Goal: Task Accomplishment & Management: Manage account settings

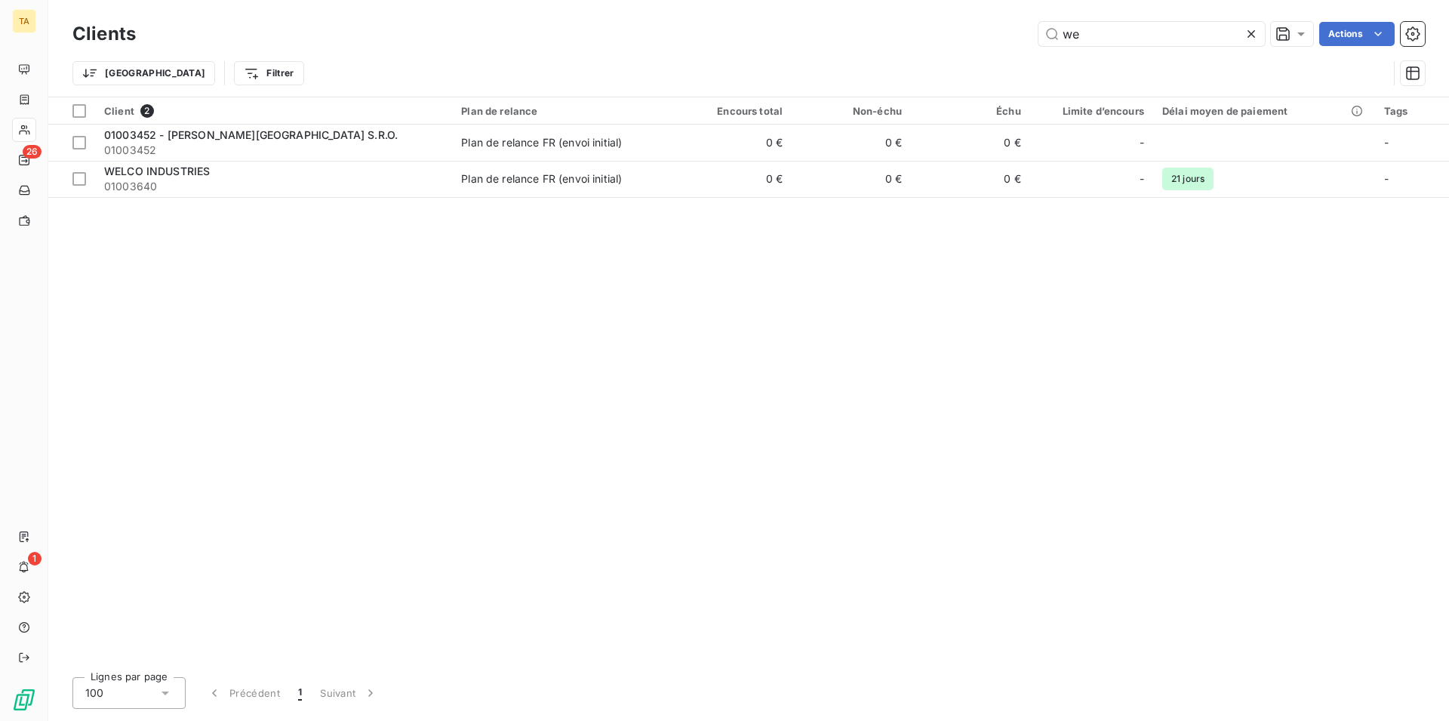
type input "w"
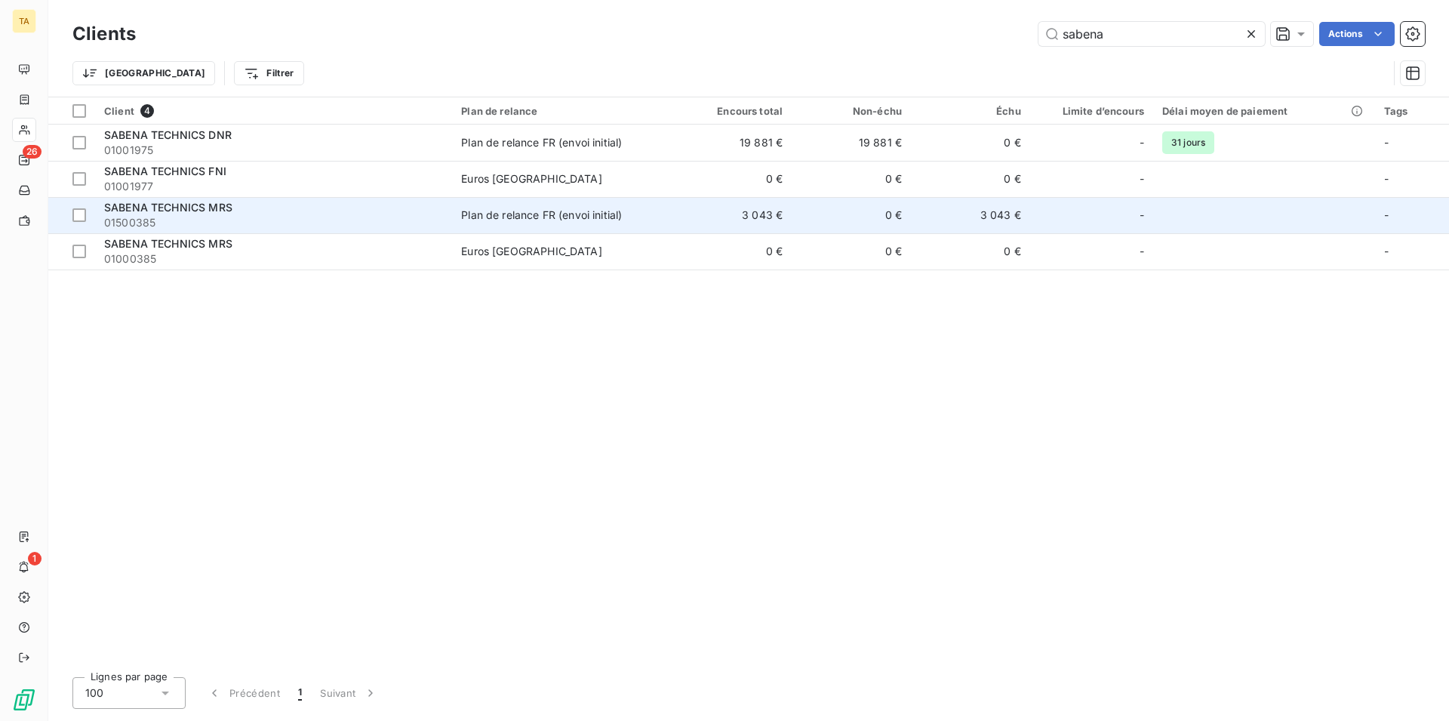
type input "sabena"
click at [158, 217] on span "01500385" at bounding box center [273, 222] width 339 height 15
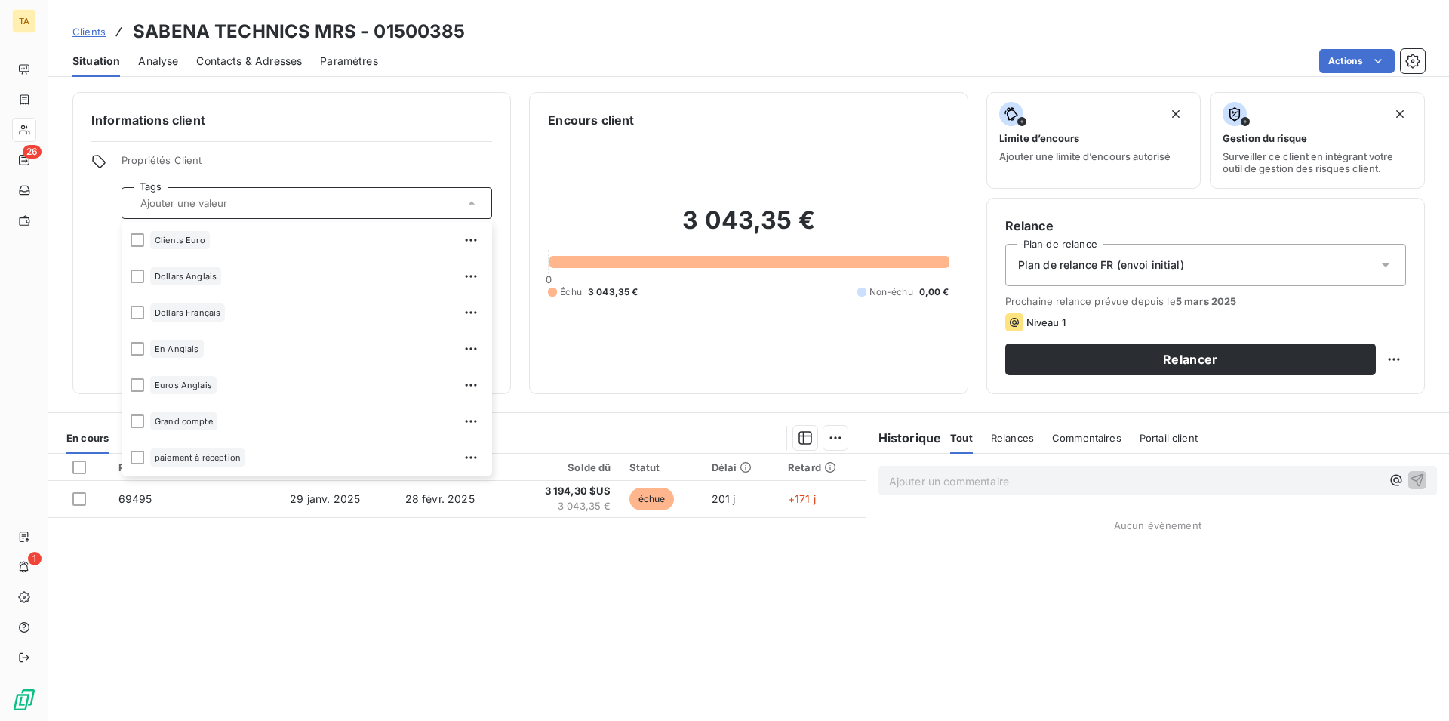
click at [292, 61] on span "Contacts & Adresses" at bounding box center [249, 61] width 106 height 15
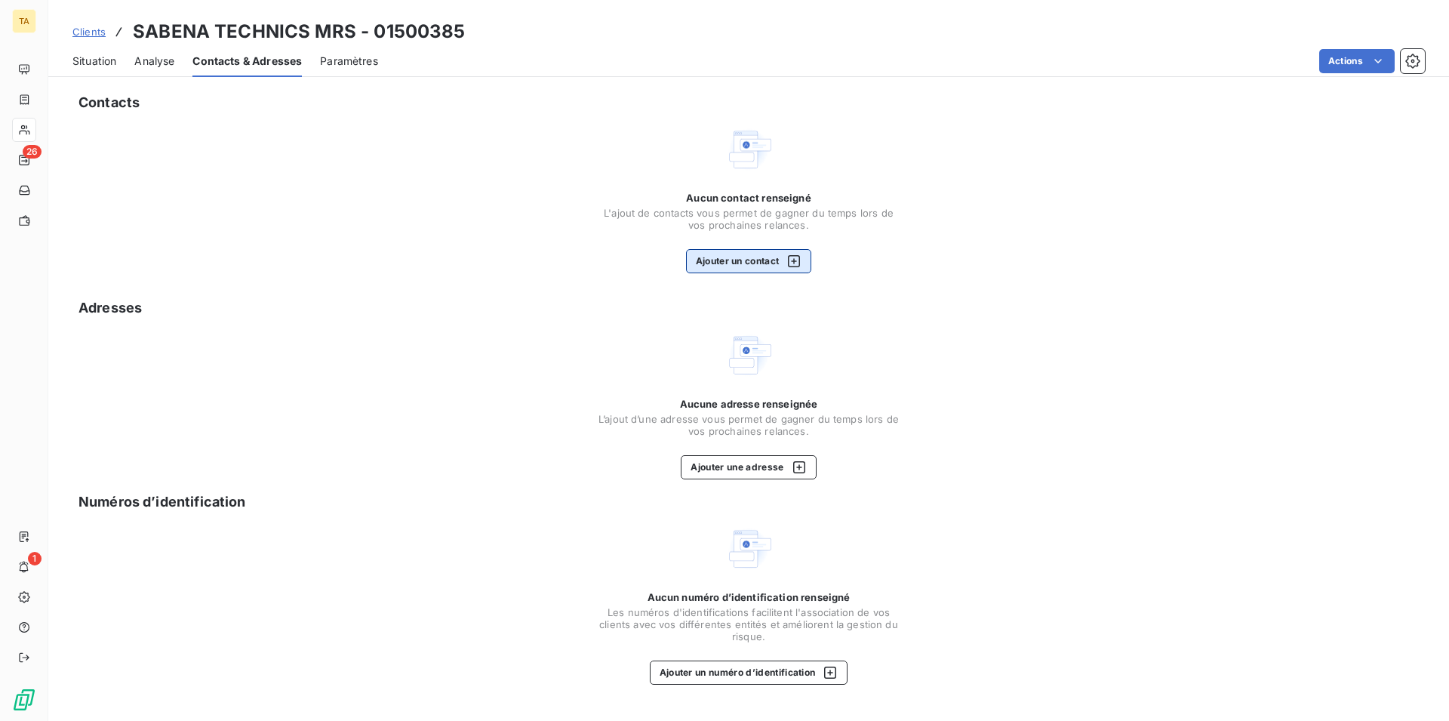
click at [782, 263] on div "button" at bounding box center [790, 261] width 23 height 15
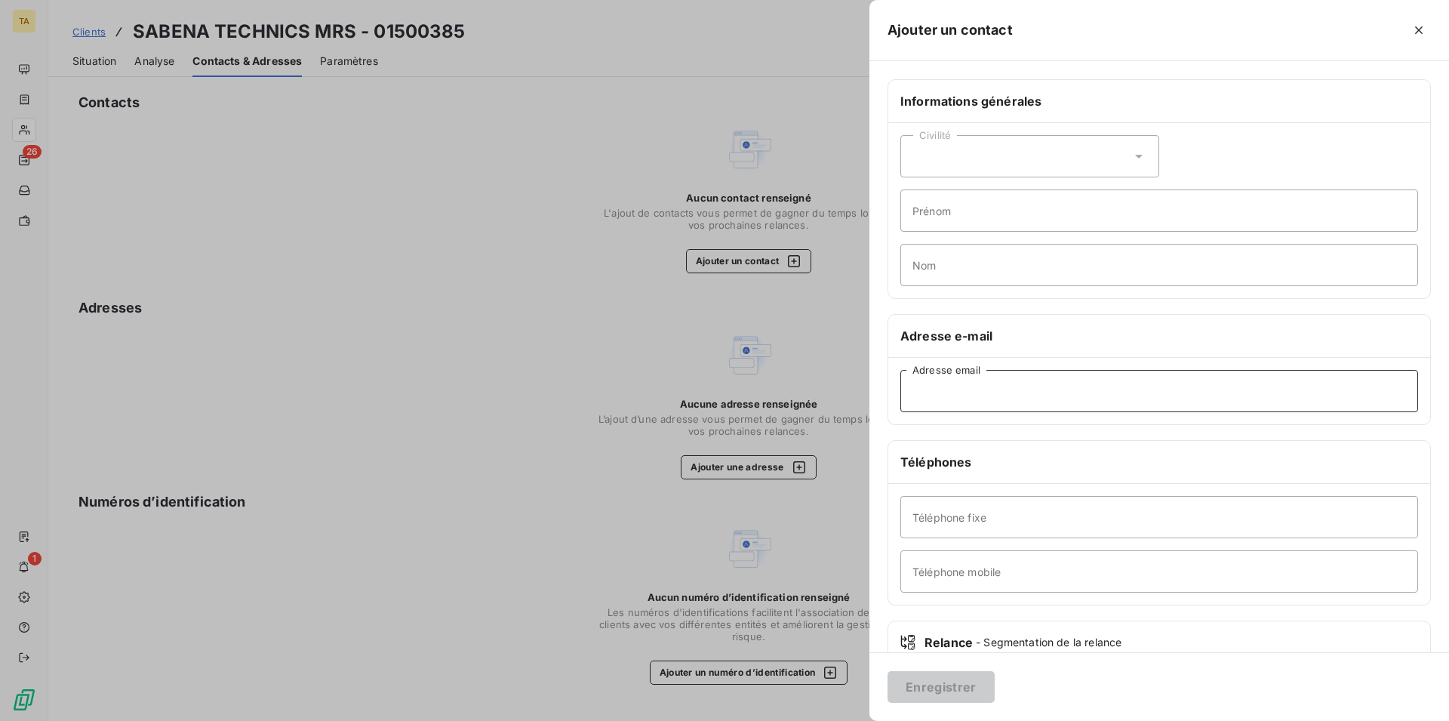
click at [1007, 388] on input "Adresse email" at bounding box center [1160, 391] width 518 height 42
click at [1058, 396] on input "accounting.mrs@sabenatec" at bounding box center [1160, 391] width 518 height 42
type input "[EMAIL_ADDRESS][DOMAIN_NAME]"
click at [954, 691] on button "Enregistrer" at bounding box center [941, 687] width 107 height 32
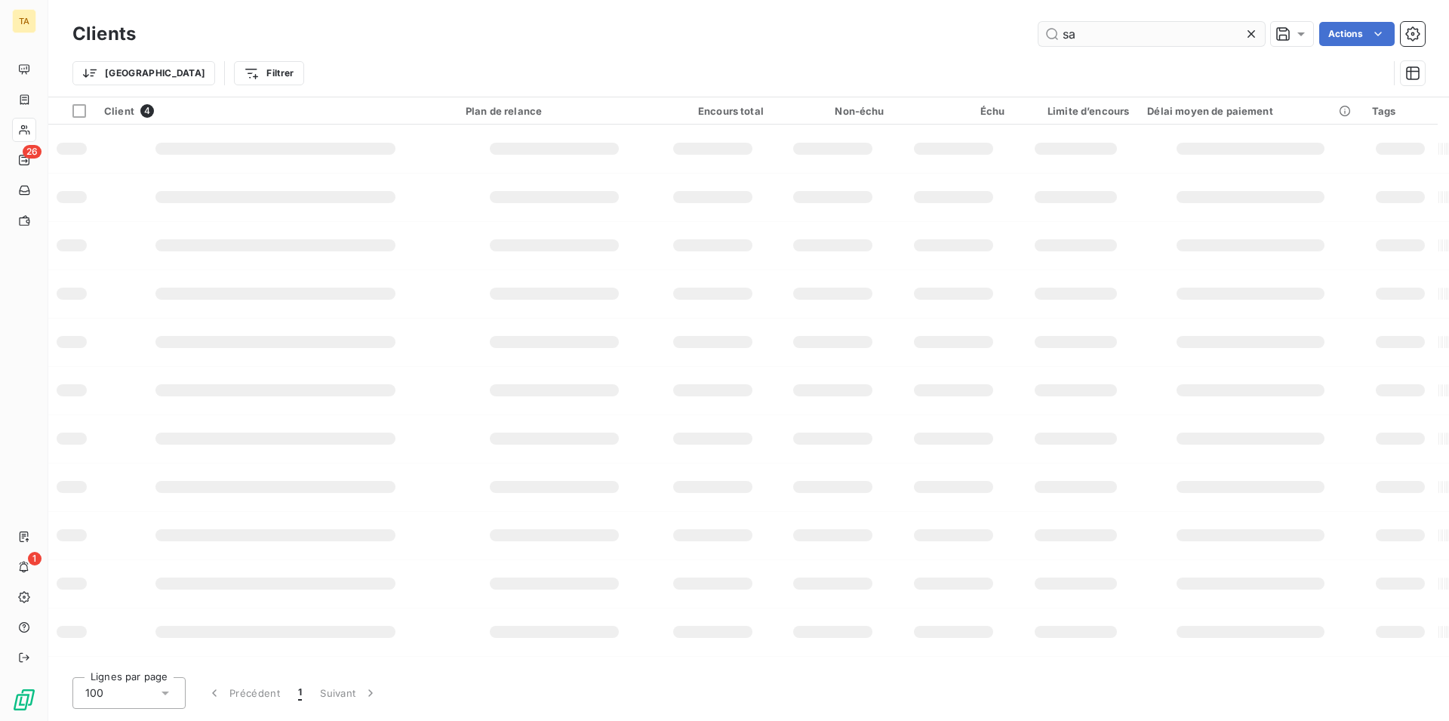
type input "s"
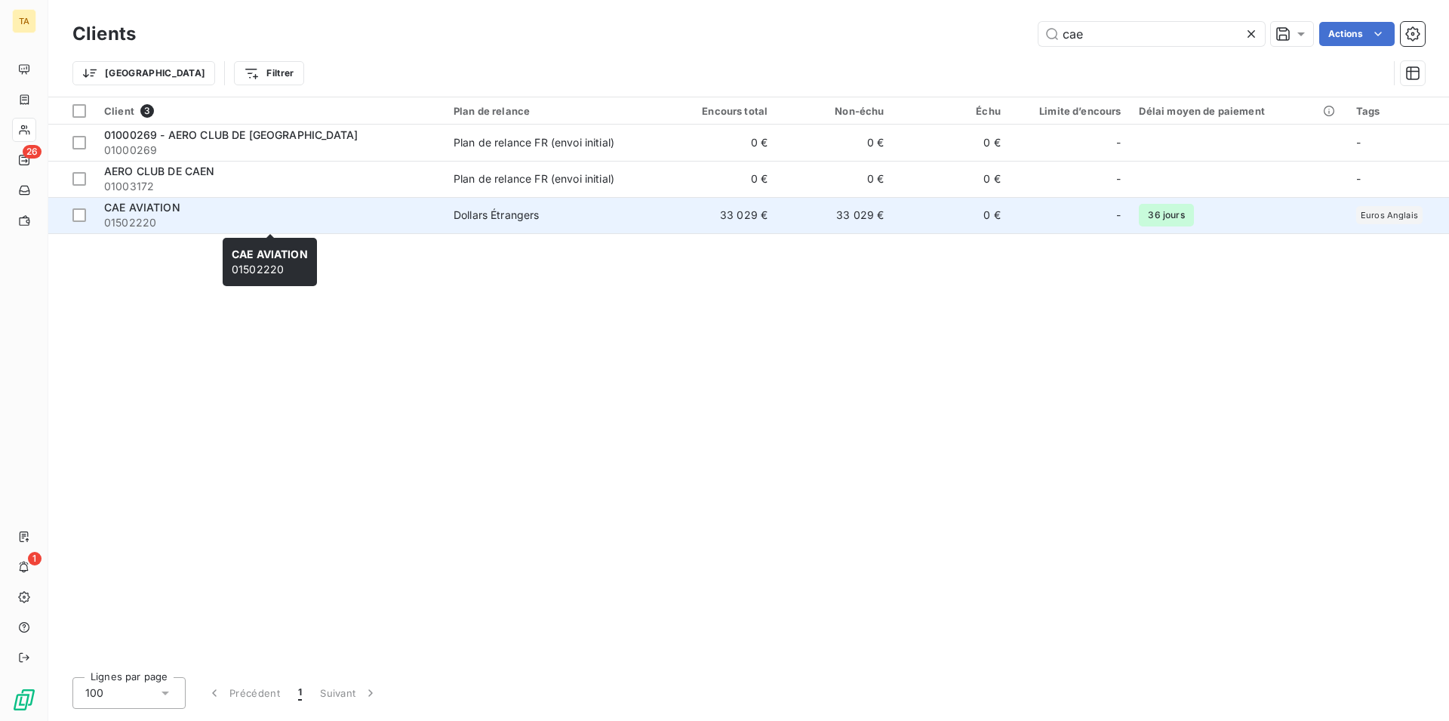
type input "cae"
click at [137, 226] on span "01502220" at bounding box center [269, 222] width 331 height 15
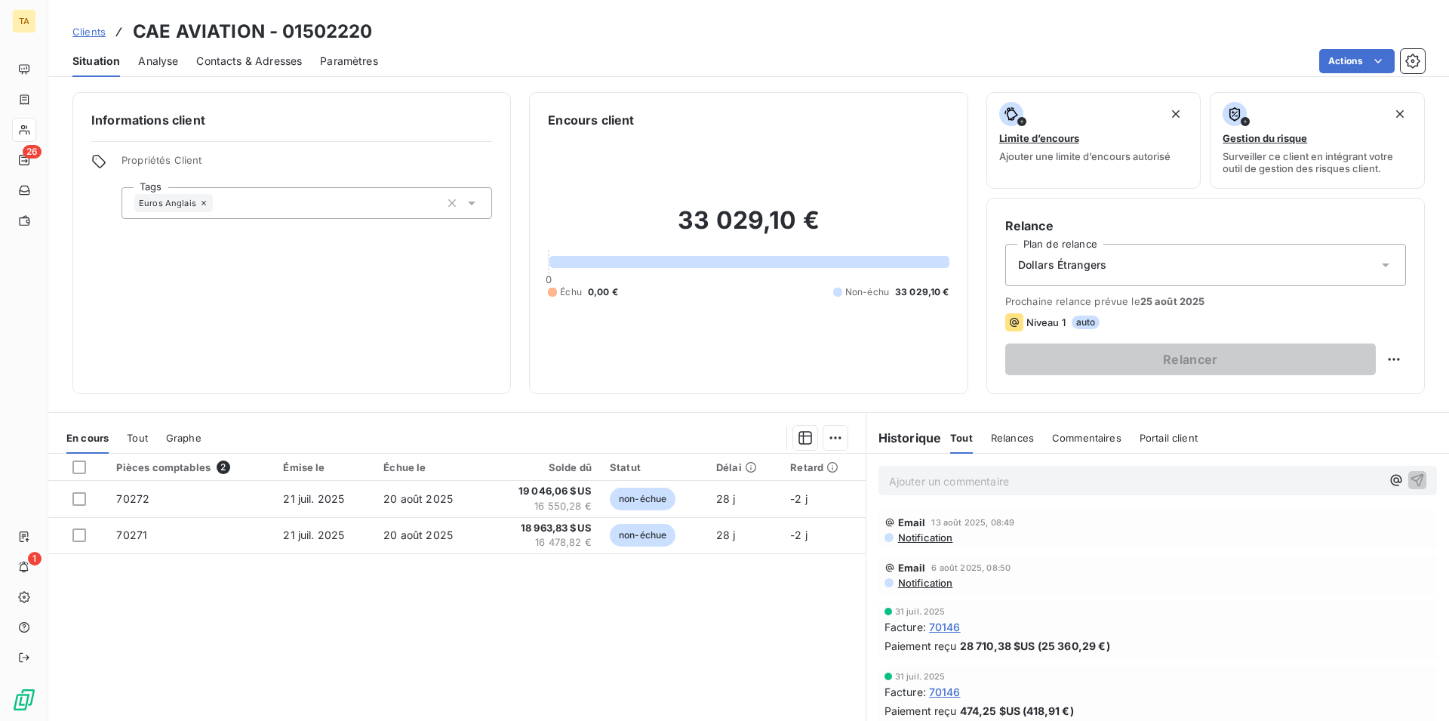
click at [263, 59] on span "Contacts & Adresses" at bounding box center [249, 61] width 106 height 15
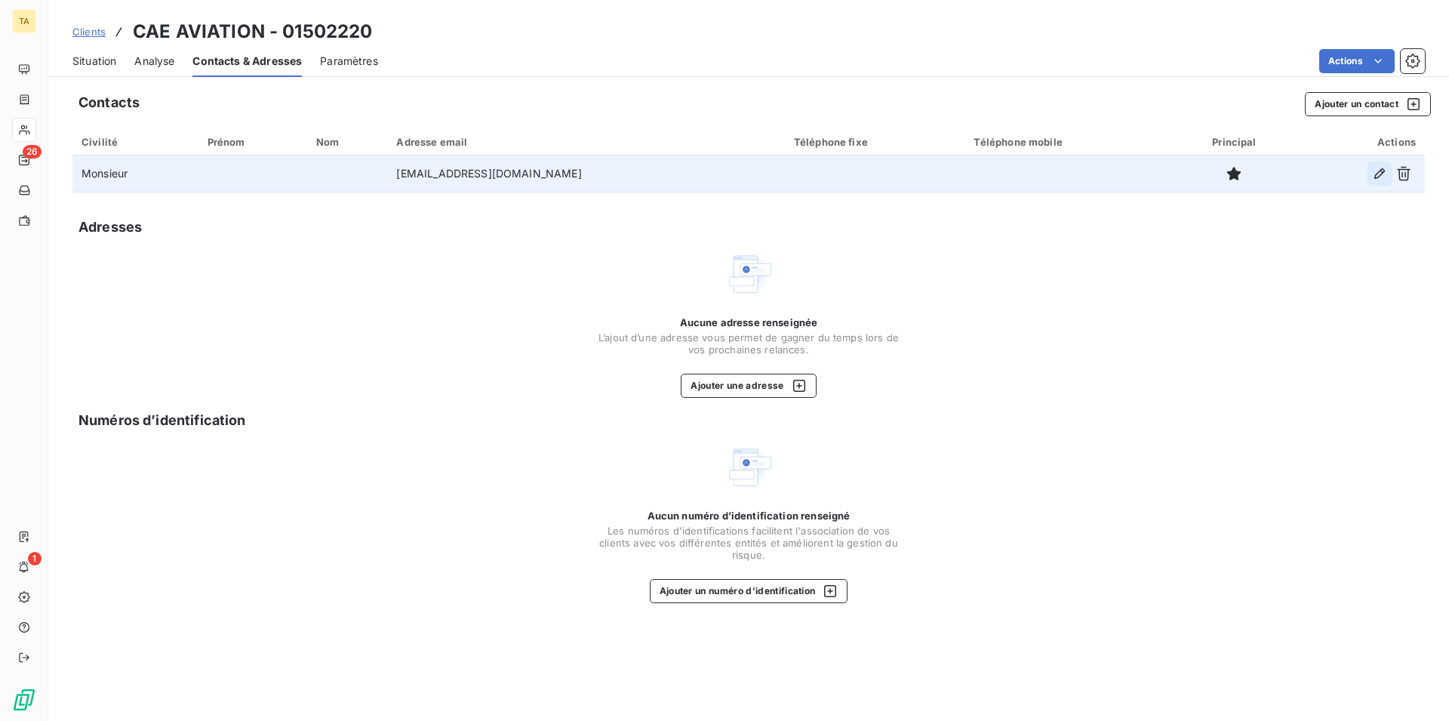
click at [1381, 178] on icon "button" at bounding box center [1379, 173] width 15 height 15
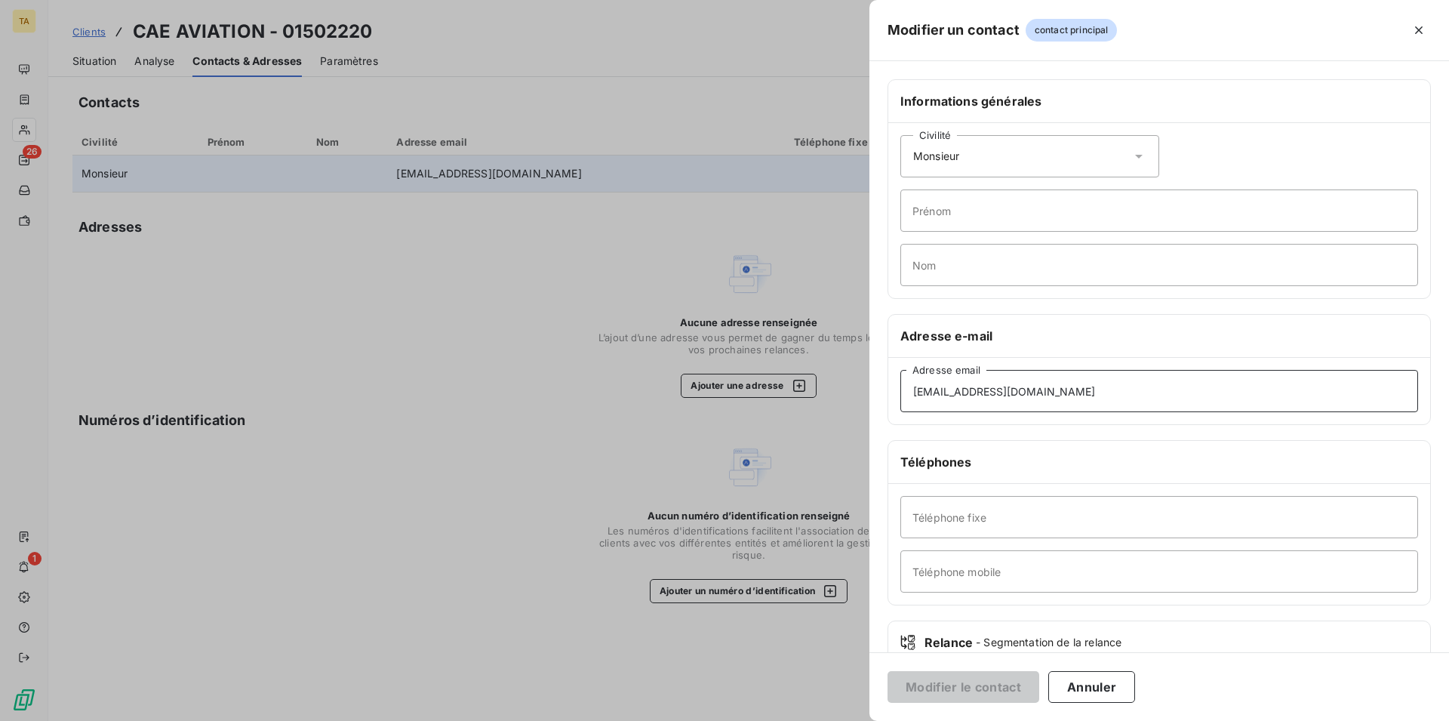
drag, startPoint x: 1053, startPoint y: 389, endPoint x: 848, endPoint y: 377, distance: 205.0
click at [848, 720] on div "Modifier un contact contact principal Informations générales Civilité Monsieur …" at bounding box center [724, 721] width 1449 height 0
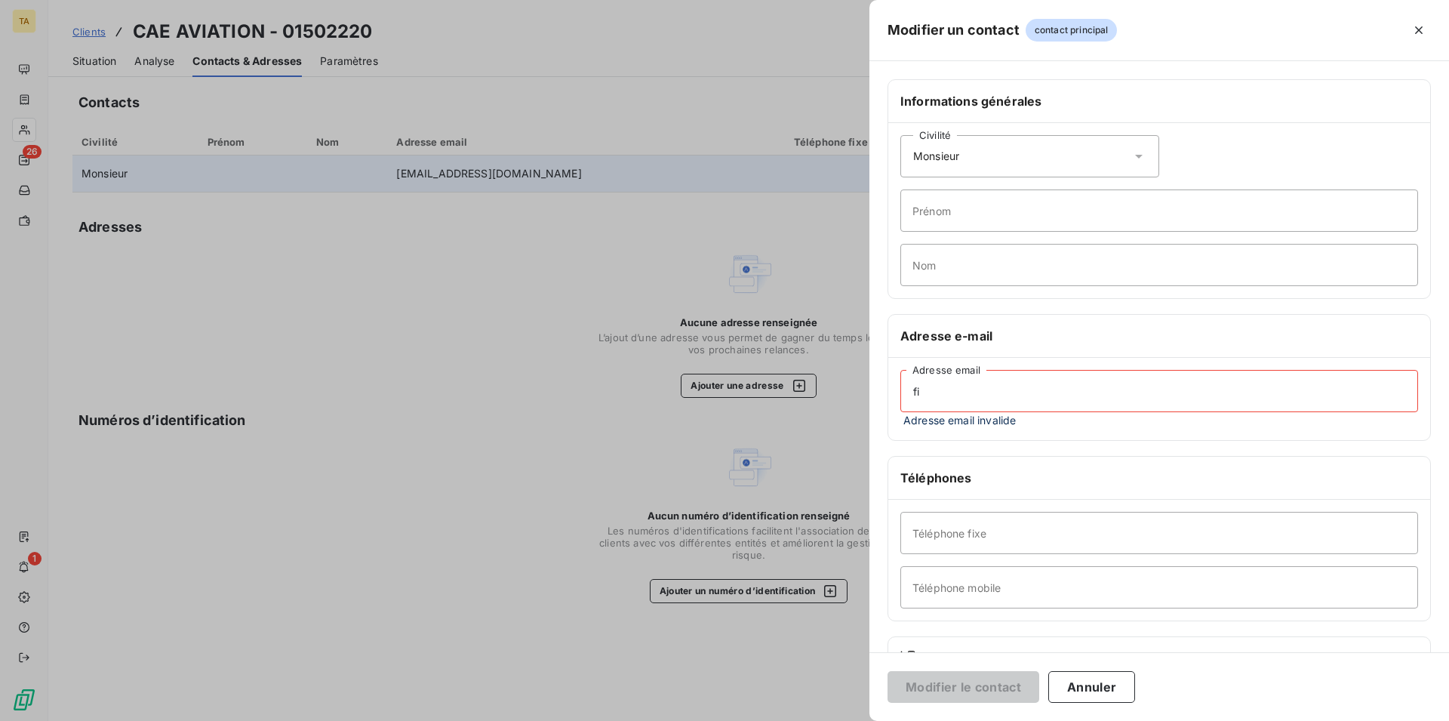
type input "f"
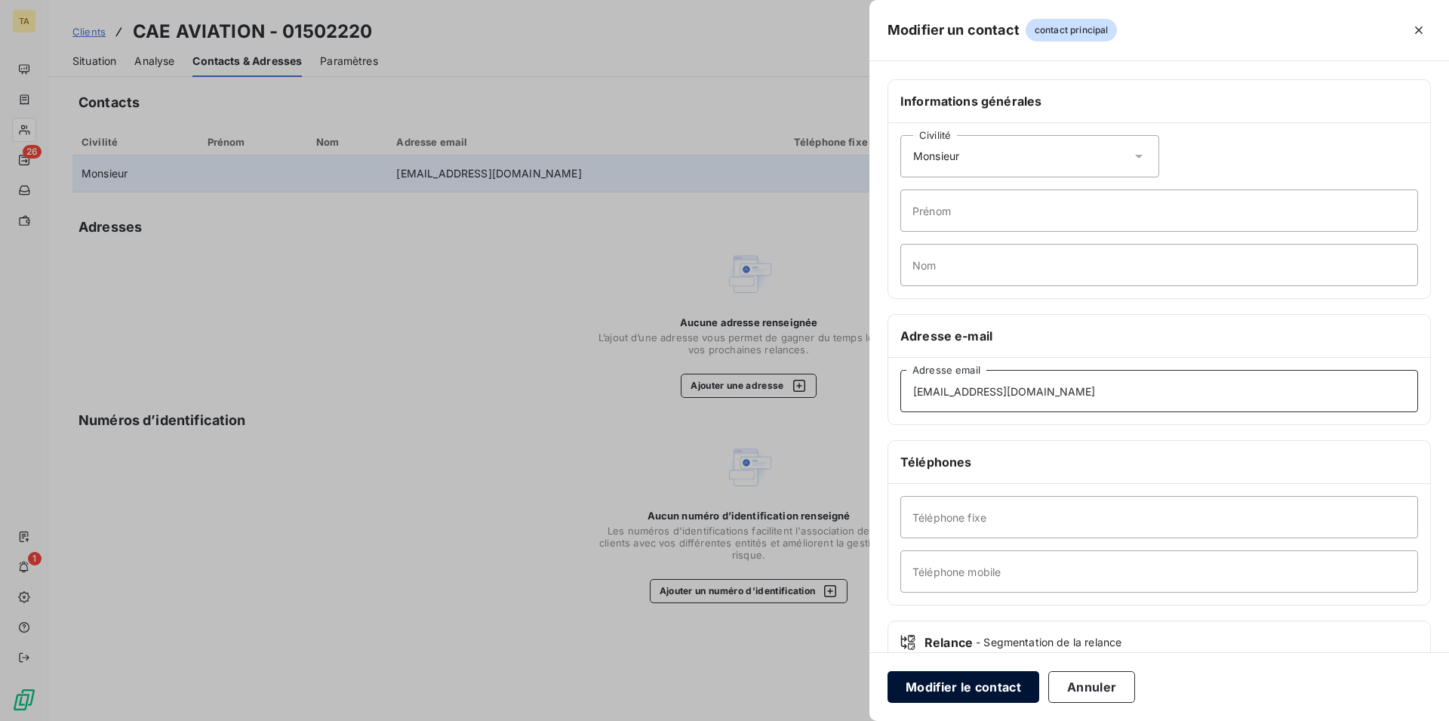
type input "[EMAIL_ADDRESS][DOMAIN_NAME]"
click at [1011, 691] on button "Modifier le contact" at bounding box center [964, 687] width 152 height 32
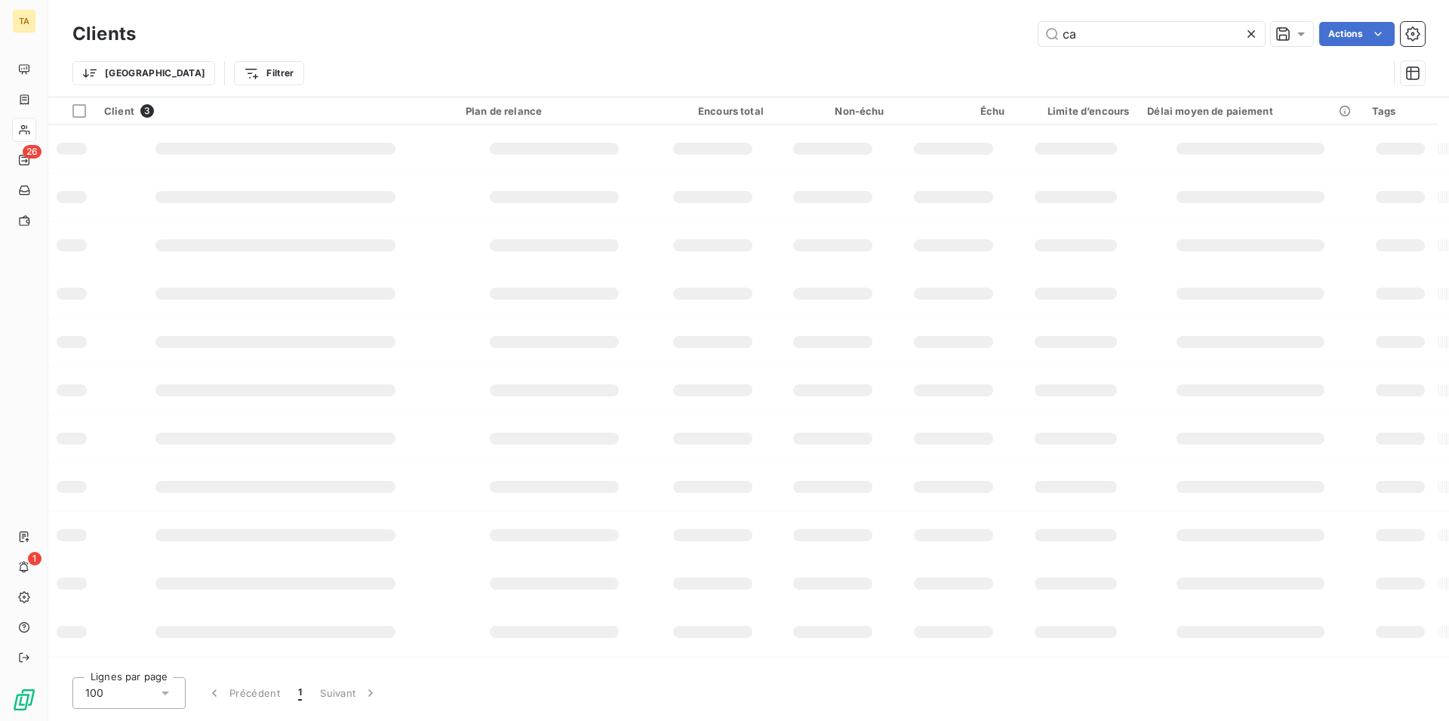
type input "c"
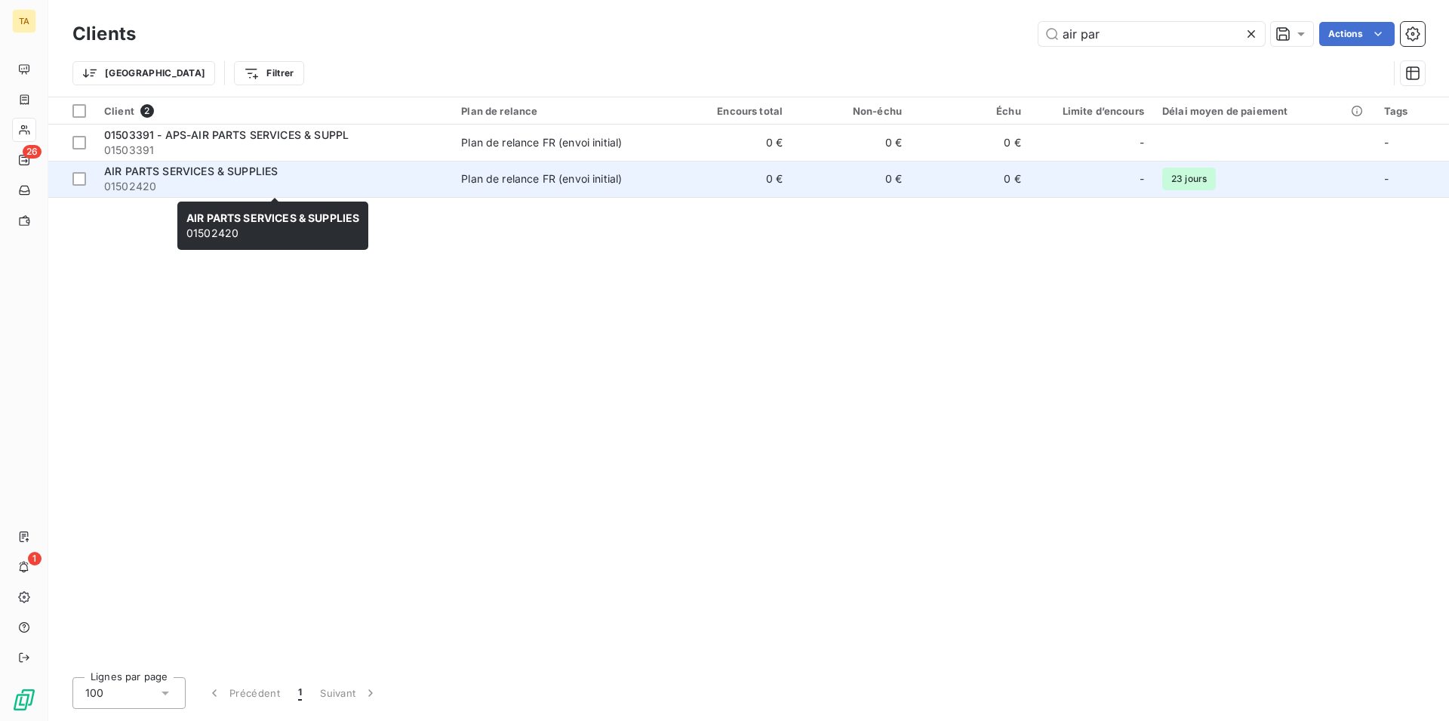
type input "air par"
click at [195, 180] on span "01502420" at bounding box center [273, 186] width 339 height 15
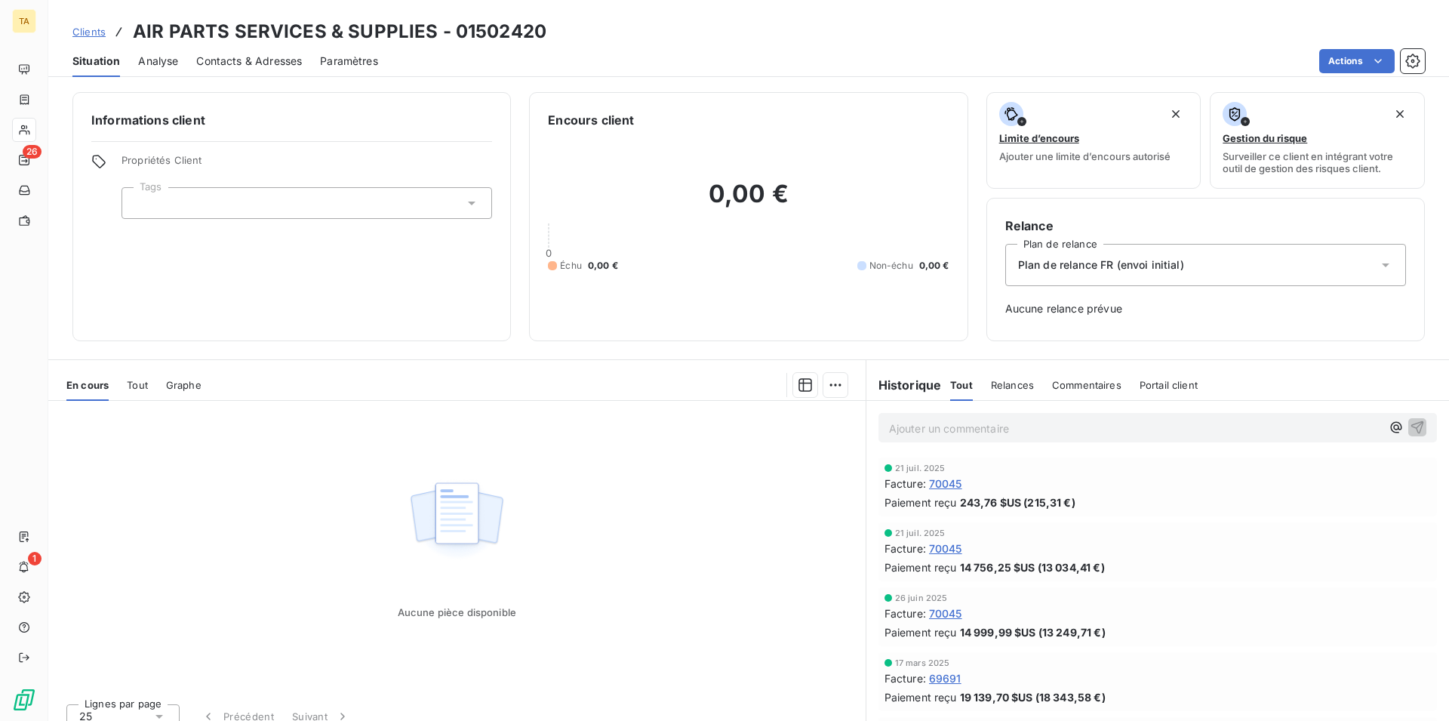
click at [221, 66] on span "Contacts & Adresses" at bounding box center [249, 61] width 106 height 15
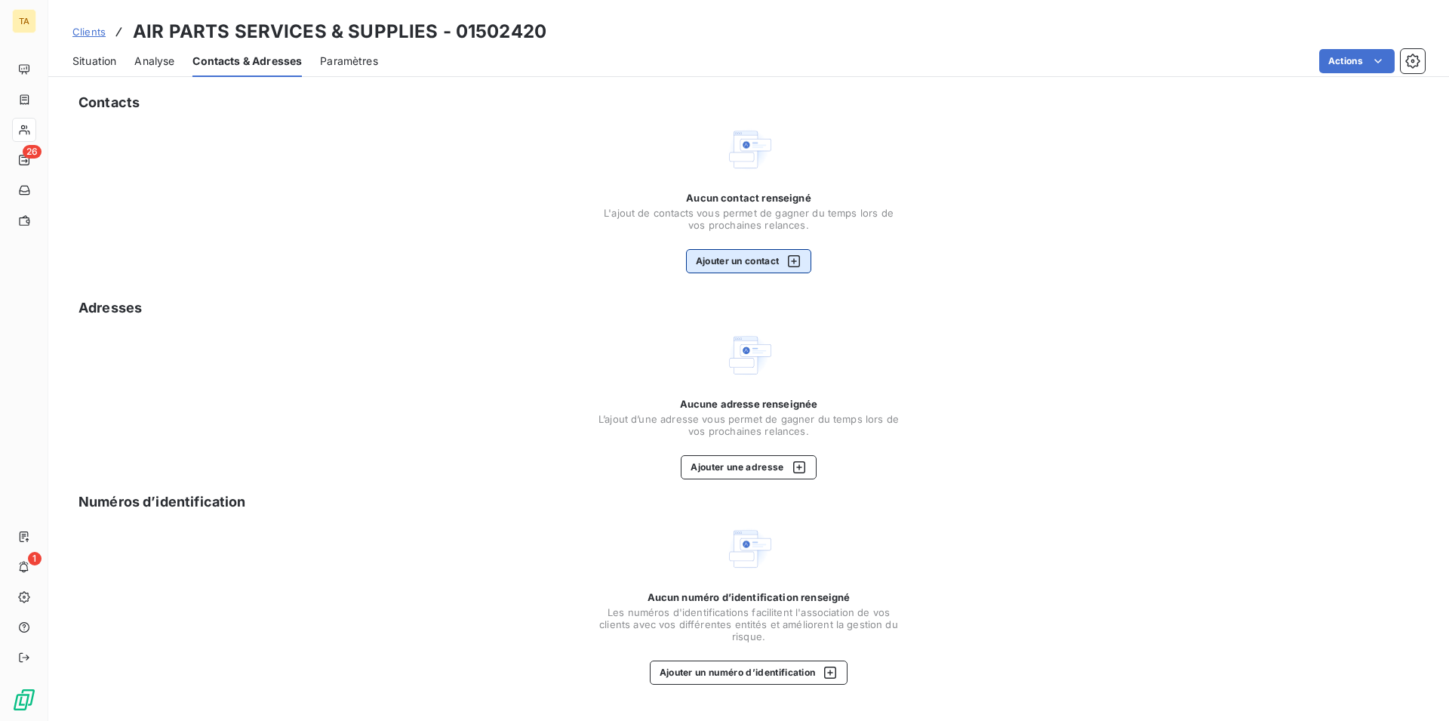
click at [772, 259] on button "Ajouter un contact" at bounding box center [749, 261] width 126 height 24
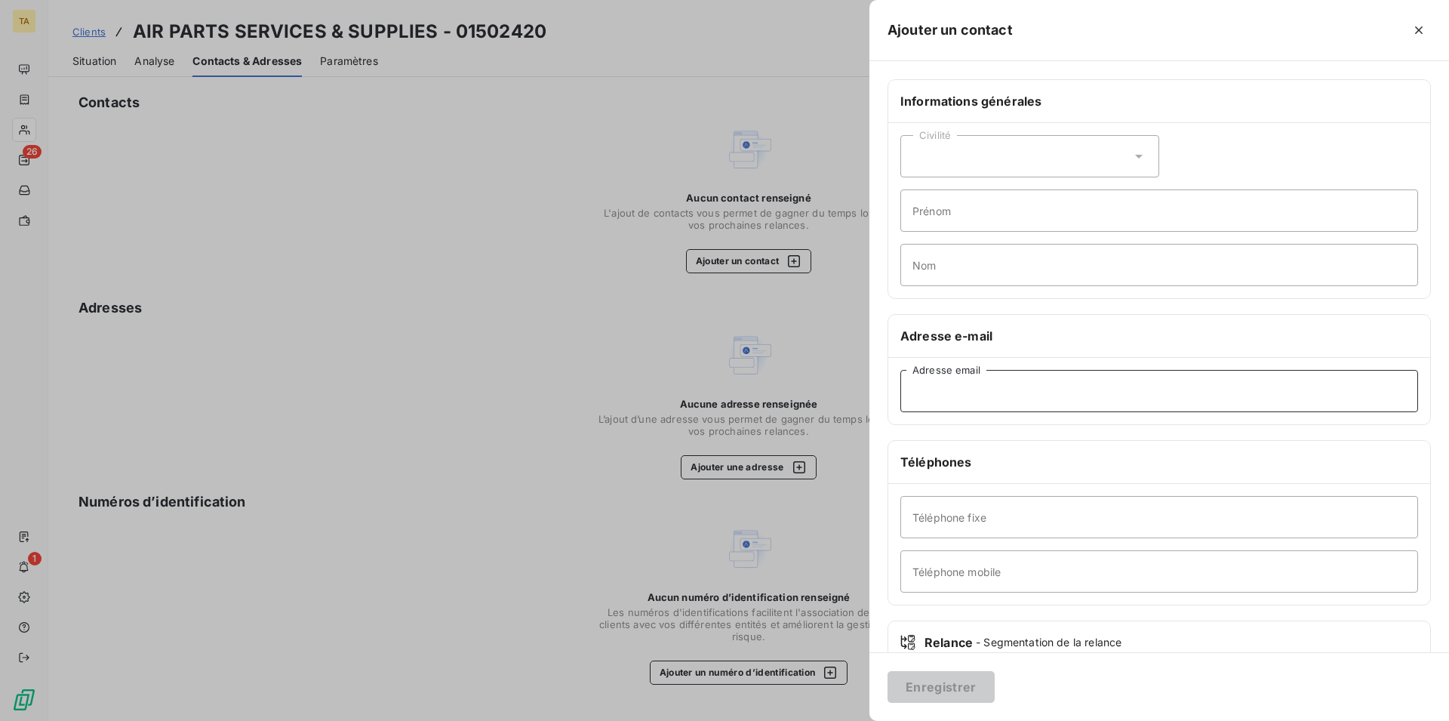
click at [1021, 397] on input "Adresse email" at bounding box center [1160, 391] width 518 height 42
type input "[EMAIL_ADDRESS][DOMAIN_NAME]"
click at [934, 692] on button "Enregistrer" at bounding box center [941, 687] width 107 height 32
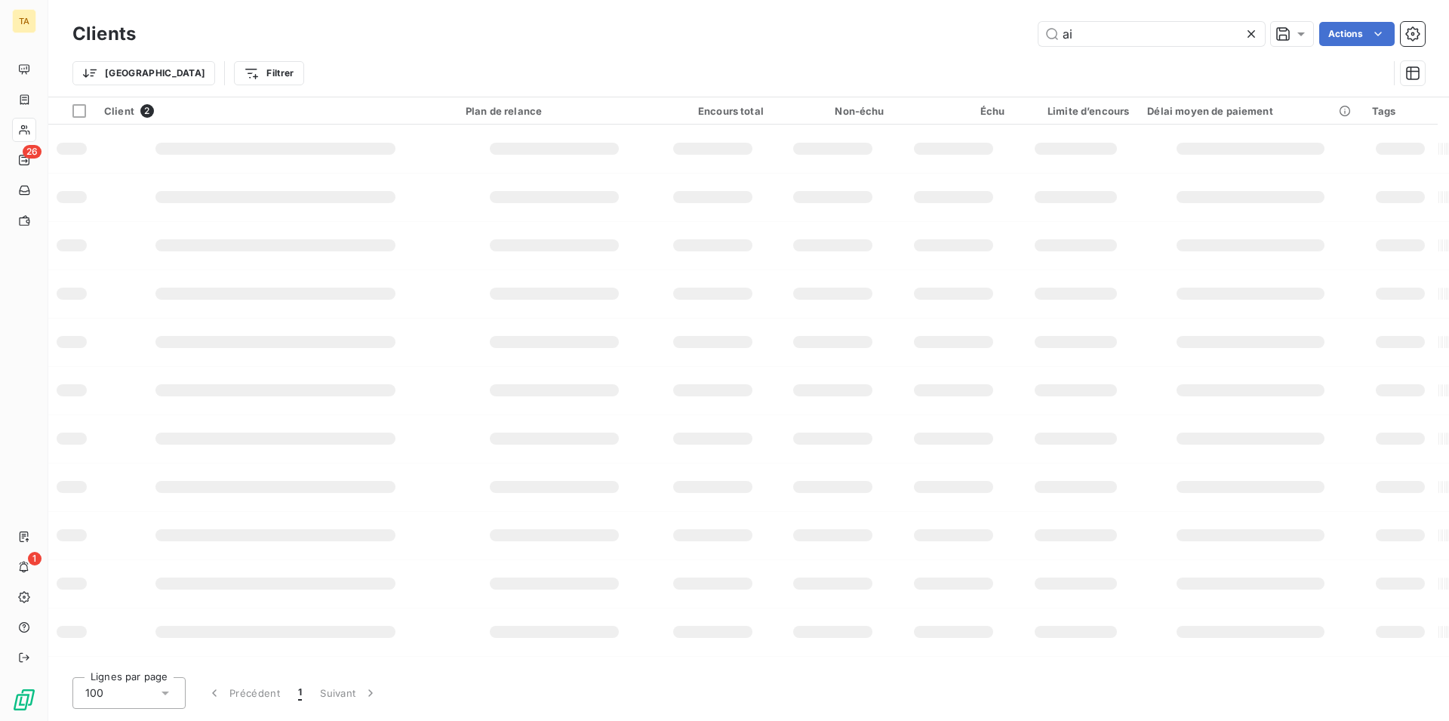
type input "a"
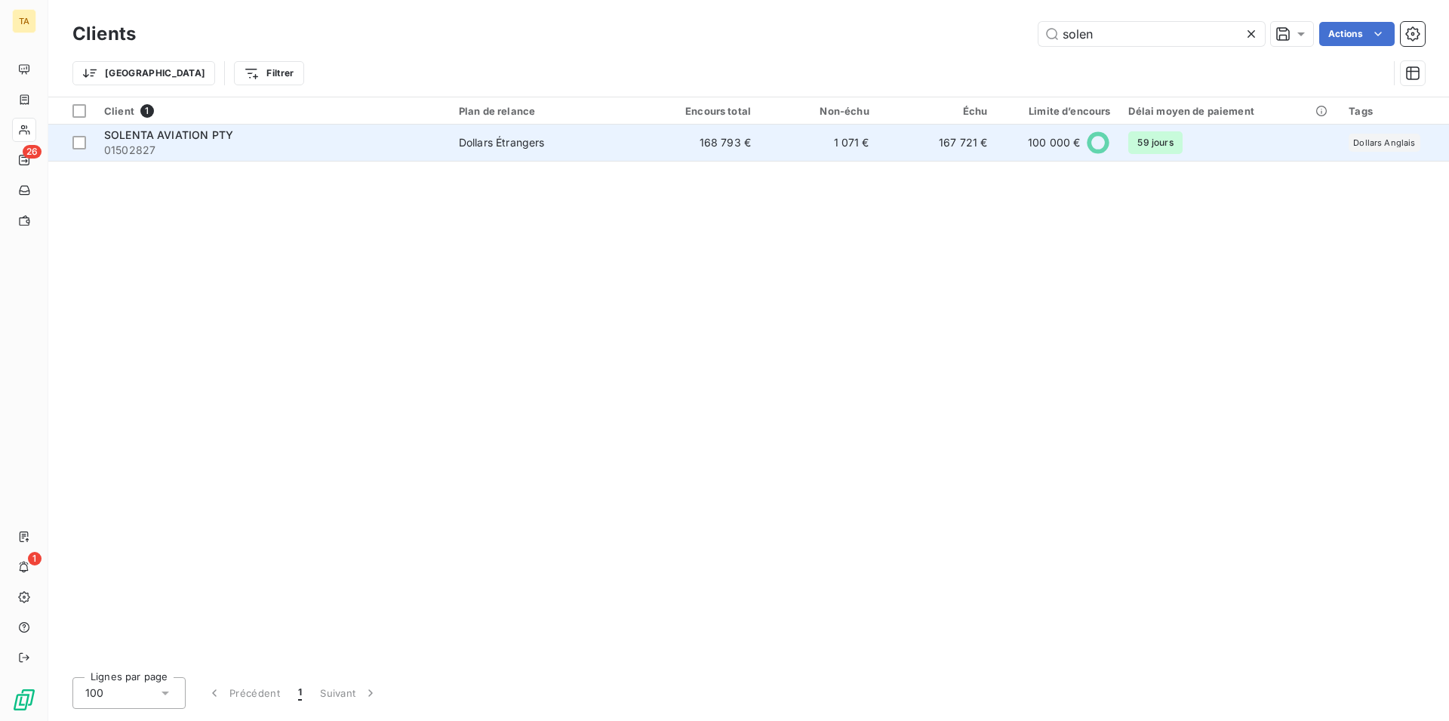
type input "solen"
click at [180, 131] on span "SOLENTA AVIATION PTY" at bounding box center [168, 134] width 129 height 13
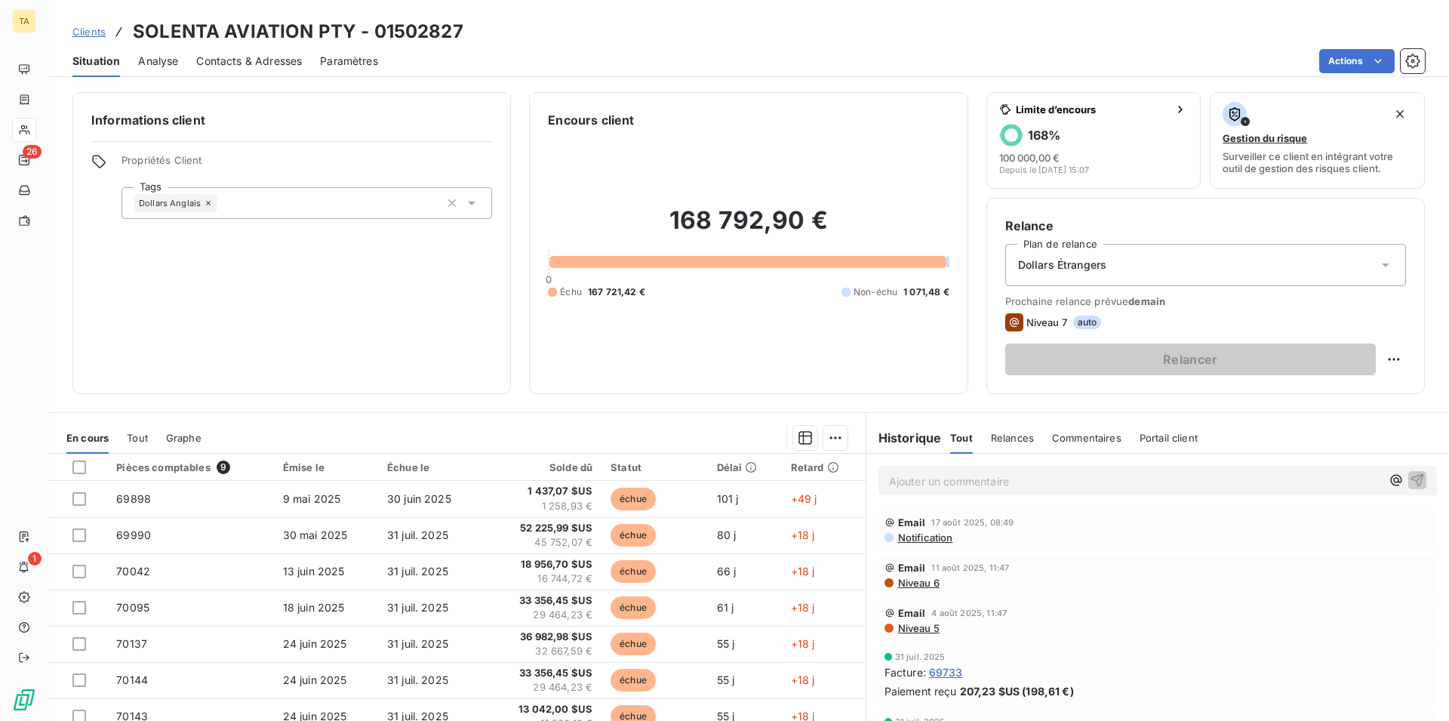
click at [224, 54] on span "Contacts & Adresses" at bounding box center [249, 61] width 106 height 15
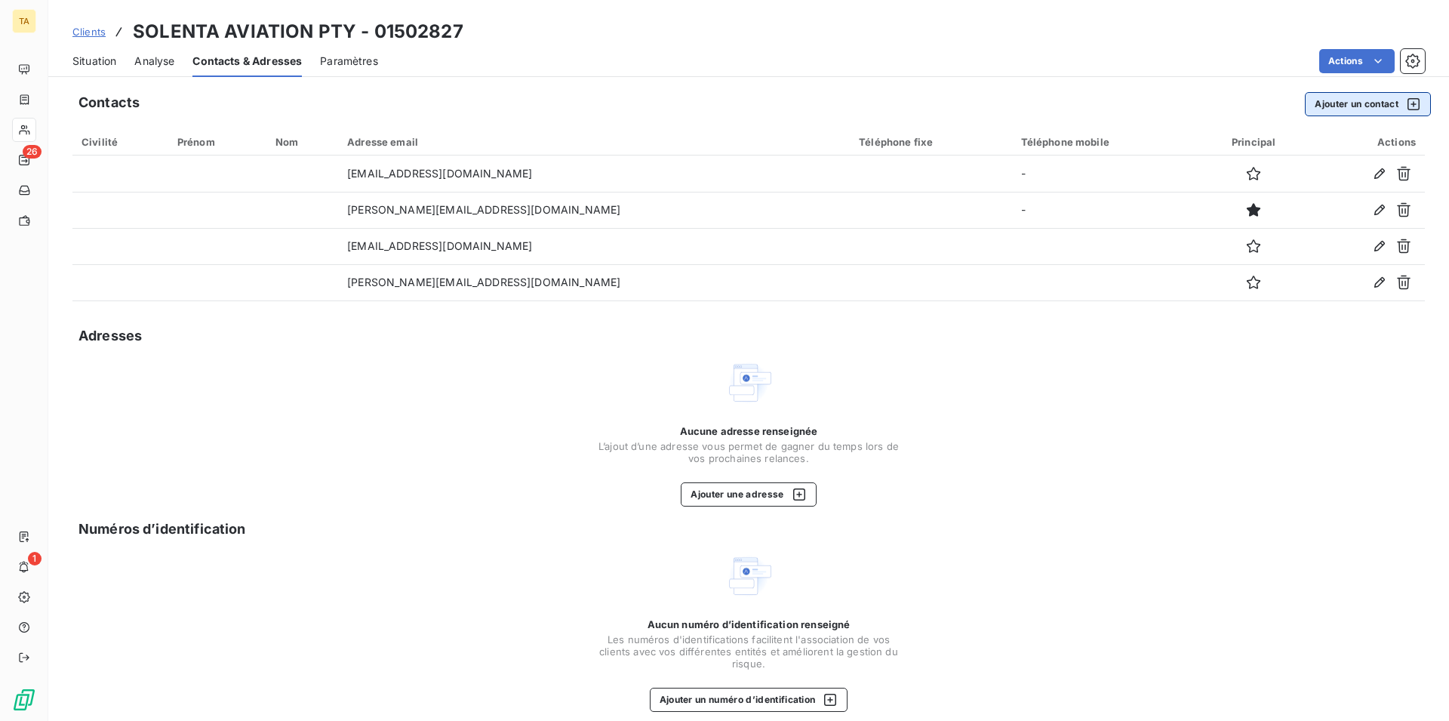
click at [1330, 107] on button "Ajouter un contact" at bounding box center [1368, 104] width 126 height 24
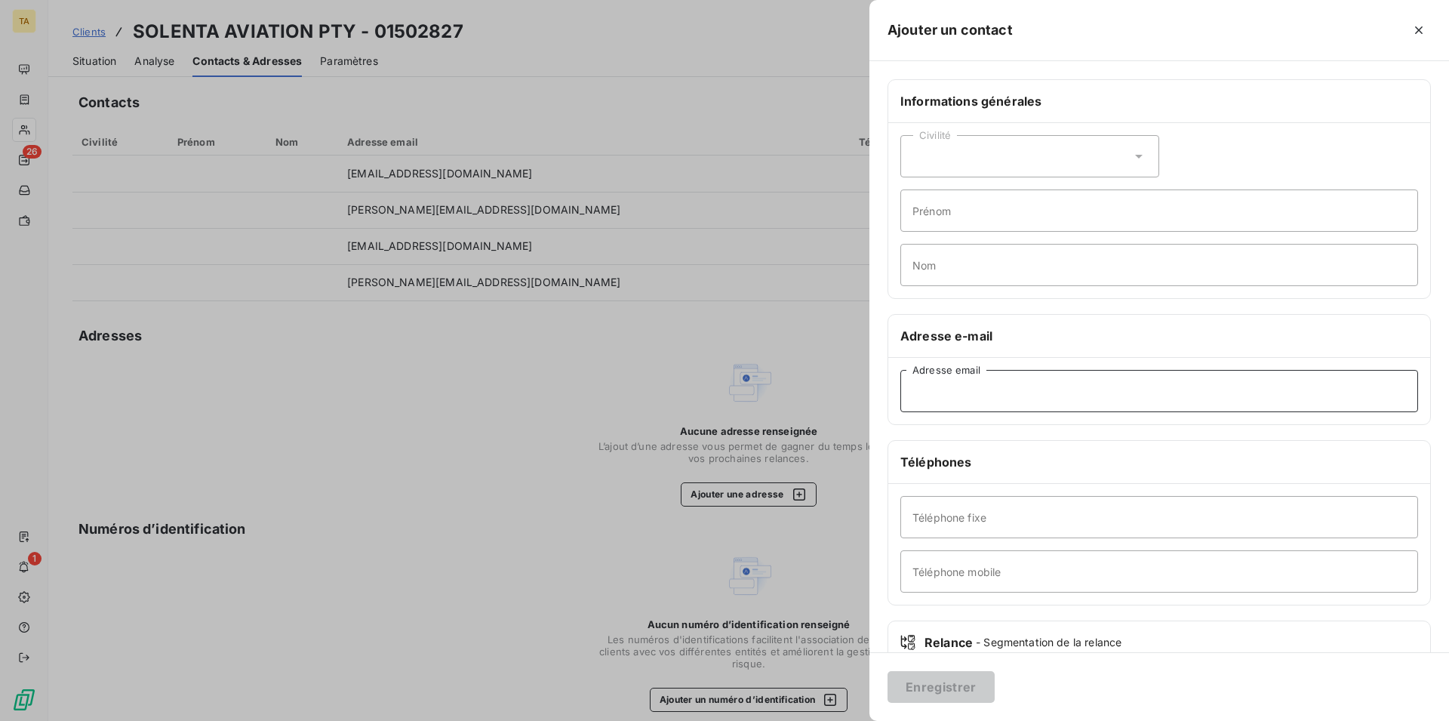
click at [1003, 400] on input "Adresse email" at bounding box center [1160, 391] width 518 height 42
type input "[EMAIL_ADDRESS][DOMAIN_NAME]"
click at [940, 688] on button "Enregistrer" at bounding box center [941, 687] width 107 height 32
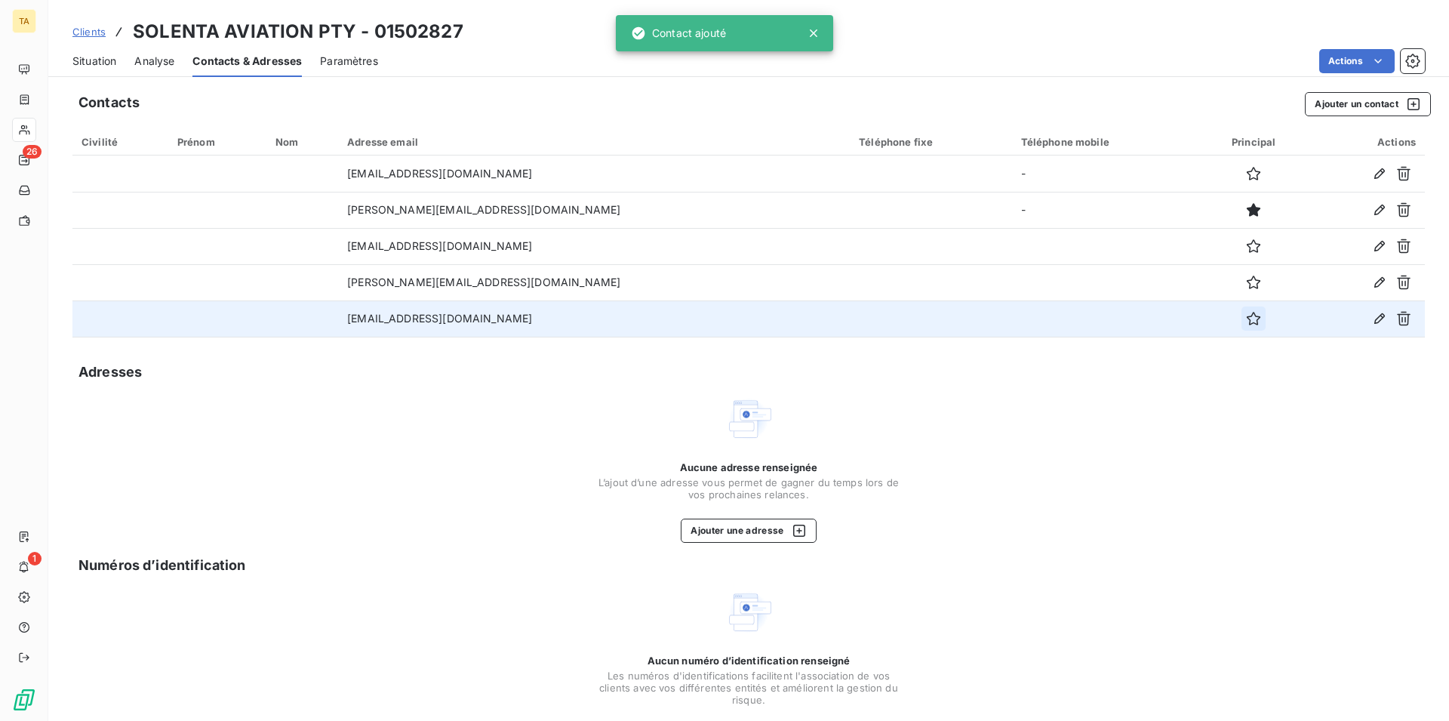
click at [1246, 321] on icon "button" at bounding box center [1253, 318] width 15 height 15
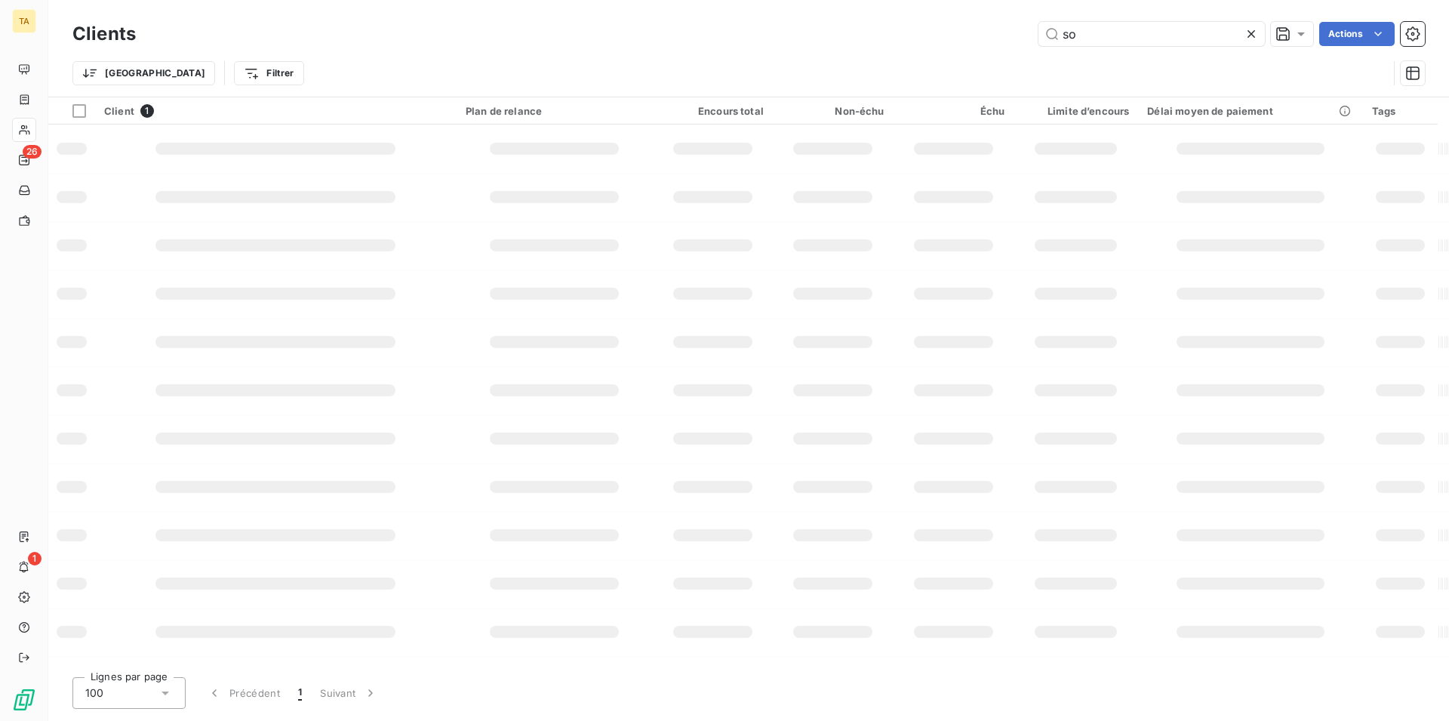
type input "s"
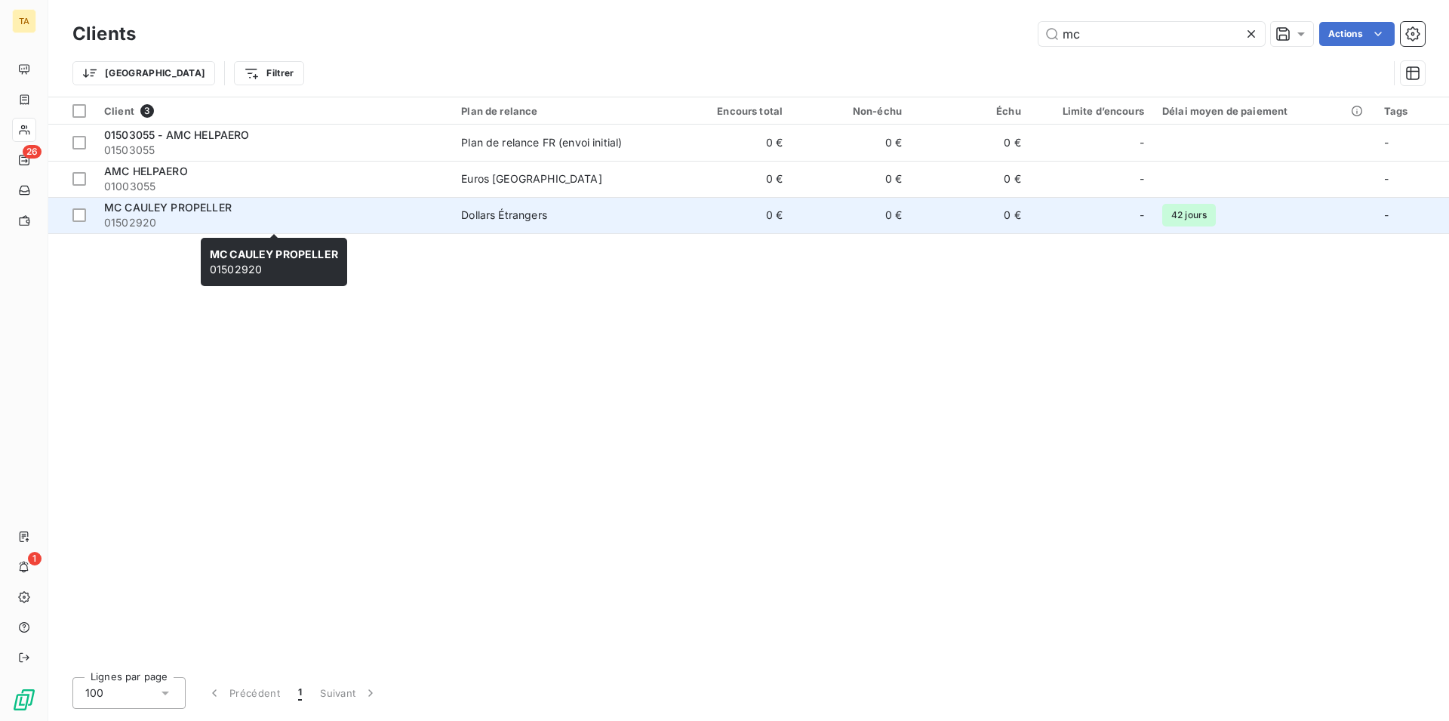
type input "mc"
click at [165, 216] on span "01502920" at bounding box center [273, 222] width 339 height 15
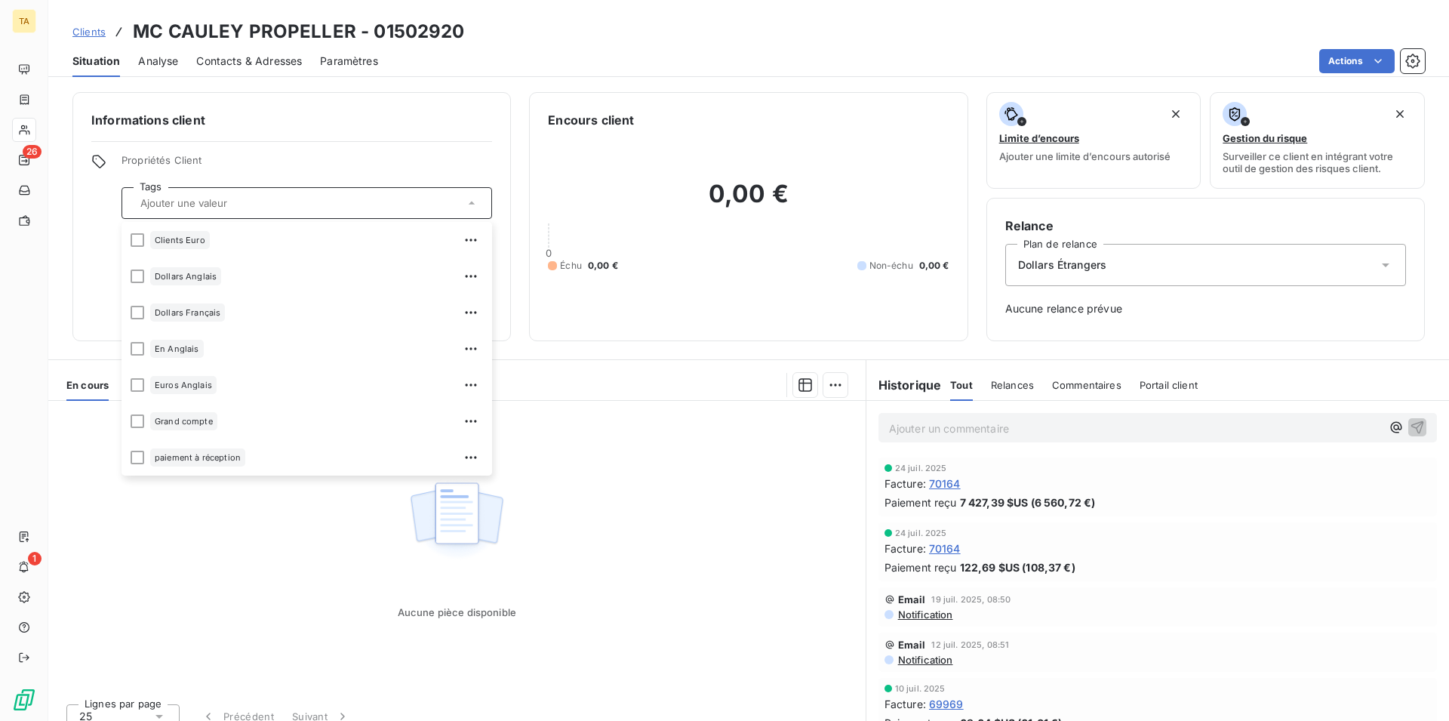
click at [229, 64] on span "Contacts & Adresses" at bounding box center [249, 61] width 106 height 15
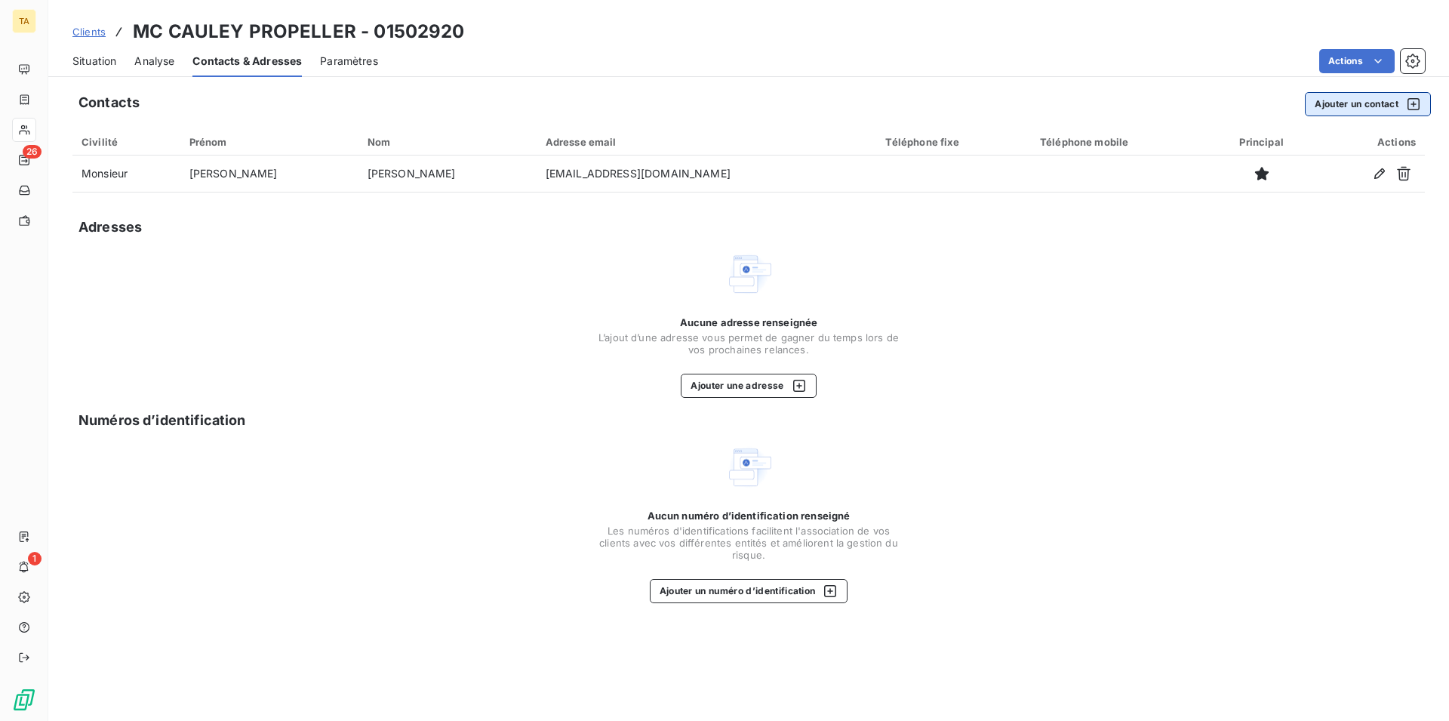
click at [1353, 103] on button "Ajouter un contact" at bounding box center [1368, 104] width 126 height 24
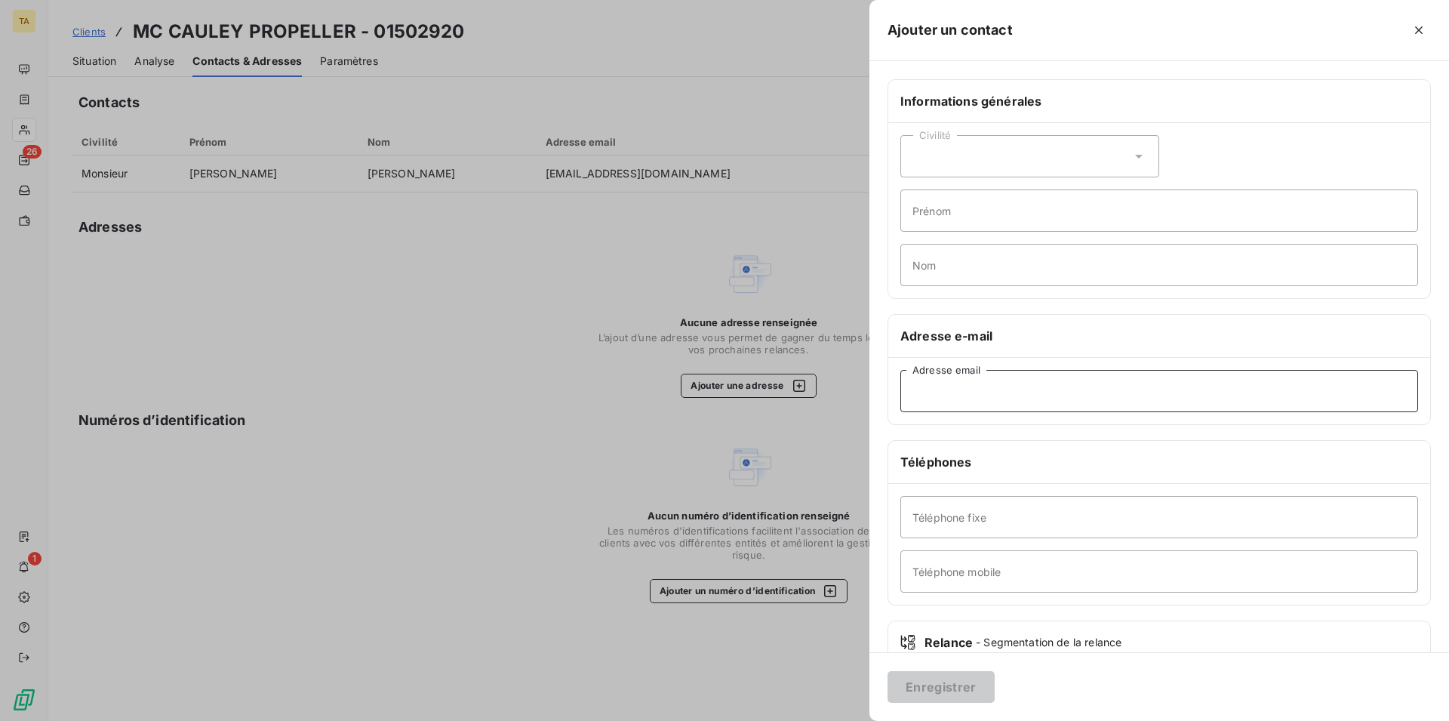
click at [966, 386] on input "Adresse email" at bounding box center [1160, 391] width 518 height 42
type input "[EMAIL_ADDRESS][DOMAIN_NAME]"
click at [964, 695] on button "Enregistrer" at bounding box center [941, 687] width 107 height 32
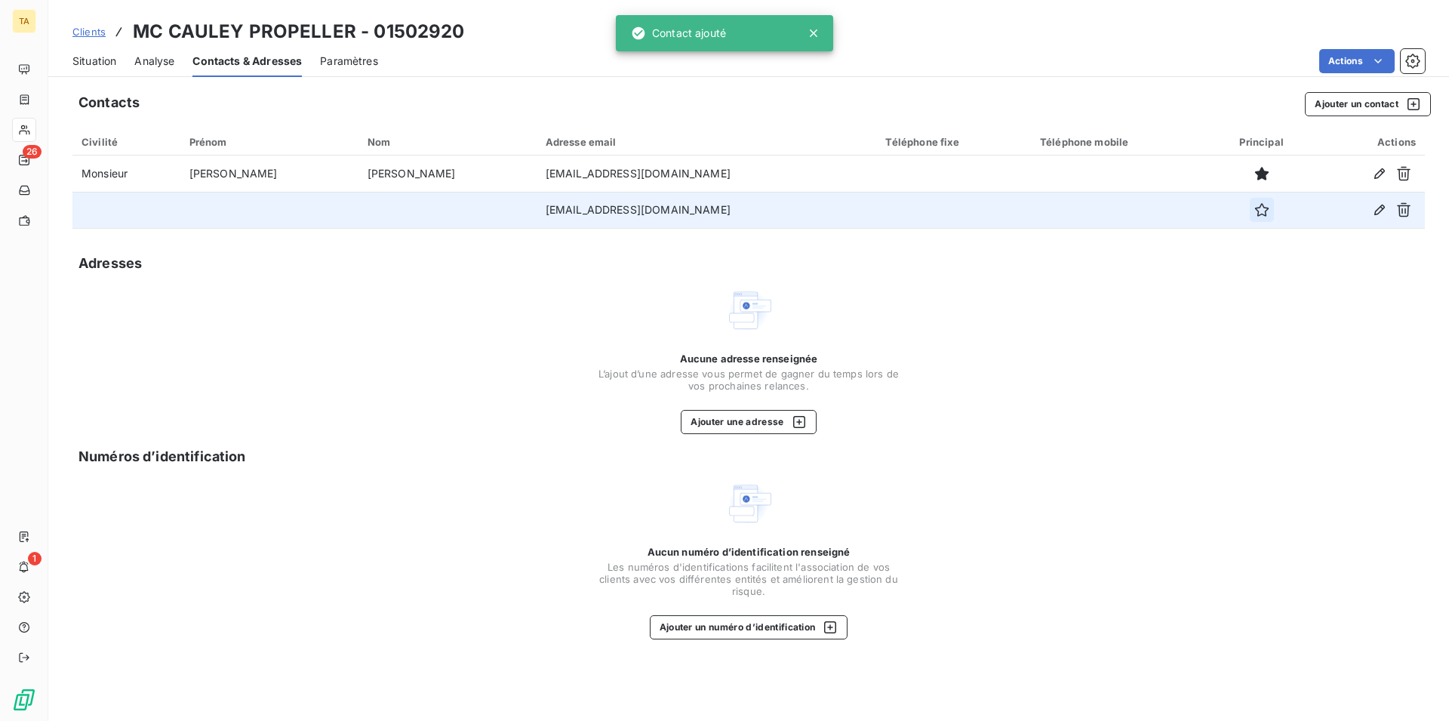
click at [1255, 208] on icon "button" at bounding box center [1262, 209] width 15 height 15
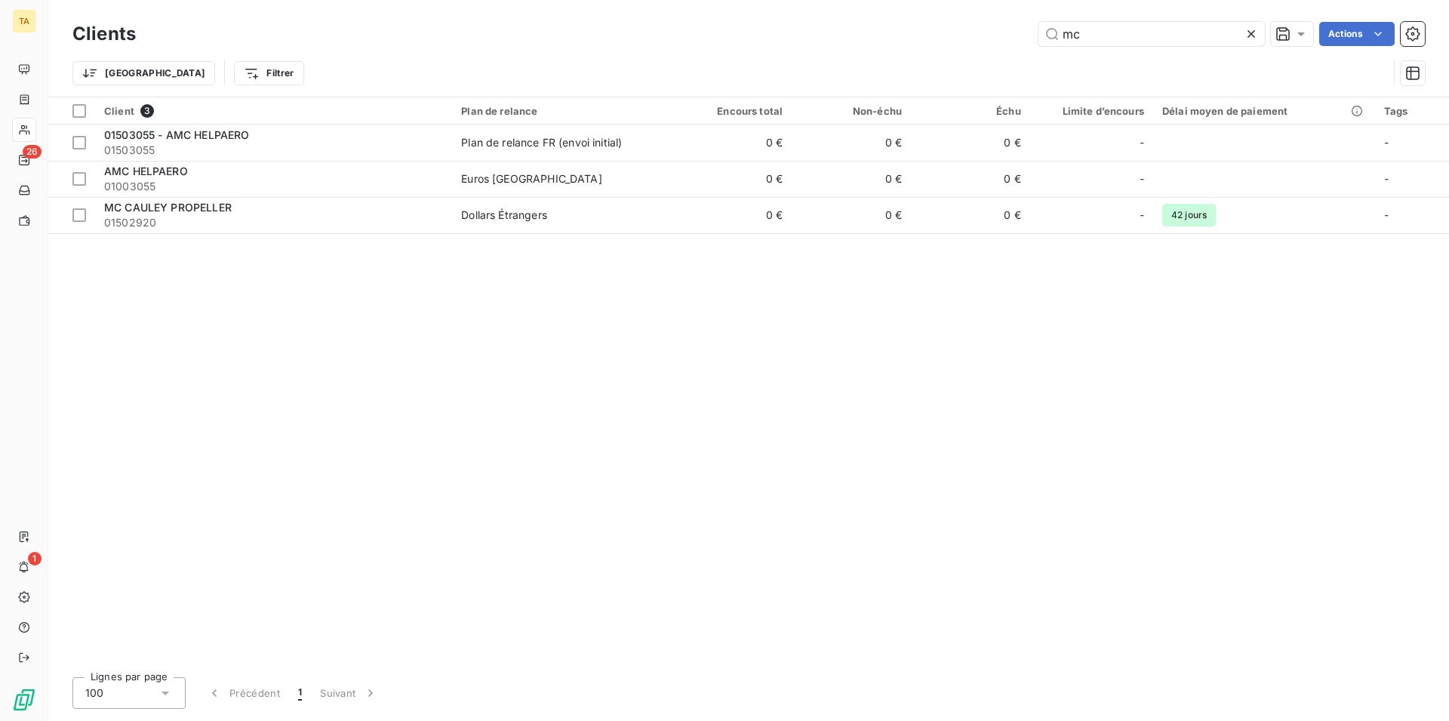
type input "m"
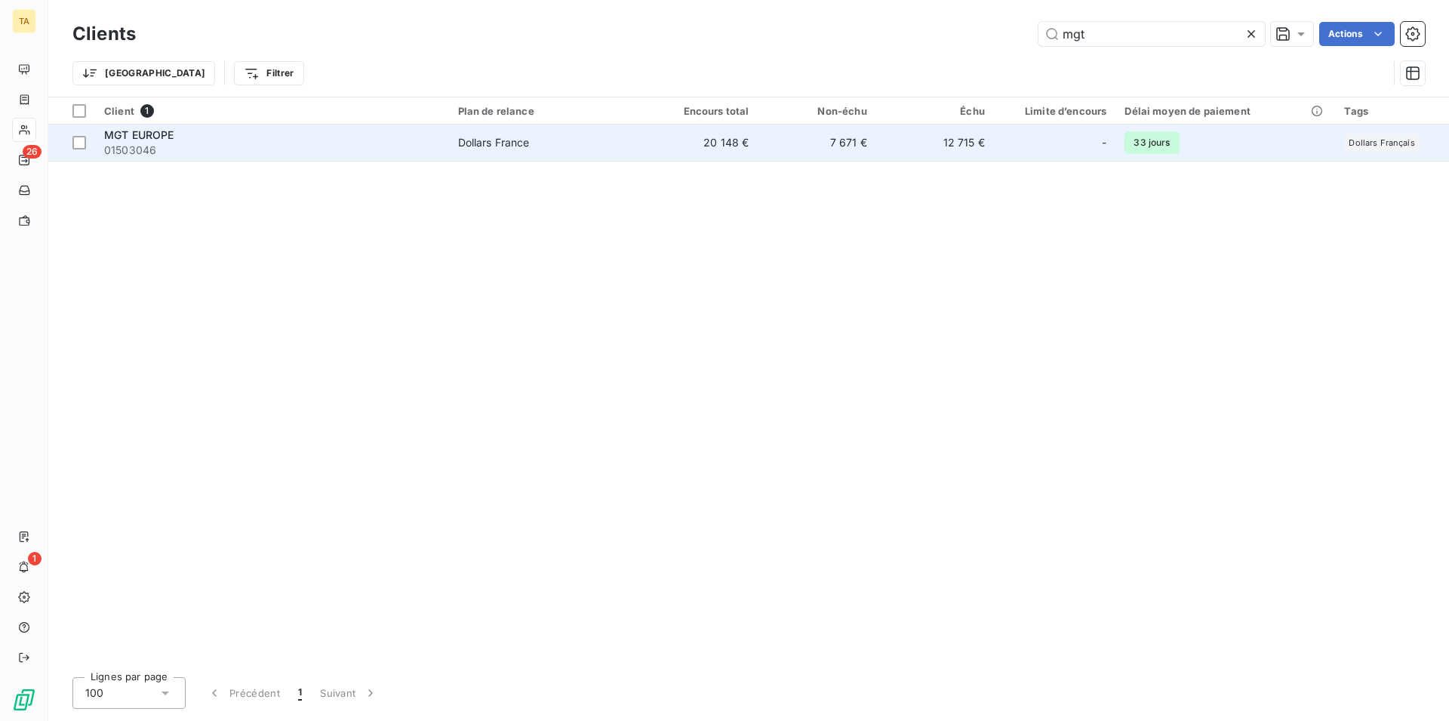
type input "mgt"
click at [137, 144] on span "01503046" at bounding box center [272, 150] width 336 height 15
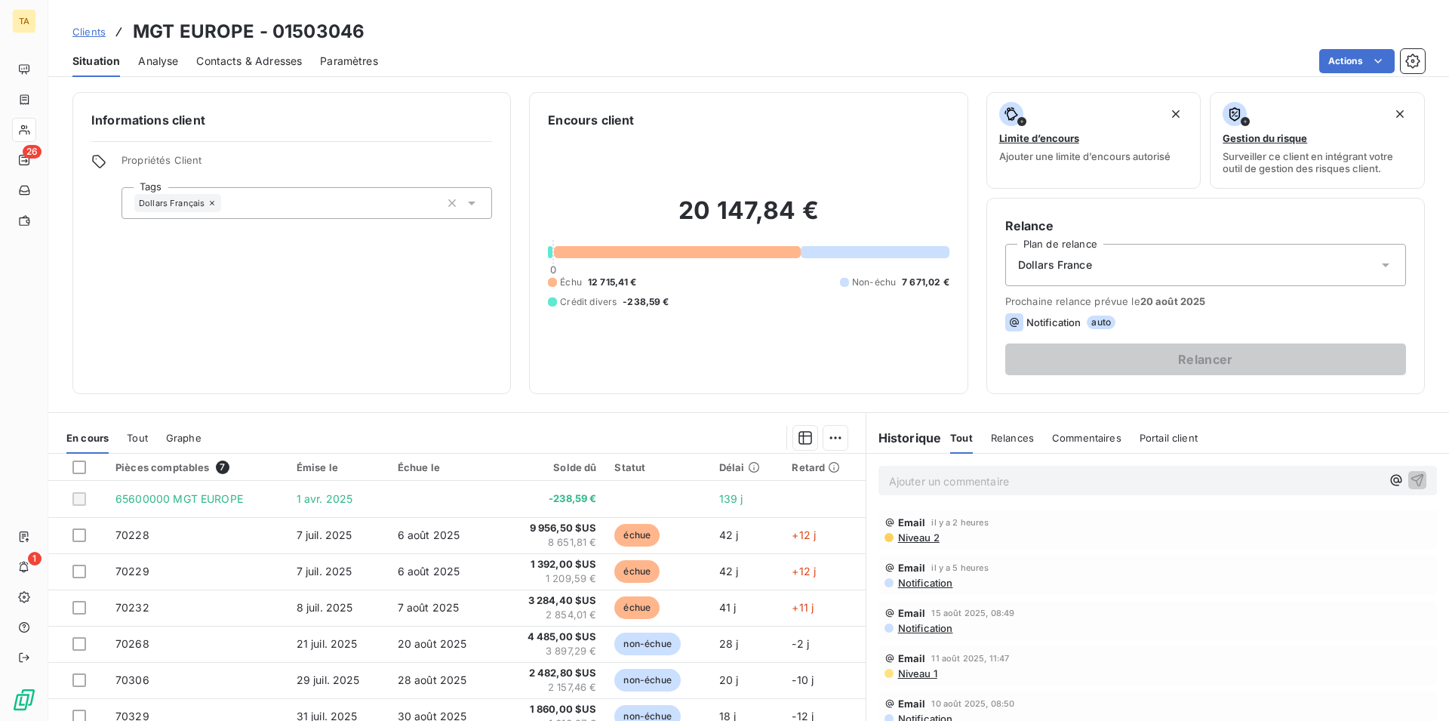
click at [236, 60] on span "Contacts & Adresses" at bounding box center [249, 61] width 106 height 15
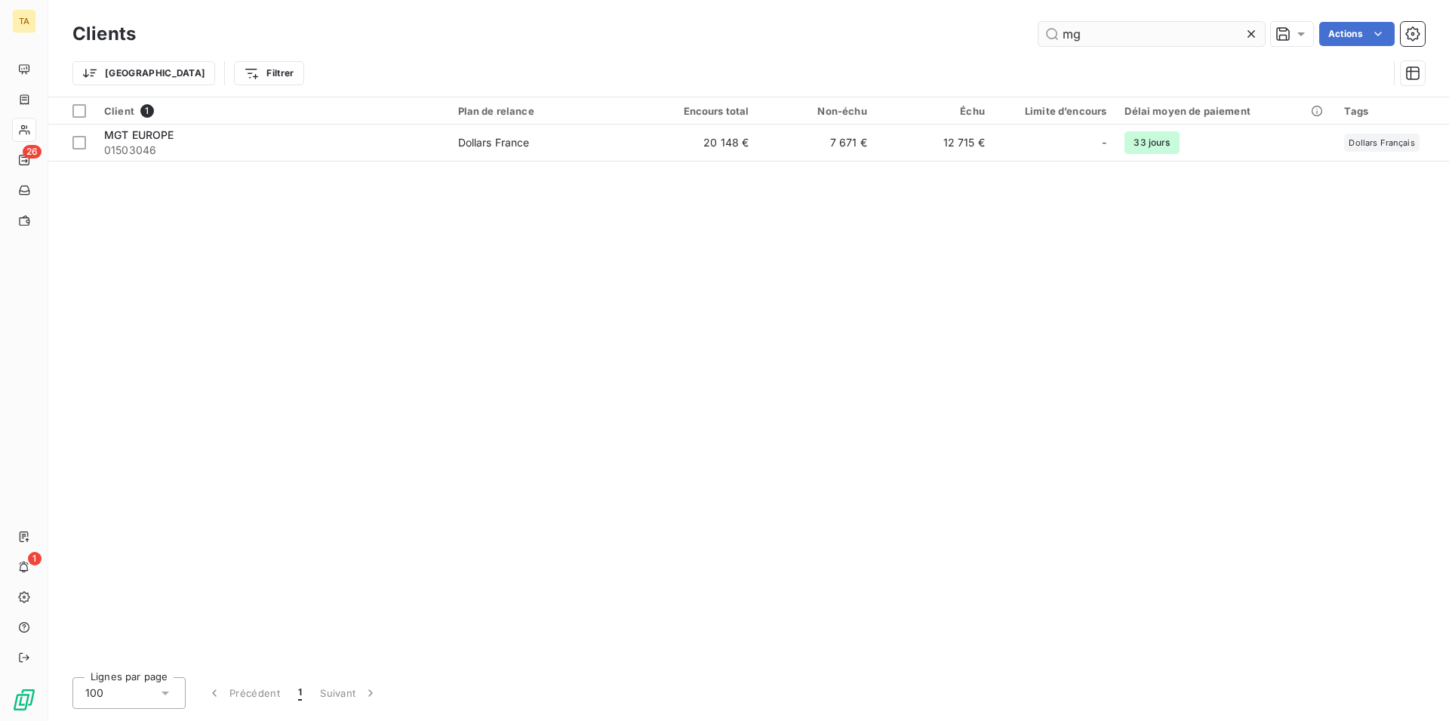
type input "m"
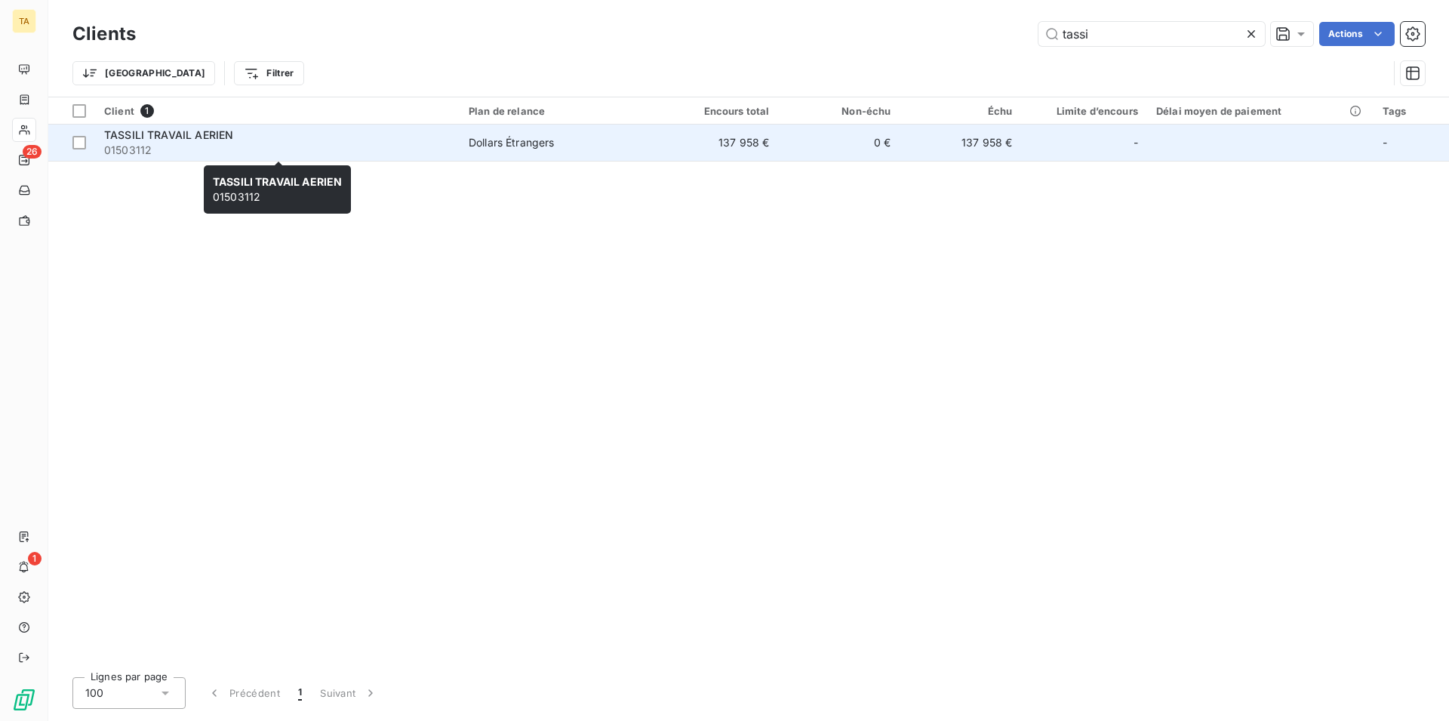
type input "tassi"
click at [184, 138] on span "TASSILI TRAVAIL AERIEN" at bounding box center [168, 134] width 129 height 13
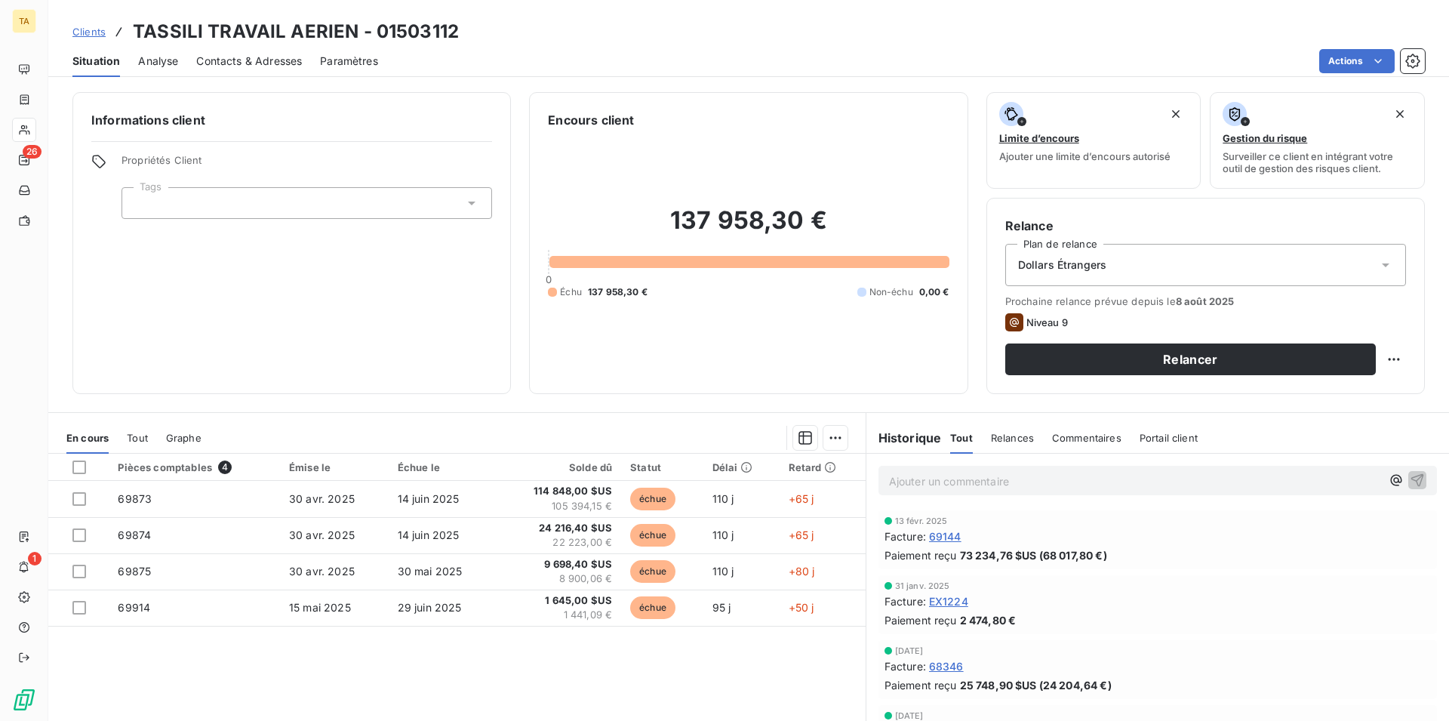
click at [242, 53] on div "Contacts & Adresses" at bounding box center [249, 61] width 106 height 32
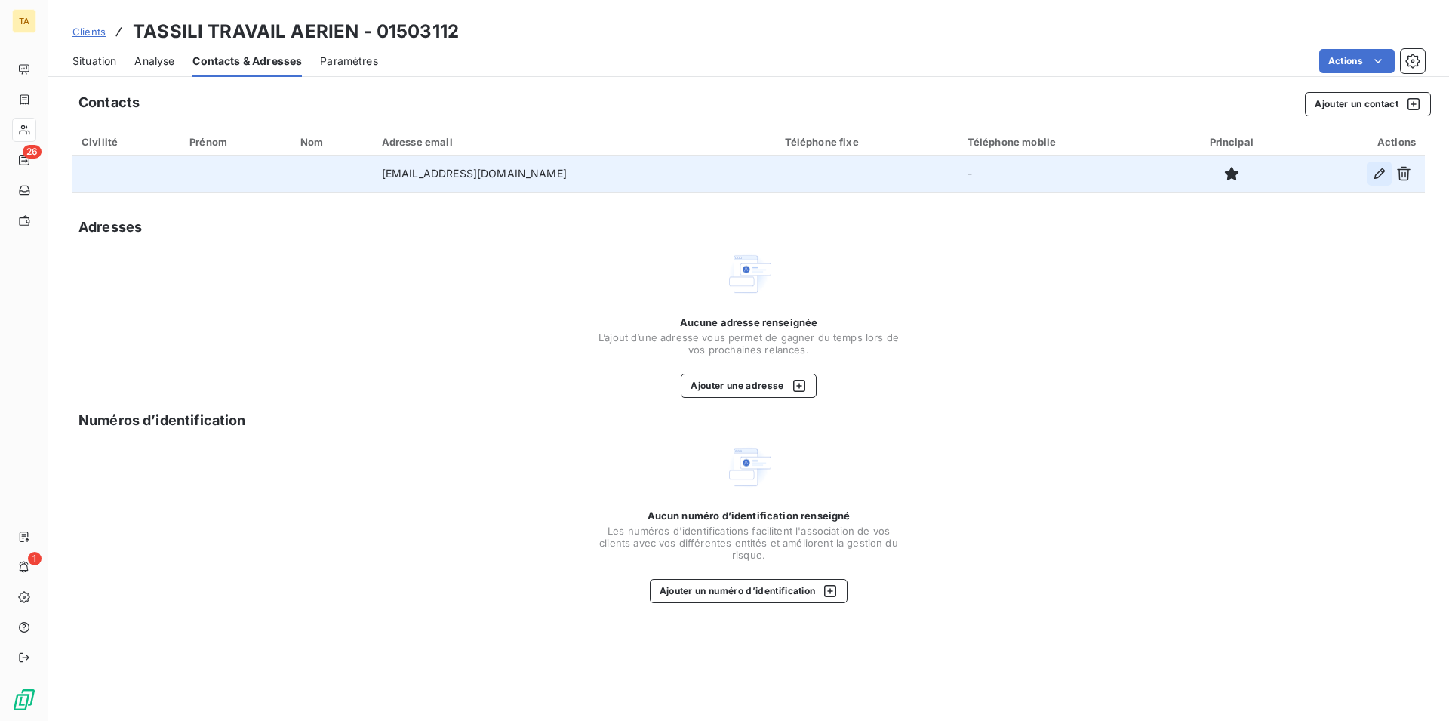
click at [1378, 177] on icon "button" at bounding box center [1379, 173] width 15 height 15
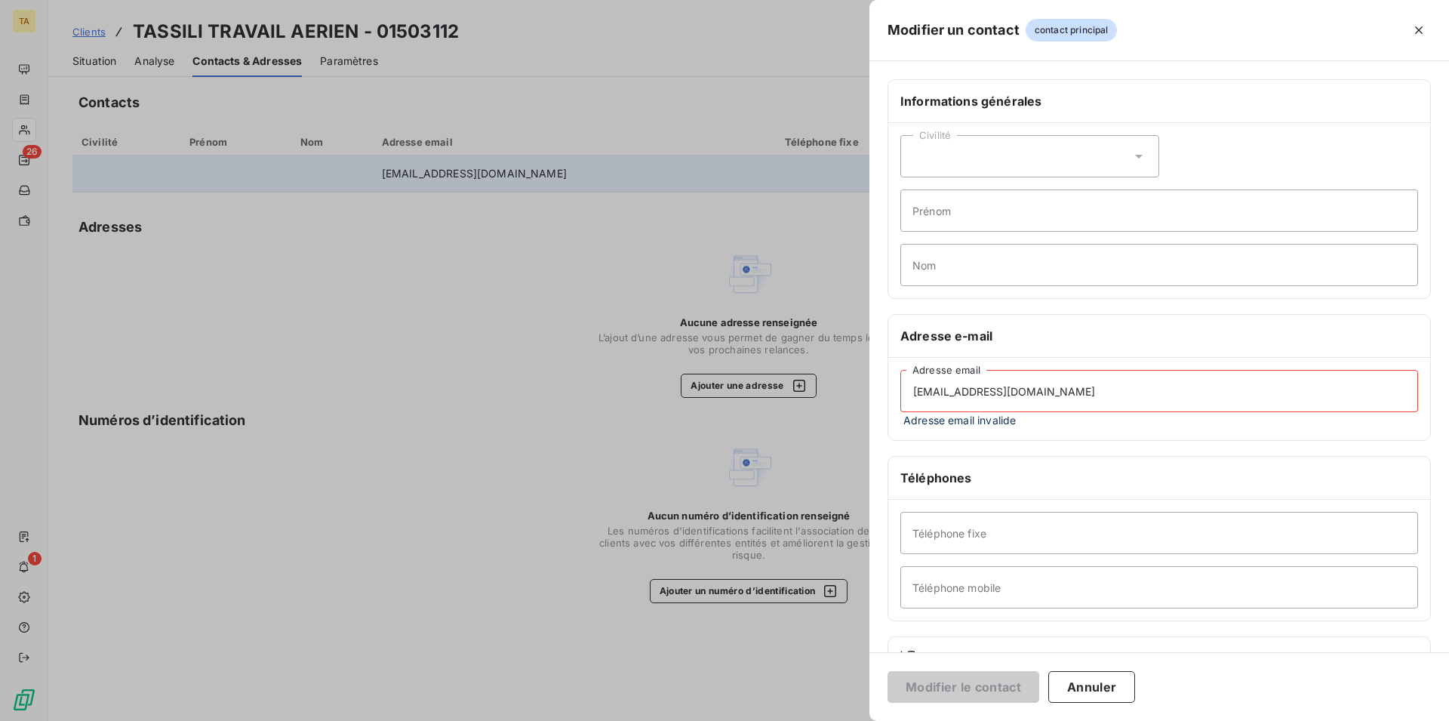
click at [1088, 394] on input "[EMAIL_ADDRESS][DOMAIN_NAME]" at bounding box center [1160, 391] width 518 height 42
type input "d"
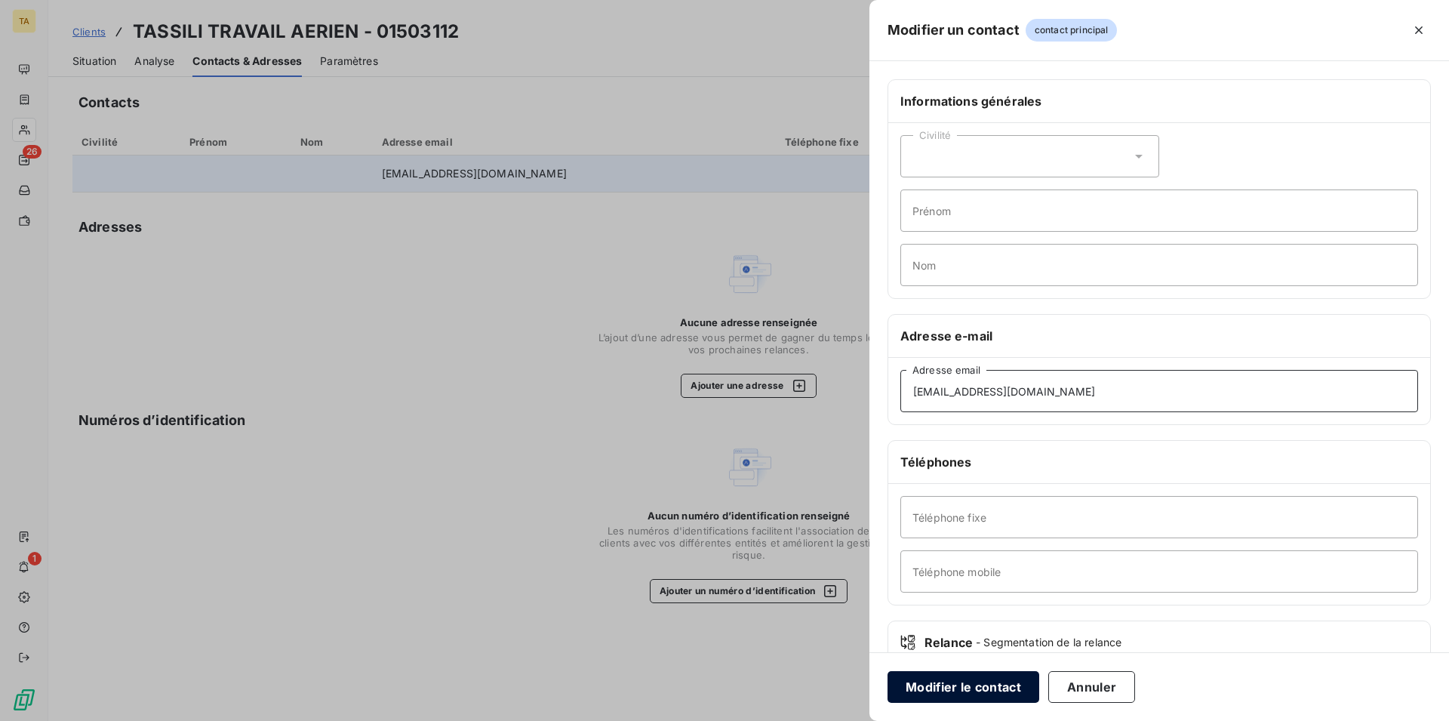
type input "[EMAIL_ADDRESS][DOMAIN_NAME]"
click at [1001, 683] on button "Modifier le contact" at bounding box center [964, 687] width 152 height 32
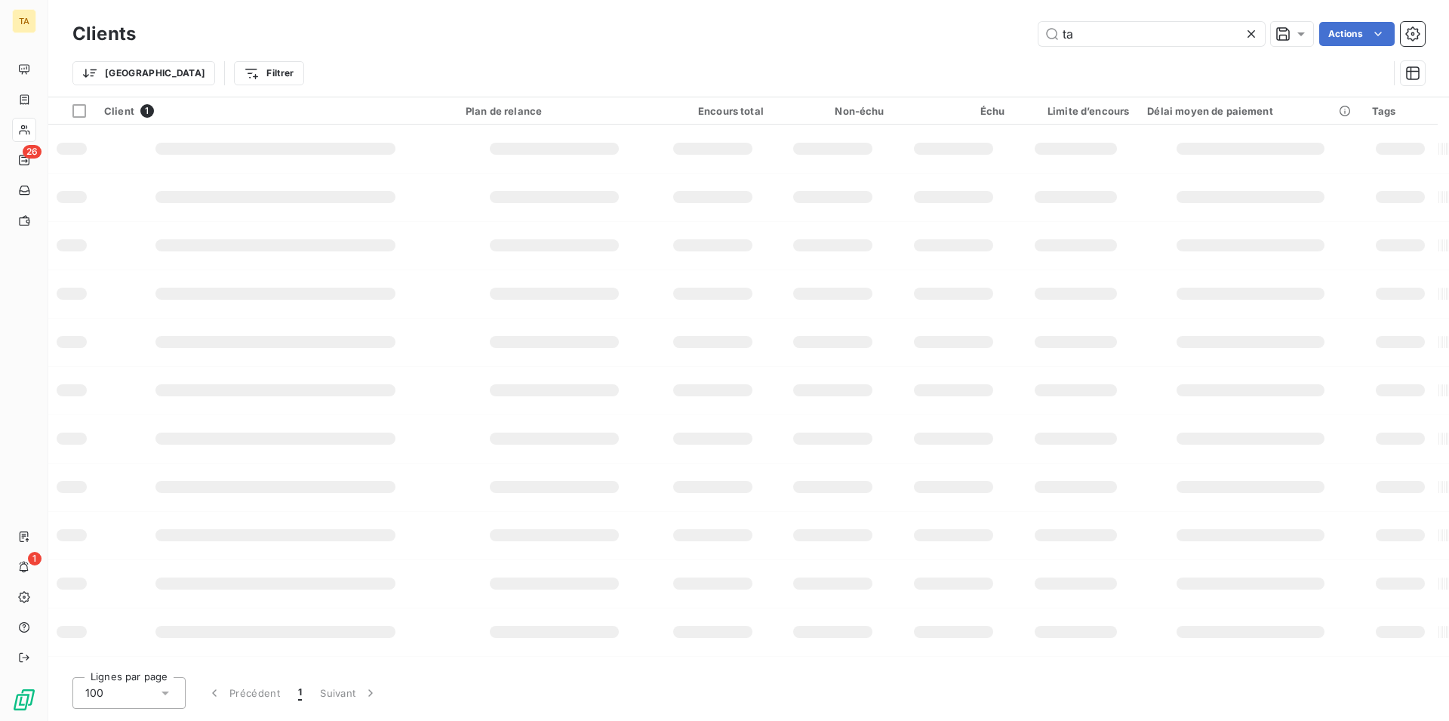
type input "t"
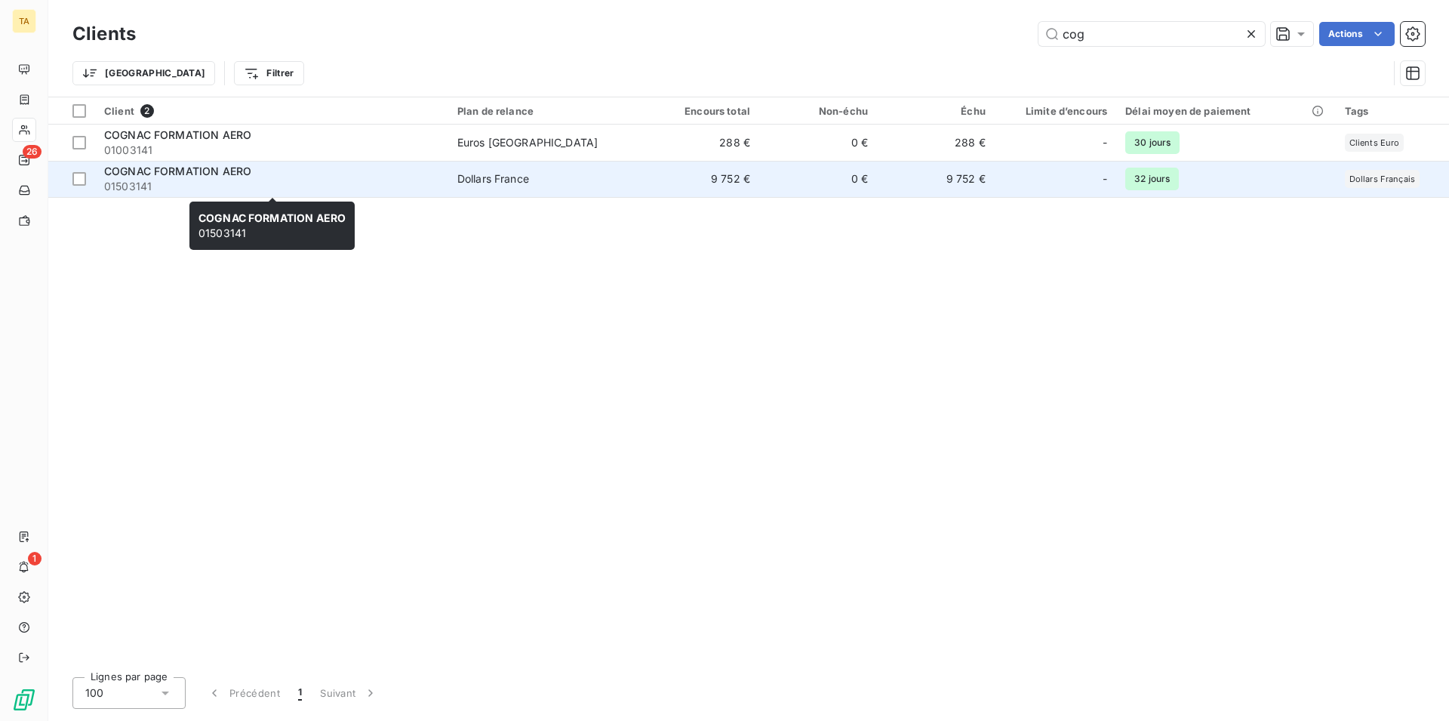
type input "cog"
click at [196, 185] on span "01503141" at bounding box center [271, 186] width 335 height 15
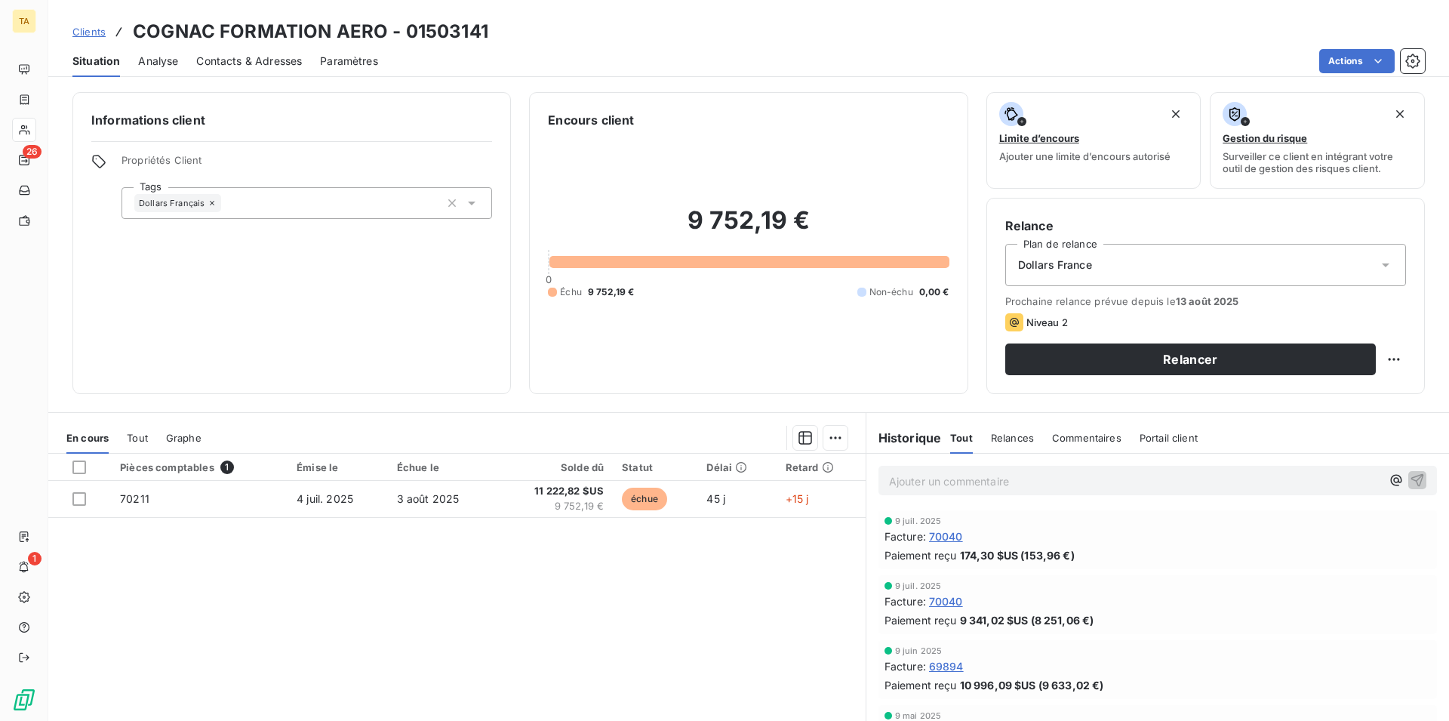
click at [265, 69] on div "Contacts & Adresses" at bounding box center [249, 61] width 106 height 32
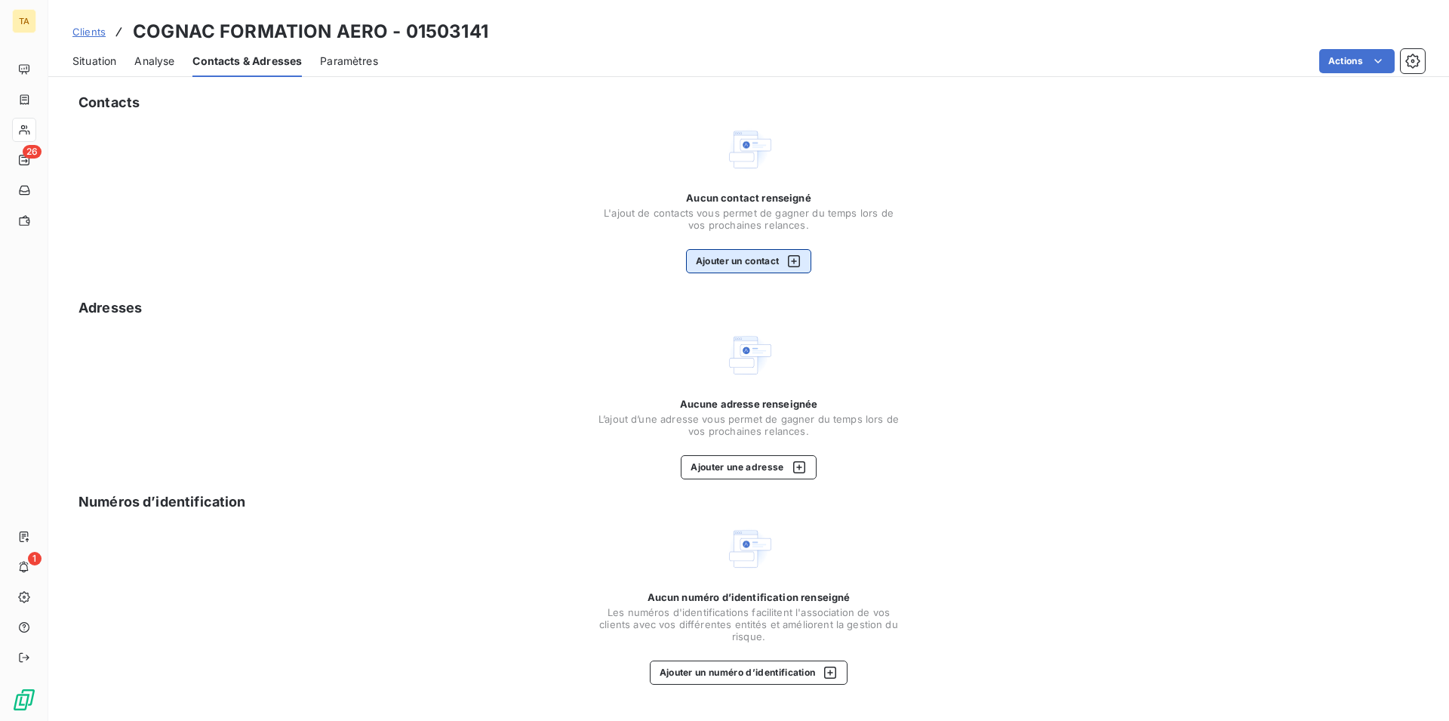
click at [766, 259] on button "Ajouter un contact" at bounding box center [749, 261] width 126 height 24
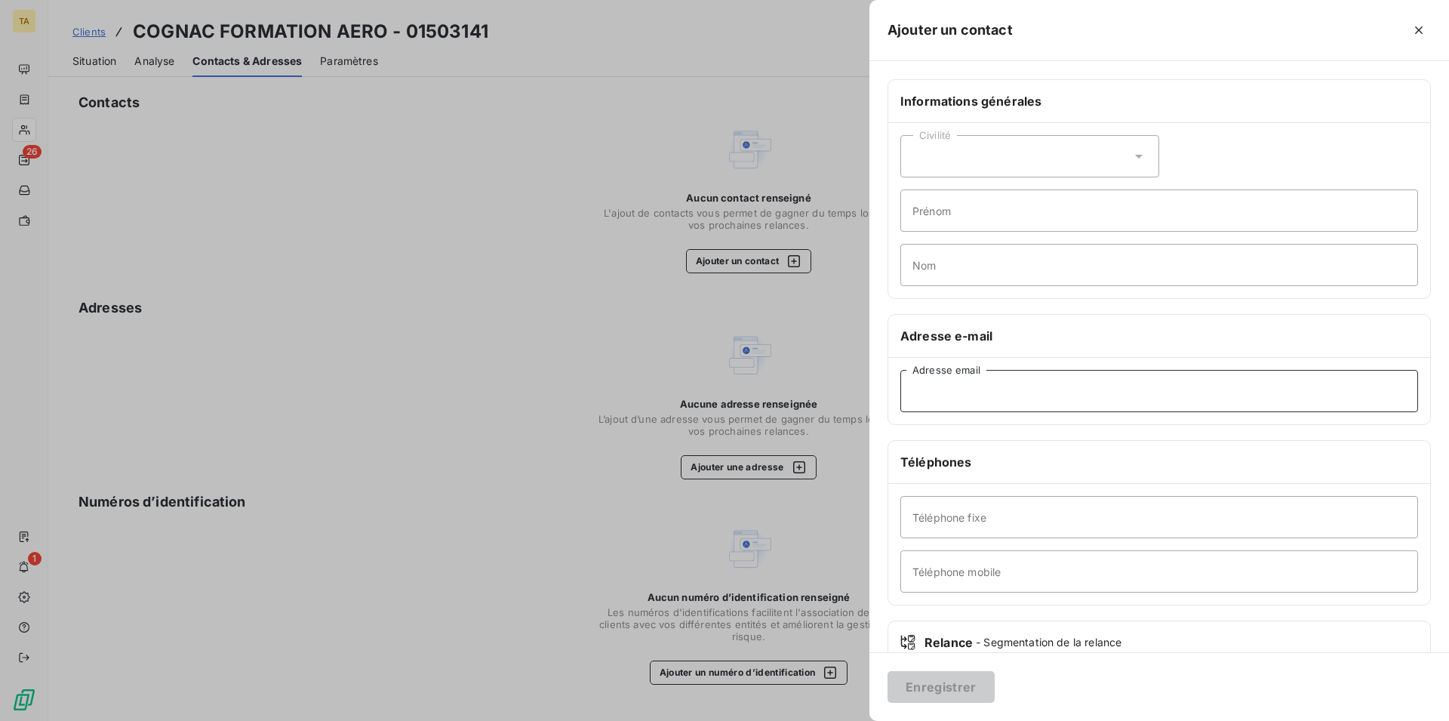
click at [1022, 405] on input "Adresse email" at bounding box center [1160, 391] width 518 height 42
click at [962, 680] on button "Enregistrer" at bounding box center [941, 687] width 107 height 32
click at [1078, 392] on input "[DOMAIN_NAME]@babcock" at bounding box center [1160, 391] width 518 height 42
type input "[DOMAIN_NAME][EMAIL_ADDRESS][DOMAIN_NAME]"
click at [945, 699] on button "Enregistrer" at bounding box center [941, 687] width 107 height 32
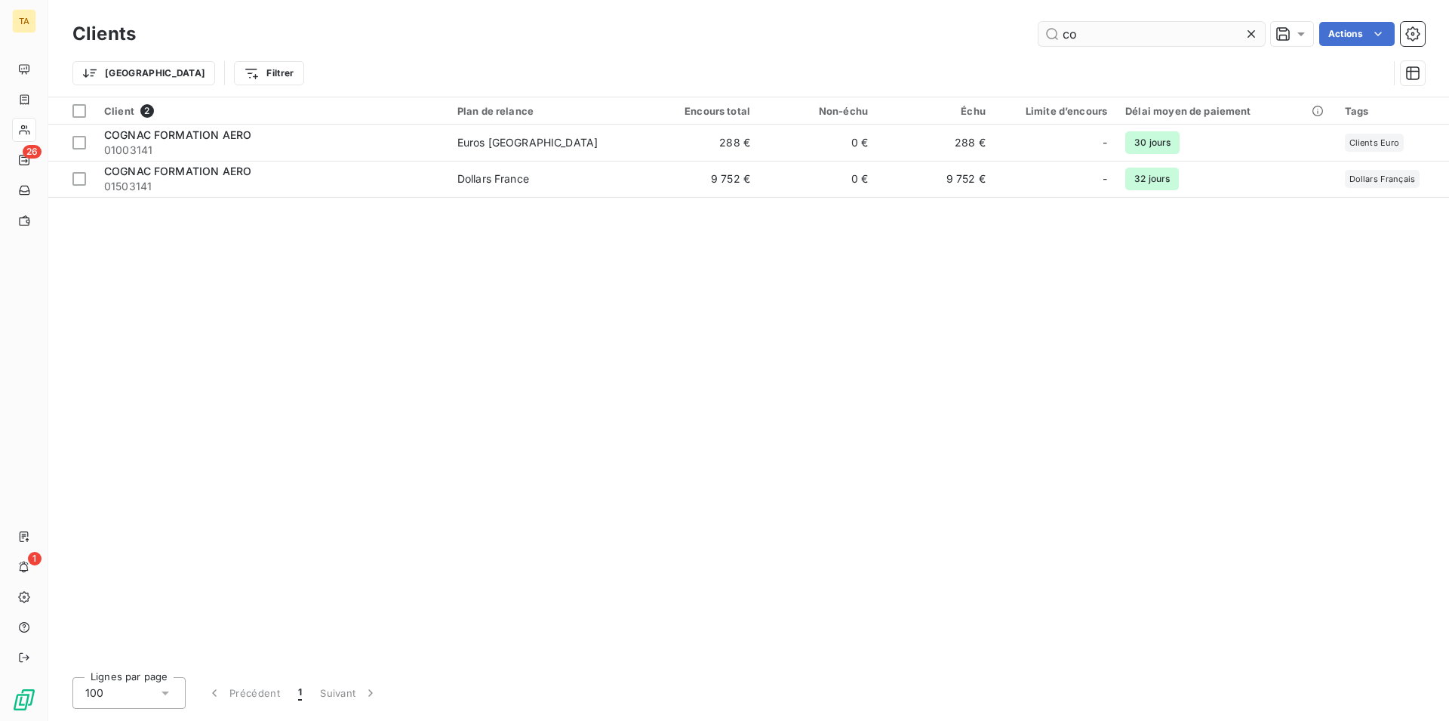
type input "c"
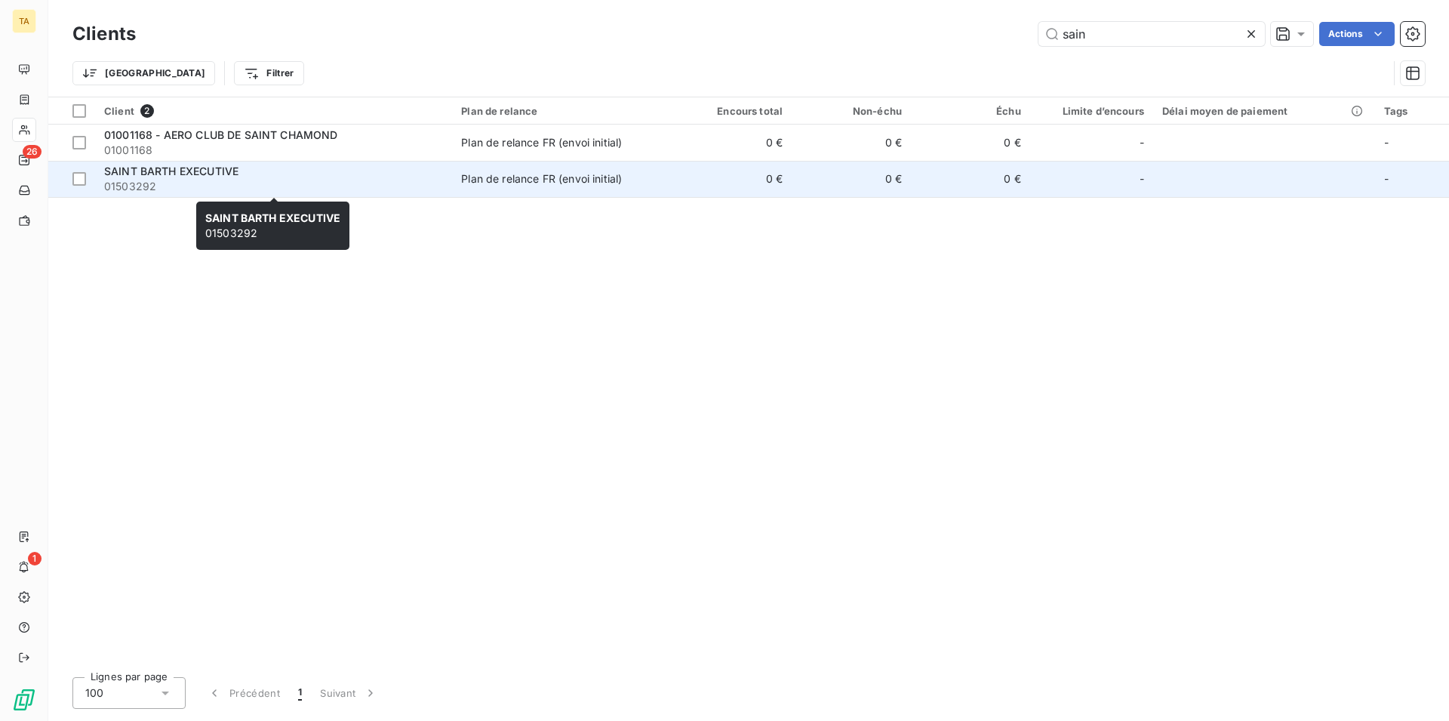
type input "sain"
click at [190, 178] on div "SAINT BARTH EXECUTIVE" at bounding box center [273, 171] width 339 height 15
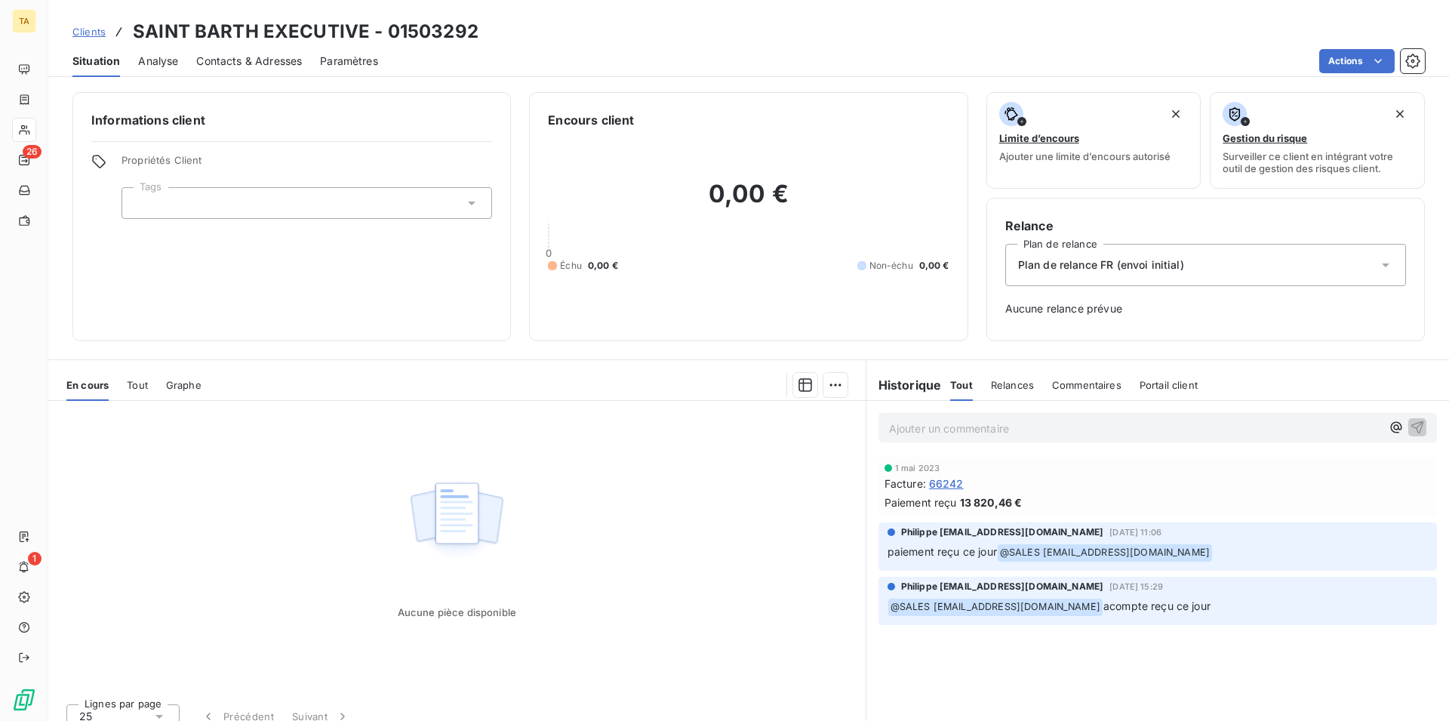
click at [221, 64] on span "Contacts & Adresses" at bounding box center [249, 61] width 106 height 15
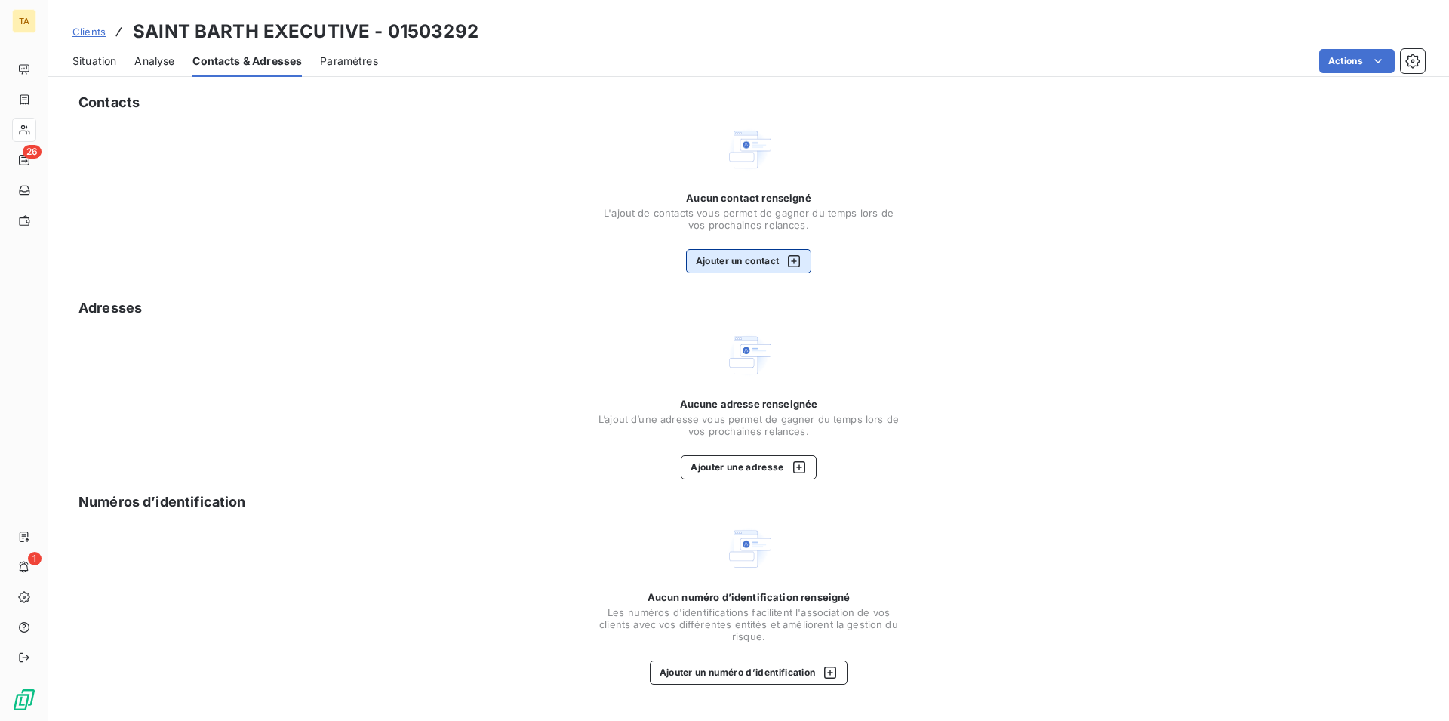
click at [772, 256] on button "Ajouter un contact" at bounding box center [749, 261] width 126 height 24
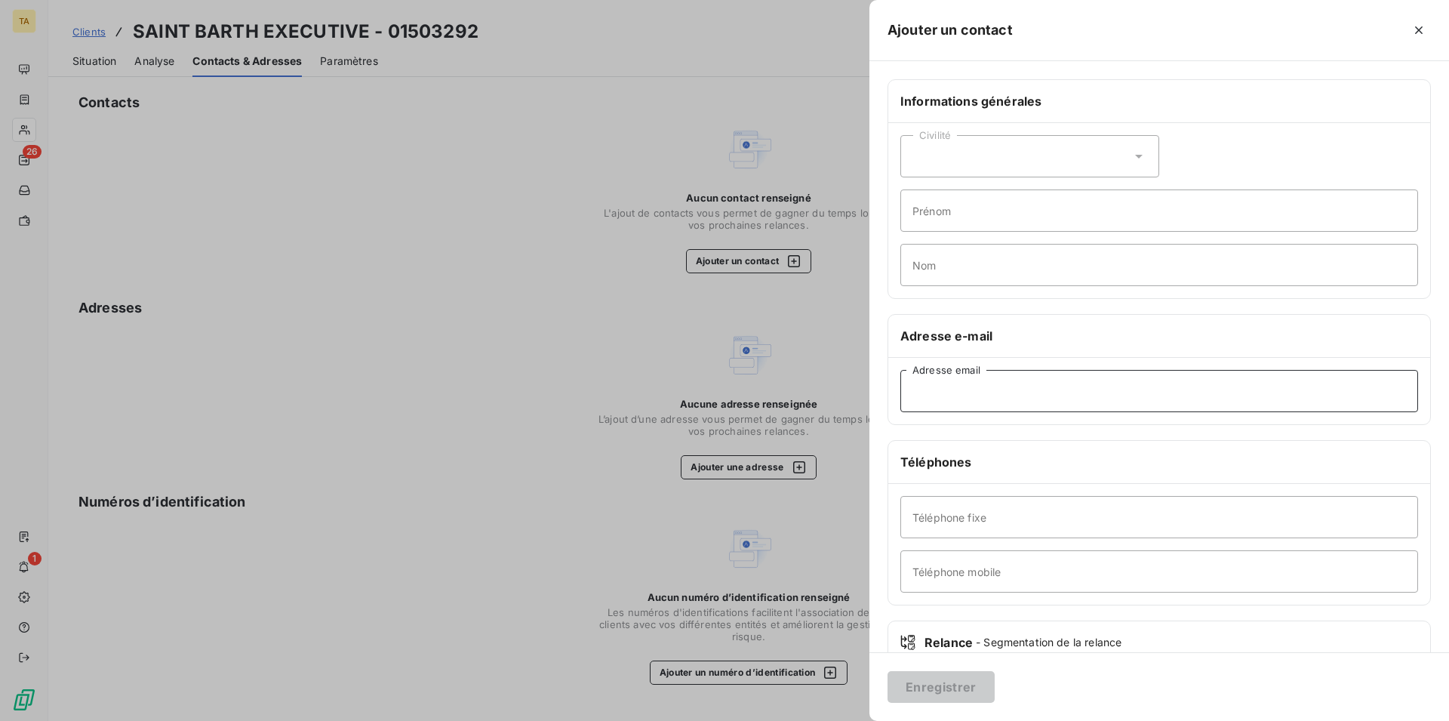
click at [1010, 392] on input "Adresse email" at bounding box center [1160, 391] width 518 height 42
type input "[EMAIL_ADDRESS][DOMAIN_NAME]"
click at [949, 682] on button "Enregistrer" at bounding box center [941, 687] width 107 height 32
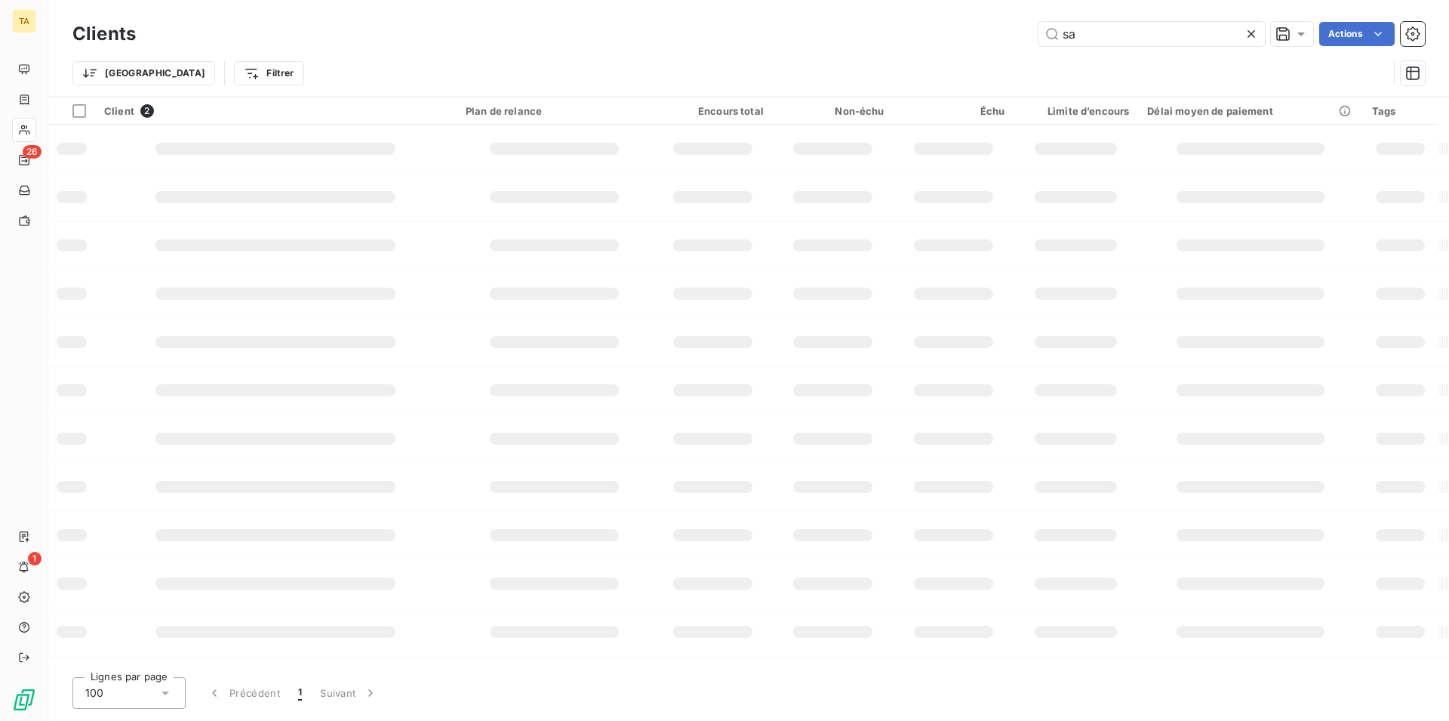
type input "s"
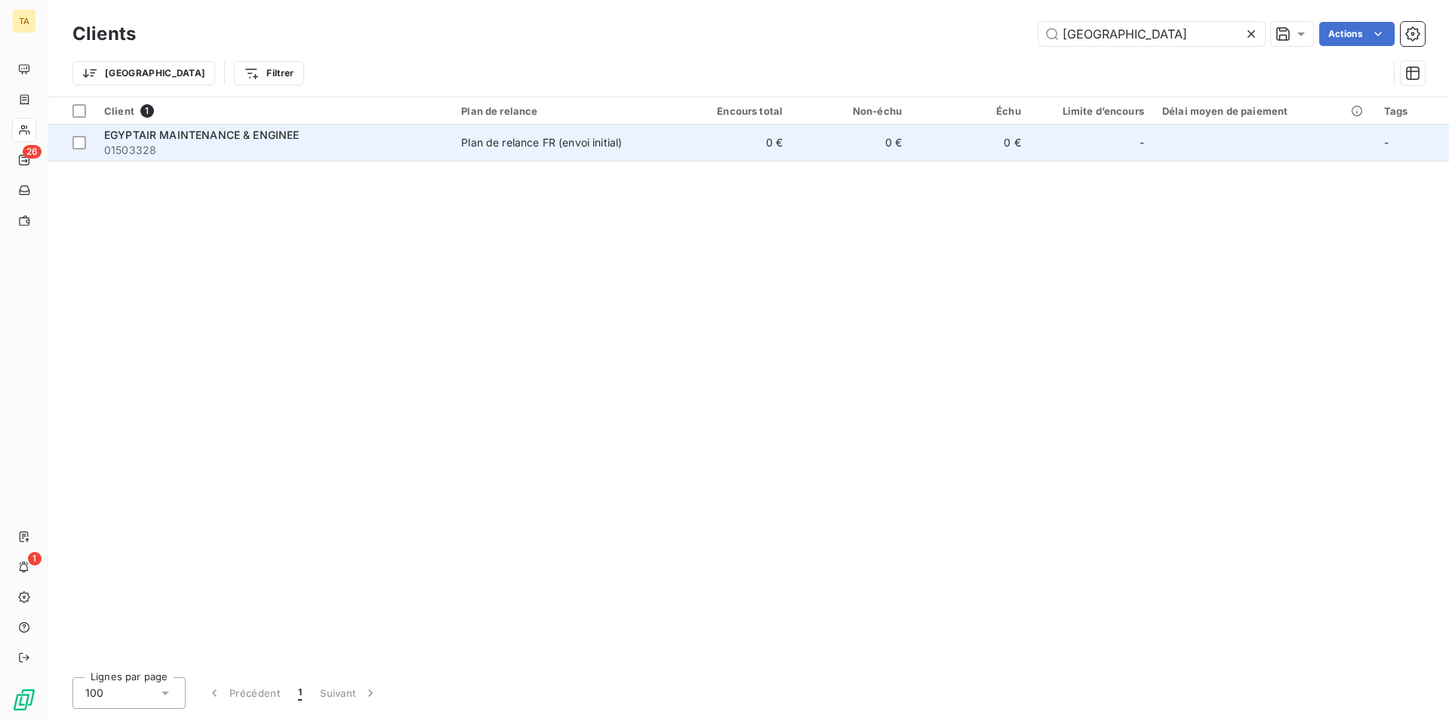
type input "[GEOGRAPHIC_DATA]"
click at [231, 139] on span "EGYPTAIR MAINTENANCE & ENGINEE" at bounding box center [202, 134] width 196 height 13
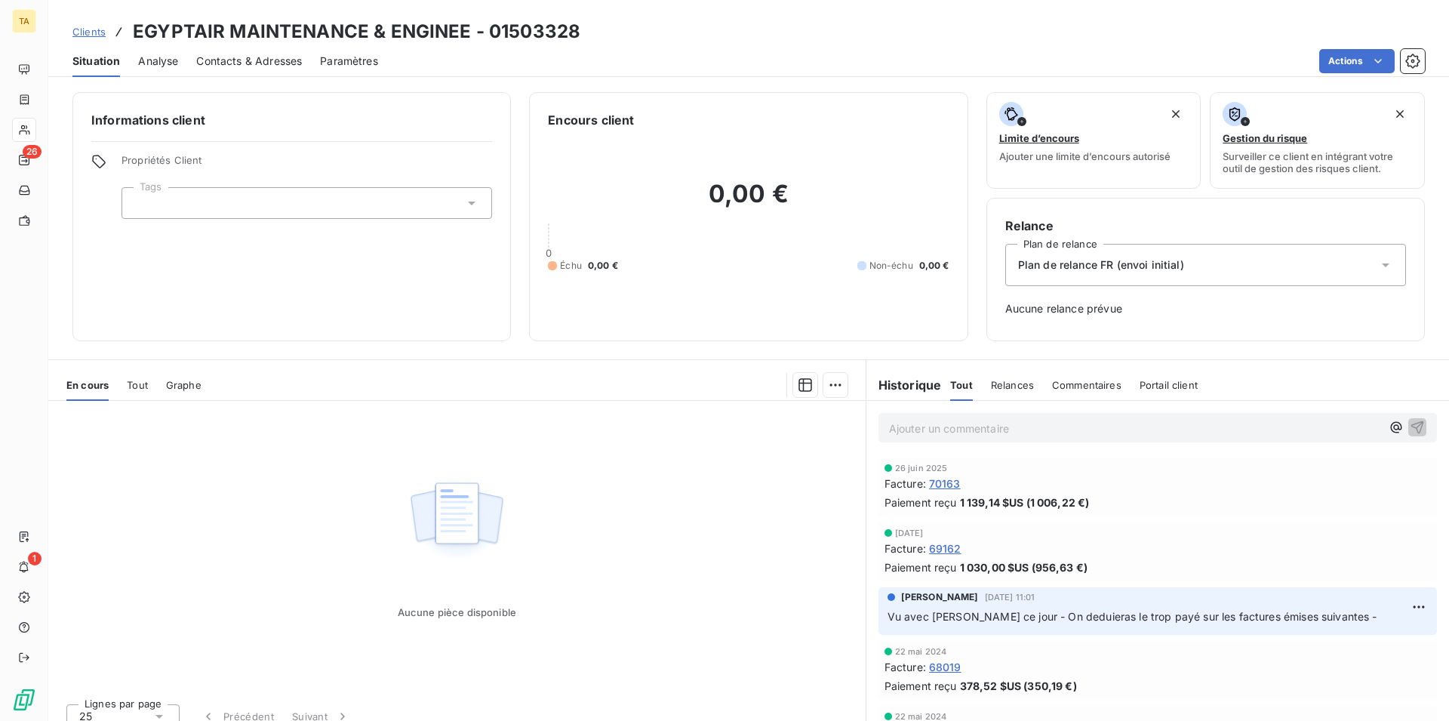
click at [260, 63] on span "Contacts & Adresses" at bounding box center [249, 61] width 106 height 15
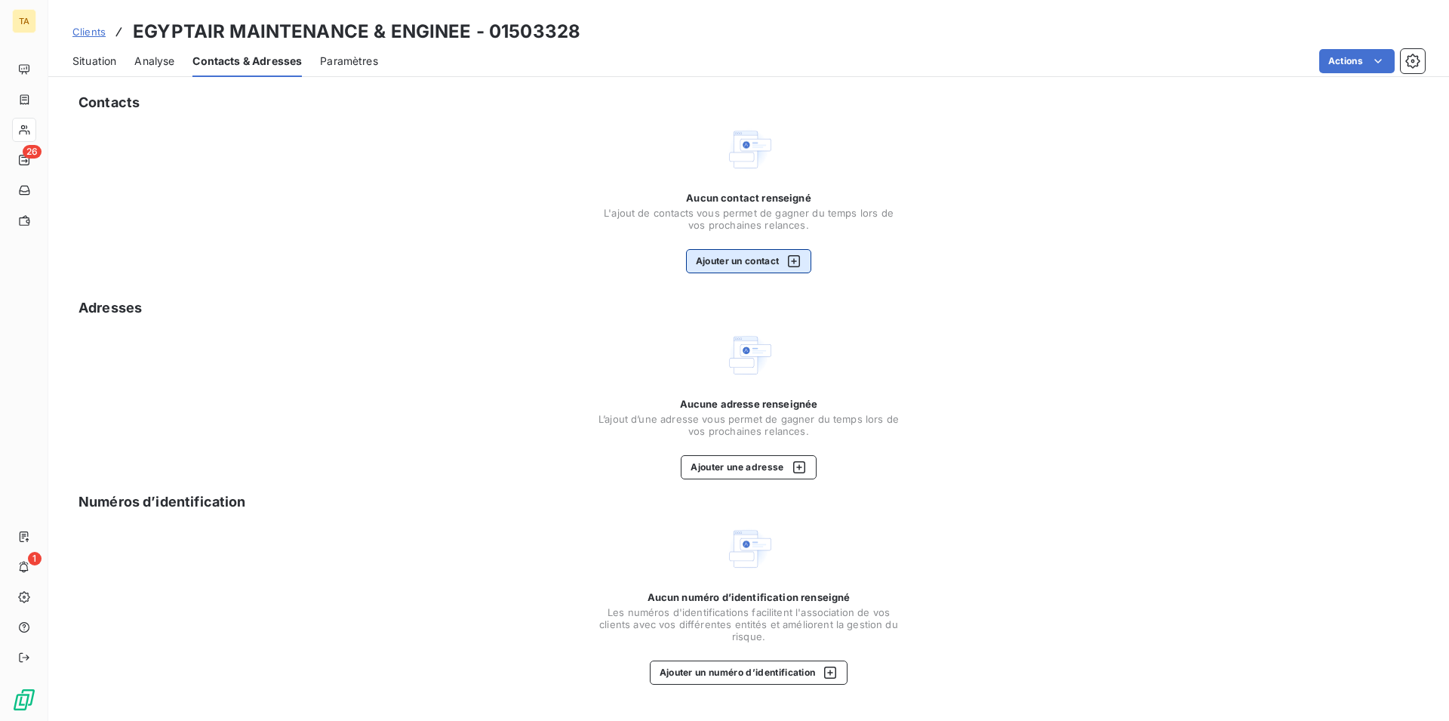
click at [738, 261] on button "Ajouter un contact" at bounding box center [749, 261] width 126 height 24
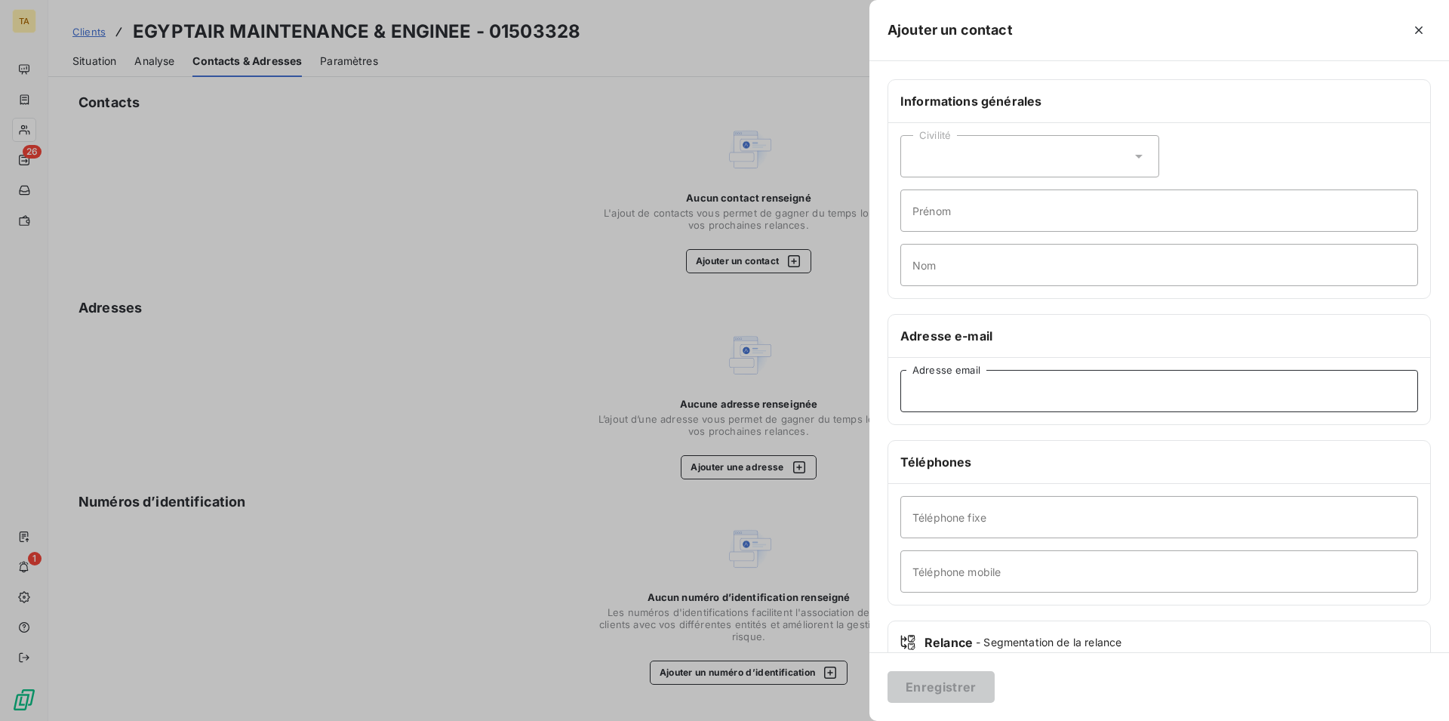
click at [1095, 404] on input "Adresse email" at bounding box center [1160, 391] width 518 height 42
click at [928, 394] on input "[EMAIL_ADDRESS][DOMAIN_NAME]" at bounding box center [1160, 391] width 518 height 42
type input "[EMAIL_ADDRESS][DOMAIN_NAME]"
click at [955, 691] on button "Enregistrer" at bounding box center [941, 687] width 107 height 32
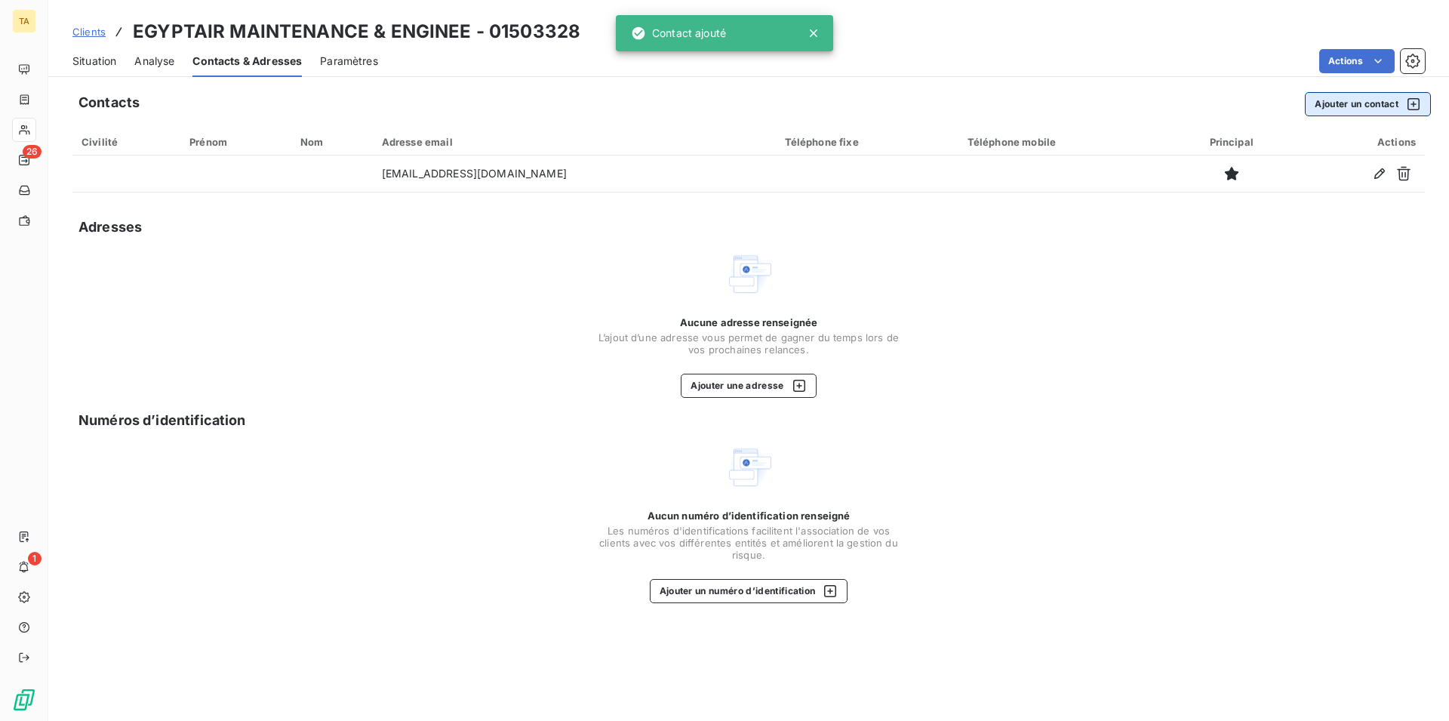
click at [1356, 109] on button "Ajouter un contact" at bounding box center [1368, 104] width 126 height 24
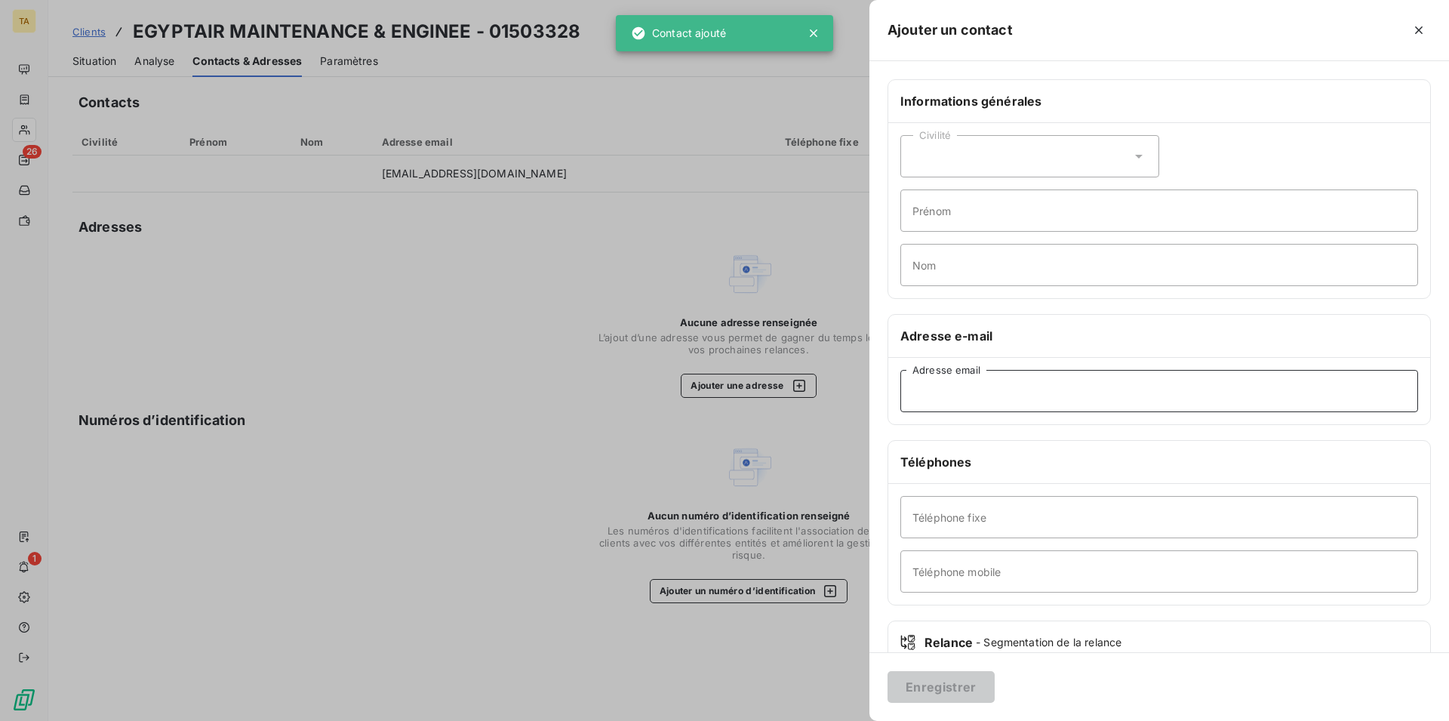
click at [990, 396] on input "Adresse email" at bounding box center [1160, 391] width 518 height 42
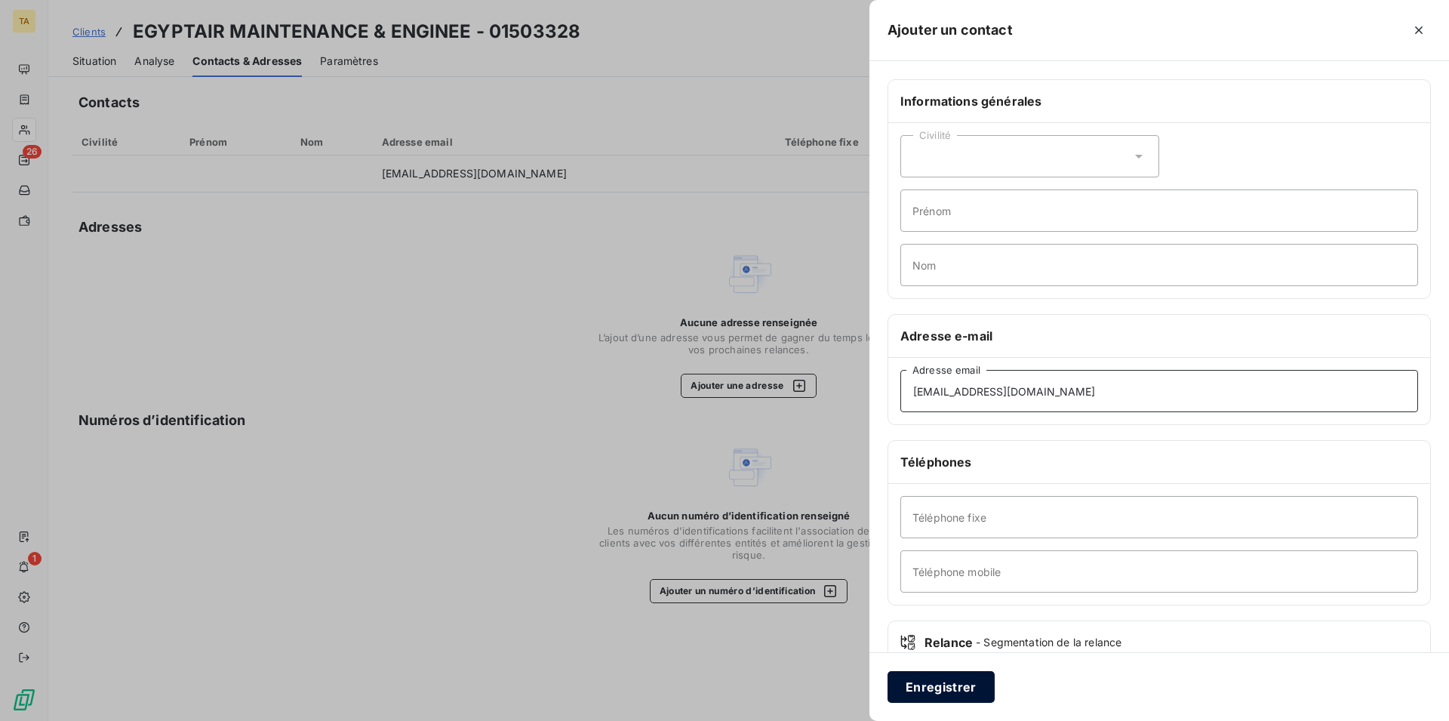
type input "[EMAIL_ADDRESS][DOMAIN_NAME]"
click at [965, 677] on button "Enregistrer" at bounding box center [941, 687] width 107 height 32
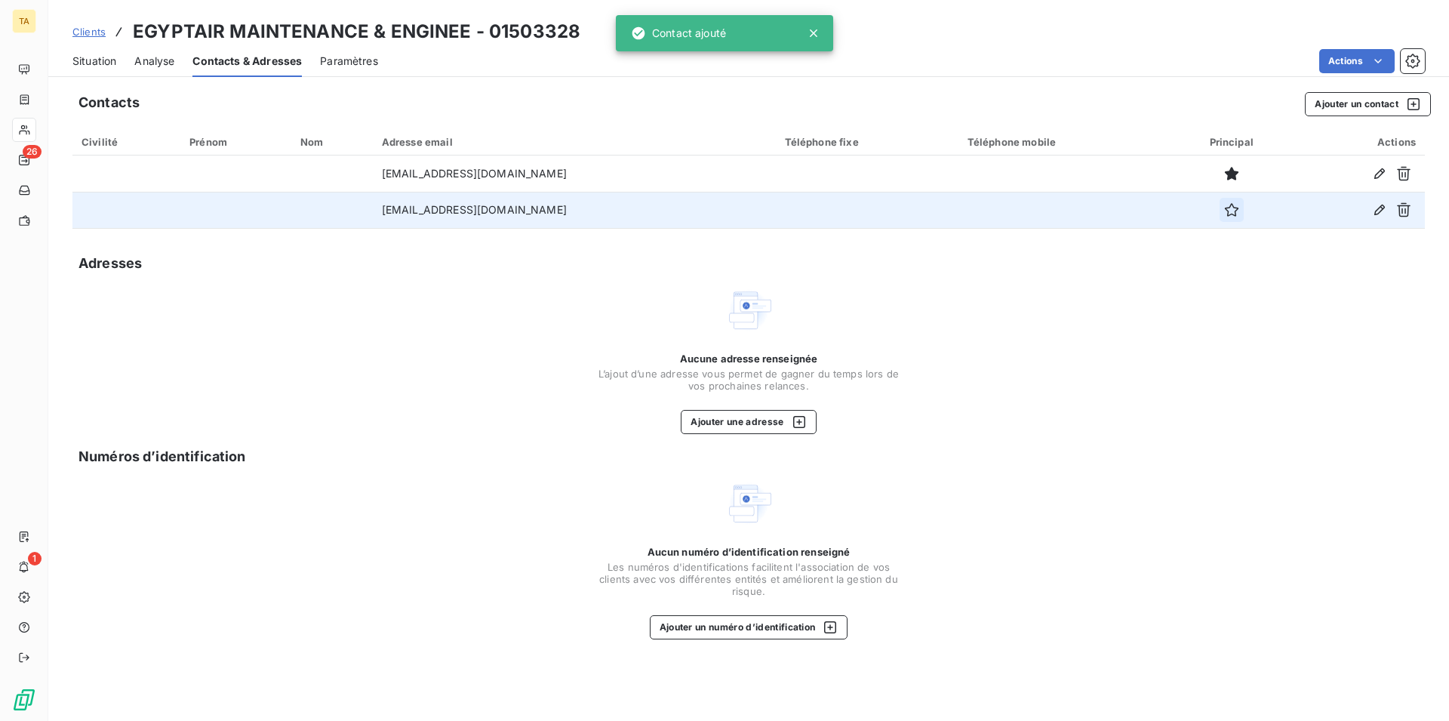
click at [1224, 212] on icon "button" at bounding box center [1231, 209] width 15 height 15
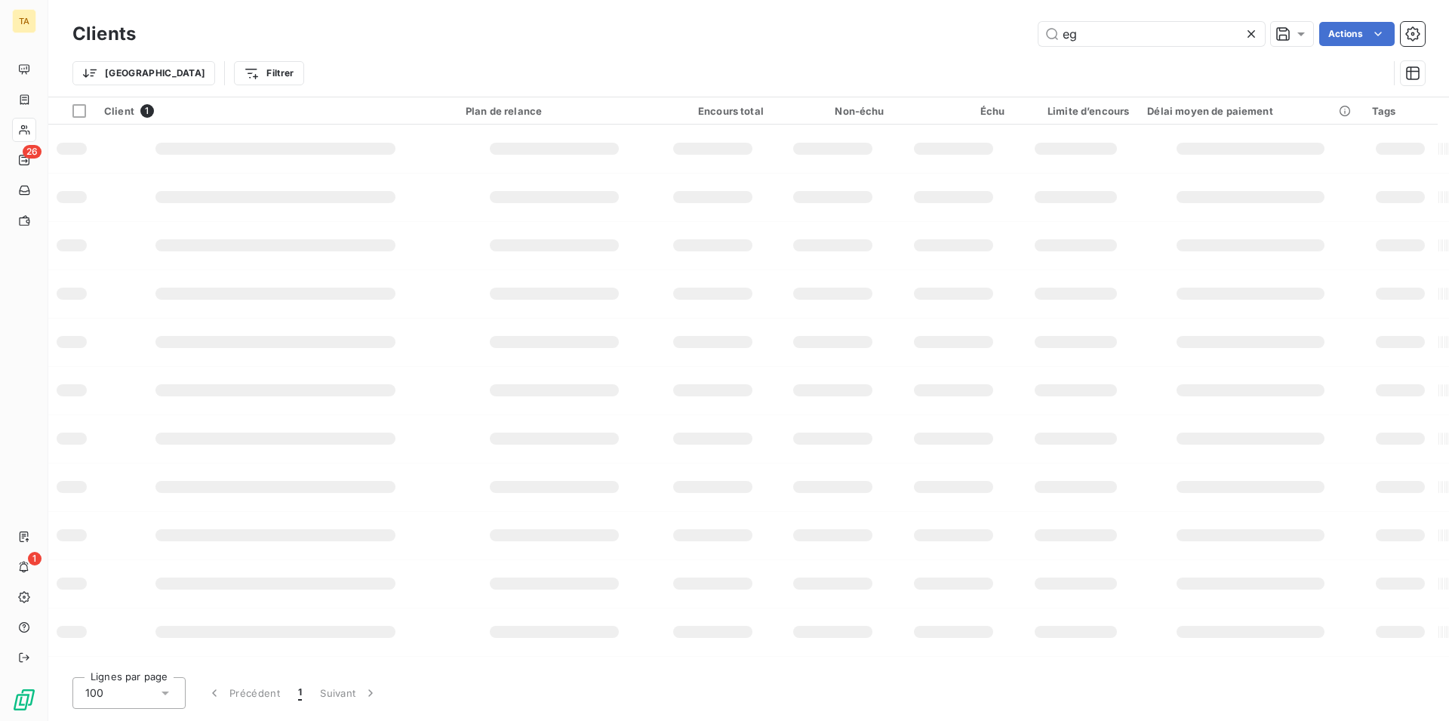
type input "e"
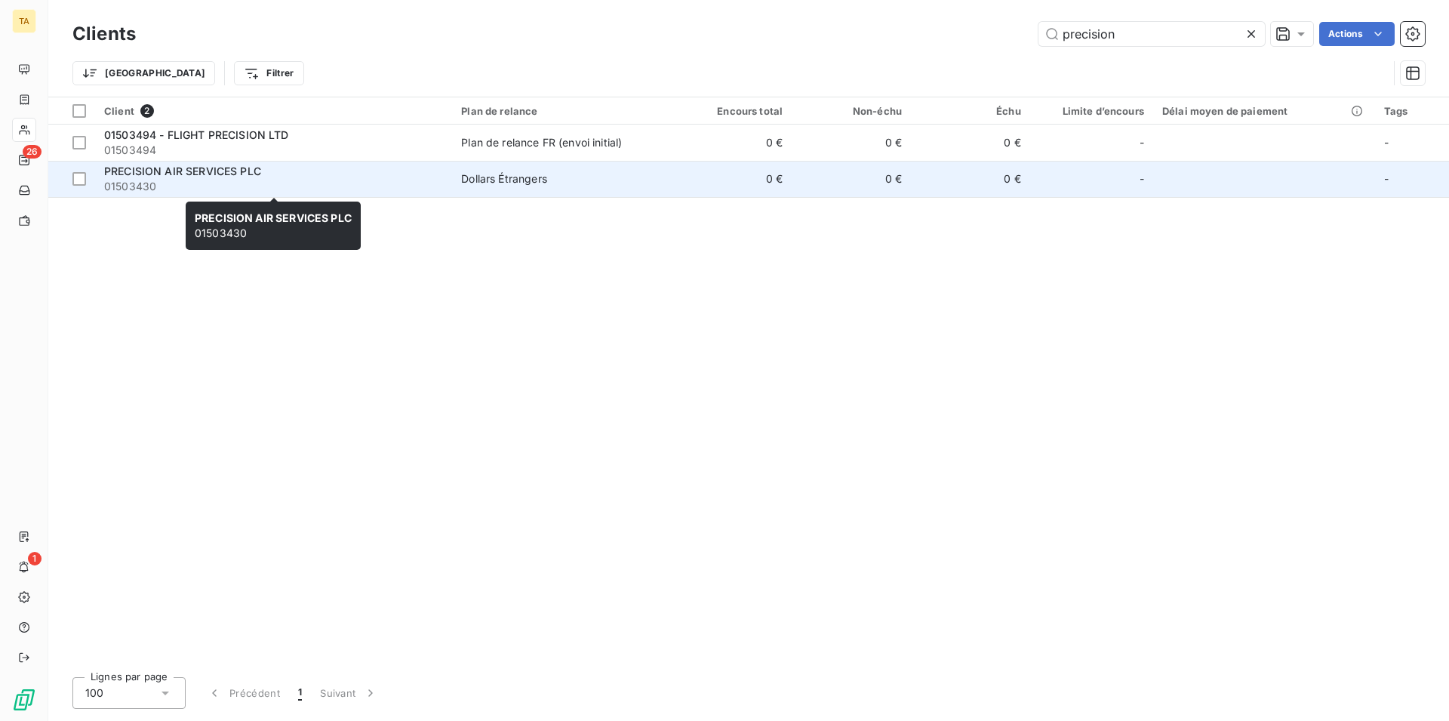
type input "precision"
click at [161, 181] on span "01503430" at bounding box center [273, 186] width 339 height 15
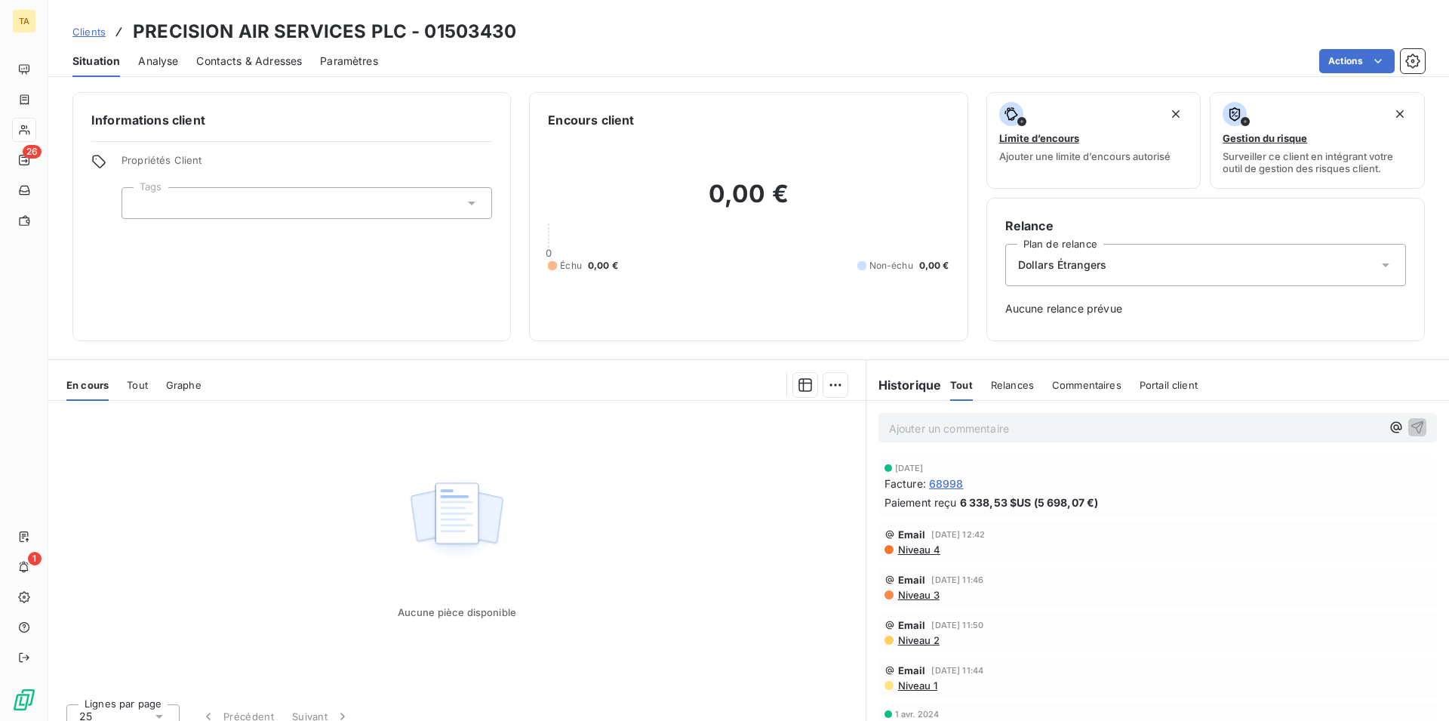
click at [263, 62] on span "Contacts & Adresses" at bounding box center [249, 61] width 106 height 15
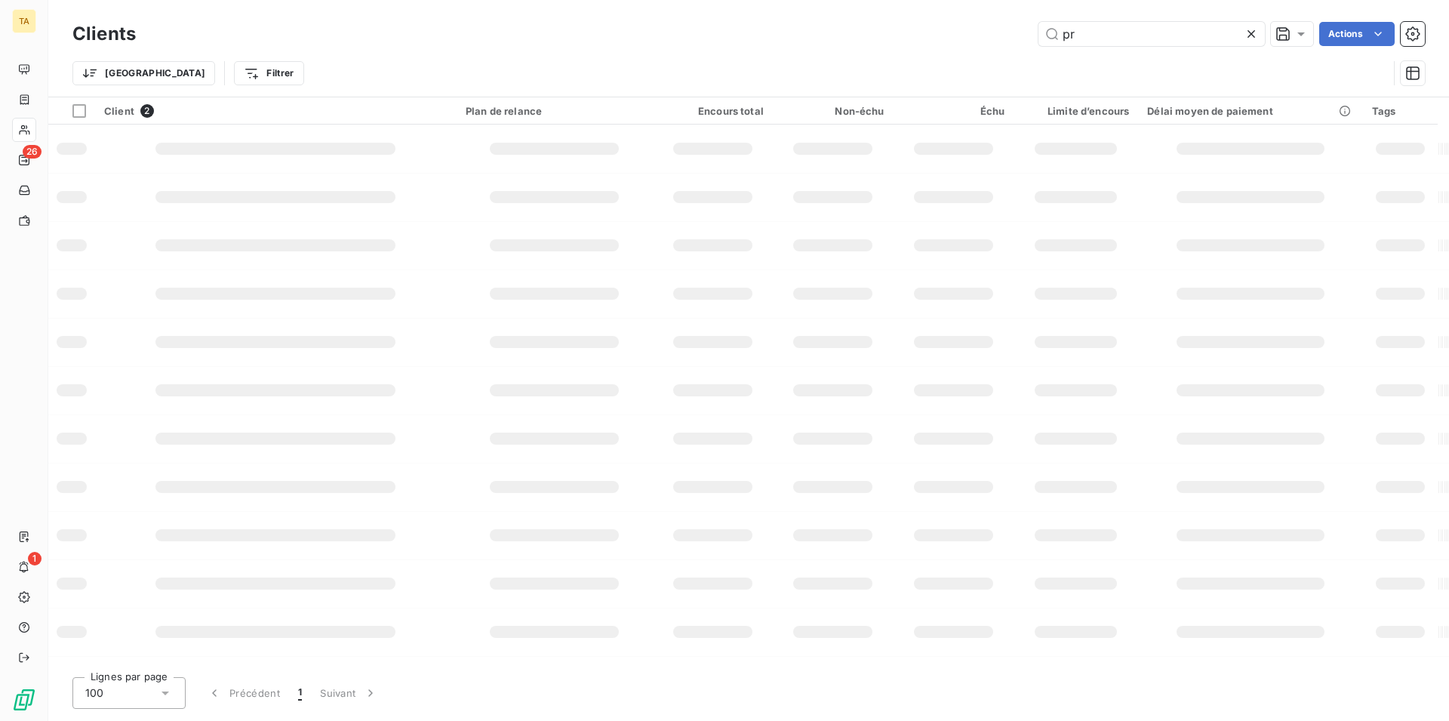
type input "p"
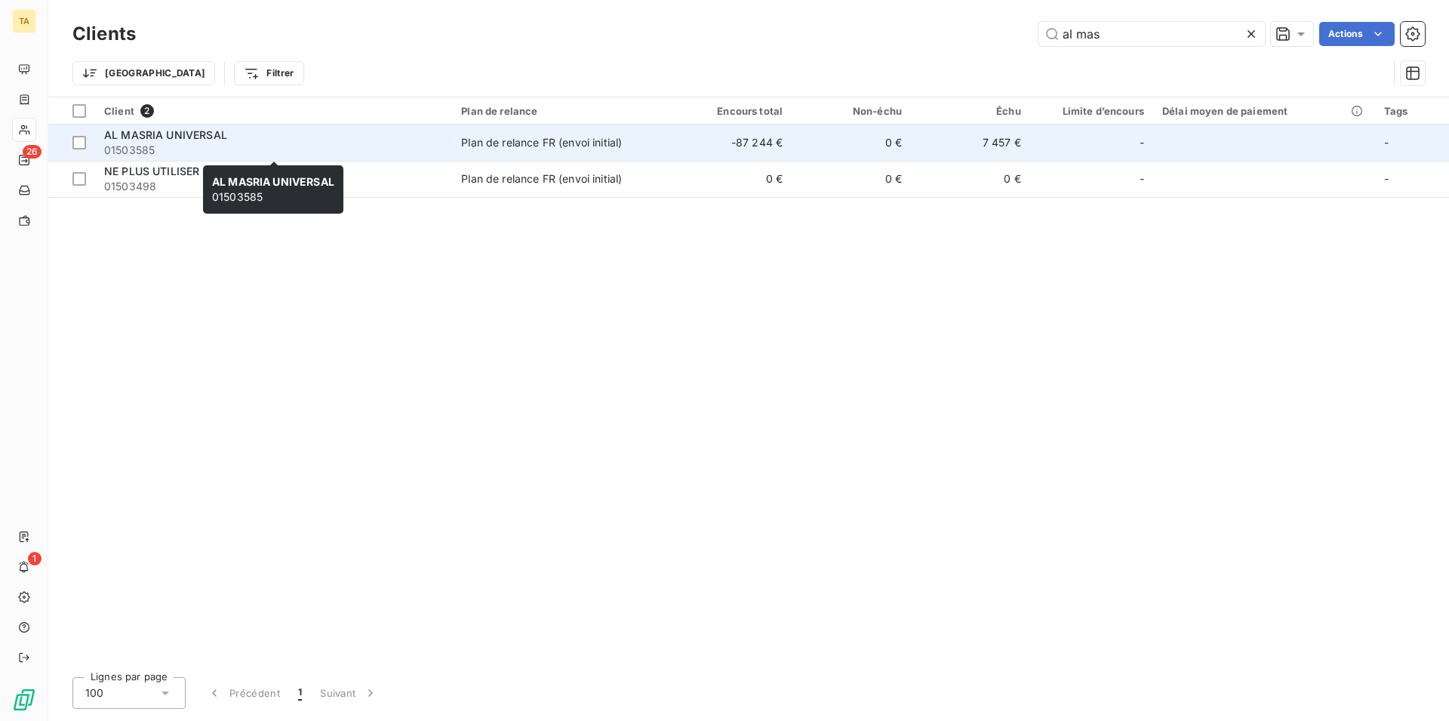
type input "al mas"
click at [136, 149] on span "01503585" at bounding box center [273, 150] width 339 height 15
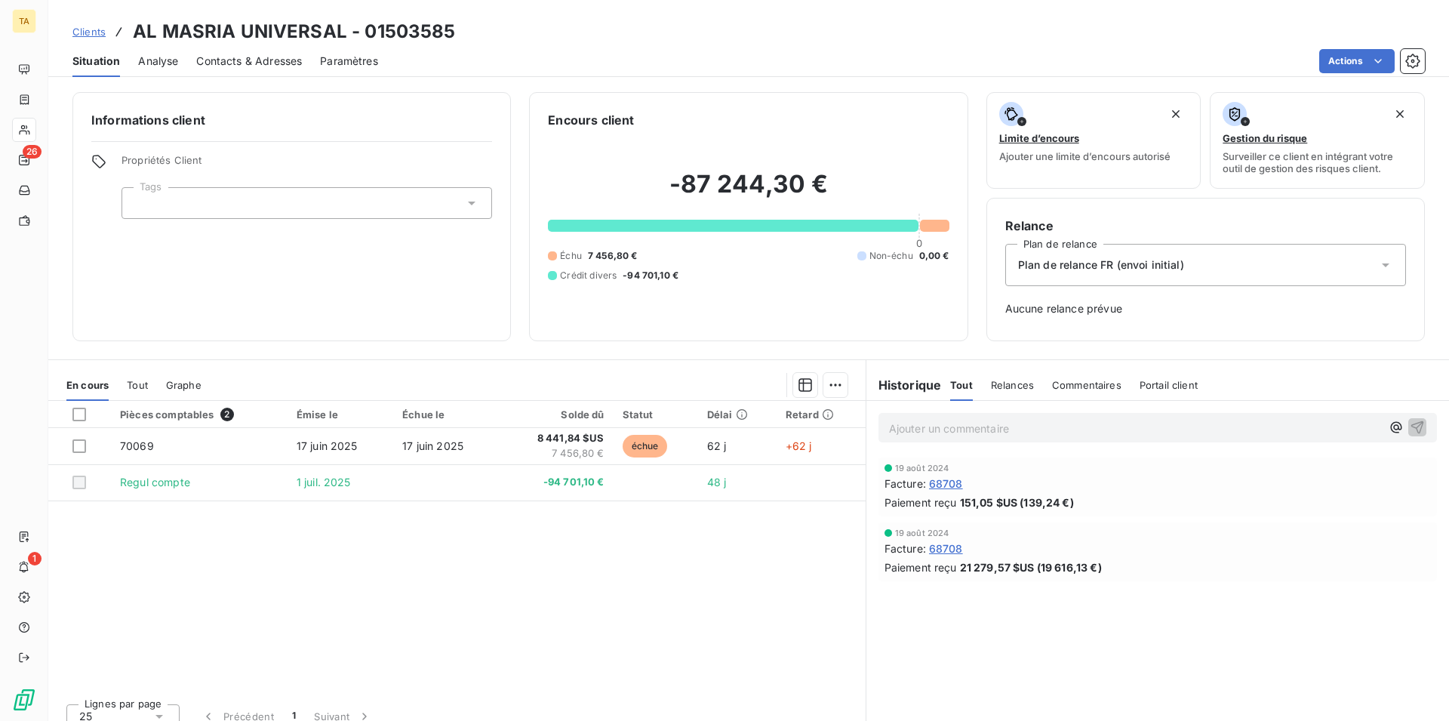
click at [228, 63] on span "Contacts & Adresses" at bounding box center [249, 61] width 106 height 15
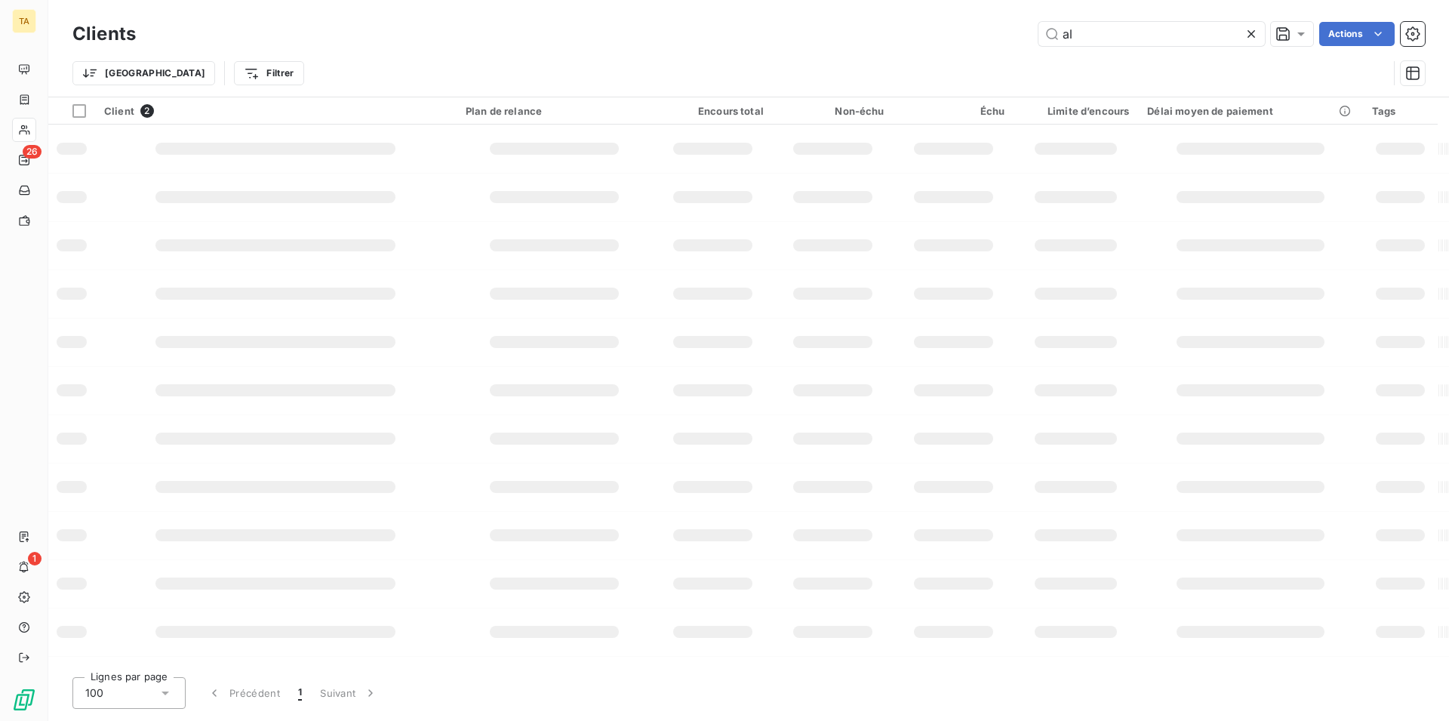
type input "a"
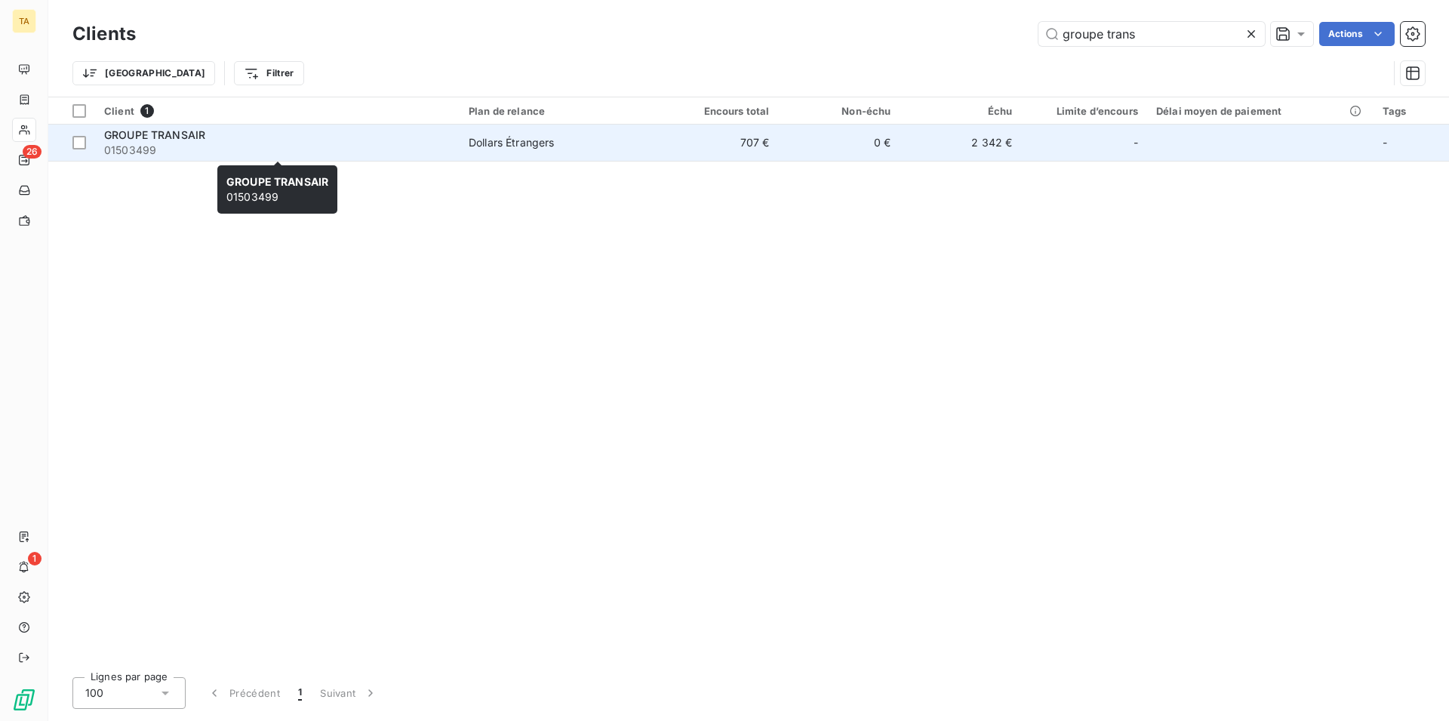
type input "groupe trans"
click at [149, 143] on span "01503499" at bounding box center [277, 150] width 346 height 15
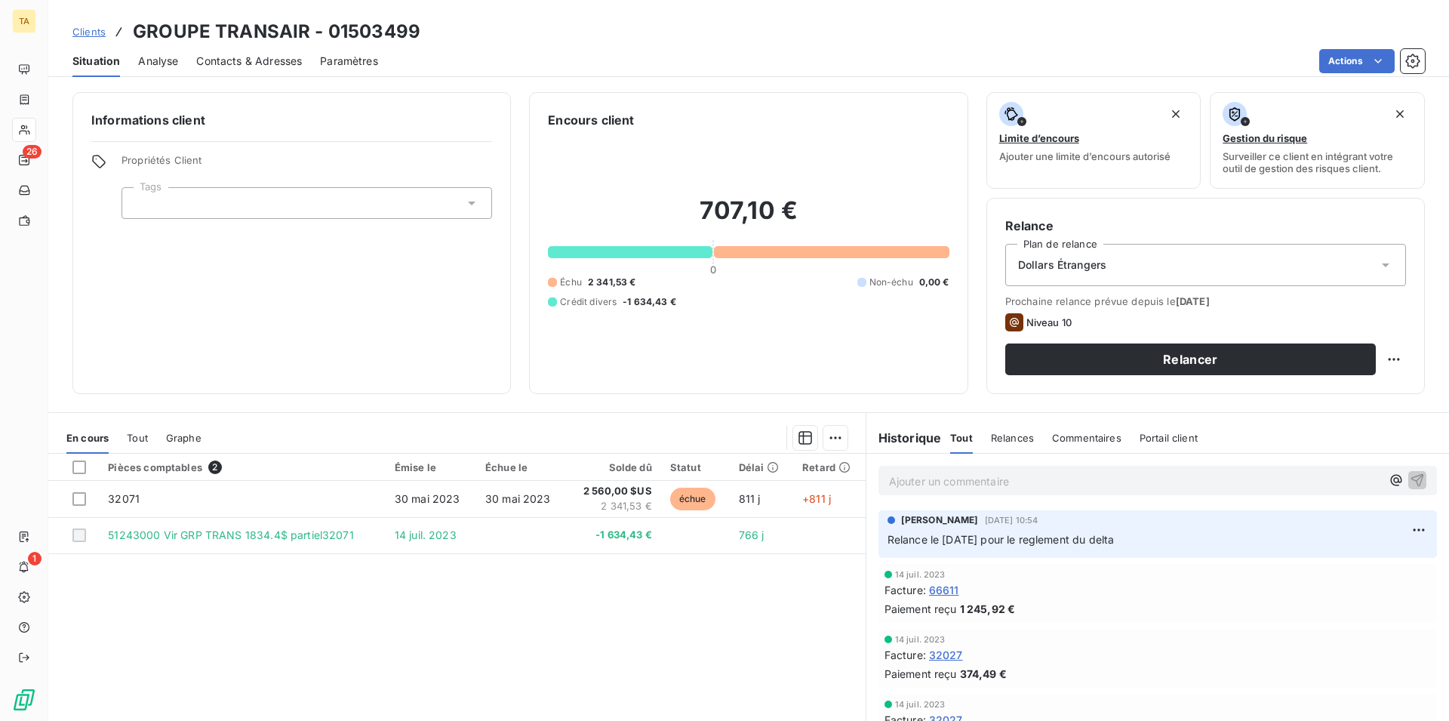
click at [232, 64] on span "Contacts & Adresses" at bounding box center [249, 61] width 106 height 15
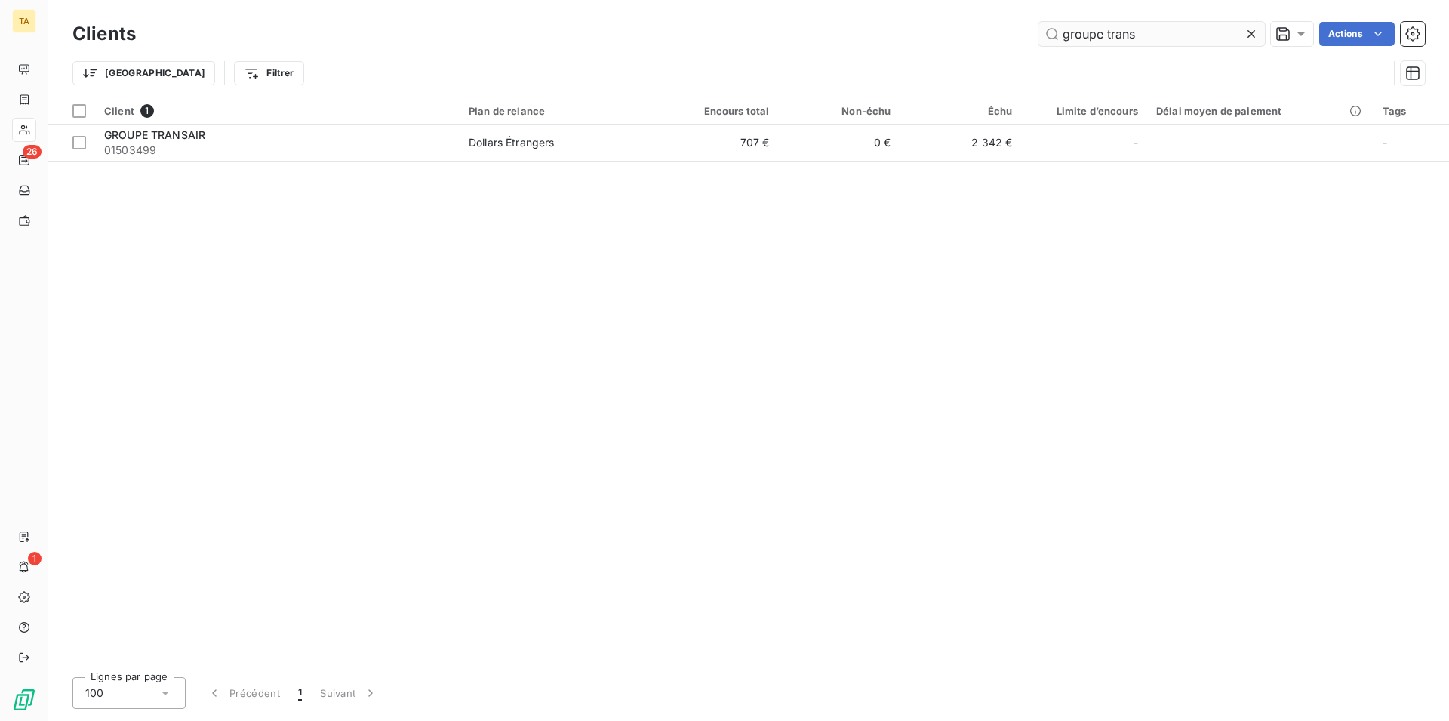
drag, startPoint x: 1141, startPoint y: 38, endPoint x: 1015, endPoint y: 20, distance: 127.4
click at [1039, 22] on input "groupe trans" at bounding box center [1152, 34] width 226 height 24
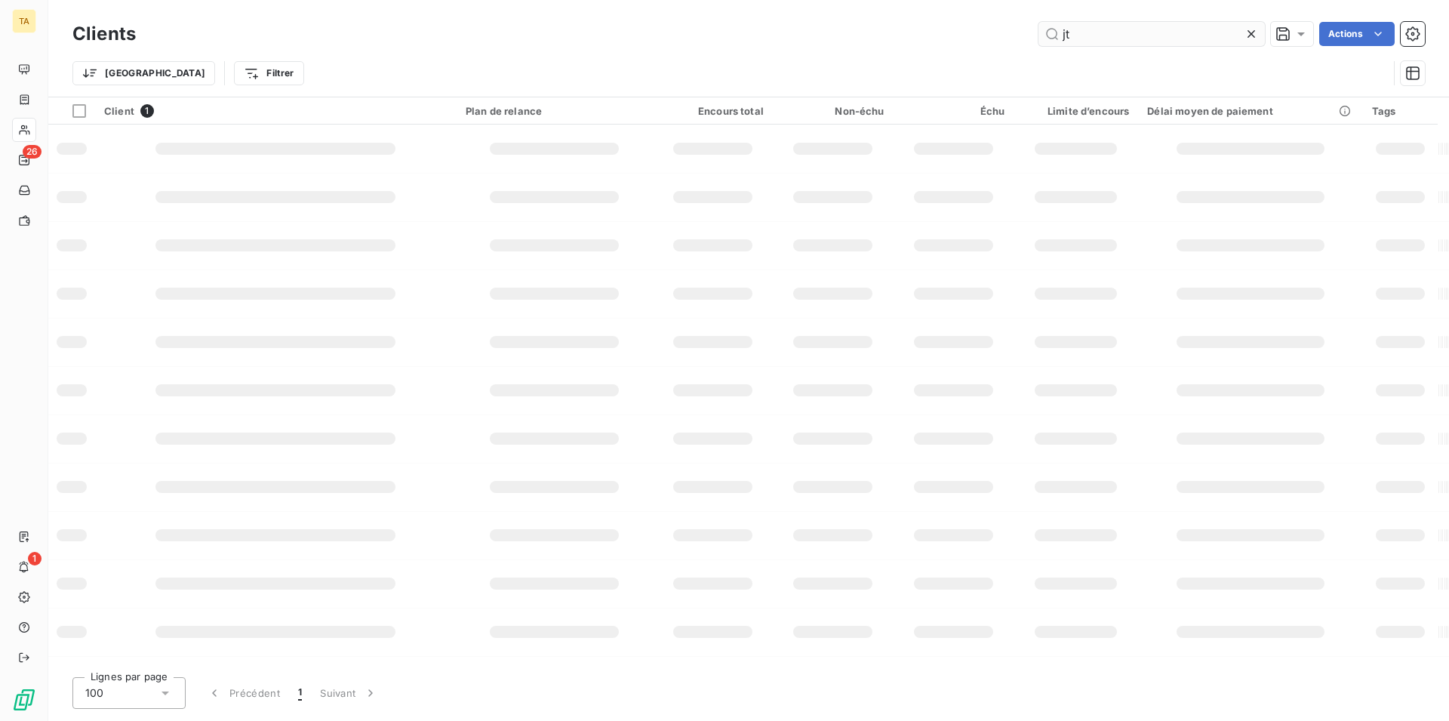
type input "j"
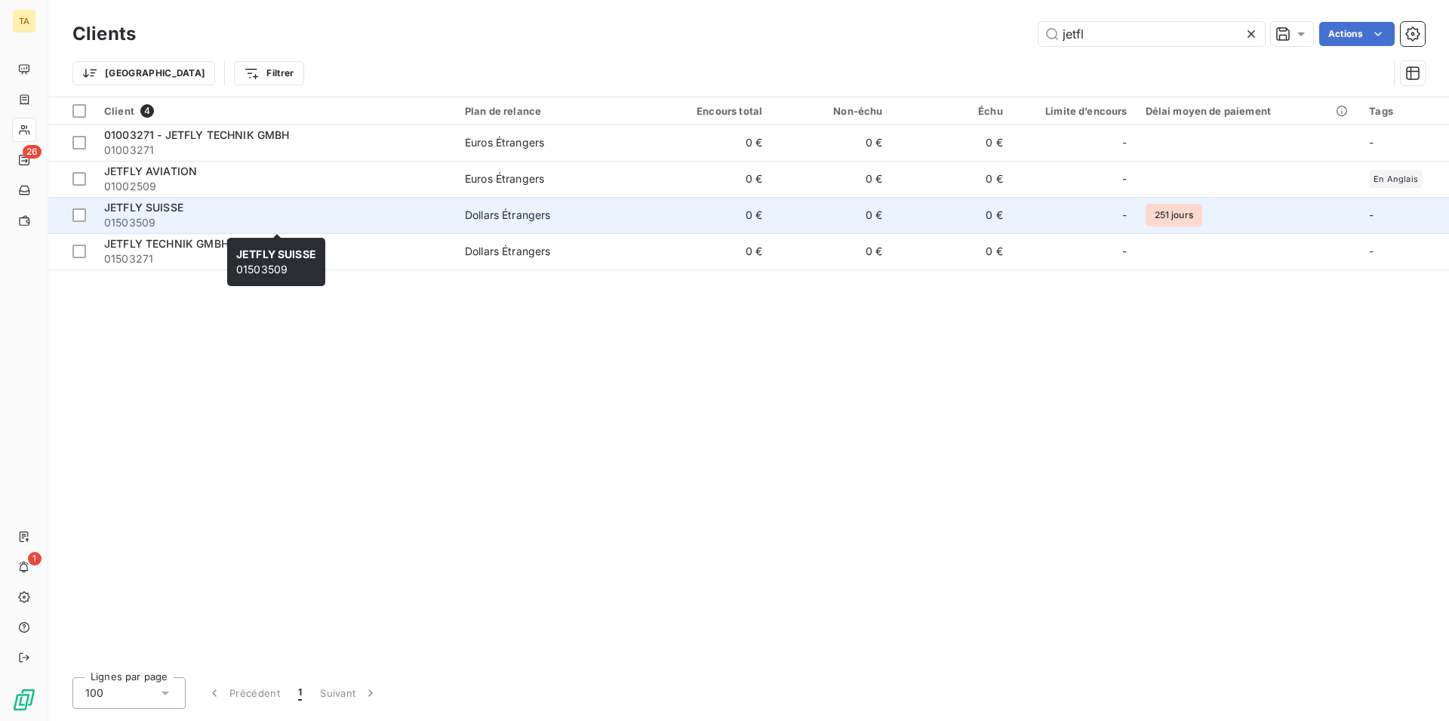
type input "jetfl"
click at [131, 202] on span "JETFLY SUISSE" at bounding box center [143, 207] width 79 height 13
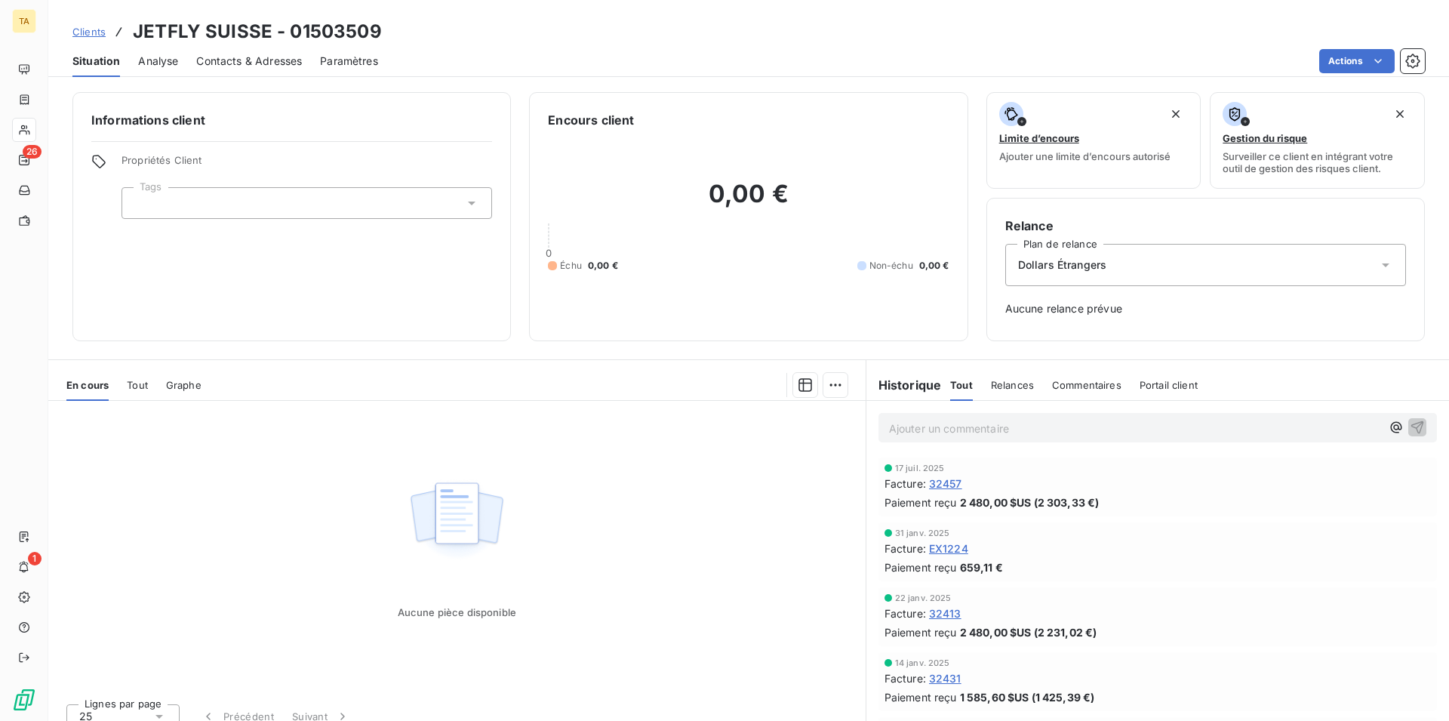
click at [252, 60] on span "Contacts & Adresses" at bounding box center [249, 61] width 106 height 15
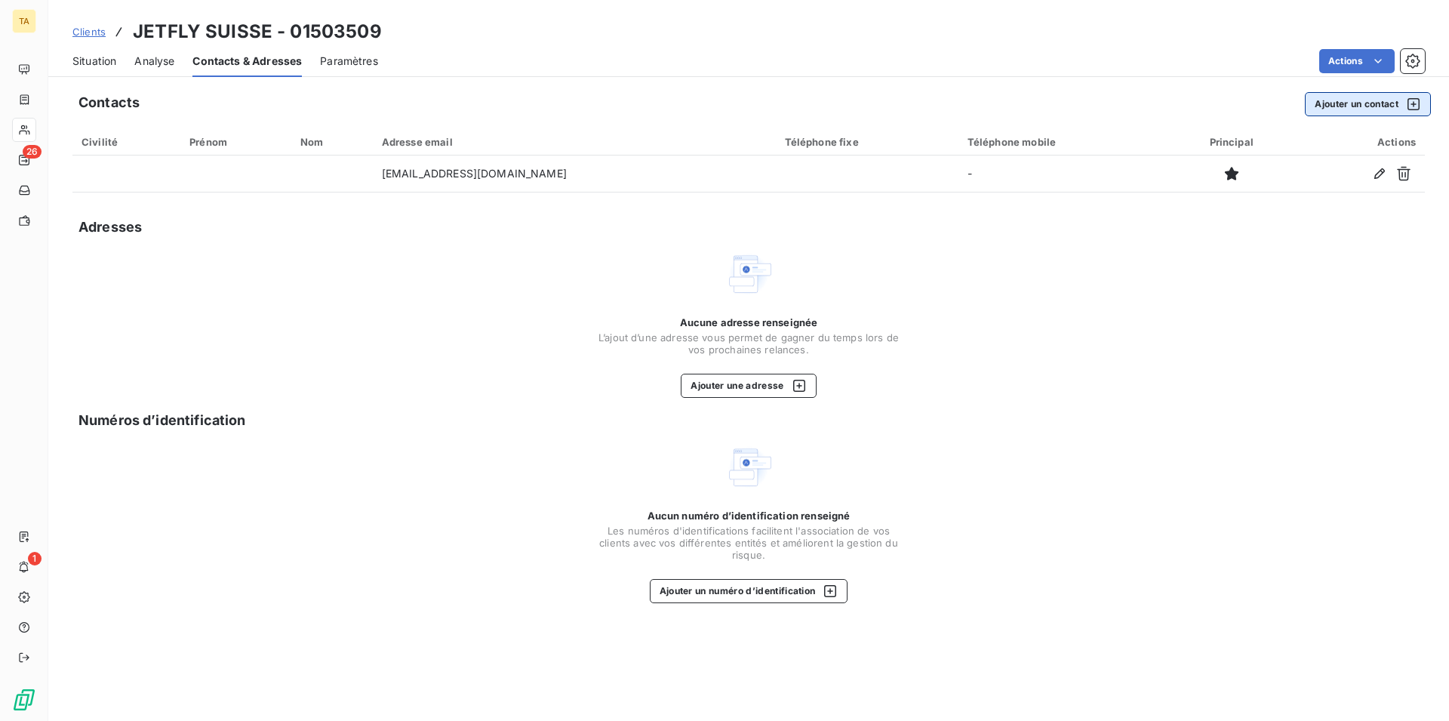
click at [1363, 103] on button "Ajouter un contact" at bounding box center [1368, 104] width 126 height 24
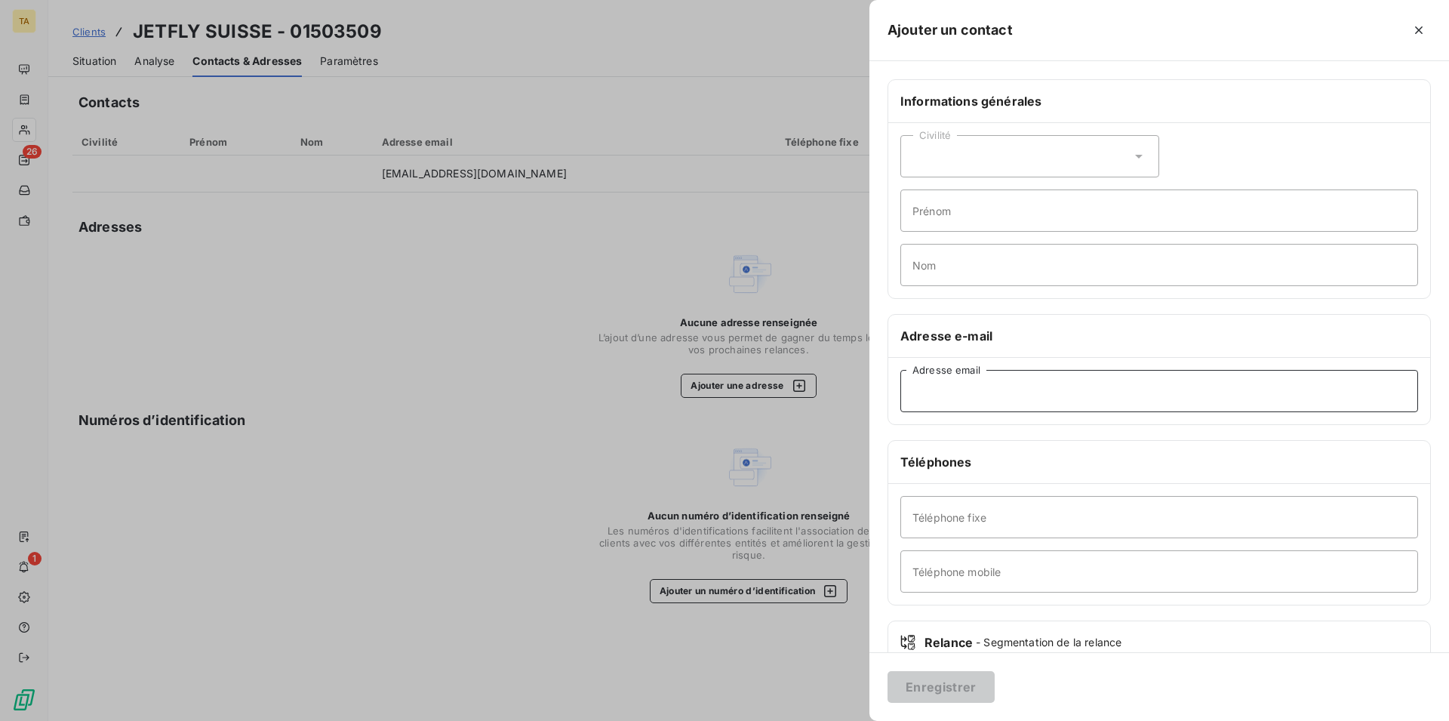
click at [1042, 395] on input "Adresse email" at bounding box center [1160, 391] width 518 height 42
type input "[DOMAIN_NAME][EMAIL_ADDRESS][DOMAIN_NAME]"
click at [945, 694] on button "Enregistrer" at bounding box center [941, 687] width 107 height 32
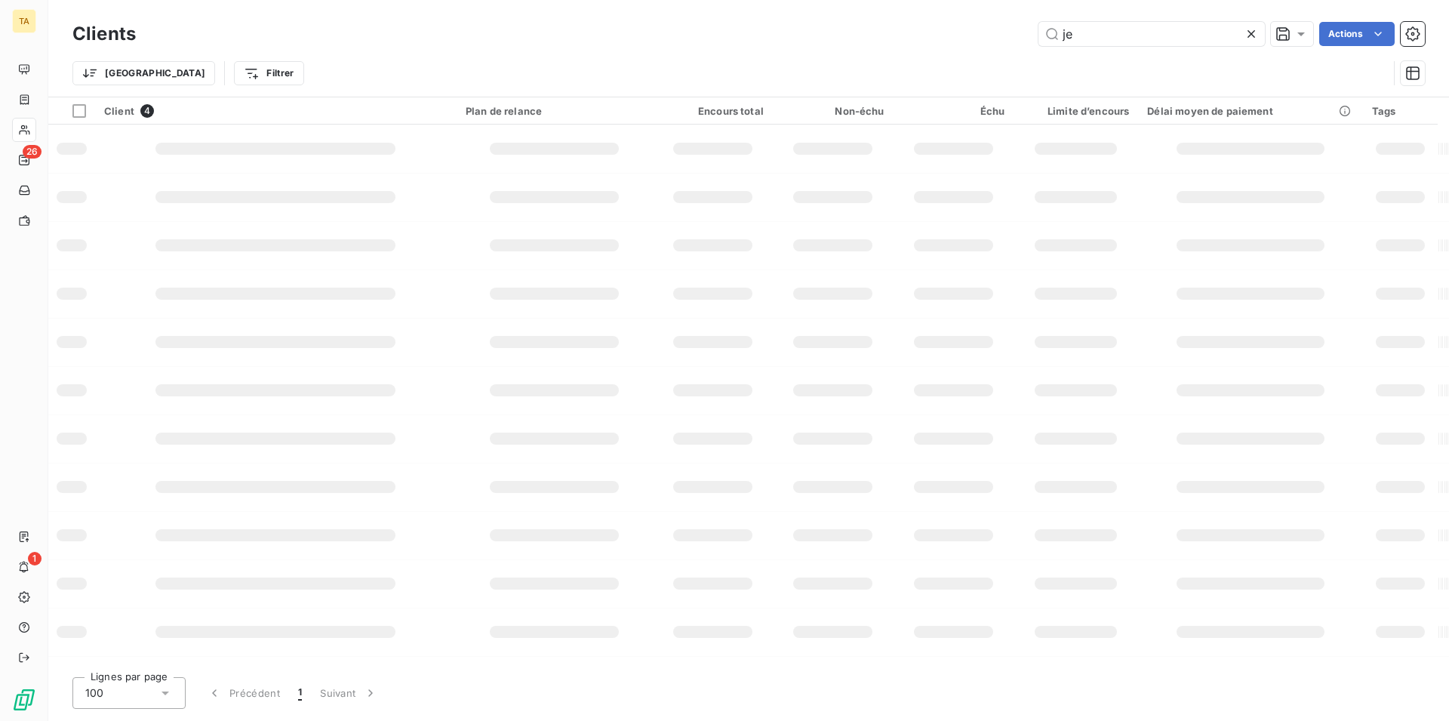
type input "j"
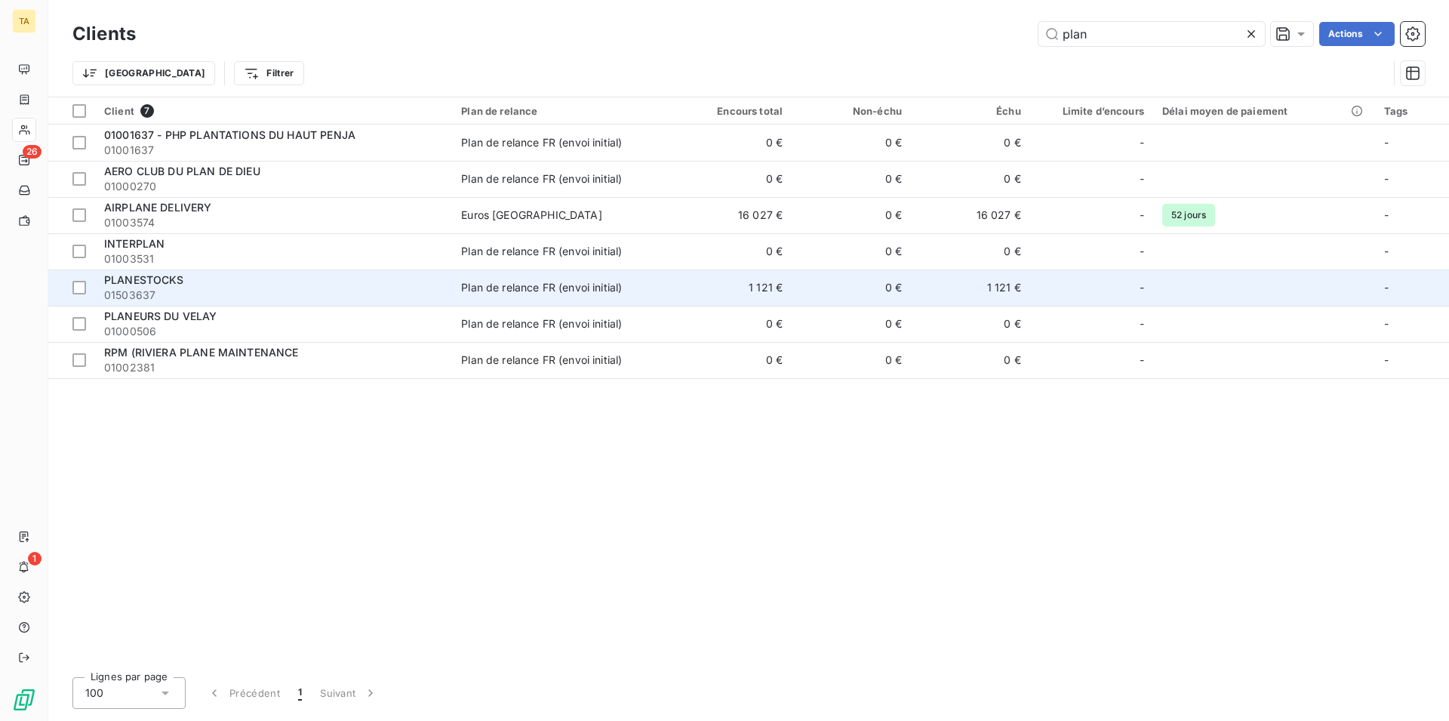
type input "plan"
click at [155, 284] on span "PLANESTOCKS" at bounding box center [144, 279] width 80 height 13
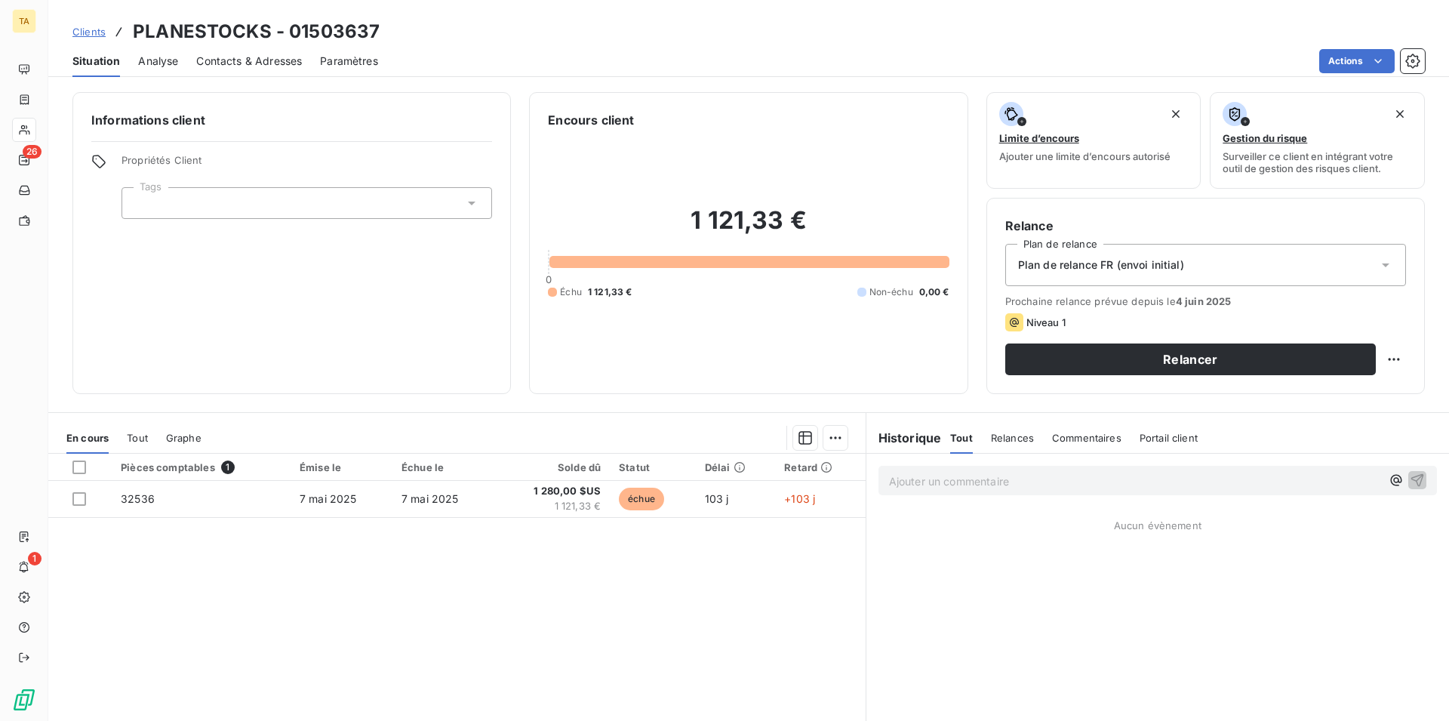
click at [243, 60] on span "Contacts & Adresses" at bounding box center [249, 61] width 106 height 15
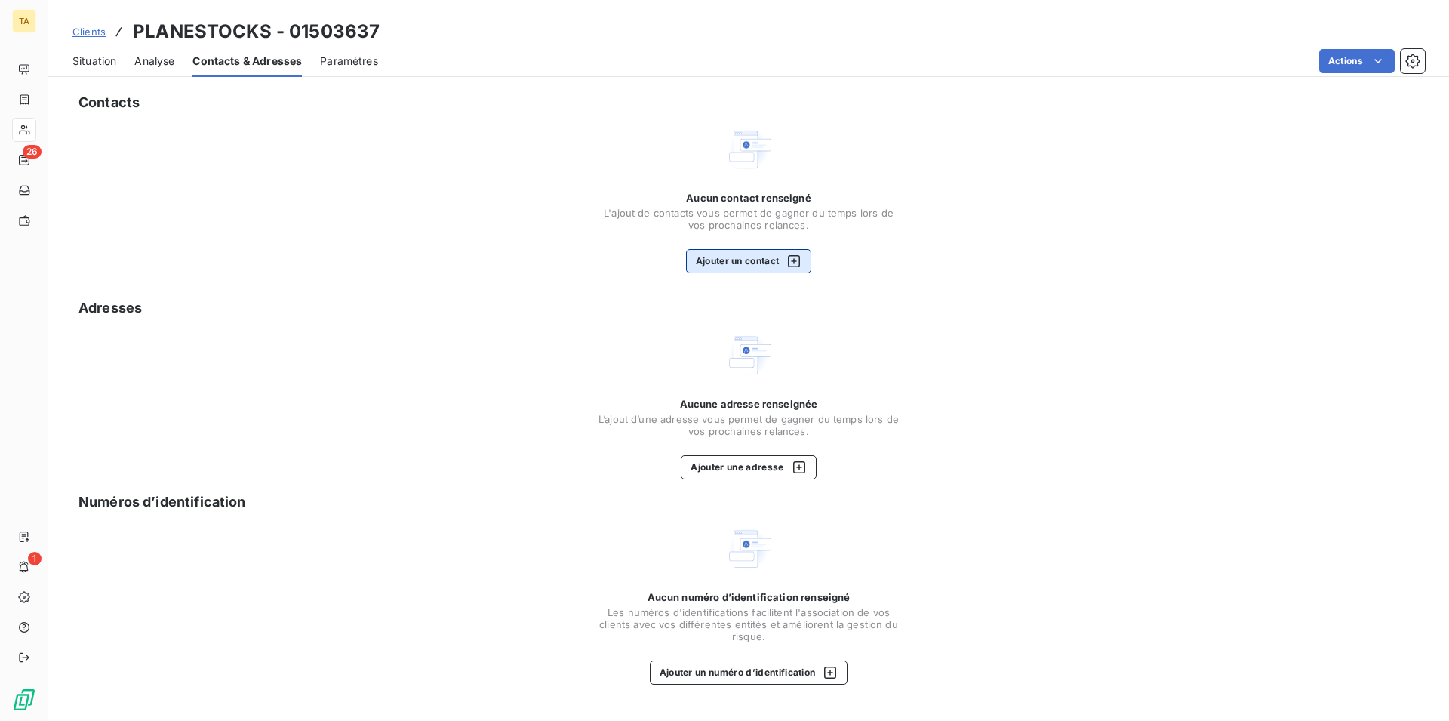
click at [723, 273] on div "Contacts Aucun contact renseigné L'ajout de contacts vous permet de gagner du t…" at bounding box center [748, 402] width 1401 height 638
click at [717, 257] on button "Ajouter un contact" at bounding box center [749, 261] width 126 height 24
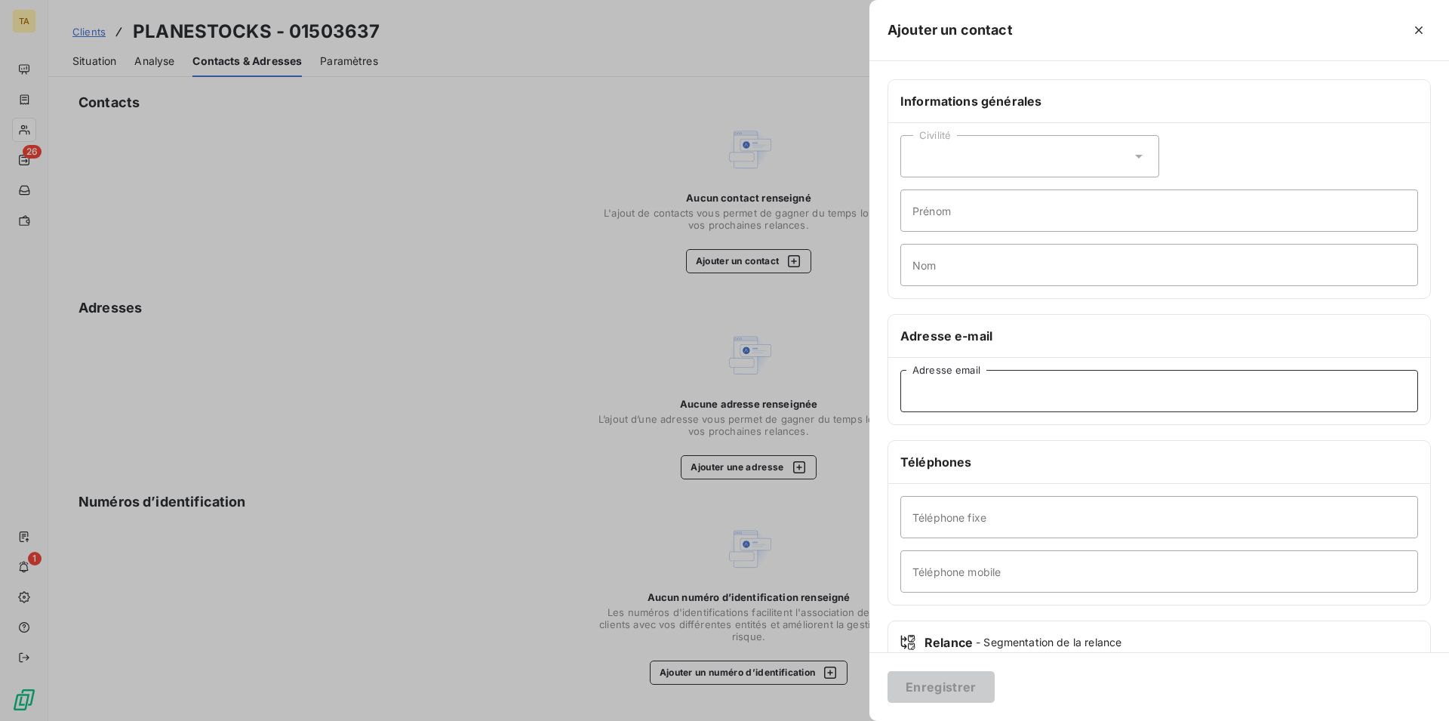
click at [996, 398] on input "Adresse email" at bounding box center [1160, 391] width 518 height 42
click at [969, 389] on input "[EMAIL_ADDRESS][DOMAIN_NAME]" at bounding box center [1160, 391] width 518 height 42
click at [993, 393] on input "[EMAIL_ADDRESS][DOMAIN_NAME]" at bounding box center [1160, 391] width 518 height 42
type input "[EMAIL_ADDRESS][DOMAIN_NAME]"
click at [956, 684] on button "Enregistrer" at bounding box center [941, 687] width 107 height 32
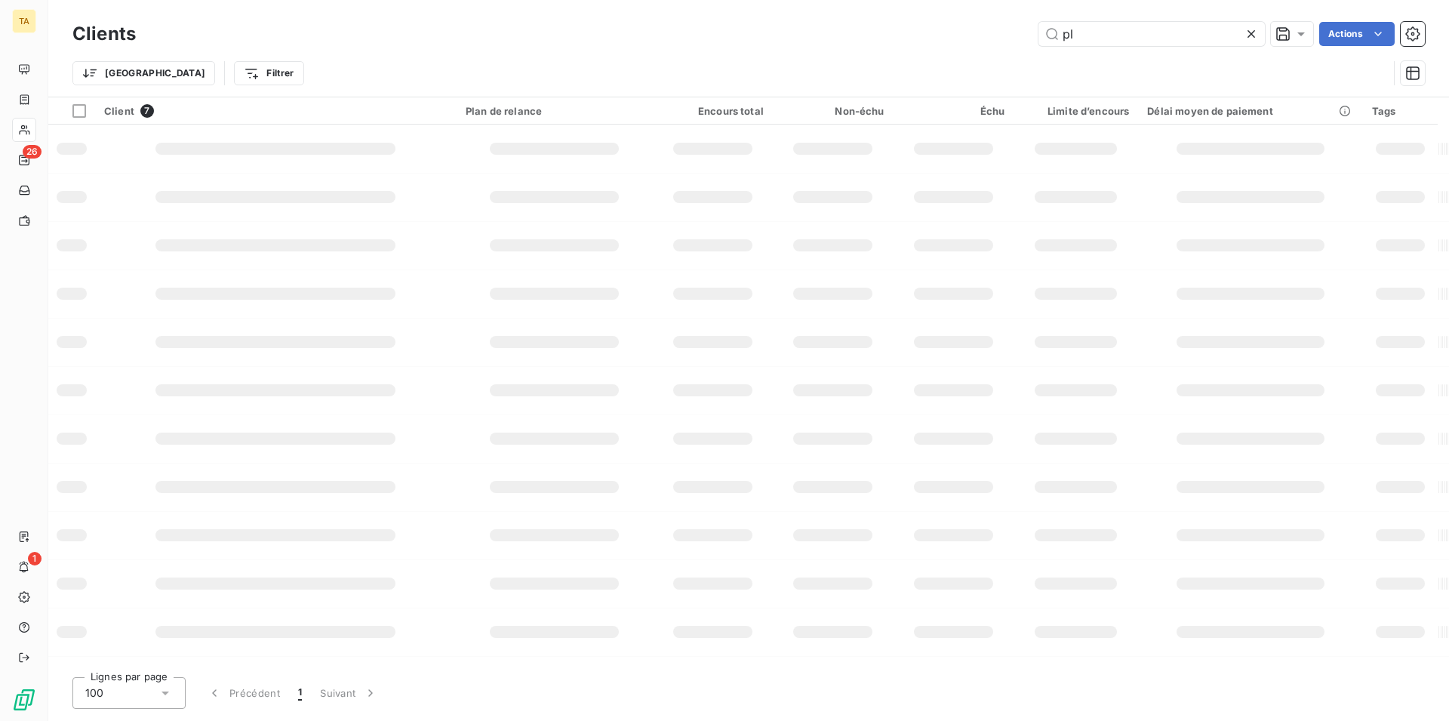
type input "p"
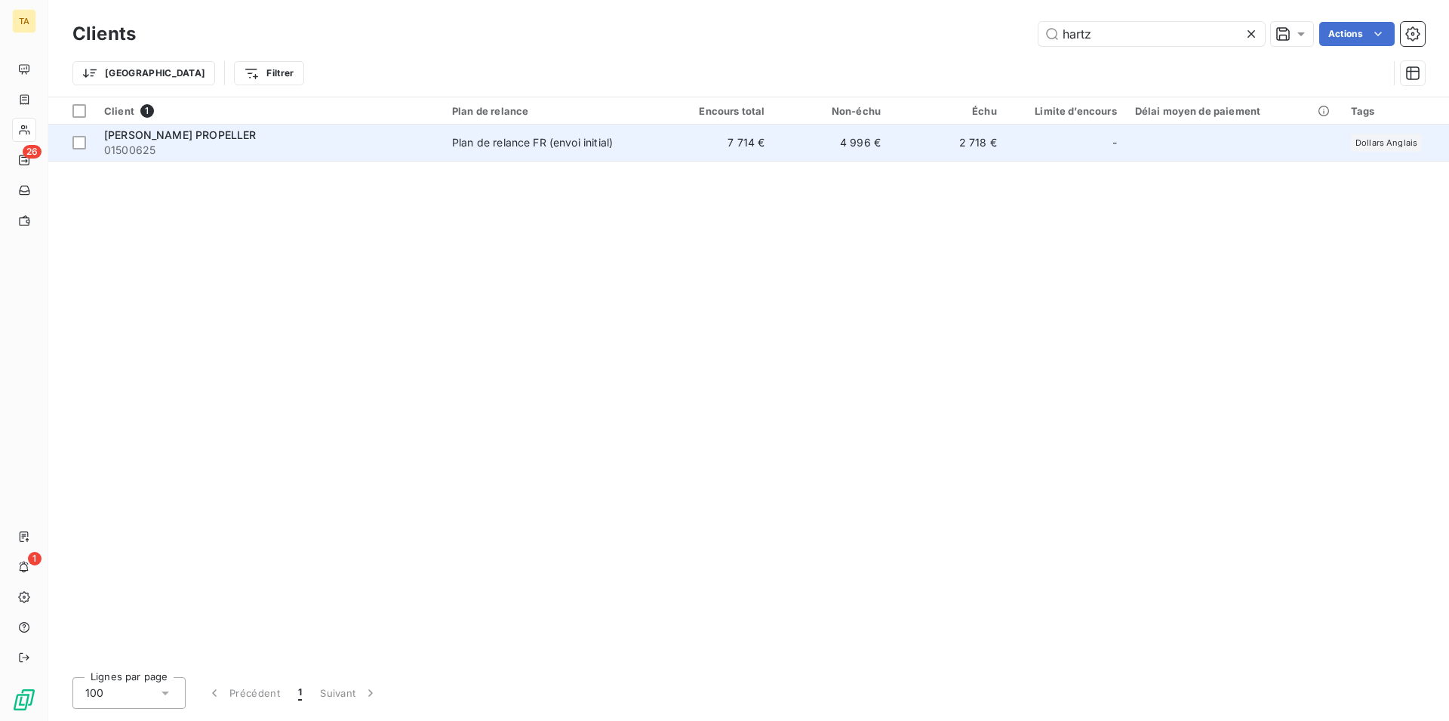
type input "hartz"
click at [151, 134] on span "[PERSON_NAME] PROPELLER" at bounding box center [180, 134] width 152 height 13
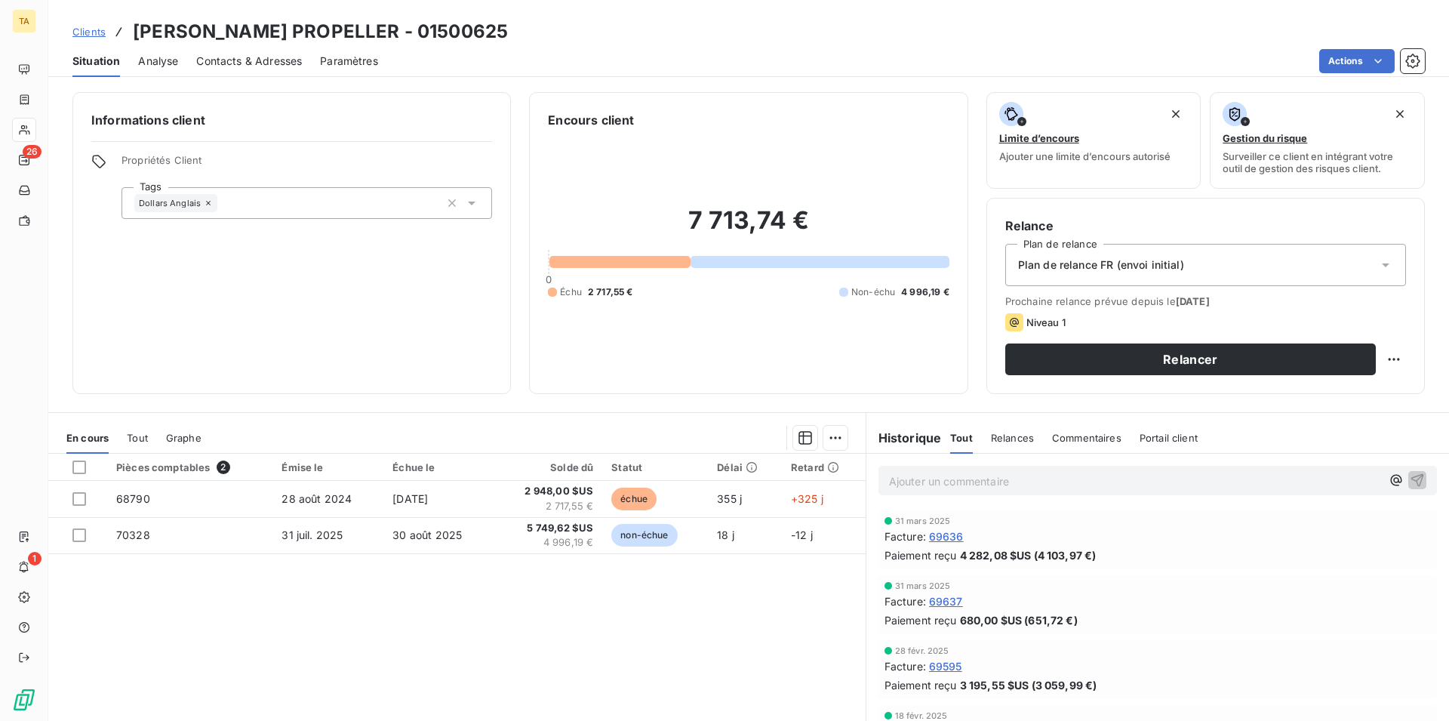
click at [257, 61] on span "Contacts & Adresses" at bounding box center [249, 61] width 106 height 15
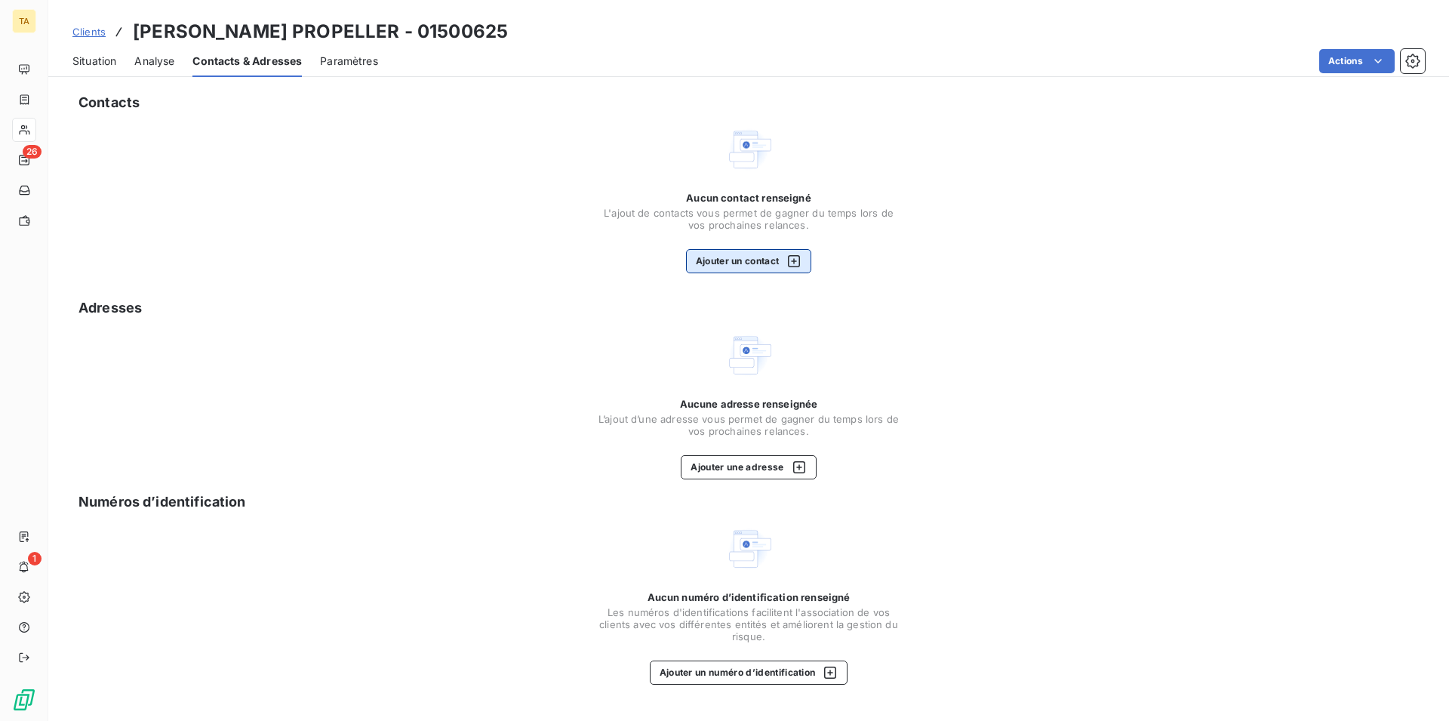
click at [743, 259] on button "Ajouter un contact" at bounding box center [749, 261] width 126 height 24
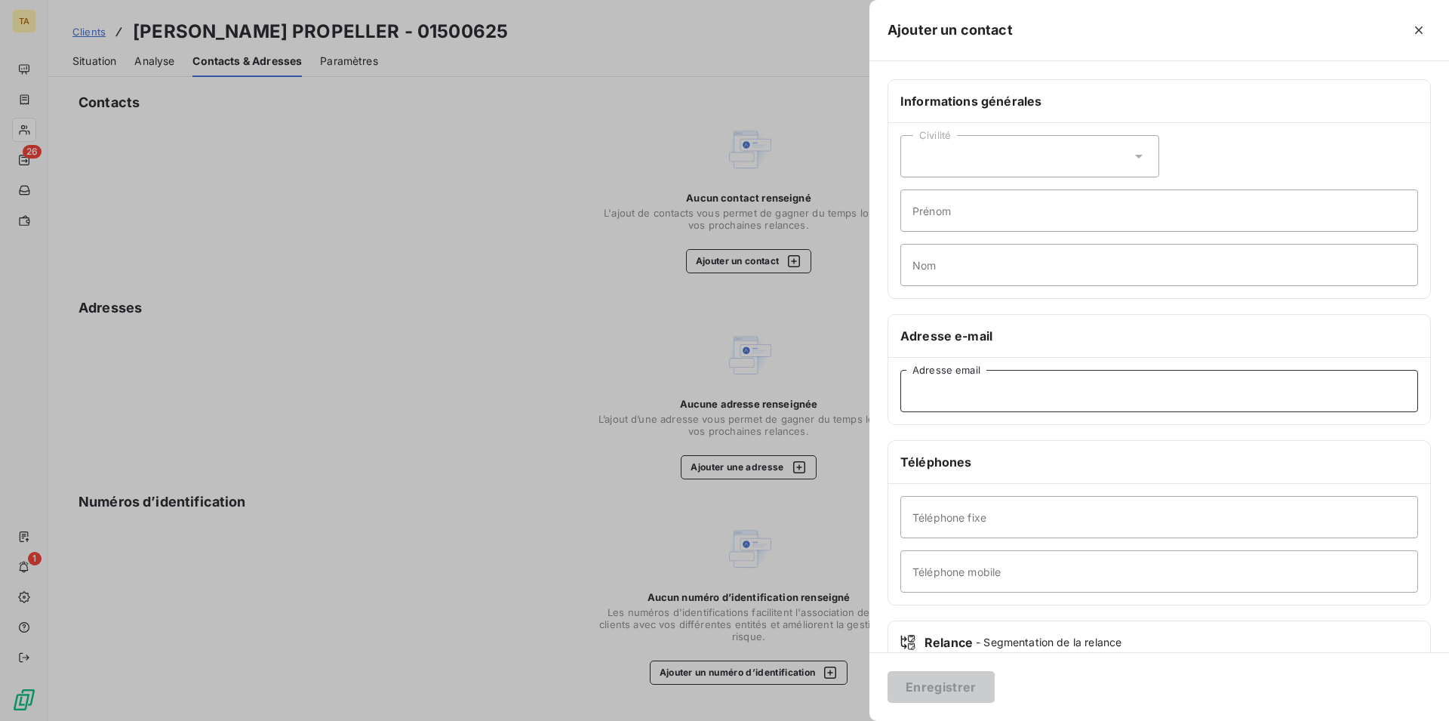
click at [1012, 397] on input "Adresse email" at bounding box center [1160, 391] width 518 height 42
type input "[EMAIL_ADDRESS][DOMAIN_NAME]"
click at [948, 690] on button "Enregistrer" at bounding box center [941, 687] width 107 height 32
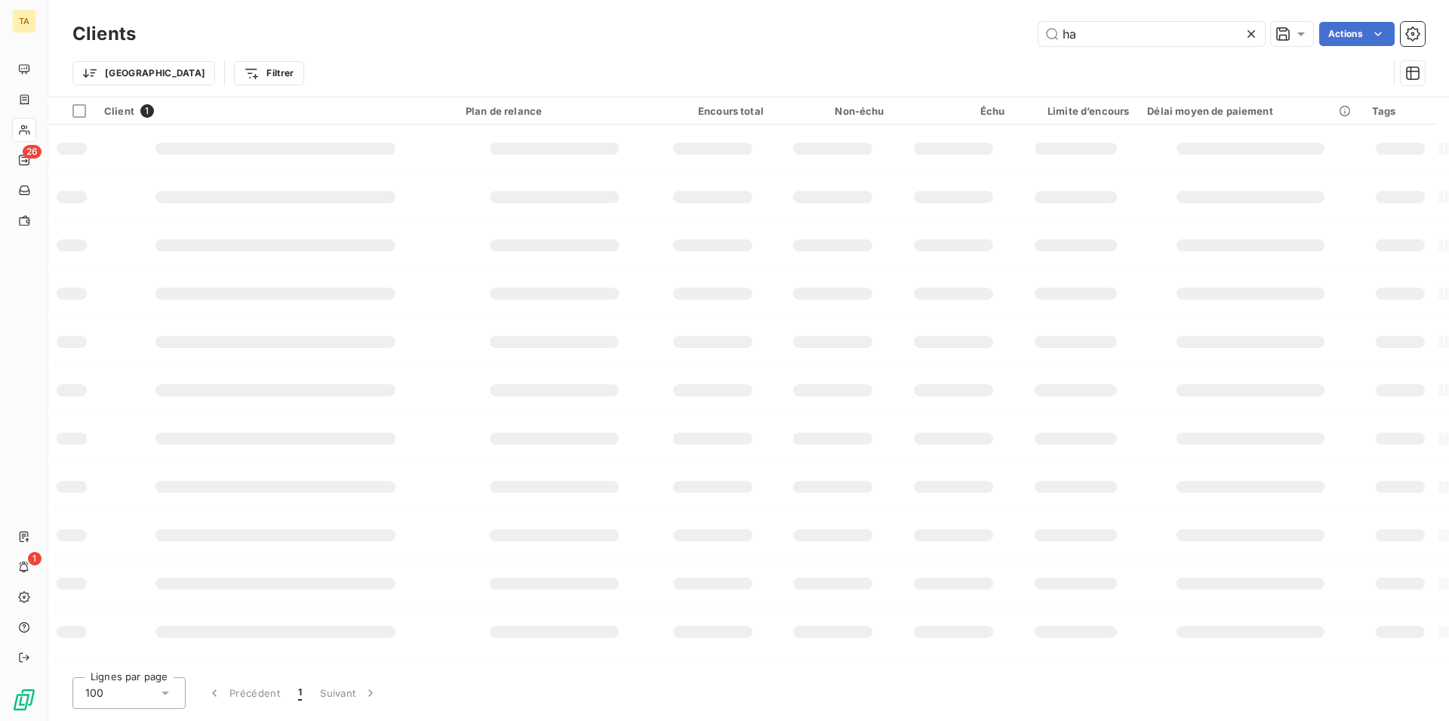
type input "h"
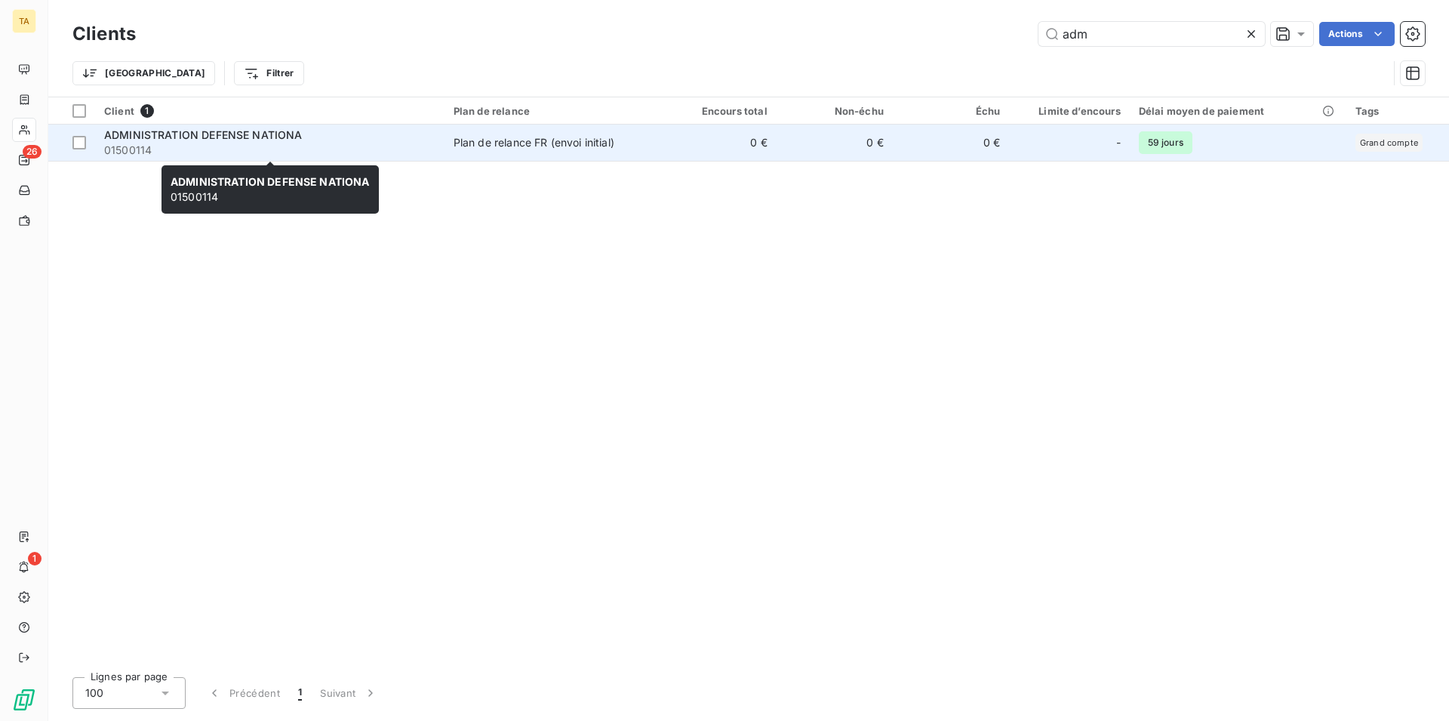
type input "adm"
click at [171, 145] on span "01500114" at bounding box center [269, 150] width 331 height 15
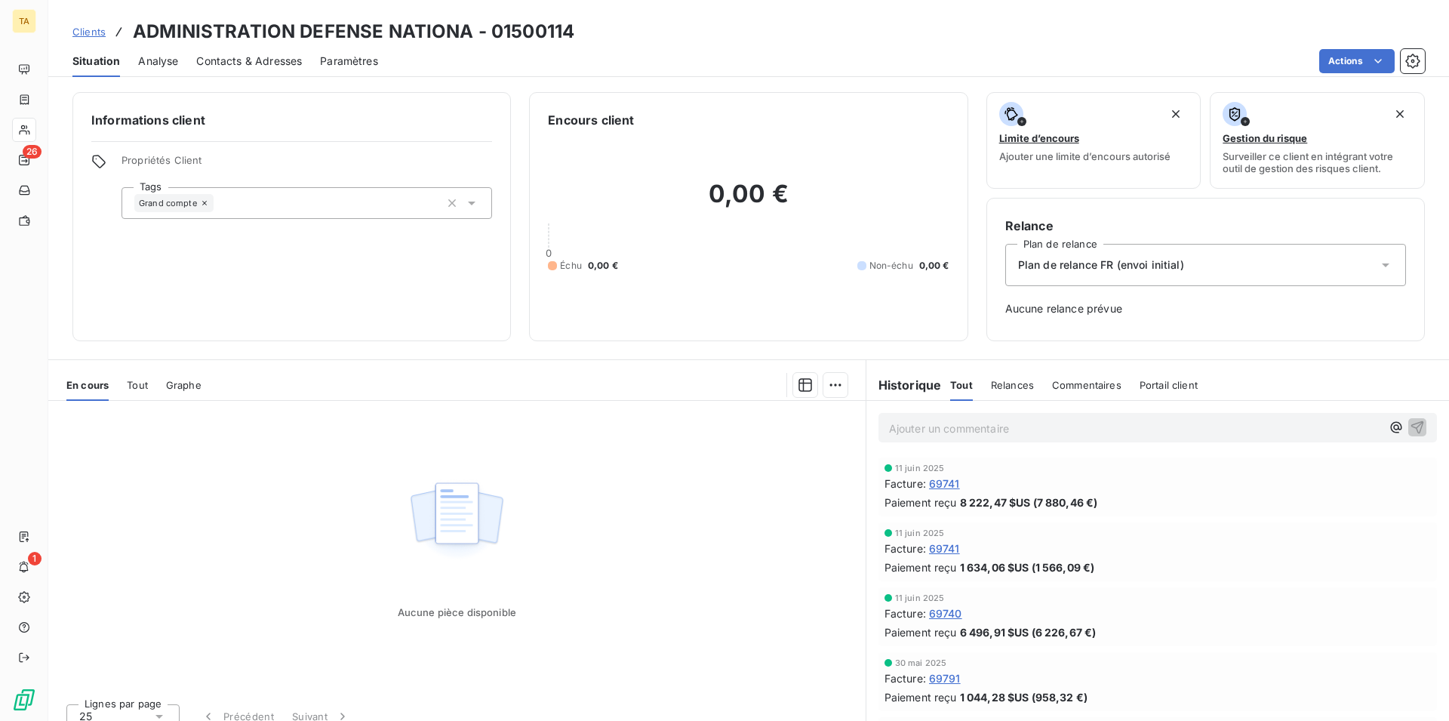
click at [236, 59] on span "Contacts & Adresses" at bounding box center [249, 61] width 106 height 15
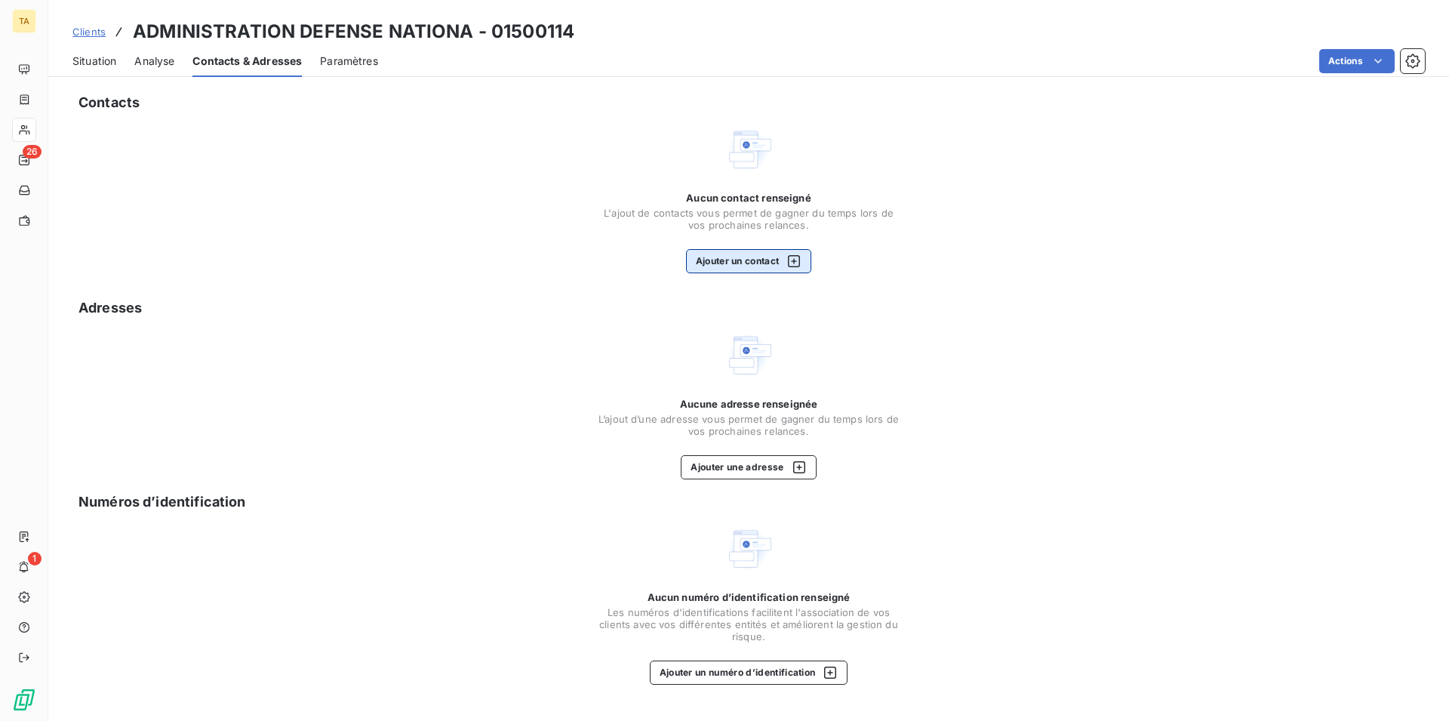
click at [735, 252] on button "Ajouter un contact" at bounding box center [749, 261] width 126 height 24
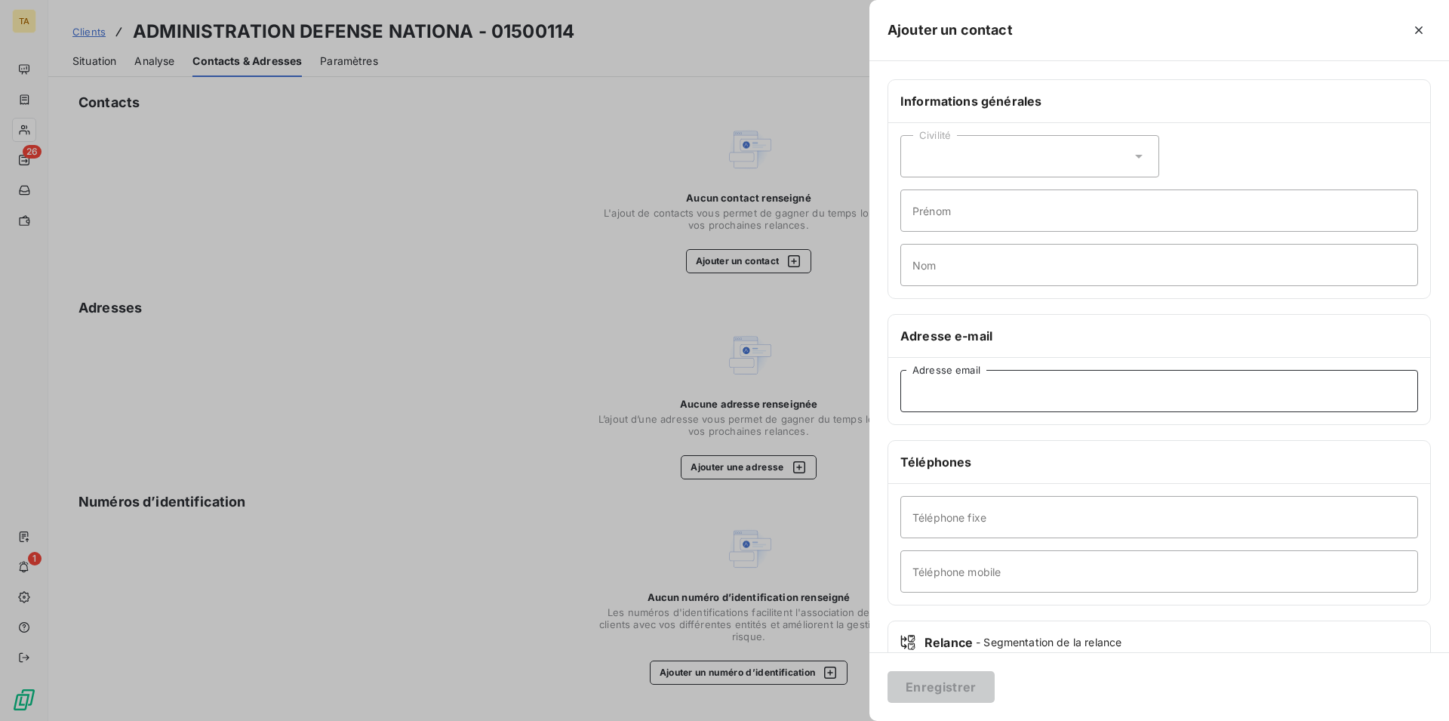
click at [971, 390] on input "Adresse email" at bounding box center [1160, 391] width 518 height 42
type input "[EMAIL_ADDRESS][DOMAIN_NAME]"
click at [924, 700] on button "Enregistrer" at bounding box center [941, 687] width 107 height 32
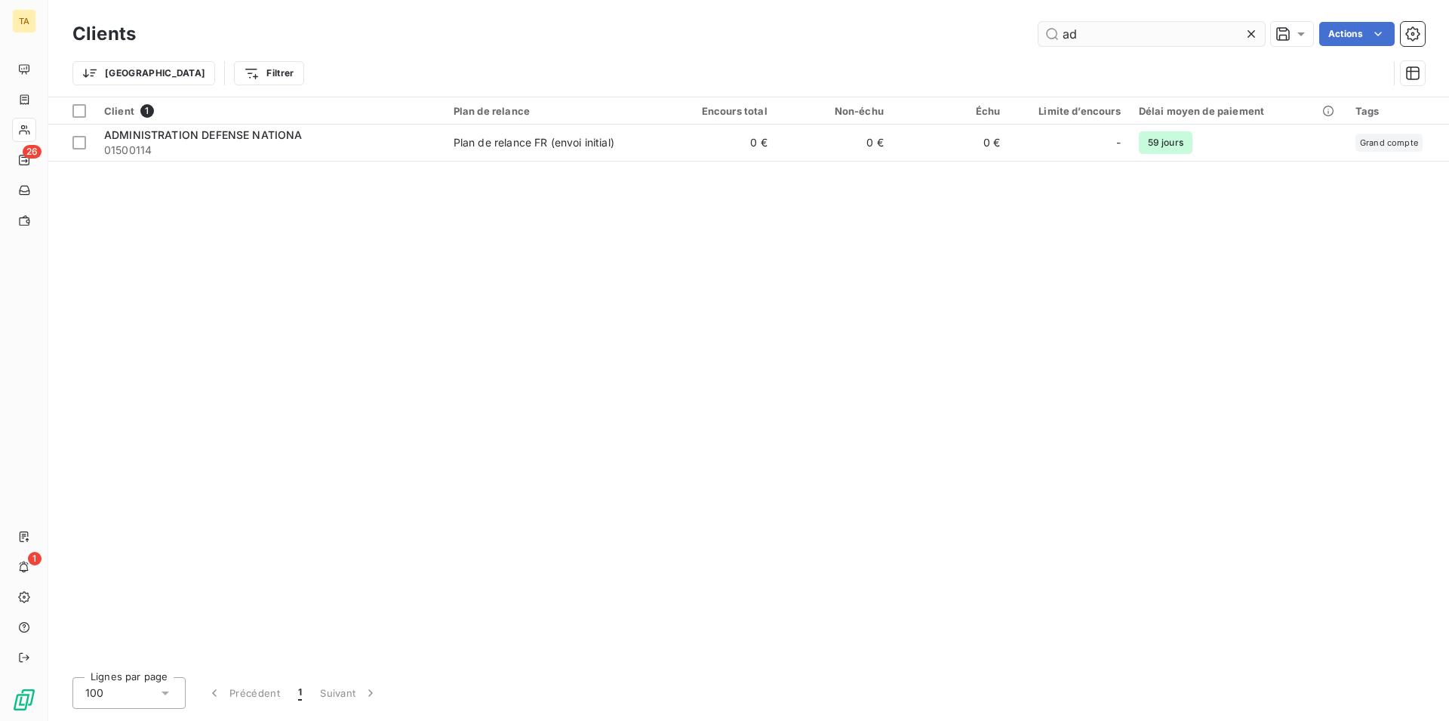
type input "a"
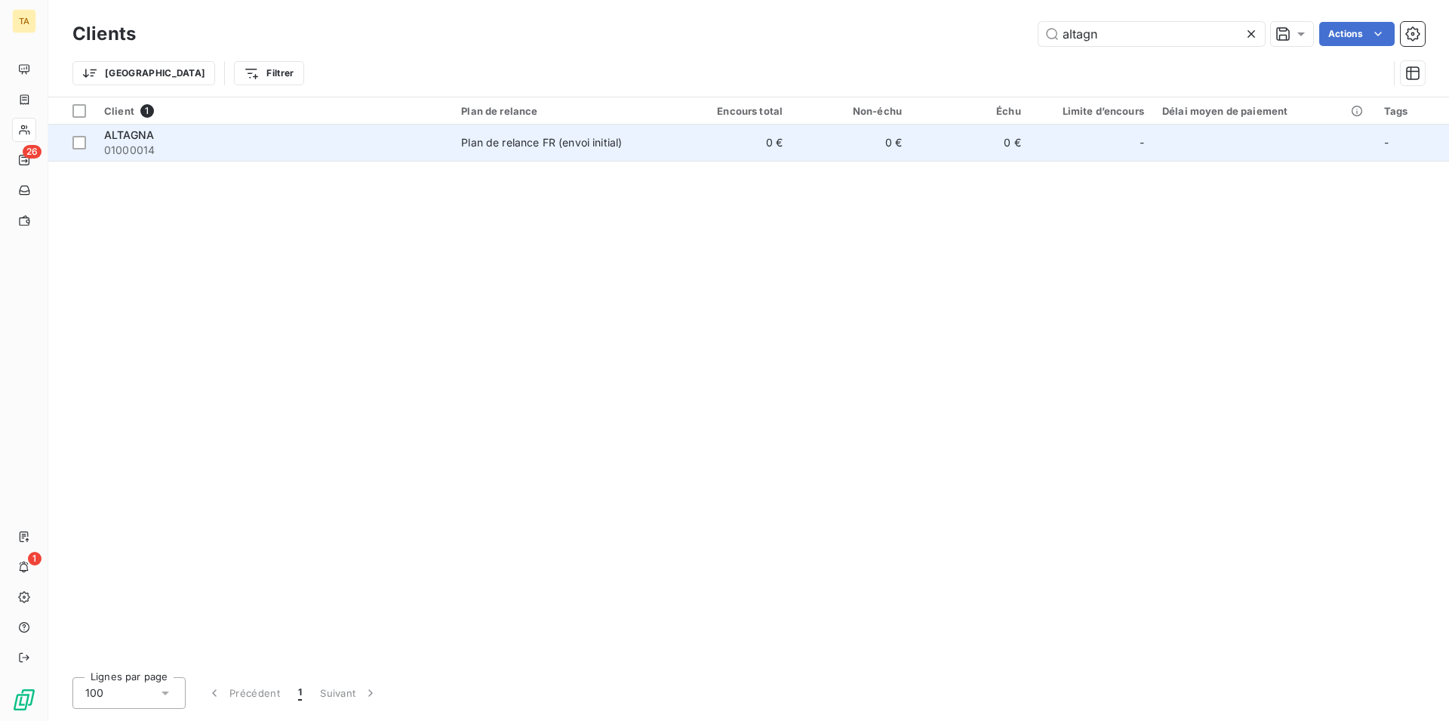
type input "altagn"
click at [127, 143] on span "01000014" at bounding box center [273, 150] width 339 height 15
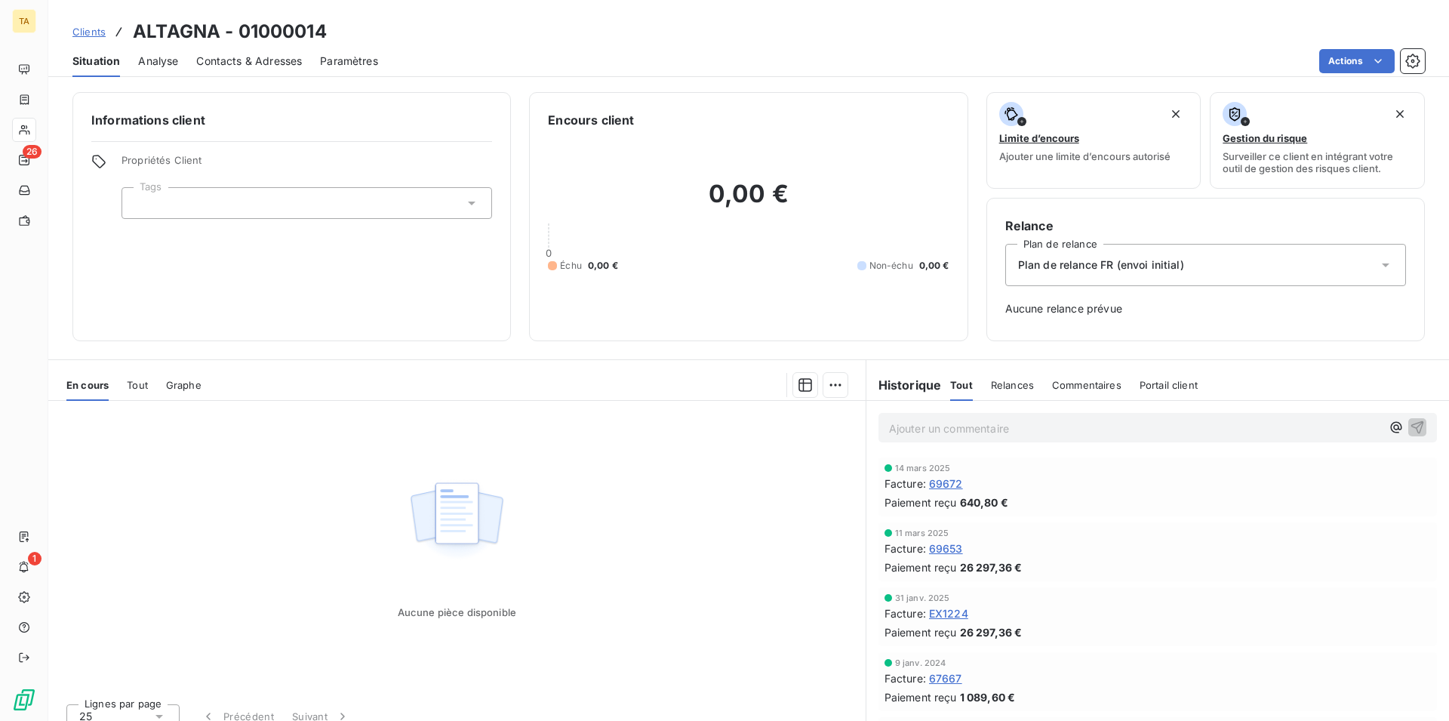
click at [229, 57] on span "Contacts & Adresses" at bounding box center [249, 61] width 106 height 15
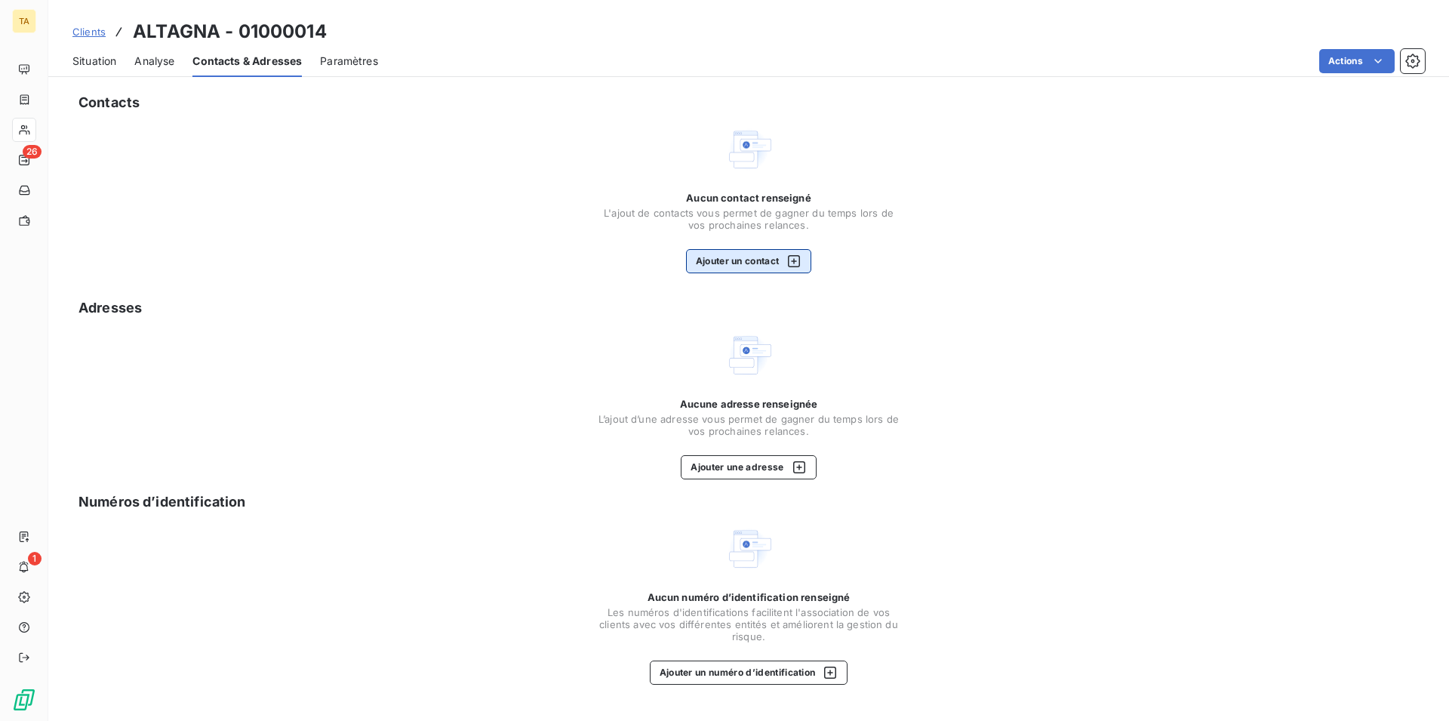
click at [725, 263] on button "Ajouter un contact" at bounding box center [749, 261] width 126 height 24
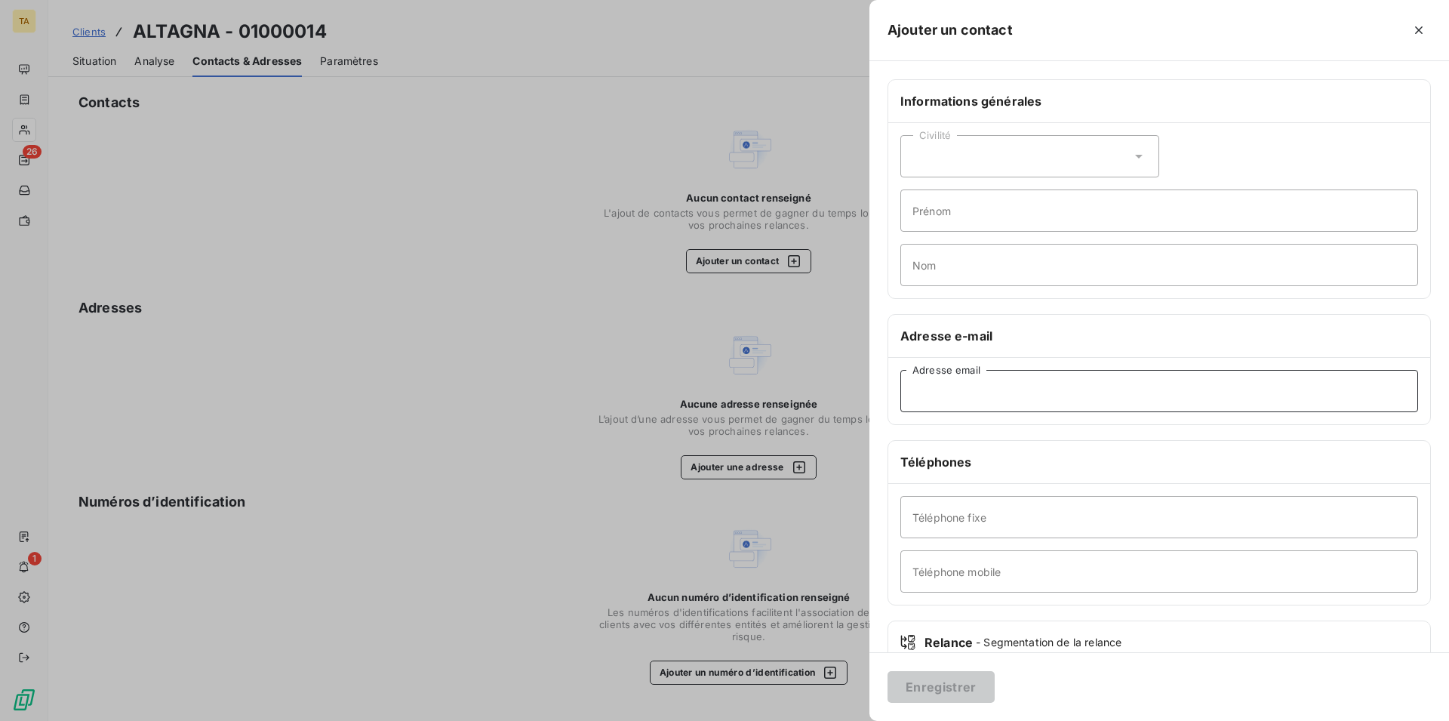
click at [980, 383] on input "Adresse email" at bounding box center [1160, 391] width 518 height 42
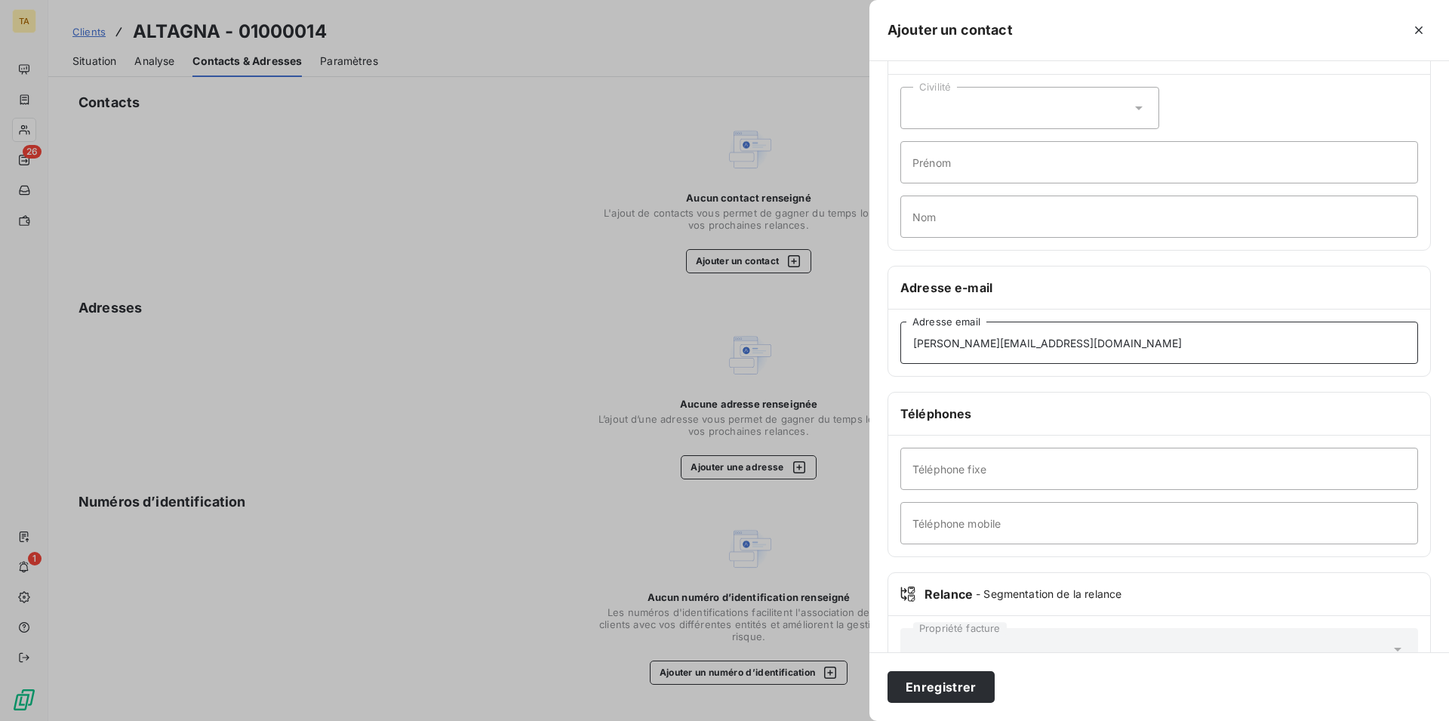
scroll to position [77, 0]
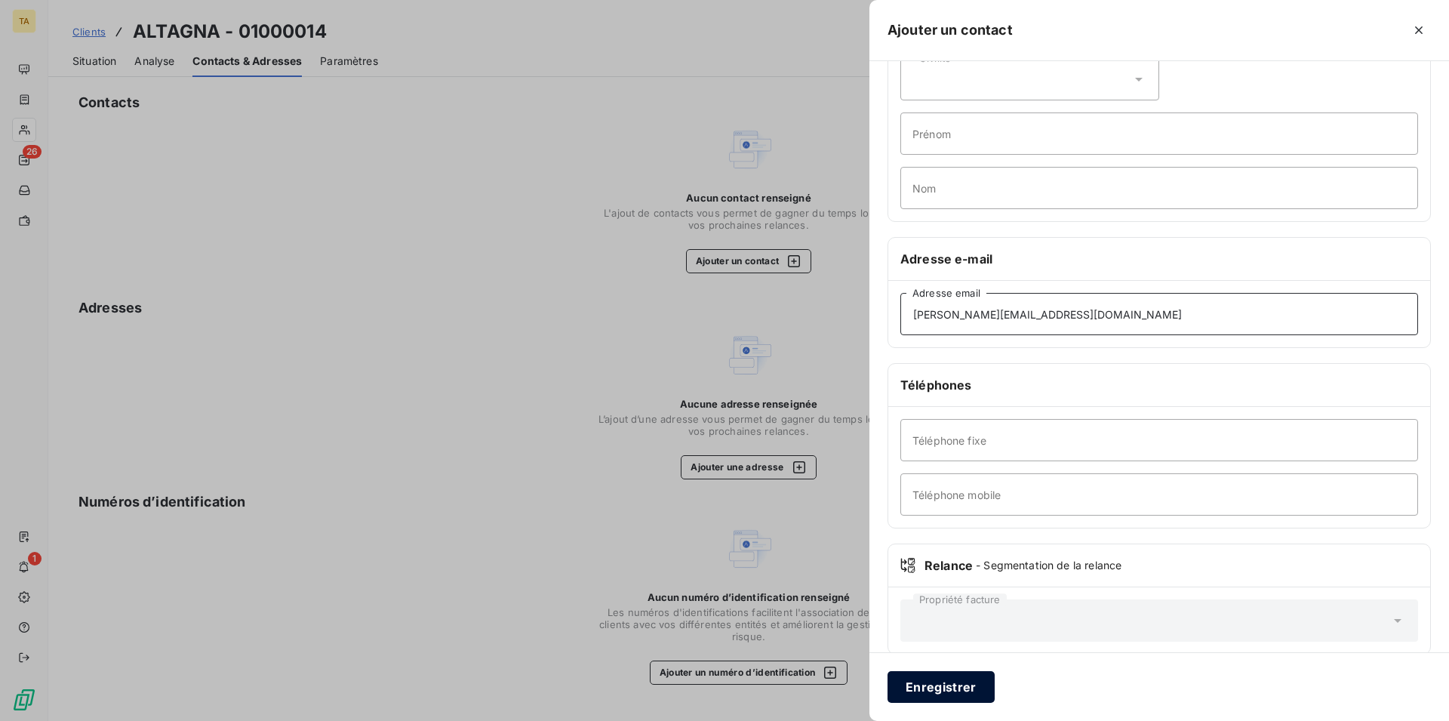
type input "[PERSON_NAME][EMAIL_ADDRESS][DOMAIN_NAME]"
click at [969, 684] on button "Enregistrer" at bounding box center [941, 687] width 107 height 32
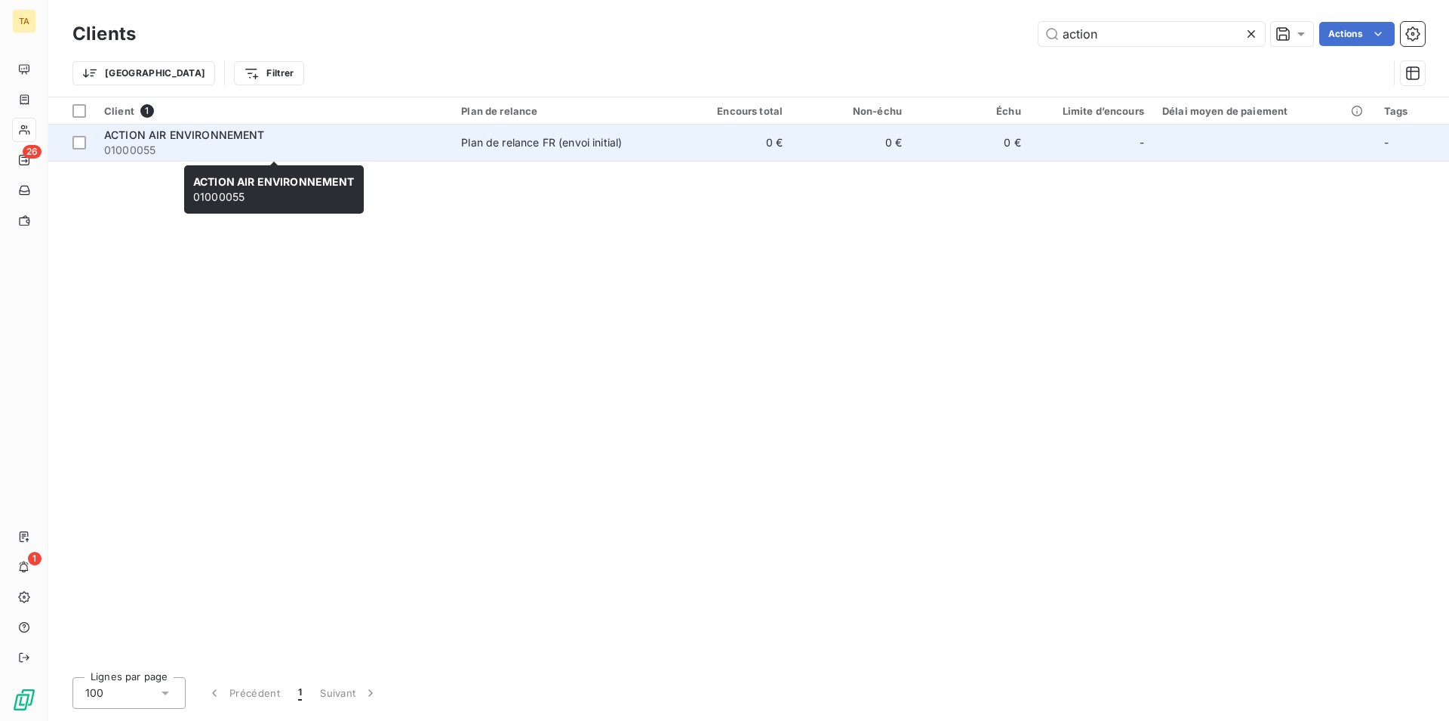
type input "action"
click at [174, 139] on span "ACTION AIR ENVIRONNEMENT" at bounding box center [184, 134] width 161 height 13
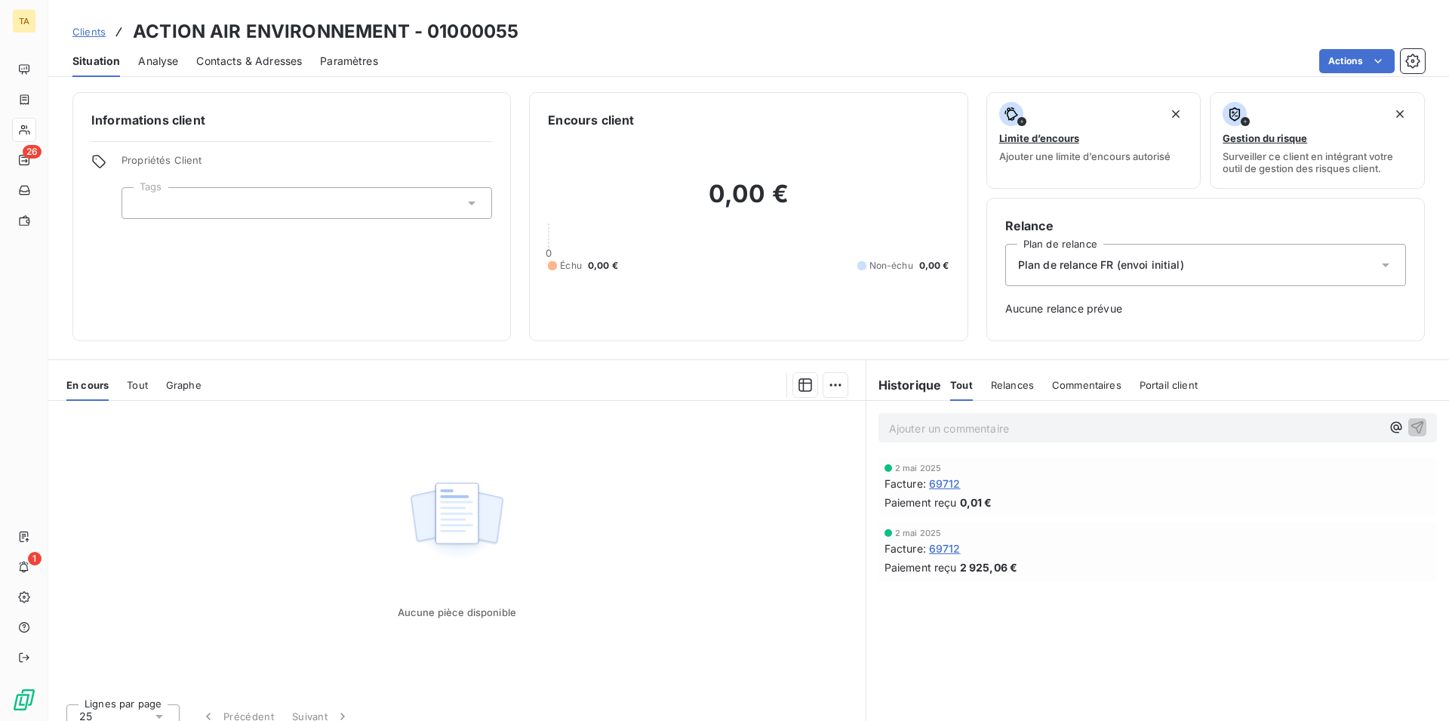
click at [224, 63] on span "Contacts & Adresses" at bounding box center [249, 61] width 106 height 15
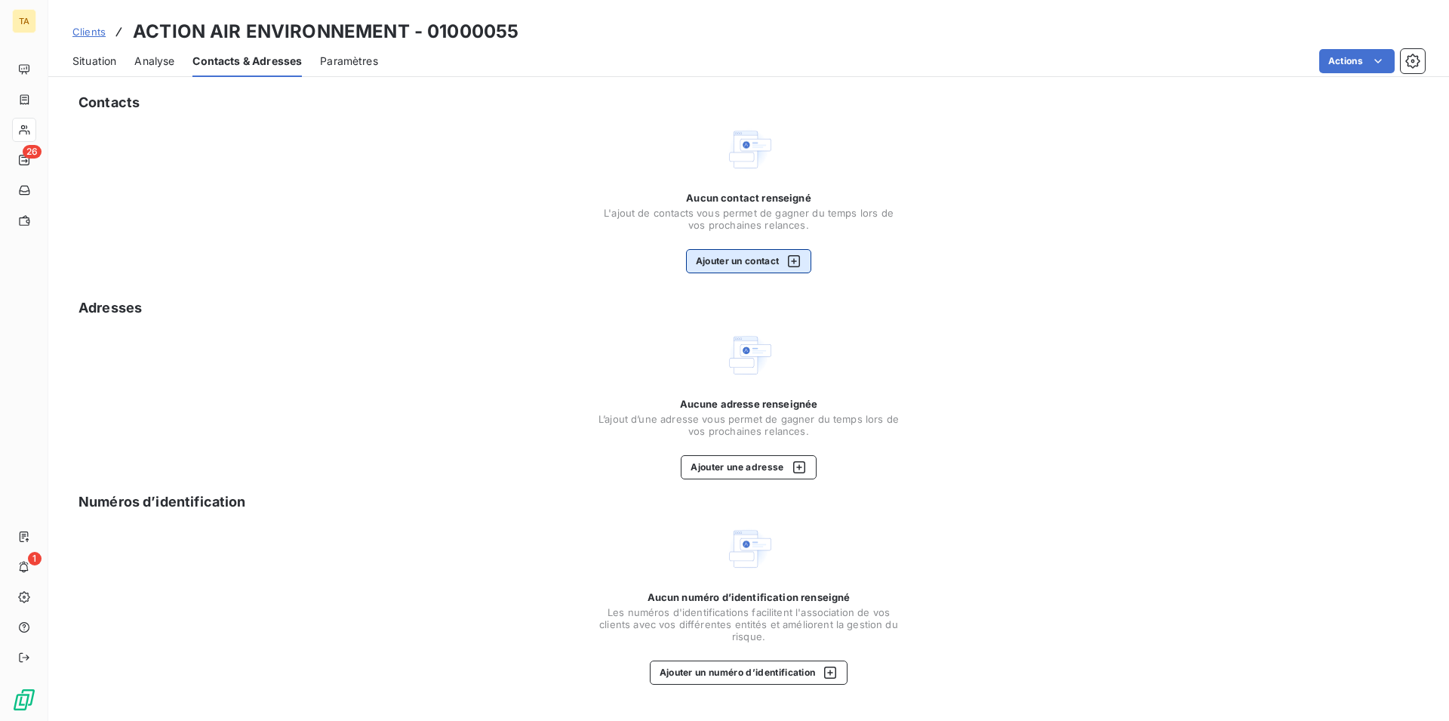
click at [756, 260] on button "Ajouter un contact" at bounding box center [749, 261] width 126 height 24
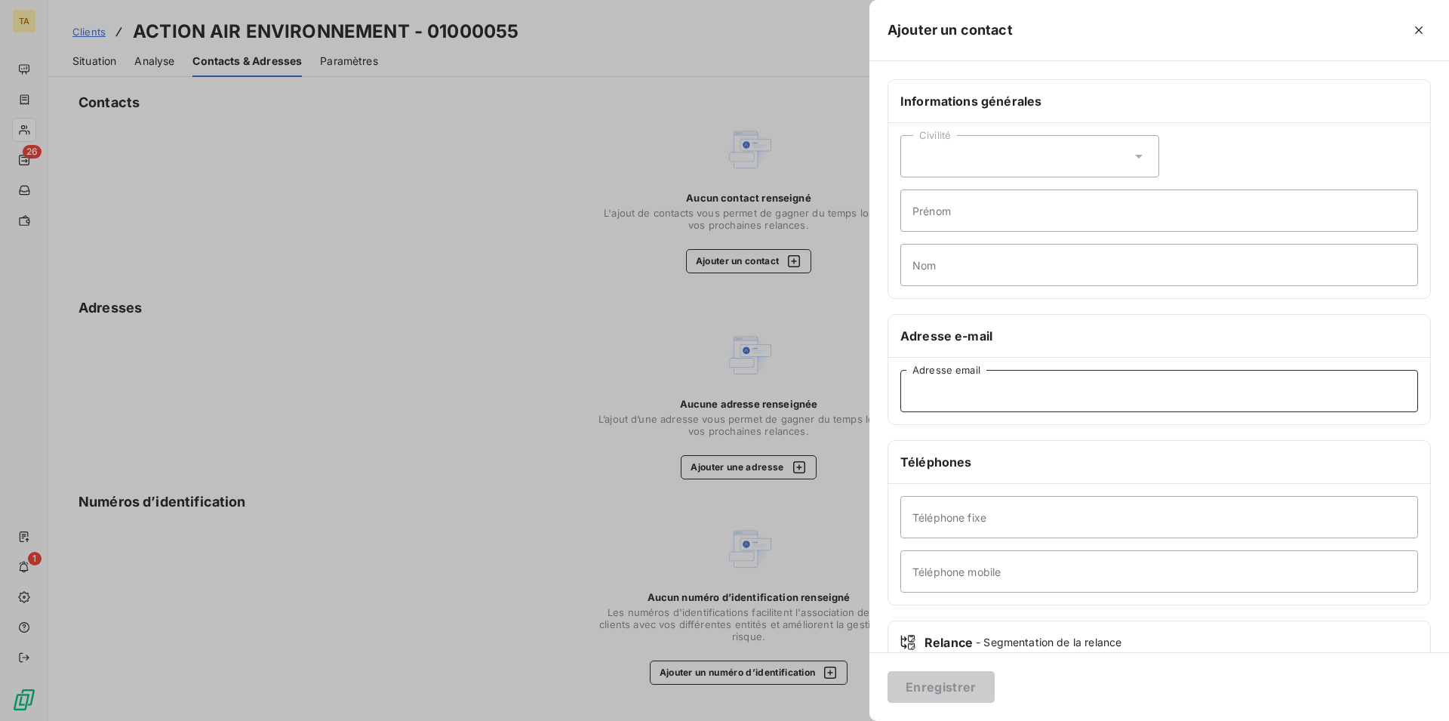
click at [1075, 399] on input "Adresse email" at bounding box center [1160, 391] width 518 height 42
type input "[PERSON_NAME][EMAIL_ADDRESS][DOMAIN_NAME]"
click at [974, 688] on button "Enregistrer" at bounding box center [941, 687] width 107 height 32
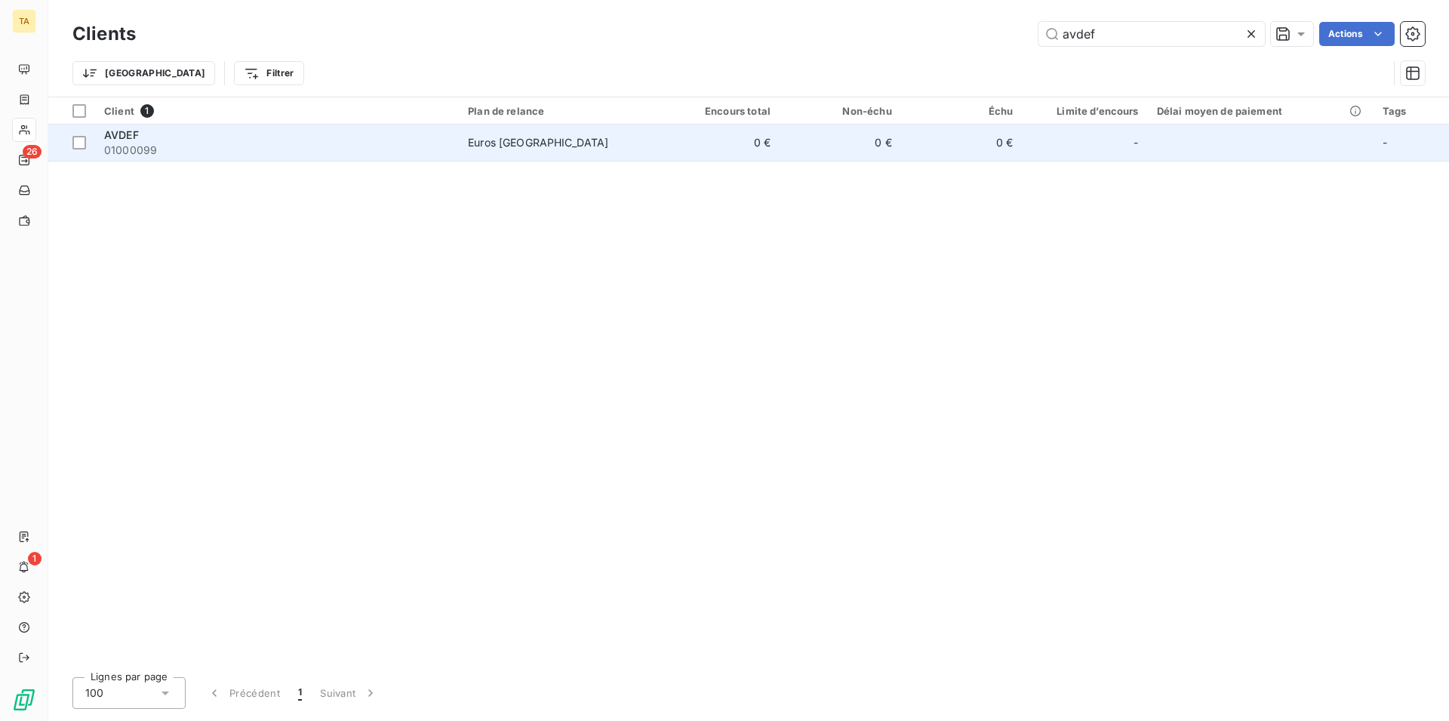
type input "avdef"
click at [129, 149] on span "01000099" at bounding box center [277, 150] width 346 height 15
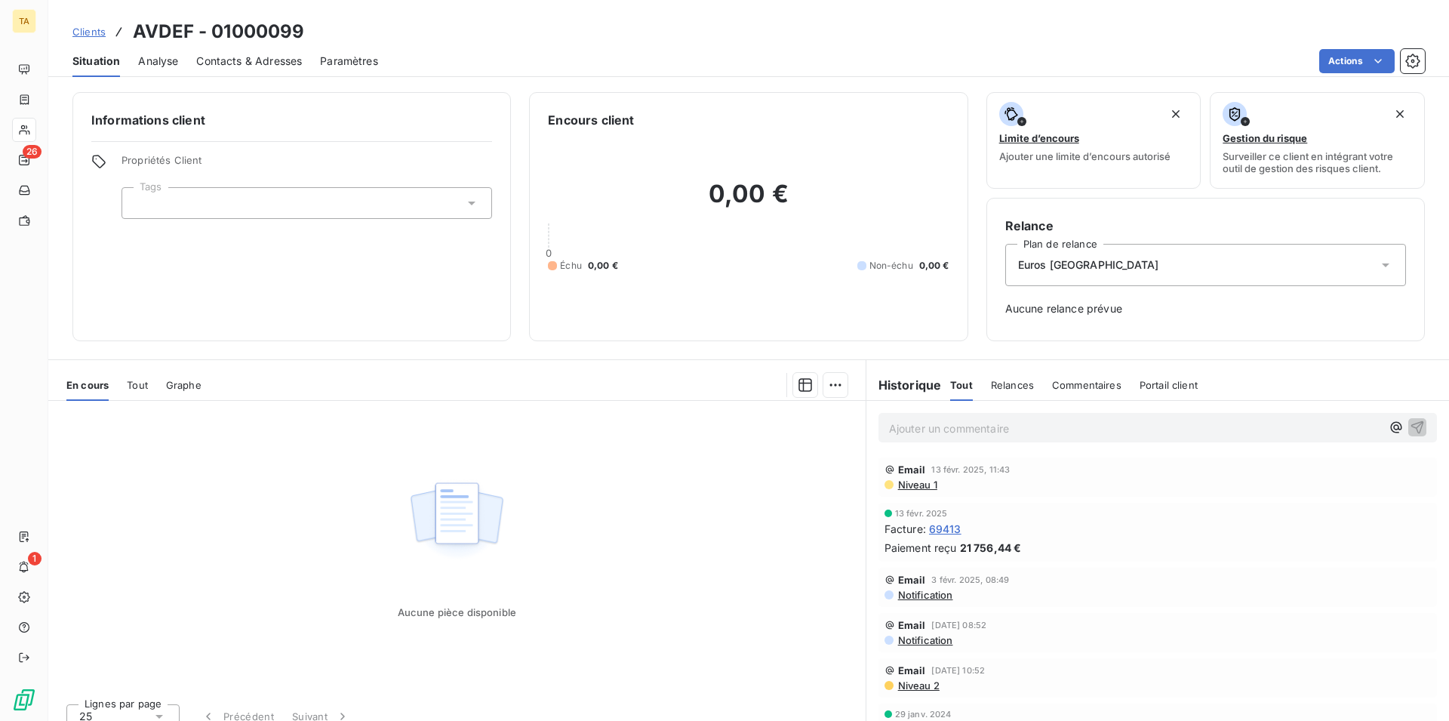
click at [224, 56] on span "Contacts & Adresses" at bounding box center [249, 61] width 106 height 15
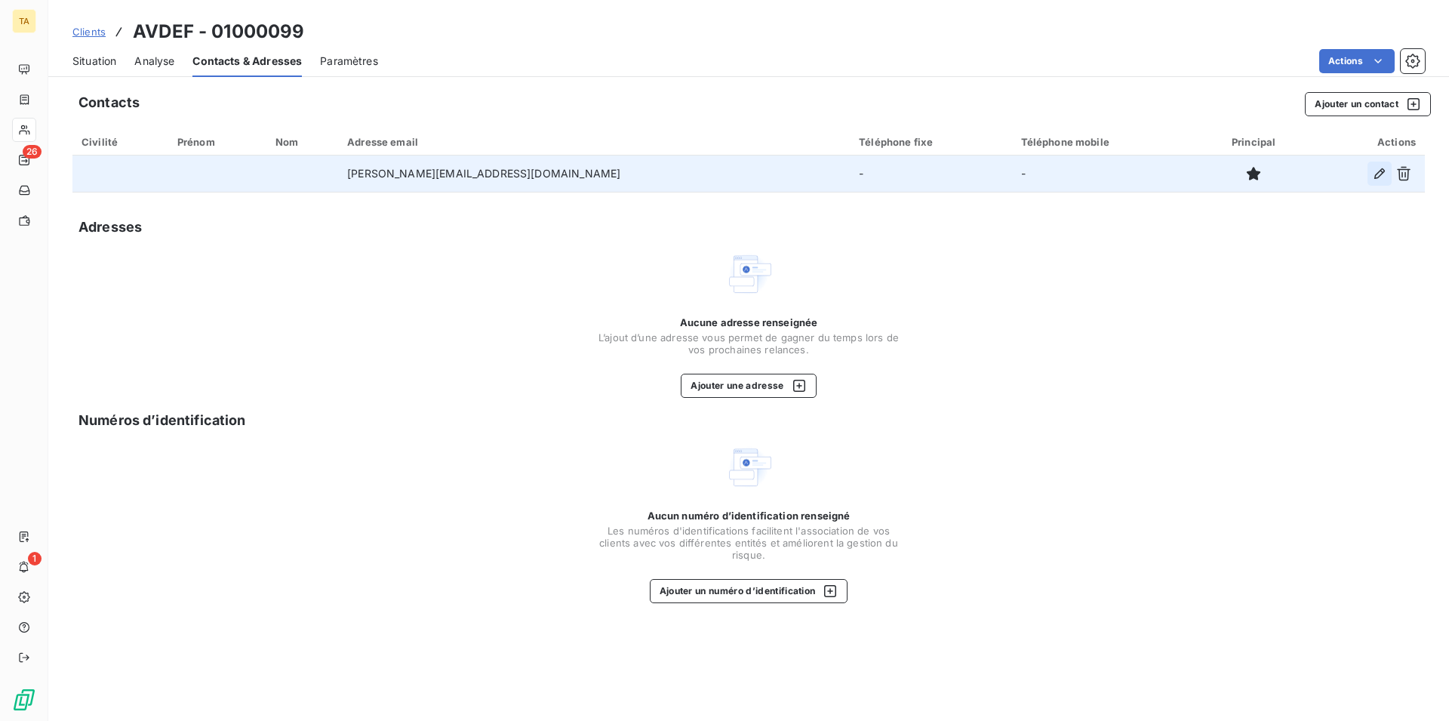
click at [1378, 174] on icon "button" at bounding box center [1379, 173] width 15 height 15
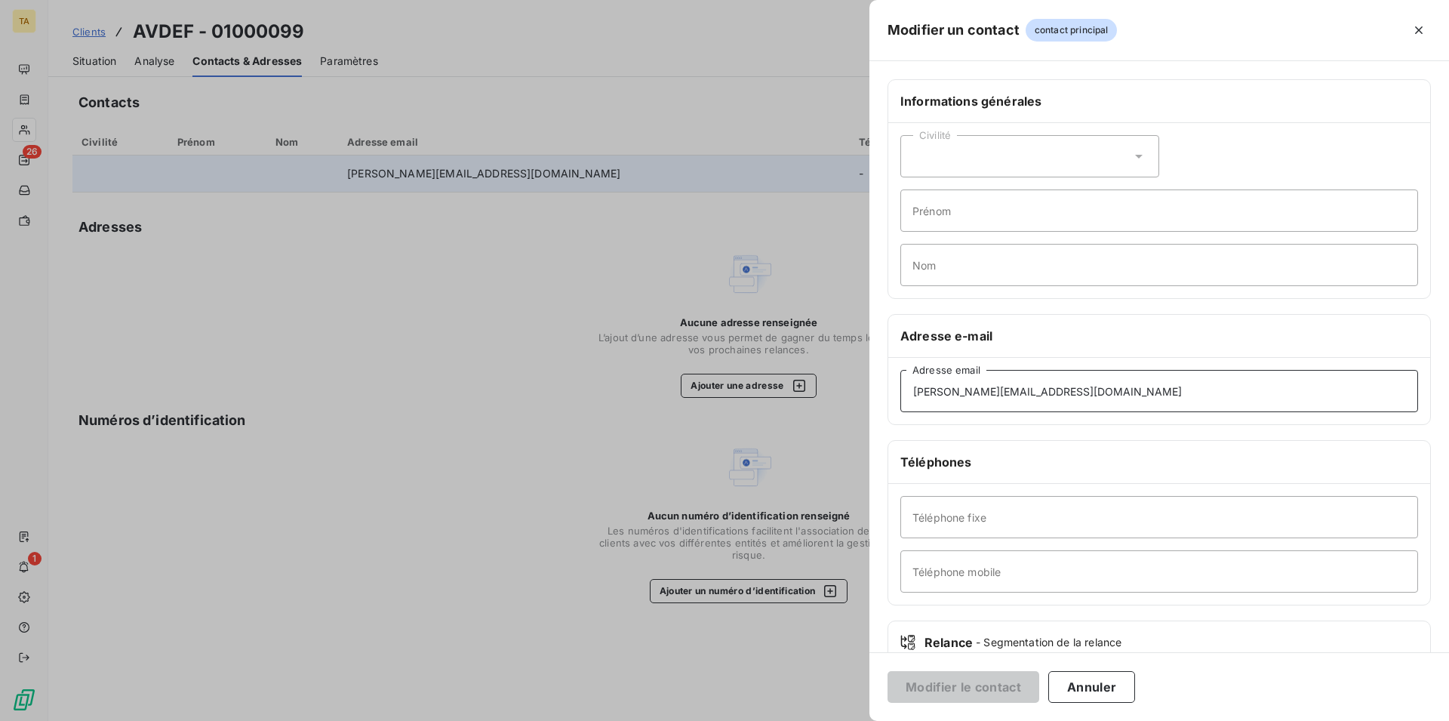
click at [1083, 390] on input "[PERSON_NAME][EMAIL_ADDRESS][DOMAIN_NAME]" at bounding box center [1160, 391] width 518 height 42
drag, startPoint x: 1083, startPoint y: 390, endPoint x: 788, endPoint y: 394, distance: 295.2
click at [901, 394] on input "[PERSON_NAME][EMAIL_ADDRESS][DOMAIN_NAME]" at bounding box center [1160, 391] width 518 height 42
type input "[EMAIL_ADDRESS][DOMAIN_NAME]"
click at [955, 682] on button "Modifier le contact" at bounding box center [964, 687] width 152 height 32
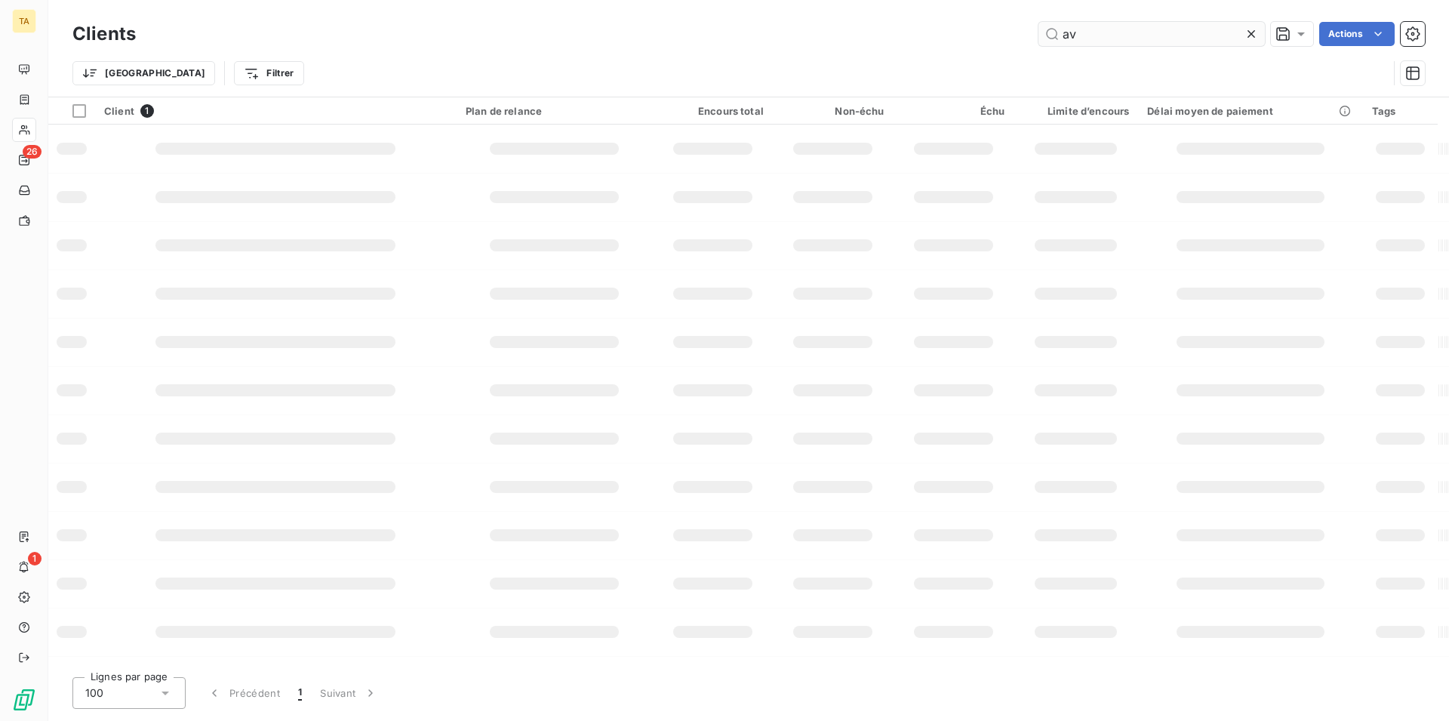
type input "a"
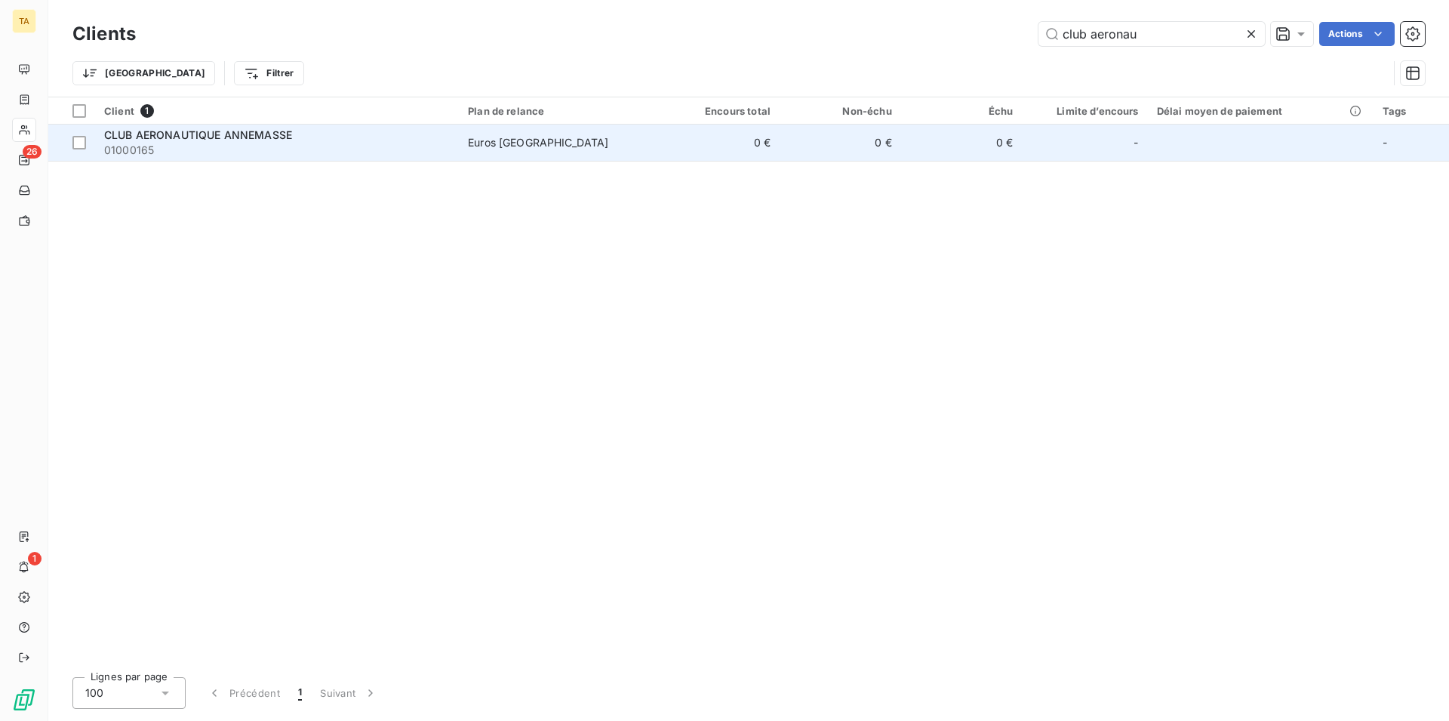
type input "club aeronau"
click at [205, 129] on span "CLUB AERONAUTIQUE ANNEMASSE" at bounding box center [198, 134] width 188 height 13
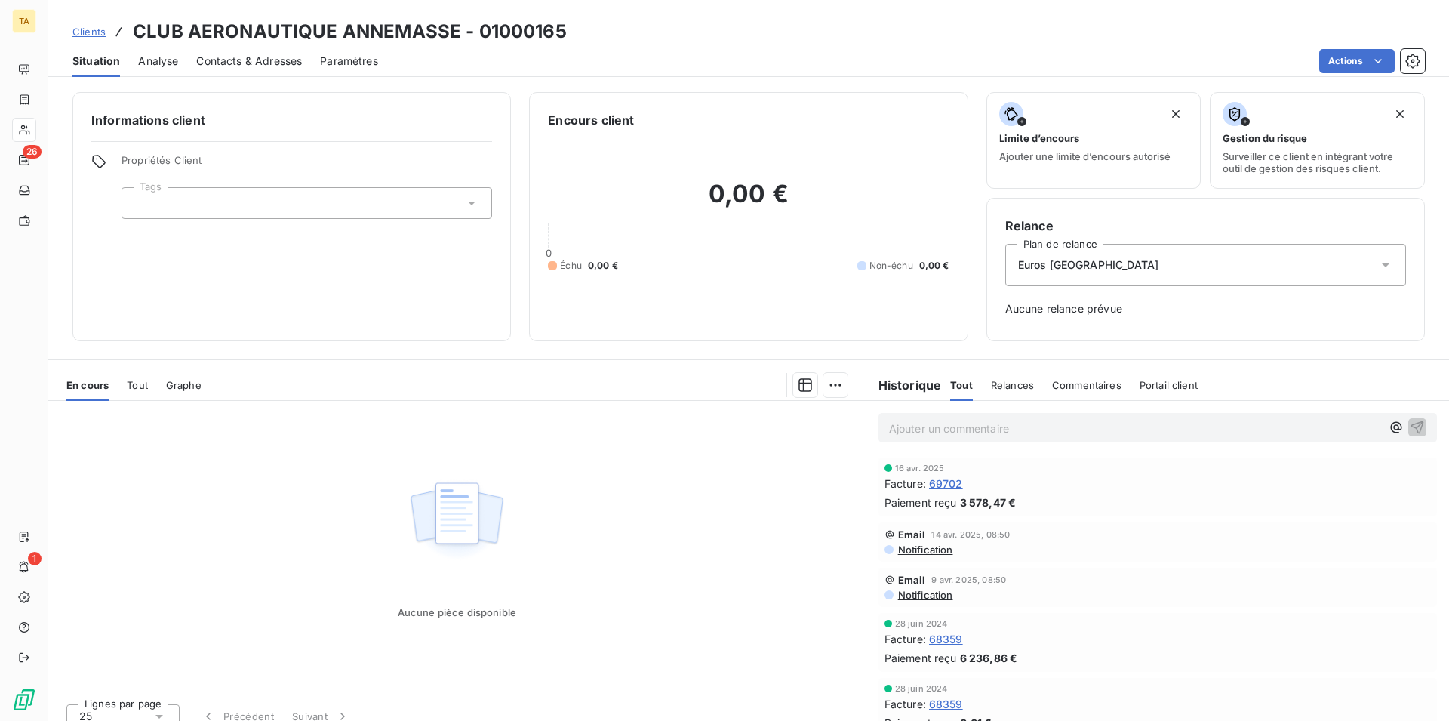
click at [260, 54] on span "Contacts & Adresses" at bounding box center [249, 61] width 106 height 15
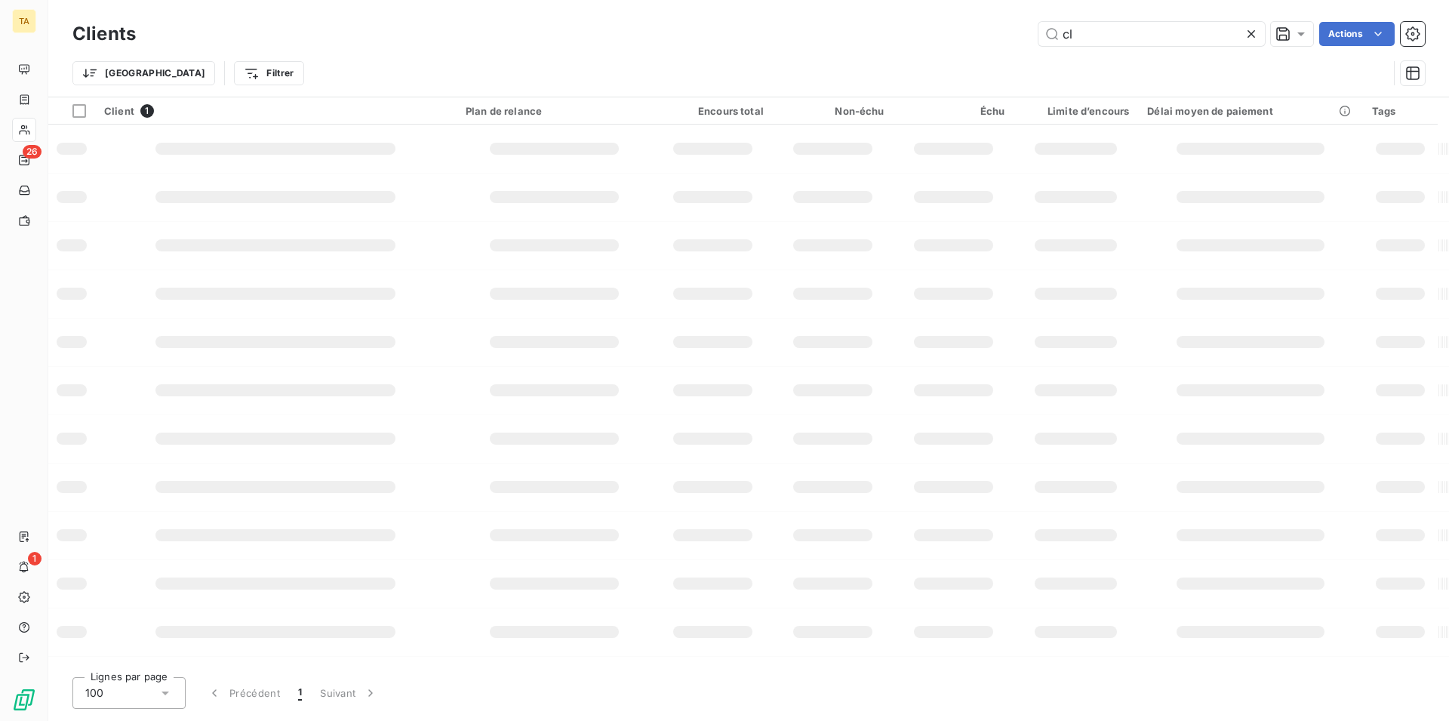
type input "c"
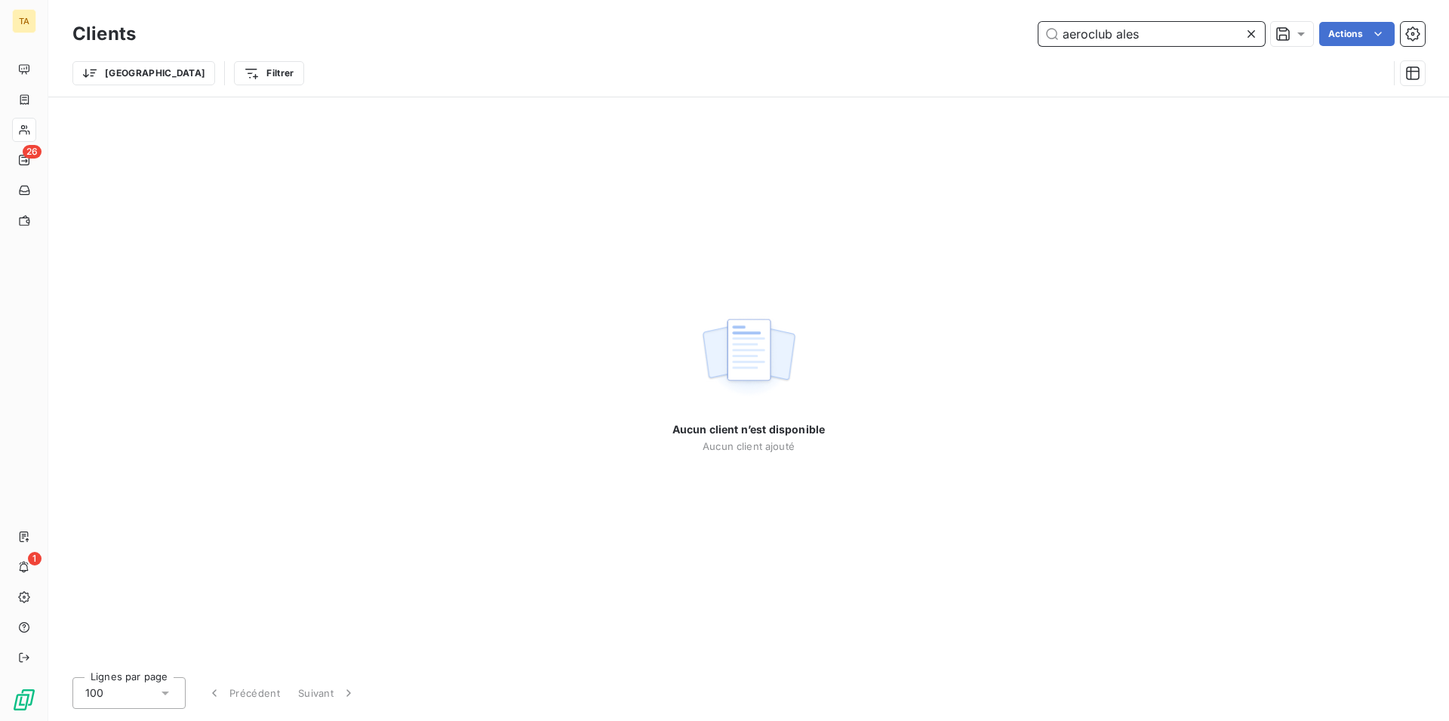
click at [1088, 35] on input "aeroclub ales" at bounding box center [1152, 34] width 226 height 24
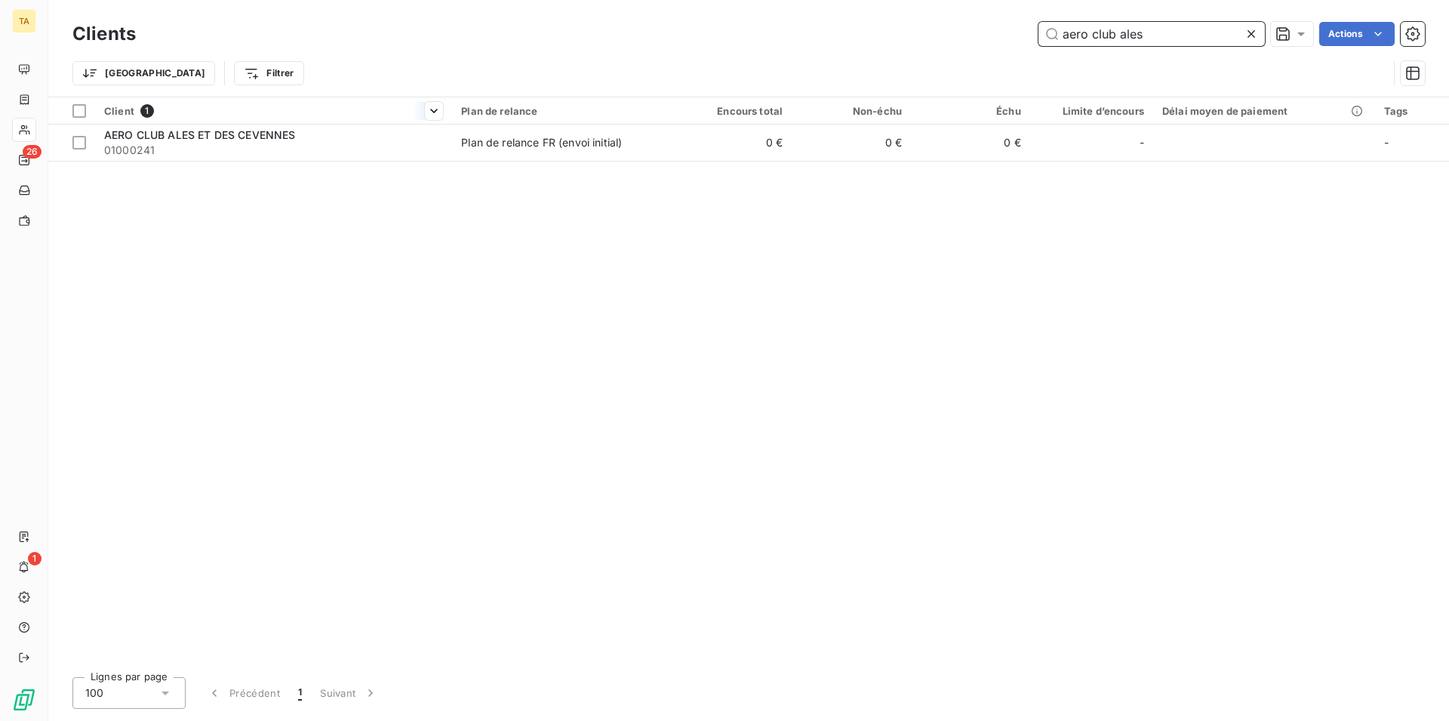
type input "aero club ales"
click at [167, 122] on th "Client 1" at bounding box center [273, 110] width 357 height 27
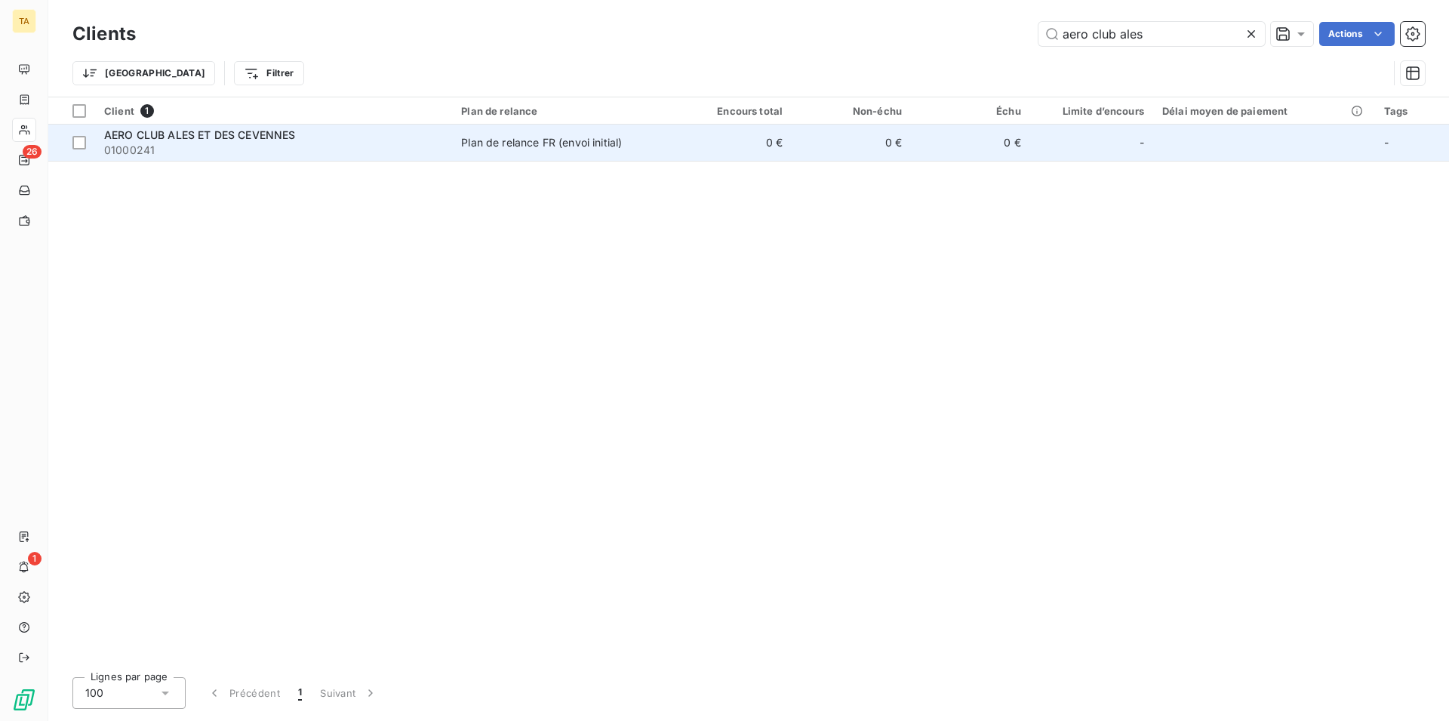
click at [174, 145] on span "01000241" at bounding box center [273, 150] width 339 height 15
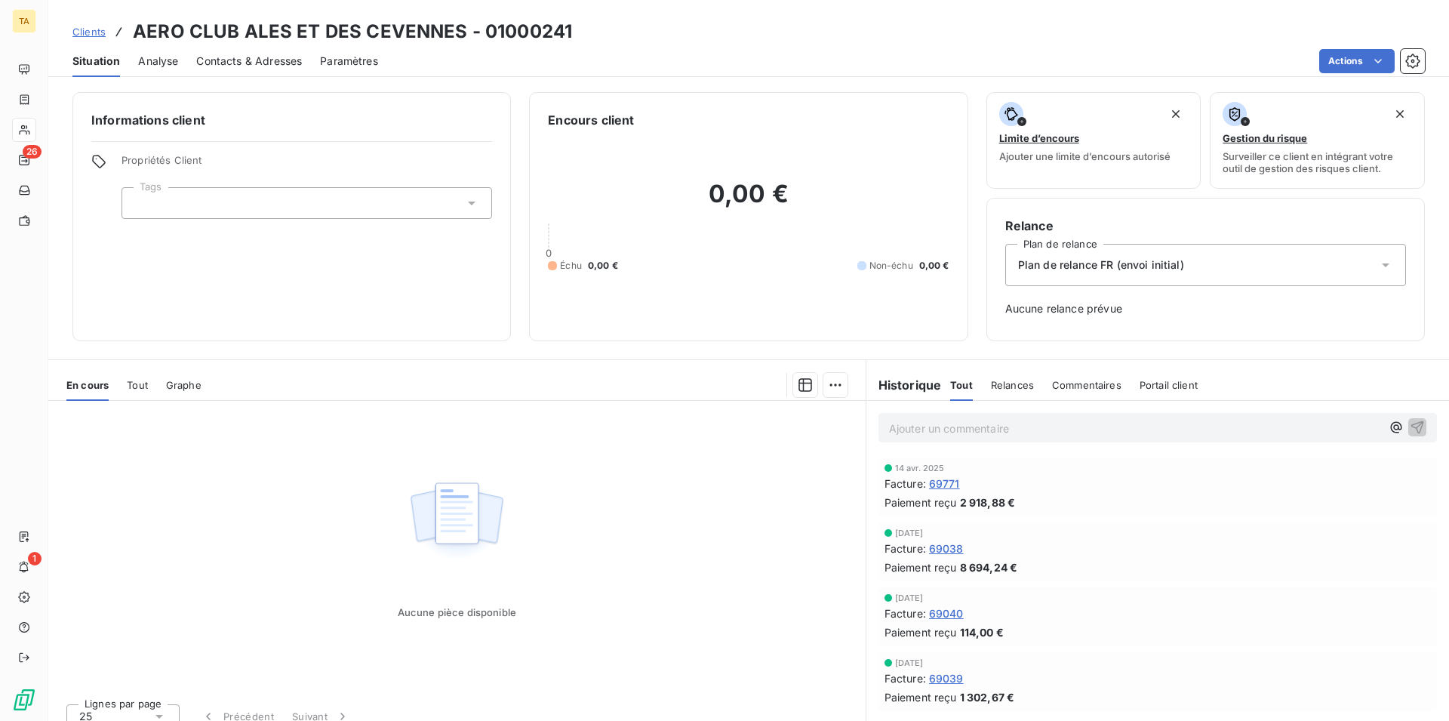
click at [278, 63] on span "Contacts & Adresses" at bounding box center [249, 61] width 106 height 15
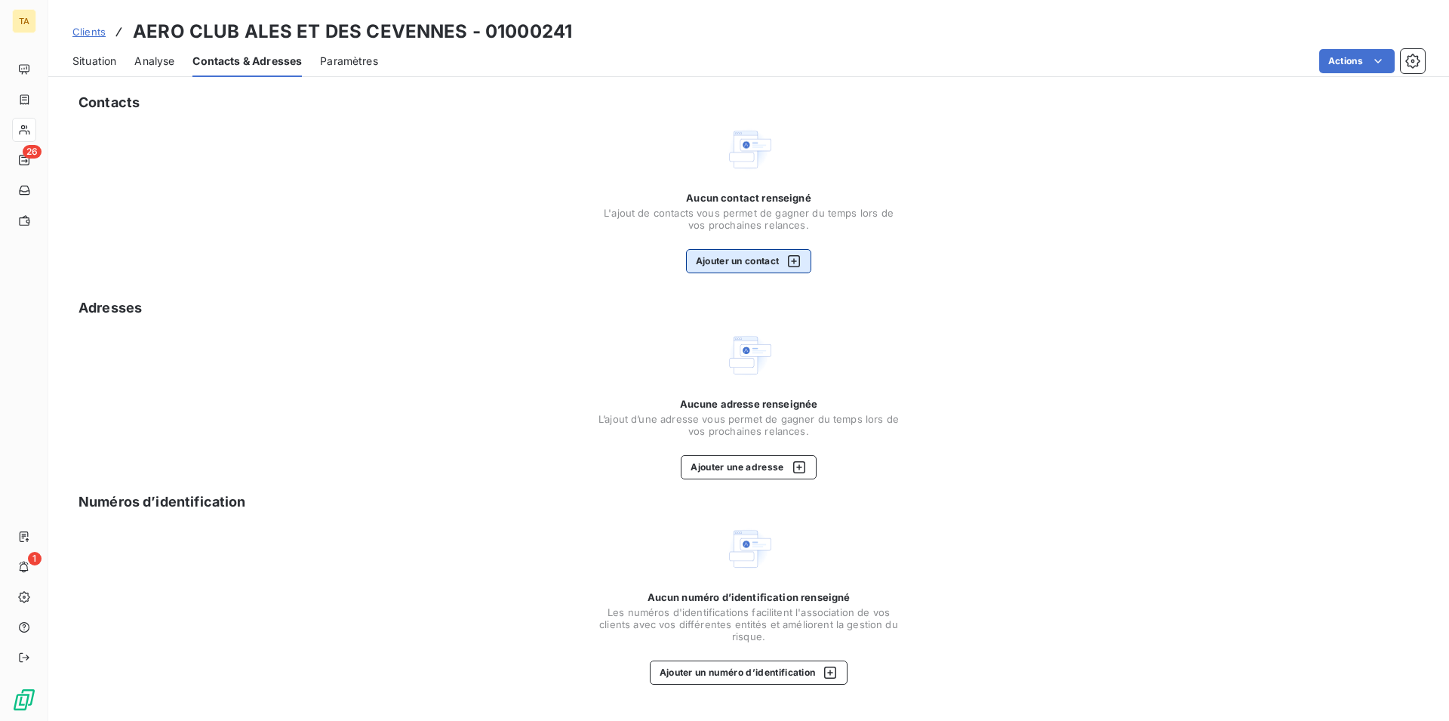
click at [744, 260] on button "Ajouter un contact" at bounding box center [749, 261] width 126 height 24
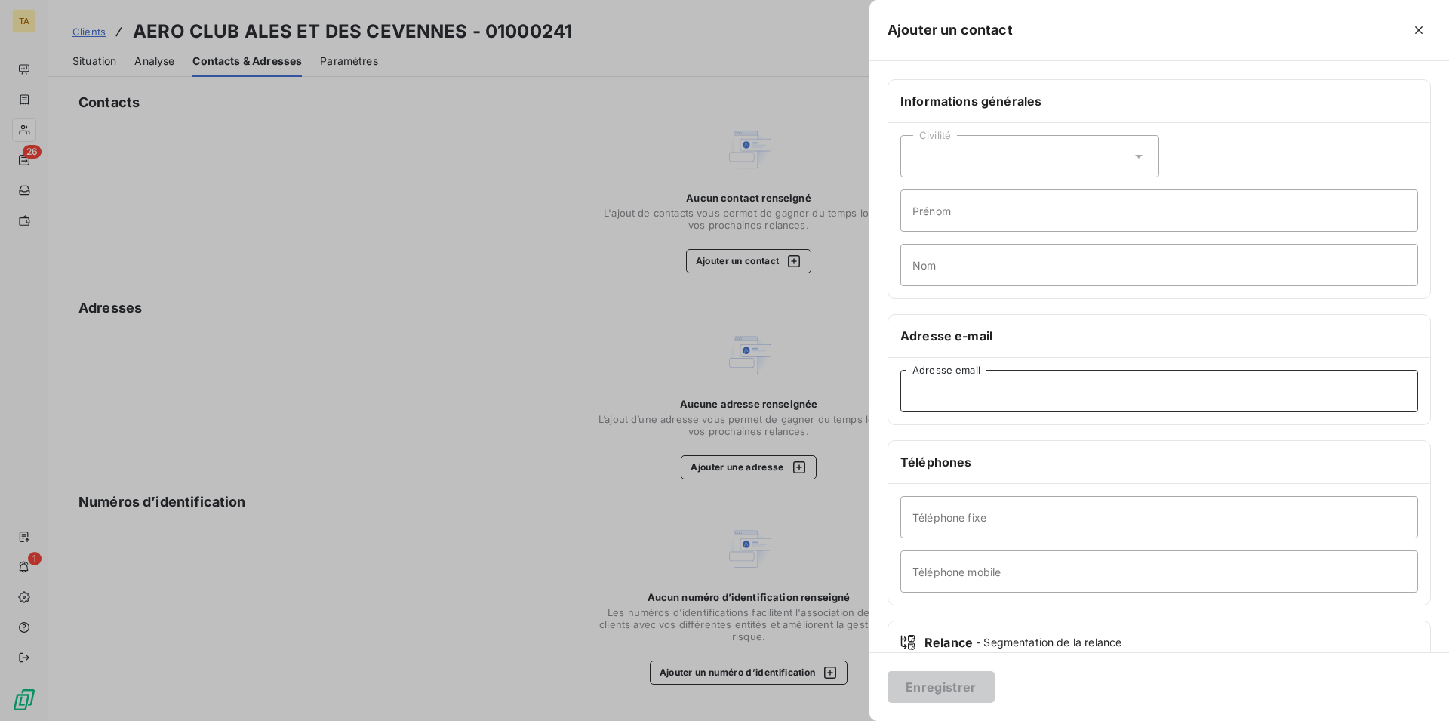
click at [955, 393] on input "Adresse email" at bounding box center [1160, 391] width 518 height 42
type input "[EMAIL_ADDRESS][DOMAIN_NAME]"
click at [959, 693] on button "Enregistrer" at bounding box center [941, 687] width 107 height 32
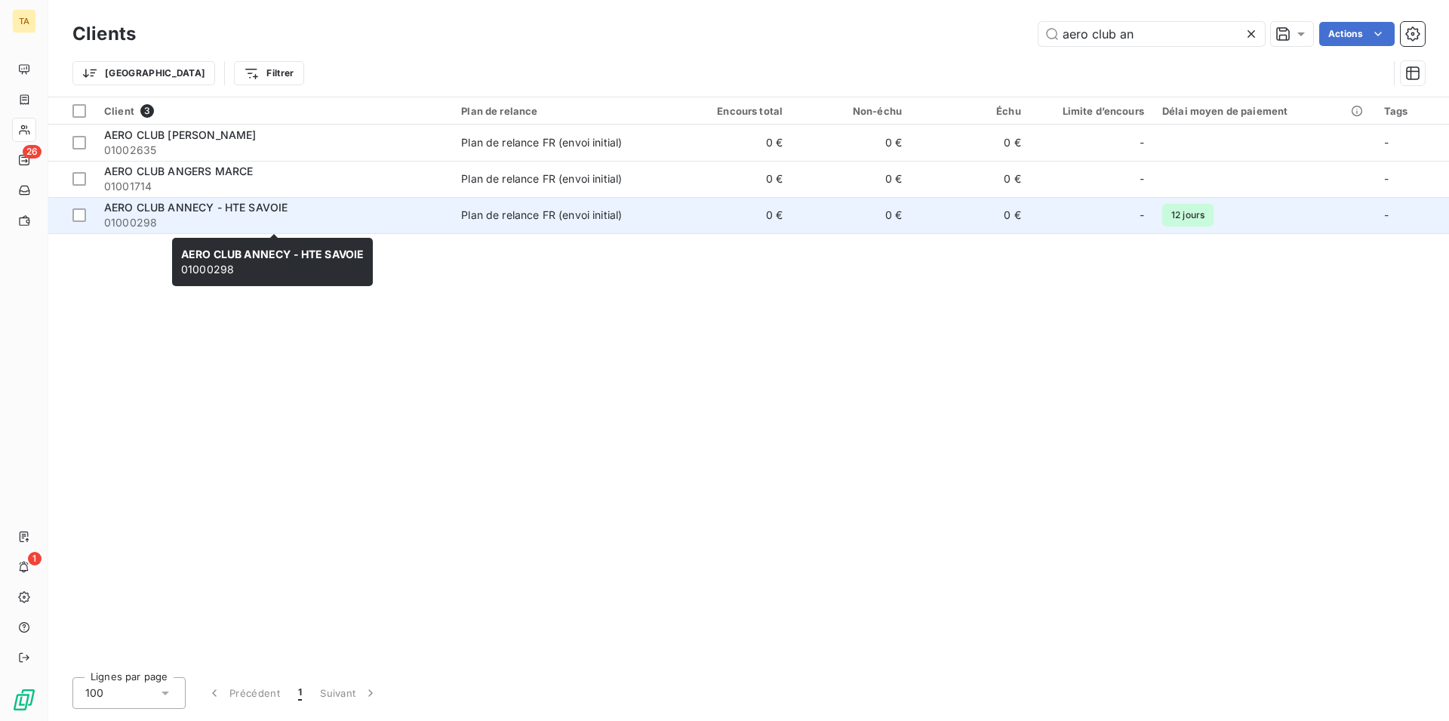
type input "aero club an"
click at [168, 211] on span "AERO CLUB ANNECY - HTE SAVOIE" at bounding box center [195, 207] width 183 height 13
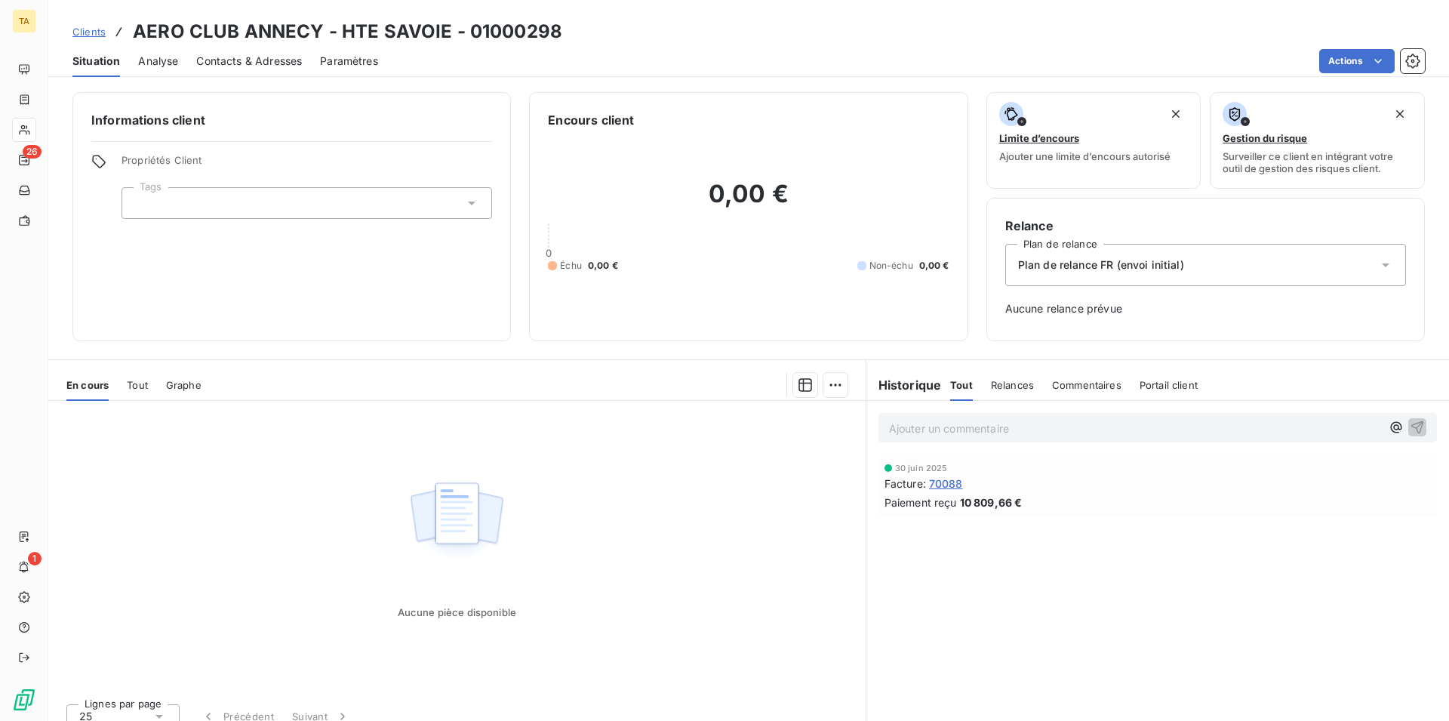
click at [225, 64] on span "Contacts & Adresses" at bounding box center [249, 61] width 106 height 15
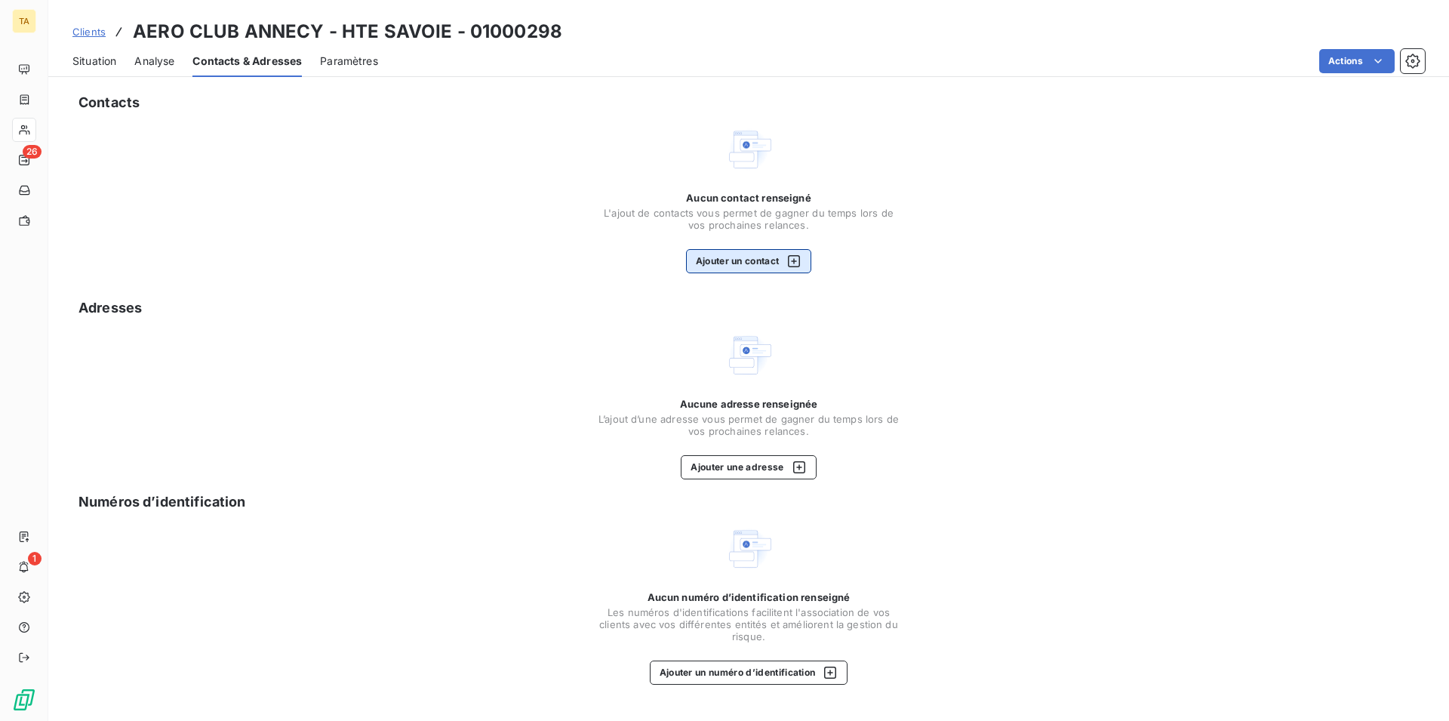
click at [719, 257] on button "Ajouter un contact" at bounding box center [749, 261] width 126 height 24
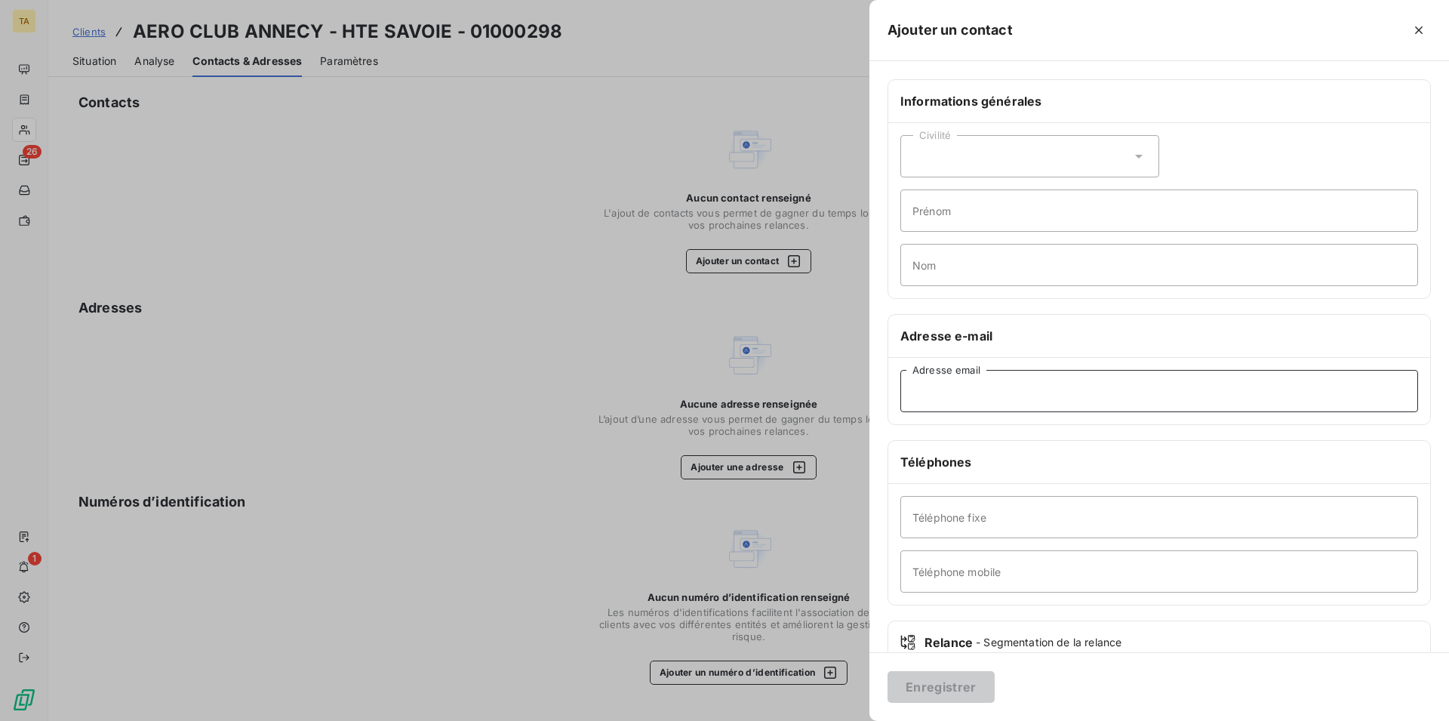
click at [975, 392] on input "Adresse email" at bounding box center [1160, 391] width 518 height 42
type input "[EMAIL_ADDRESS][DOMAIN_NAME]"
click at [950, 682] on button "Enregistrer" at bounding box center [941, 687] width 107 height 32
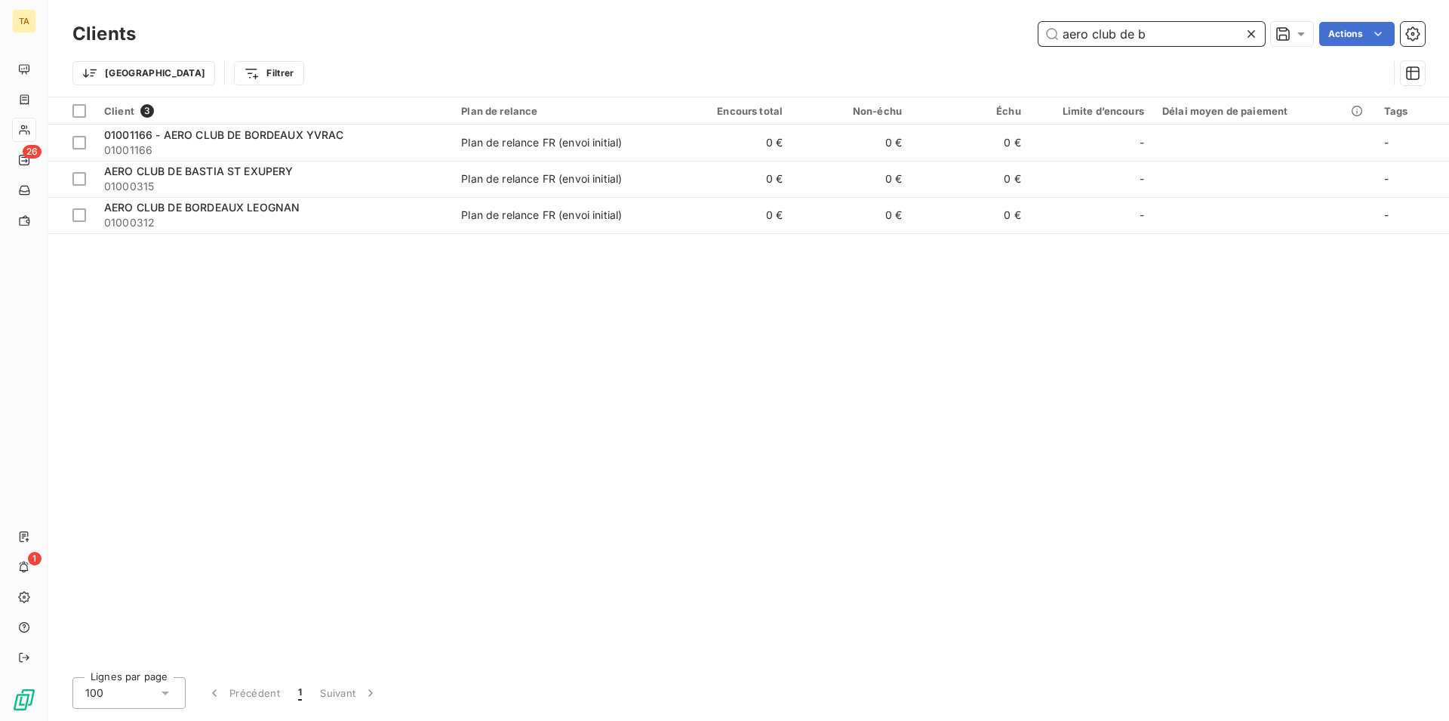
type input "aero club de b"
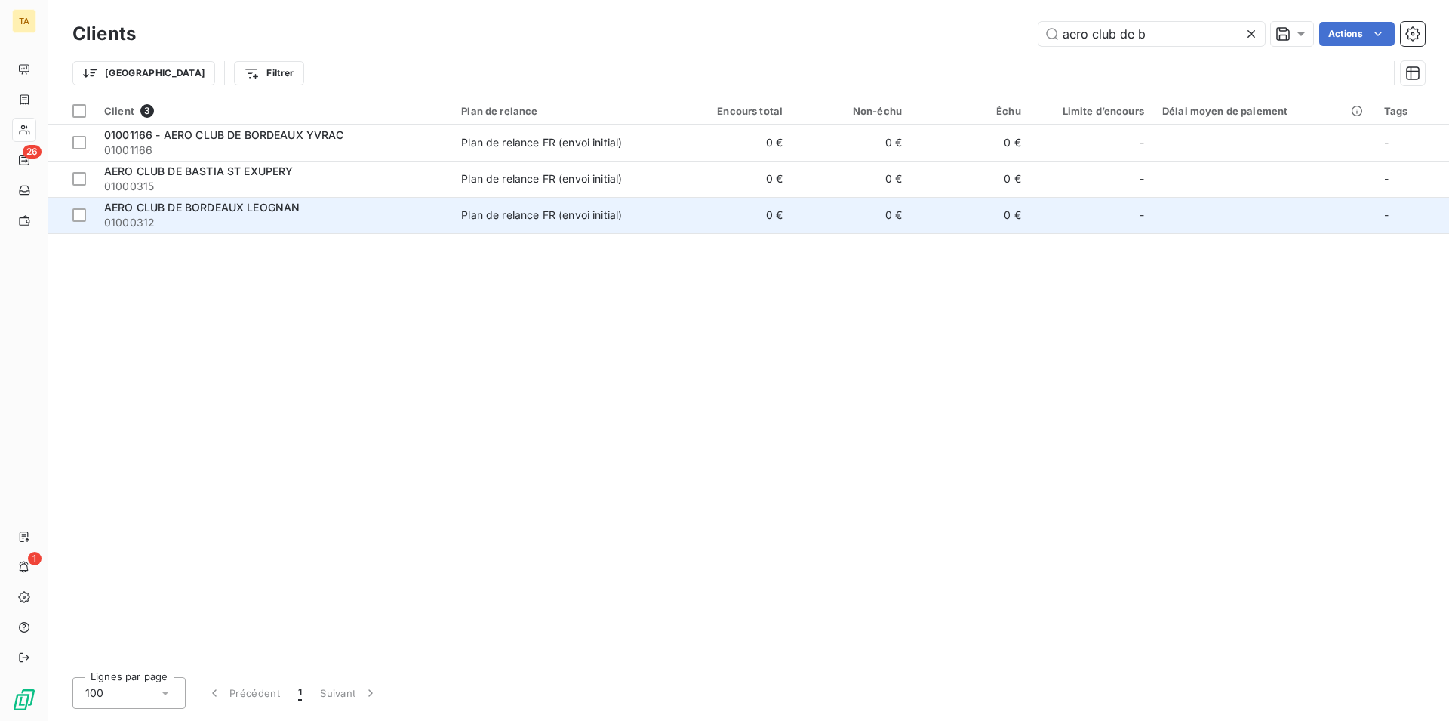
click at [266, 215] on span "01000312" at bounding box center [273, 222] width 339 height 15
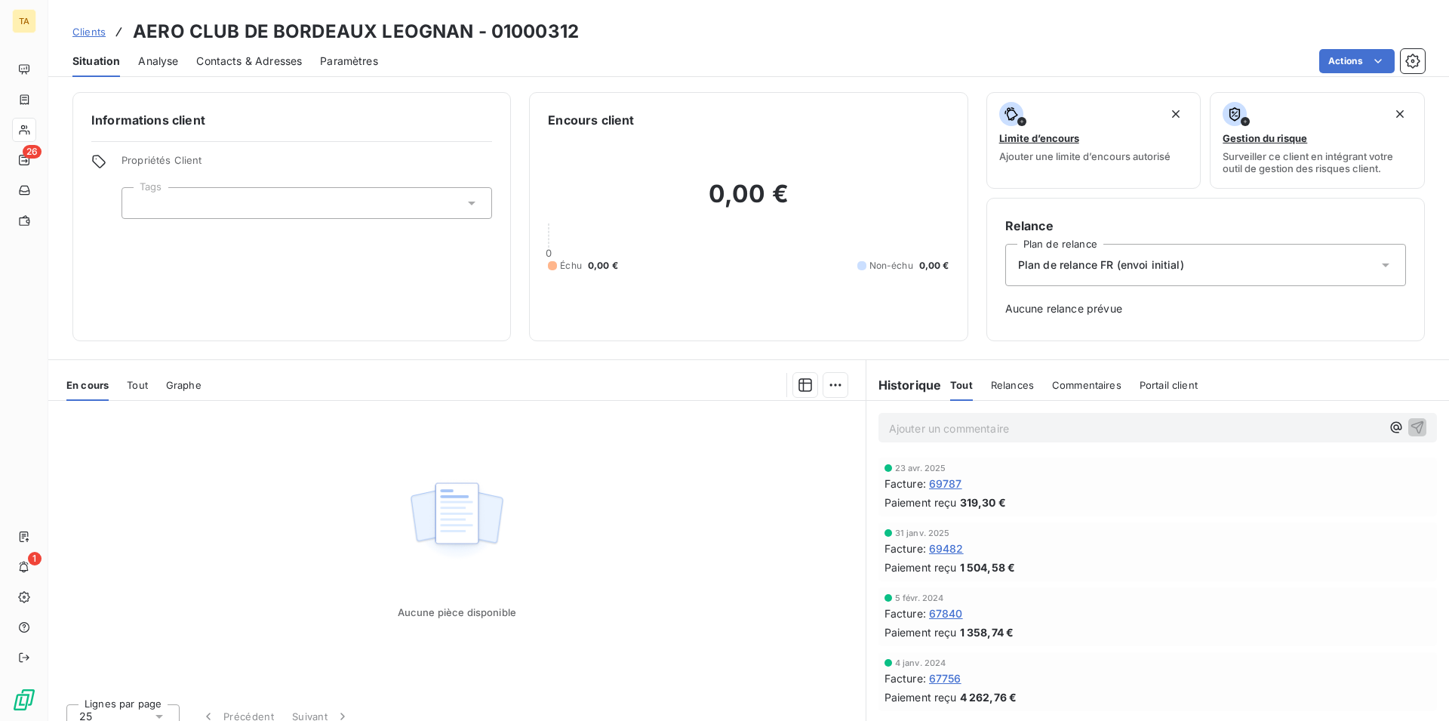
click at [242, 57] on span "Contacts & Adresses" at bounding box center [249, 61] width 106 height 15
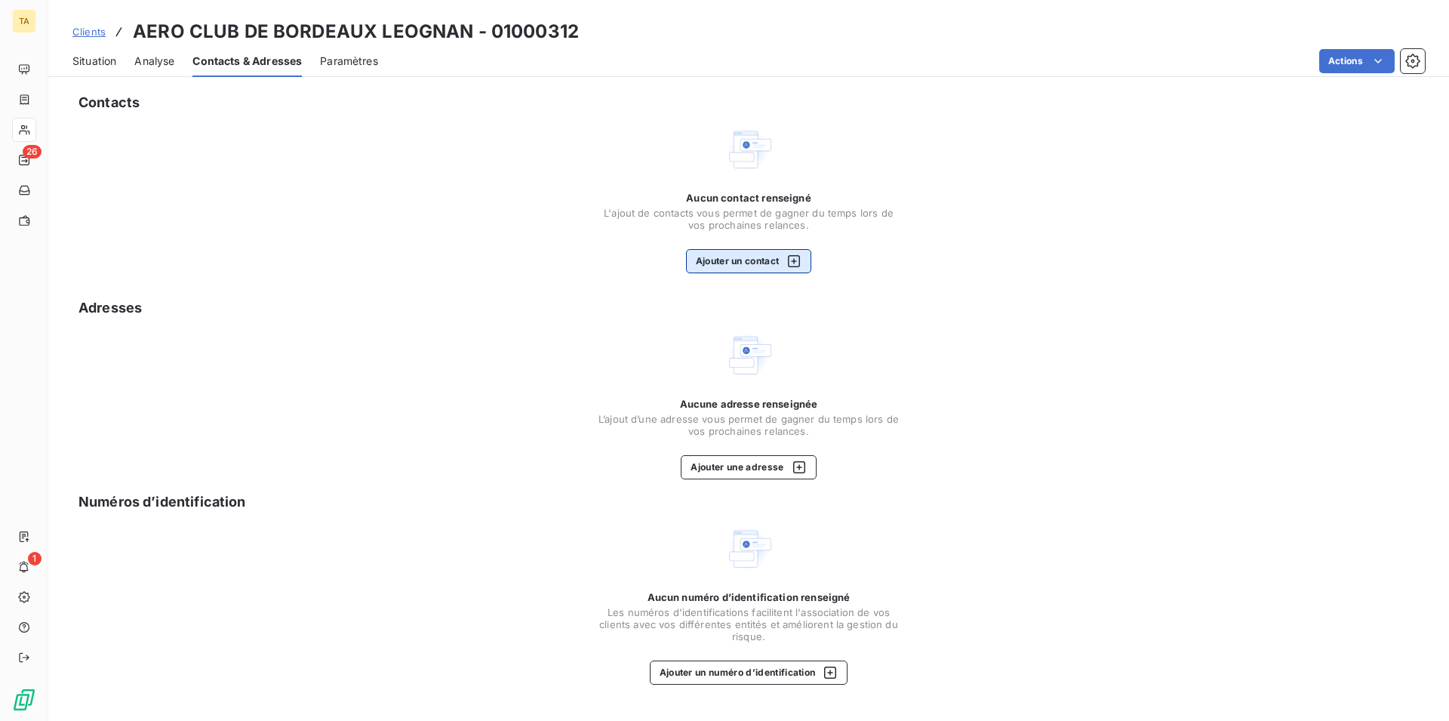
click at [748, 262] on button "Ajouter un contact" at bounding box center [749, 261] width 126 height 24
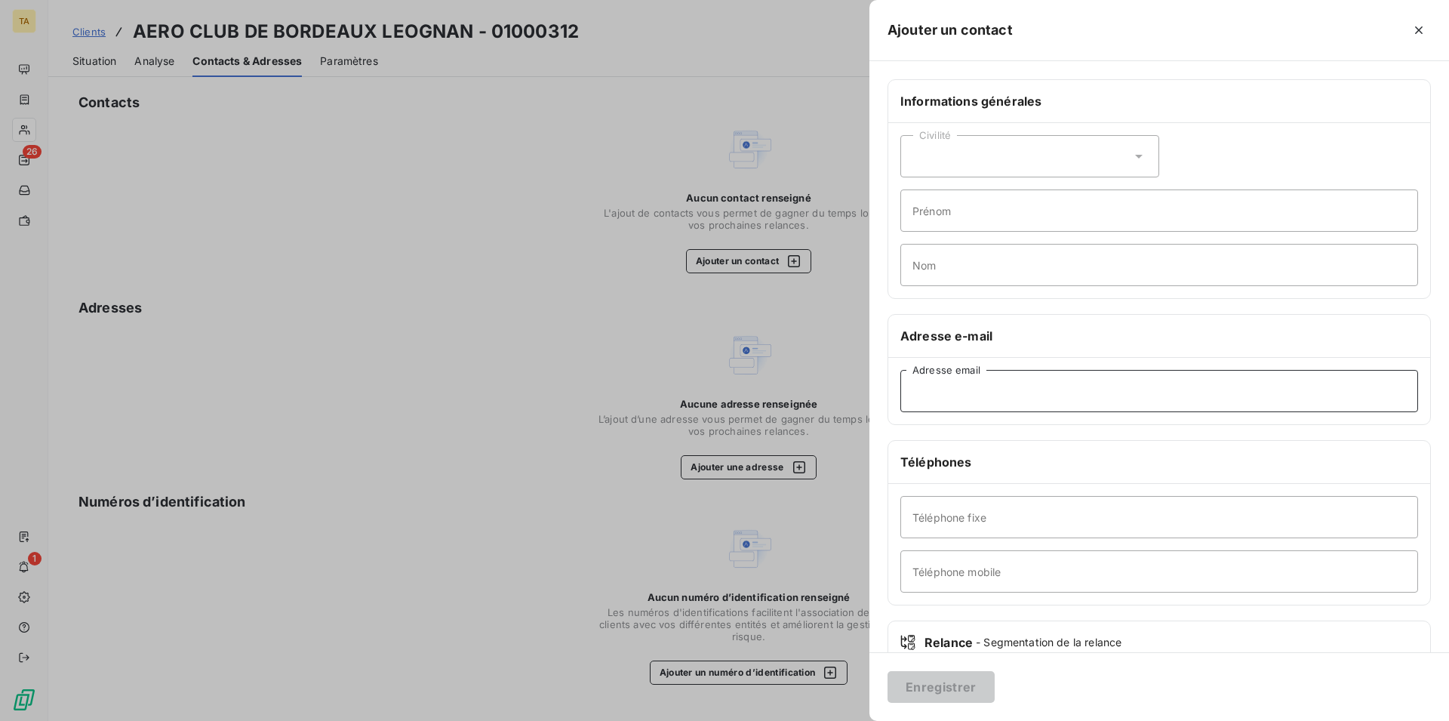
click at [1024, 399] on input "Adresse email" at bounding box center [1160, 391] width 518 height 42
type input "[EMAIL_ADDRESS][DOMAIN_NAME]"
click at [968, 693] on button "Enregistrer" at bounding box center [941, 687] width 107 height 32
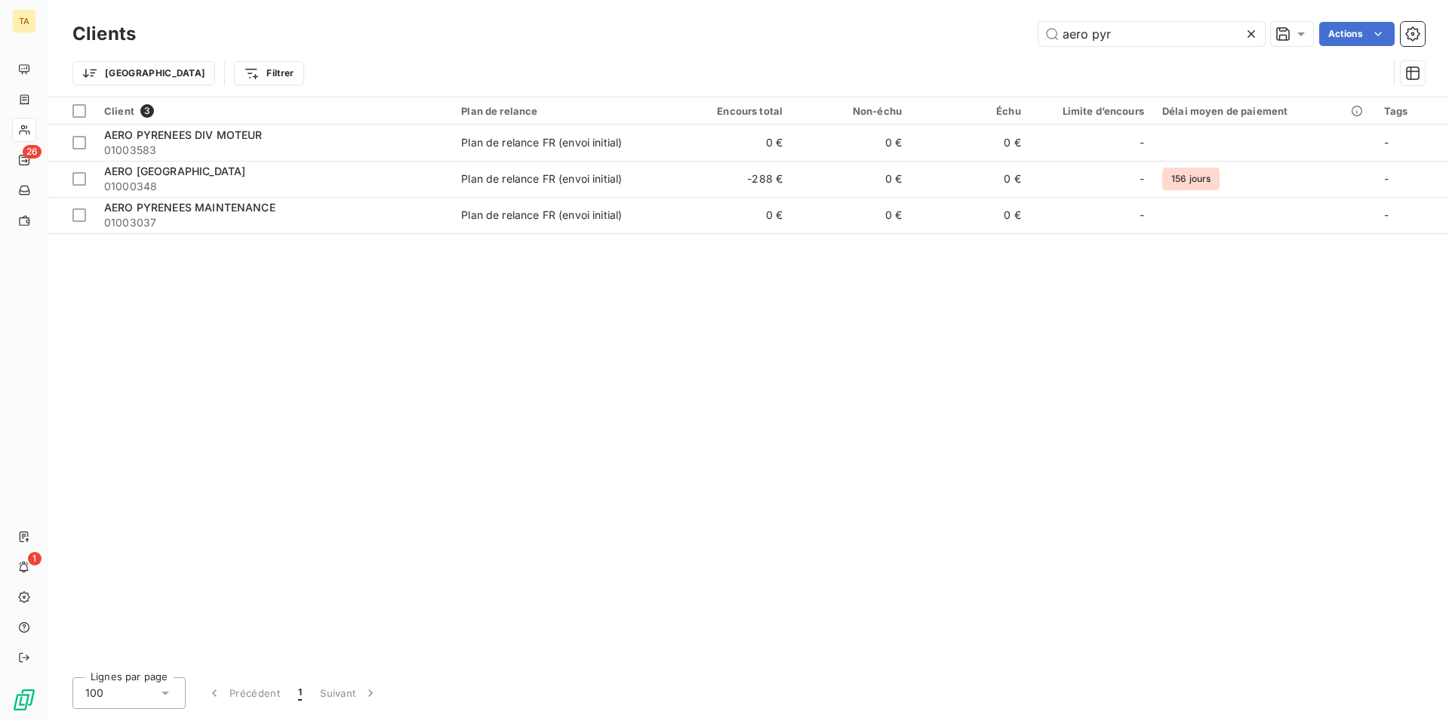
type input "aero pyr"
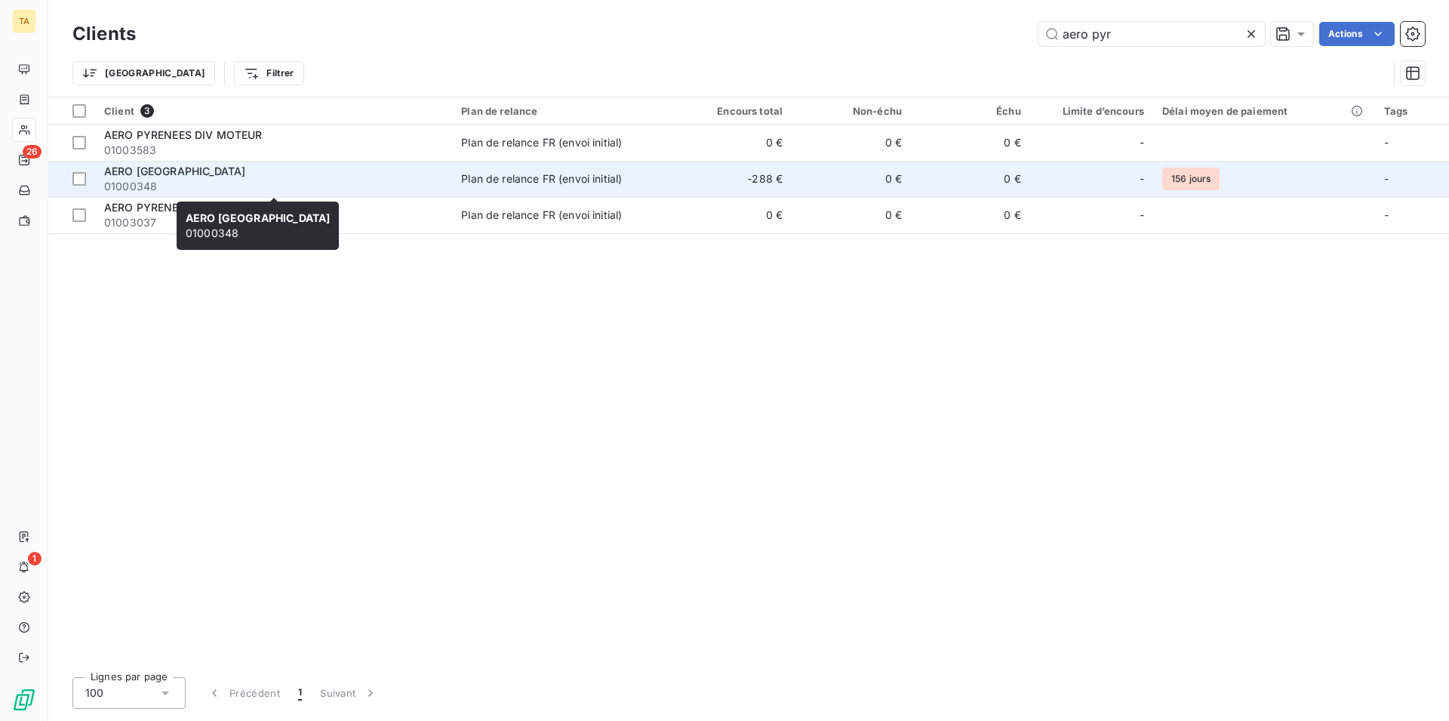
click at [194, 179] on span "01000348" at bounding box center [273, 186] width 339 height 15
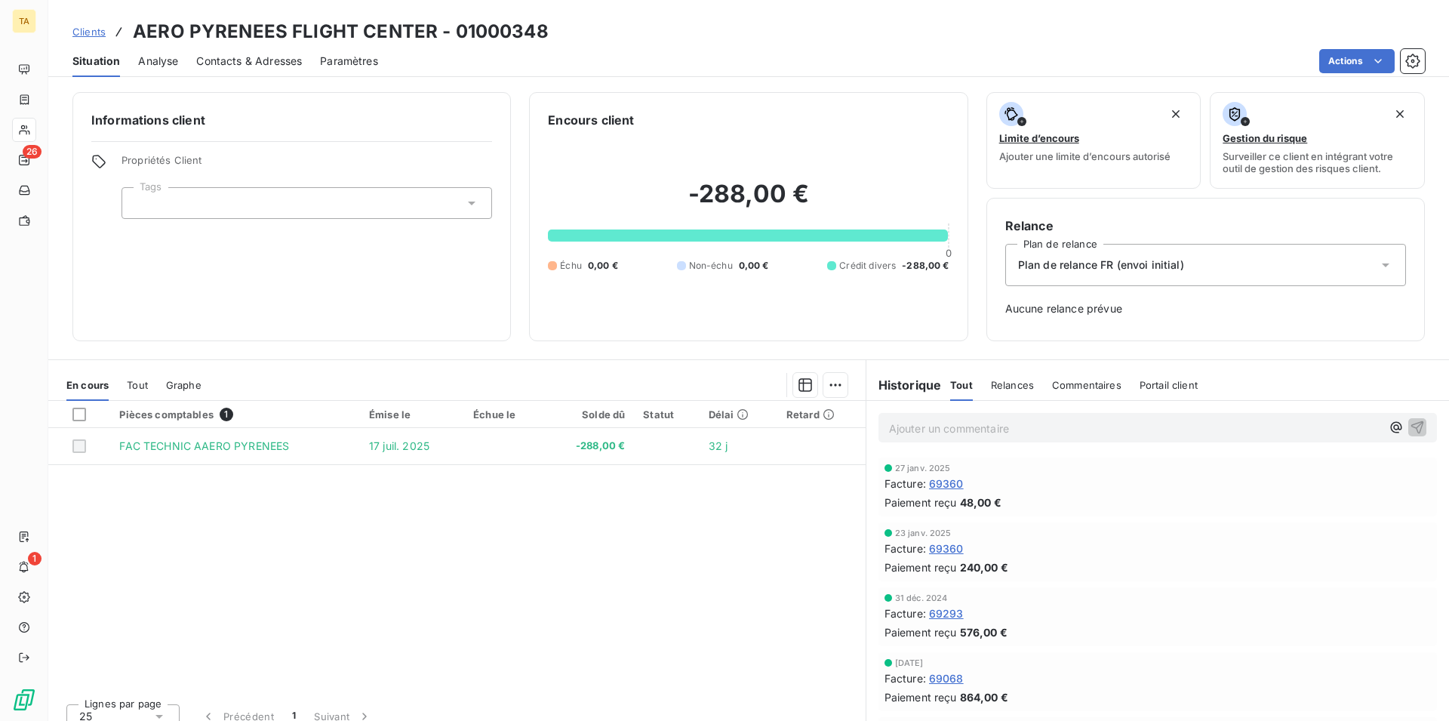
click at [214, 61] on span "Contacts & Adresses" at bounding box center [249, 61] width 106 height 15
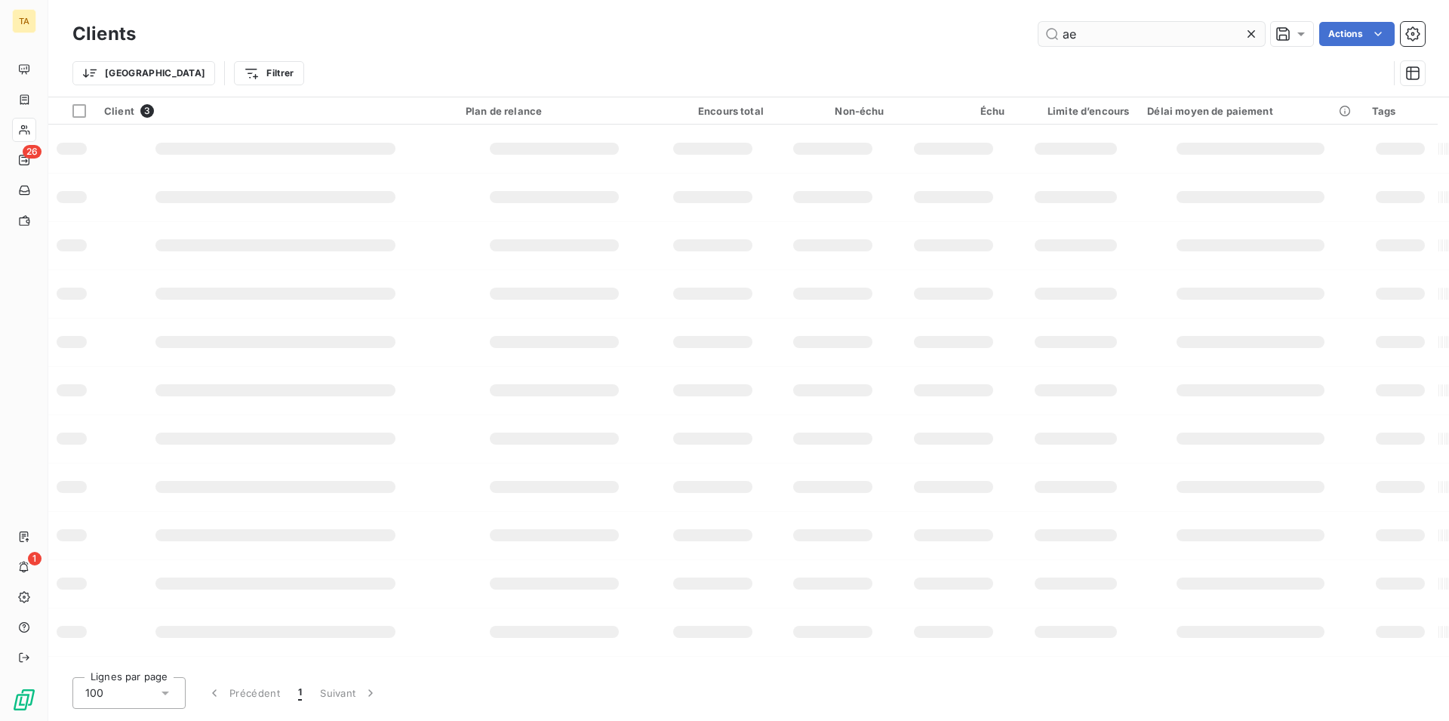
type input "a"
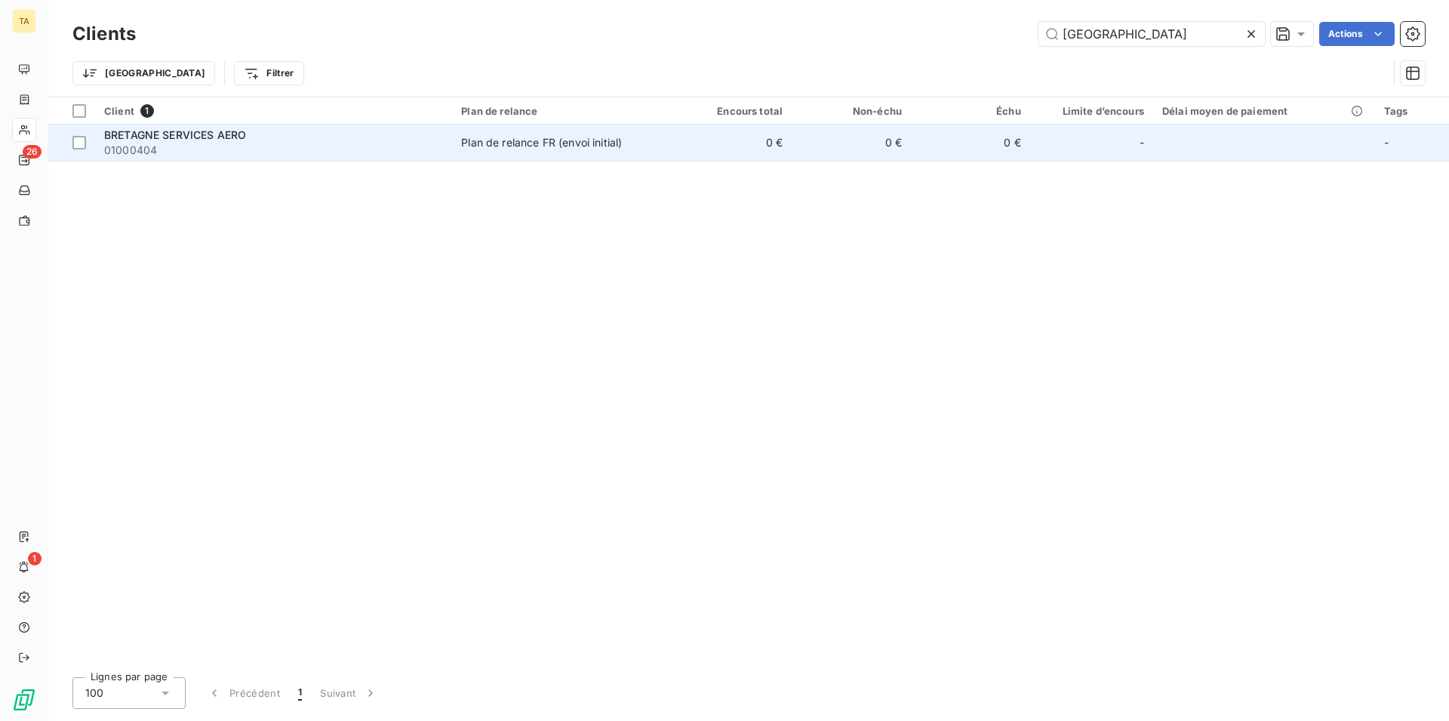
type input "[GEOGRAPHIC_DATA]"
click at [204, 137] on span "BRETAGNE SERVICES AERO" at bounding box center [175, 134] width 142 height 13
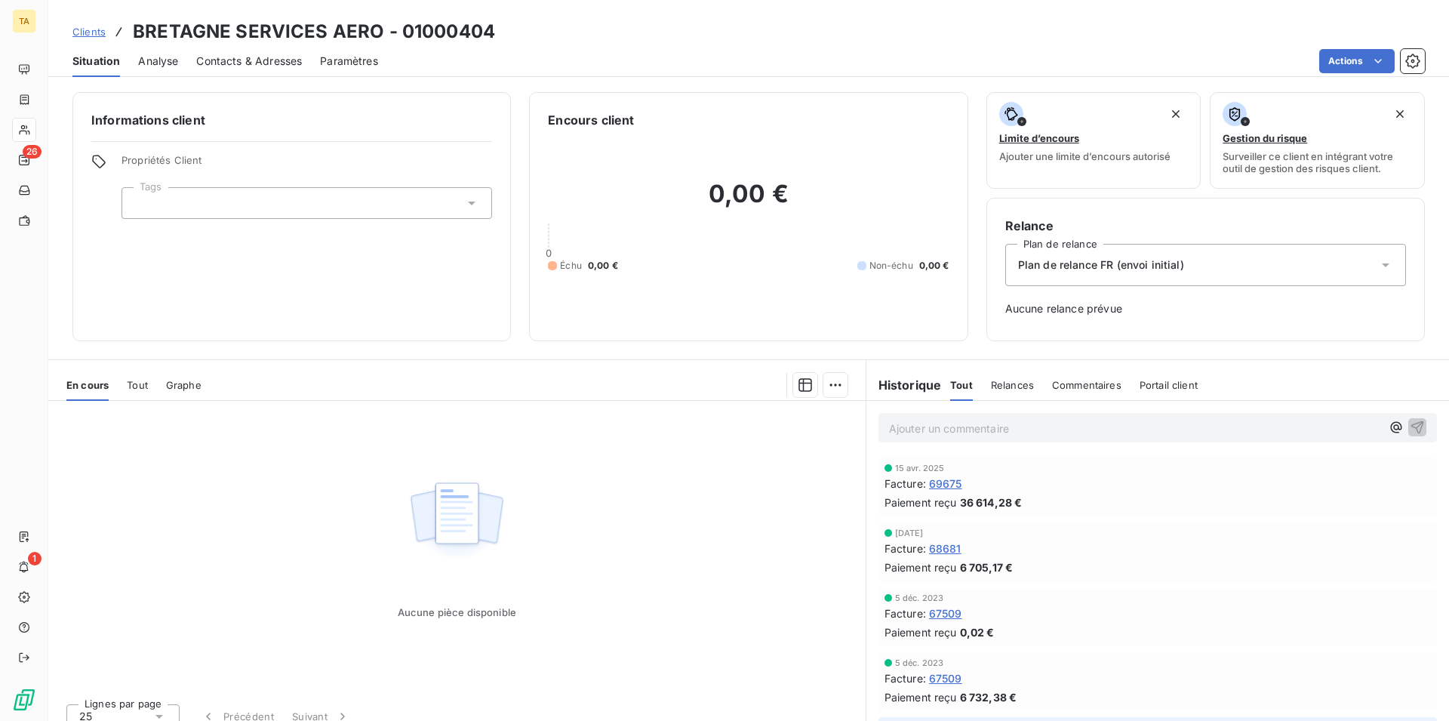
click at [233, 63] on span "Contacts & Adresses" at bounding box center [249, 61] width 106 height 15
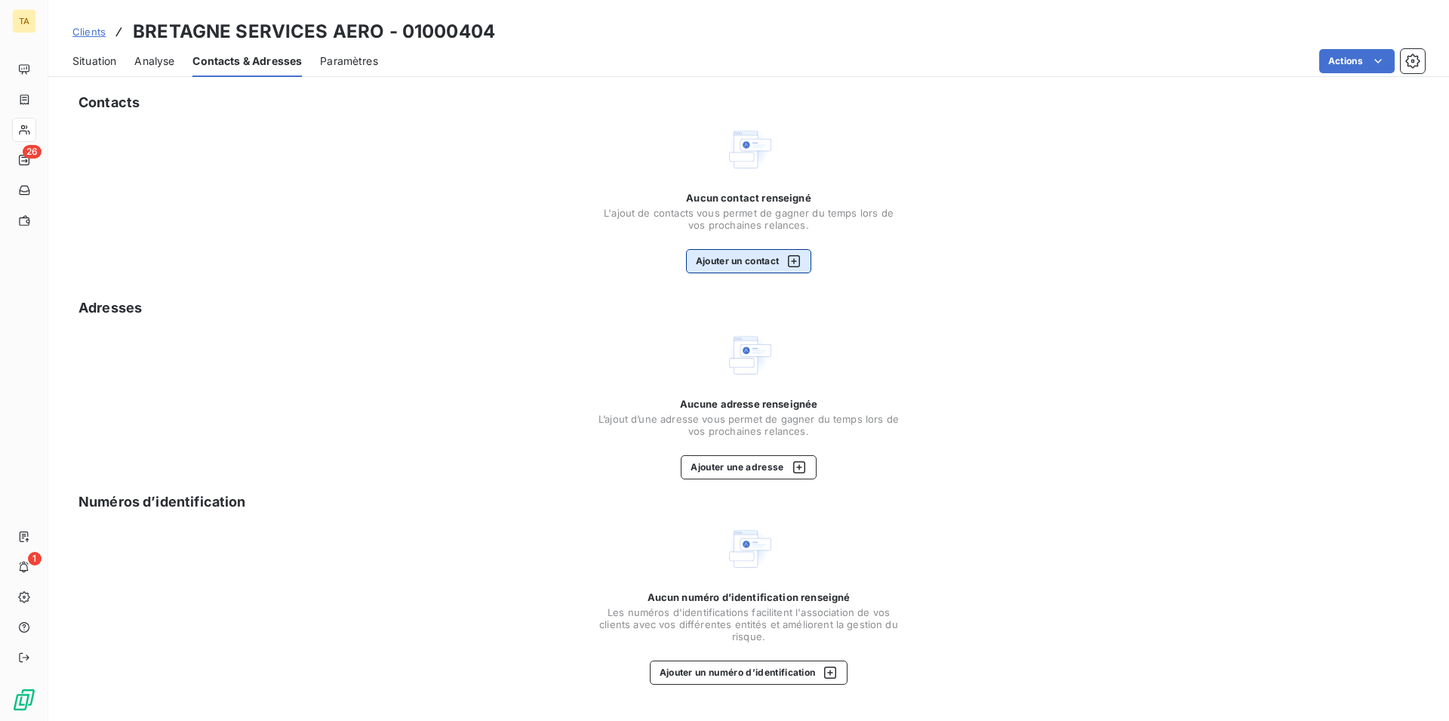
click at [754, 270] on button "Ajouter un contact" at bounding box center [749, 261] width 126 height 24
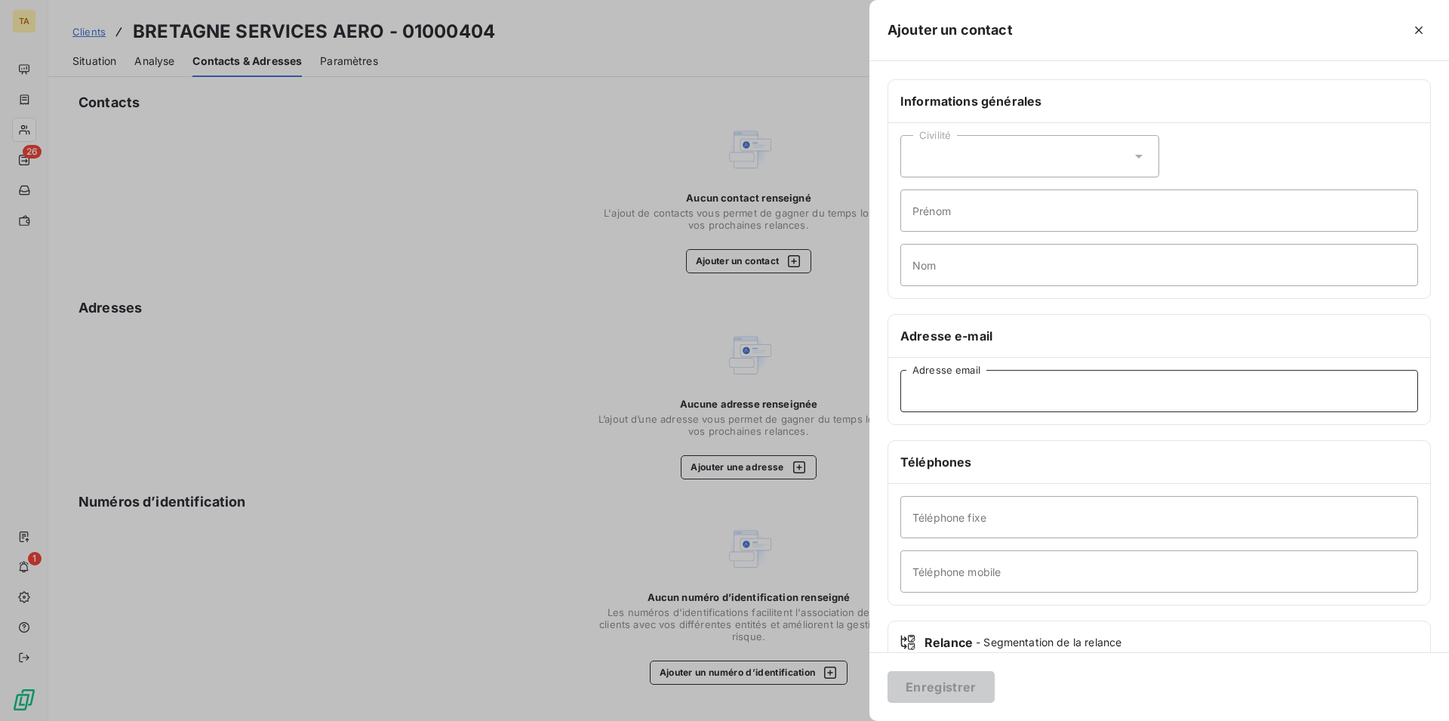
click at [962, 388] on input "Adresse email" at bounding box center [1160, 391] width 518 height 42
type input "[EMAIL_ADDRESS][DOMAIN_NAME]"
click at [965, 694] on button "Enregistrer" at bounding box center [941, 687] width 107 height 32
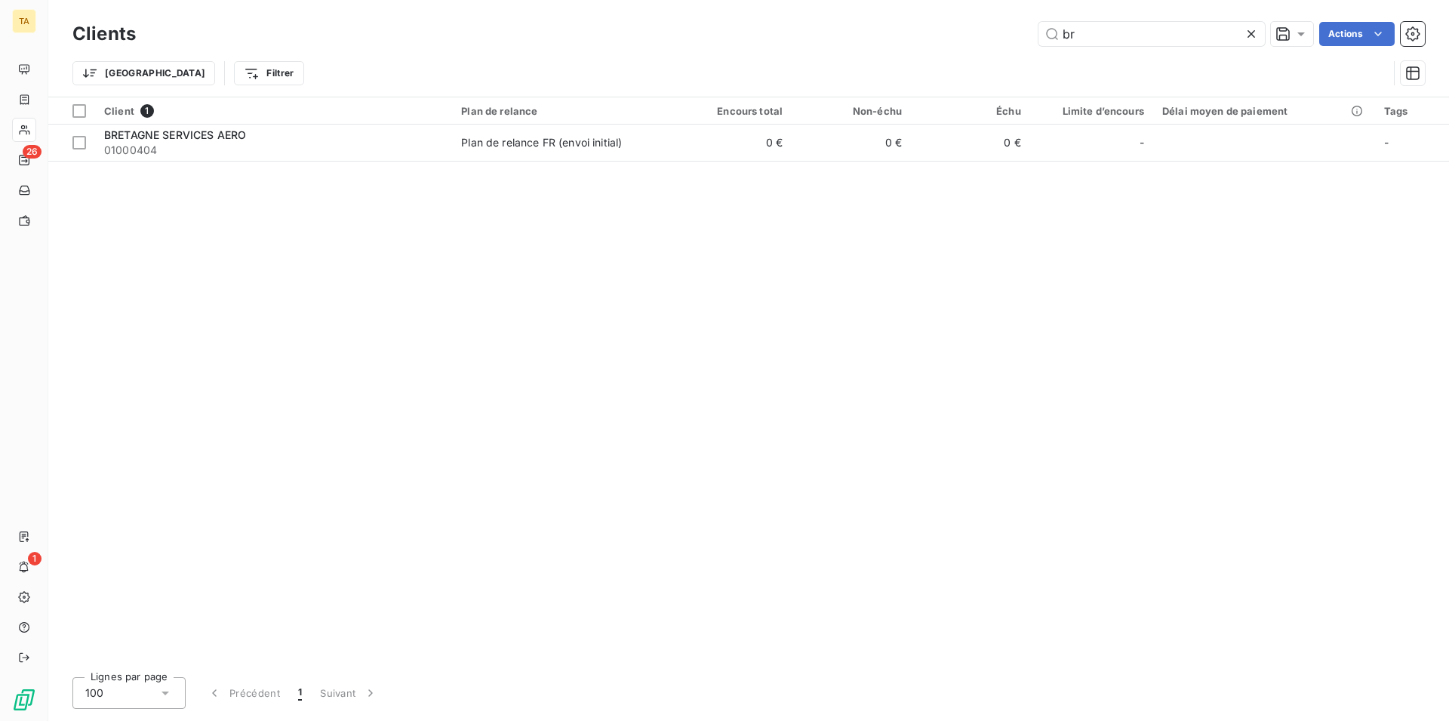
type input "b"
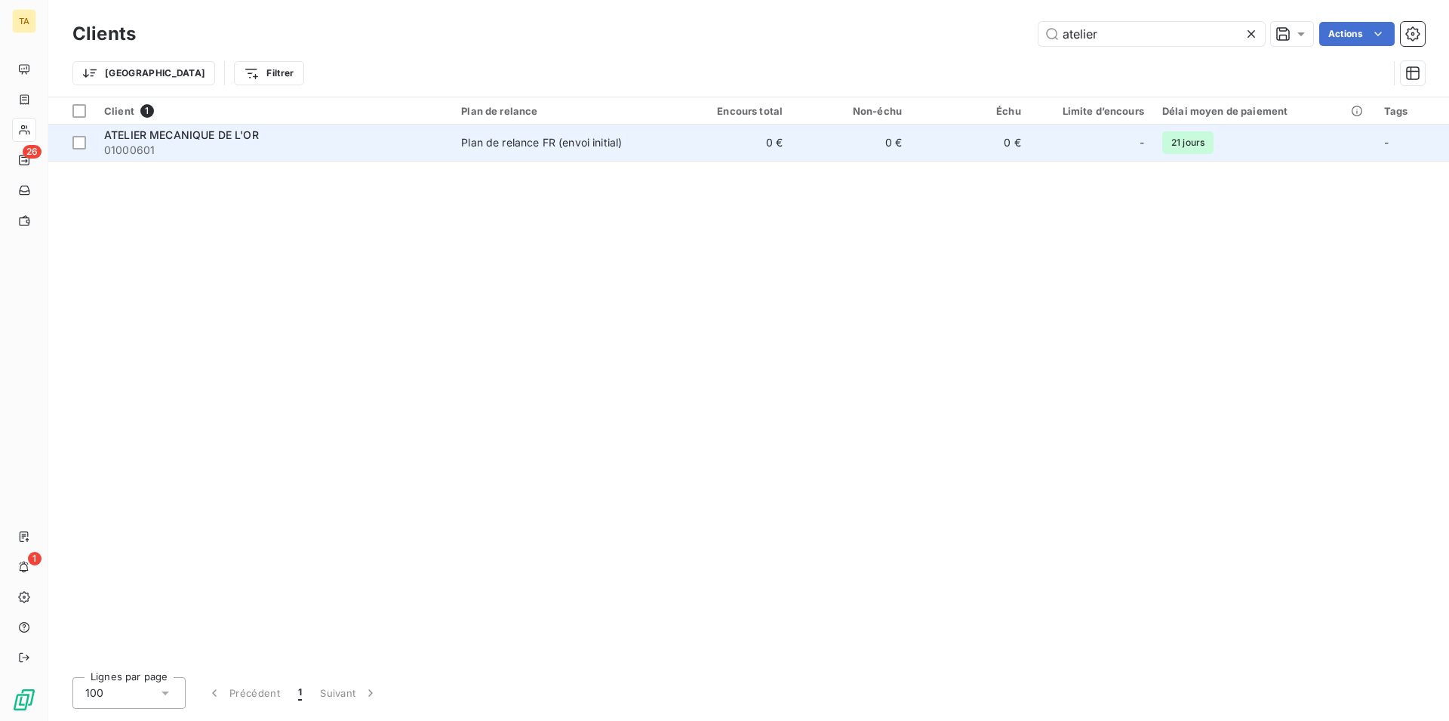
type input "atelier"
click at [137, 143] on span "01000601" at bounding box center [273, 150] width 339 height 15
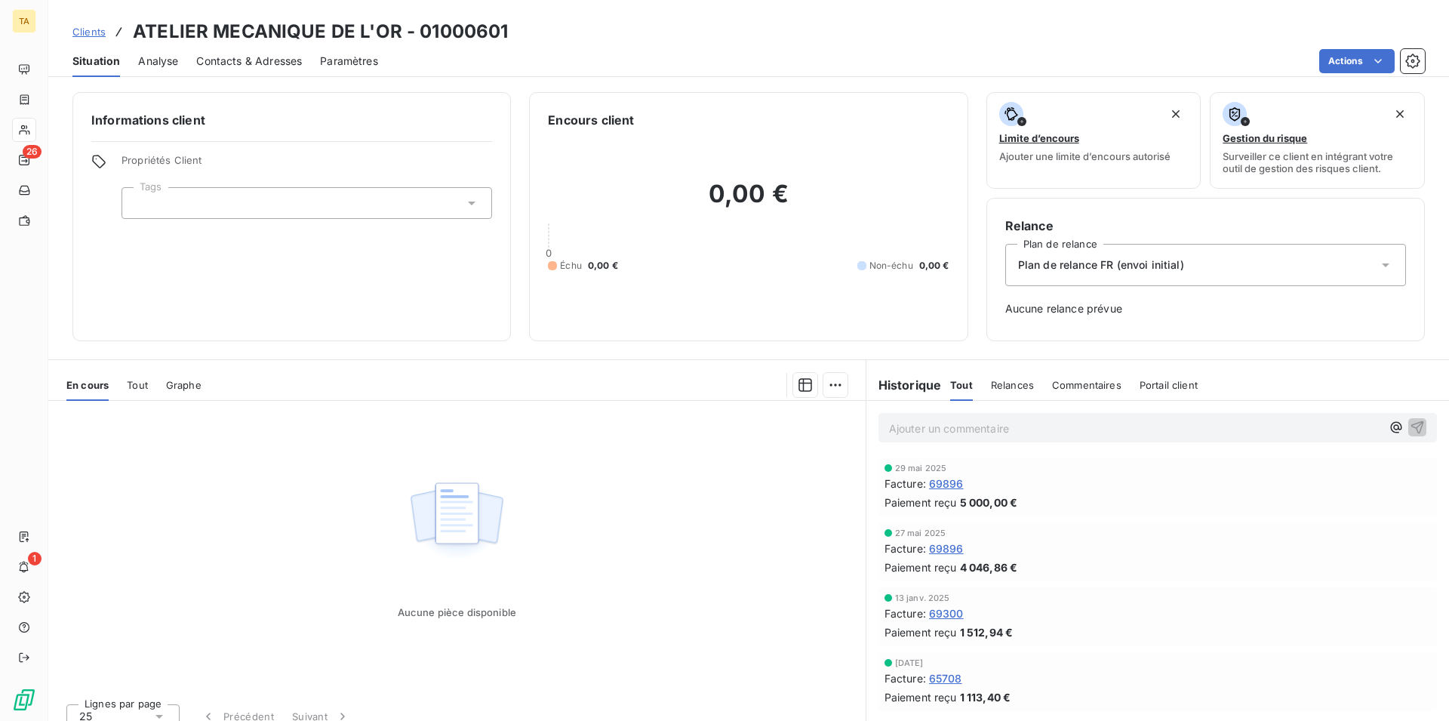
click at [262, 63] on span "Contacts & Adresses" at bounding box center [249, 61] width 106 height 15
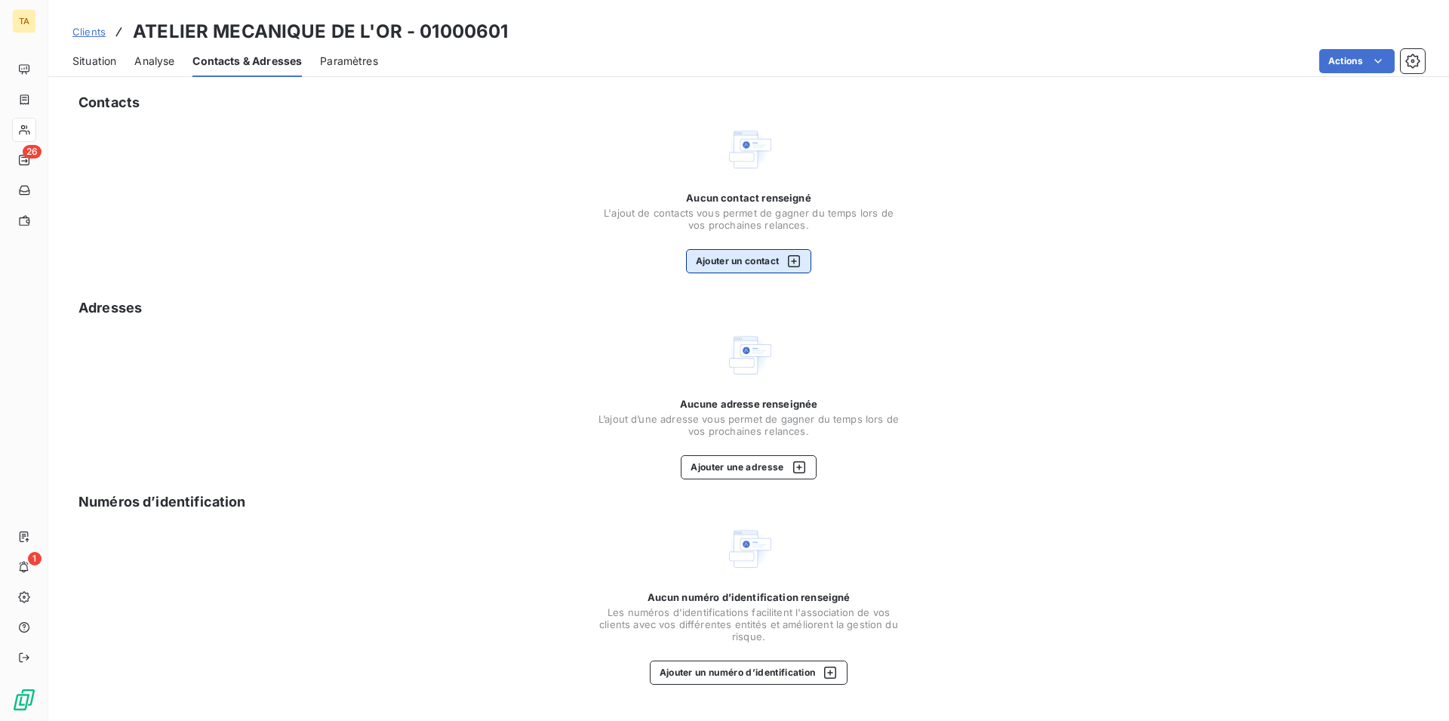
click at [761, 262] on button "Ajouter un contact" at bounding box center [749, 261] width 126 height 24
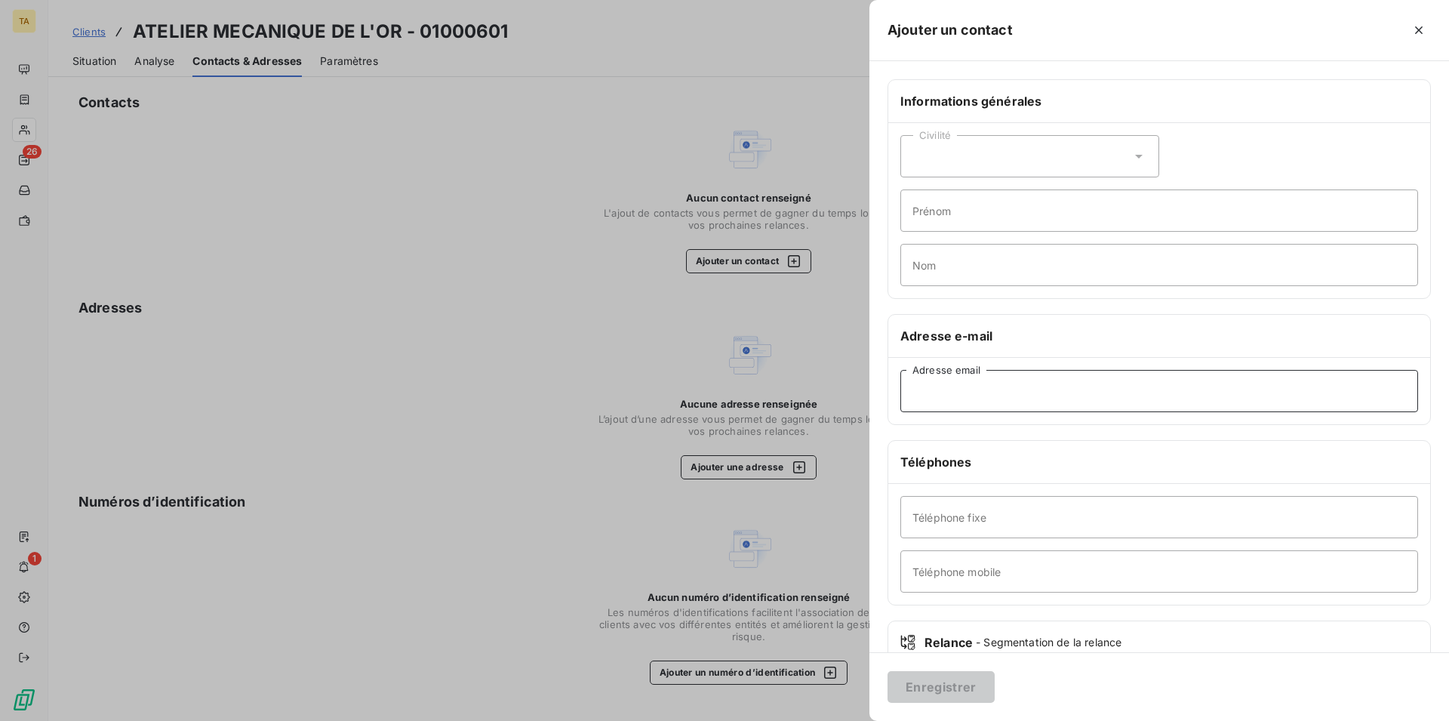
click at [987, 393] on input "Adresse email" at bounding box center [1160, 391] width 518 height 42
type input "[EMAIL_ADDRESS][DOMAIN_NAME]"
click at [968, 691] on button "Enregistrer" at bounding box center [941, 687] width 107 height 32
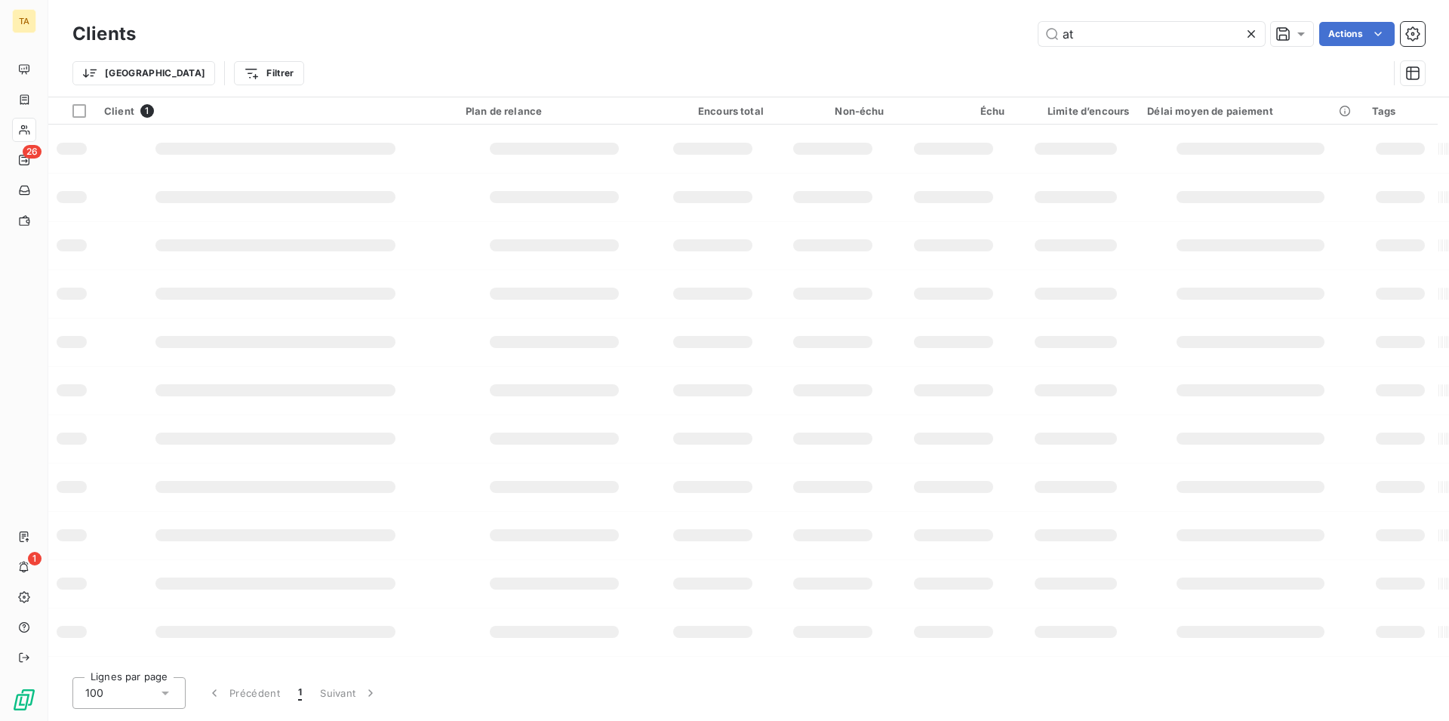
type input "a"
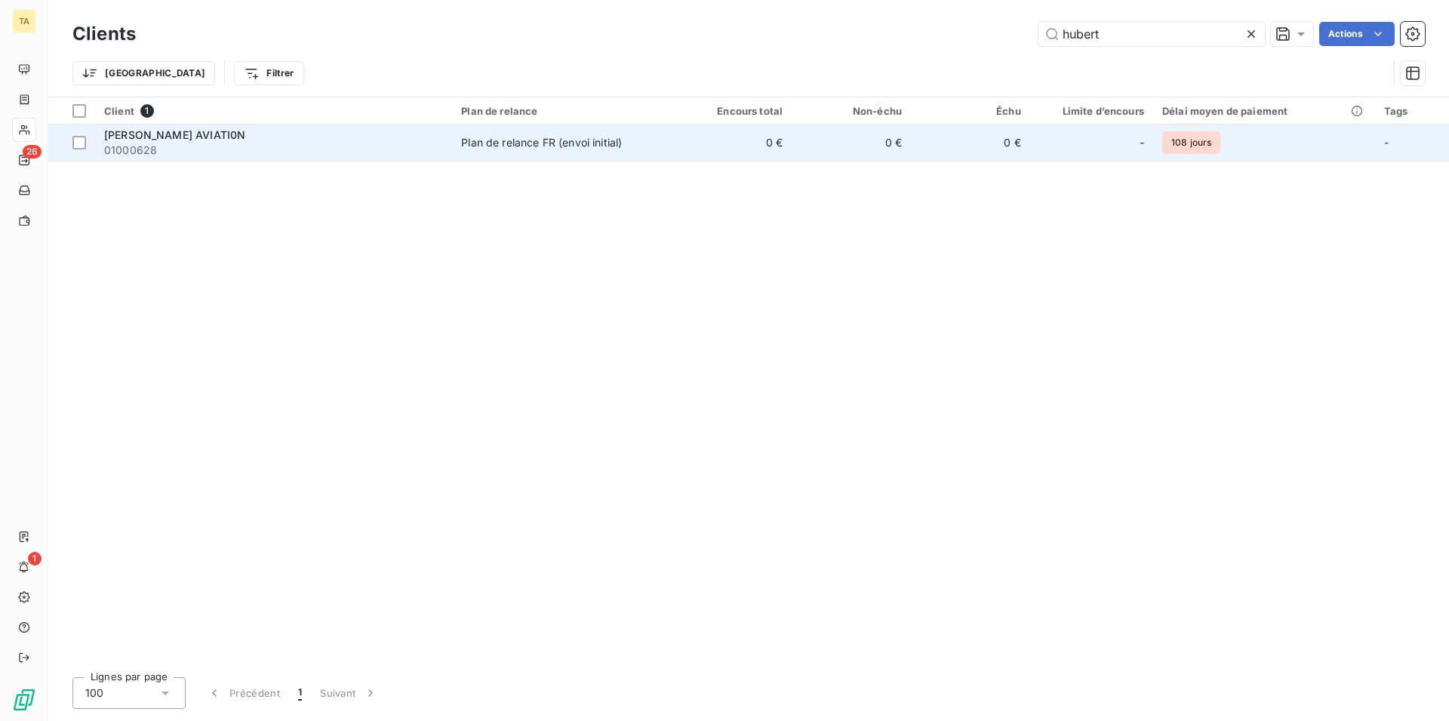
type input "hubert"
click at [152, 151] on span "01000628" at bounding box center [273, 150] width 339 height 15
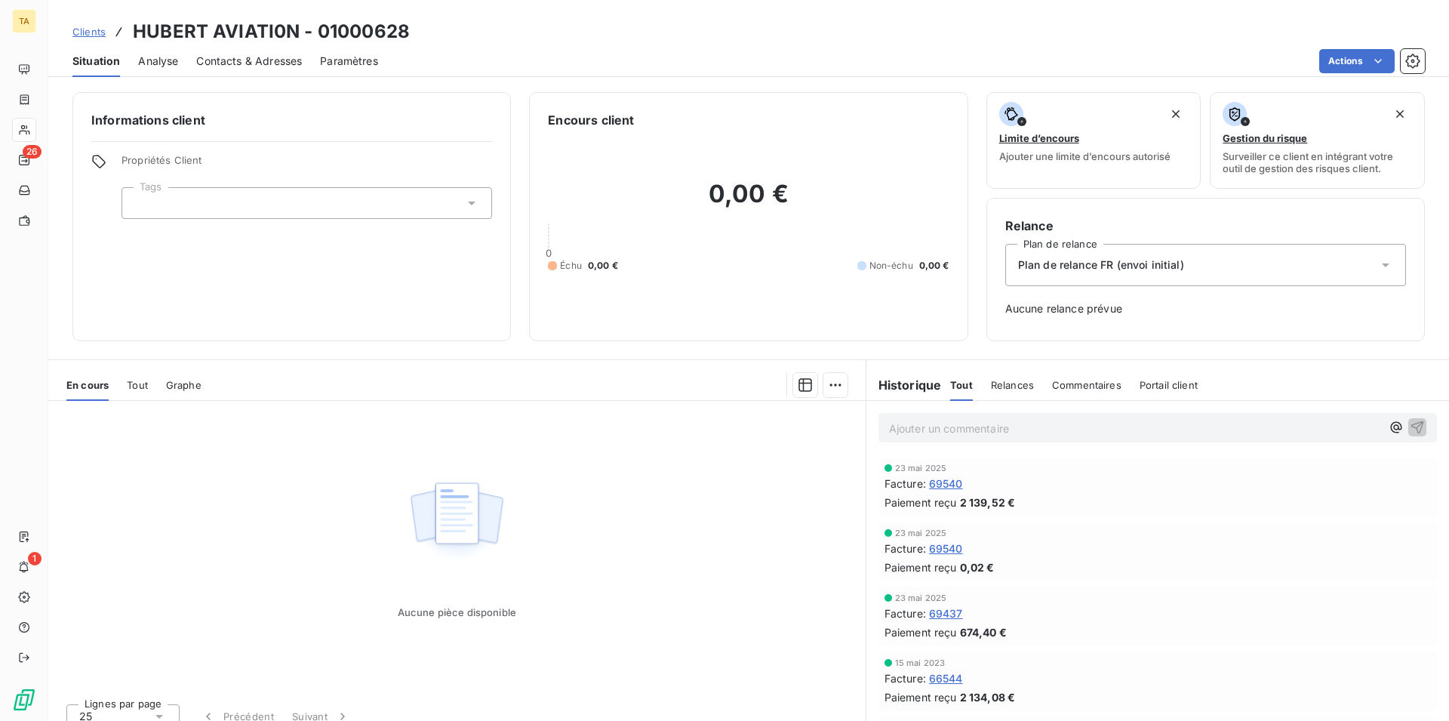
click at [288, 60] on span "Contacts & Adresses" at bounding box center [249, 61] width 106 height 15
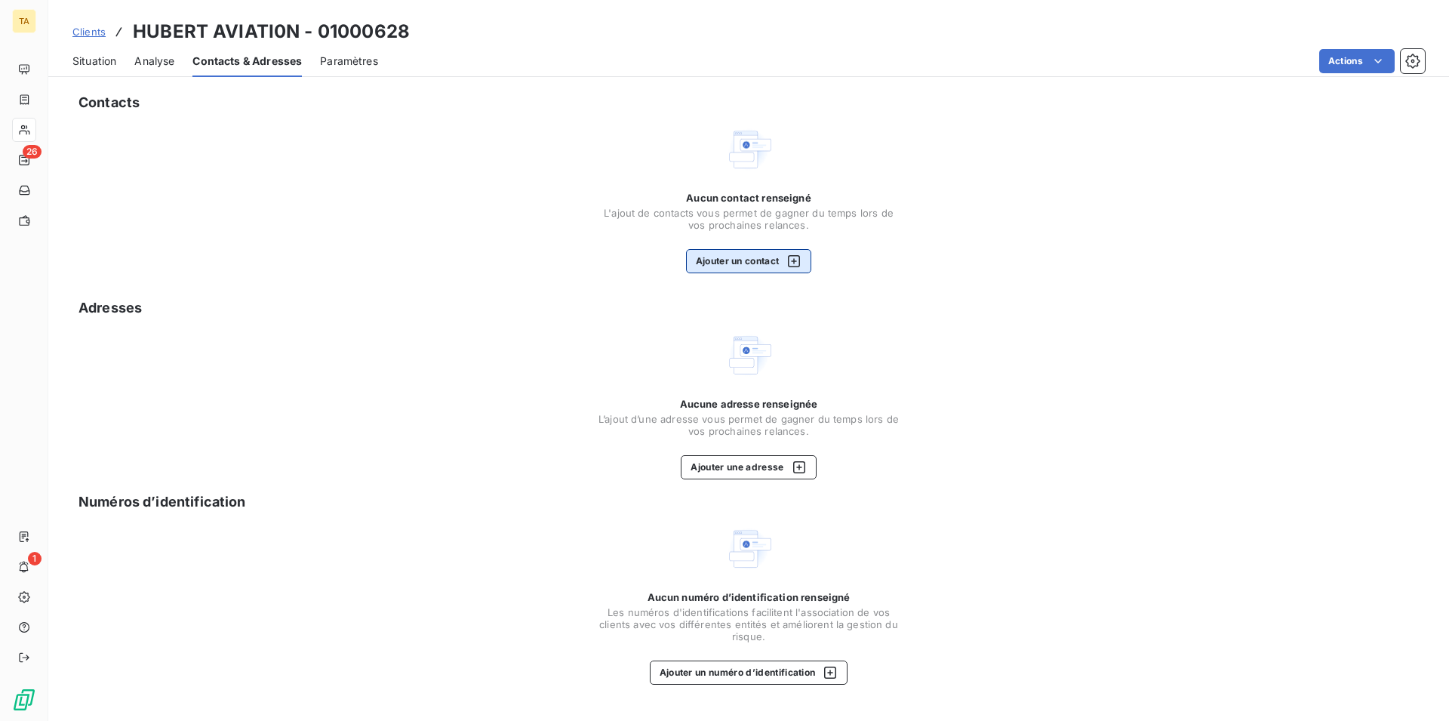
click at [735, 267] on button "Ajouter un contact" at bounding box center [749, 261] width 126 height 24
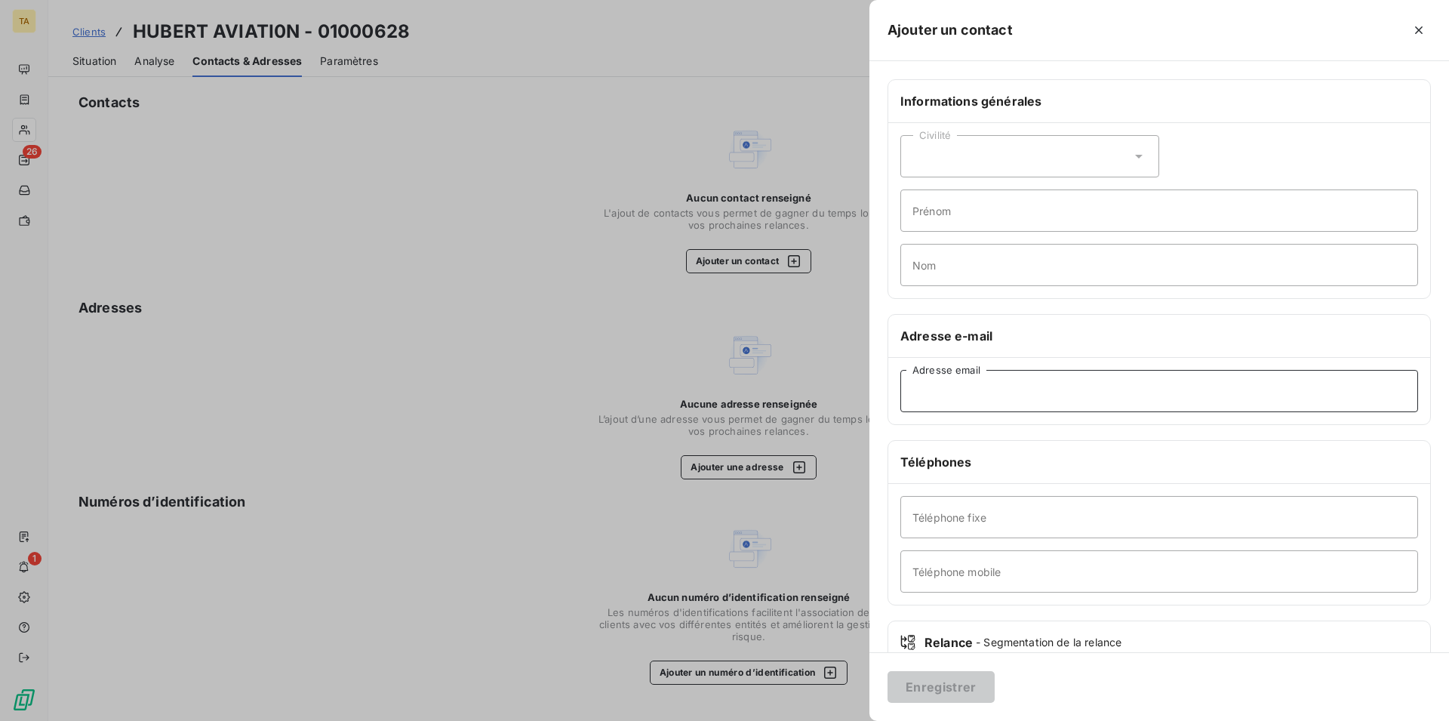
click at [1002, 382] on input "Adresse email" at bounding box center [1160, 391] width 518 height 42
type input "[EMAIL_ADDRESS][DOMAIN_NAME]"
click at [938, 682] on button "Enregistrer" at bounding box center [941, 687] width 107 height 32
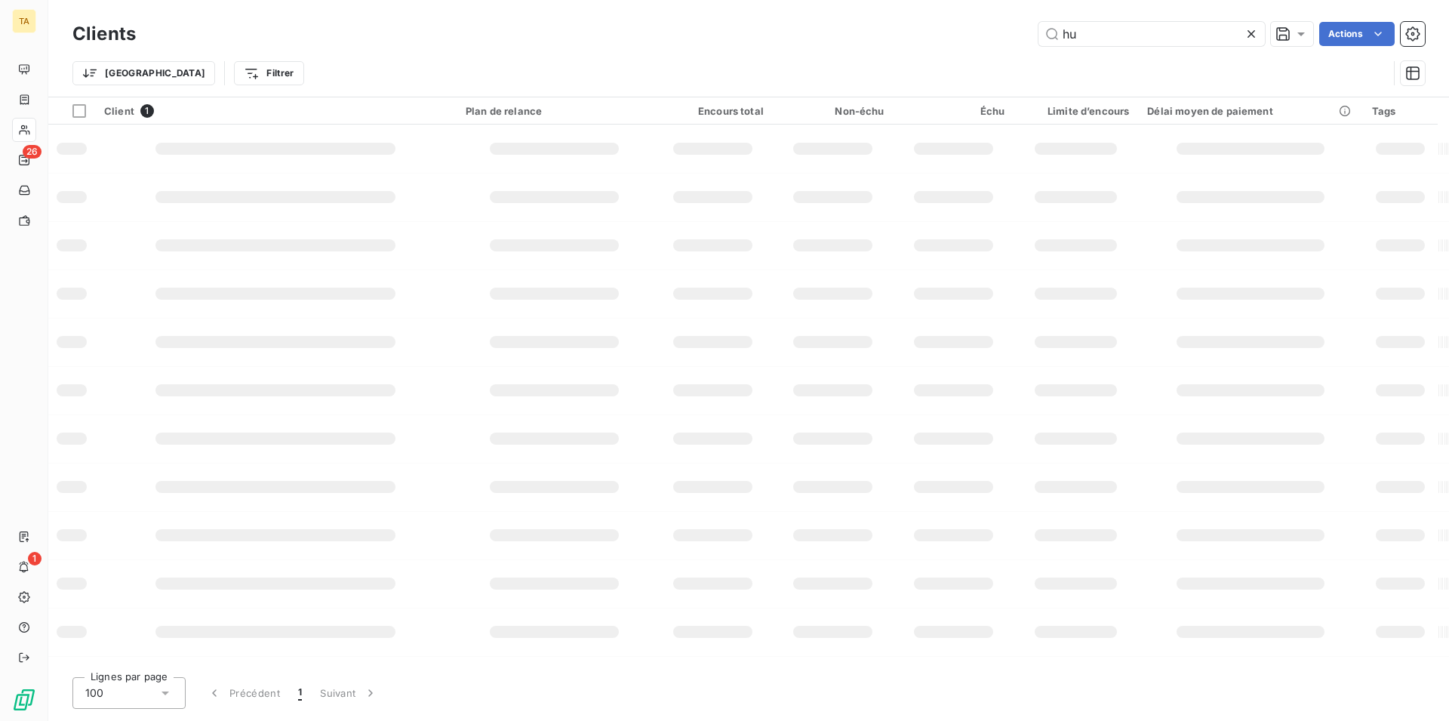
type input "h"
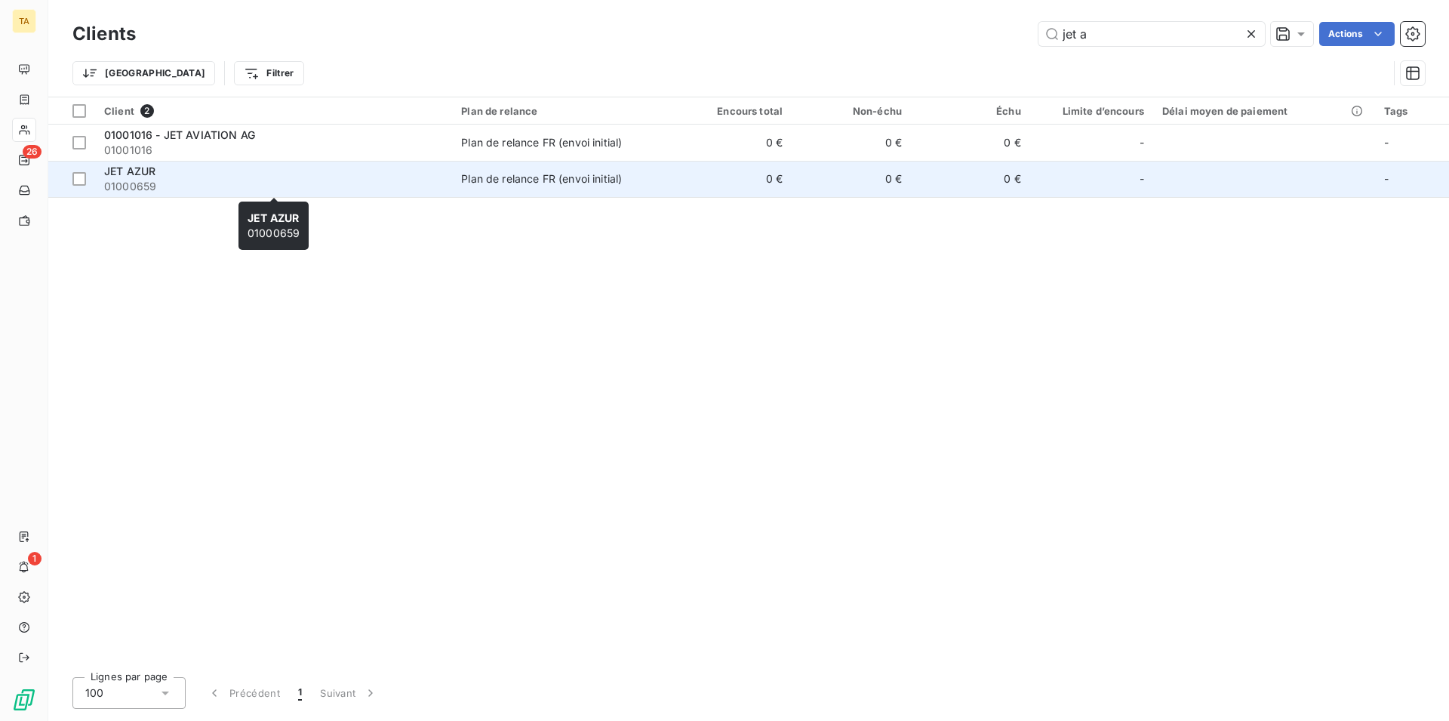
type input "jet a"
click at [149, 175] on span "JET AZUR" at bounding box center [129, 171] width 51 height 13
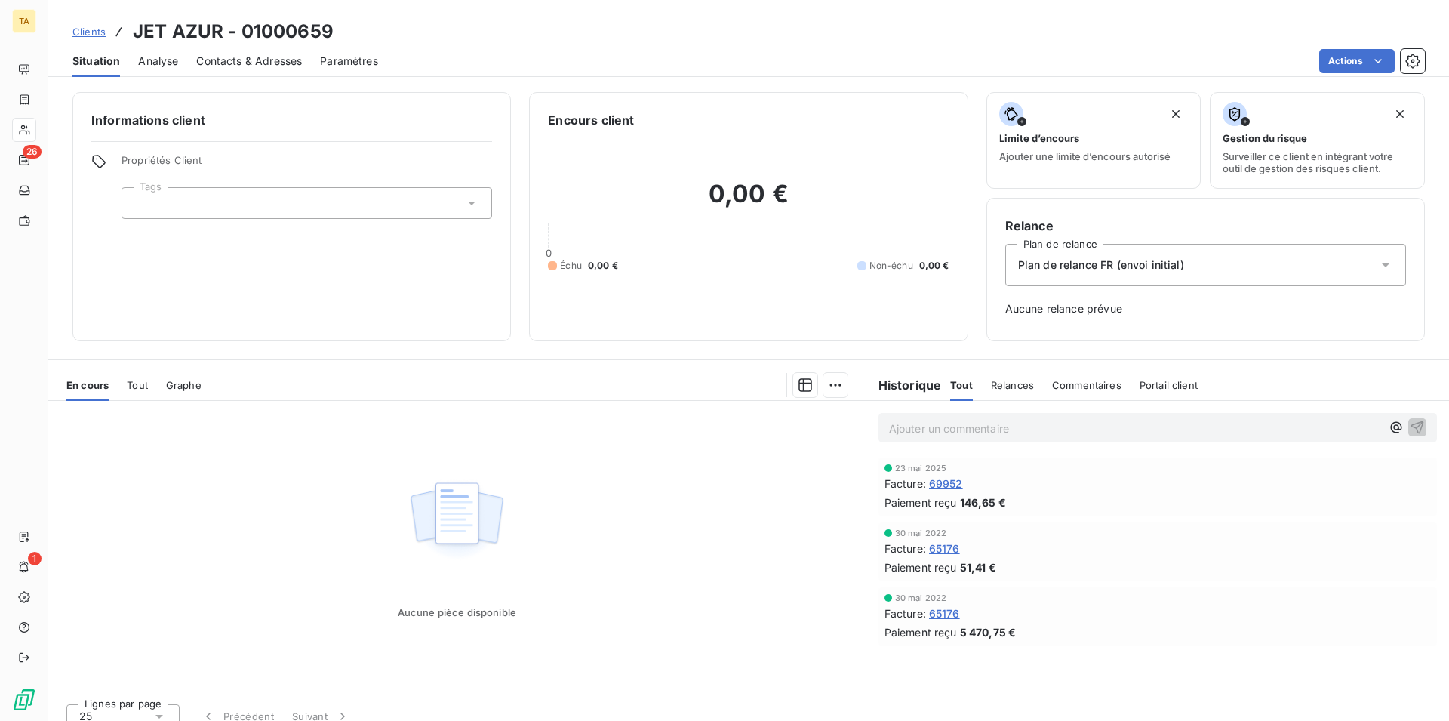
click at [252, 66] on span "Contacts & Adresses" at bounding box center [249, 61] width 106 height 15
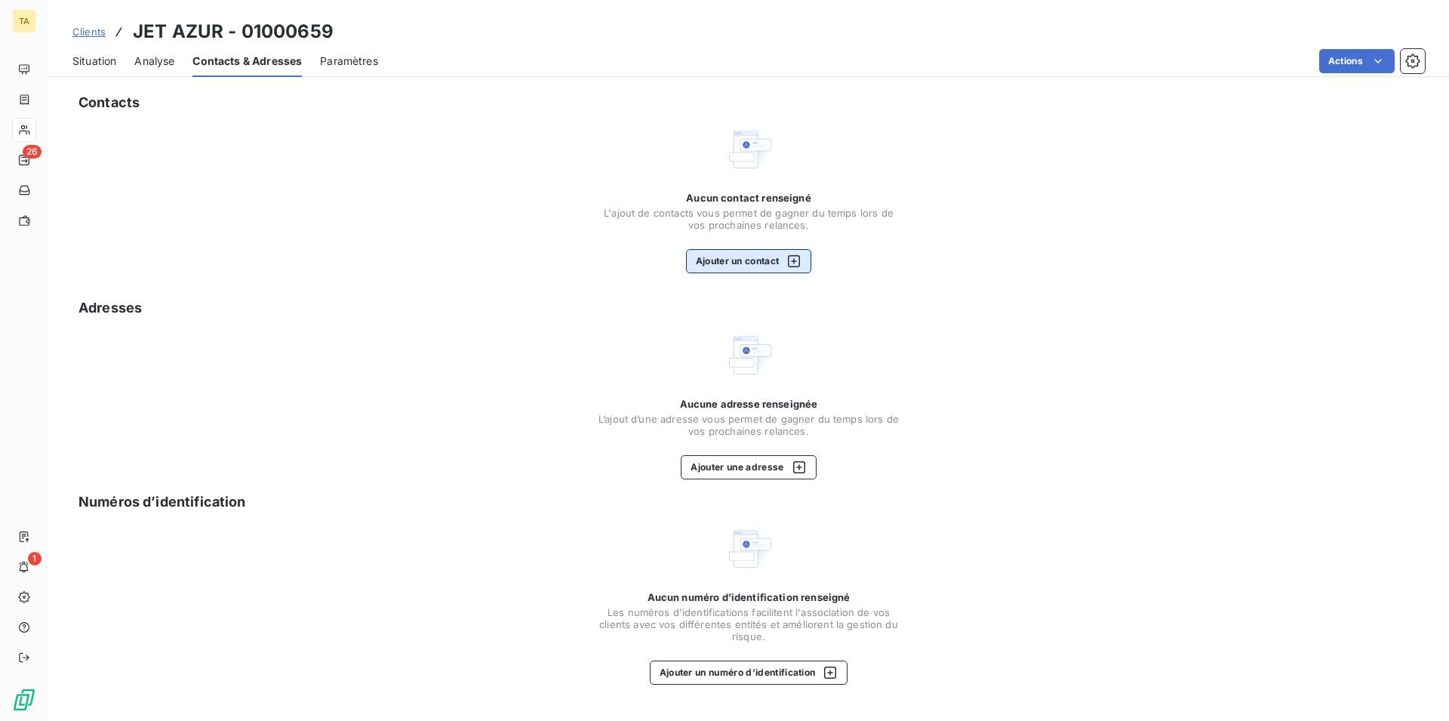
click at [757, 263] on button "Ajouter un contact" at bounding box center [749, 261] width 126 height 24
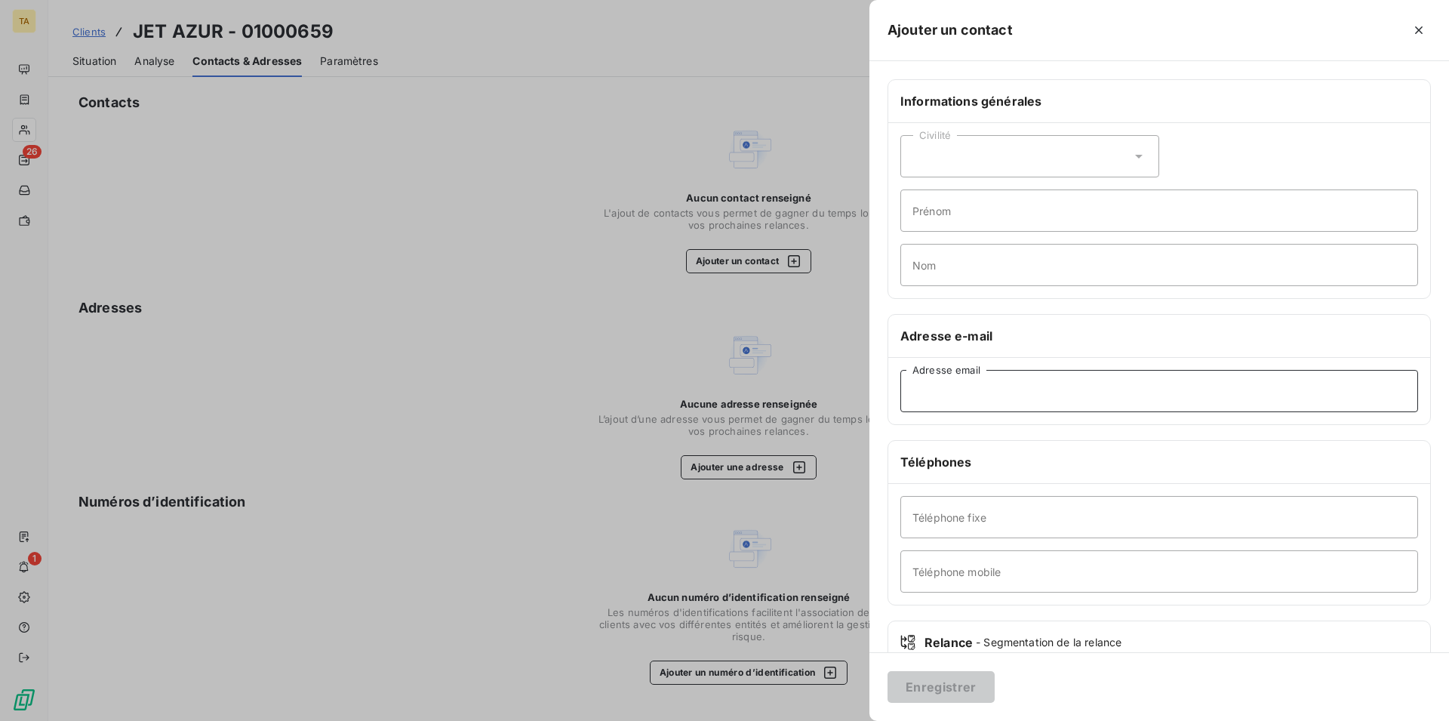
click at [969, 383] on input "Adresse email" at bounding box center [1160, 391] width 518 height 42
type input "[EMAIL_ADDRESS][DOMAIN_NAME]"
click at [925, 678] on button "Enregistrer" at bounding box center [941, 687] width 107 height 32
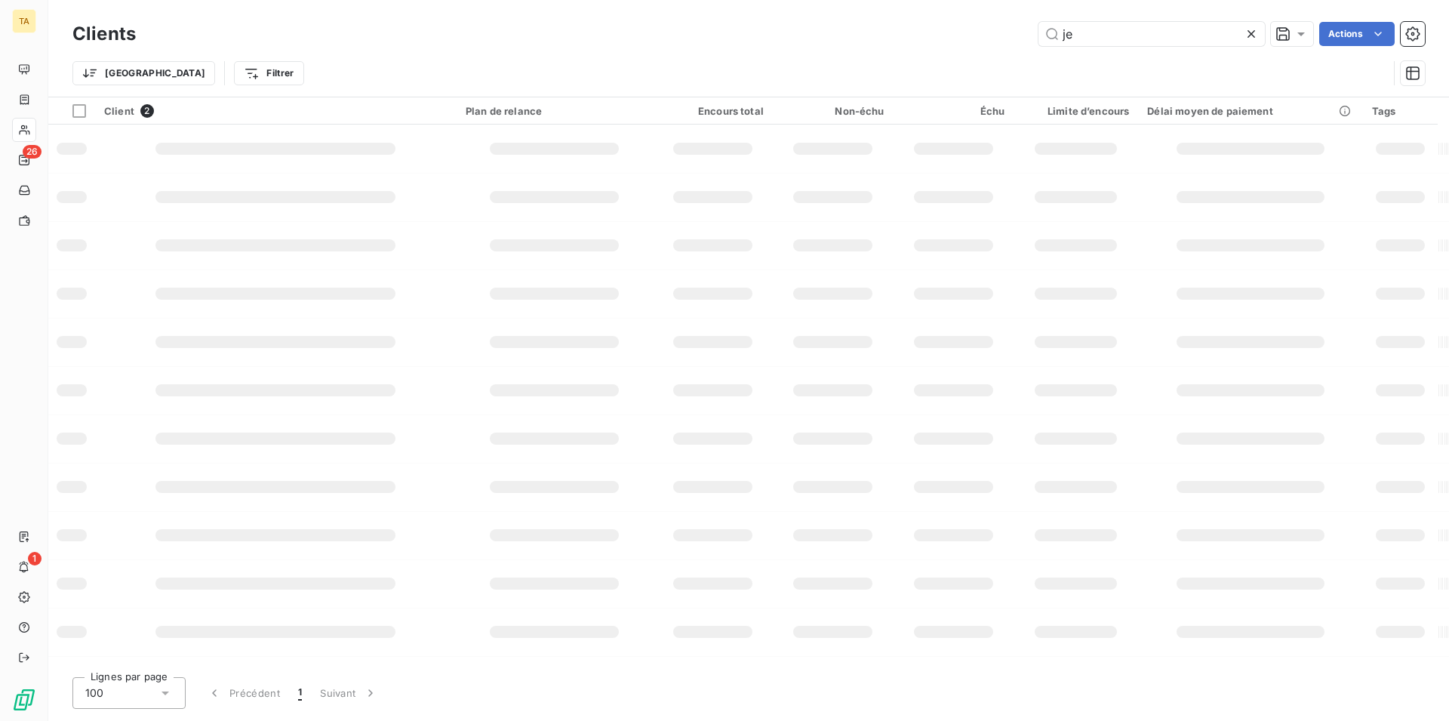
type input "j"
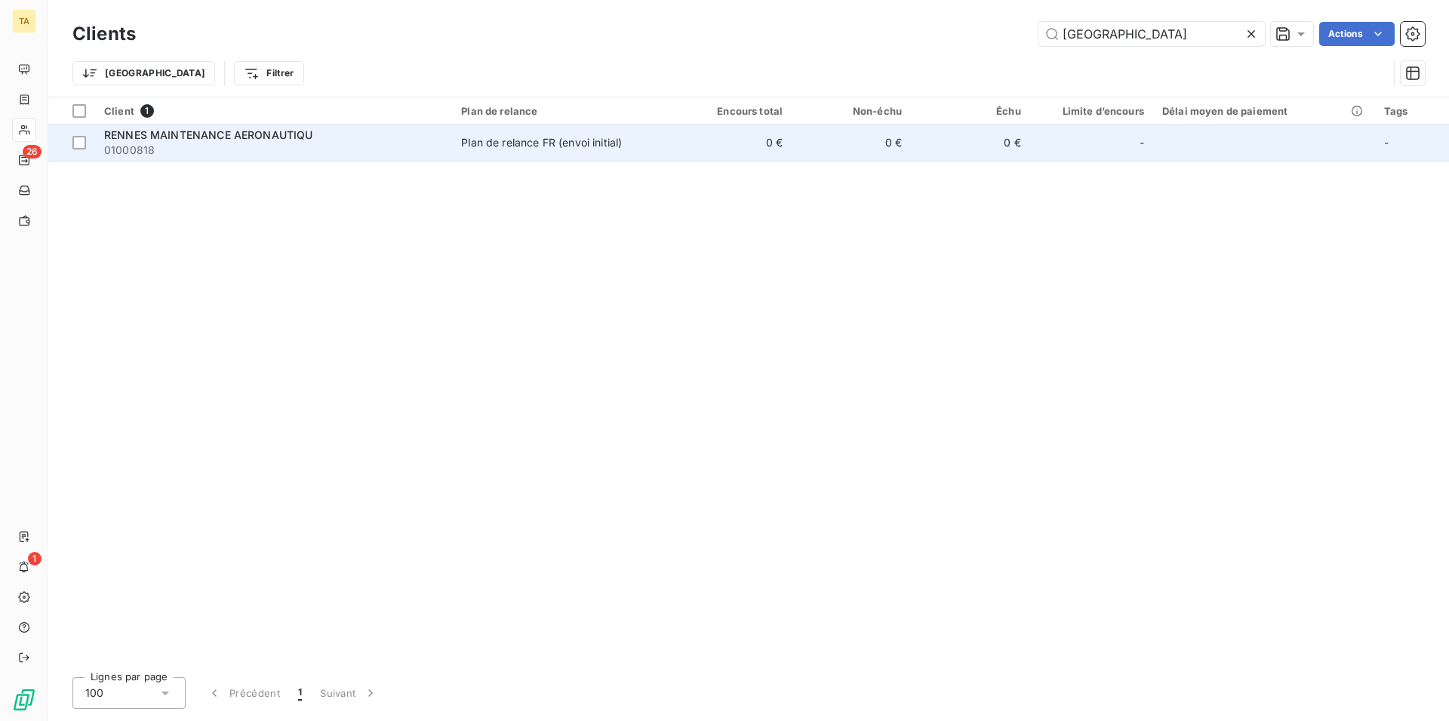
type input "[GEOGRAPHIC_DATA]"
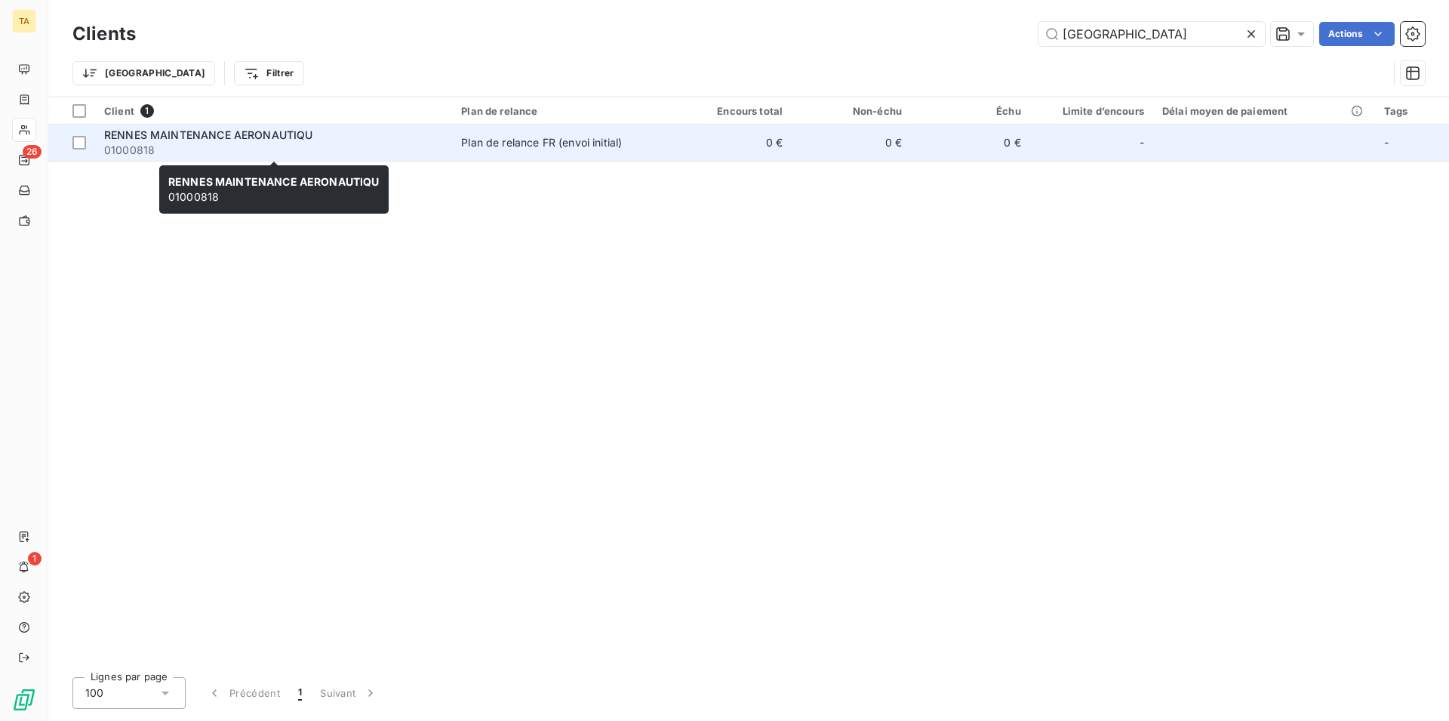
click at [196, 150] on span "01000818" at bounding box center [273, 150] width 339 height 15
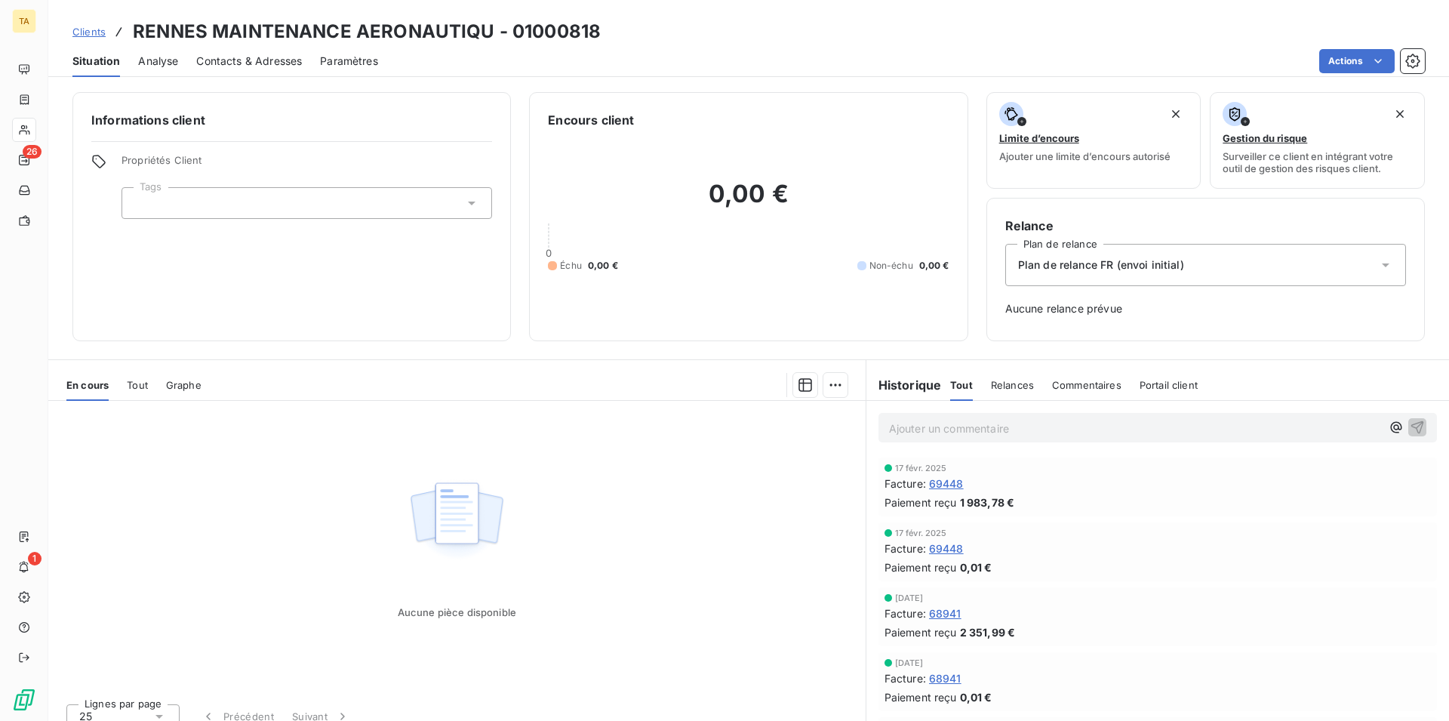
click at [242, 54] on span "Contacts & Adresses" at bounding box center [249, 61] width 106 height 15
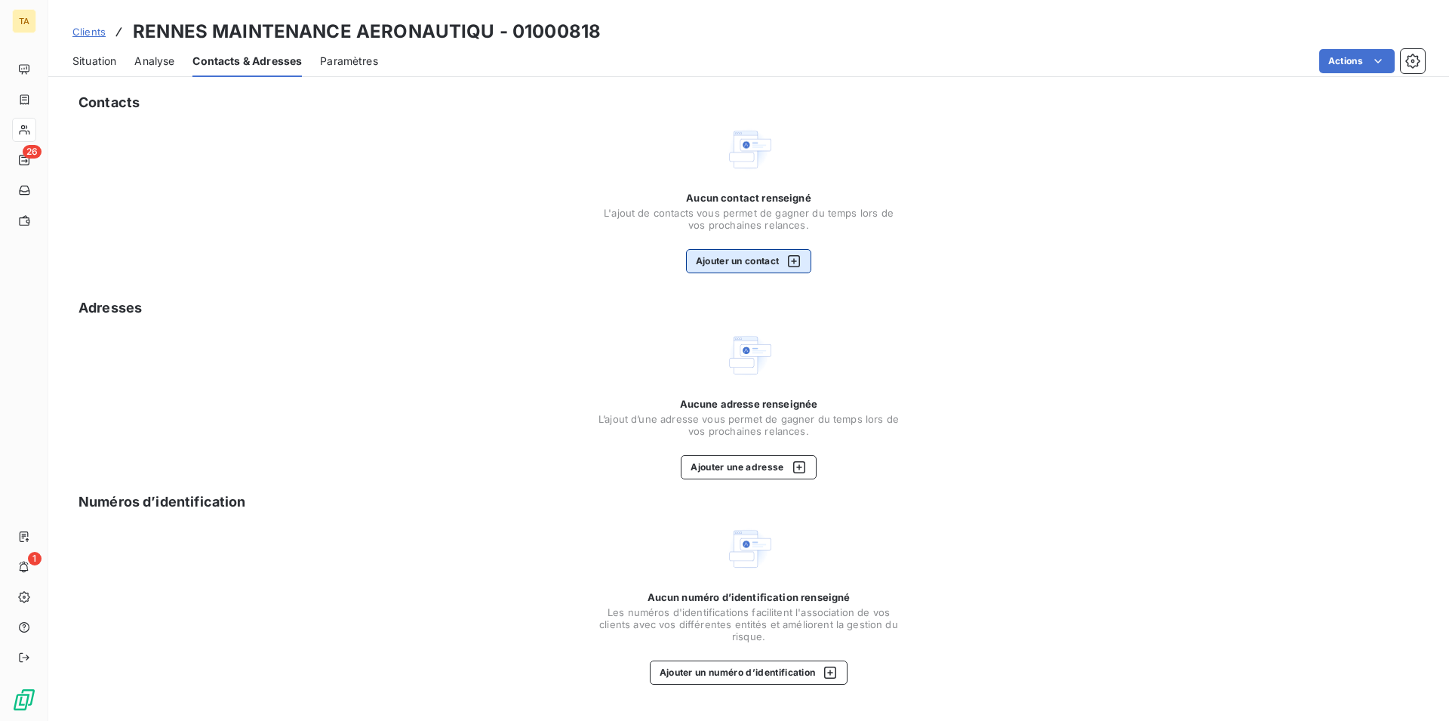
click at [756, 263] on button "Ajouter un contact" at bounding box center [749, 261] width 126 height 24
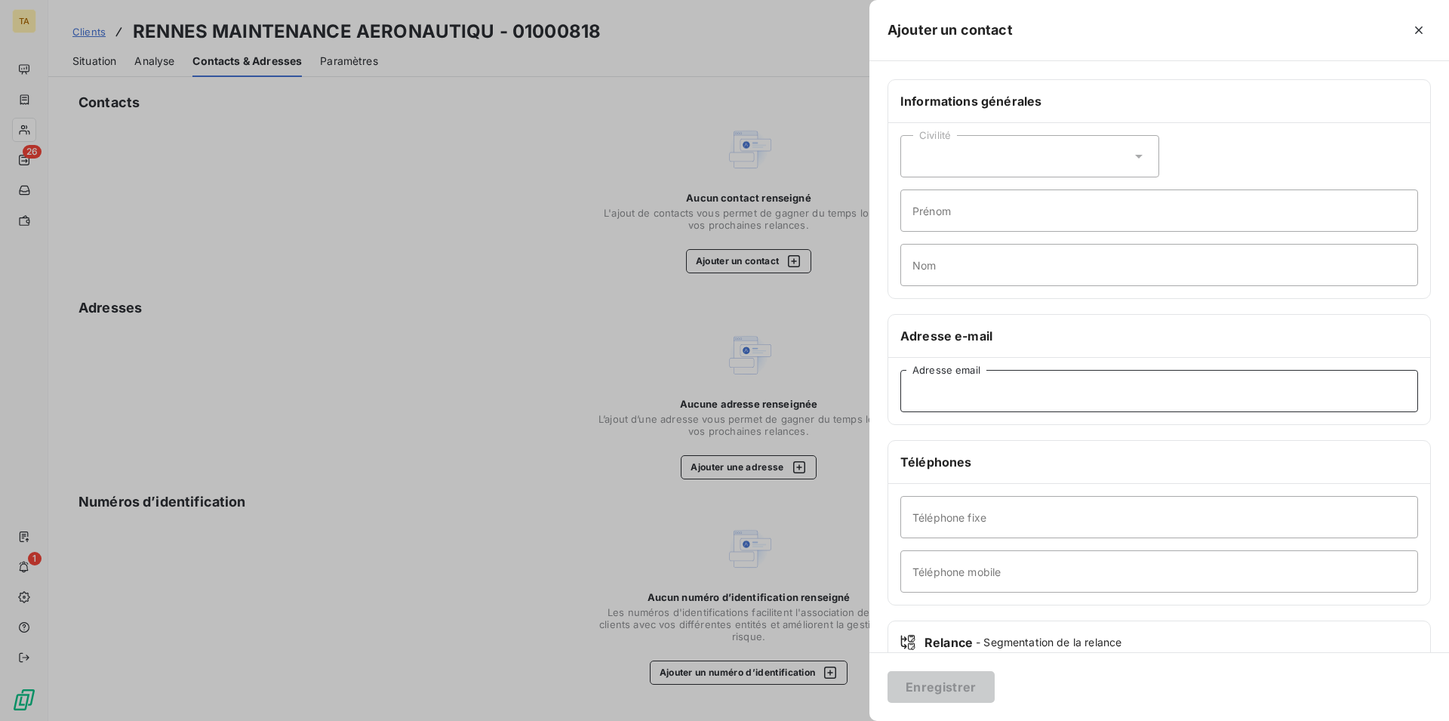
click at [990, 396] on input "Adresse email" at bounding box center [1160, 391] width 518 height 42
type input "[EMAIL_ADDRESS][DOMAIN_NAME]"
click at [962, 684] on button "Enregistrer" at bounding box center [941, 687] width 107 height 32
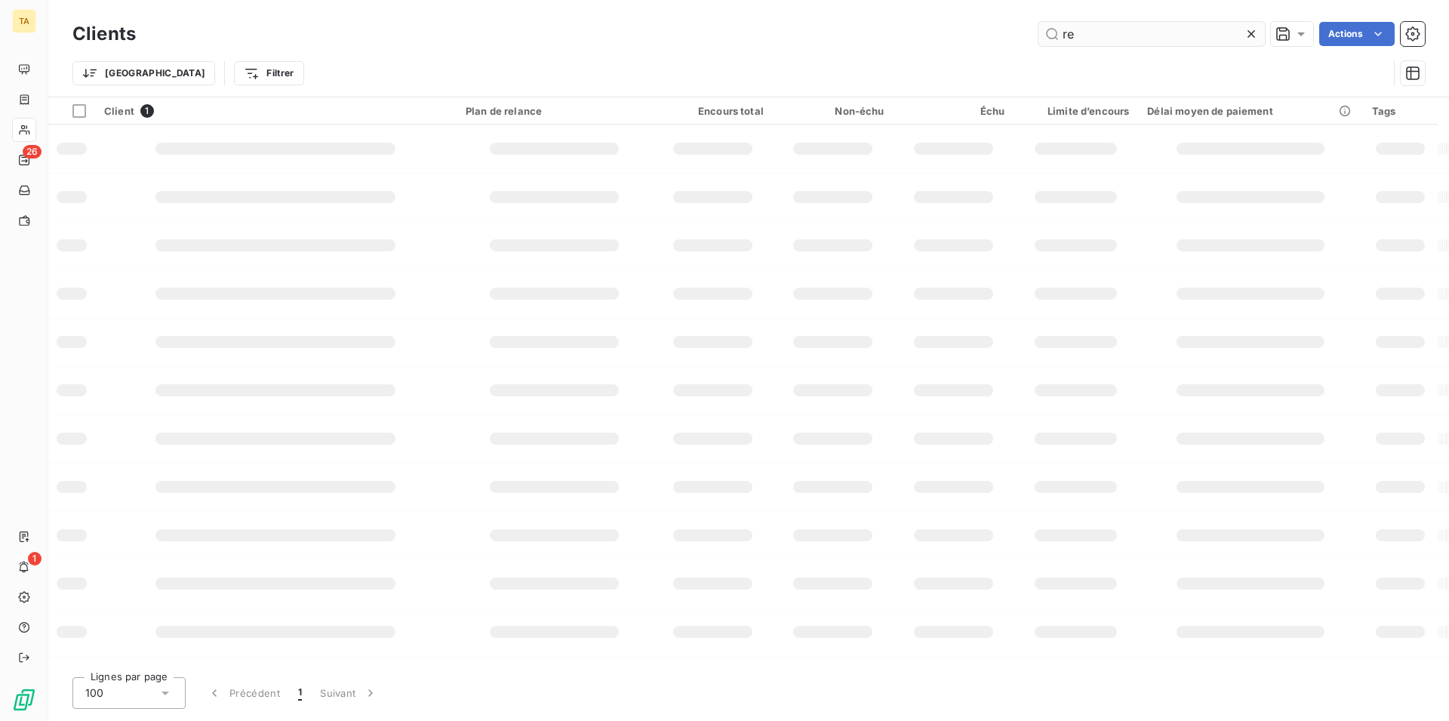
type input "r"
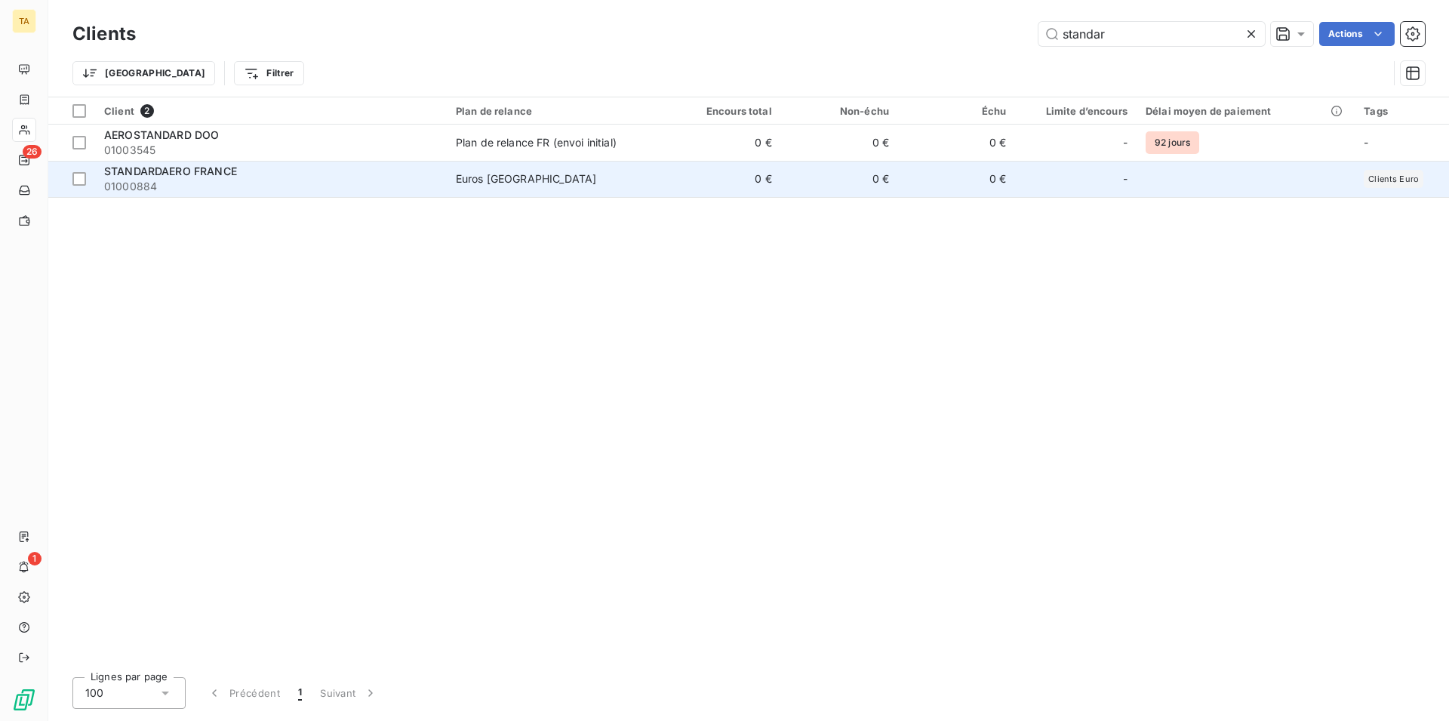
type input "standar"
click at [160, 172] on span "STANDARDAERO FRANCE" at bounding box center [170, 171] width 133 height 13
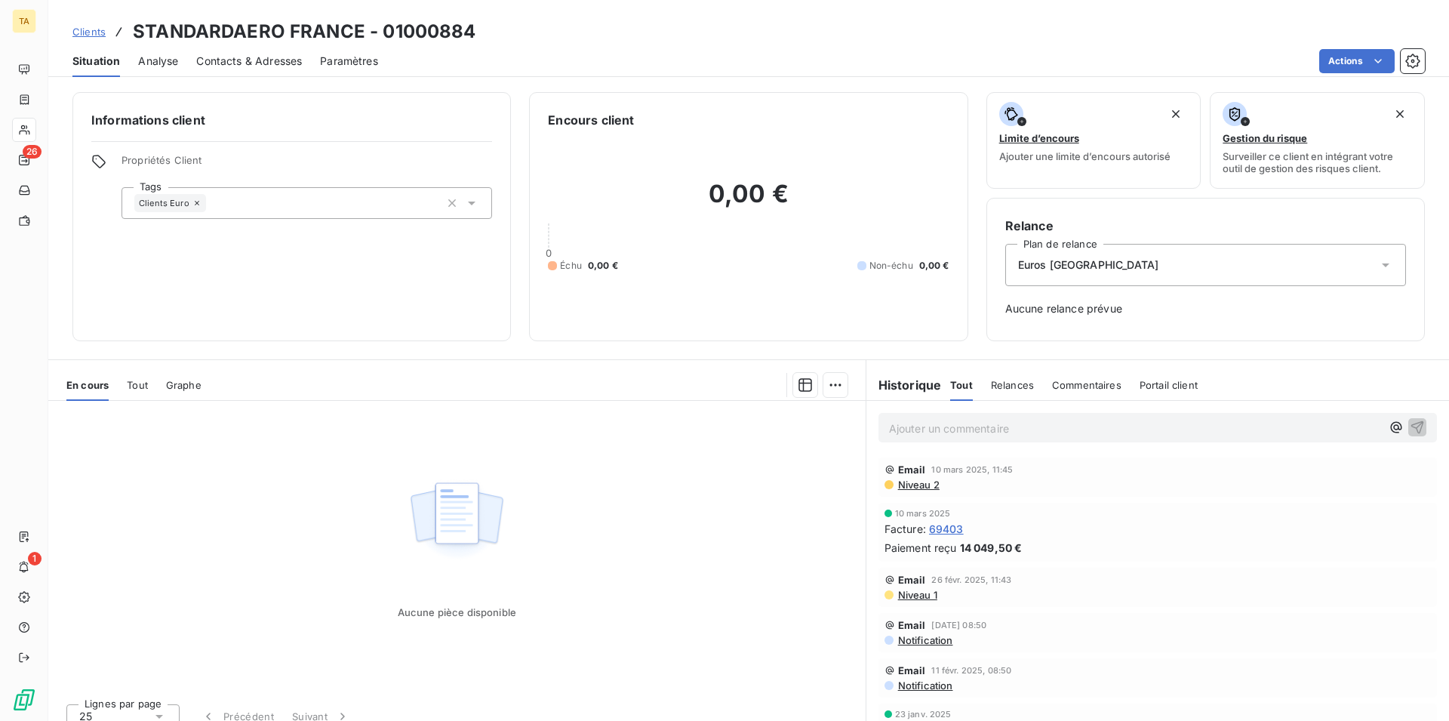
click at [267, 64] on span "Contacts & Adresses" at bounding box center [249, 61] width 106 height 15
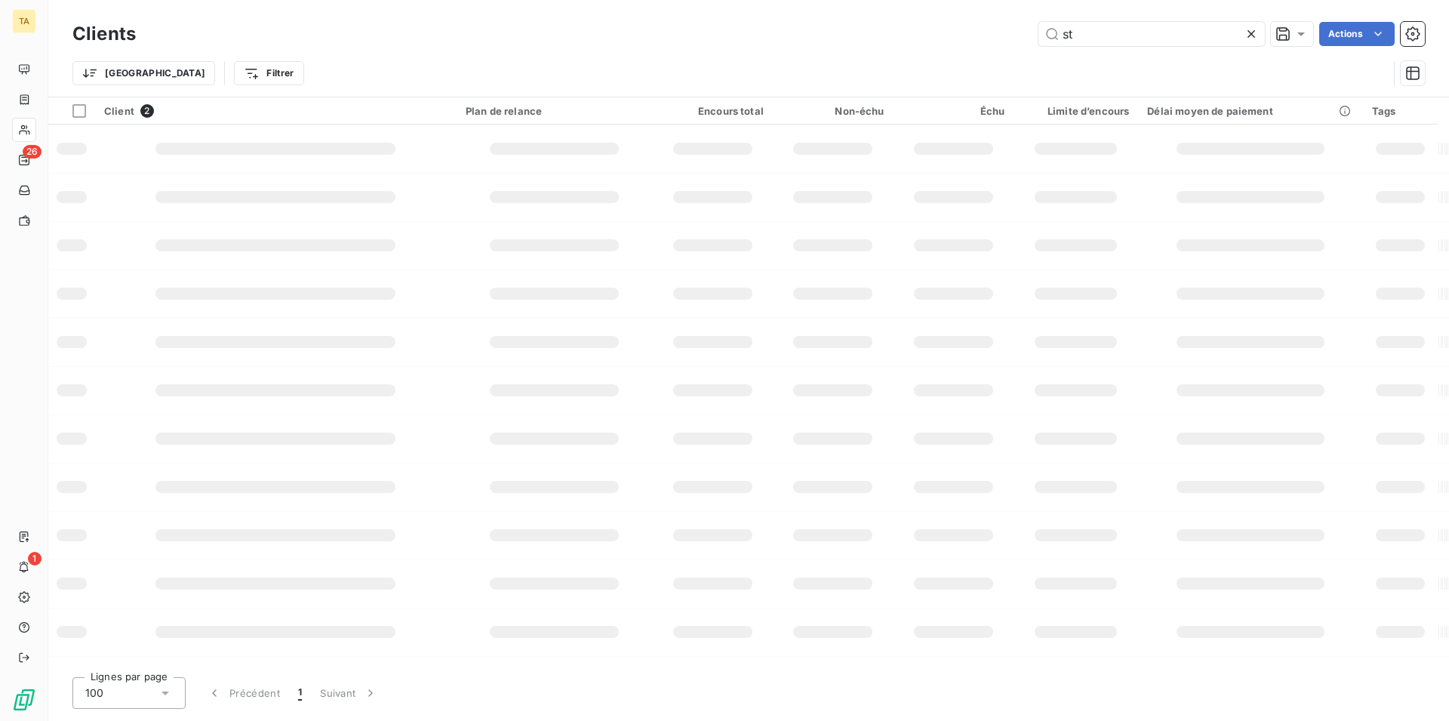
type input "s"
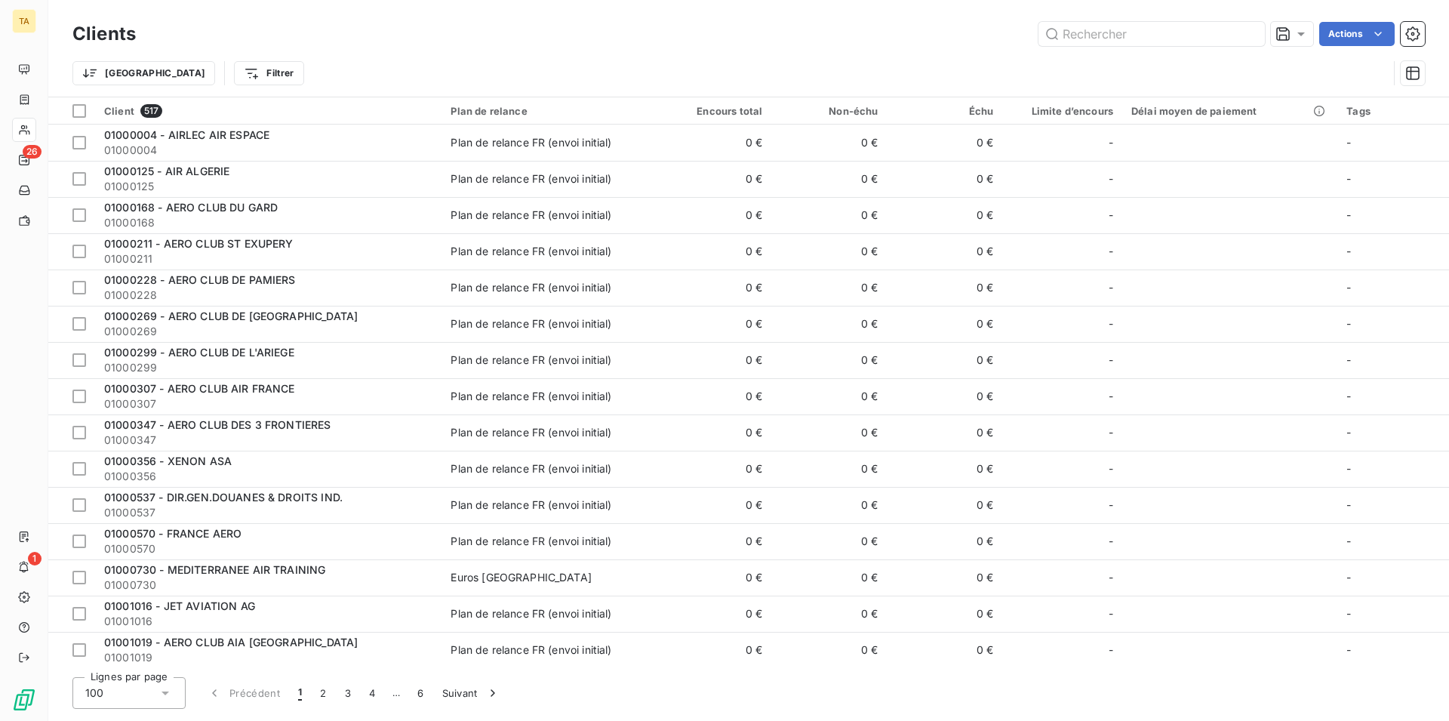
type input "r"
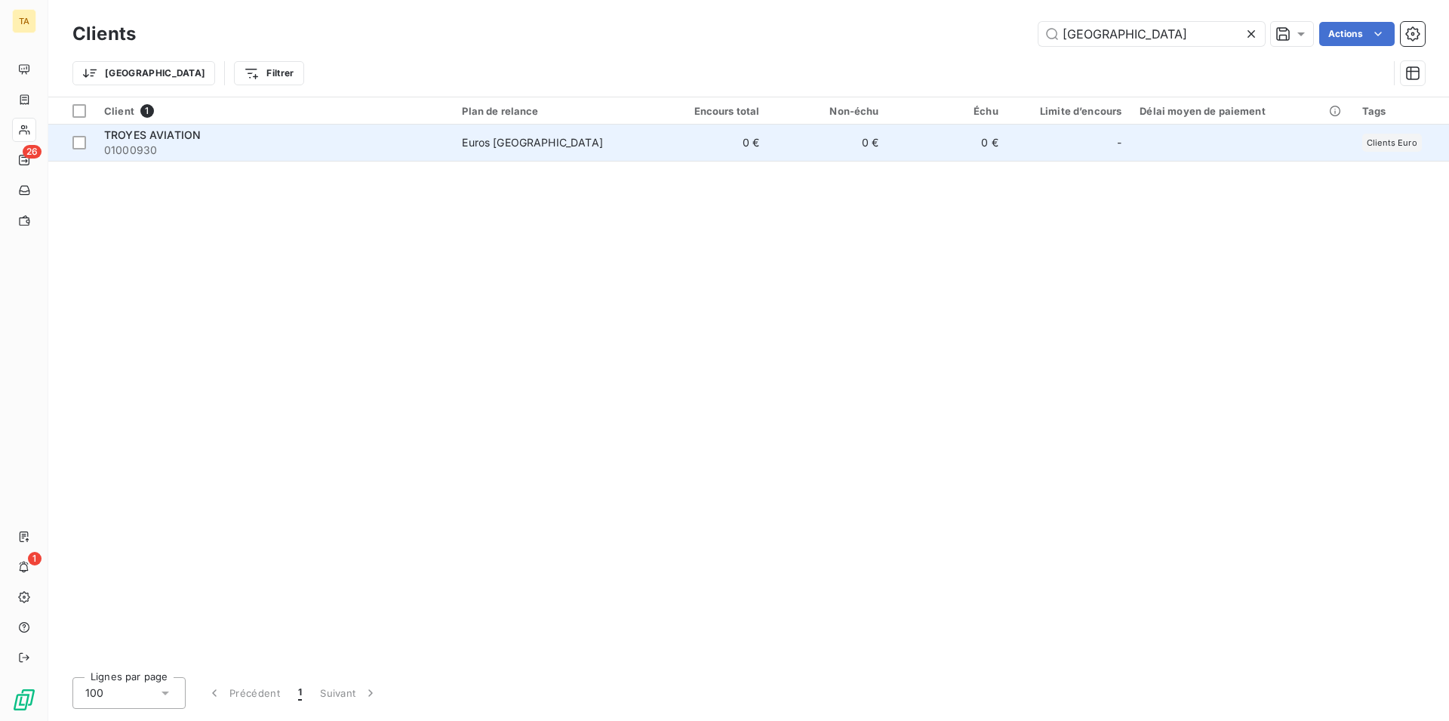
type input "[GEOGRAPHIC_DATA]"
click at [163, 137] on span "TROYES AVIATION" at bounding box center [152, 134] width 97 height 13
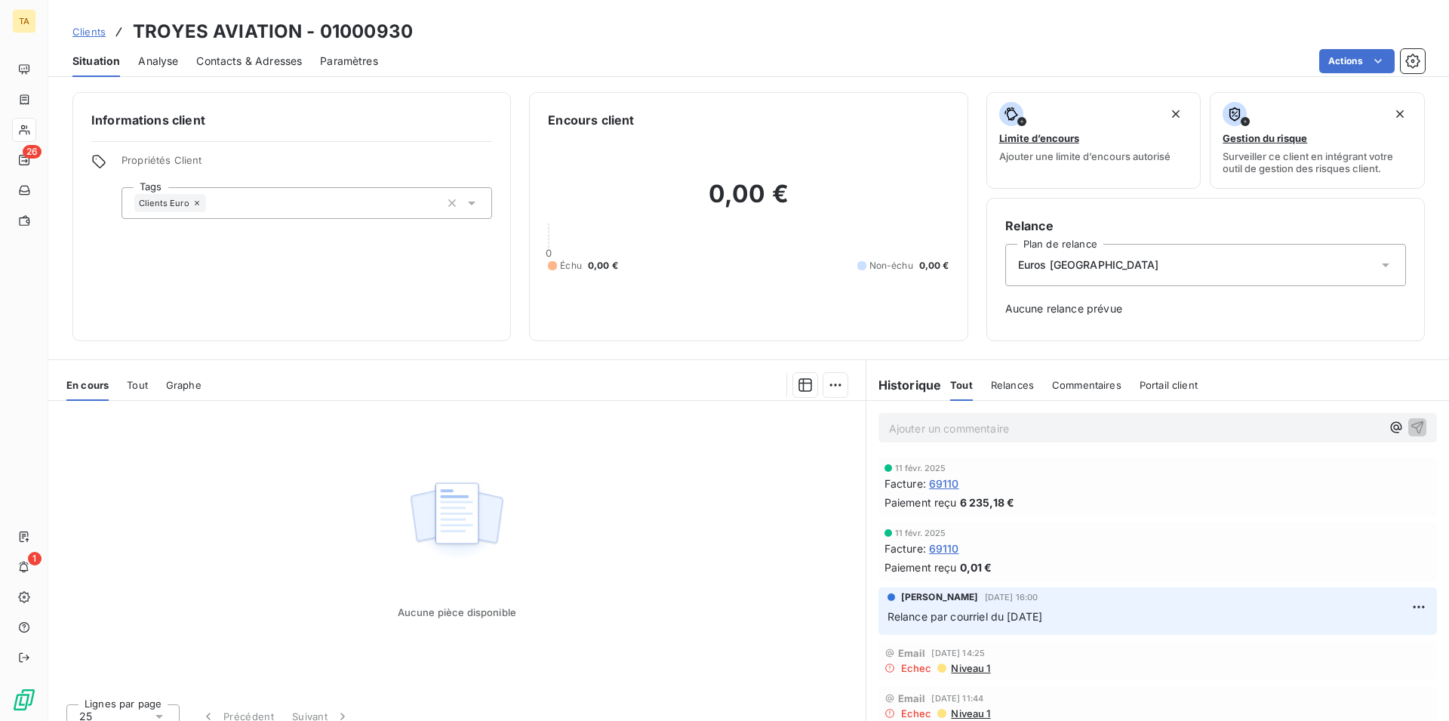
click at [247, 62] on span "Contacts & Adresses" at bounding box center [249, 61] width 106 height 15
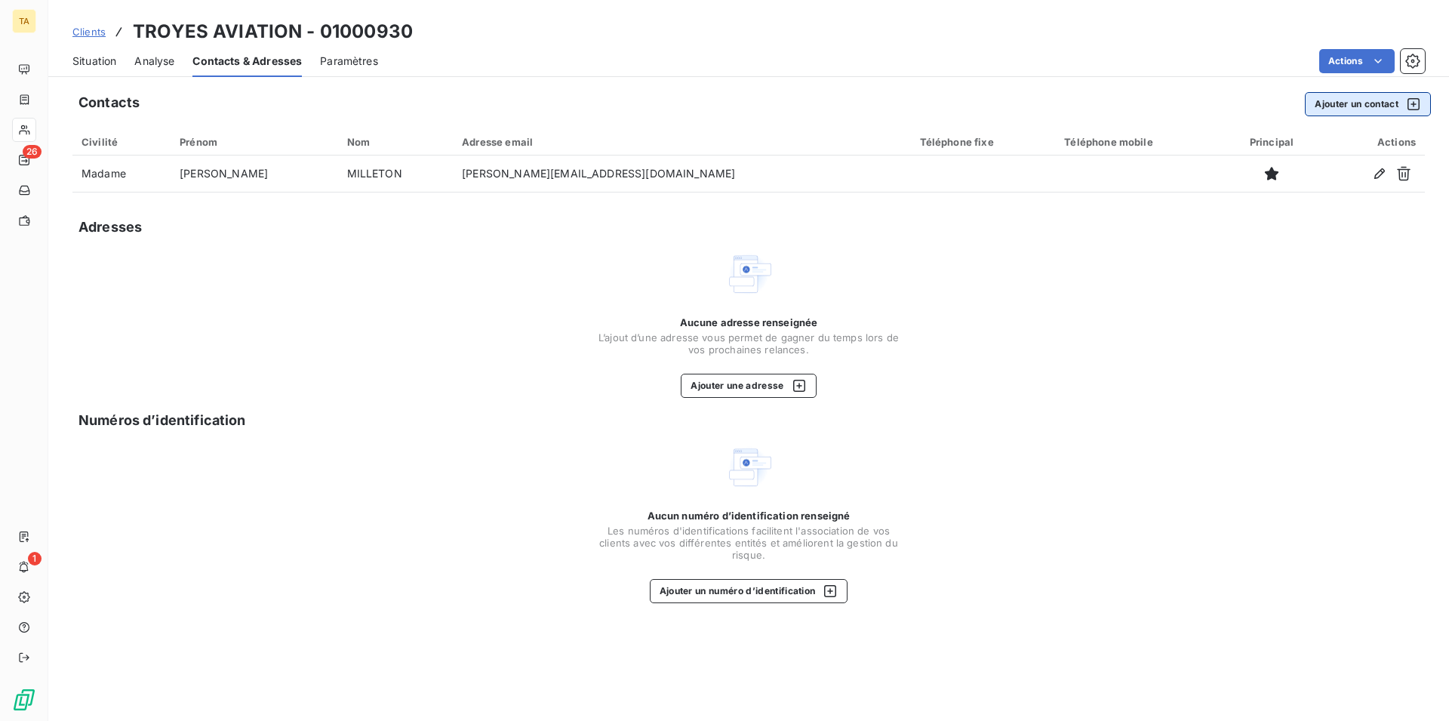
click at [1359, 97] on button "Ajouter un contact" at bounding box center [1368, 104] width 126 height 24
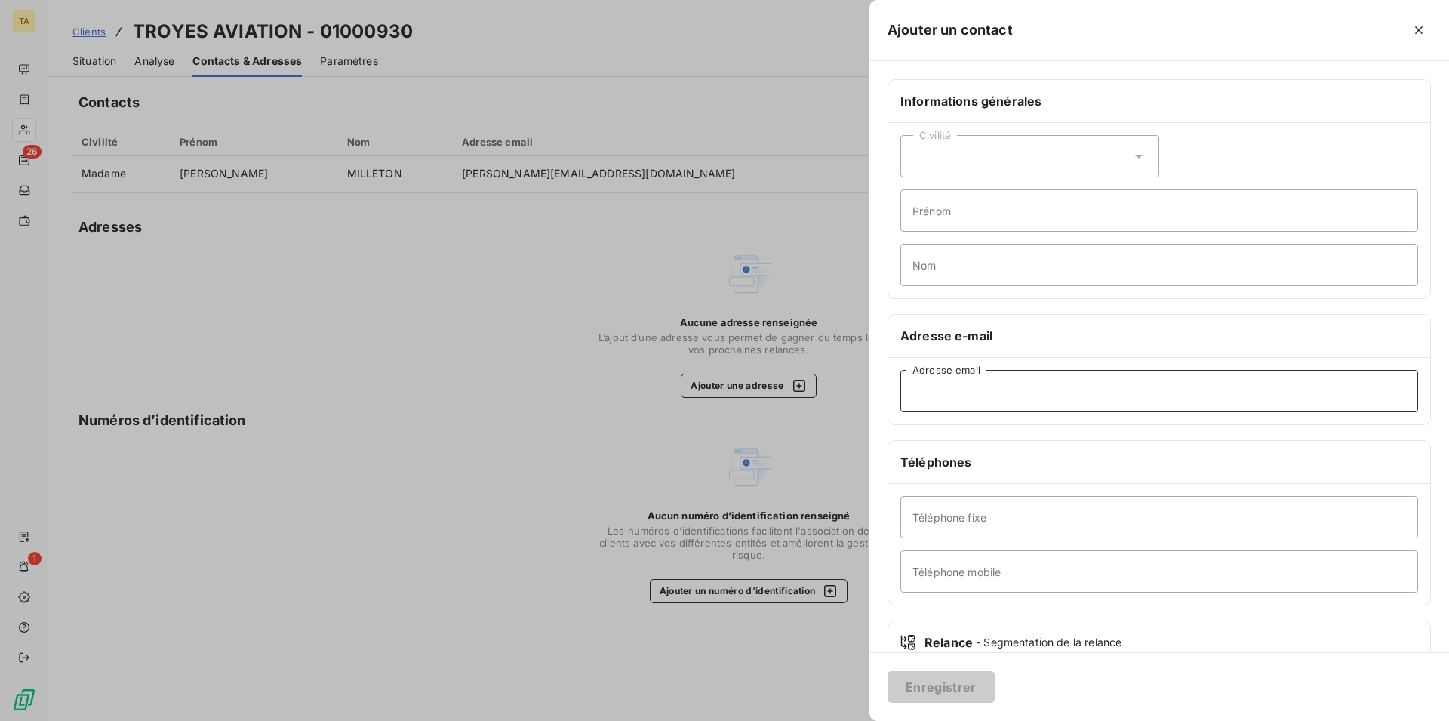
click at [1033, 387] on input "Adresse email" at bounding box center [1160, 391] width 518 height 42
type input "[EMAIL_ADDRESS][DOMAIN_NAME]"
click at [959, 679] on button "Enregistrer" at bounding box center [941, 687] width 107 height 32
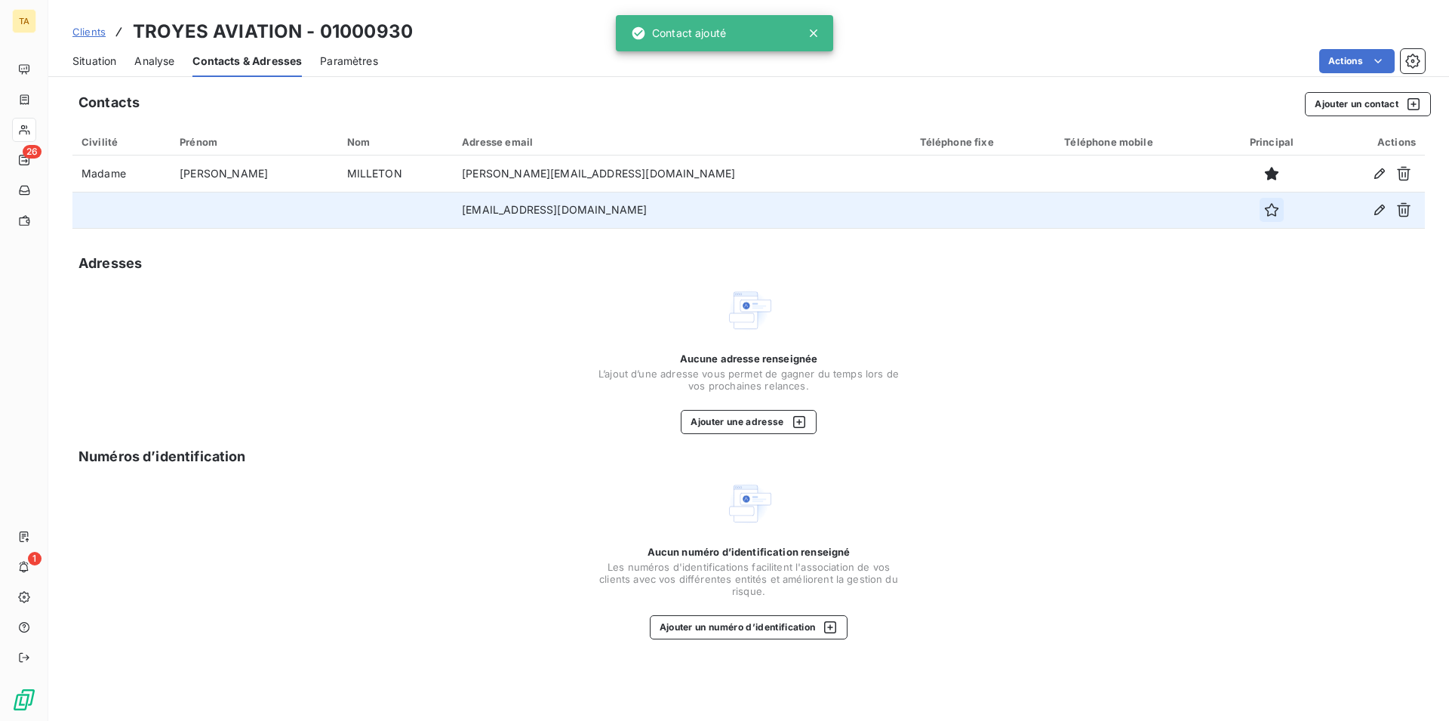
click at [1264, 214] on icon "button" at bounding box center [1271, 209] width 15 height 15
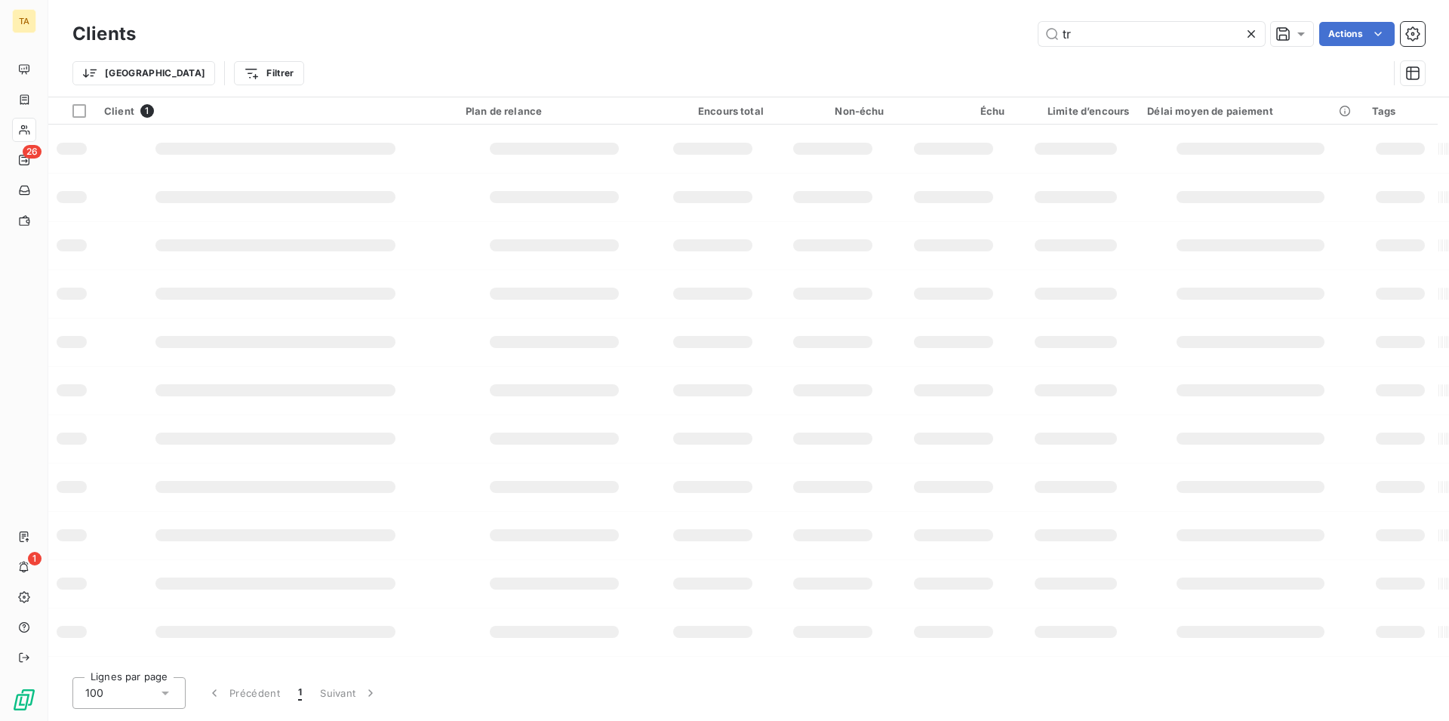
type input "t"
type input "u"
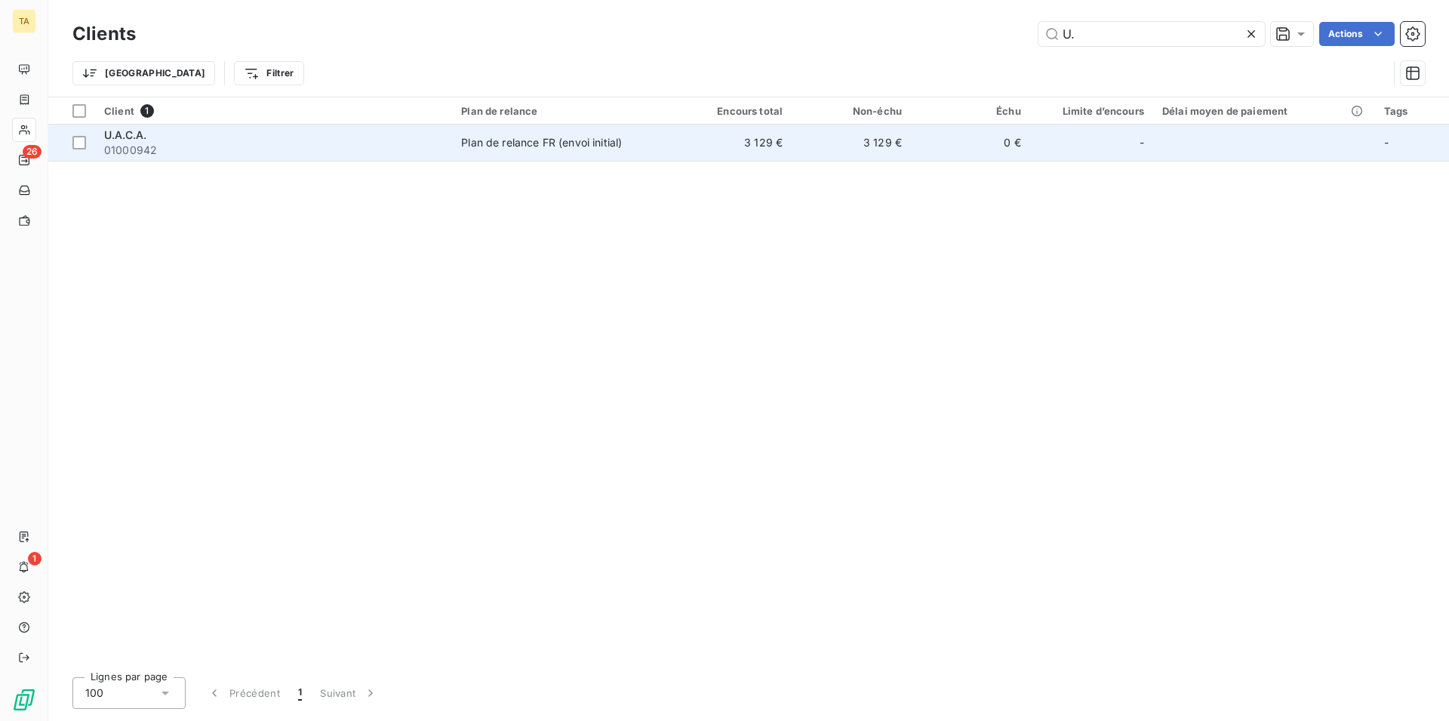
type input "U."
click at [119, 140] on span "U.A.C.A." at bounding box center [125, 134] width 42 height 13
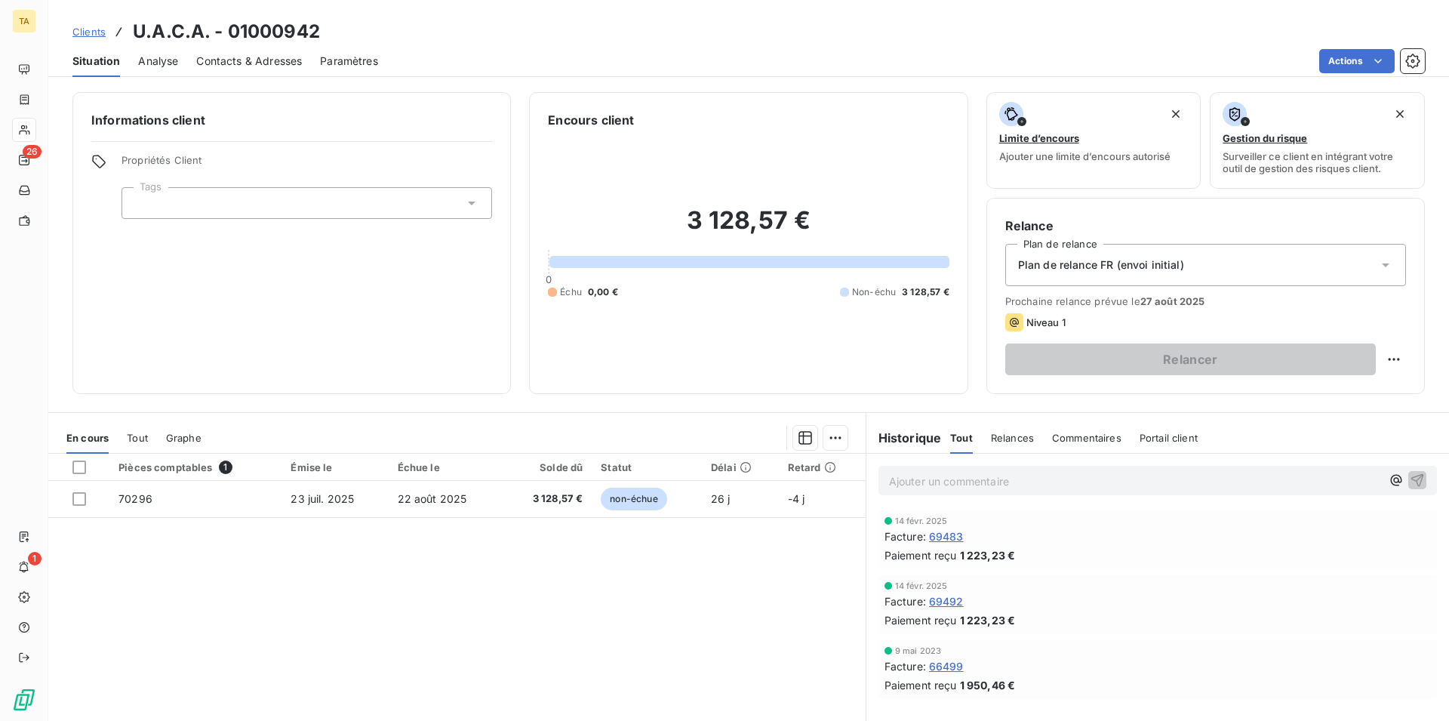
click at [266, 61] on span "Contacts & Adresses" at bounding box center [249, 61] width 106 height 15
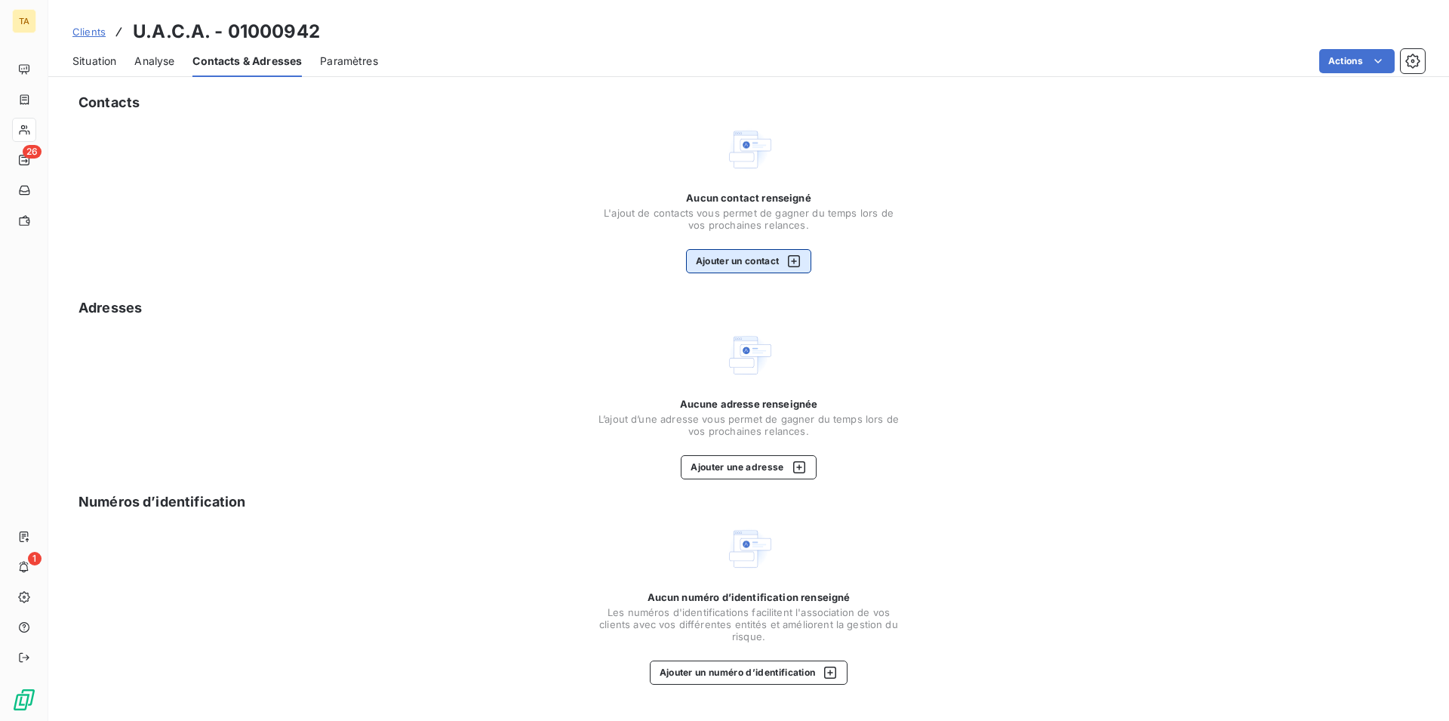
click at [725, 264] on button "Ajouter un contact" at bounding box center [749, 261] width 126 height 24
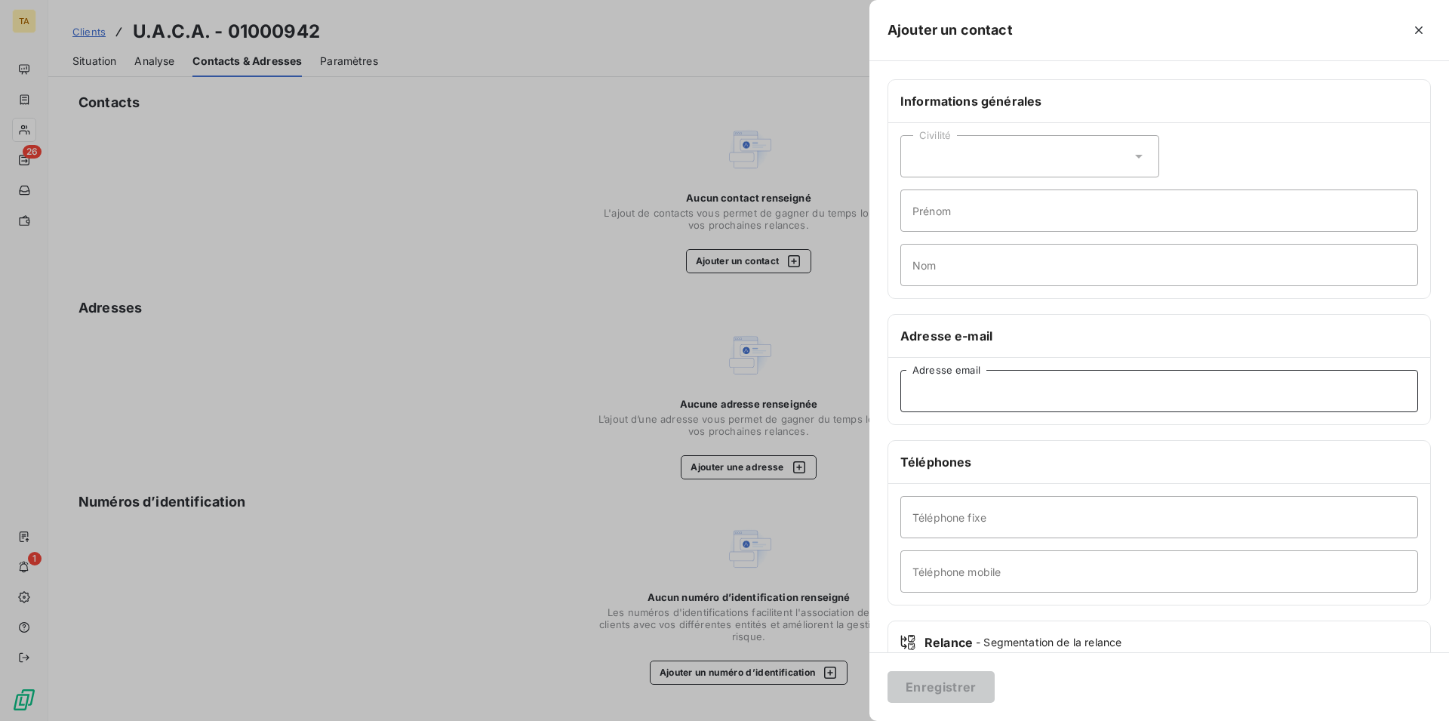
click at [992, 391] on input "Adresse email" at bounding box center [1160, 391] width 518 height 42
type input "[EMAIL_ADDRESS][DOMAIN_NAME]"
click at [971, 690] on button "Enregistrer" at bounding box center [941, 687] width 107 height 32
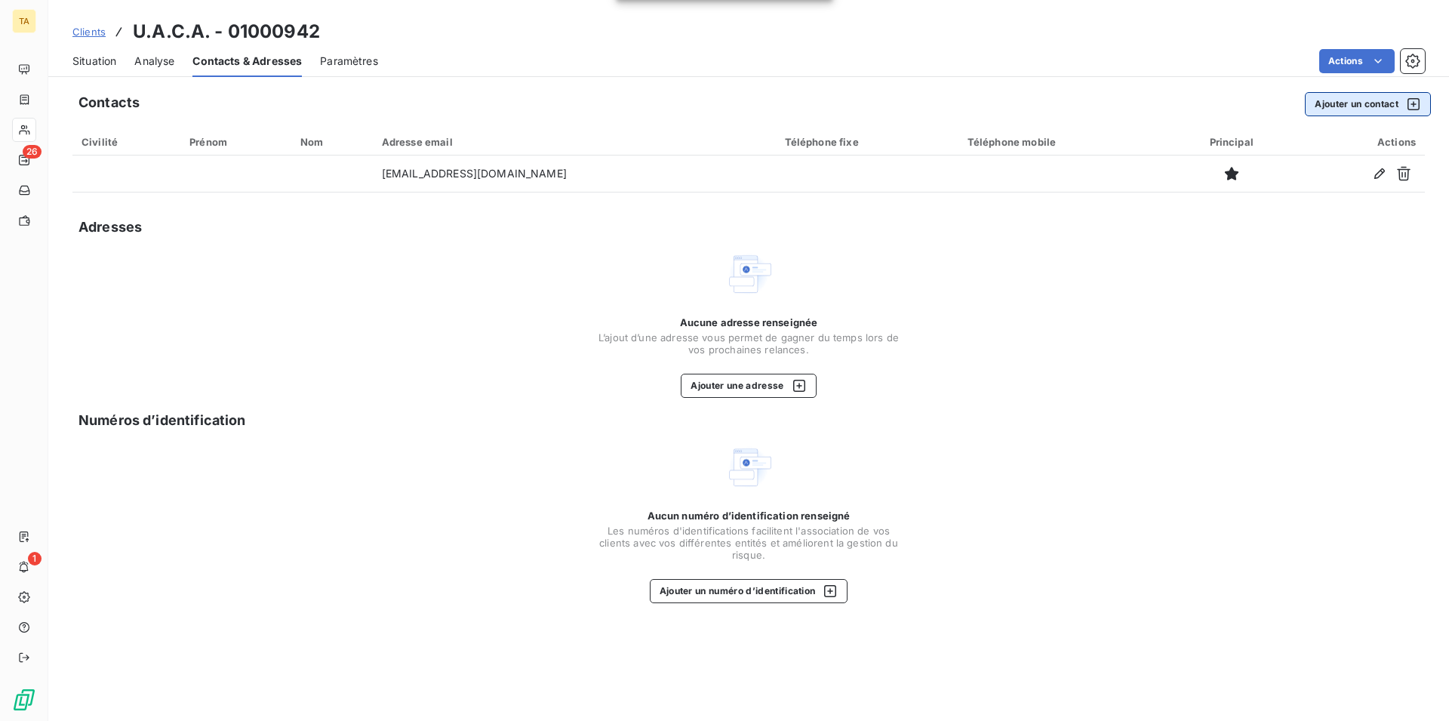
click at [1335, 100] on button "Ajouter un contact" at bounding box center [1368, 104] width 126 height 24
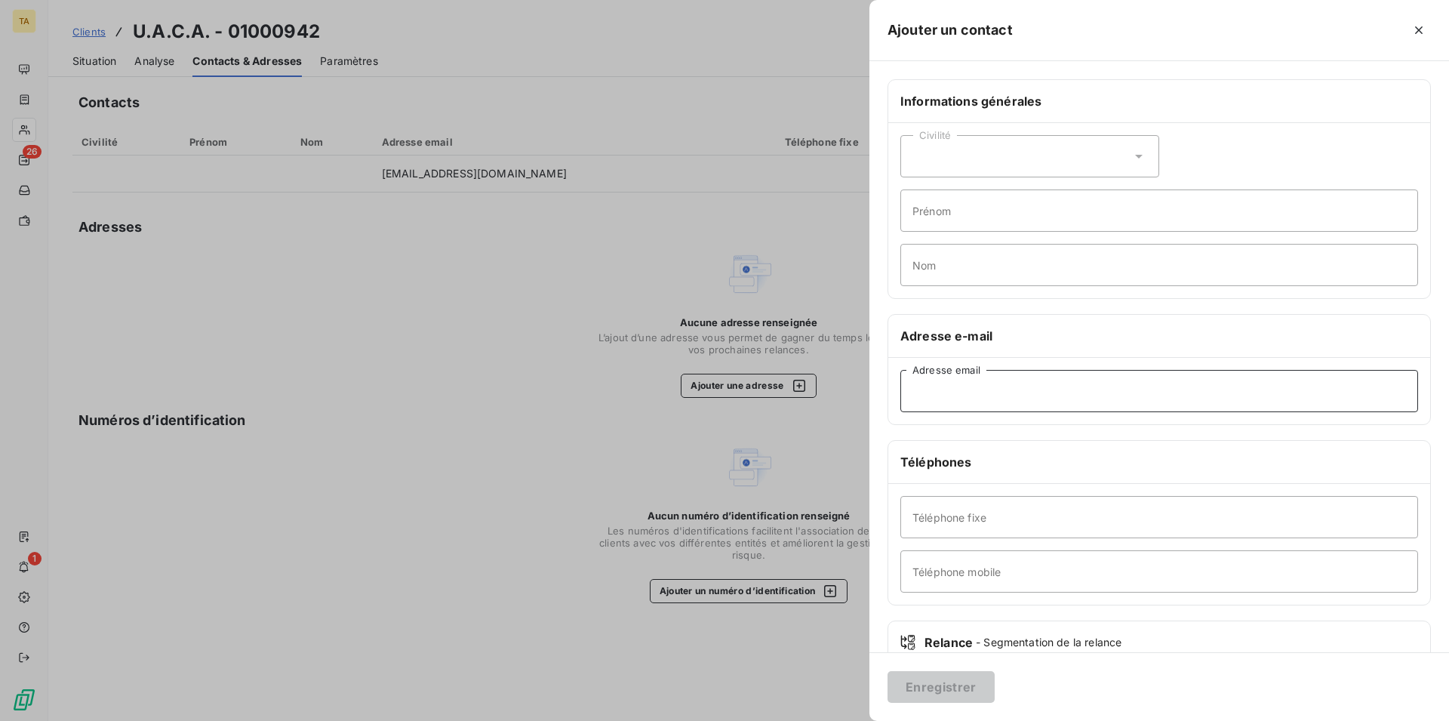
click at [1177, 389] on input "Adresse email" at bounding box center [1160, 391] width 518 height 42
type input "[EMAIL_ADDRESS][DOMAIN_NAME]"
click at [936, 686] on button "Enregistrer" at bounding box center [941, 687] width 107 height 32
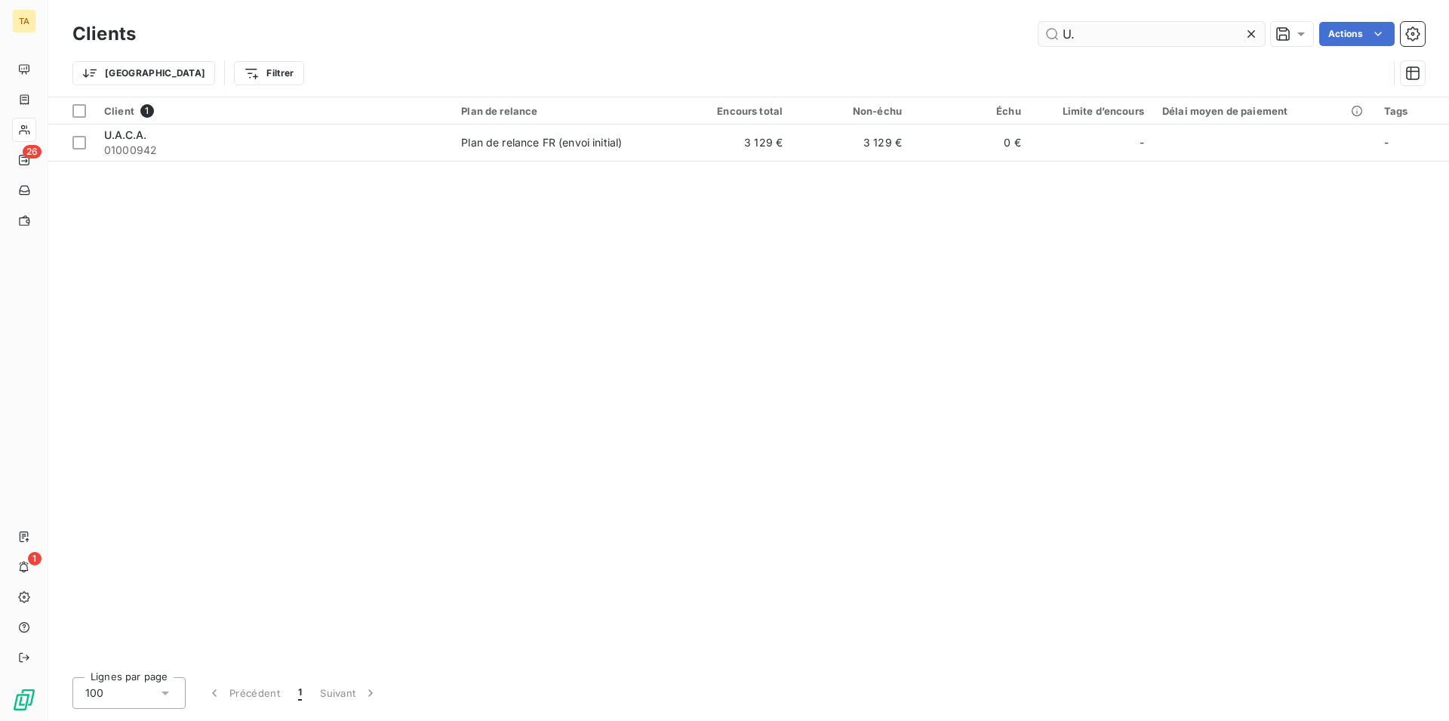
drag, startPoint x: 1080, startPoint y: 41, endPoint x: 1022, endPoint y: 40, distance: 58.1
click at [1039, 40] on input "U." at bounding box center [1152, 34] width 226 height 24
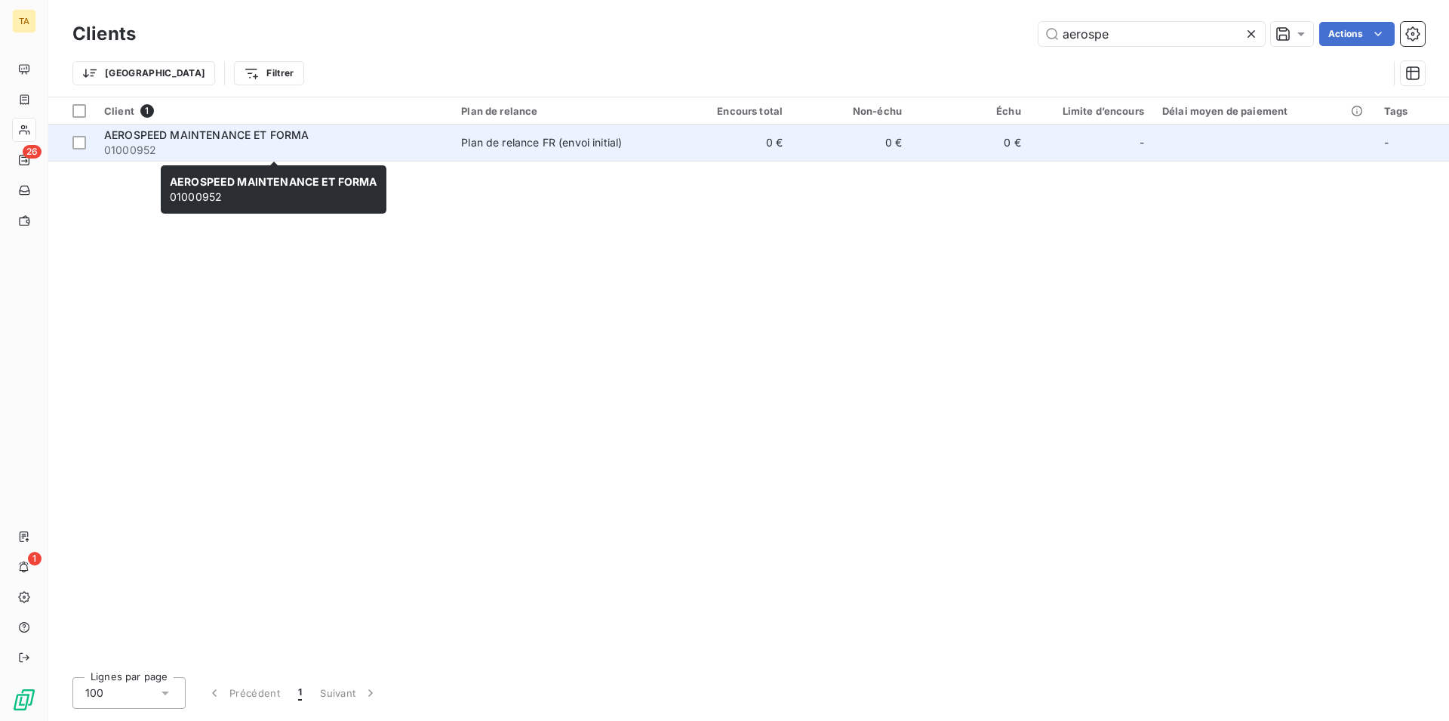
type input "aerospe"
click at [196, 140] on span "AEROSPEED MAINTENANCE ET FORMA" at bounding box center [206, 134] width 205 height 13
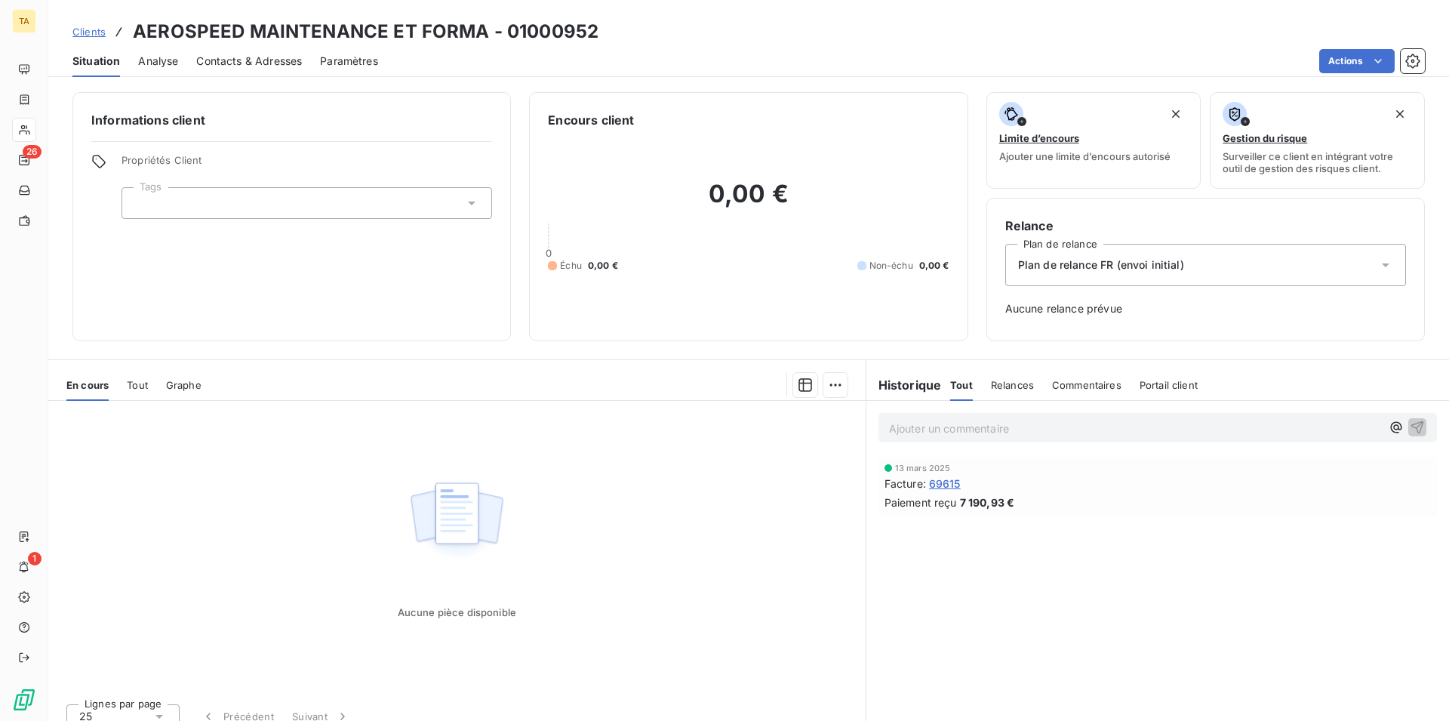
click at [247, 65] on span "Contacts & Adresses" at bounding box center [249, 61] width 106 height 15
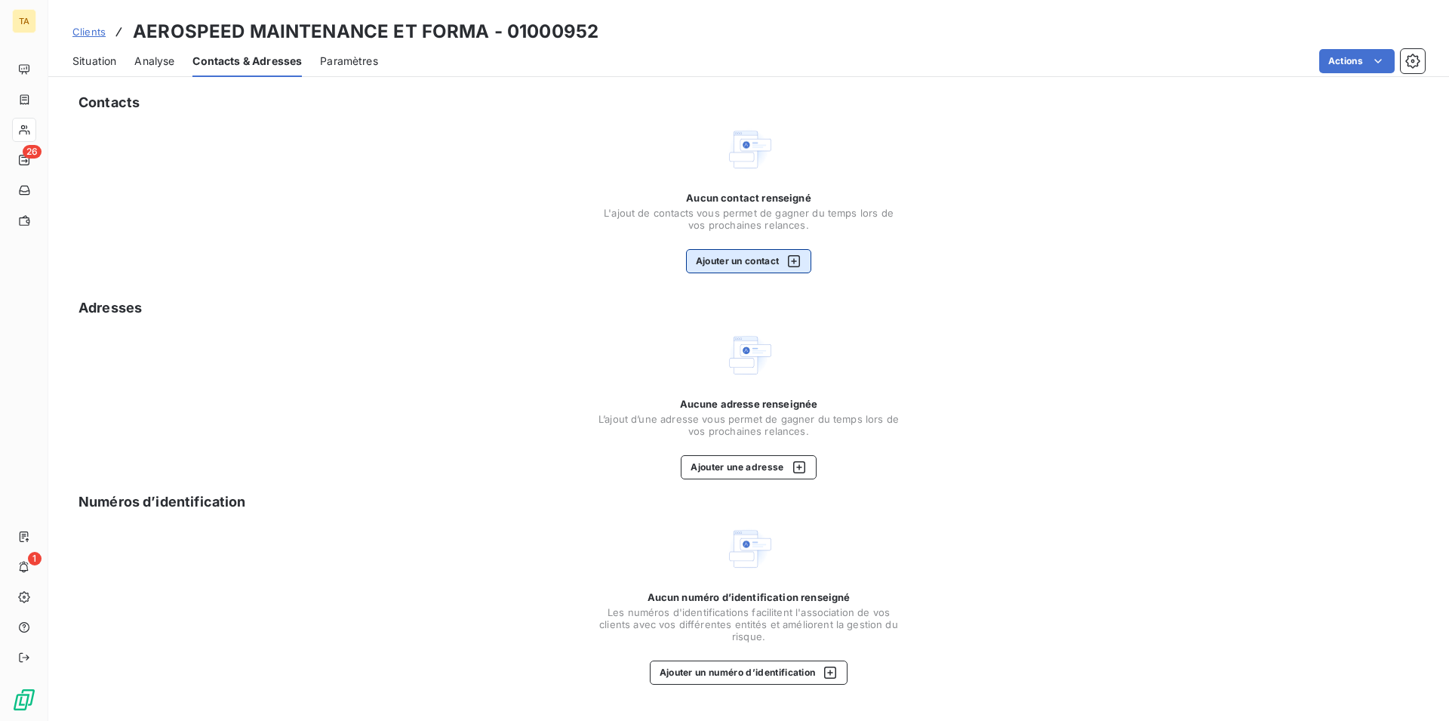
click at [747, 259] on button "Ajouter un contact" at bounding box center [749, 261] width 126 height 24
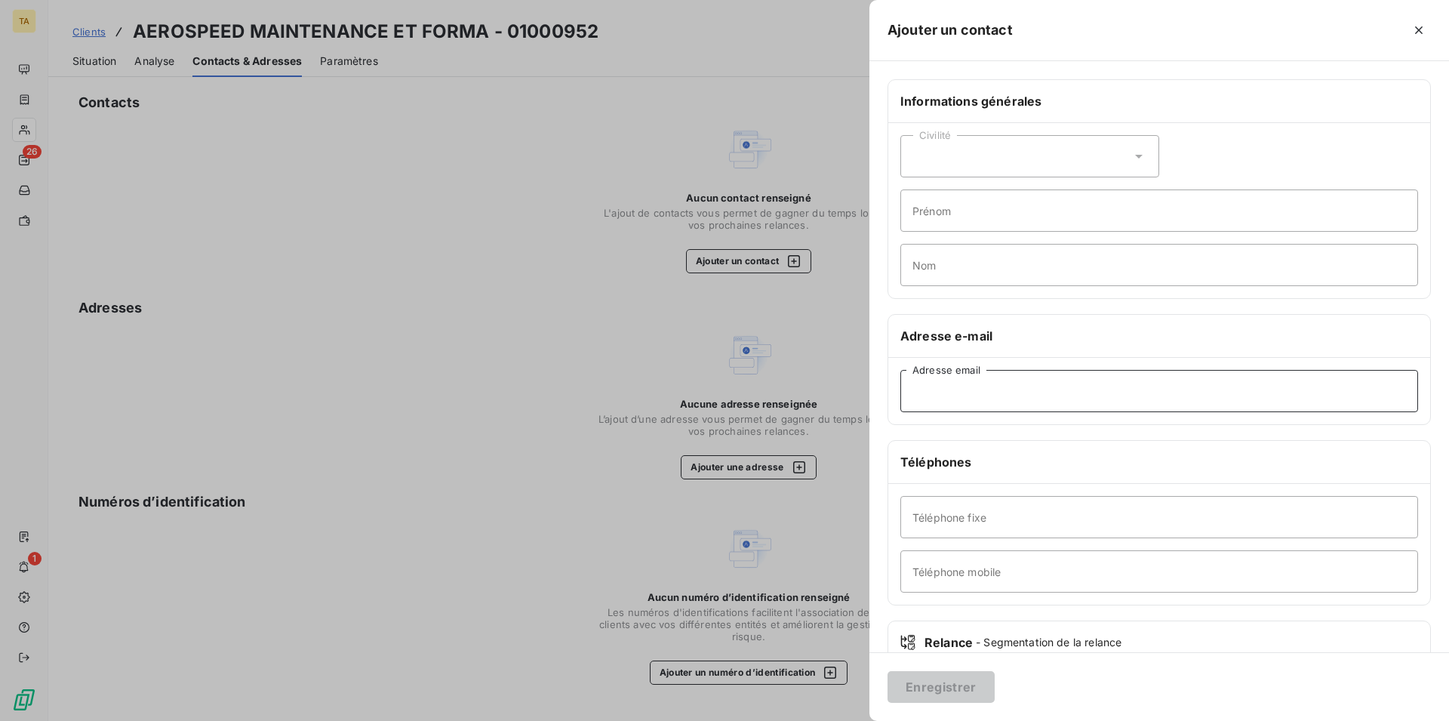
click at [944, 392] on input "Adresse email" at bounding box center [1160, 391] width 518 height 42
type input "[EMAIL_ADDRESS][DOMAIN_NAME]"
click at [952, 692] on button "Enregistrer" at bounding box center [941, 687] width 107 height 32
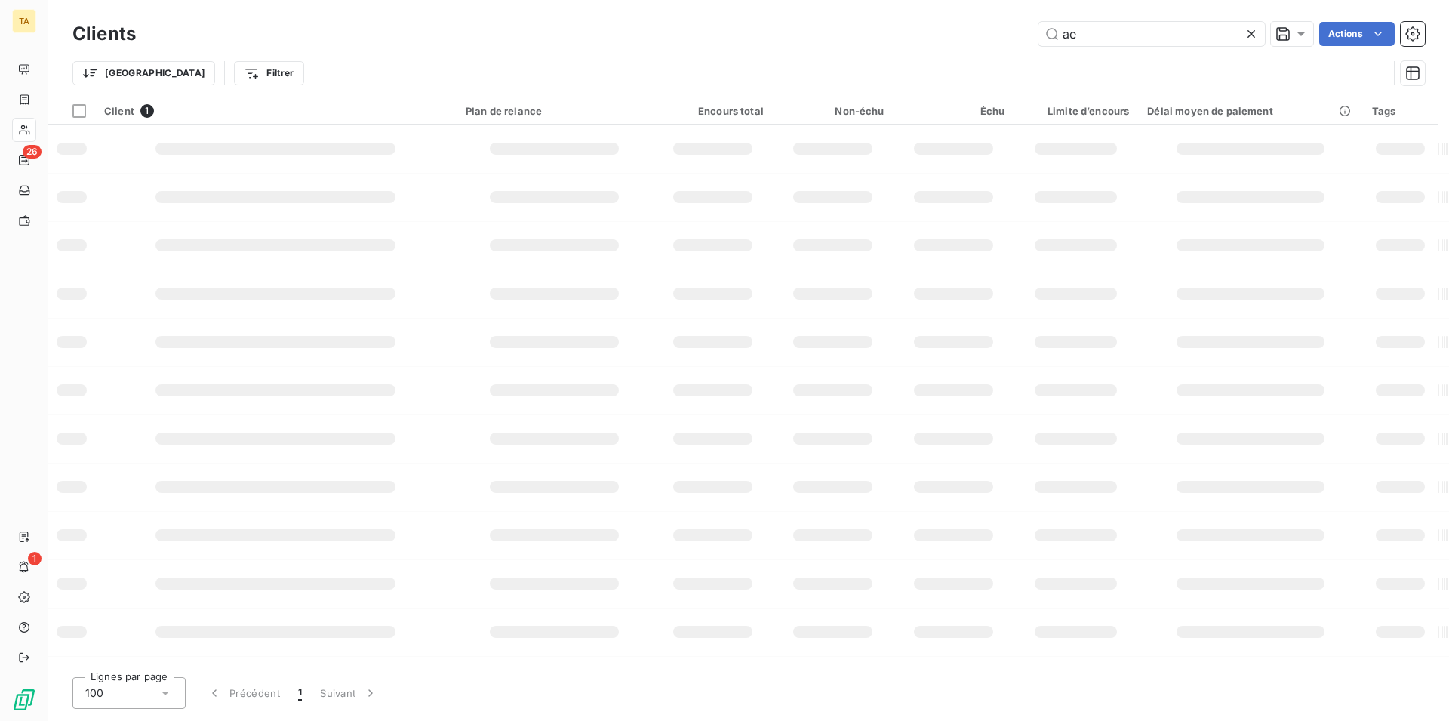
type input "a"
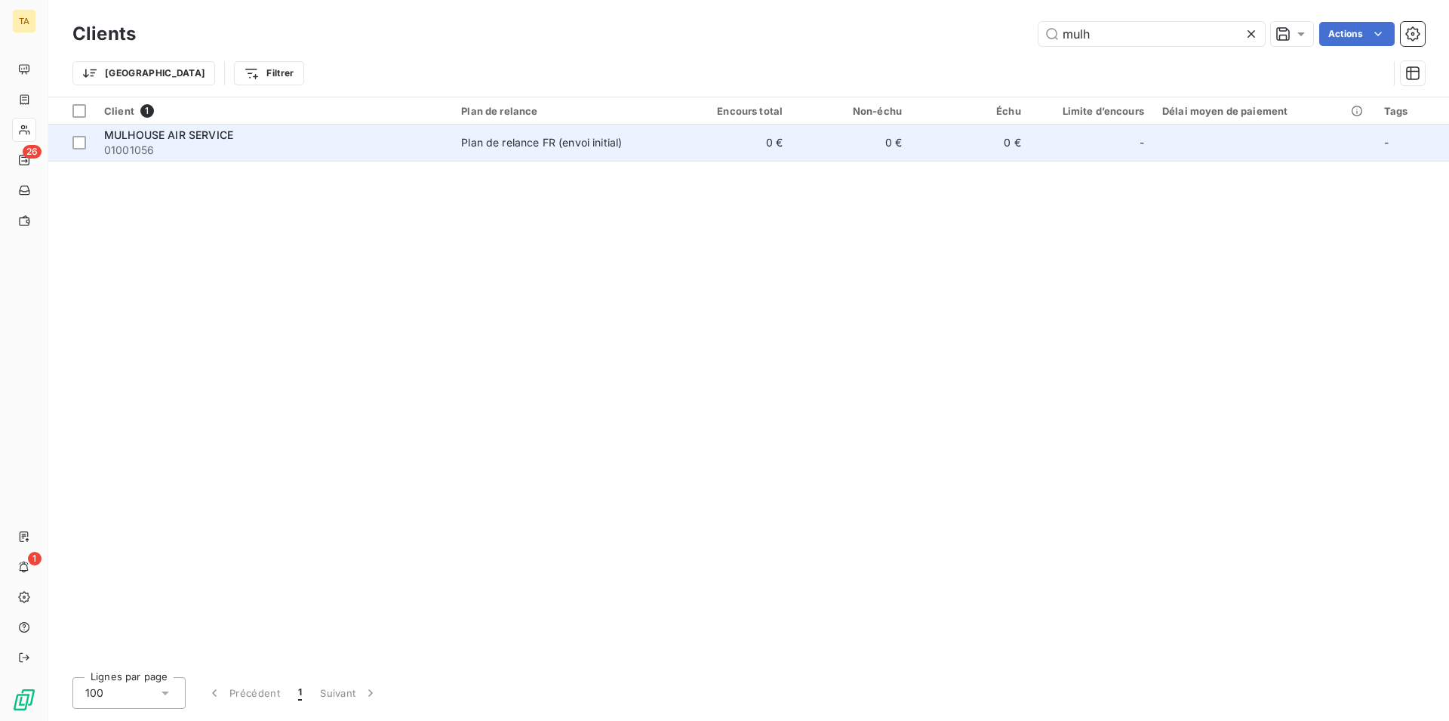
type input "mulh"
click at [162, 151] on span "01001056" at bounding box center [273, 150] width 339 height 15
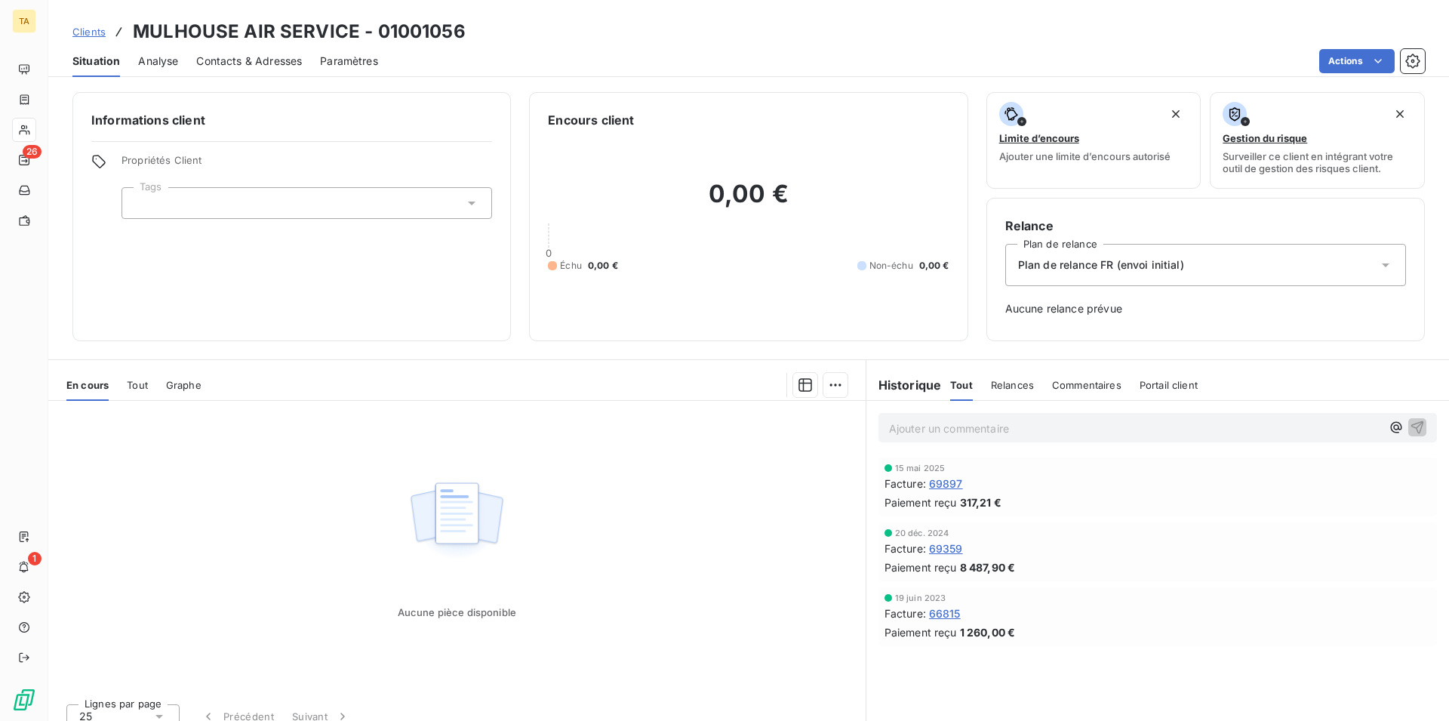
click at [265, 57] on span "Contacts & Adresses" at bounding box center [249, 61] width 106 height 15
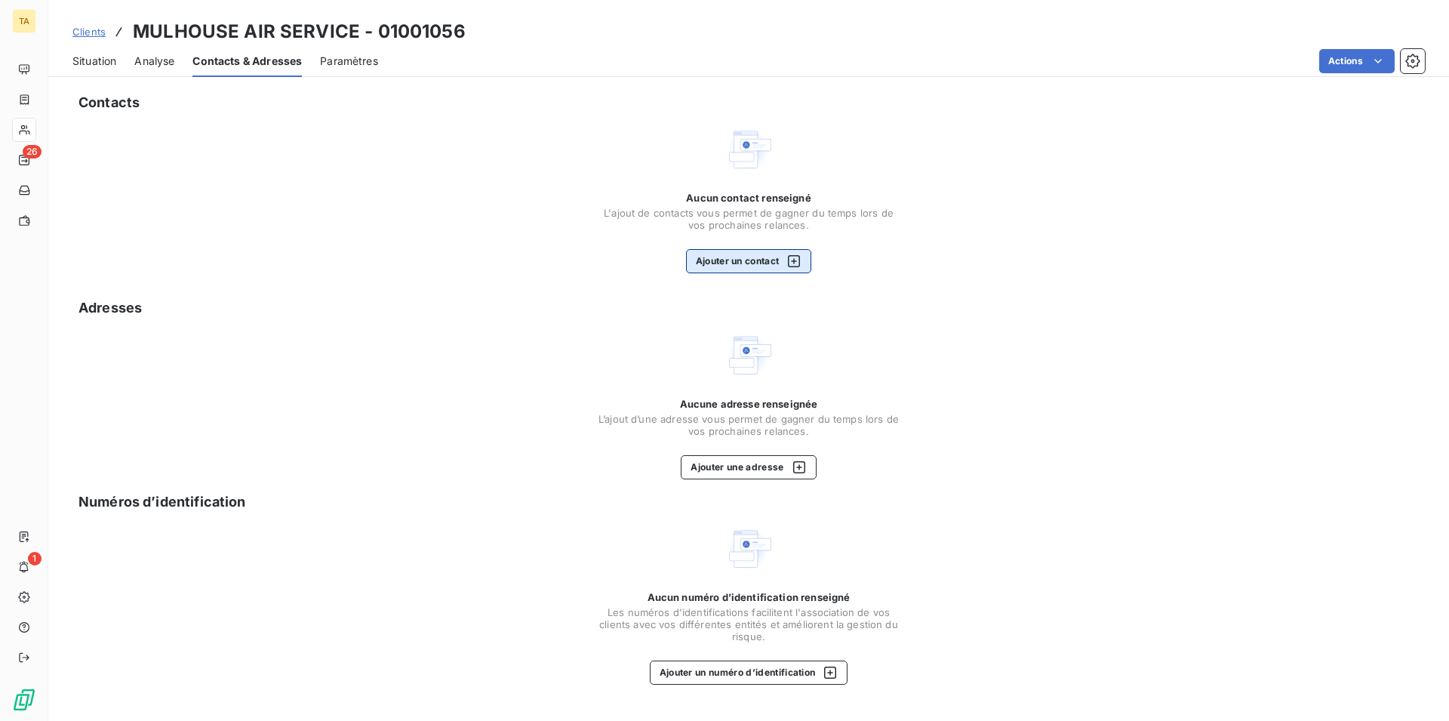
click at [765, 263] on button "Ajouter un contact" at bounding box center [749, 261] width 126 height 24
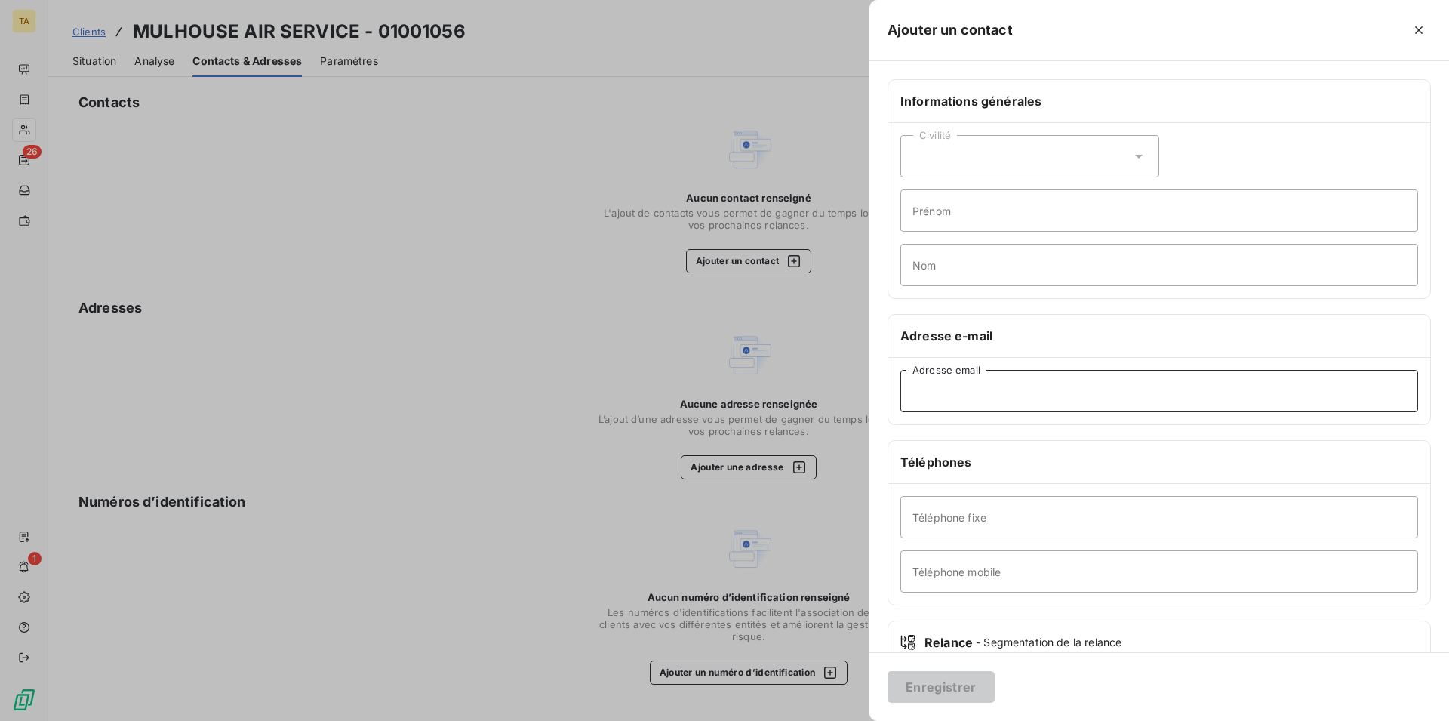
click at [1017, 397] on input "Adresse email" at bounding box center [1160, 391] width 518 height 42
type input "[EMAIL_ADDRESS][DOMAIN_NAME]"
click at [947, 682] on button "Enregistrer" at bounding box center [941, 687] width 107 height 32
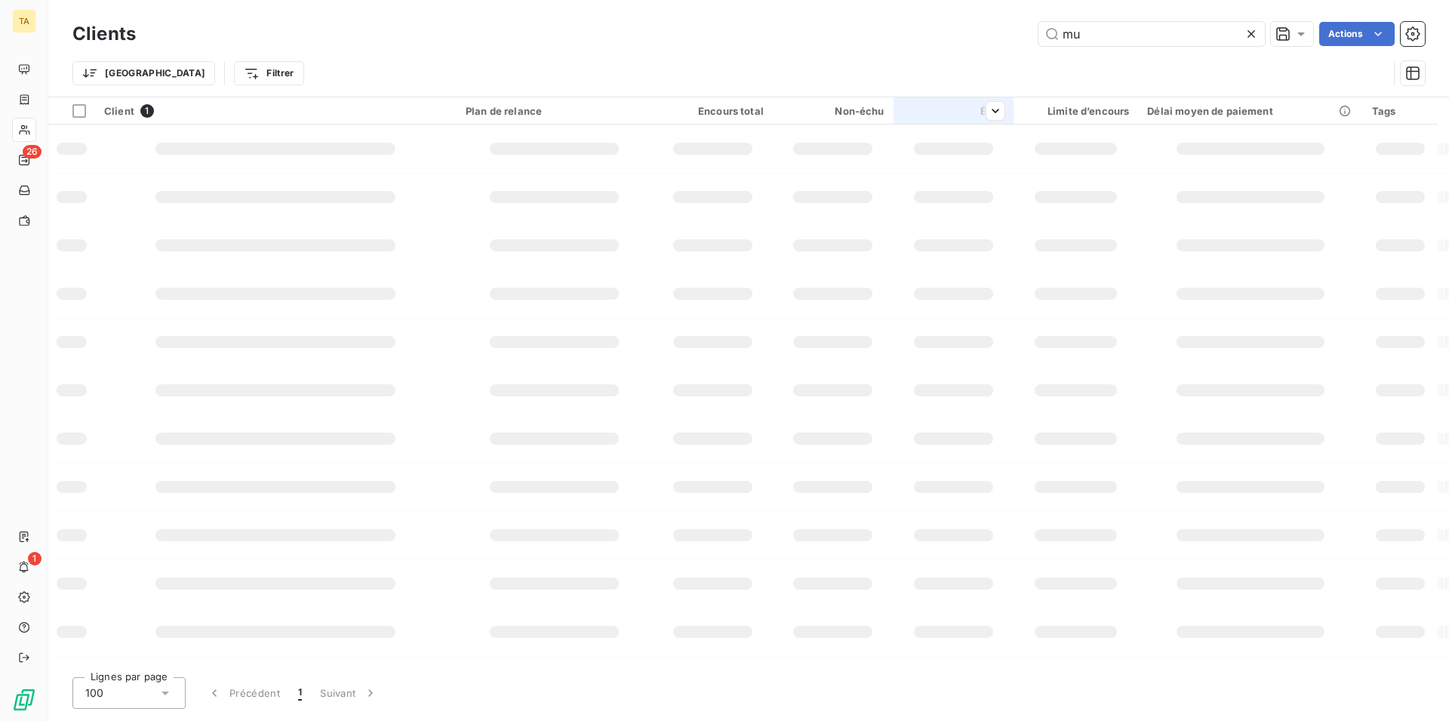
type input "m"
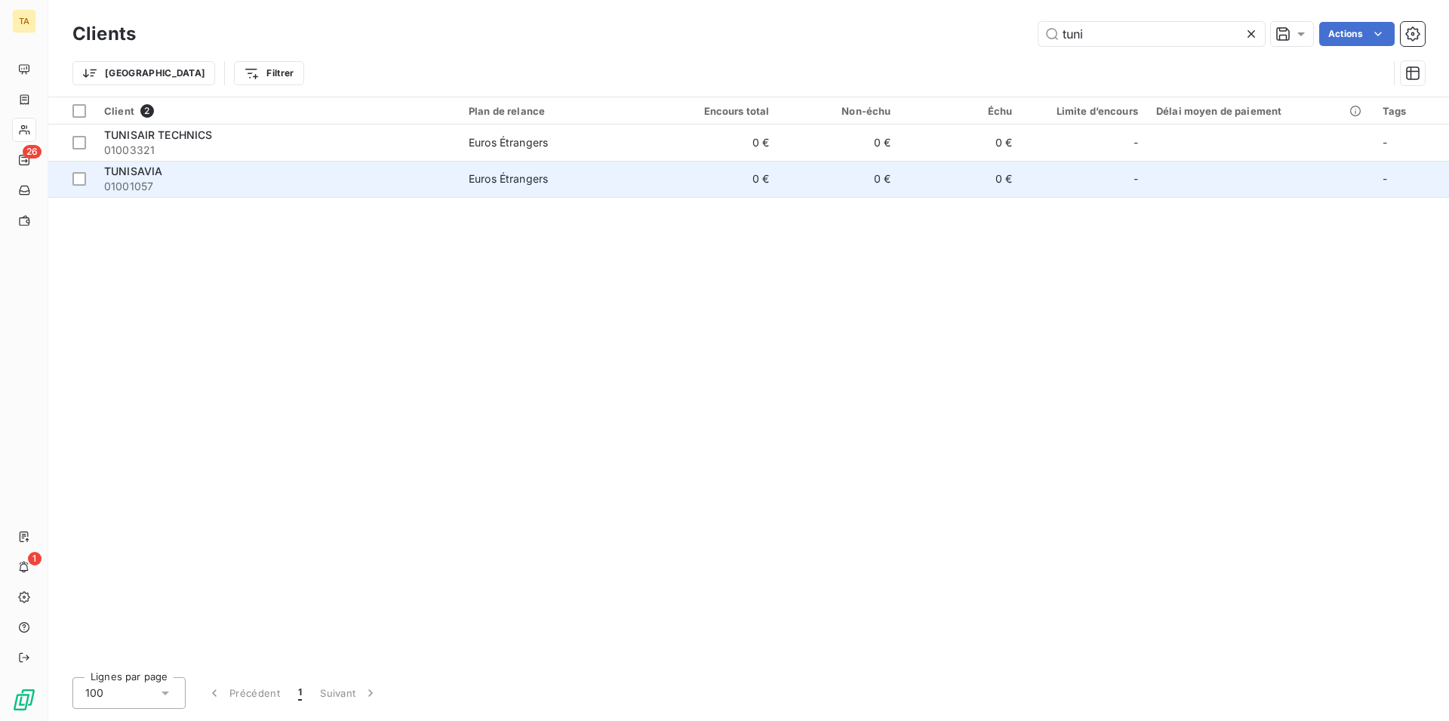
type input "tuni"
click at [131, 176] on span "TUNISAVIA" at bounding box center [133, 171] width 58 height 13
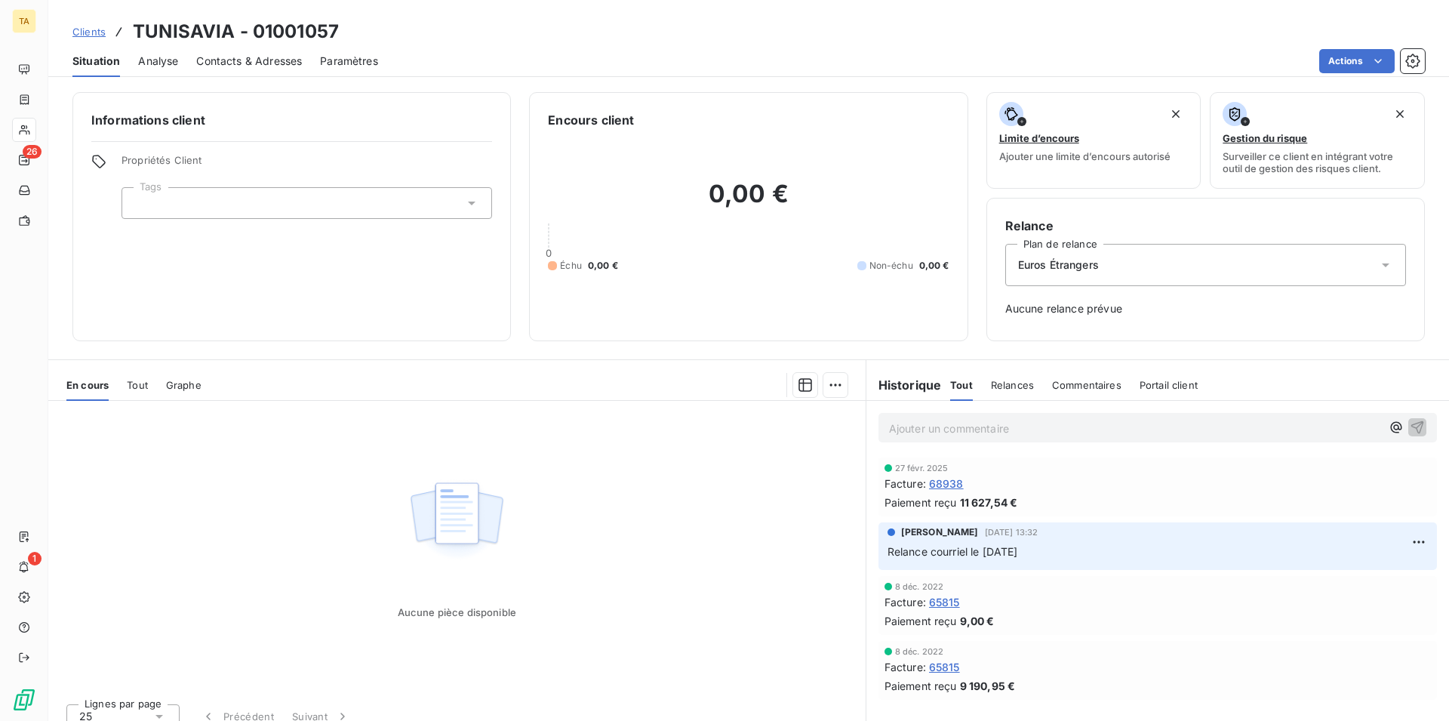
click at [268, 63] on span "Contacts & Adresses" at bounding box center [249, 61] width 106 height 15
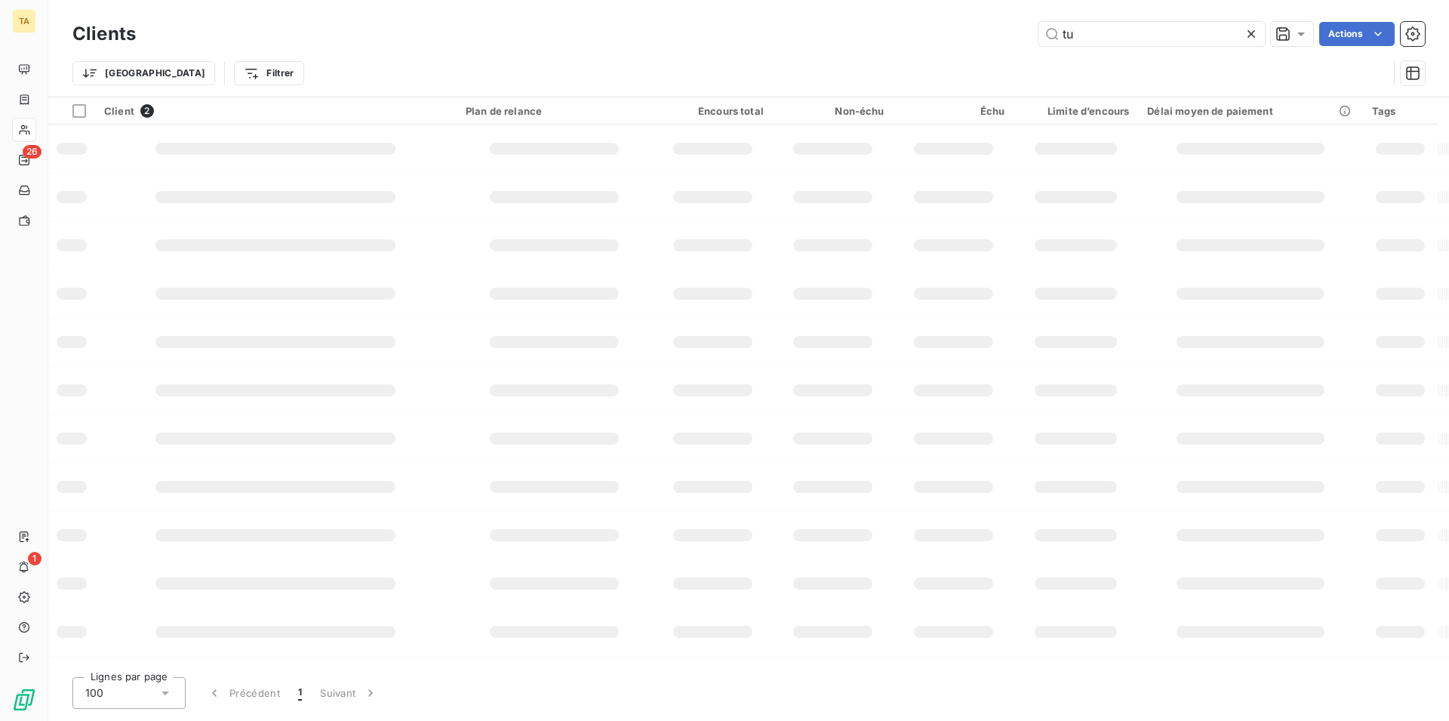
type input "t"
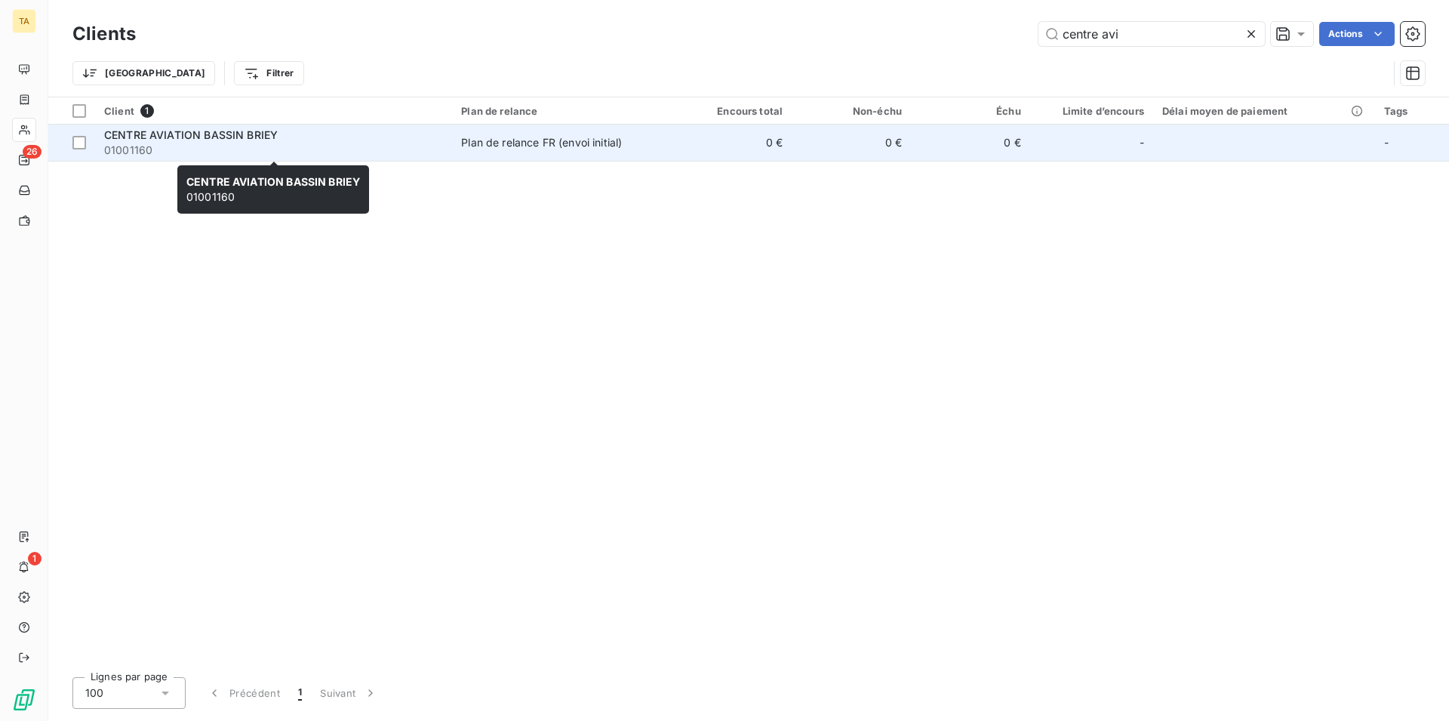
type input "centre avi"
click at [195, 140] on span "CENTRE AVIATION BASSIN BRIEY" at bounding box center [191, 134] width 174 height 13
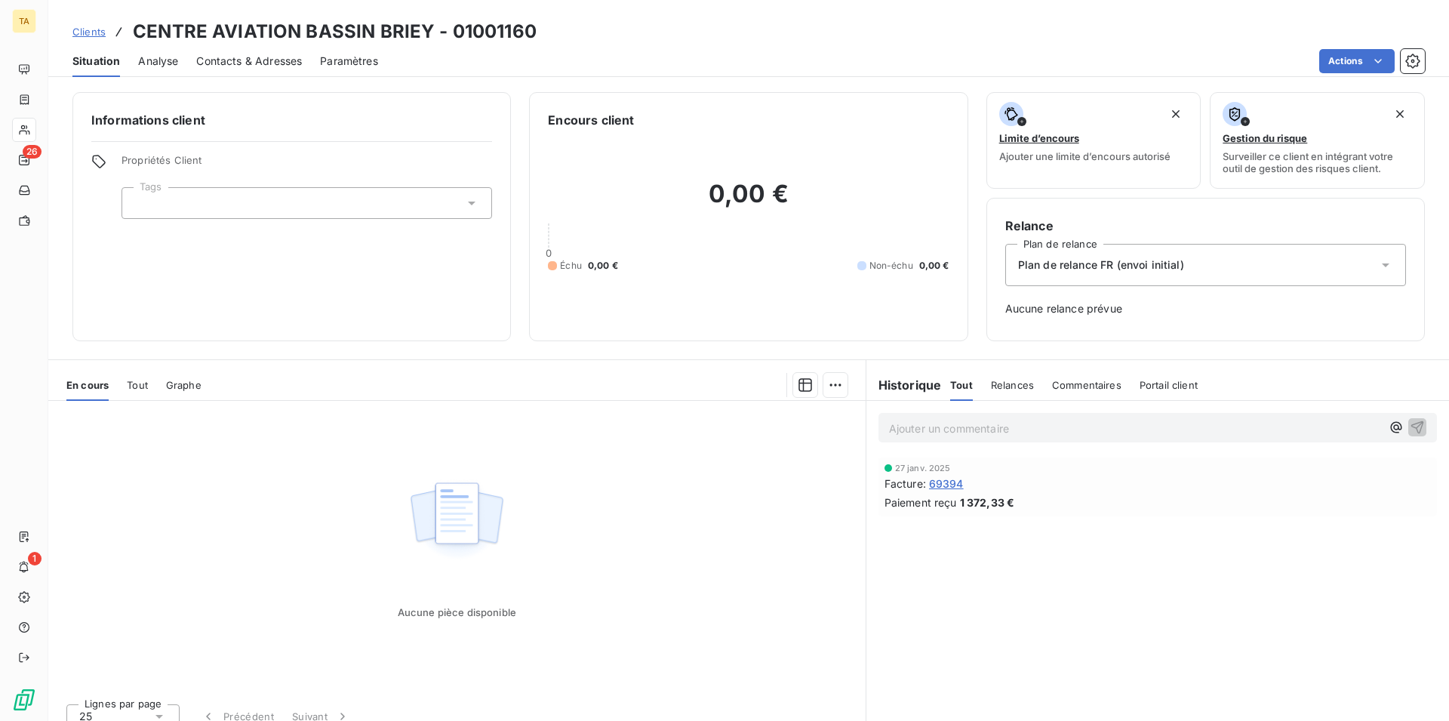
click at [245, 63] on span "Contacts & Adresses" at bounding box center [249, 61] width 106 height 15
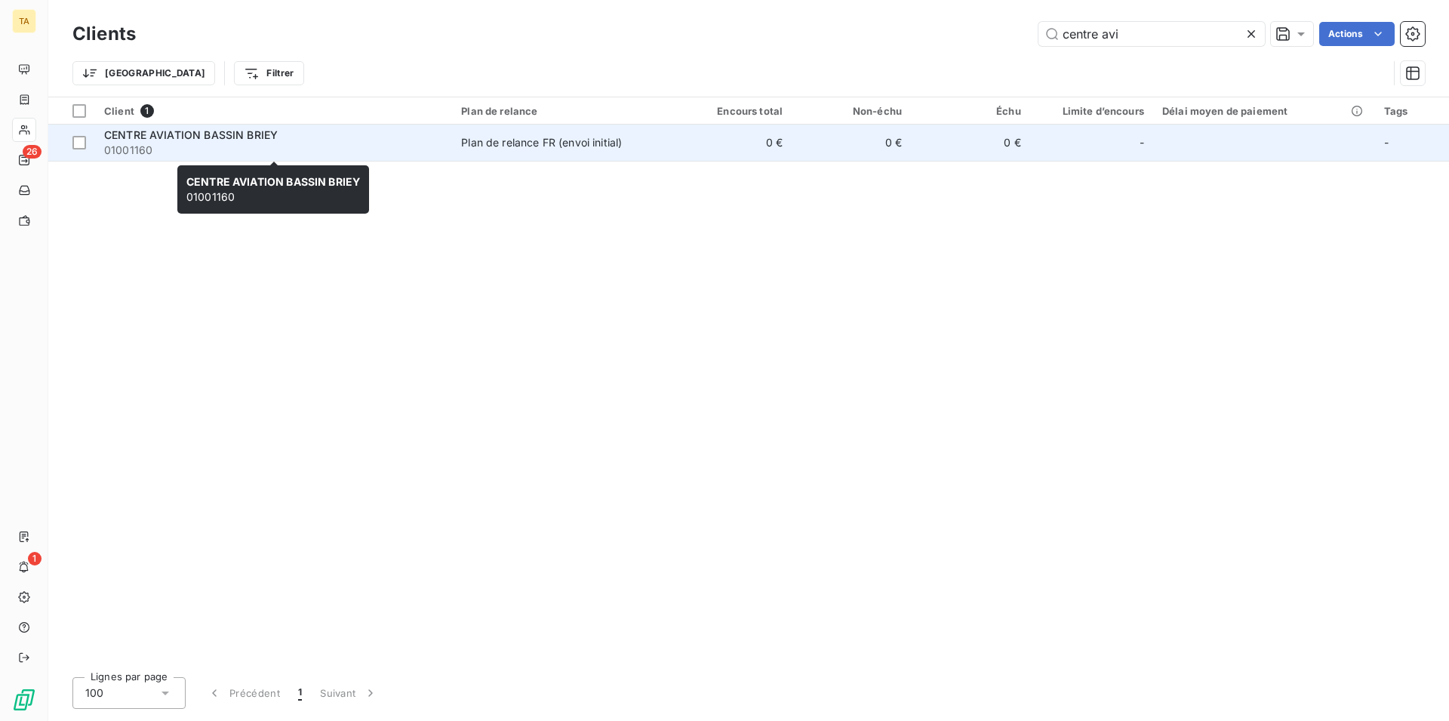
click at [245, 142] on div "CENTRE AVIATION BASSIN BRIEY" at bounding box center [273, 135] width 339 height 15
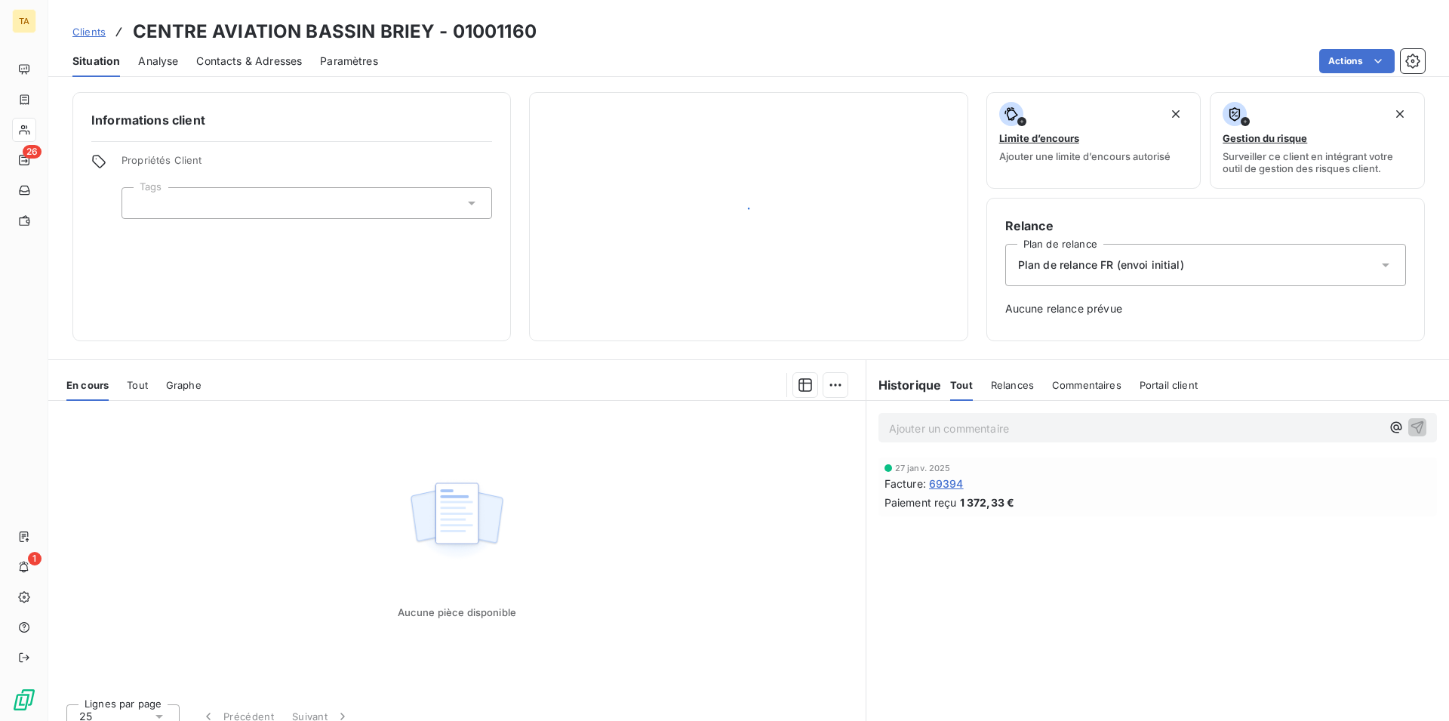
click at [245, 142] on div "Informations client Propriétés Client Tags" at bounding box center [291, 216] width 439 height 249
click at [266, 64] on span "Contacts & Adresses" at bounding box center [249, 61] width 106 height 15
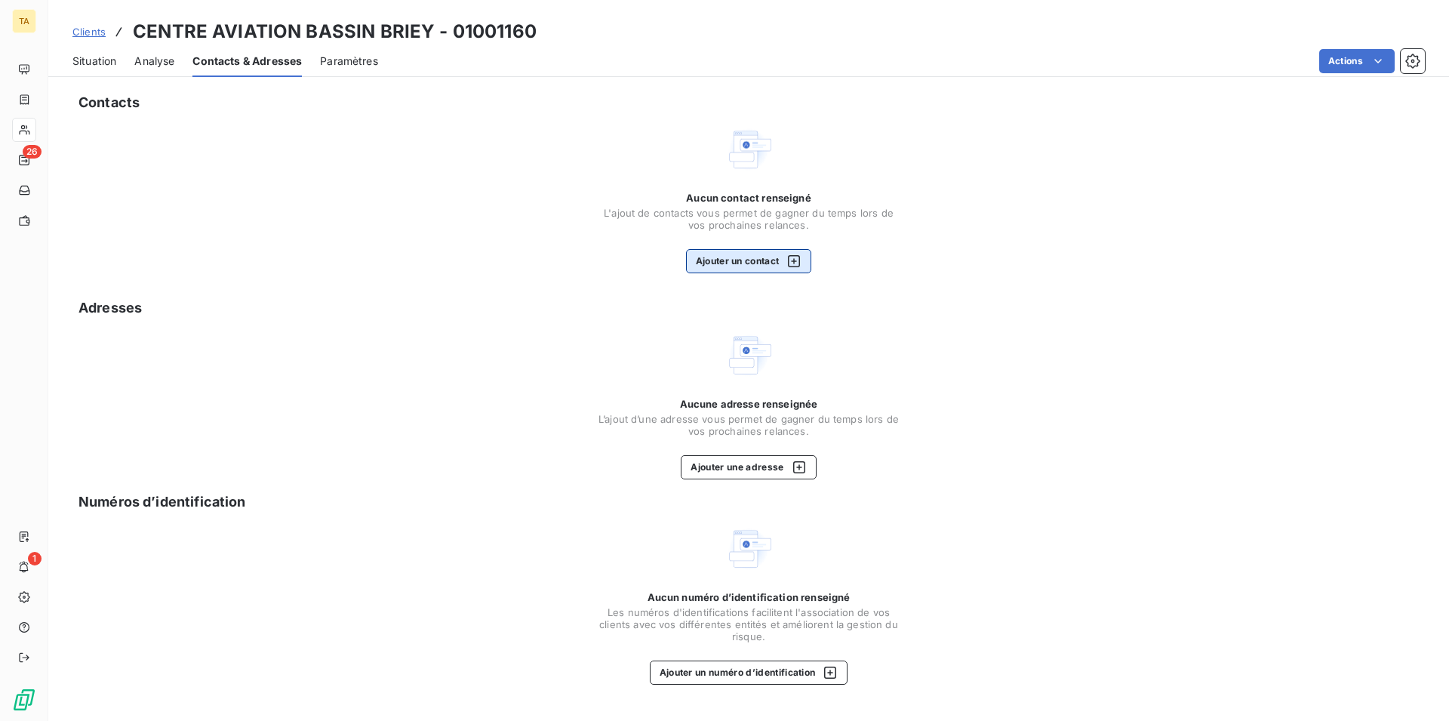
click at [767, 266] on button "Ajouter un contact" at bounding box center [749, 261] width 126 height 24
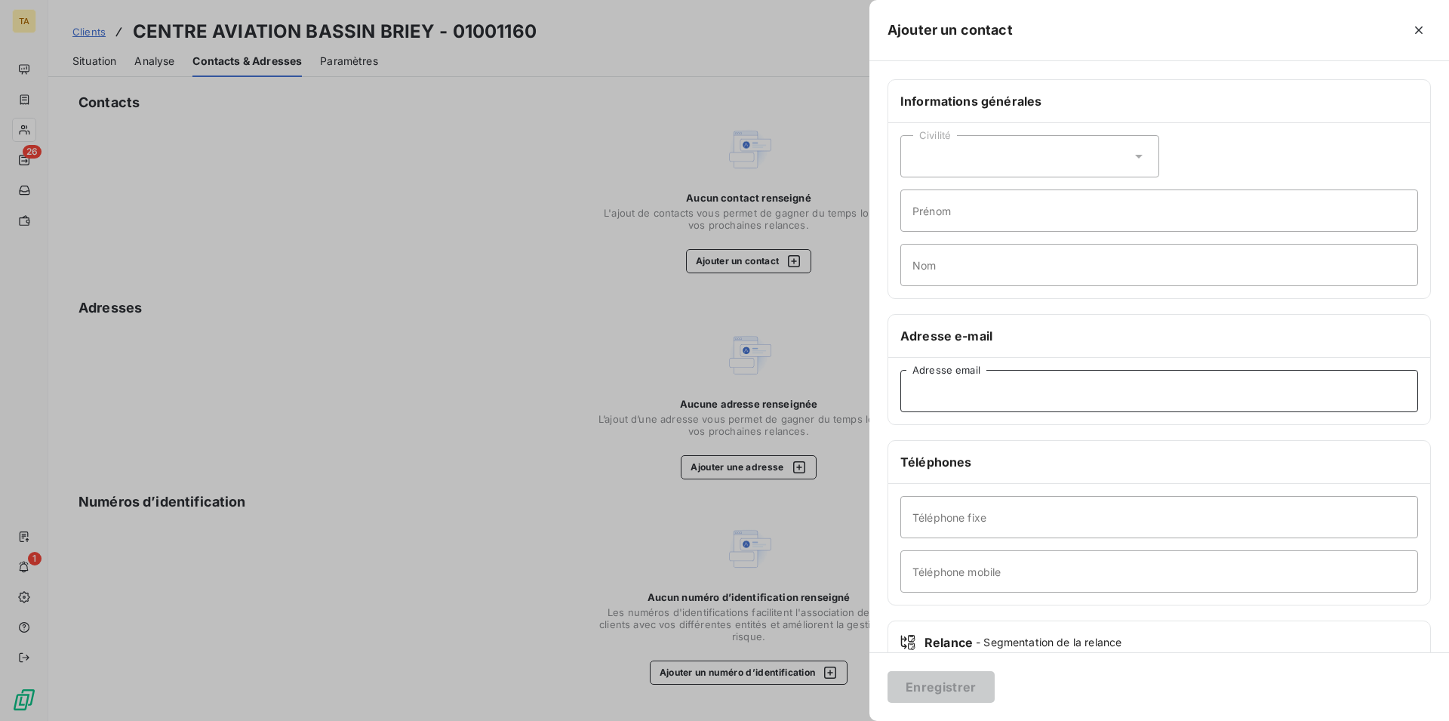
click at [992, 380] on input "Adresse email" at bounding box center [1160, 391] width 518 height 42
type input "[EMAIL_ADDRESS][DOMAIN_NAME]"
click at [947, 685] on button "Enregistrer" at bounding box center [941, 687] width 107 height 32
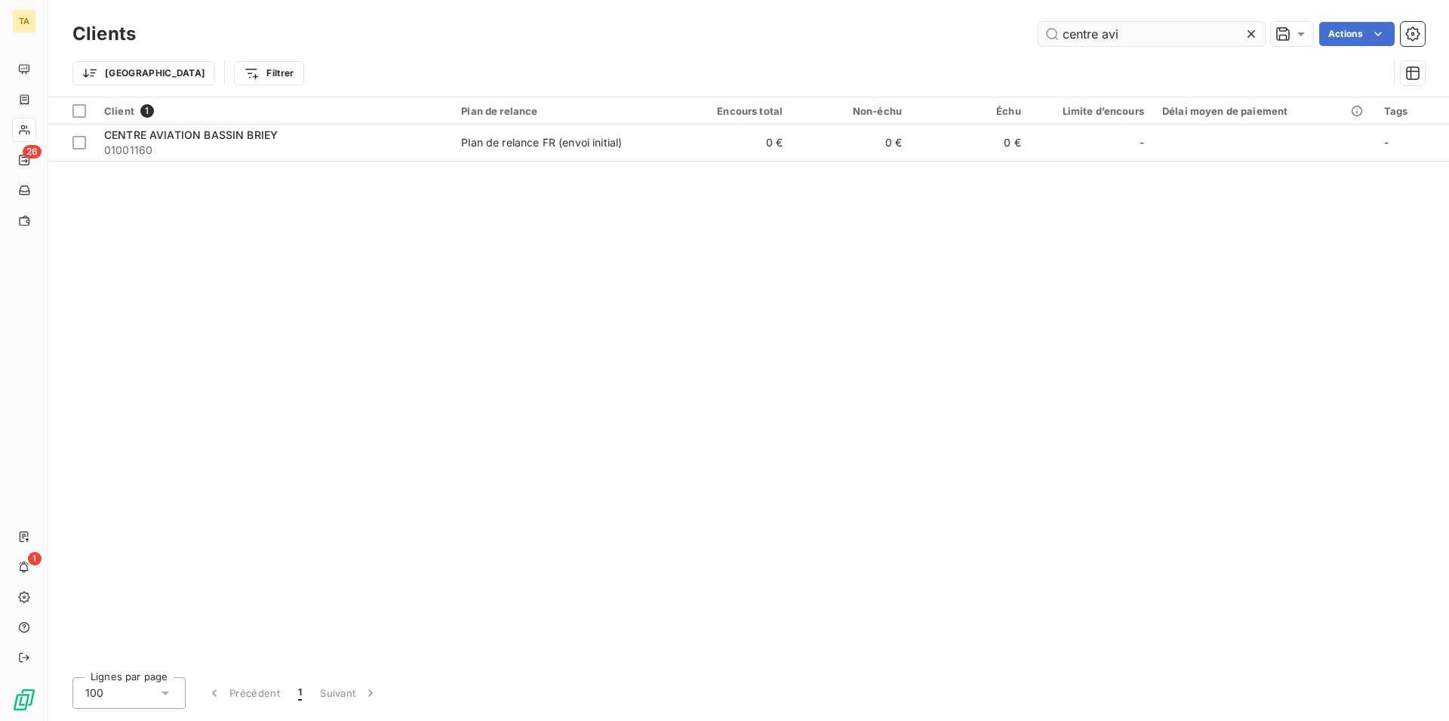
drag, startPoint x: 1128, startPoint y: 35, endPoint x: 1052, endPoint y: 26, distance: 76.9
click at [1052, 26] on input "centre avi" at bounding box center [1152, 34] width 226 height 24
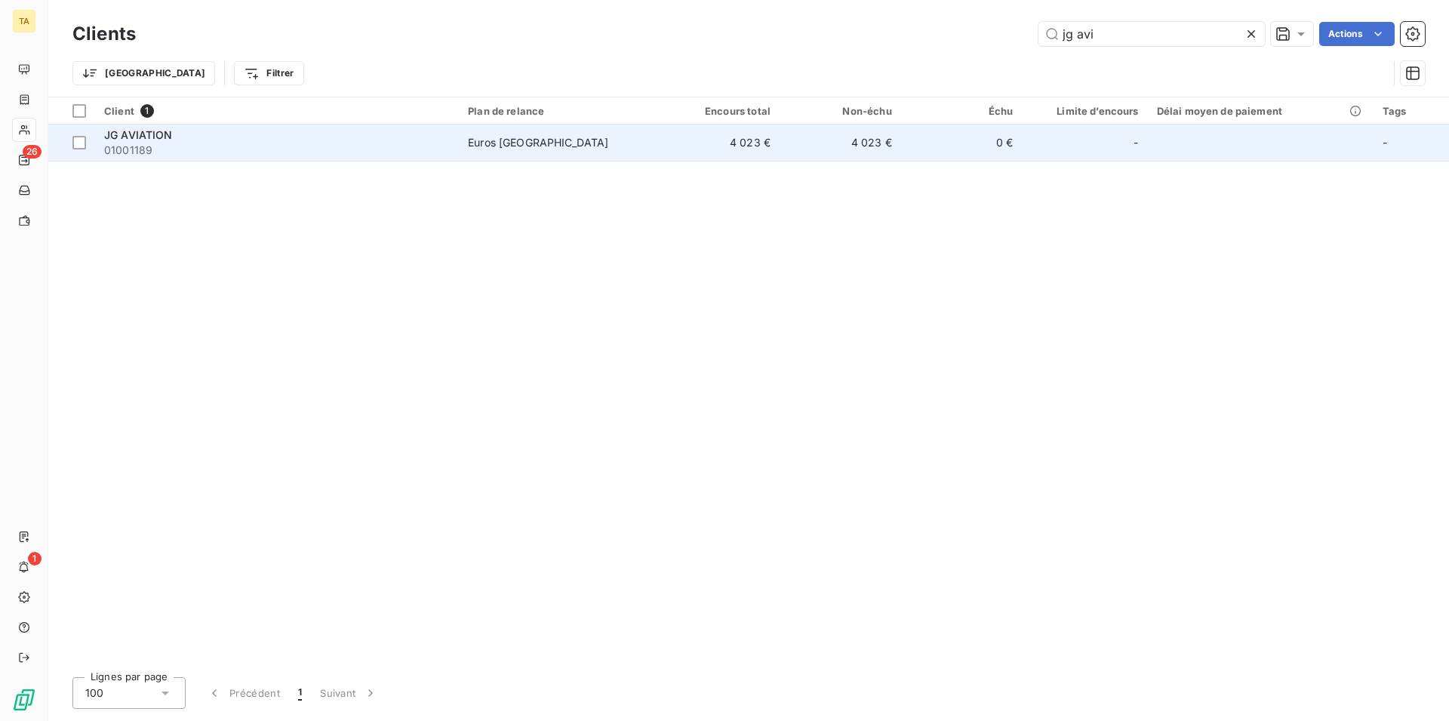
type input "jg avi"
click at [145, 152] on span "01001189" at bounding box center [277, 150] width 346 height 15
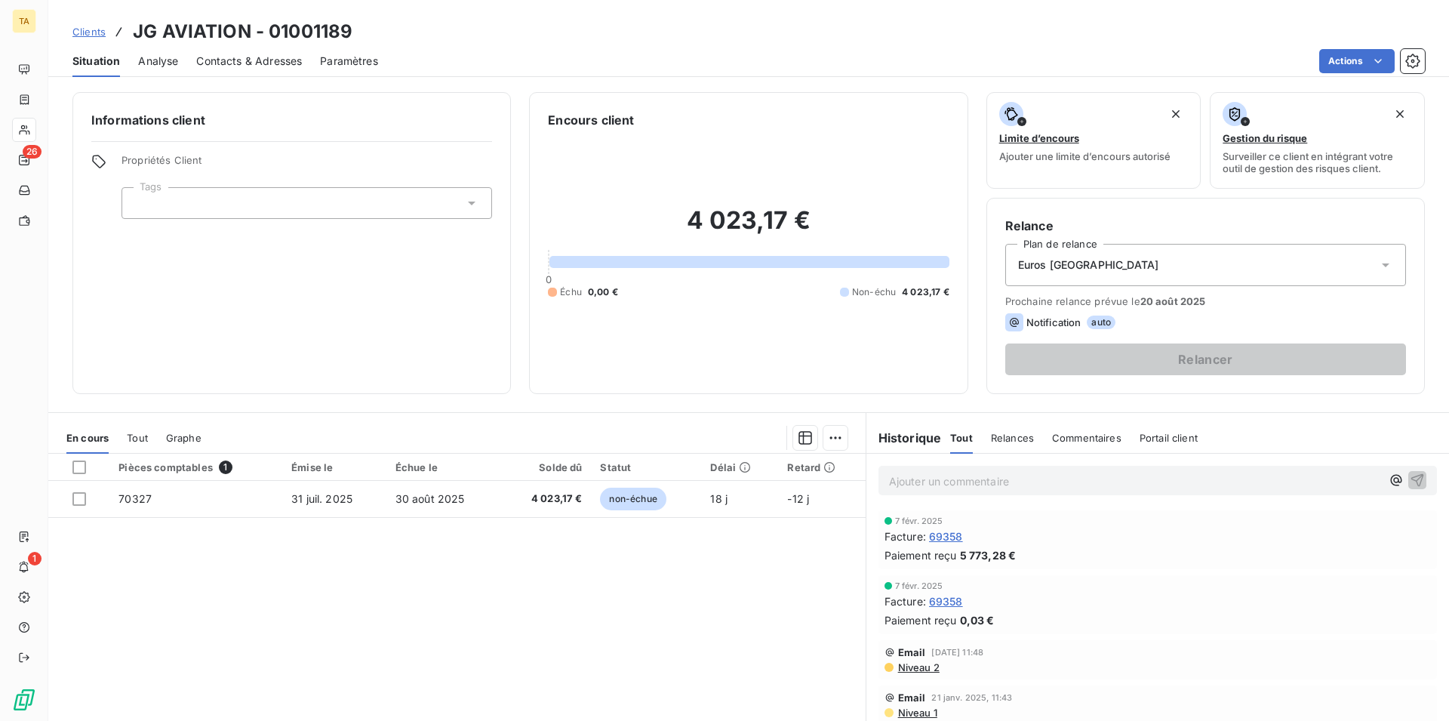
click at [210, 60] on span "Contacts & Adresses" at bounding box center [249, 61] width 106 height 15
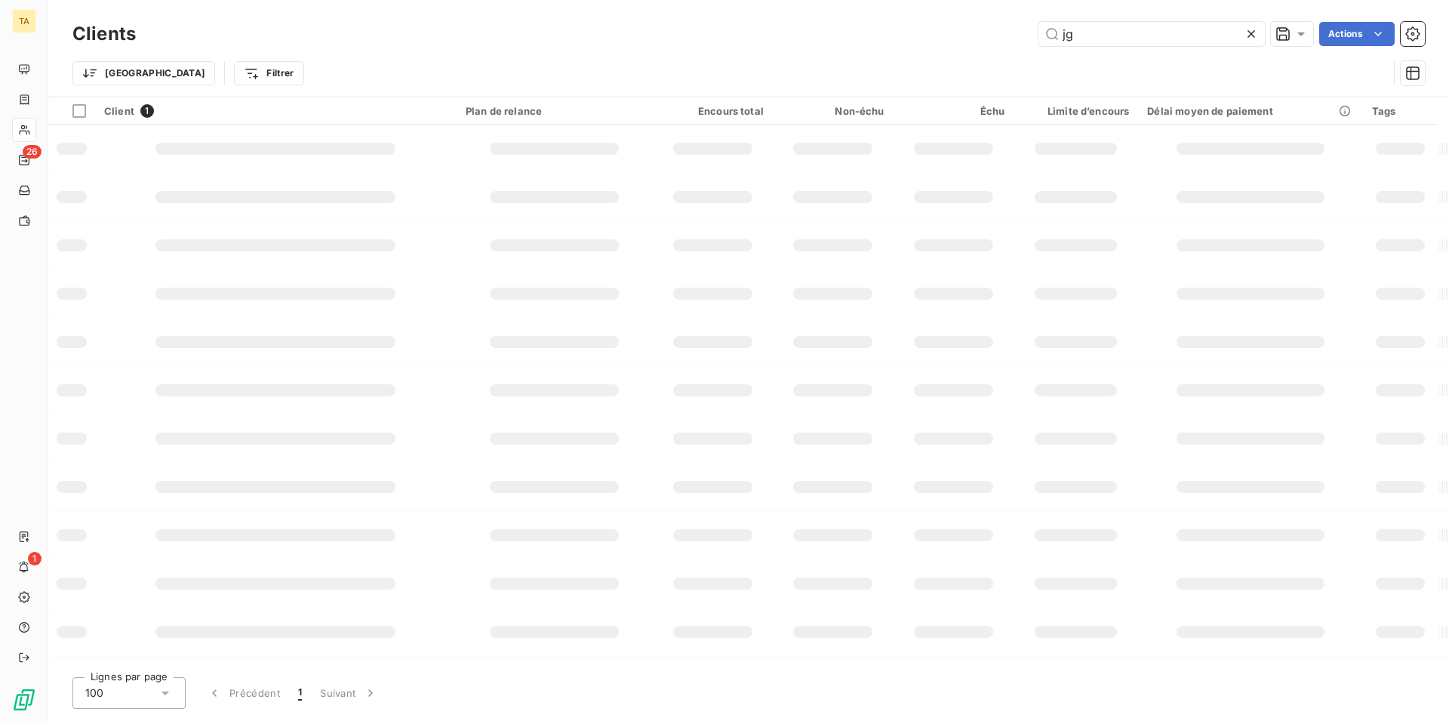
type input "j"
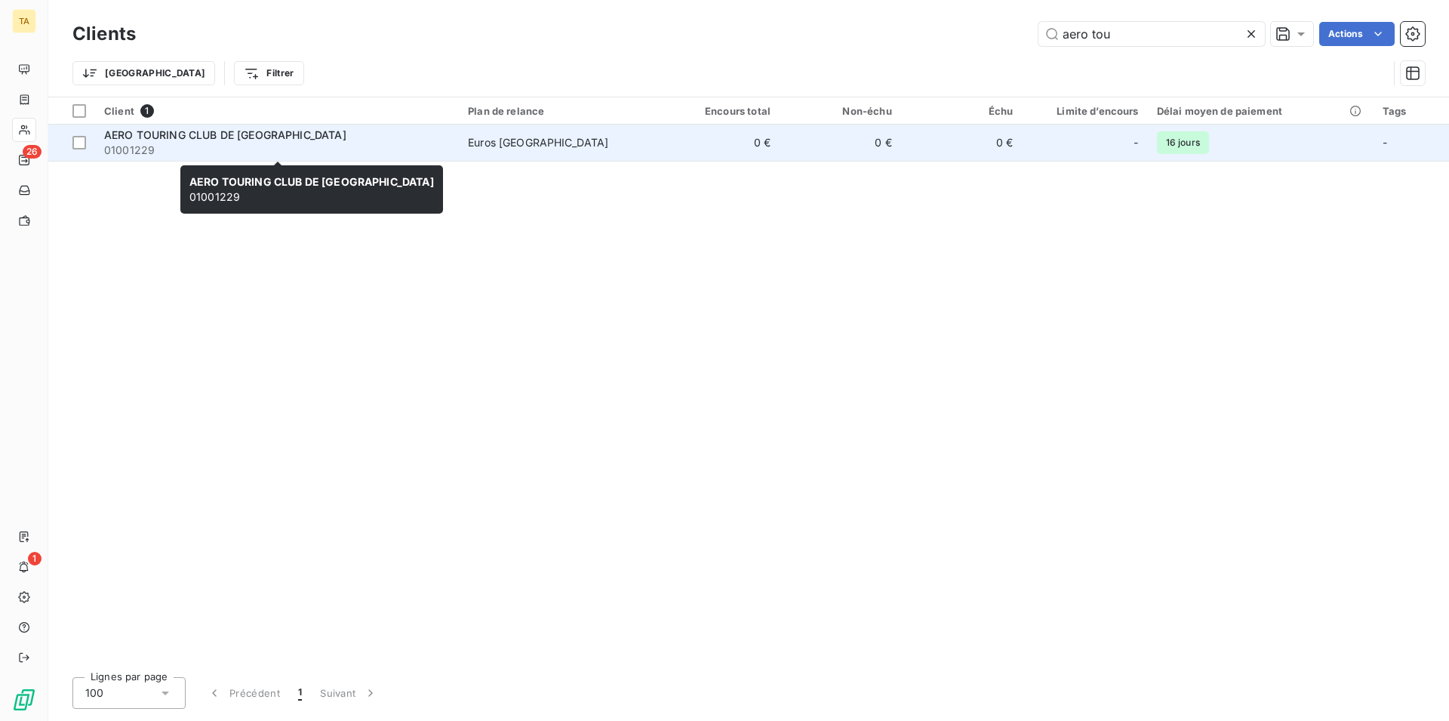
type input "aero tou"
click at [143, 134] on span "AERO TOURING CLUB DE [GEOGRAPHIC_DATA]" at bounding box center [225, 134] width 242 height 13
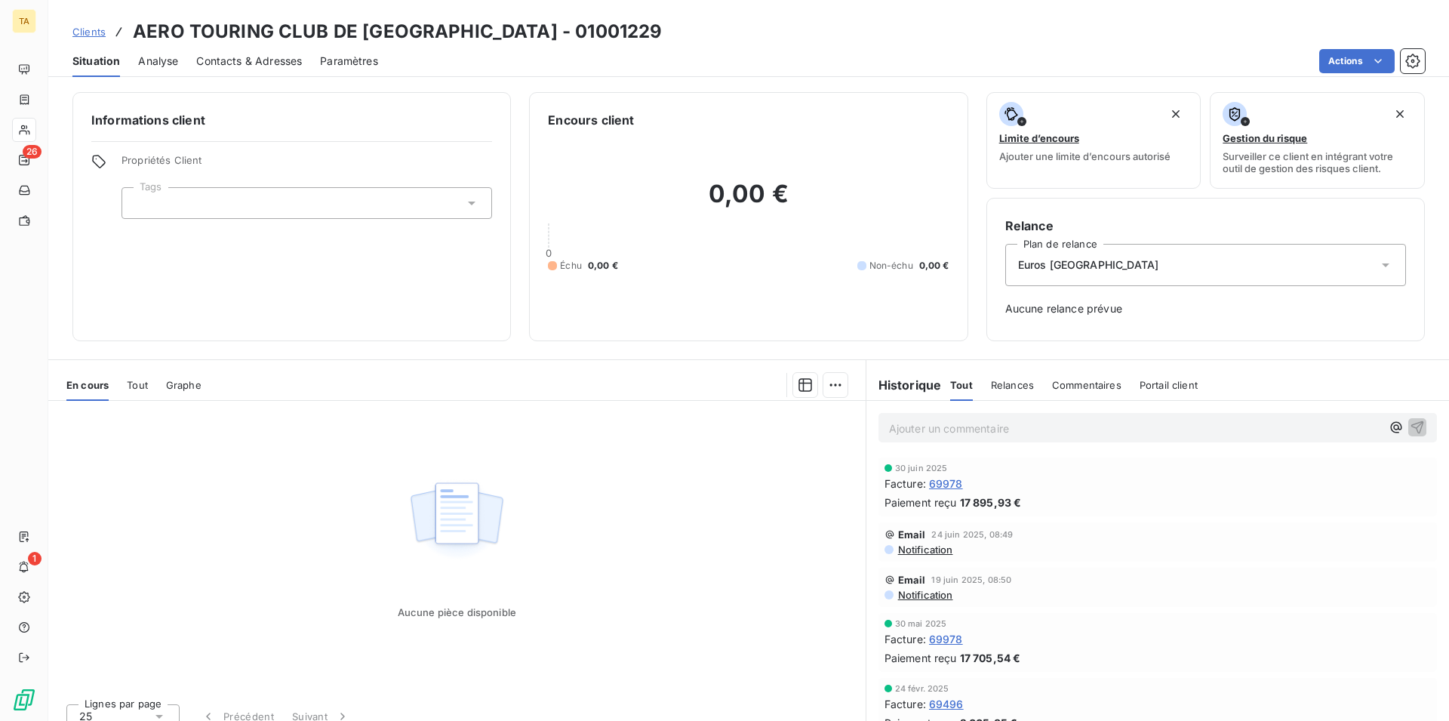
click at [261, 67] on span "Contacts & Adresses" at bounding box center [249, 61] width 106 height 15
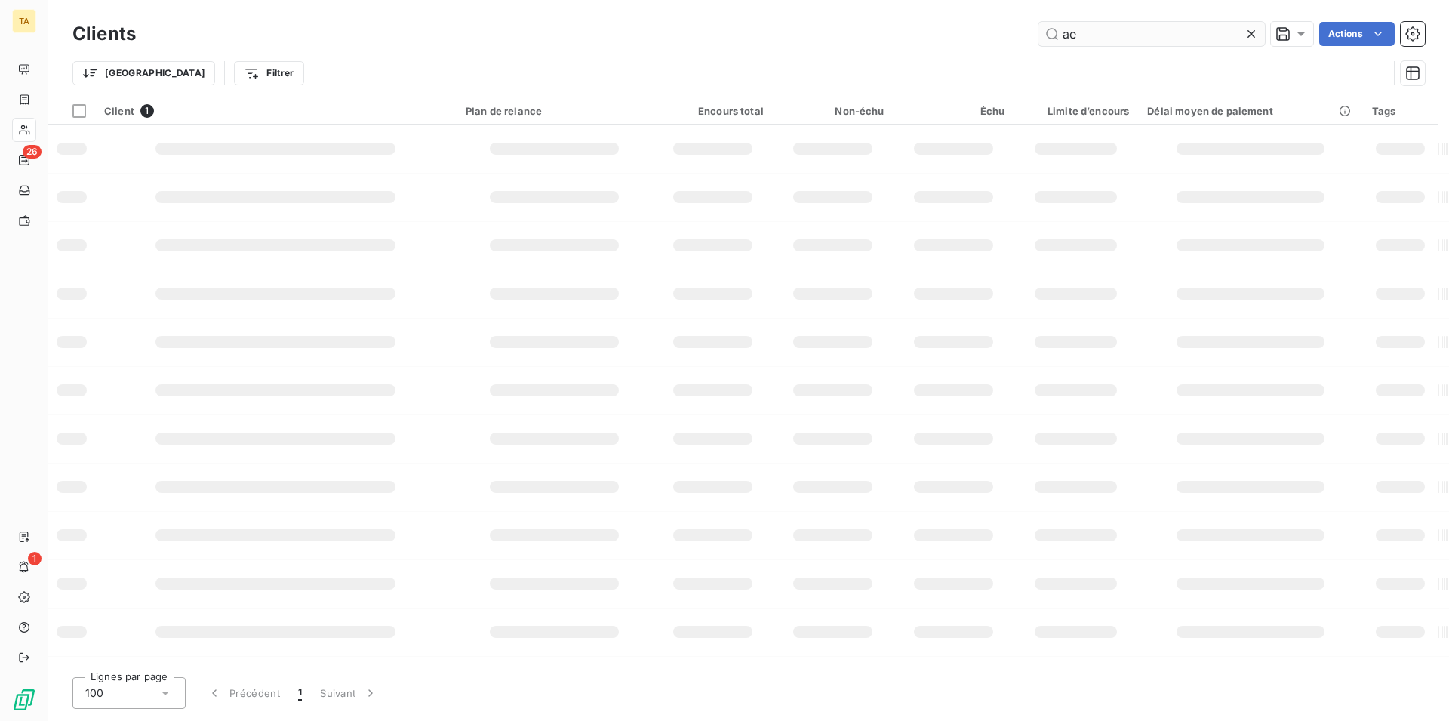
type input "a"
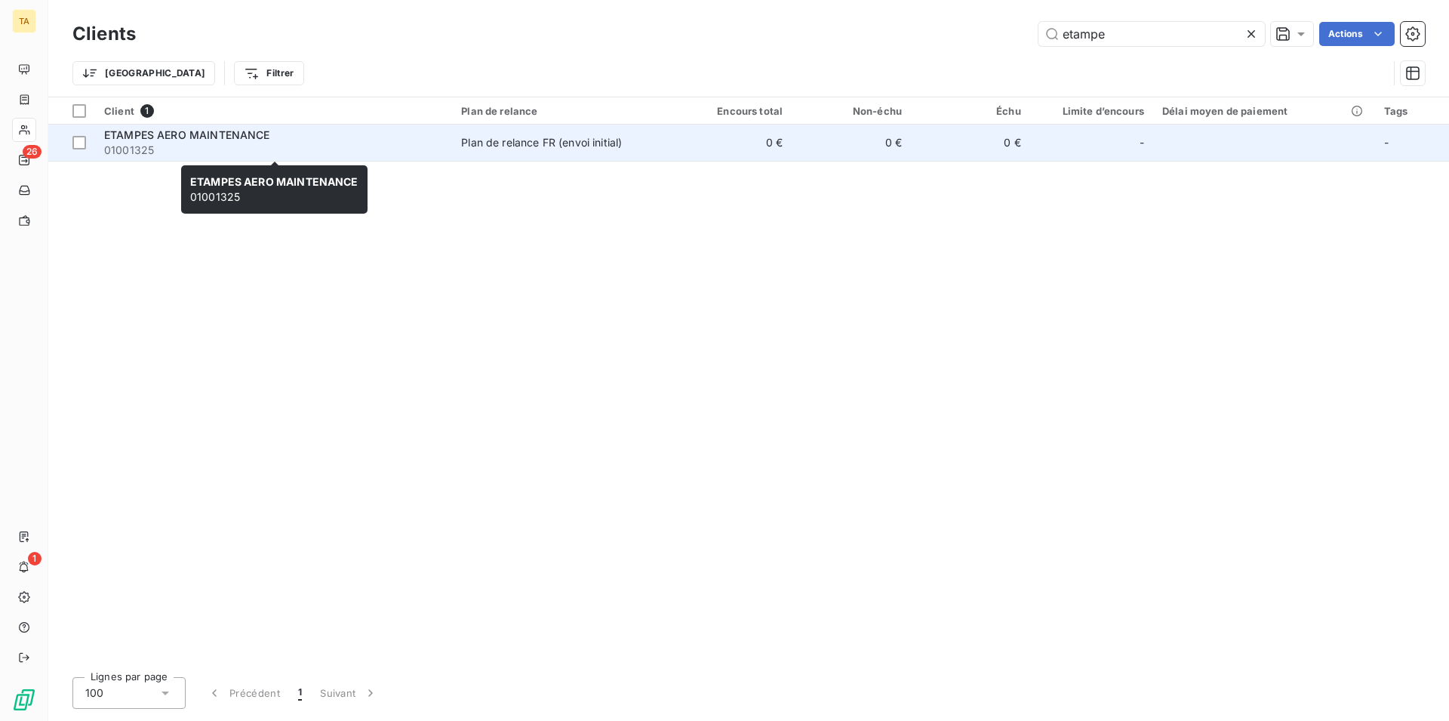
type input "etampe"
click at [211, 143] on span "01001325" at bounding box center [273, 150] width 339 height 15
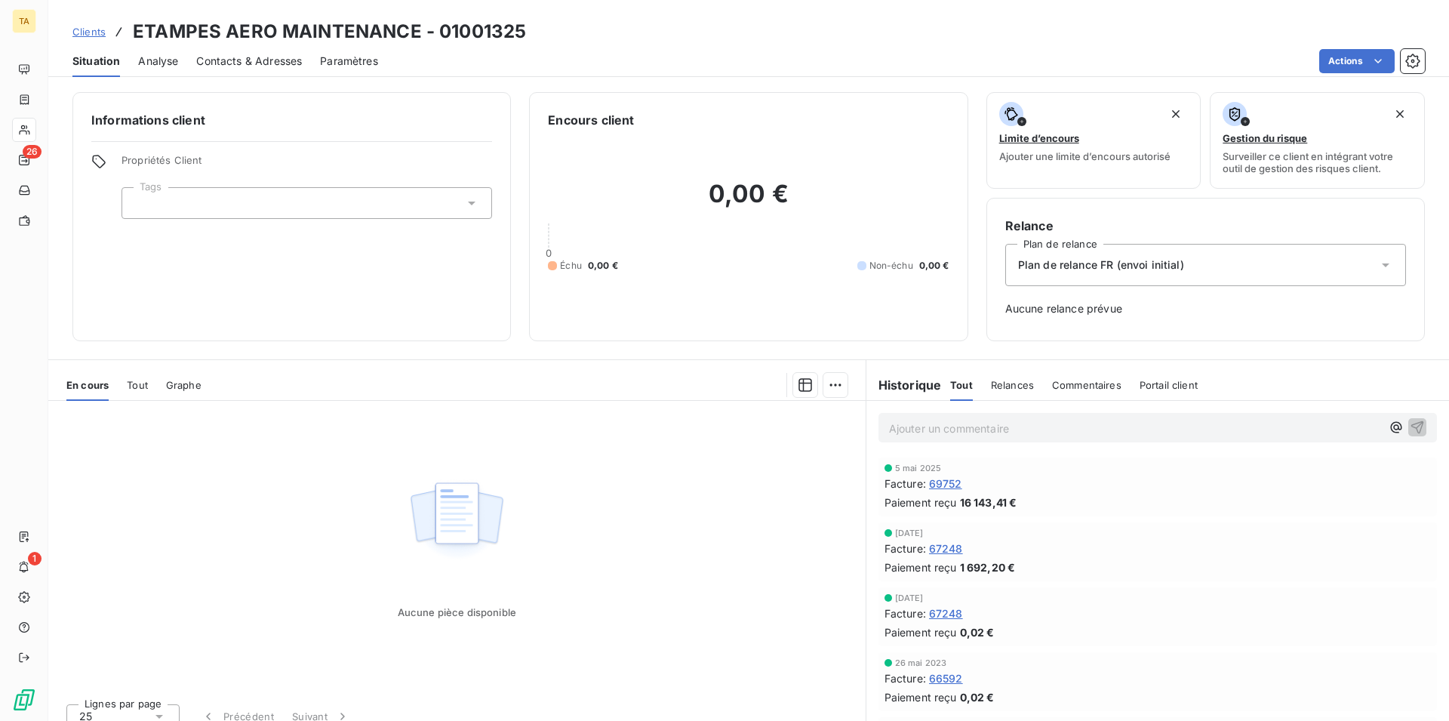
click at [211, 143] on div "Informations client Propriétés Client Tags" at bounding box center [291, 216] width 439 height 249
click at [259, 59] on span "Contacts & Adresses" at bounding box center [249, 61] width 106 height 15
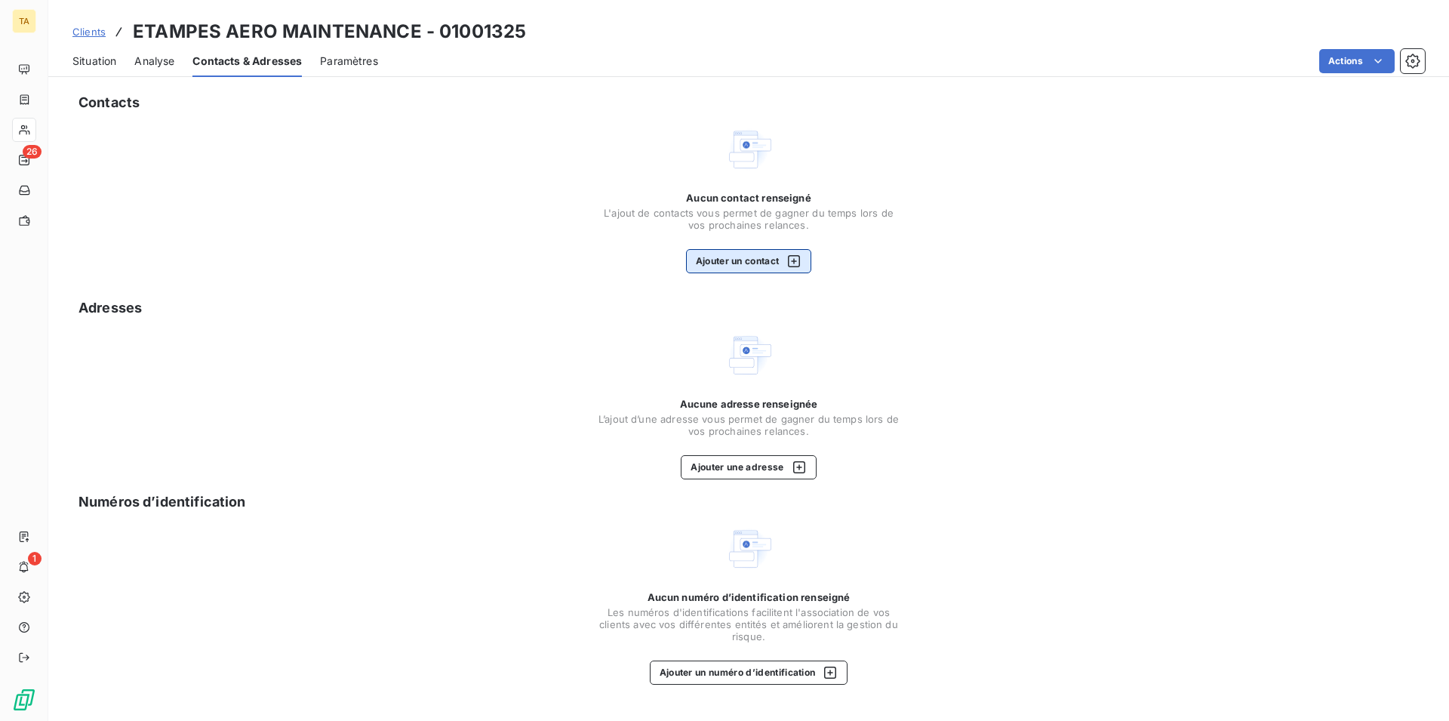
click at [736, 265] on button "Ajouter un contact" at bounding box center [749, 261] width 126 height 24
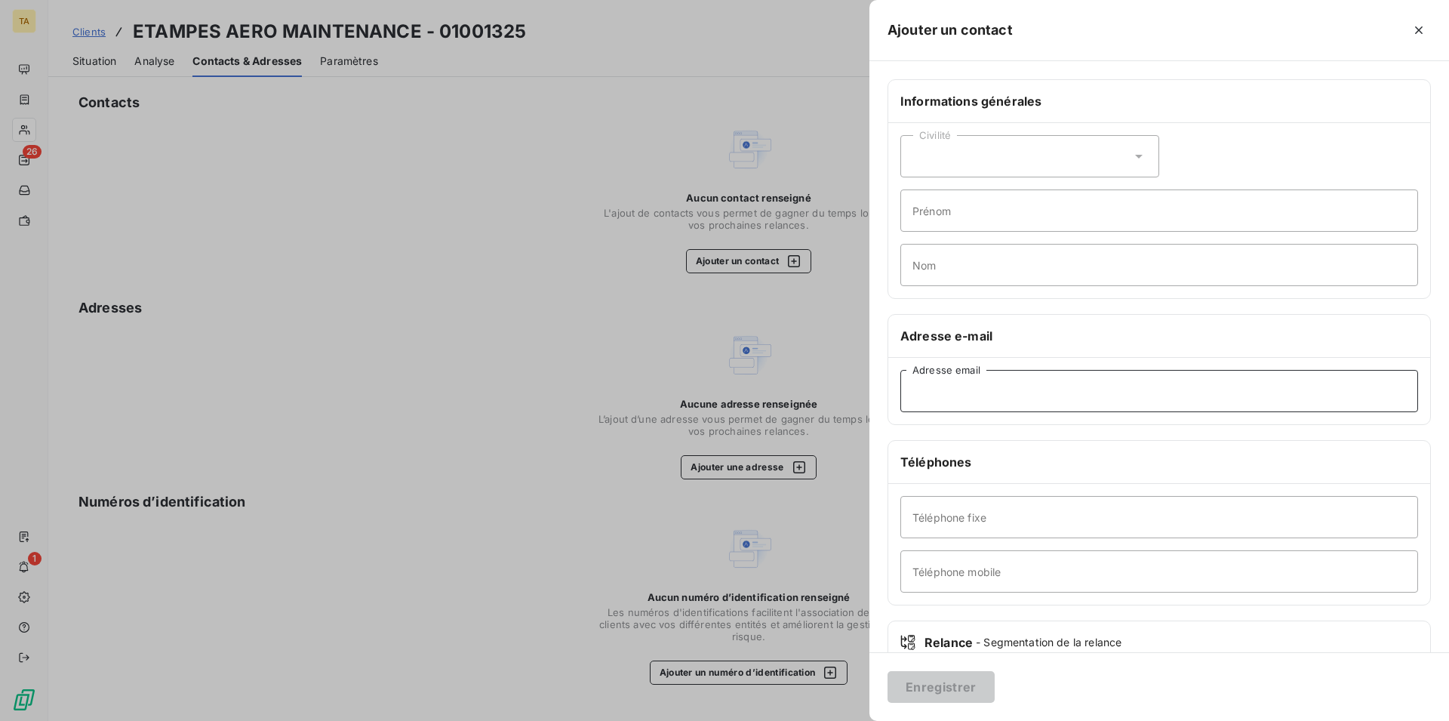
click at [948, 395] on input "Adresse email" at bounding box center [1160, 391] width 518 height 42
type input "[DOMAIN_NAME][EMAIL_ADDRESS][DOMAIN_NAME]"
click at [941, 686] on button "Enregistrer" at bounding box center [941, 687] width 107 height 32
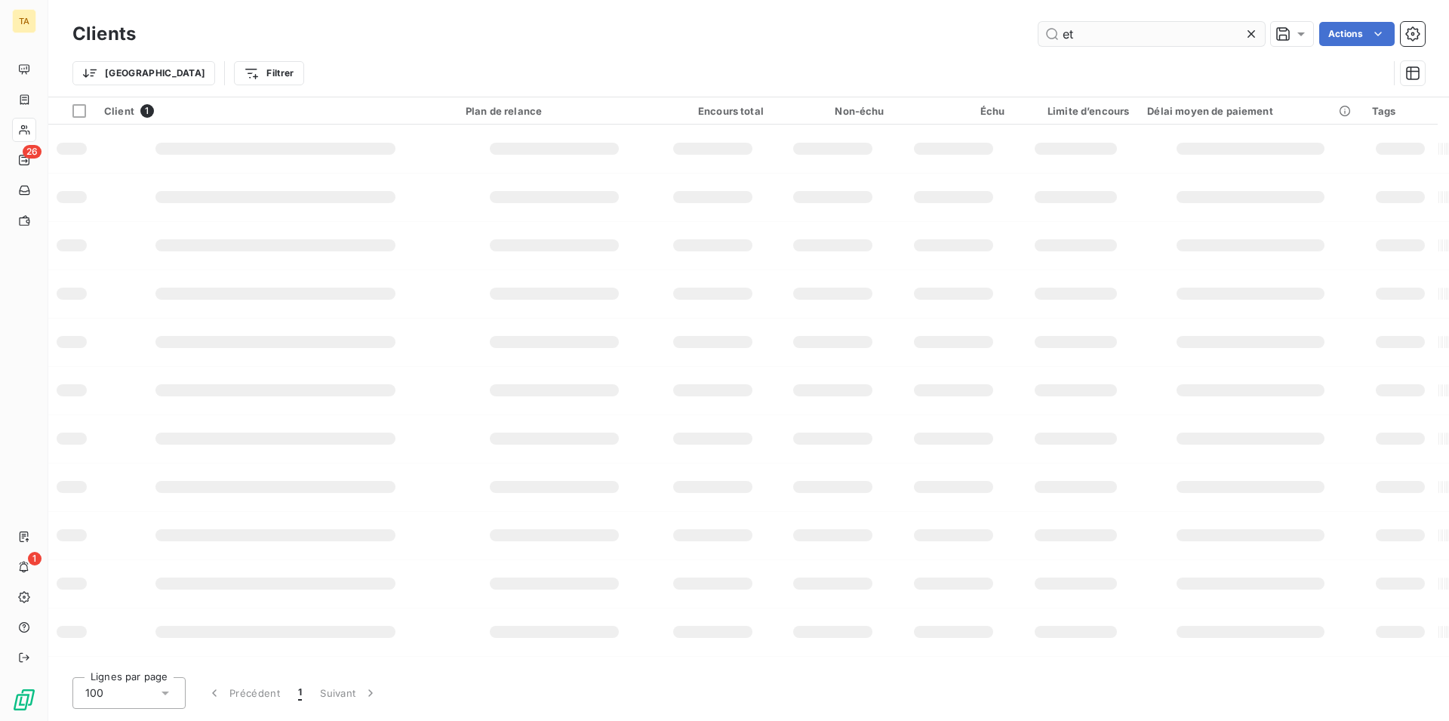
type input "e"
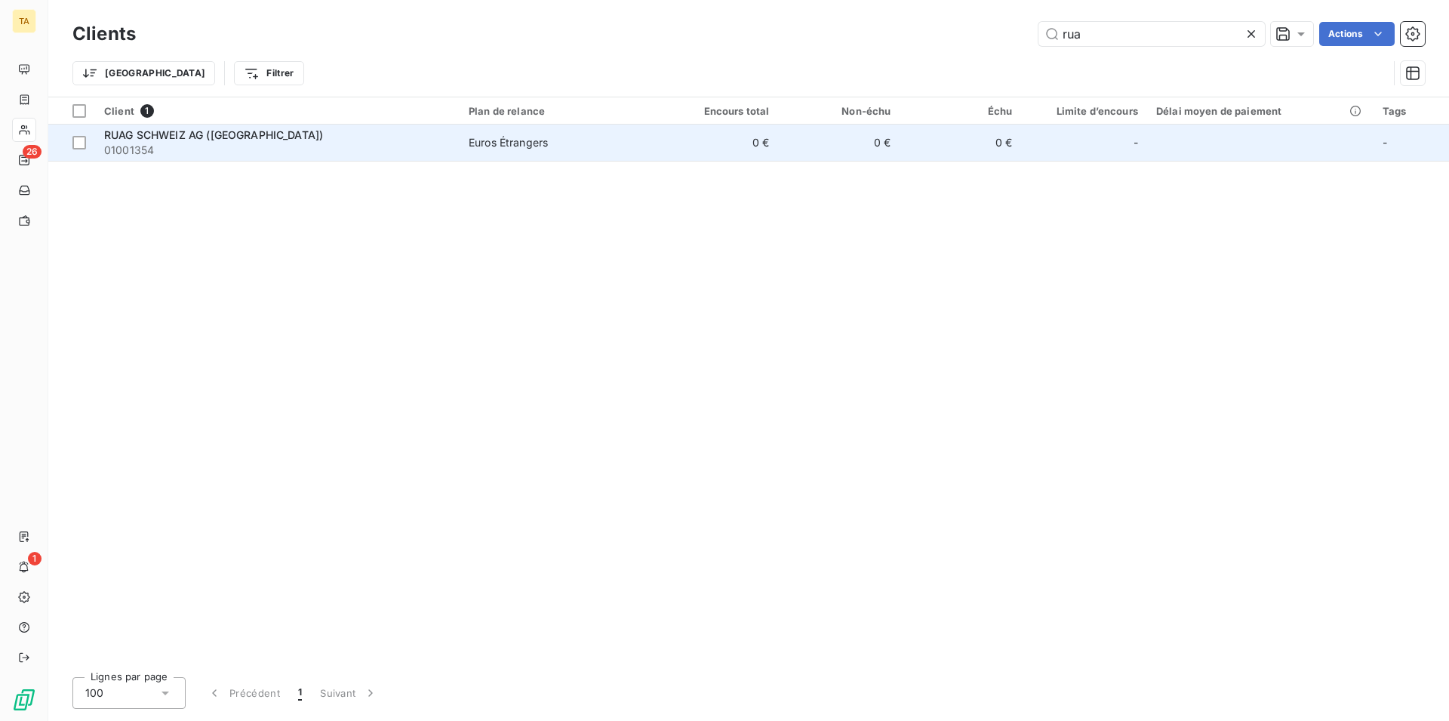
type input "rua"
click at [200, 140] on span "RUAG SCHWEIZ AG ([GEOGRAPHIC_DATA])" at bounding box center [213, 134] width 219 height 13
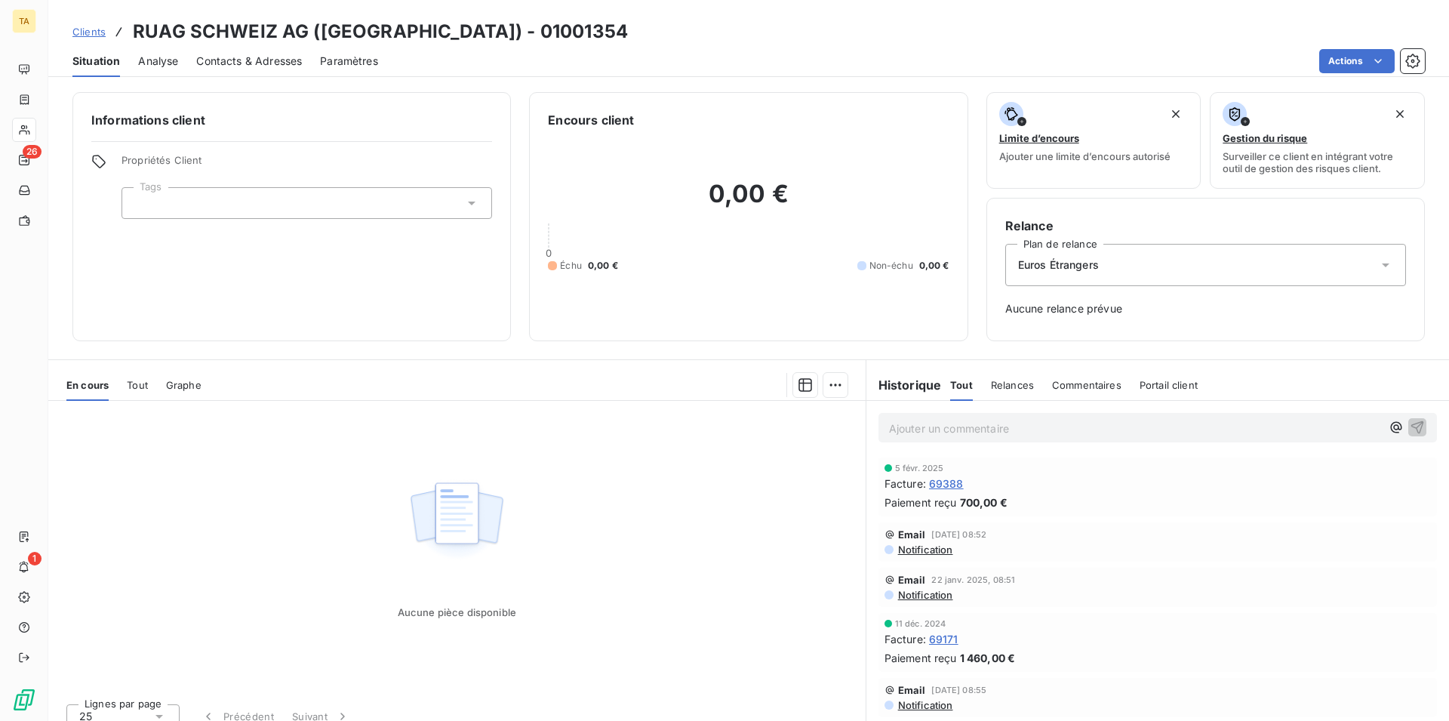
click at [260, 65] on span "Contacts & Adresses" at bounding box center [249, 61] width 106 height 15
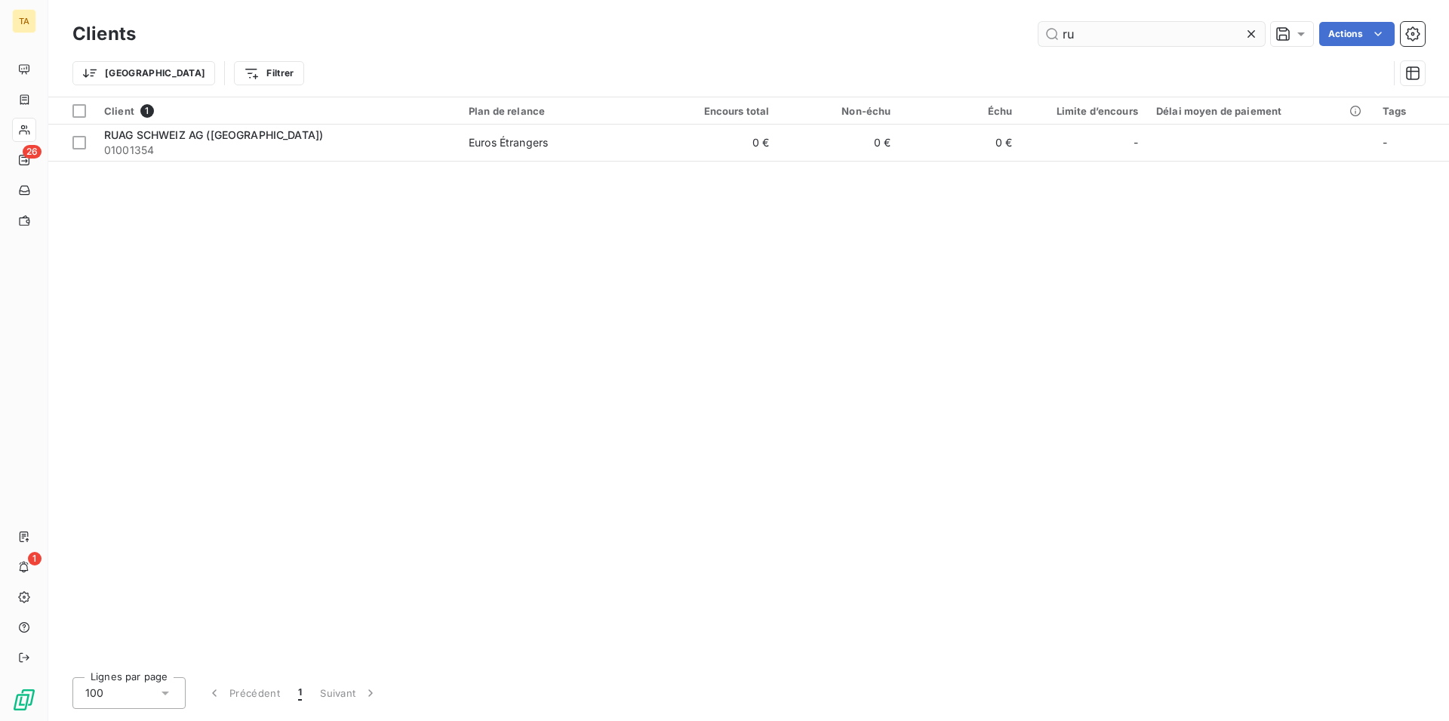
type input "r"
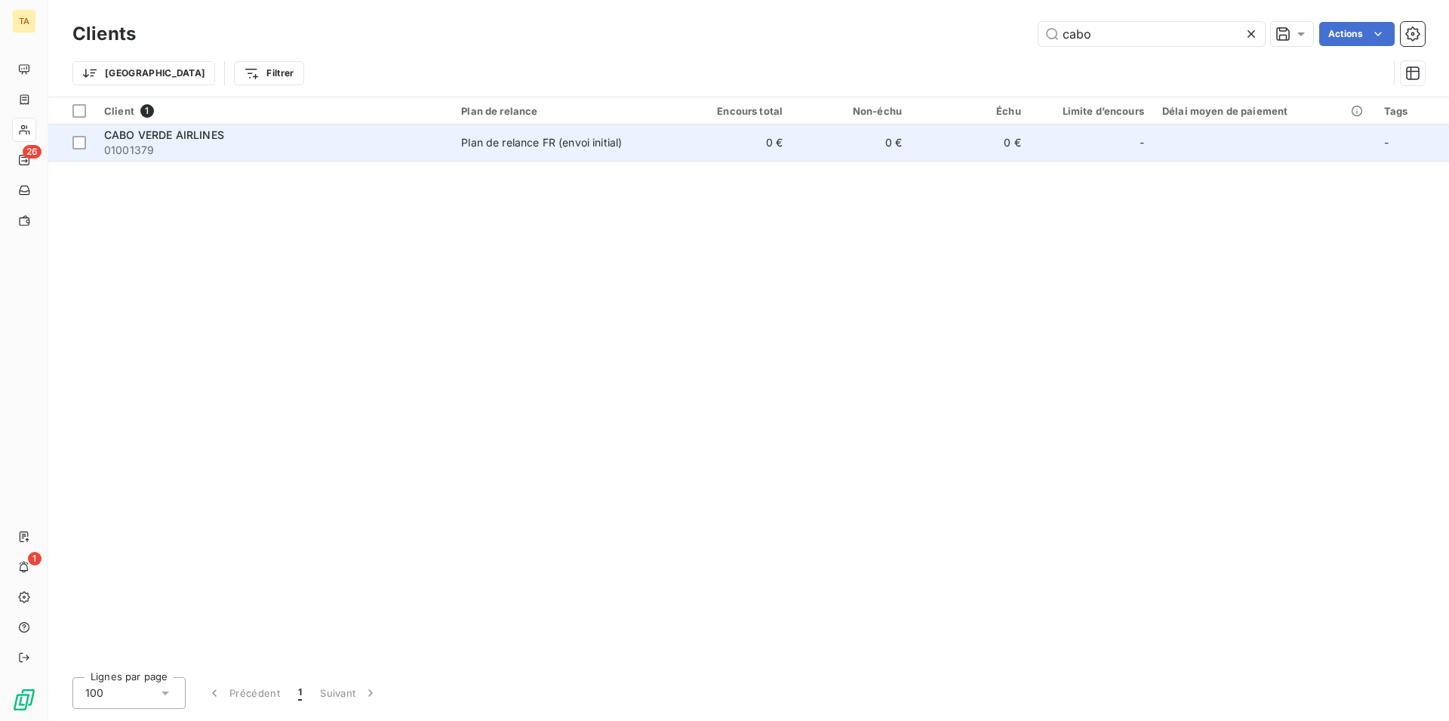
type input "cabo"
click at [163, 135] on span "CABO VERDE AIRLINES" at bounding box center [164, 134] width 120 height 13
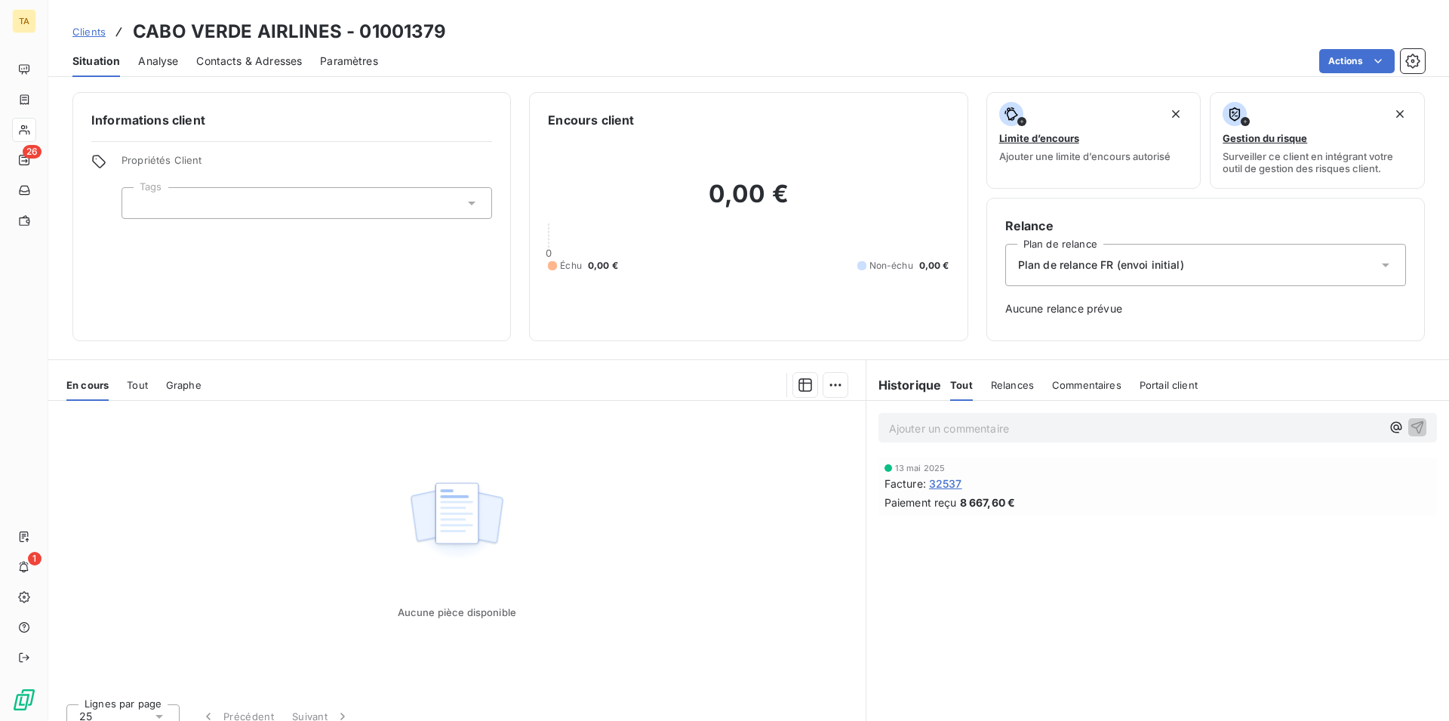
click at [254, 60] on span "Contacts & Adresses" at bounding box center [249, 61] width 106 height 15
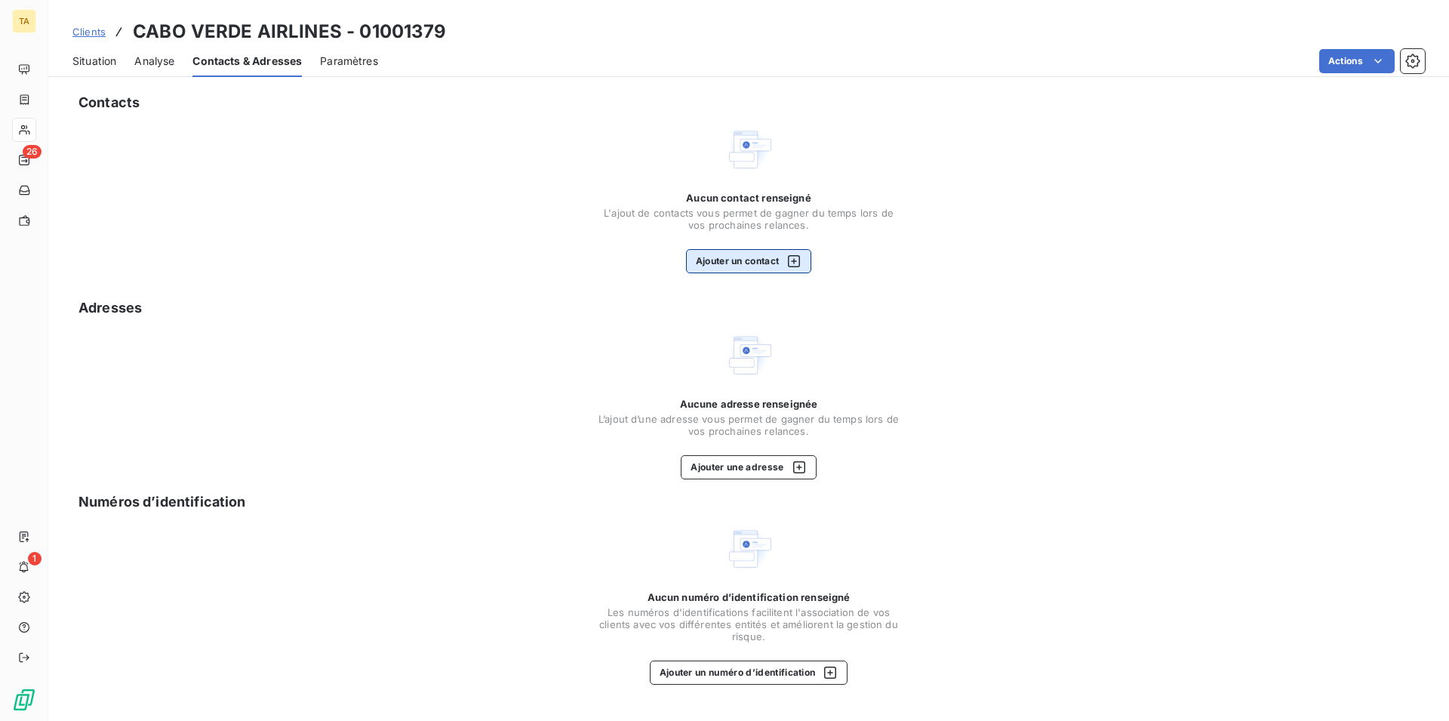
click at [763, 257] on button "Ajouter un contact" at bounding box center [749, 261] width 126 height 24
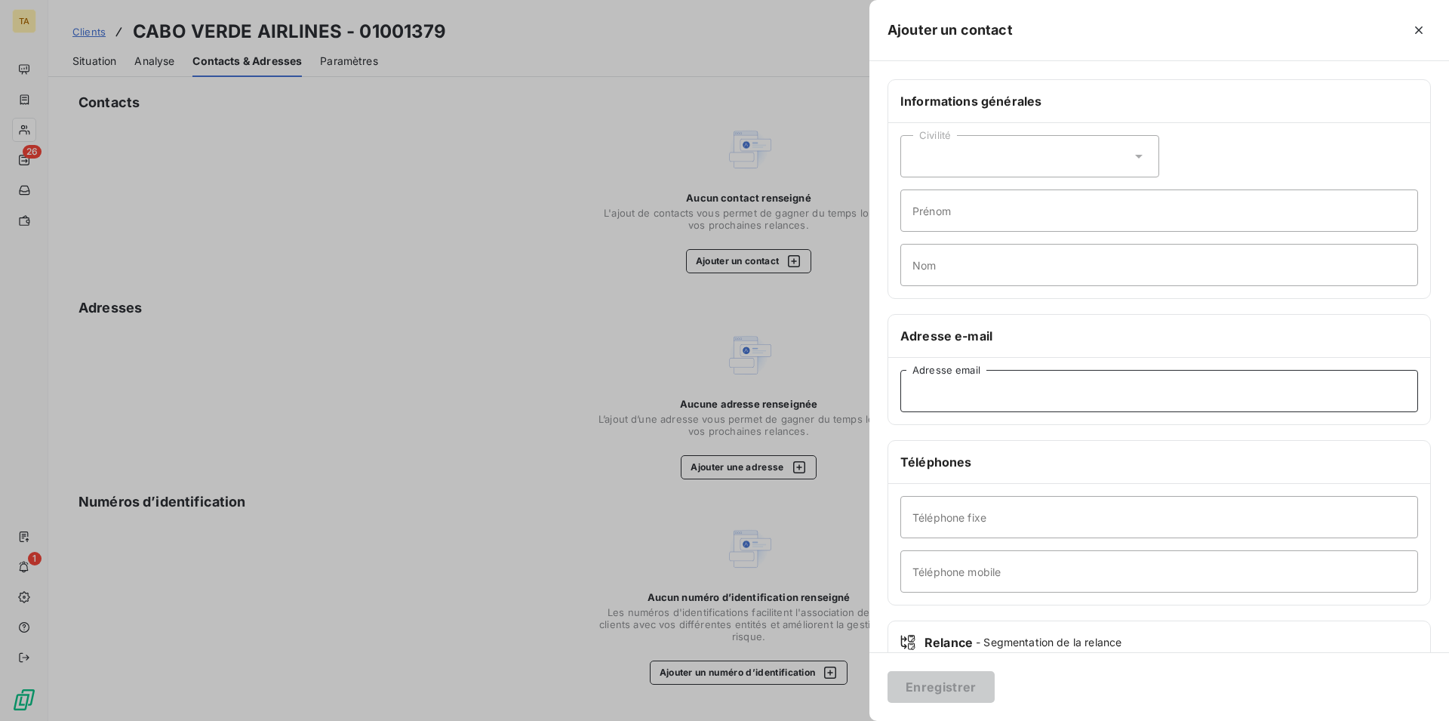
click at [1007, 393] on input "Adresse email" at bounding box center [1160, 391] width 518 height 42
type input "[EMAIL_ADDRESS][DOMAIN_NAME]"
click at [976, 685] on button "Enregistrer" at bounding box center [941, 687] width 107 height 32
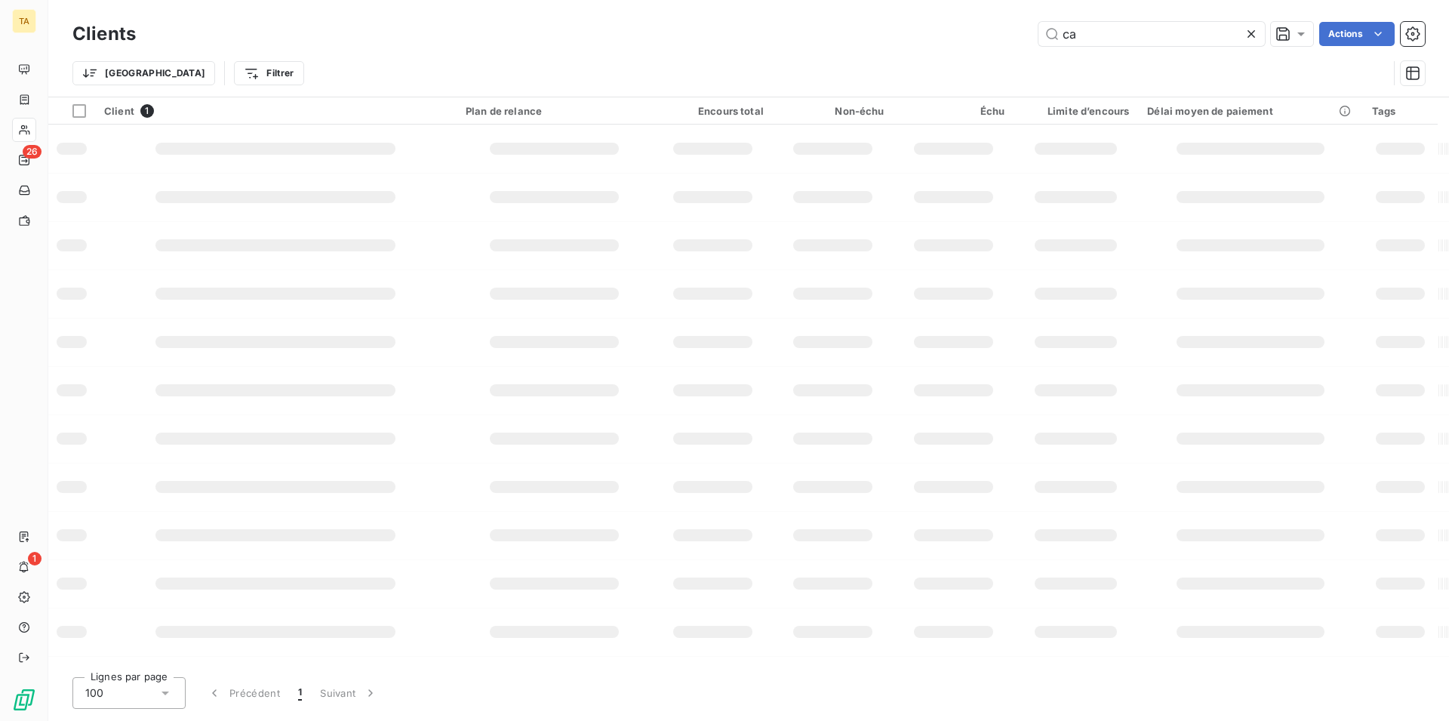
type input "c"
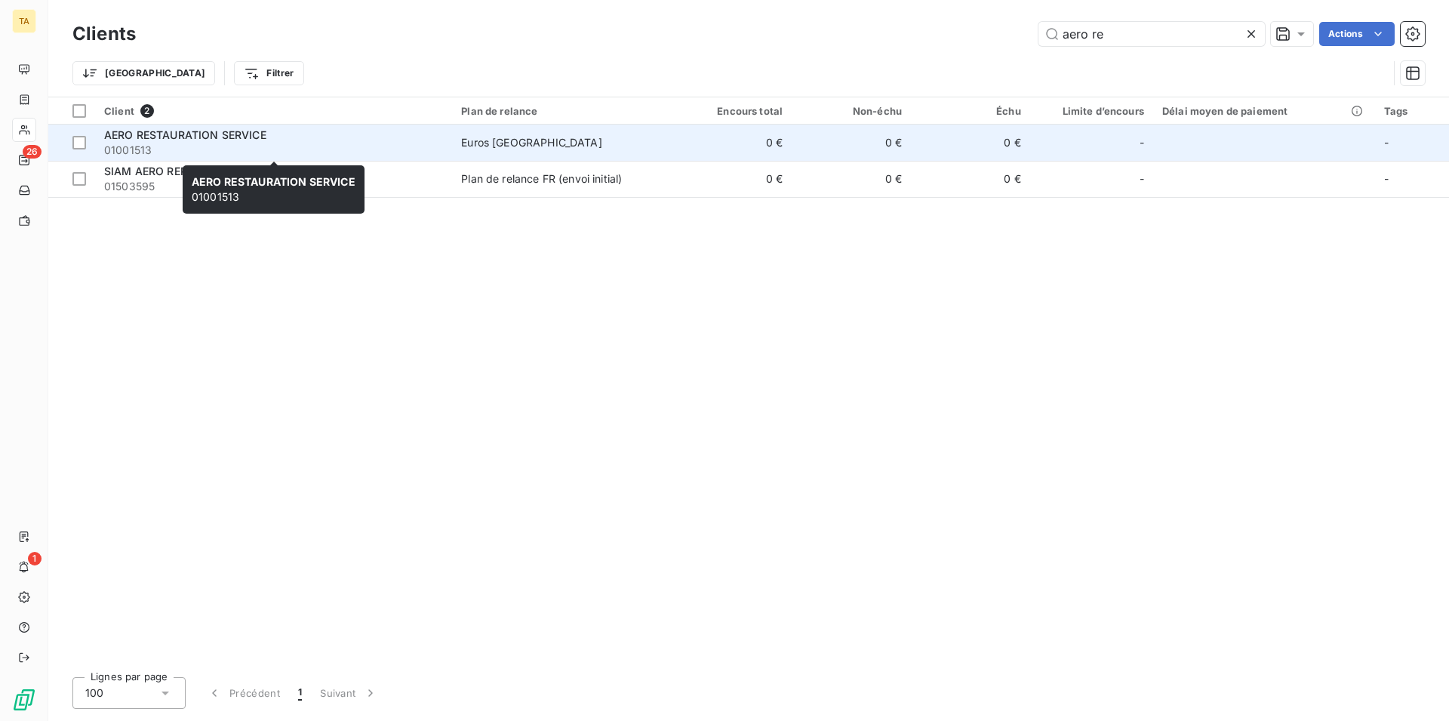
type input "aero re"
click at [125, 146] on span "01001513" at bounding box center [273, 150] width 339 height 15
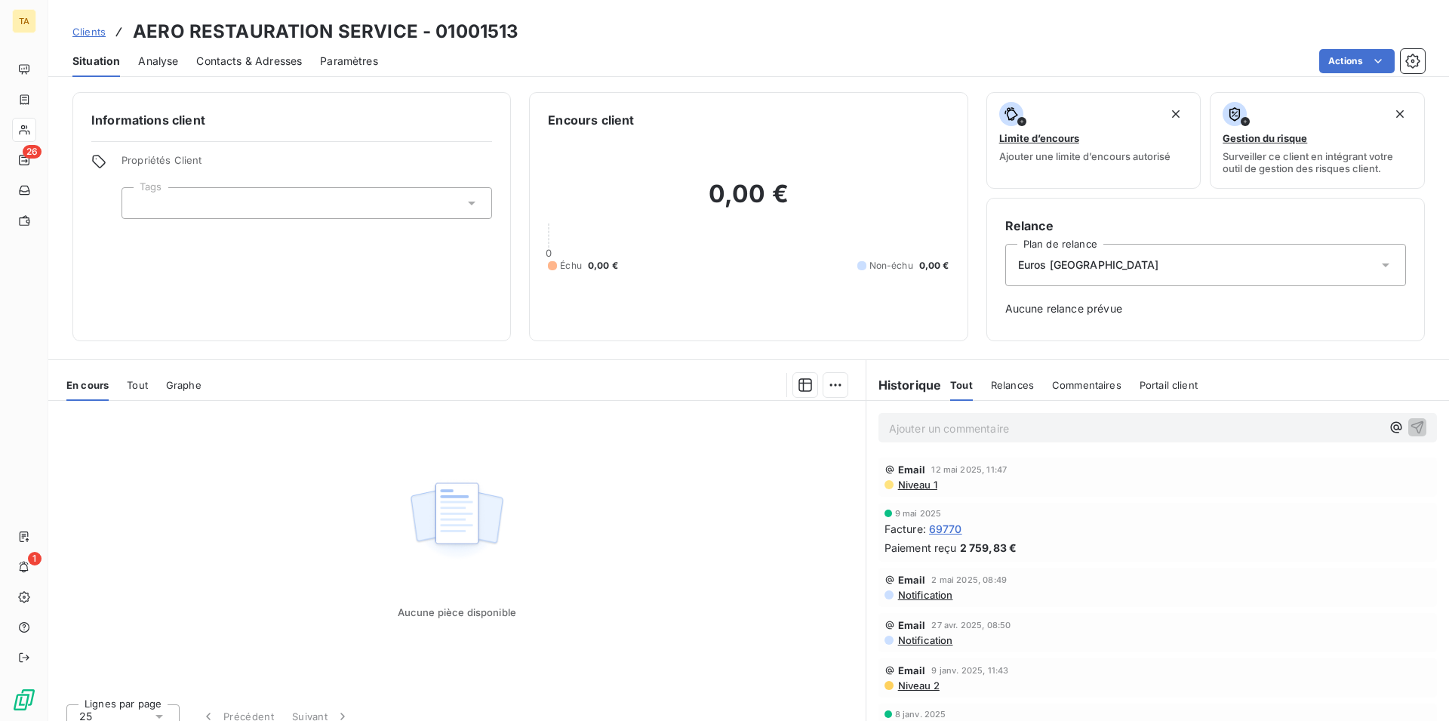
click at [237, 63] on span "Contacts & Adresses" at bounding box center [249, 61] width 106 height 15
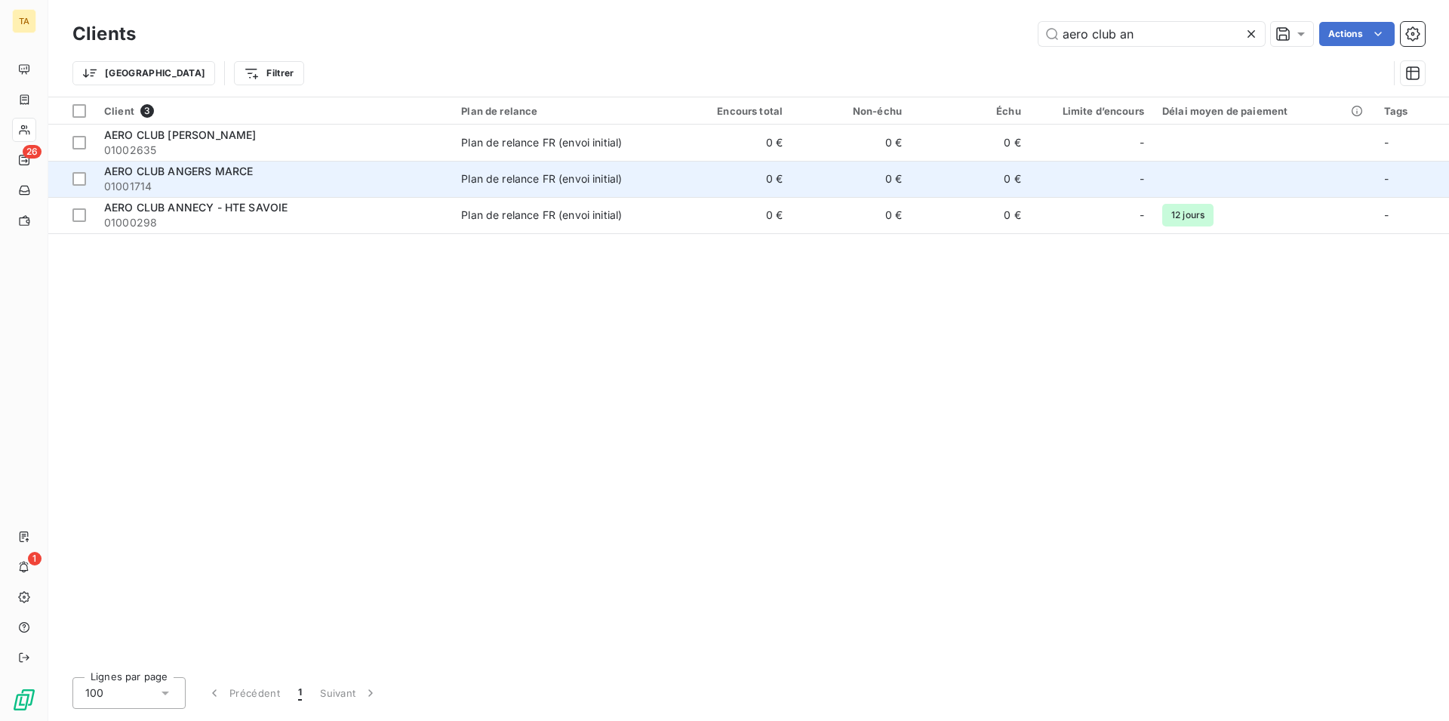
type input "aero club an"
click at [175, 188] on span "01001714" at bounding box center [273, 186] width 339 height 15
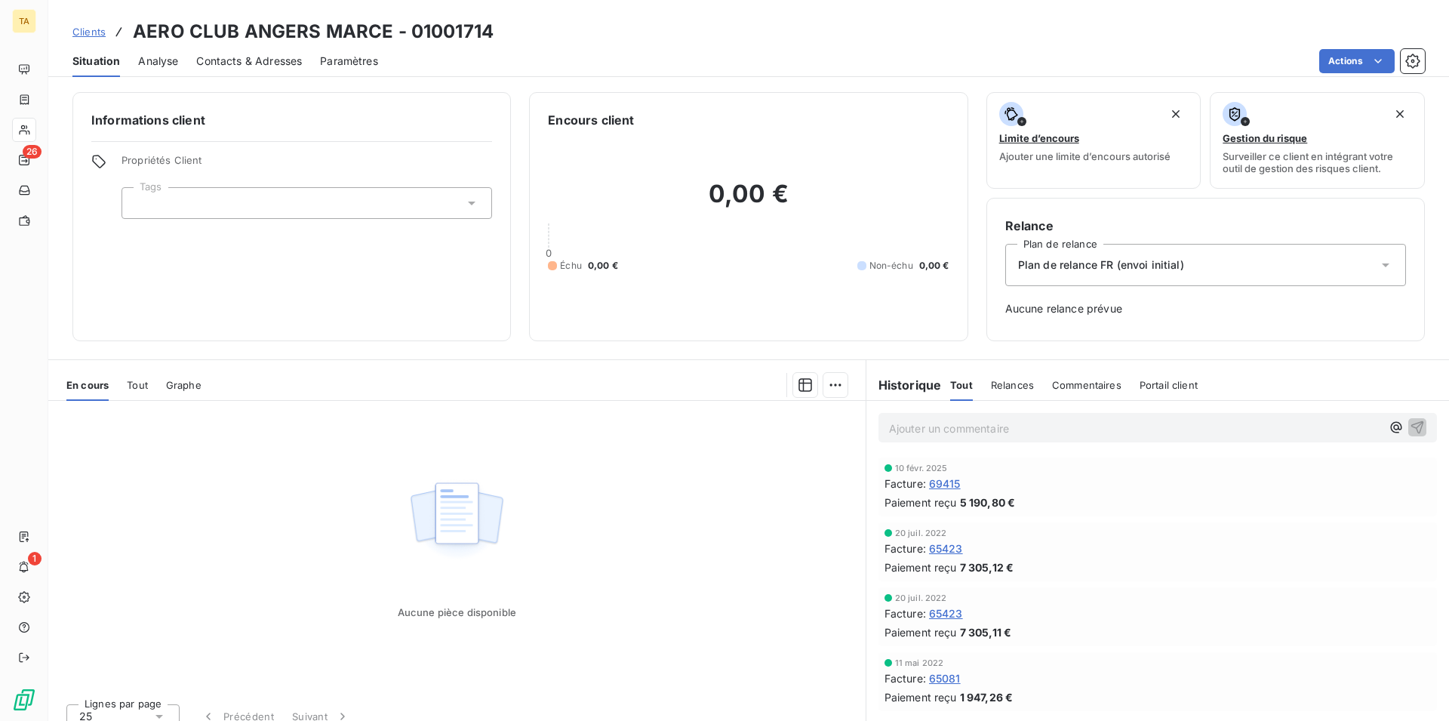
click at [265, 66] on span "Contacts & Adresses" at bounding box center [249, 61] width 106 height 15
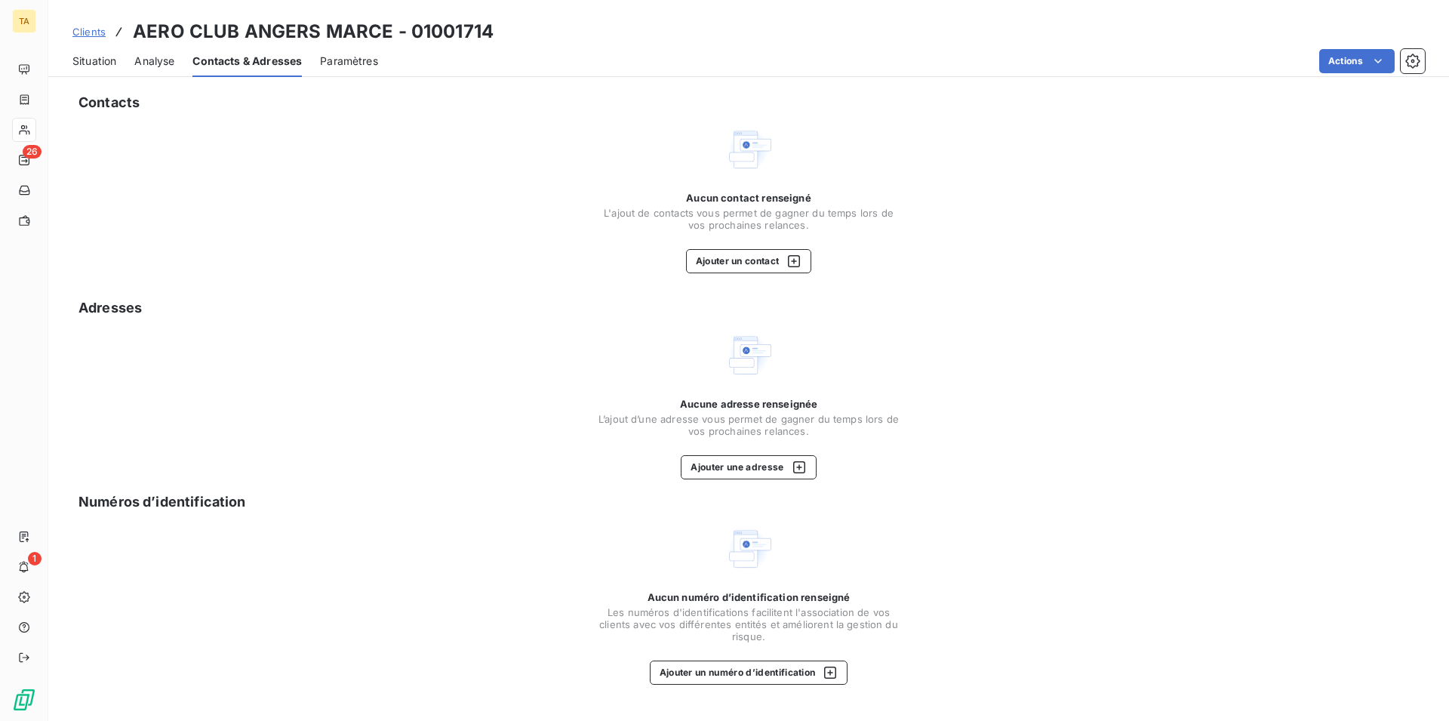
click at [108, 63] on span "Situation" at bounding box center [94, 61] width 44 height 15
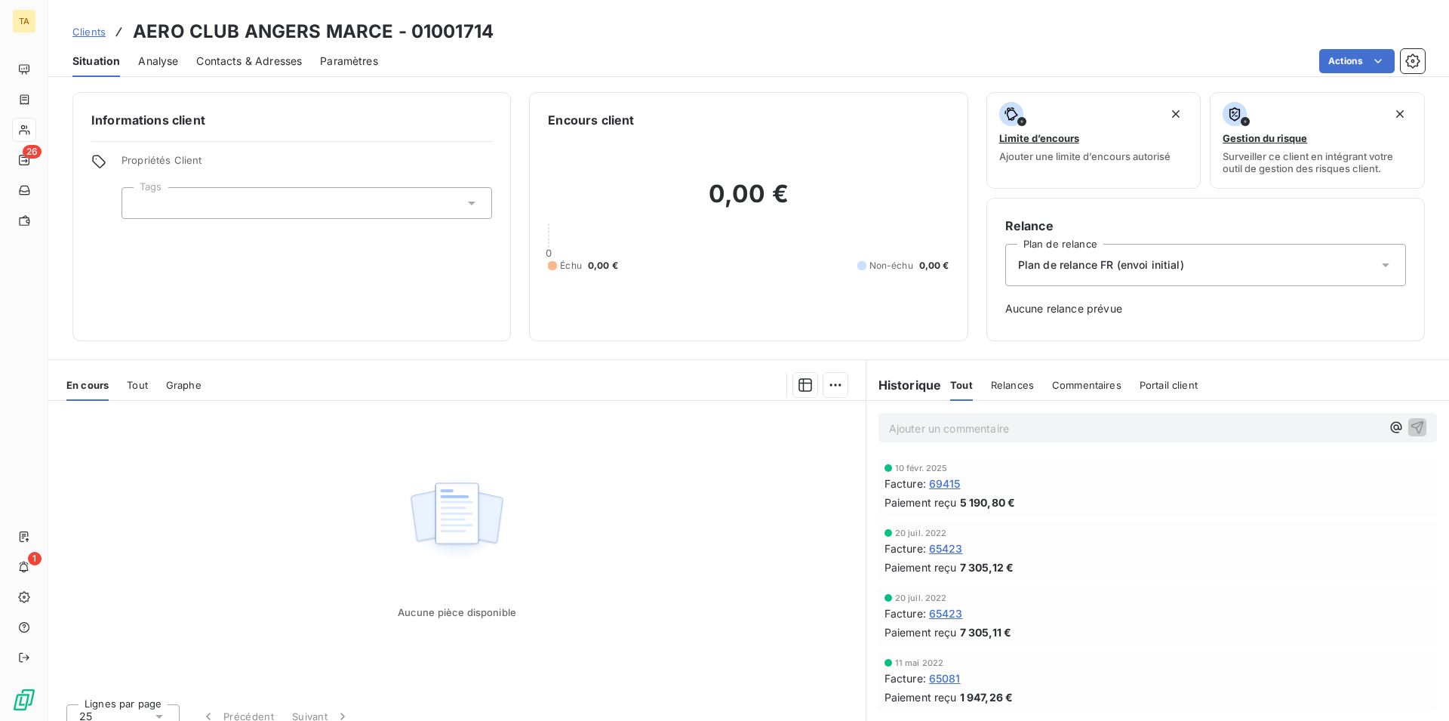
click at [238, 61] on span "Contacts & Adresses" at bounding box center [249, 61] width 106 height 15
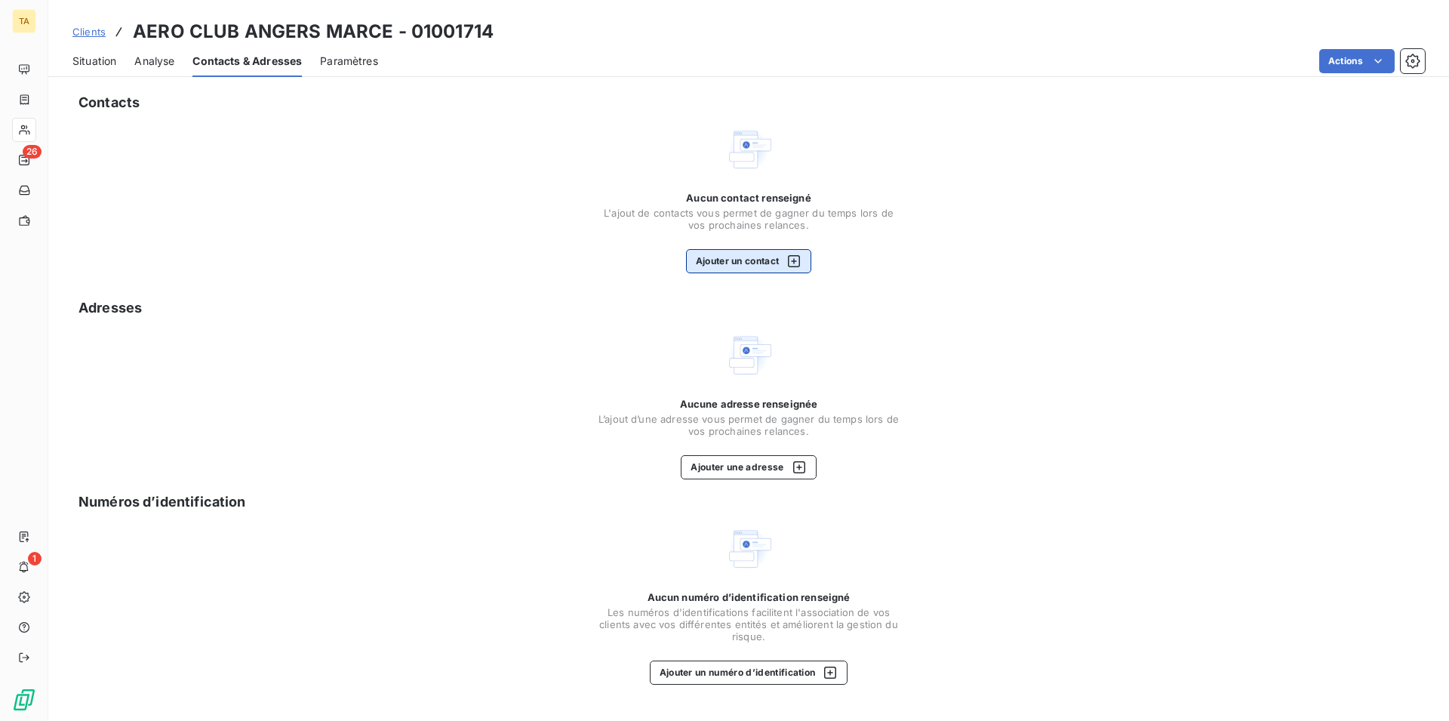
click at [747, 268] on button "Ajouter un contact" at bounding box center [749, 261] width 126 height 24
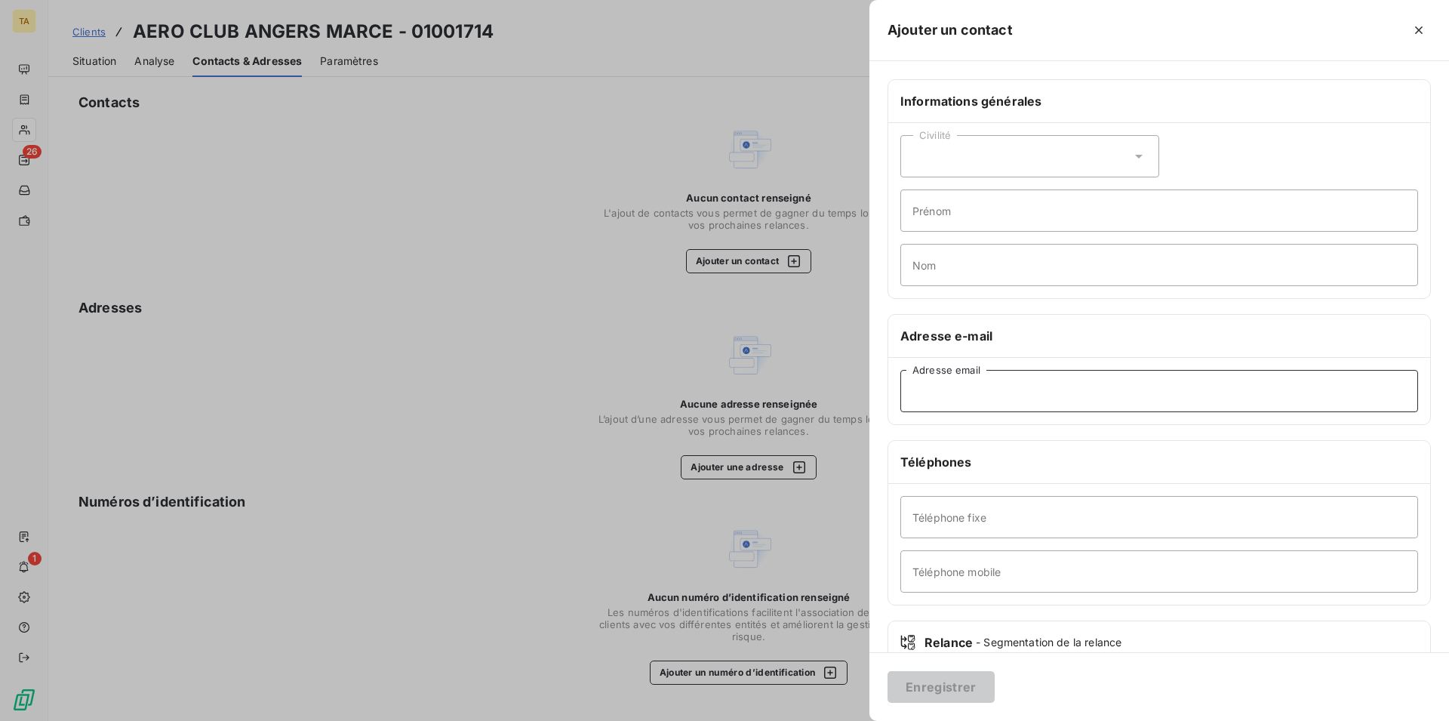
click at [1064, 393] on input "Adresse email" at bounding box center [1160, 391] width 518 height 42
type input "[EMAIL_ADDRESS][DOMAIN_NAME]"
click at [947, 694] on button "Enregistrer" at bounding box center [941, 687] width 107 height 32
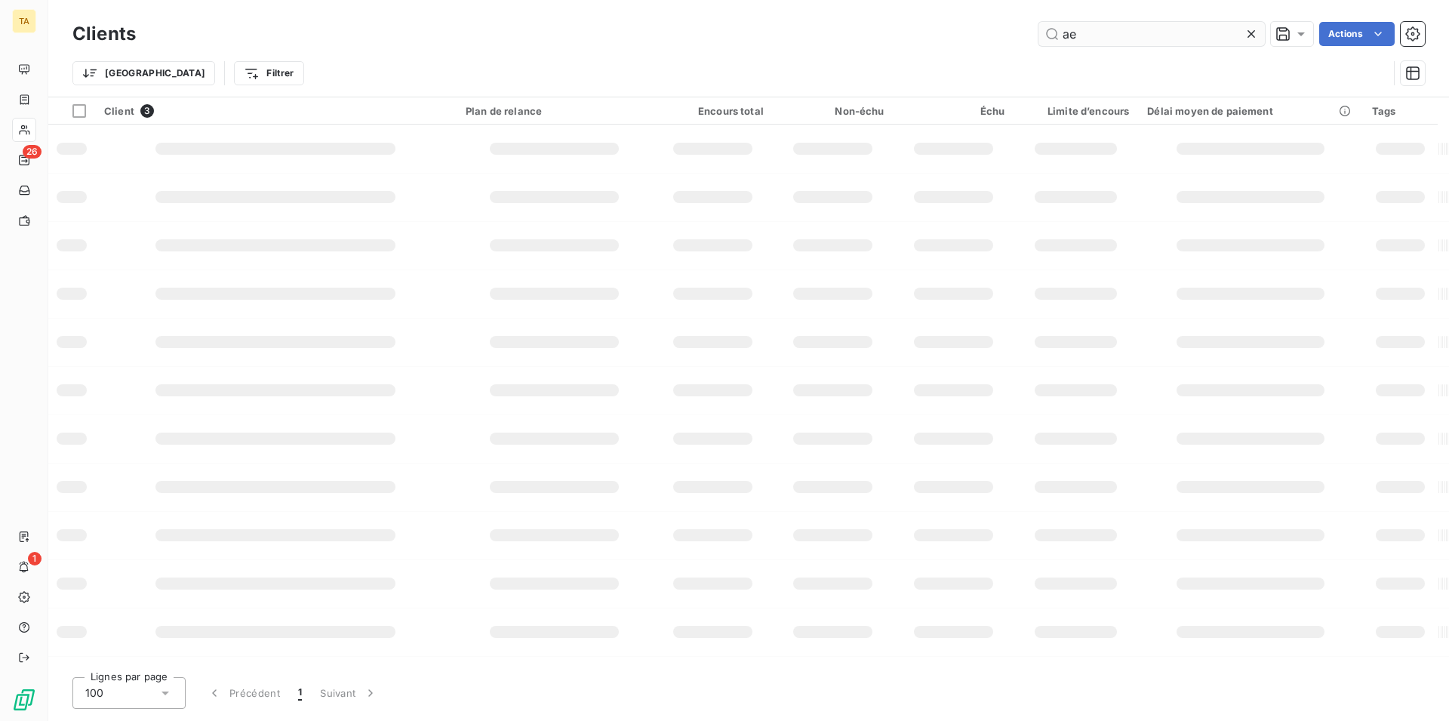
type input "a"
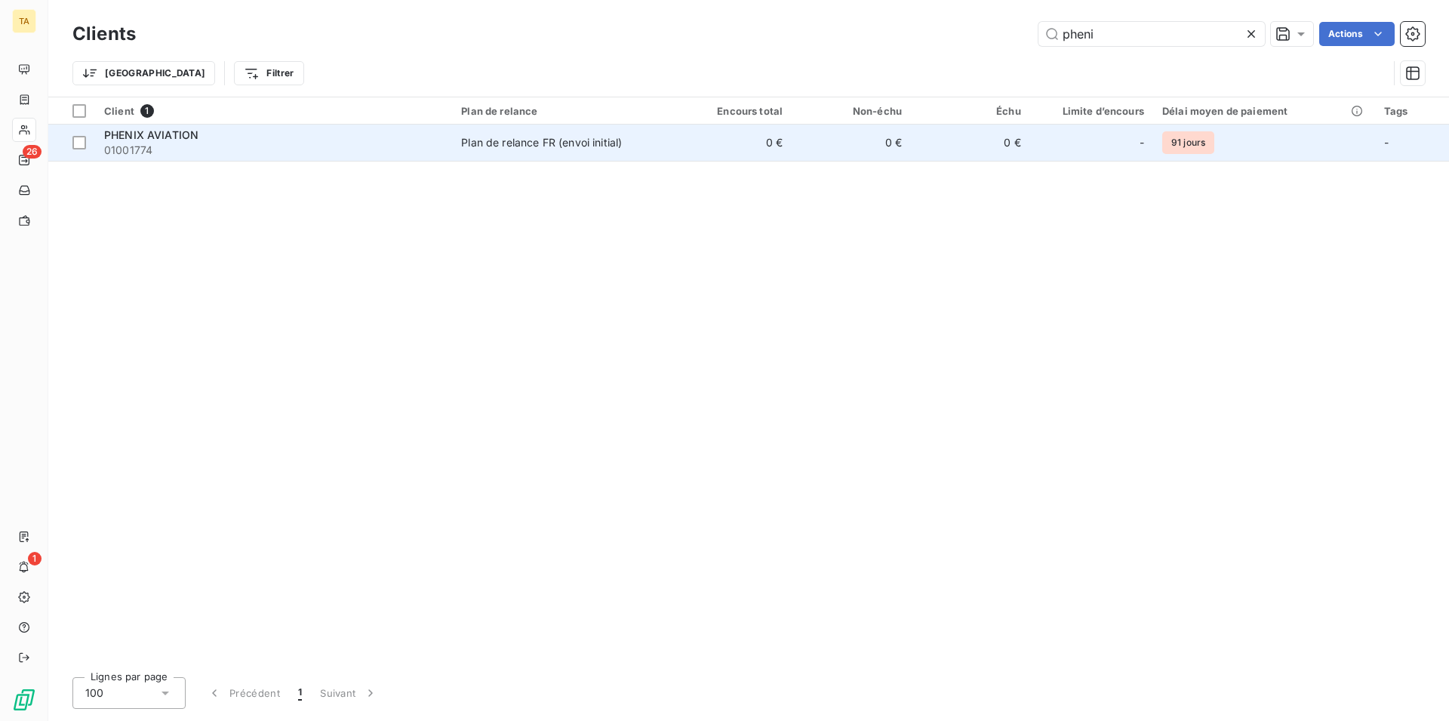
type input "pheni"
click at [138, 147] on span "01001774" at bounding box center [273, 150] width 339 height 15
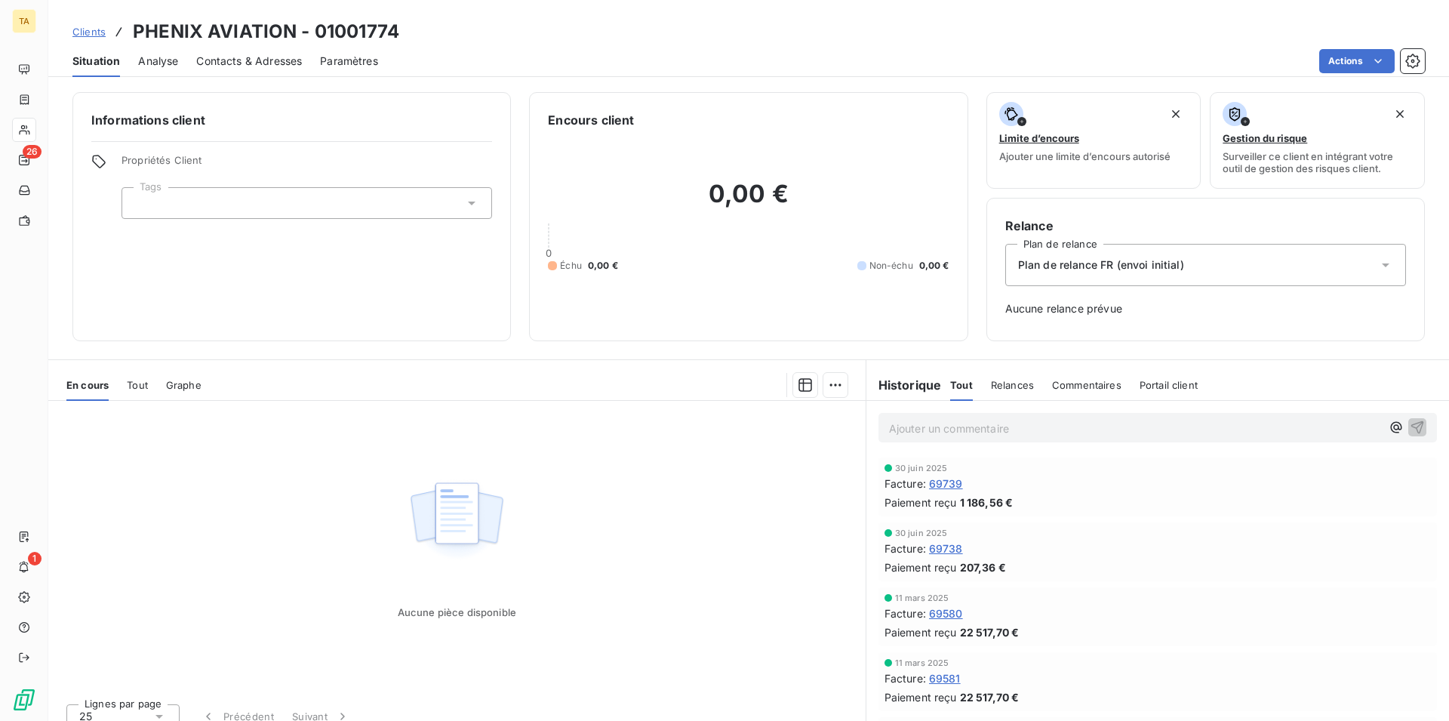
click at [221, 65] on span "Contacts & Adresses" at bounding box center [249, 61] width 106 height 15
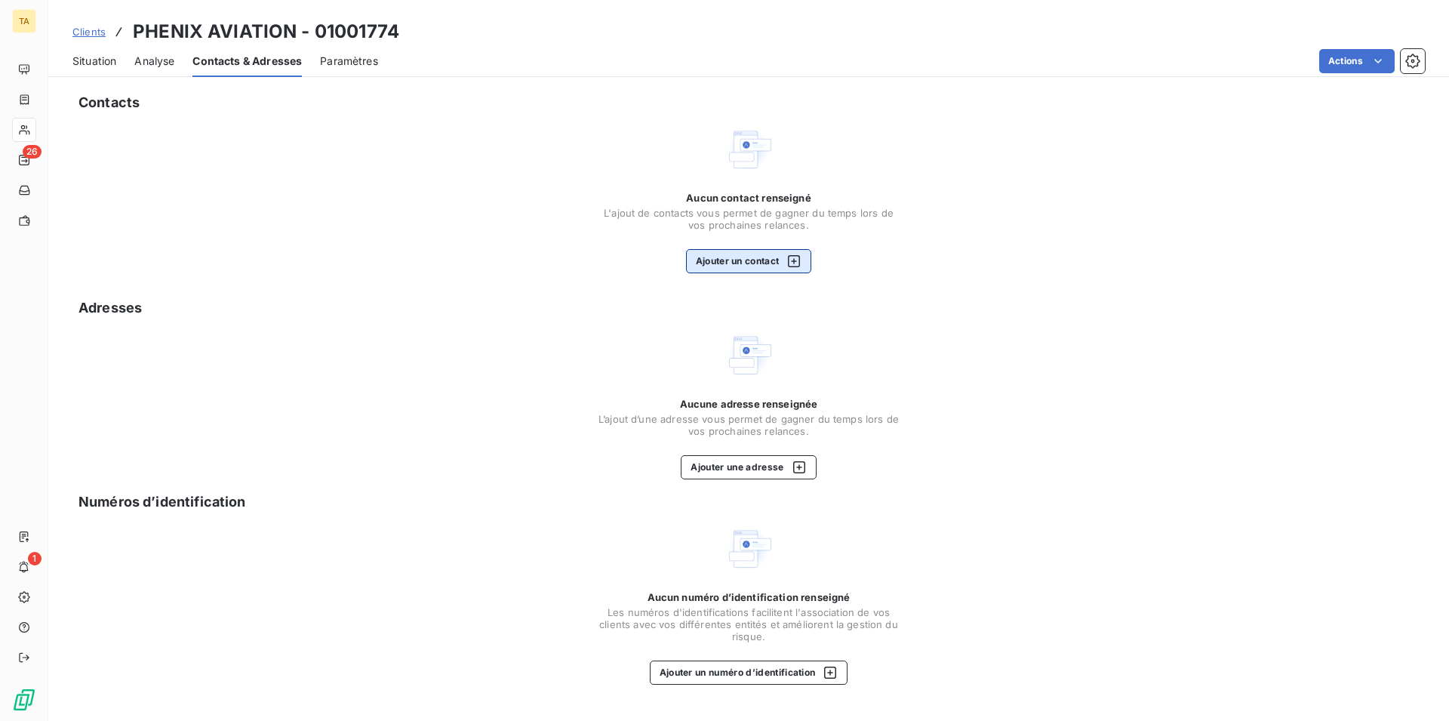
click at [726, 263] on button "Ajouter un contact" at bounding box center [749, 261] width 126 height 24
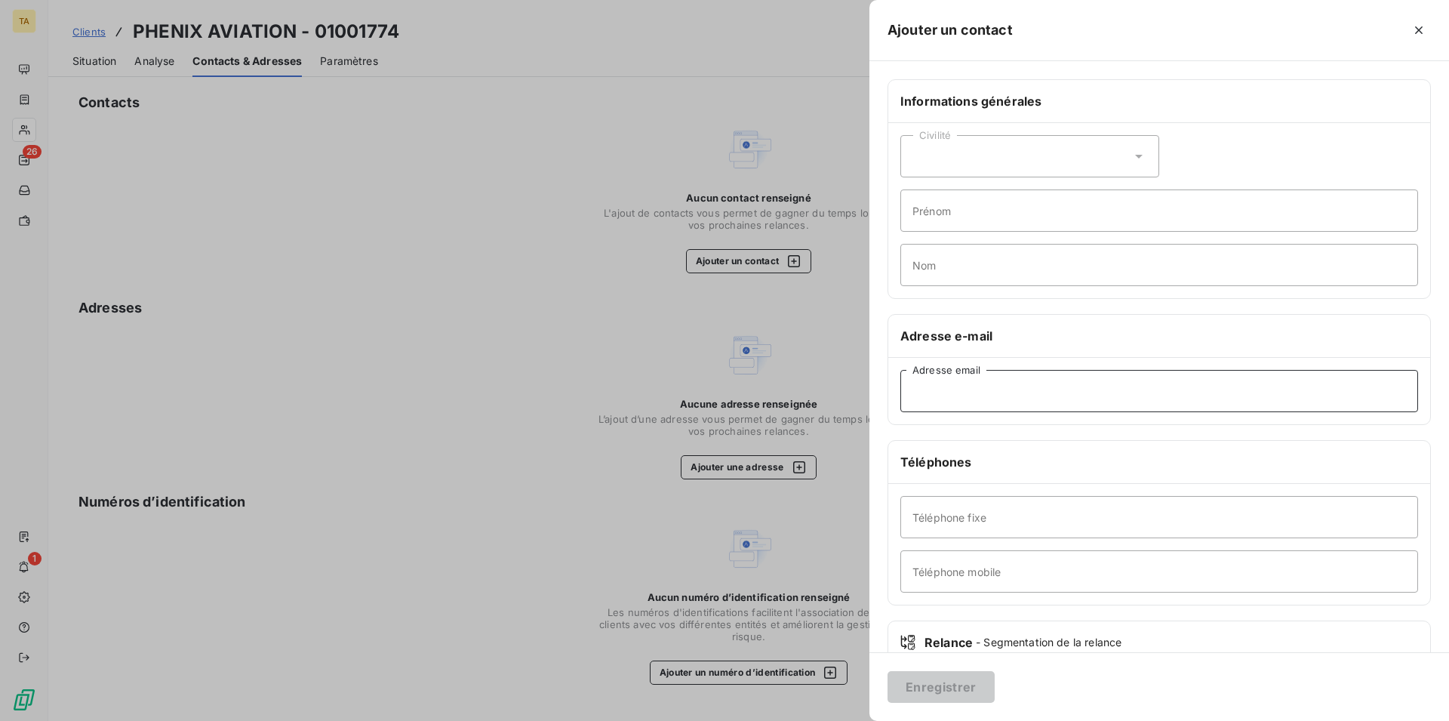
click at [1020, 404] on input "Adresse email" at bounding box center [1160, 391] width 518 height 42
type input "[EMAIL_ADDRESS][DOMAIN_NAME]"
click at [973, 689] on button "Enregistrer" at bounding box center [941, 687] width 107 height 32
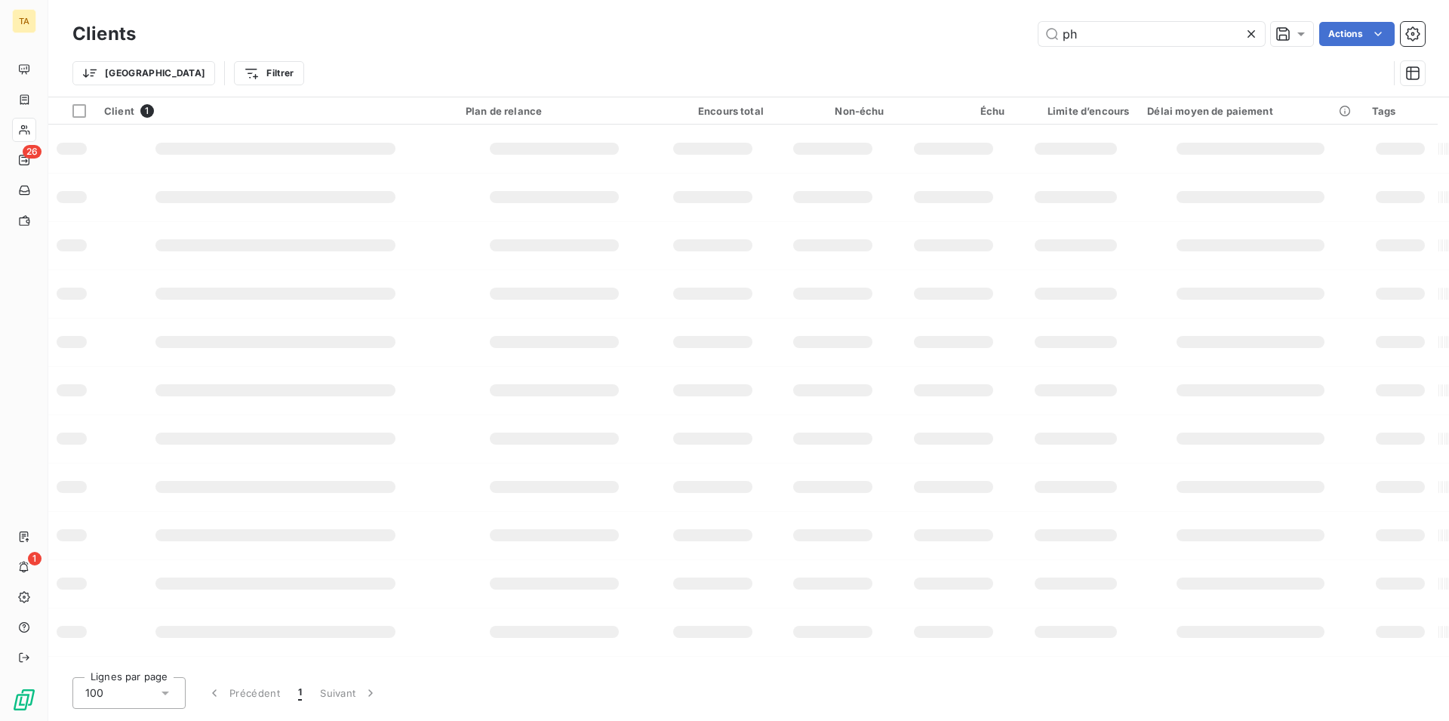
type input "p"
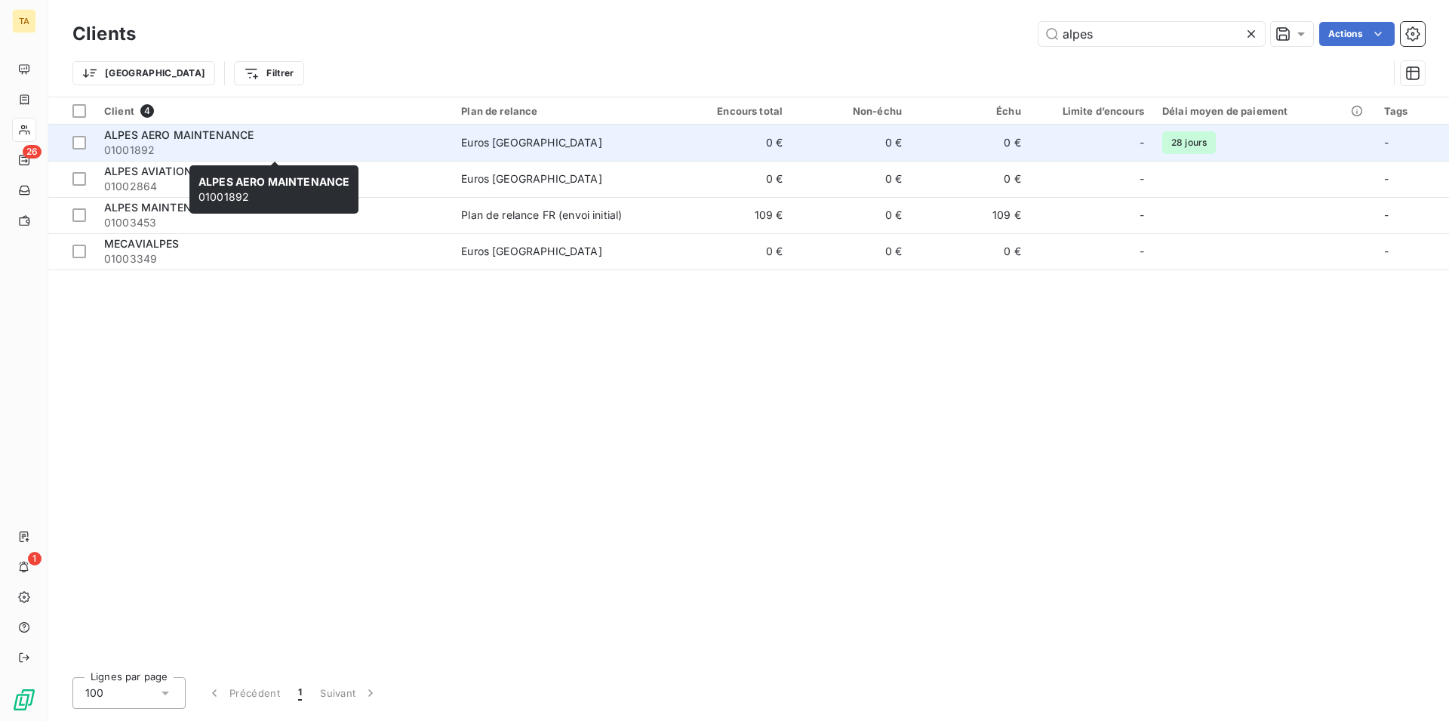
type input "alpes"
click at [222, 136] on span "ALPES AERO MAINTENANCE" at bounding box center [178, 134] width 149 height 13
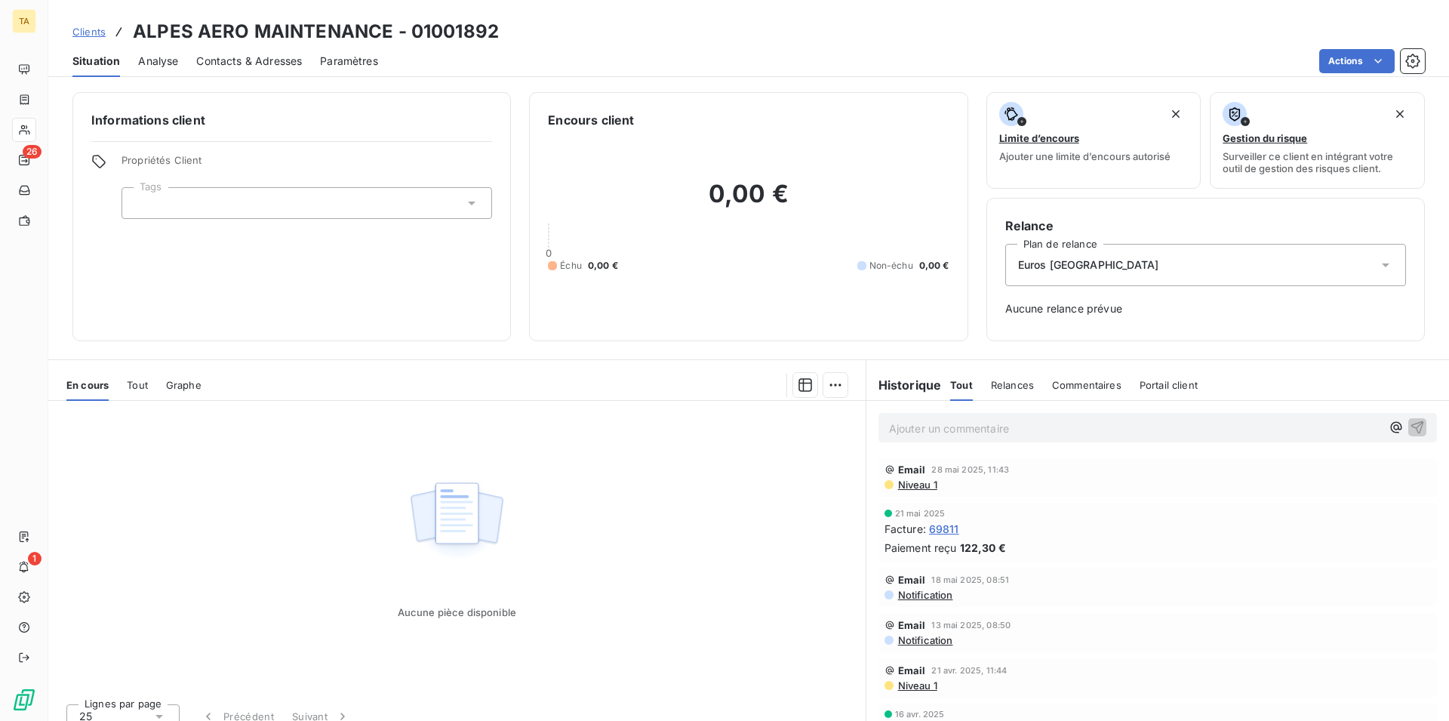
click at [254, 63] on span "Contacts & Adresses" at bounding box center [249, 61] width 106 height 15
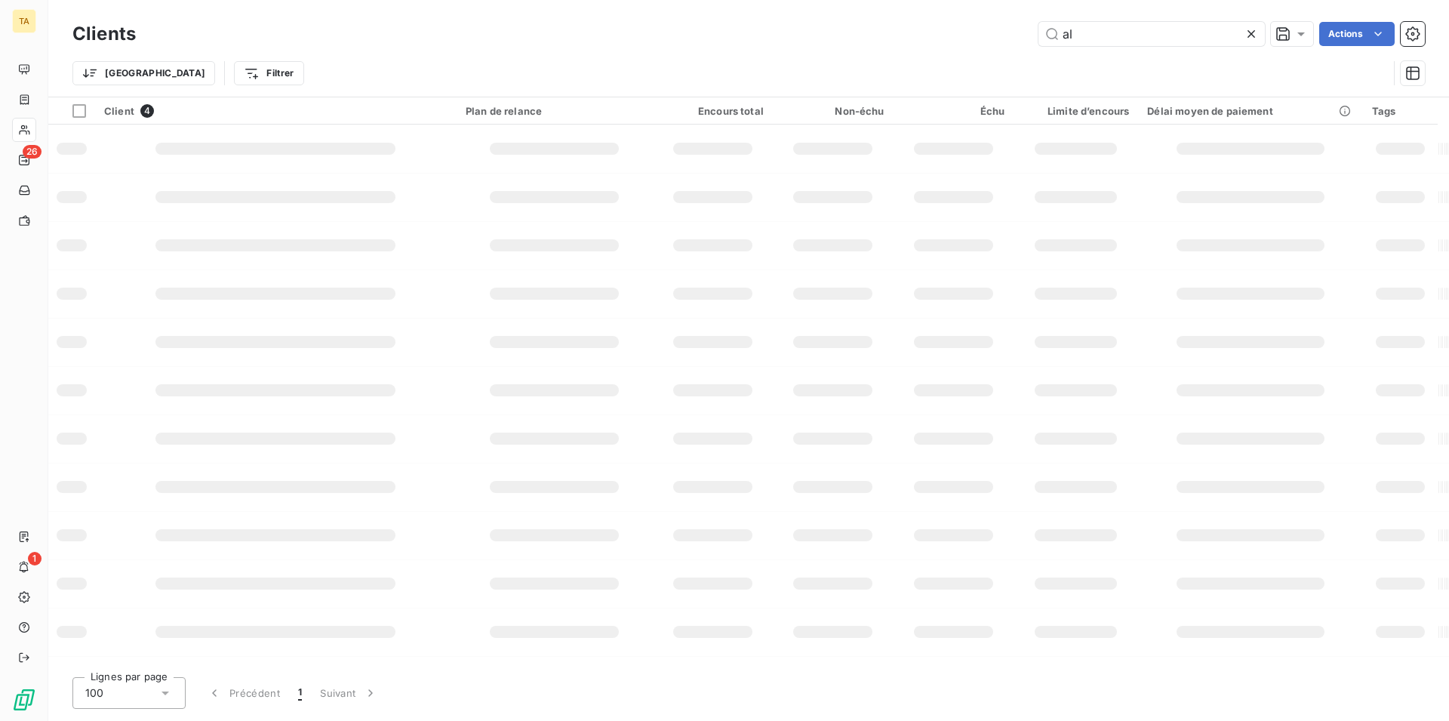
type input "a"
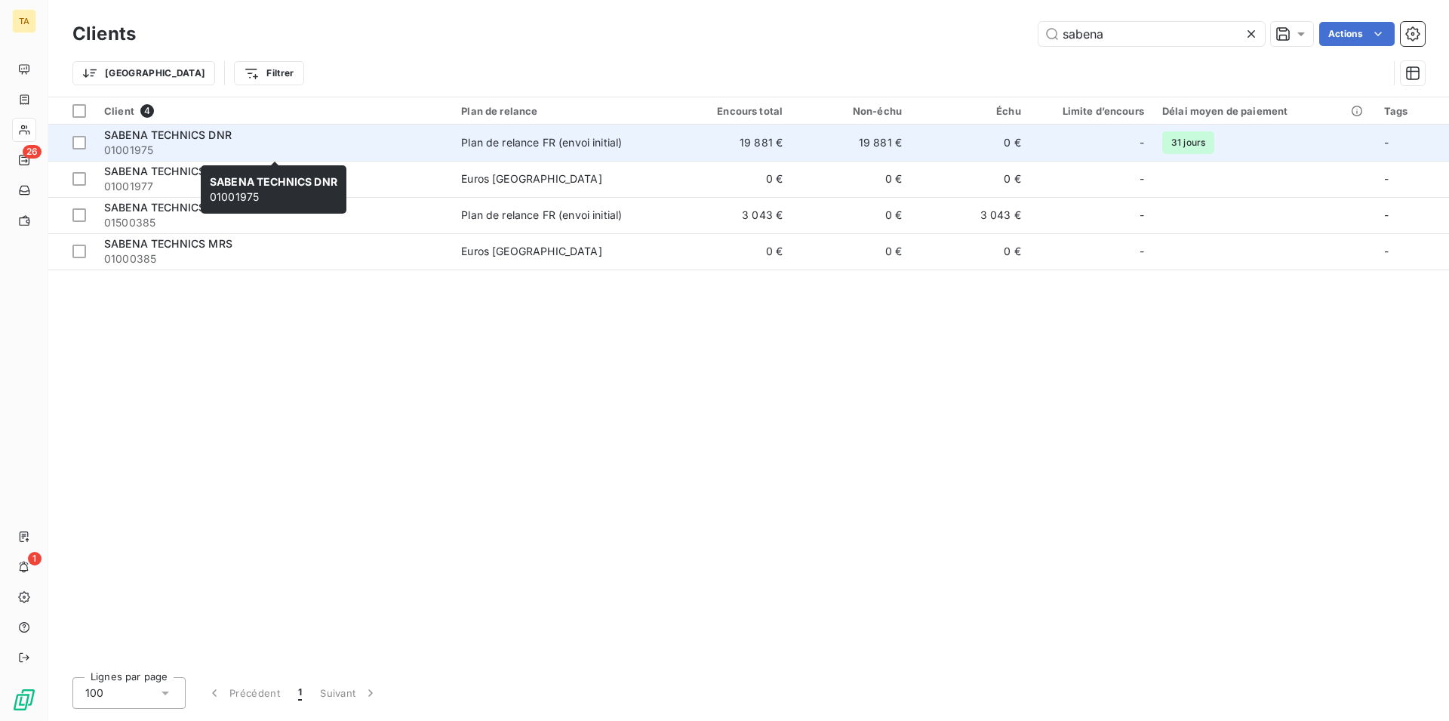
type input "sabena"
click at [146, 153] on span "01001975" at bounding box center [273, 150] width 339 height 15
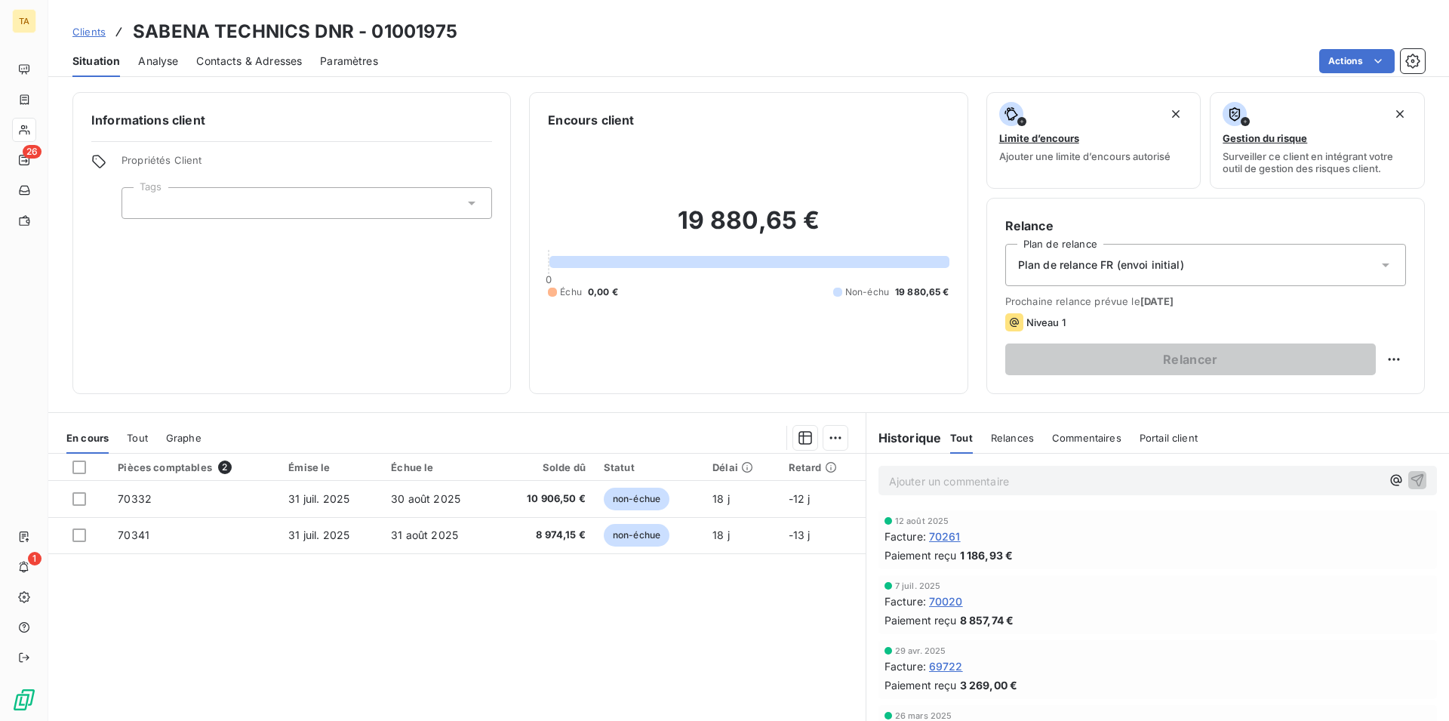
click at [226, 60] on span "Contacts & Adresses" at bounding box center [249, 61] width 106 height 15
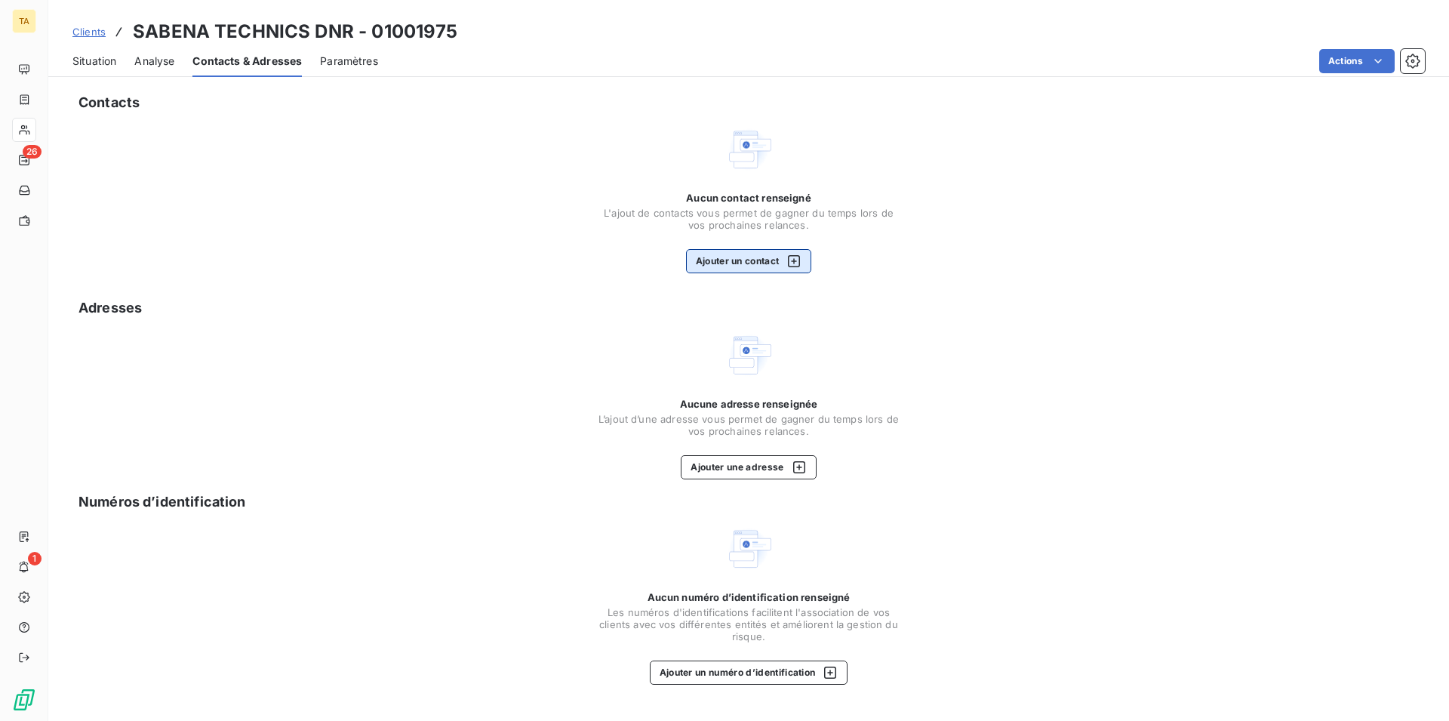
click at [778, 256] on button "Ajouter un contact" at bounding box center [749, 261] width 126 height 24
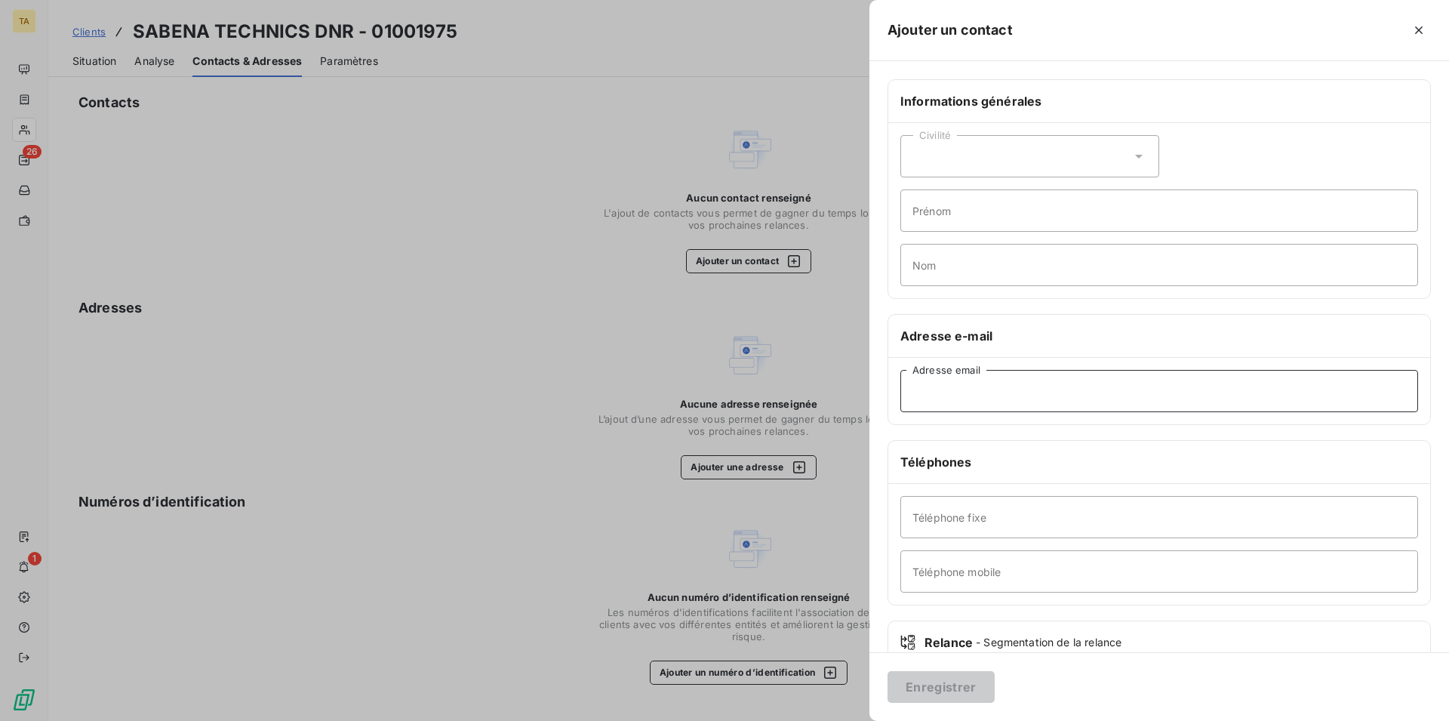
click at [1001, 399] on input "Adresse email" at bounding box center [1160, 391] width 518 height 42
type input "[EMAIL_ADDRESS][DOMAIN_NAME]"
click at [917, 680] on button "Enregistrer" at bounding box center [941, 687] width 107 height 32
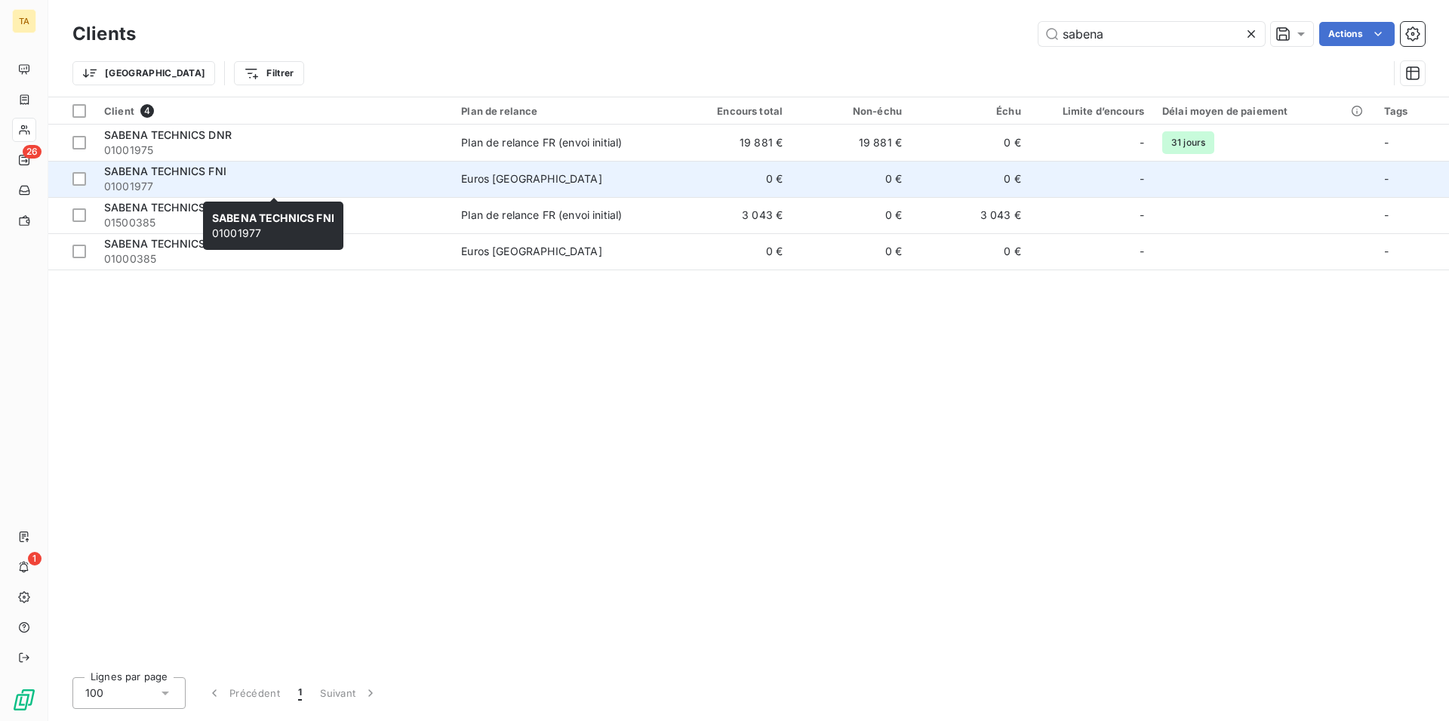
click at [134, 186] on span "01001977" at bounding box center [273, 186] width 339 height 15
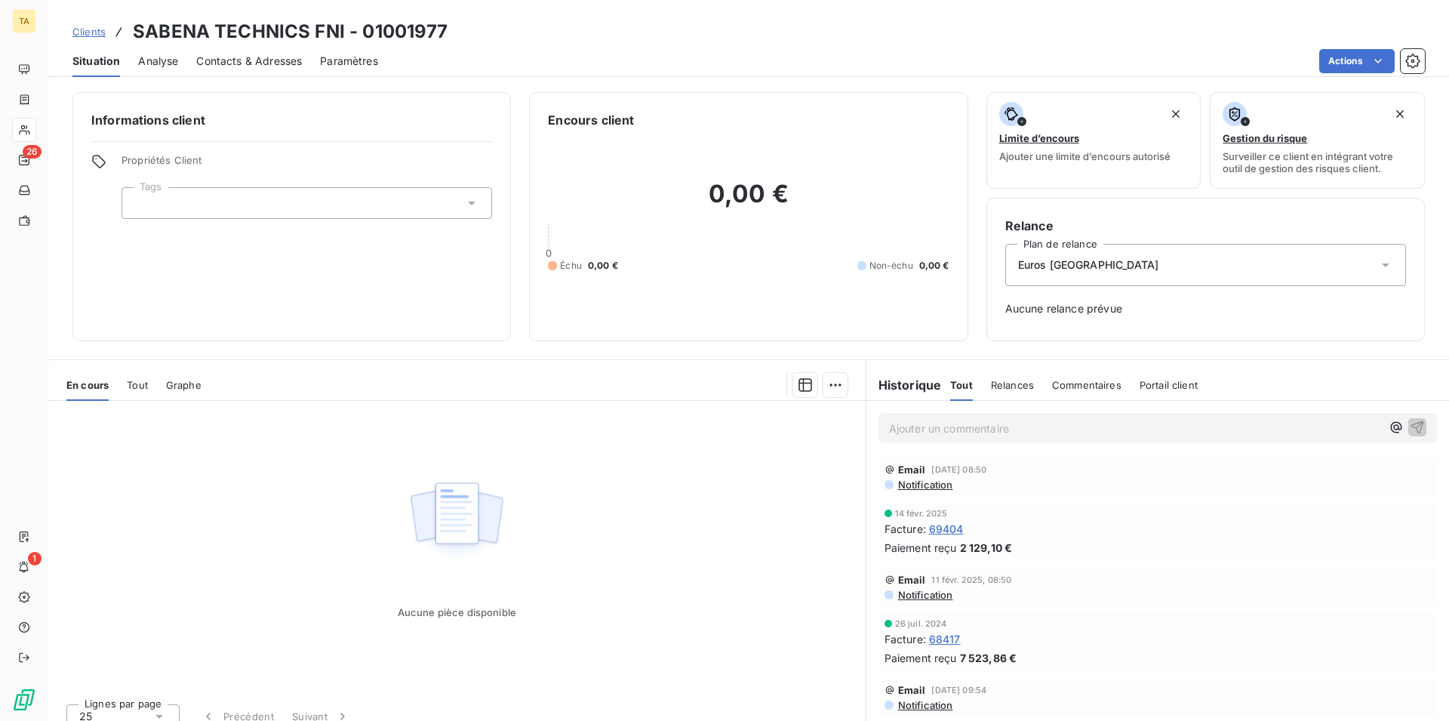
click at [295, 59] on span "Contacts & Adresses" at bounding box center [249, 61] width 106 height 15
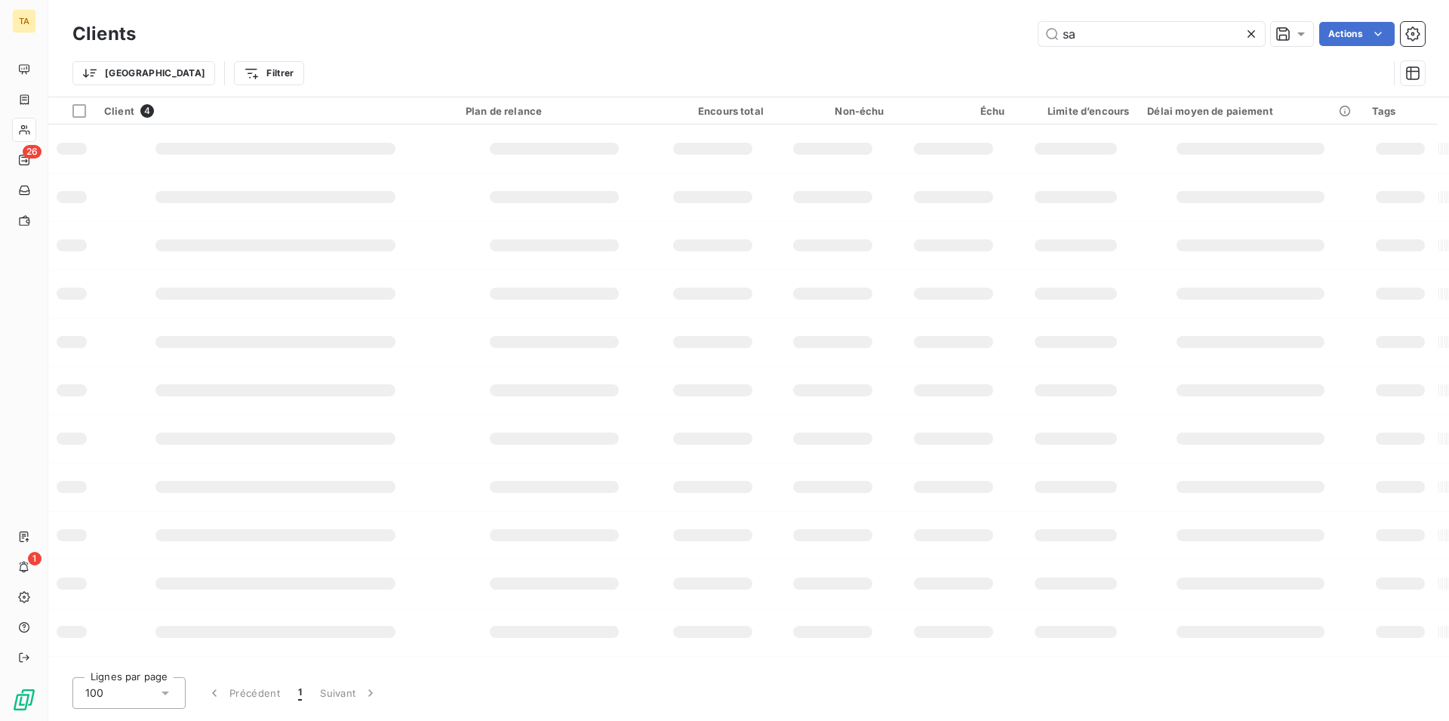
type input "s"
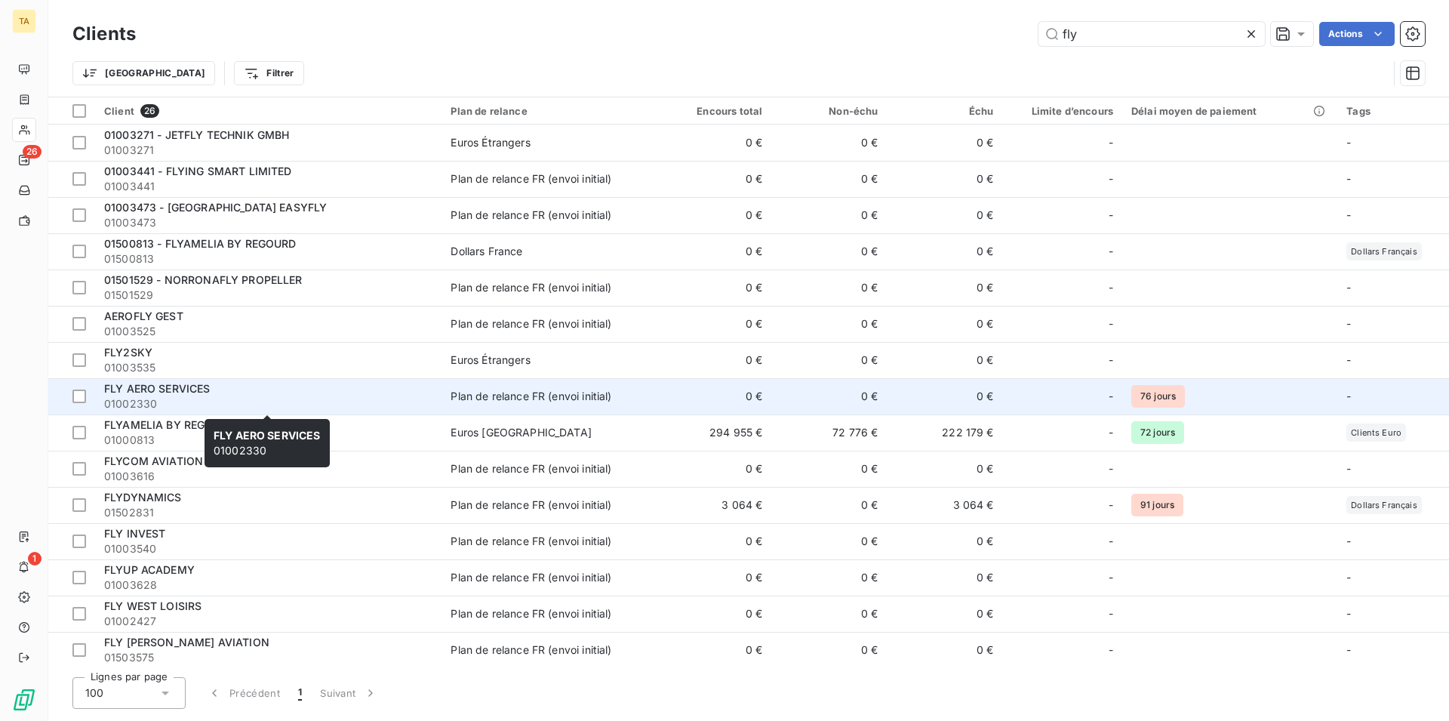
type input "fly"
click at [125, 399] on span "01002330" at bounding box center [268, 403] width 328 height 15
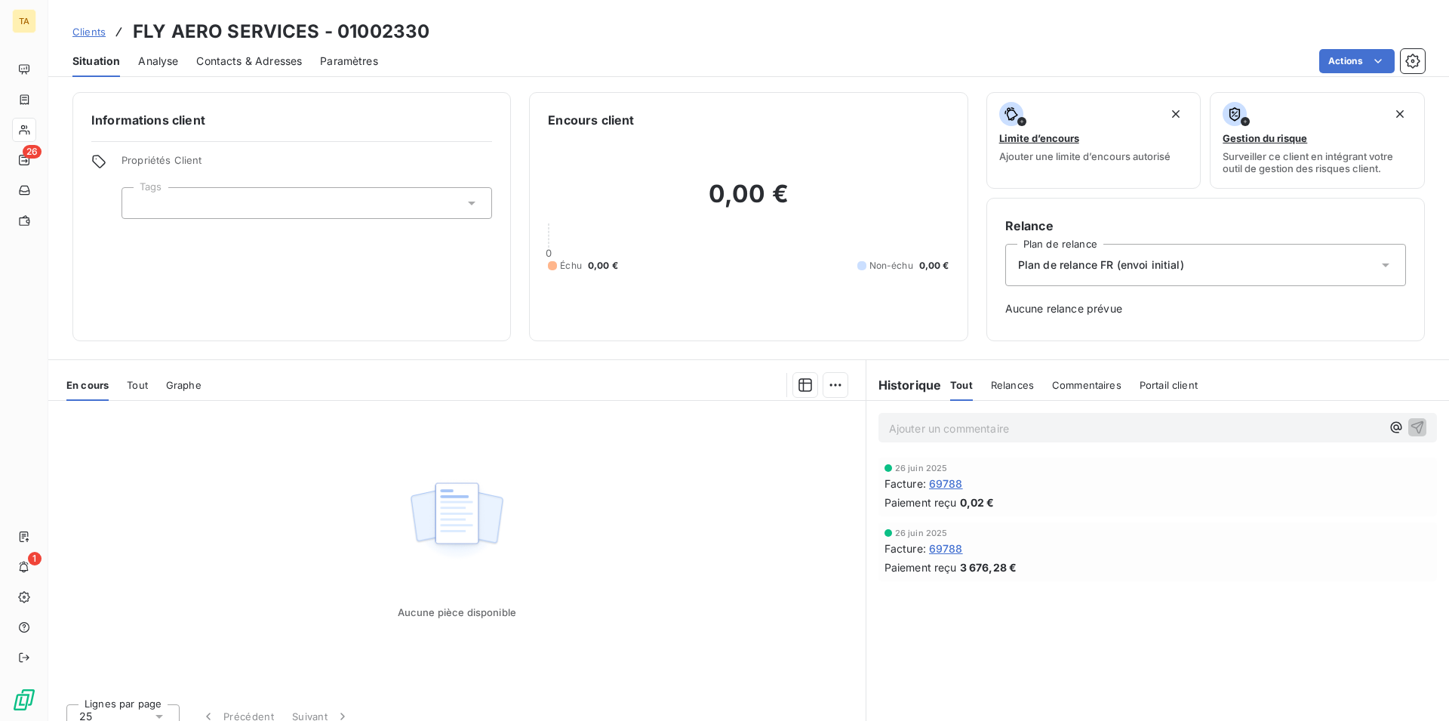
click at [252, 66] on span "Contacts & Adresses" at bounding box center [249, 61] width 106 height 15
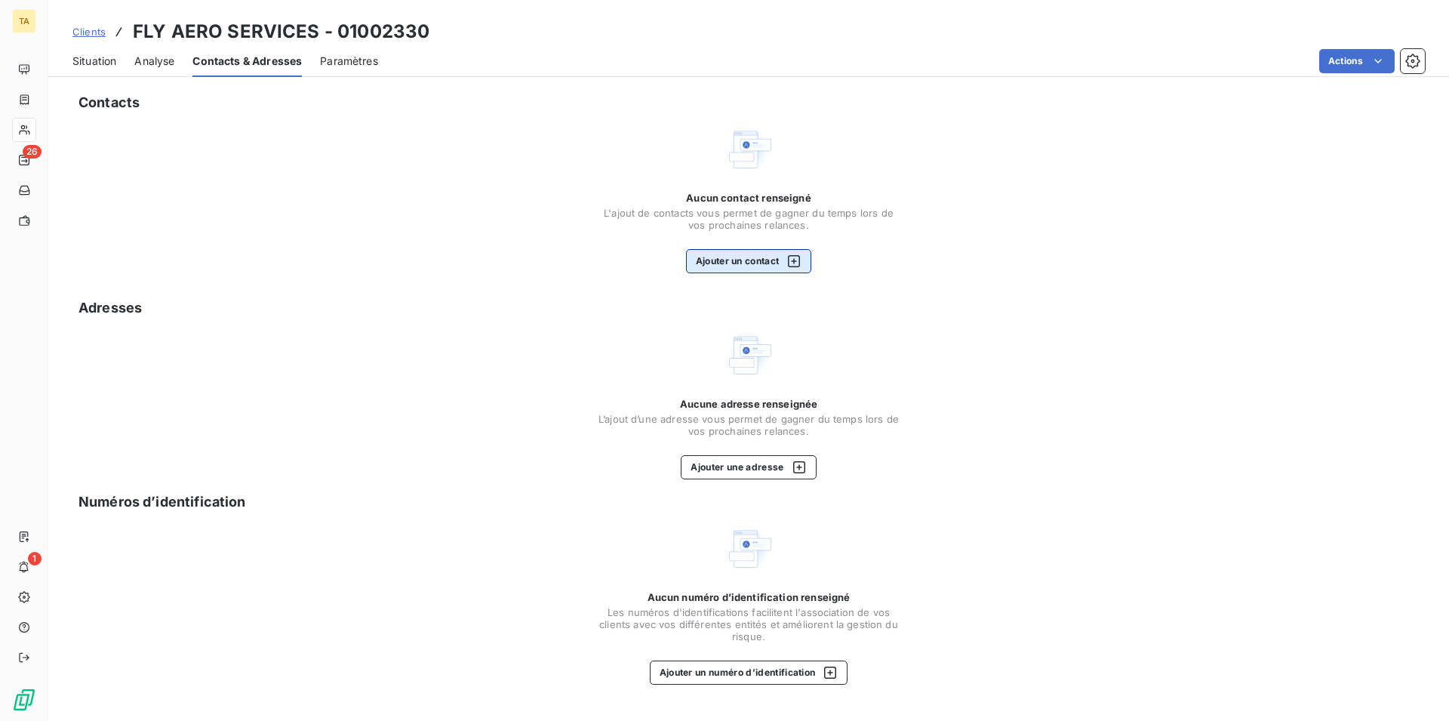
click at [738, 257] on button "Ajouter un contact" at bounding box center [749, 261] width 126 height 24
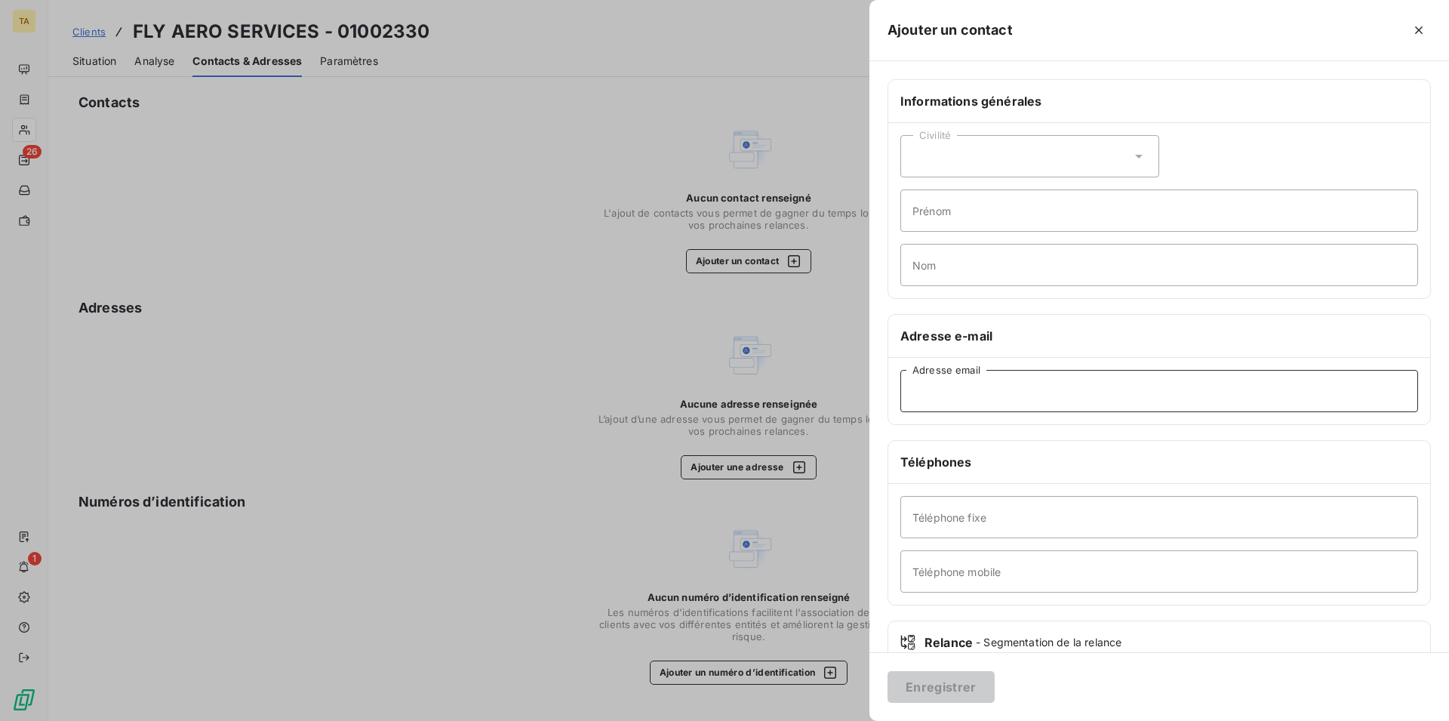
click at [1021, 388] on input "Adresse email" at bounding box center [1160, 391] width 518 height 42
type input "[EMAIL_ADDRESS][DOMAIN_NAME]"
click at [951, 685] on button "Enregistrer" at bounding box center [941, 687] width 107 height 32
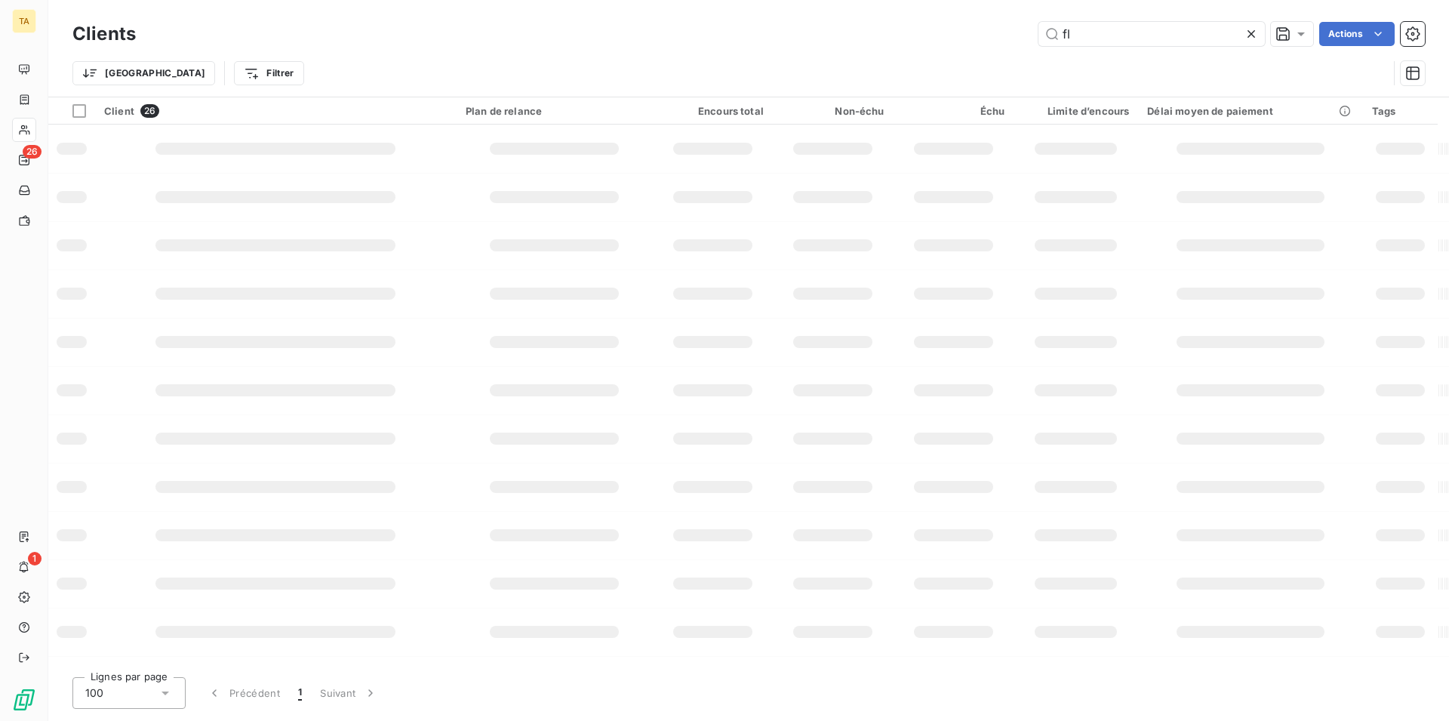
type input "f"
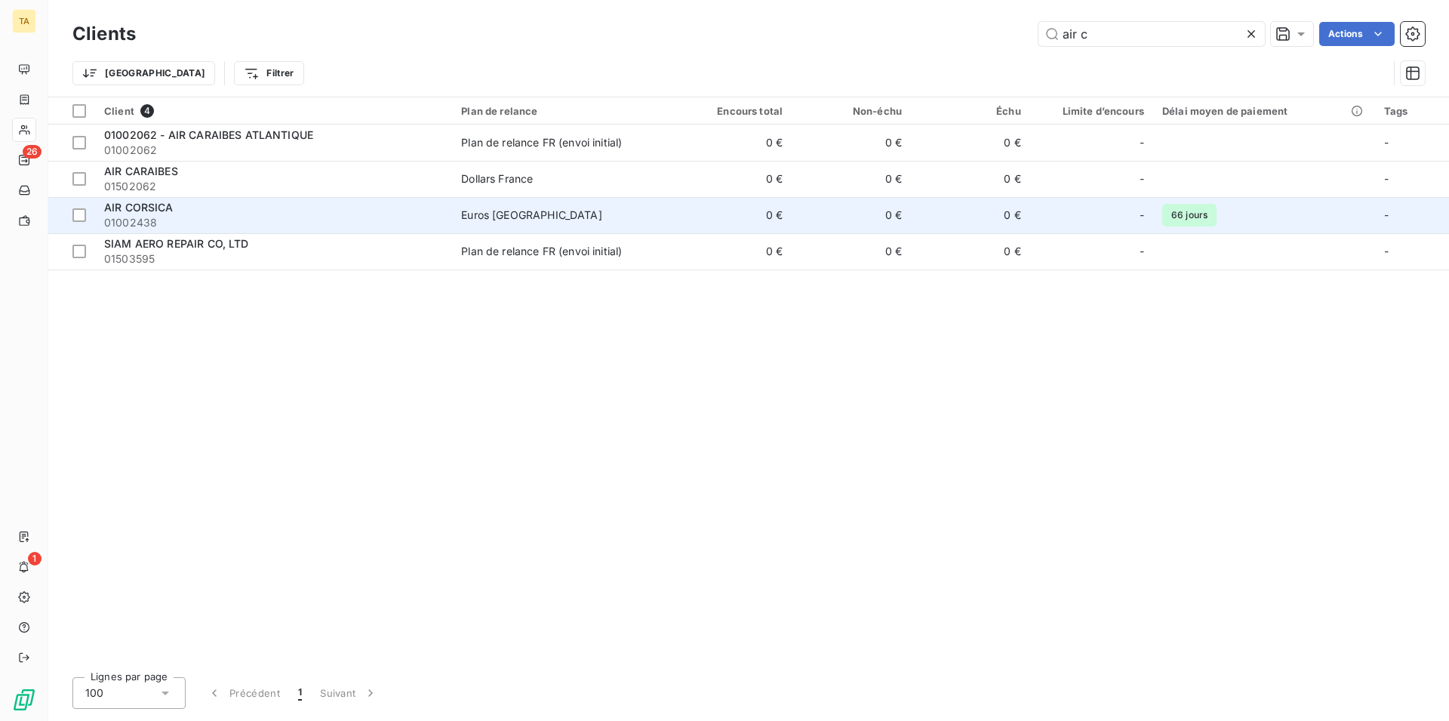
type input "air c"
click at [137, 205] on span "AIR CORSICA" at bounding box center [138, 207] width 69 height 13
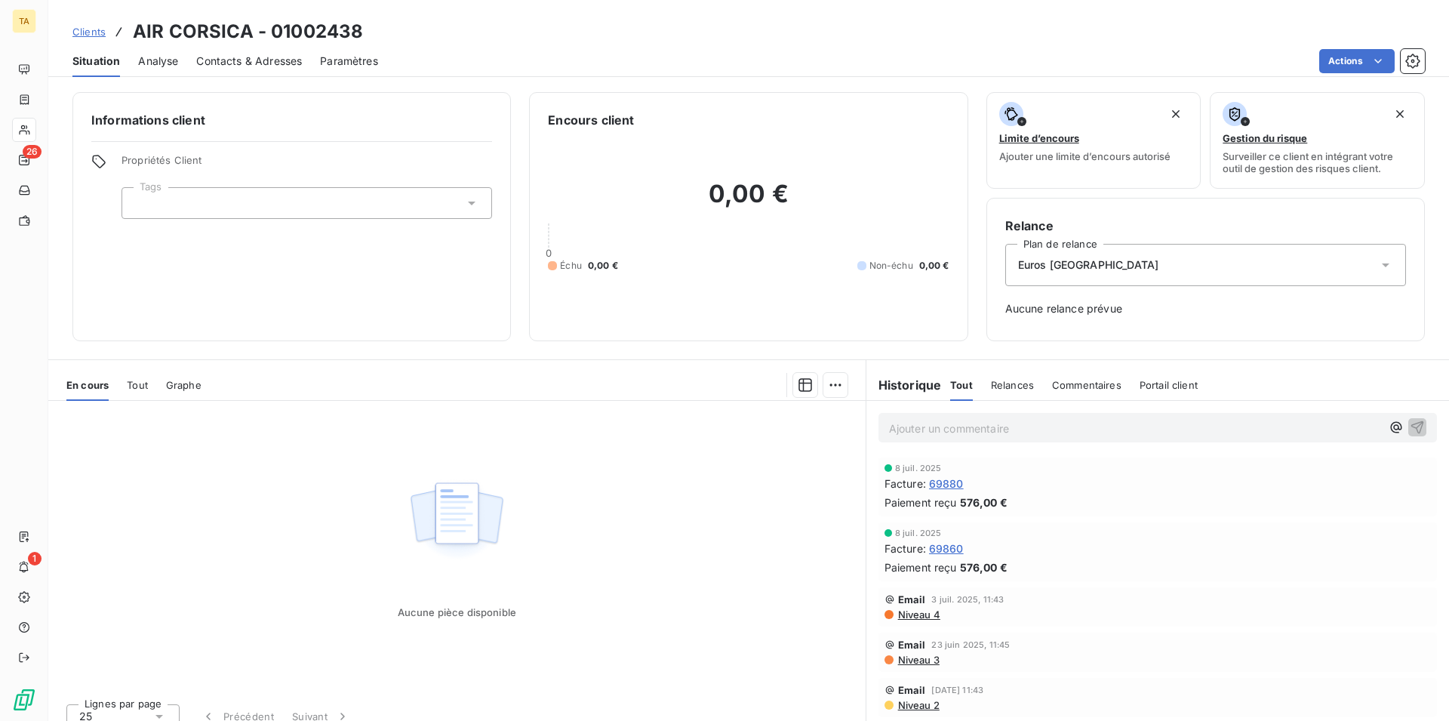
click at [239, 61] on span "Contacts & Adresses" at bounding box center [249, 61] width 106 height 15
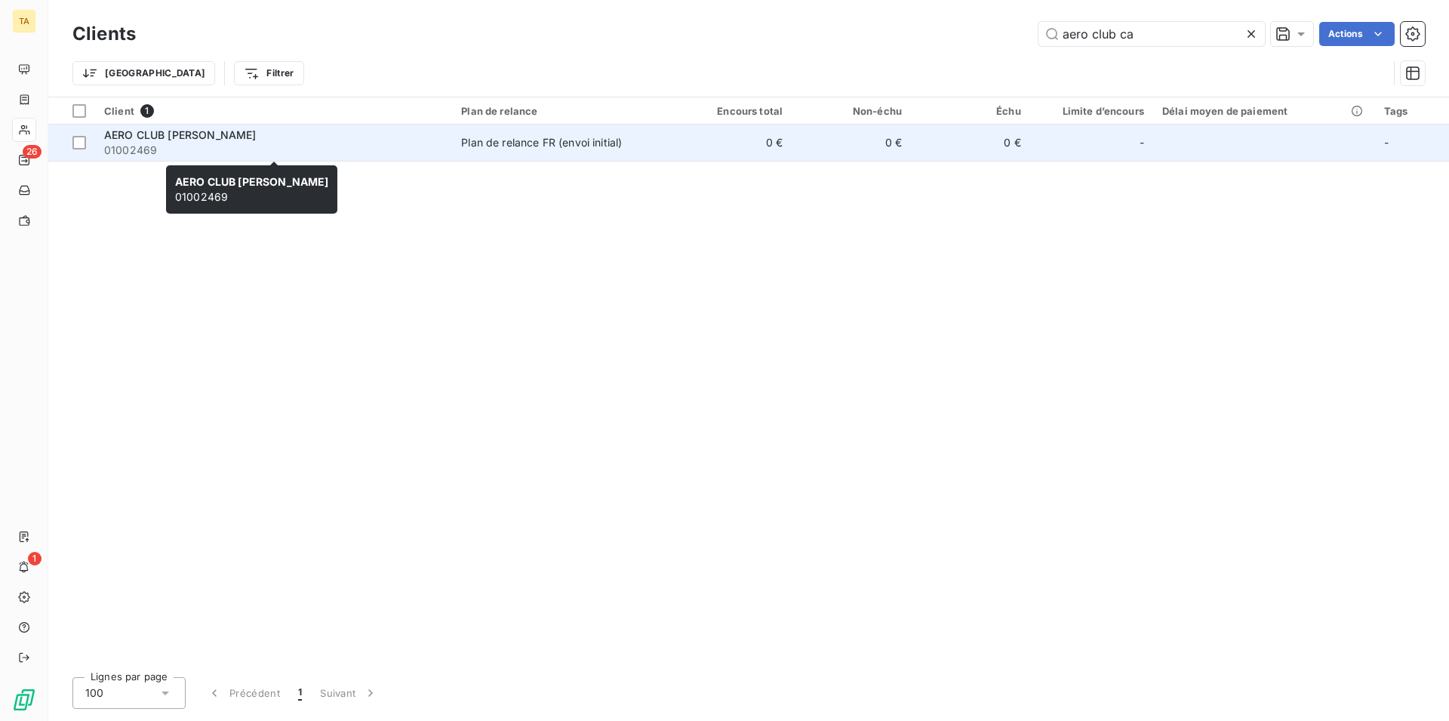
type input "aero club ca"
click at [210, 141] on span "AERO CLUB [PERSON_NAME]" at bounding box center [180, 134] width 152 height 13
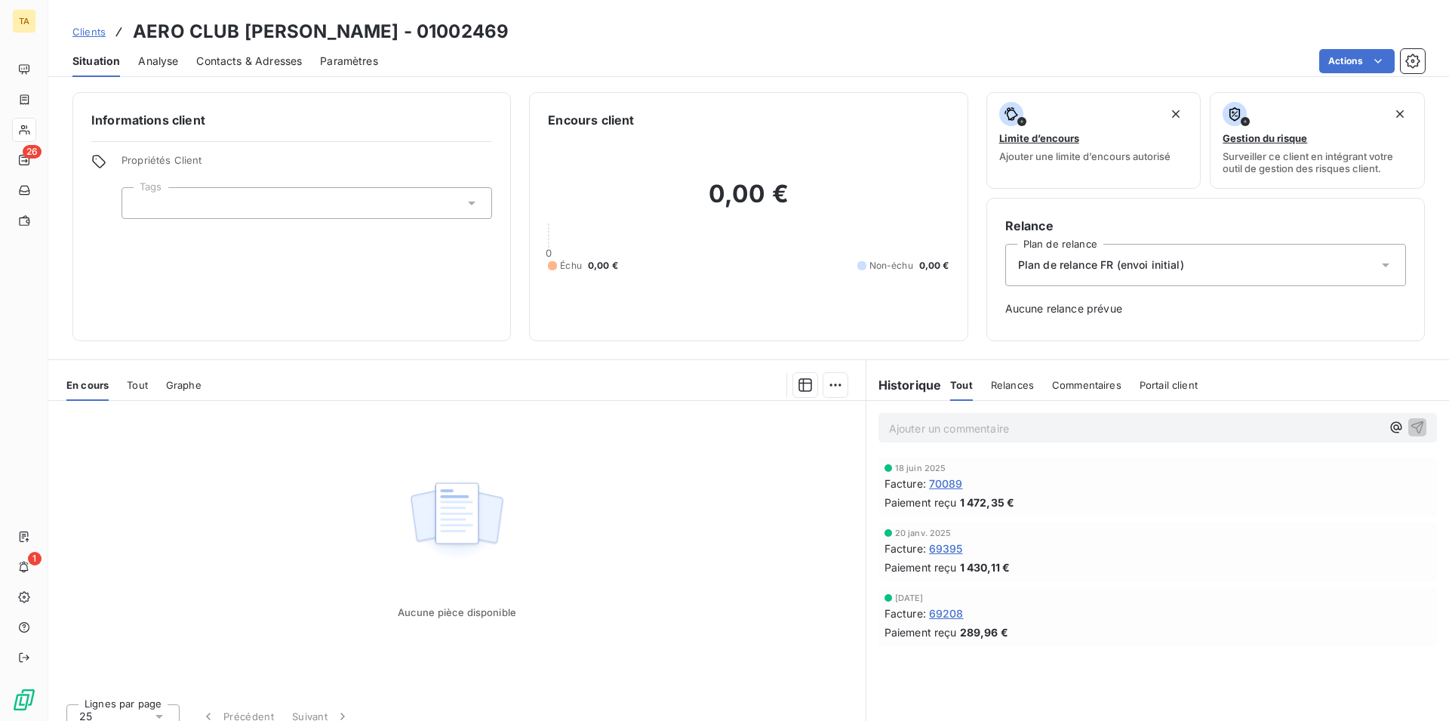
click at [238, 58] on span "Contacts & Adresses" at bounding box center [249, 61] width 106 height 15
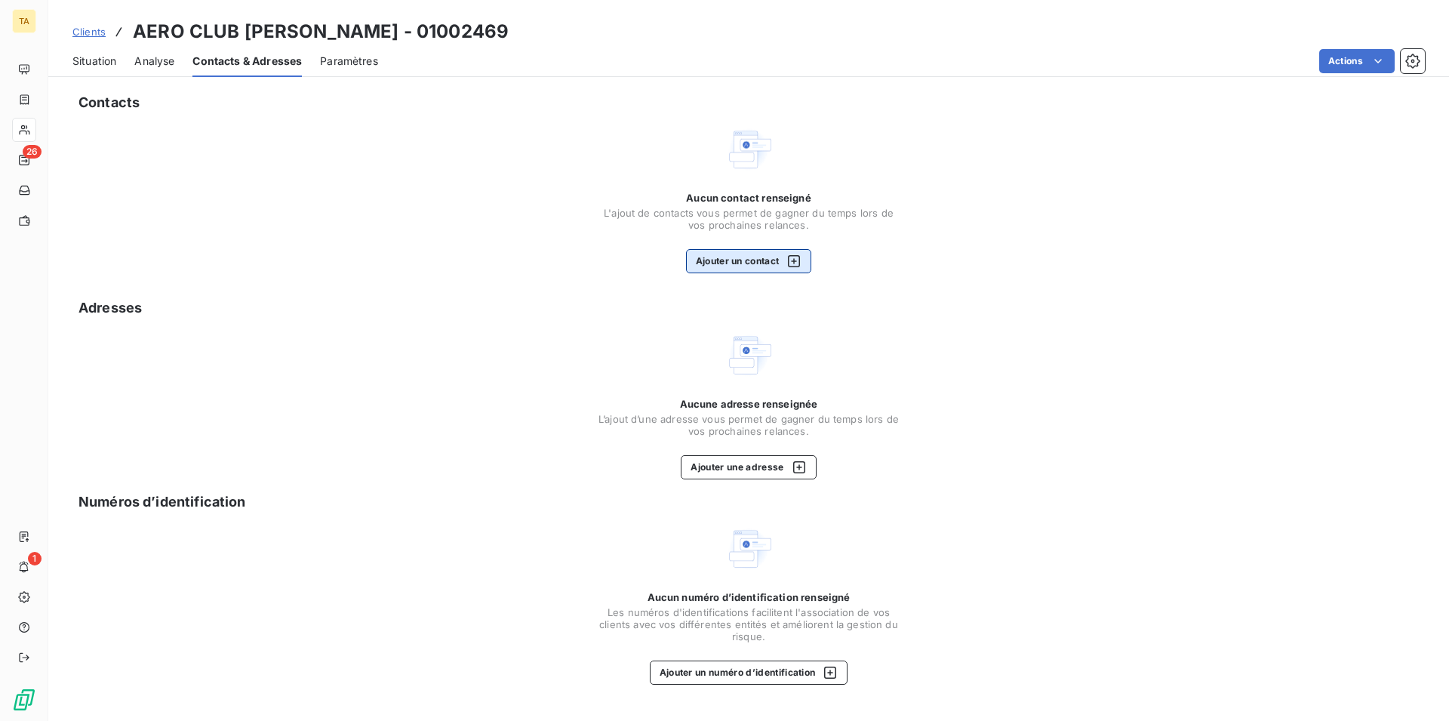
click at [744, 262] on button "Ajouter un contact" at bounding box center [749, 261] width 126 height 24
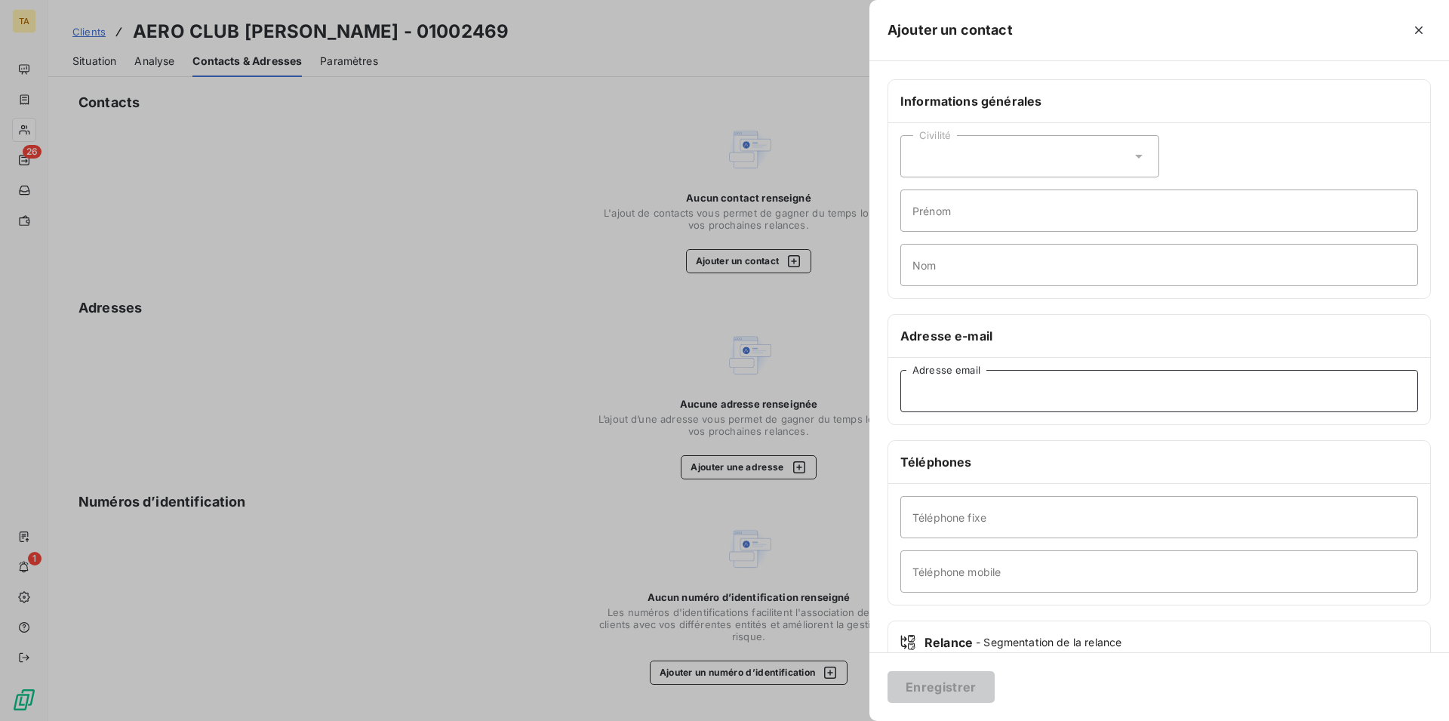
click at [1025, 393] on input "Adresse email" at bounding box center [1160, 391] width 518 height 42
type input "[EMAIL_ADDRESS][DOMAIN_NAME]"
click at [981, 686] on button "Enregistrer" at bounding box center [941, 687] width 107 height 32
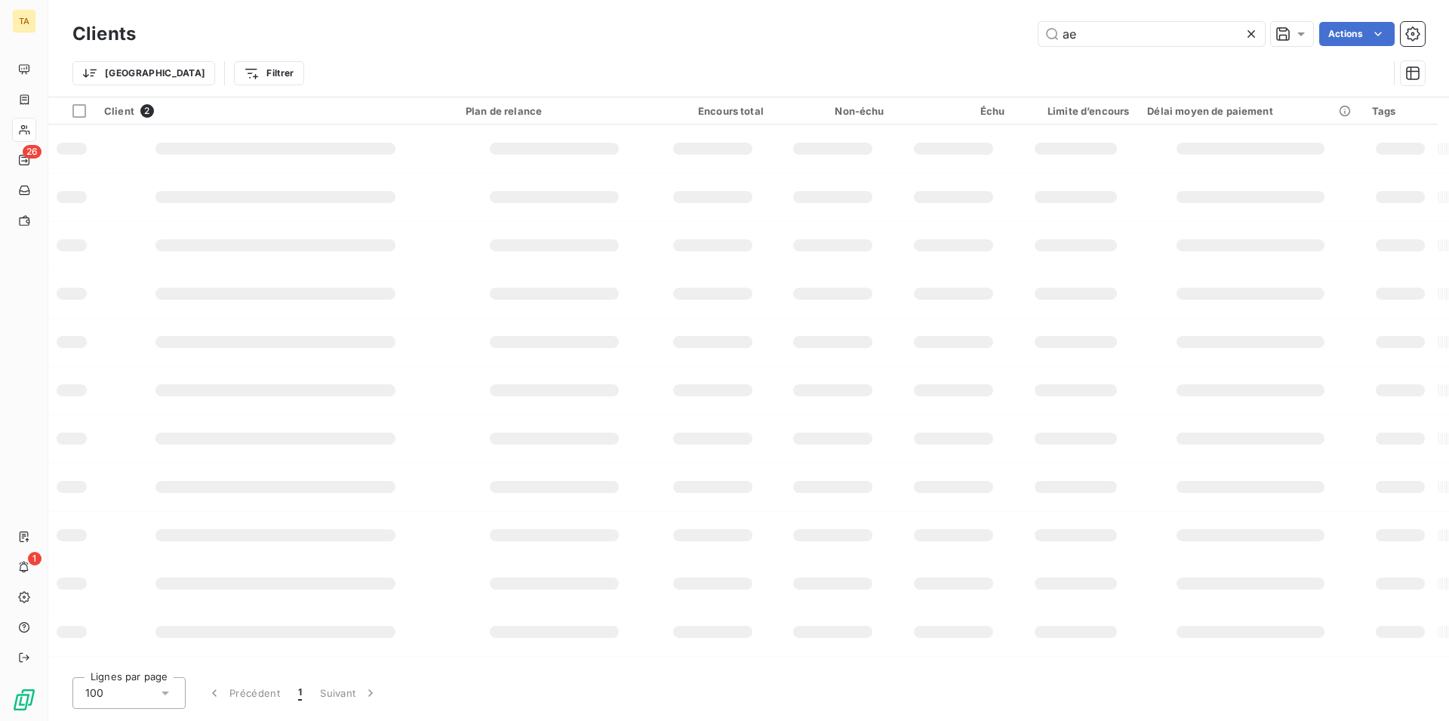
type input "a"
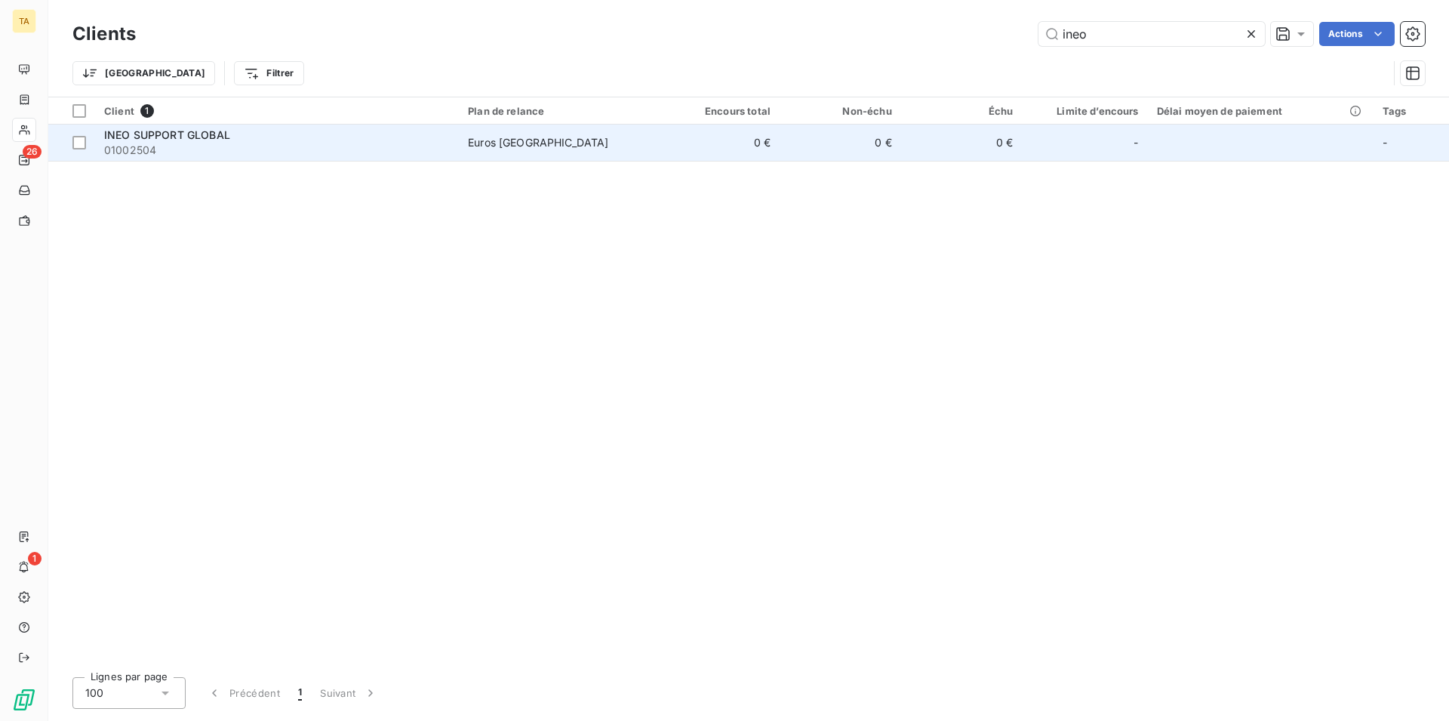
type input "ineo"
click at [137, 146] on span "01002504" at bounding box center [277, 150] width 346 height 15
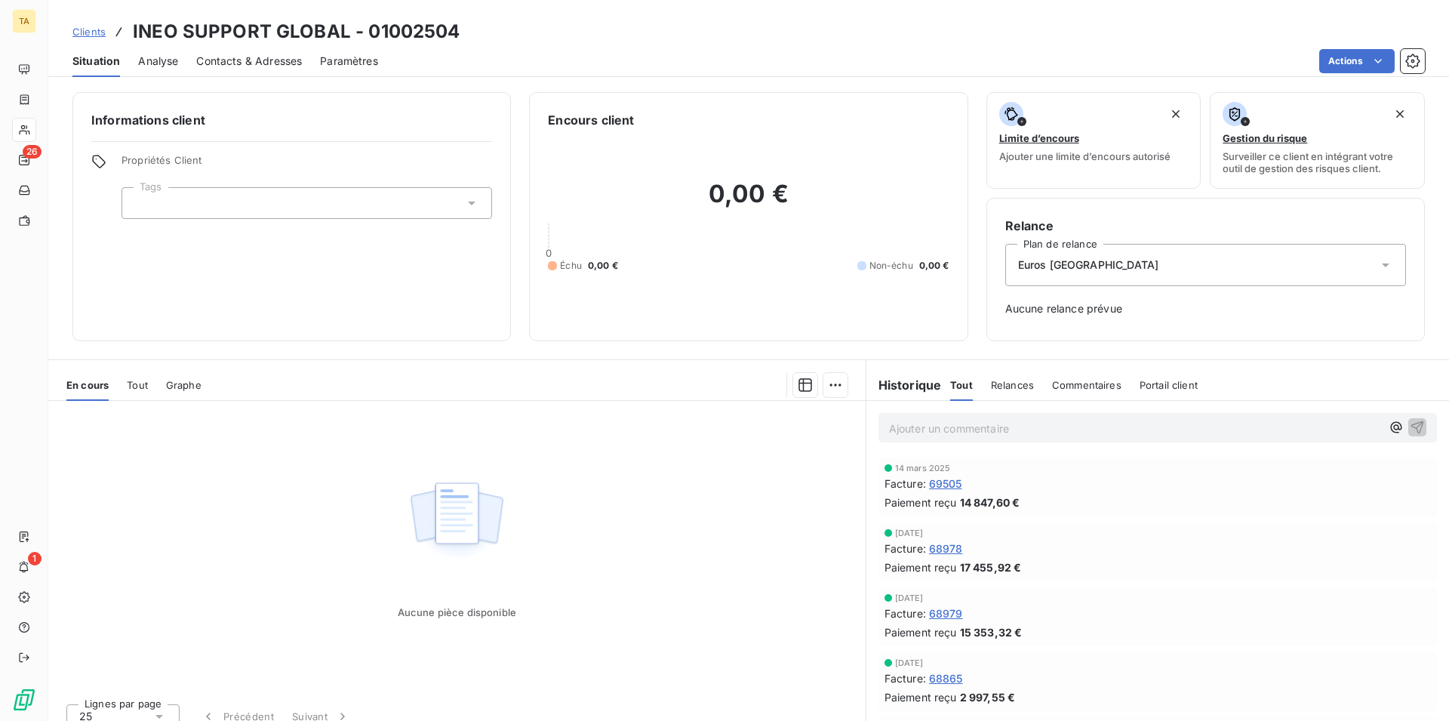
click at [245, 64] on span "Contacts & Adresses" at bounding box center [249, 61] width 106 height 15
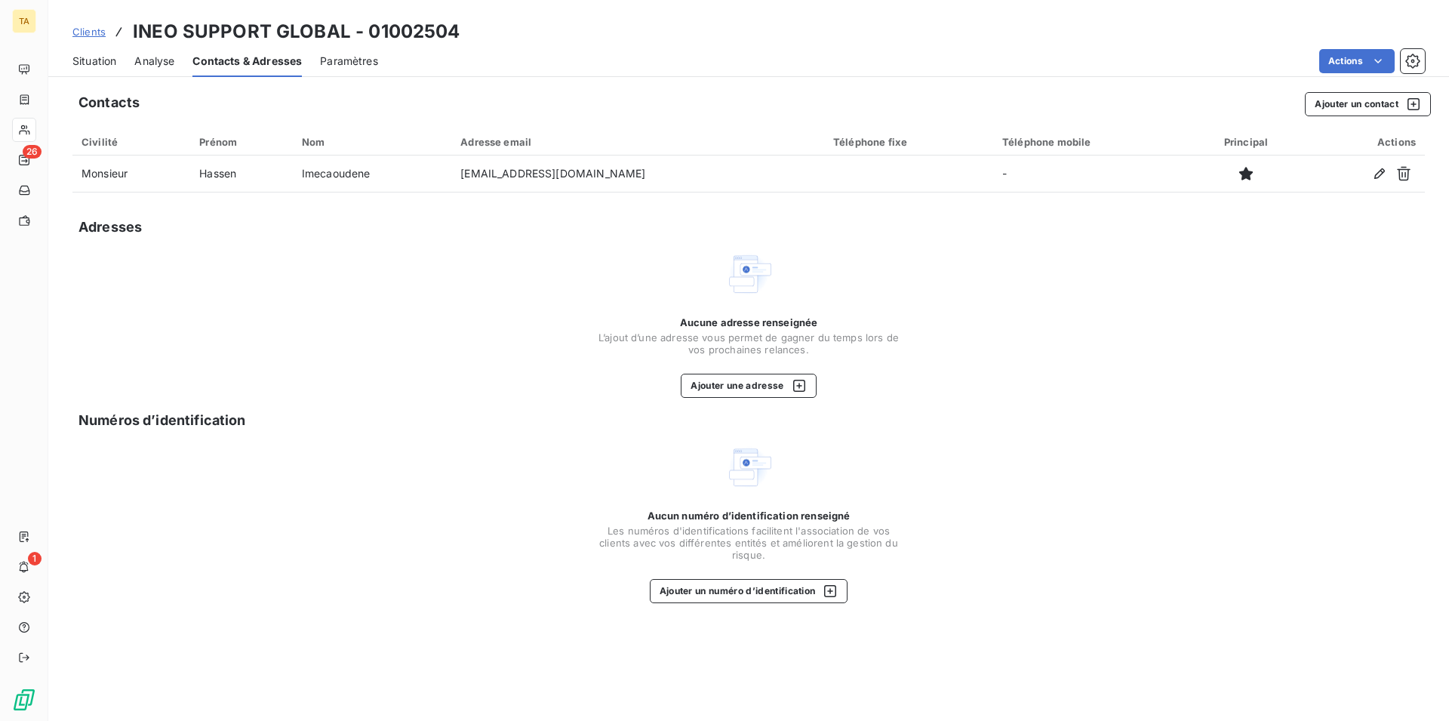
click at [94, 63] on span "Situation" at bounding box center [94, 61] width 44 height 15
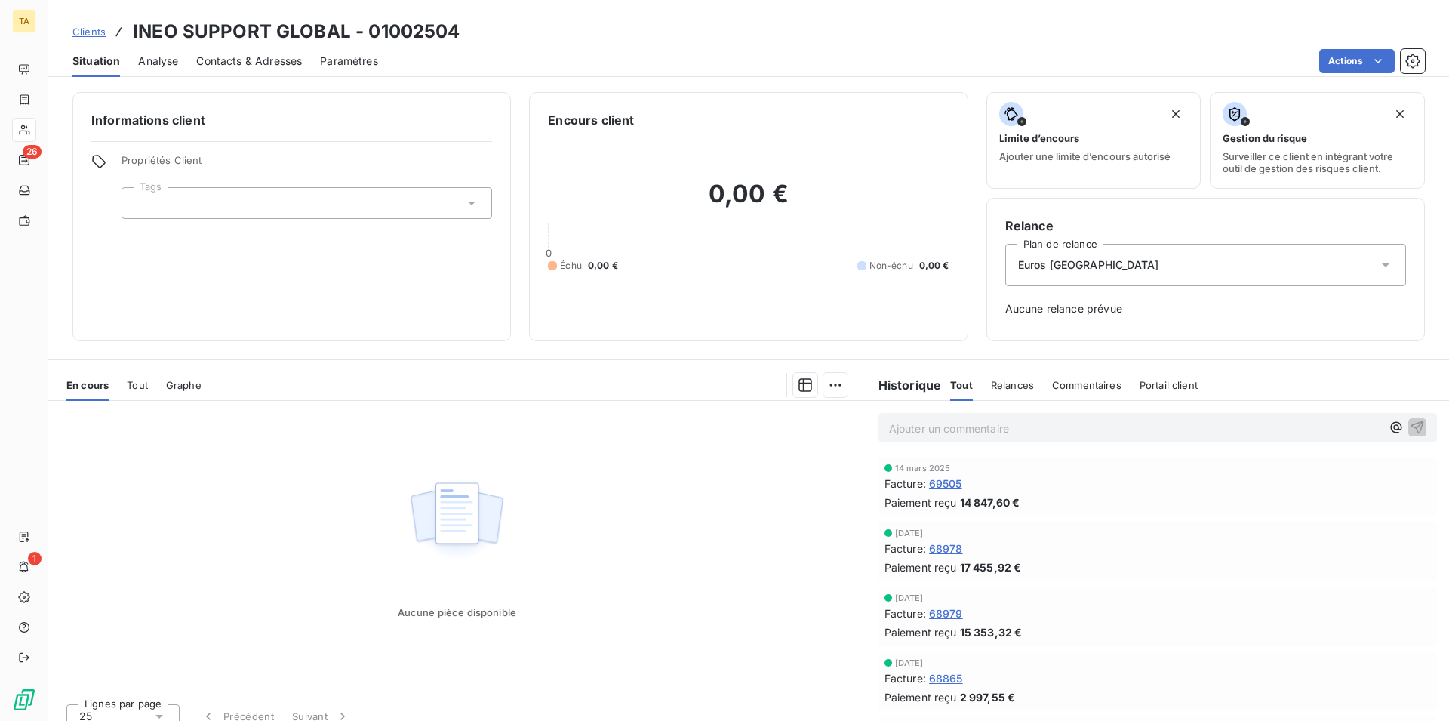
click at [231, 57] on span "Contacts & Adresses" at bounding box center [249, 61] width 106 height 15
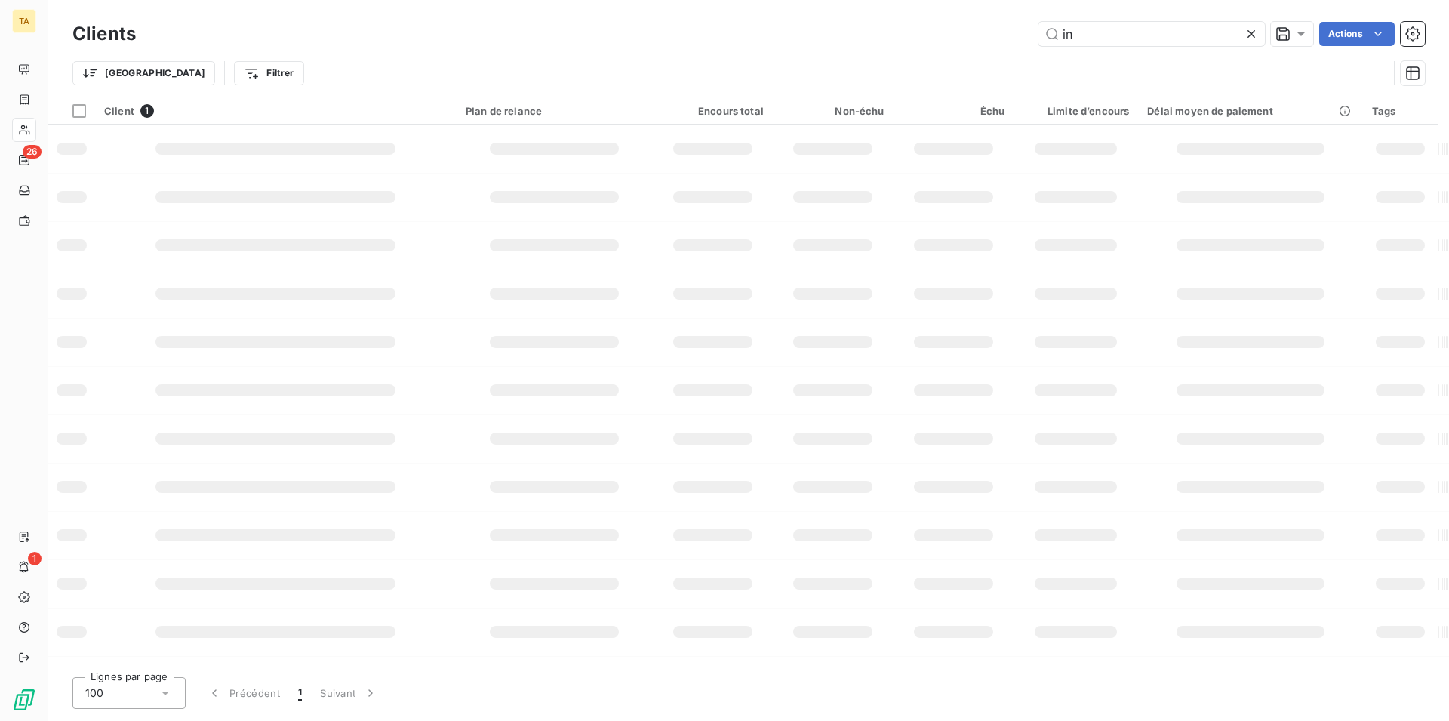
type input "i"
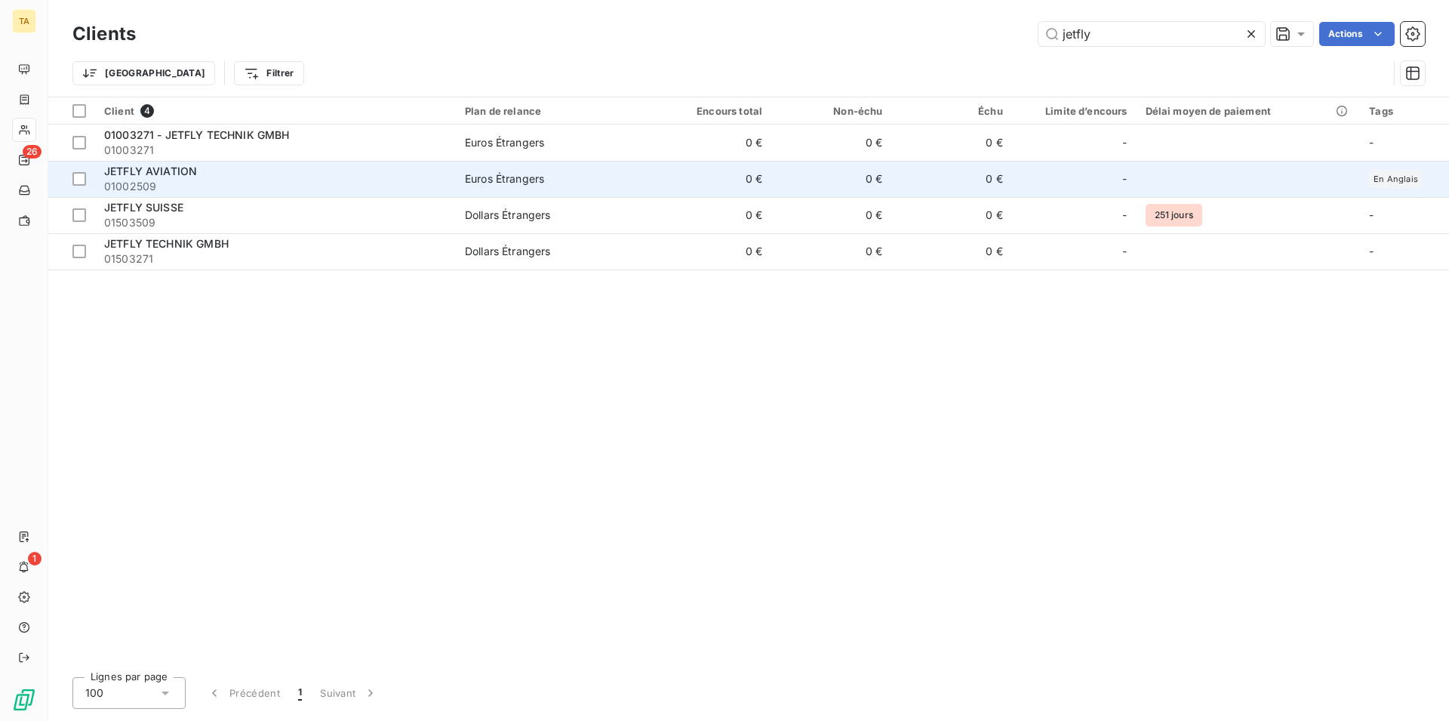
type input "jetfly"
click at [166, 176] on span "JETFLY AVIATION" at bounding box center [150, 171] width 93 height 13
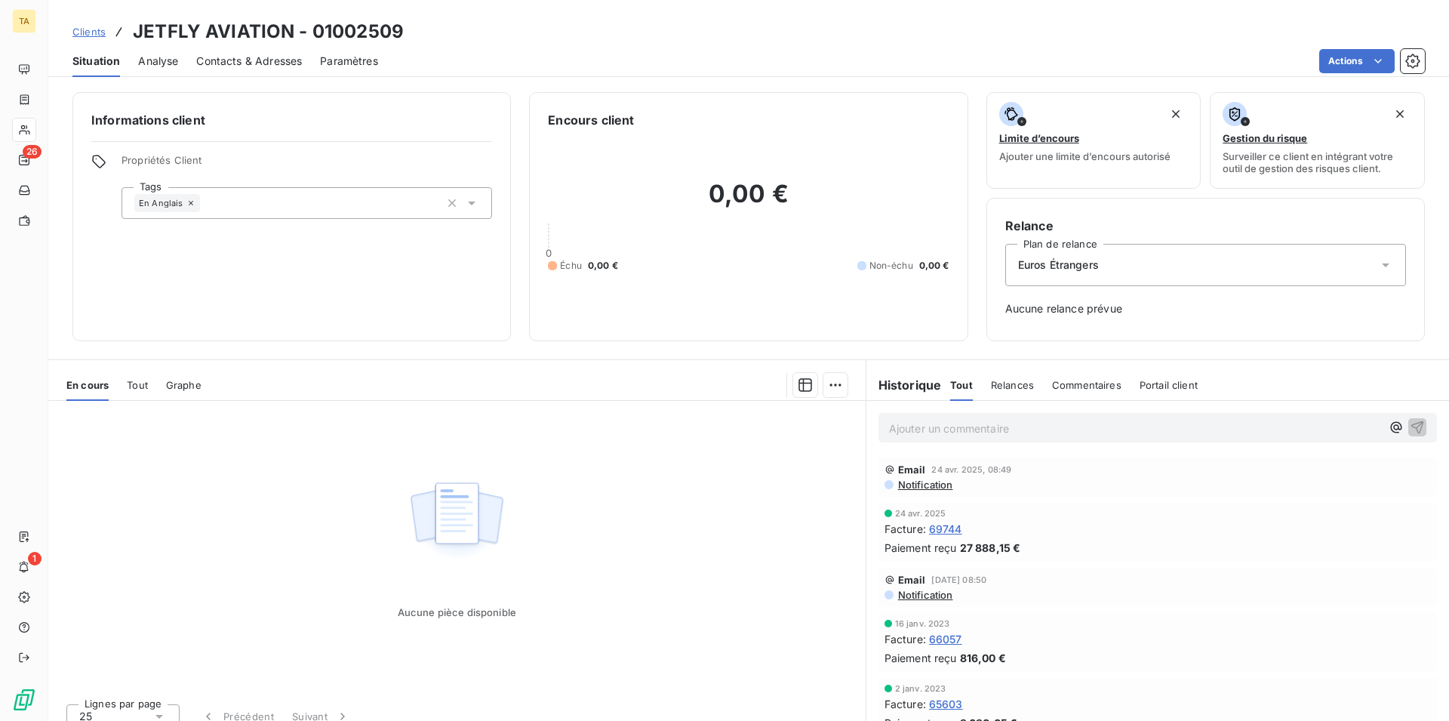
click at [251, 67] on span "Contacts & Adresses" at bounding box center [249, 61] width 106 height 15
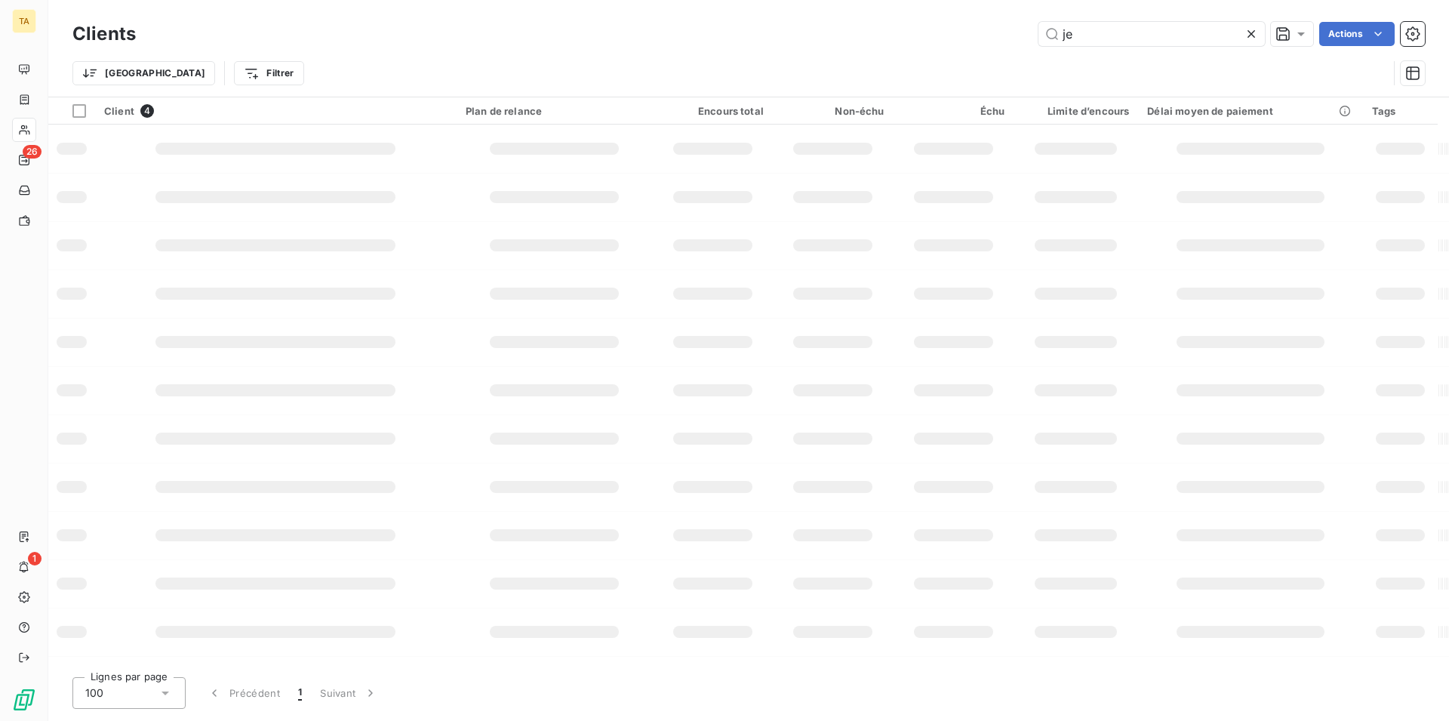
type input "j"
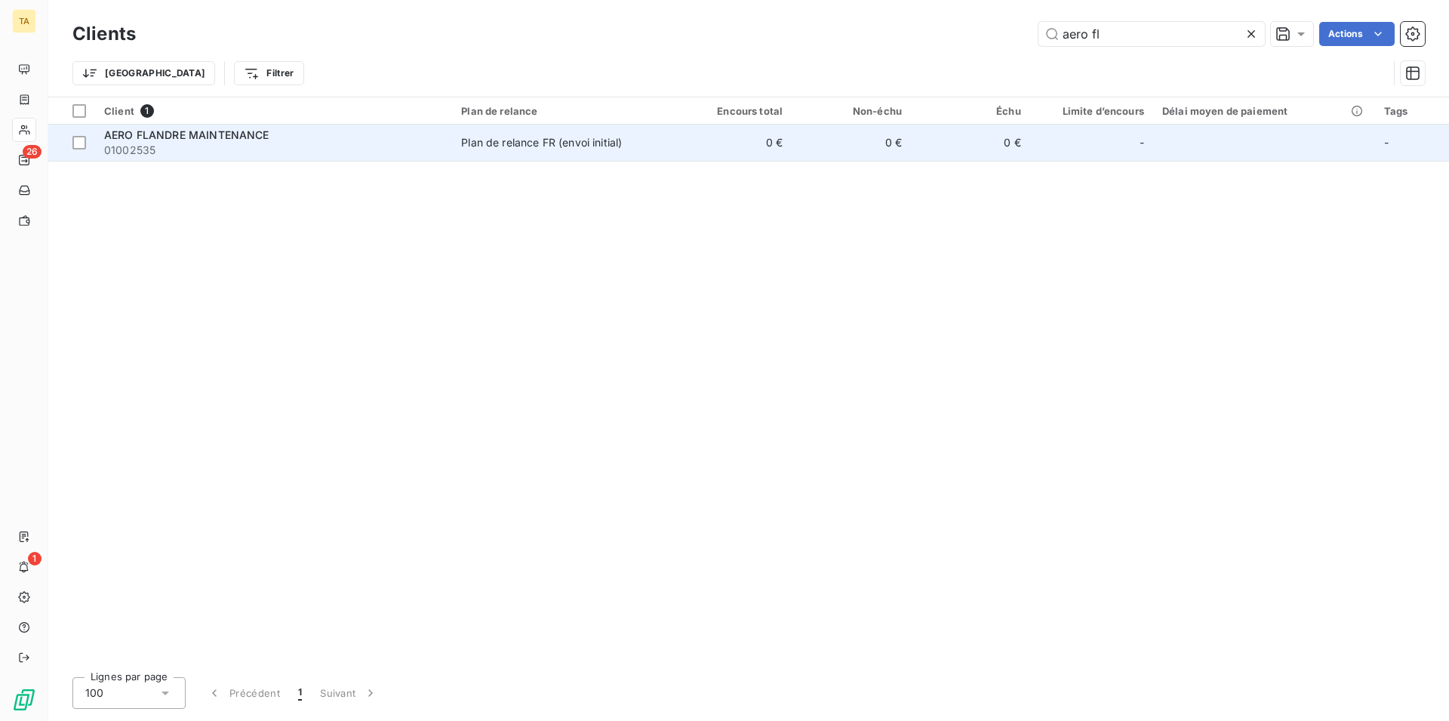
type input "aero fl"
click at [149, 144] on span "01002535" at bounding box center [273, 150] width 339 height 15
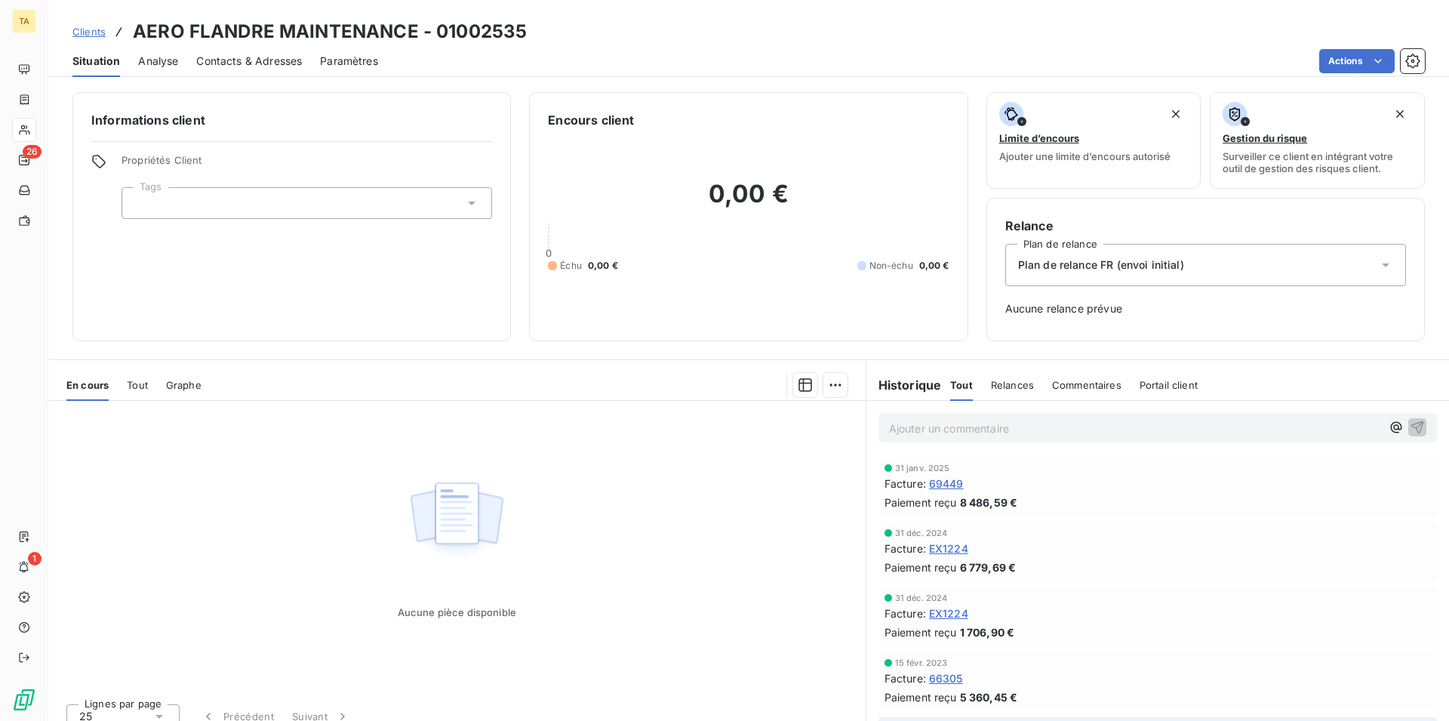
click at [293, 51] on div "Contacts & Adresses" at bounding box center [249, 61] width 106 height 32
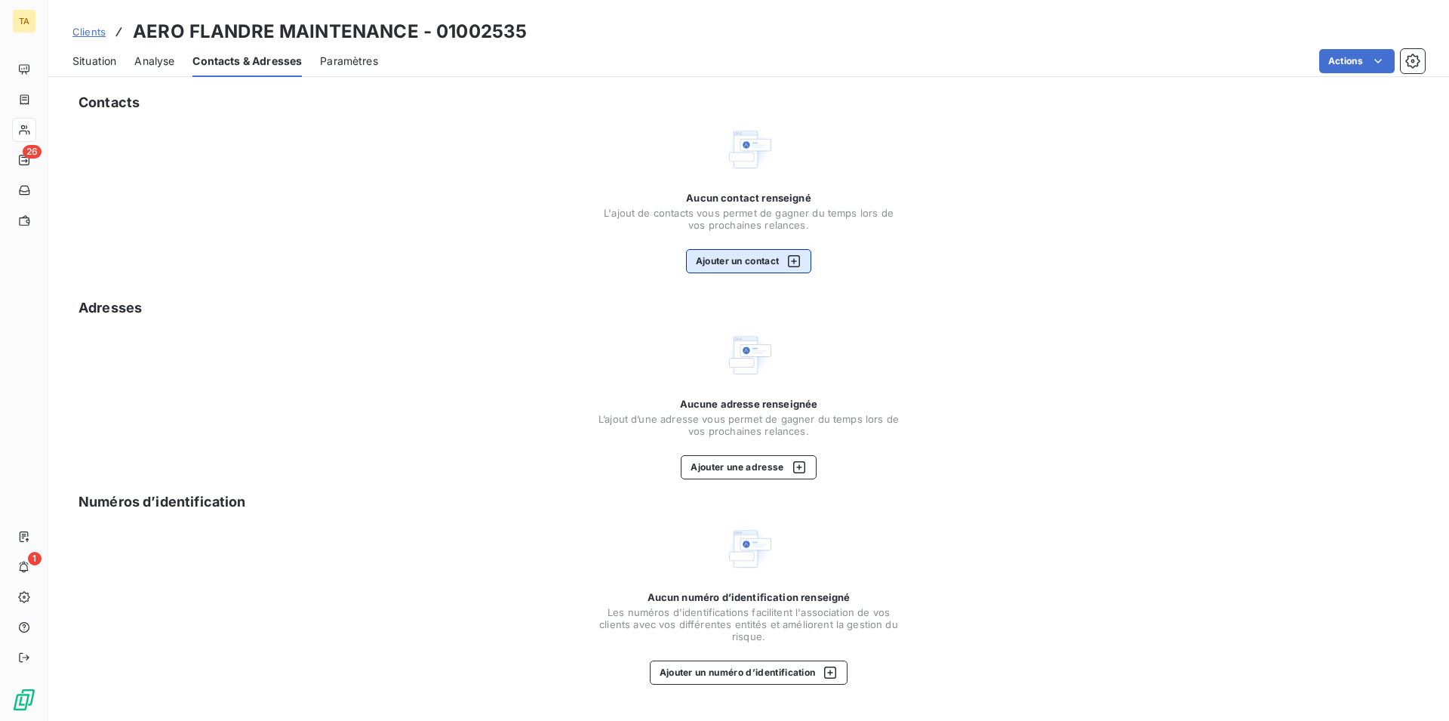
click at [734, 260] on button "Ajouter un contact" at bounding box center [749, 261] width 126 height 24
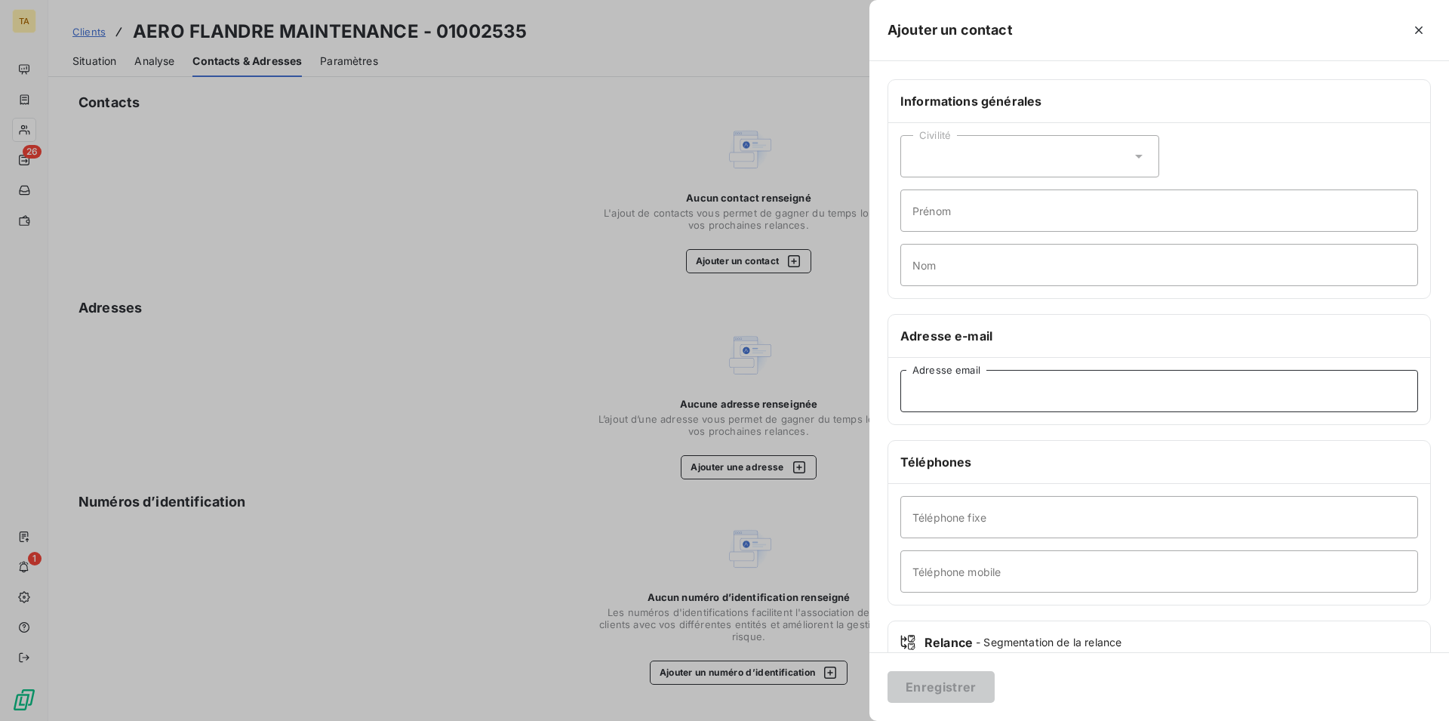
click at [991, 383] on input "Adresse email" at bounding box center [1160, 391] width 518 height 42
type input "[EMAIL_ADDRESS][DOMAIN_NAME]"
click at [955, 680] on button "Enregistrer" at bounding box center [941, 687] width 107 height 32
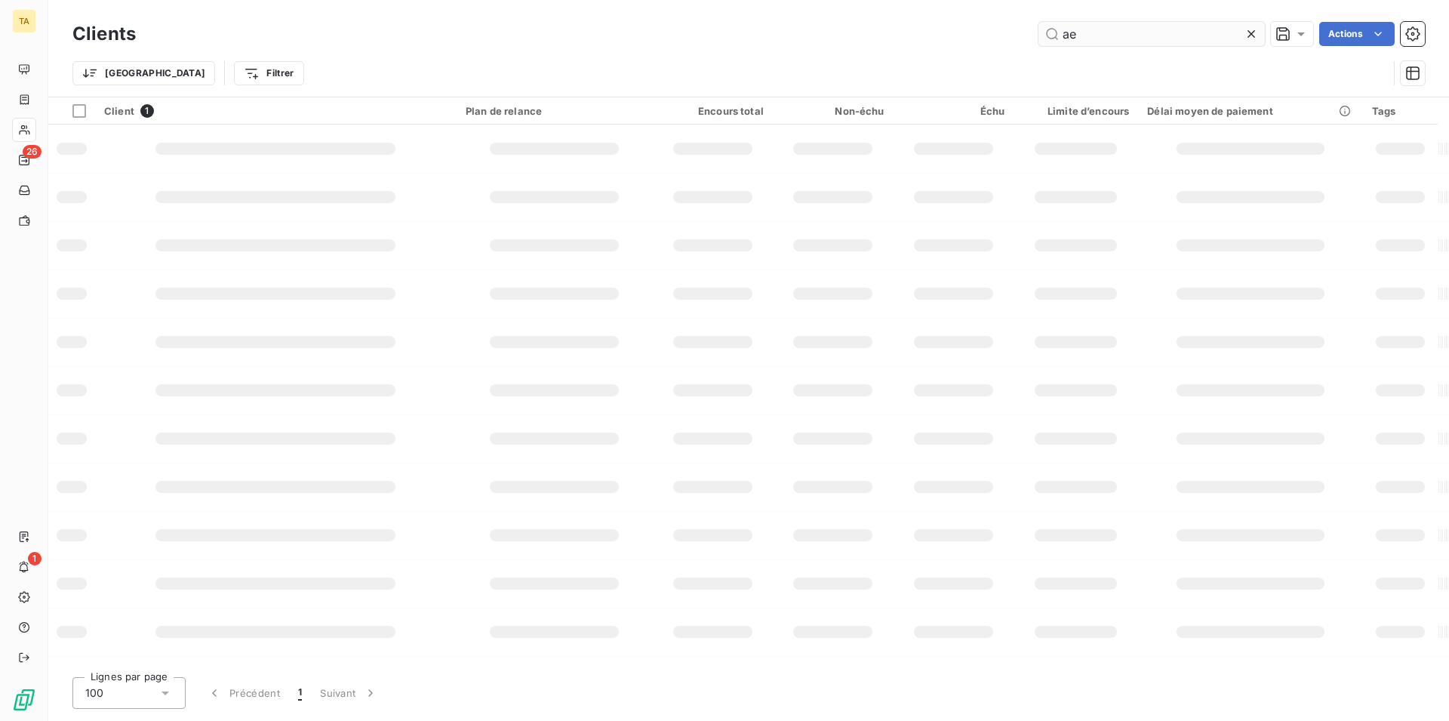
type input "a"
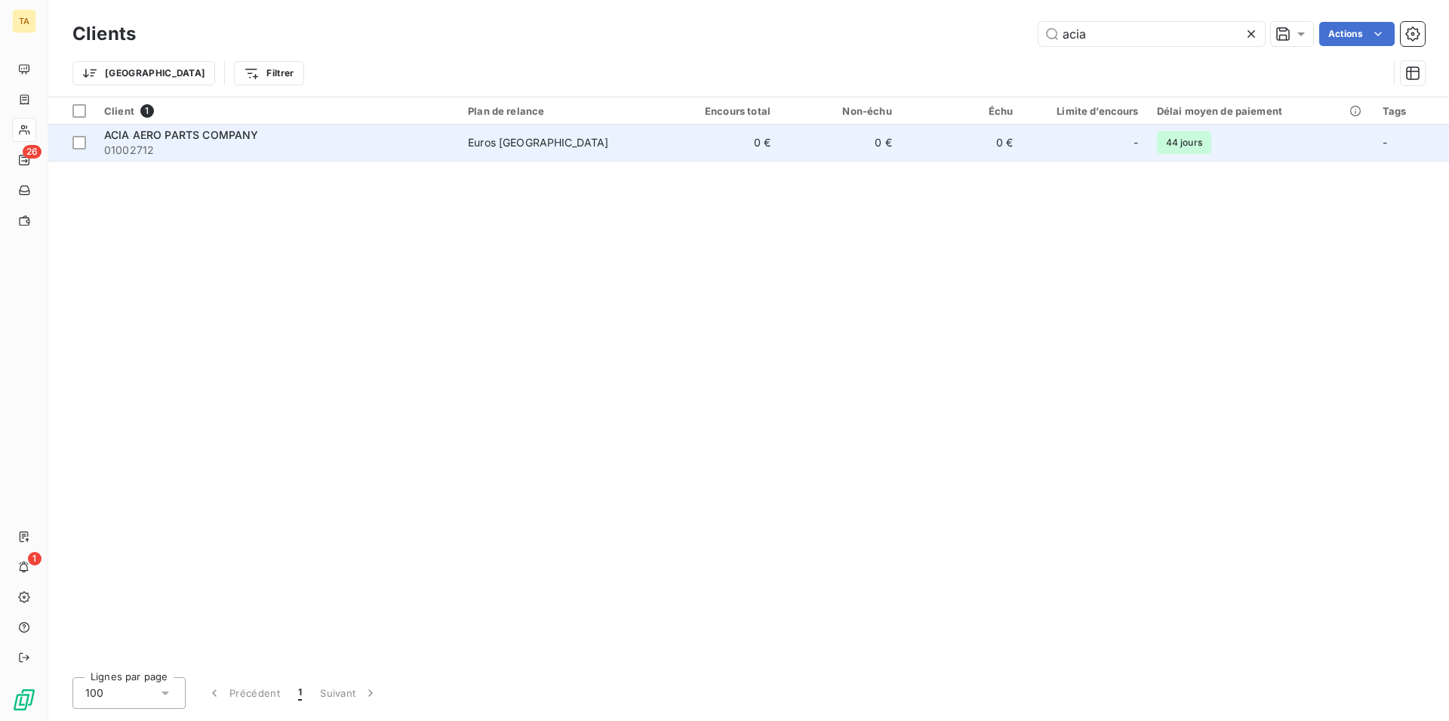
type input "acia"
click at [236, 132] on span "ACIA AERO PARTS COMPANY" at bounding box center [181, 134] width 154 height 13
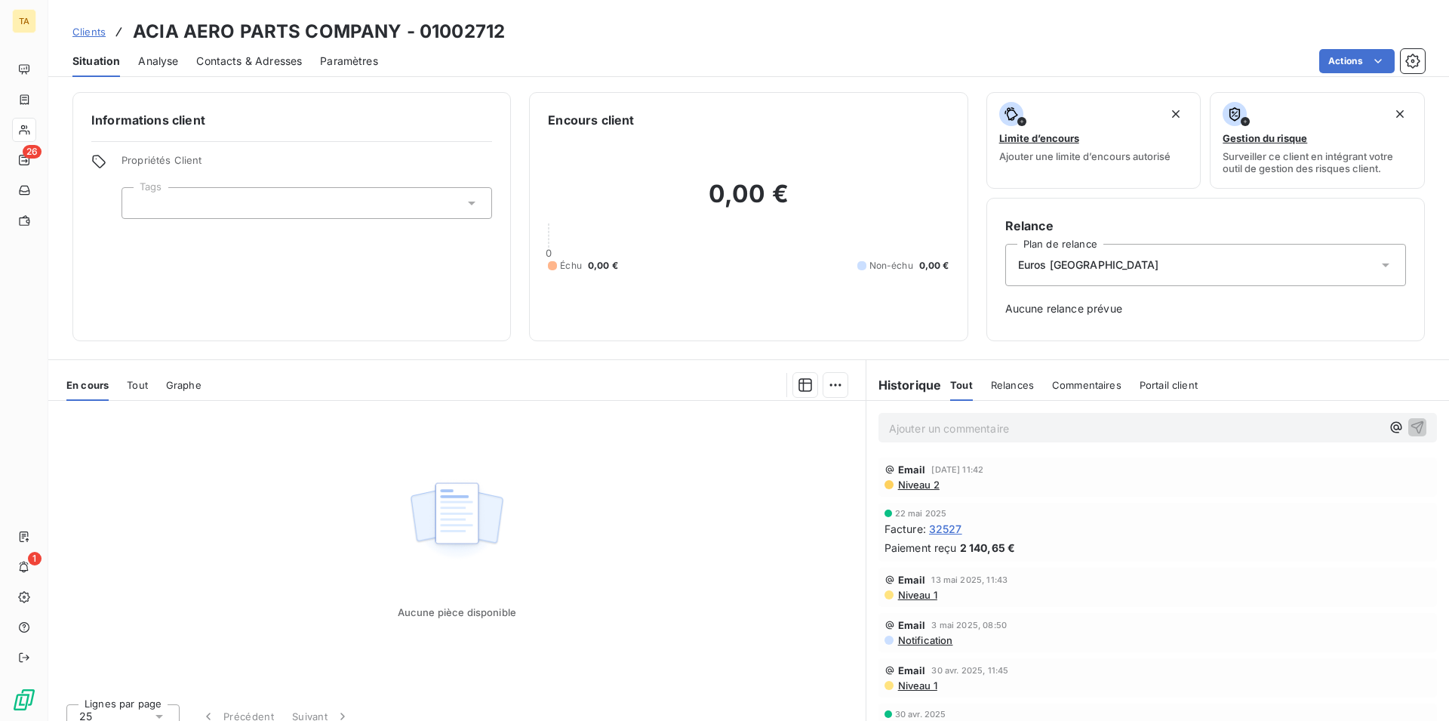
click at [266, 61] on span "Contacts & Adresses" at bounding box center [249, 61] width 106 height 15
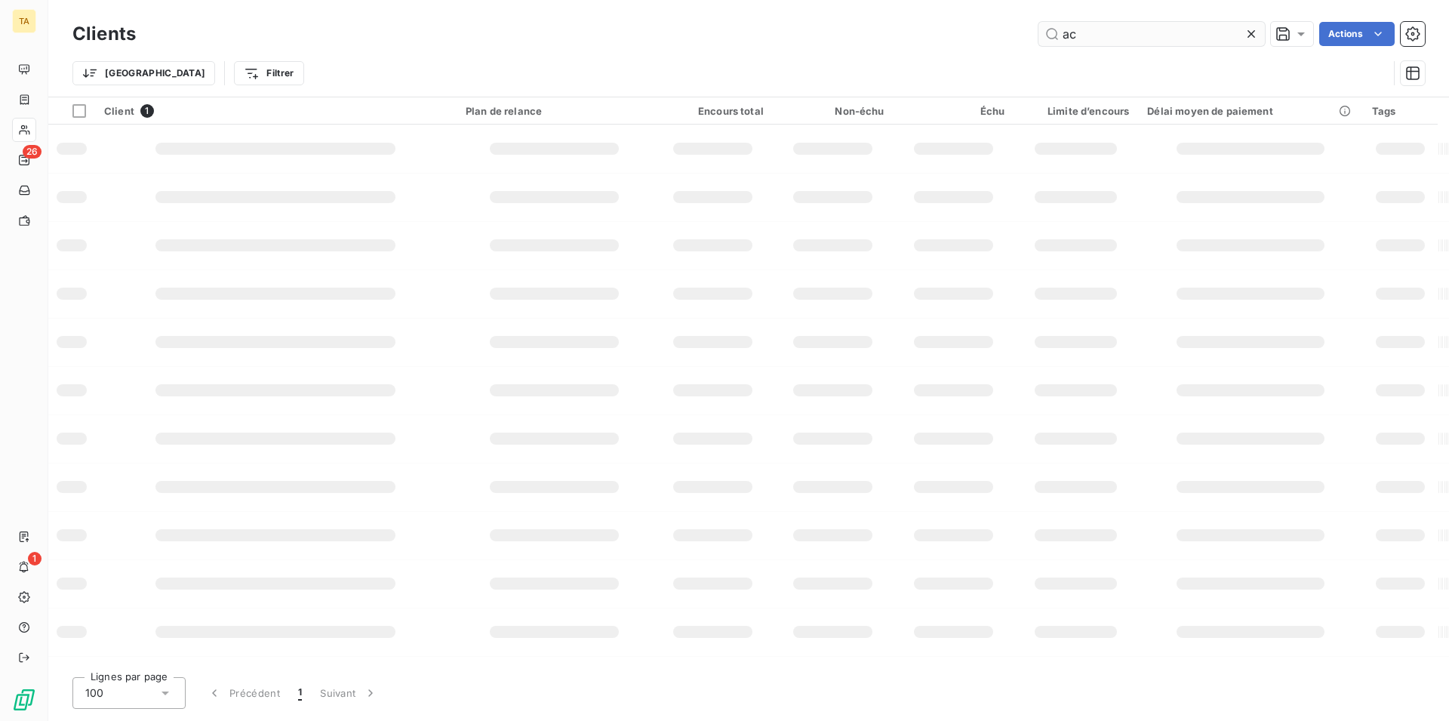
type input "a"
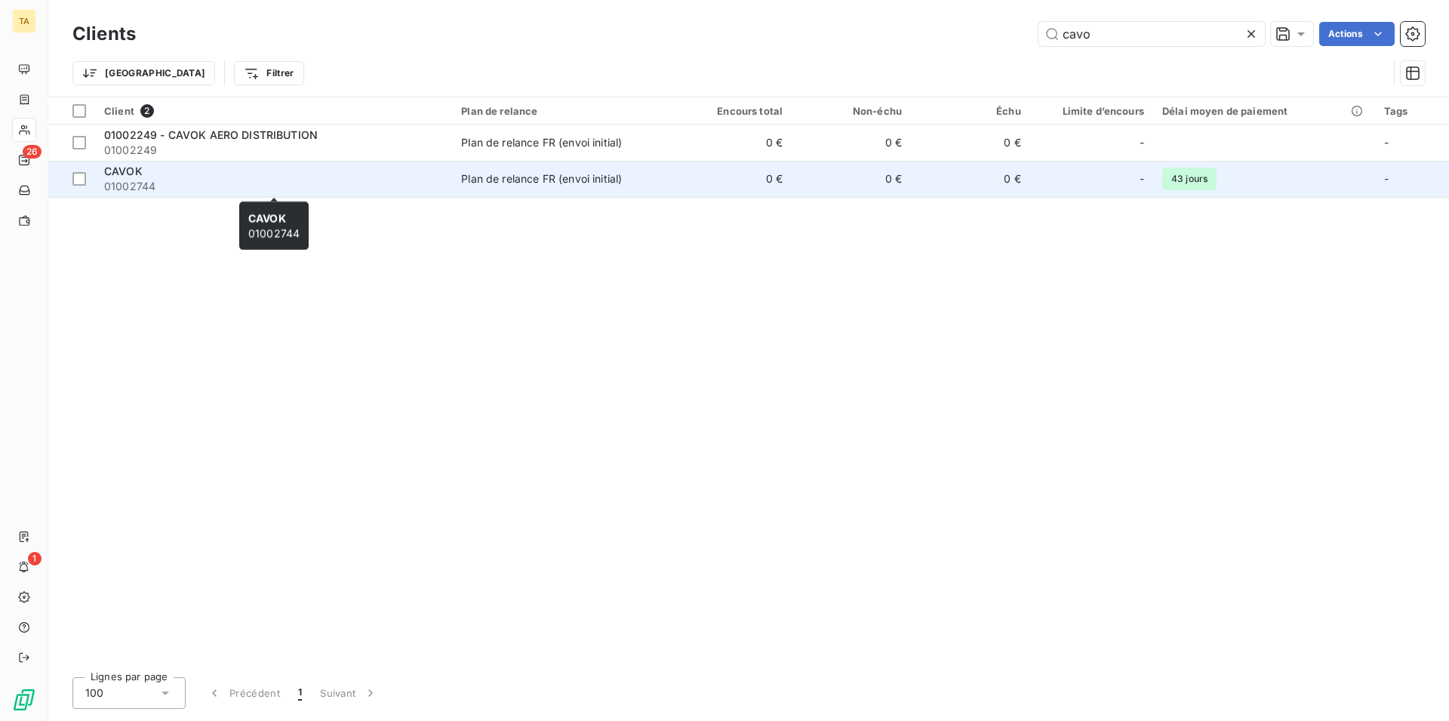
type input "cavo"
click at [157, 186] on span "01002744" at bounding box center [273, 186] width 339 height 15
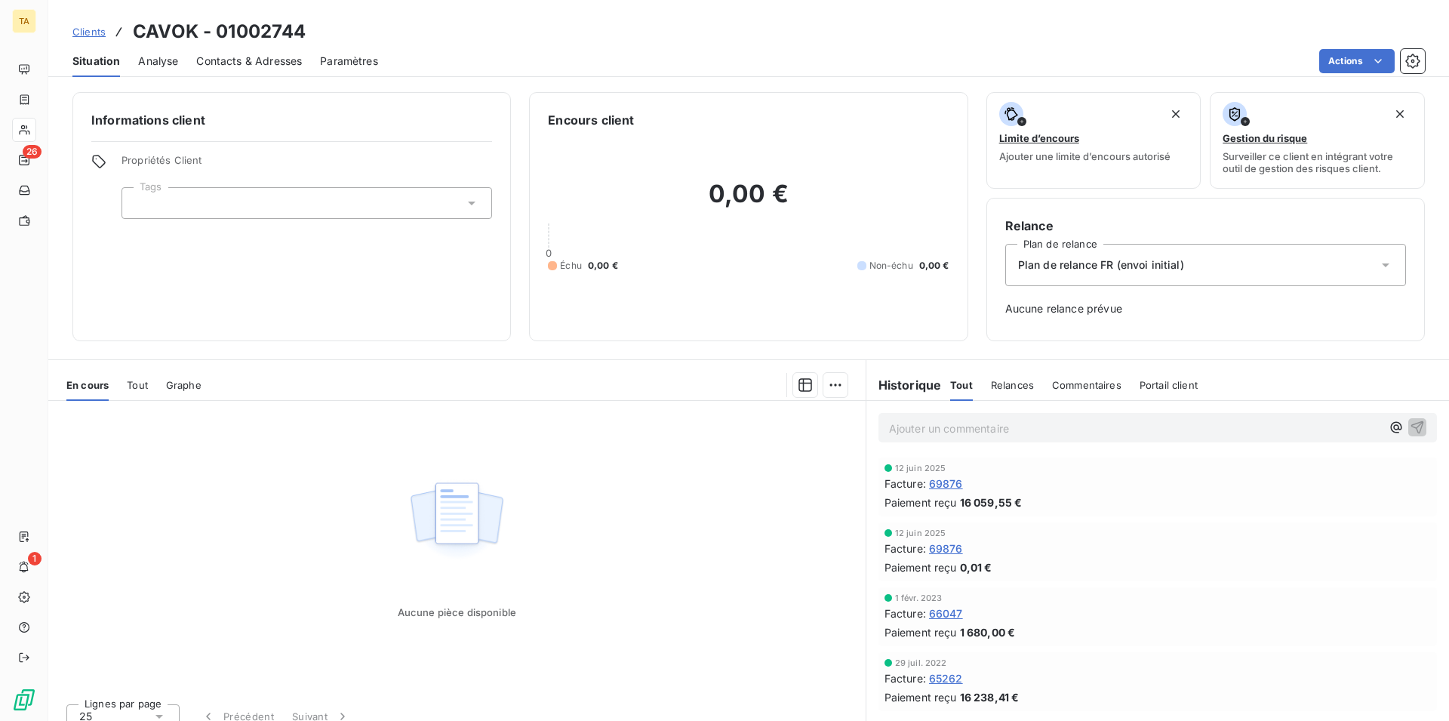
click at [236, 68] on span "Contacts & Adresses" at bounding box center [249, 61] width 106 height 15
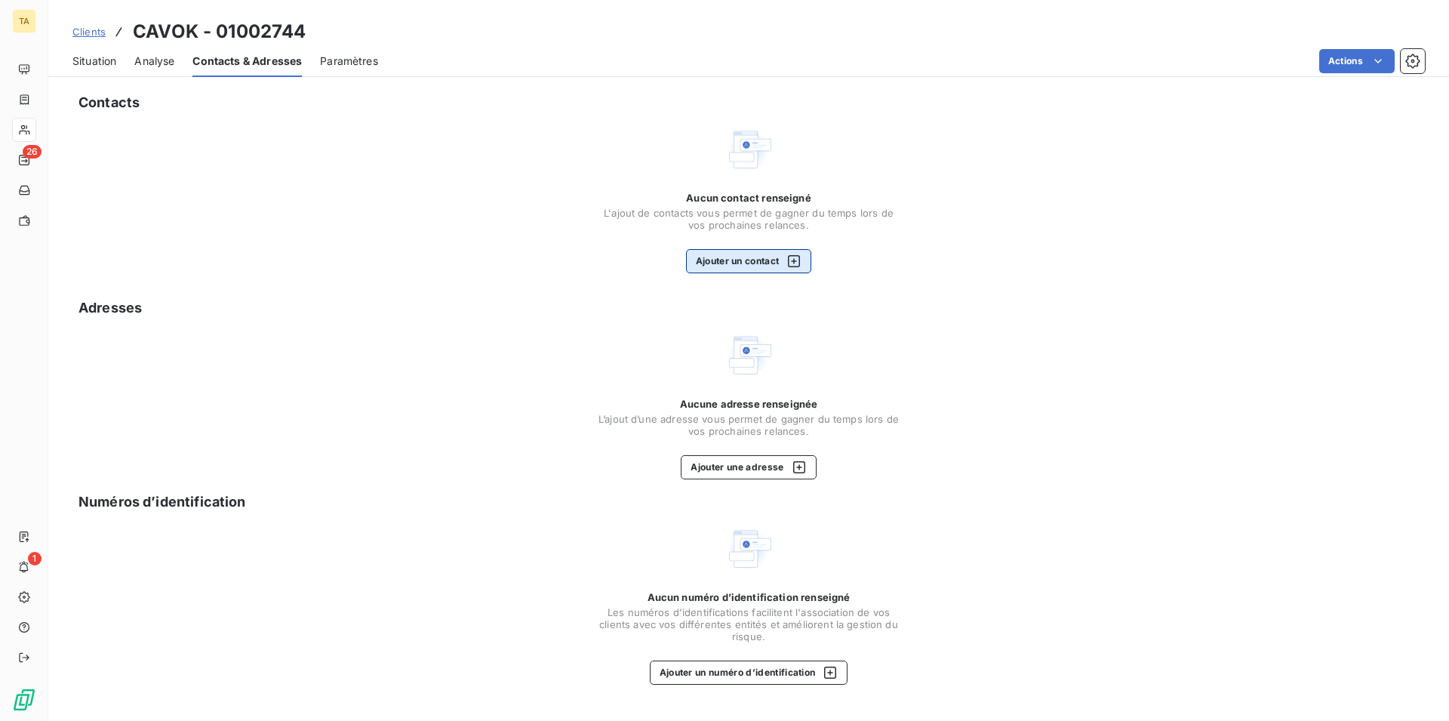
click at [765, 259] on button "Ajouter un contact" at bounding box center [749, 261] width 126 height 24
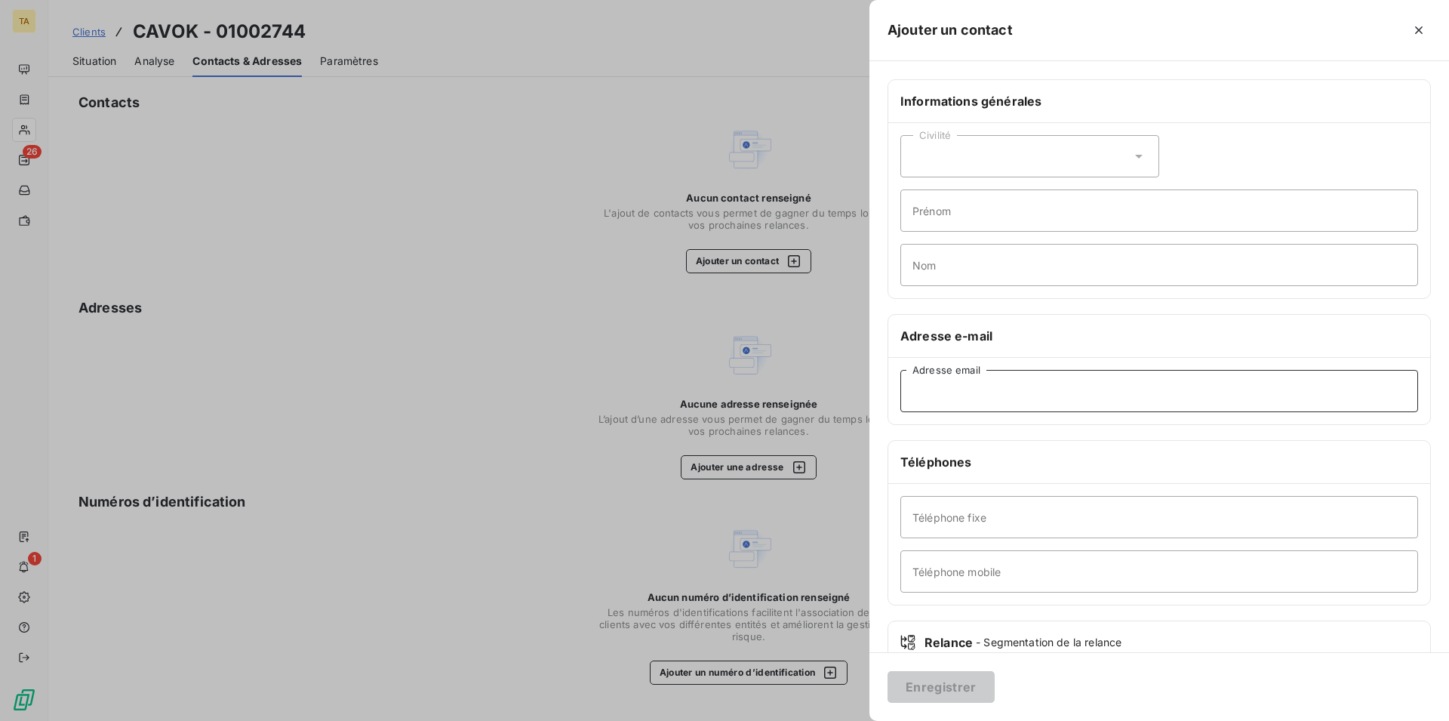
click at [996, 392] on input "Adresse email" at bounding box center [1160, 391] width 518 height 42
click at [1030, 399] on input "Adresse email" at bounding box center [1160, 391] width 518 height 42
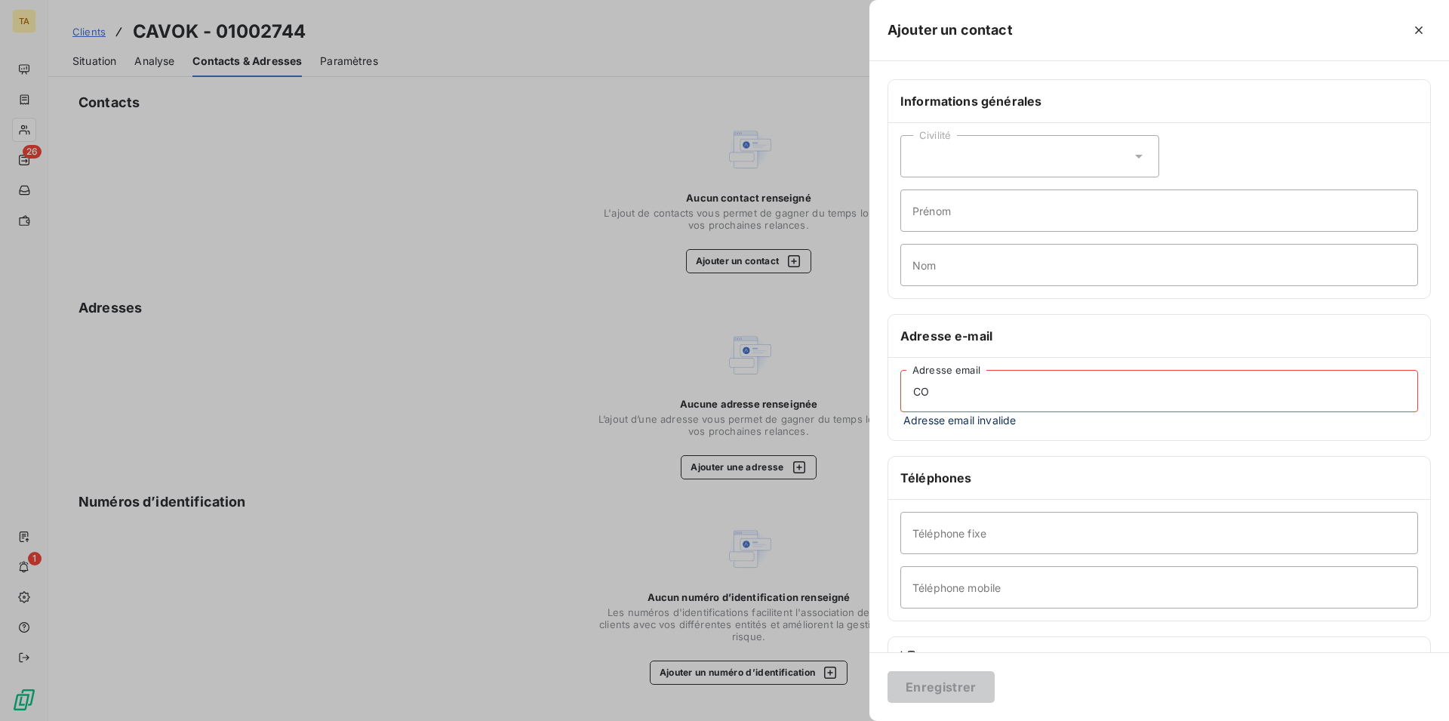
type input "C"
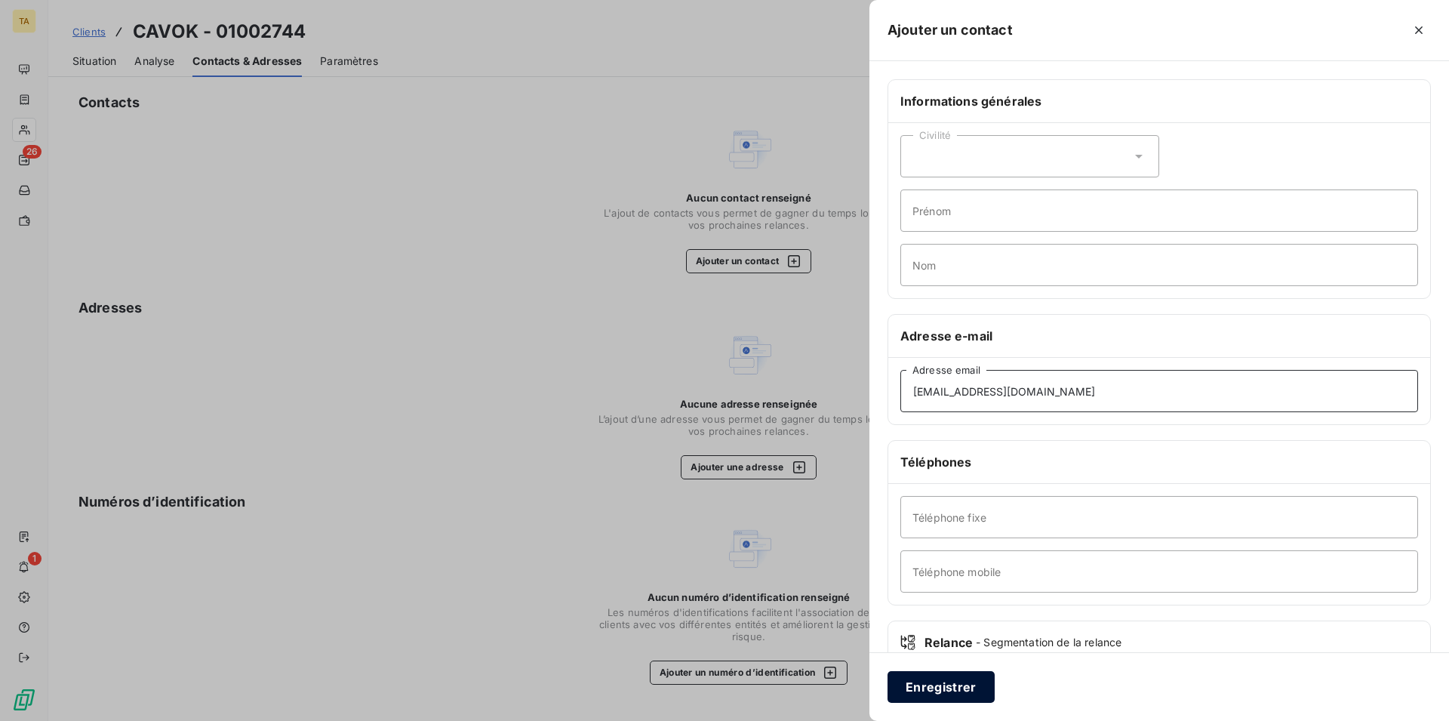
type input "[EMAIL_ADDRESS][DOMAIN_NAME]"
click at [939, 683] on button "Enregistrer" at bounding box center [941, 687] width 107 height 32
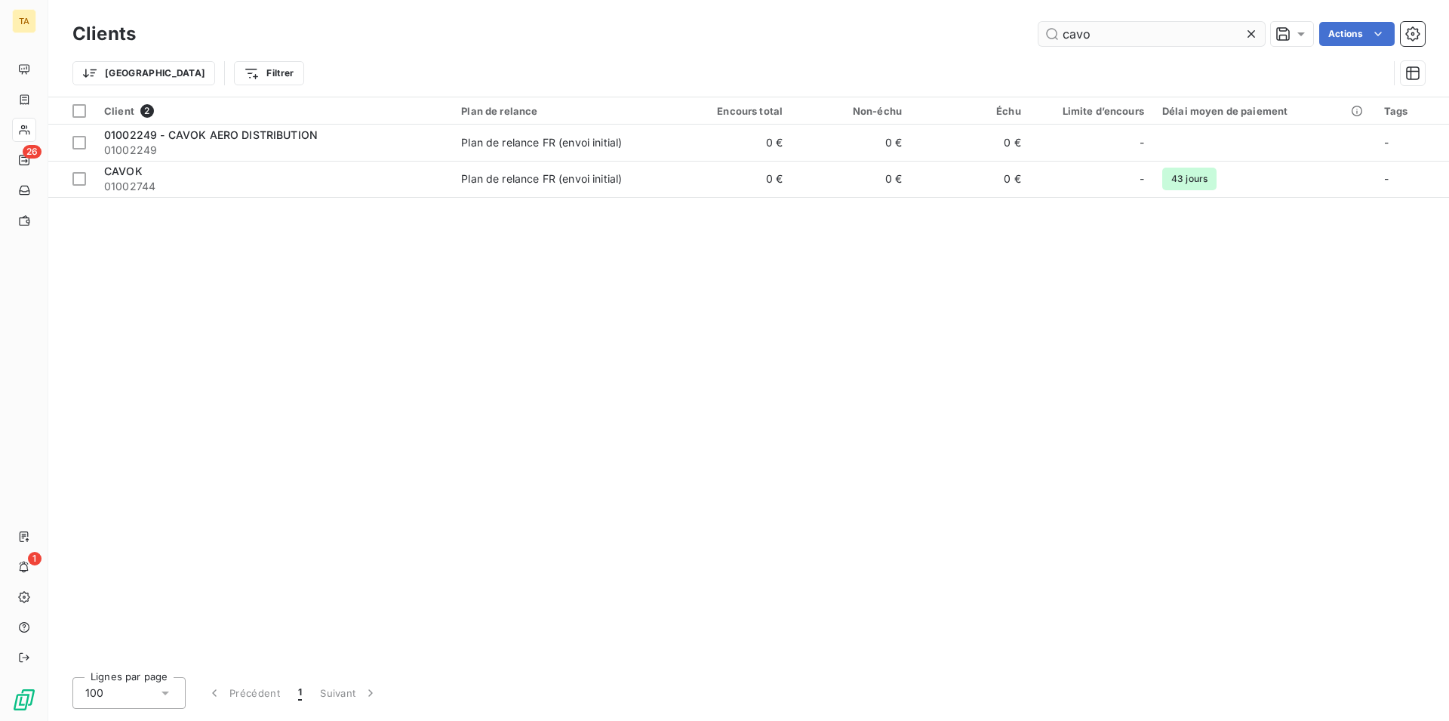
drag, startPoint x: 1107, startPoint y: 33, endPoint x: 1018, endPoint y: 33, distance: 88.3
click at [1039, 33] on input "cavo" at bounding box center [1152, 34] width 226 height 24
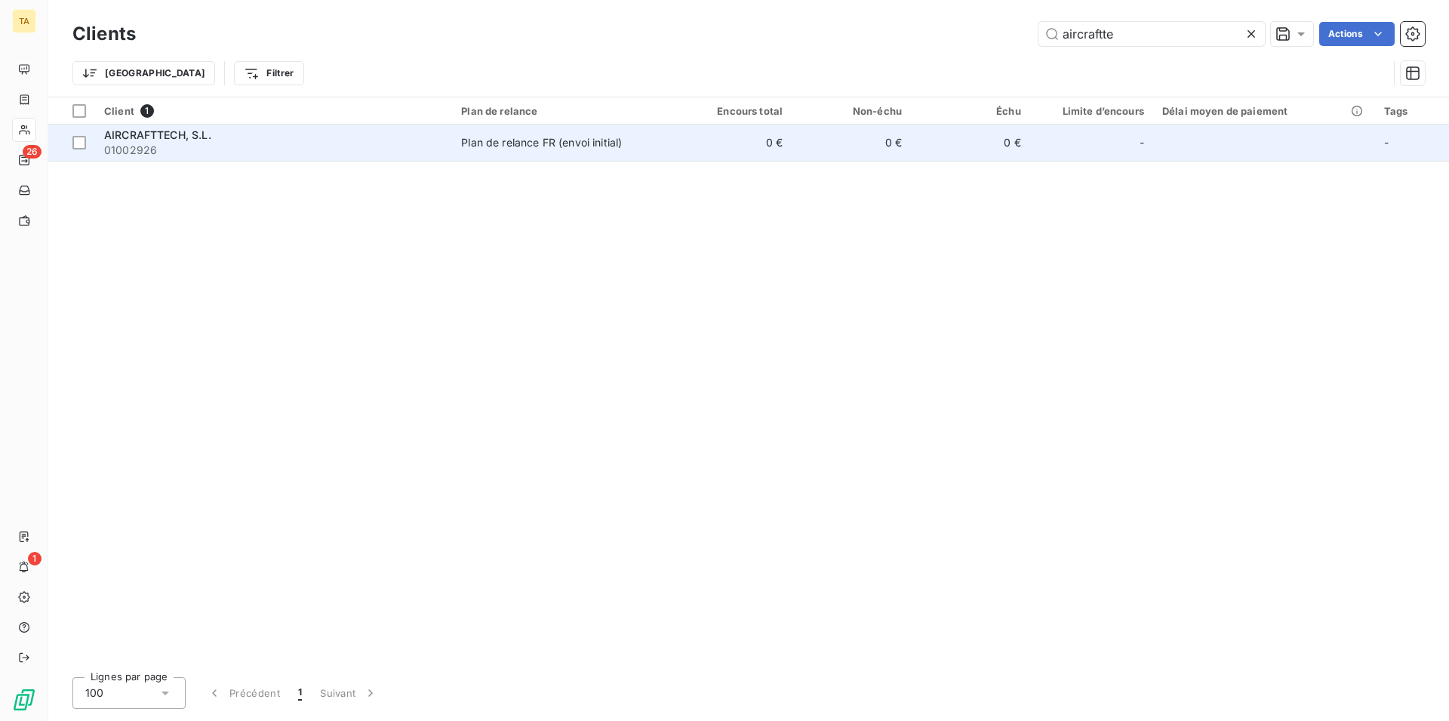
type input "aircraftte"
click at [158, 131] on span "AIRCRAFTTECH, S.L." at bounding box center [157, 134] width 107 height 13
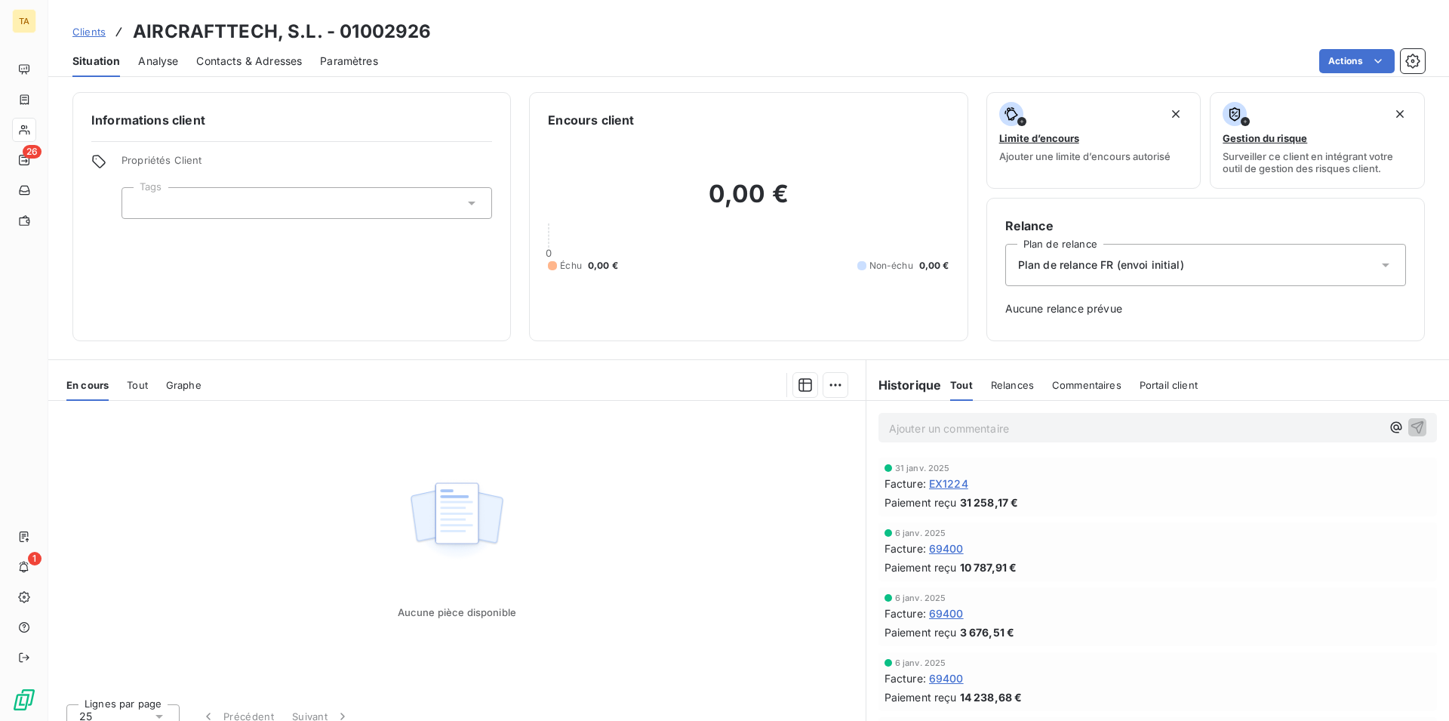
click at [263, 61] on span "Contacts & Adresses" at bounding box center [249, 61] width 106 height 15
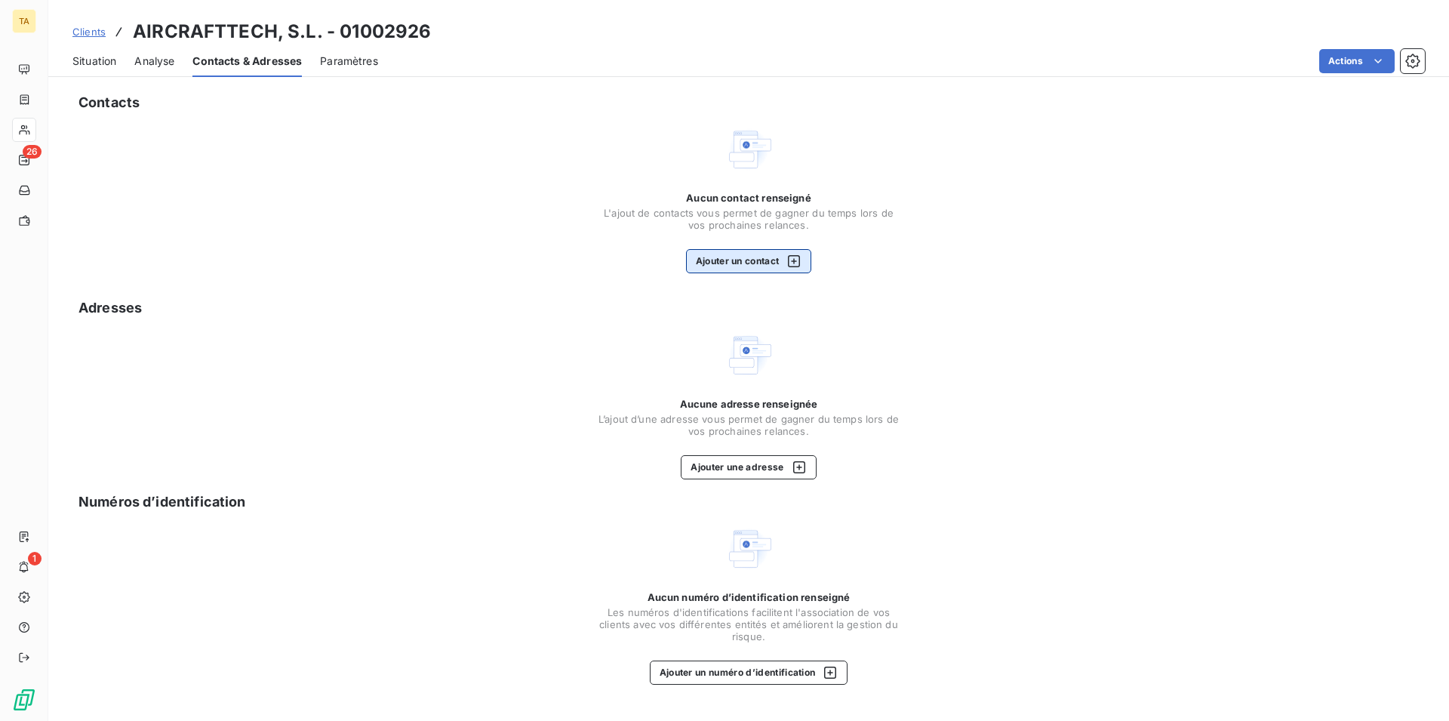
click at [785, 269] on div "button" at bounding box center [790, 261] width 23 height 15
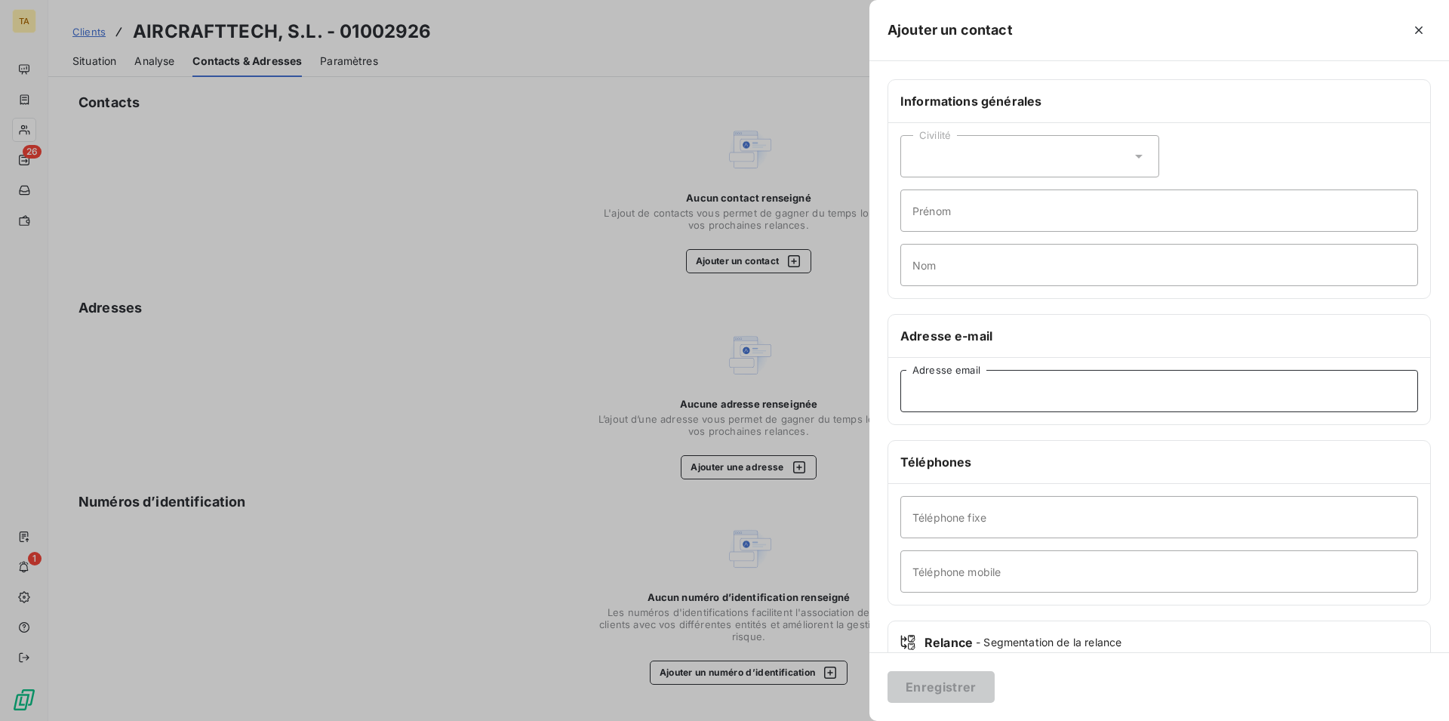
click at [981, 377] on input "Adresse email" at bounding box center [1160, 391] width 518 height 42
type input "[EMAIL_ADDRESS][DOMAIN_NAME]"
click at [965, 682] on button "Enregistrer" at bounding box center [941, 687] width 107 height 32
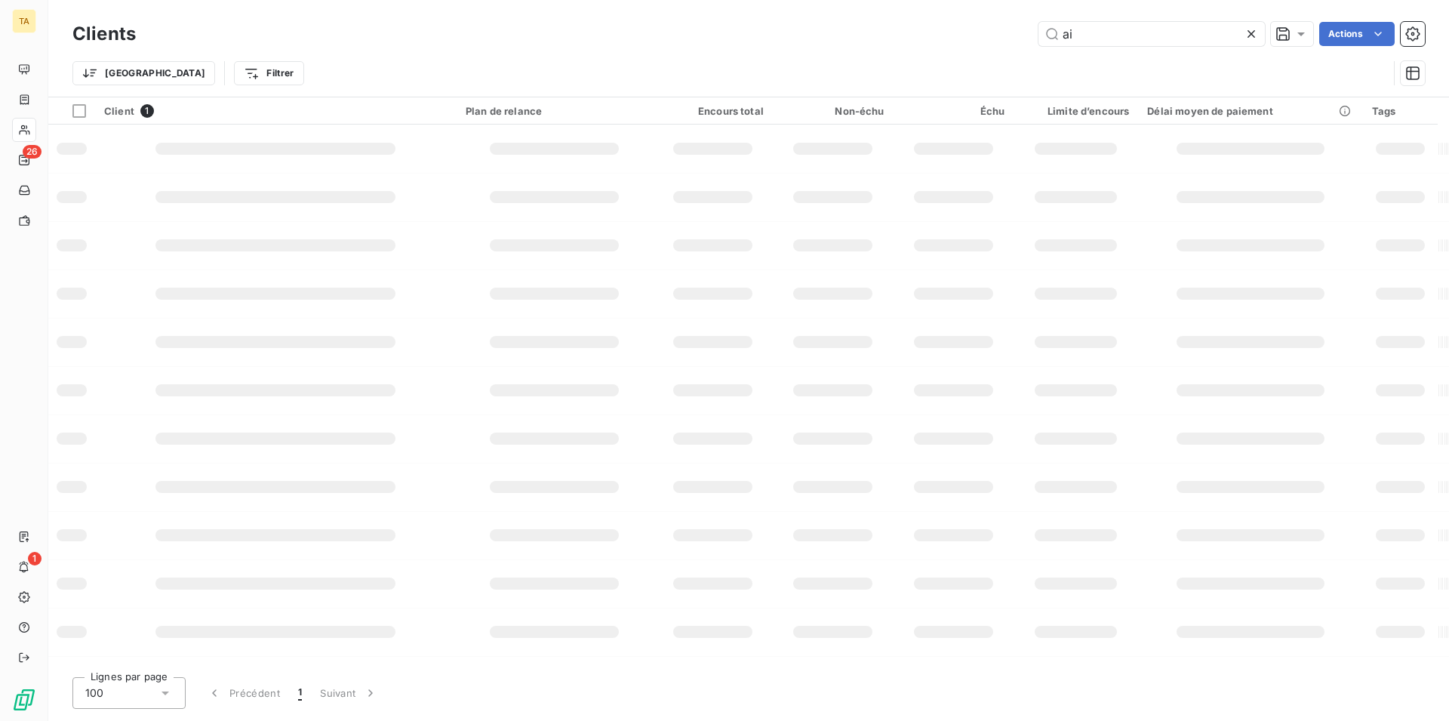
type input "a"
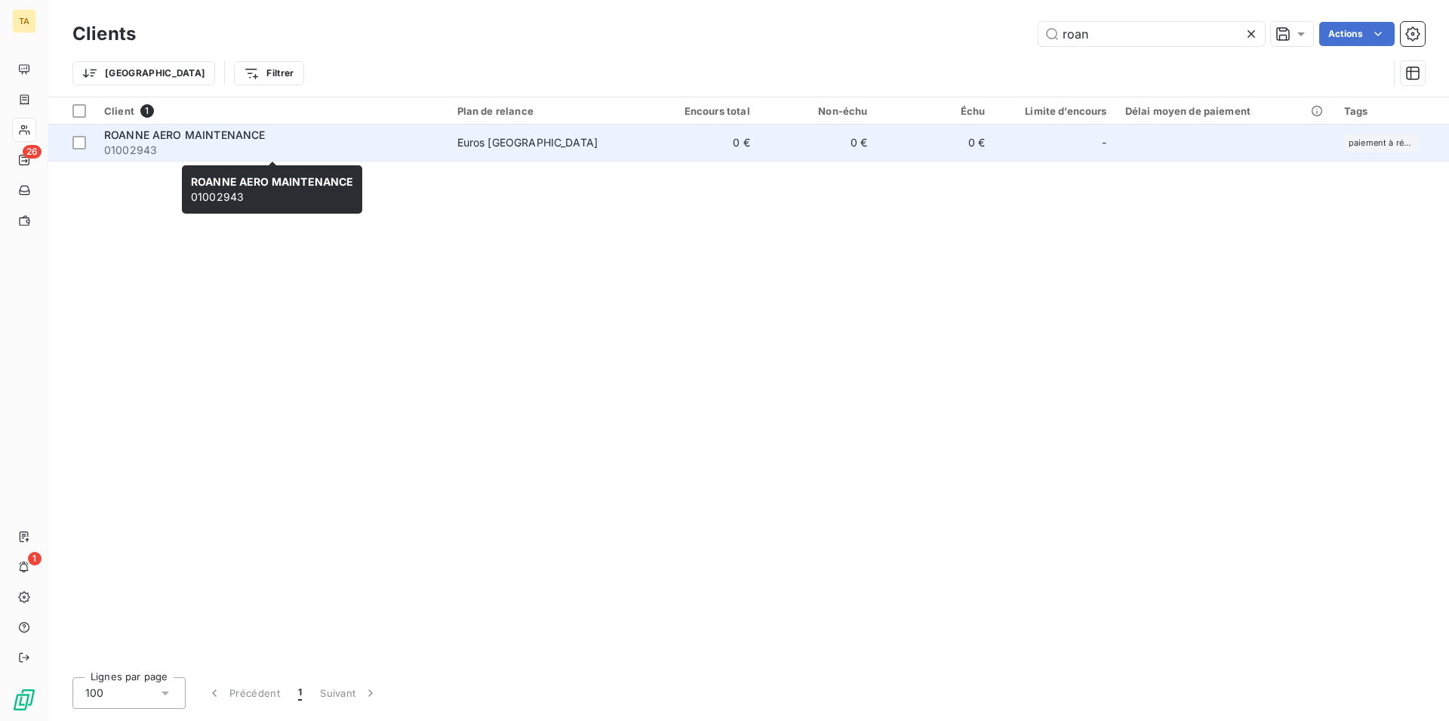
type input "roan"
click at [125, 154] on span "01002943" at bounding box center [271, 150] width 335 height 15
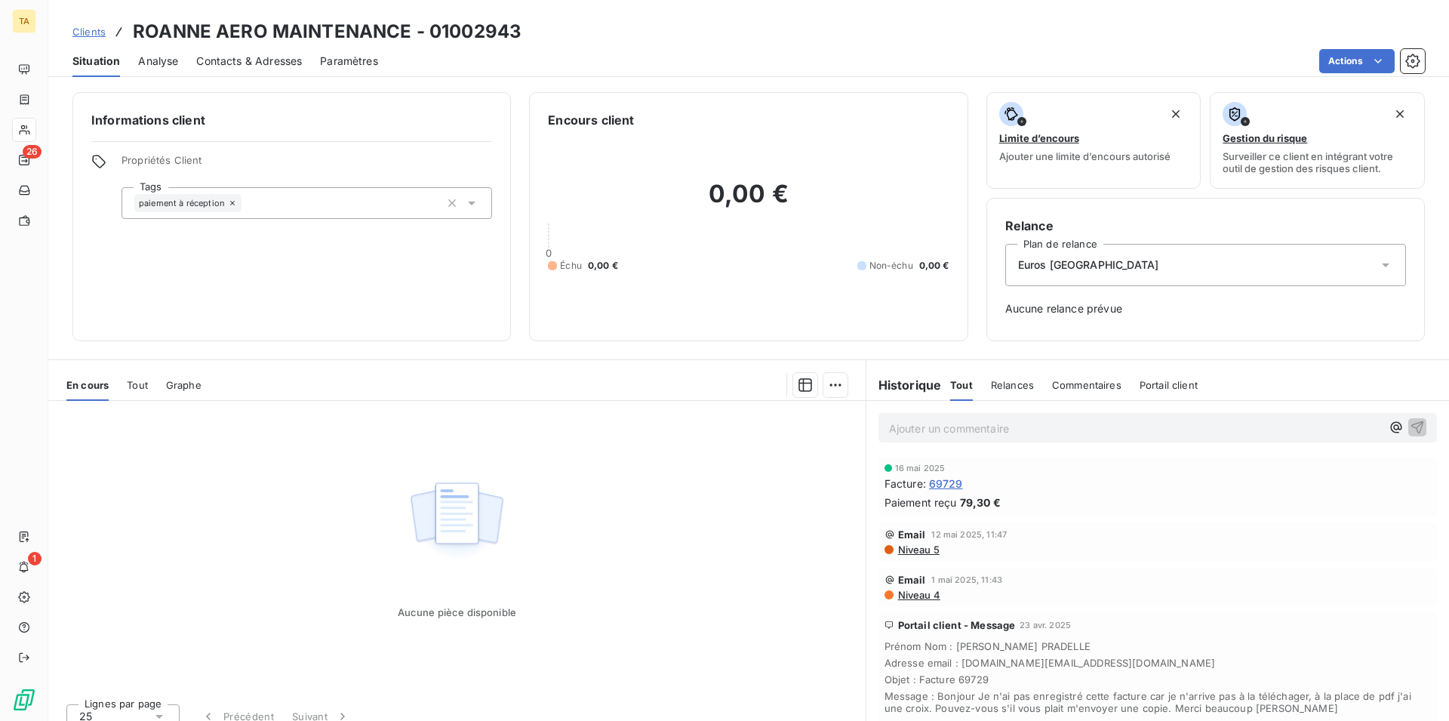
click at [237, 66] on span "Contacts & Adresses" at bounding box center [249, 61] width 106 height 15
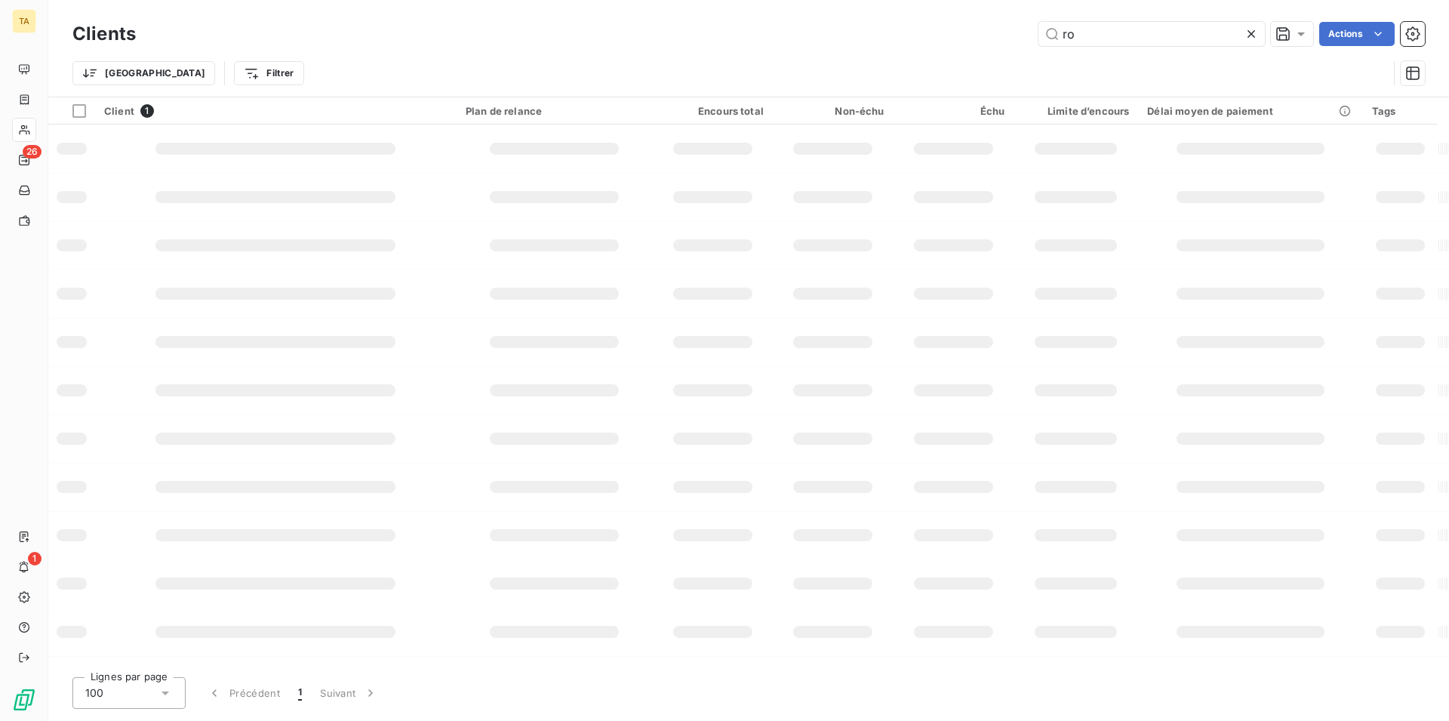
type input "r"
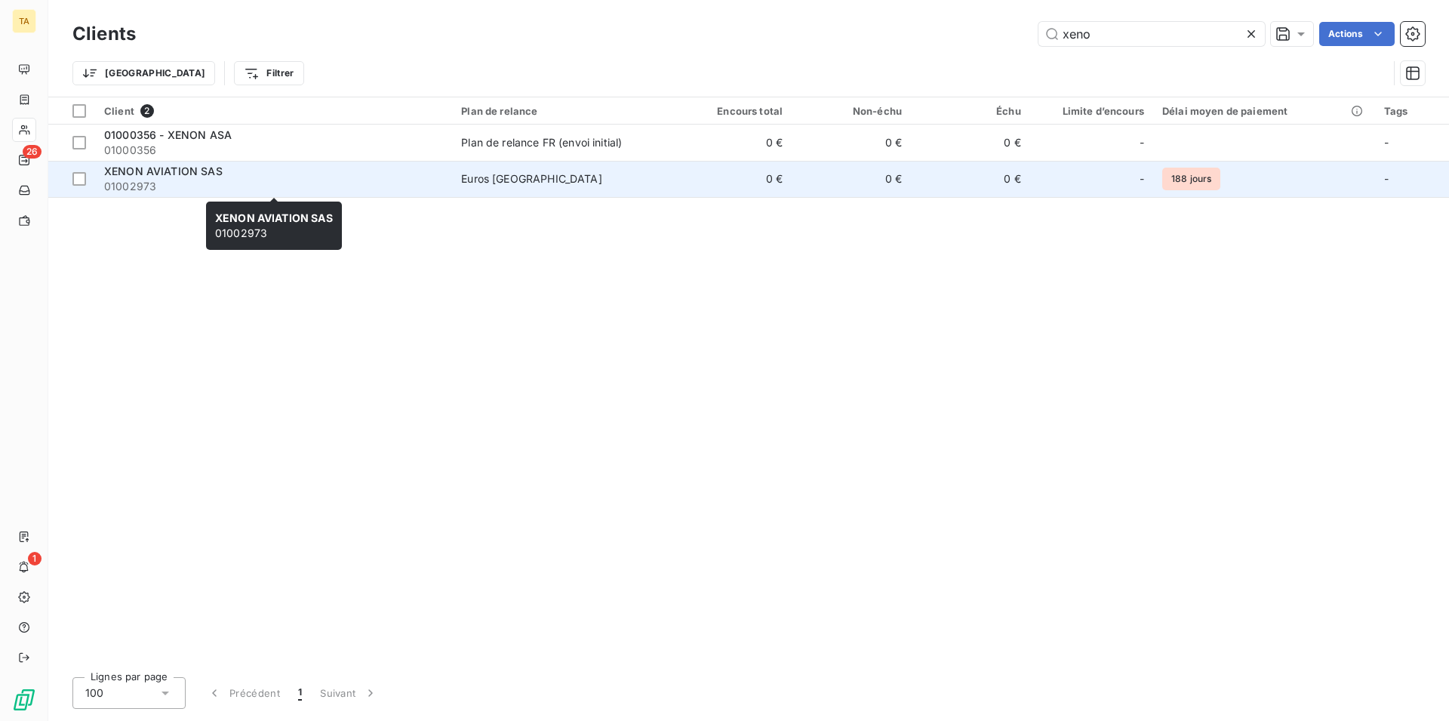
type input "xeno"
click at [160, 180] on span "01002973" at bounding box center [273, 186] width 339 height 15
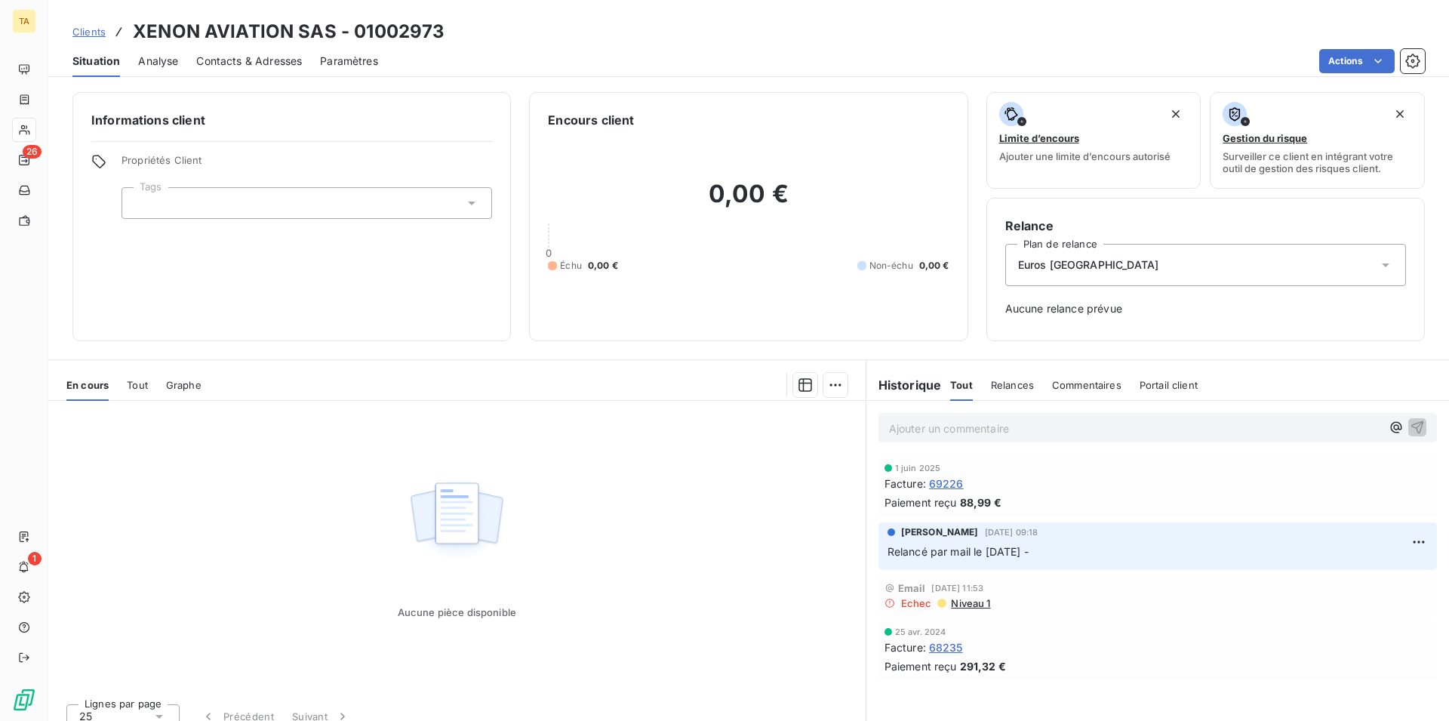
click at [276, 66] on span "Contacts & Adresses" at bounding box center [249, 61] width 106 height 15
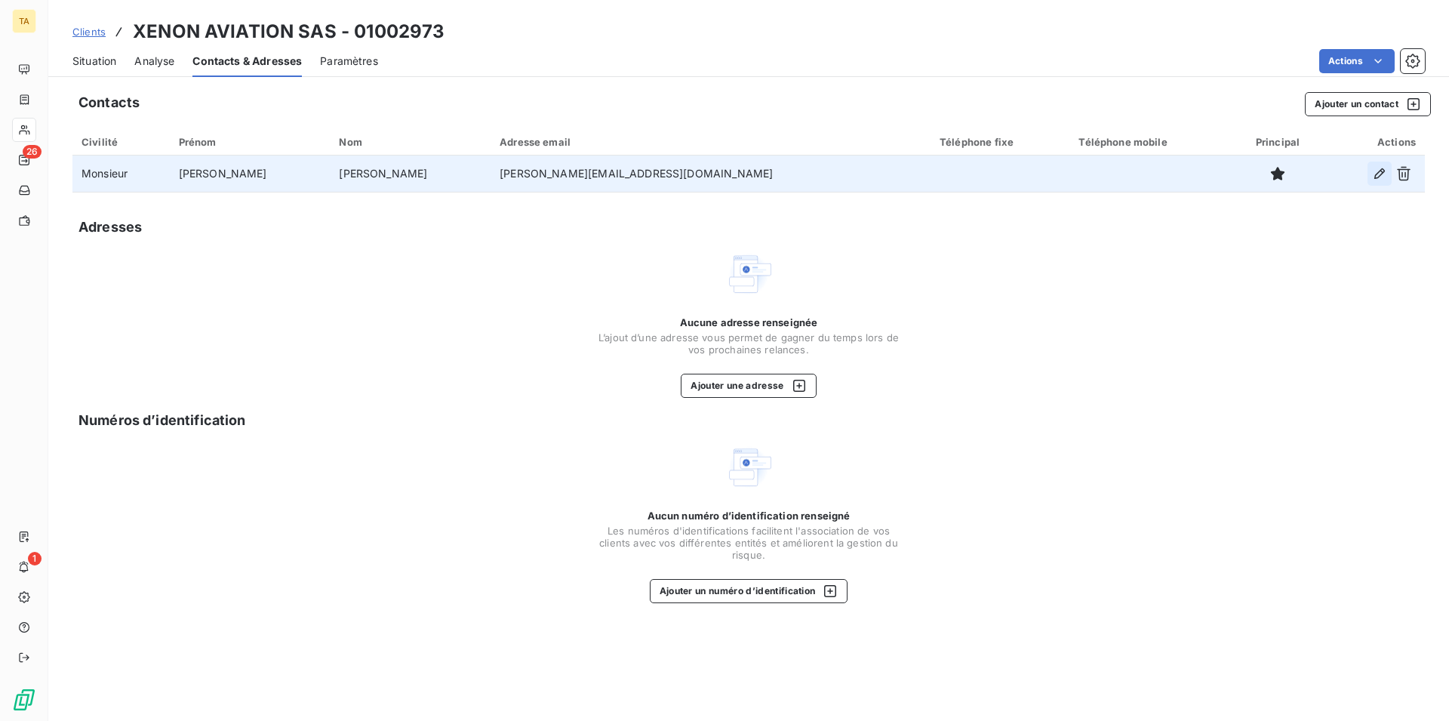
click at [1375, 171] on icon "button" at bounding box center [1379, 173] width 15 height 15
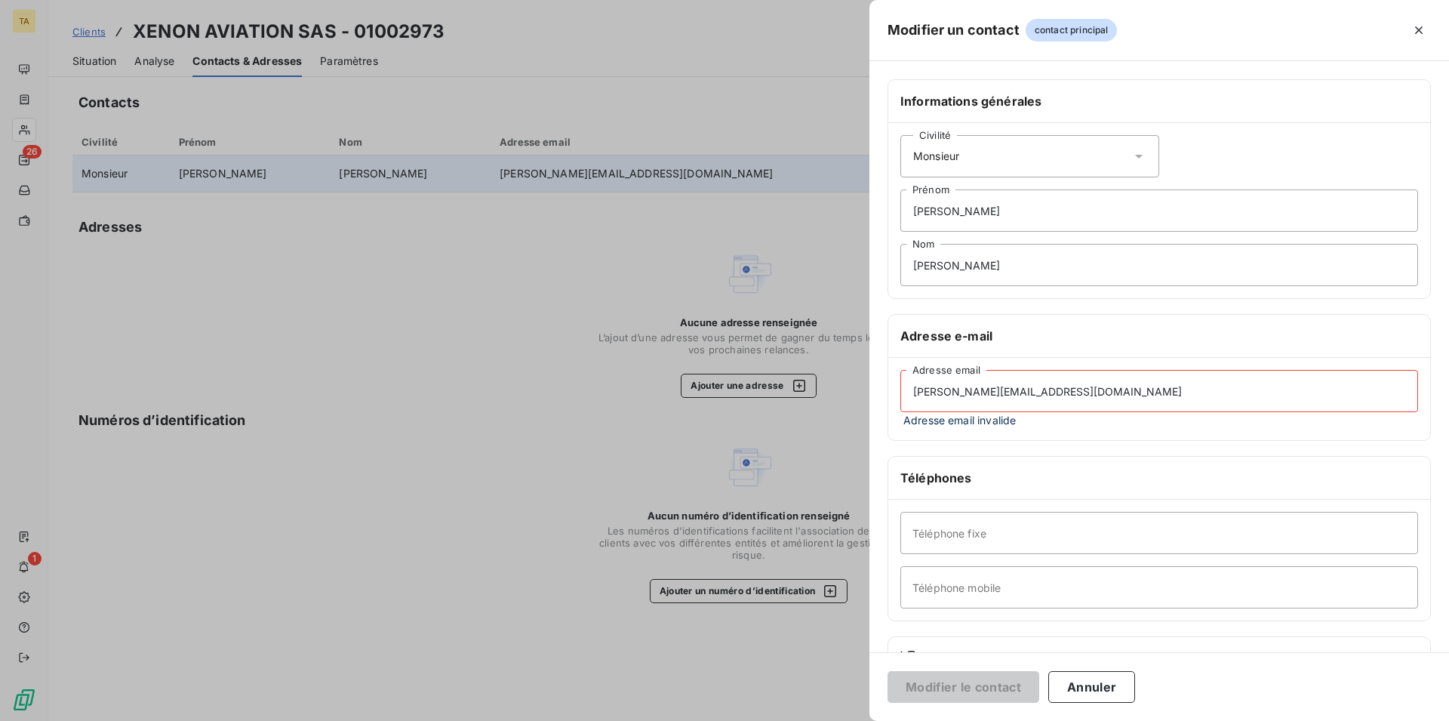
drag, startPoint x: 1120, startPoint y: 392, endPoint x: 786, endPoint y: 374, distance: 334.9
click at [786, 720] on div "Modifier un contact contact principal Informations générales Civilité Monsieur …" at bounding box center [724, 721] width 1449 height 0
type input "f"
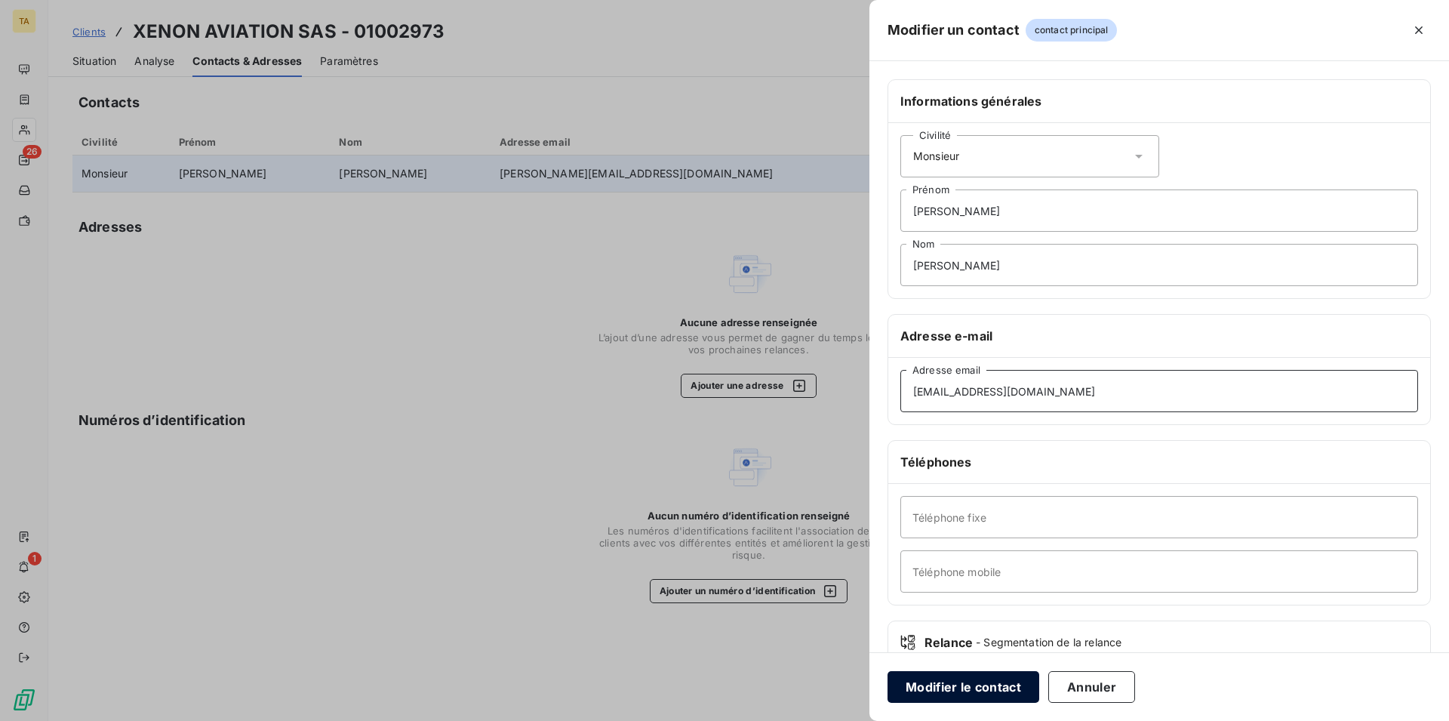
type input "[EMAIL_ADDRESS][DOMAIN_NAME]"
click at [1002, 692] on button "Modifier le contact" at bounding box center [964, 687] width 152 height 32
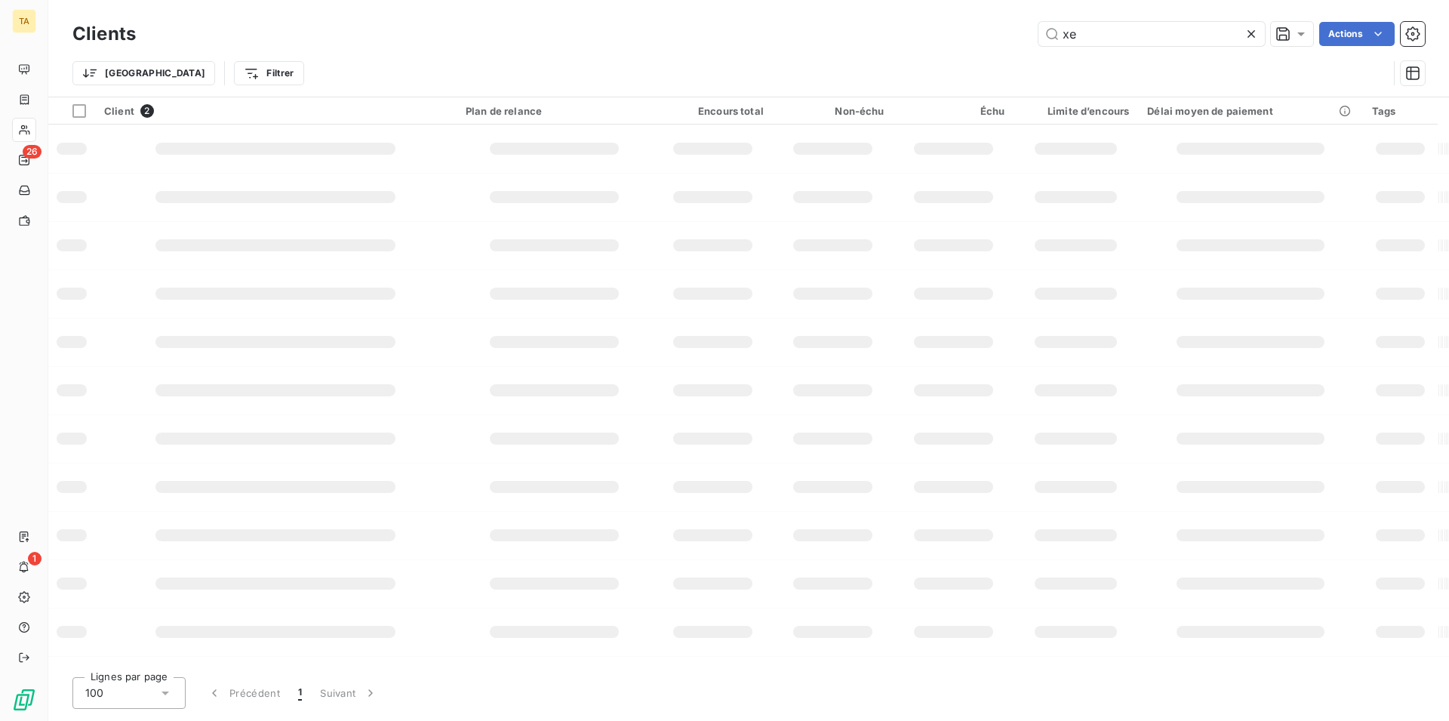
type input "x"
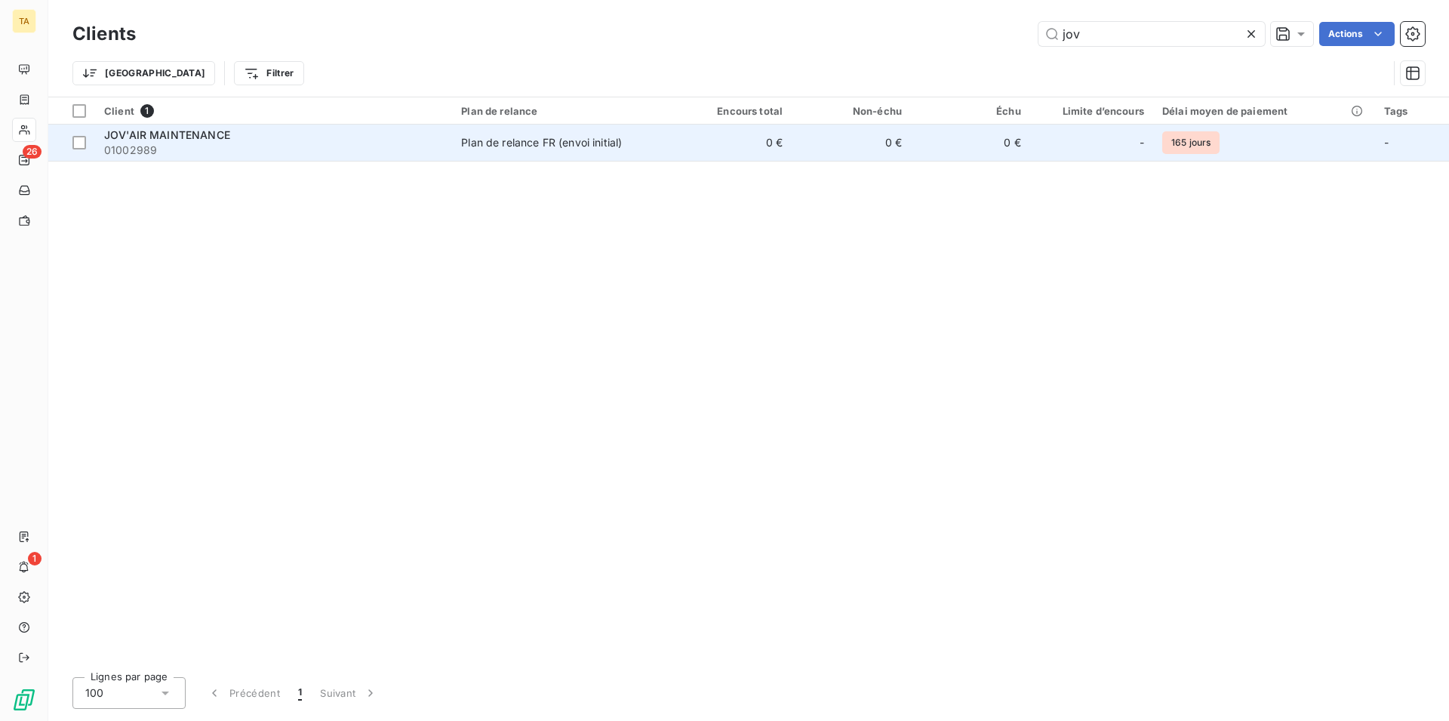
type input "jov"
click at [136, 152] on span "01002989" at bounding box center [273, 150] width 339 height 15
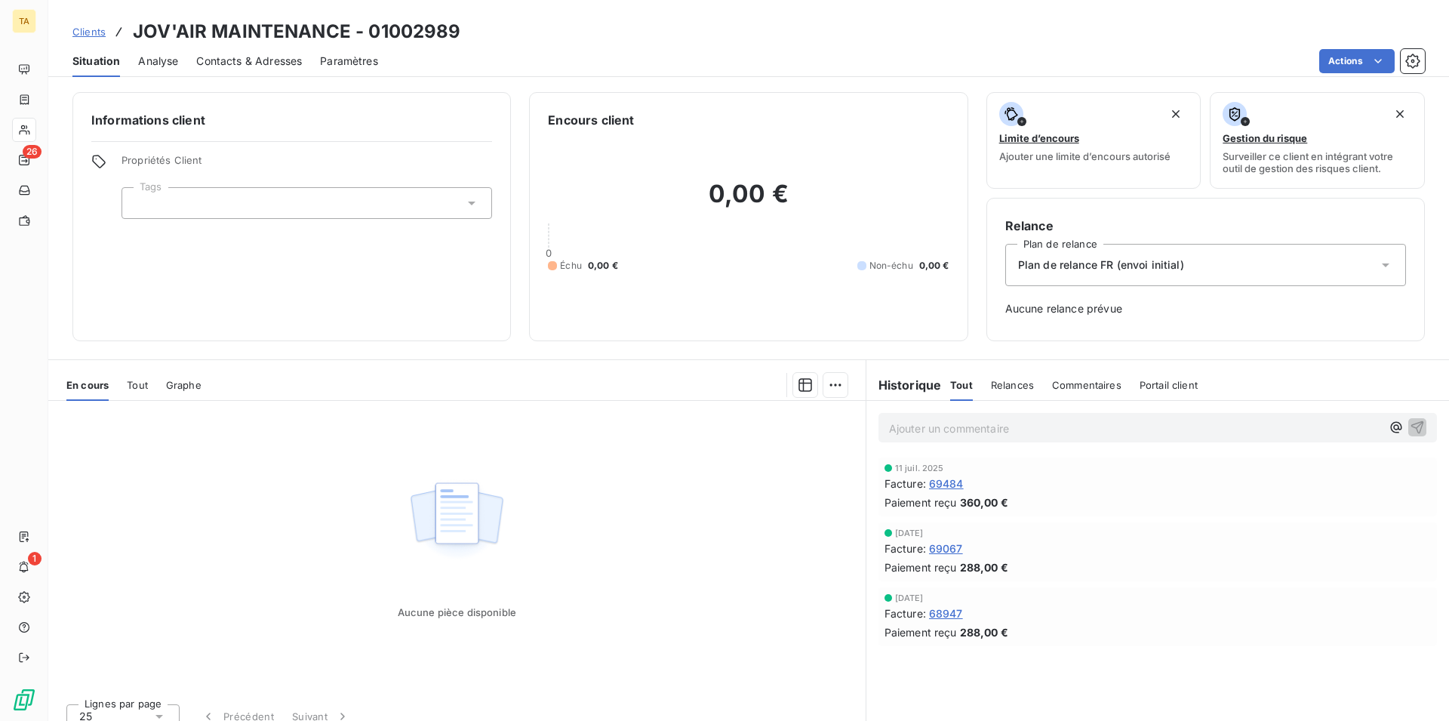
click at [254, 65] on span "Contacts & Adresses" at bounding box center [249, 61] width 106 height 15
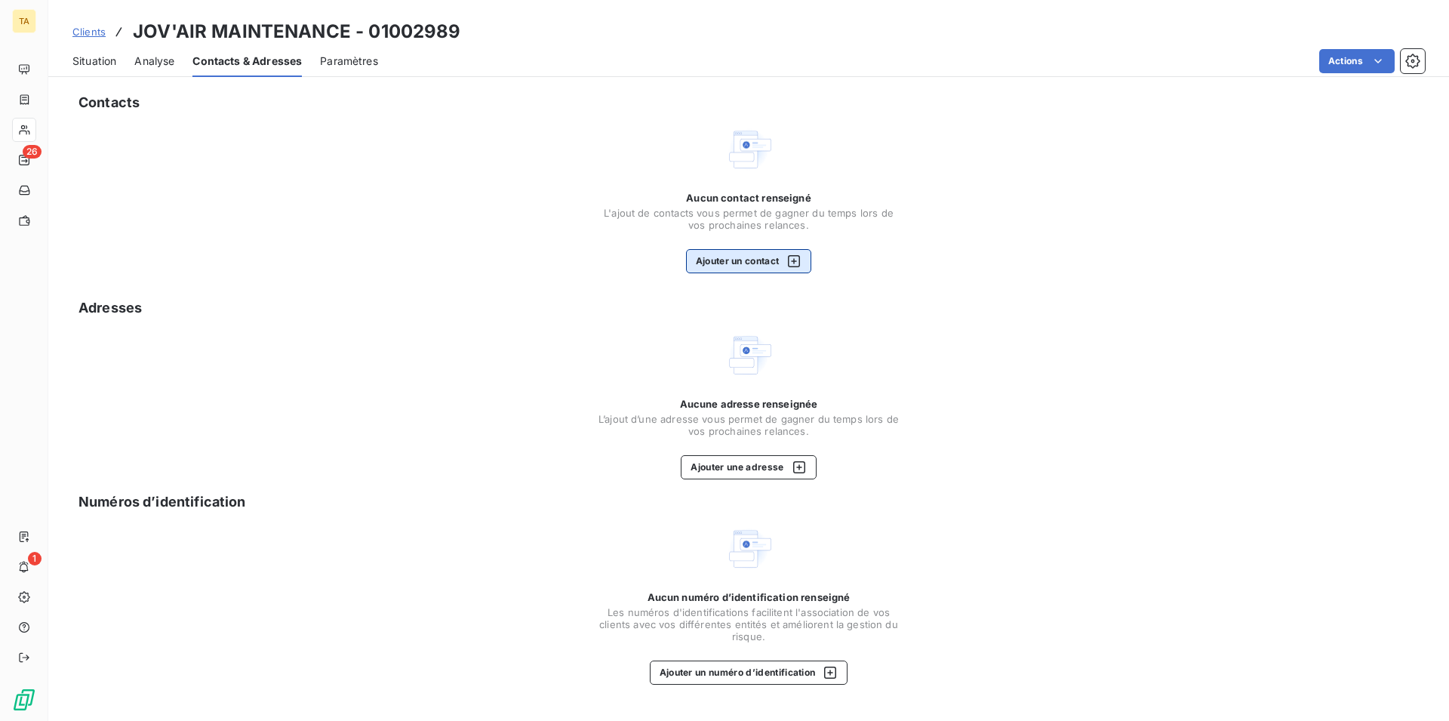
click at [746, 264] on button "Ajouter un contact" at bounding box center [749, 261] width 126 height 24
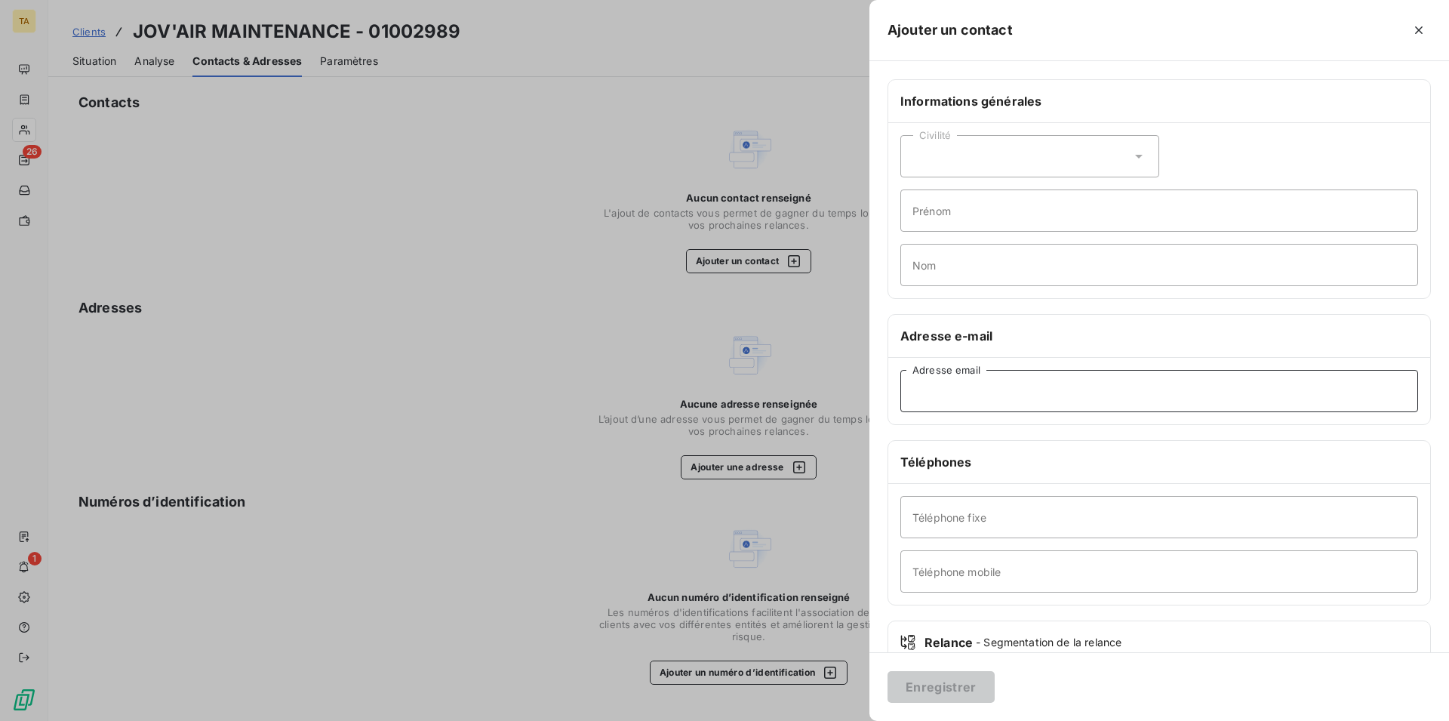
click at [1003, 386] on input "Adresse email" at bounding box center [1160, 391] width 518 height 42
type input "[EMAIL_ADDRESS][DOMAIN_NAME]"
click at [971, 700] on button "Enregistrer" at bounding box center [941, 687] width 107 height 32
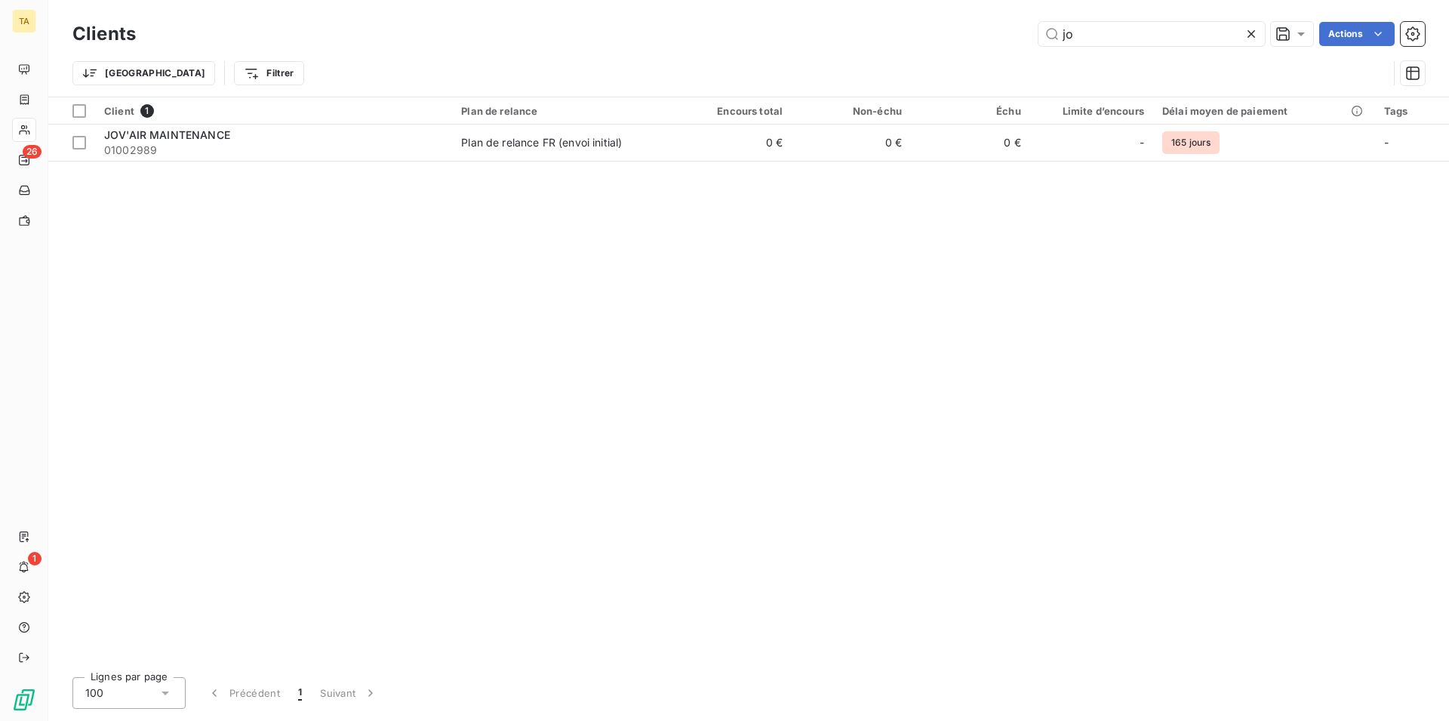
type input "j"
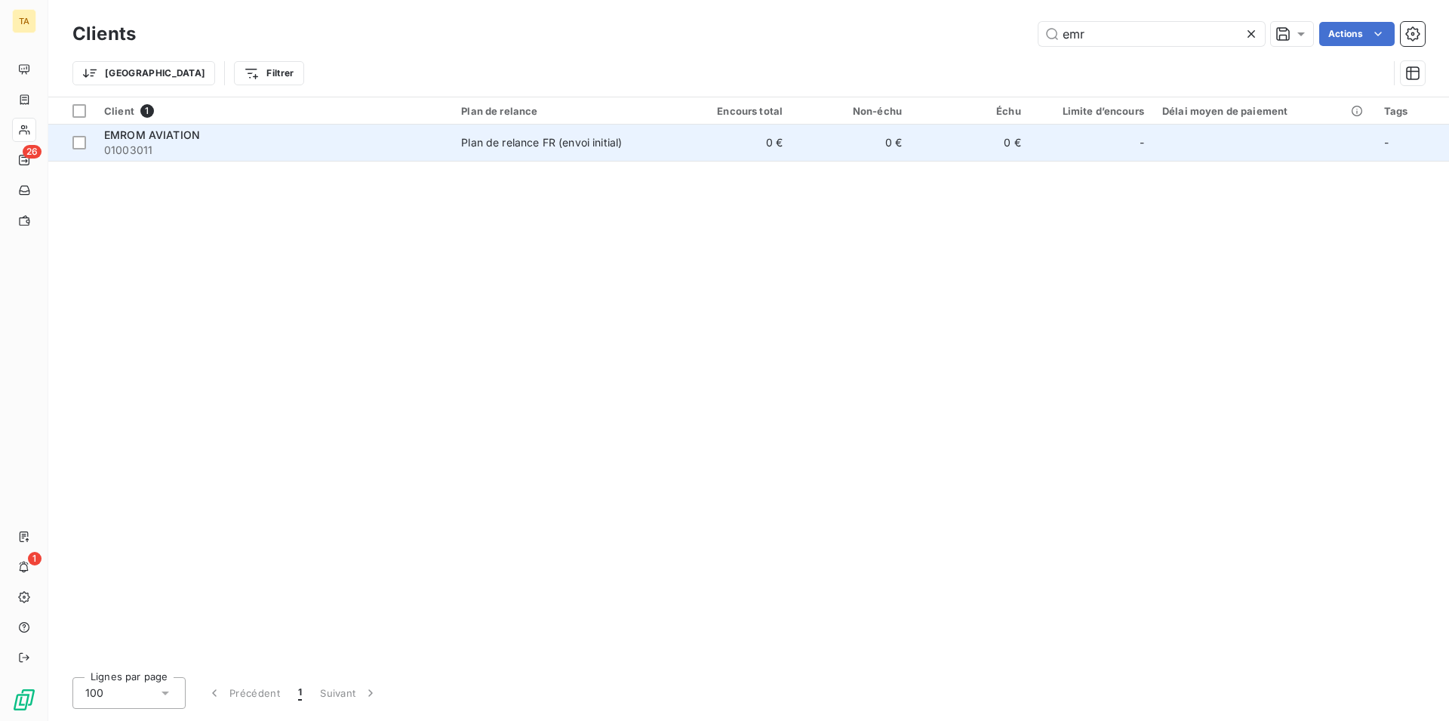
type input "emr"
click at [165, 149] on span "01003011" at bounding box center [273, 150] width 339 height 15
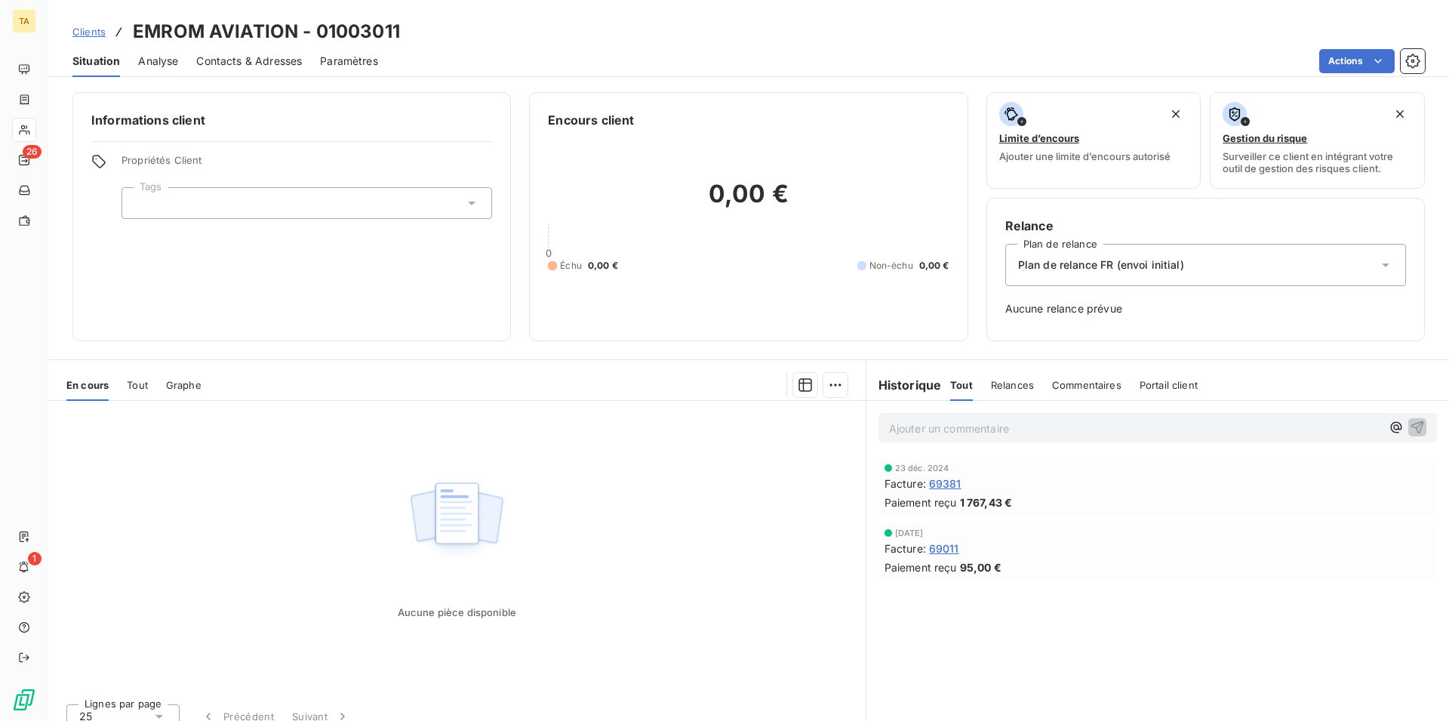
click at [244, 60] on span "Contacts & Adresses" at bounding box center [249, 61] width 106 height 15
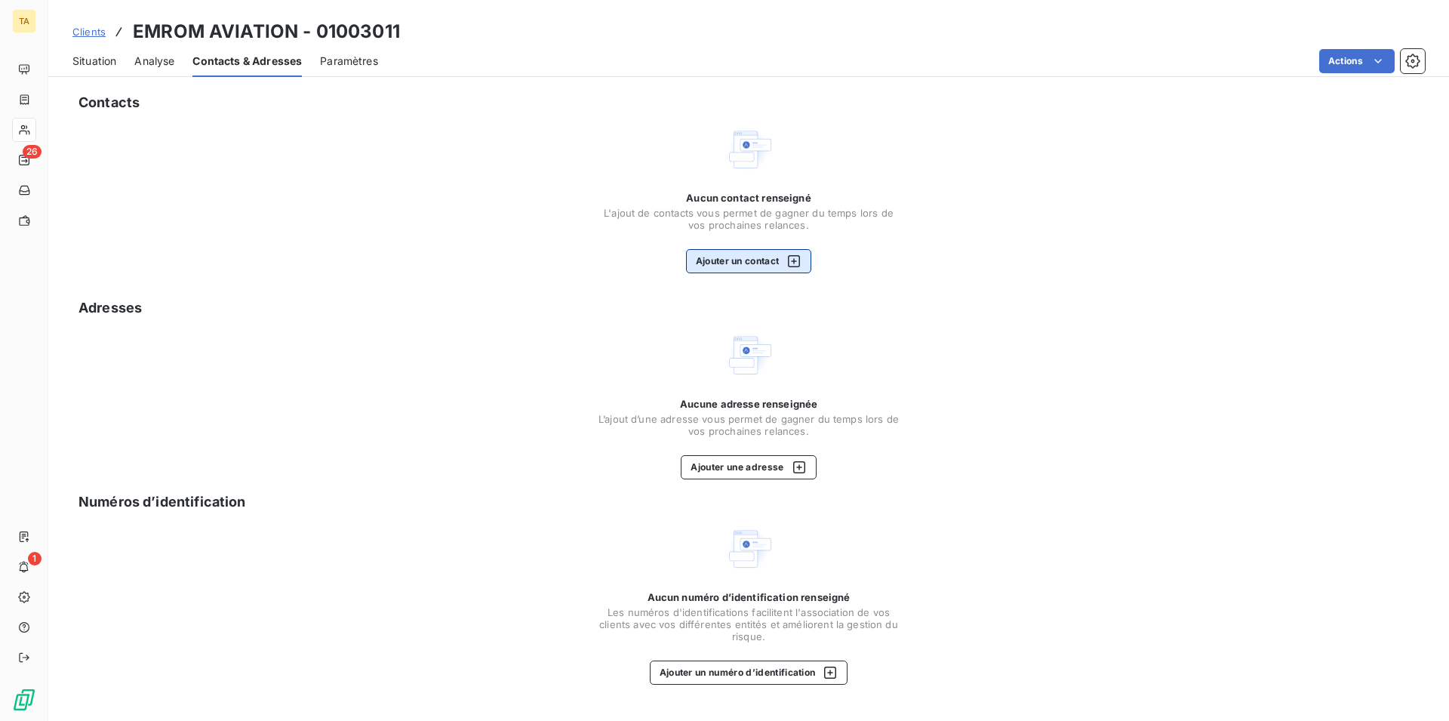
click at [756, 263] on button "Ajouter un contact" at bounding box center [749, 261] width 126 height 24
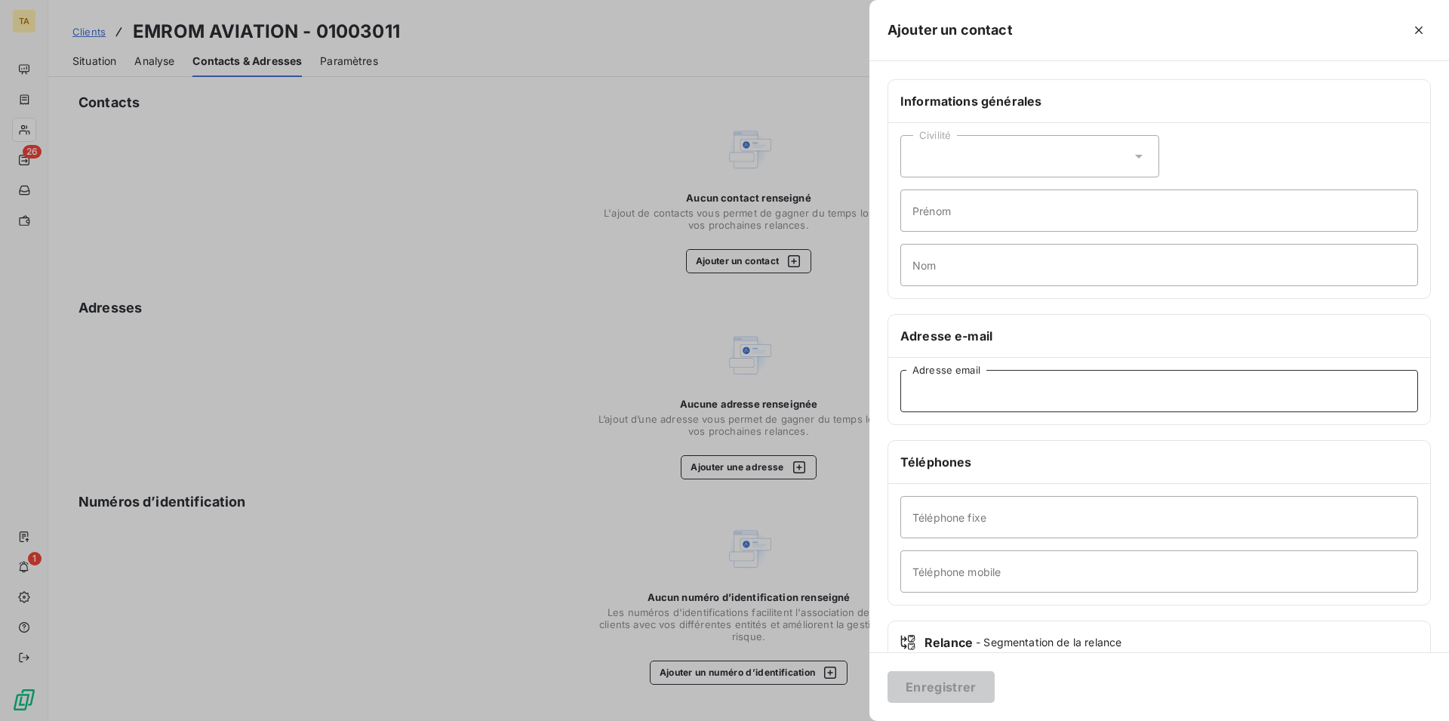
click at [1048, 393] on input "Adresse email" at bounding box center [1160, 391] width 518 height 42
type input "[EMAIL_ADDRESS][DOMAIN_NAME]"
click at [973, 683] on button "Enregistrer" at bounding box center [941, 687] width 107 height 32
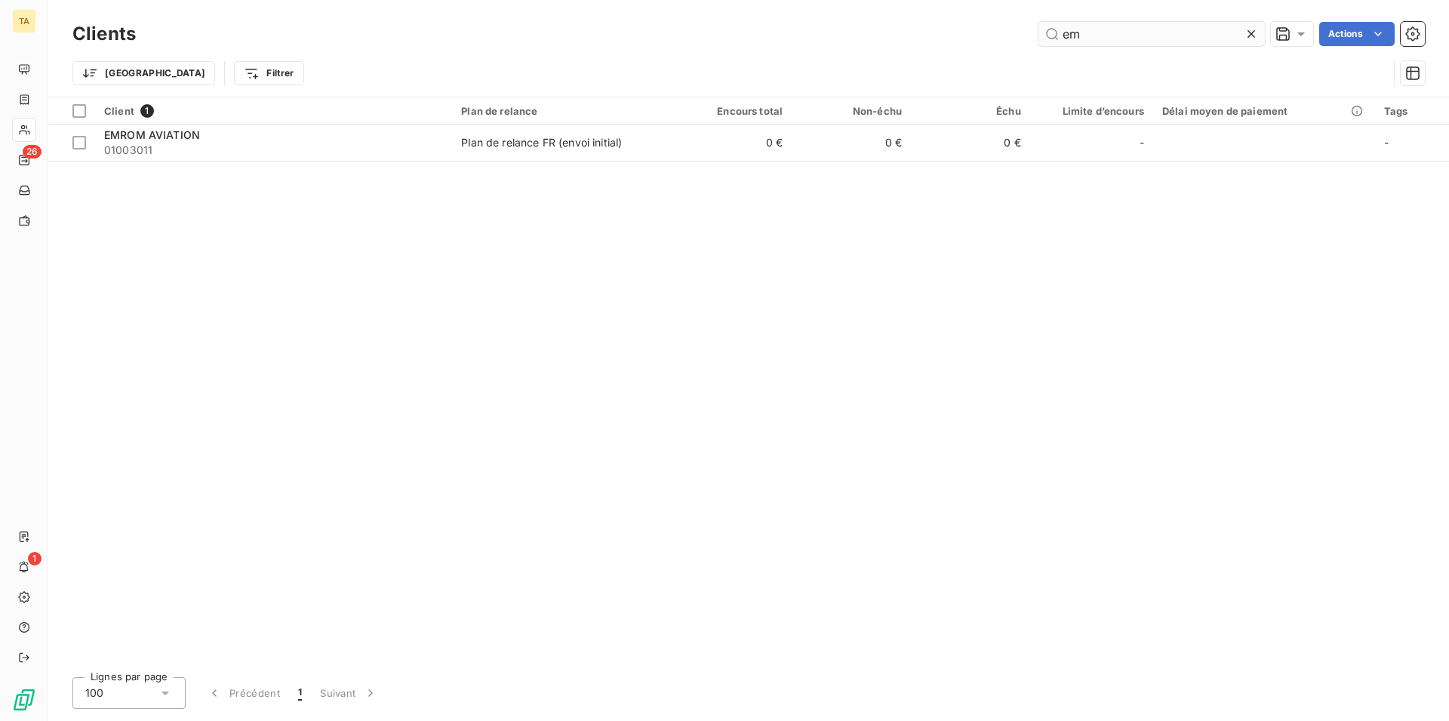
type input "e"
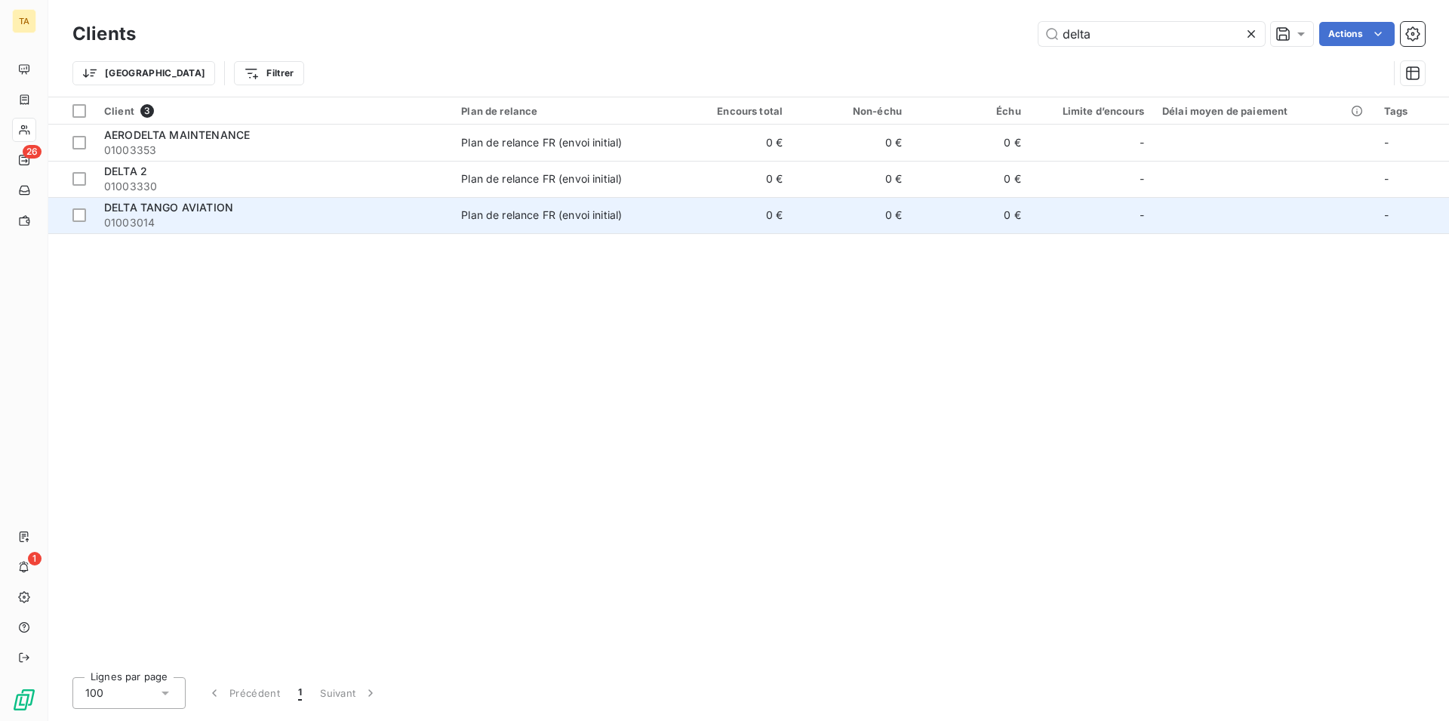
type input "delta"
click at [188, 217] on span "01003014" at bounding box center [273, 222] width 339 height 15
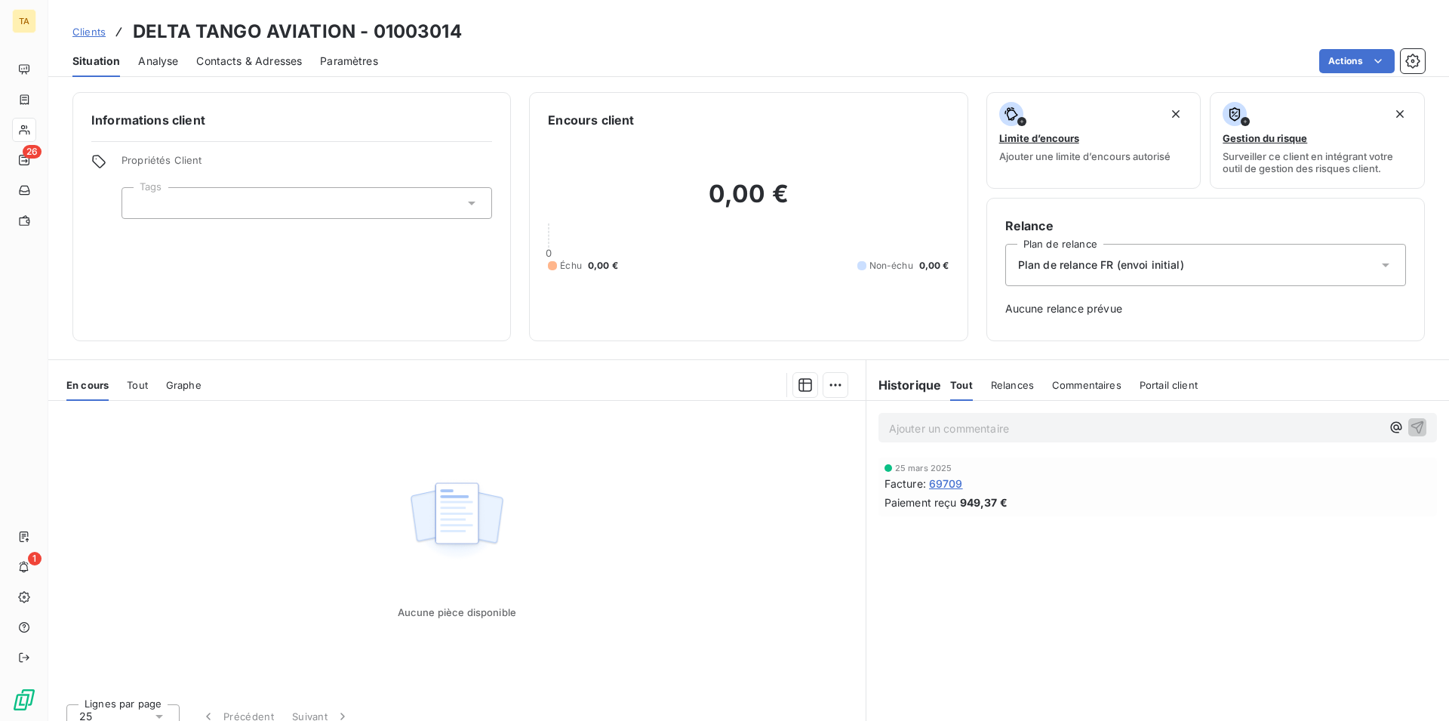
click at [249, 67] on span "Contacts & Adresses" at bounding box center [249, 61] width 106 height 15
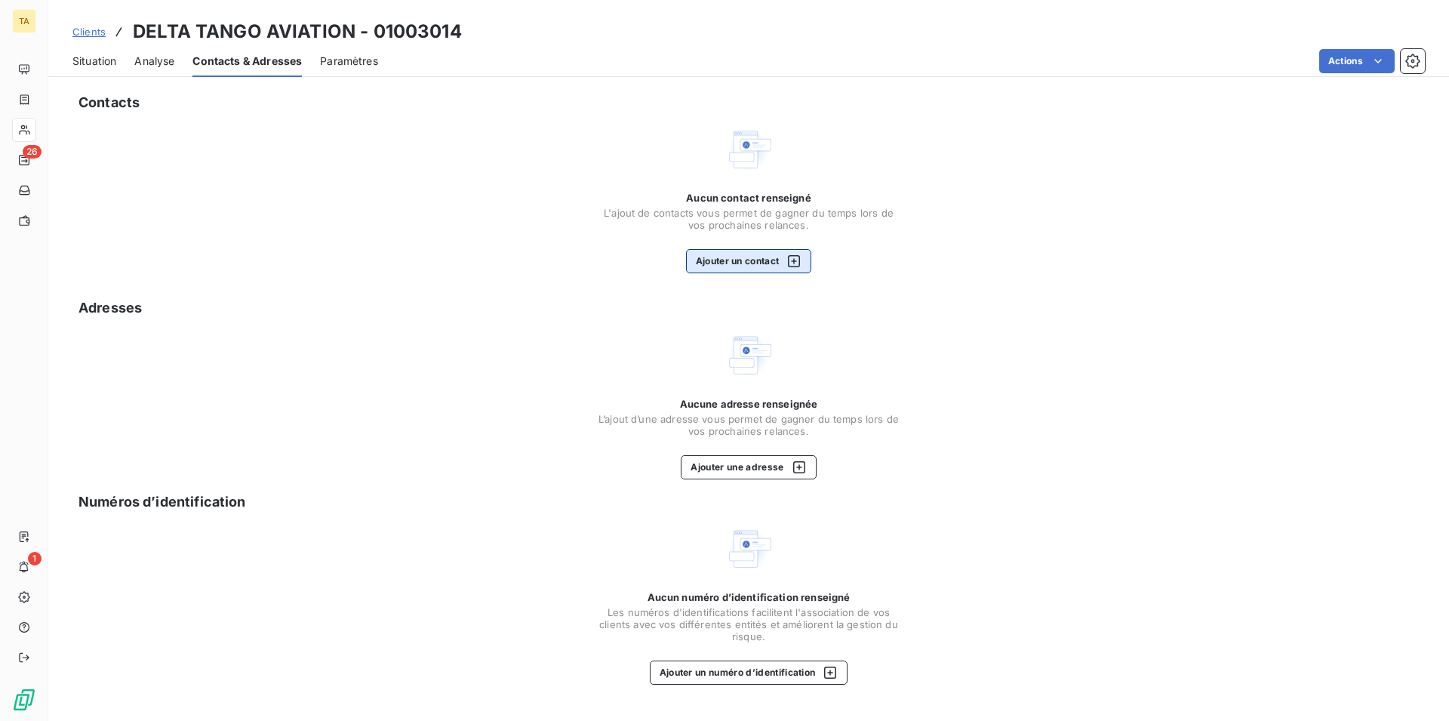
click at [731, 254] on button "Ajouter un contact" at bounding box center [749, 261] width 126 height 24
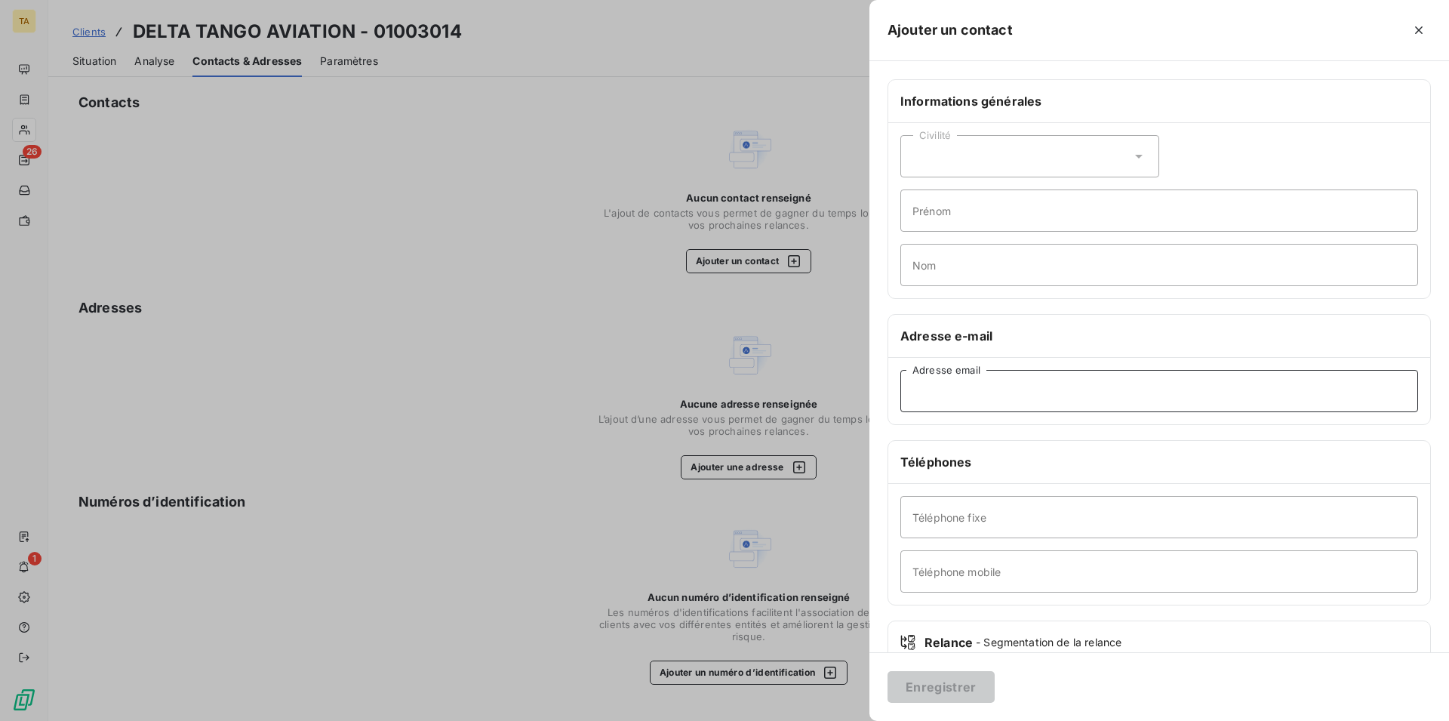
click at [987, 391] on input "Adresse email" at bounding box center [1160, 391] width 518 height 42
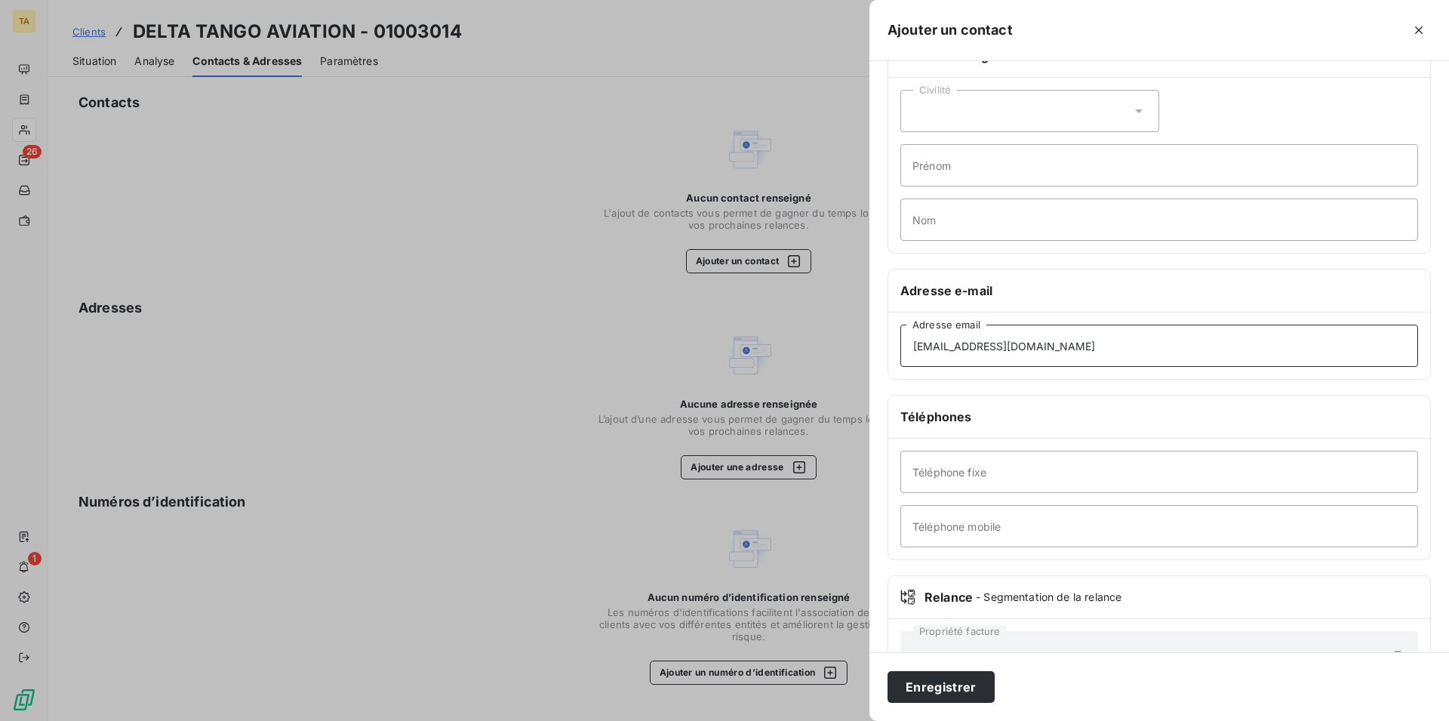
scroll to position [77, 0]
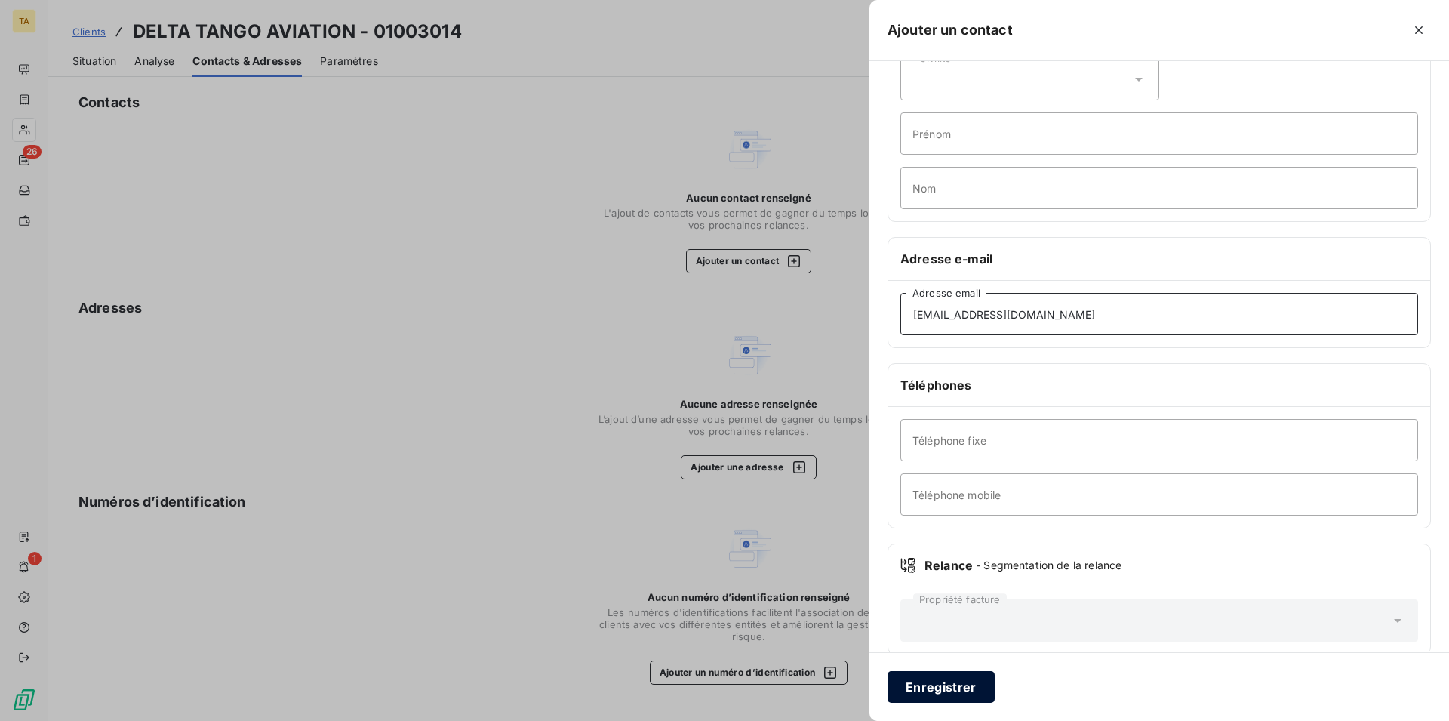
type input "[EMAIL_ADDRESS][DOMAIN_NAME]"
click at [968, 676] on button "Enregistrer" at bounding box center [941, 687] width 107 height 32
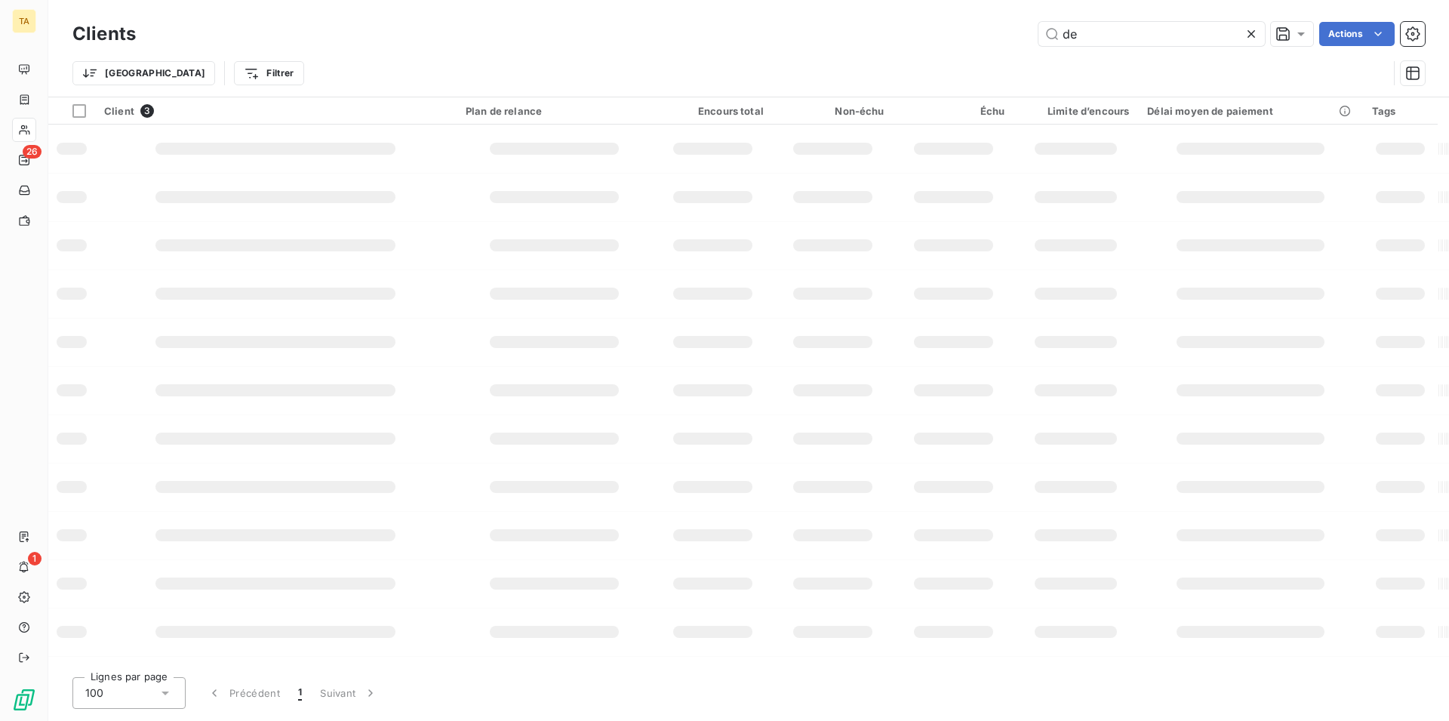
type input "d"
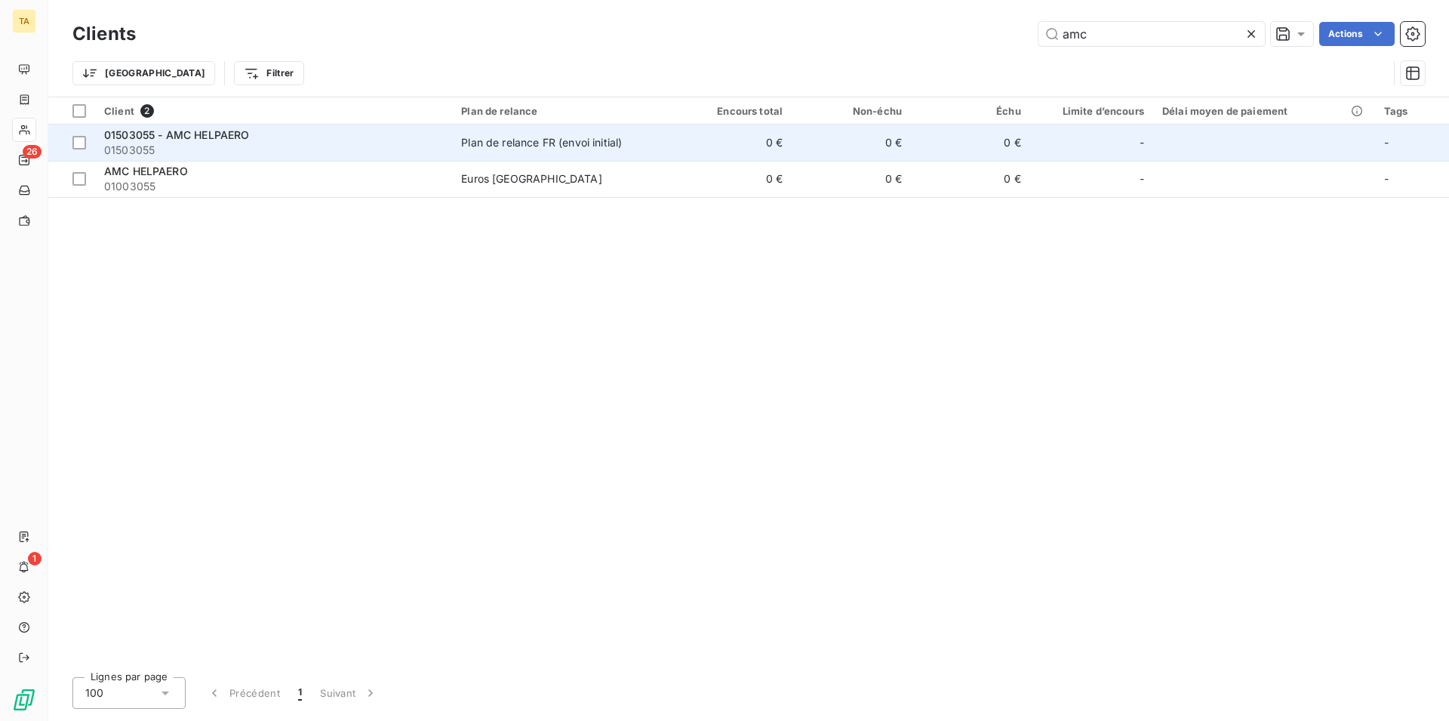
type input "amc"
click at [205, 137] on span "01503055 - AMC HELPAERO" at bounding box center [176, 134] width 145 height 13
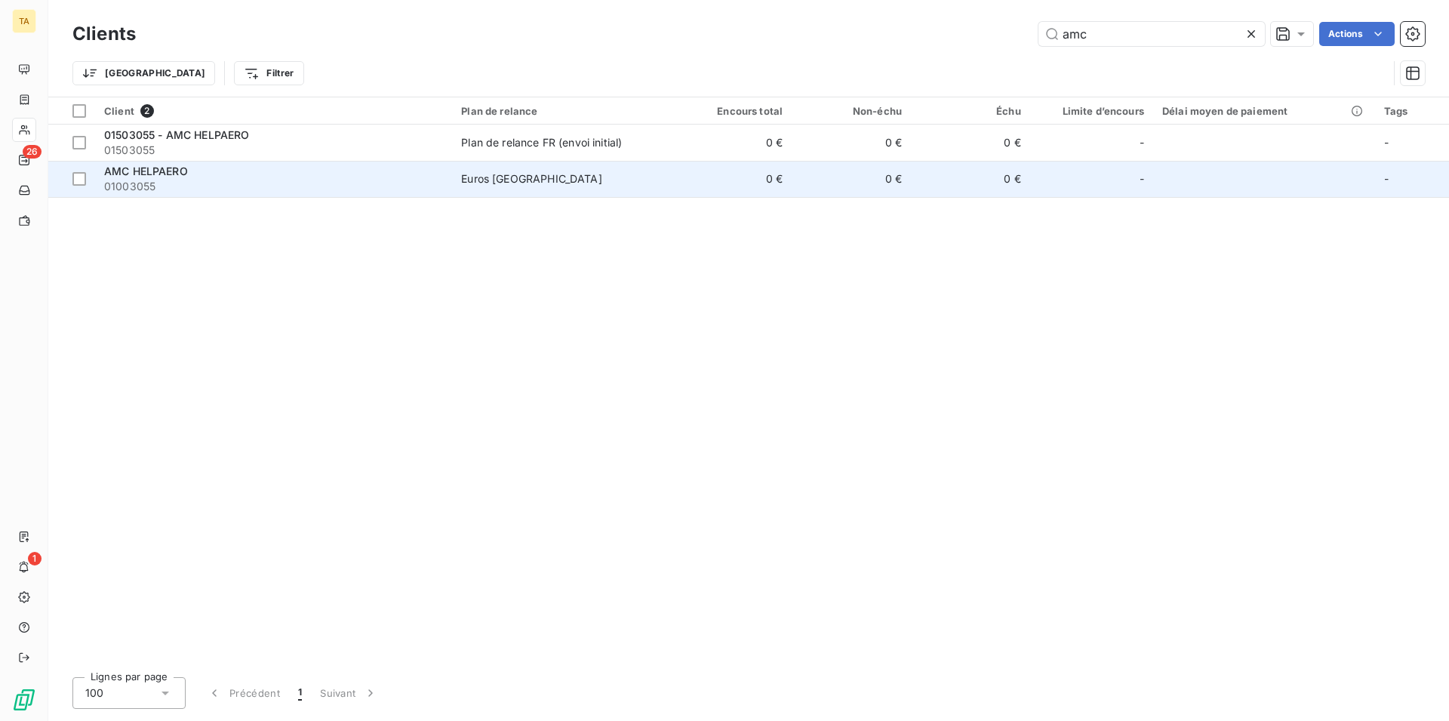
click at [165, 171] on span "AMC HELPAERO" at bounding box center [146, 171] width 84 height 13
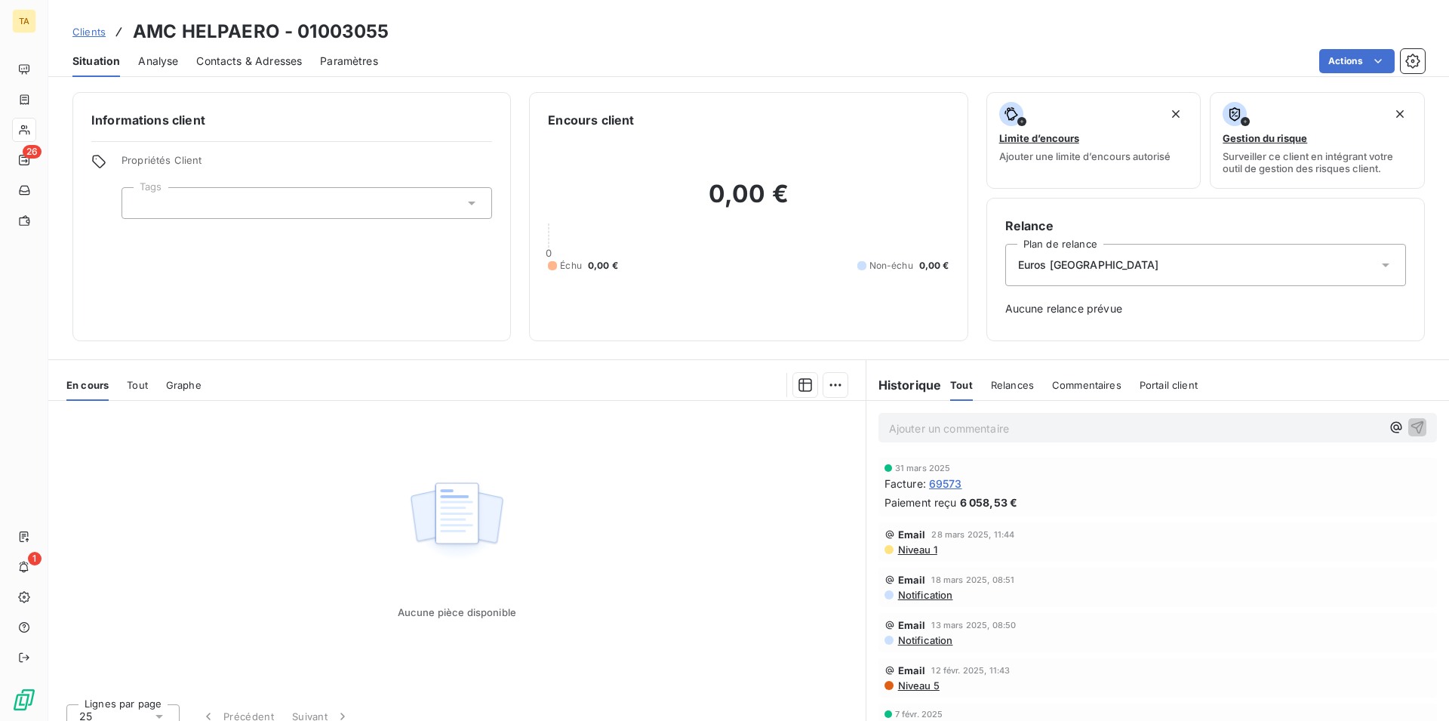
click at [269, 60] on span "Contacts & Adresses" at bounding box center [249, 61] width 106 height 15
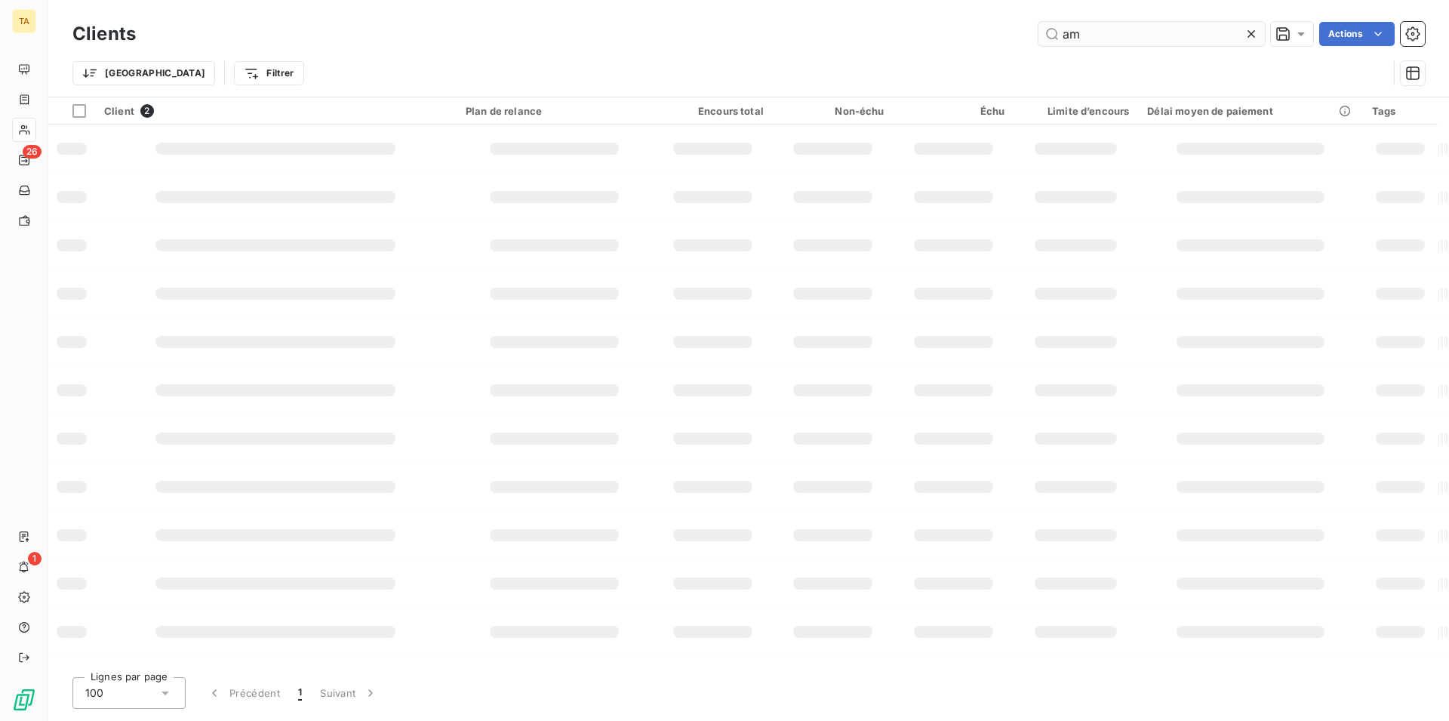
type input "a"
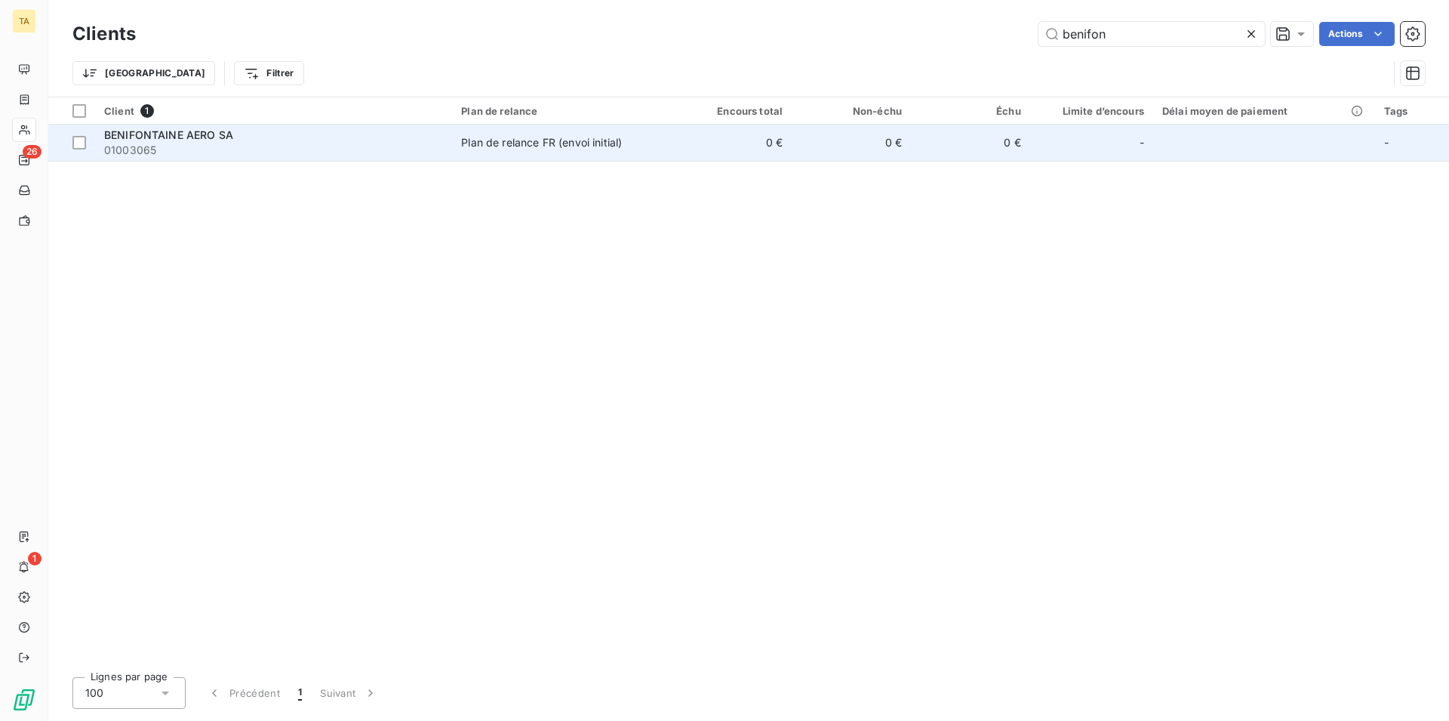
type input "benifon"
click at [193, 140] on span "BENIFONTAINE AERO SA" at bounding box center [168, 134] width 129 height 13
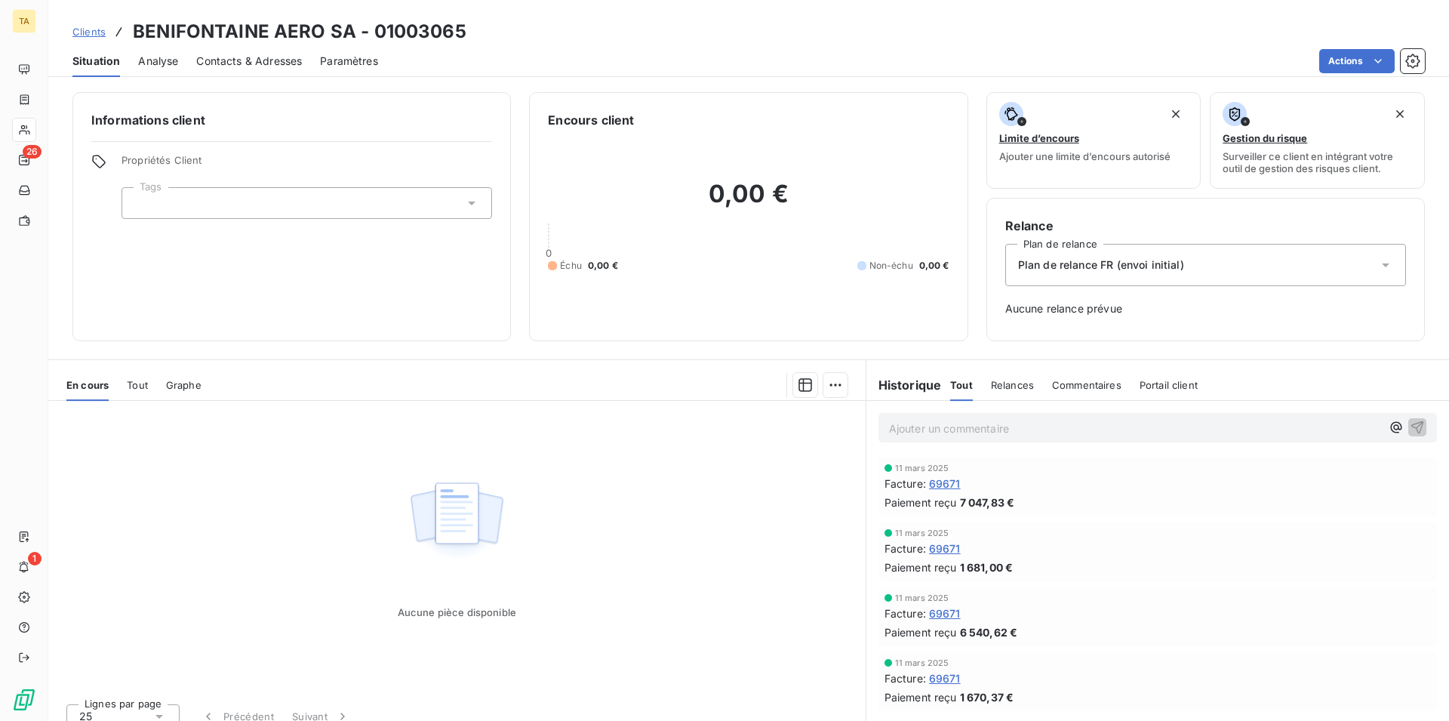
click at [278, 69] on div "Contacts & Adresses" at bounding box center [249, 61] width 106 height 32
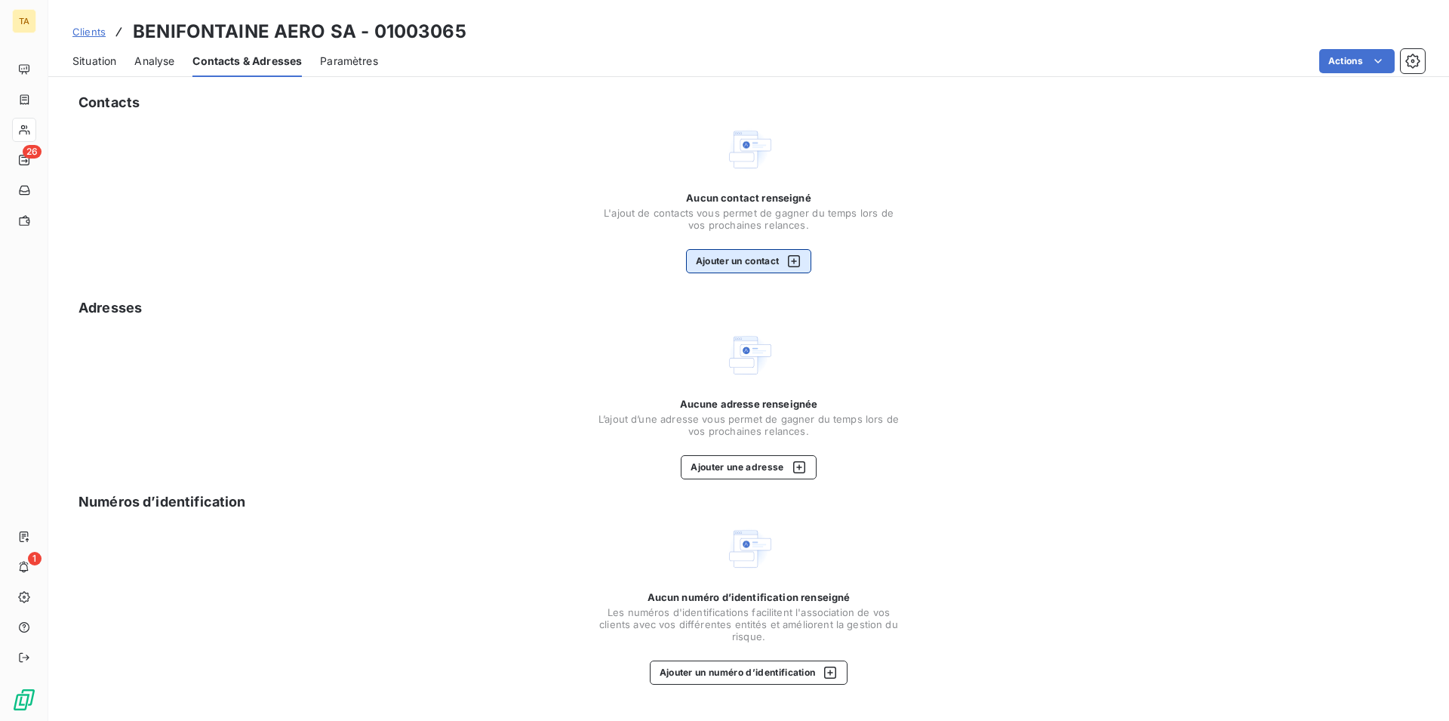
click at [719, 263] on button "Ajouter un contact" at bounding box center [749, 261] width 126 height 24
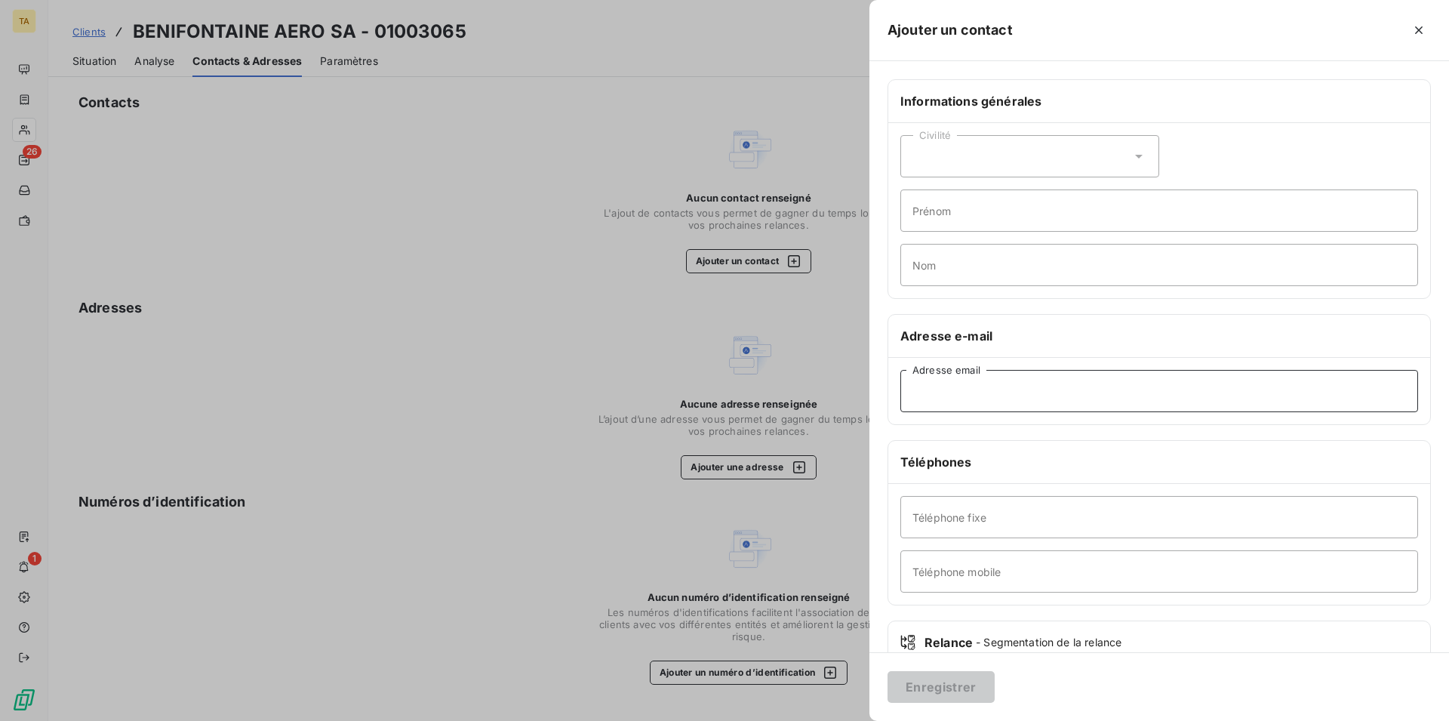
click at [1096, 379] on input "Adresse email" at bounding box center [1160, 391] width 518 height 42
type input "[EMAIL_ADDRESS][DOMAIN_NAME]"
click at [951, 687] on button "Enregistrer" at bounding box center [941, 687] width 107 height 32
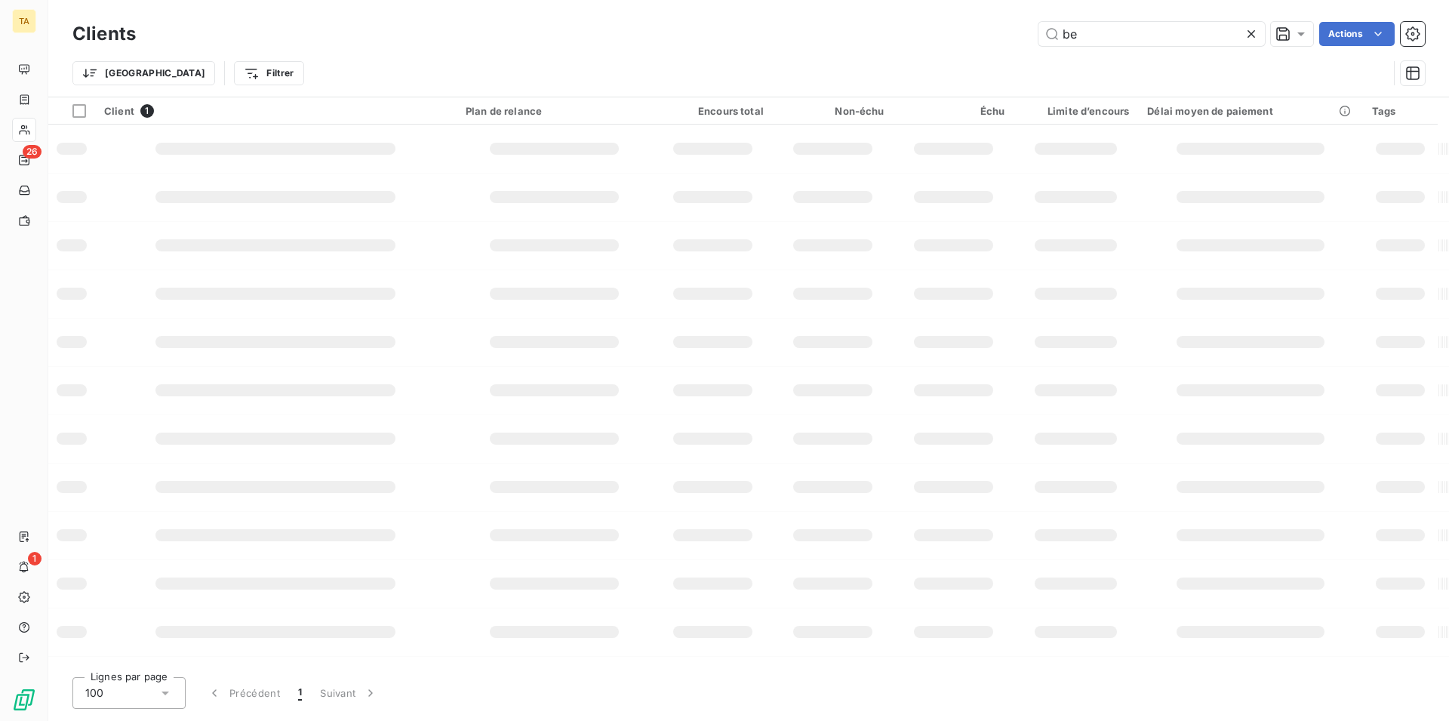
type input "b"
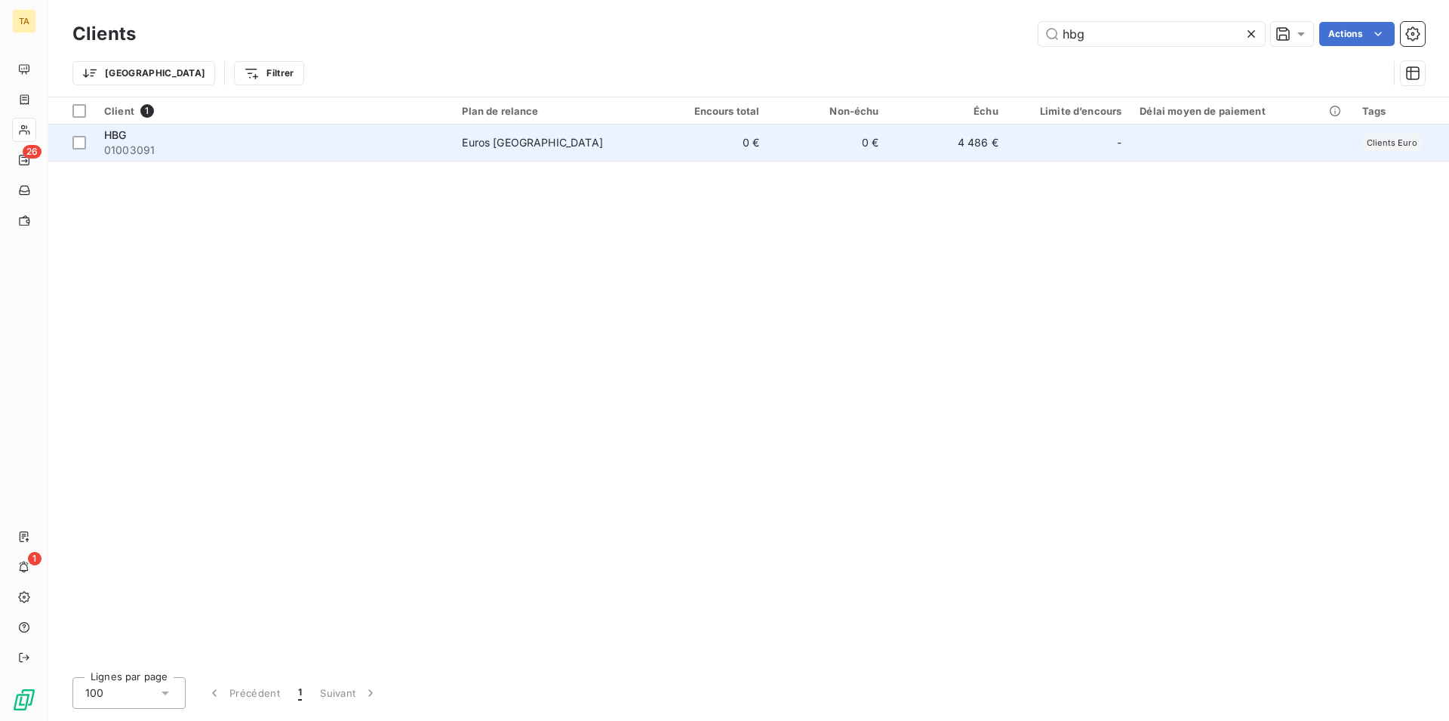
type input "hbg"
click at [137, 149] on span "01003091" at bounding box center [274, 150] width 340 height 15
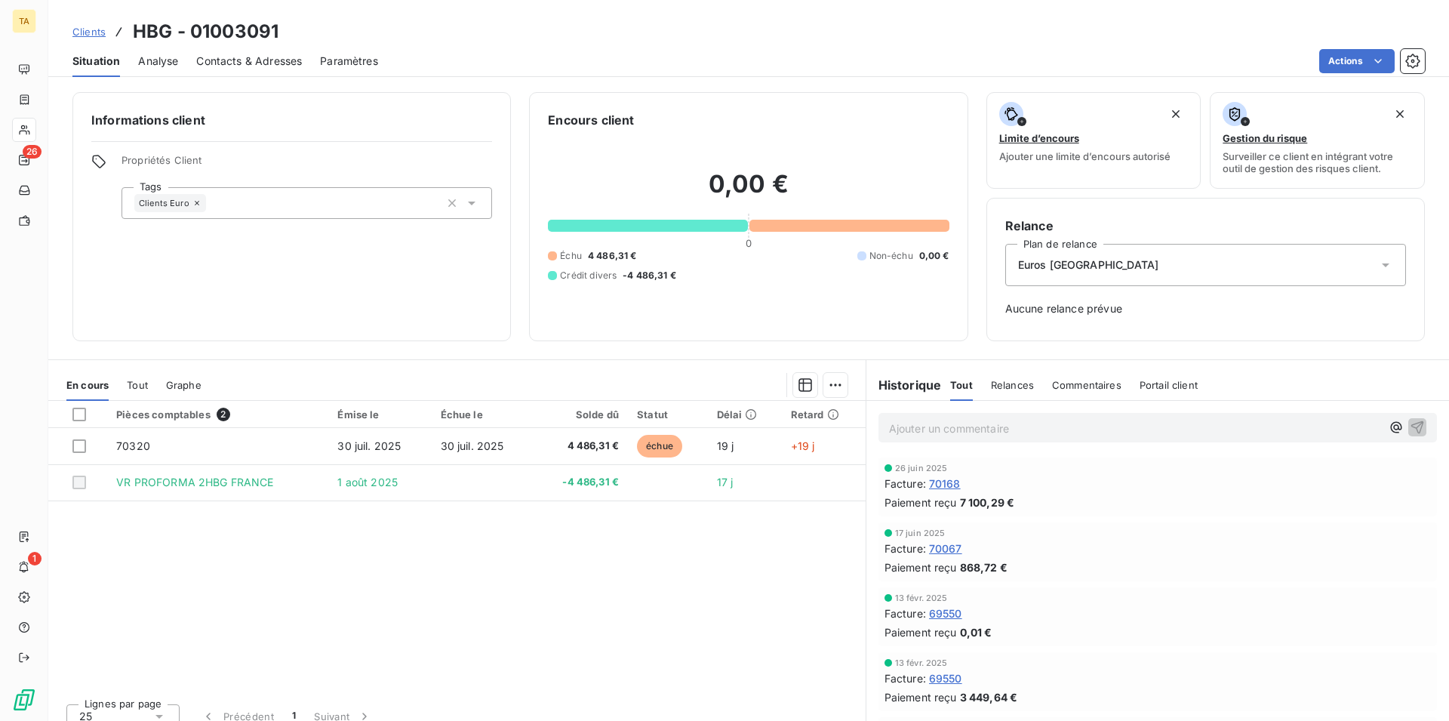
click at [266, 66] on span "Contacts & Adresses" at bounding box center [249, 61] width 106 height 15
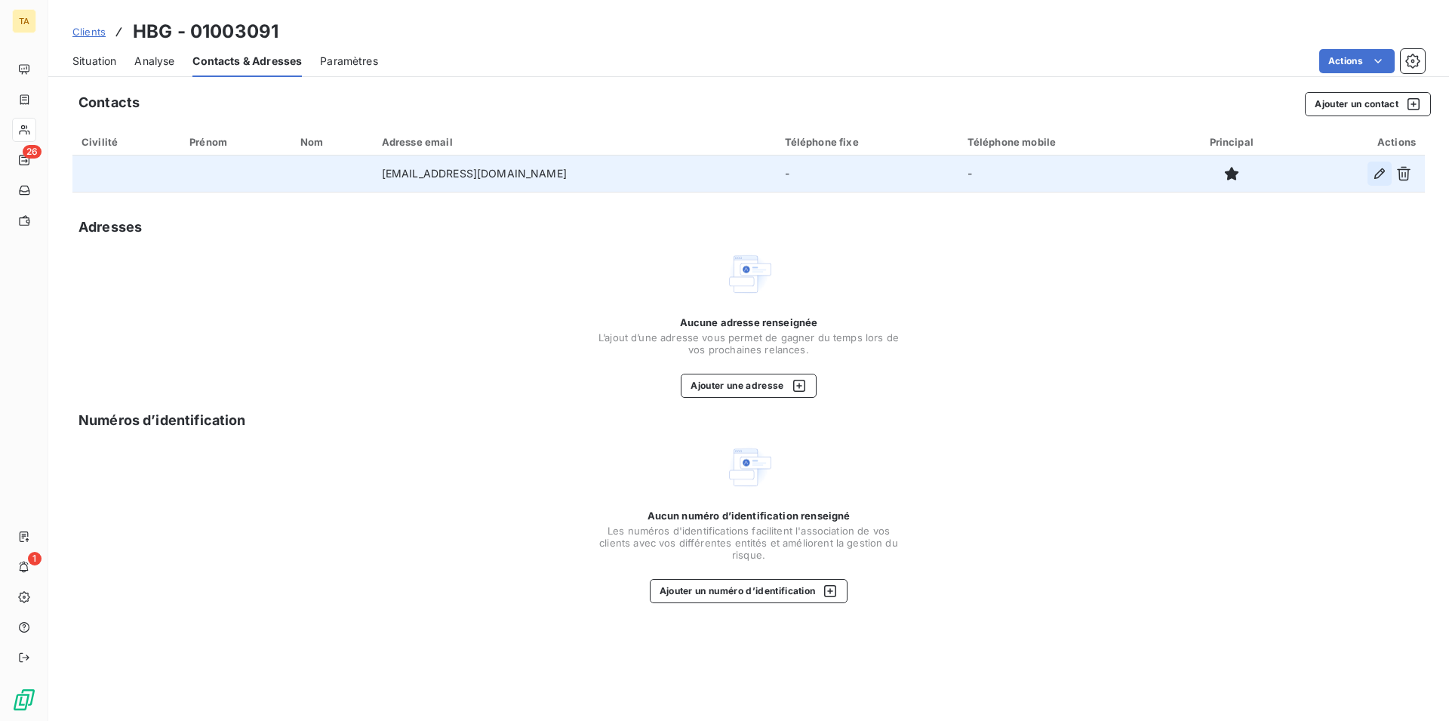
click at [1382, 177] on icon "button" at bounding box center [1379, 173] width 15 height 15
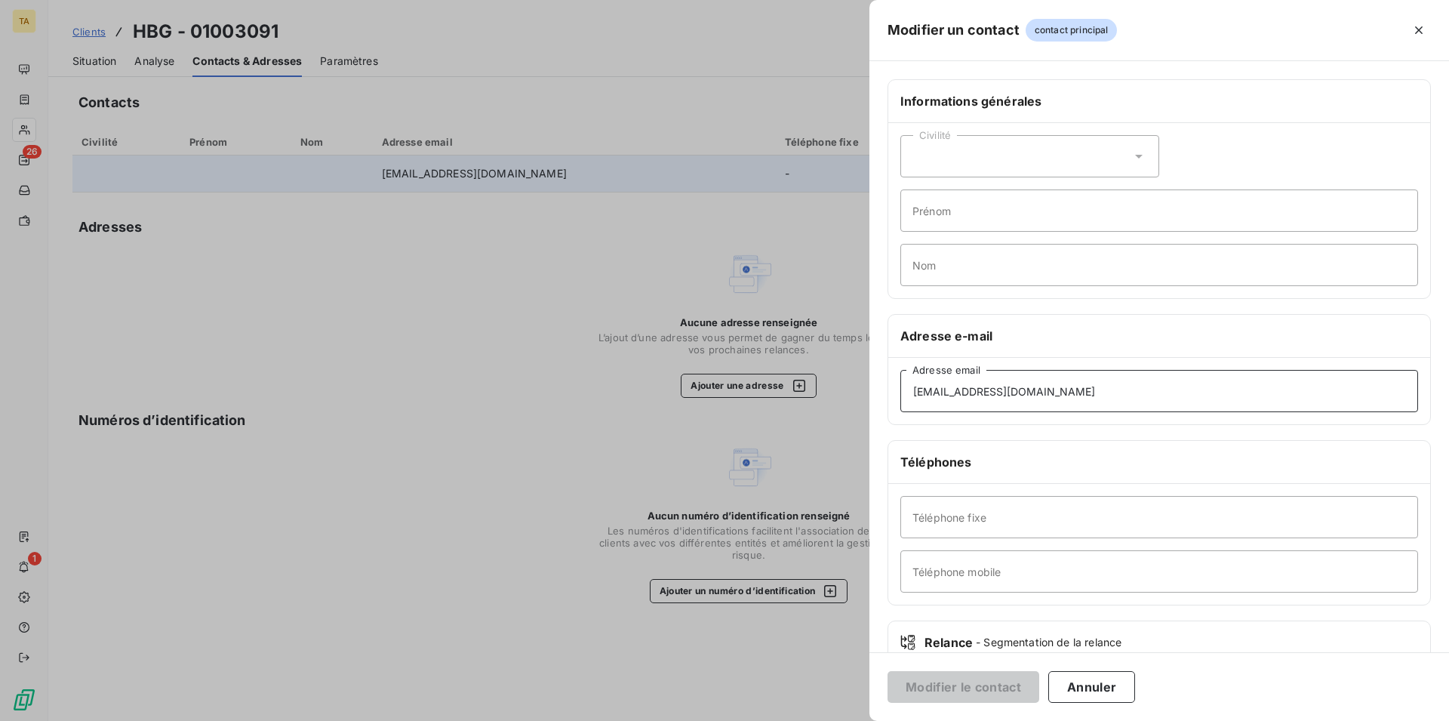
click at [1011, 396] on input "[EMAIL_ADDRESS][DOMAIN_NAME]" at bounding box center [1160, 391] width 518 height 42
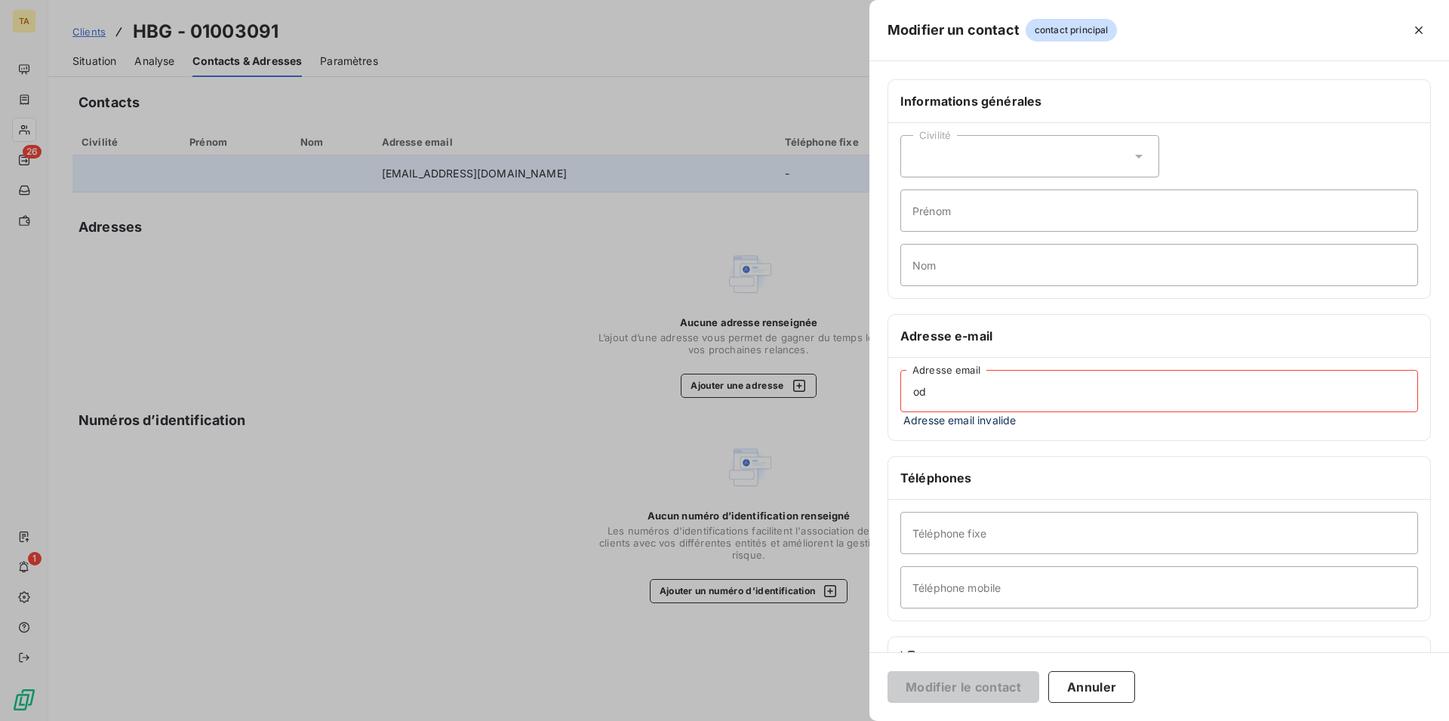
type input "o"
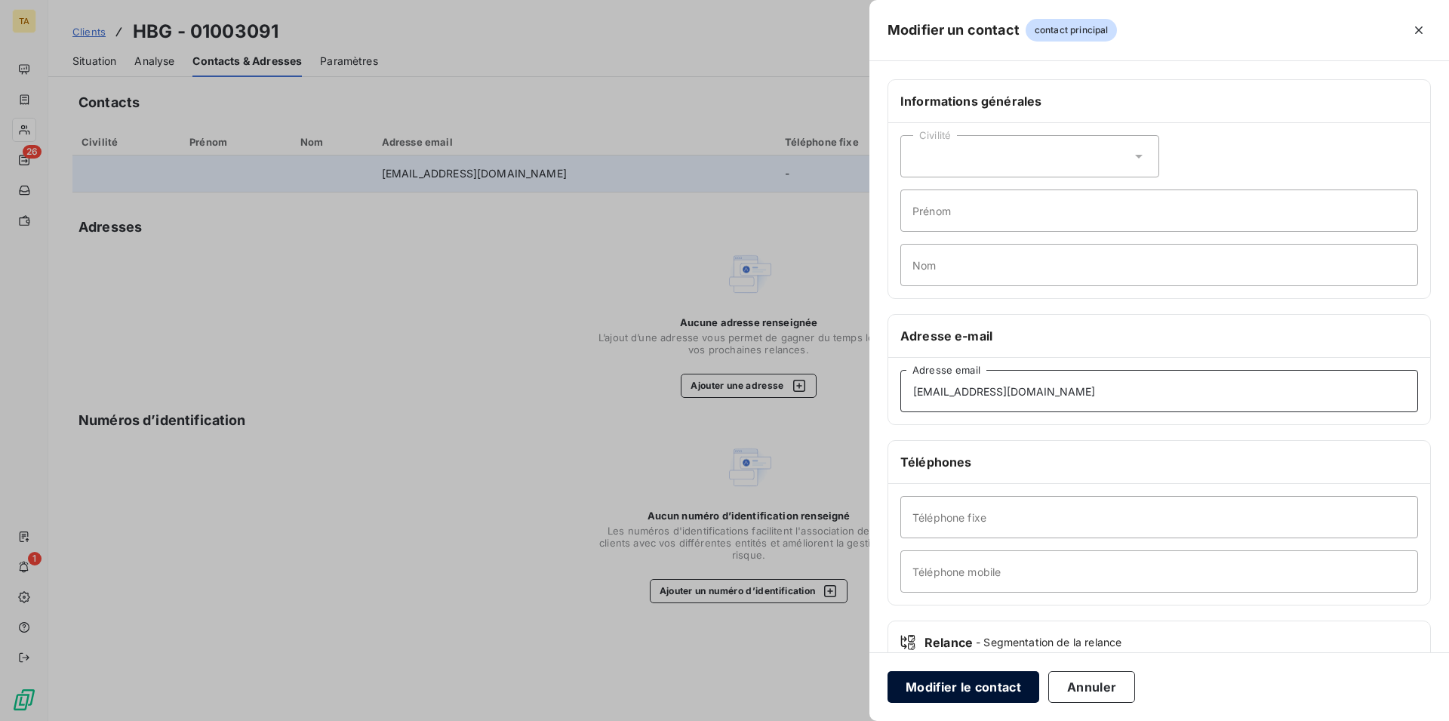
type input "[EMAIL_ADDRESS][DOMAIN_NAME]"
click at [991, 684] on button "Modifier le contact" at bounding box center [964, 687] width 152 height 32
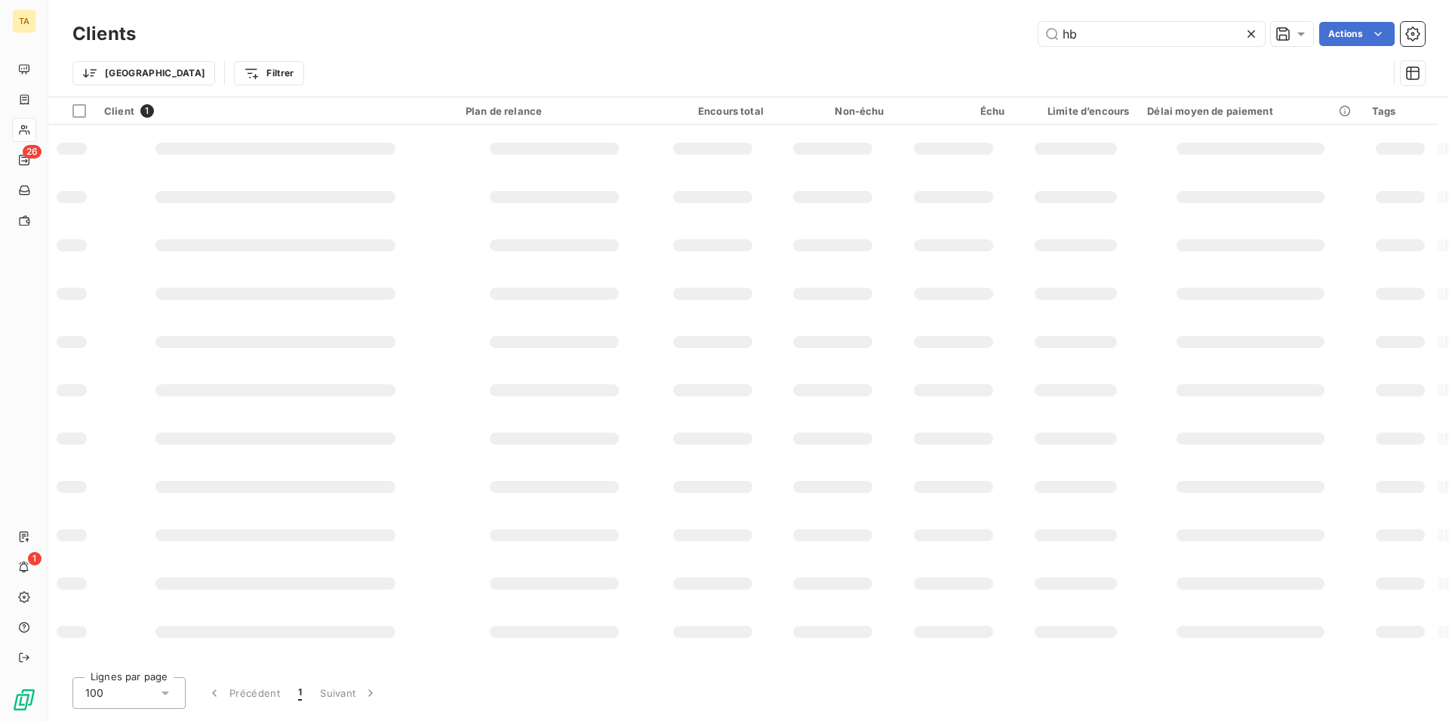
type input "h"
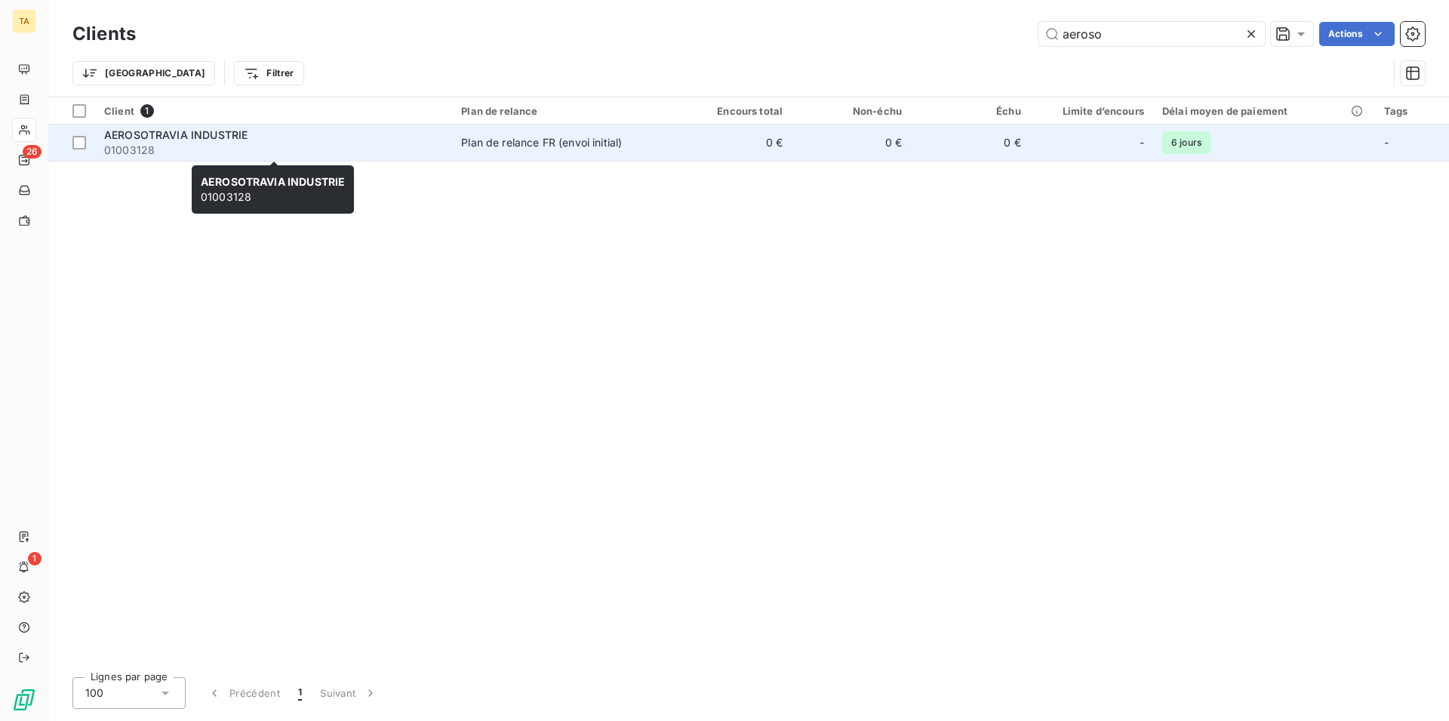
type input "aeroso"
click at [188, 143] on span "01003128" at bounding box center [273, 150] width 339 height 15
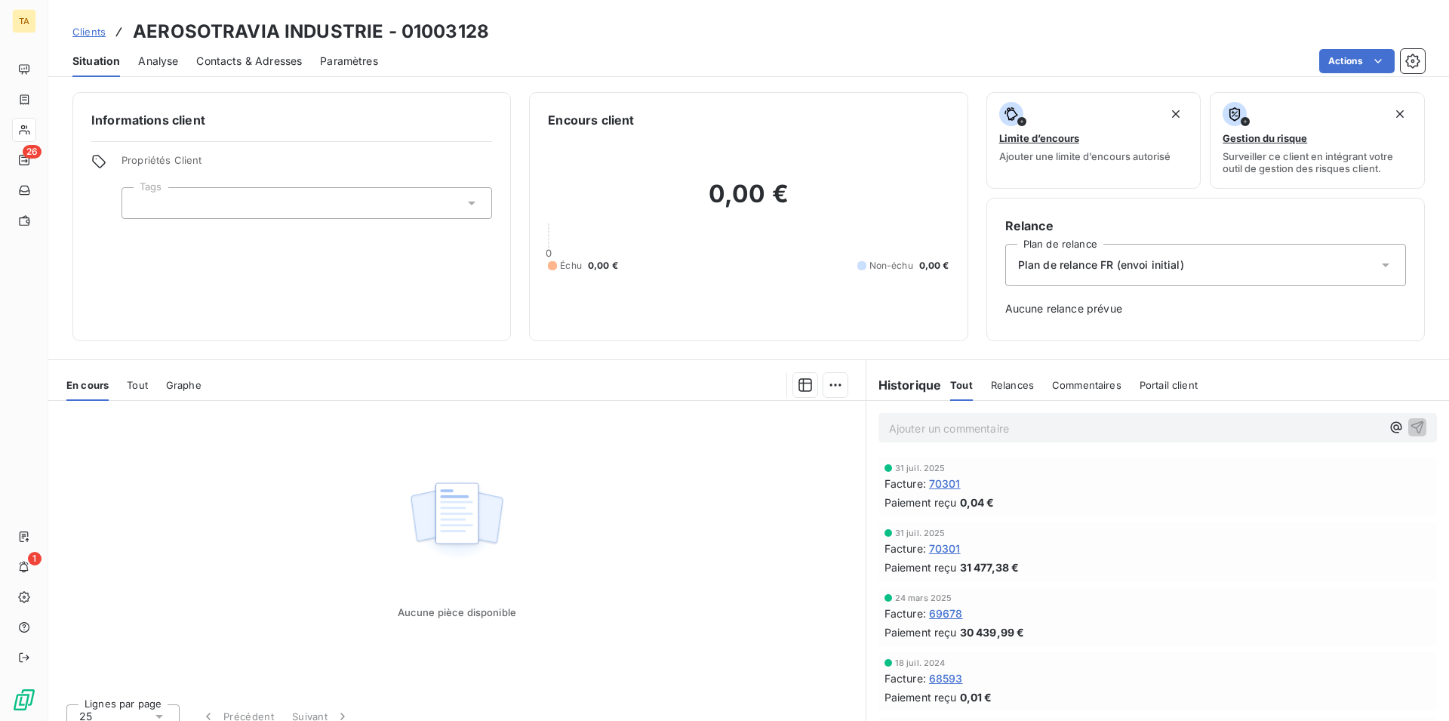
click at [209, 60] on span "Contacts & Adresses" at bounding box center [249, 61] width 106 height 15
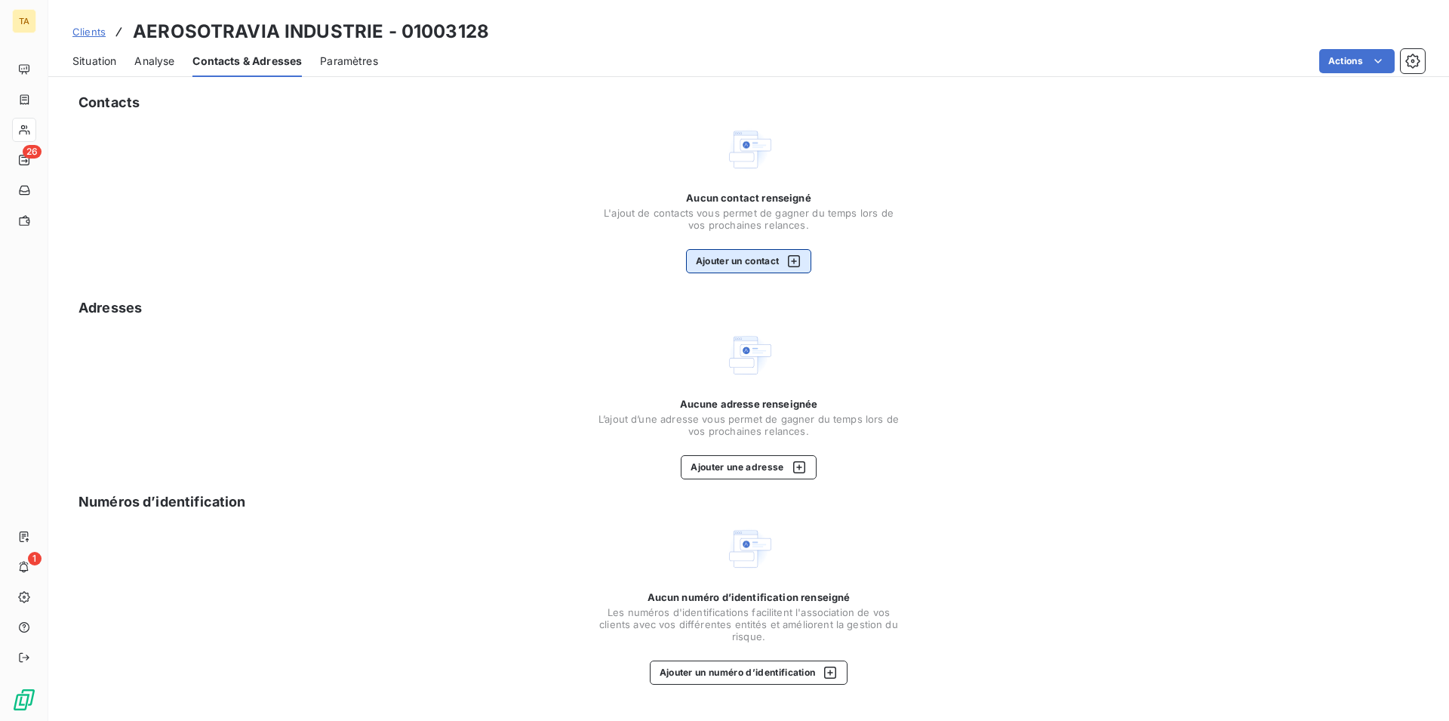
click at [733, 260] on button "Ajouter un contact" at bounding box center [749, 261] width 126 height 24
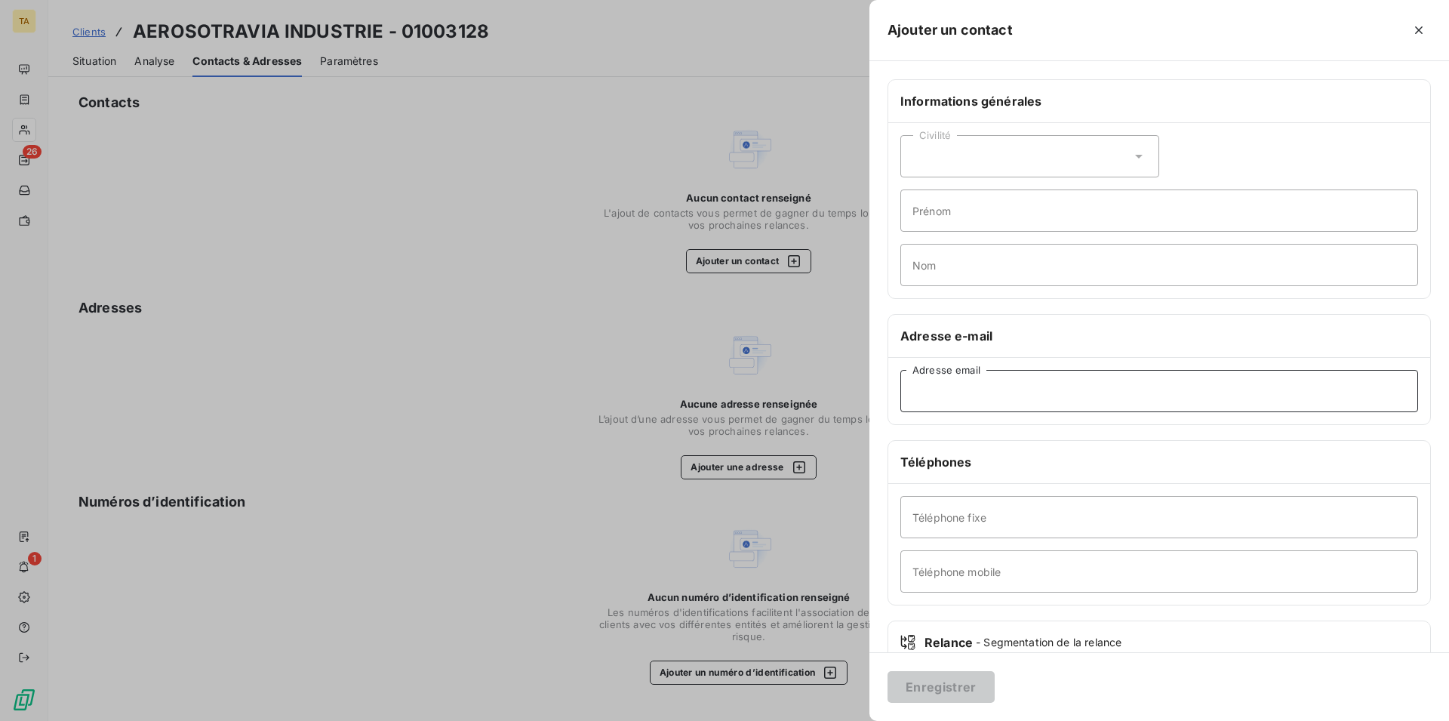
click at [999, 406] on input "Adresse email" at bounding box center [1160, 391] width 518 height 42
type input "[EMAIL_ADDRESS][DOMAIN_NAME]"
click at [987, 684] on button "Enregistrer" at bounding box center [941, 687] width 107 height 32
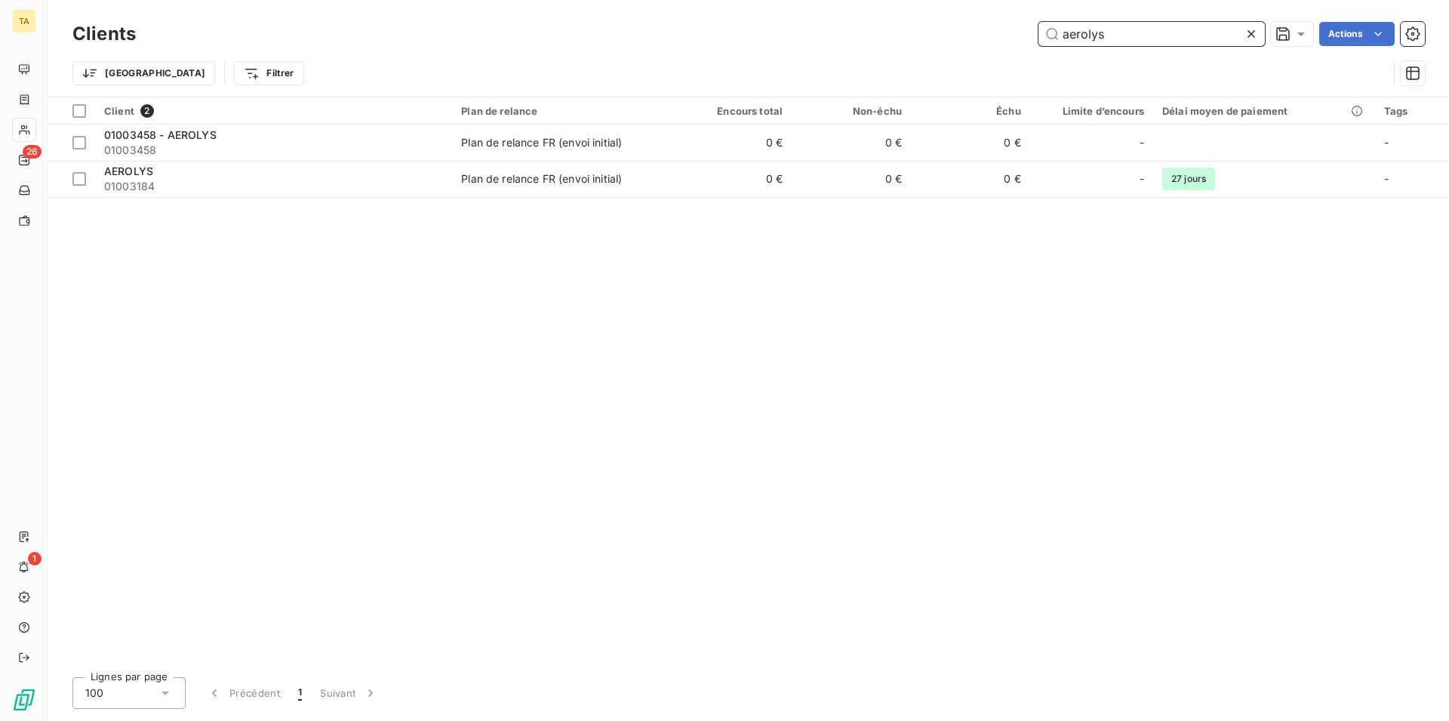
type input "aerolys"
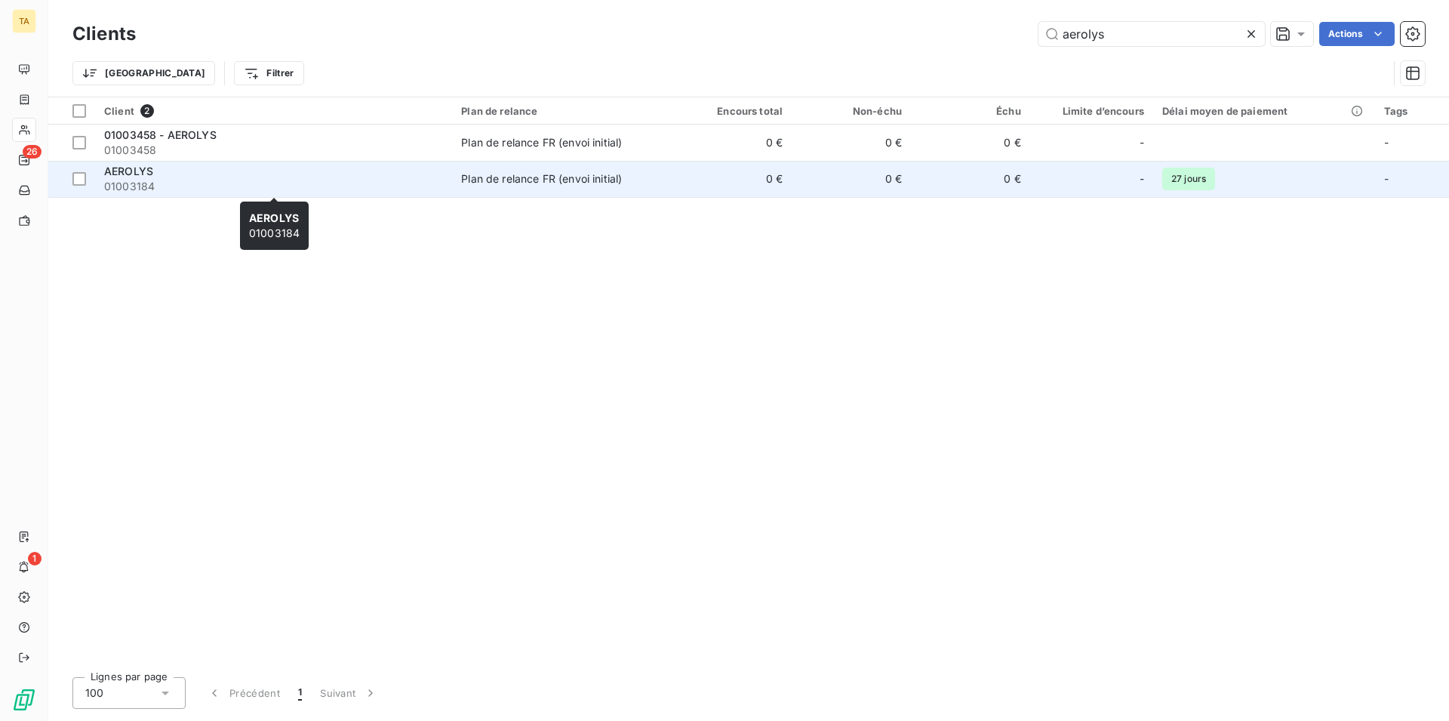
click at [125, 184] on span "01003184" at bounding box center [273, 186] width 339 height 15
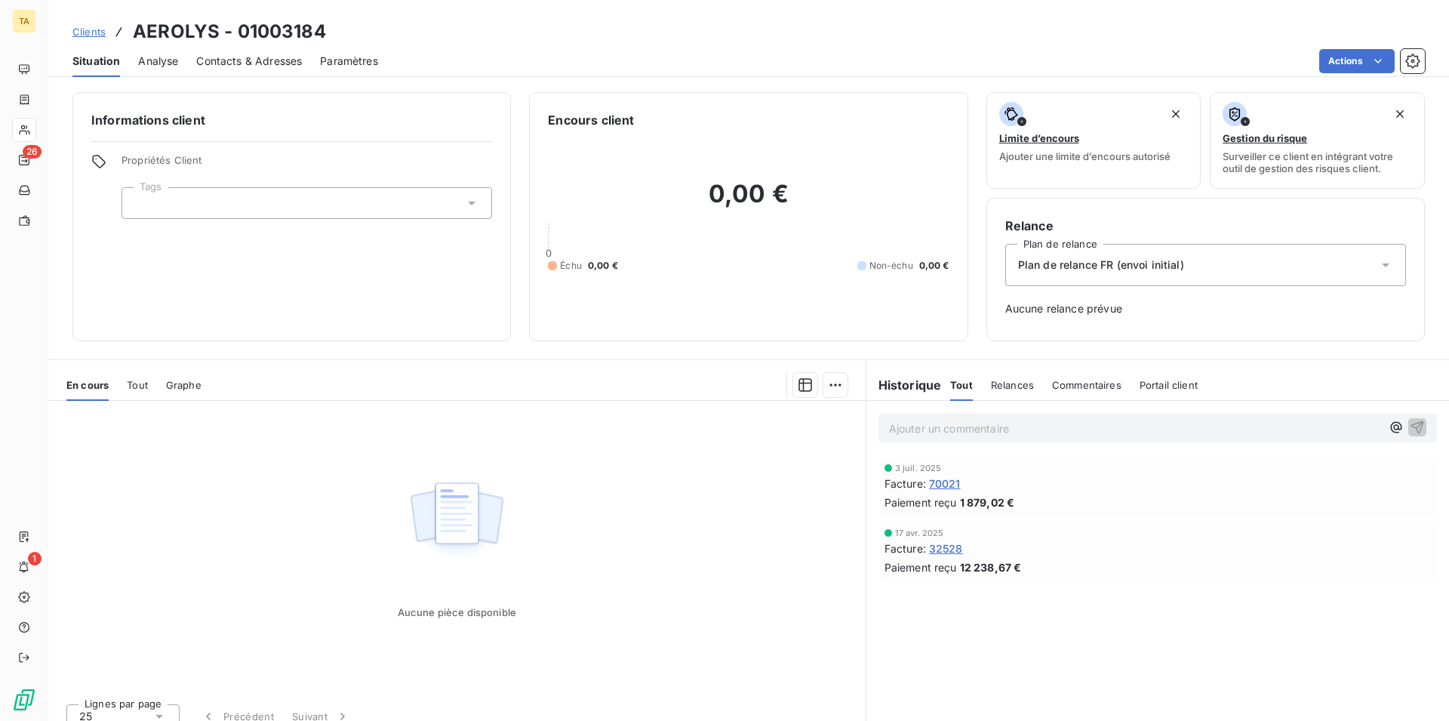
click at [224, 60] on span "Contacts & Adresses" at bounding box center [249, 61] width 106 height 15
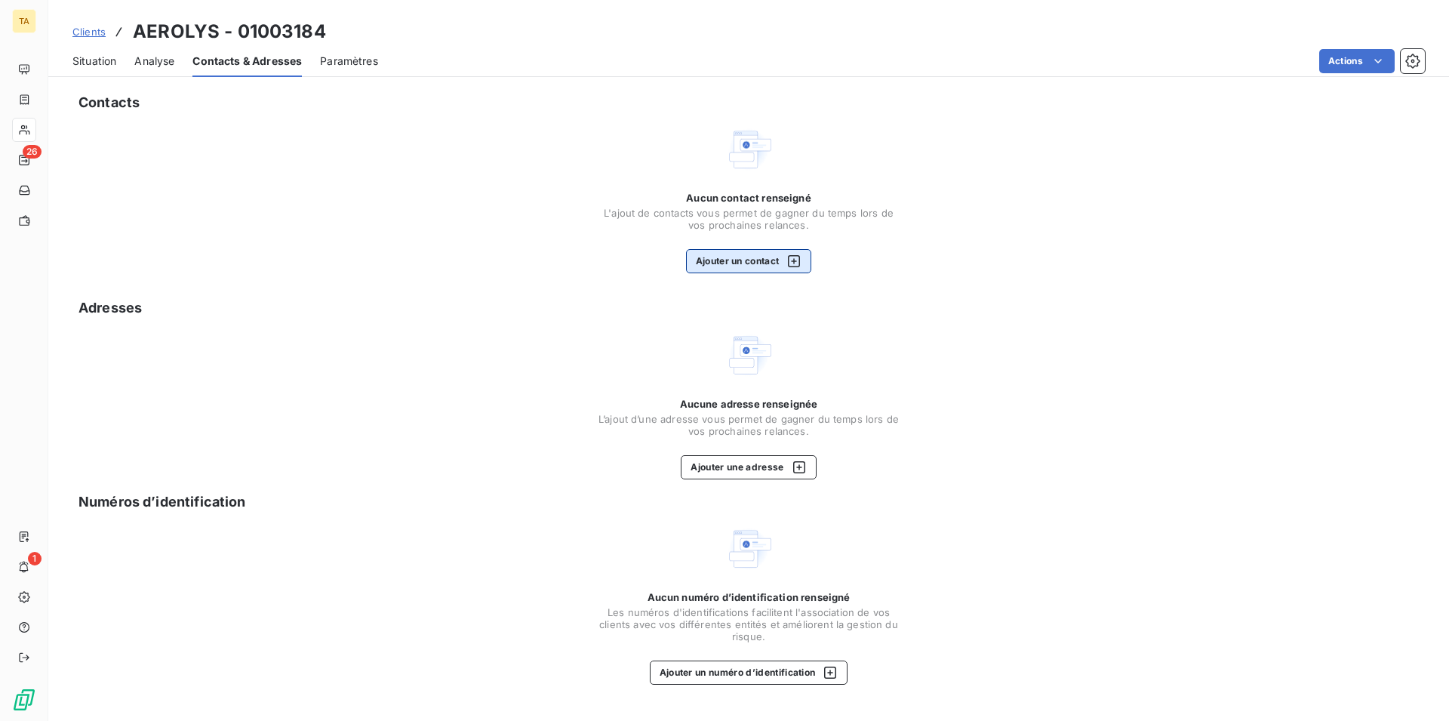
click at [767, 259] on button "Ajouter un contact" at bounding box center [749, 261] width 126 height 24
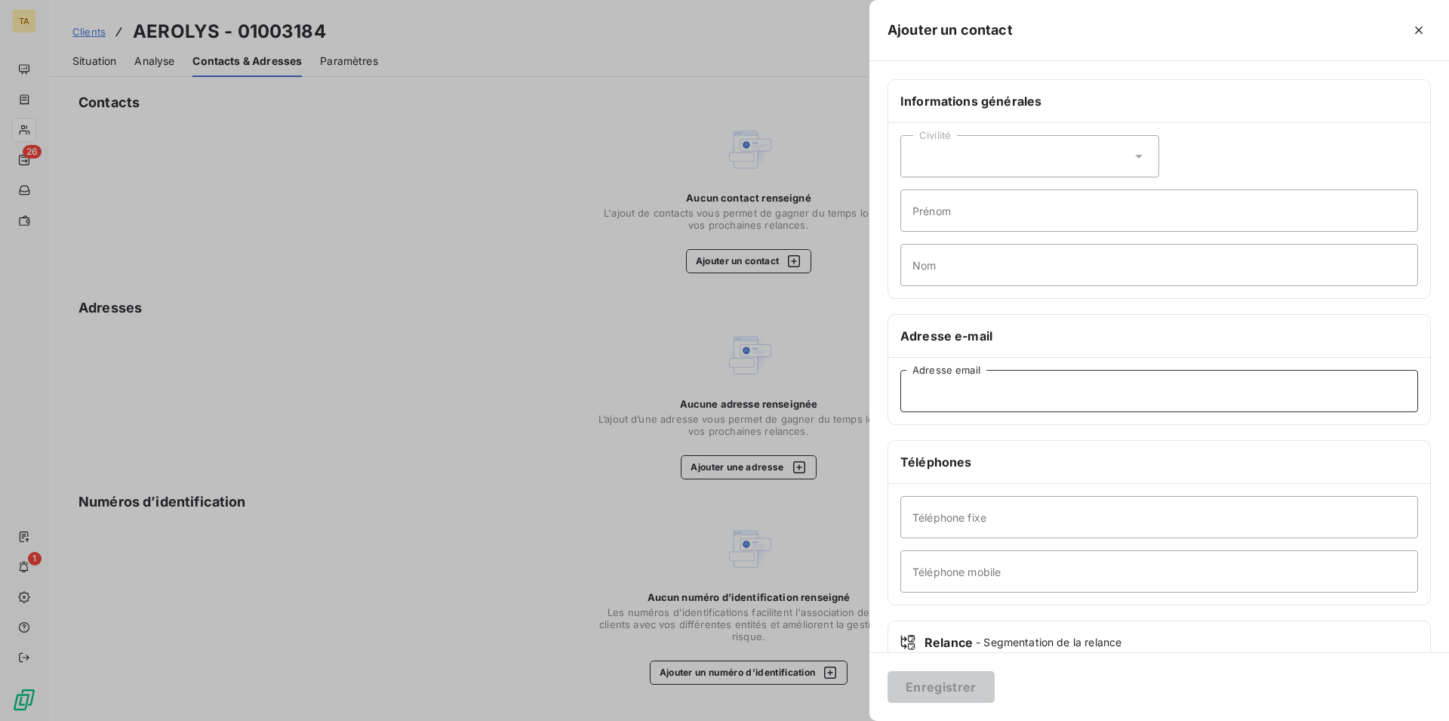
click at [999, 389] on input "Adresse email" at bounding box center [1160, 391] width 518 height 42
type input "[EMAIL_ADDRESS][DOMAIN_NAME]"
click at [941, 687] on button "Enregistrer" at bounding box center [941, 687] width 107 height 32
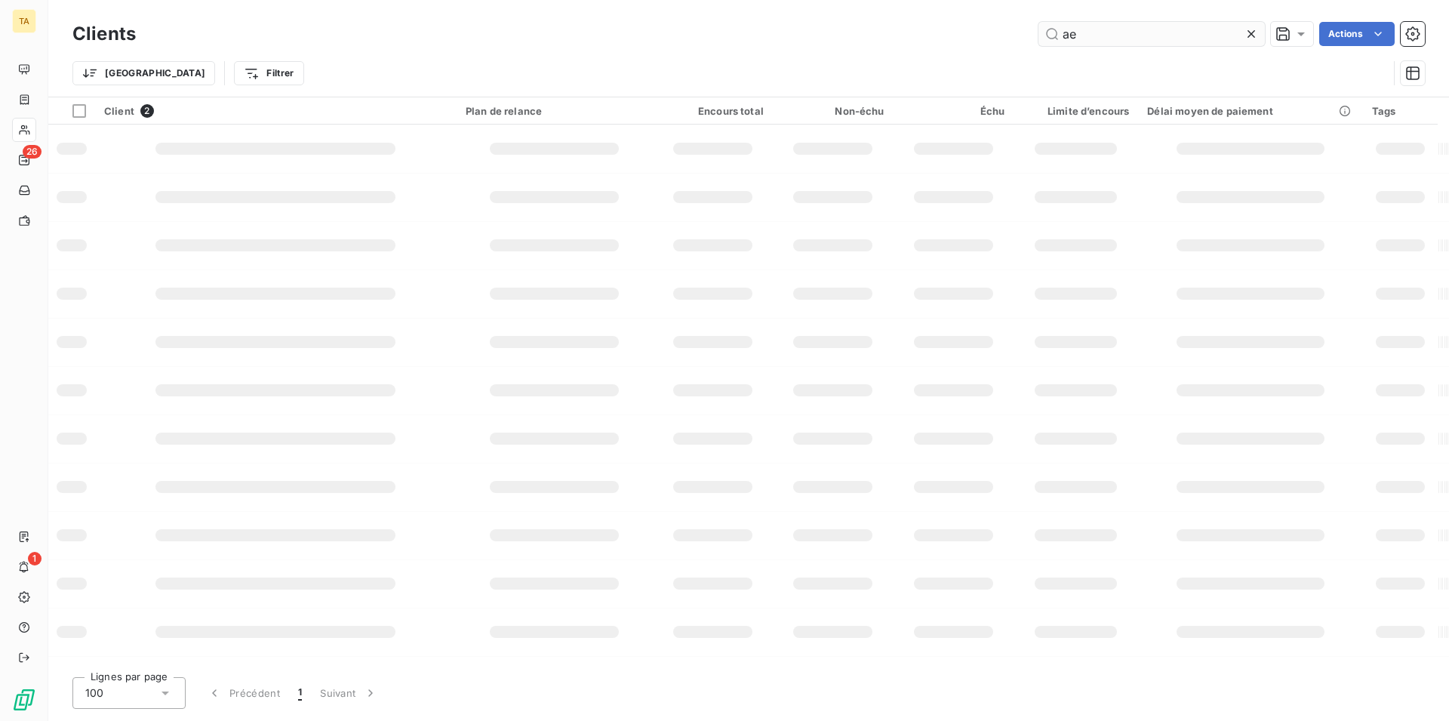
type input "a"
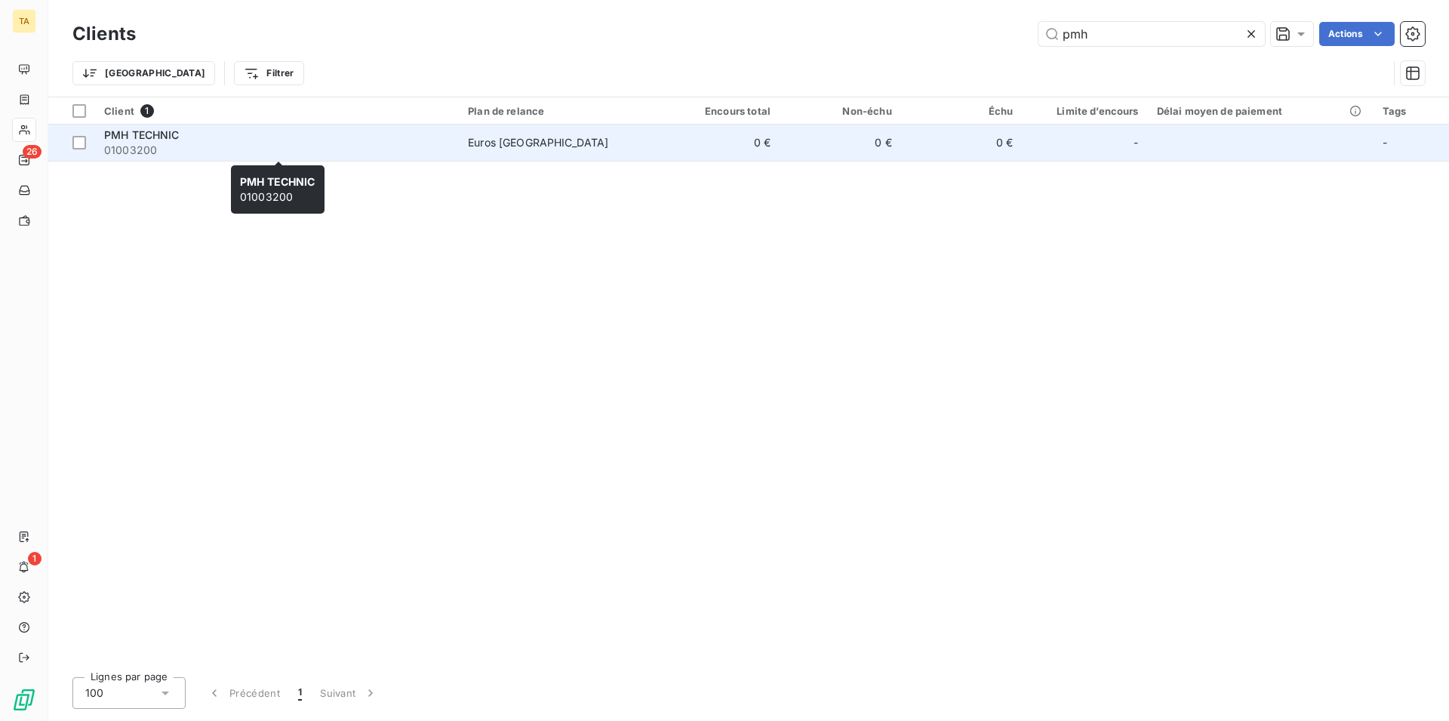
type input "pmh"
click at [158, 146] on span "01003200" at bounding box center [277, 150] width 346 height 15
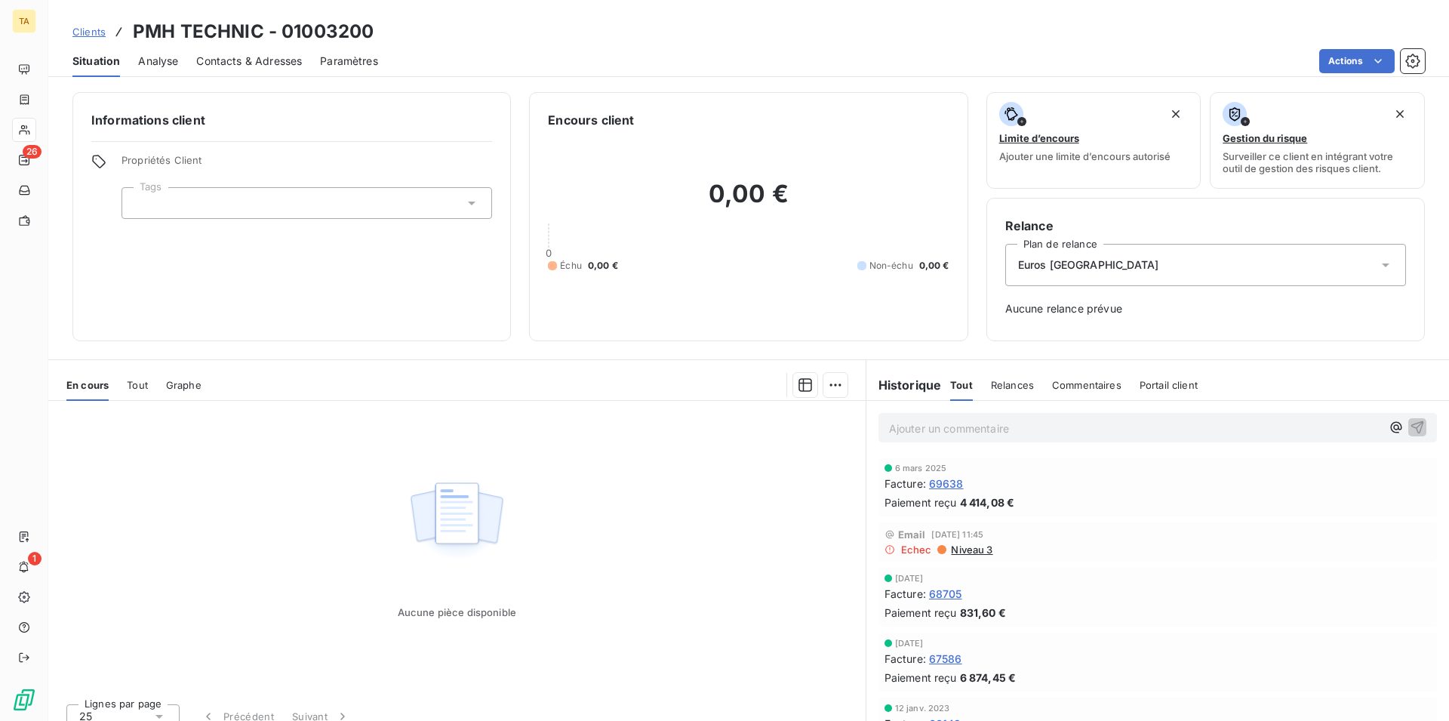
click at [231, 65] on span "Contacts & Adresses" at bounding box center [249, 61] width 106 height 15
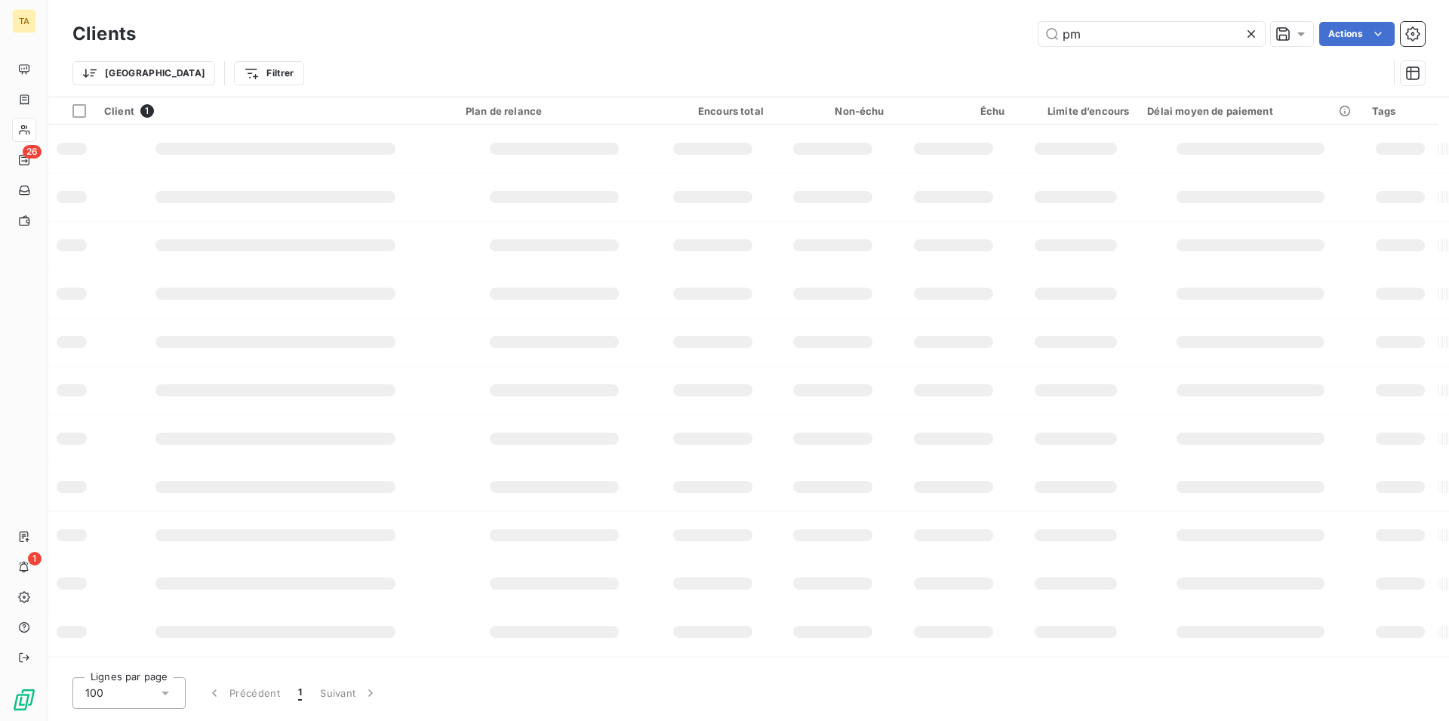
type input "p"
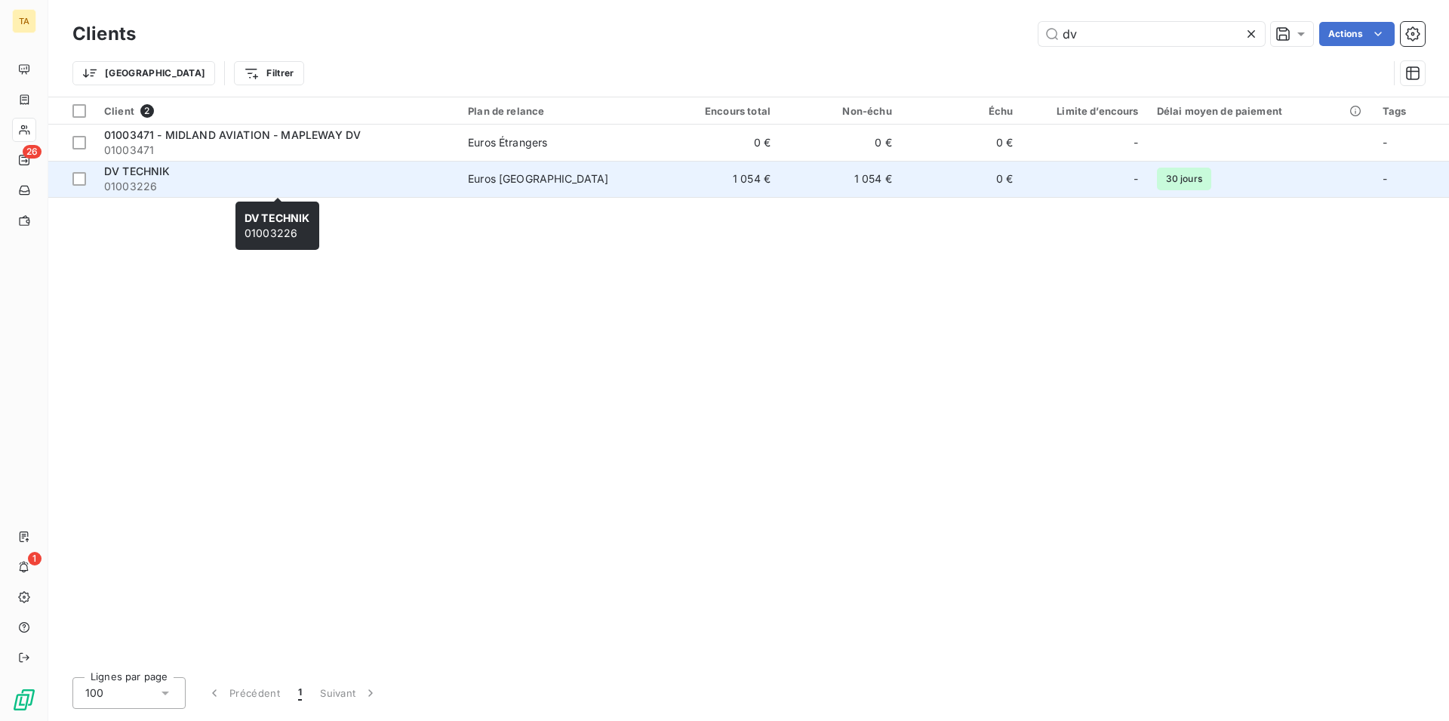
type input "dv"
click at [150, 191] on span "01003226" at bounding box center [277, 186] width 346 height 15
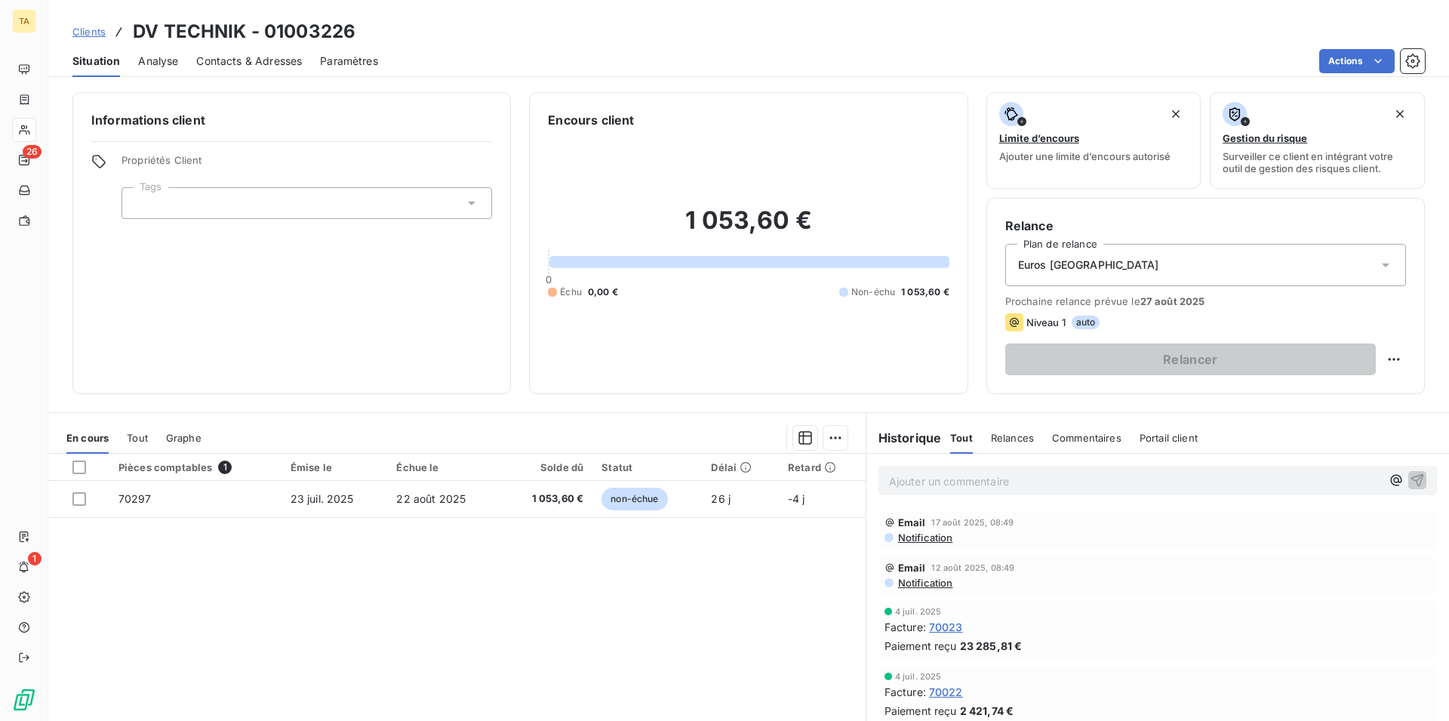
click at [221, 58] on span "Contacts & Adresses" at bounding box center [249, 61] width 106 height 15
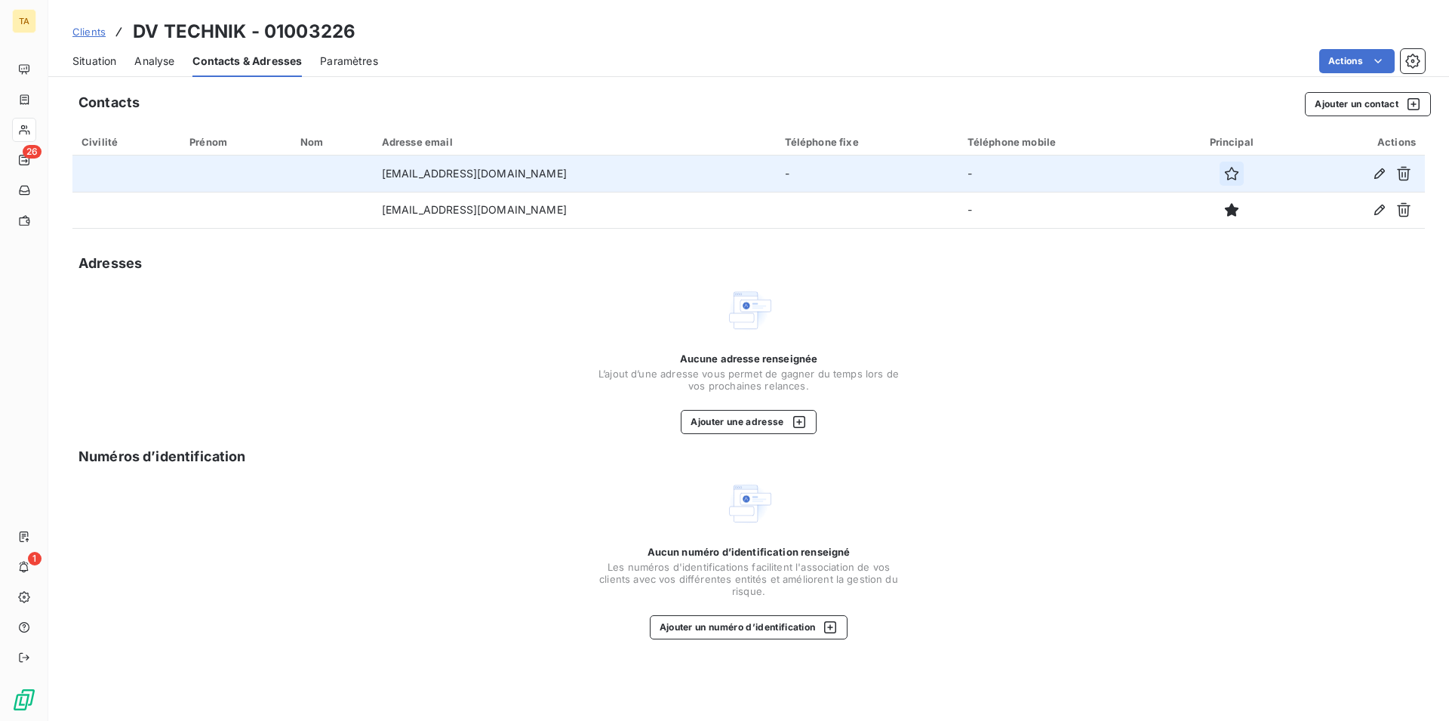
click at [1224, 177] on icon "button" at bounding box center [1231, 173] width 15 height 15
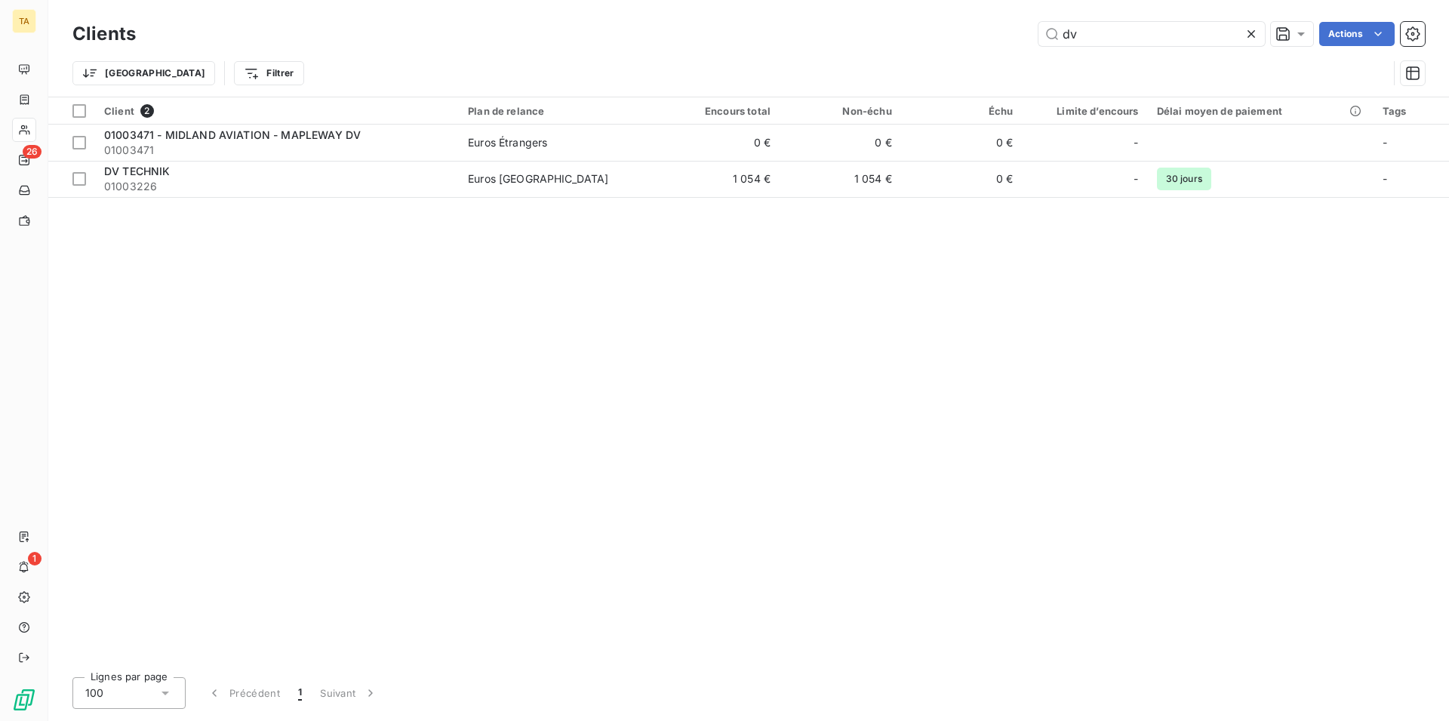
type input "d"
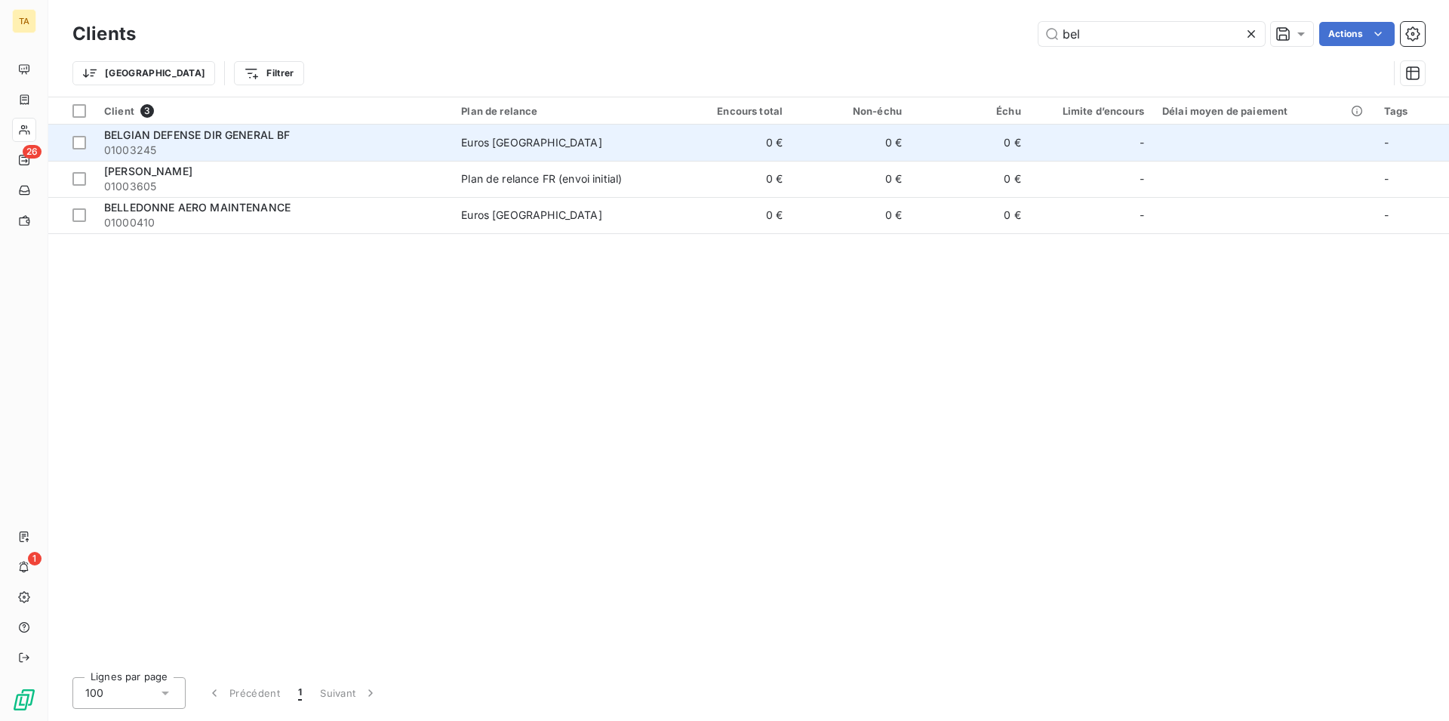
type input "bel"
click at [257, 133] on span "BELGIAN DEFENSE DIR GENERAL BF" at bounding box center [197, 134] width 186 height 13
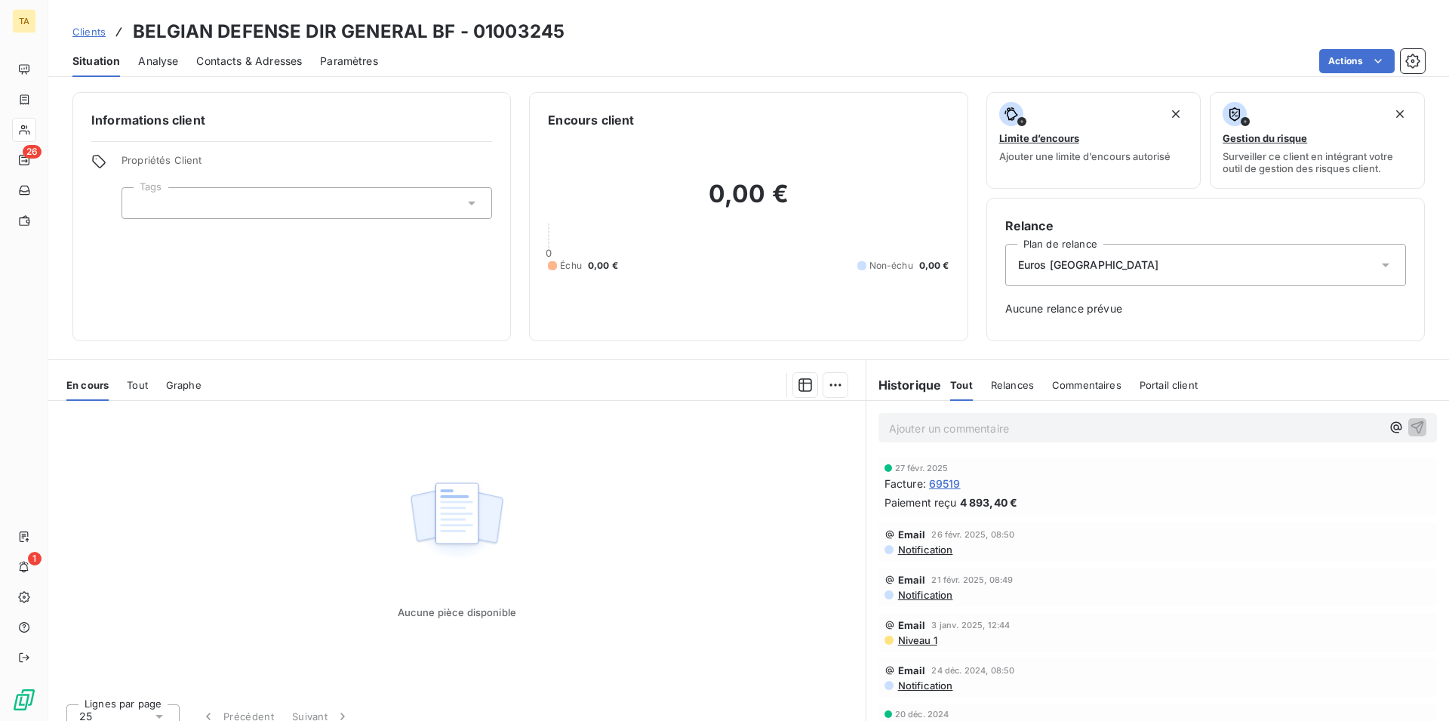
click at [286, 57] on span "Contacts & Adresses" at bounding box center [249, 61] width 106 height 15
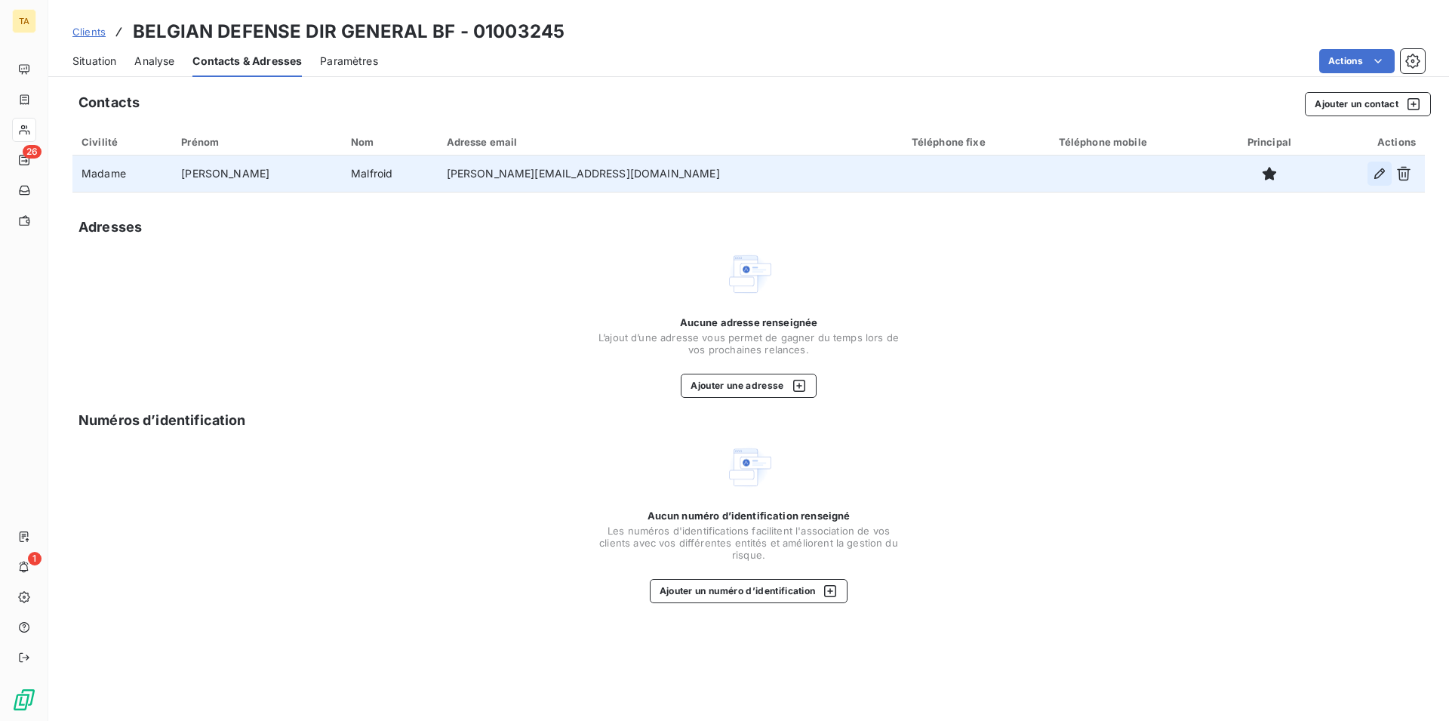
click at [1375, 182] on button "button" at bounding box center [1380, 174] width 24 height 24
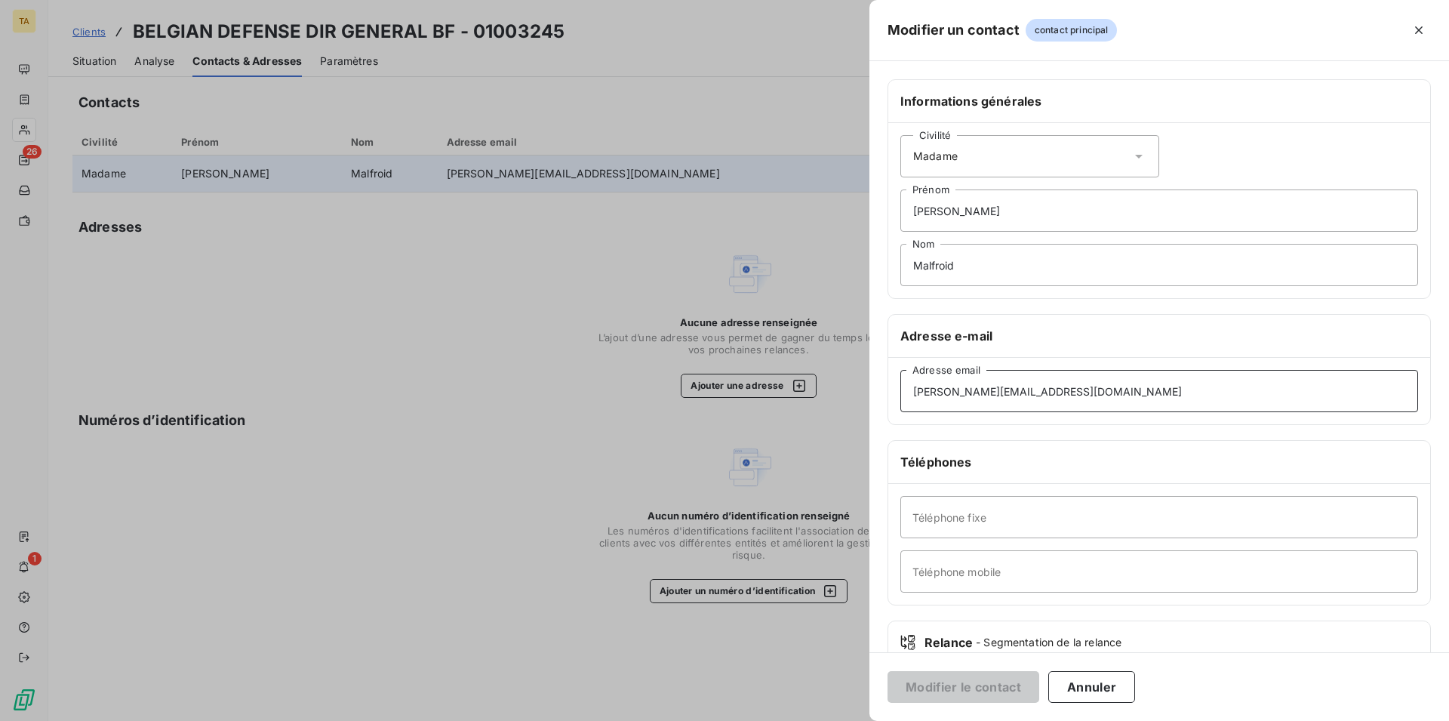
click at [982, 393] on input "[PERSON_NAME][EMAIL_ADDRESS][DOMAIN_NAME]" at bounding box center [1160, 391] width 518 height 42
type input "[EMAIL_ADDRESS][DOMAIN_NAME]"
click at [996, 695] on button "Modifier le contact" at bounding box center [964, 687] width 152 height 32
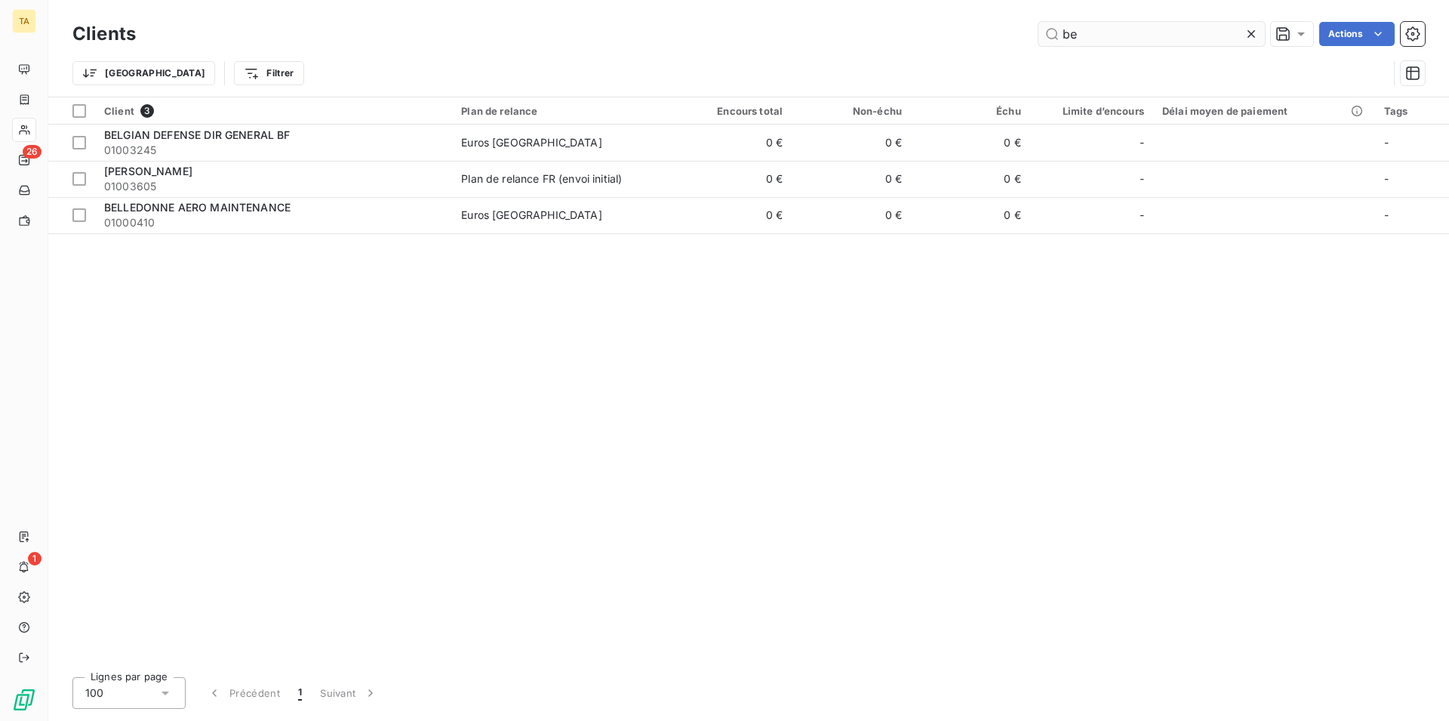
type input "b"
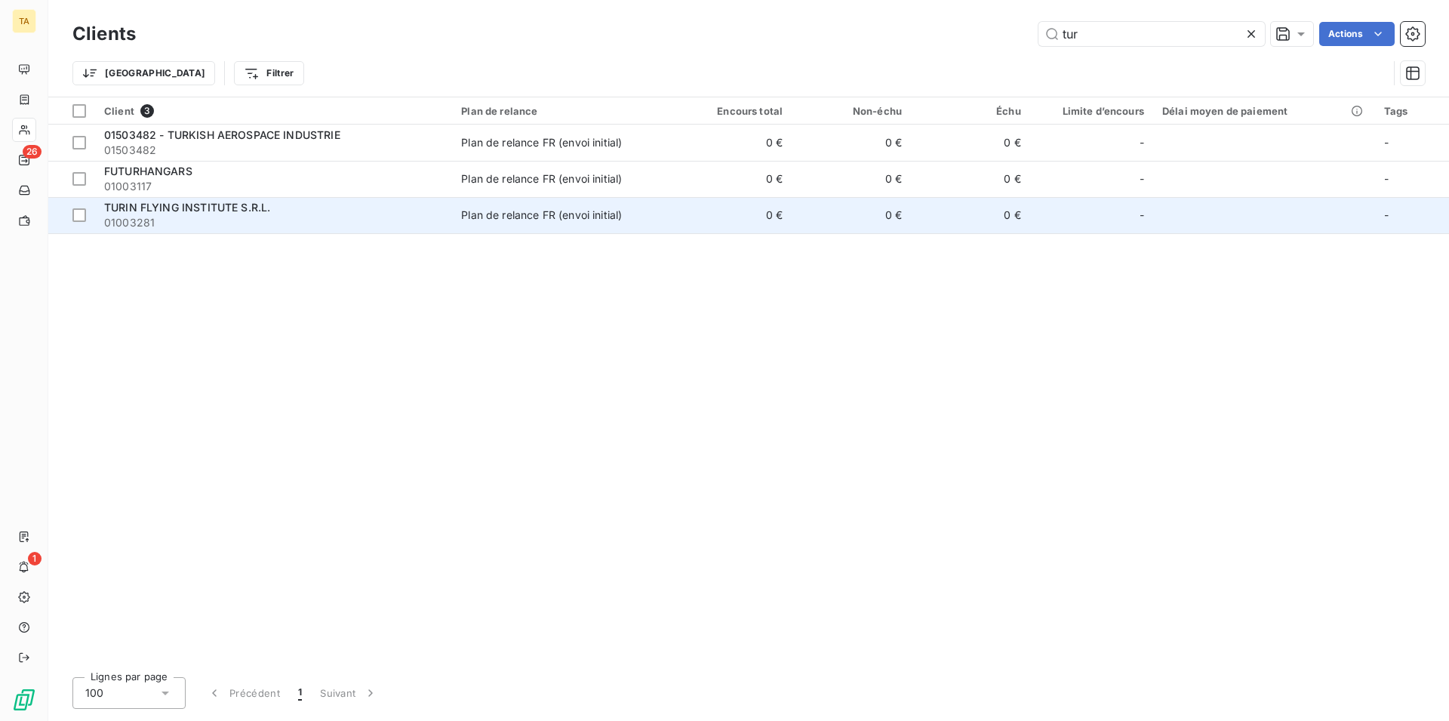
type input "tur"
click at [220, 214] on span "TURIN FLYING INSTITUTE S.R.L." at bounding box center [187, 207] width 166 height 13
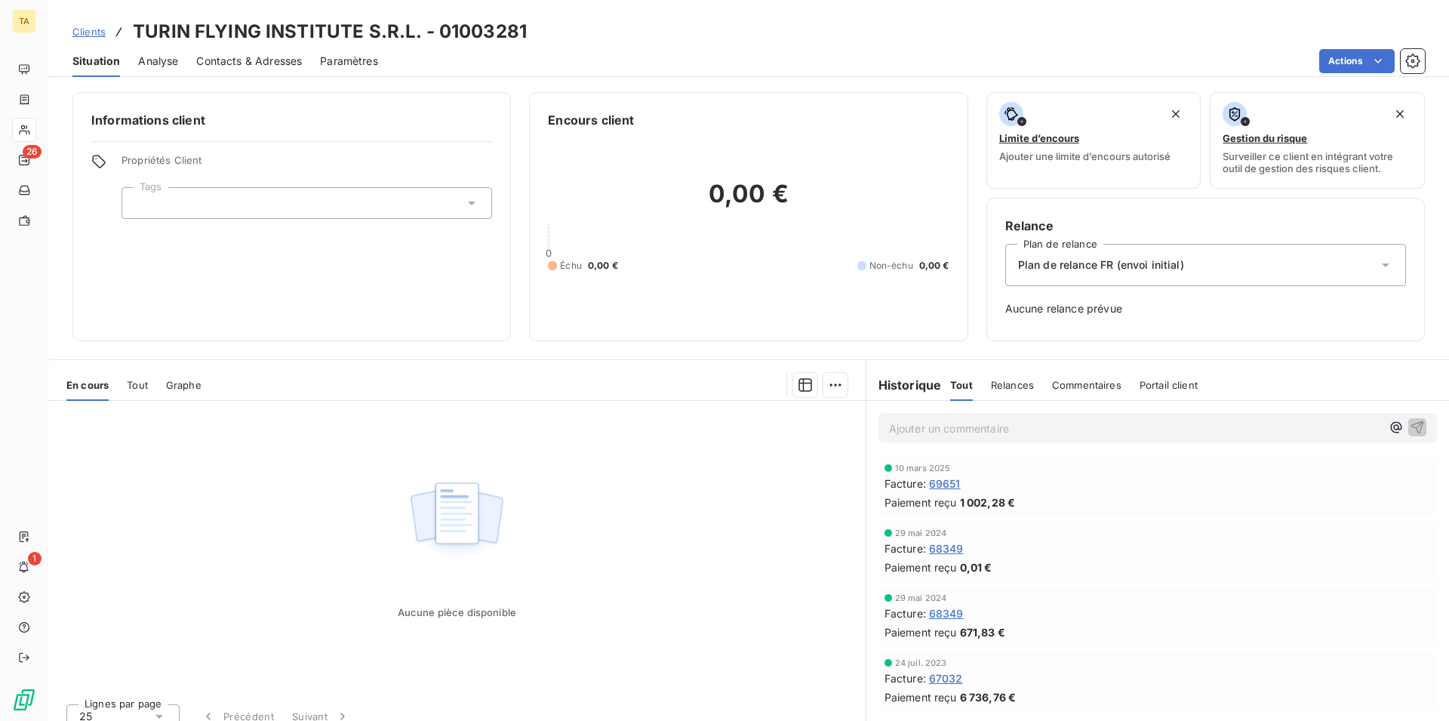
click at [250, 60] on span "Contacts & Adresses" at bounding box center [249, 61] width 106 height 15
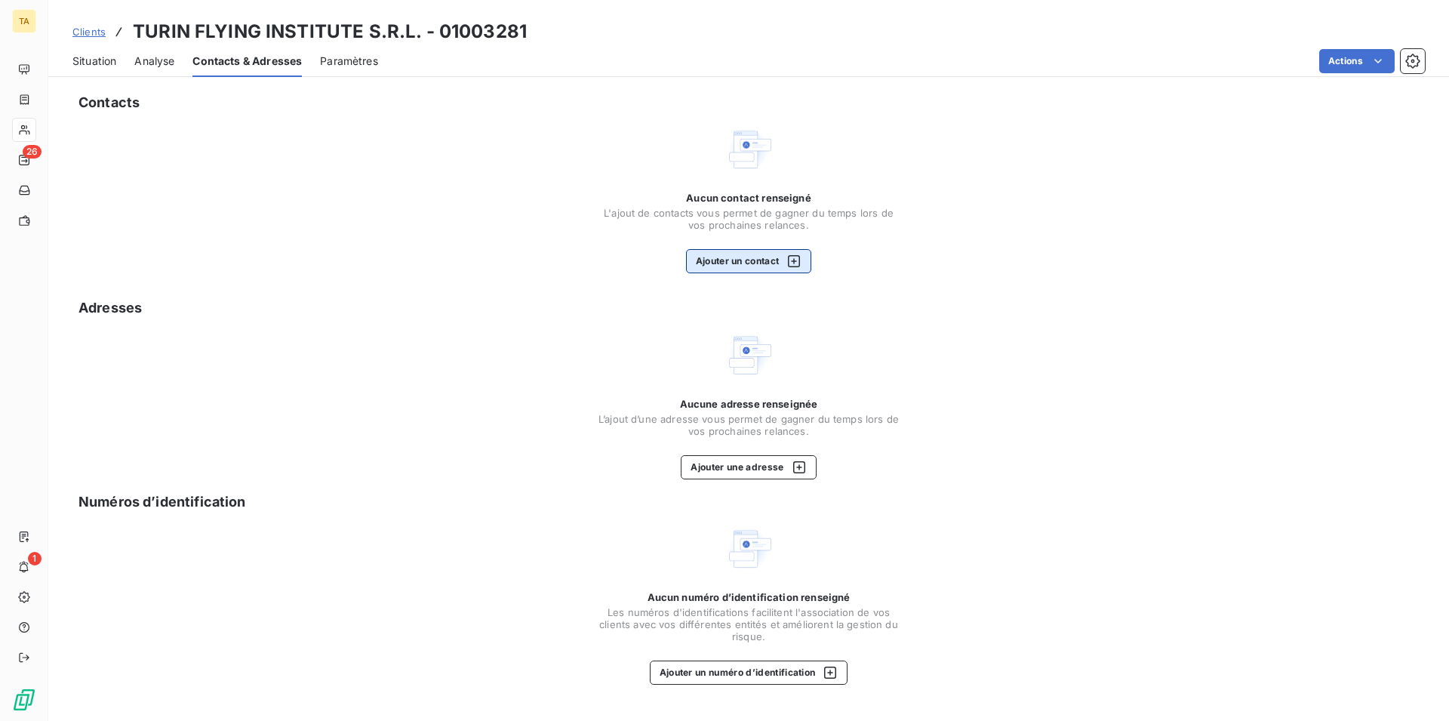
click at [767, 268] on button "Ajouter un contact" at bounding box center [749, 261] width 126 height 24
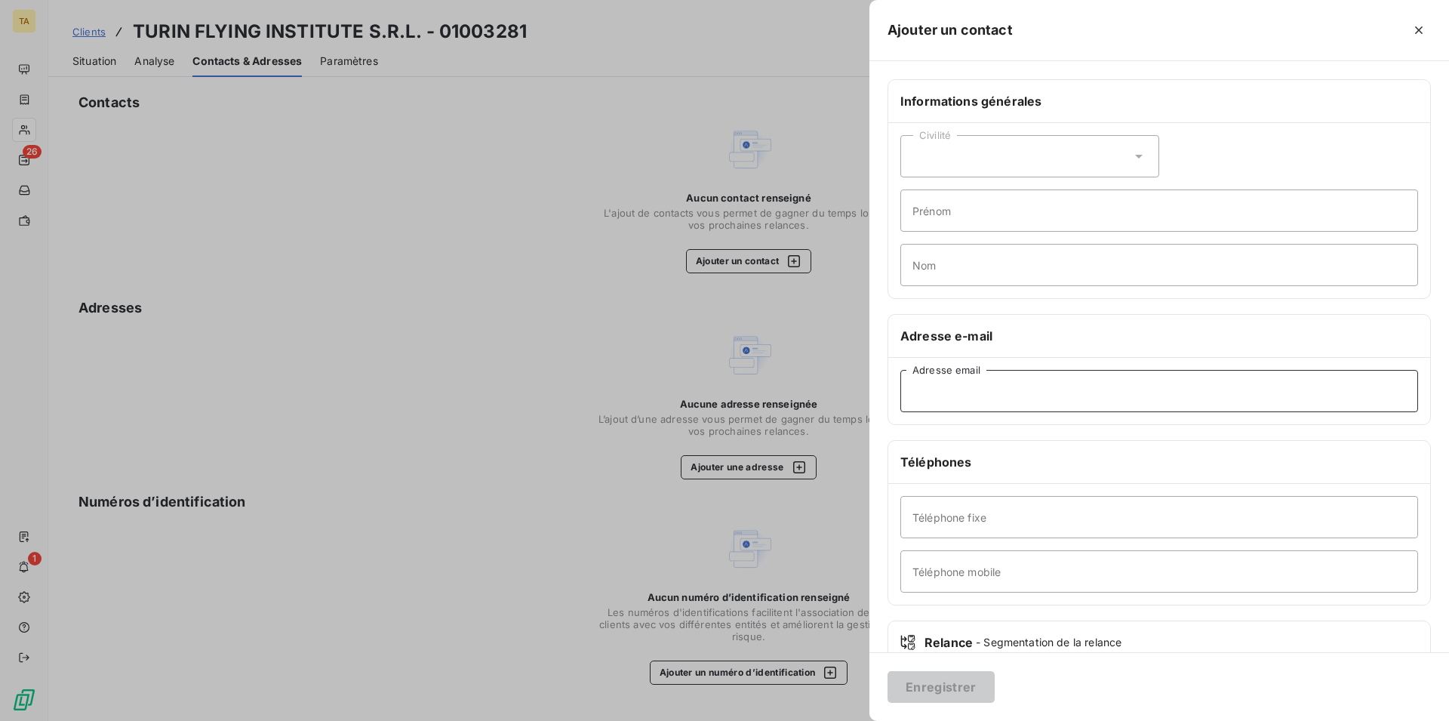
click at [956, 388] on input "Adresse email" at bounding box center [1160, 391] width 518 height 42
type input "[EMAIL_ADDRESS][DOMAIN_NAME]"
click at [924, 680] on button "Enregistrer" at bounding box center [941, 687] width 107 height 32
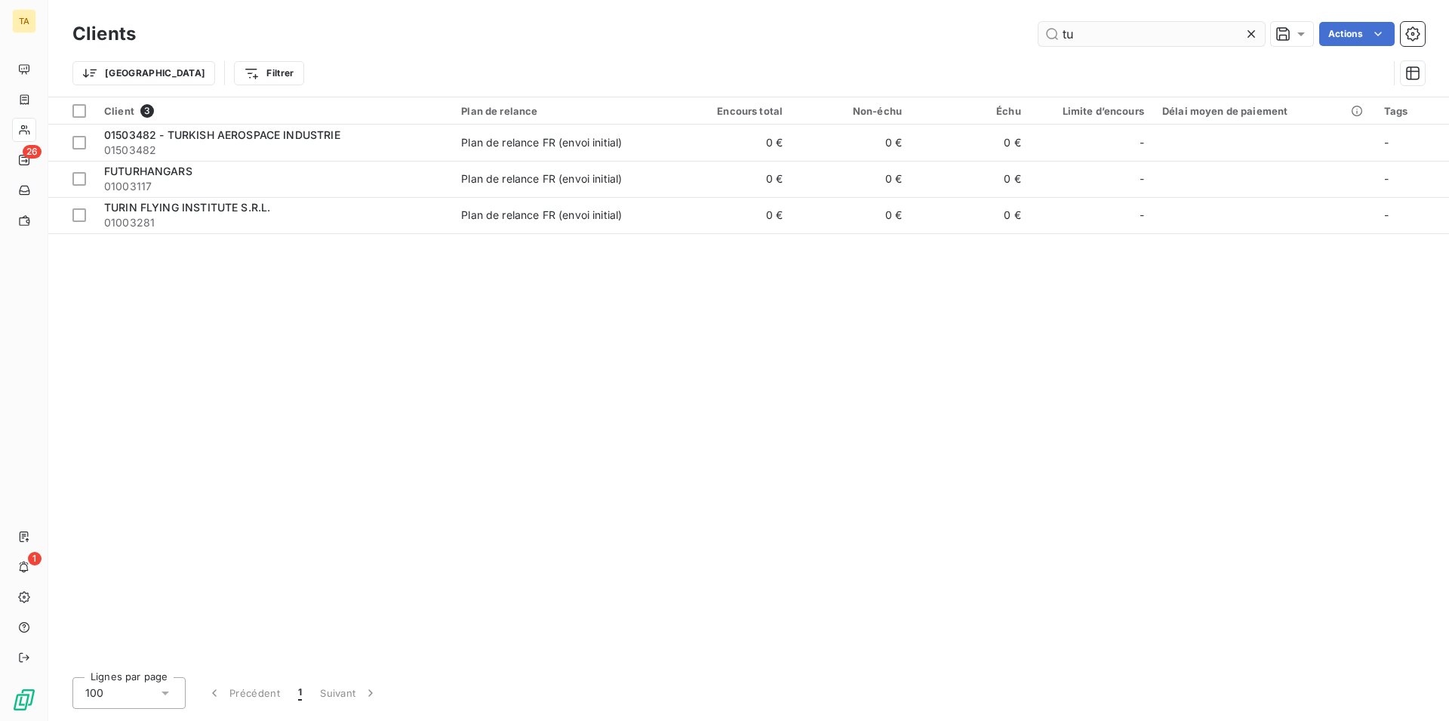
type input "t"
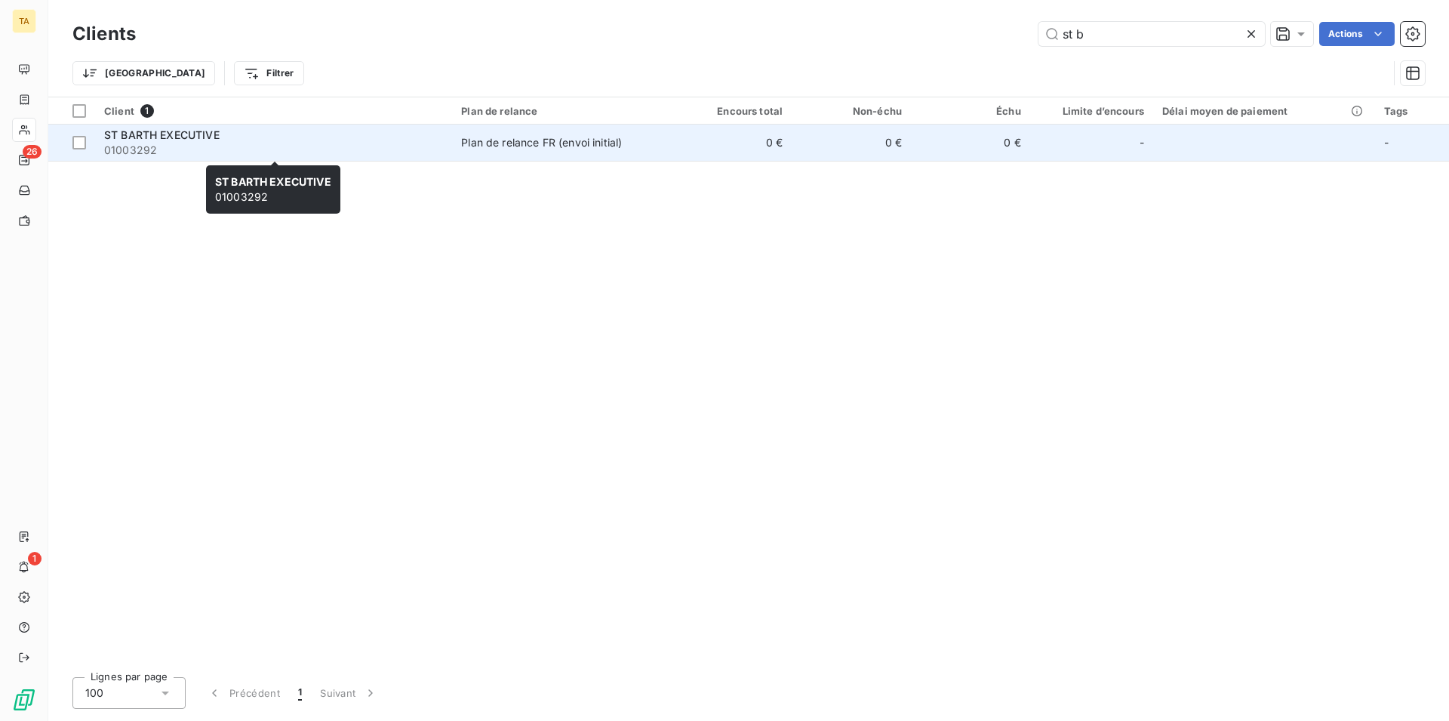
type input "st b"
click at [172, 151] on span "01003292" at bounding box center [273, 150] width 339 height 15
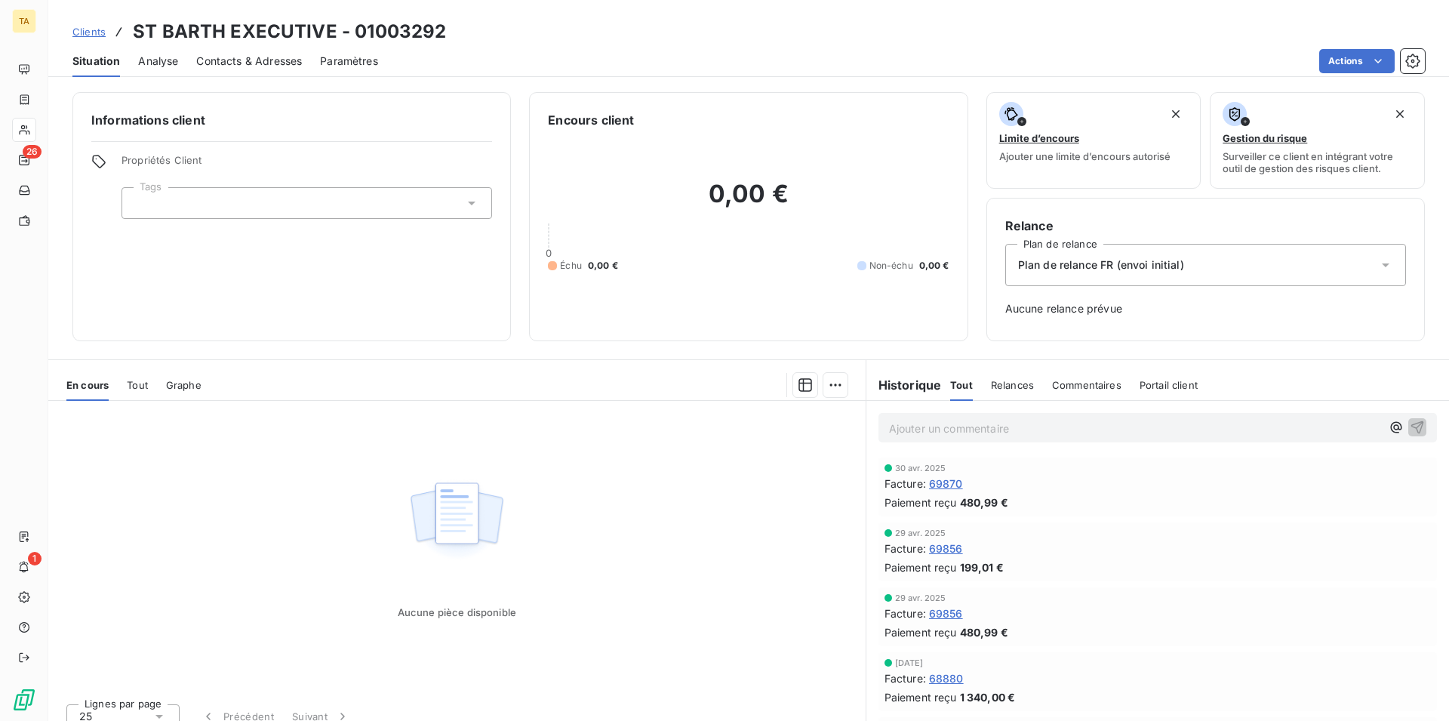
click at [253, 61] on span "Contacts & Adresses" at bounding box center [249, 61] width 106 height 15
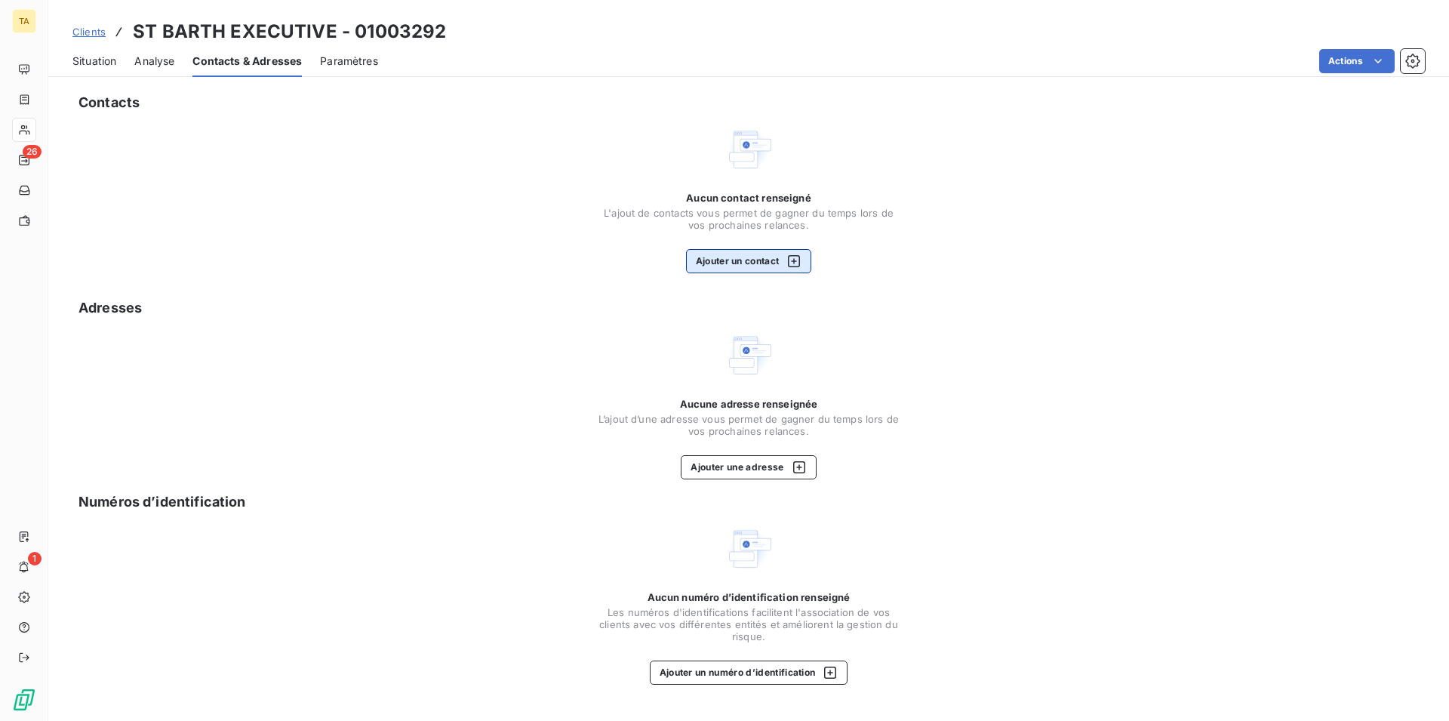
click at [754, 259] on button "Ajouter un contact" at bounding box center [749, 261] width 126 height 24
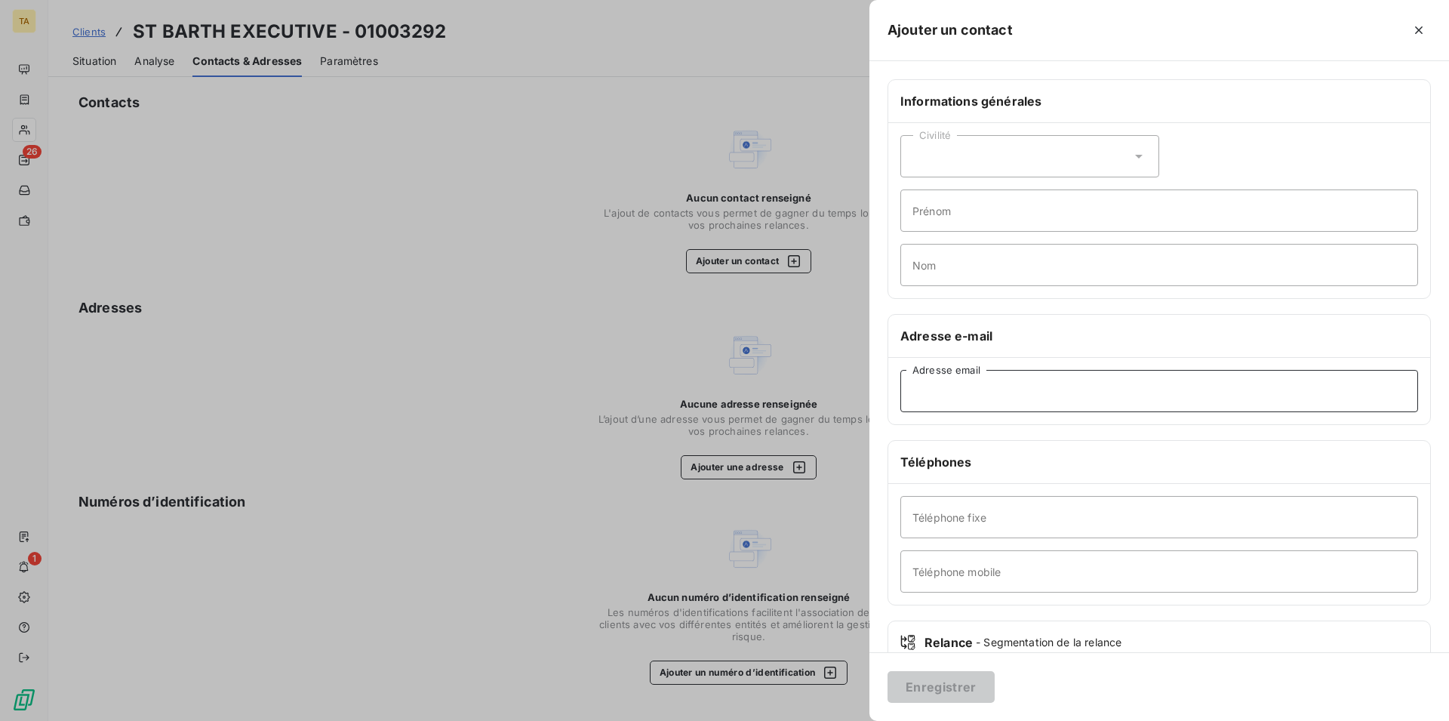
click at [1036, 391] on input "Adresse email" at bounding box center [1160, 391] width 518 height 42
type input "[EMAIL_ADDRESS][DOMAIN_NAME]"
click at [962, 680] on button "Enregistrer" at bounding box center [941, 687] width 107 height 32
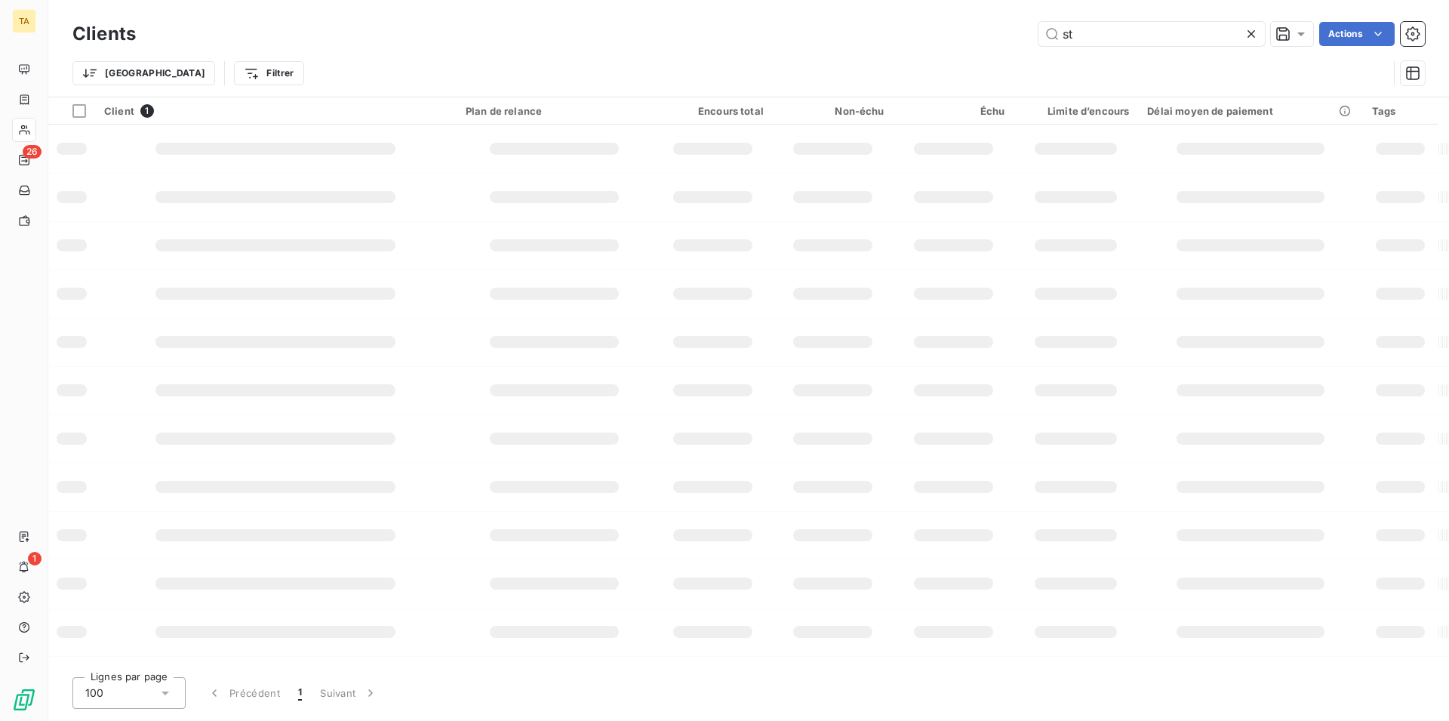
type input "s"
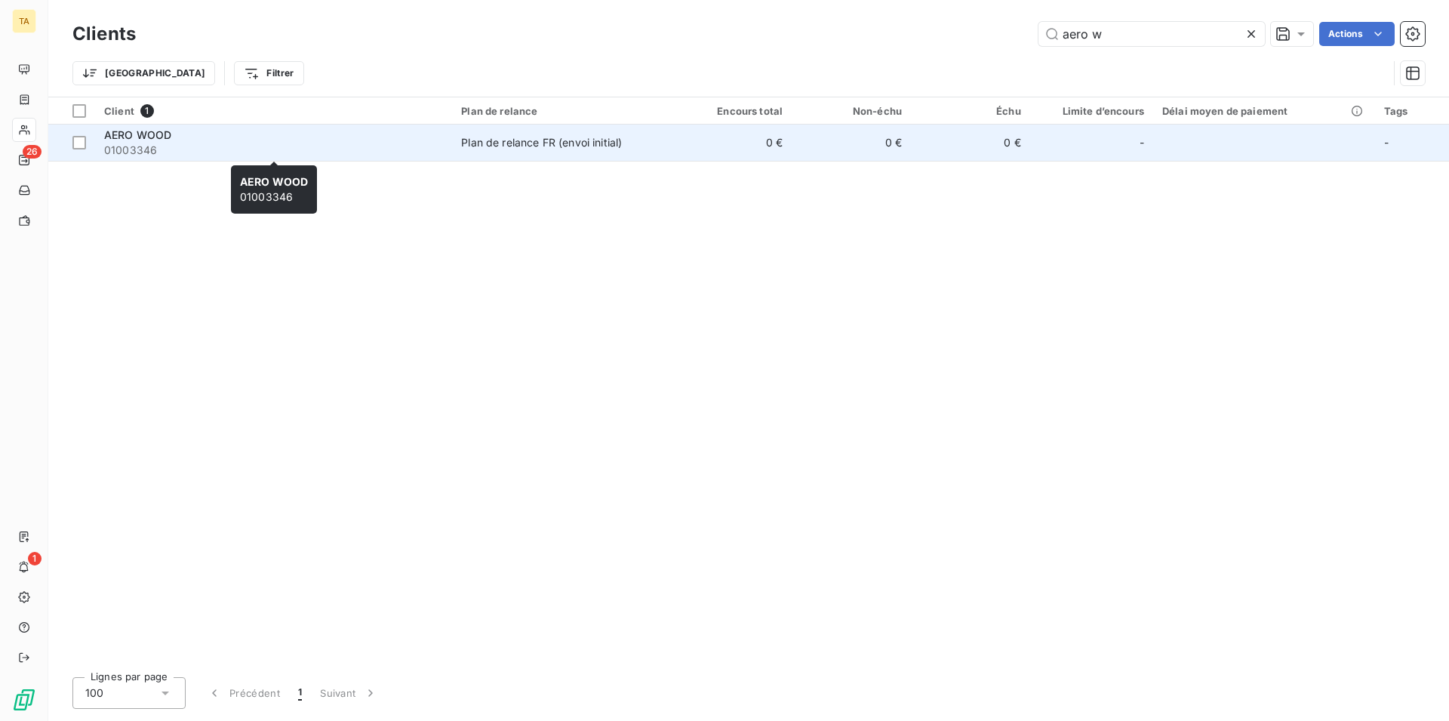
type input "aero w"
click at [131, 151] on span "01003346" at bounding box center [273, 150] width 339 height 15
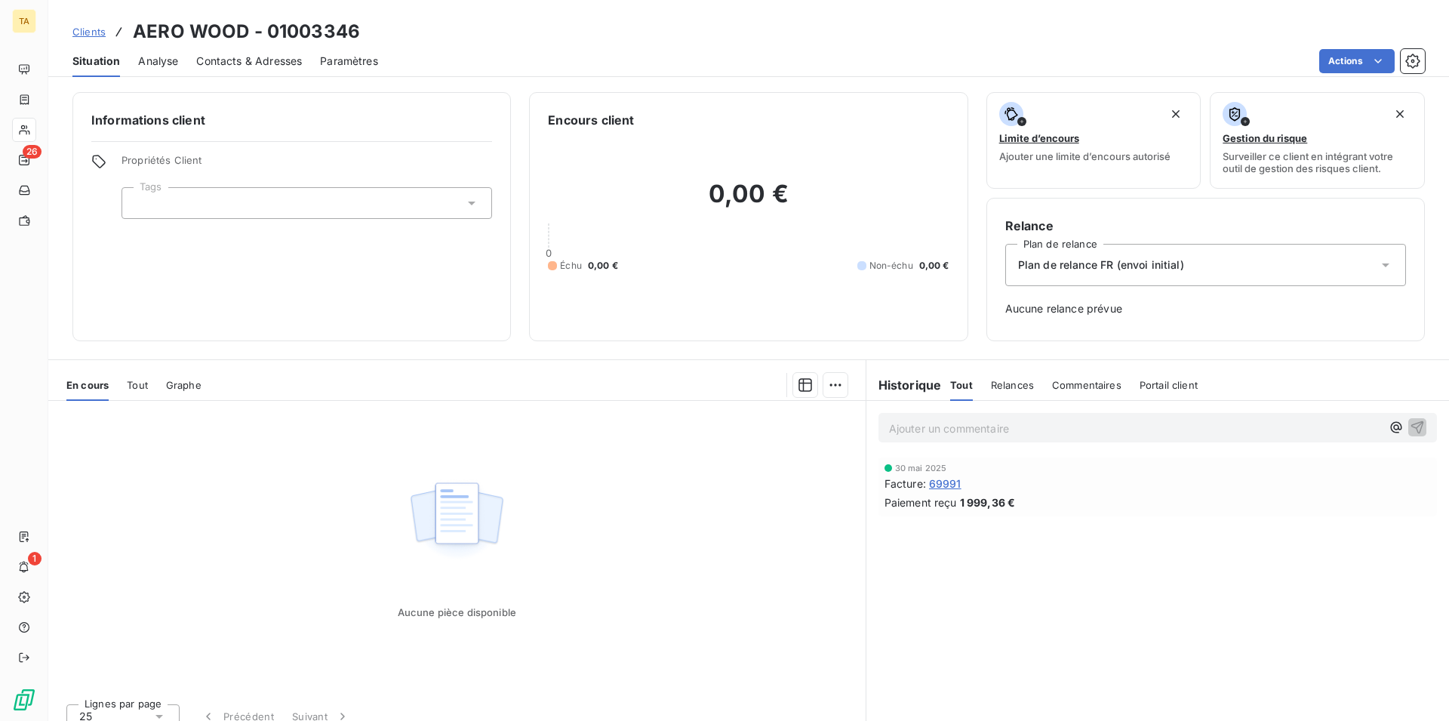
click at [227, 58] on span "Contacts & Adresses" at bounding box center [249, 61] width 106 height 15
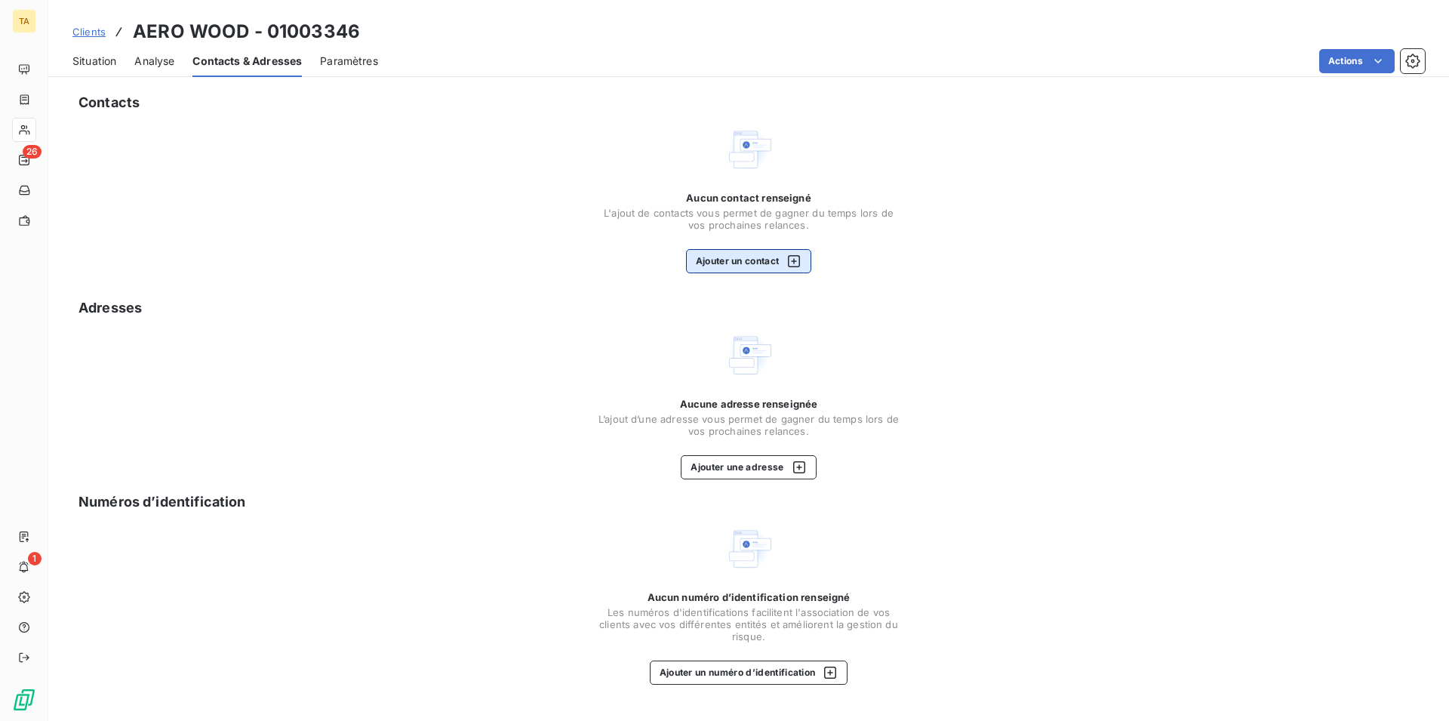
click at [720, 259] on button "Ajouter un contact" at bounding box center [749, 261] width 126 height 24
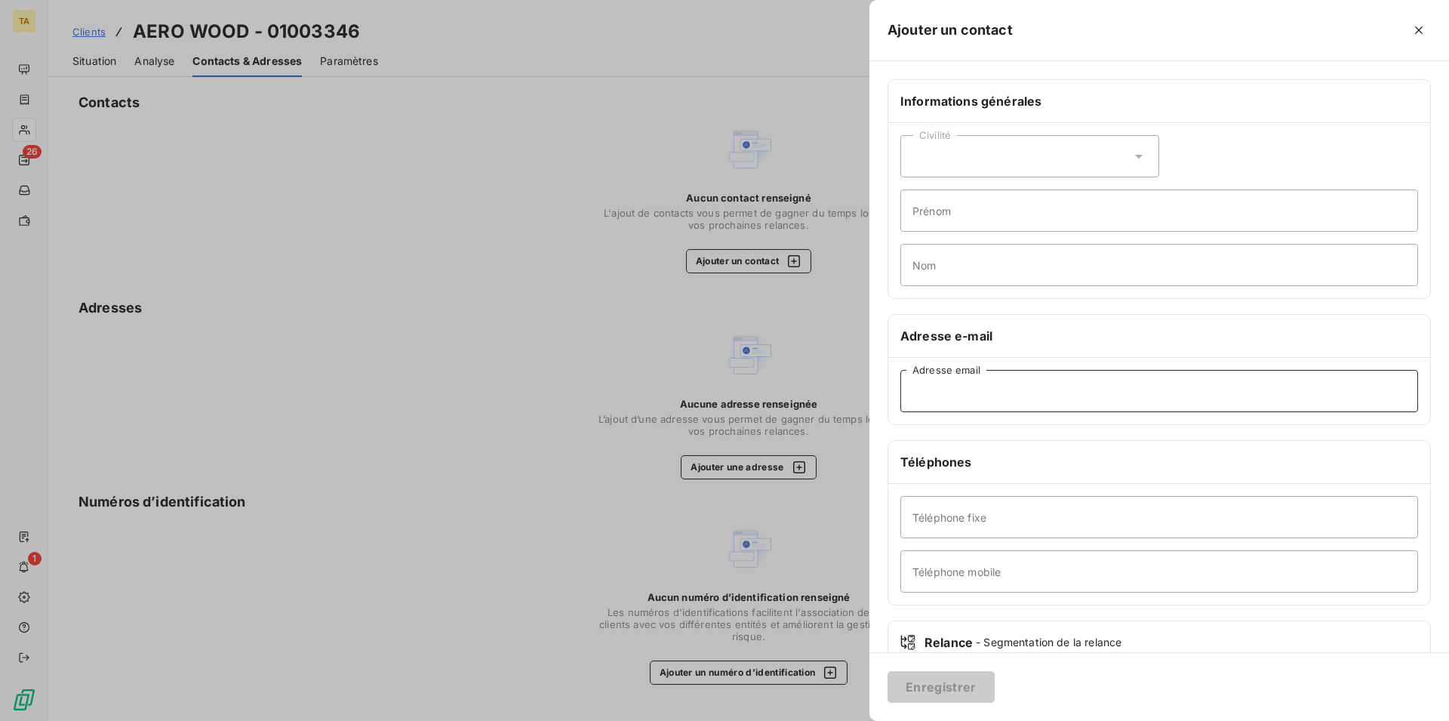
click at [998, 398] on input "Adresse email" at bounding box center [1160, 391] width 518 height 42
type input "[EMAIL_ADDRESS][DOMAIN_NAME]"
click at [963, 686] on button "Enregistrer" at bounding box center [941, 687] width 107 height 32
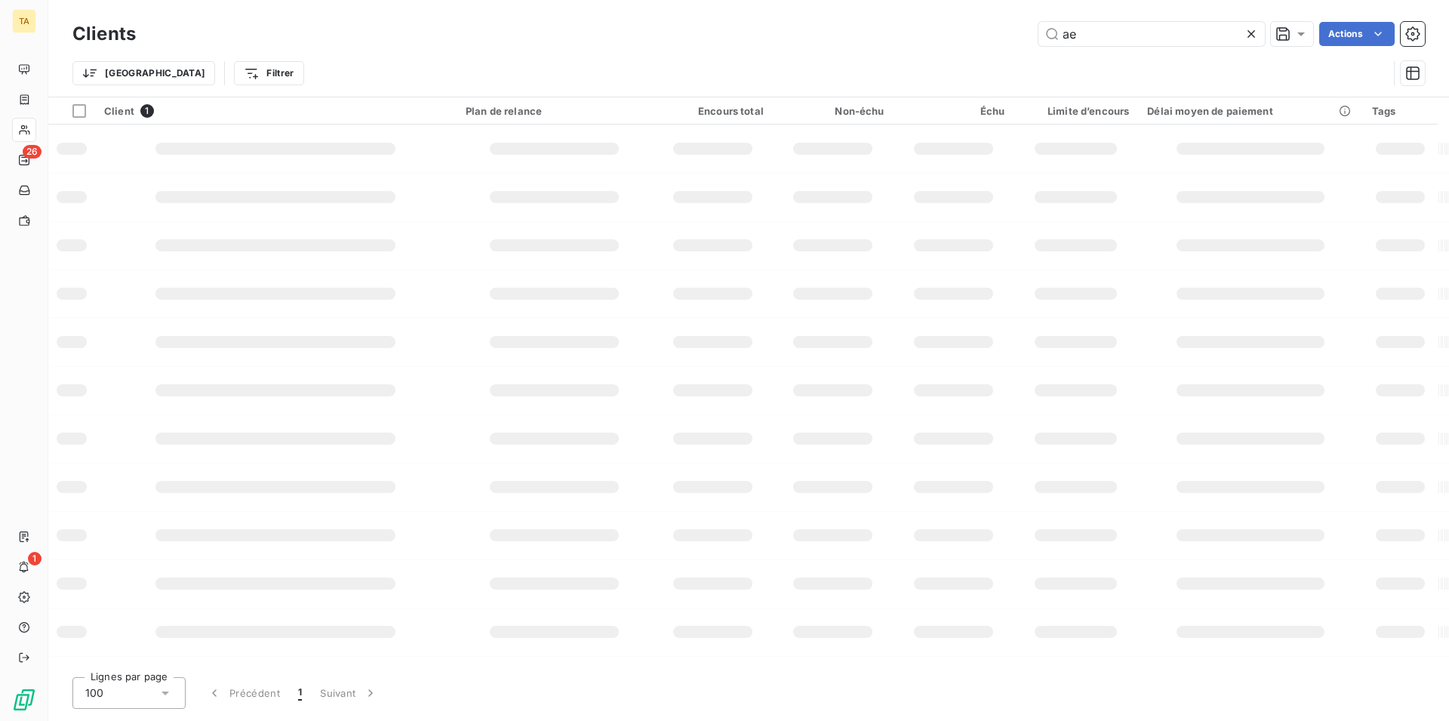
type input "a"
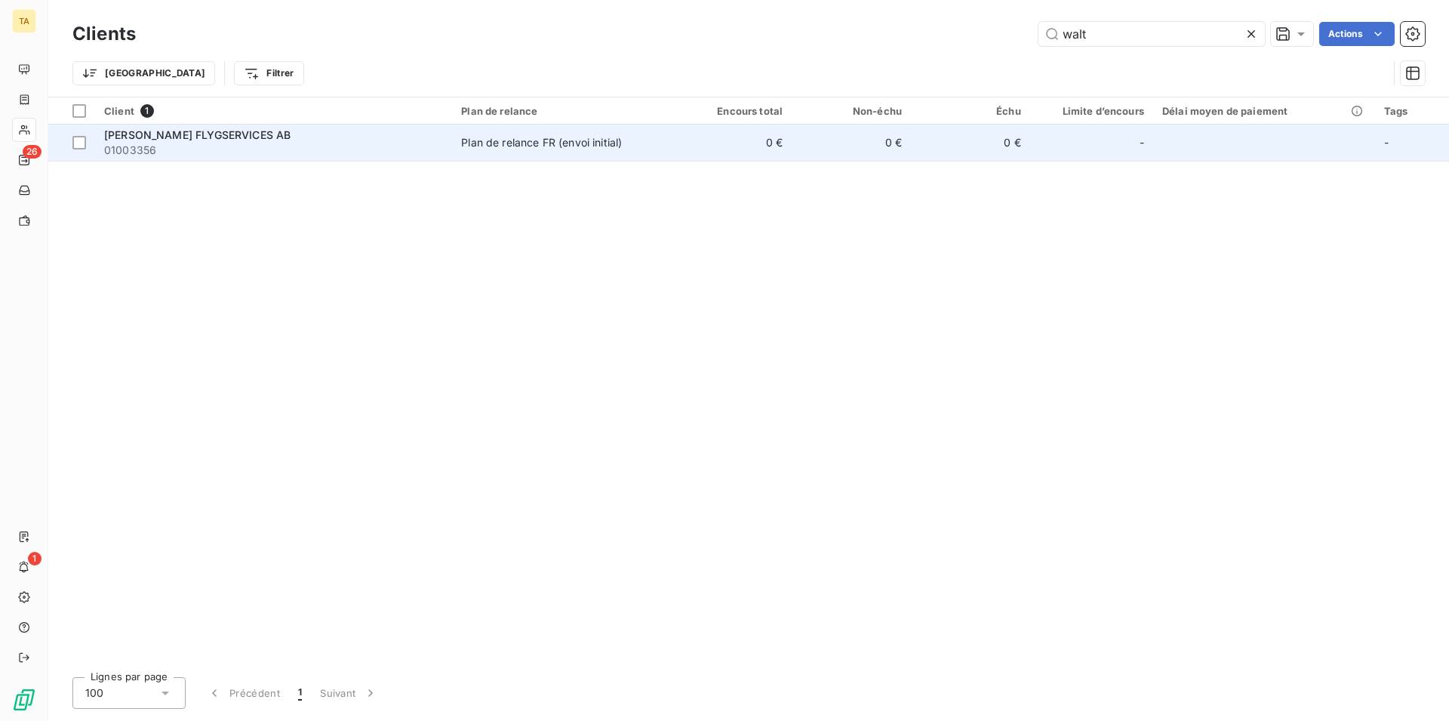
type input "walt"
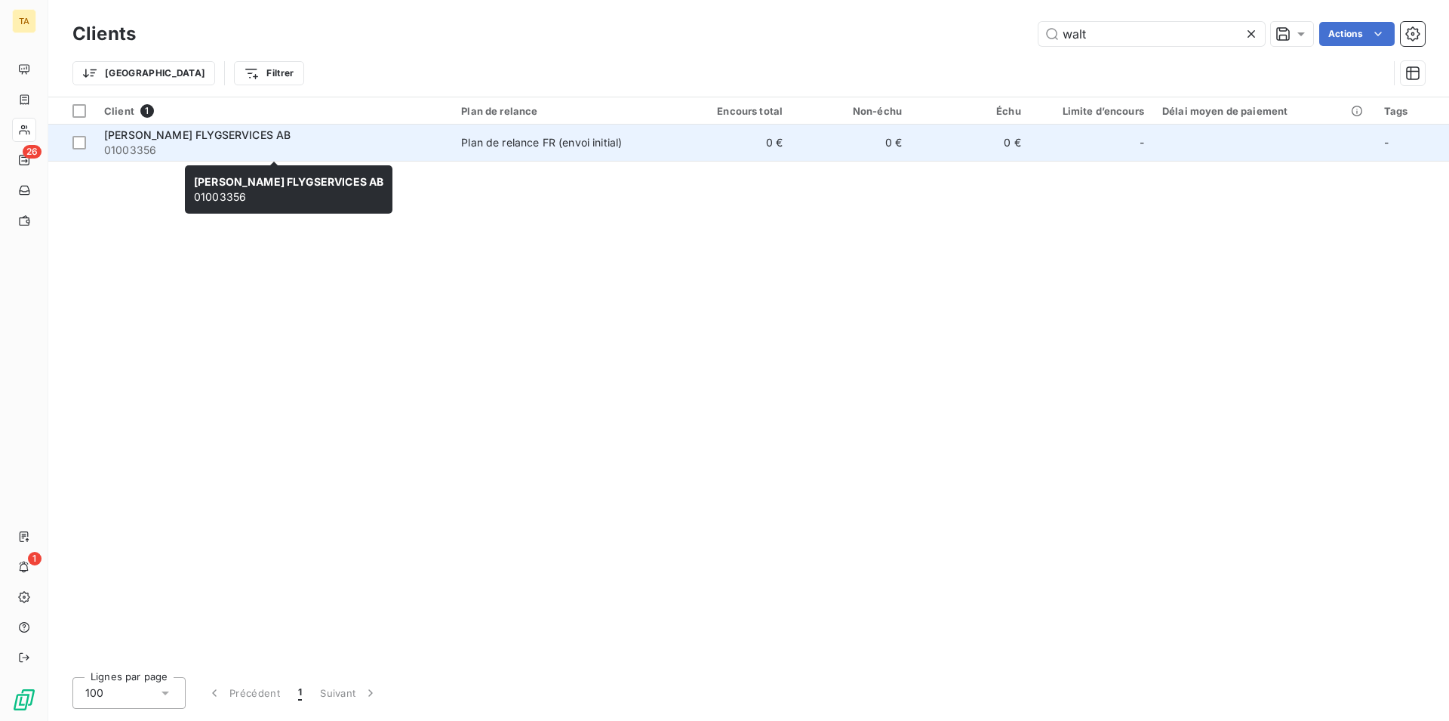
click at [164, 144] on span "01003356" at bounding box center [273, 150] width 339 height 15
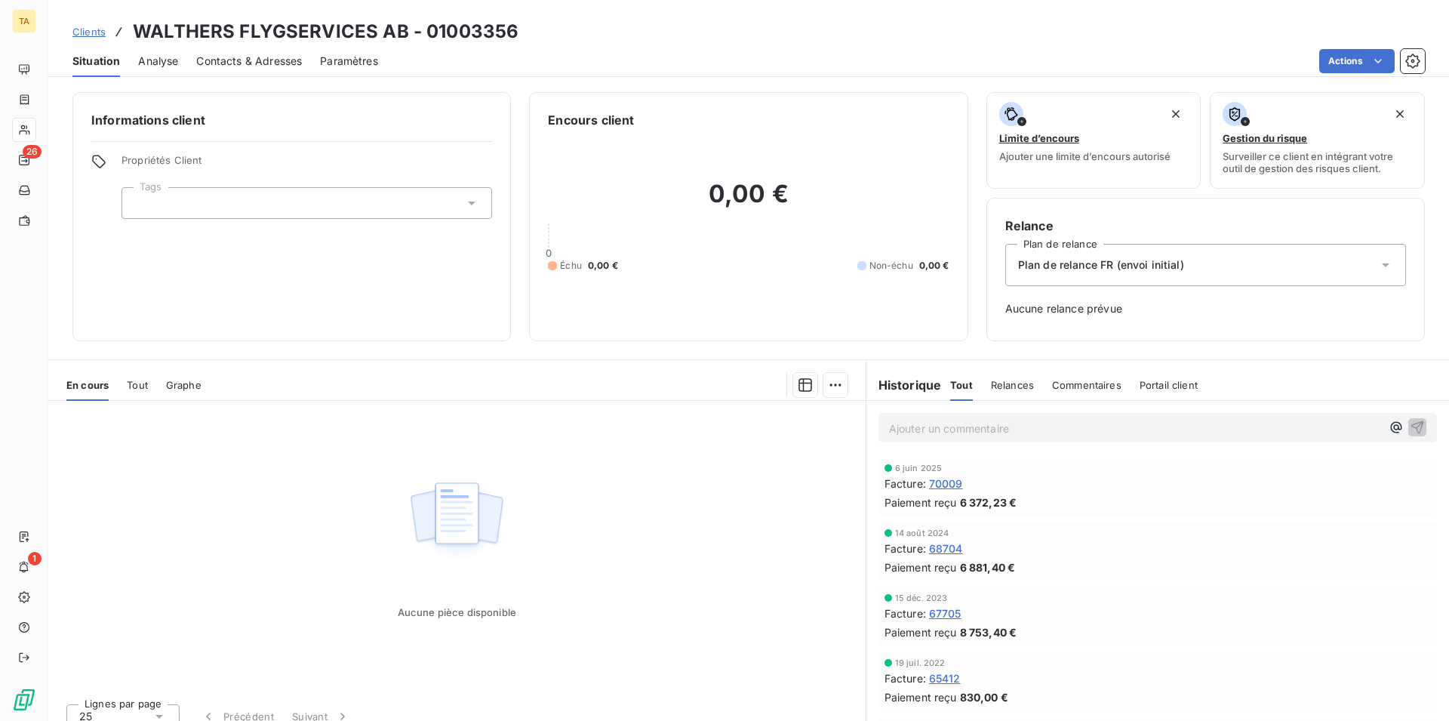
click at [258, 60] on span "Contacts & Adresses" at bounding box center [249, 61] width 106 height 15
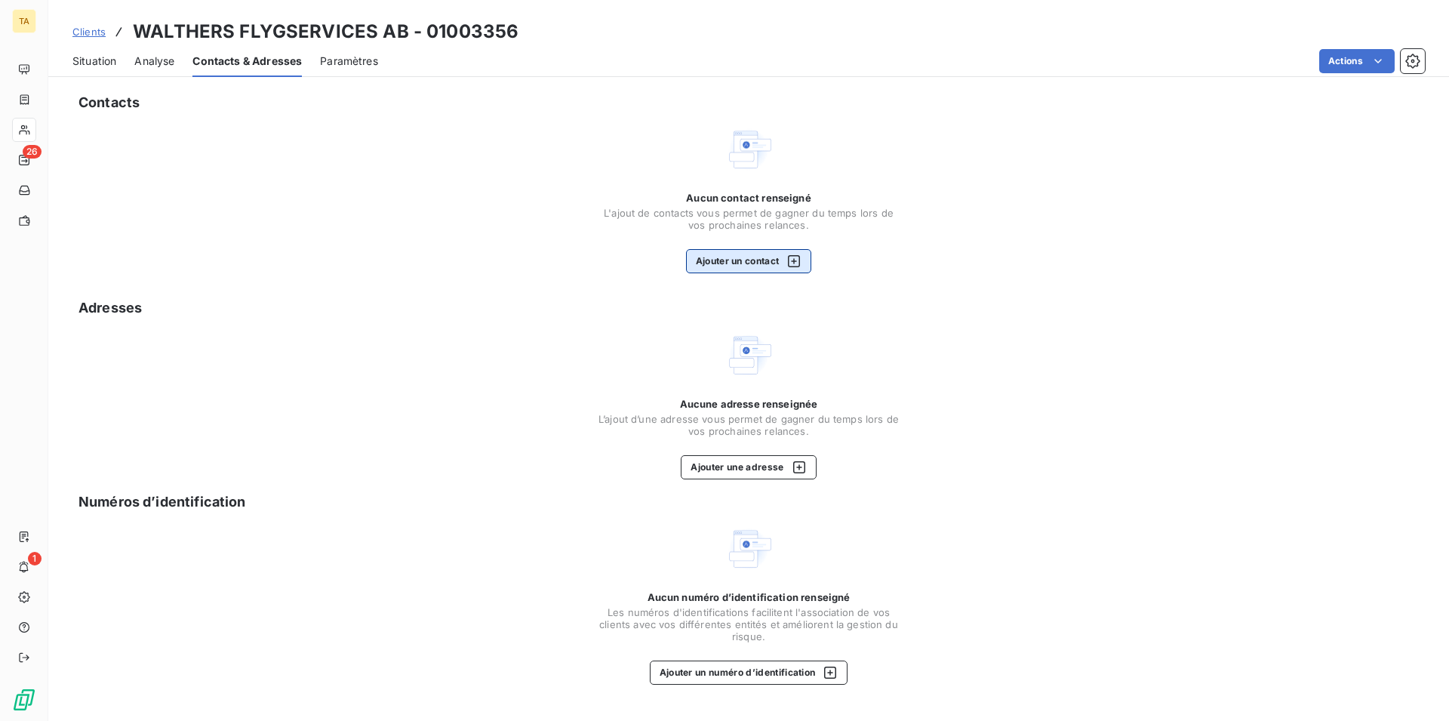
click at [734, 263] on button "Ajouter un contact" at bounding box center [749, 261] width 126 height 24
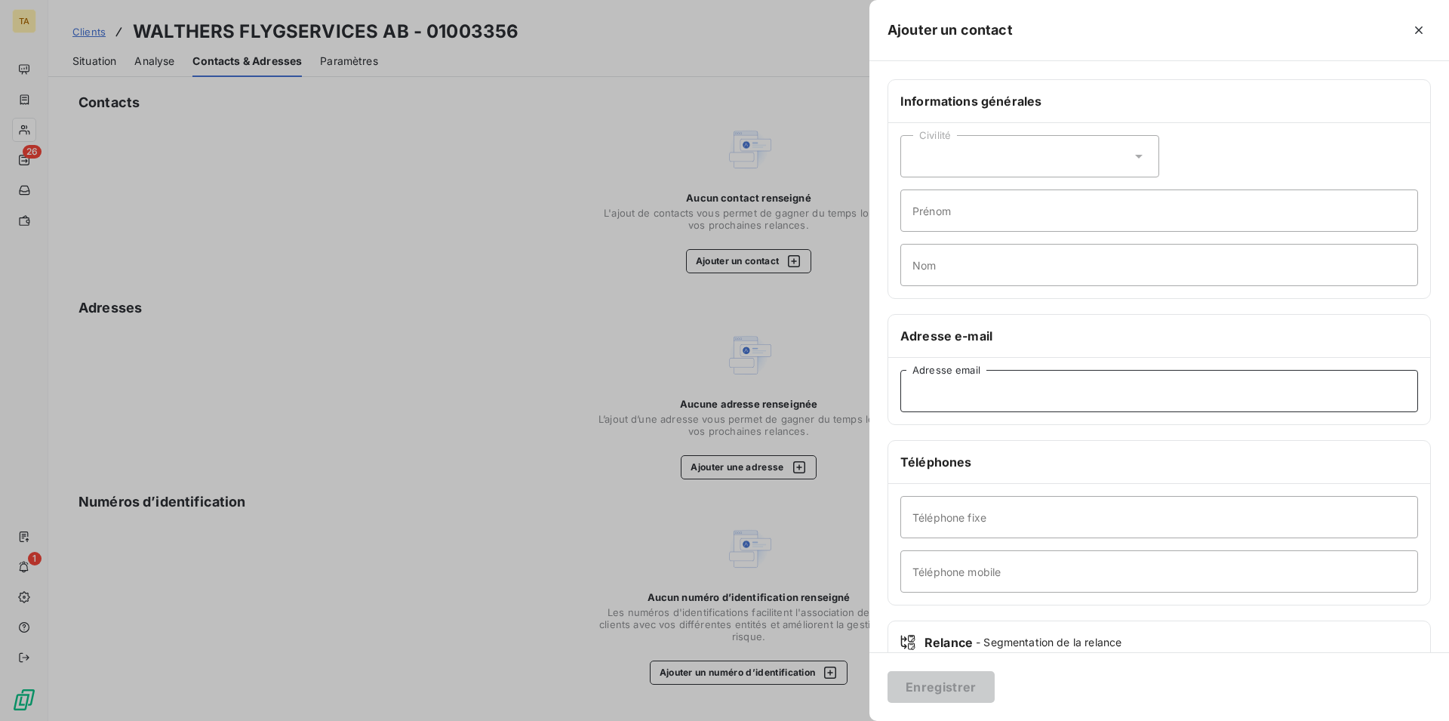
click at [1030, 400] on input "Adresse email" at bounding box center [1160, 391] width 518 height 42
type input "[EMAIL_ADDRESS][DOMAIN_NAME]"
click at [962, 695] on button "Enregistrer" at bounding box center [941, 687] width 107 height 32
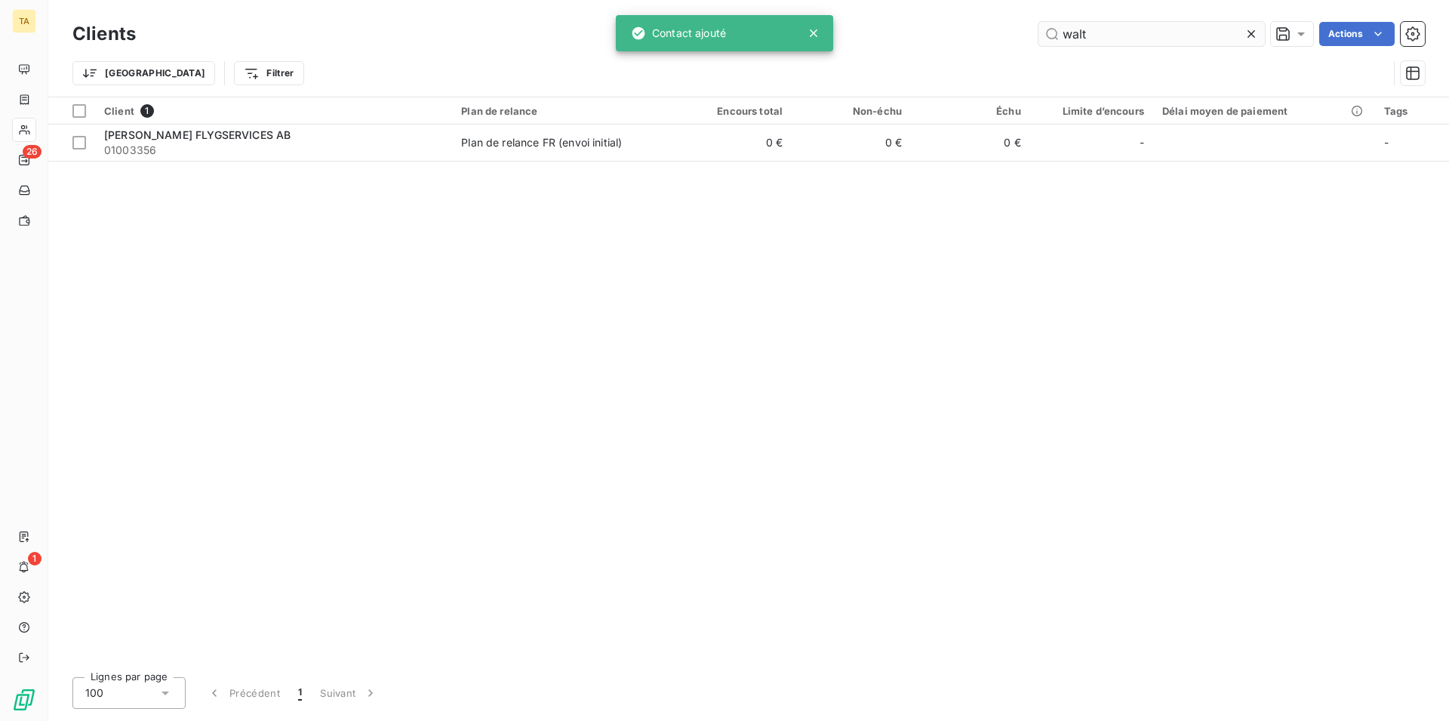
drag, startPoint x: 1109, startPoint y: 28, endPoint x: 888, endPoint y: 29, distance: 221.2
click at [1039, 29] on input "walt" at bounding box center [1152, 34] width 226 height 24
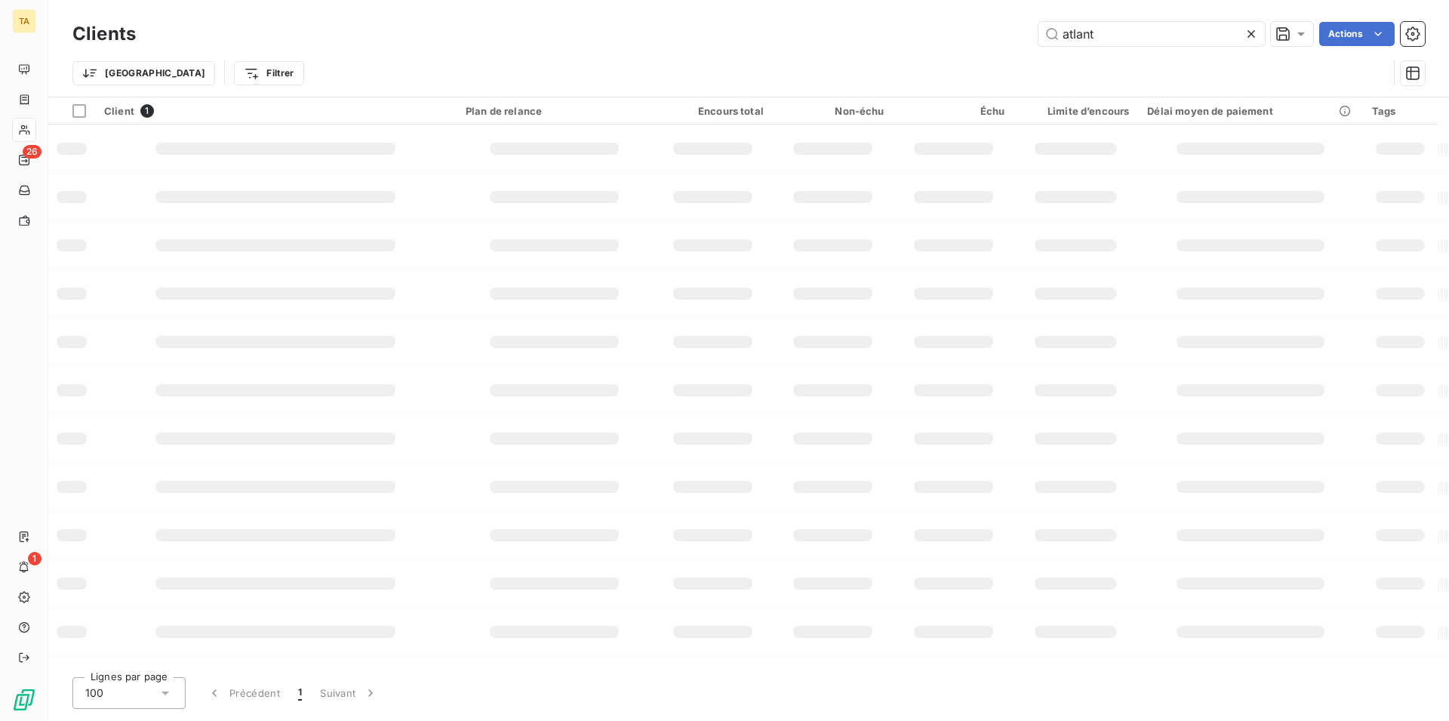
type input "atlanti"
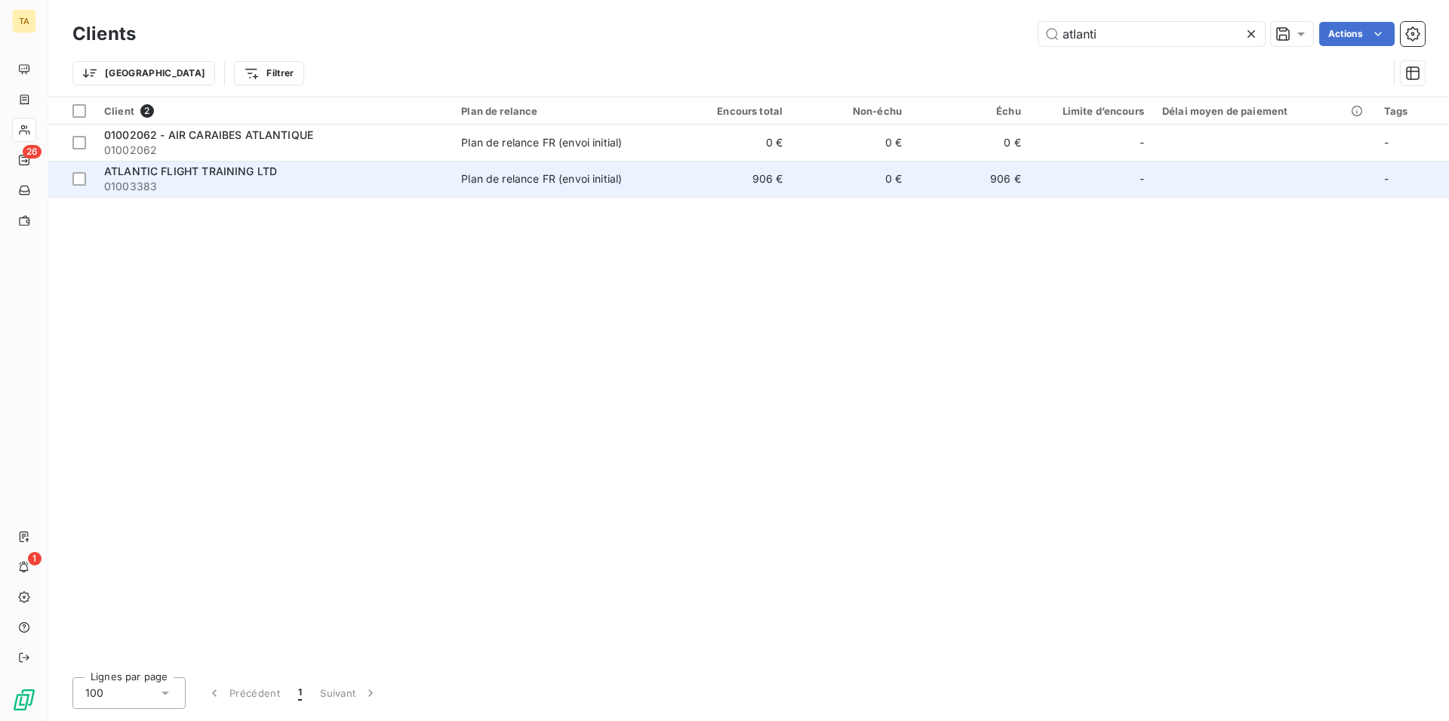
click at [222, 183] on span "01003383" at bounding box center [273, 186] width 339 height 15
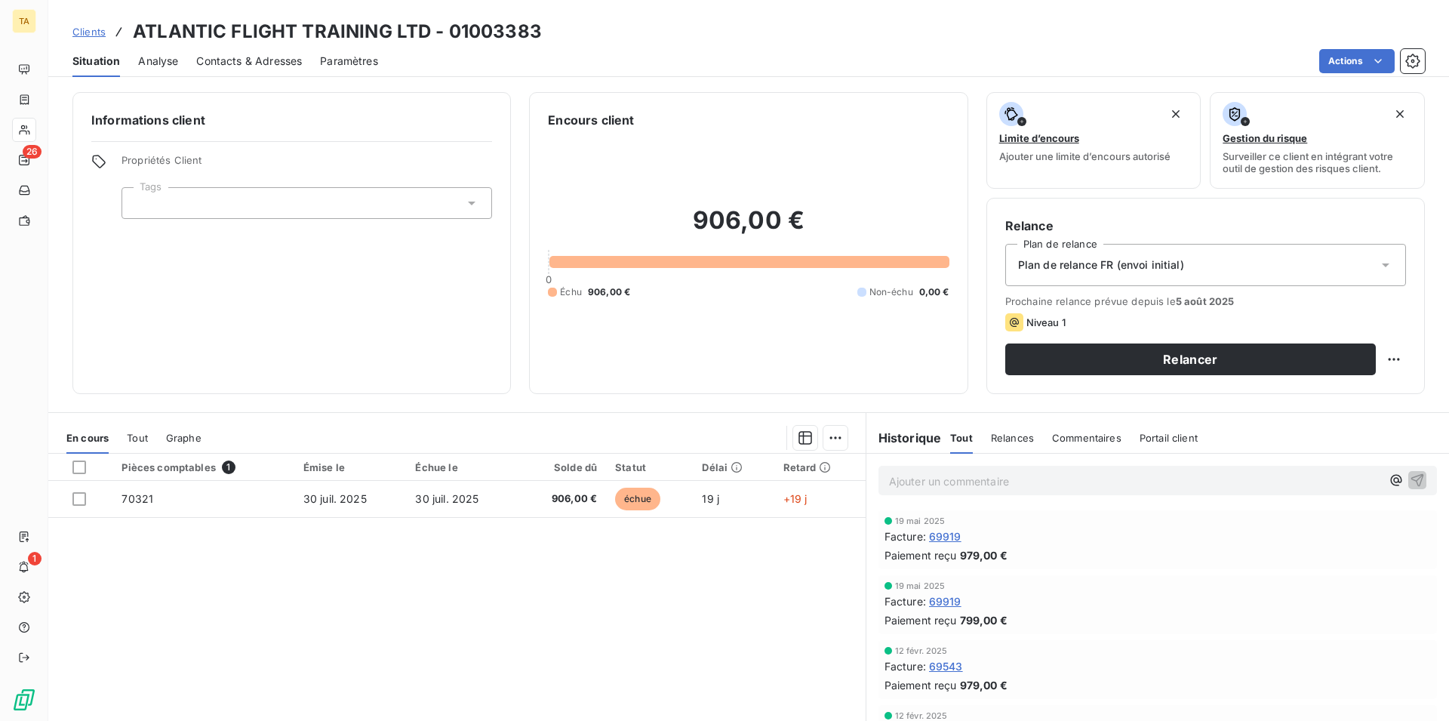
click at [258, 68] on span "Contacts & Adresses" at bounding box center [249, 61] width 106 height 15
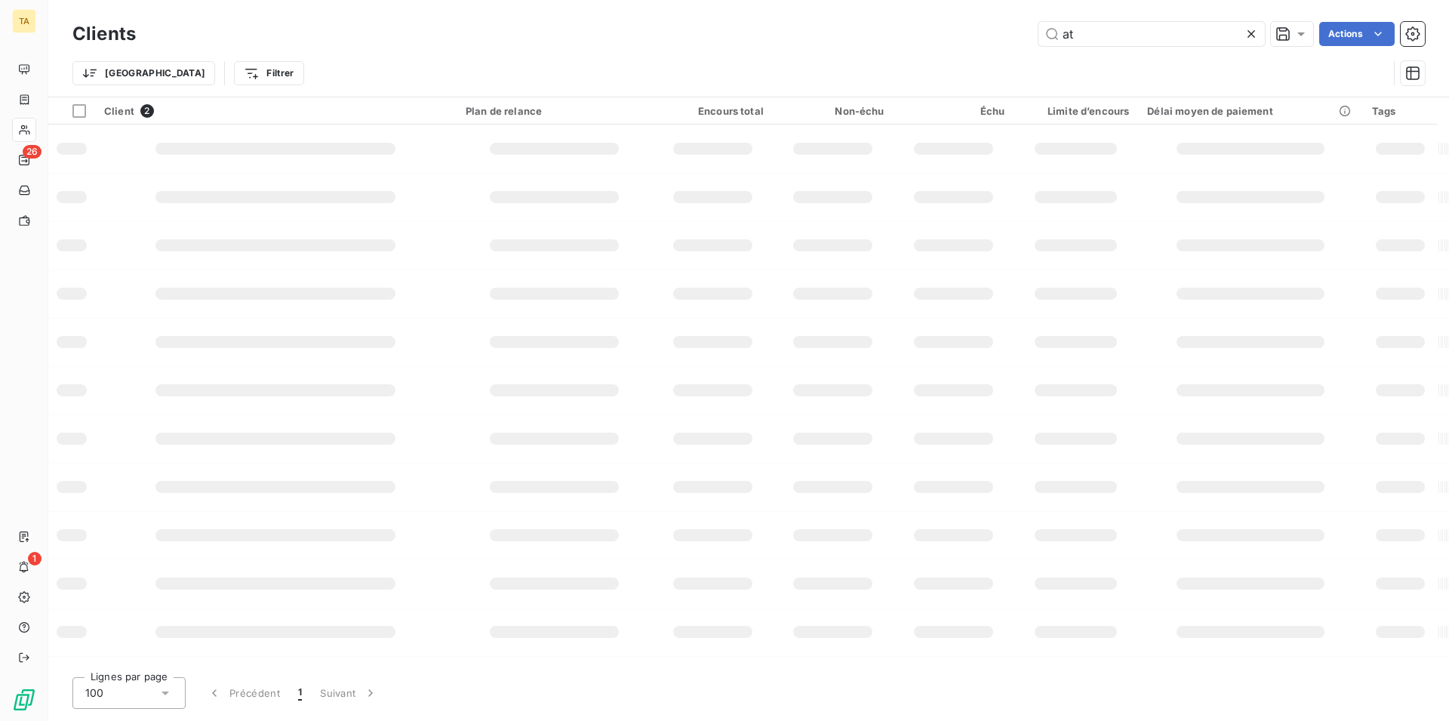
type input "a"
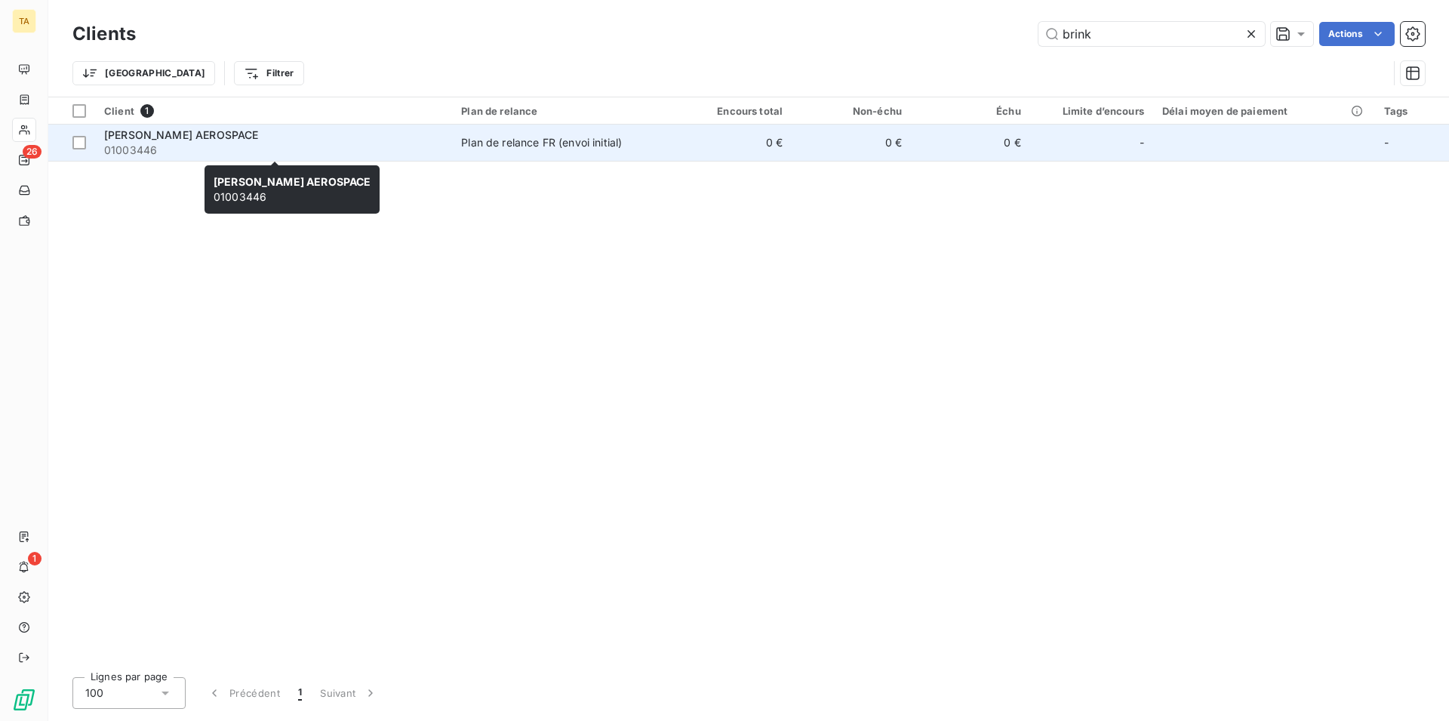
type input "brink"
click at [190, 142] on div "[PERSON_NAME] AEROSPACE" at bounding box center [273, 135] width 339 height 15
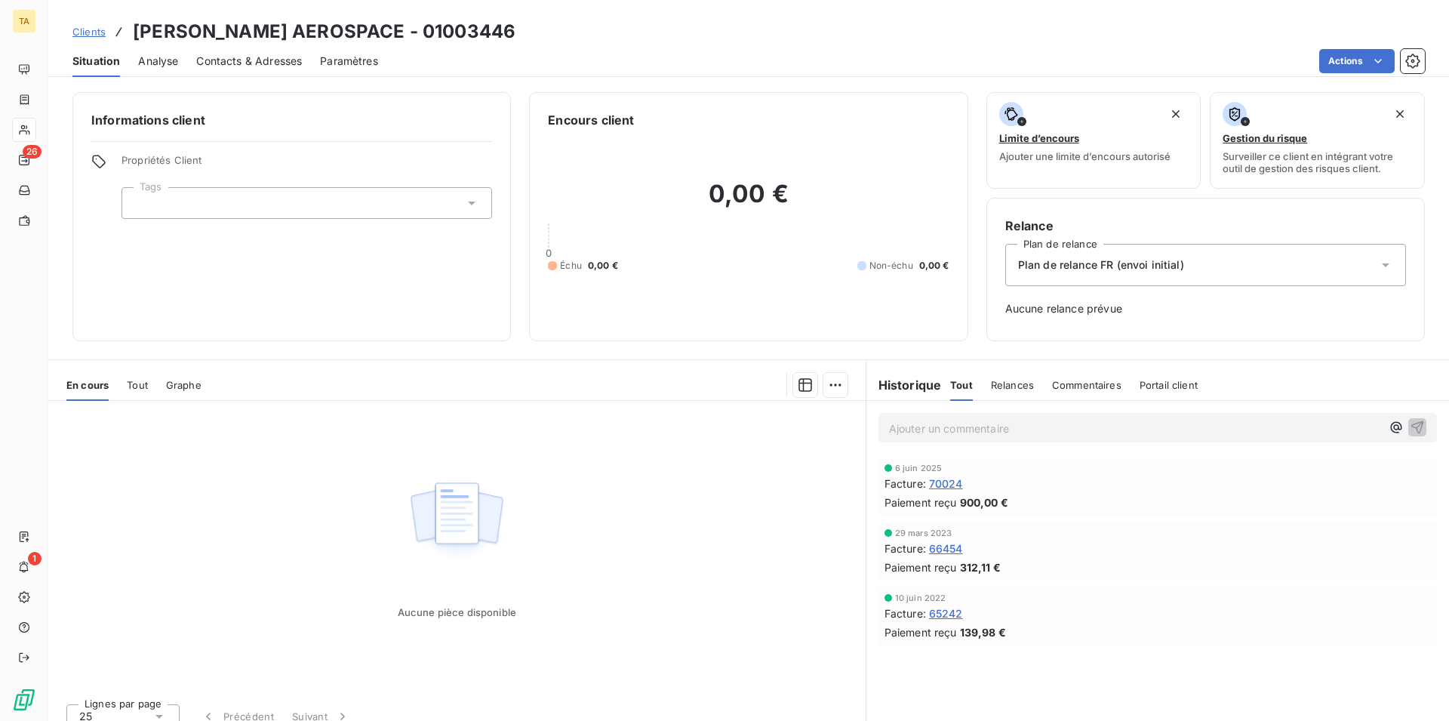
click at [245, 66] on span "Contacts & Adresses" at bounding box center [249, 61] width 106 height 15
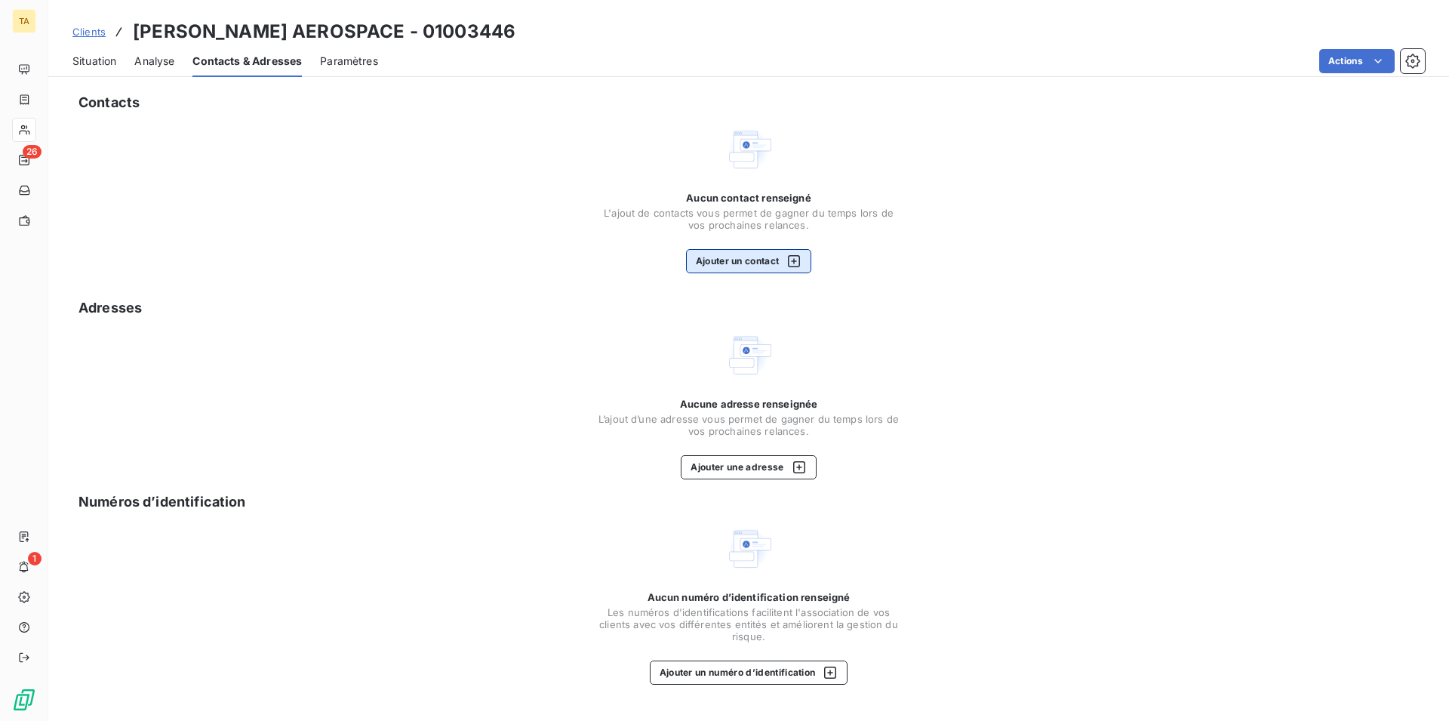
click at [757, 257] on button "Ajouter un contact" at bounding box center [749, 261] width 126 height 24
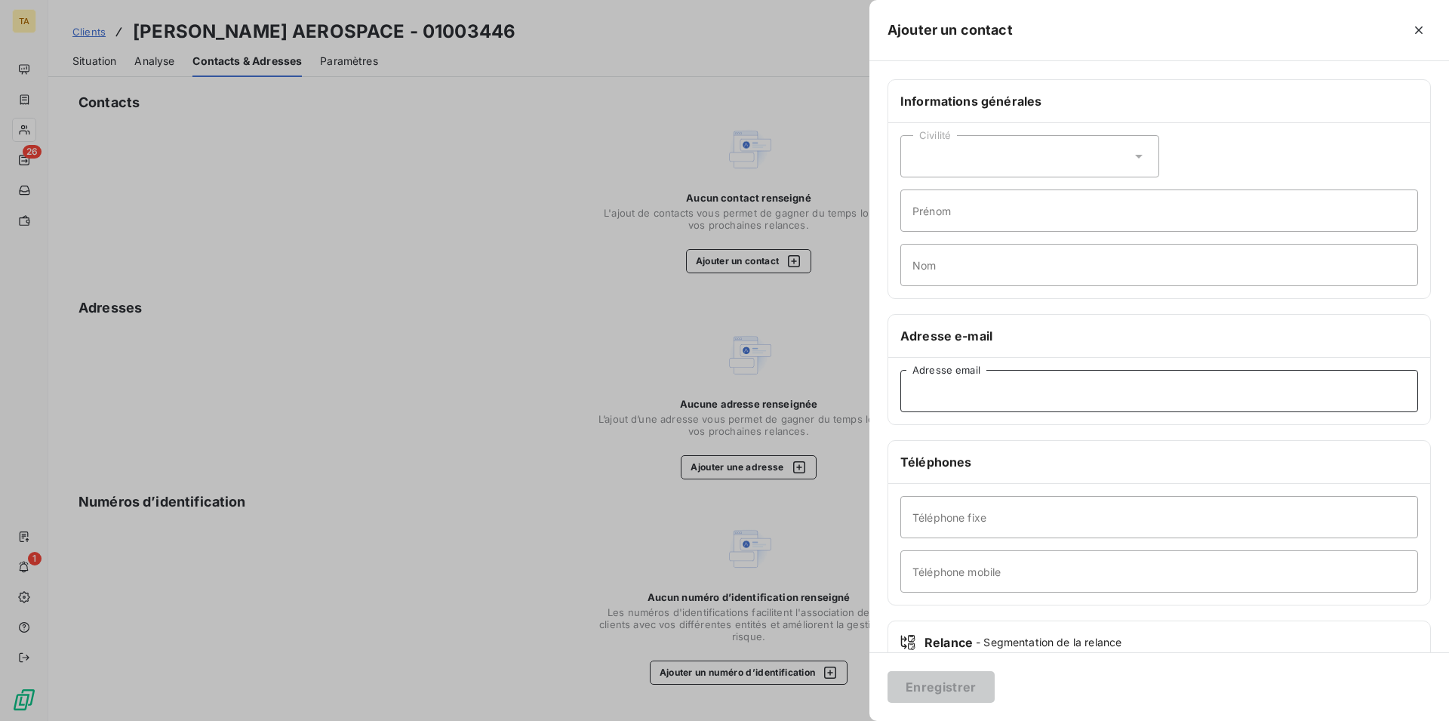
click at [1042, 403] on input "Adresse email" at bounding box center [1160, 391] width 518 height 42
type input "[EMAIL_ADDRESS][DOMAIN_NAME]"
click at [929, 678] on button "Enregistrer" at bounding box center [941, 687] width 107 height 32
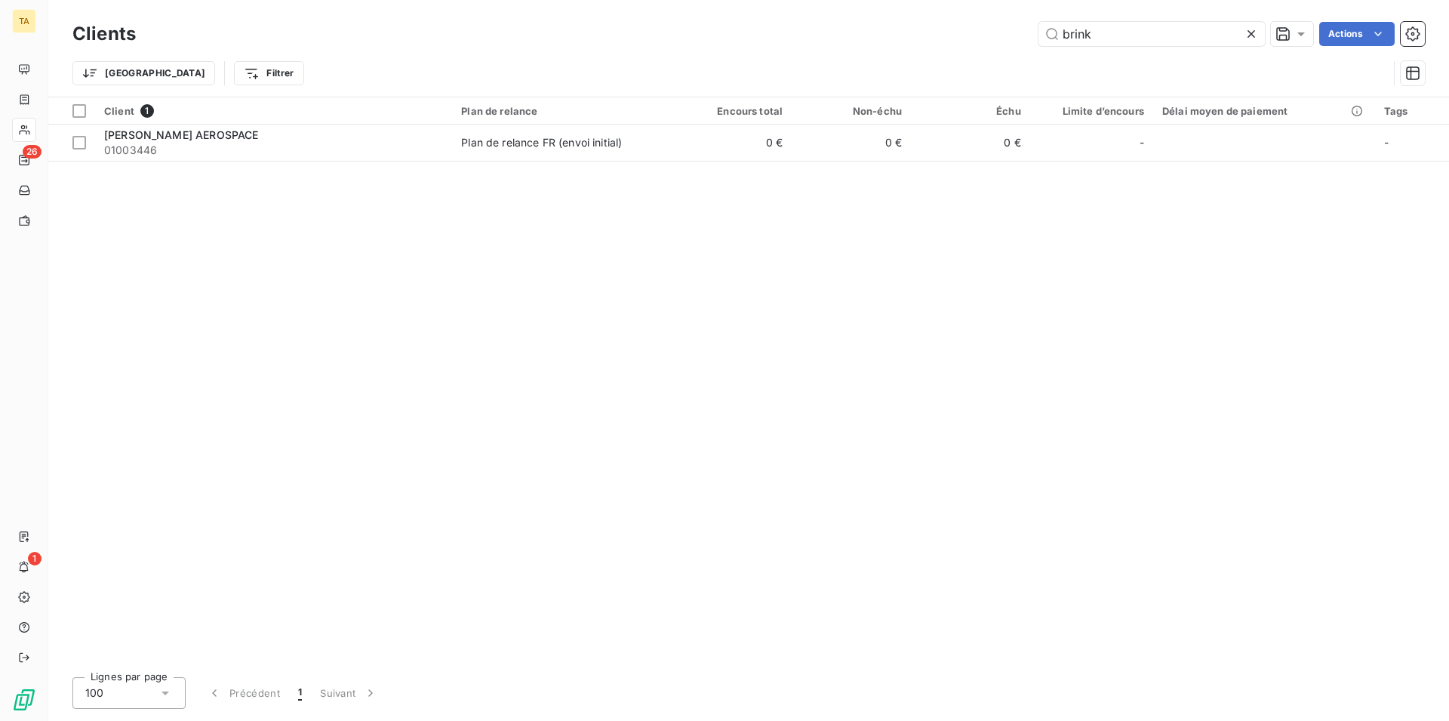
drag, startPoint x: 1095, startPoint y: 31, endPoint x: 959, endPoint y: 2, distance: 138.9
click at [1039, 22] on input "brink" at bounding box center [1152, 34] width 226 height 24
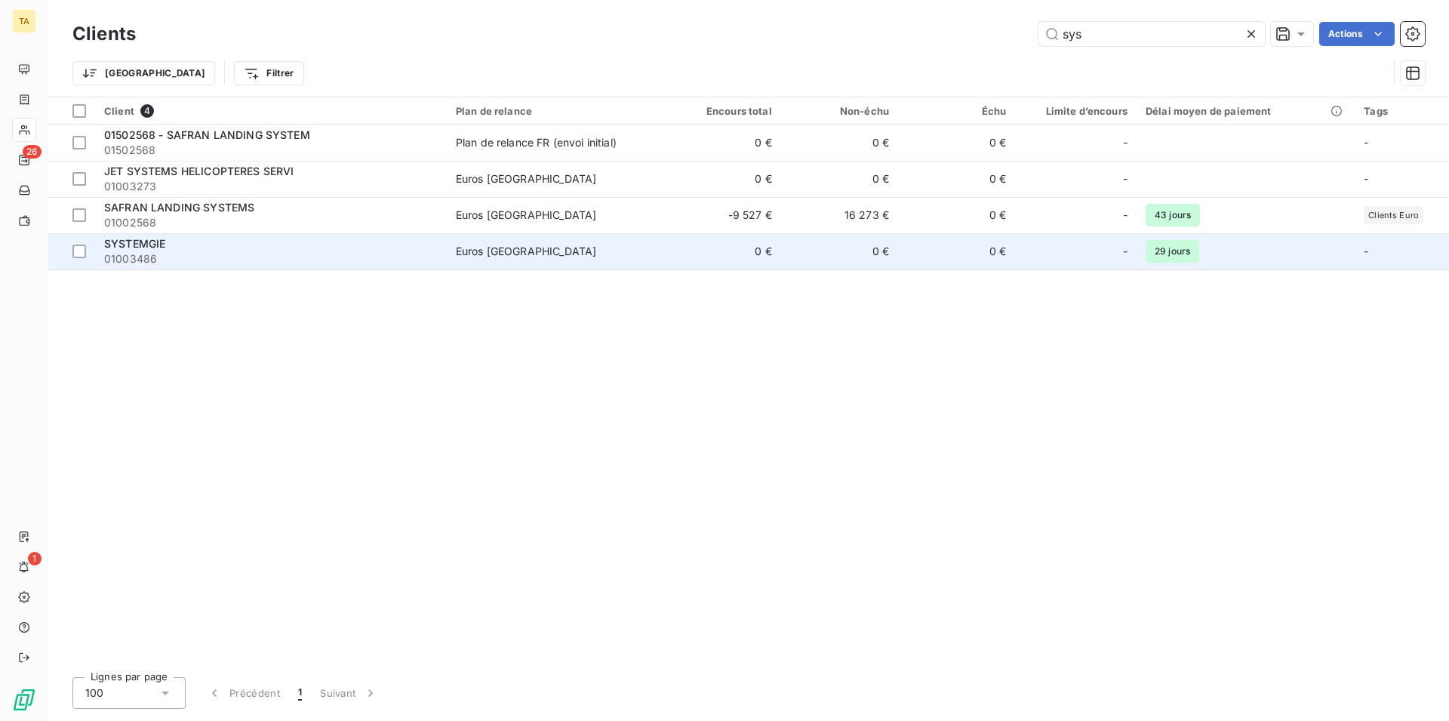
click at [147, 243] on span "SYSTEMGIE" at bounding box center [134, 243] width 61 height 13
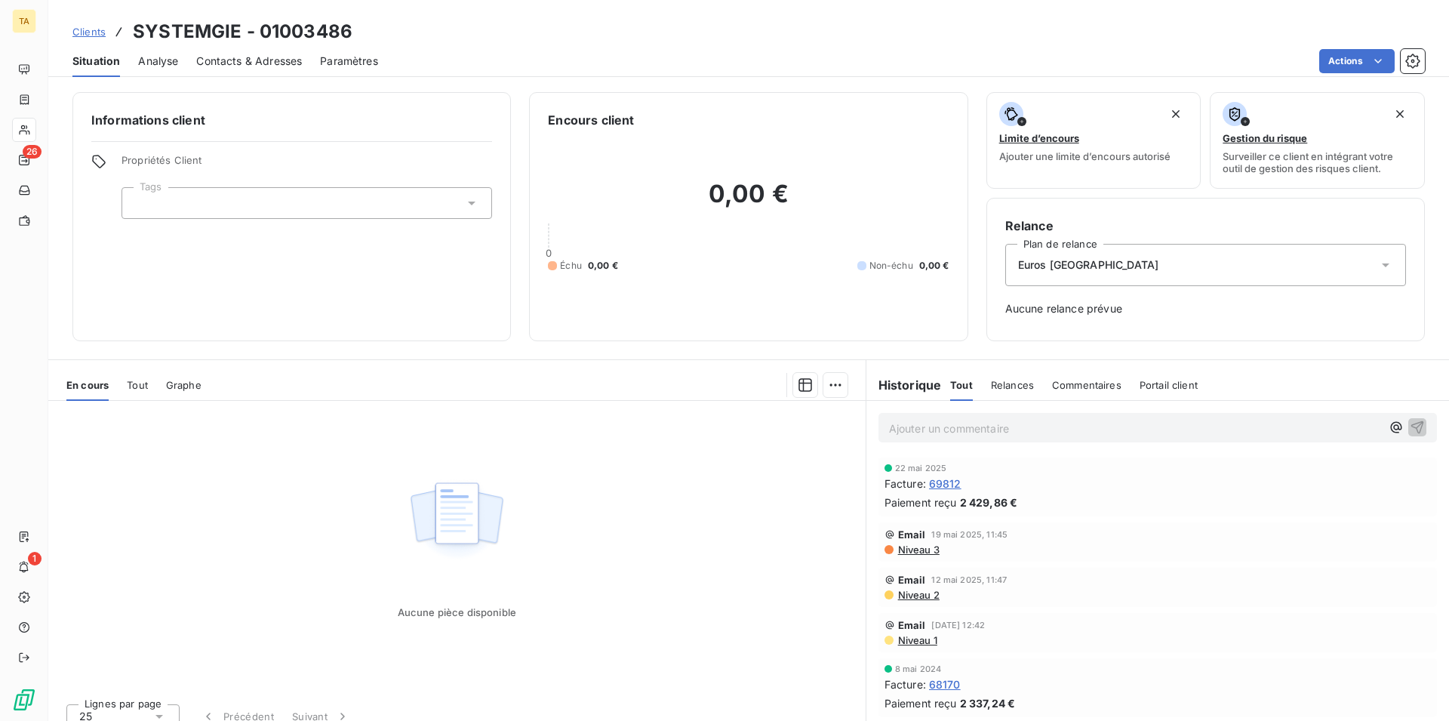
click at [228, 60] on span "Contacts & Adresses" at bounding box center [249, 61] width 106 height 15
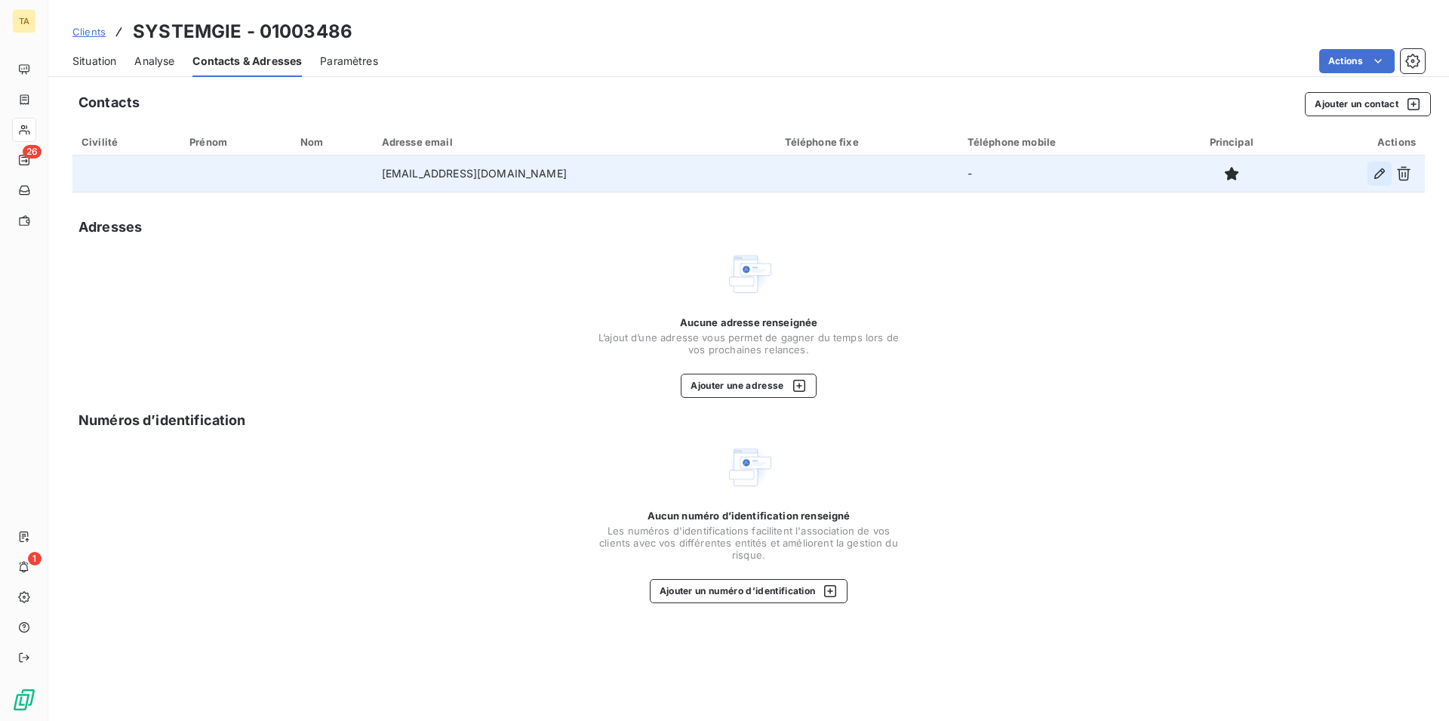
click at [1375, 179] on icon "button" at bounding box center [1379, 173] width 15 height 15
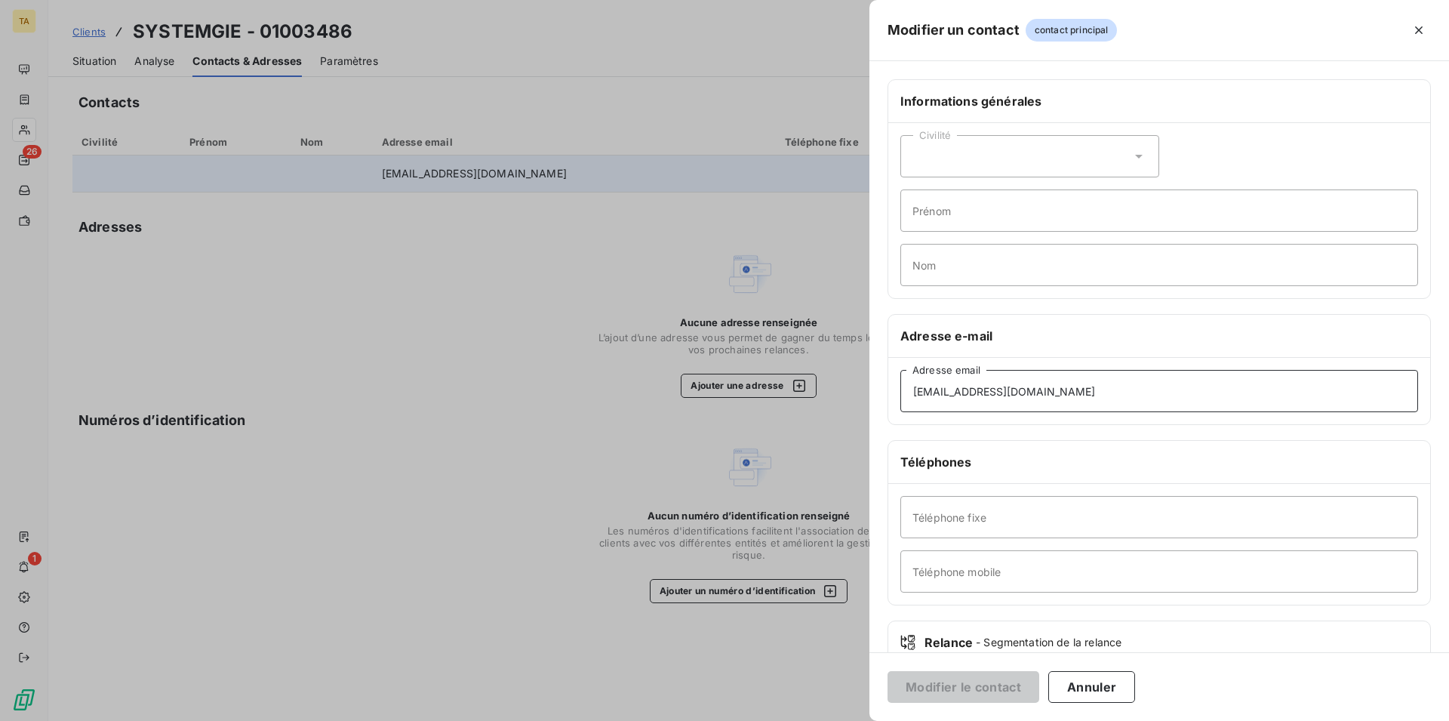
click at [1105, 397] on input "[EMAIL_ADDRESS][DOMAIN_NAME]" at bounding box center [1160, 391] width 518 height 42
click at [1021, 682] on button "Modifier le contact" at bounding box center [964, 687] width 152 height 32
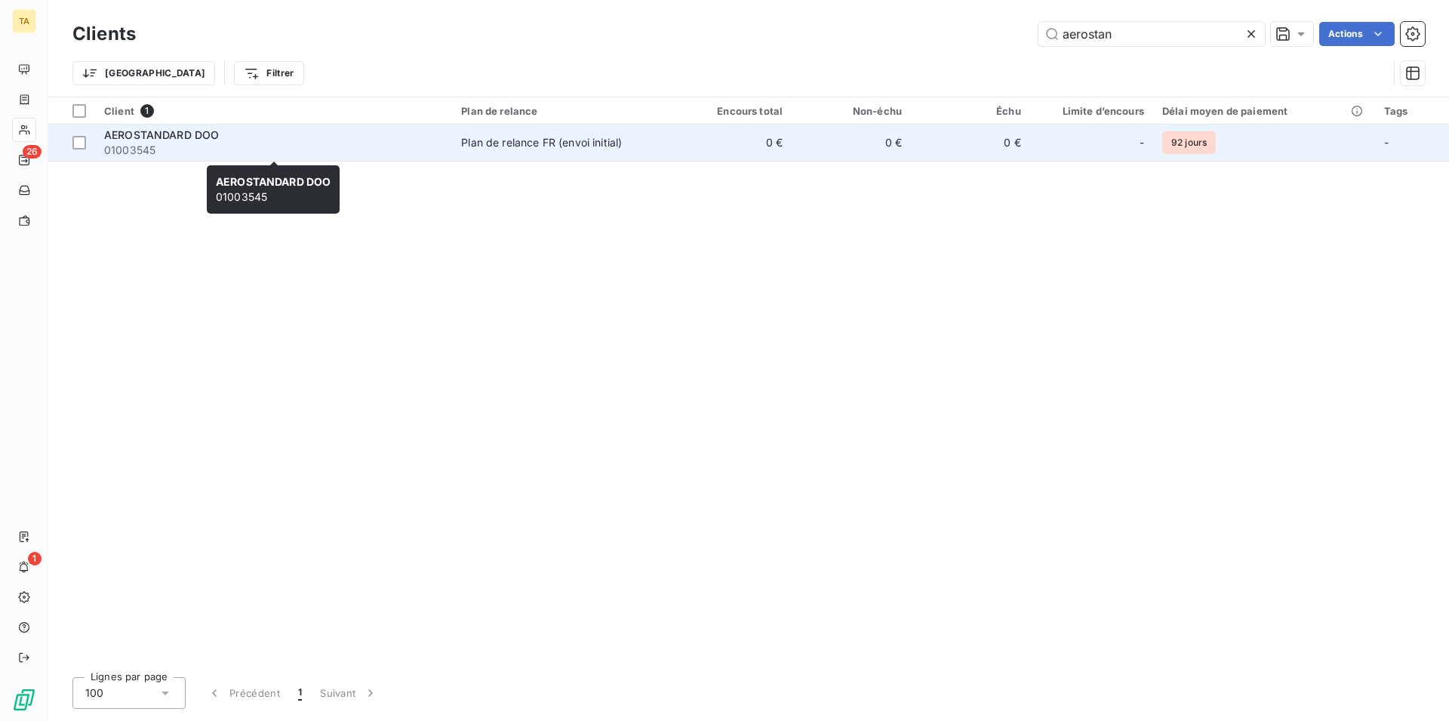
click at [164, 139] on span "AEROSTANDARD DOO" at bounding box center [161, 134] width 115 height 13
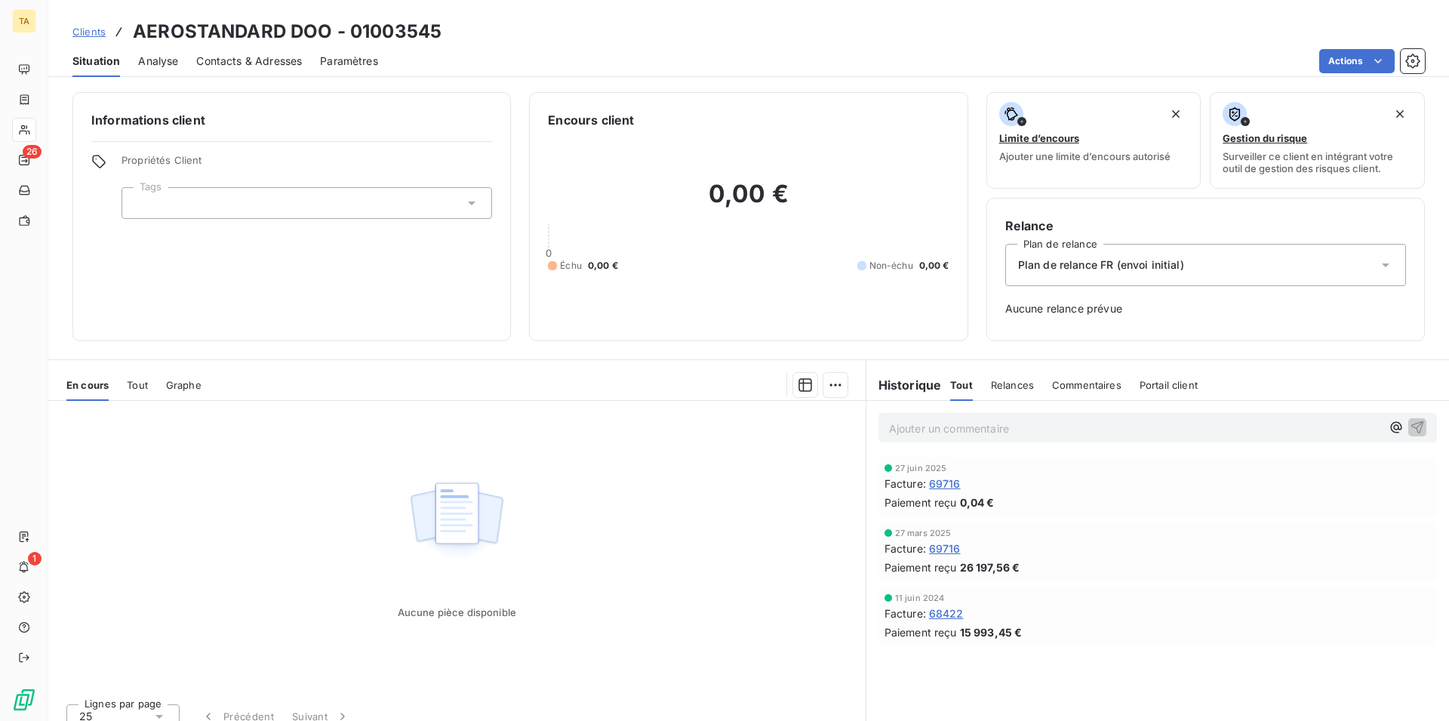
click at [285, 55] on span "Contacts & Adresses" at bounding box center [249, 61] width 106 height 15
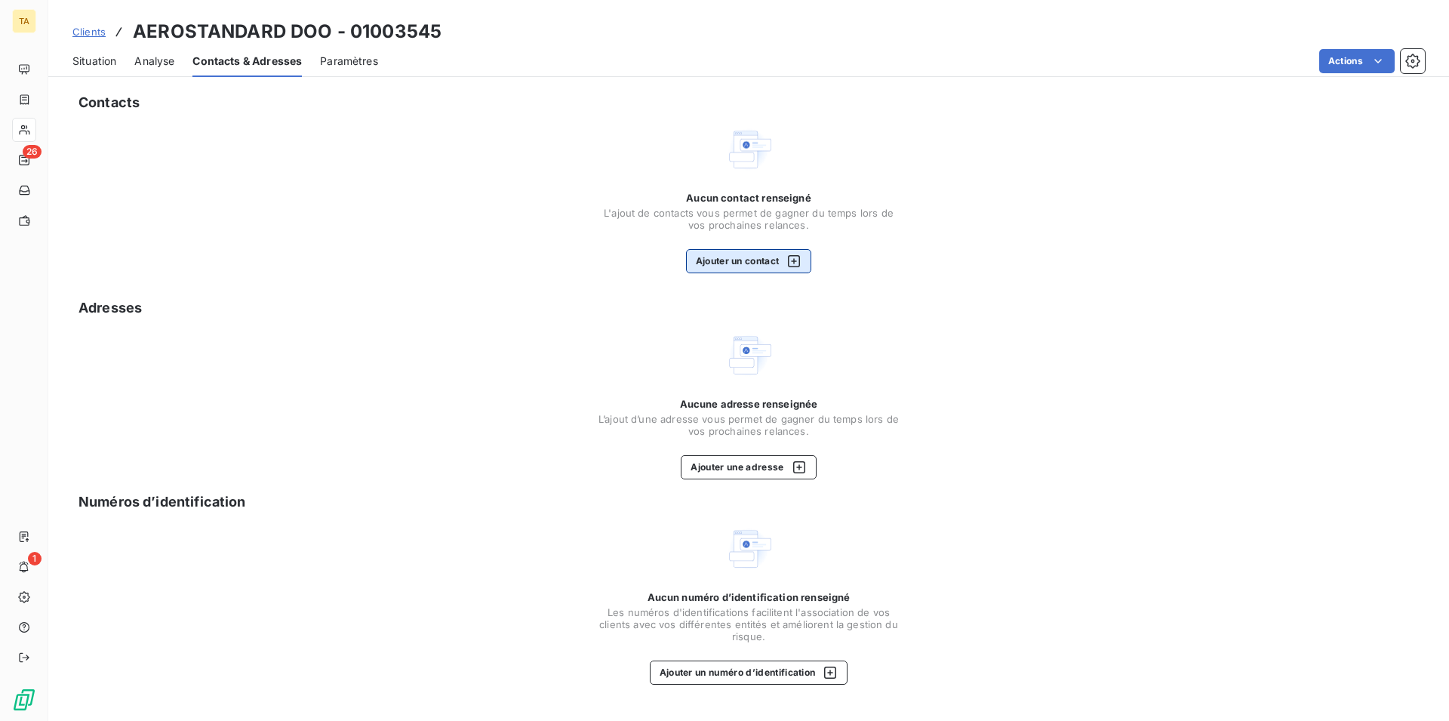
click at [743, 260] on button "Ajouter un contact" at bounding box center [749, 261] width 126 height 24
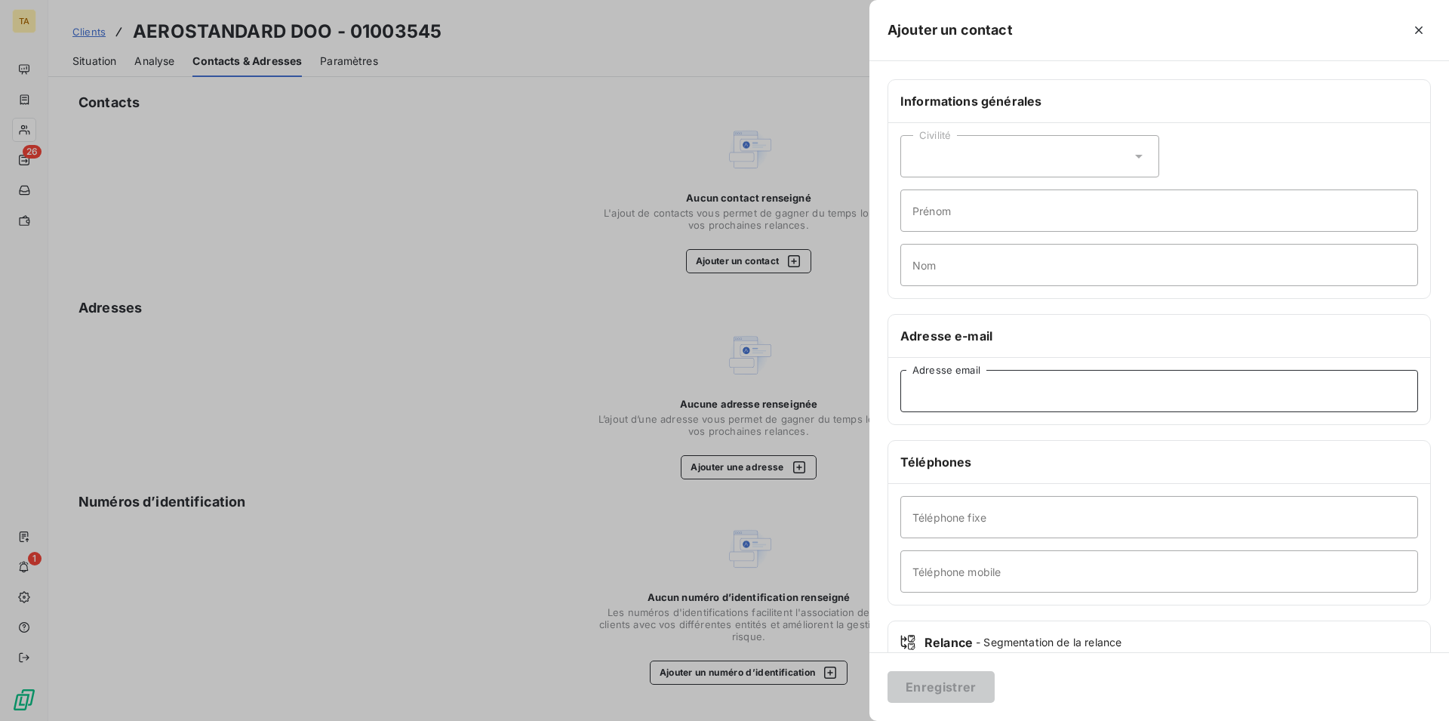
click at [1021, 386] on input "Adresse email" at bounding box center [1160, 391] width 518 height 42
click at [942, 679] on button "Enregistrer" at bounding box center [941, 687] width 107 height 32
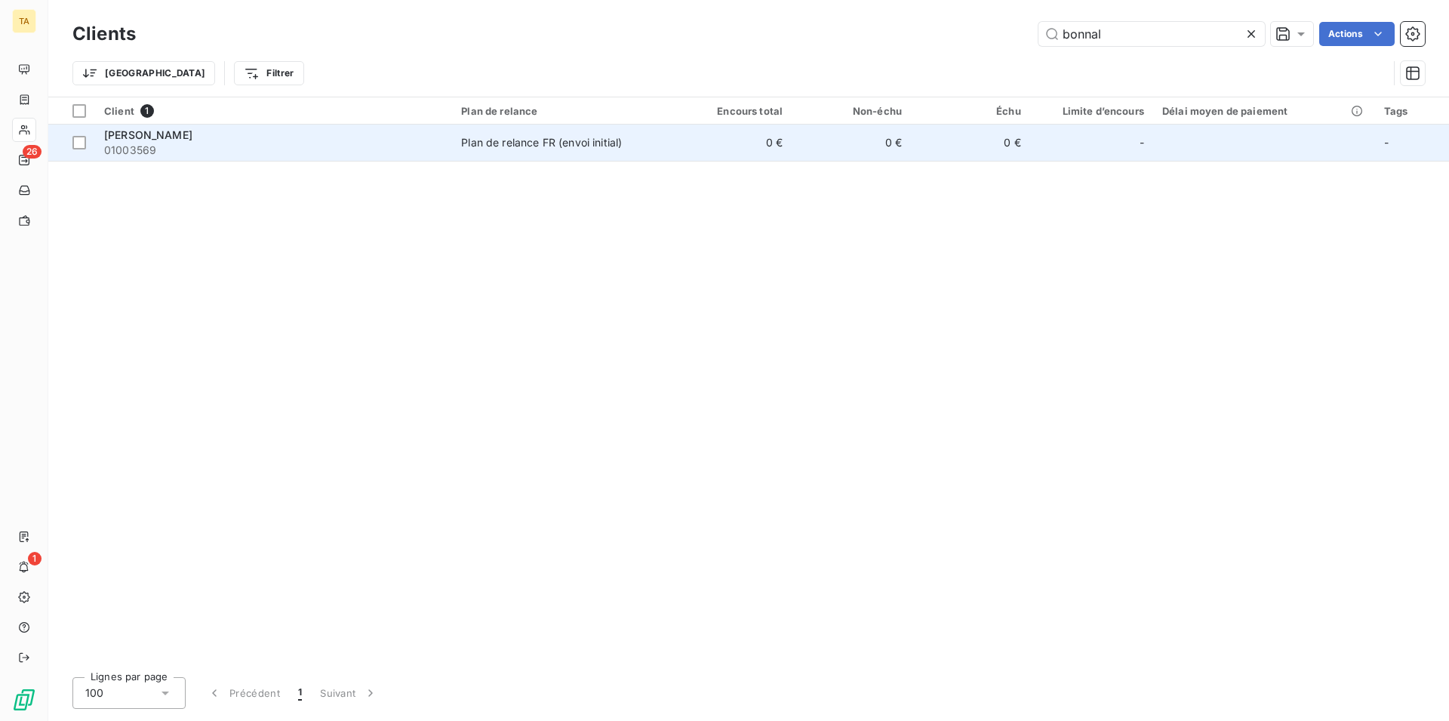
click at [126, 147] on span "01003569" at bounding box center [273, 150] width 339 height 15
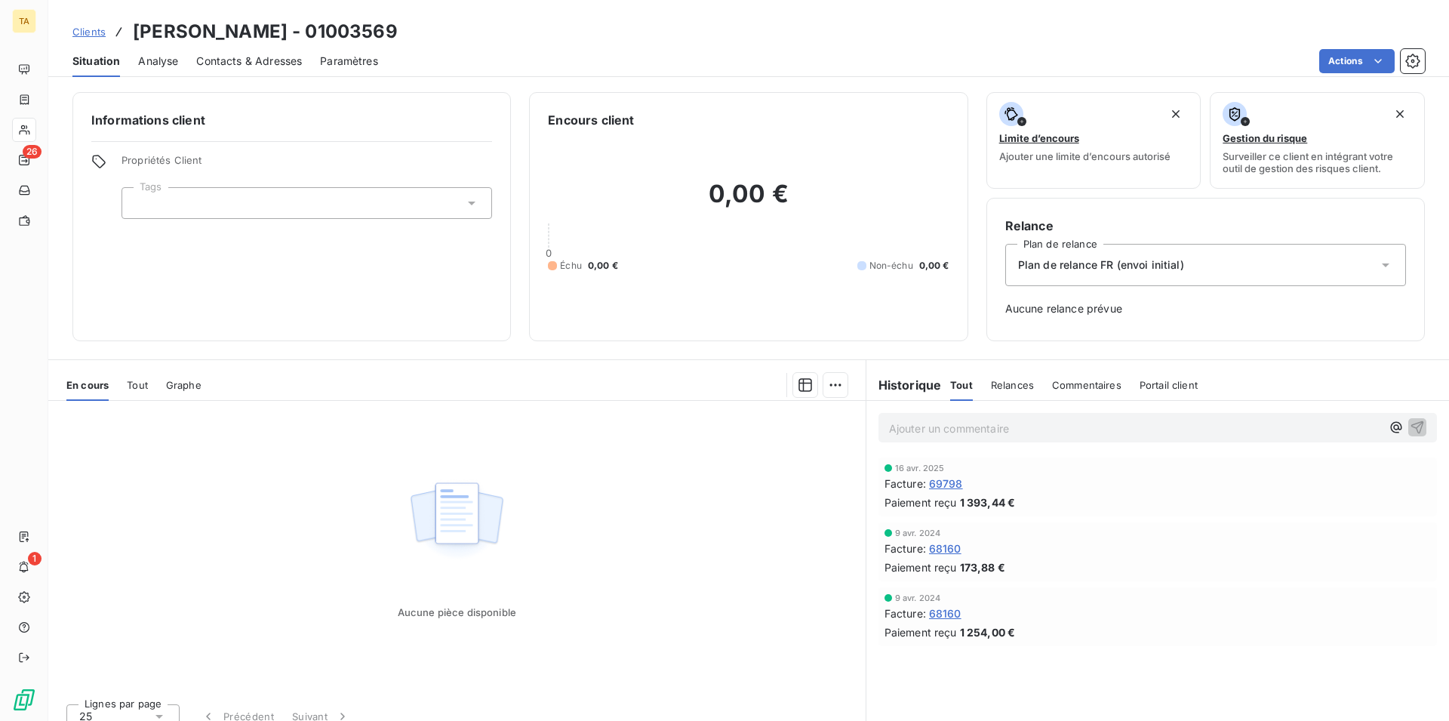
click at [247, 65] on span "Contacts & Adresses" at bounding box center [249, 61] width 106 height 15
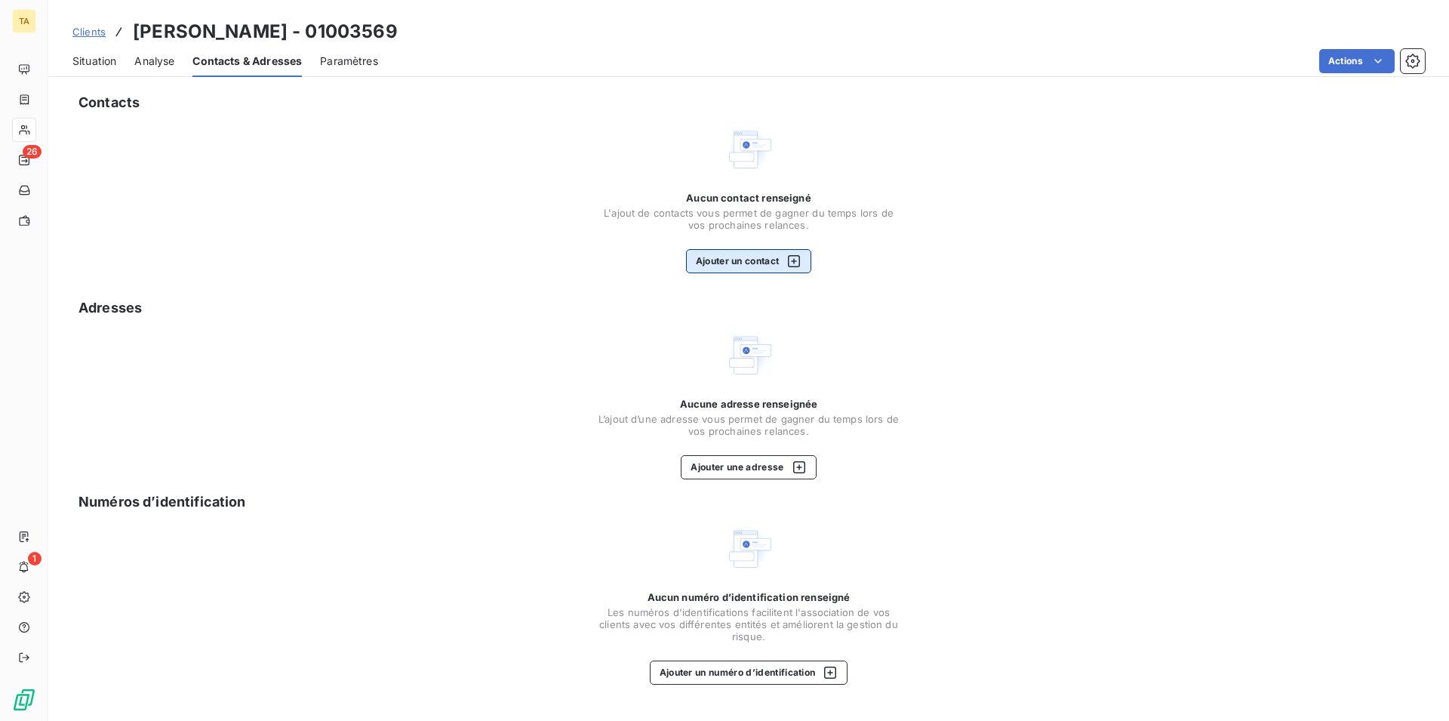
click at [765, 262] on button "Ajouter un contact" at bounding box center [749, 261] width 126 height 24
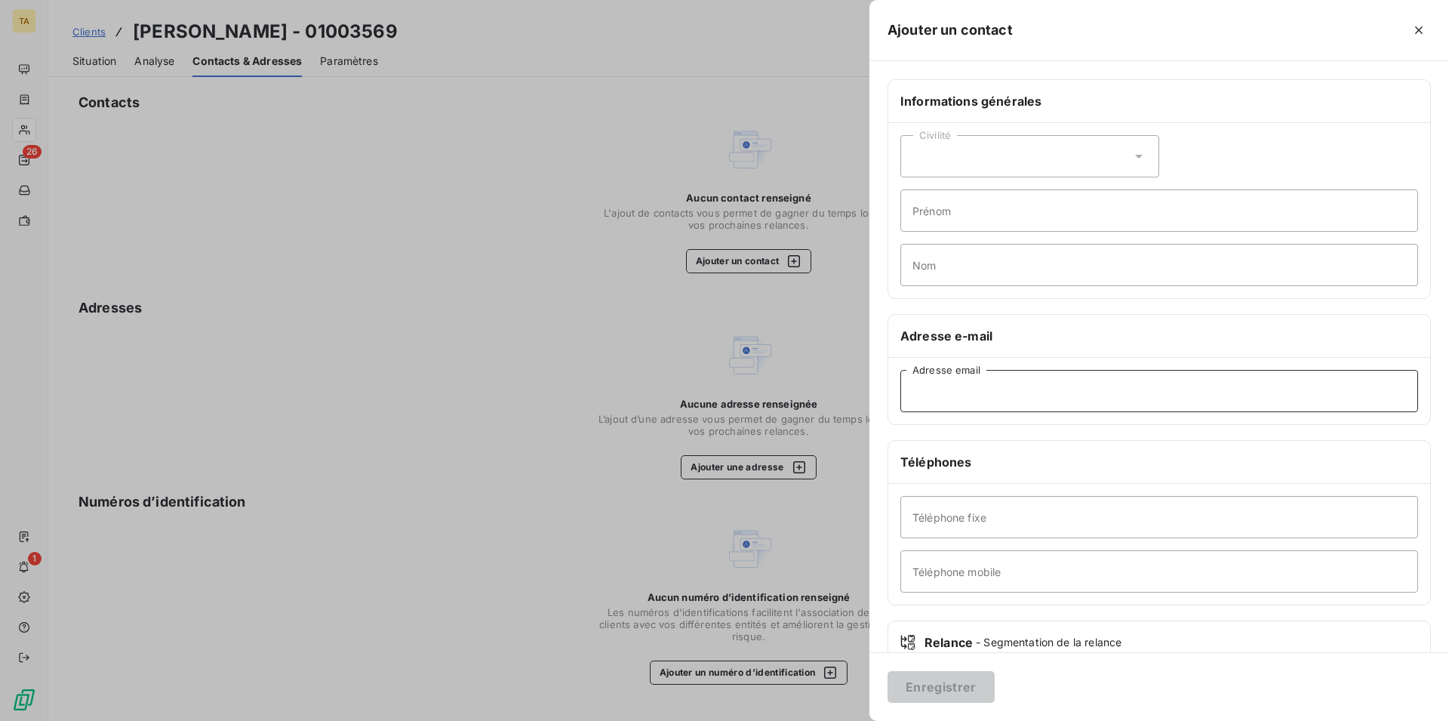
click at [1008, 399] on input "Adresse email" at bounding box center [1160, 391] width 518 height 42
click at [953, 698] on button "Enregistrer" at bounding box center [941, 687] width 107 height 32
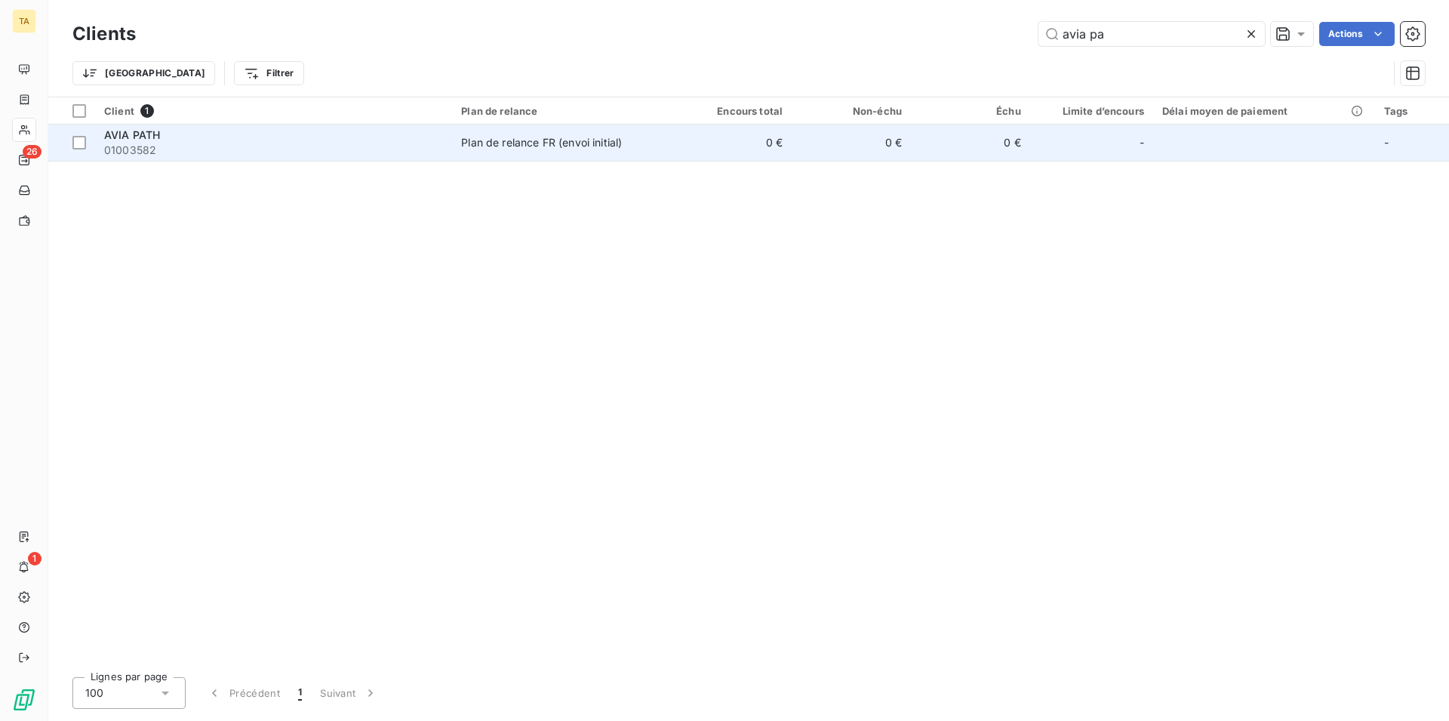
click at [148, 146] on span "01003582" at bounding box center [273, 150] width 339 height 15
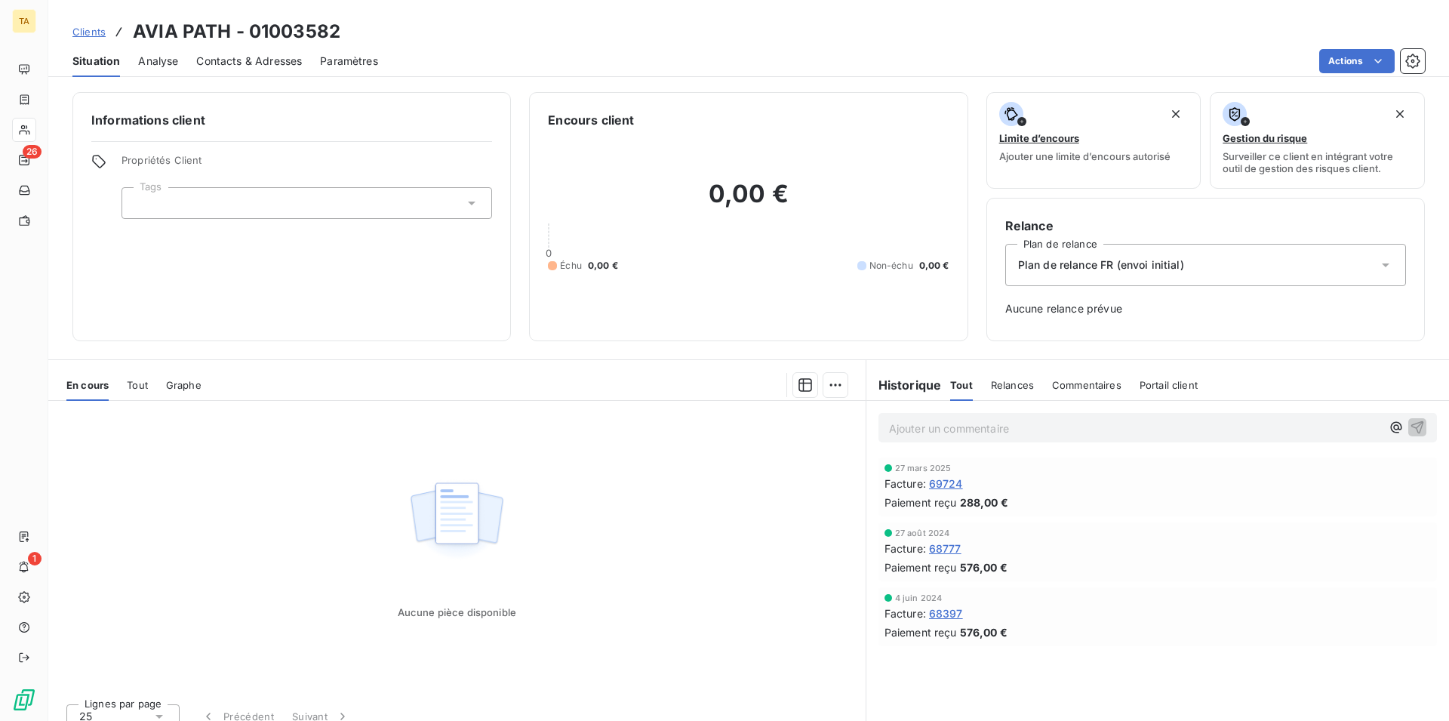
click at [242, 60] on span "Contacts & Adresses" at bounding box center [249, 61] width 106 height 15
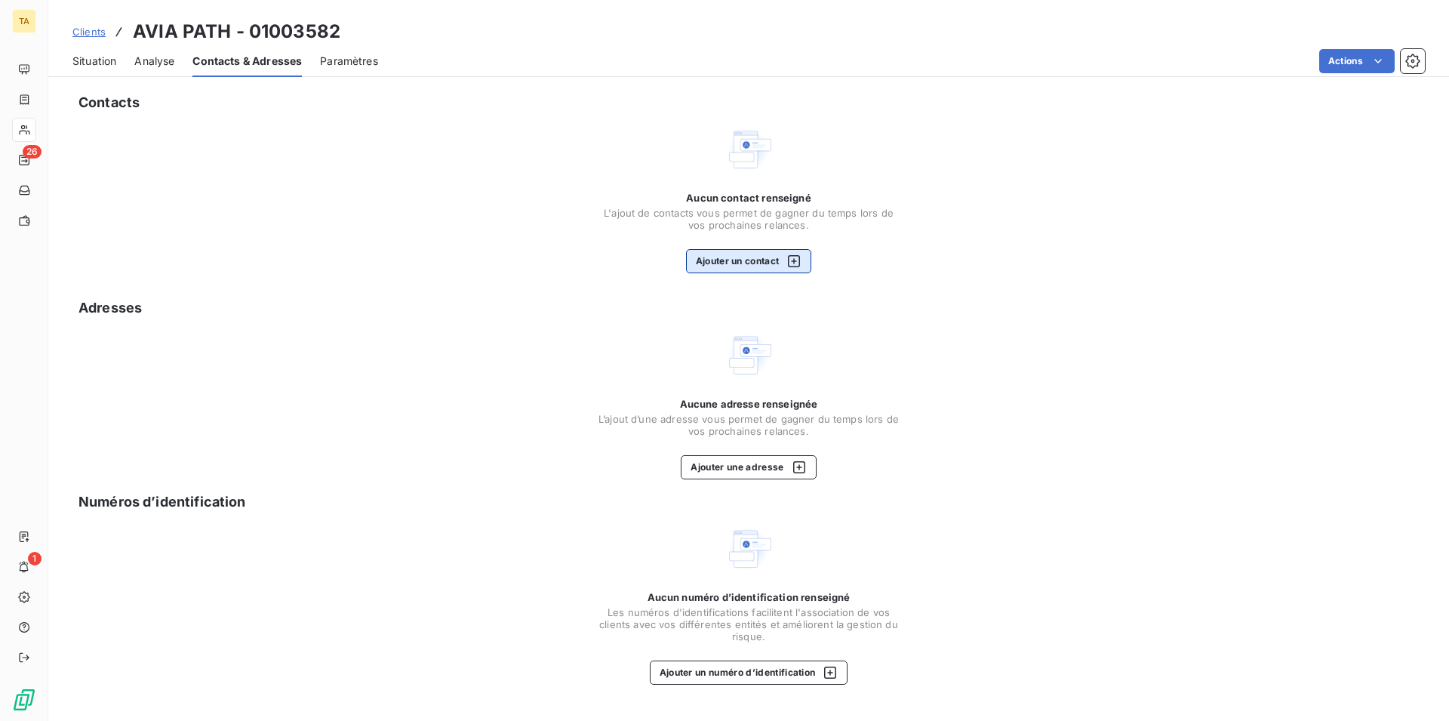
click at [704, 259] on button "Ajouter un contact" at bounding box center [749, 261] width 126 height 24
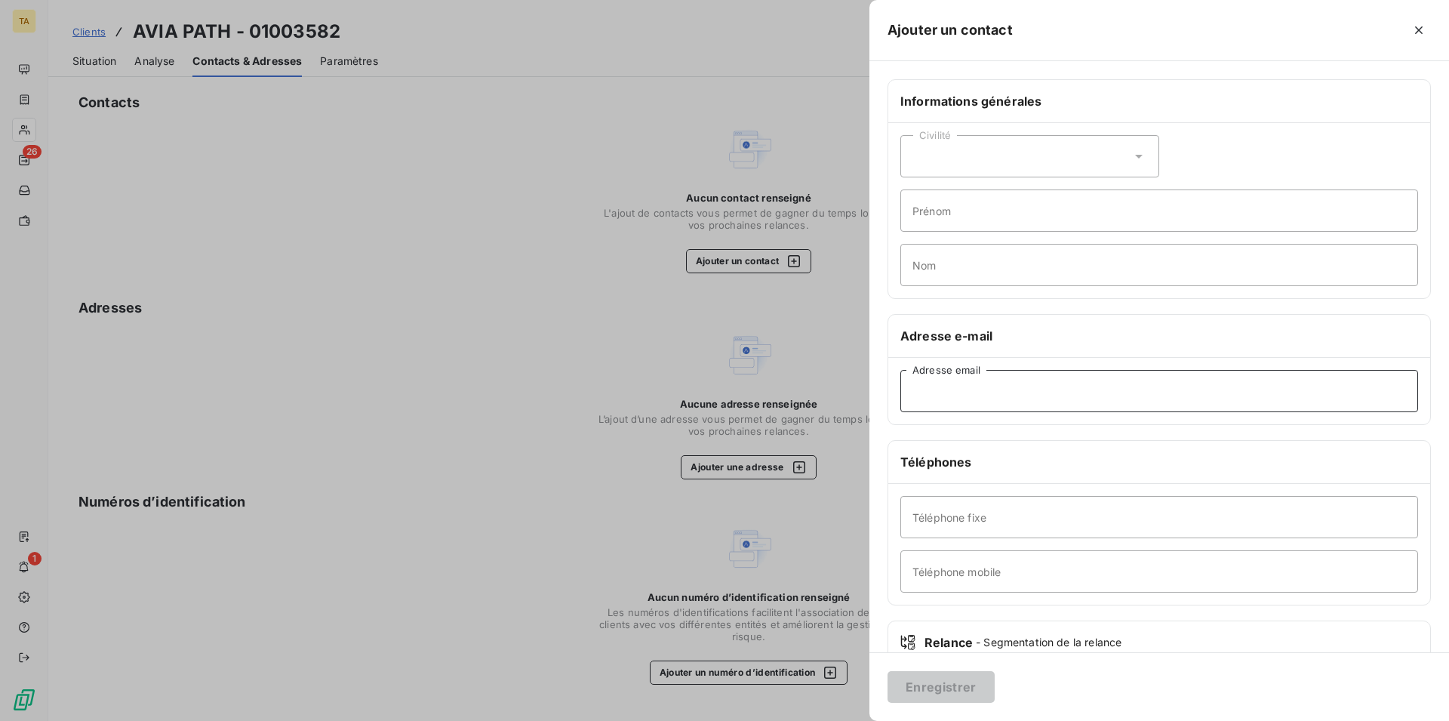
click at [995, 399] on input "Adresse email" at bounding box center [1160, 391] width 518 height 42
click at [935, 682] on button "Enregistrer" at bounding box center [941, 687] width 107 height 32
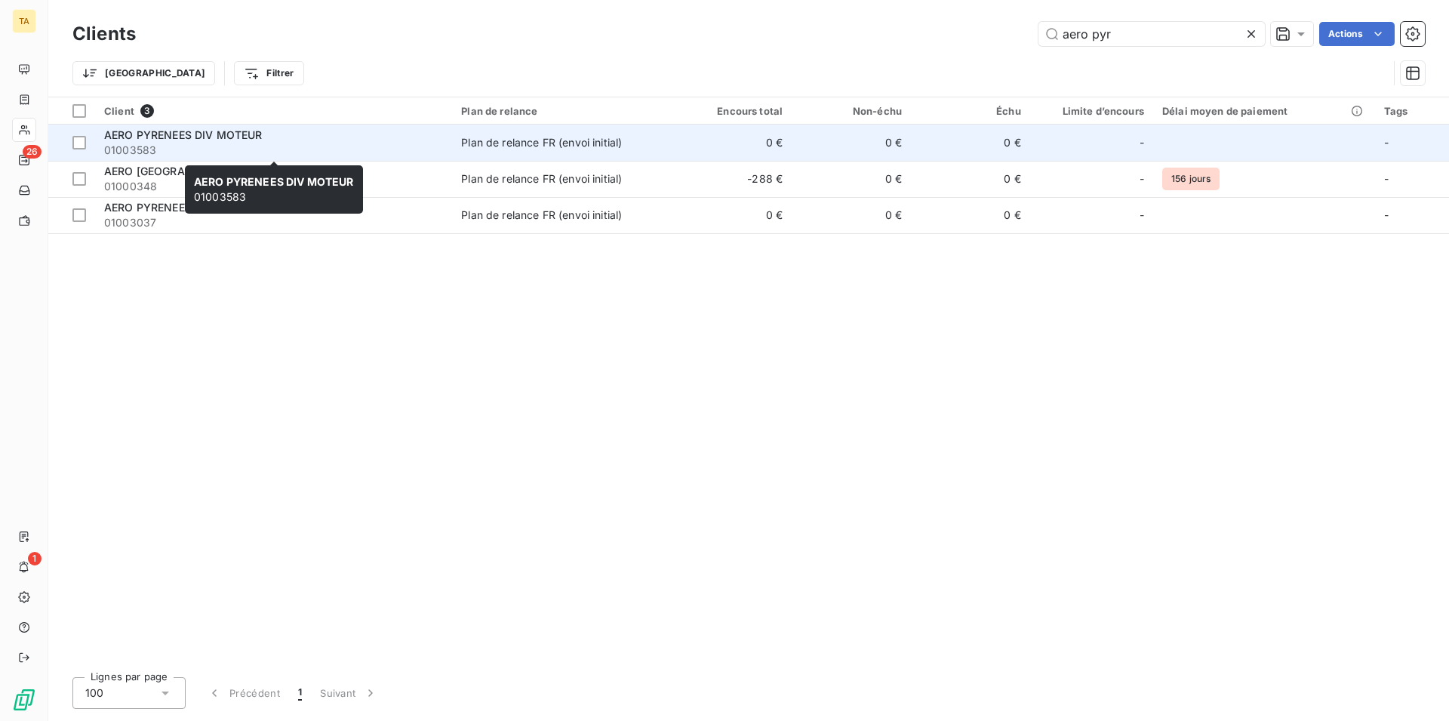
click at [174, 143] on span "01003583" at bounding box center [273, 150] width 339 height 15
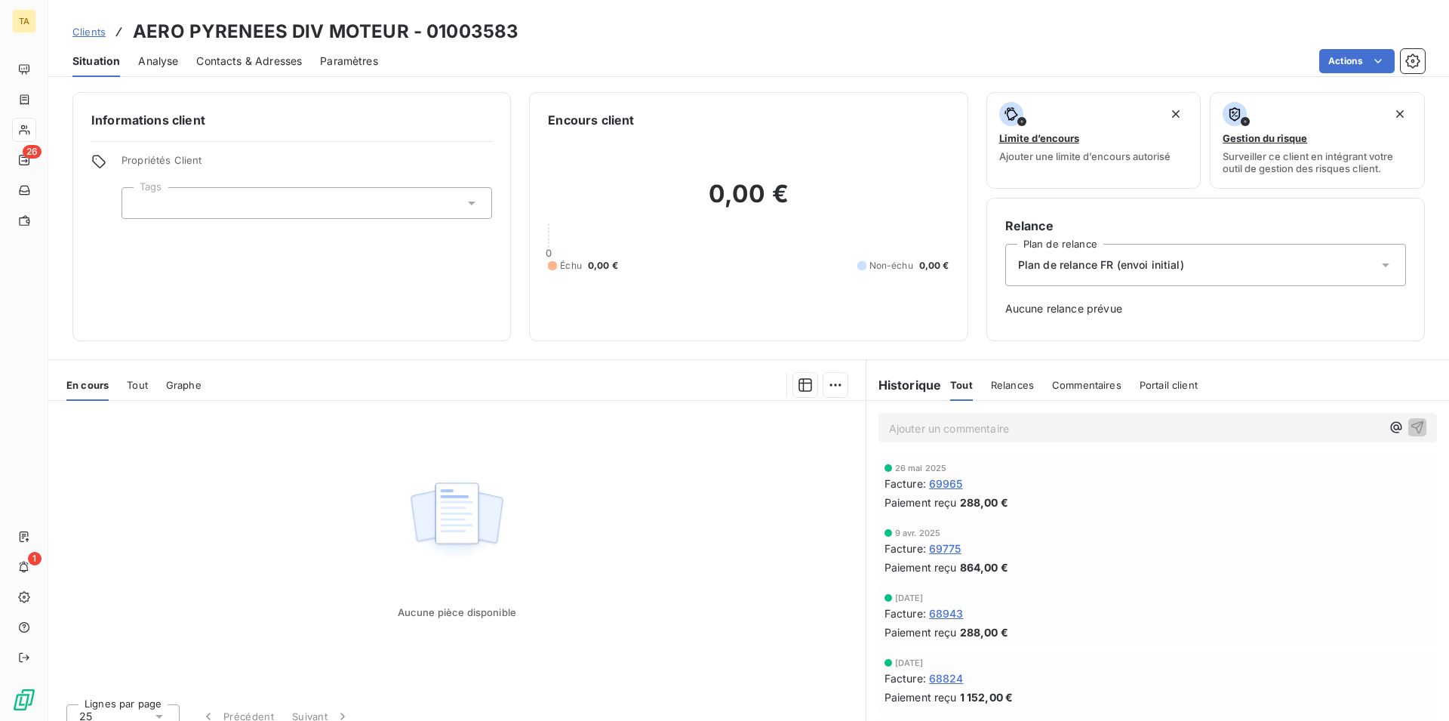
click at [255, 57] on span "Contacts & Adresses" at bounding box center [249, 61] width 106 height 15
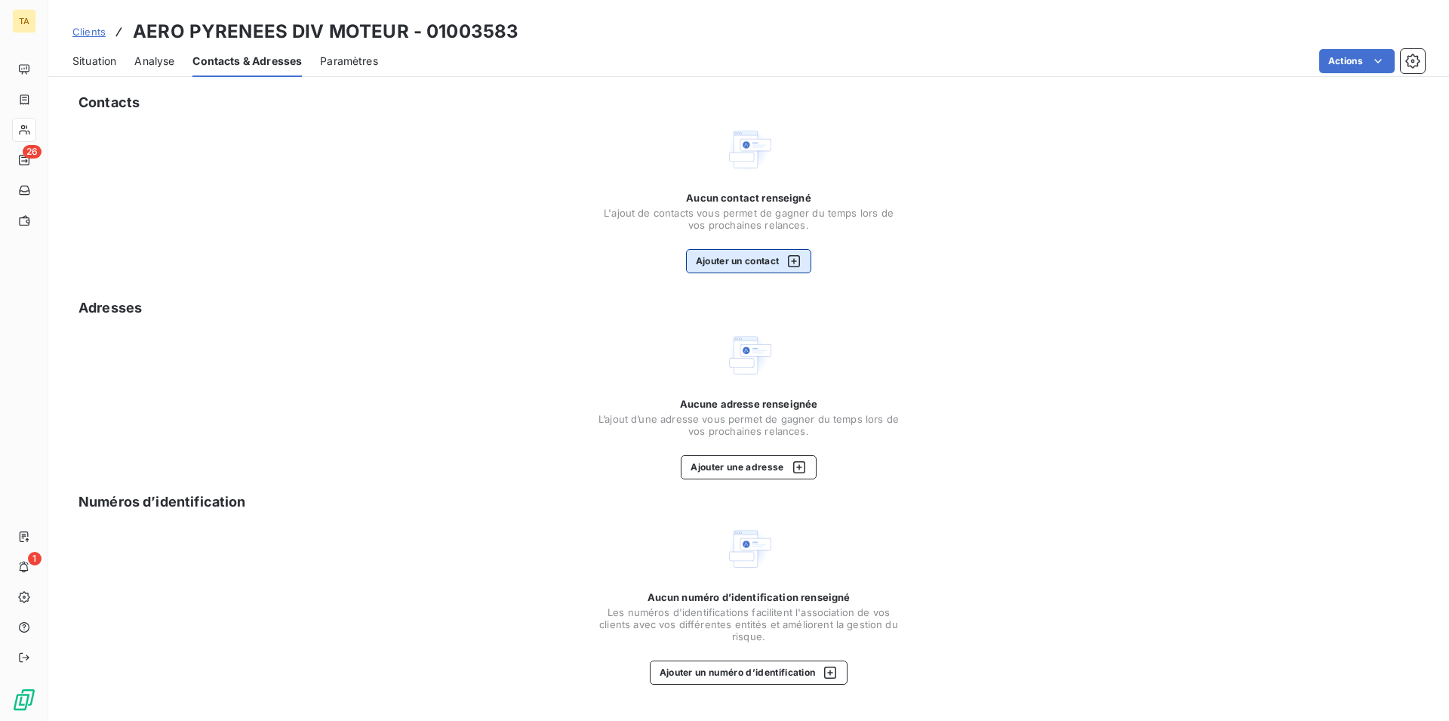
click at [771, 259] on button "Ajouter un contact" at bounding box center [749, 261] width 126 height 24
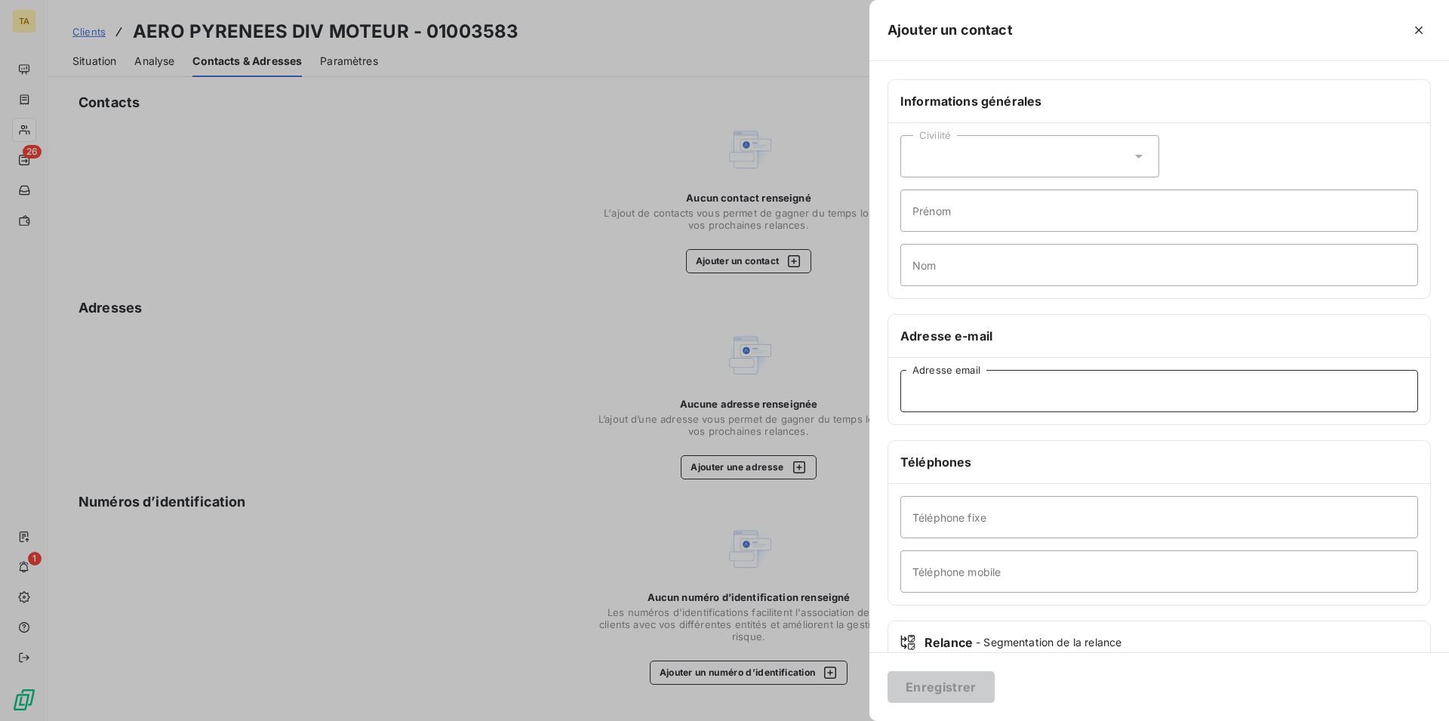
click at [1041, 391] on input "Adresse email" at bounding box center [1160, 391] width 518 height 42
drag, startPoint x: 930, startPoint y: 676, endPoint x: 920, endPoint y: 677, distance: 9.9
click at [930, 675] on button "Enregistrer" at bounding box center [941, 687] width 107 height 32
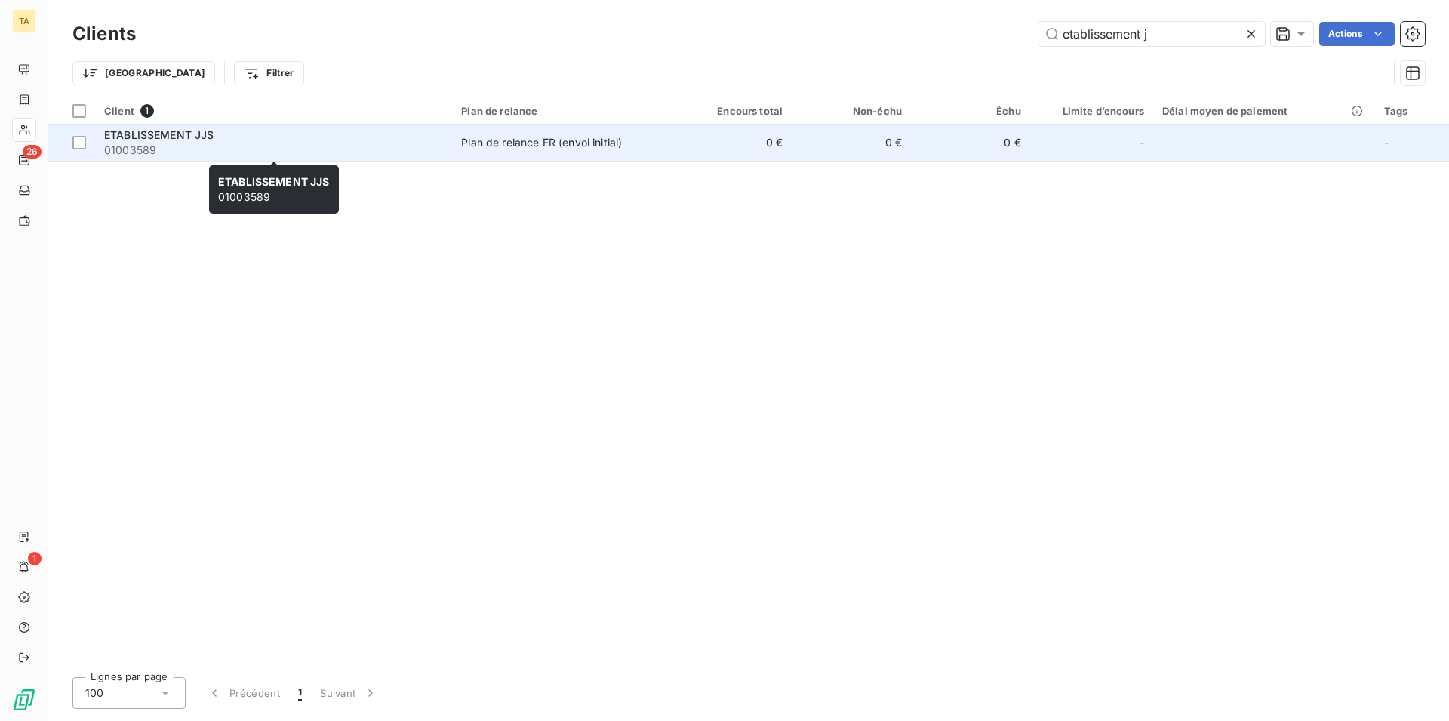
click at [165, 138] on span "ETABLISSEMENT JJS" at bounding box center [159, 134] width 110 height 13
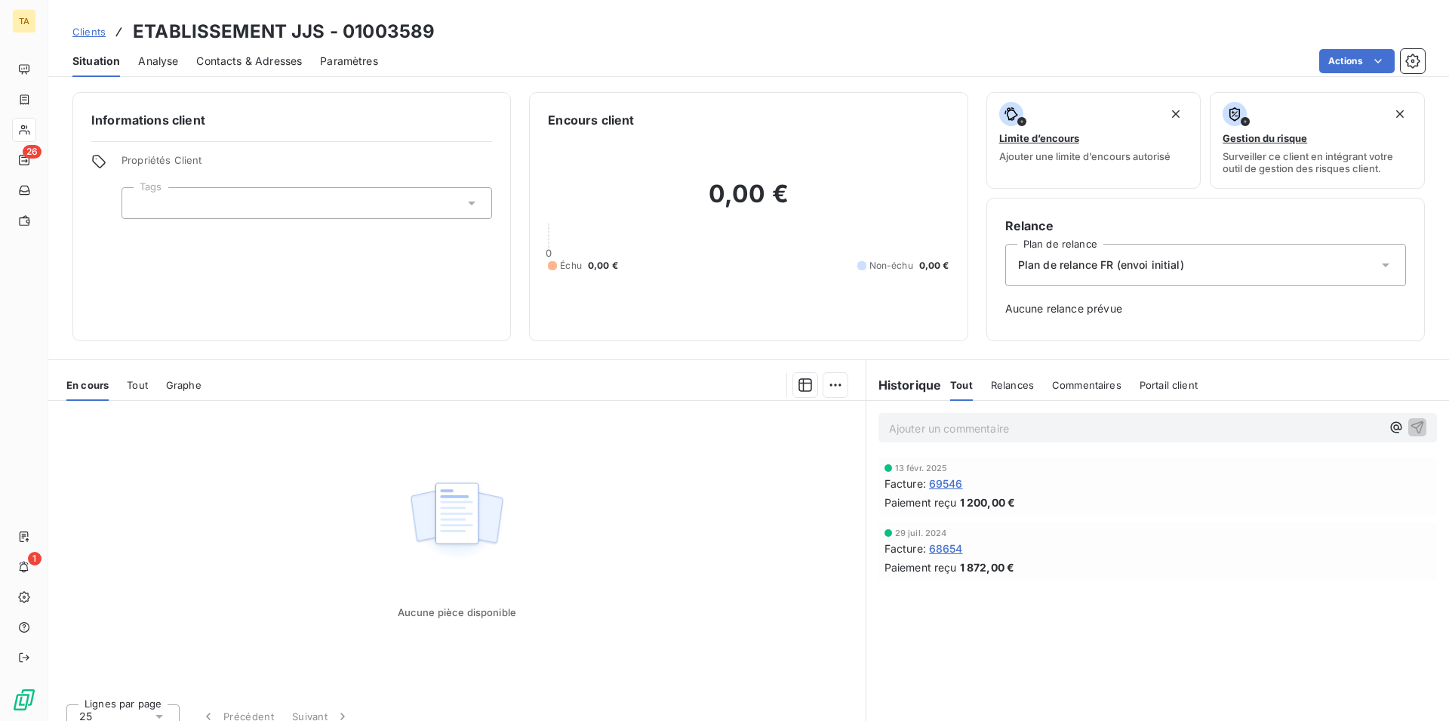
click at [241, 63] on span "Contacts & Adresses" at bounding box center [249, 61] width 106 height 15
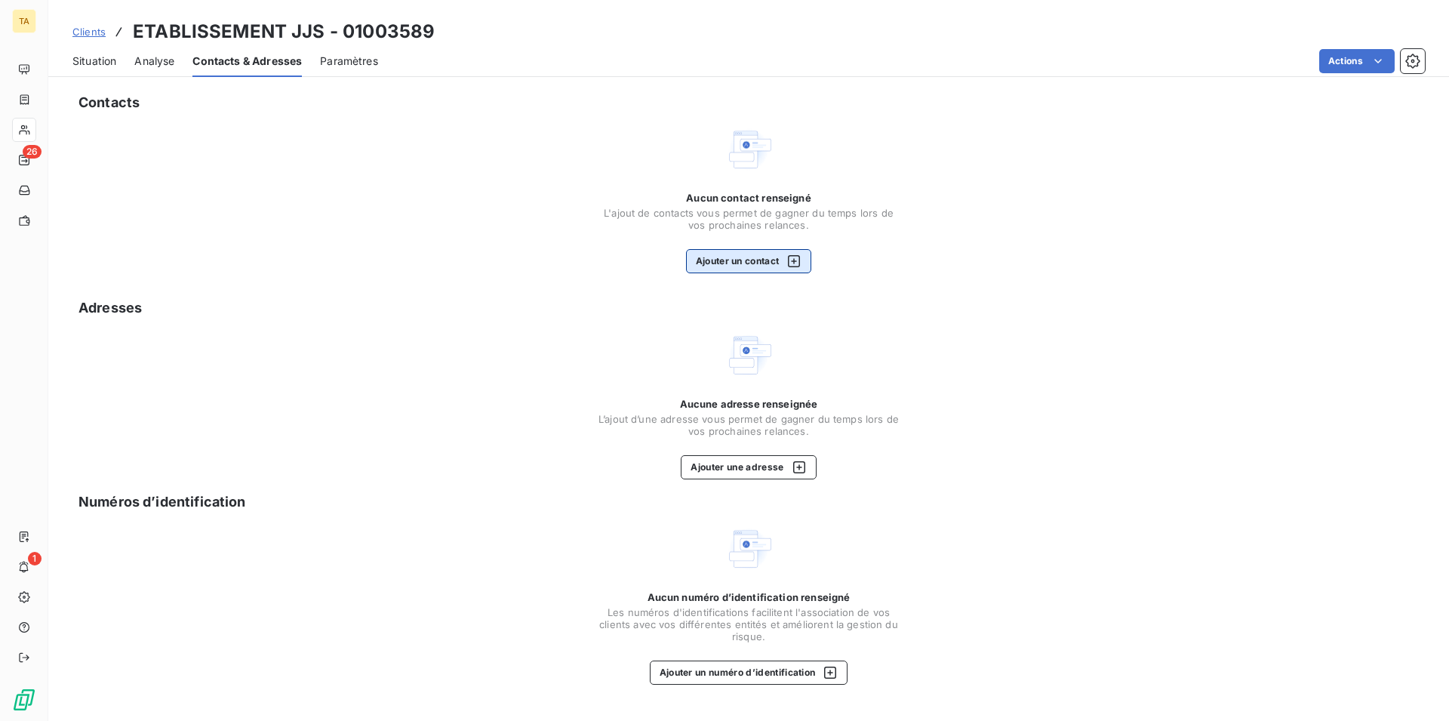
click at [724, 266] on button "Ajouter un contact" at bounding box center [749, 261] width 126 height 24
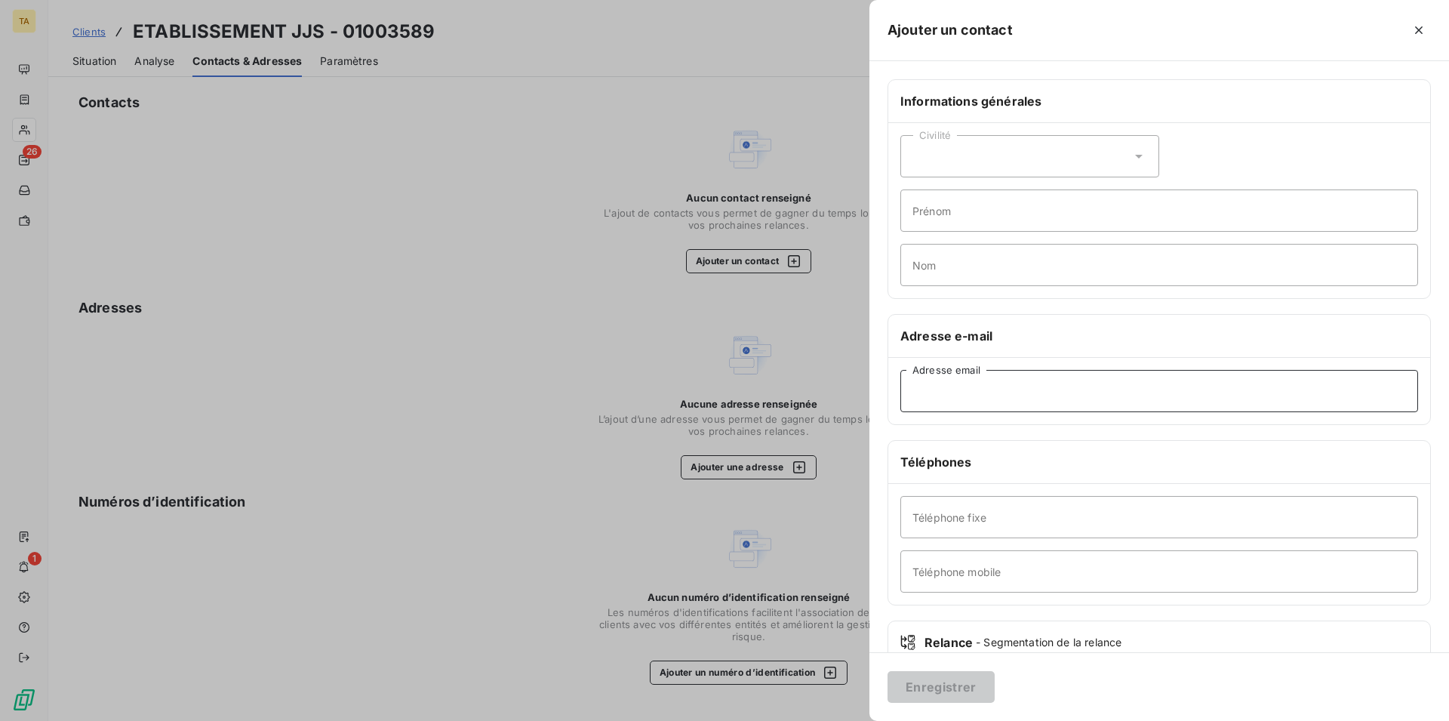
click at [1032, 393] on input "Adresse email" at bounding box center [1160, 391] width 518 height 42
click at [986, 687] on button "Enregistrer" at bounding box center [941, 687] width 107 height 32
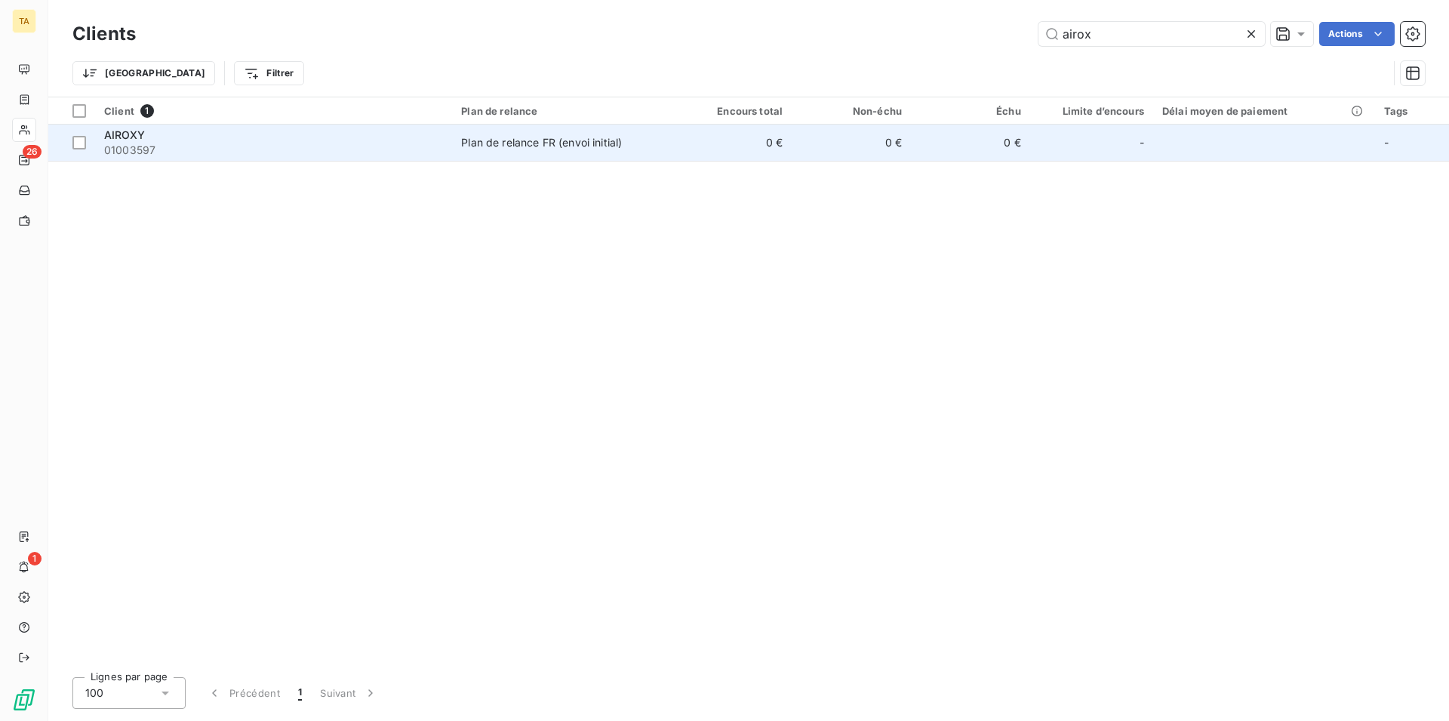
click at [135, 137] on span "AIROXY" at bounding box center [124, 134] width 41 height 13
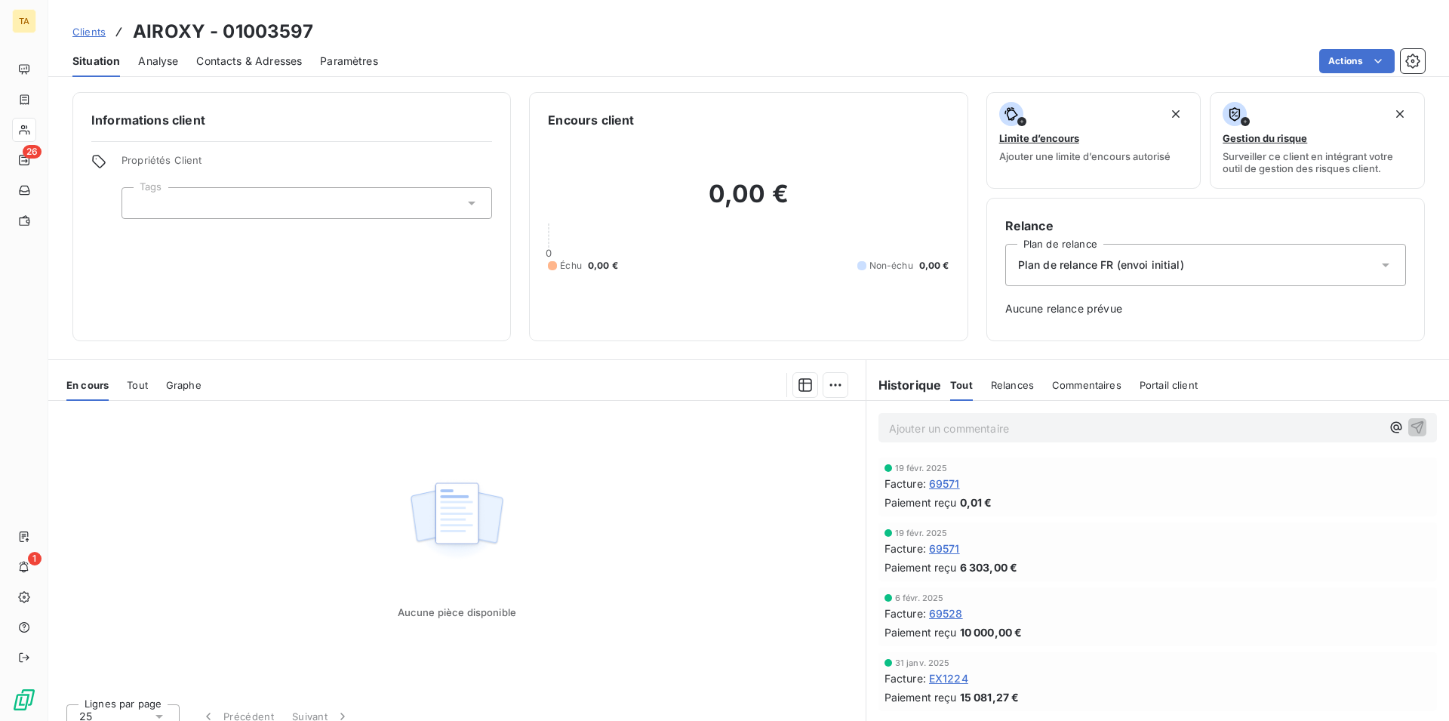
click at [300, 69] on div "Contacts & Adresses" at bounding box center [249, 61] width 106 height 32
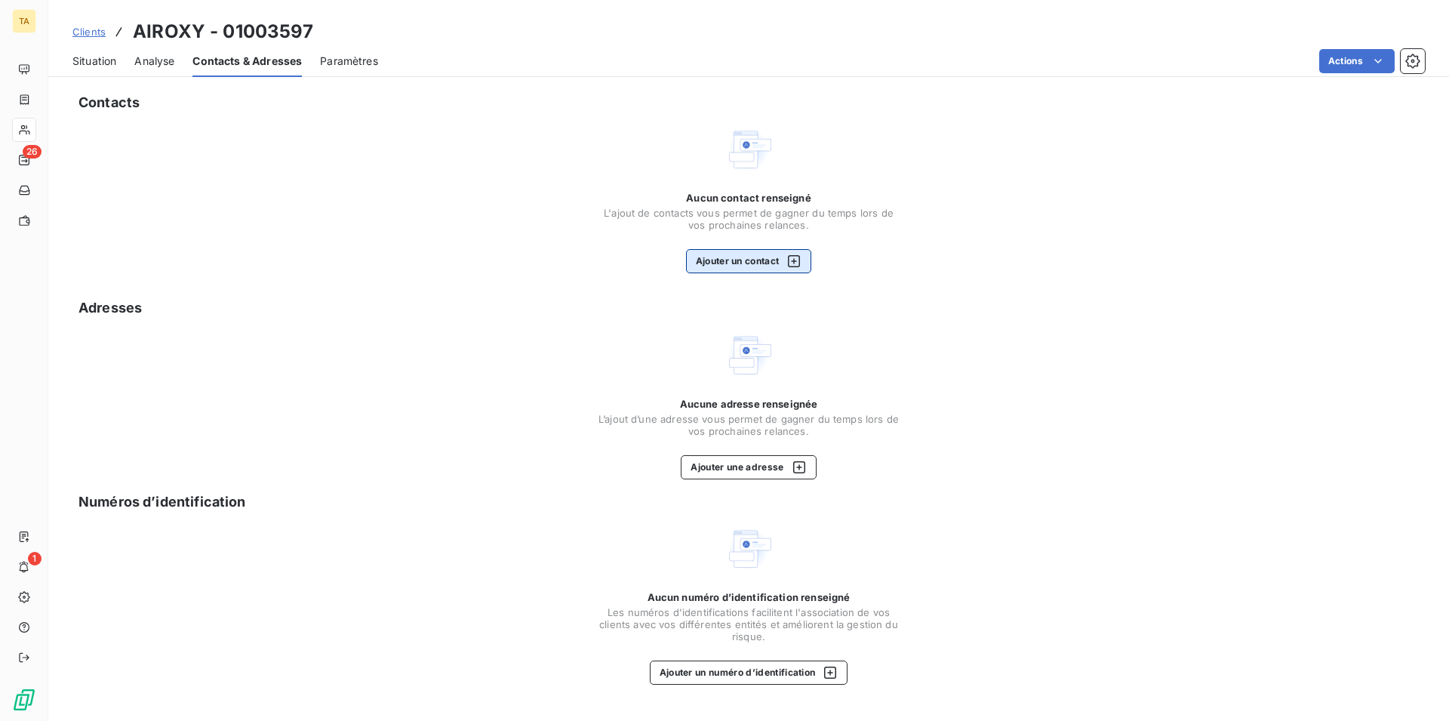
click at [739, 254] on button "Ajouter un contact" at bounding box center [749, 261] width 126 height 24
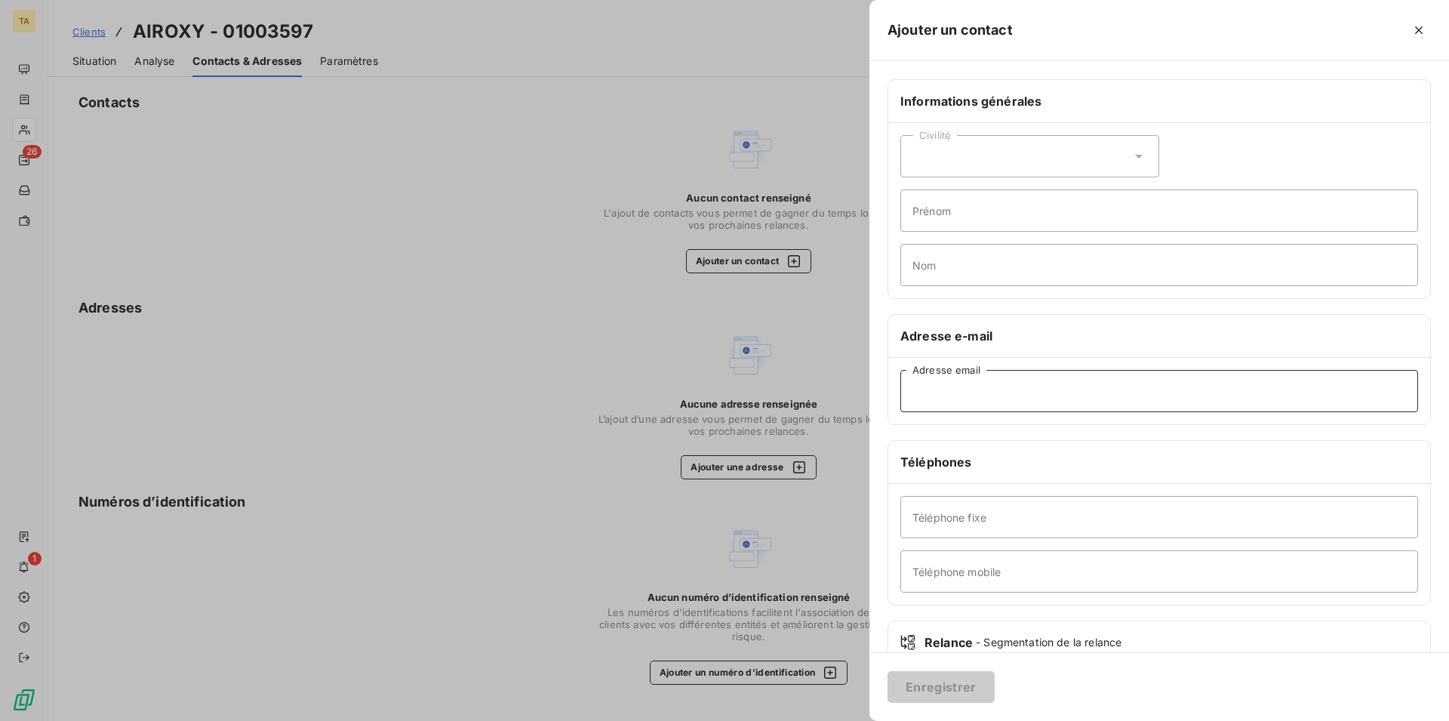
click at [999, 393] on input "Adresse email" at bounding box center [1160, 391] width 518 height 42
click at [932, 688] on button "Enregistrer" at bounding box center [941, 687] width 107 height 32
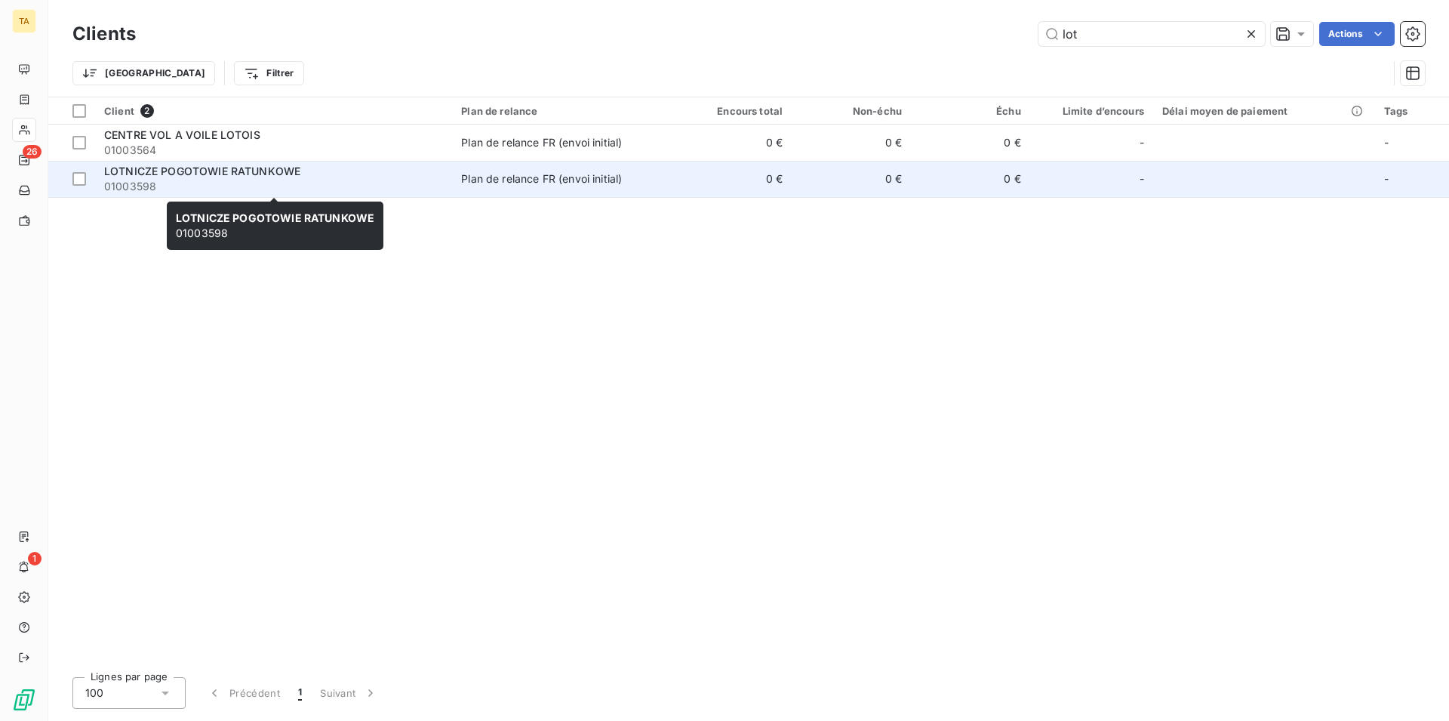
click at [241, 174] on span "LOTNICZE POGOTOWIE RATUNKOWE" at bounding box center [202, 171] width 196 height 13
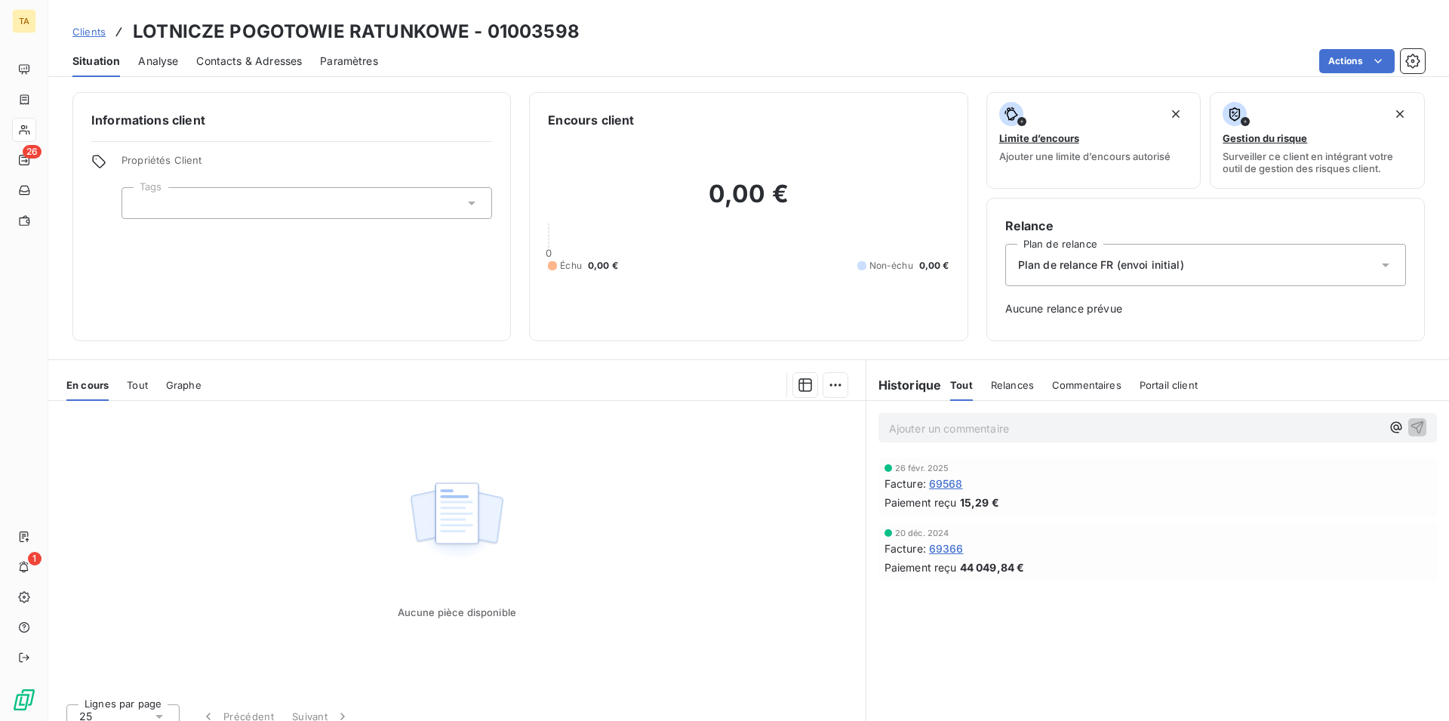
click at [263, 66] on span "Contacts & Adresses" at bounding box center [249, 61] width 106 height 15
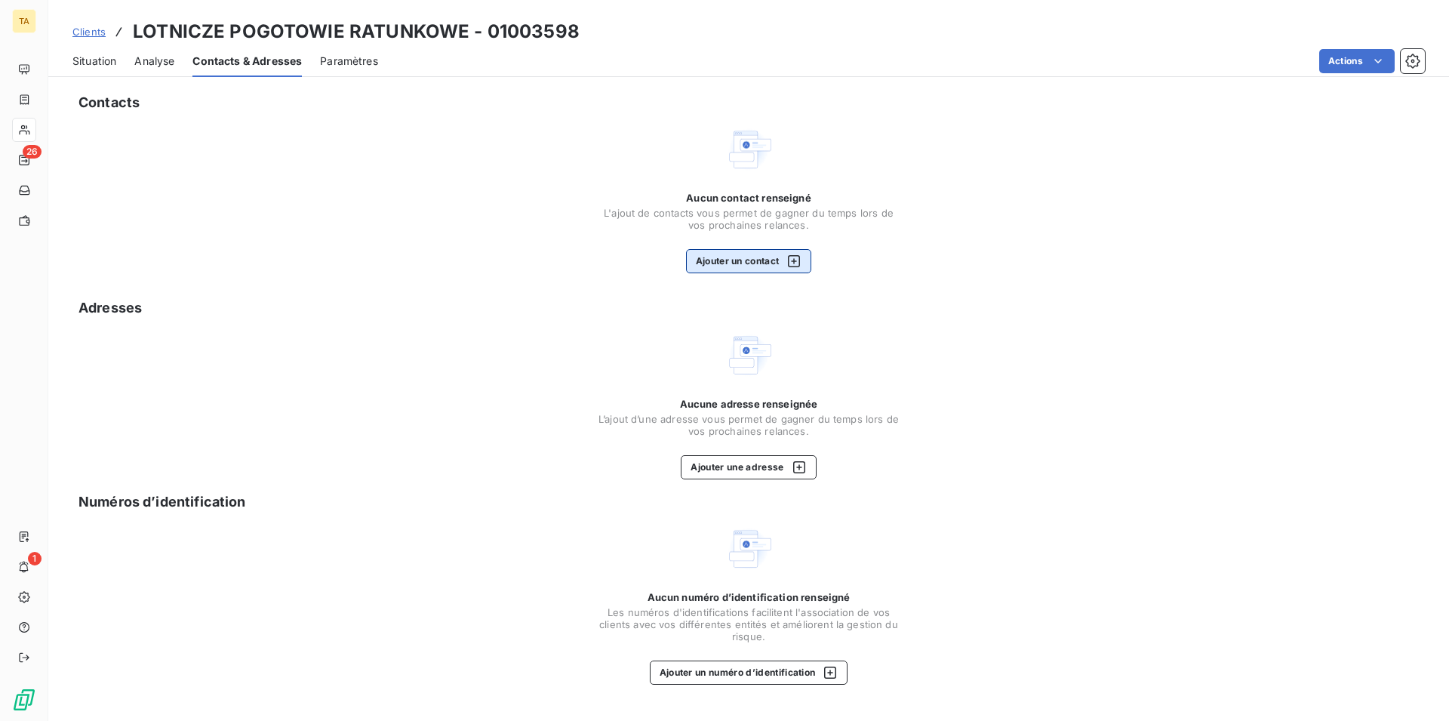
click at [771, 255] on button "Ajouter un contact" at bounding box center [749, 261] width 126 height 24
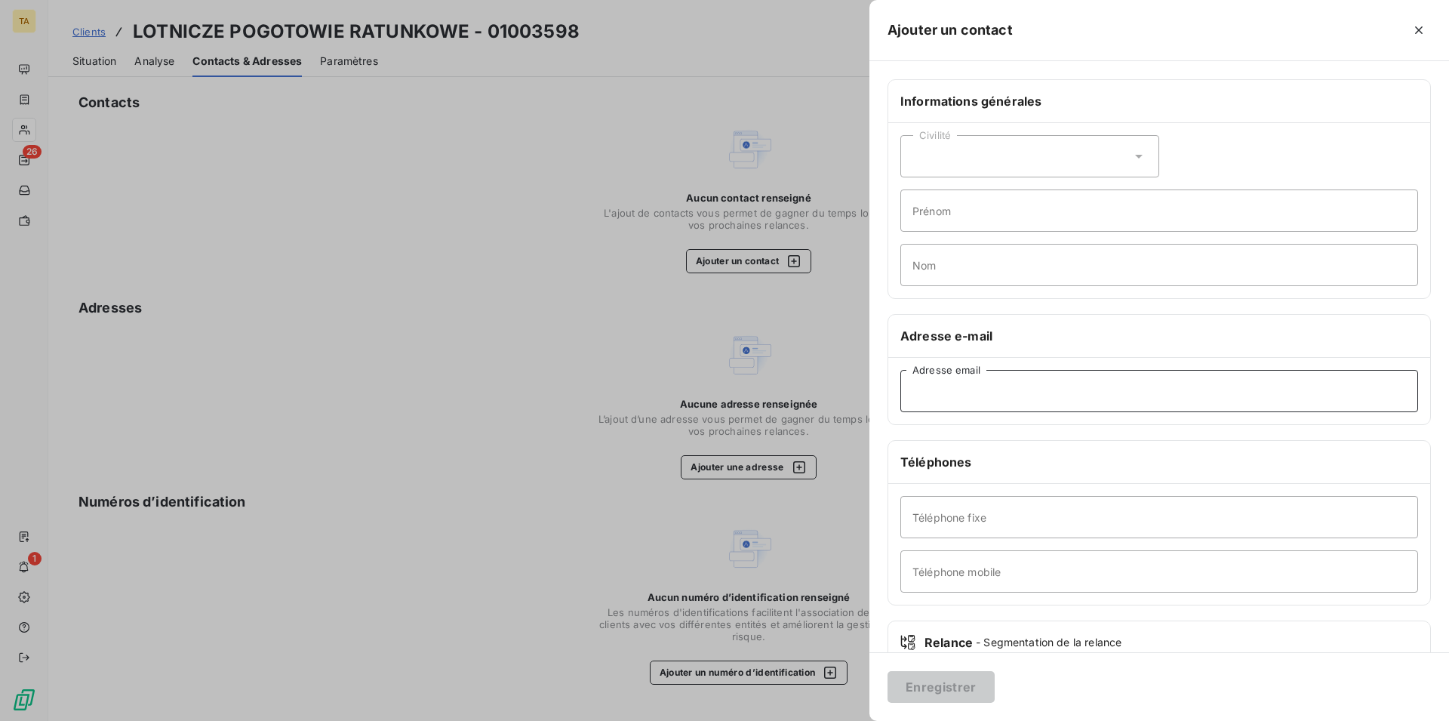
click at [1042, 389] on input "Adresse email" at bounding box center [1160, 391] width 518 height 42
click at [930, 686] on button "Enregistrer" at bounding box center [941, 687] width 107 height 32
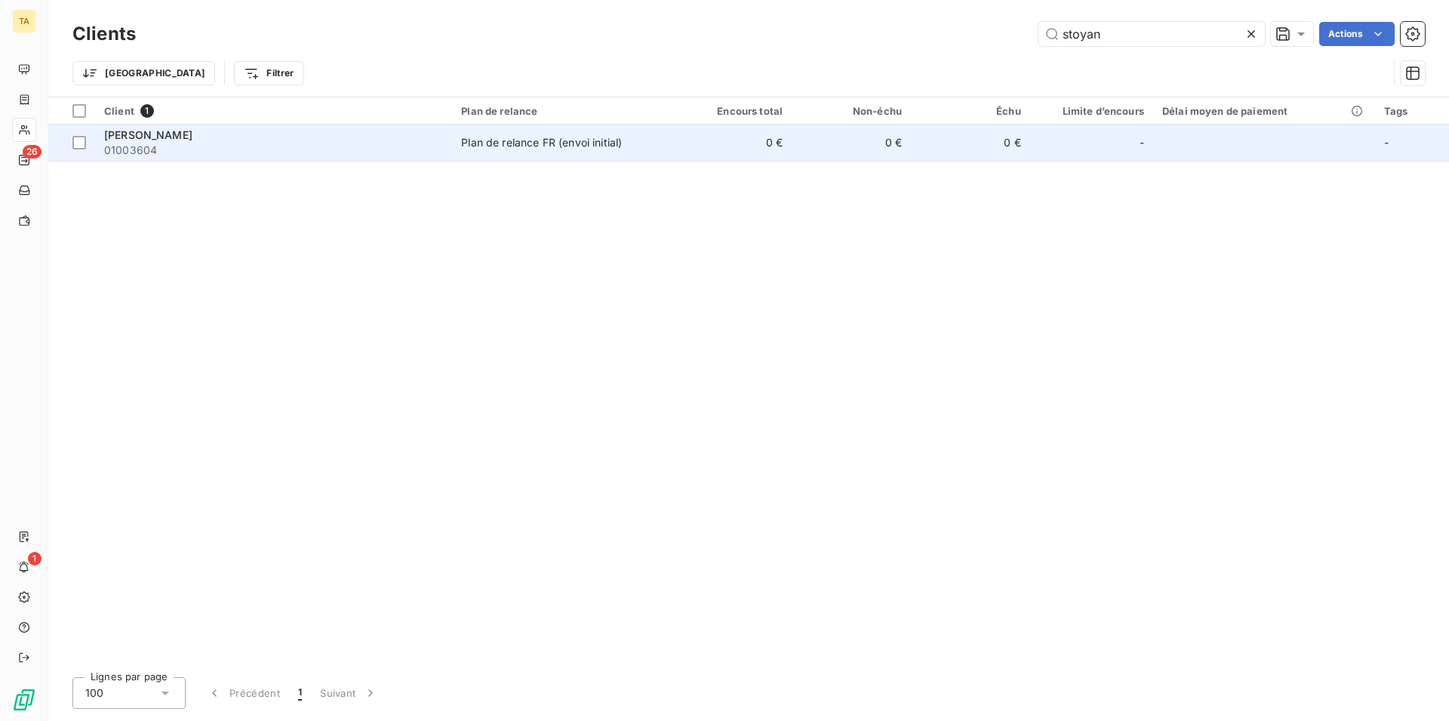
click at [192, 134] on span "[PERSON_NAME]" at bounding box center [148, 134] width 88 height 13
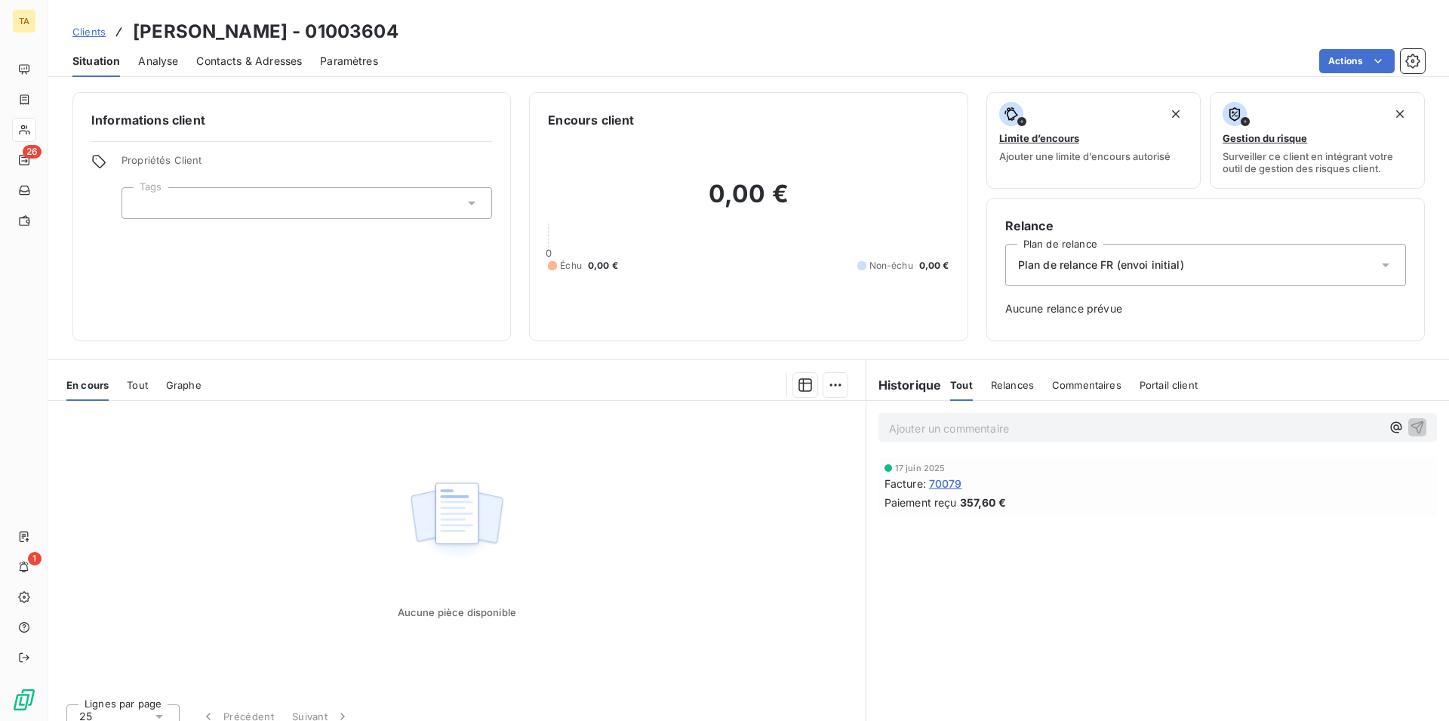
click at [242, 60] on span "Contacts & Adresses" at bounding box center [249, 61] width 106 height 15
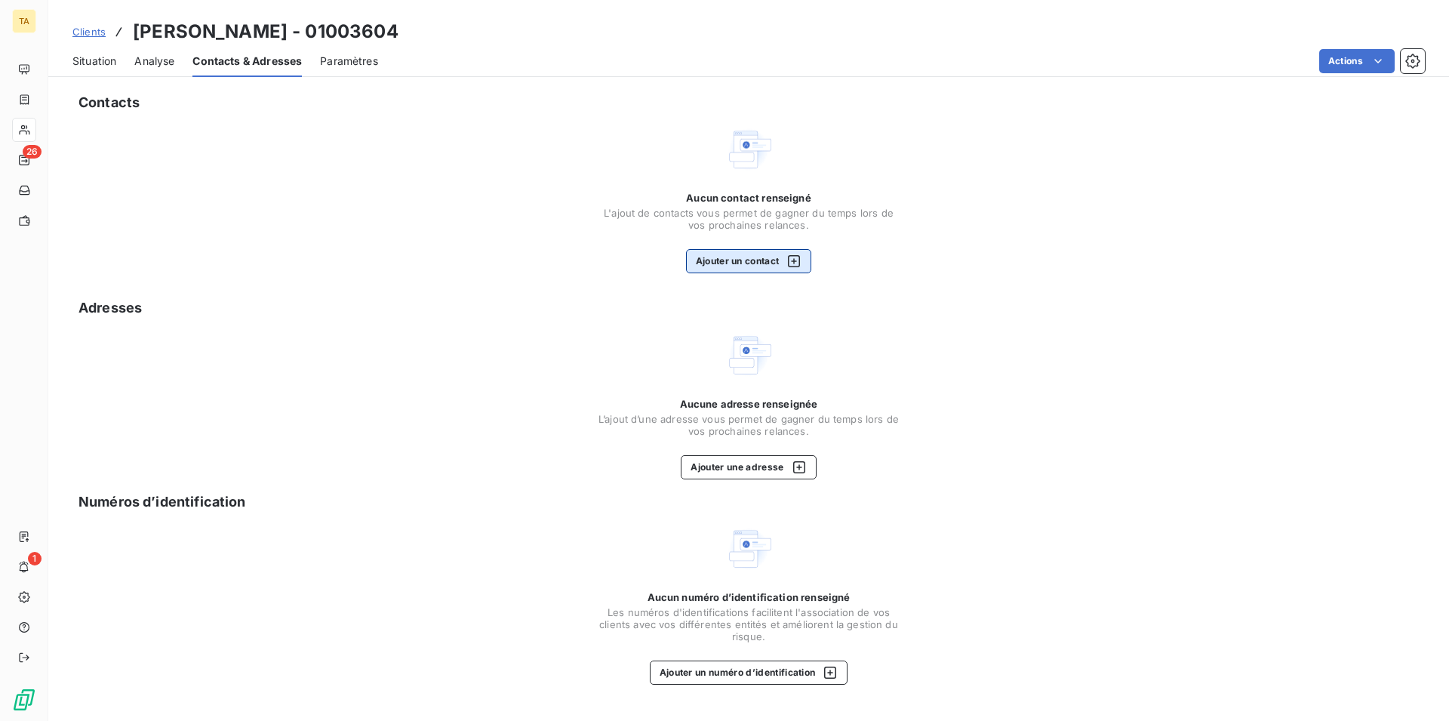
click at [777, 266] on button "Ajouter un contact" at bounding box center [749, 261] width 126 height 24
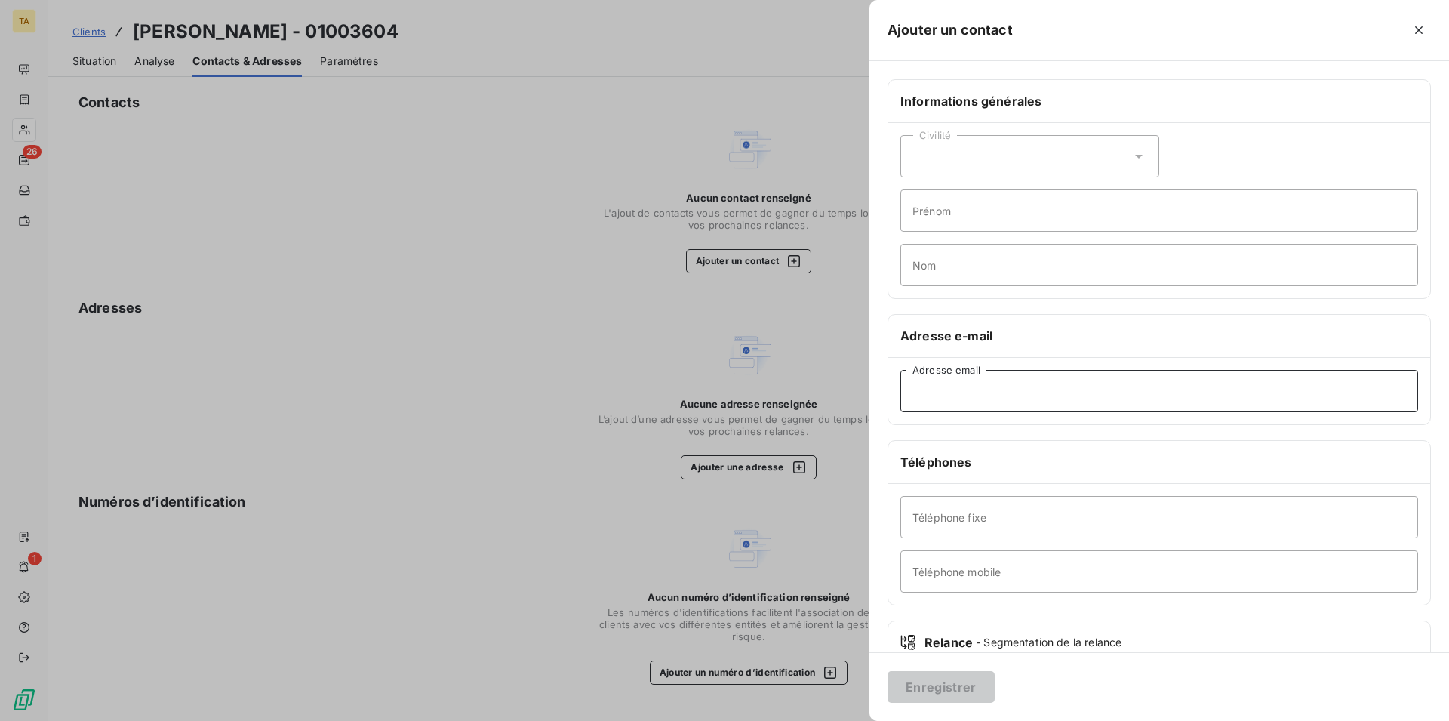
click at [961, 394] on input "Adresse email" at bounding box center [1160, 391] width 518 height 42
drag, startPoint x: 966, startPoint y: 676, endPoint x: 966, endPoint y: 666, distance: 9.8
click at [966, 676] on button "Enregistrer" at bounding box center [941, 687] width 107 height 32
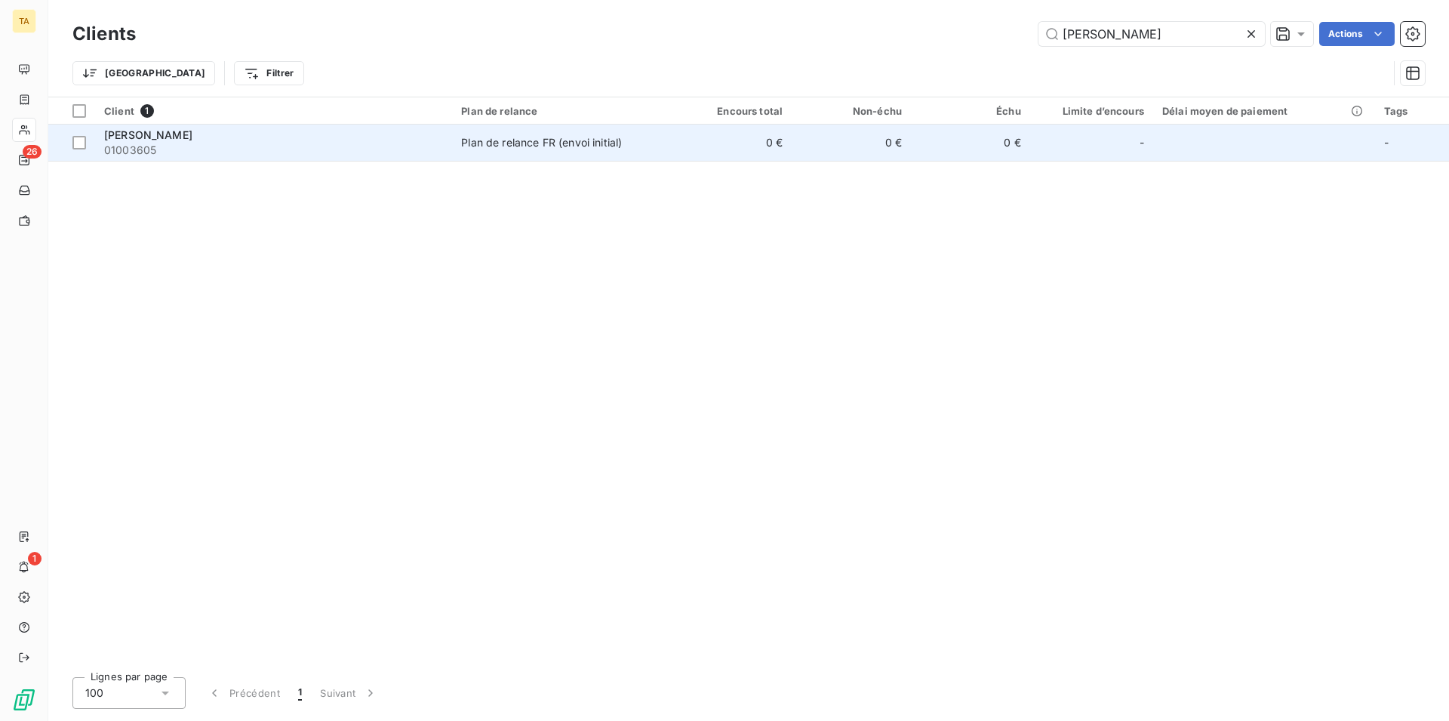
click at [157, 135] on span "[PERSON_NAME]" at bounding box center [148, 134] width 88 height 13
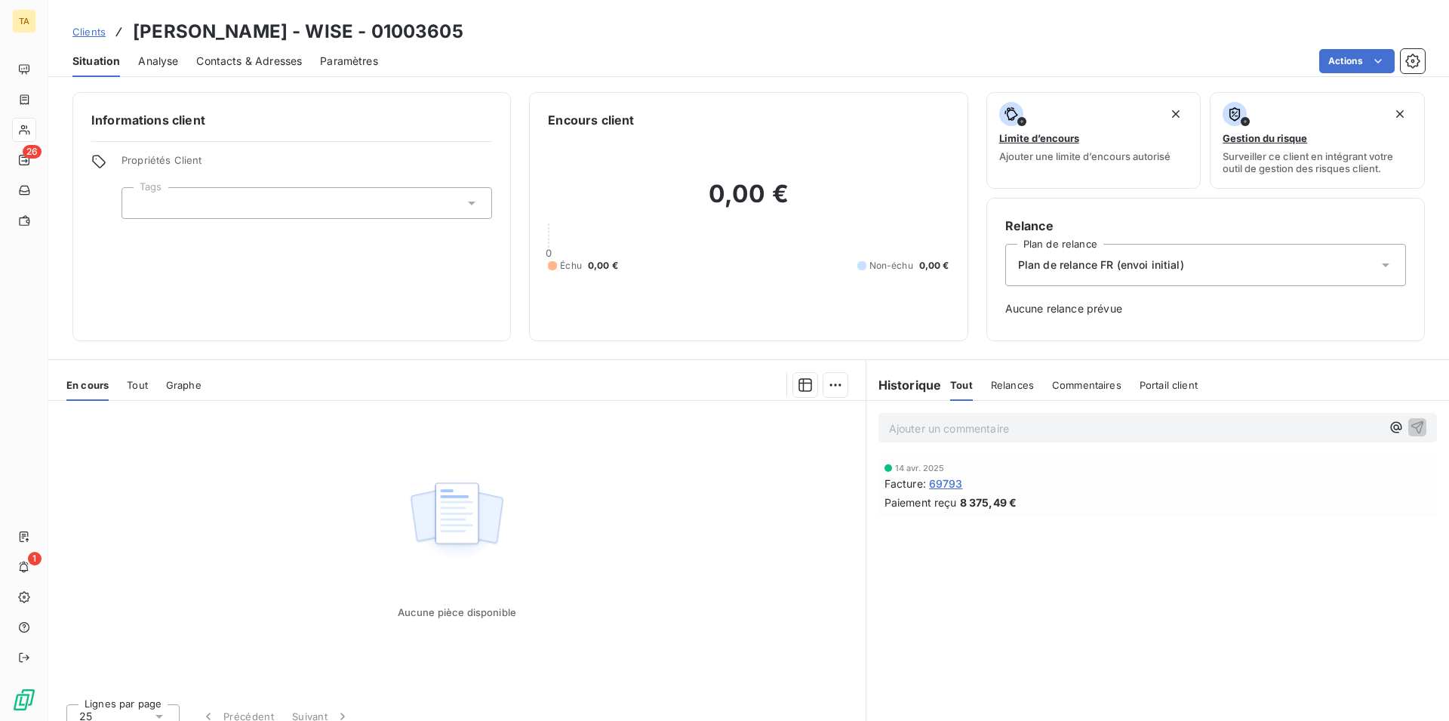
click at [257, 64] on span "Contacts & Adresses" at bounding box center [249, 61] width 106 height 15
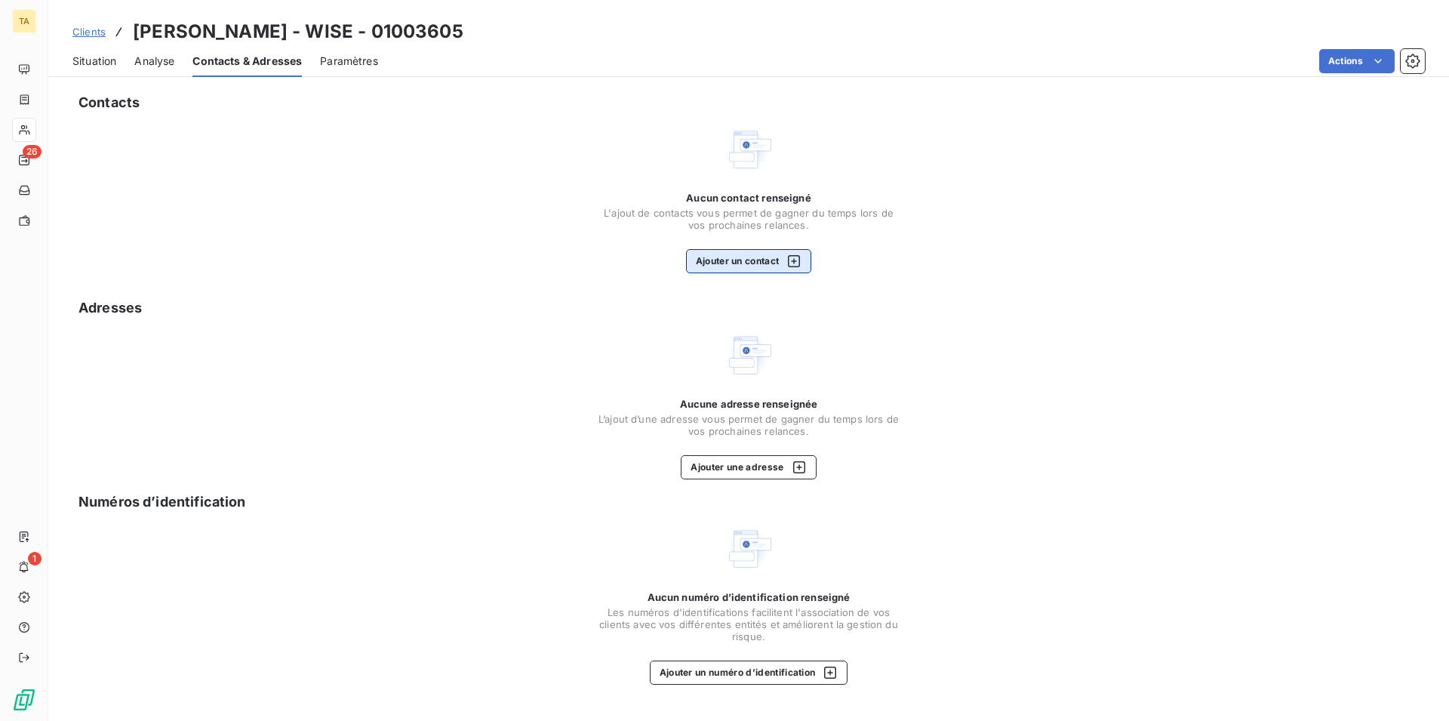
click at [738, 258] on button "Ajouter un contact" at bounding box center [749, 261] width 126 height 24
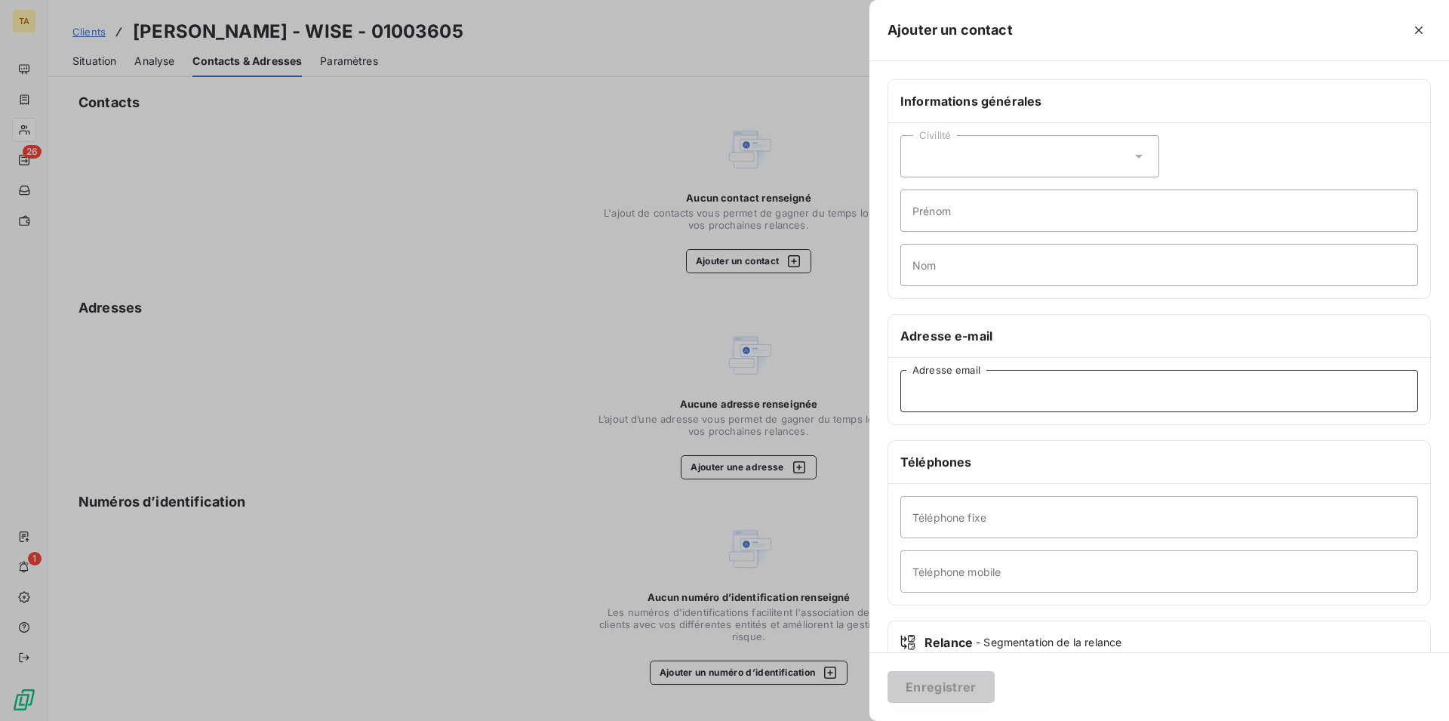
click at [987, 396] on input "Adresse email" at bounding box center [1160, 391] width 518 height 42
click at [952, 683] on button "Enregistrer" at bounding box center [941, 687] width 107 height 32
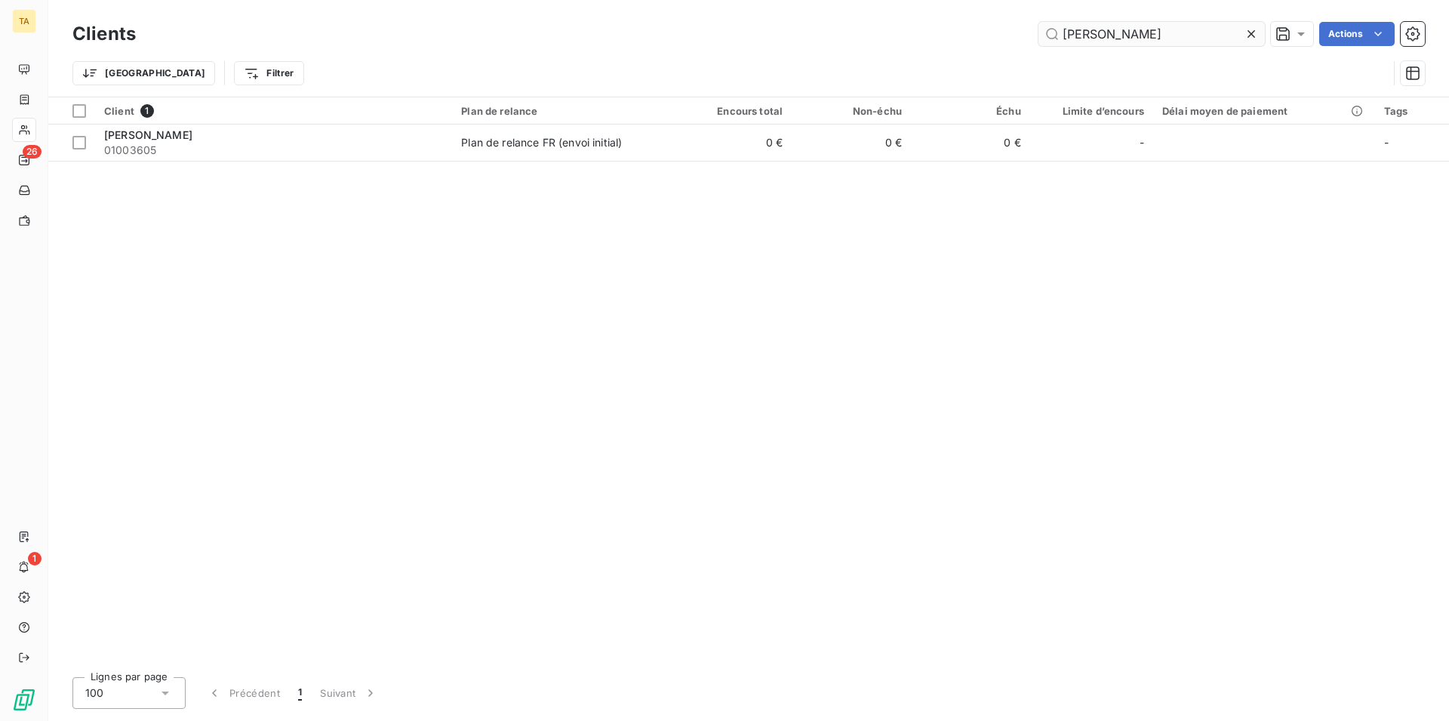
drag, startPoint x: 1141, startPoint y: 38, endPoint x: 933, endPoint y: 11, distance: 210.1
click at [1039, 22] on input "[PERSON_NAME]" at bounding box center [1152, 34] width 226 height 24
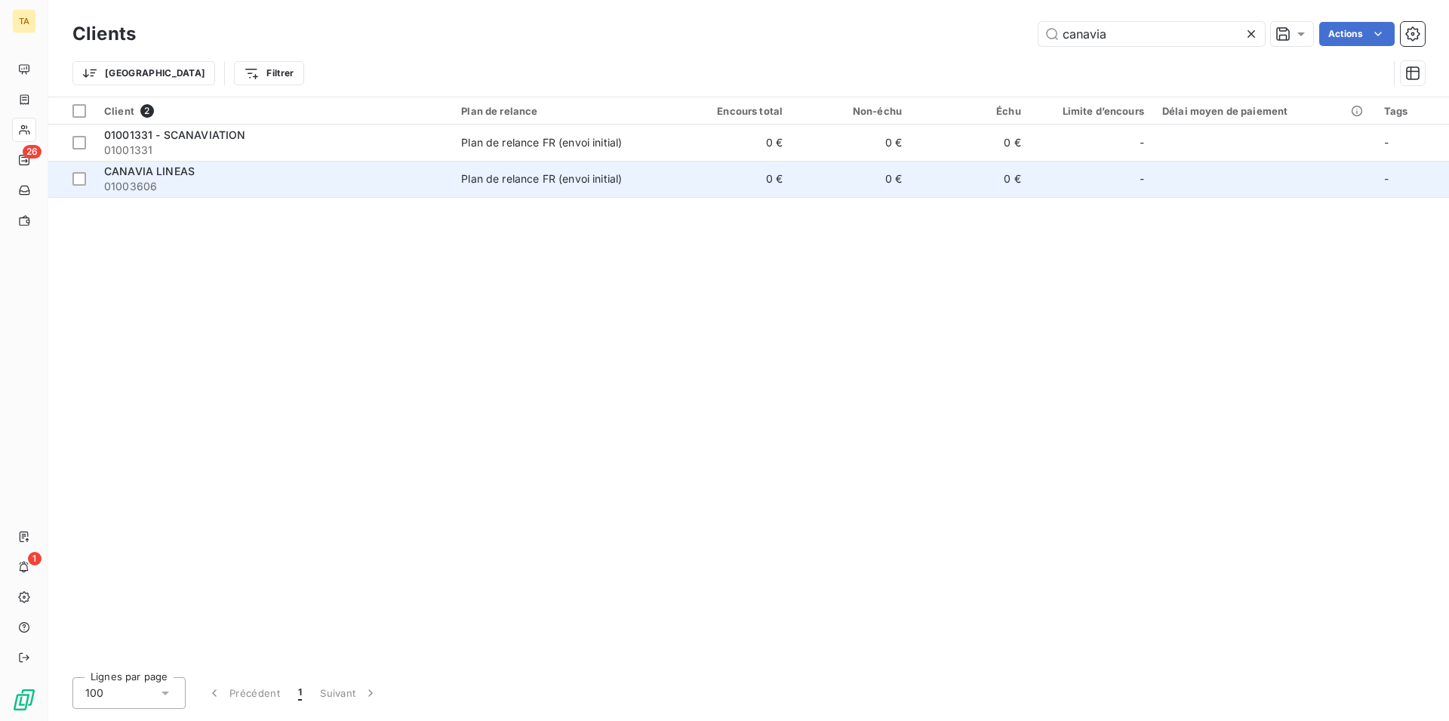
click at [180, 170] on span "CANAVIA LINEAS" at bounding box center [149, 171] width 91 height 13
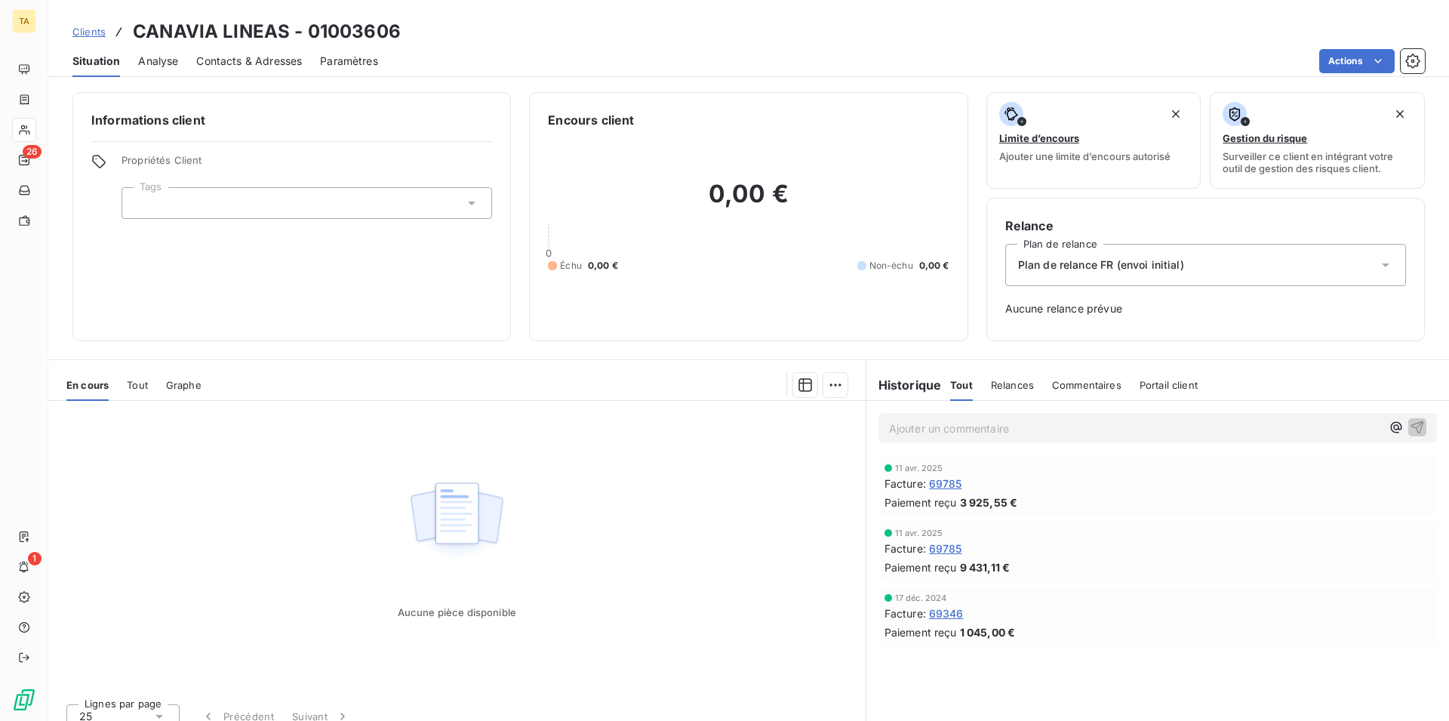
click at [239, 63] on span "Contacts & Adresses" at bounding box center [249, 61] width 106 height 15
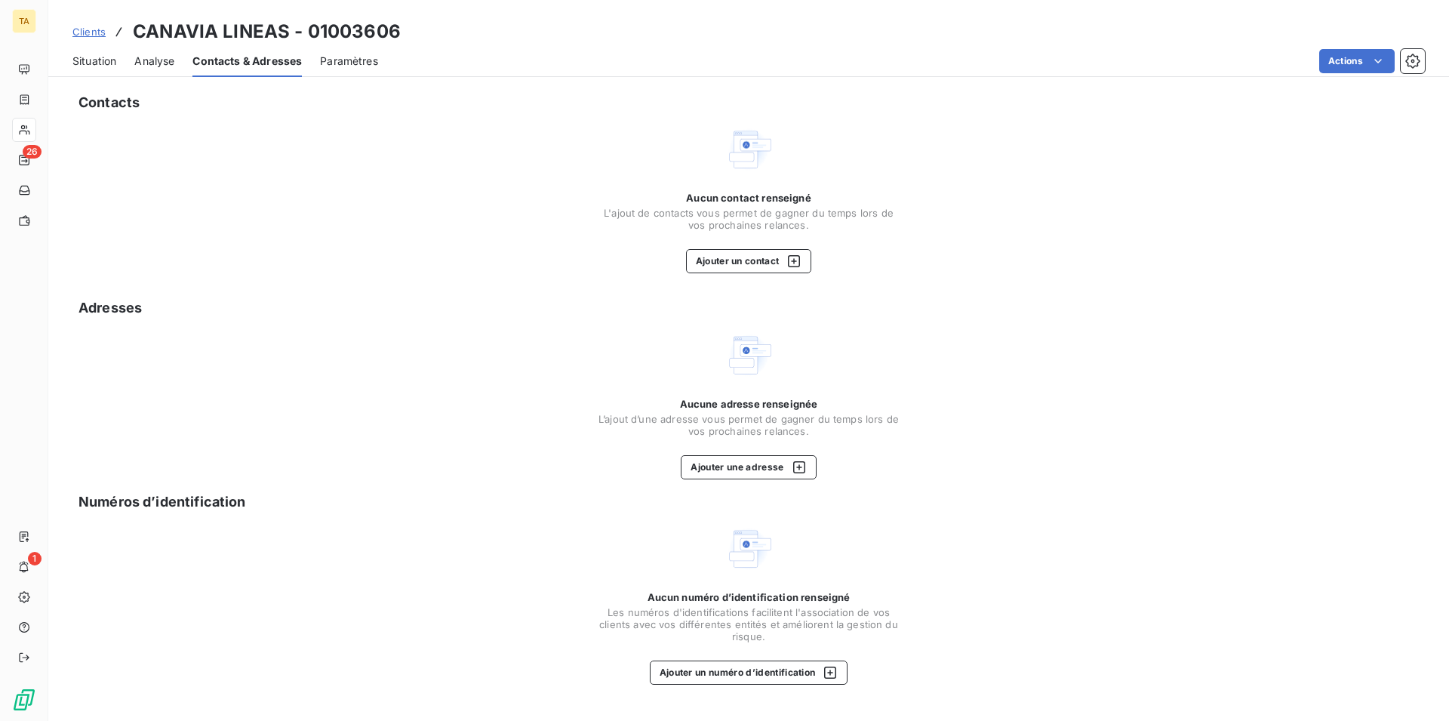
click at [86, 60] on span "Situation" at bounding box center [94, 61] width 44 height 15
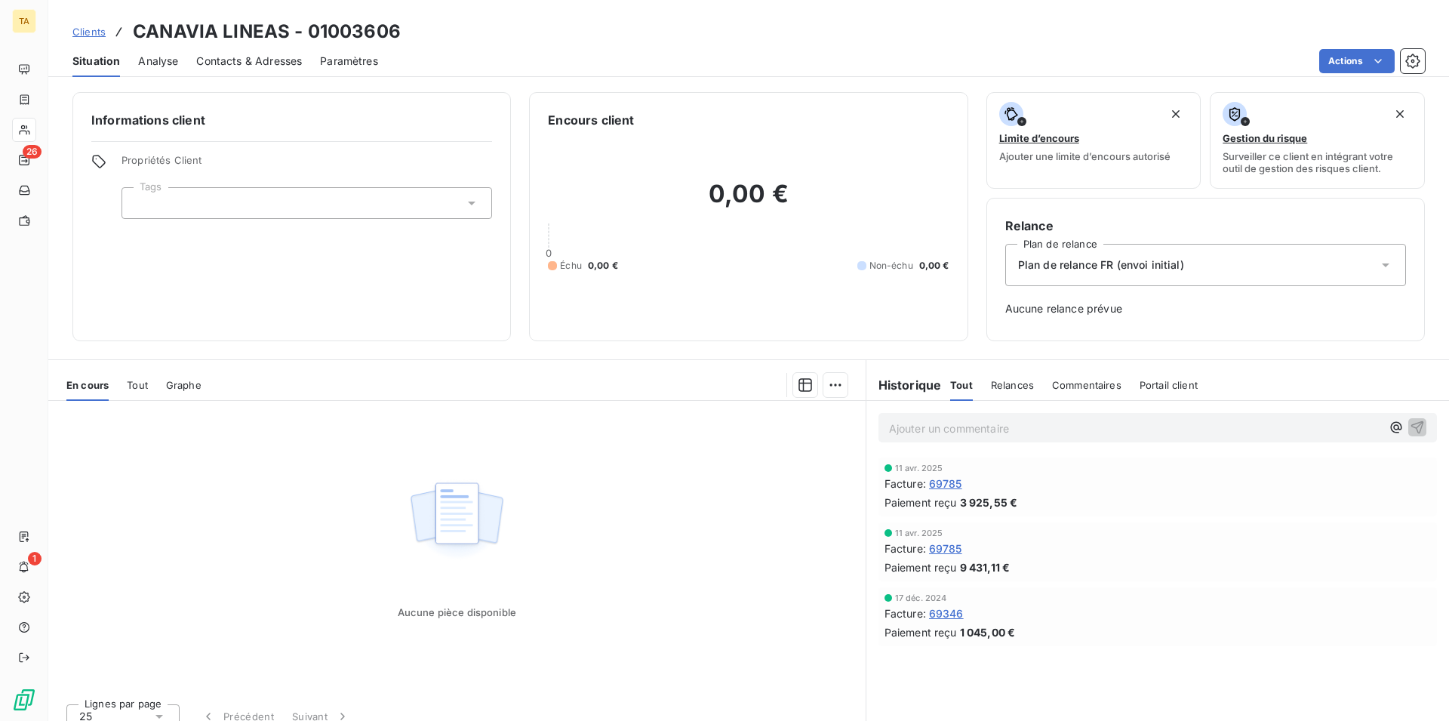
click at [227, 61] on span "Contacts & Adresses" at bounding box center [249, 61] width 106 height 15
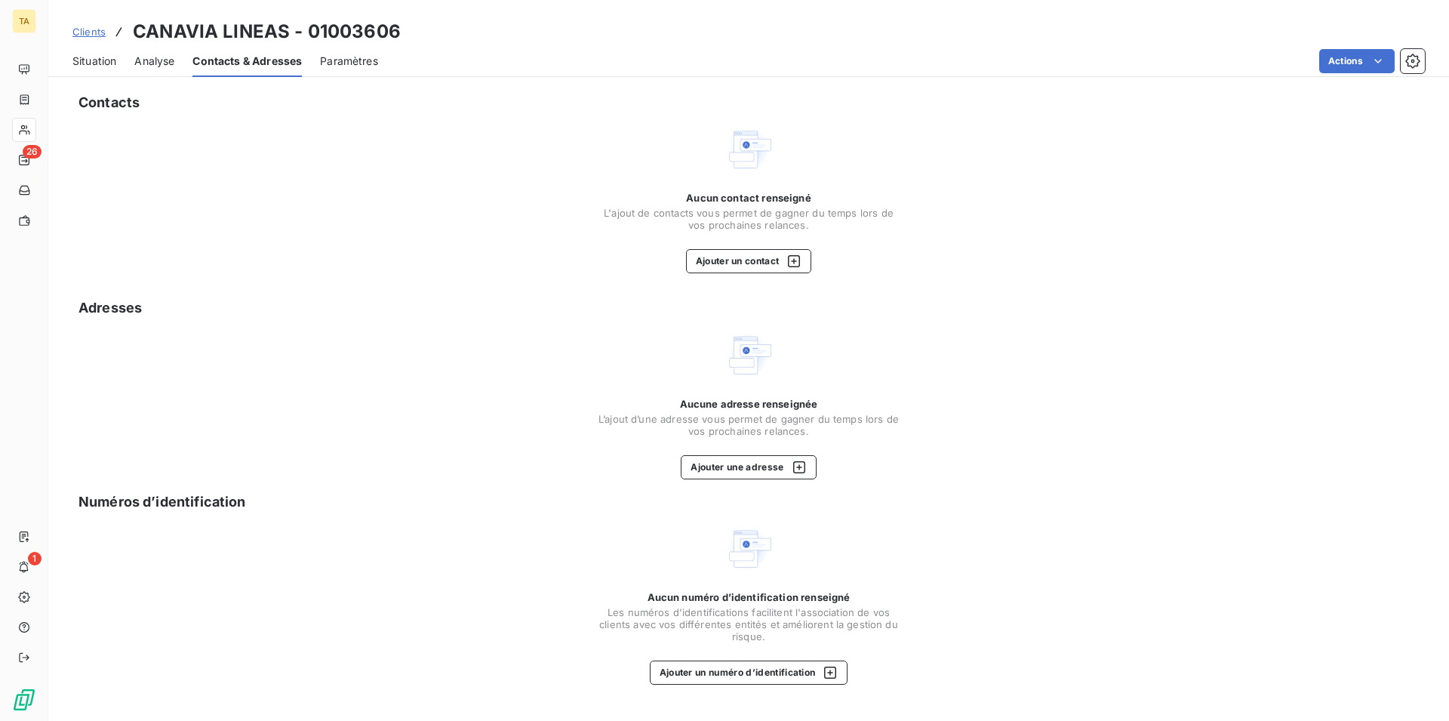
click at [109, 63] on span "Situation" at bounding box center [94, 61] width 44 height 15
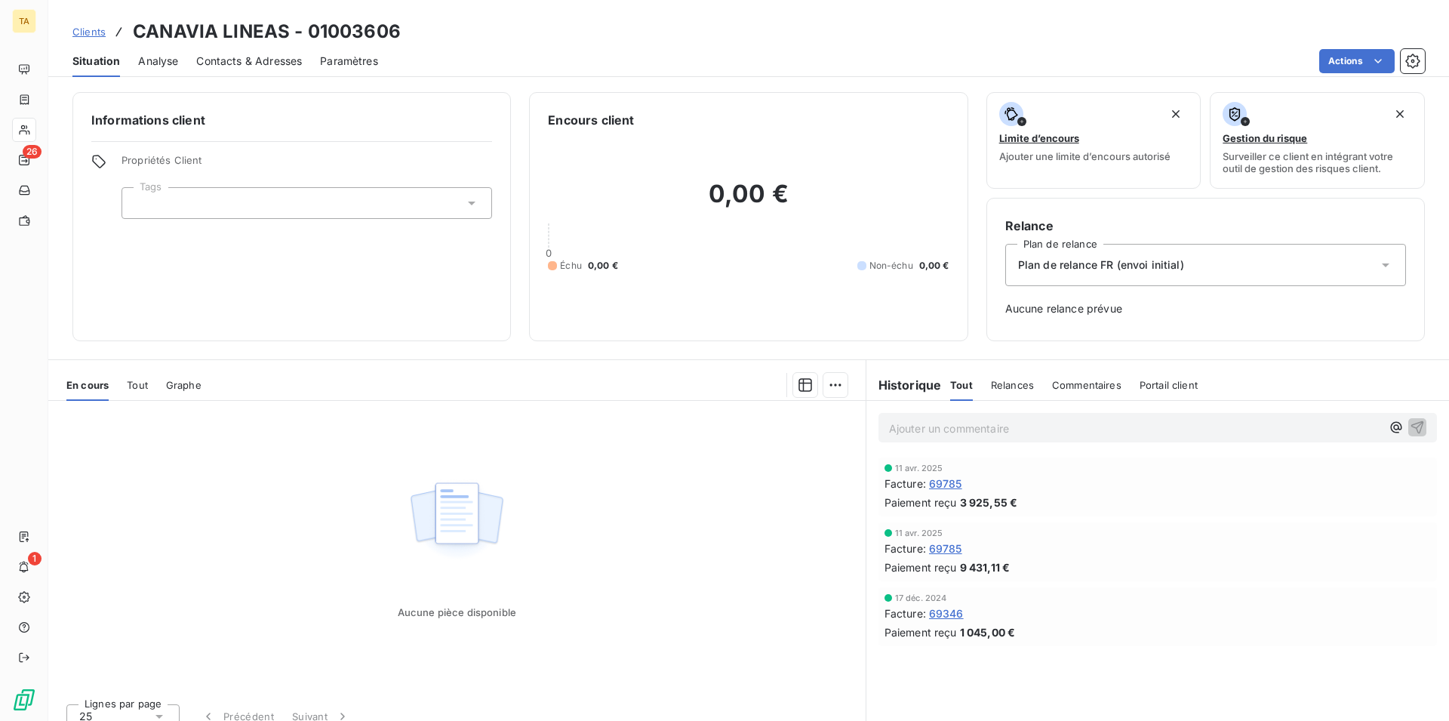
click at [242, 60] on span "Contacts & Adresses" at bounding box center [249, 61] width 106 height 15
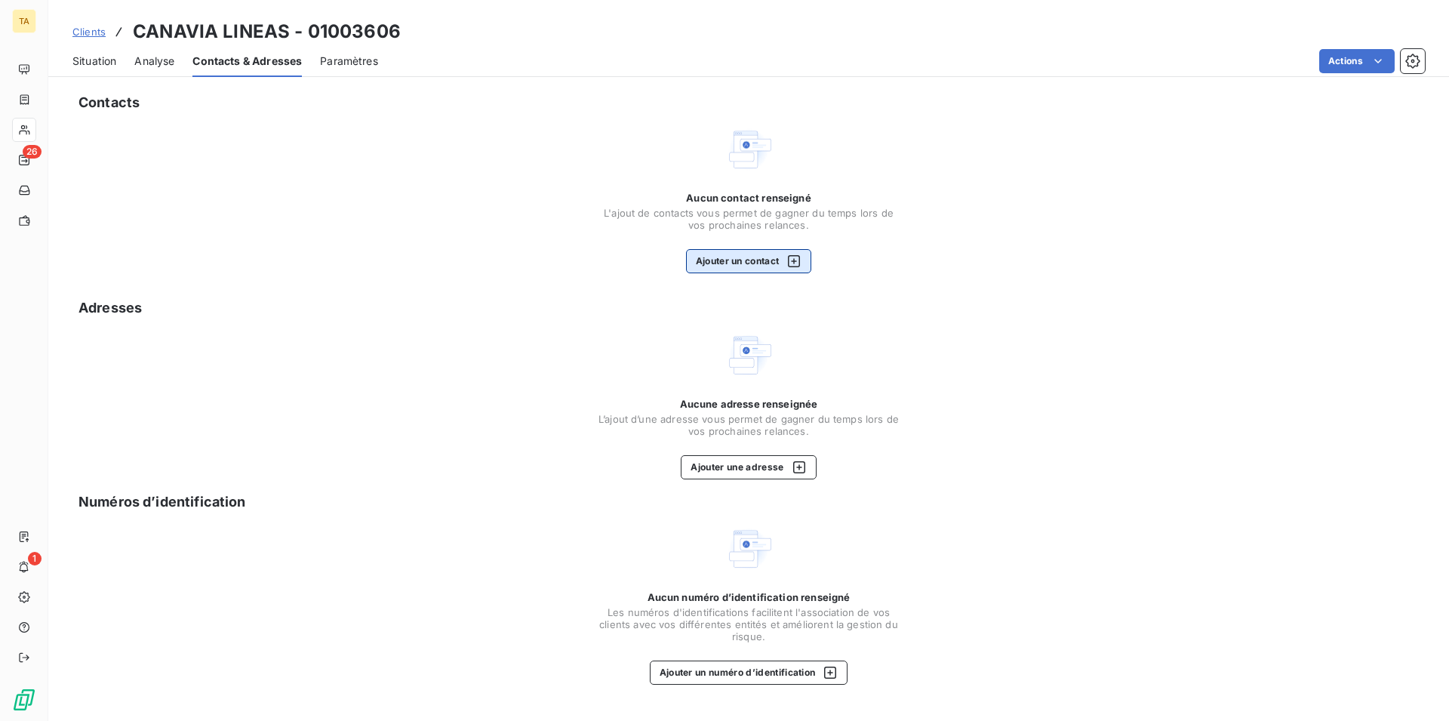
click at [733, 252] on button "Ajouter un contact" at bounding box center [749, 261] width 126 height 24
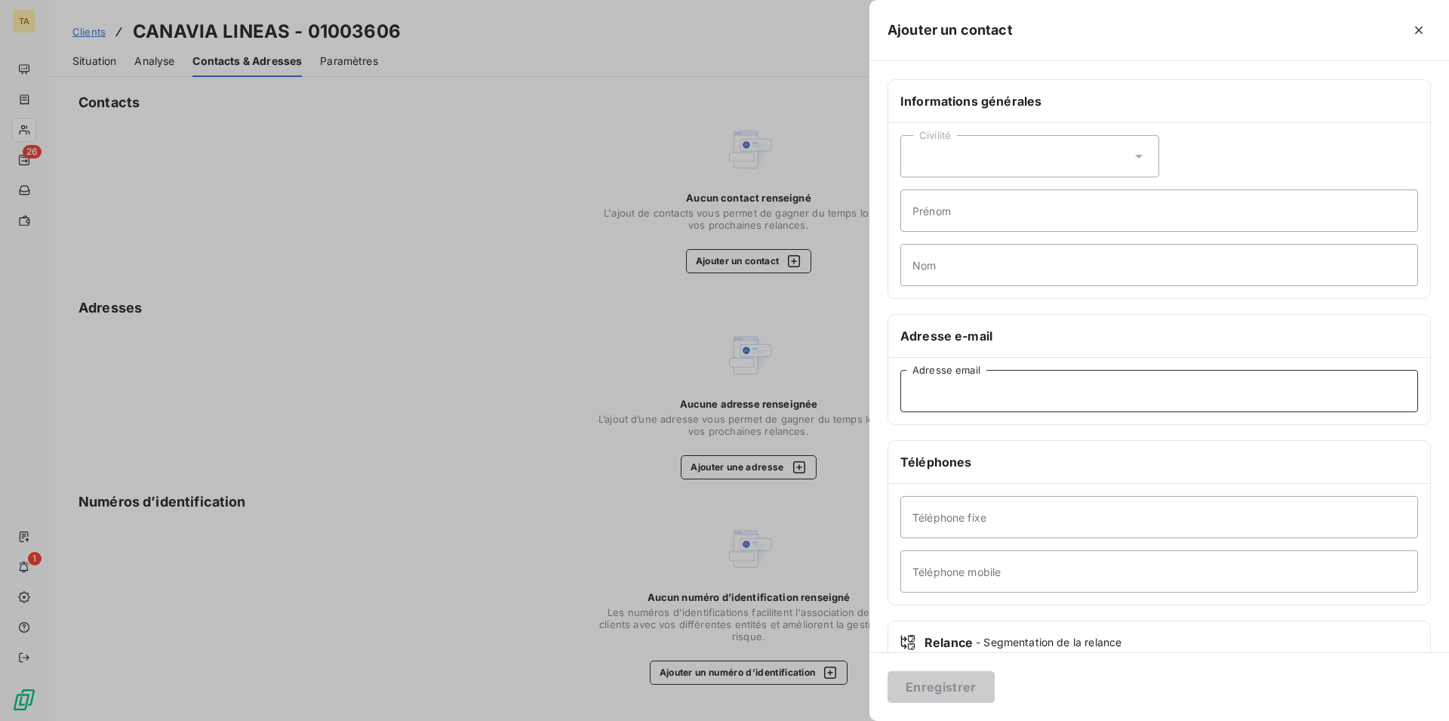
click at [1044, 402] on input "Adresse email" at bounding box center [1160, 391] width 518 height 42
click at [966, 680] on button "Enregistrer" at bounding box center [941, 687] width 107 height 32
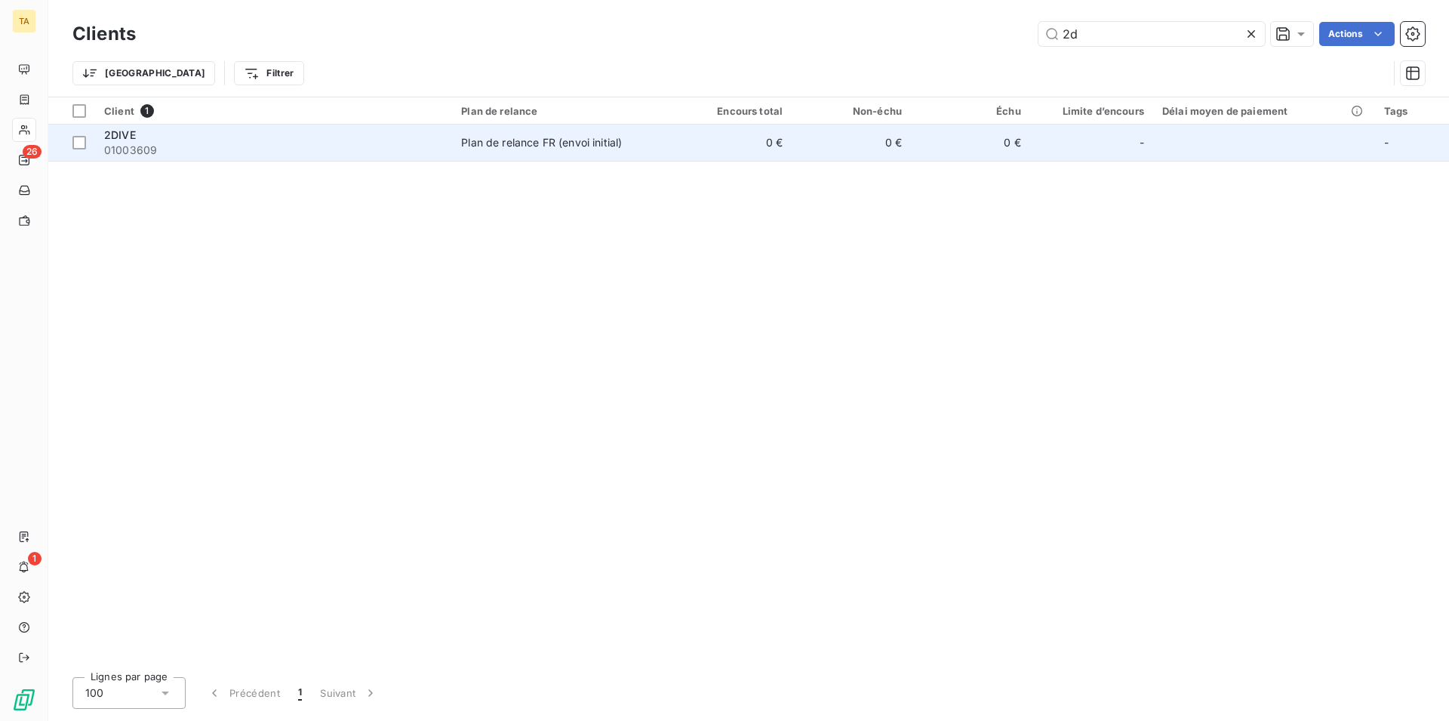
click at [126, 144] on span "01003609" at bounding box center [273, 150] width 339 height 15
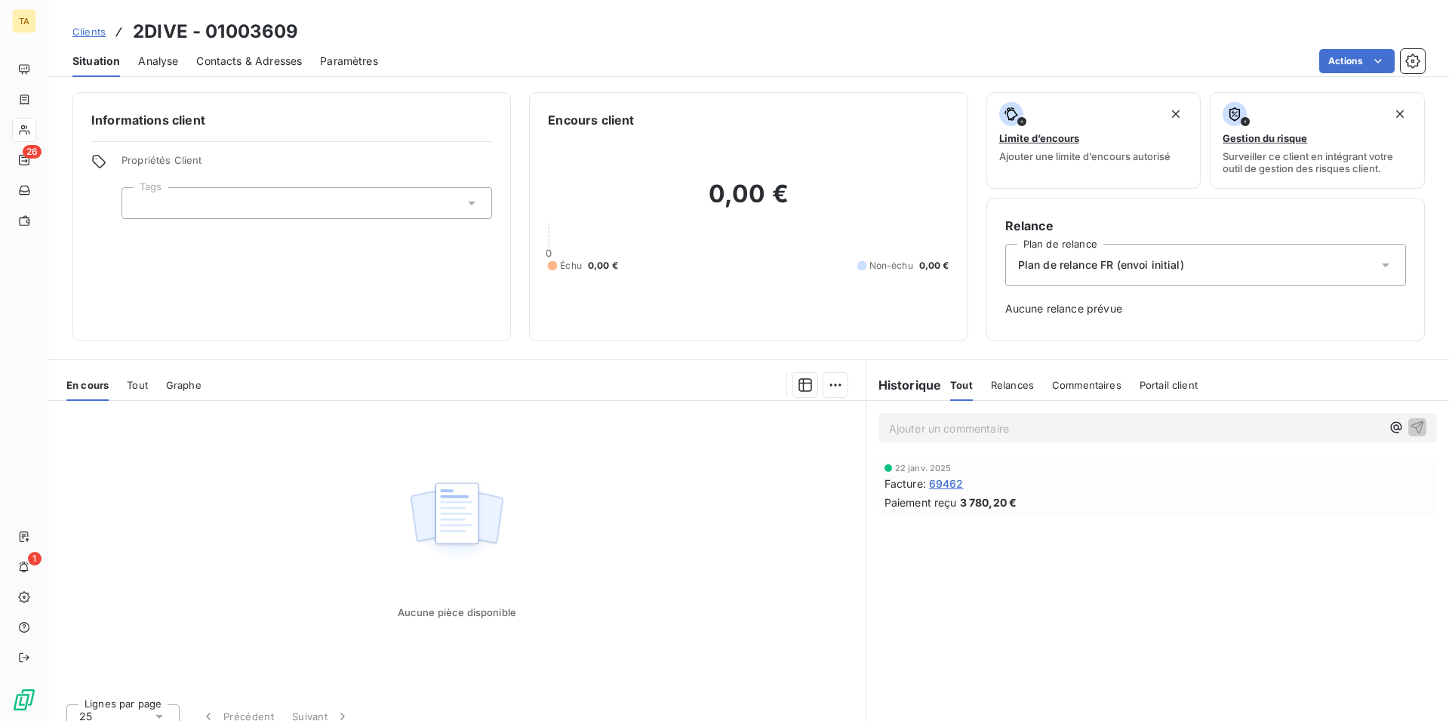
click at [149, 64] on span "Analyse" at bounding box center [158, 61] width 40 height 15
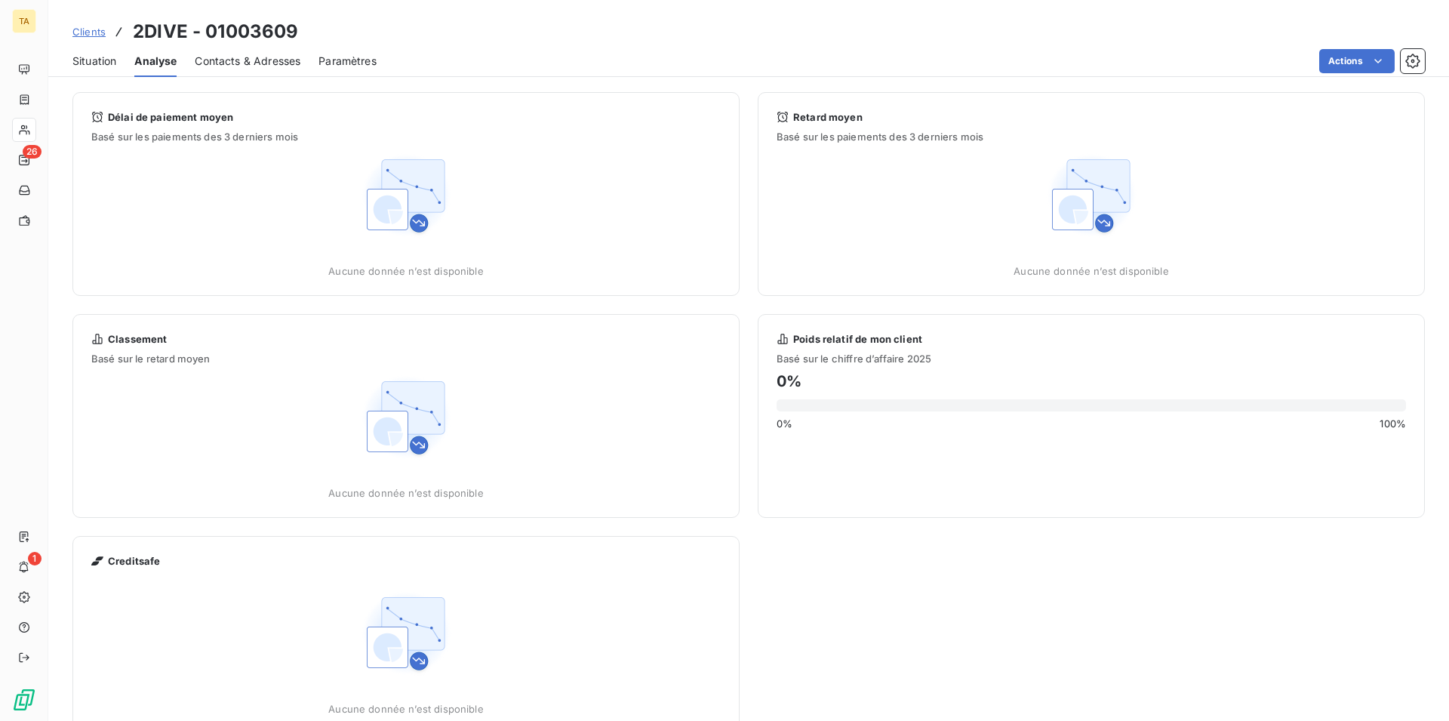
click at [252, 64] on span "Contacts & Adresses" at bounding box center [248, 61] width 106 height 15
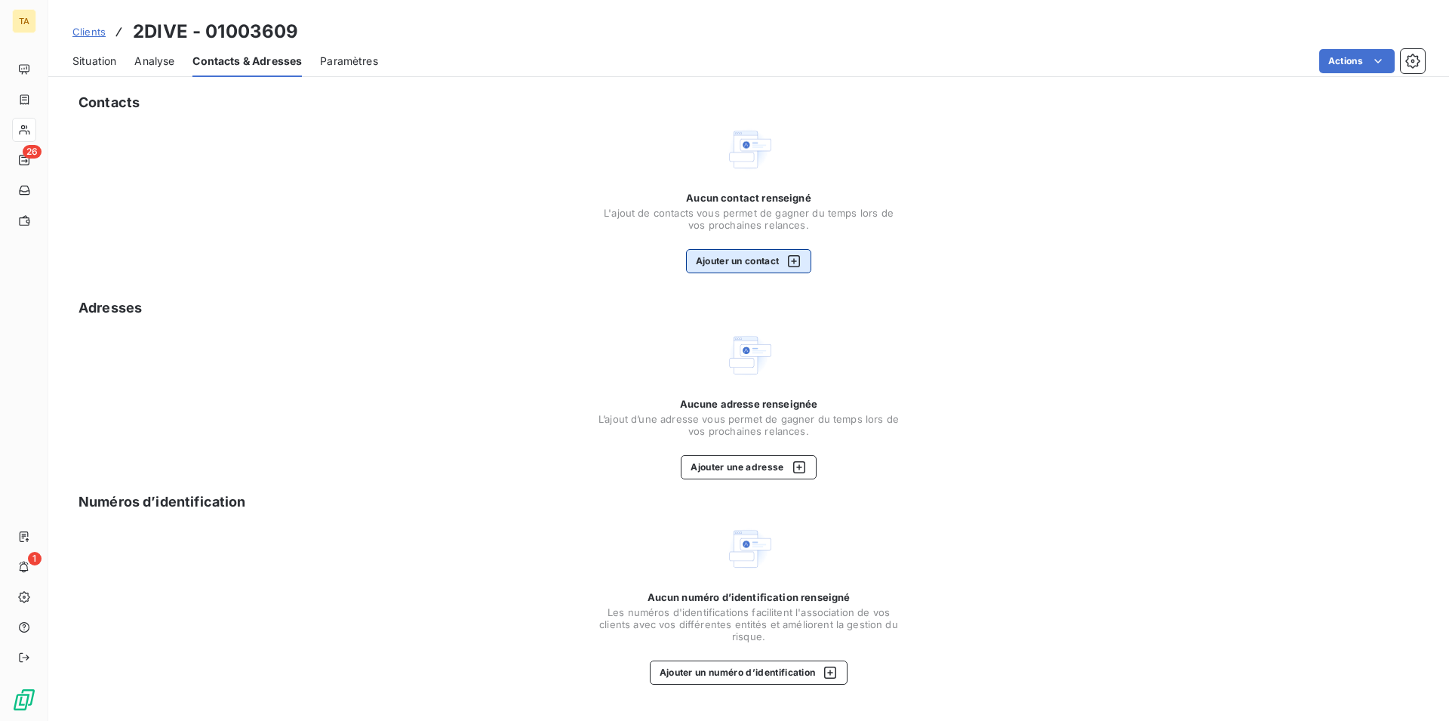
click at [744, 259] on button "Ajouter un contact" at bounding box center [749, 261] width 126 height 24
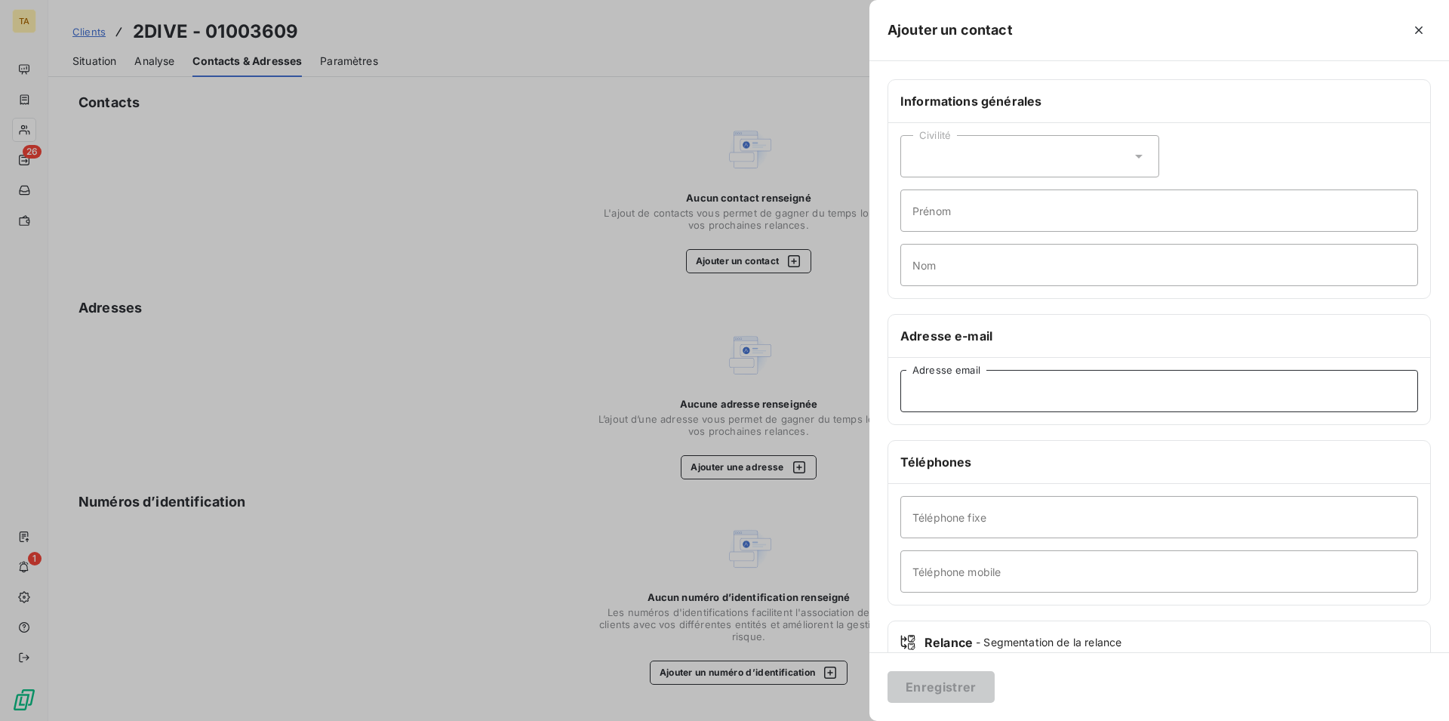
click at [1035, 396] on input "Adresse email" at bounding box center [1160, 391] width 518 height 42
click at [933, 683] on button "Enregistrer" at bounding box center [941, 687] width 107 height 32
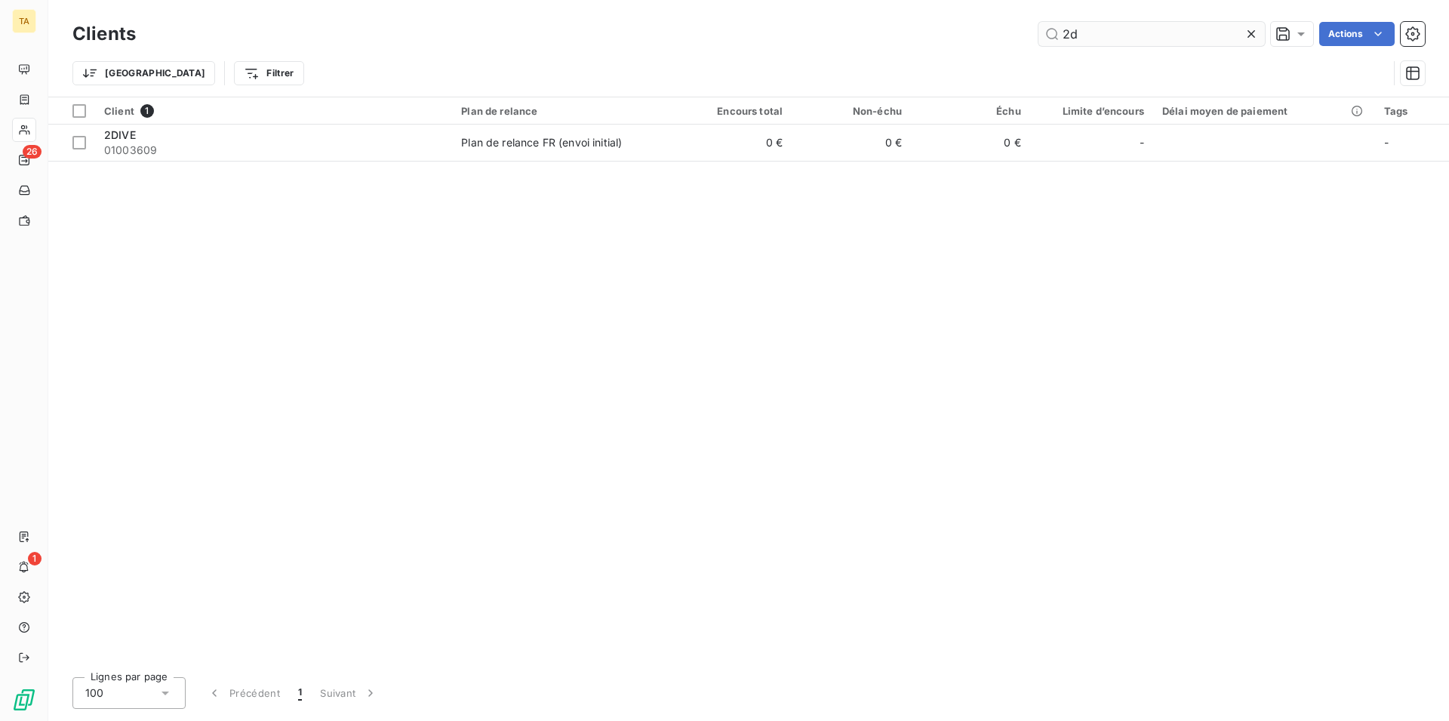
drag, startPoint x: 1108, startPoint y: 35, endPoint x: 947, endPoint y: 27, distance: 161.7
click at [1039, 27] on input "2d" at bounding box center [1152, 34] width 226 height 24
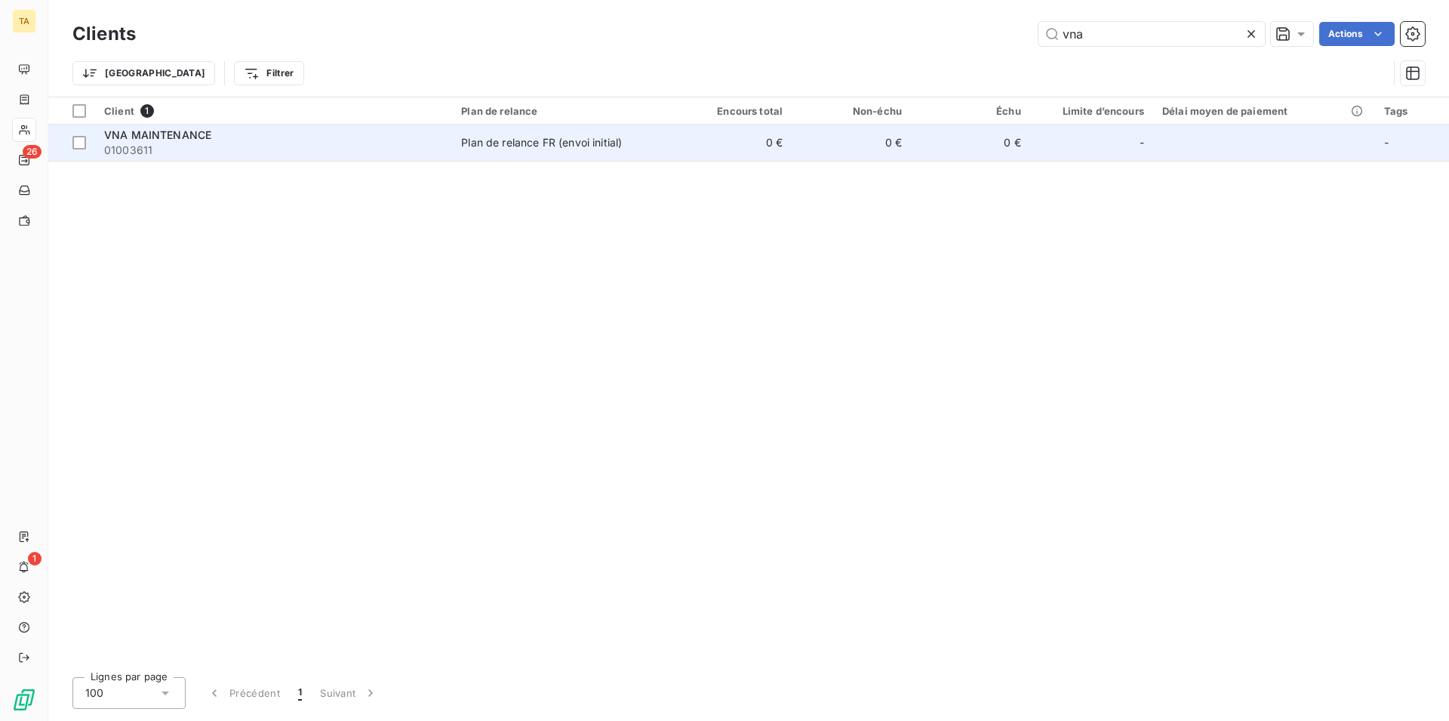
click at [175, 134] on span "VNA MAINTENANCE" at bounding box center [157, 134] width 107 height 13
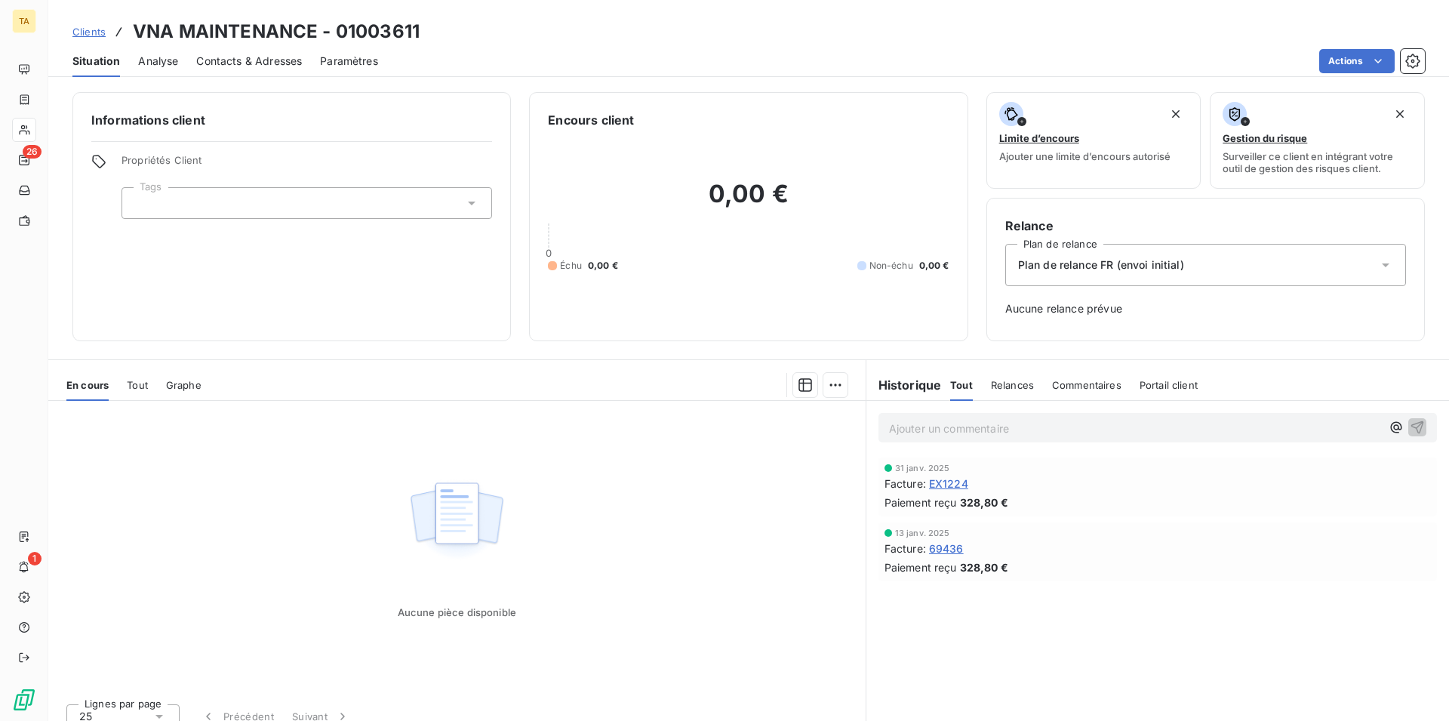
click at [264, 60] on span "Contacts & Adresses" at bounding box center [249, 61] width 106 height 15
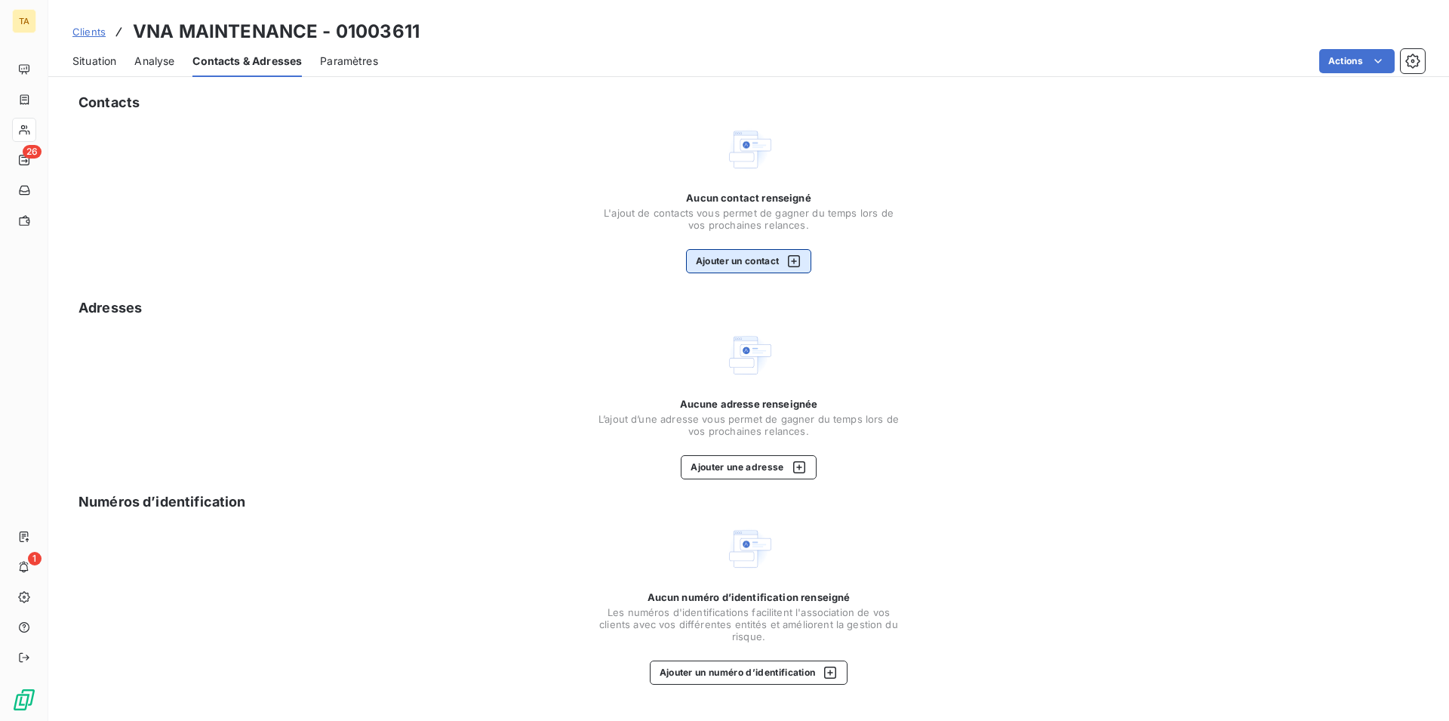
click at [749, 266] on button "Ajouter un contact" at bounding box center [749, 261] width 126 height 24
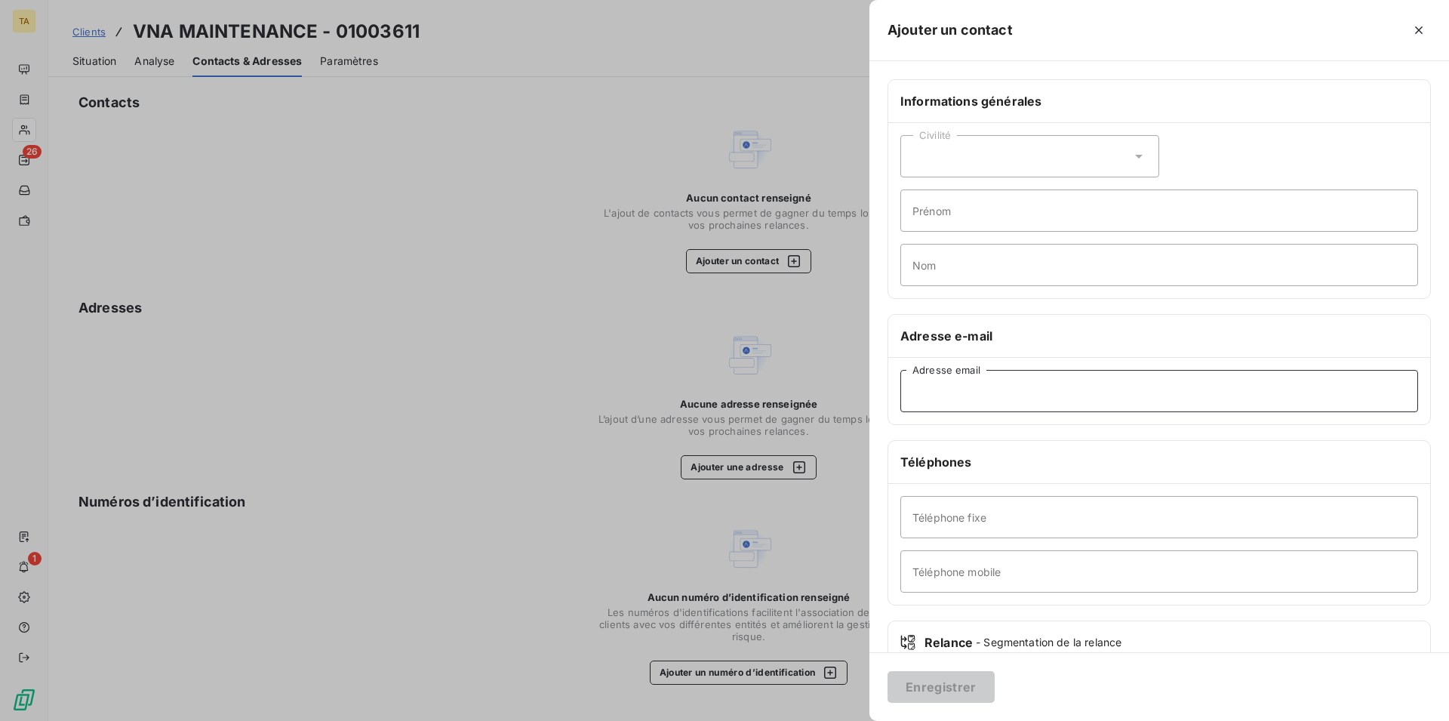
click at [1005, 382] on input "Adresse email" at bounding box center [1160, 391] width 518 height 42
click at [938, 681] on button "Enregistrer" at bounding box center [941, 687] width 107 height 32
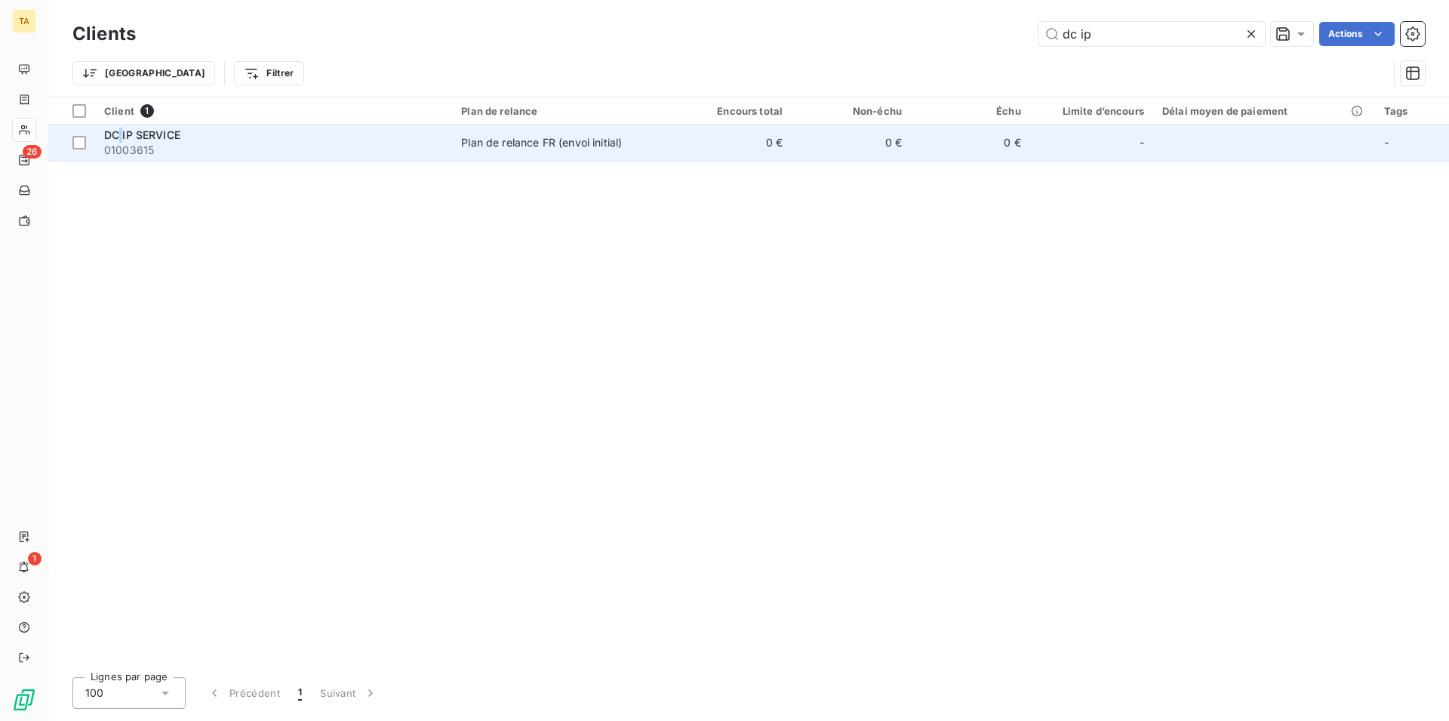
click at [122, 134] on span "DC IP SERVICE" at bounding box center [142, 134] width 76 height 13
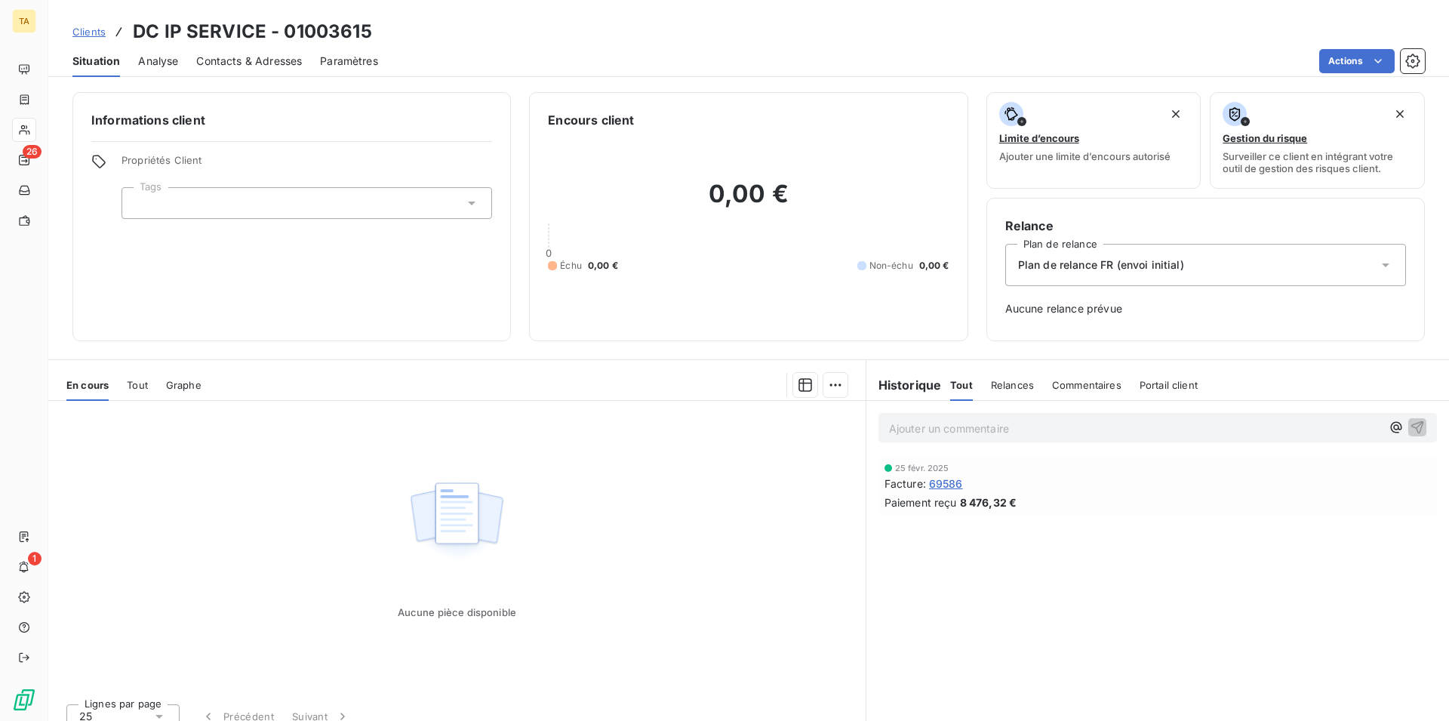
click at [247, 57] on span "Contacts & Adresses" at bounding box center [249, 61] width 106 height 15
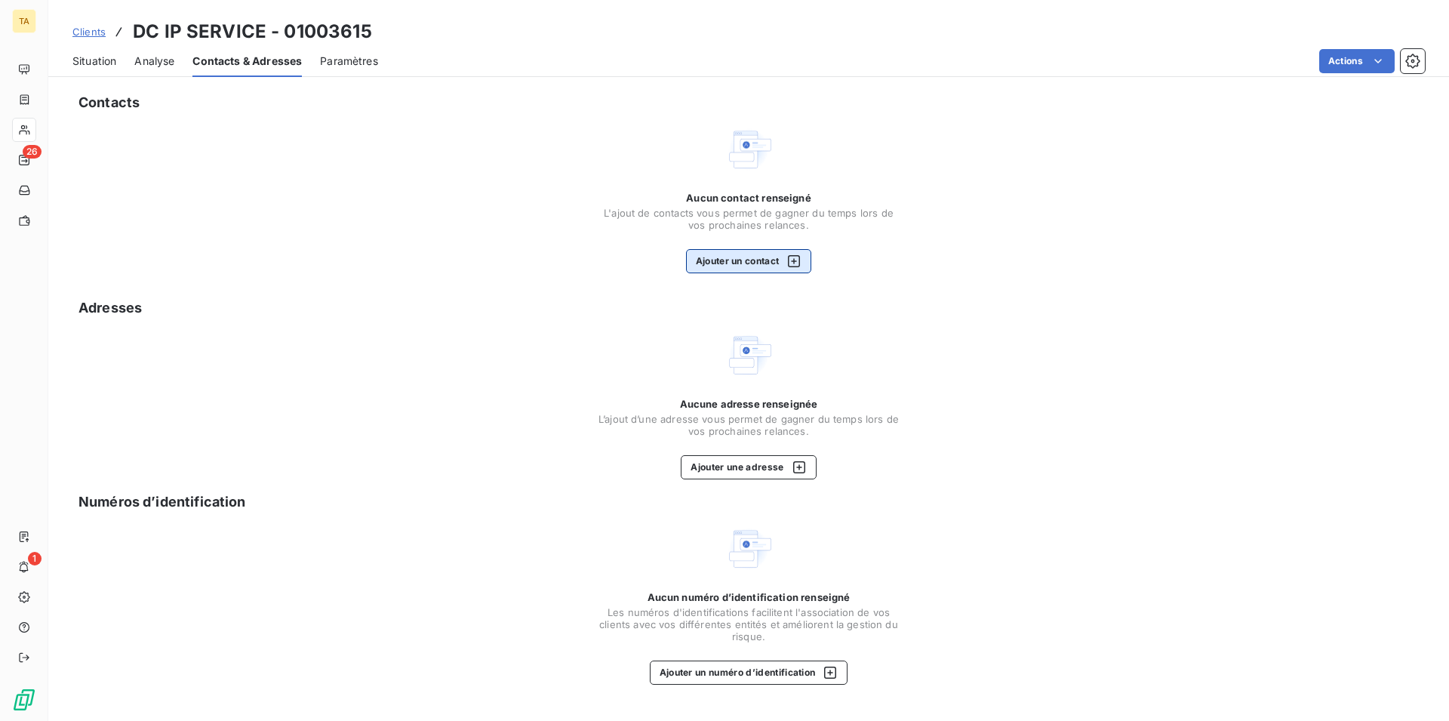
click at [721, 268] on button "Ajouter un contact" at bounding box center [749, 261] width 126 height 24
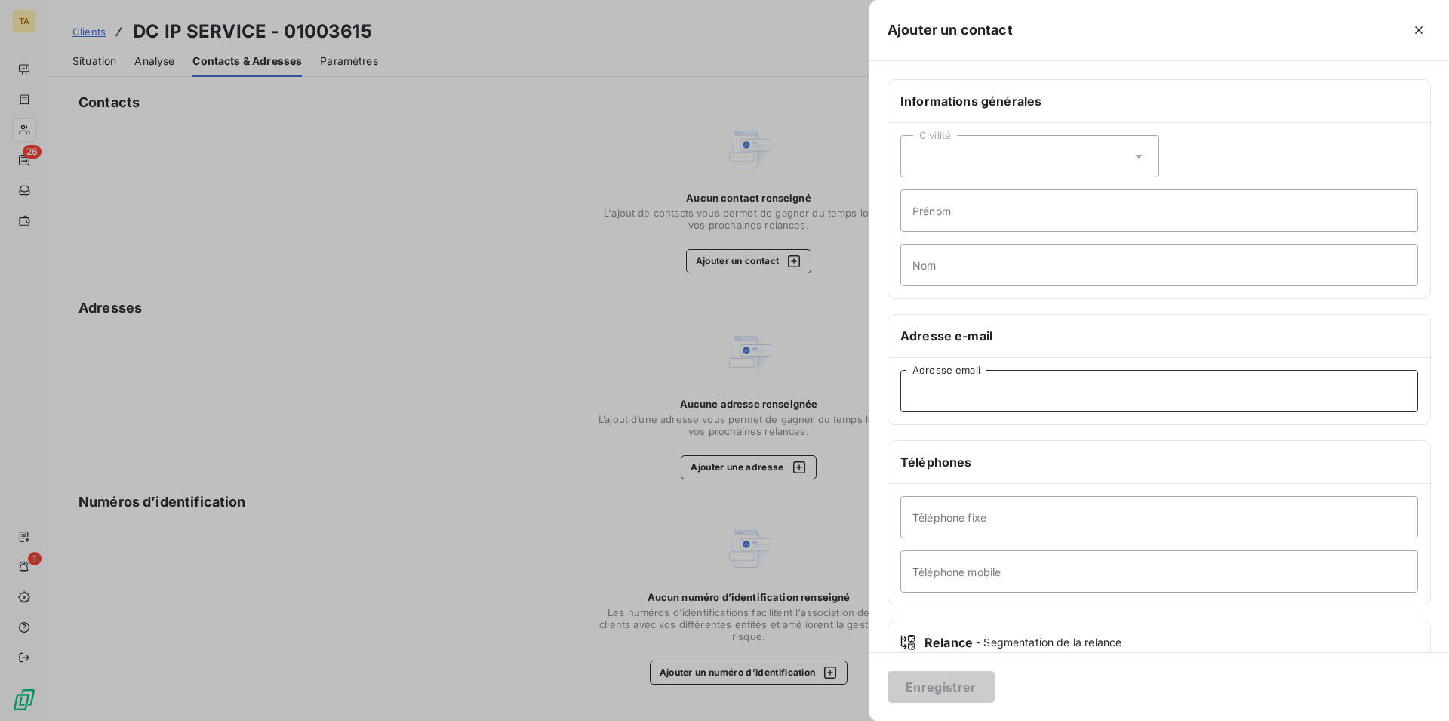
click at [1042, 395] on input "Adresse email" at bounding box center [1160, 391] width 518 height 42
click at [963, 685] on button "Enregistrer" at bounding box center [941, 687] width 107 height 32
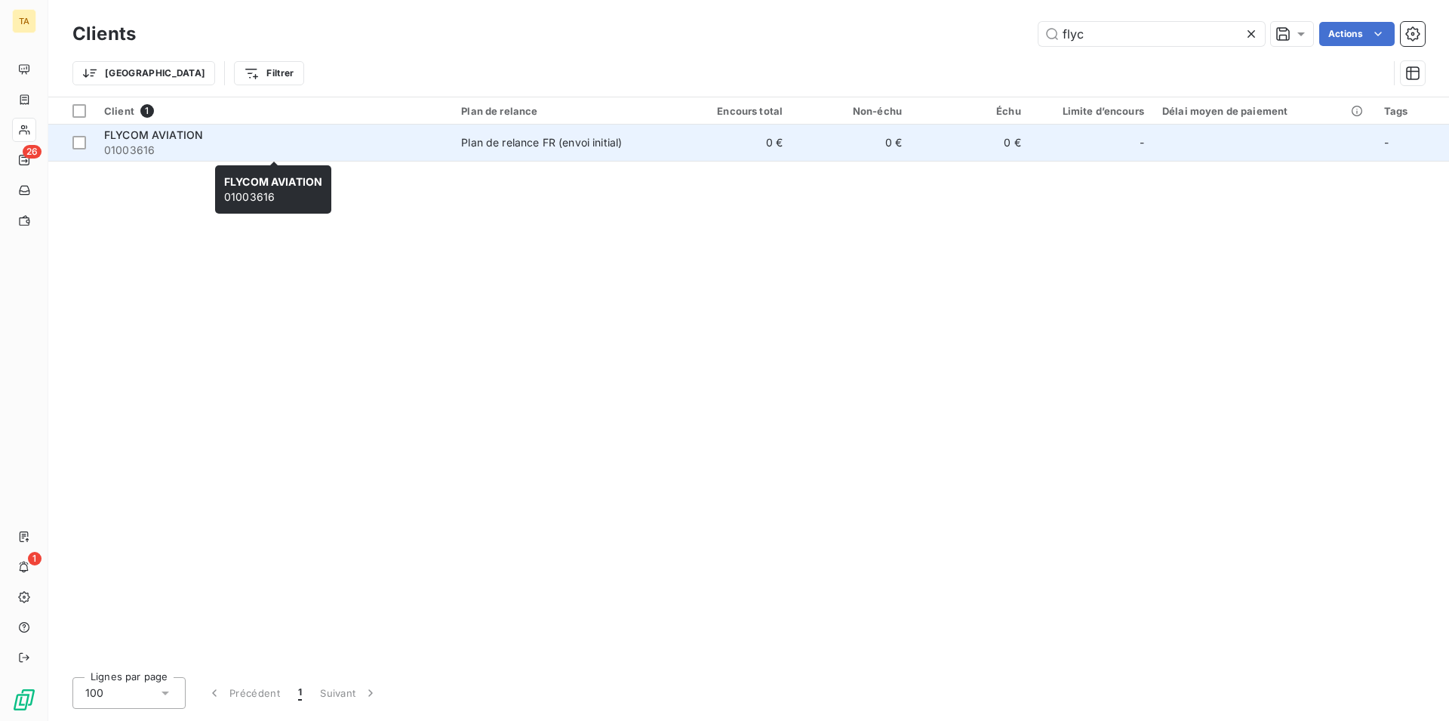
click at [169, 146] on span "01003616" at bounding box center [273, 150] width 339 height 15
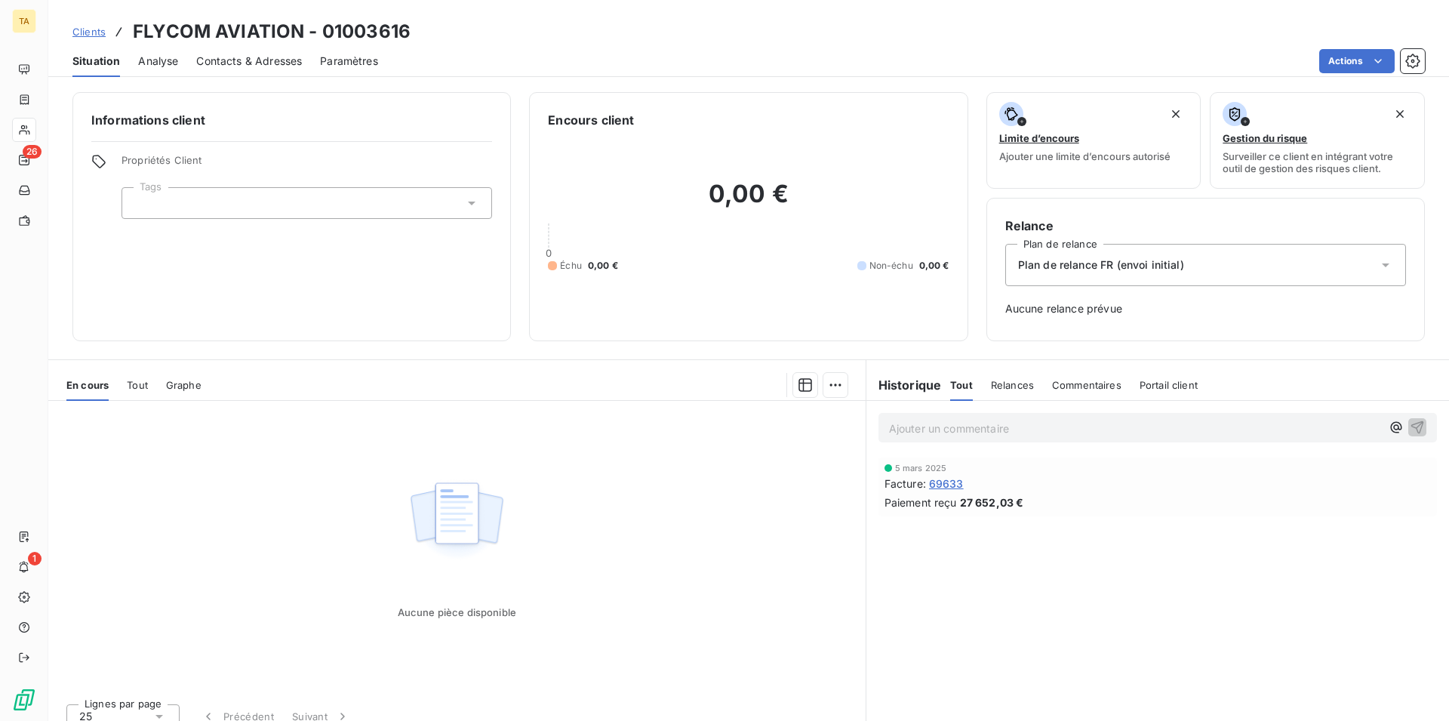
click at [266, 61] on span "Contacts & Adresses" at bounding box center [249, 61] width 106 height 15
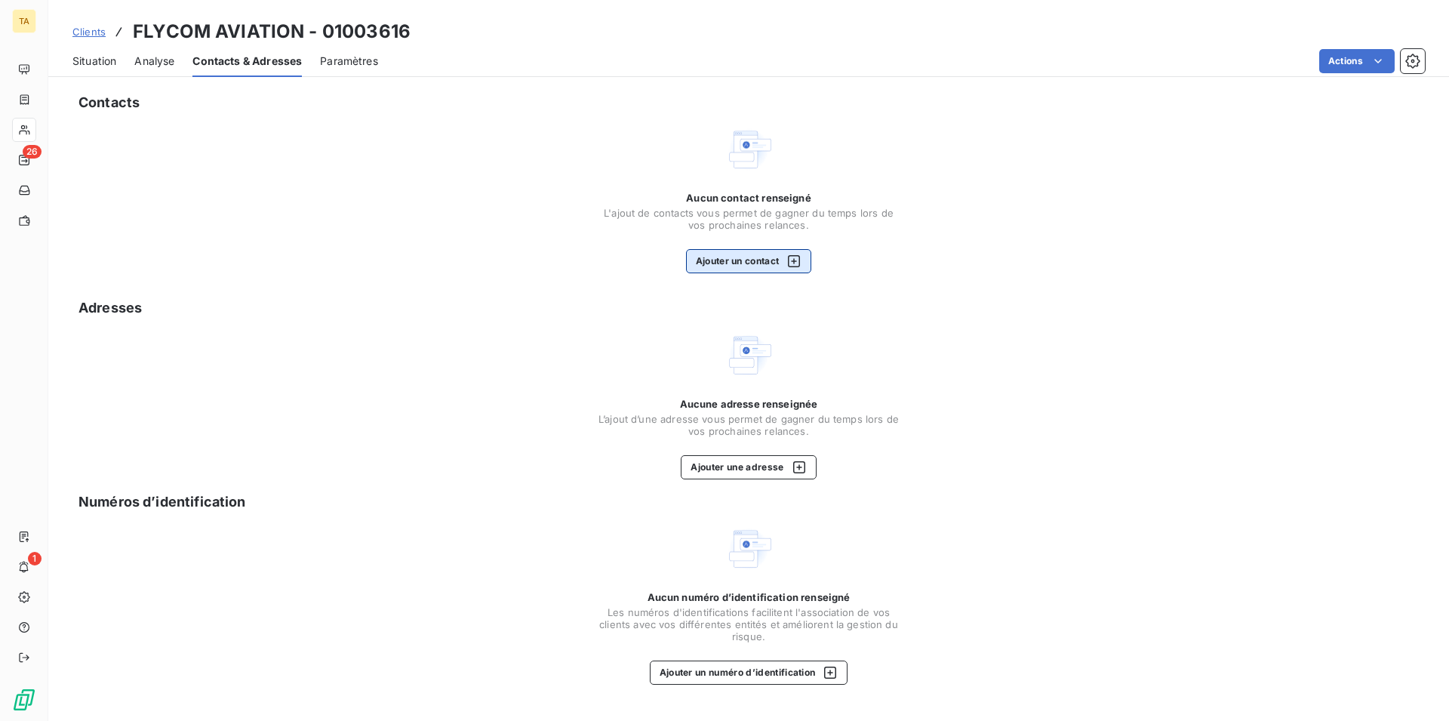
click at [722, 262] on button "Ajouter un contact" at bounding box center [749, 261] width 126 height 24
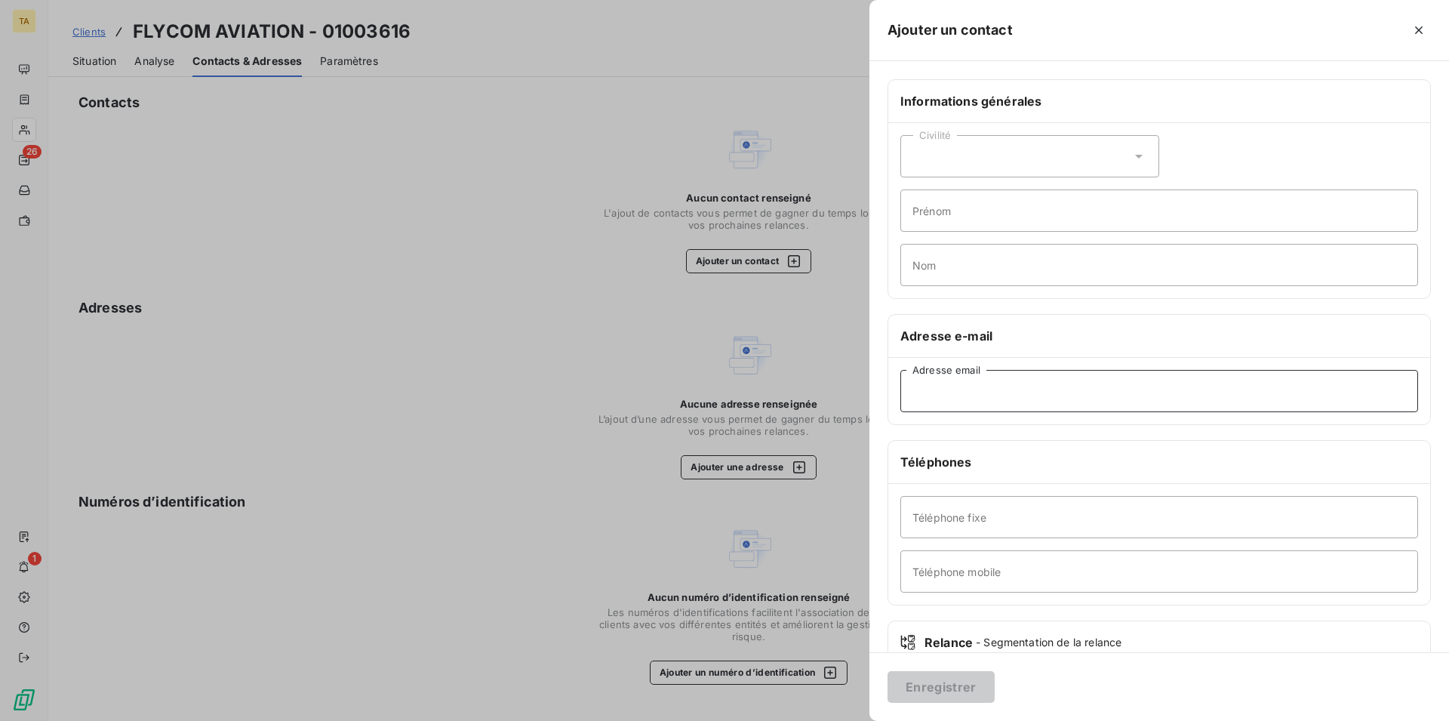
click at [974, 394] on input "Adresse email" at bounding box center [1160, 391] width 518 height 42
click at [960, 691] on button "Enregistrer" at bounding box center [941, 687] width 107 height 32
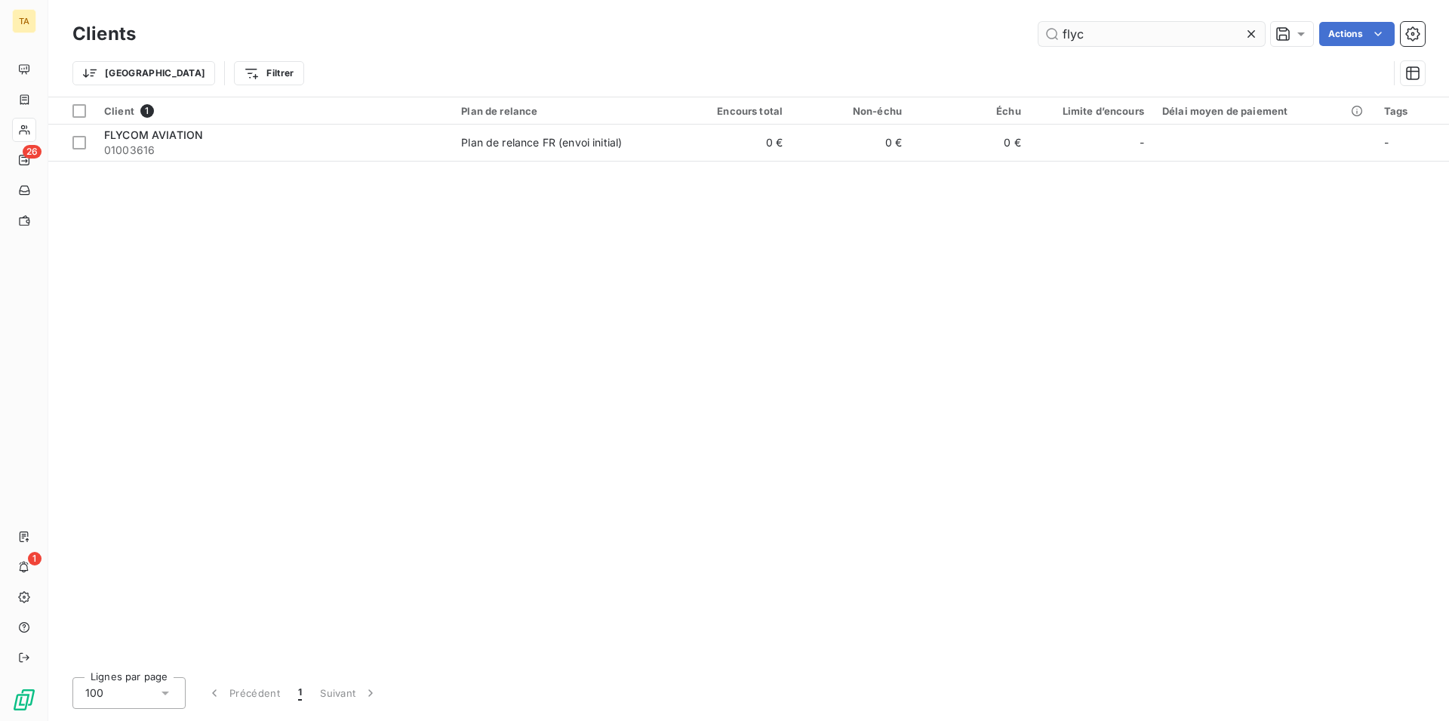
drag, startPoint x: 1086, startPoint y: 32, endPoint x: 990, endPoint y: 30, distance: 96.6
click at [1039, 30] on input "flyc" at bounding box center [1152, 34] width 226 height 24
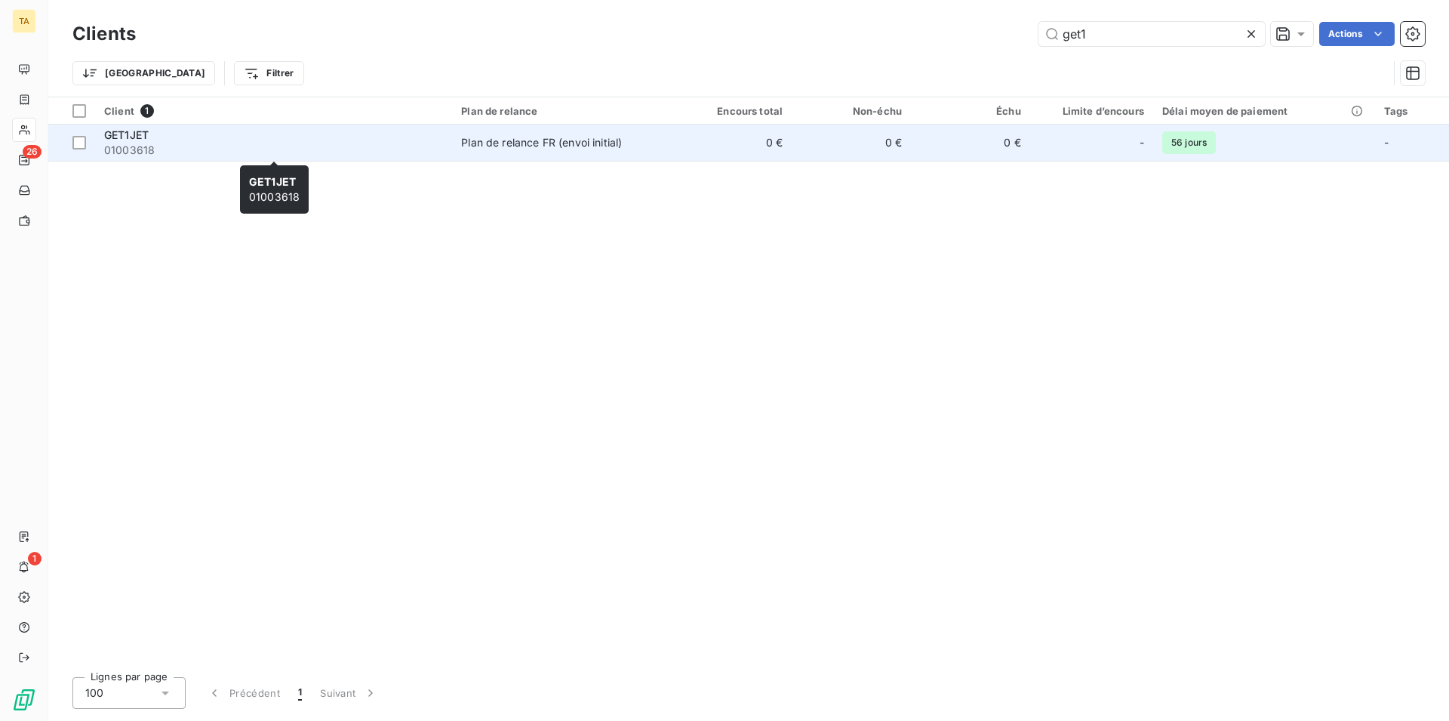
click at [143, 147] on span "01003618" at bounding box center [273, 150] width 339 height 15
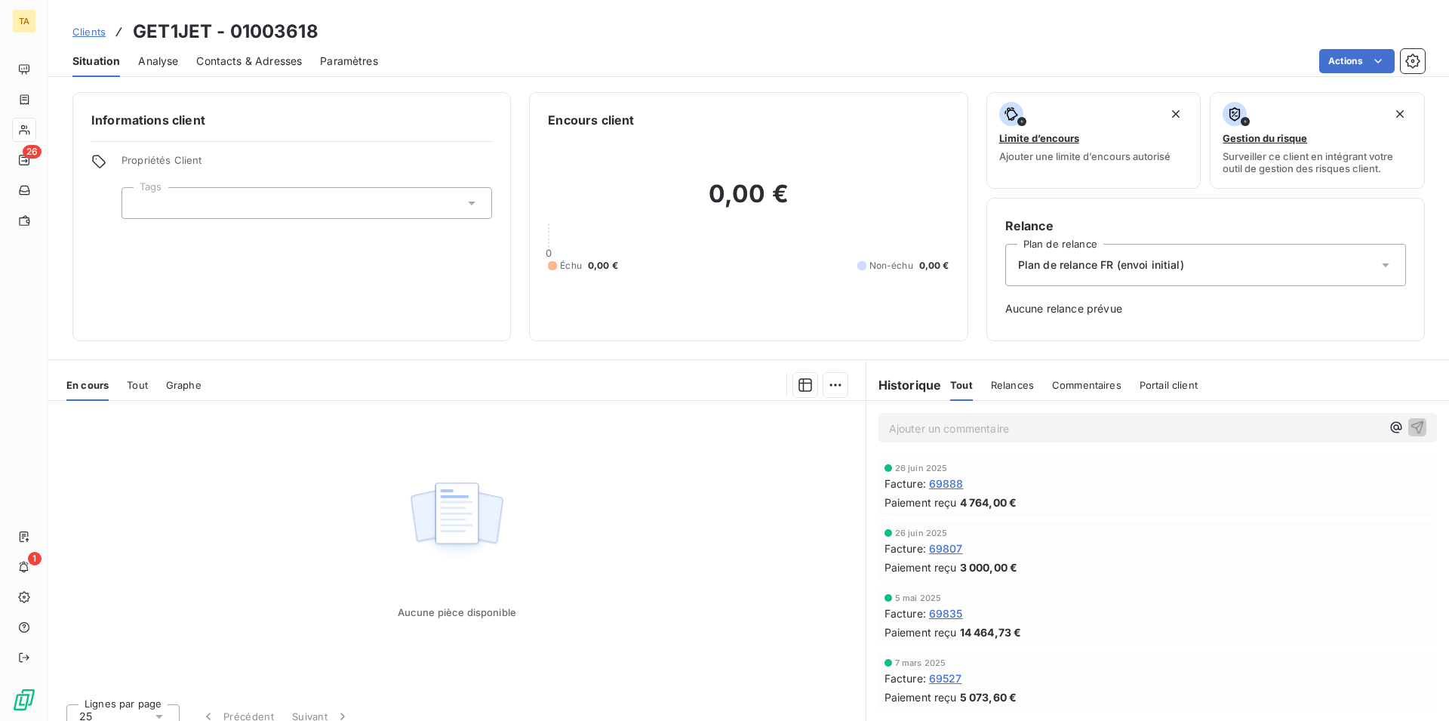
click at [284, 60] on span "Contacts & Adresses" at bounding box center [249, 61] width 106 height 15
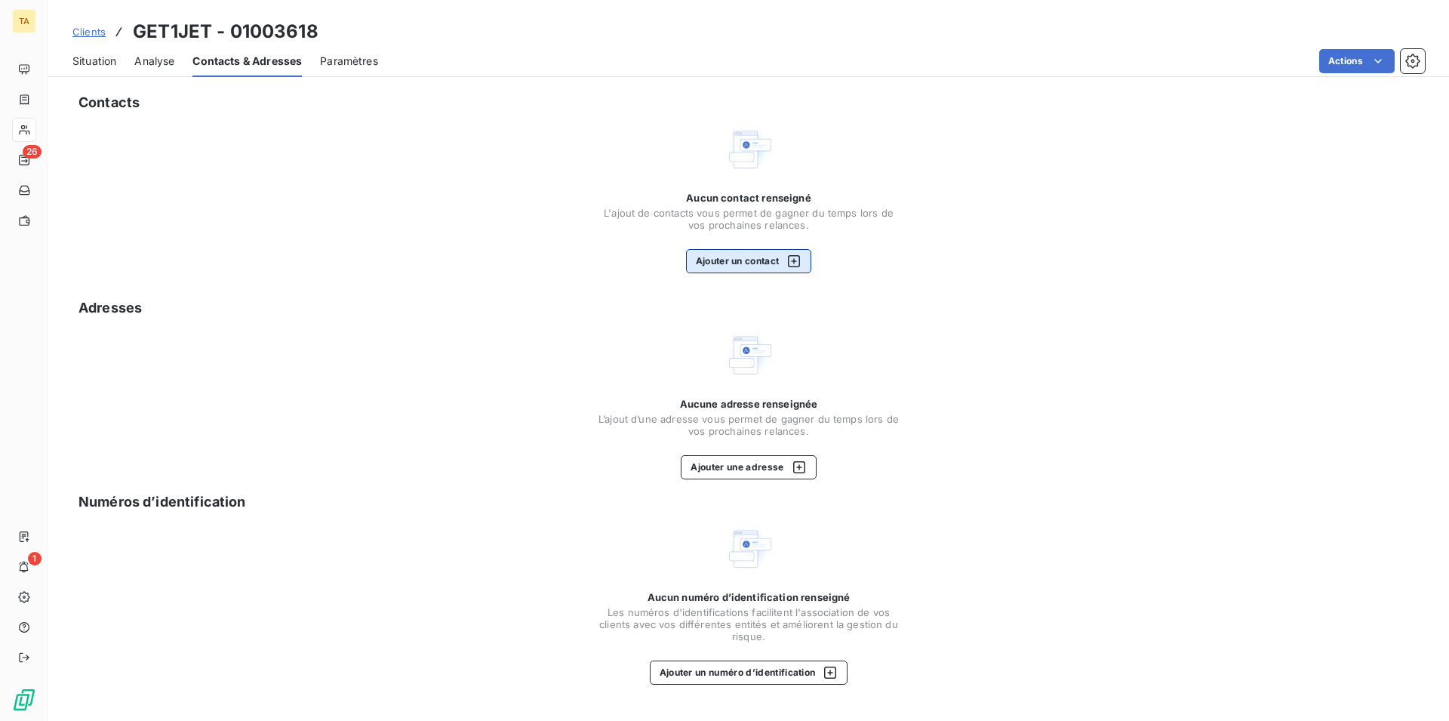
click at [771, 261] on button "Ajouter un contact" at bounding box center [749, 261] width 126 height 24
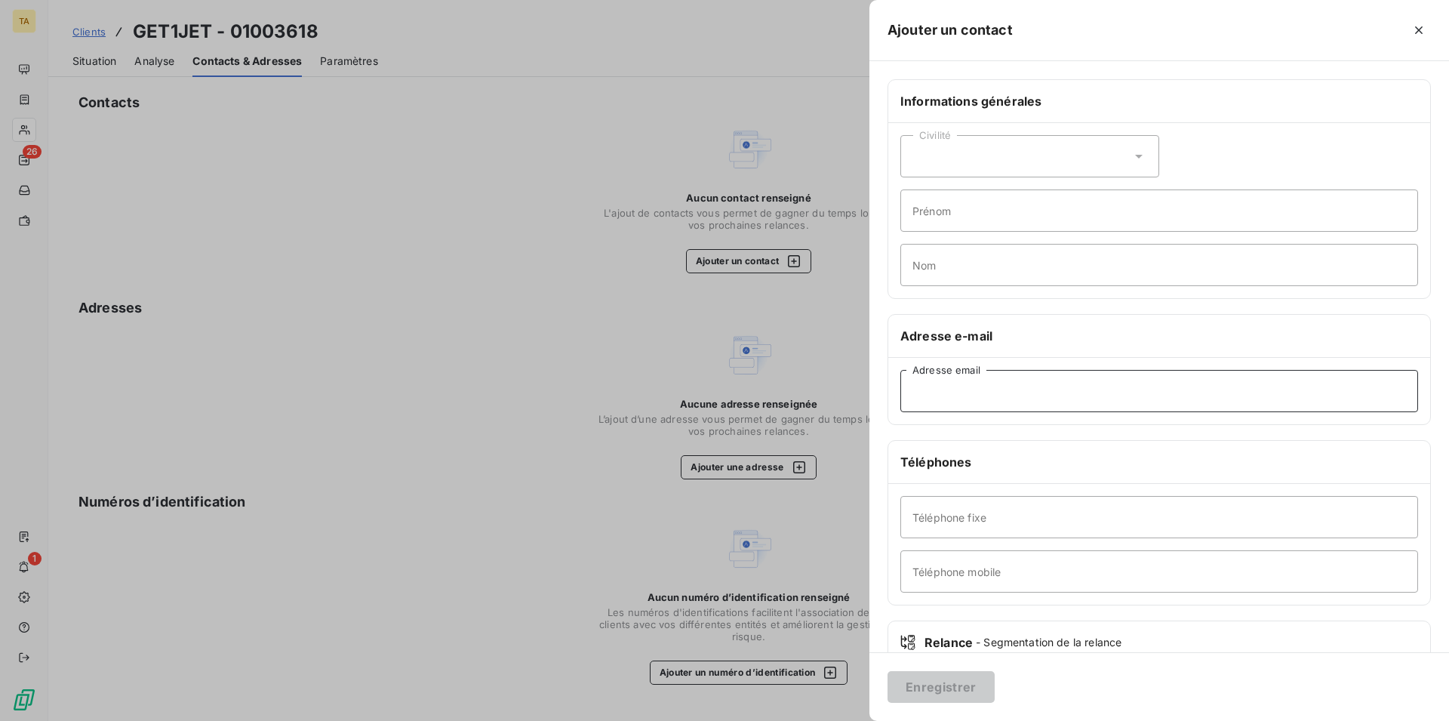
click at [1048, 393] on input "Adresse email" at bounding box center [1160, 391] width 518 height 42
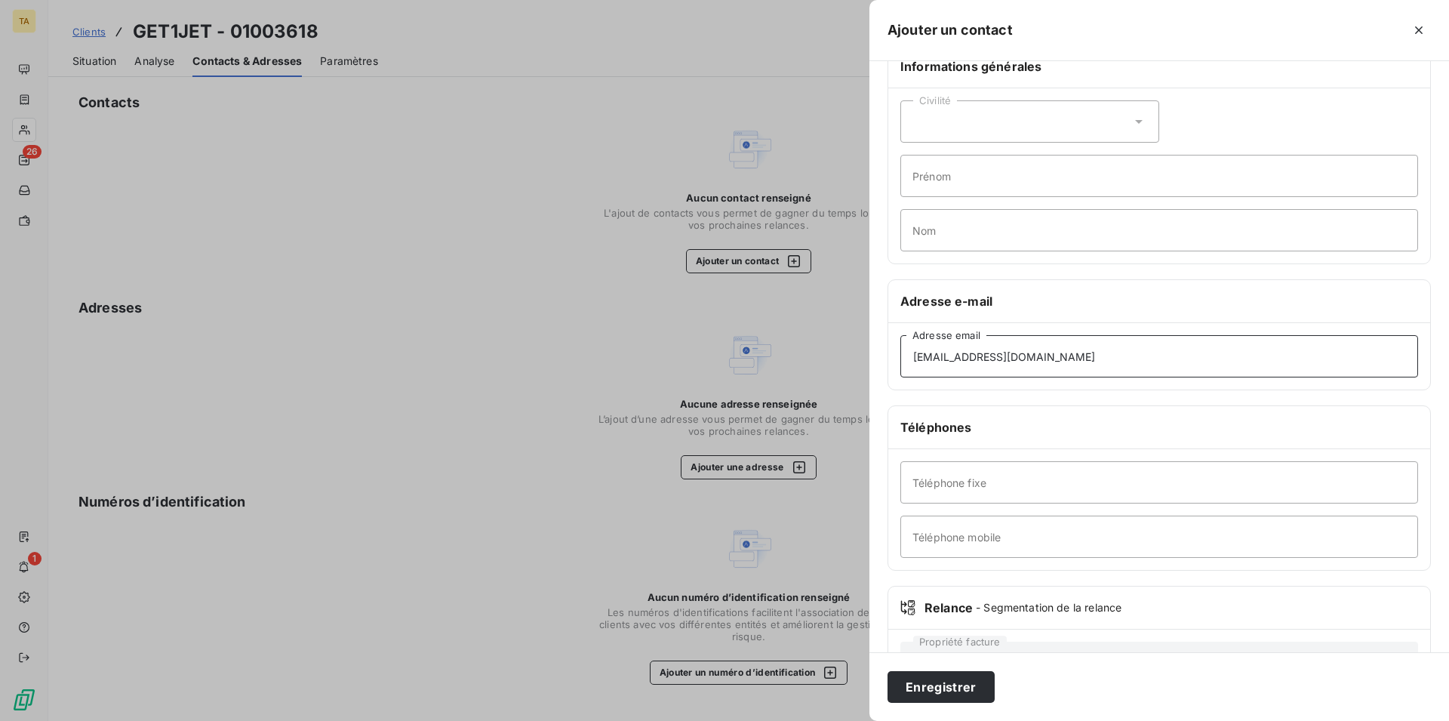
scroll to position [77, 0]
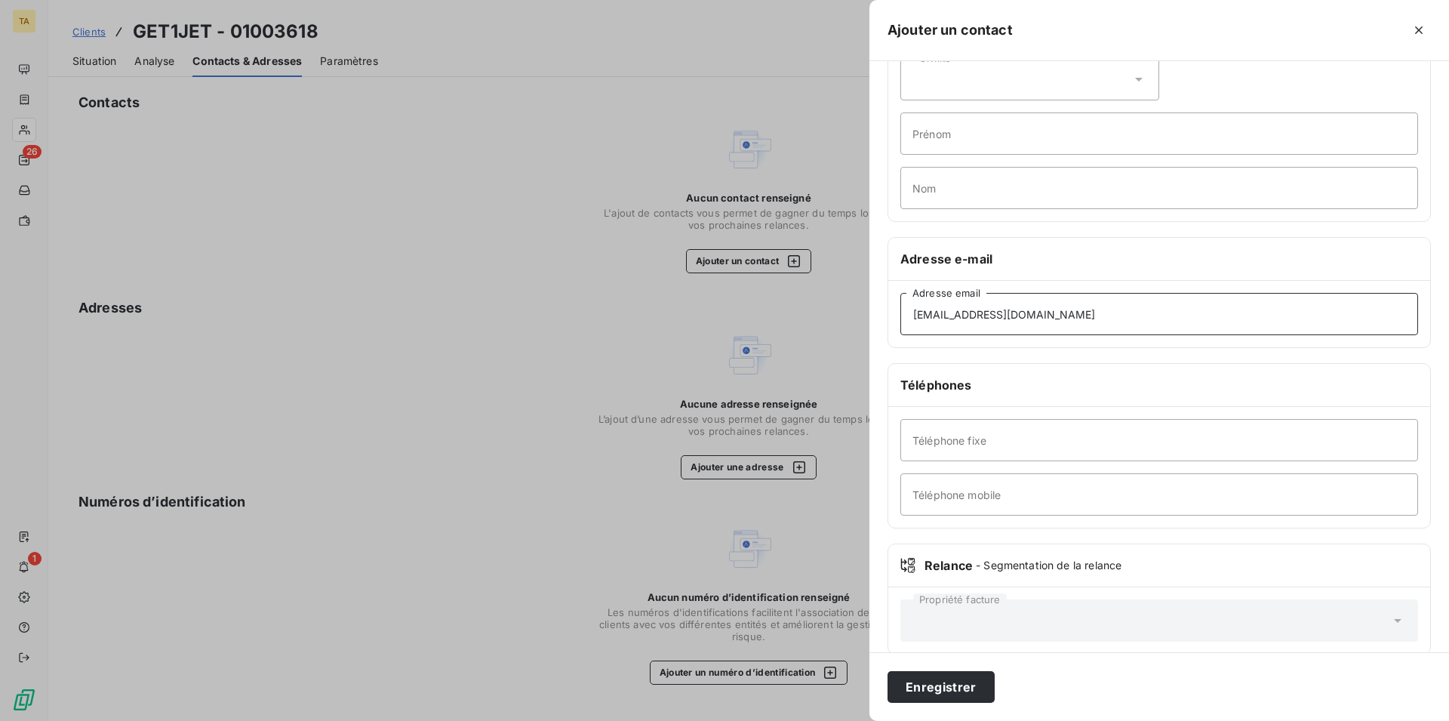
click at [1030, 316] on input "[EMAIL_ADDRESS][DOMAIN_NAME]" at bounding box center [1160, 314] width 518 height 42
click at [944, 694] on button "Enregistrer" at bounding box center [941, 687] width 107 height 32
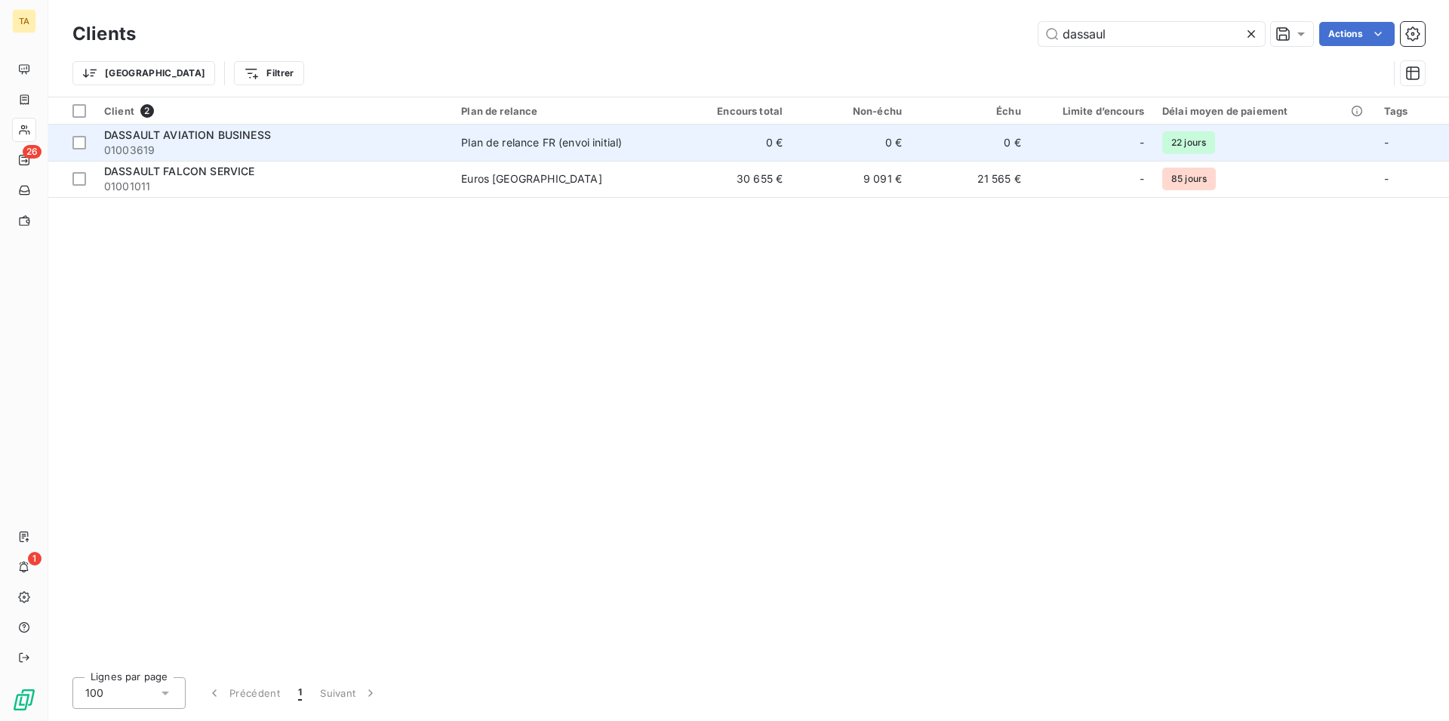
click at [240, 136] on span "DASSAULT AVIATION BUSINESS" at bounding box center [187, 134] width 167 height 13
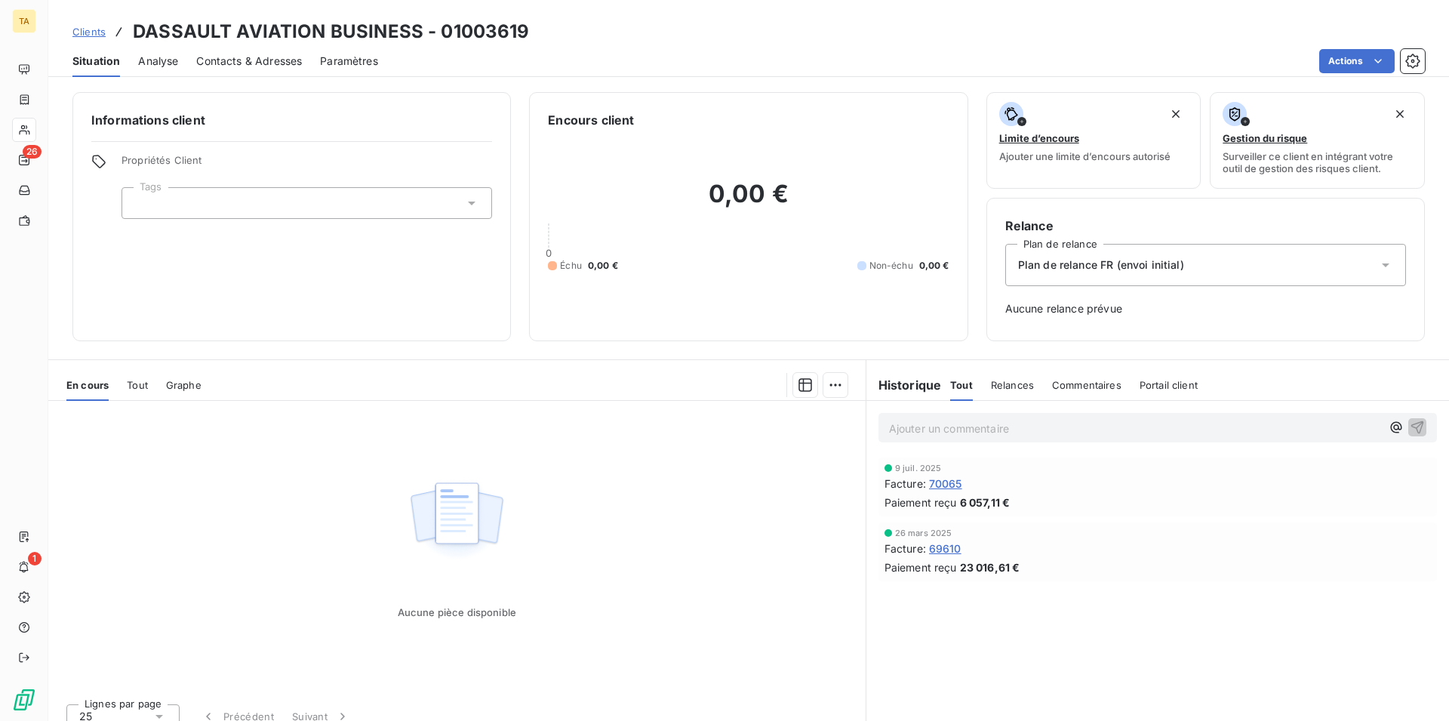
click at [248, 63] on span "Contacts & Adresses" at bounding box center [249, 61] width 106 height 15
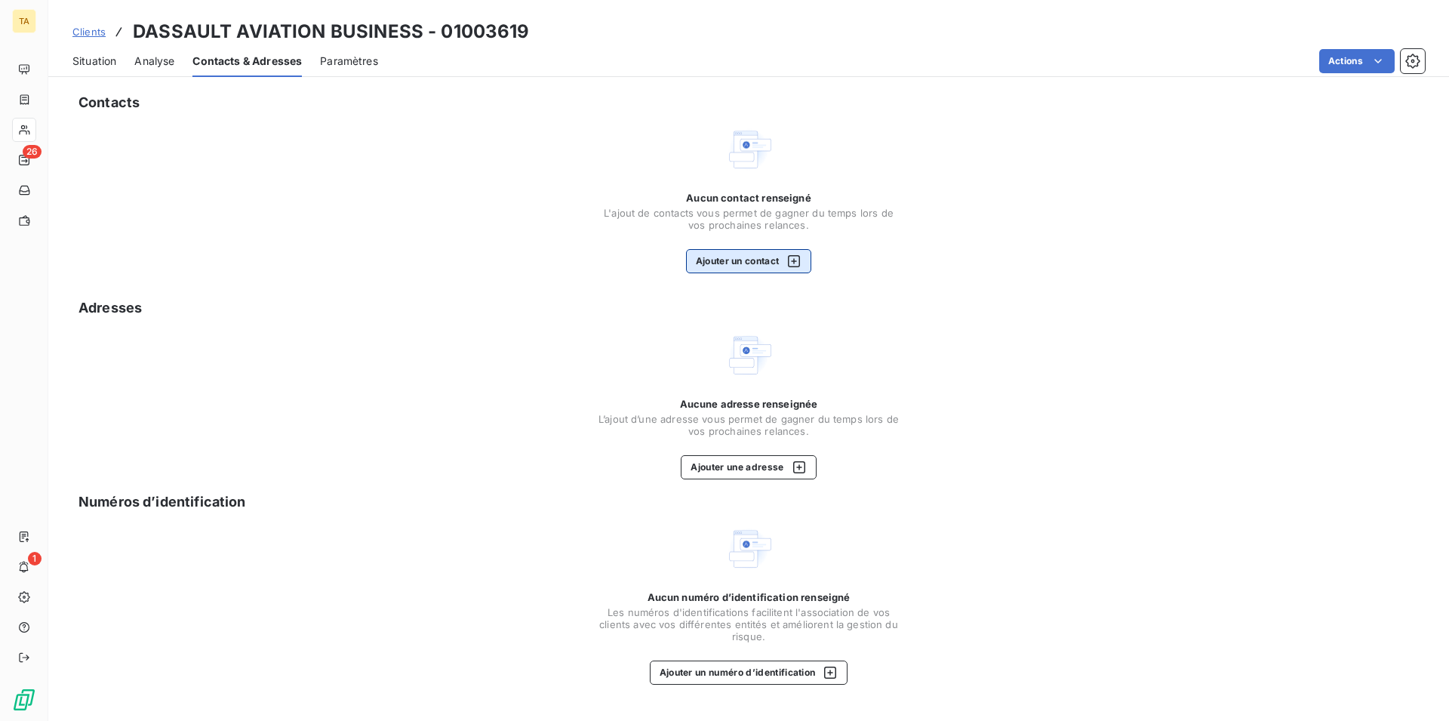
click at [719, 259] on button "Ajouter un contact" at bounding box center [749, 261] width 126 height 24
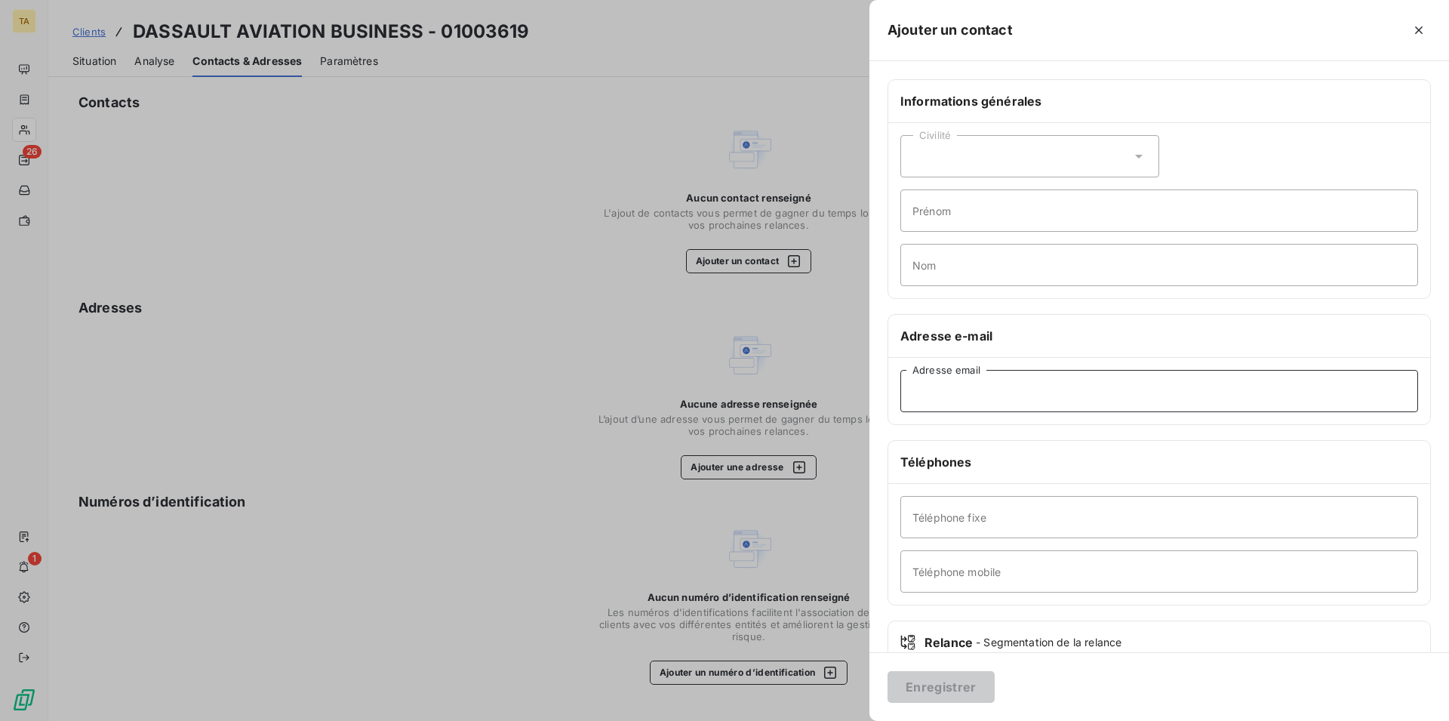
click at [1079, 390] on input "Adresse email" at bounding box center [1160, 391] width 518 height 42
click at [956, 690] on button "Enregistrer" at bounding box center [941, 687] width 107 height 32
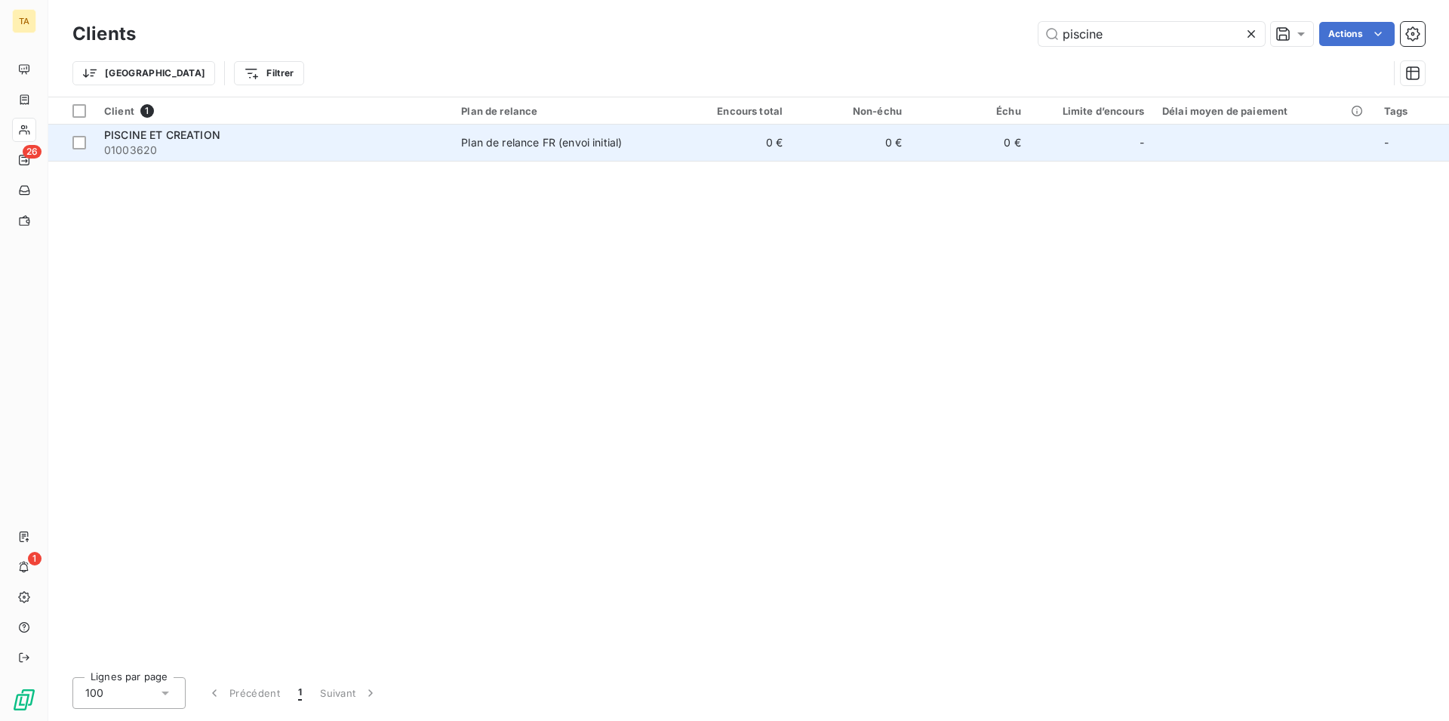
click at [137, 142] on div "PISCINE ET CREATION" at bounding box center [273, 135] width 339 height 15
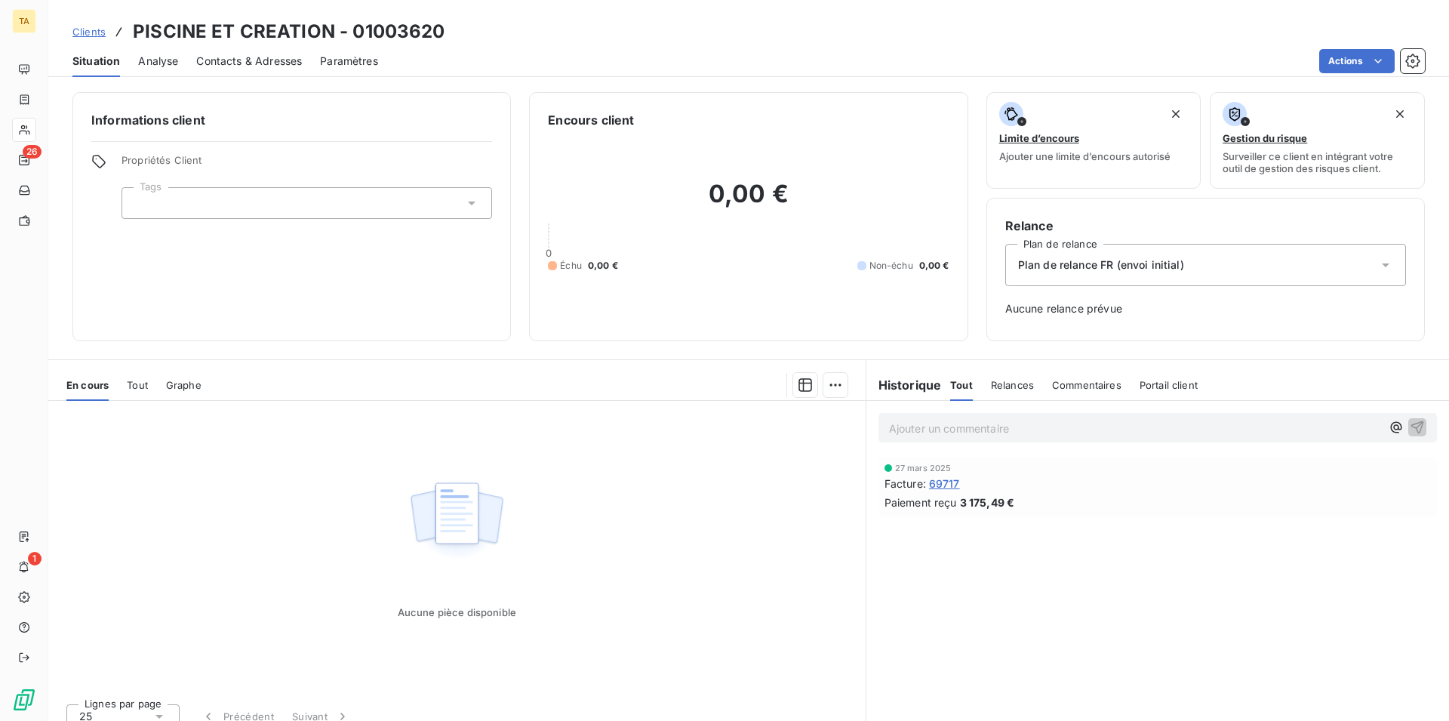
click at [214, 57] on span "Contacts & Adresses" at bounding box center [249, 61] width 106 height 15
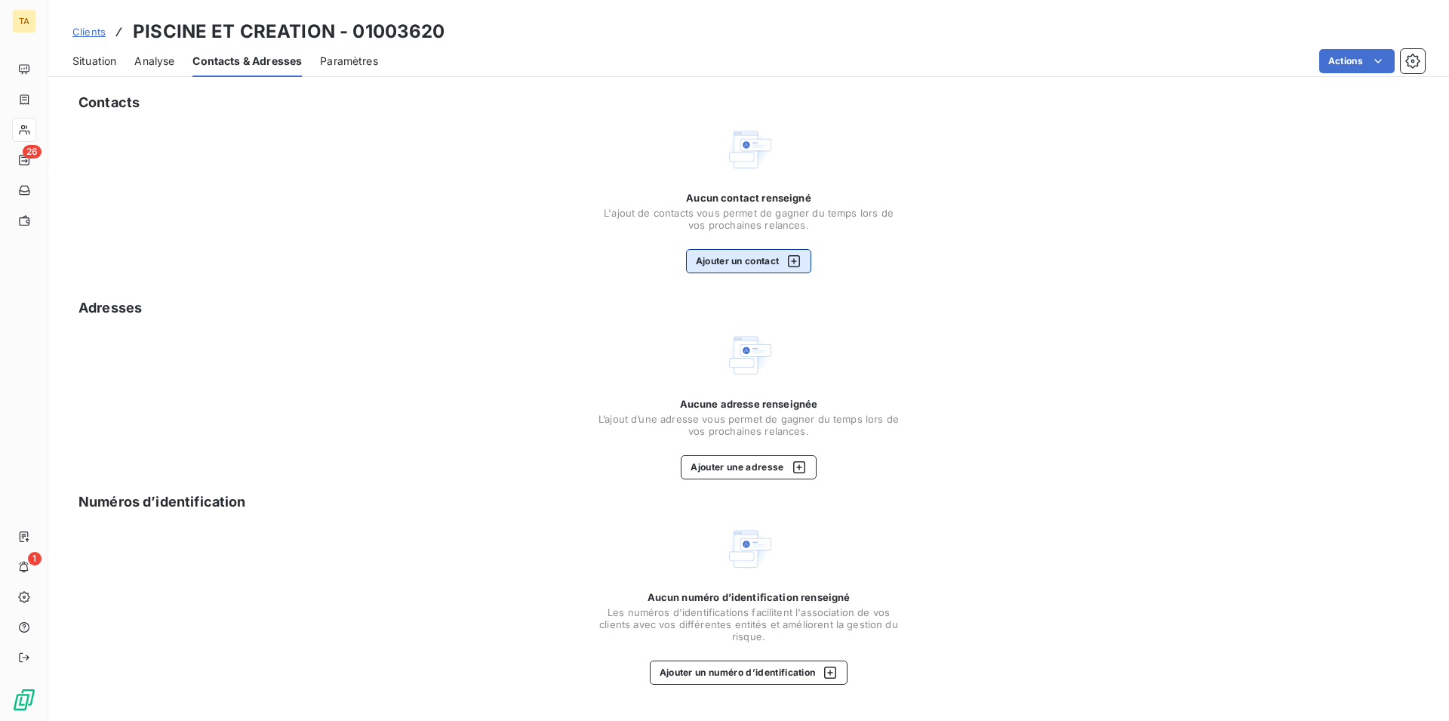
click at [759, 257] on button "Ajouter un contact" at bounding box center [749, 261] width 126 height 24
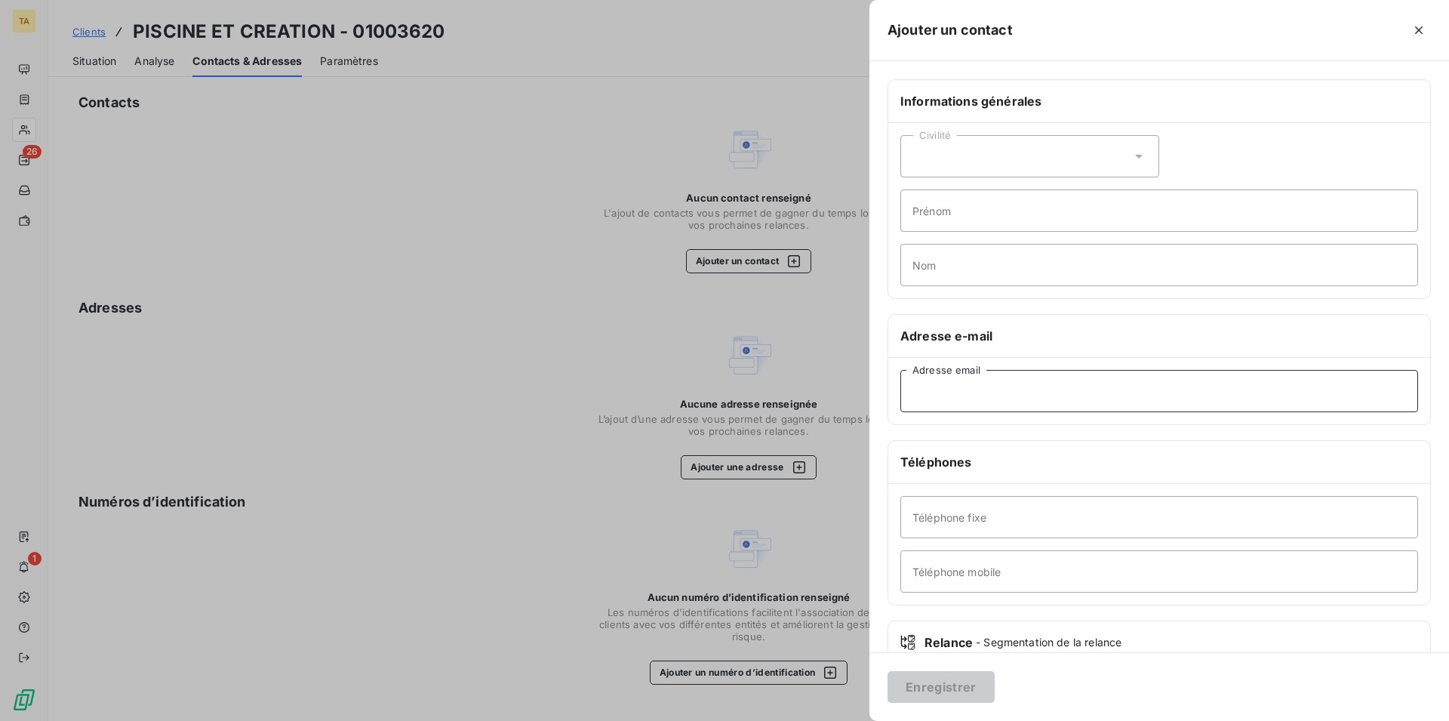
click at [1022, 386] on input "Adresse email" at bounding box center [1160, 391] width 518 height 42
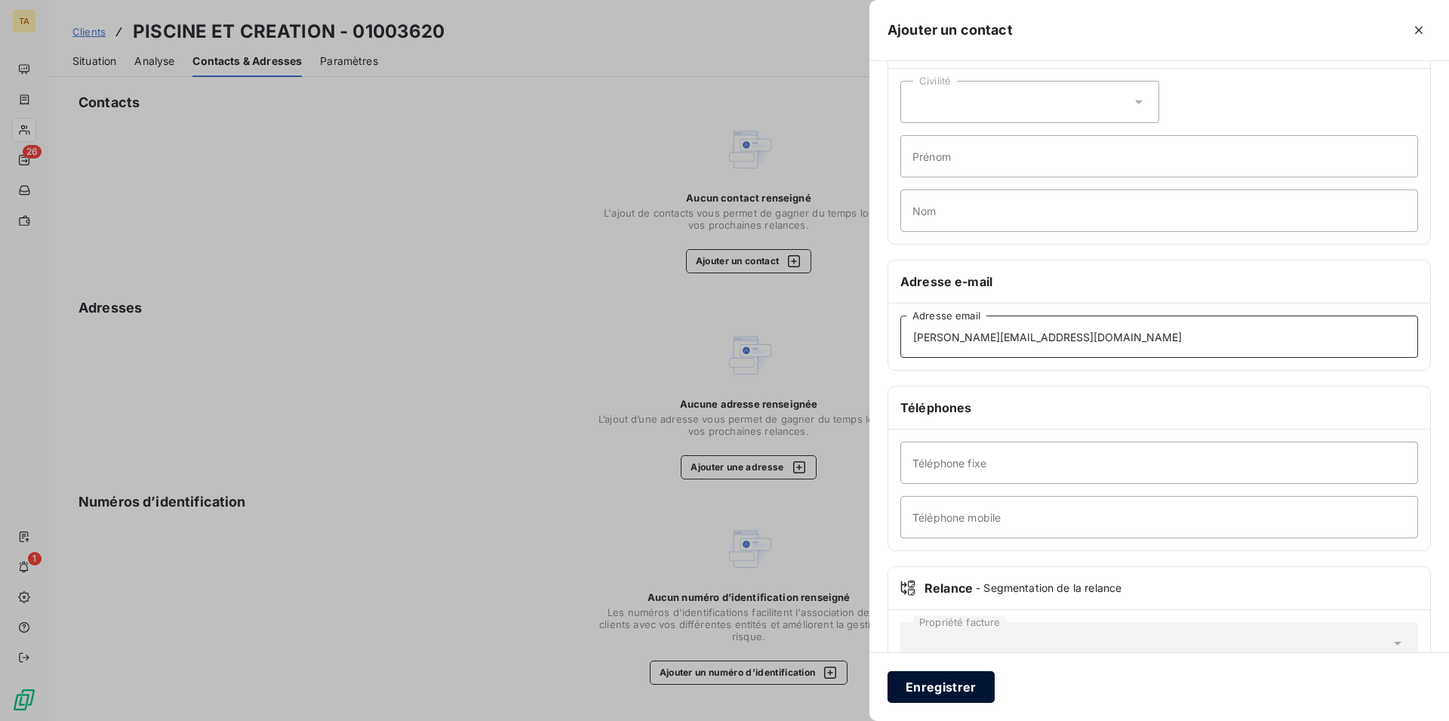
scroll to position [77, 0]
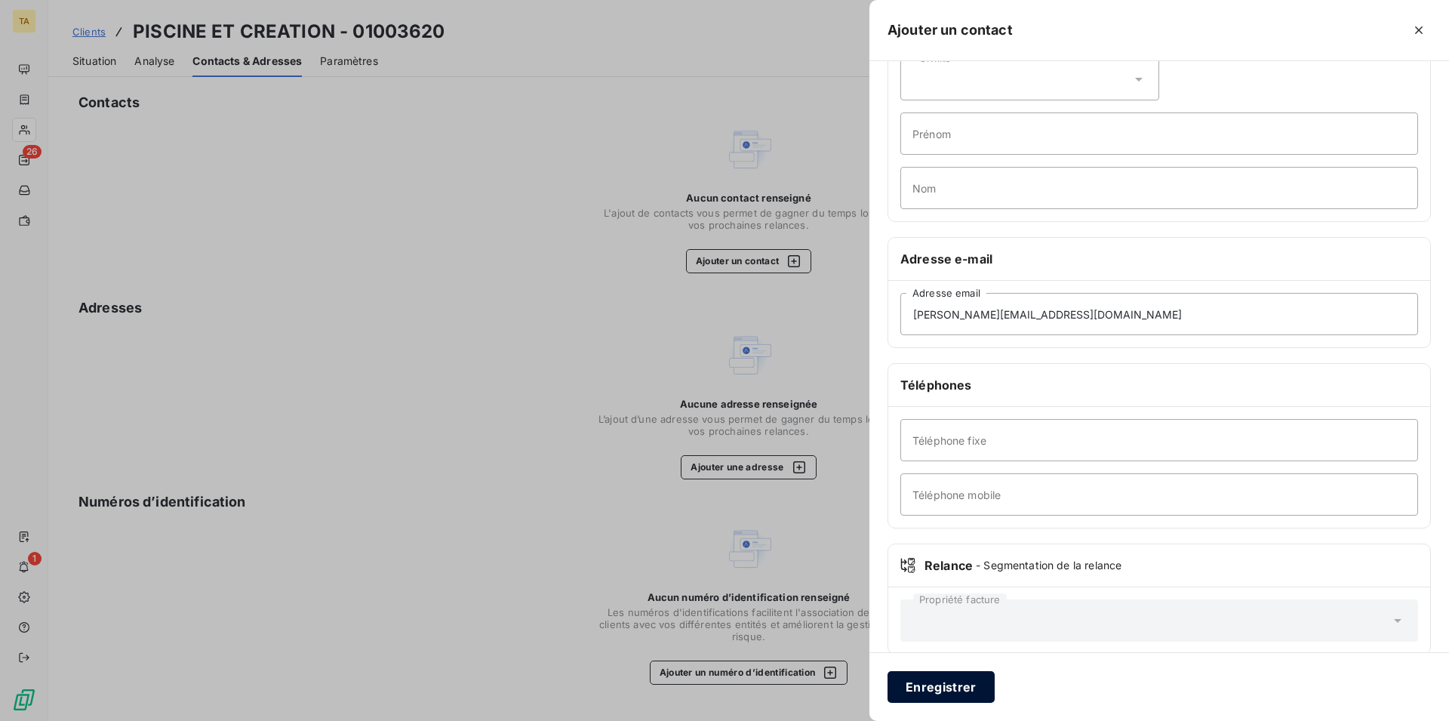
click at [959, 678] on button "Enregistrer" at bounding box center [941, 687] width 107 height 32
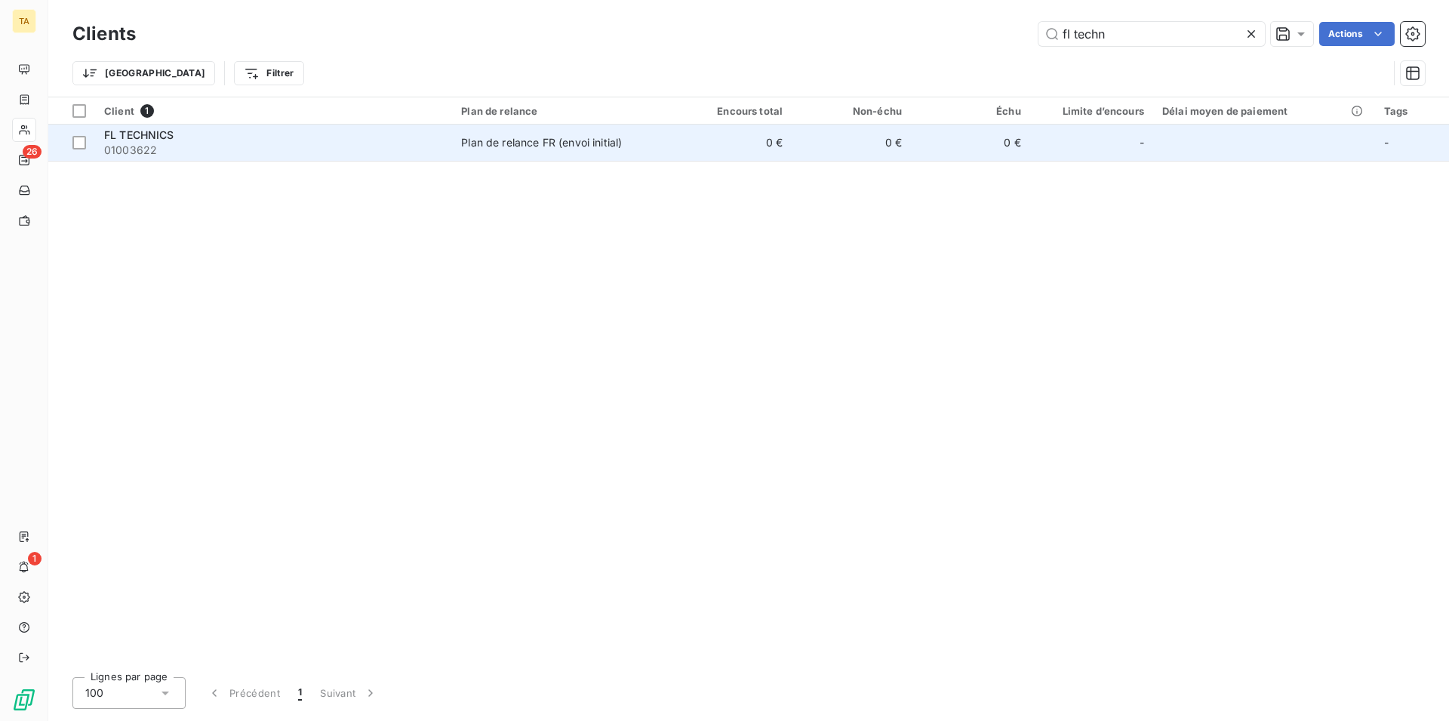
click at [155, 137] on span "FL TECHNICS" at bounding box center [139, 134] width 70 height 13
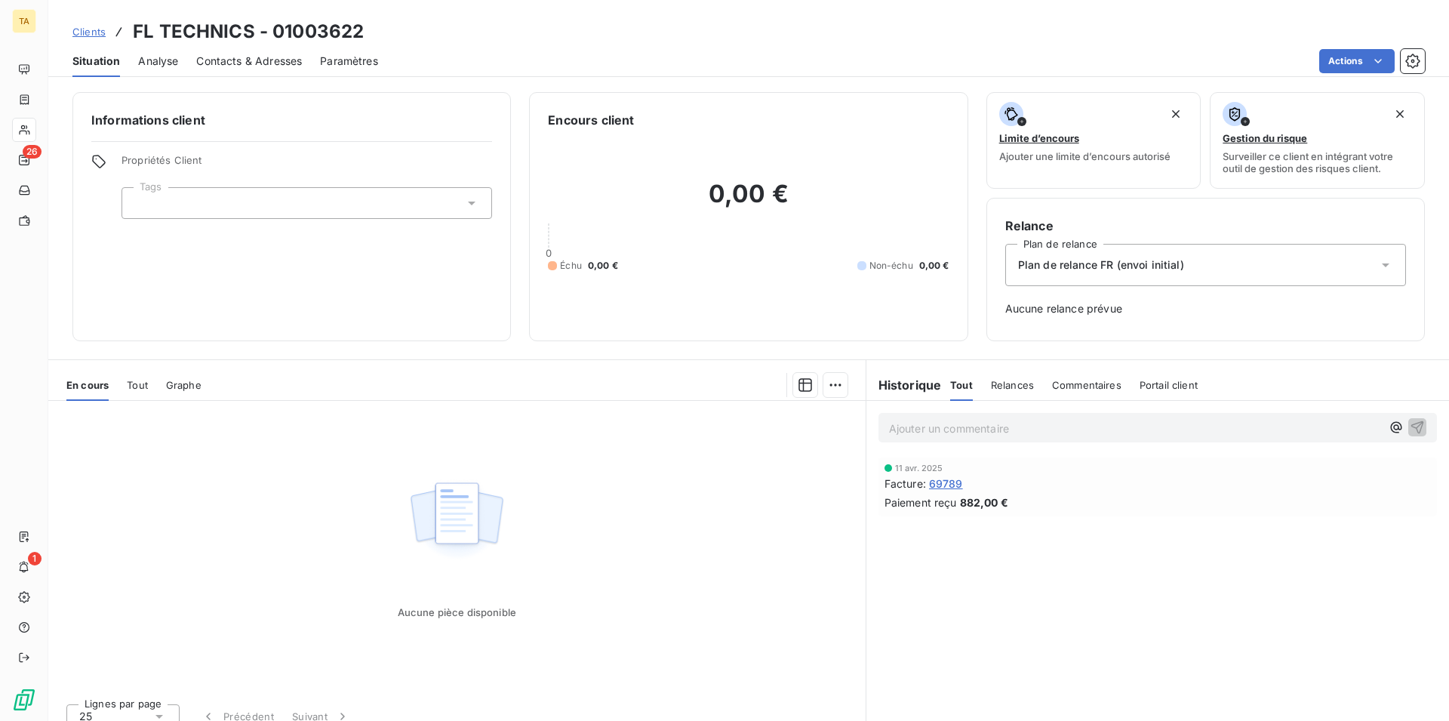
click at [282, 57] on span "Contacts & Adresses" at bounding box center [249, 61] width 106 height 15
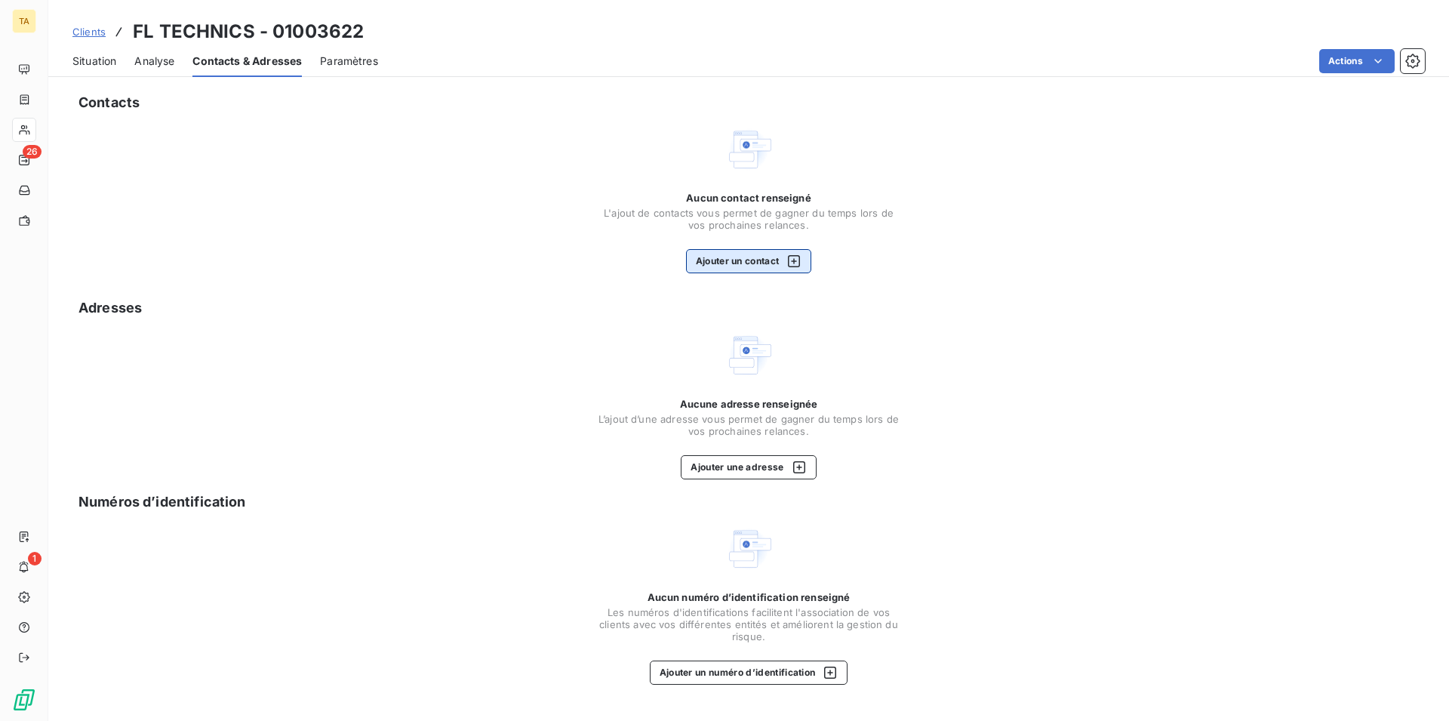
click at [763, 261] on button "Ajouter un contact" at bounding box center [749, 261] width 126 height 24
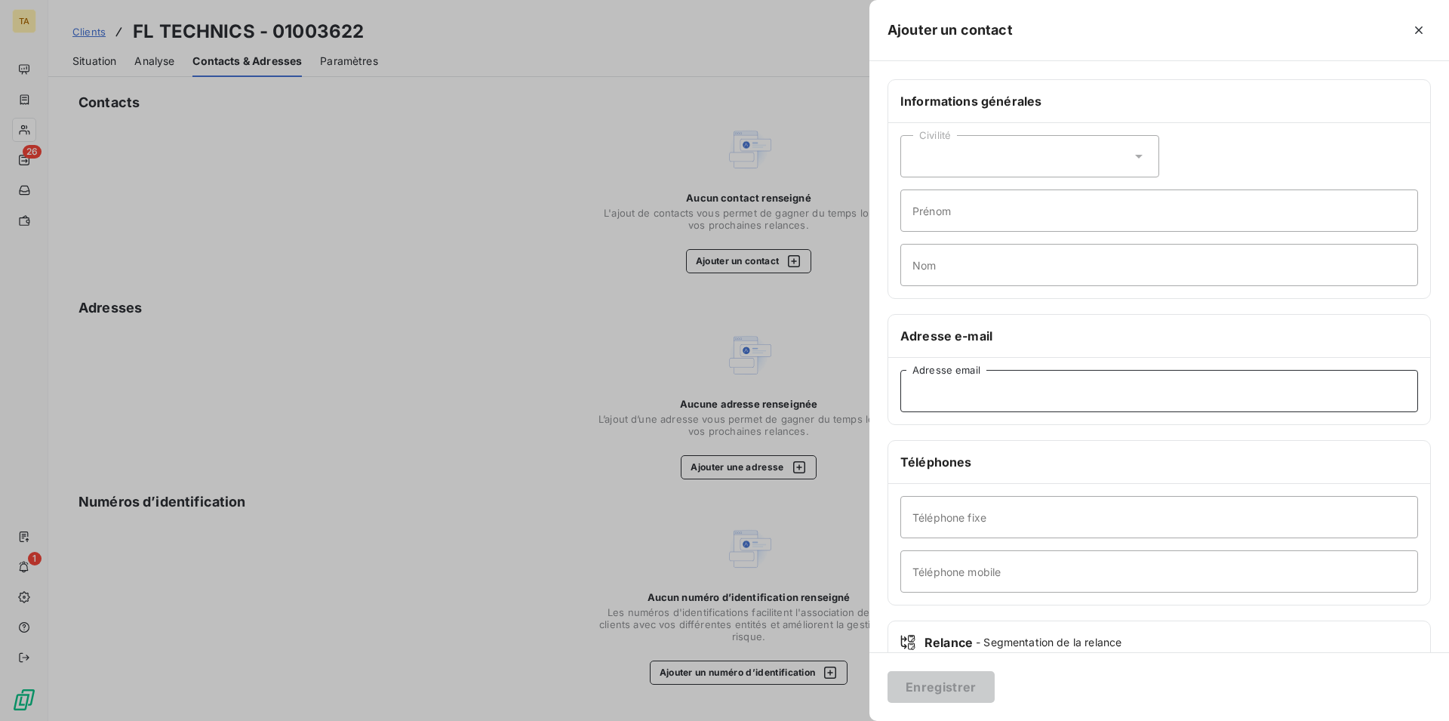
click at [968, 402] on input "Adresse email" at bounding box center [1160, 391] width 518 height 42
click at [976, 680] on button "Enregistrer" at bounding box center [941, 687] width 107 height 32
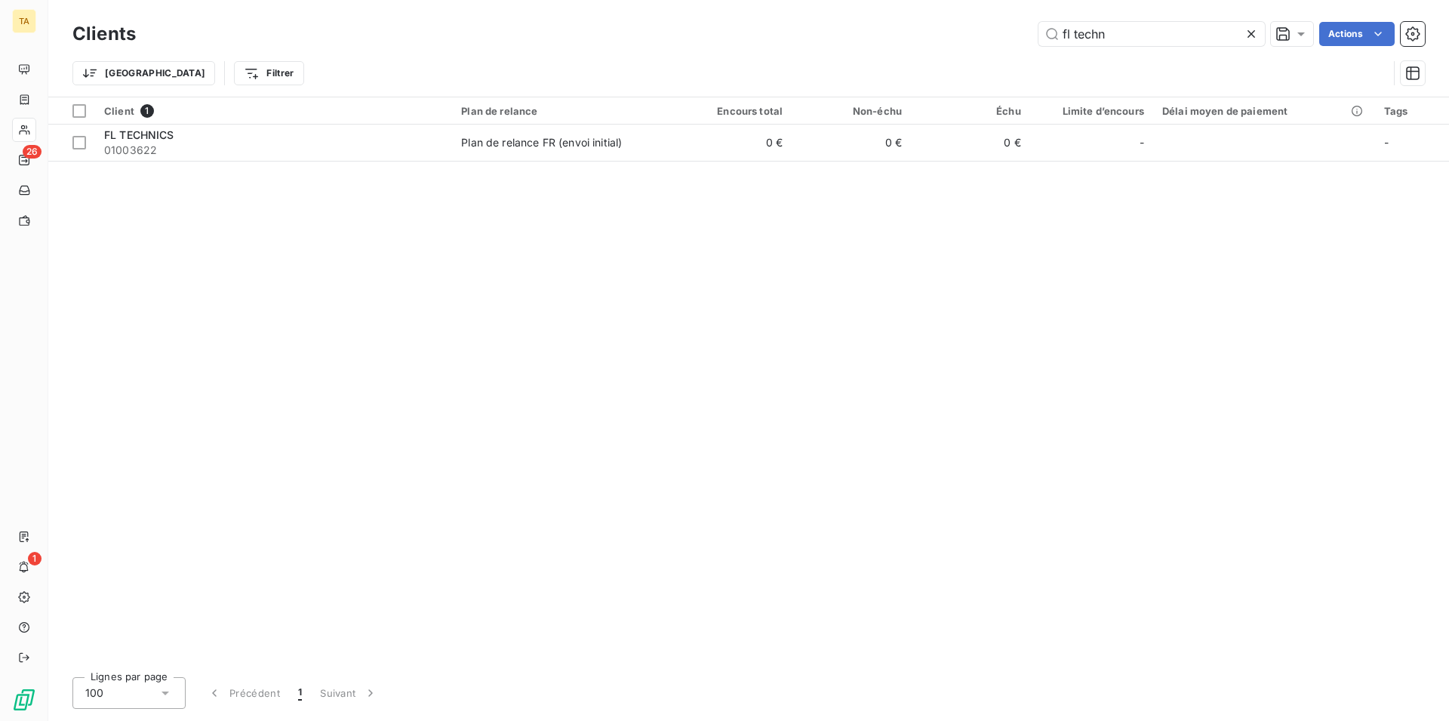
drag, startPoint x: 1118, startPoint y: 30, endPoint x: 1000, endPoint y: 28, distance: 117.8
click at [1039, 29] on input "fl techn" at bounding box center [1152, 34] width 226 height 24
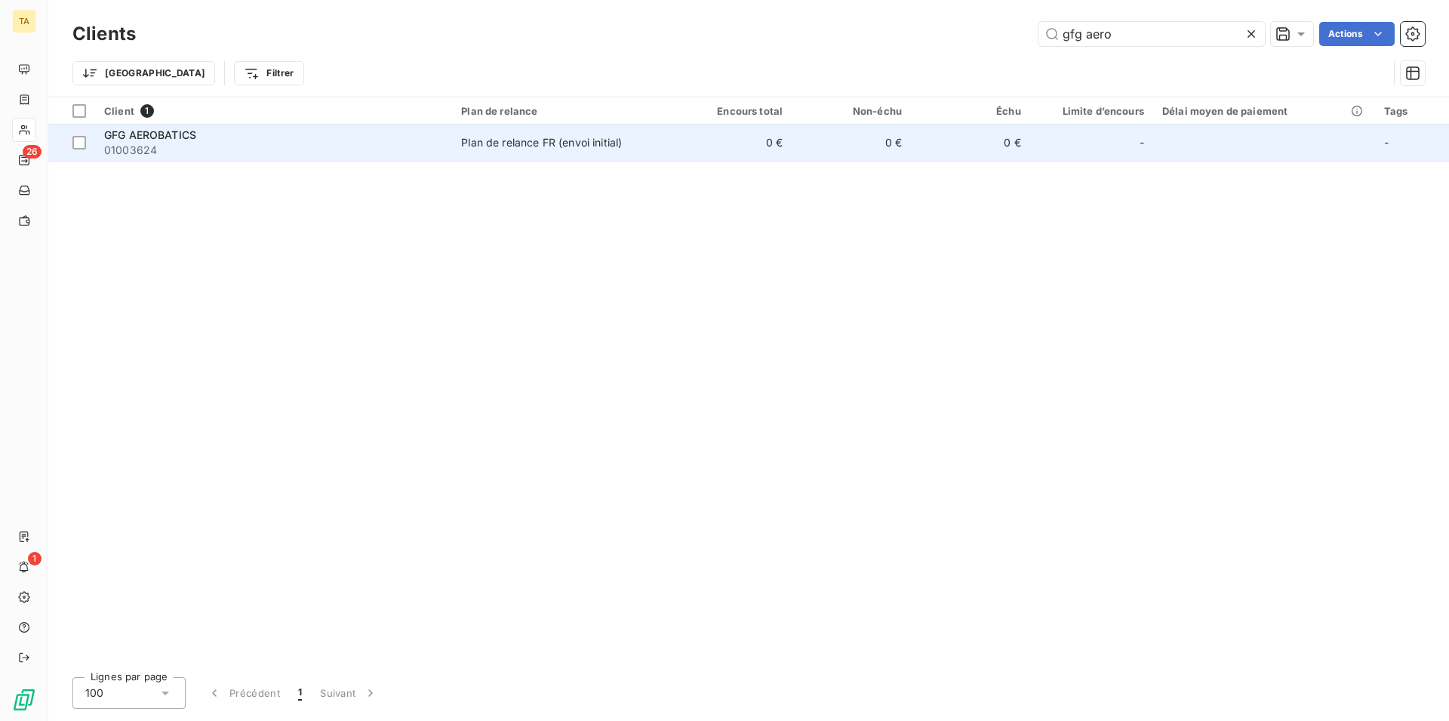
click at [160, 137] on span "GFG AEROBATICS" at bounding box center [150, 134] width 92 height 13
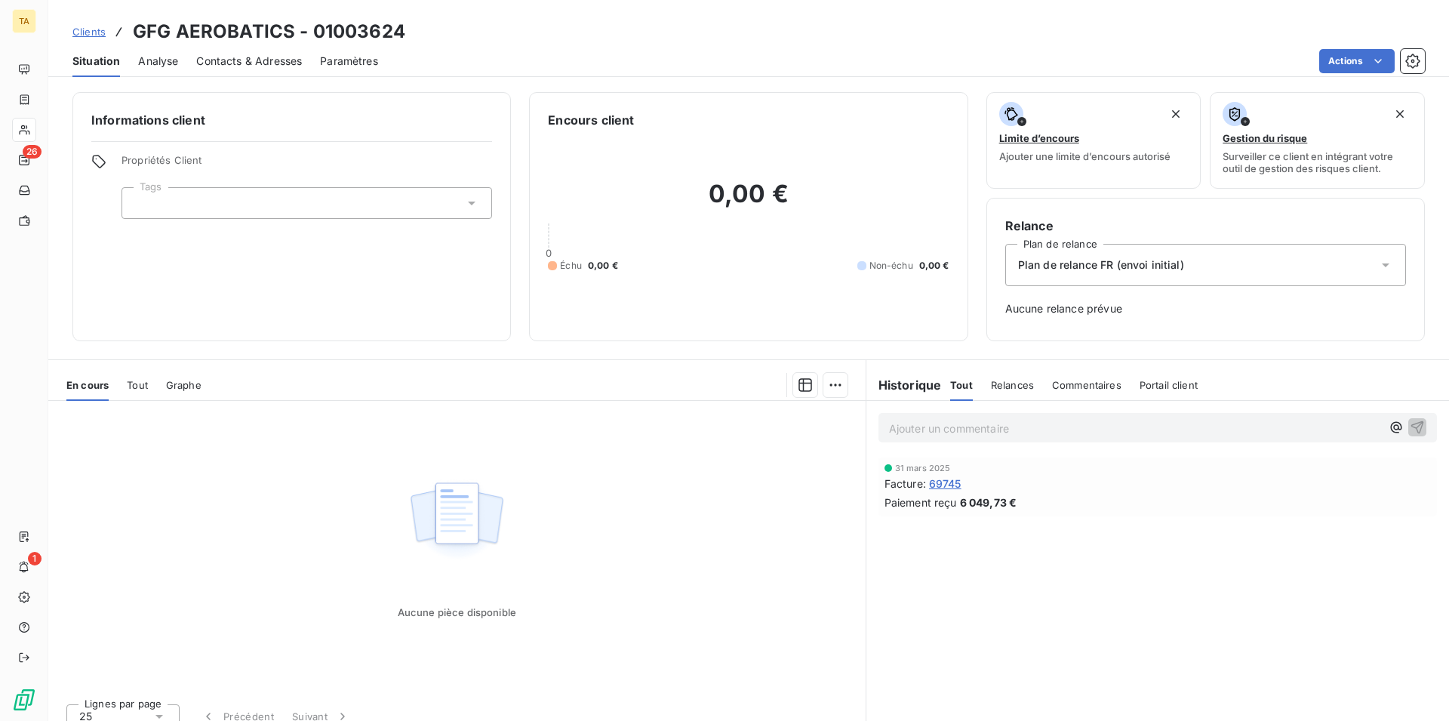
click at [246, 61] on span "Contacts & Adresses" at bounding box center [249, 61] width 106 height 15
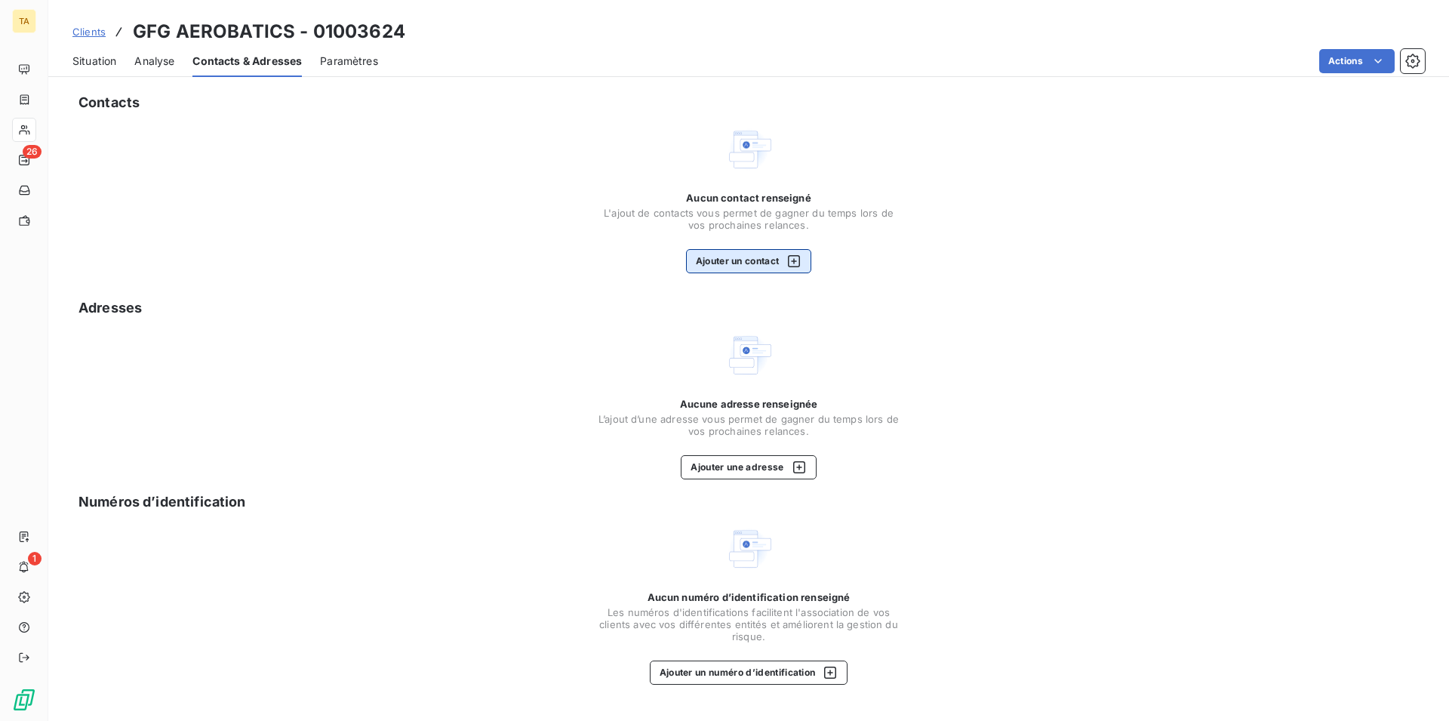
click at [713, 251] on button "Ajouter un contact" at bounding box center [749, 261] width 126 height 24
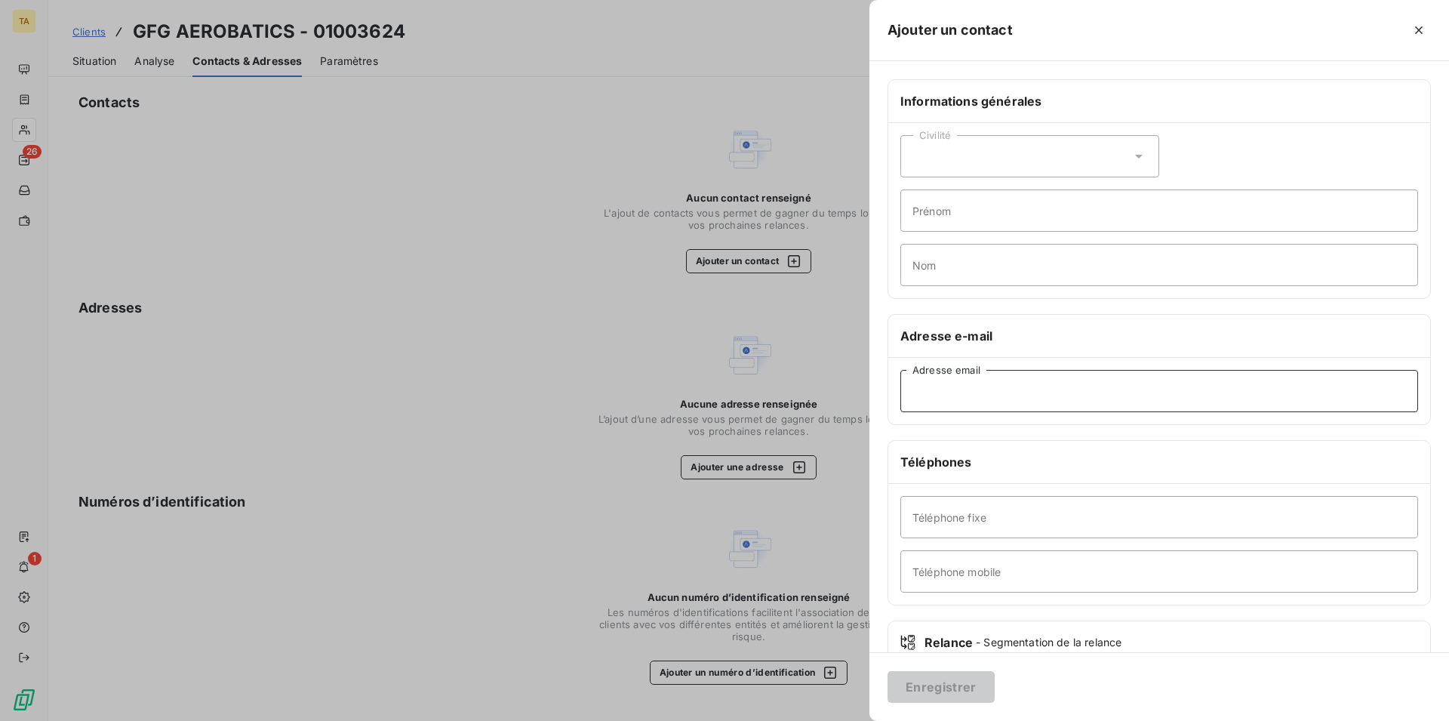
click at [1014, 390] on input "Adresse email" at bounding box center [1160, 391] width 518 height 42
click at [957, 688] on button "Enregistrer" at bounding box center [941, 687] width 107 height 32
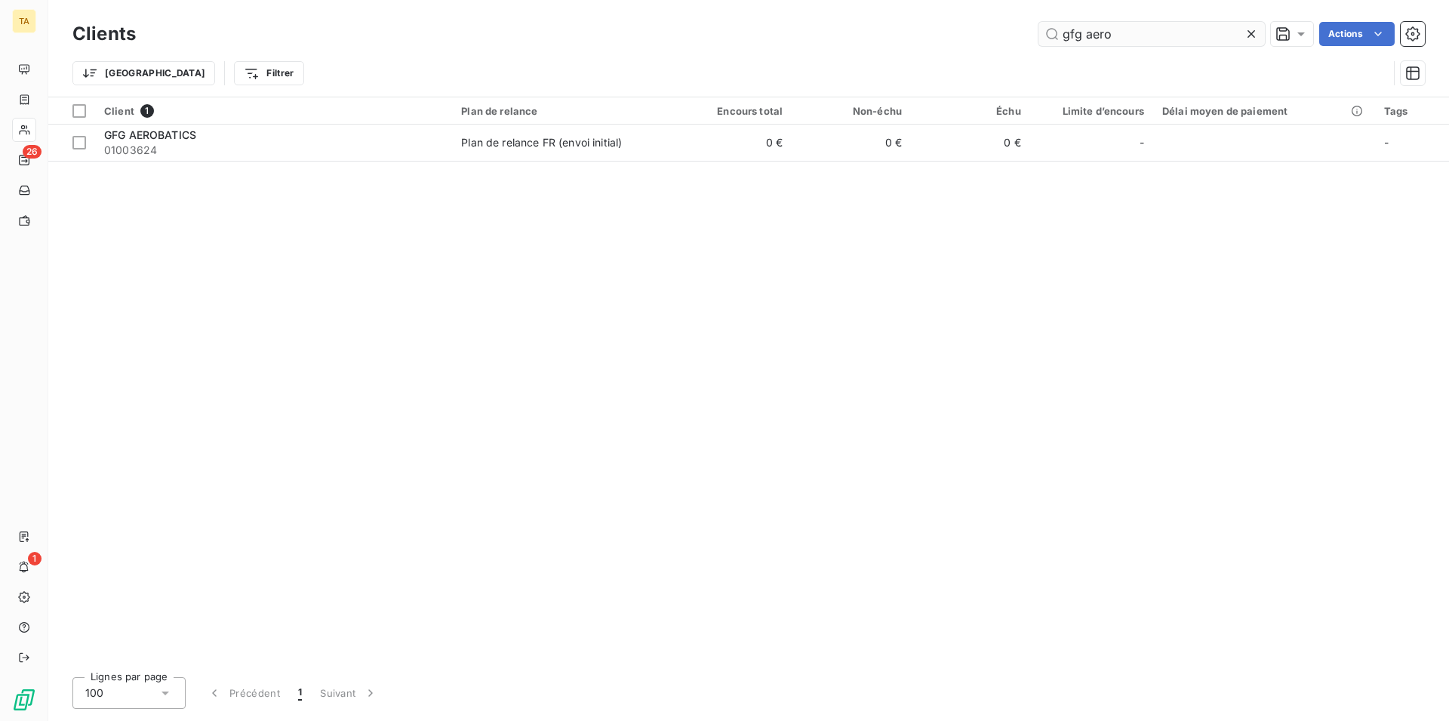
click at [1116, 33] on input "gfg aero" at bounding box center [1152, 34] width 226 height 24
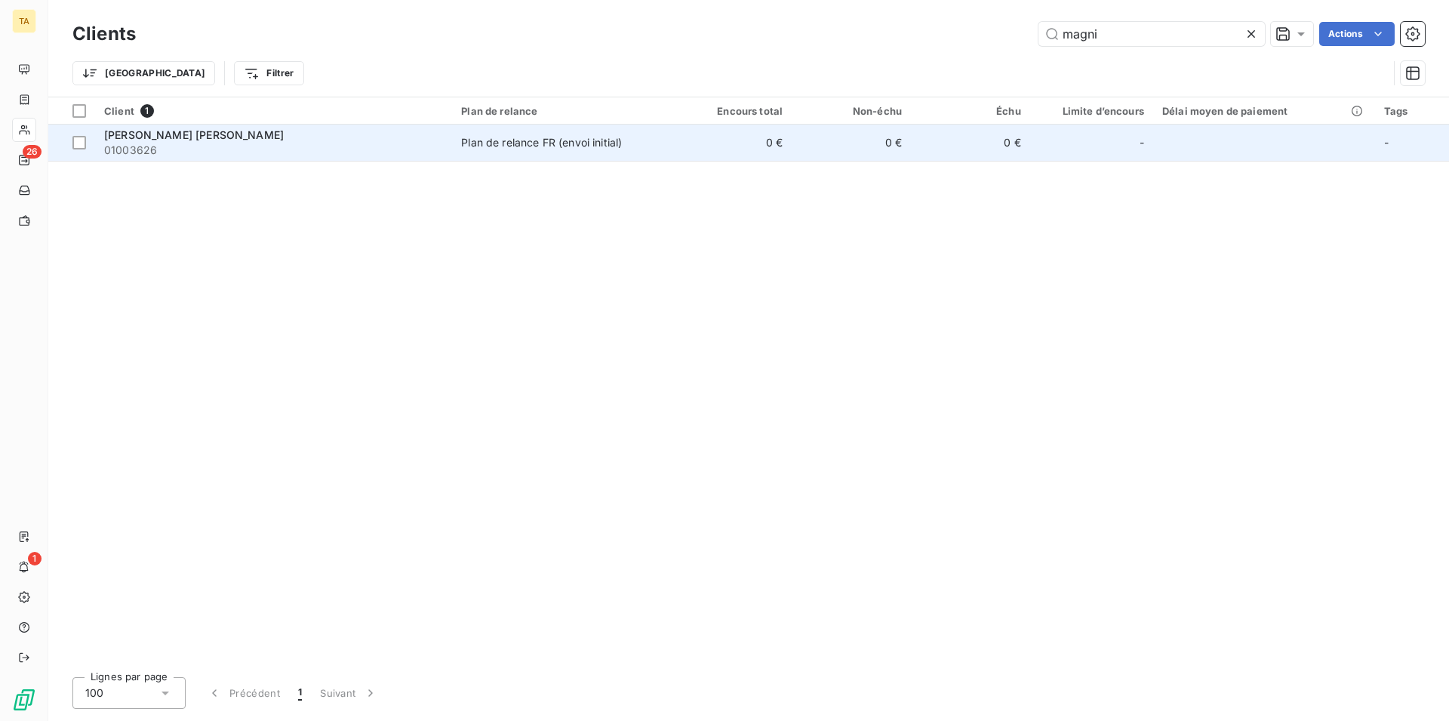
click at [192, 137] on span "[PERSON_NAME] [PERSON_NAME]" at bounding box center [194, 134] width 180 height 13
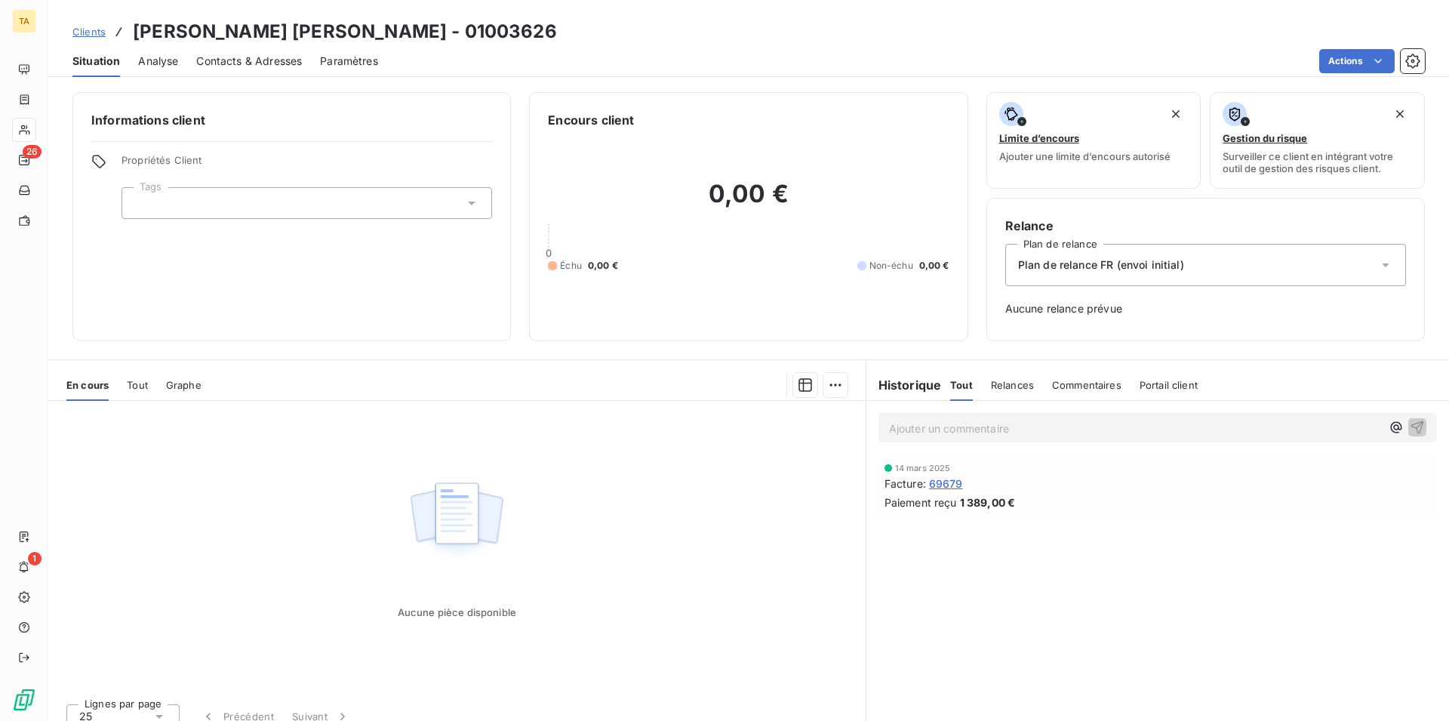
click at [272, 64] on span "Contacts & Adresses" at bounding box center [249, 61] width 106 height 15
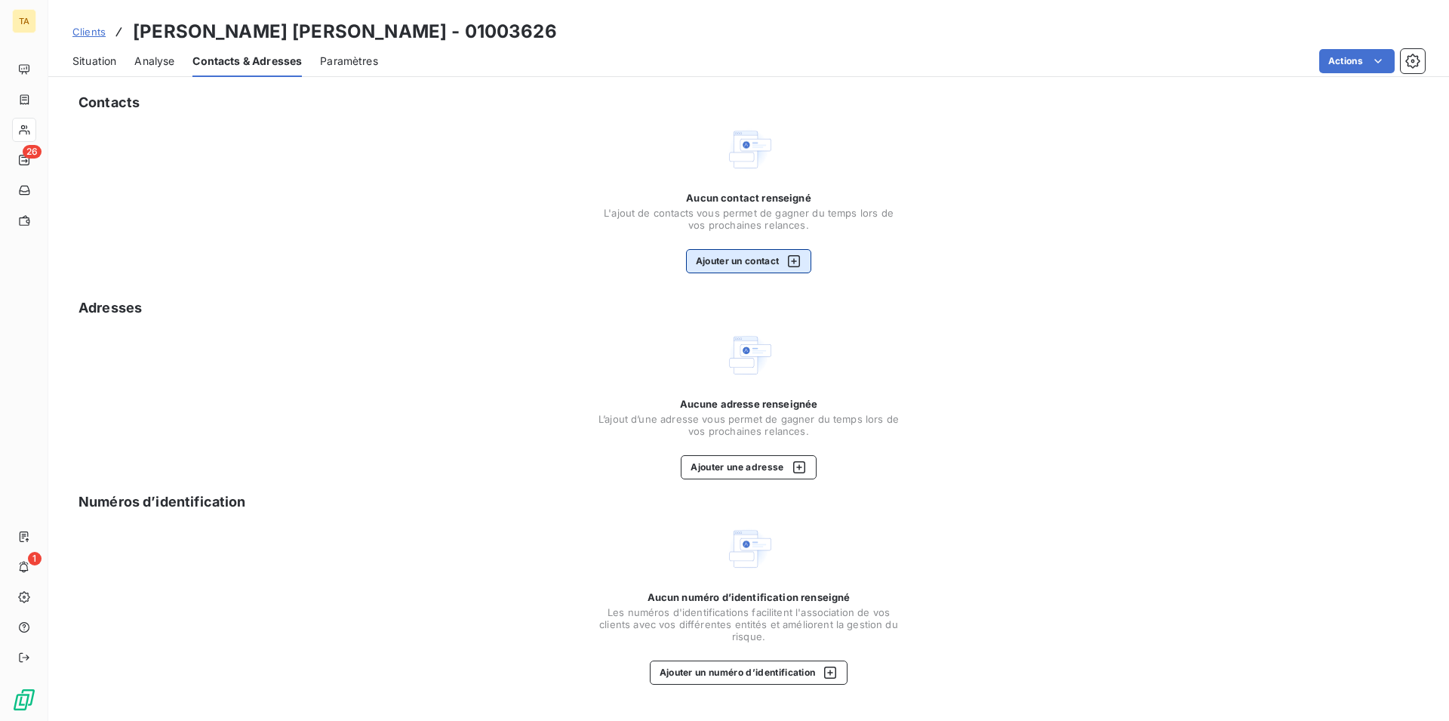
click at [741, 261] on button "Ajouter un contact" at bounding box center [749, 261] width 126 height 24
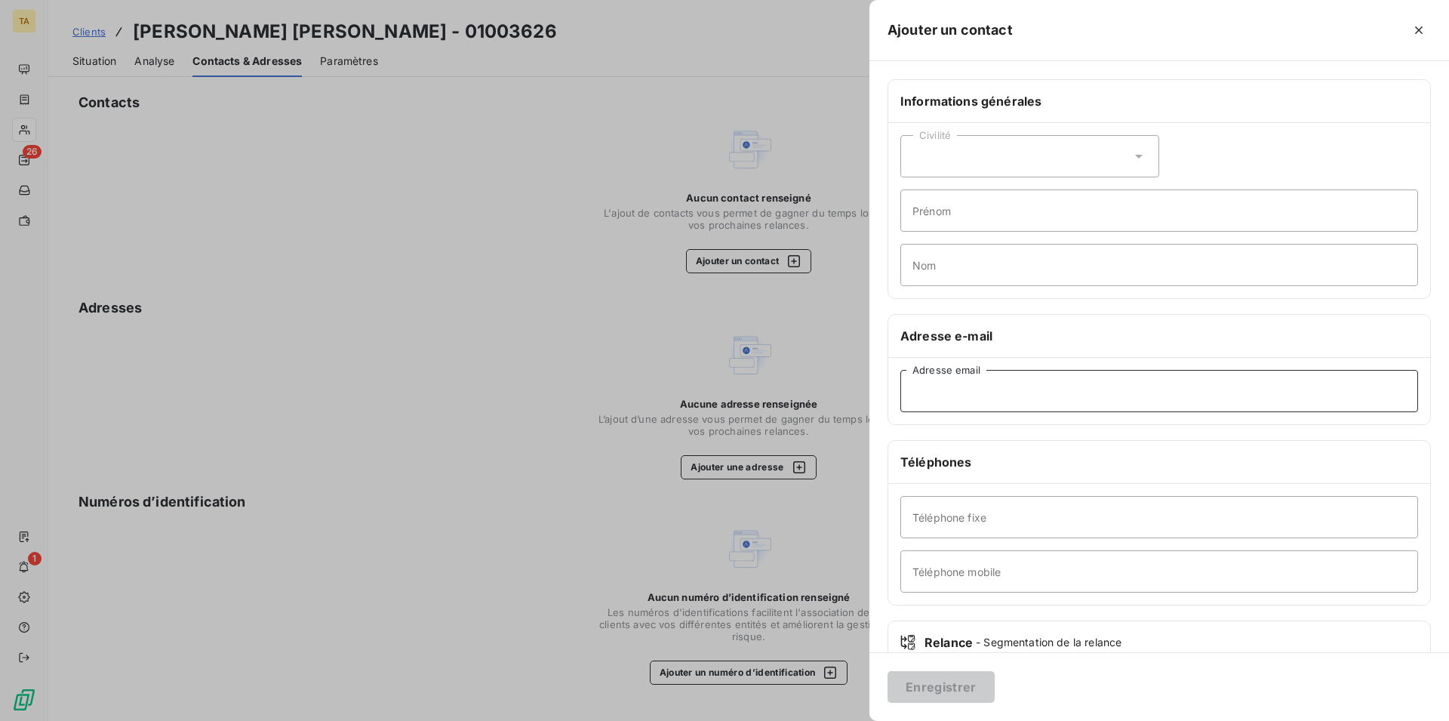
click at [1028, 387] on input "Adresse email" at bounding box center [1160, 391] width 518 height 42
click at [948, 681] on button "Enregistrer" at bounding box center [941, 687] width 107 height 32
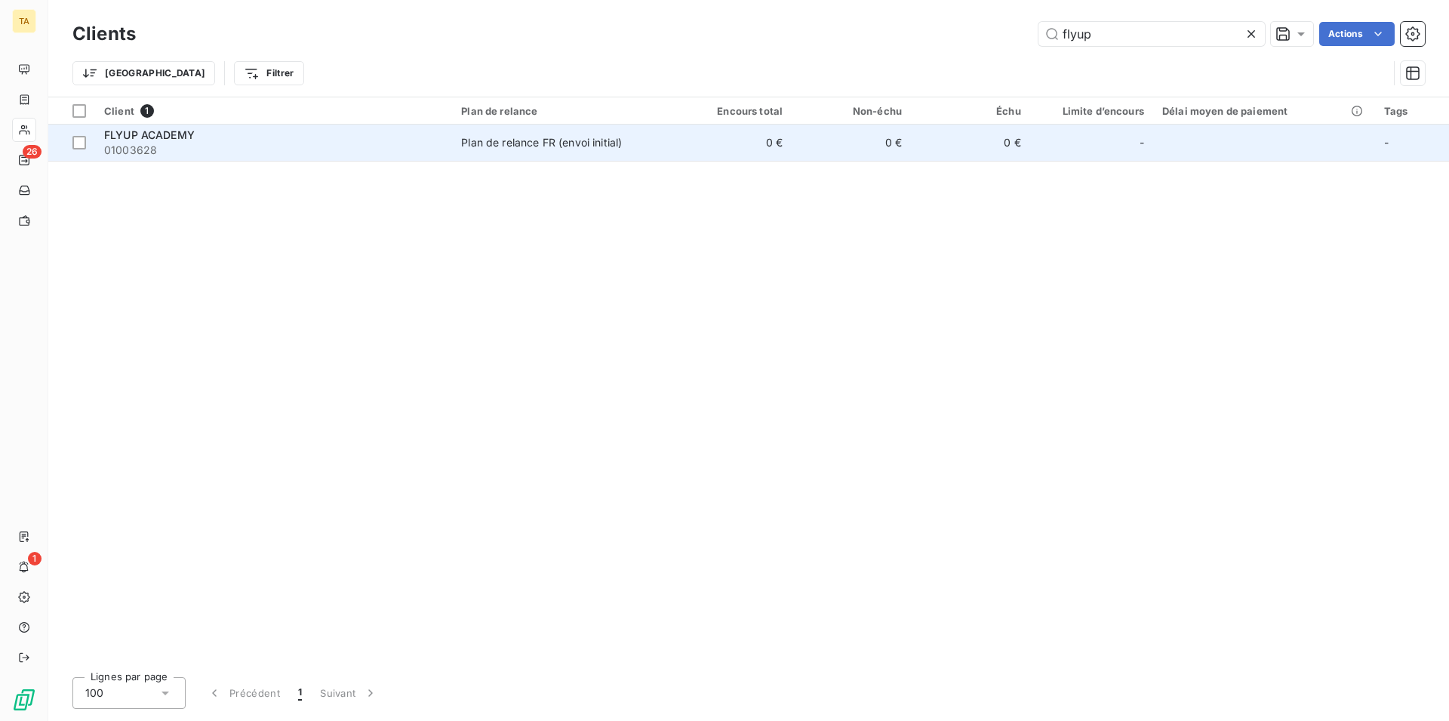
click at [170, 135] on span "FLYUP ACADEMY" at bounding box center [149, 134] width 91 height 13
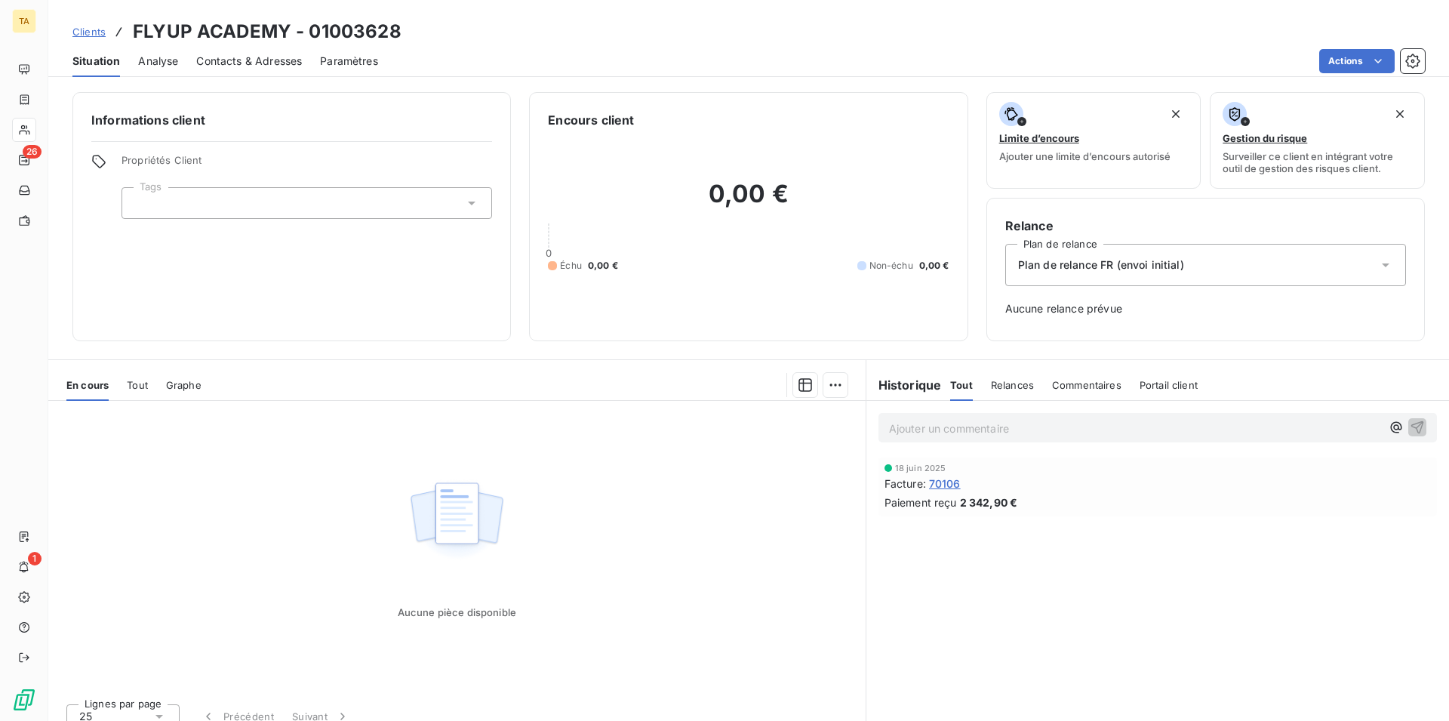
click at [243, 57] on span "Contacts & Adresses" at bounding box center [249, 61] width 106 height 15
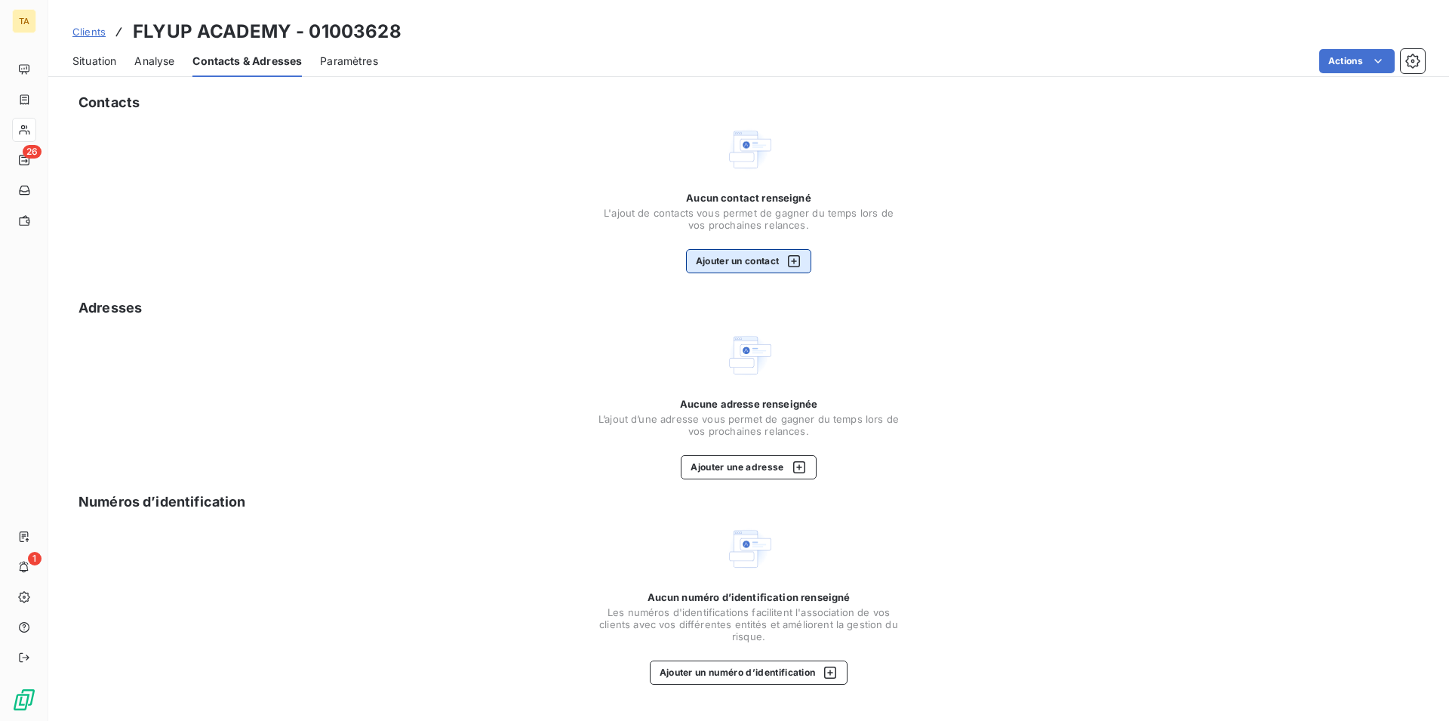
click at [759, 270] on button "Ajouter un contact" at bounding box center [749, 261] width 126 height 24
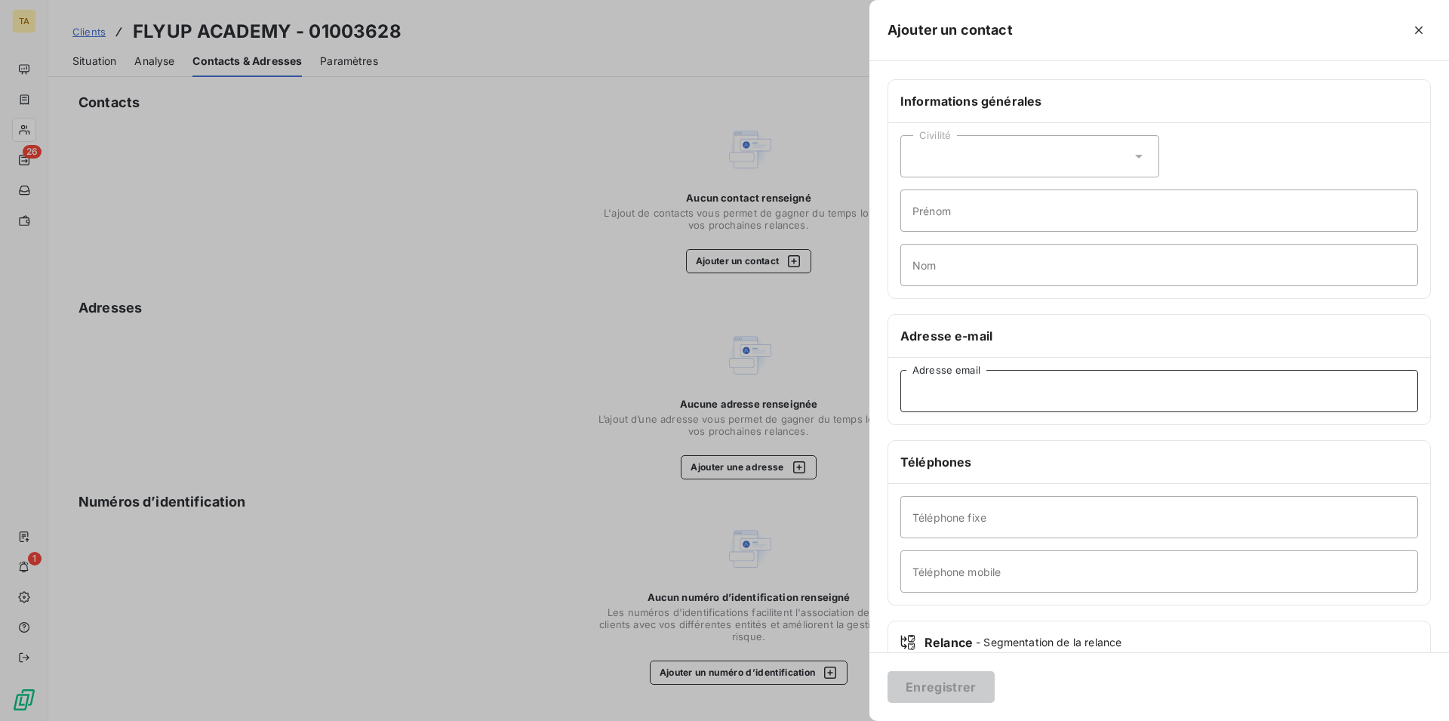
click at [968, 391] on input "Adresse email" at bounding box center [1160, 391] width 518 height 42
click at [931, 688] on button "Enregistrer" at bounding box center [941, 687] width 107 height 32
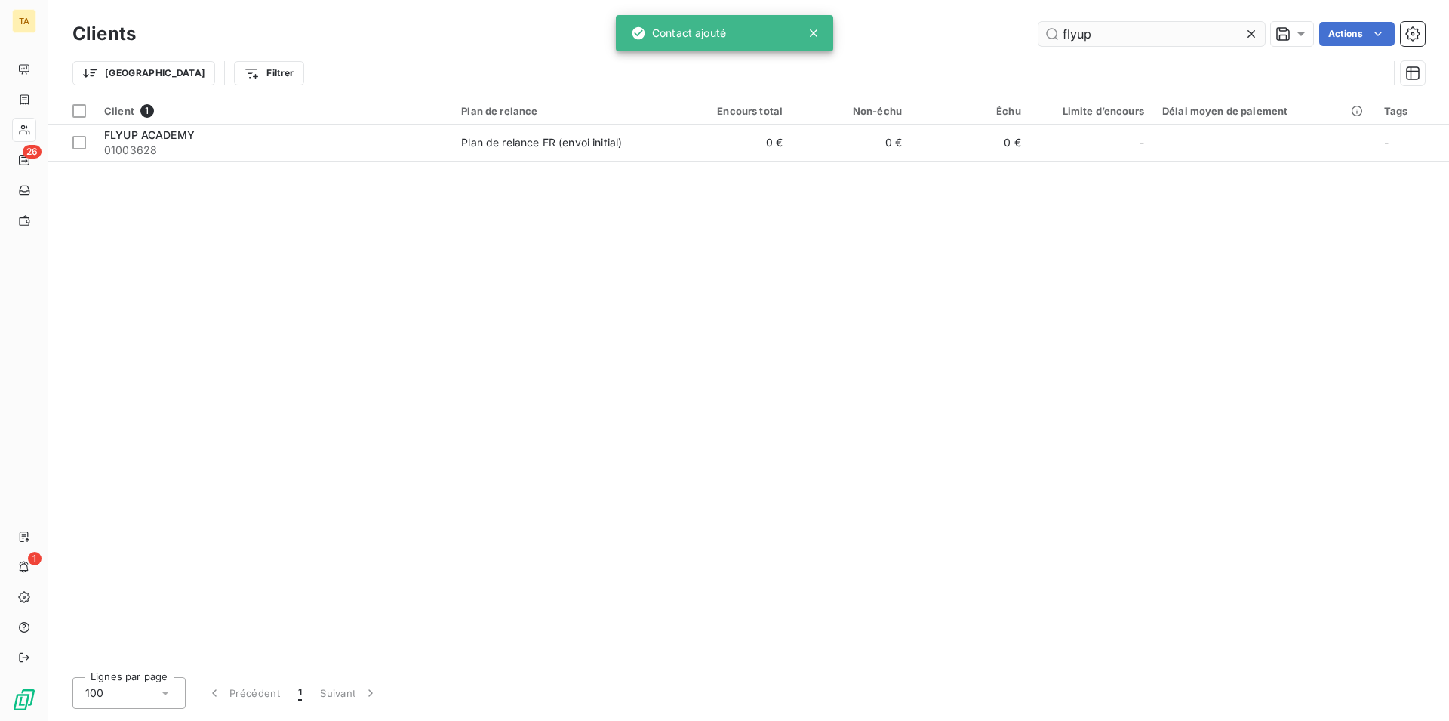
drag, startPoint x: 1117, startPoint y: 42, endPoint x: 996, endPoint y: 23, distance: 123.0
click at [1039, 23] on input "flyup" at bounding box center [1152, 34] width 226 height 24
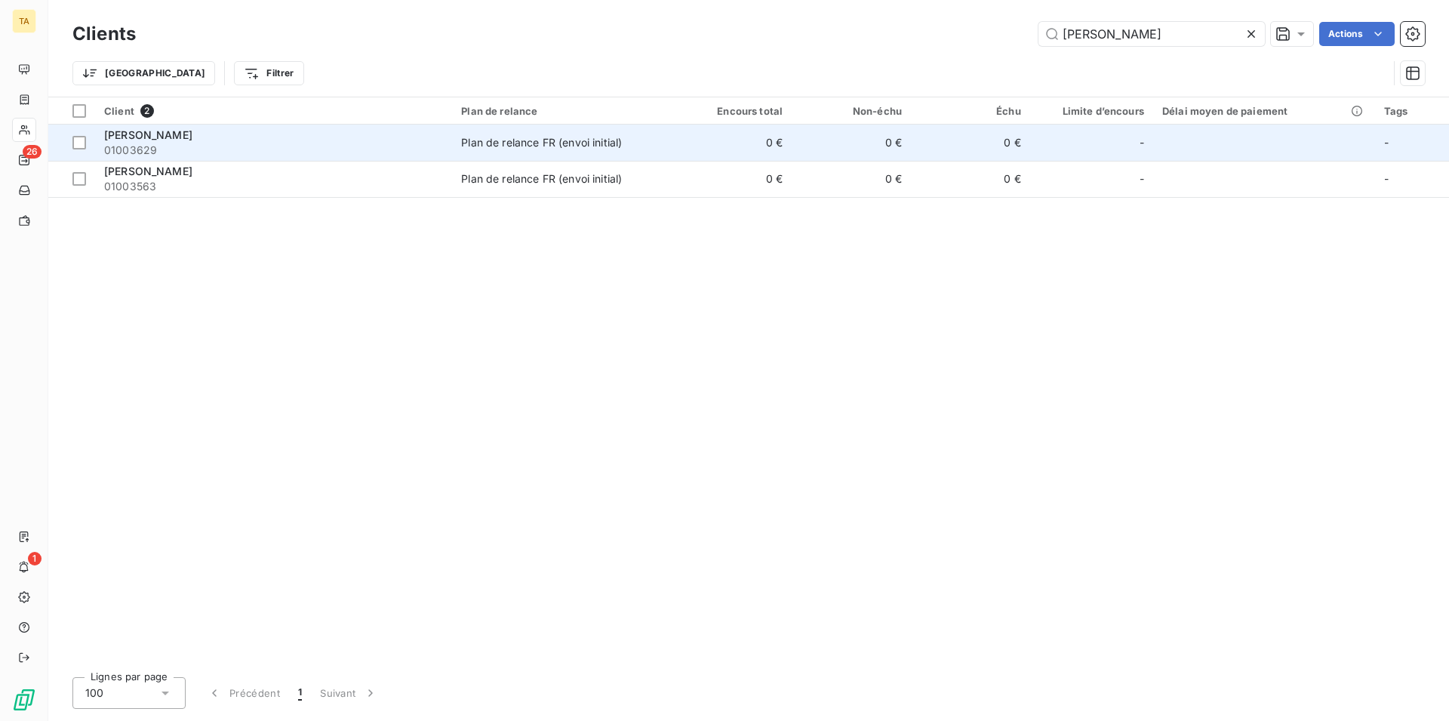
click at [165, 146] on span "01003629" at bounding box center [273, 150] width 339 height 15
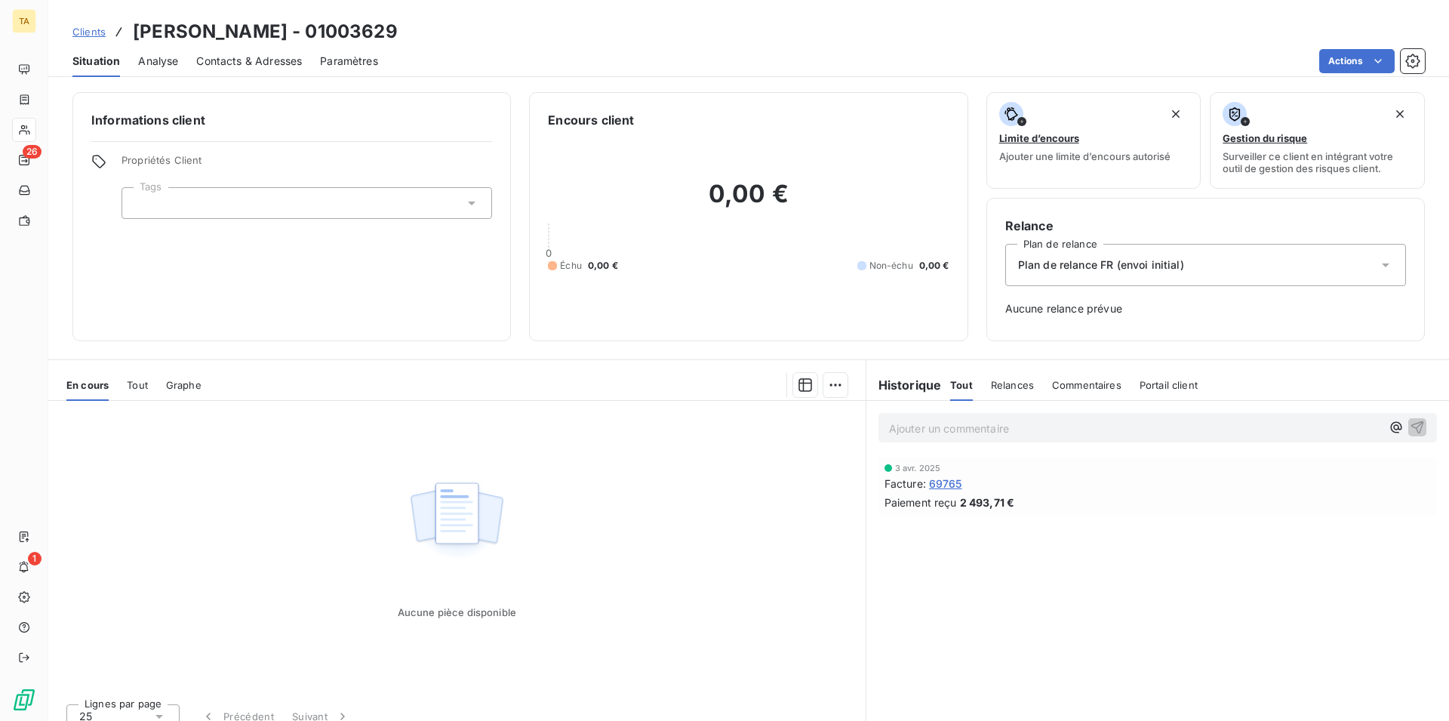
click at [226, 63] on span "Contacts & Adresses" at bounding box center [249, 61] width 106 height 15
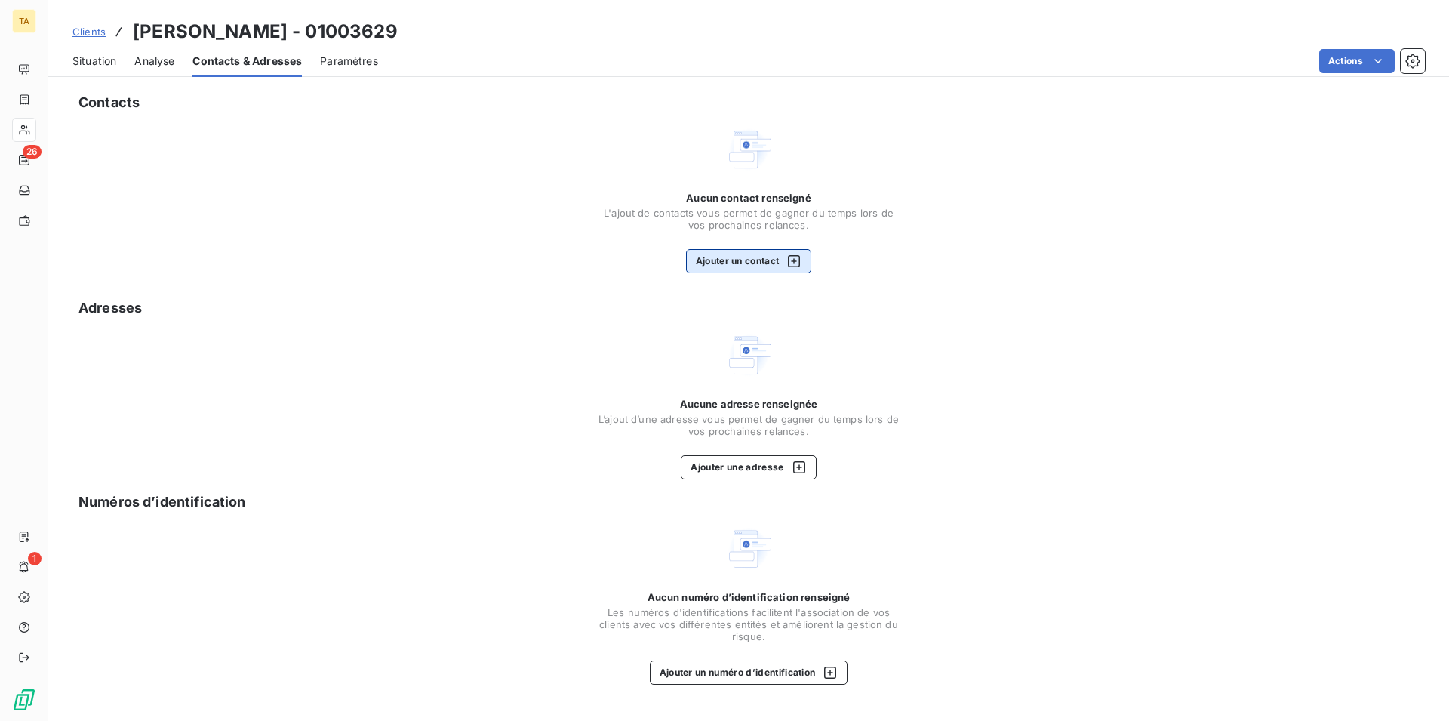
click at [772, 259] on button "Ajouter un contact" at bounding box center [749, 261] width 126 height 24
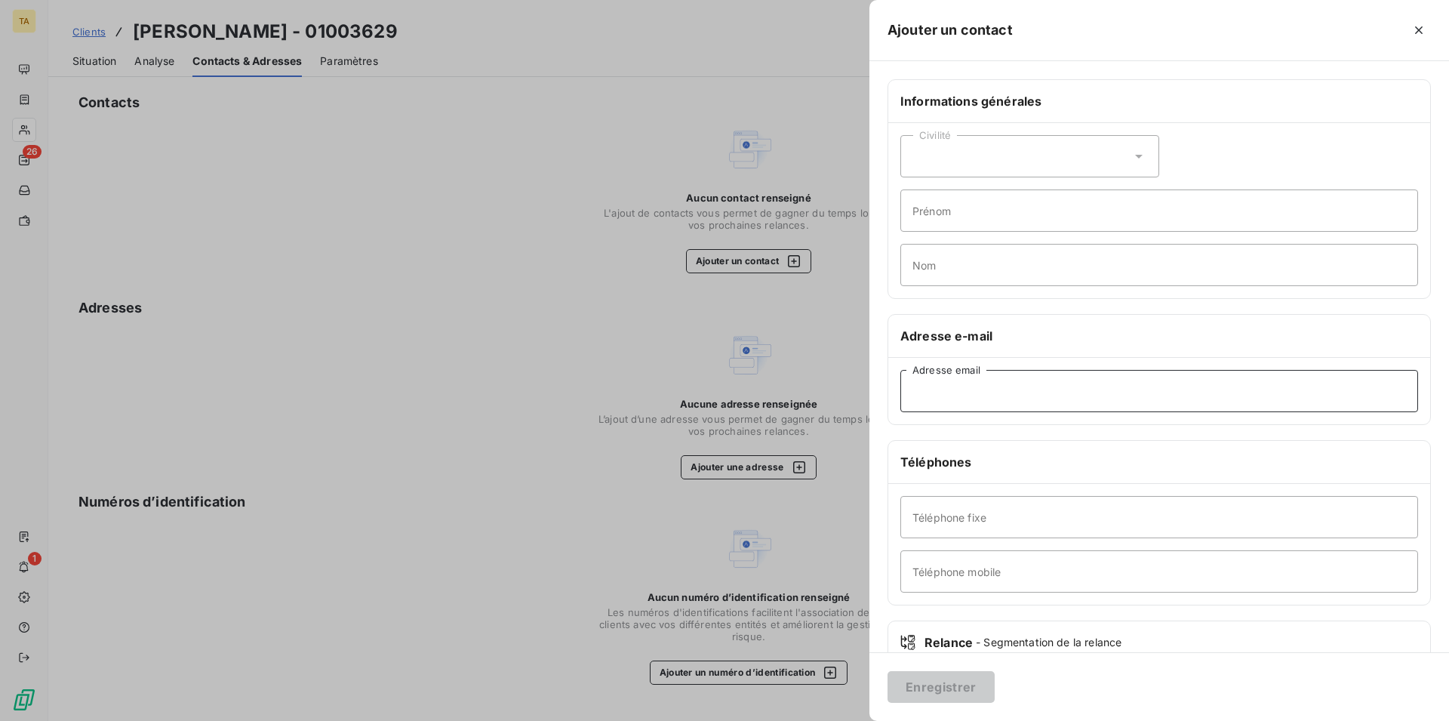
click at [1014, 392] on input "Adresse email" at bounding box center [1160, 391] width 518 height 42
click at [961, 678] on button "Enregistrer" at bounding box center [941, 687] width 107 height 32
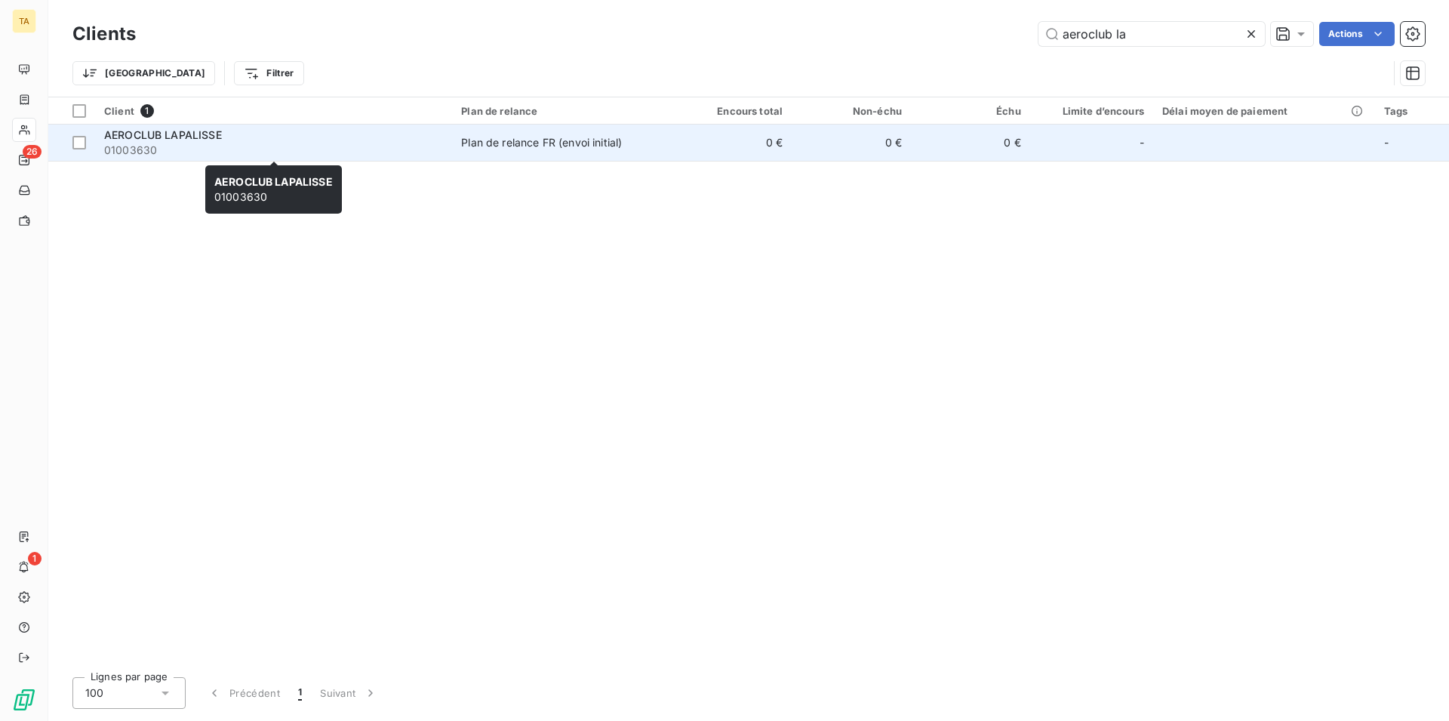
click at [137, 145] on span "01003630" at bounding box center [273, 150] width 339 height 15
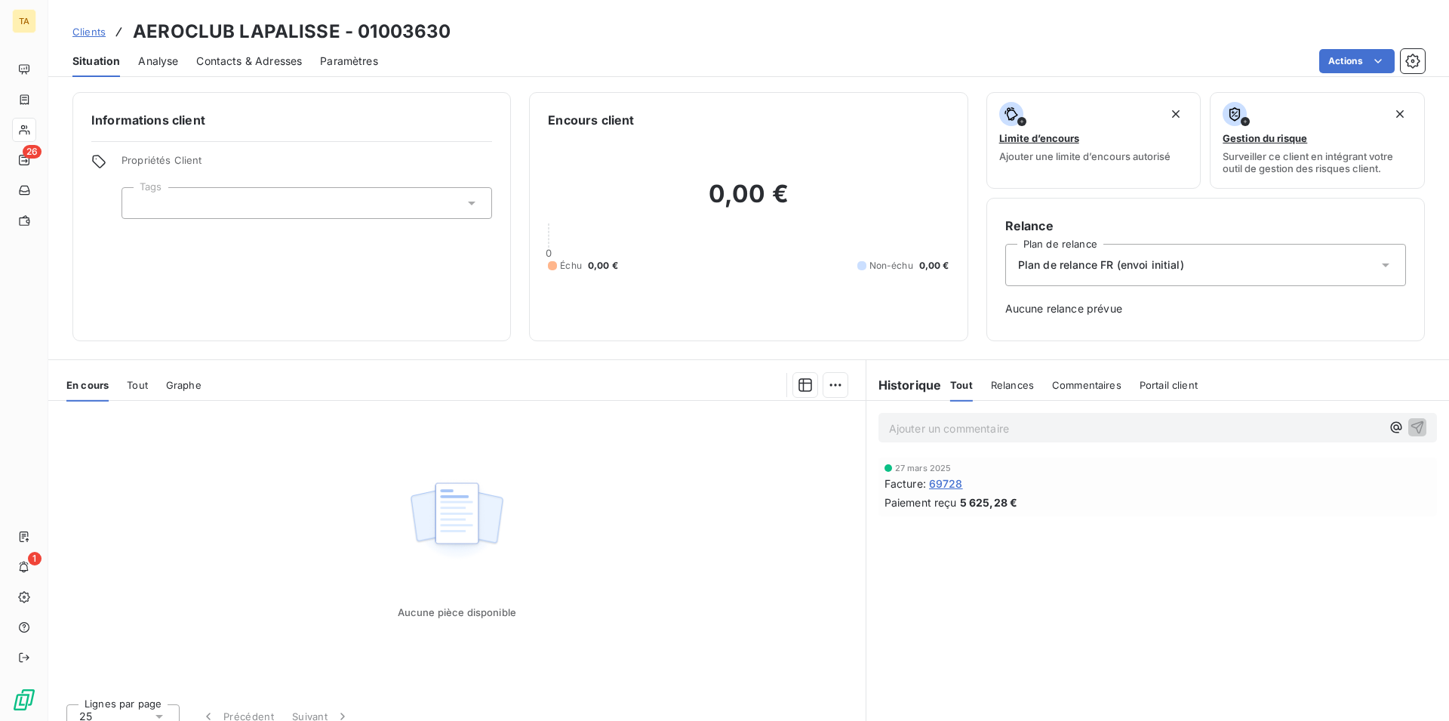
click at [263, 63] on span "Contacts & Adresses" at bounding box center [249, 61] width 106 height 15
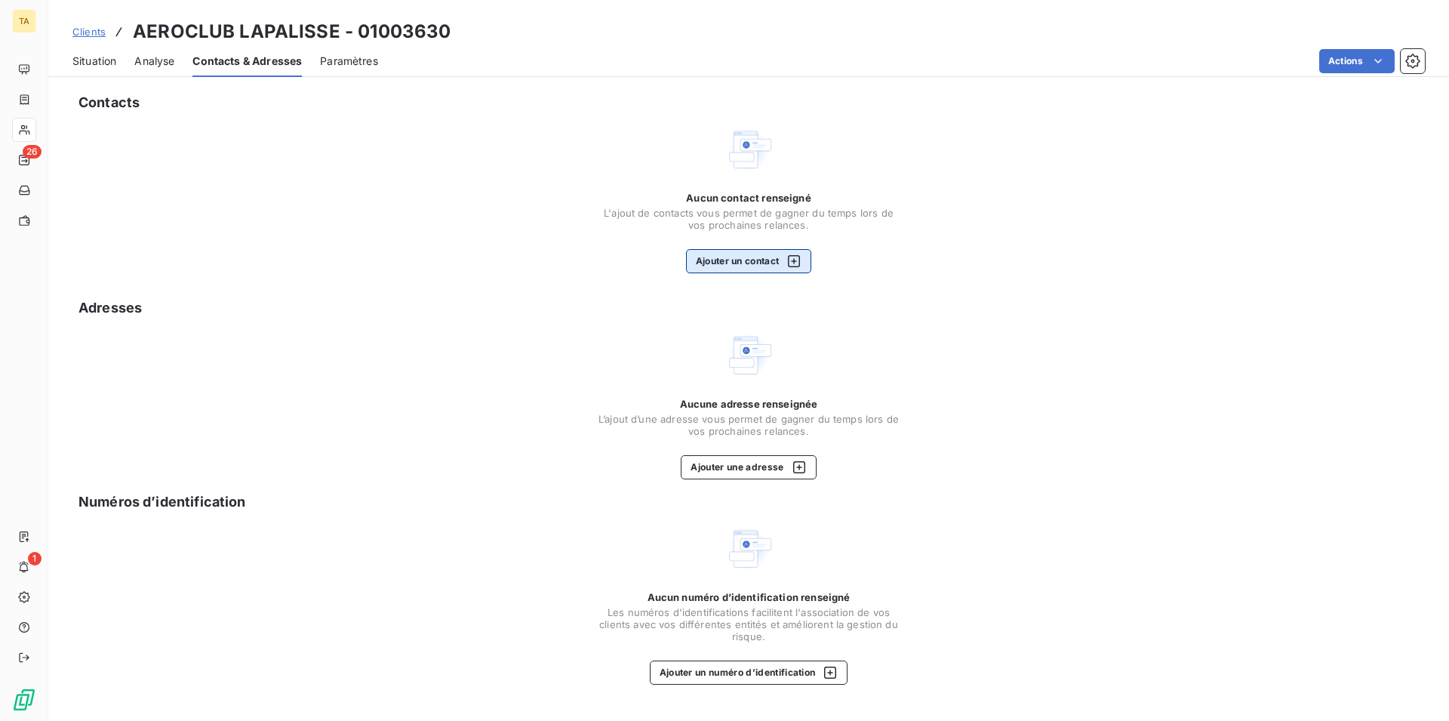
click at [715, 267] on button "Ajouter un contact" at bounding box center [749, 261] width 126 height 24
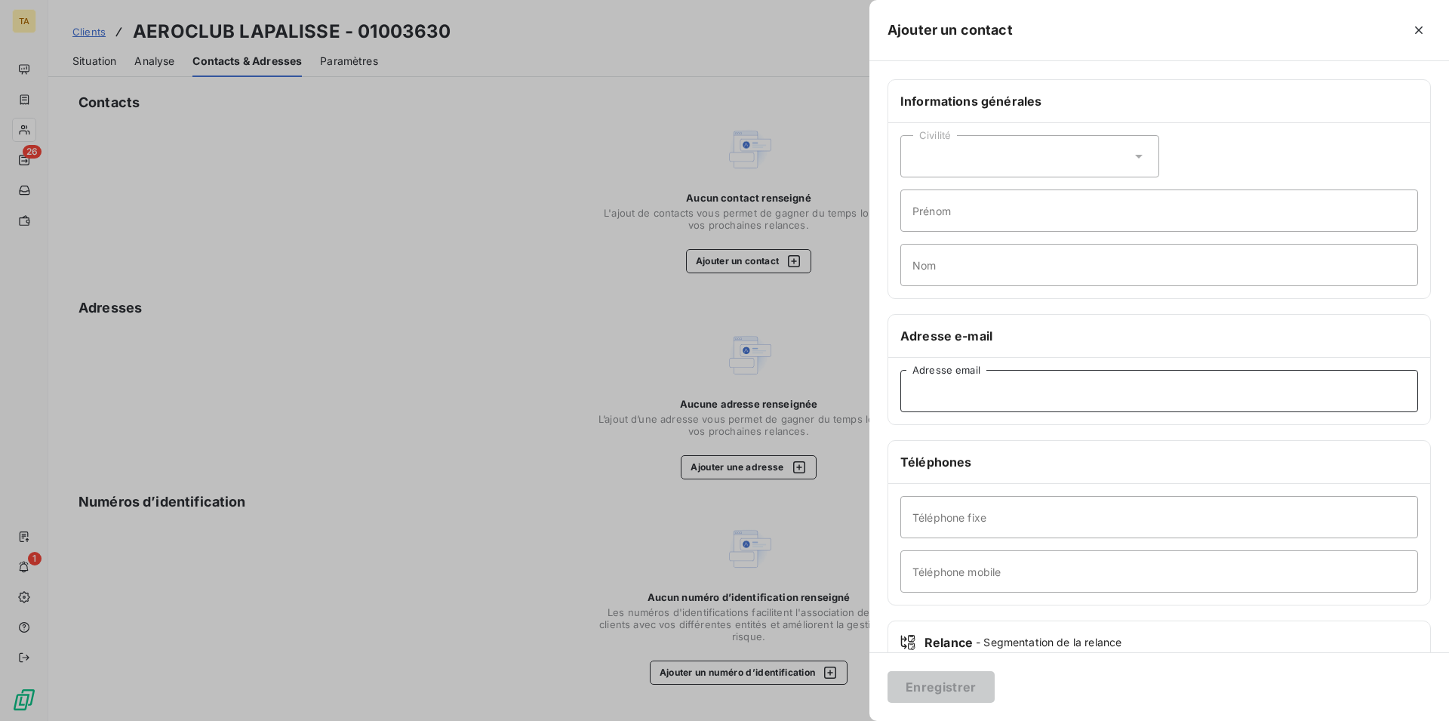
click at [968, 403] on input "Adresse email" at bounding box center [1160, 391] width 518 height 42
click at [950, 688] on button "Enregistrer" at bounding box center [941, 687] width 107 height 32
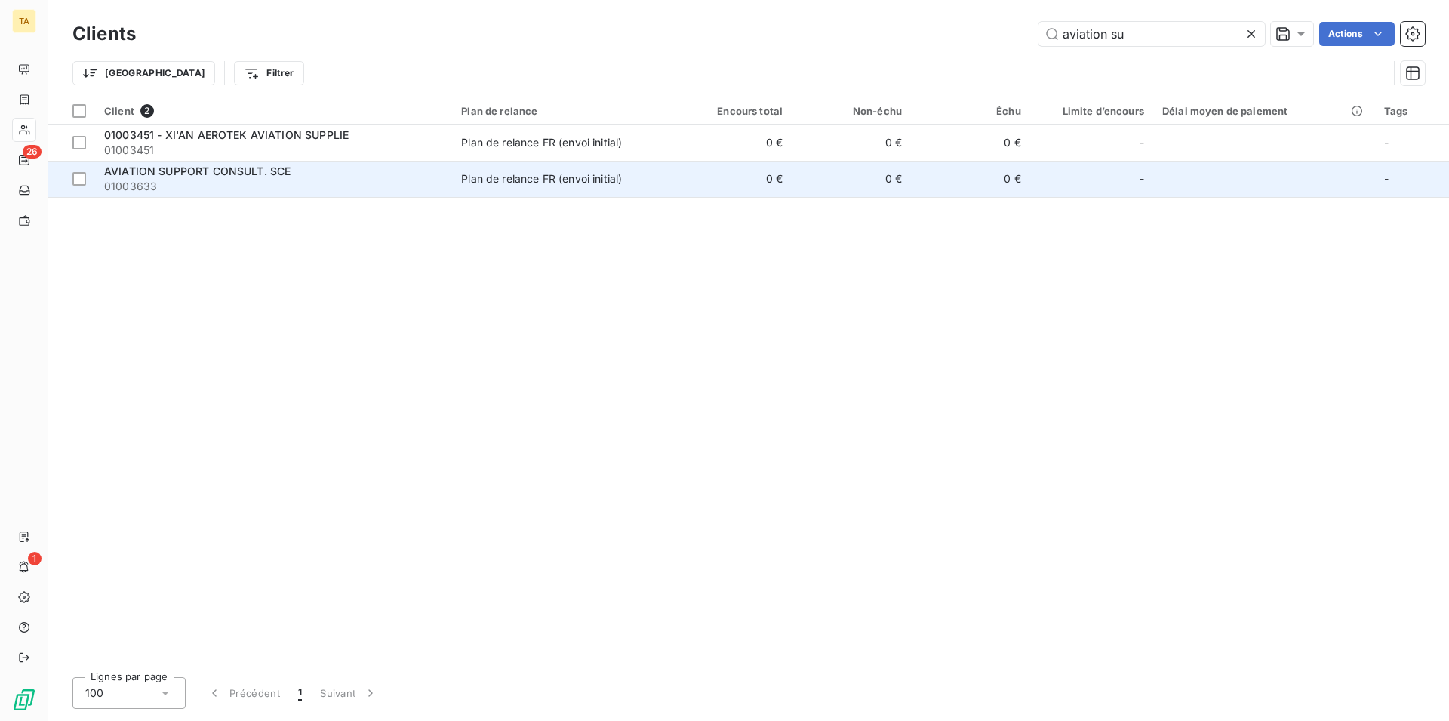
click at [203, 183] on span "01003633" at bounding box center [273, 186] width 339 height 15
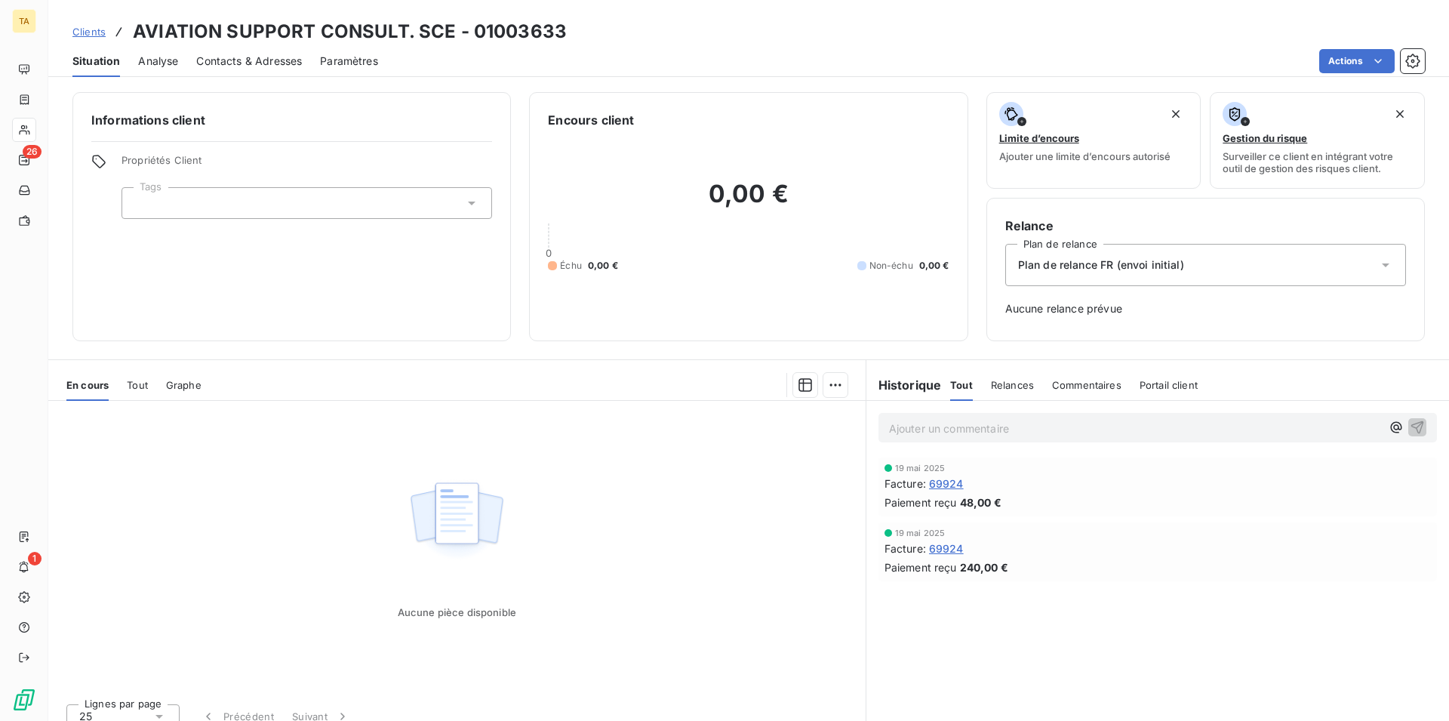
click at [269, 66] on span "Contacts & Adresses" at bounding box center [249, 61] width 106 height 15
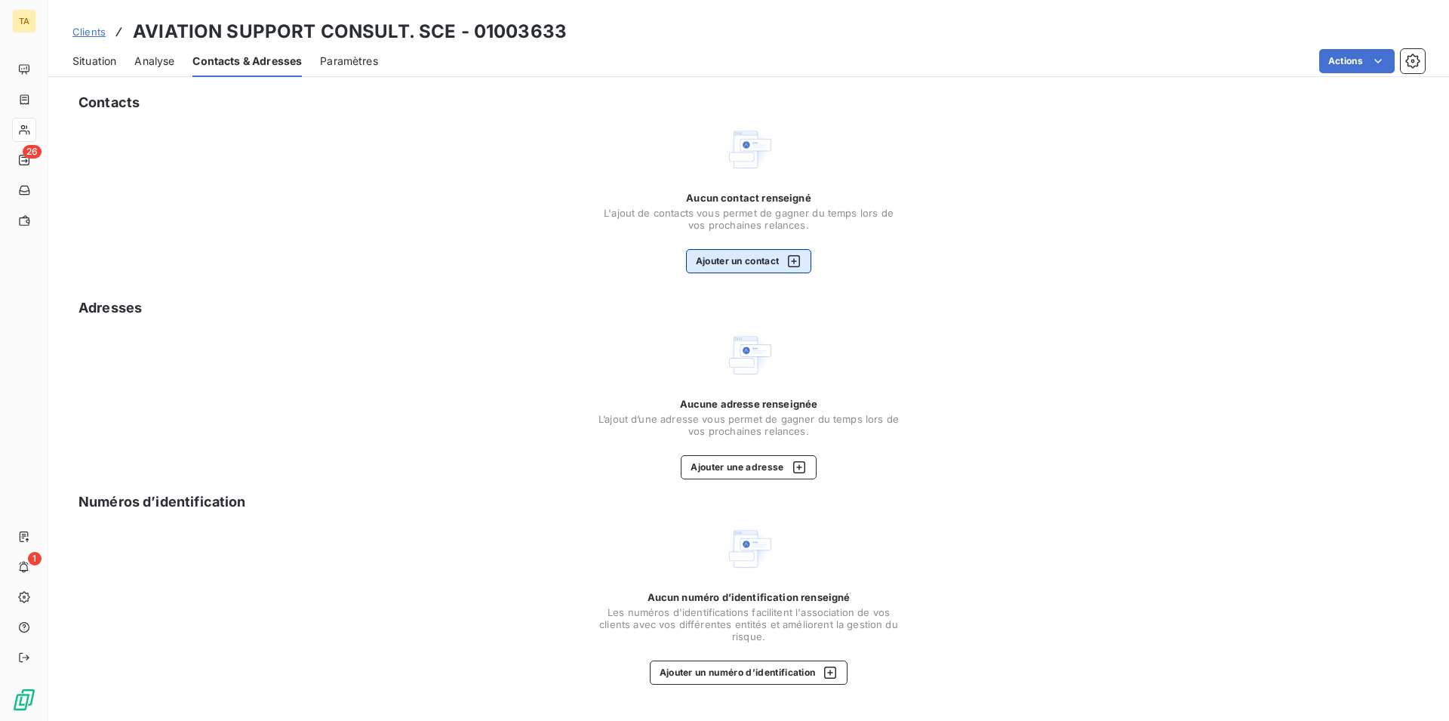
click at [745, 254] on button "Ajouter un contact" at bounding box center [749, 261] width 126 height 24
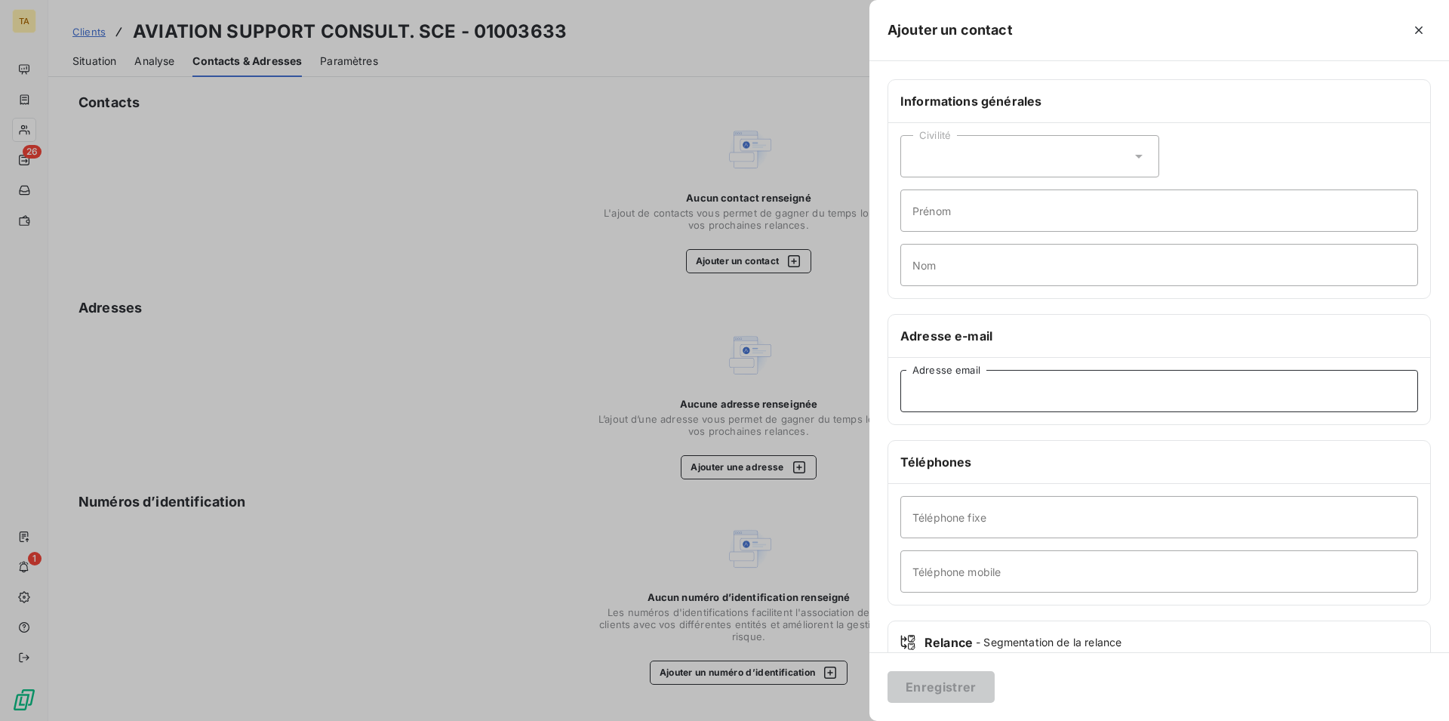
click at [1014, 398] on input "Adresse email" at bounding box center [1160, 391] width 518 height 42
click at [959, 688] on button "Enregistrer" at bounding box center [941, 687] width 107 height 32
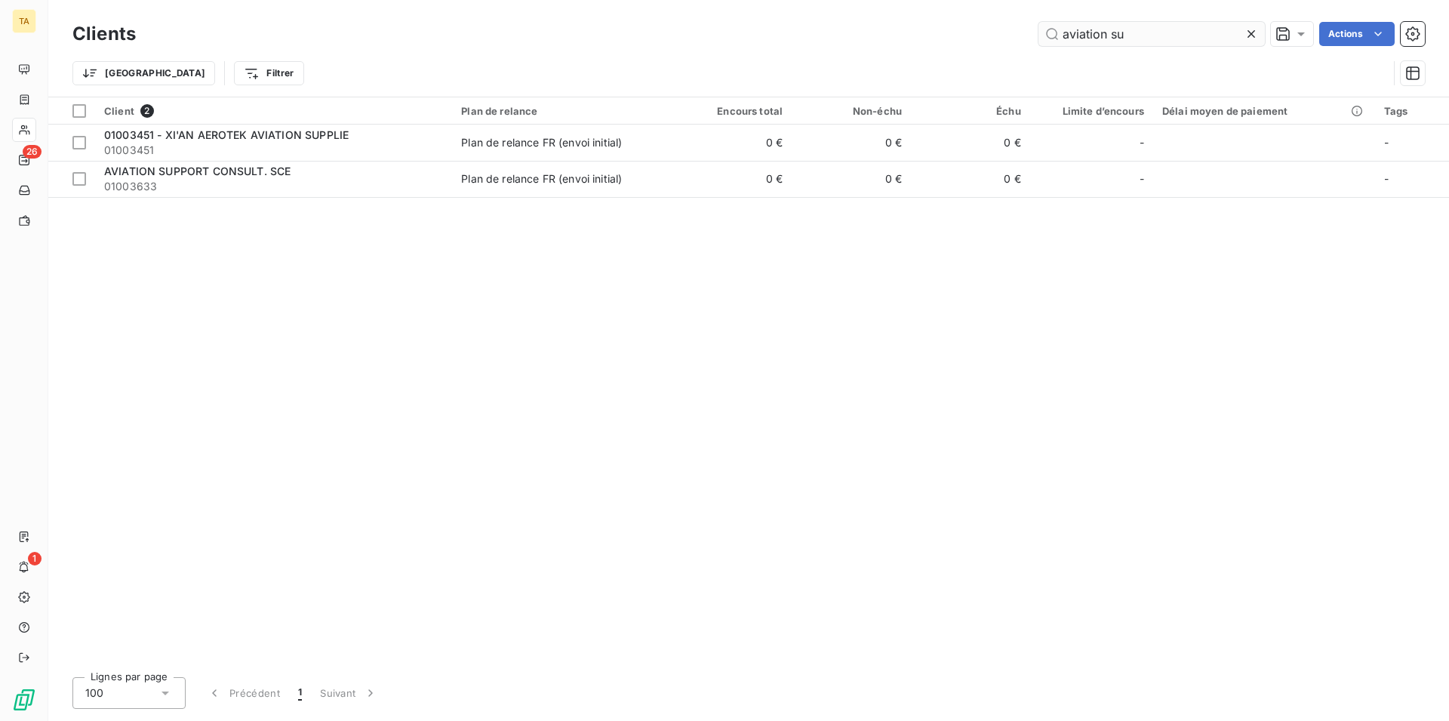
drag, startPoint x: 1181, startPoint y: 32, endPoint x: 901, endPoint y: 20, distance: 281.1
click at [1039, 22] on input "aviation su" at bounding box center [1152, 34] width 226 height 24
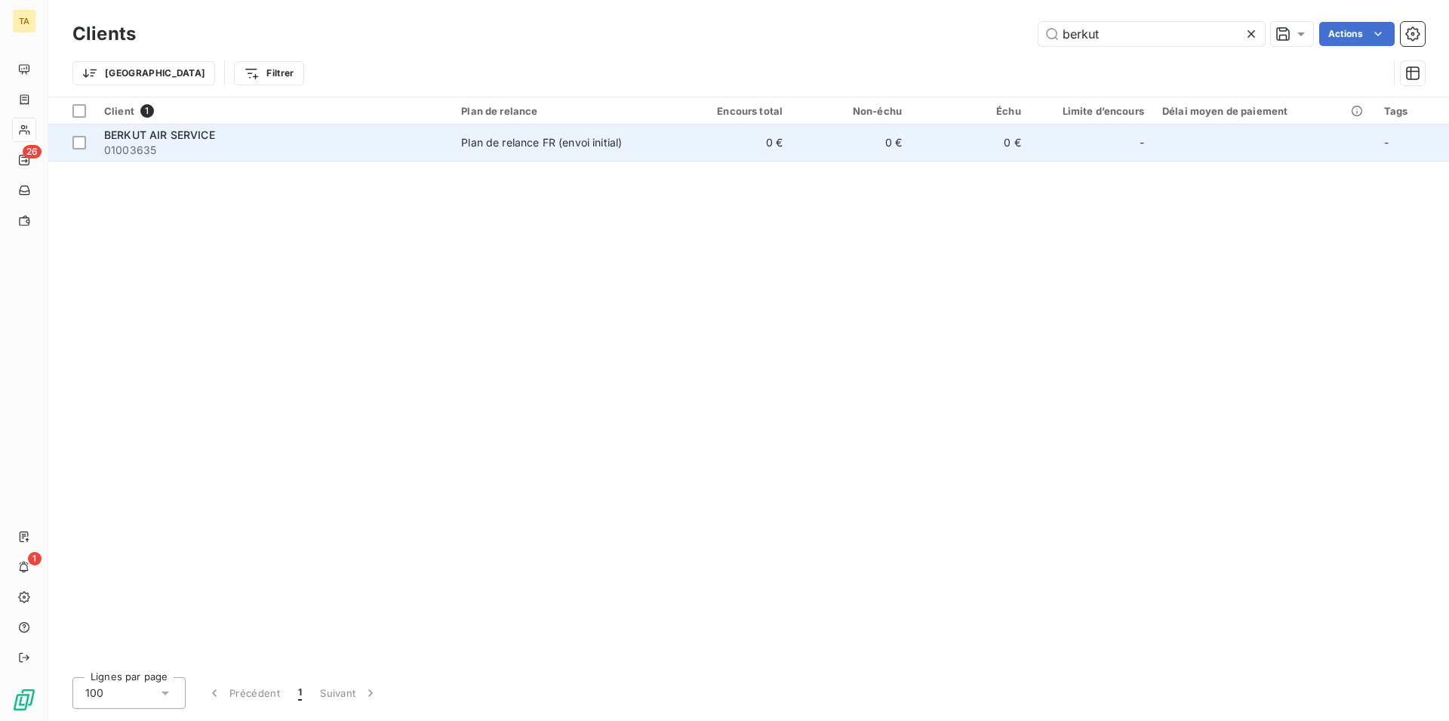
click at [140, 134] on span "BERKUT AIR SERVICE" at bounding box center [159, 134] width 111 height 13
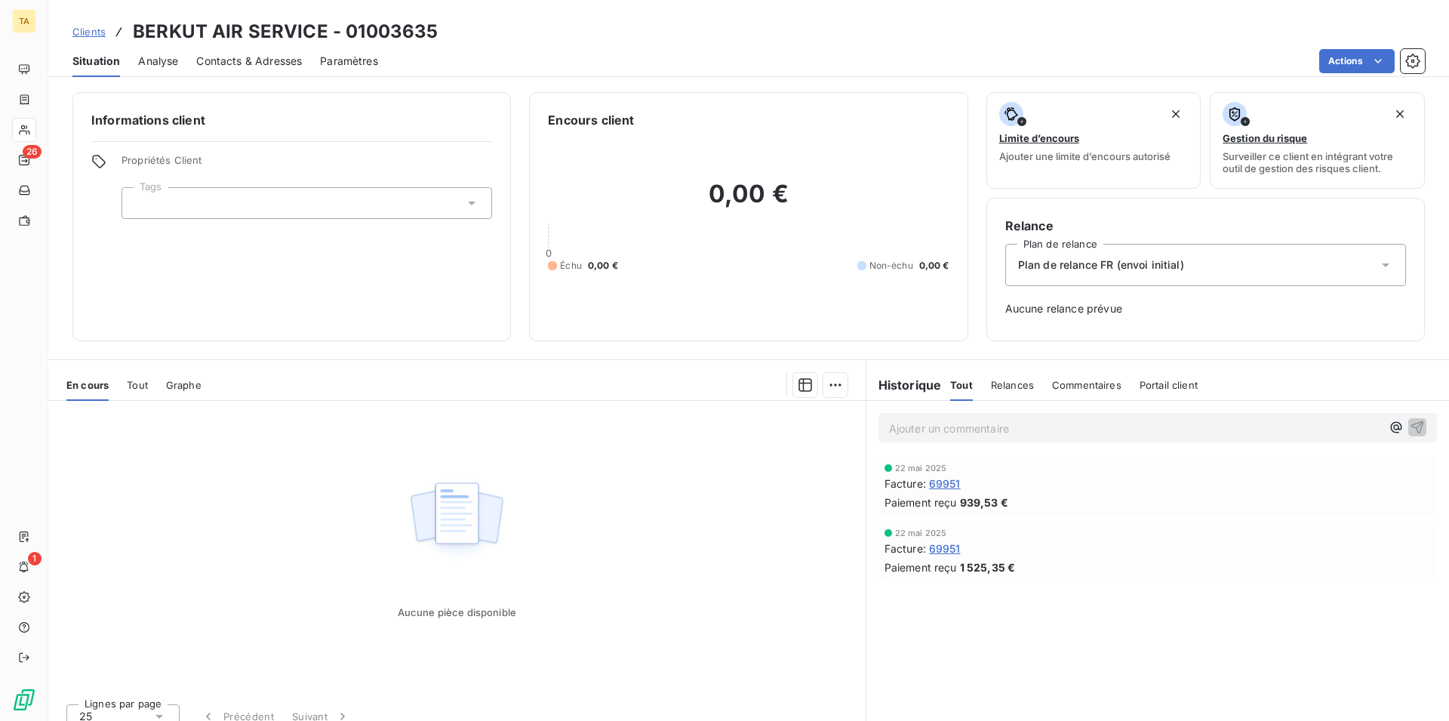
click at [251, 61] on span "Contacts & Adresses" at bounding box center [249, 61] width 106 height 15
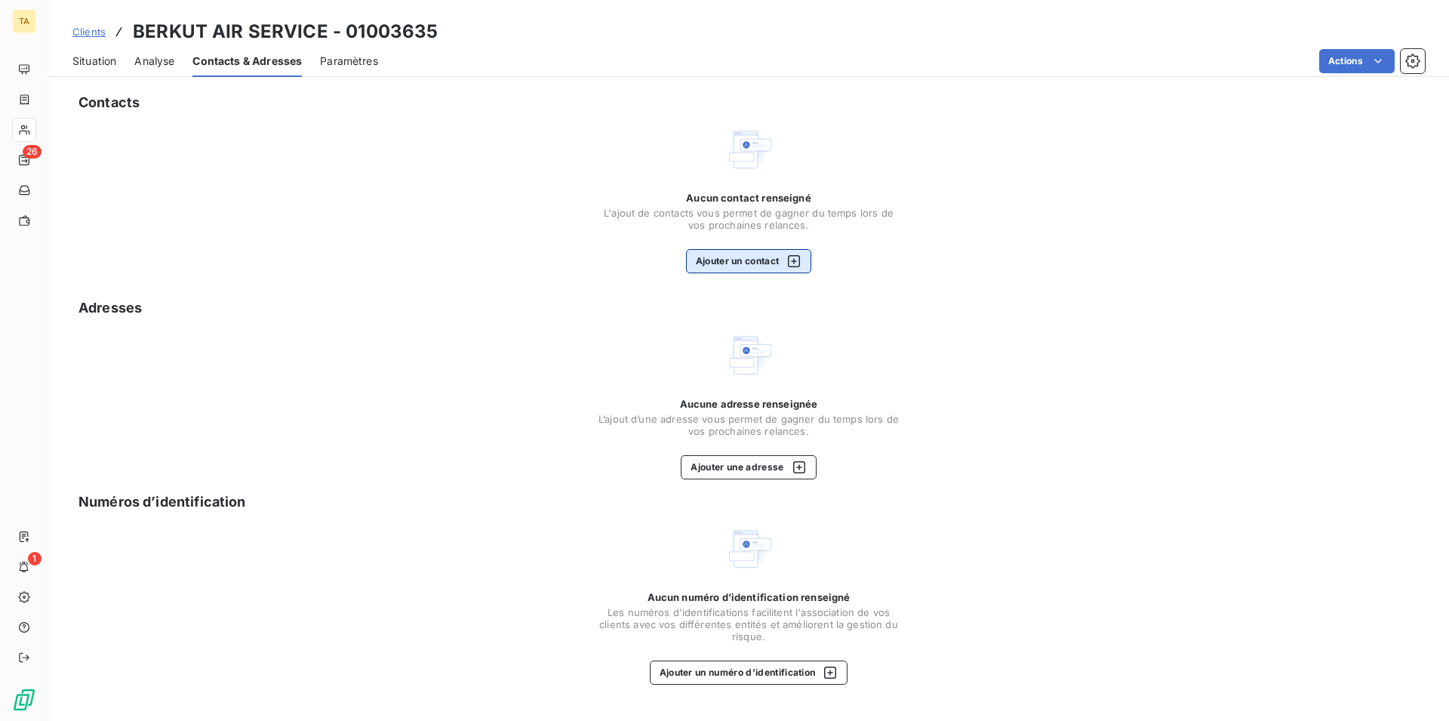
click at [688, 263] on button "Ajouter un contact" at bounding box center [749, 261] width 126 height 24
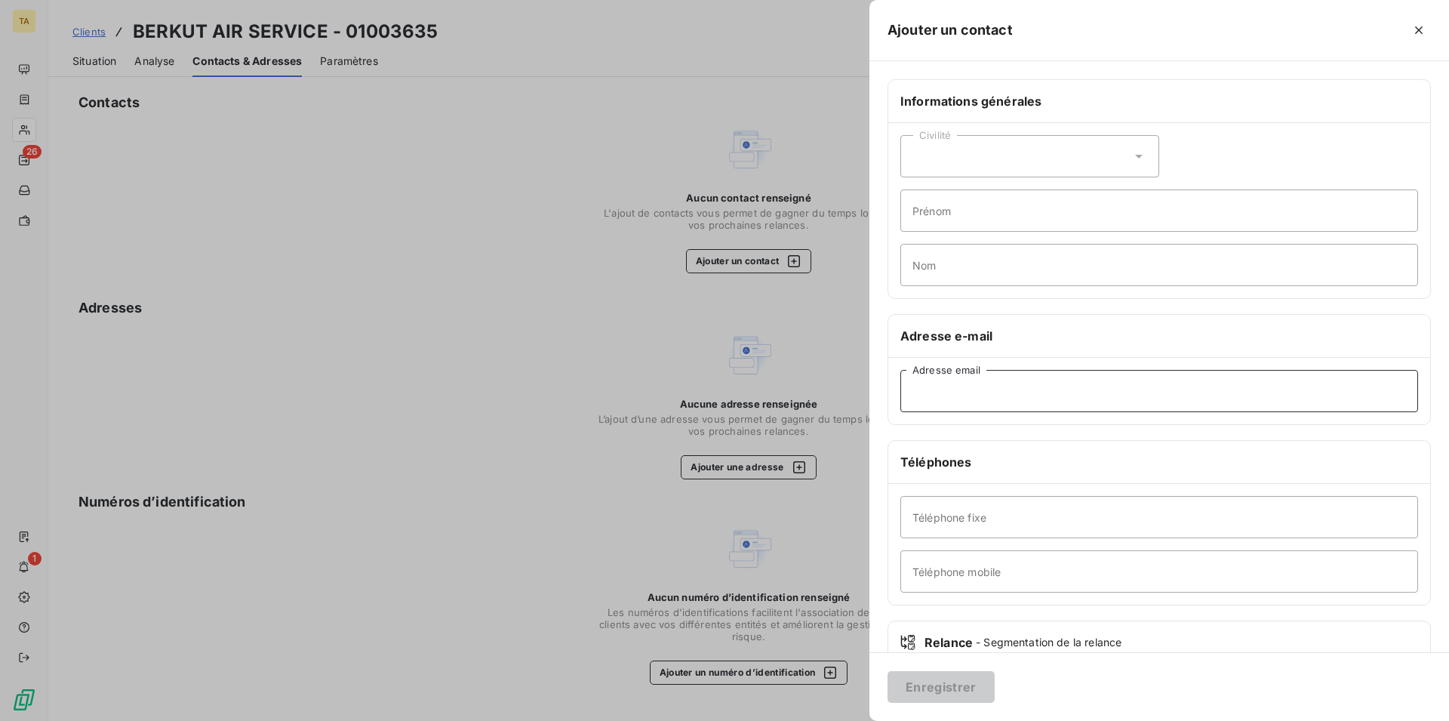
click at [977, 392] on input "Adresse email" at bounding box center [1160, 391] width 518 height 42
click at [901, 683] on button "Enregistrer" at bounding box center [941, 687] width 107 height 32
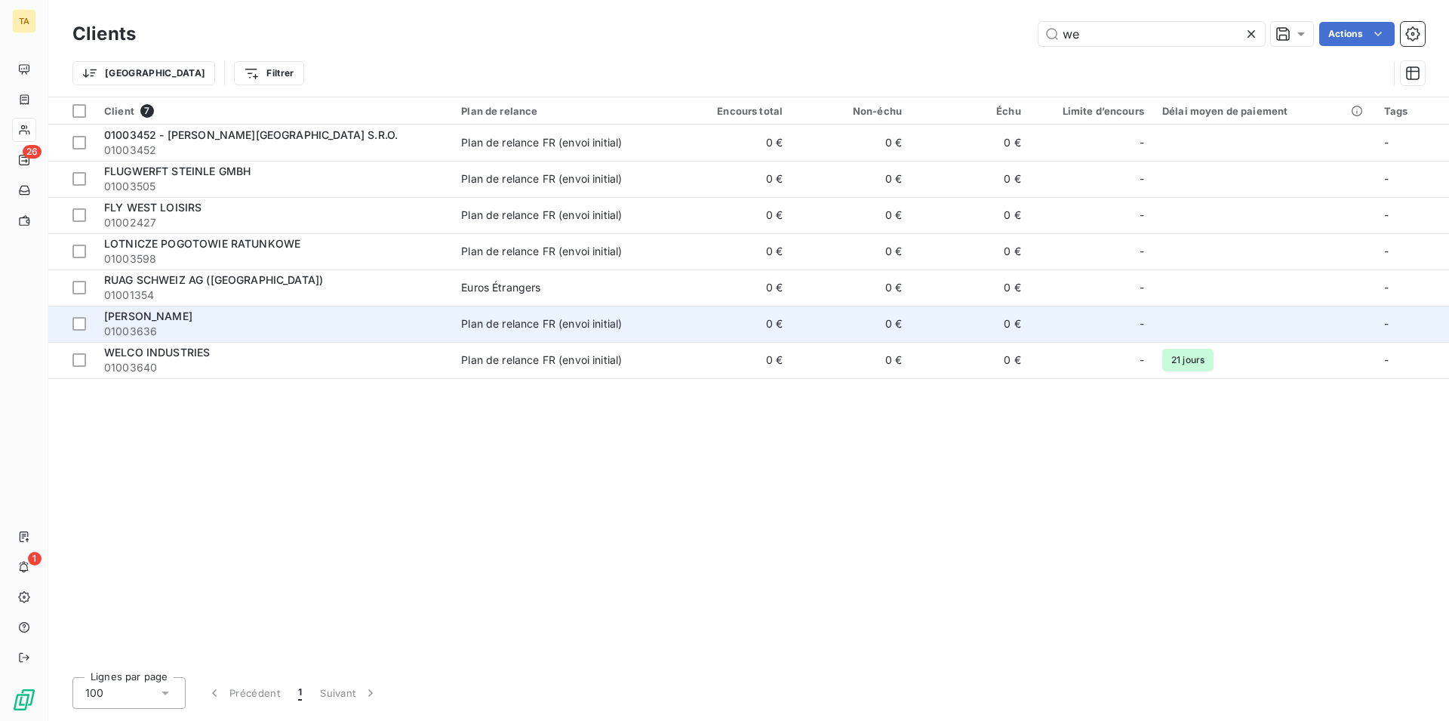
click at [148, 331] on span "01003636" at bounding box center [273, 331] width 339 height 15
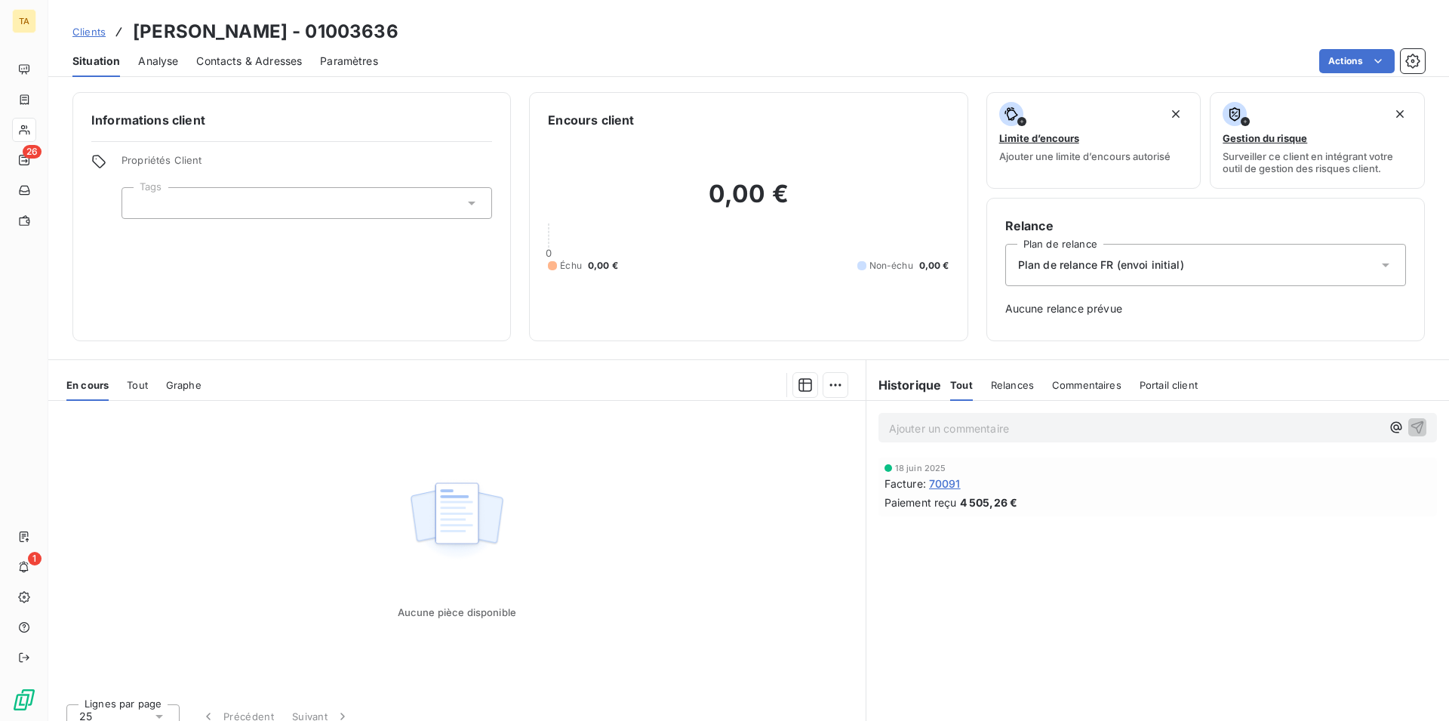
click at [259, 60] on span "Contacts & Adresses" at bounding box center [249, 61] width 106 height 15
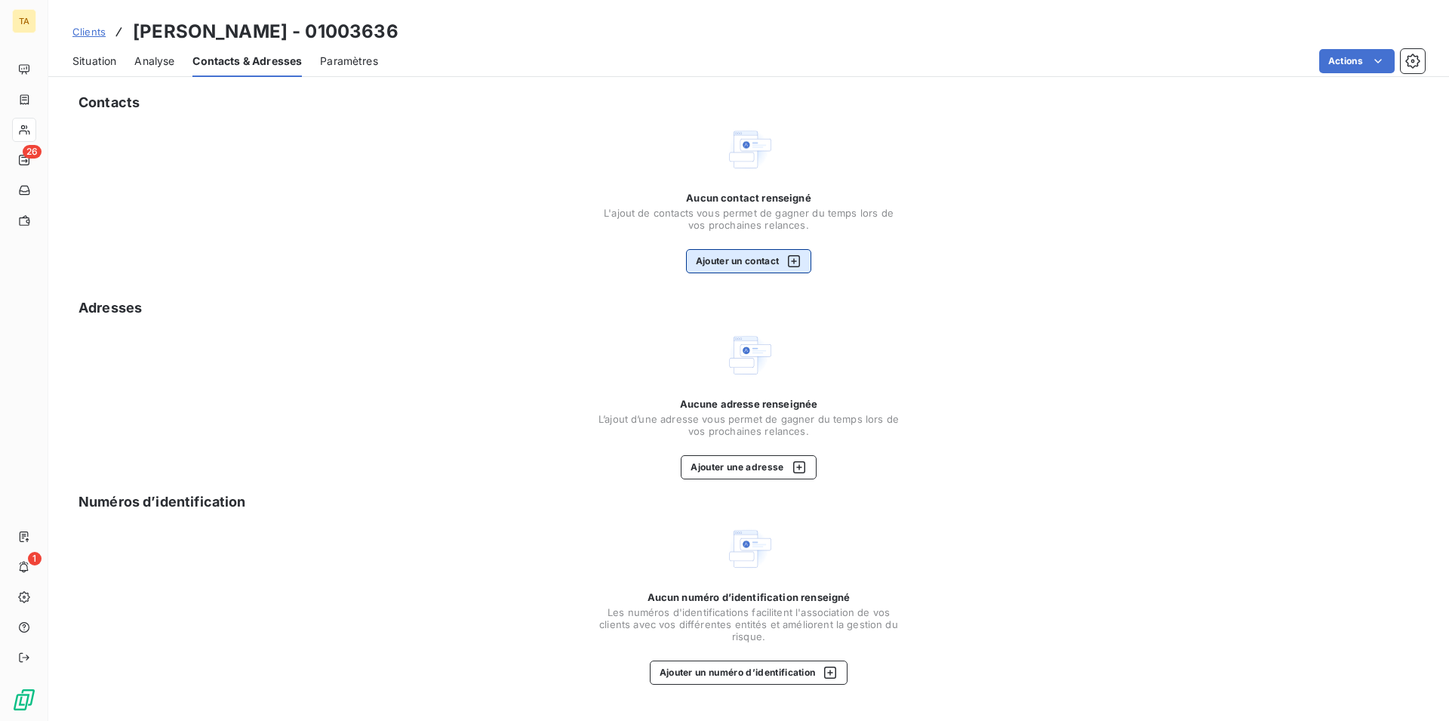
click at [741, 257] on button "Ajouter un contact" at bounding box center [749, 261] width 126 height 24
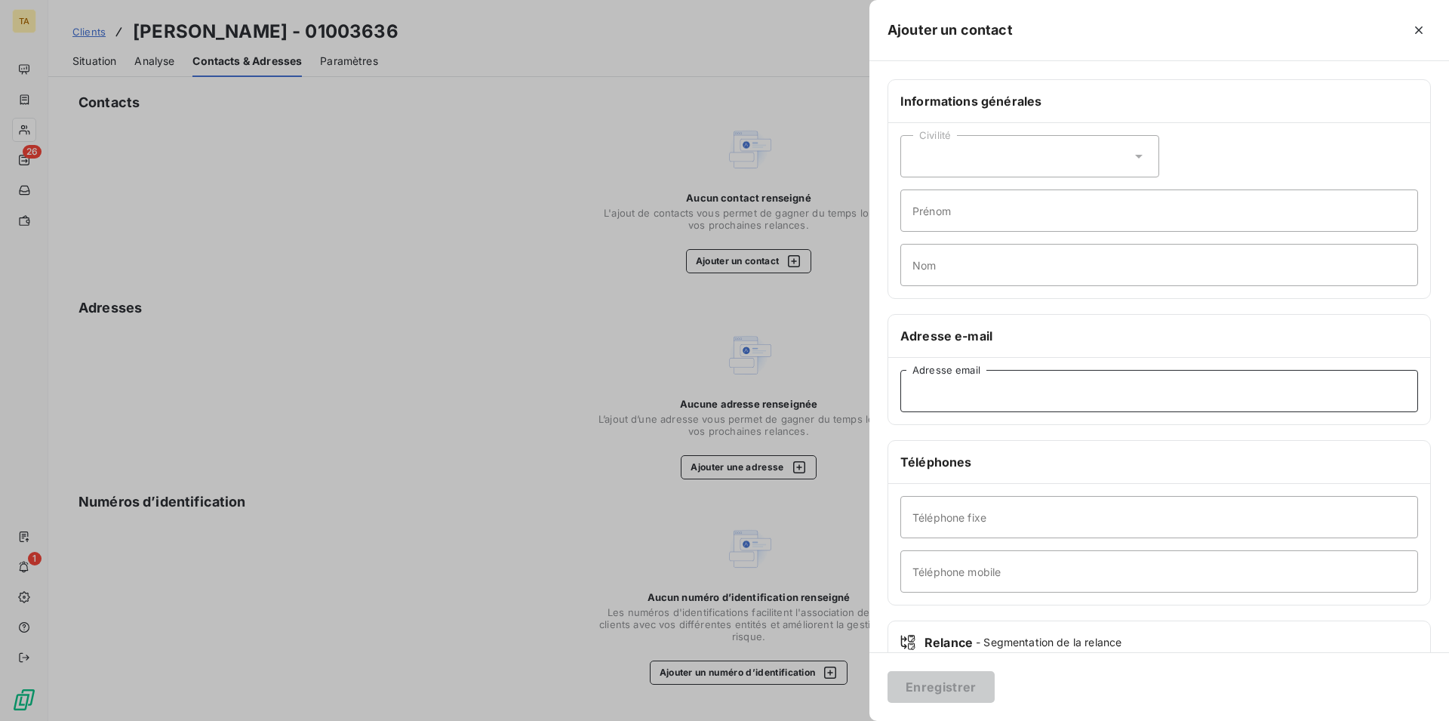
click at [1020, 397] on input "Adresse email" at bounding box center [1160, 391] width 518 height 42
click at [934, 686] on button "Enregistrer" at bounding box center [941, 687] width 107 height 32
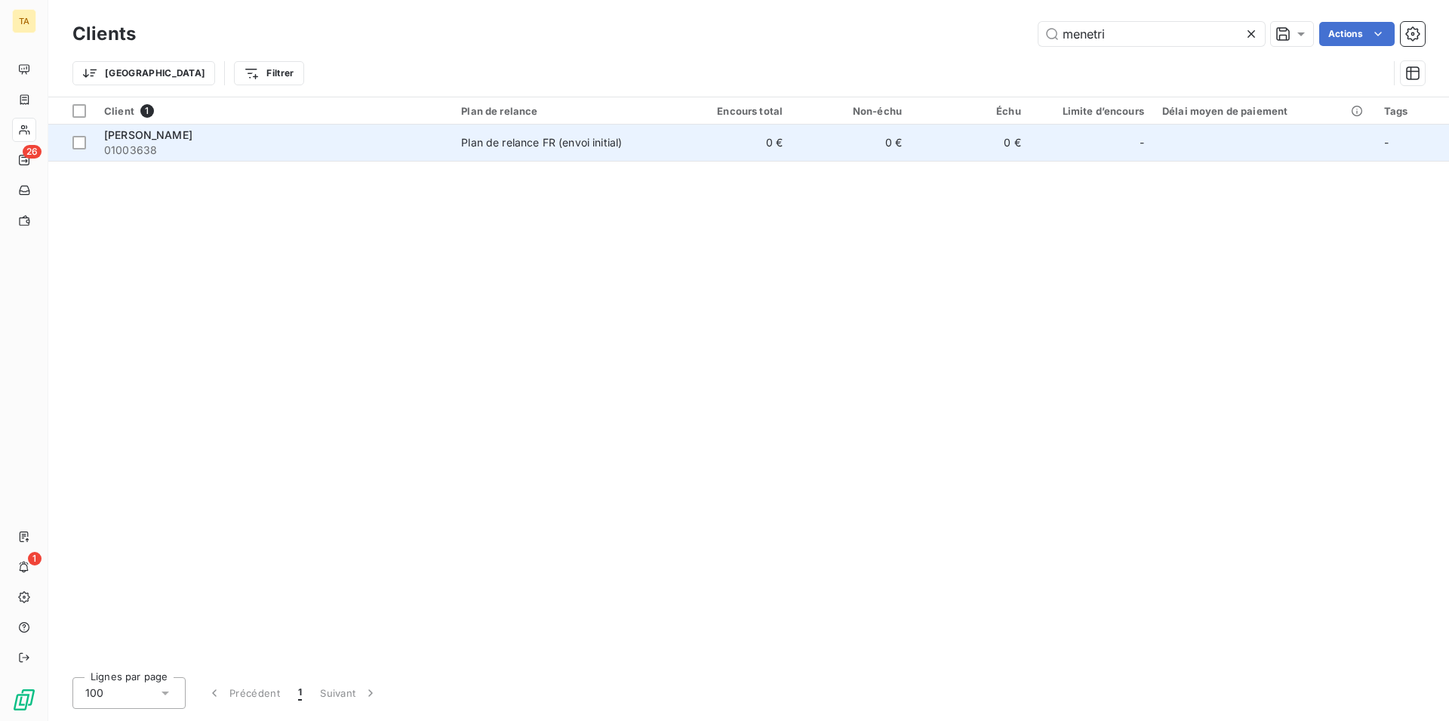
click at [159, 148] on span "01003638" at bounding box center [273, 150] width 339 height 15
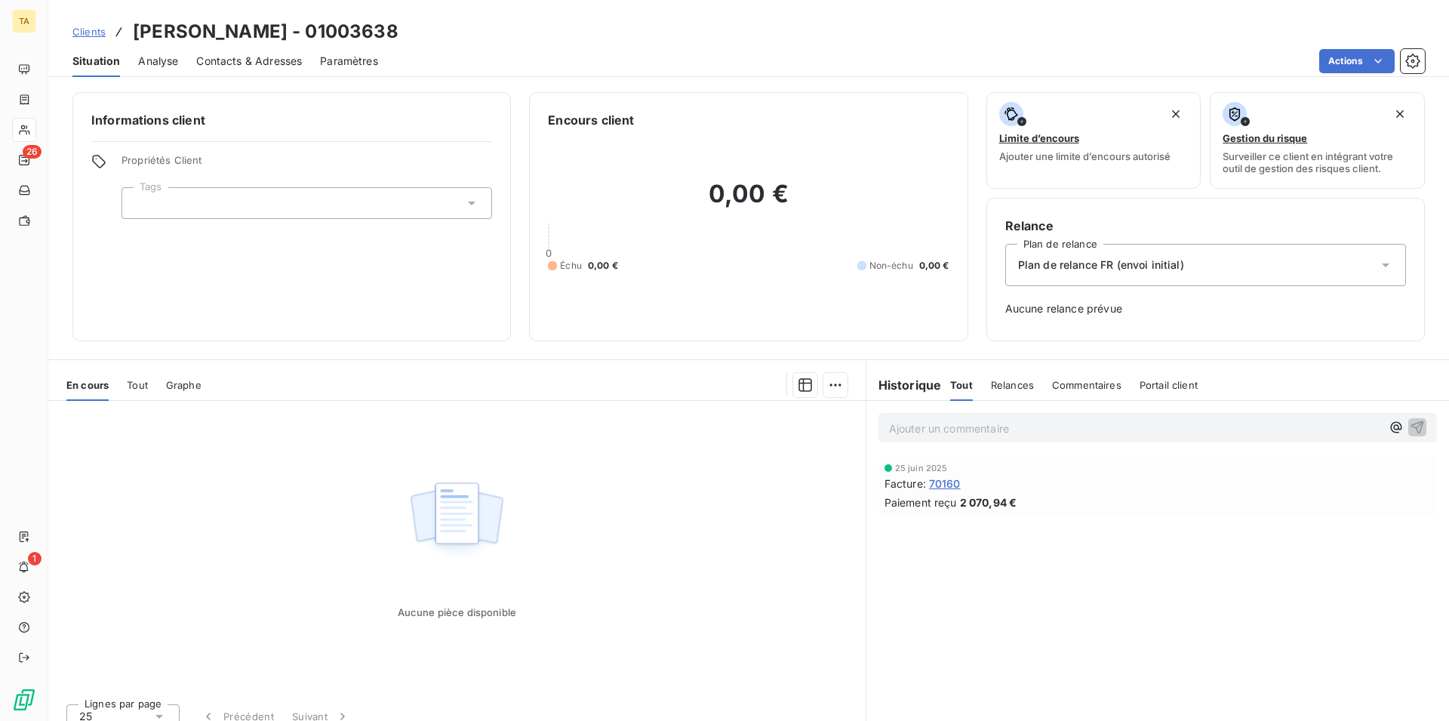
click at [280, 66] on span "Contacts & Adresses" at bounding box center [249, 61] width 106 height 15
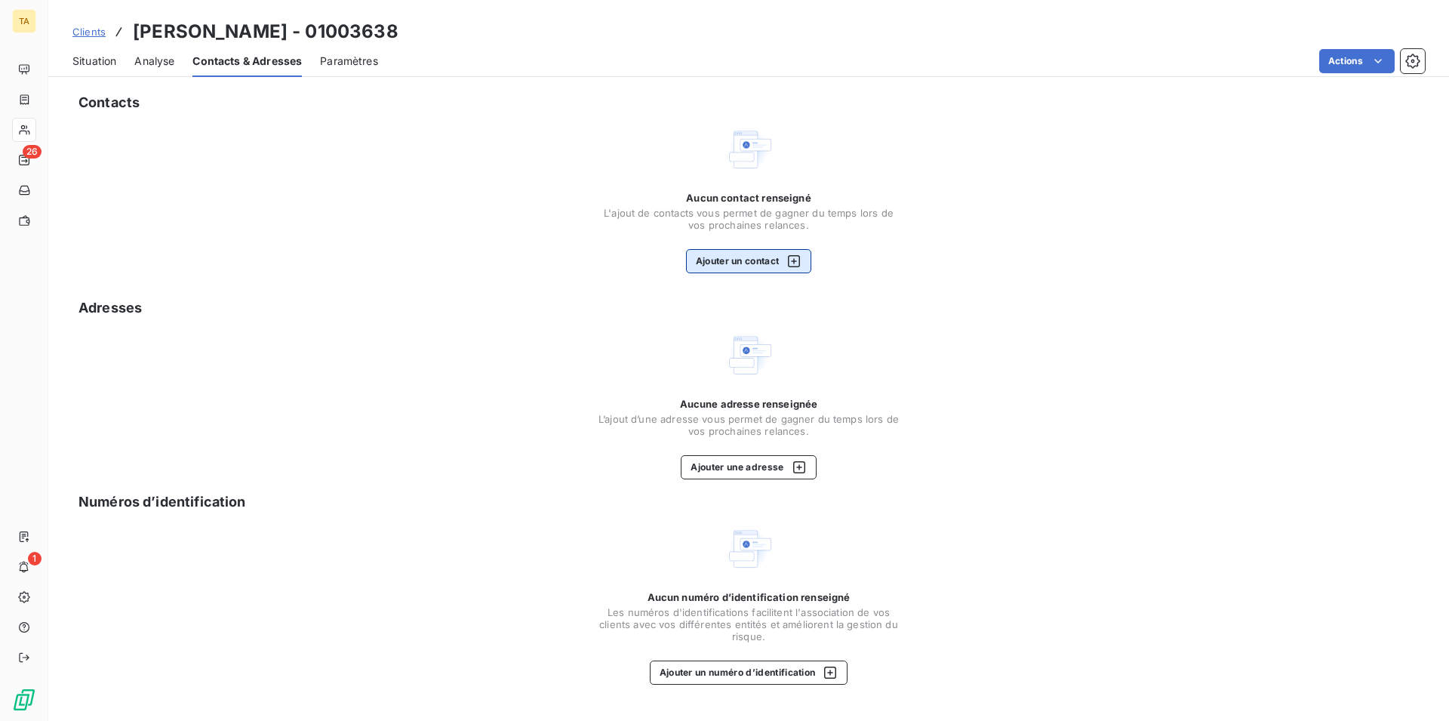
click at [754, 258] on button "Ajouter un contact" at bounding box center [749, 261] width 126 height 24
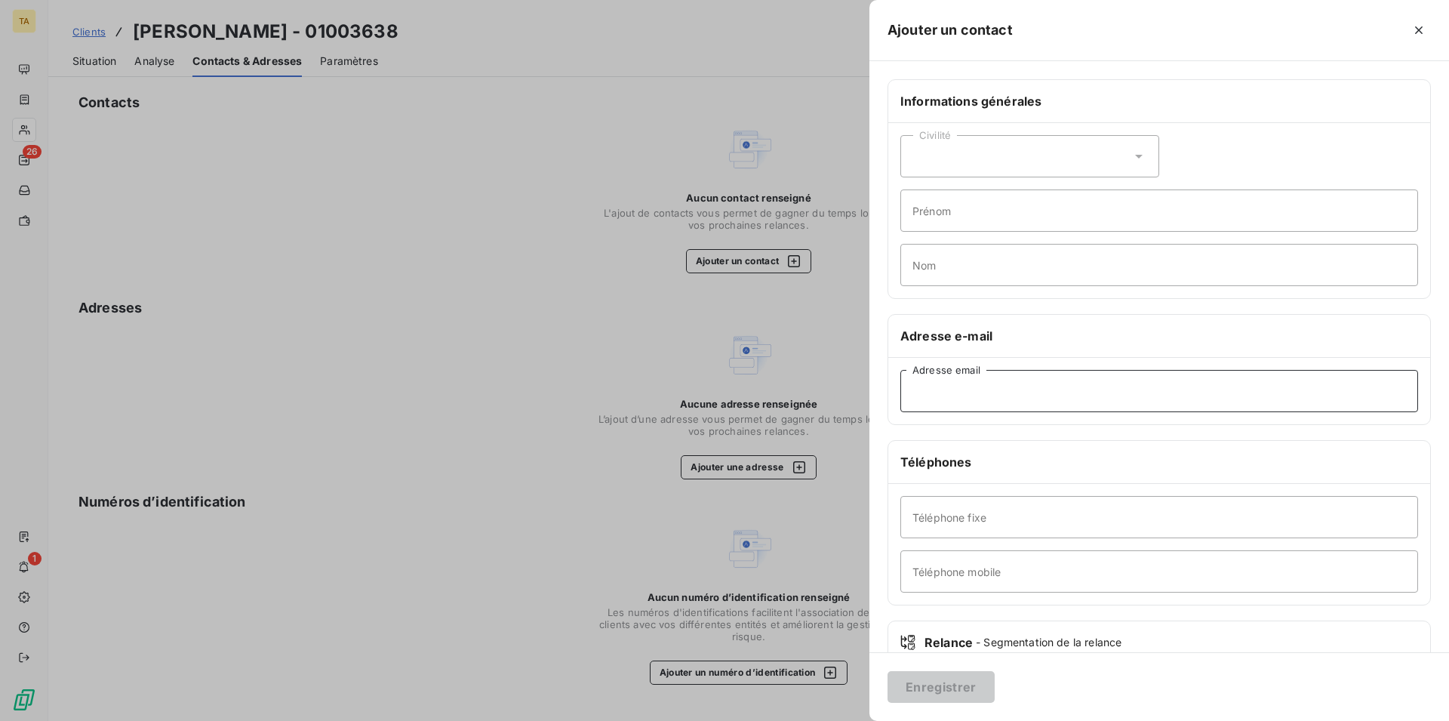
click at [1050, 387] on input "Adresse email" at bounding box center [1160, 391] width 518 height 42
click at [956, 682] on button "Enregistrer" at bounding box center [941, 687] width 107 height 32
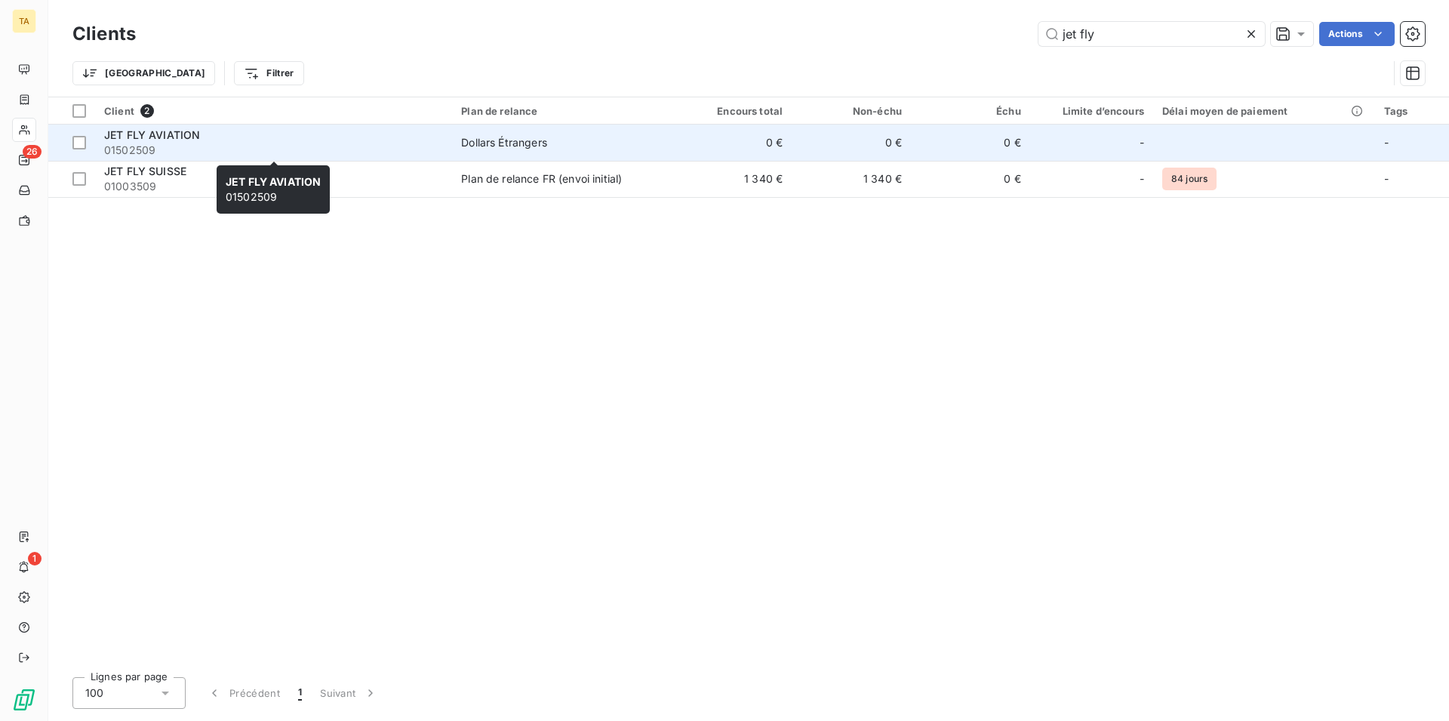
click at [164, 143] on span "01502509" at bounding box center [273, 150] width 339 height 15
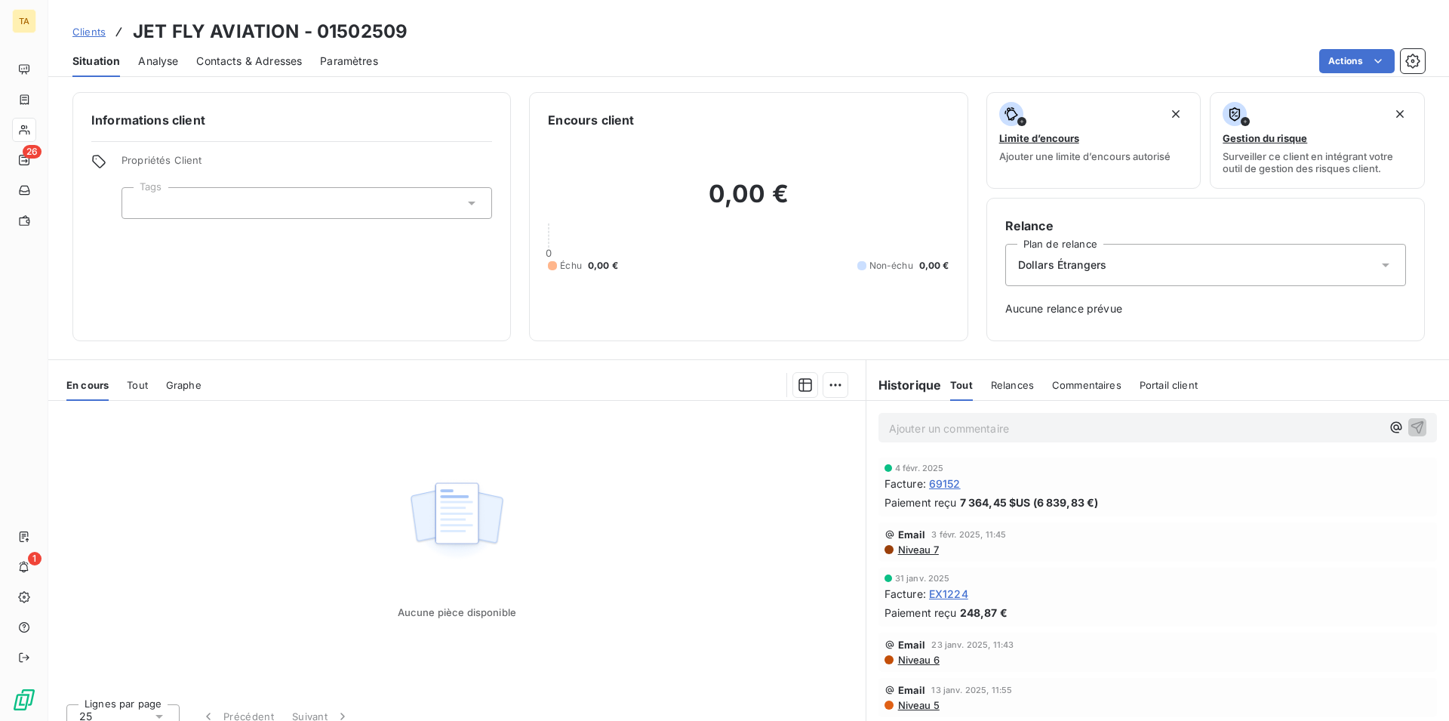
click at [293, 59] on span "Contacts & Adresses" at bounding box center [249, 61] width 106 height 15
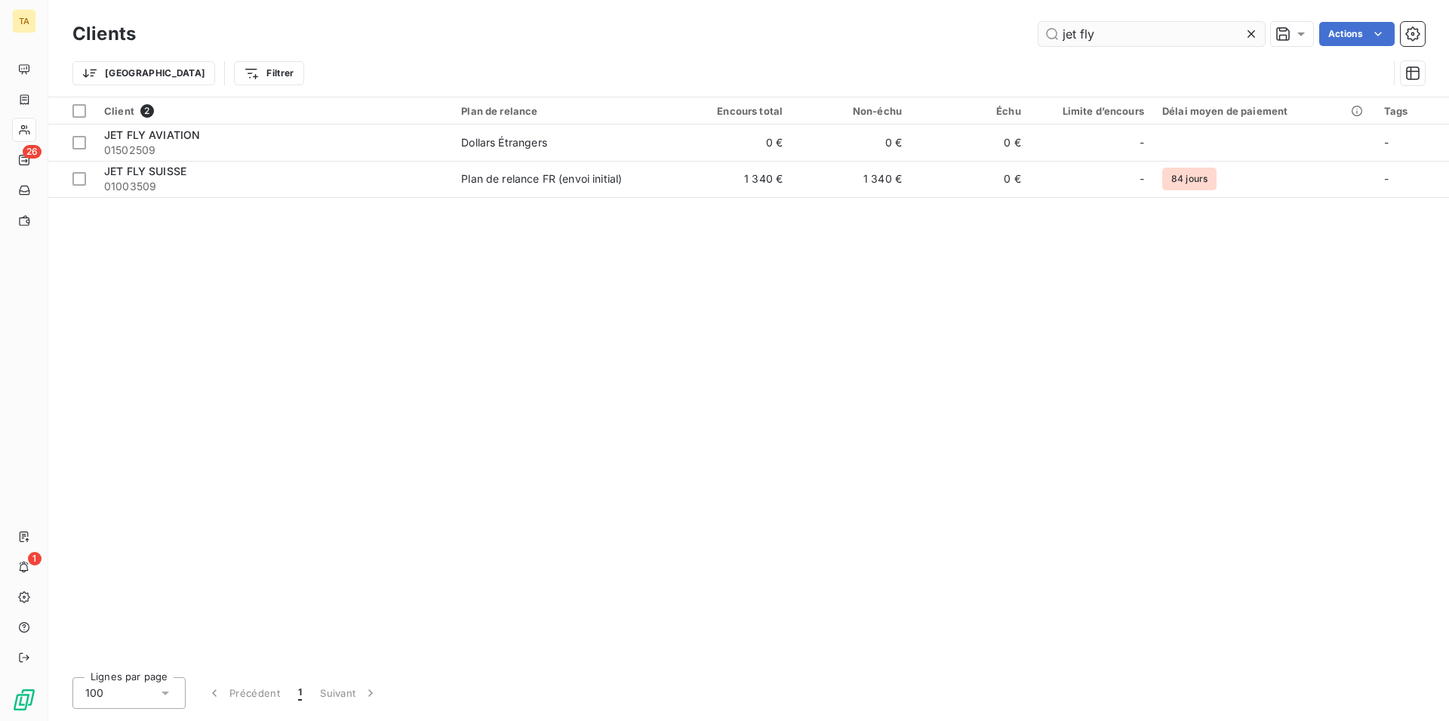
drag, startPoint x: 1157, startPoint y: 36, endPoint x: 937, endPoint y: 29, distance: 220.5
click at [1039, 29] on input "jet fly" at bounding box center [1152, 34] width 226 height 24
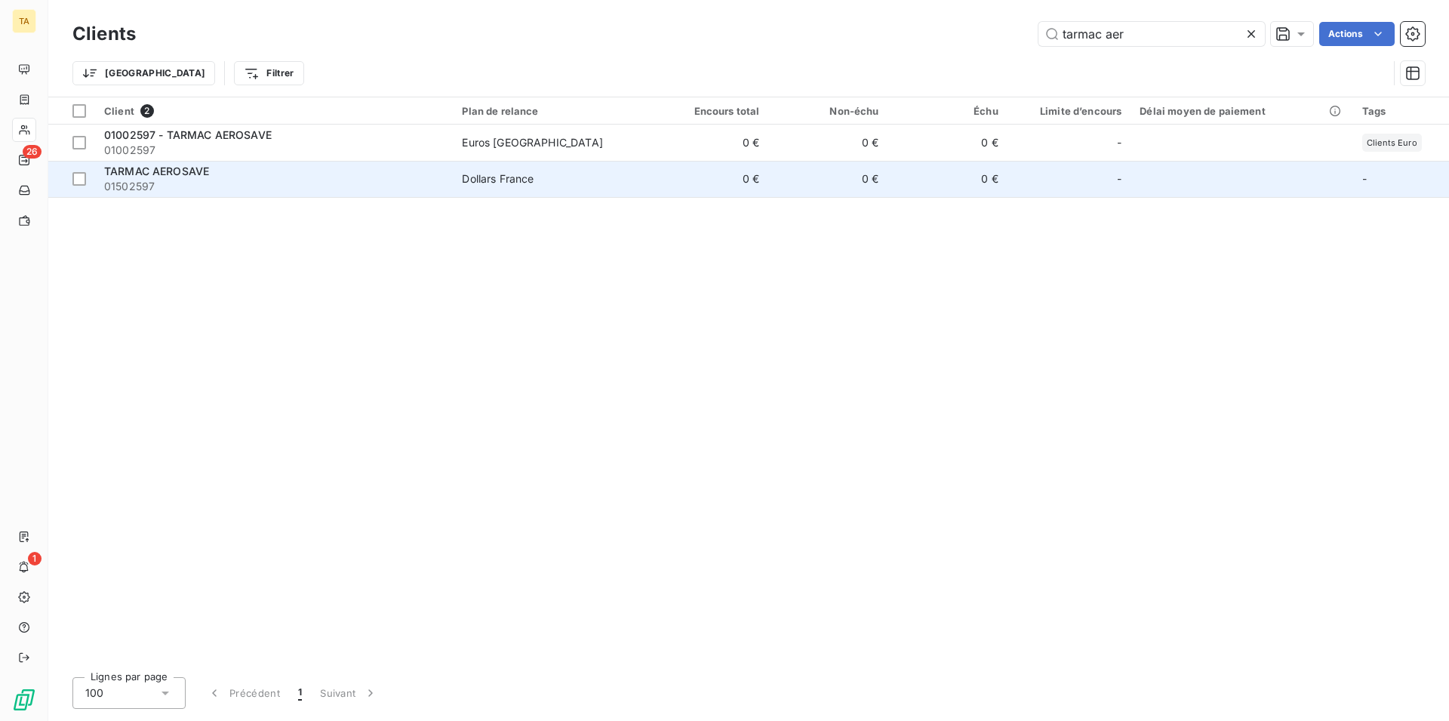
click at [140, 180] on span "01502597" at bounding box center [274, 186] width 340 height 15
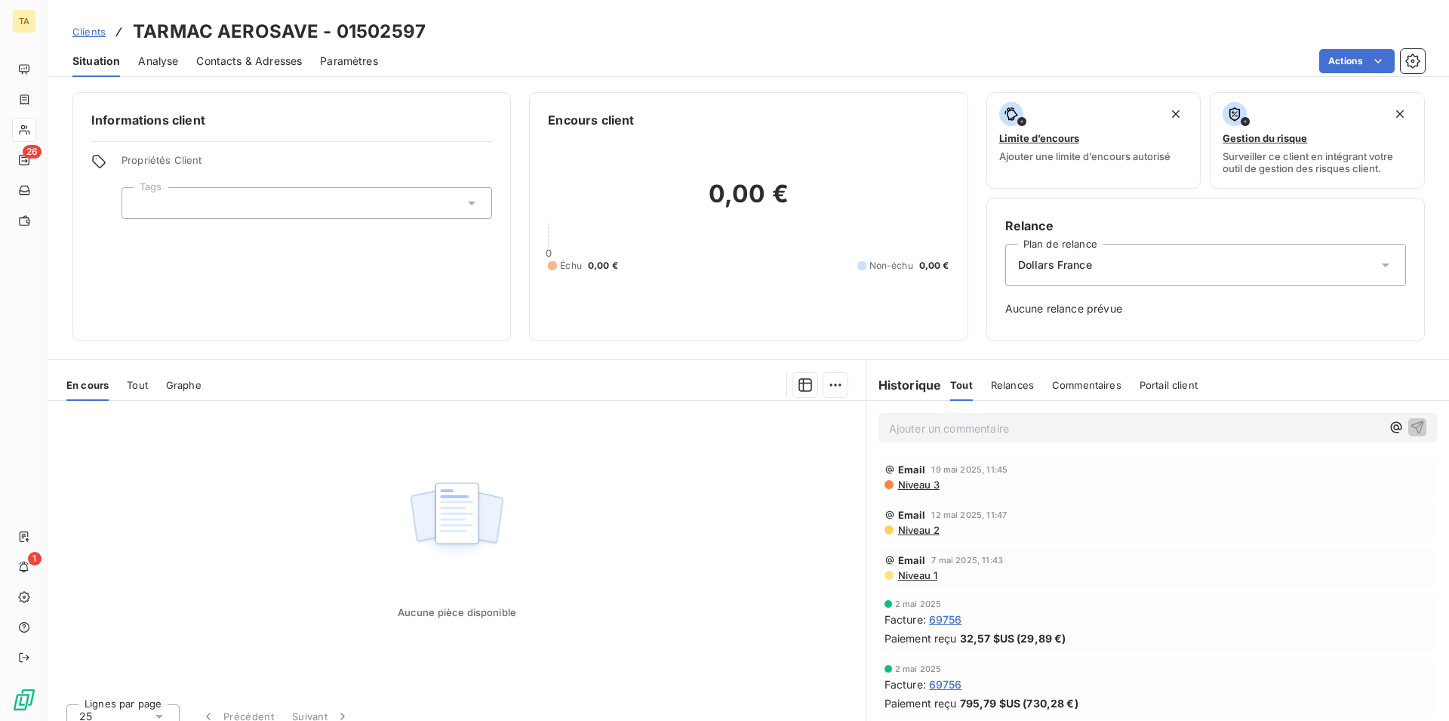
click at [239, 59] on span "Contacts & Adresses" at bounding box center [249, 61] width 106 height 15
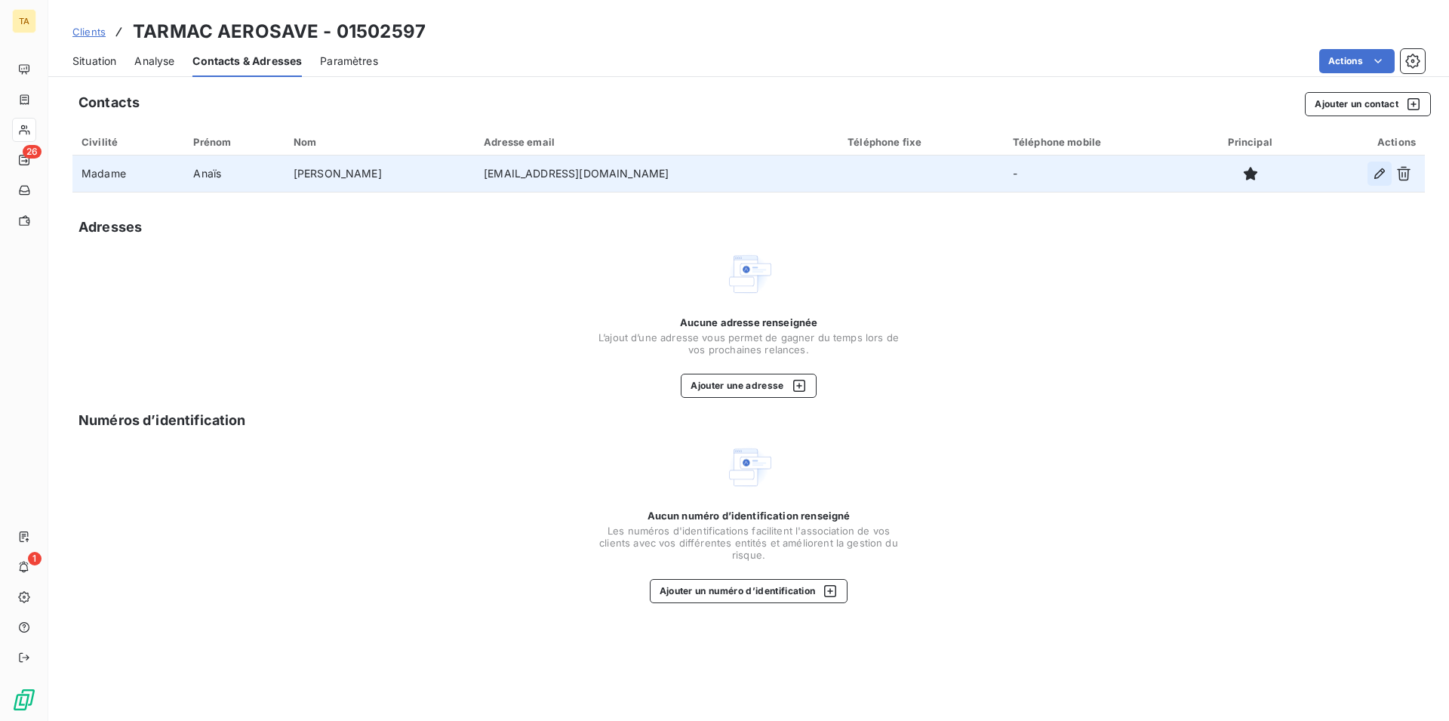
click at [1380, 172] on icon "button" at bounding box center [1379, 173] width 15 height 15
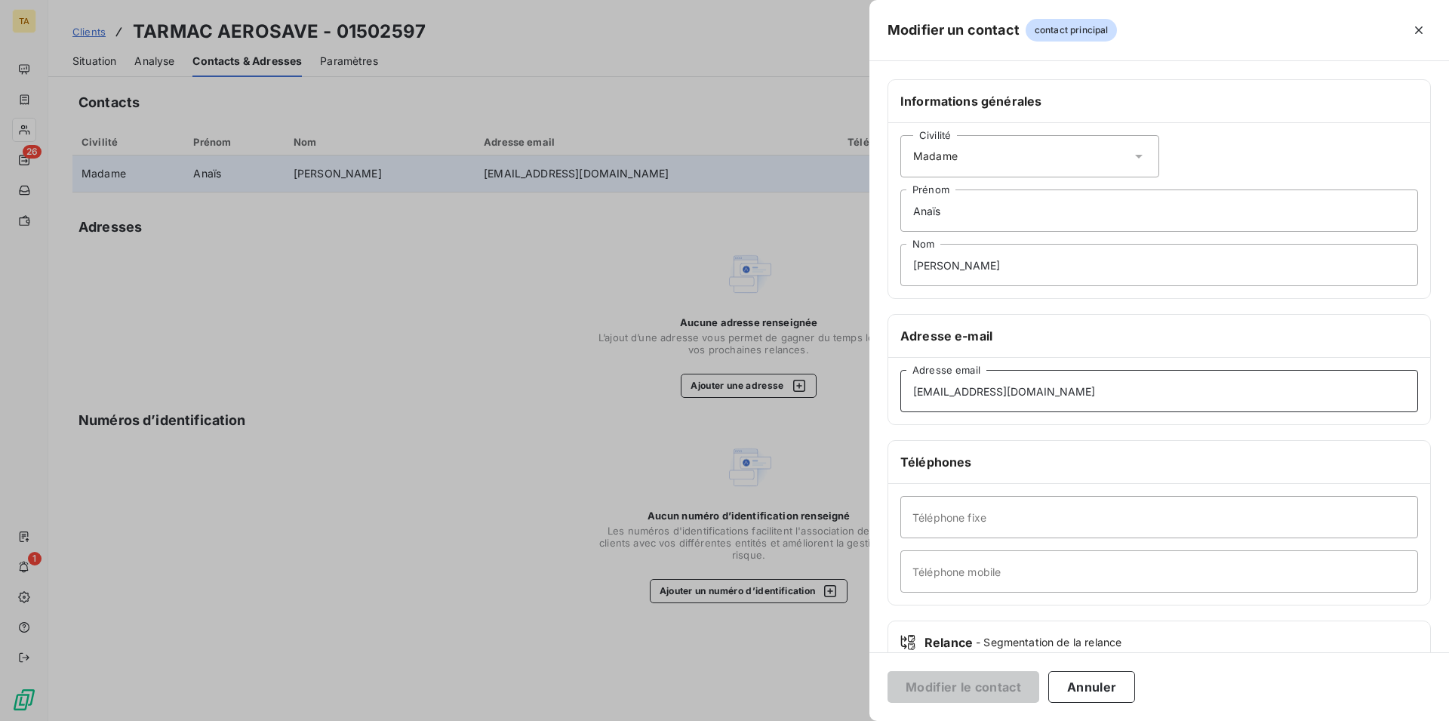
click at [979, 393] on input "[EMAIL_ADDRESS][DOMAIN_NAME]" at bounding box center [1160, 391] width 518 height 42
click at [995, 686] on button "Modifier le contact" at bounding box center [964, 687] width 152 height 32
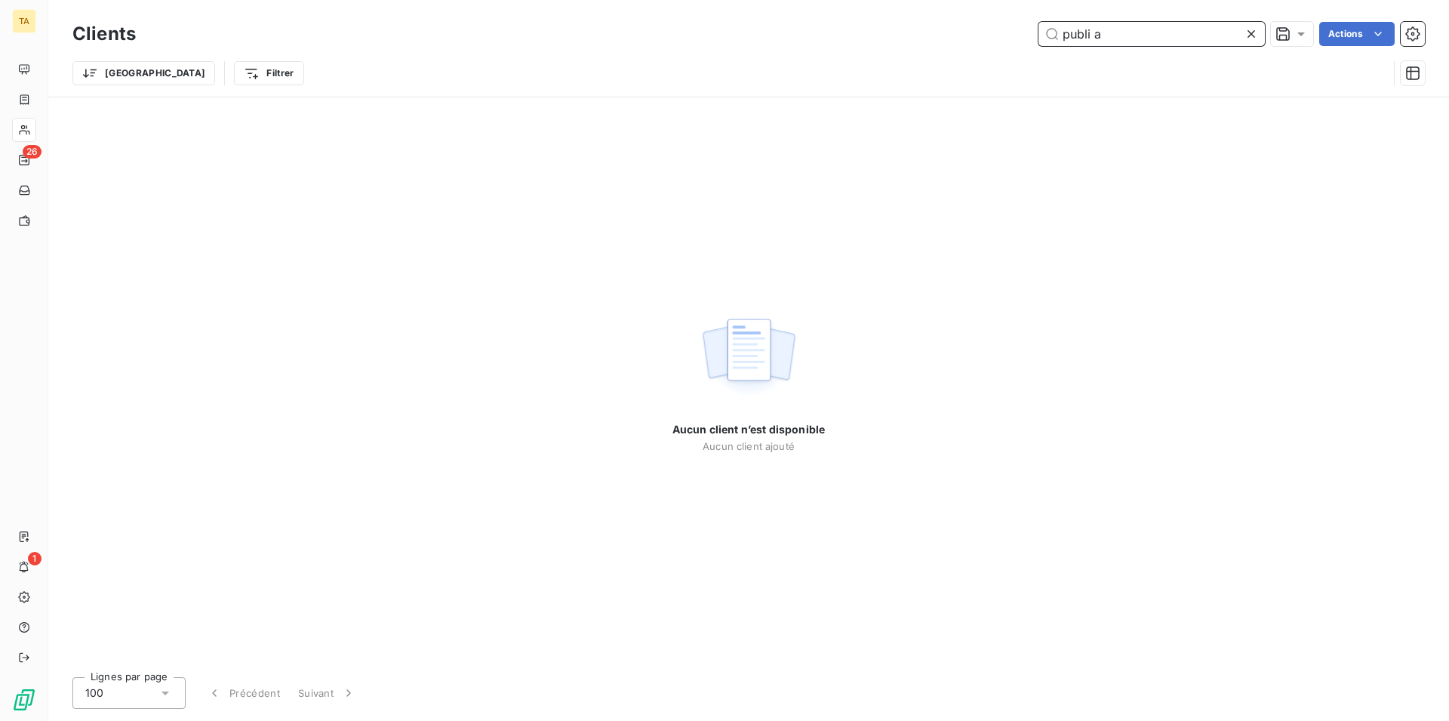
click at [1081, 36] on input "publi a" at bounding box center [1152, 34] width 226 height 24
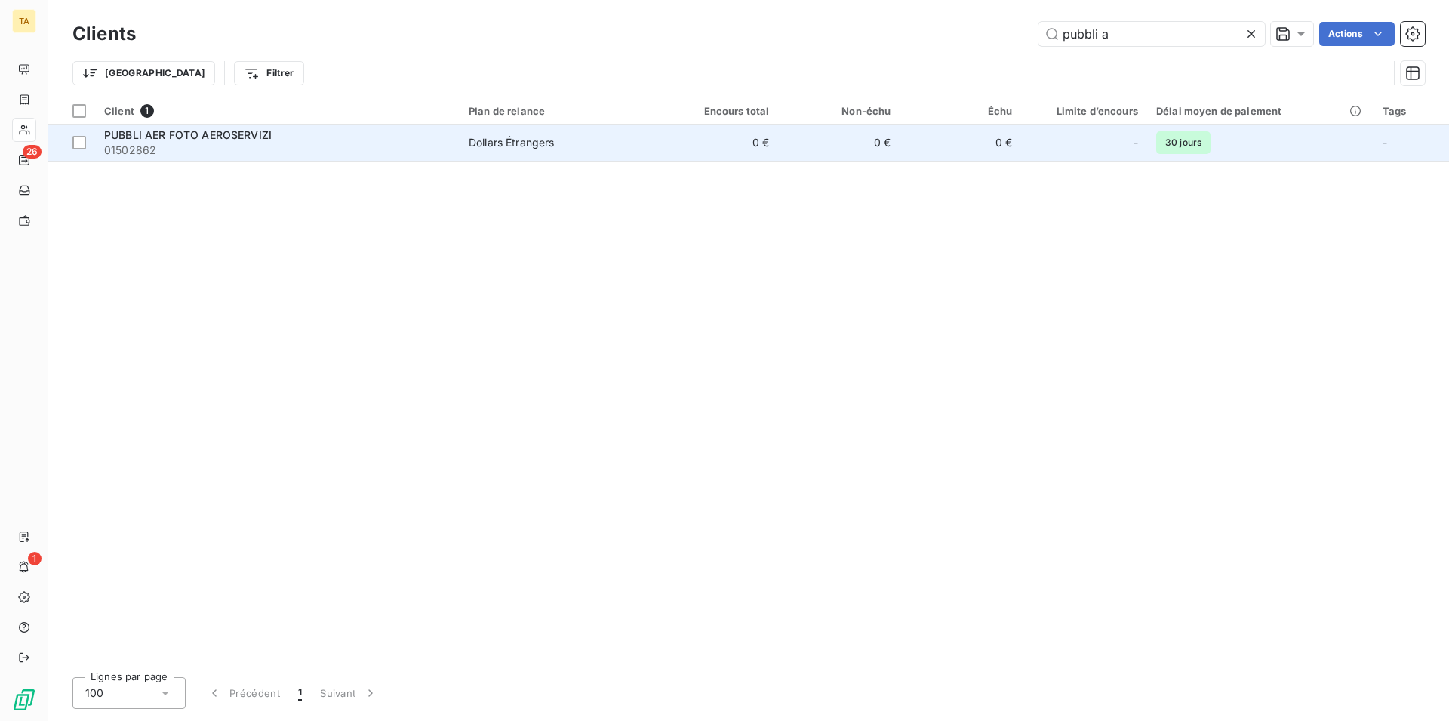
click at [203, 141] on span "PUBBLI AER FOTO AEROSERVIZI" at bounding box center [188, 134] width 168 height 13
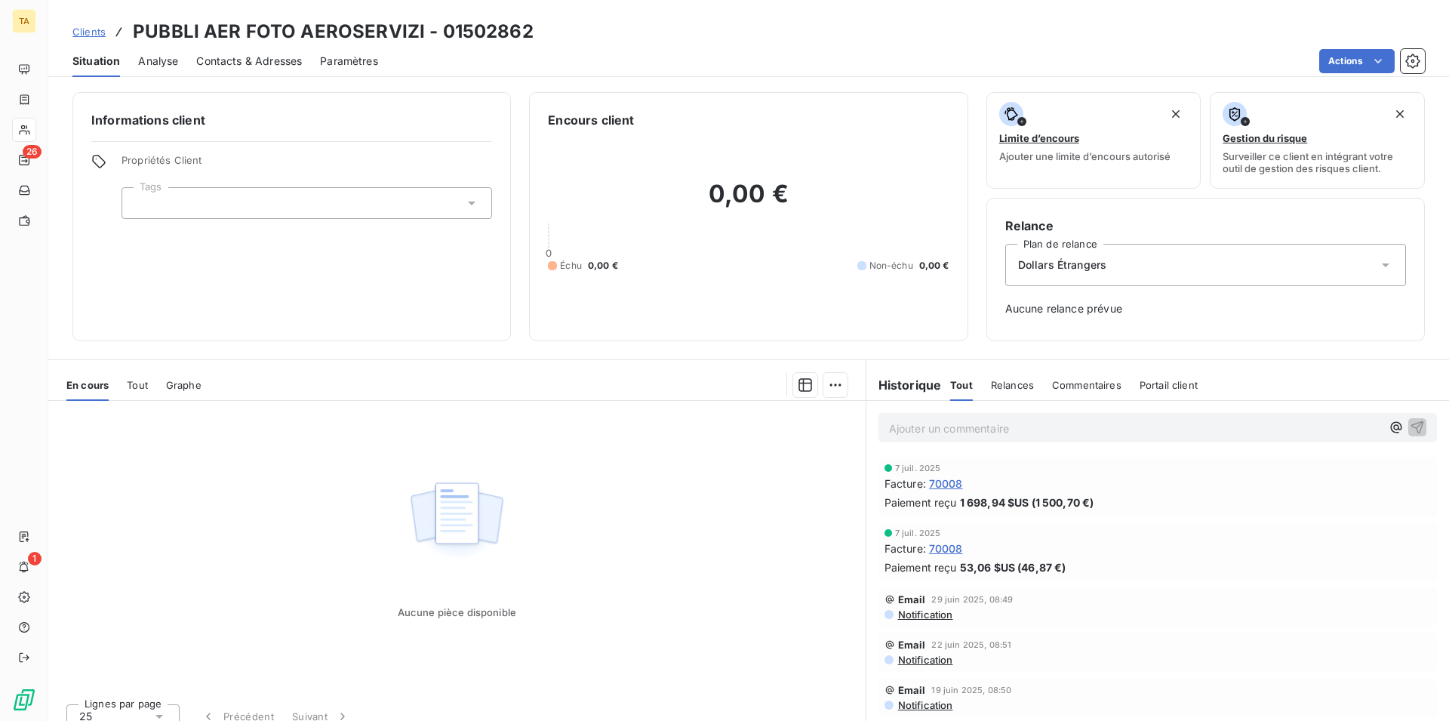
click at [263, 55] on span "Contacts & Adresses" at bounding box center [249, 61] width 106 height 15
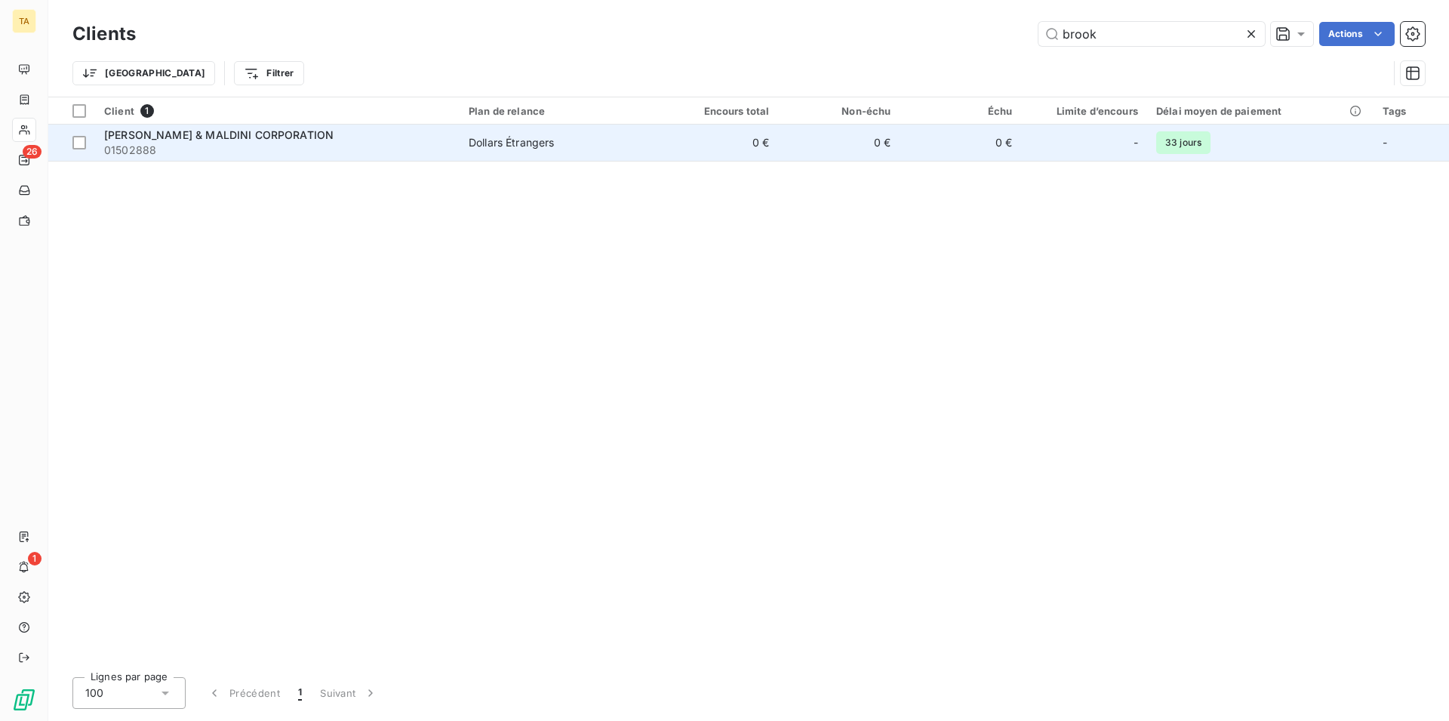
click at [176, 131] on span "[PERSON_NAME] & MALDINI CORPORATION" at bounding box center [218, 134] width 229 height 13
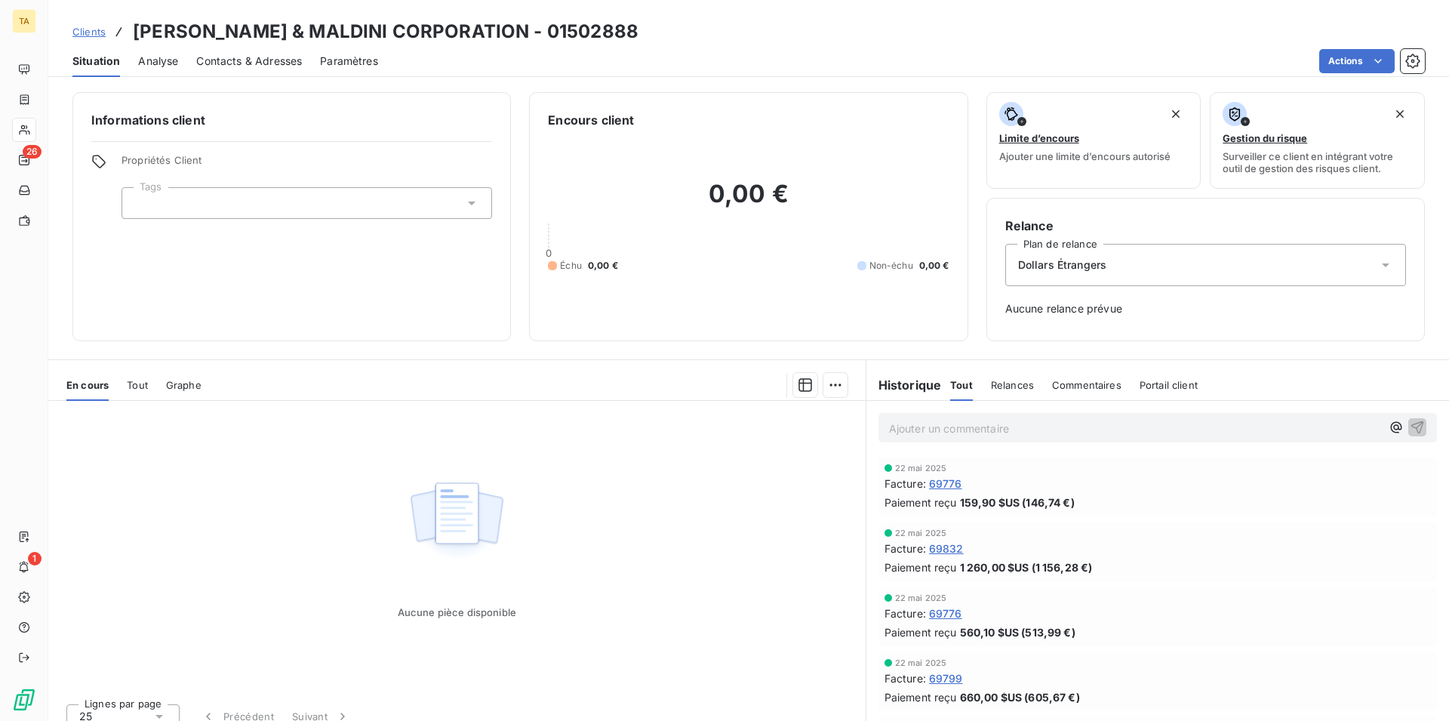
click at [272, 60] on span "Contacts & Adresses" at bounding box center [249, 61] width 106 height 15
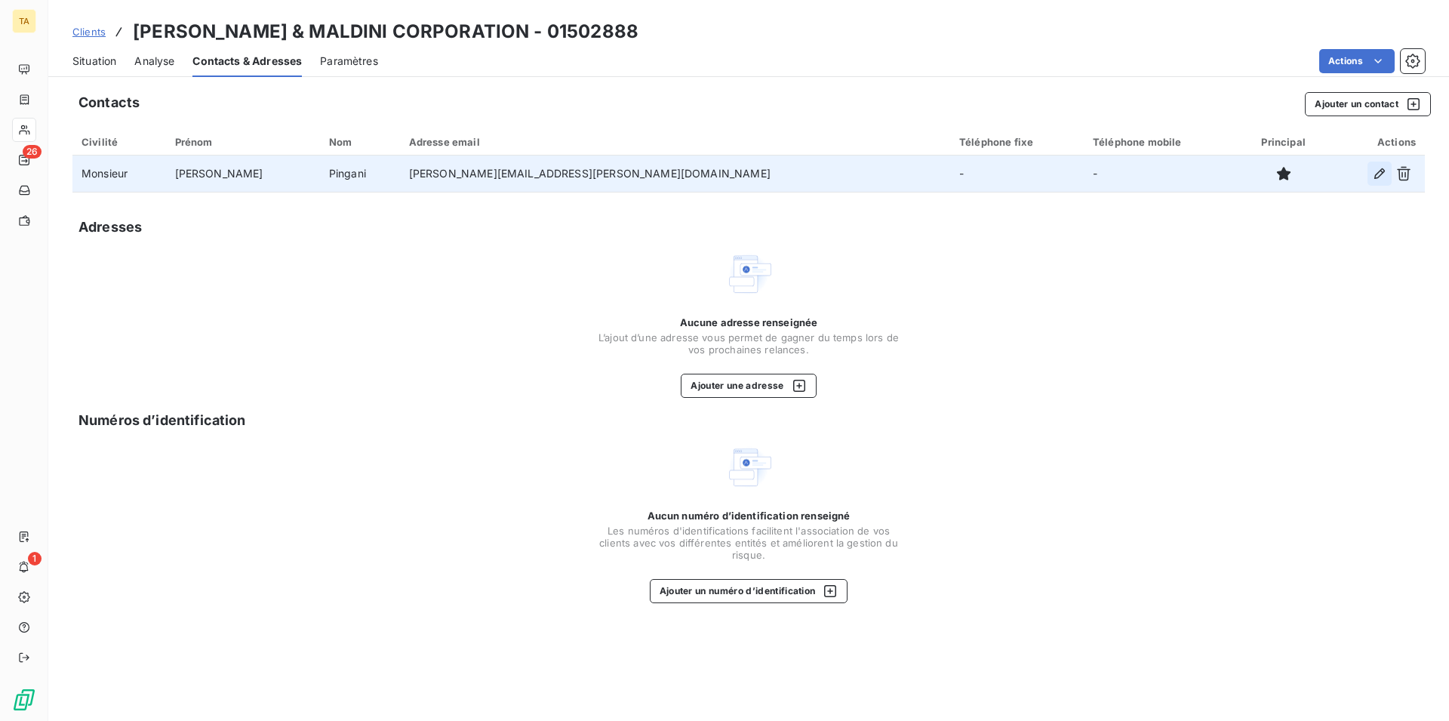
click at [1378, 176] on icon "button" at bounding box center [1379, 173] width 15 height 15
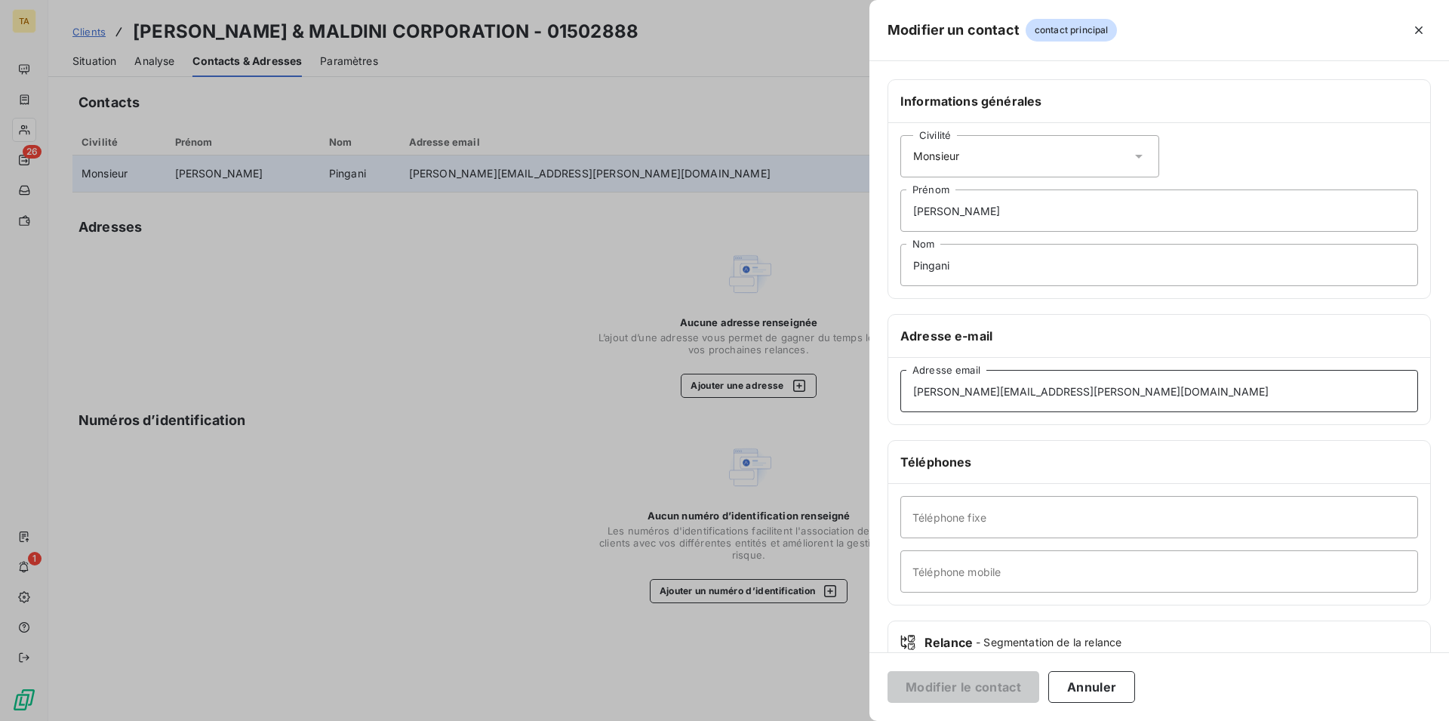
click at [941, 393] on input "[PERSON_NAME][EMAIL_ADDRESS][PERSON_NAME][DOMAIN_NAME]" at bounding box center [1160, 391] width 518 height 42
click at [942, 393] on input "[PERSON_NAME][EMAIL_ADDRESS][PERSON_NAME][DOMAIN_NAME]" at bounding box center [1160, 391] width 518 height 42
drag, startPoint x: 1057, startPoint y: 269, endPoint x: 820, endPoint y: 267, distance: 237.0
click at [901, 267] on input "Pingani" at bounding box center [1160, 265] width 518 height 42
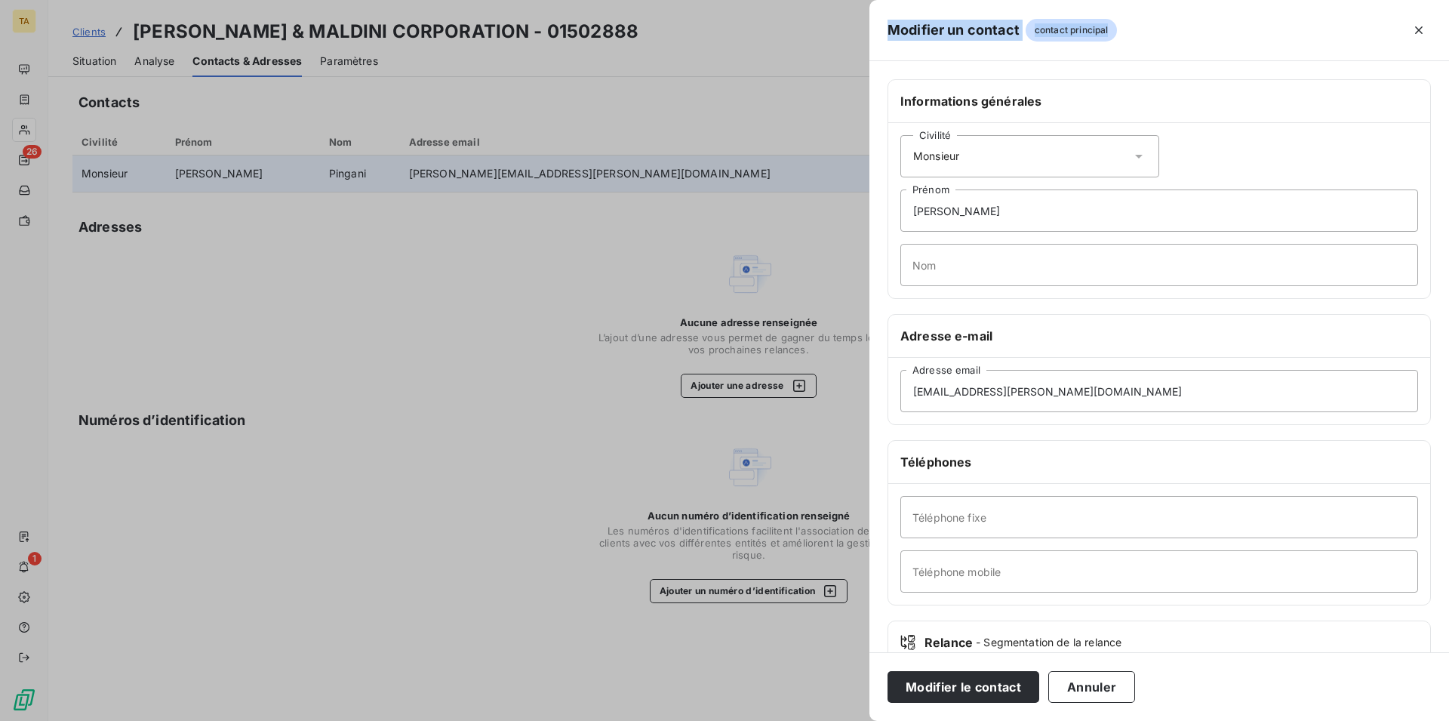
drag, startPoint x: 1027, startPoint y: 159, endPoint x: 849, endPoint y: 140, distance: 179.1
click at [870, 140] on div "Informations générales Civilité Monsieur [PERSON_NAME] Nom Adresse e-mail [EMAI…" at bounding box center [1160, 356] width 580 height 591
drag, startPoint x: 984, startPoint y: 205, endPoint x: 948, endPoint y: 232, distance: 45.3
click at [984, 209] on input "[PERSON_NAME]" at bounding box center [1160, 210] width 518 height 42
drag, startPoint x: 952, startPoint y: 213, endPoint x: 888, endPoint y: 206, distance: 64.5
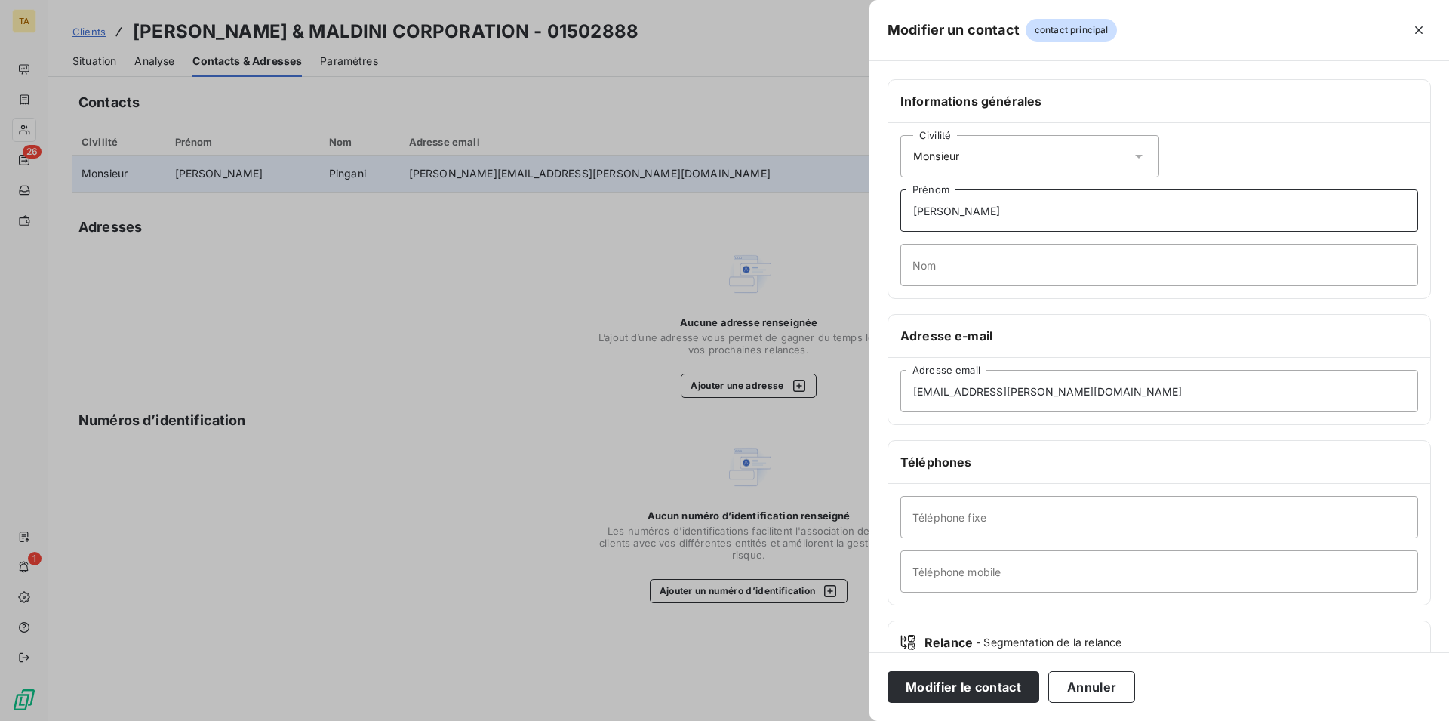
click at [901, 206] on input "[PERSON_NAME]" at bounding box center [1160, 210] width 518 height 42
click at [936, 686] on button "Modifier le contact" at bounding box center [964, 687] width 152 height 32
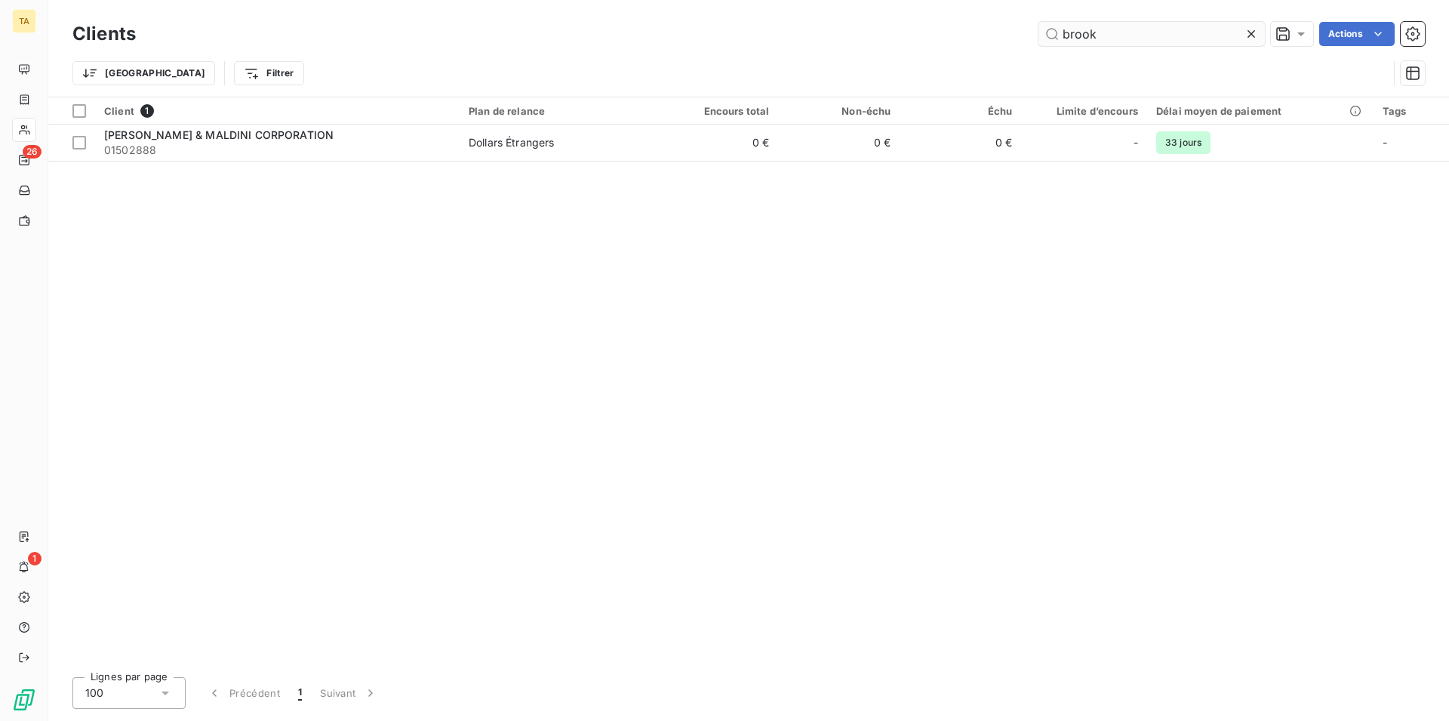
click at [1171, 24] on input "brook" at bounding box center [1152, 34] width 226 height 24
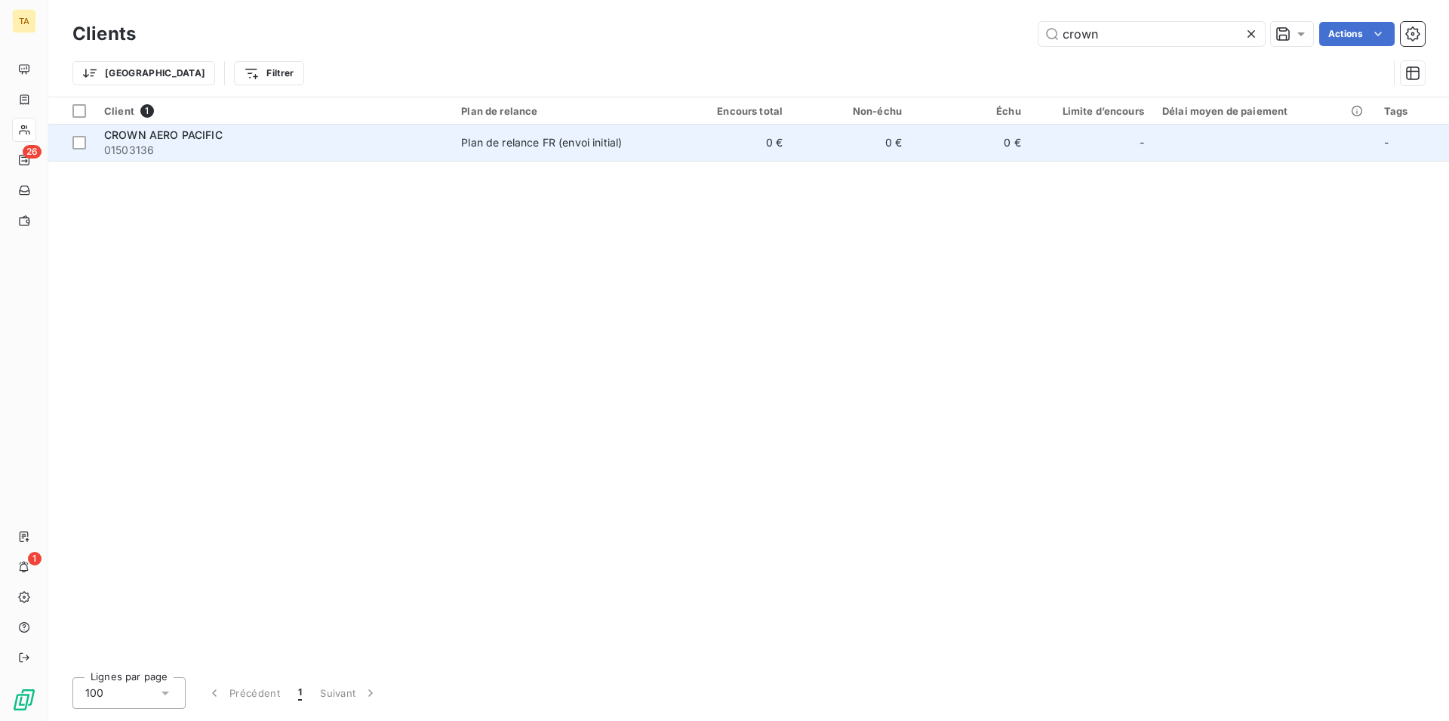
click at [180, 135] on span "CROWN AERO PACIFIC" at bounding box center [163, 134] width 119 height 13
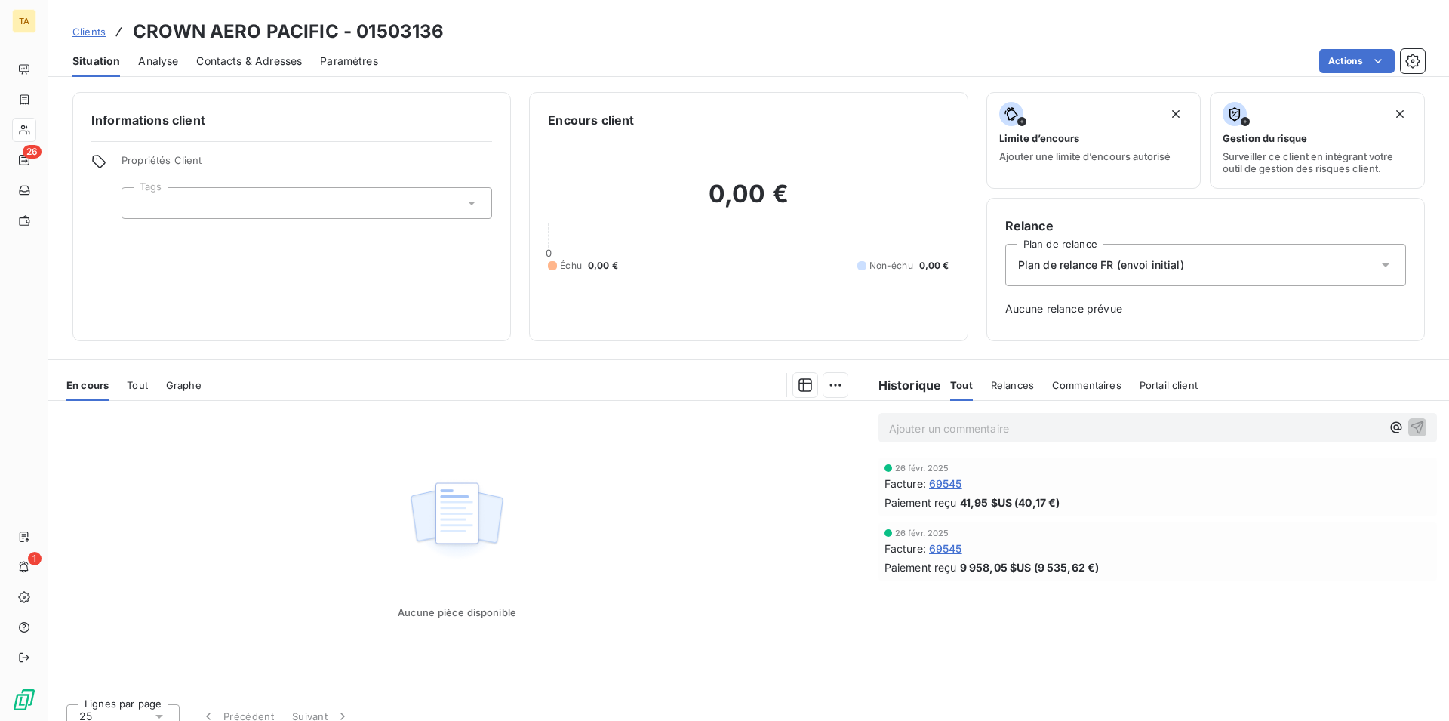
click at [279, 66] on span "Contacts & Adresses" at bounding box center [249, 61] width 106 height 15
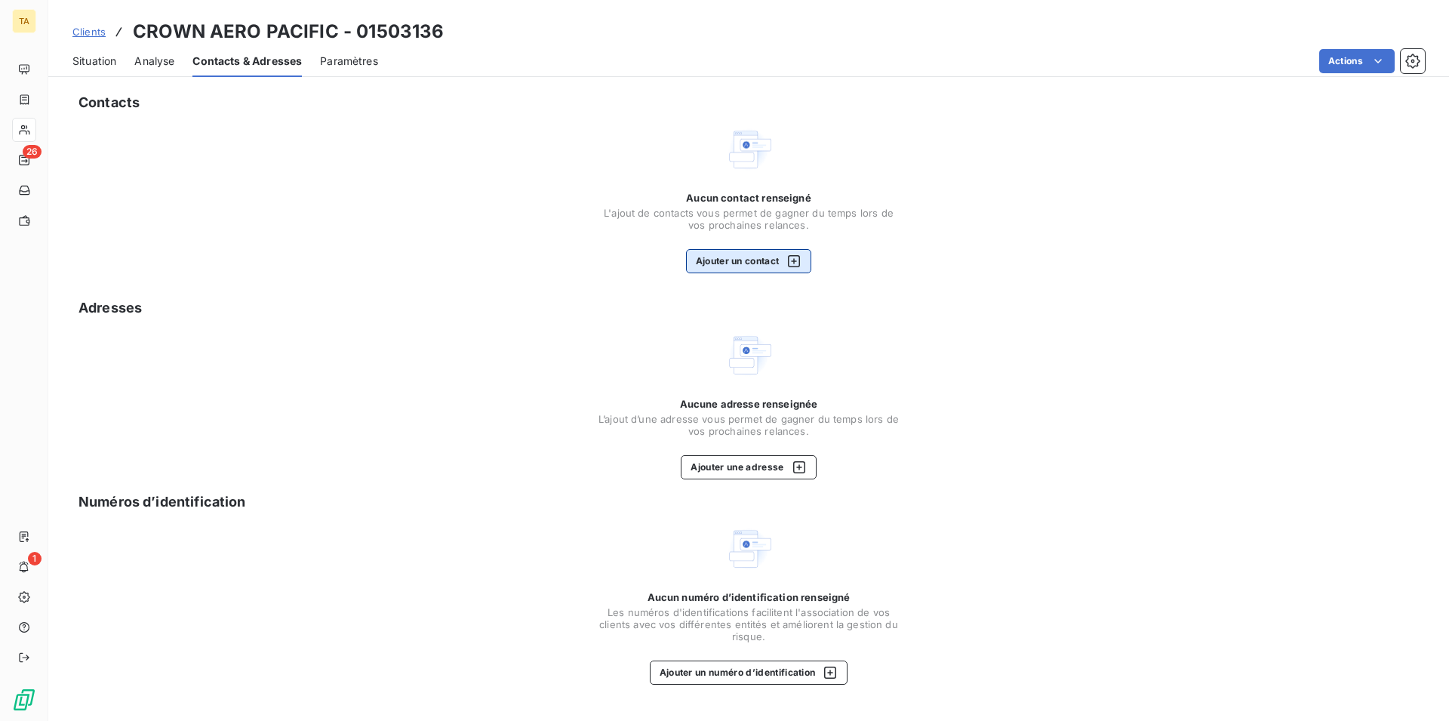
click at [740, 265] on button "Ajouter un contact" at bounding box center [749, 261] width 126 height 24
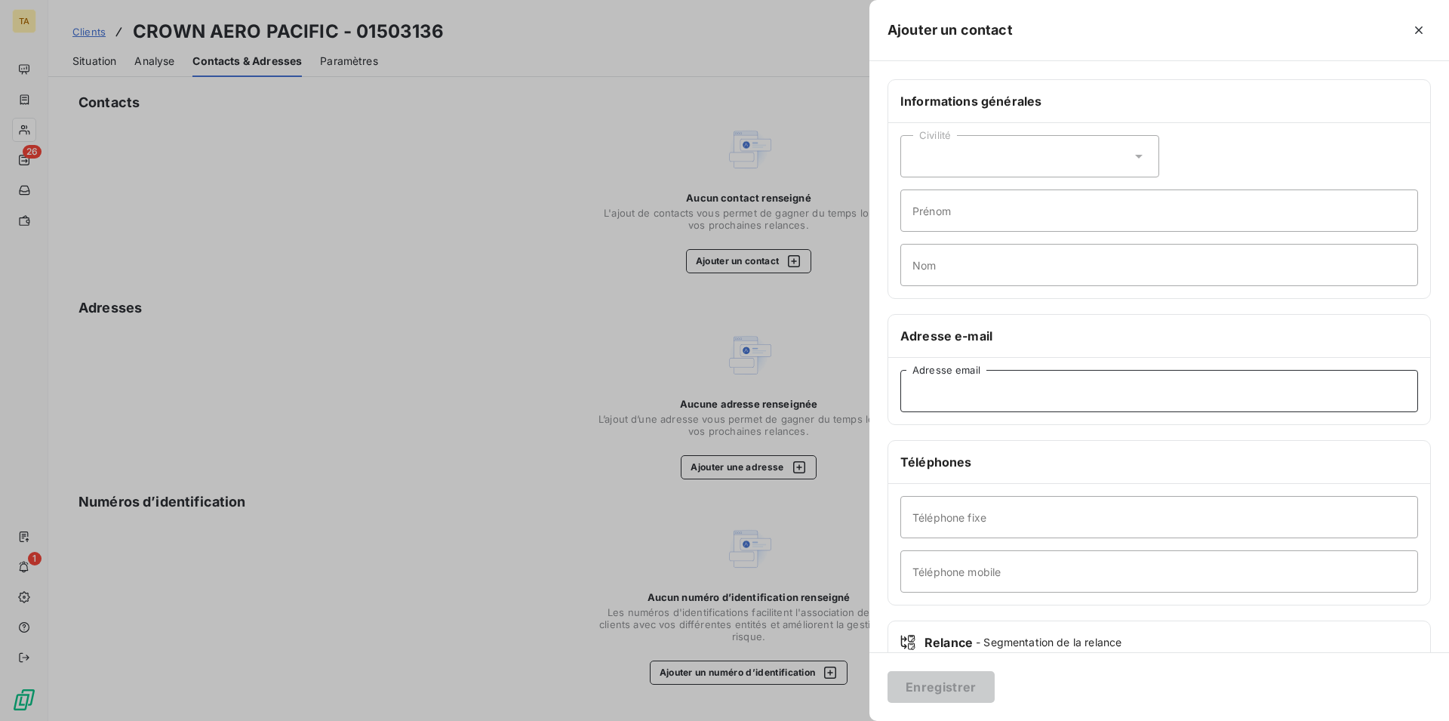
click at [992, 400] on input "Adresse email" at bounding box center [1160, 391] width 518 height 42
click at [957, 694] on button "Enregistrer" at bounding box center [941, 687] width 107 height 32
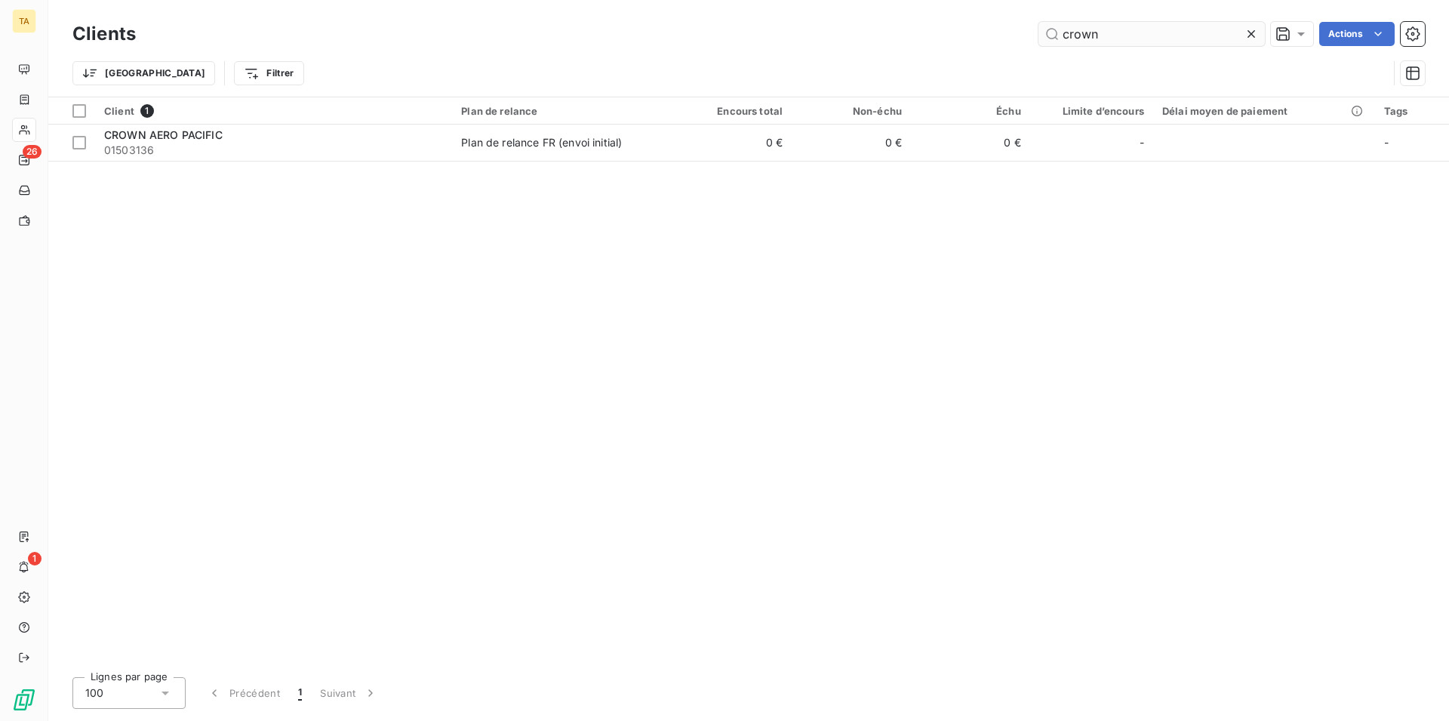
drag, startPoint x: 1109, startPoint y: 37, endPoint x: 916, endPoint y: 14, distance: 193.8
click at [1039, 22] on input "crown" at bounding box center [1152, 34] width 226 height 24
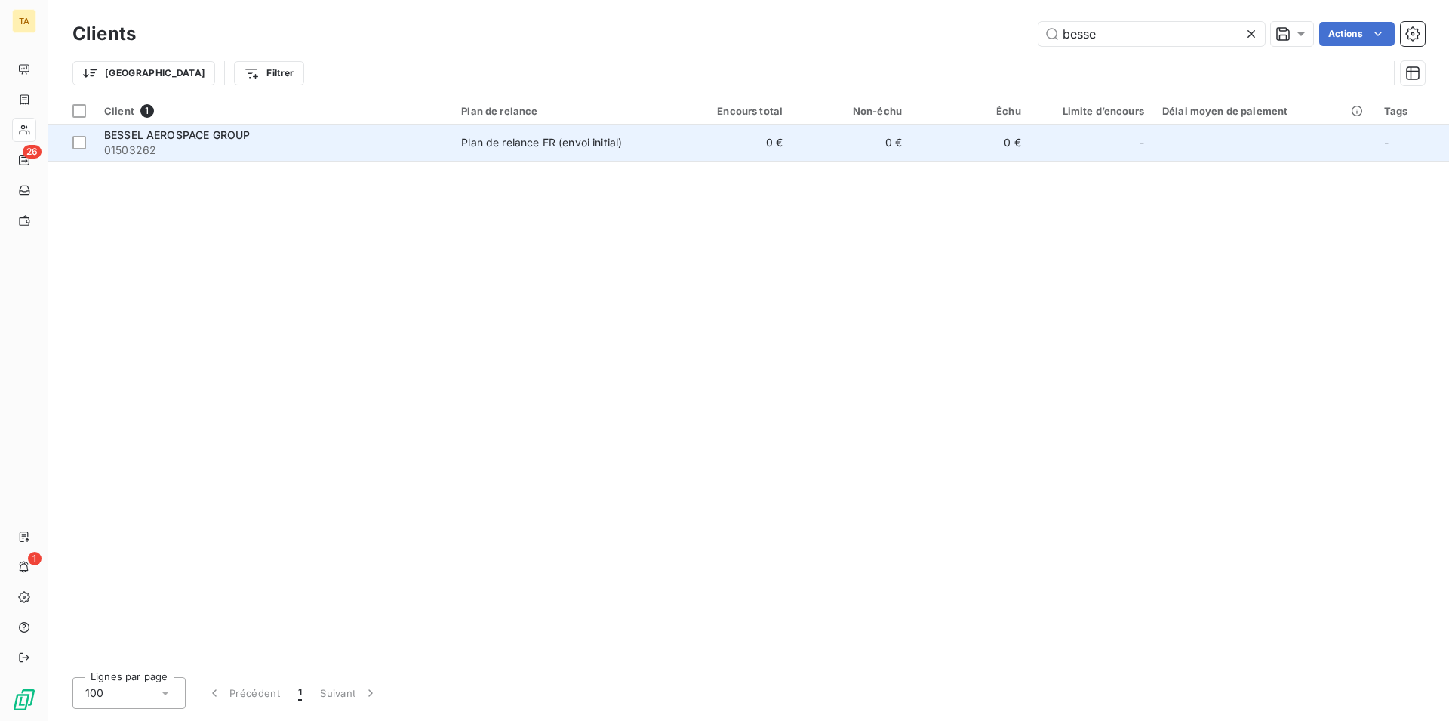
click at [185, 139] on span "BESSEL AEROSPACE GROUP" at bounding box center [177, 134] width 146 height 13
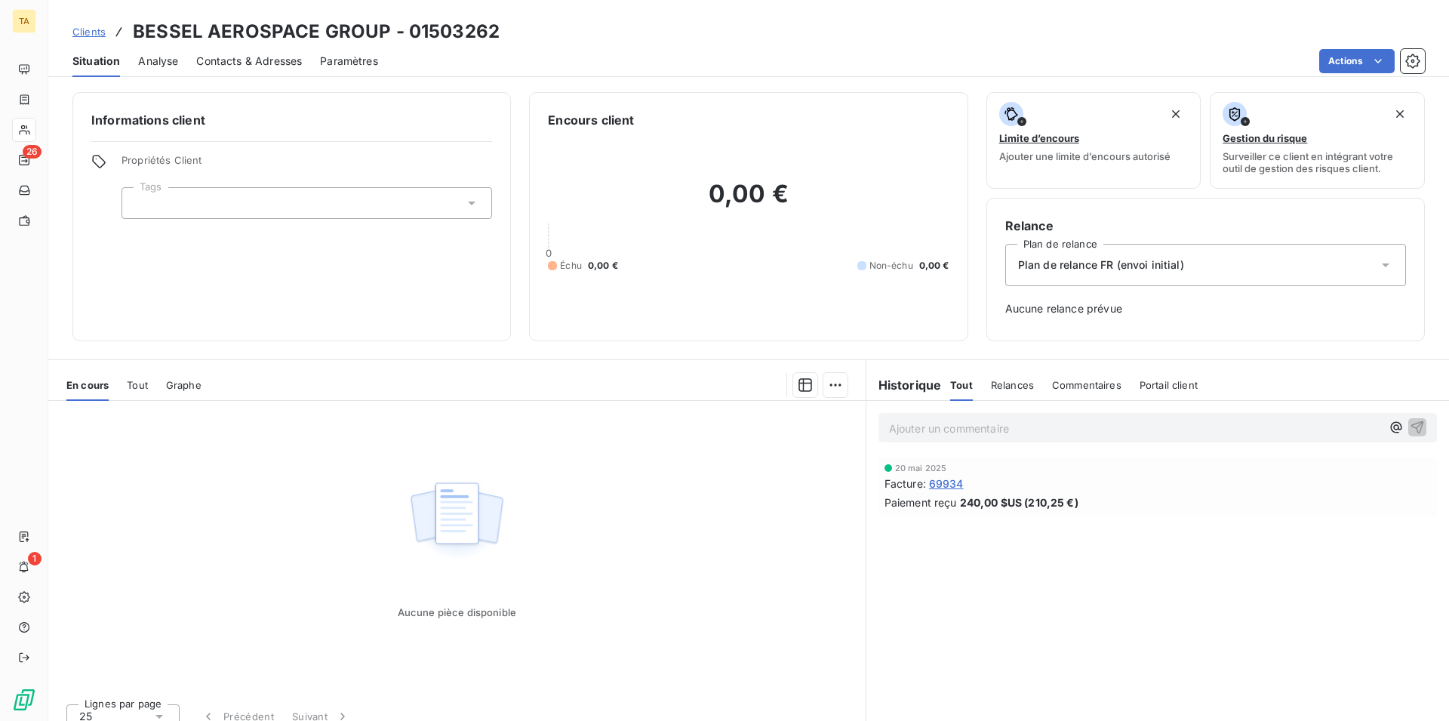
click at [214, 63] on span "Contacts & Adresses" at bounding box center [249, 61] width 106 height 15
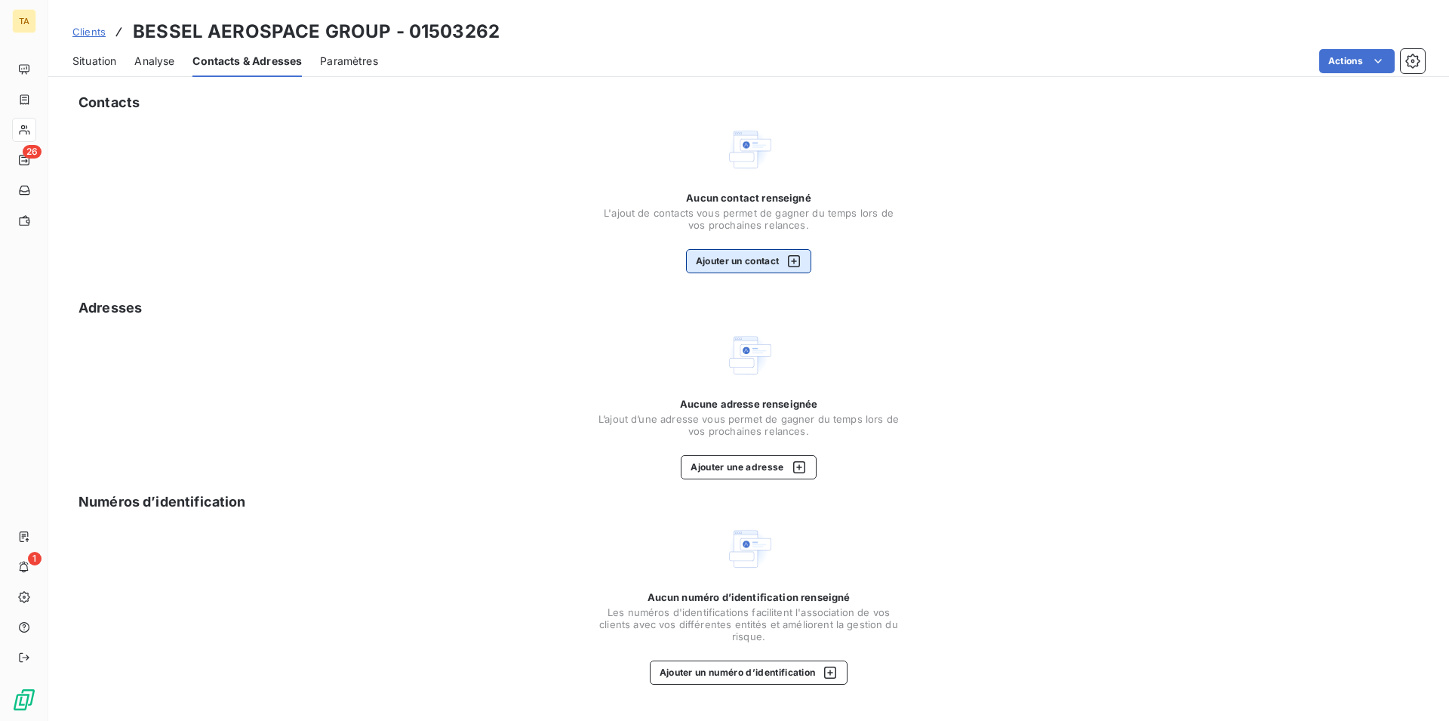
click at [720, 267] on button "Ajouter un contact" at bounding box center [749, 261] width 126 height 24
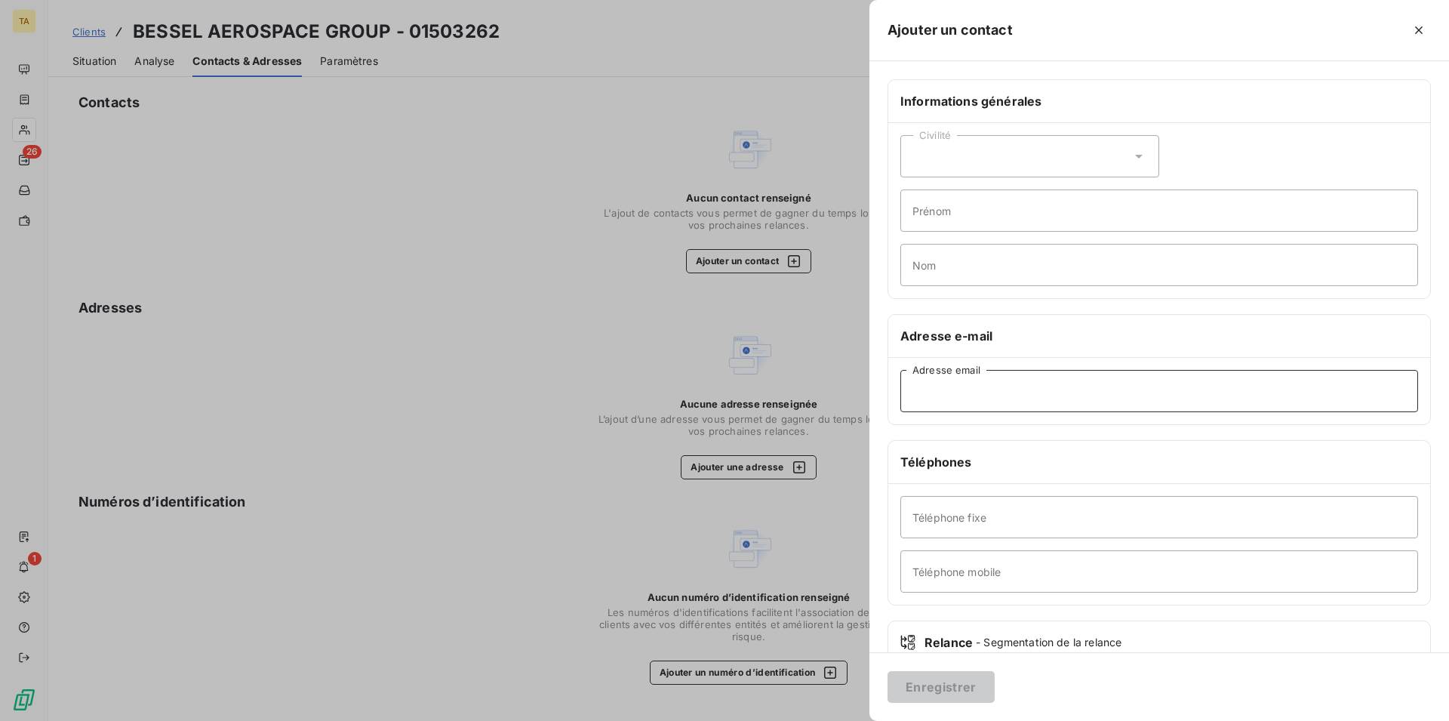
click at [1006, 387] on input "Adresse email" at bounding box center [1160, 391] width 518 height 42
click at [962, 682] on button "Enregistrer" at bounding box center [941, 687] width 107 height 32
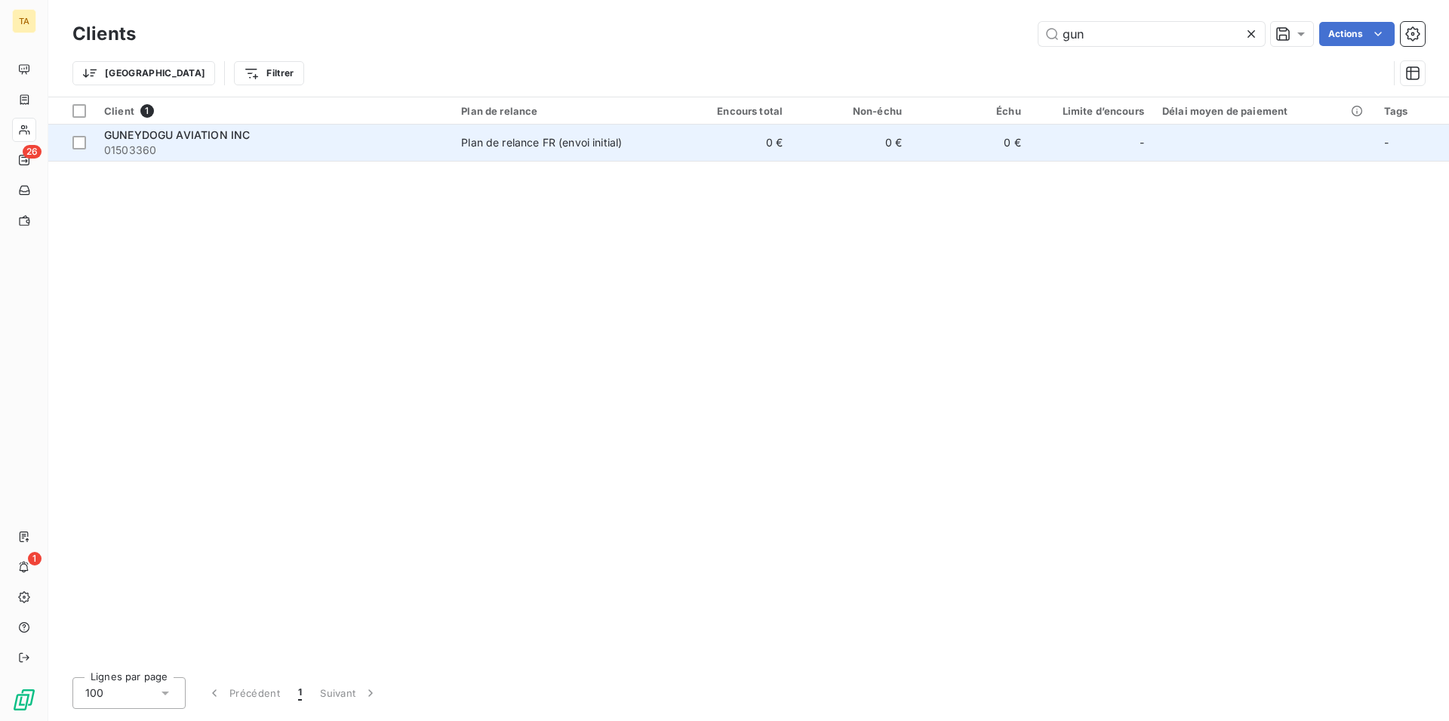
click at [146, 148] on span "01503360" at bounding box center [273, 150] width 339 height 15
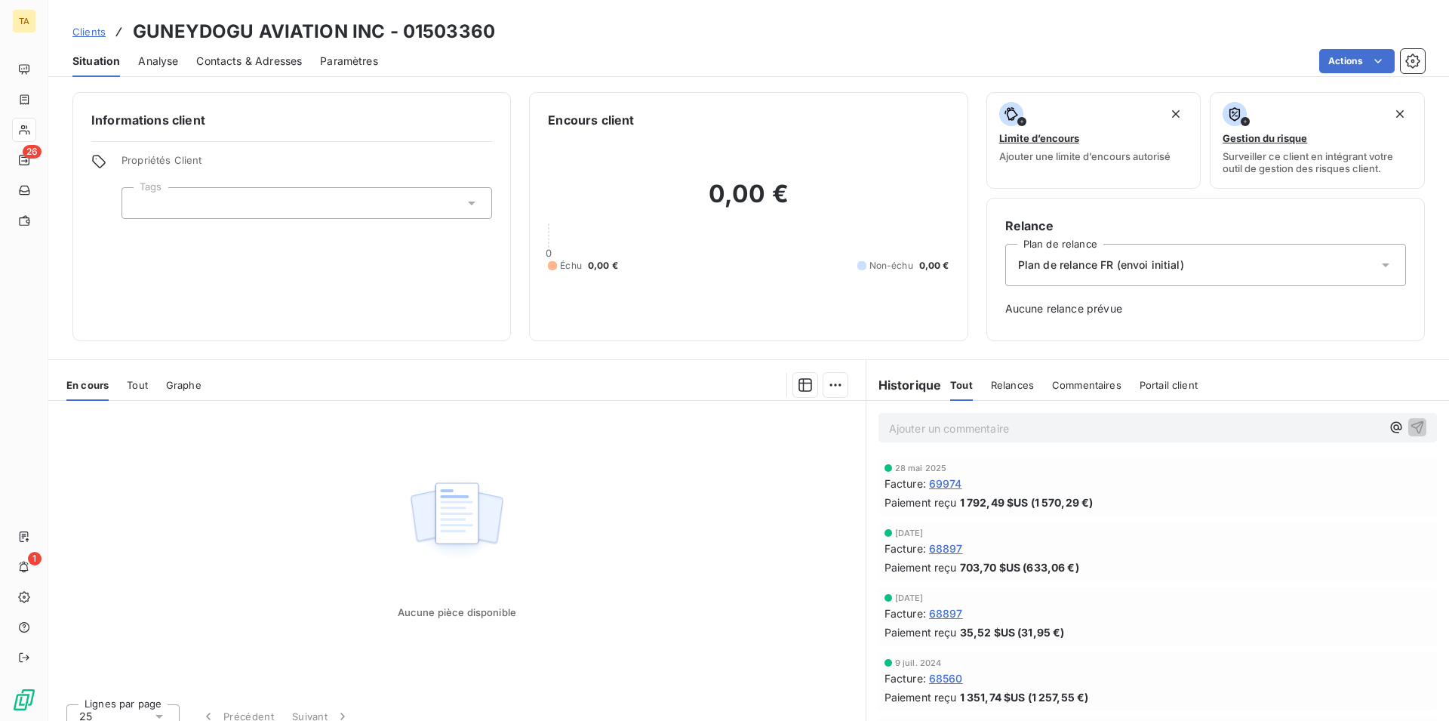
click at [296, 65] on span "Contacts & Adresses" at bounding box center [249, 61] width 106 height 15
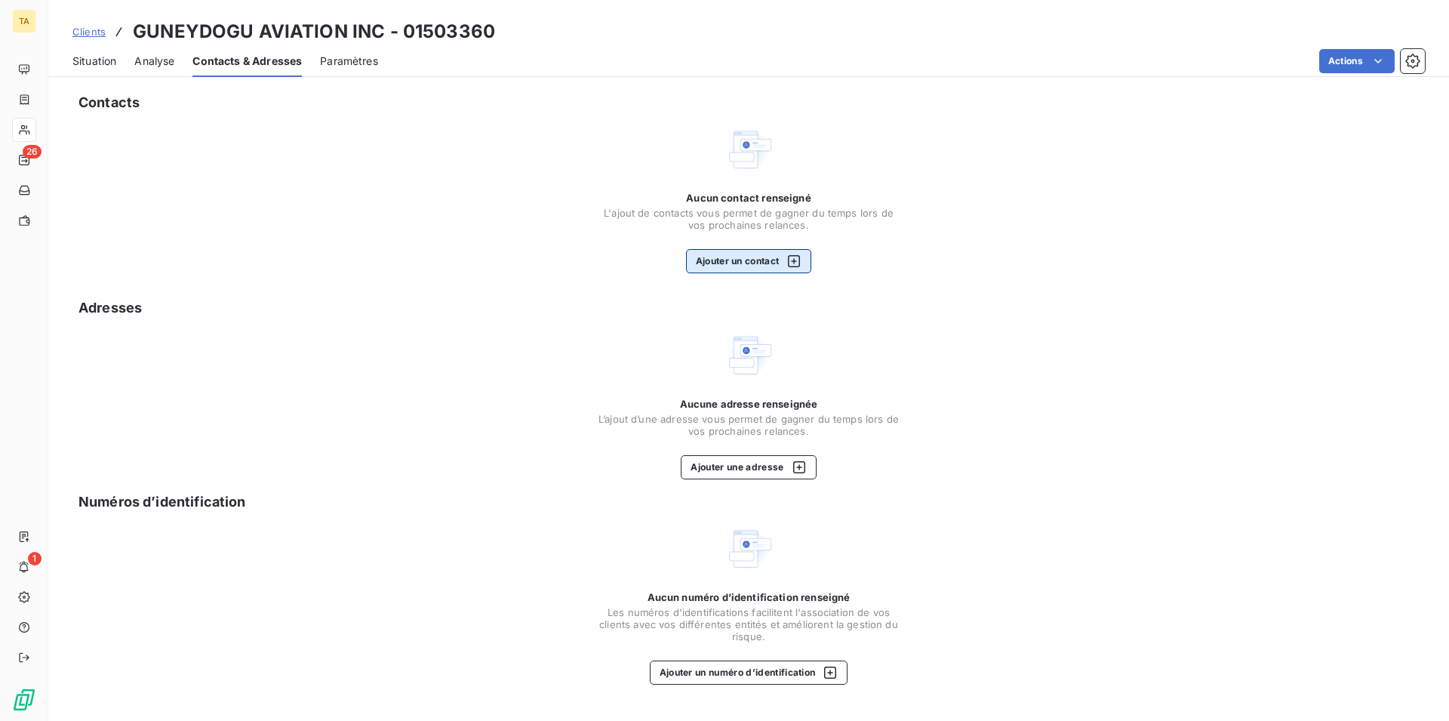
click at [747, 257] on button "Ajouter un contact" at bounding box center [749, 261] width 126 height 24
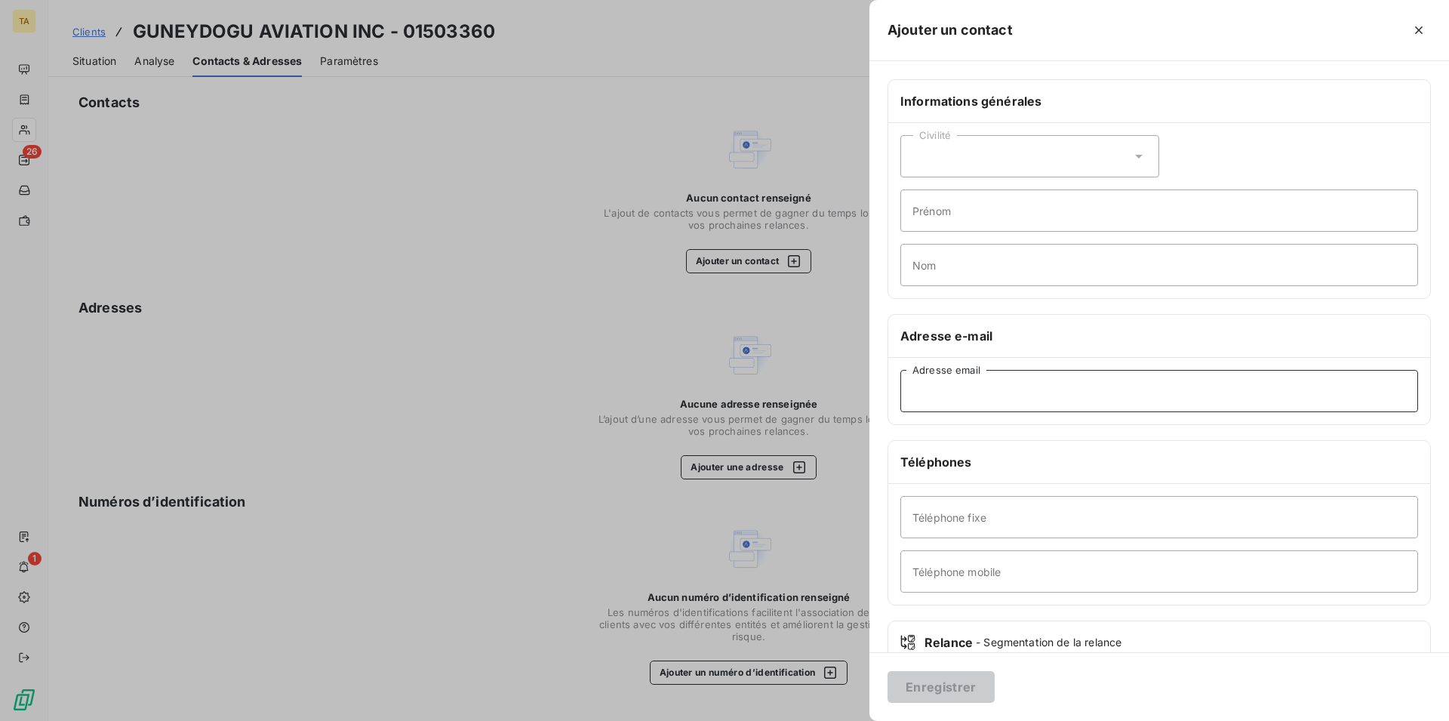
click at [1021, 387] on input "Adresse email" at bounding box center [1160, 391] width 518 height 42
click at [953, 688] on button "Enregistrer" at bounding box center [941, 687] width 107 height 32
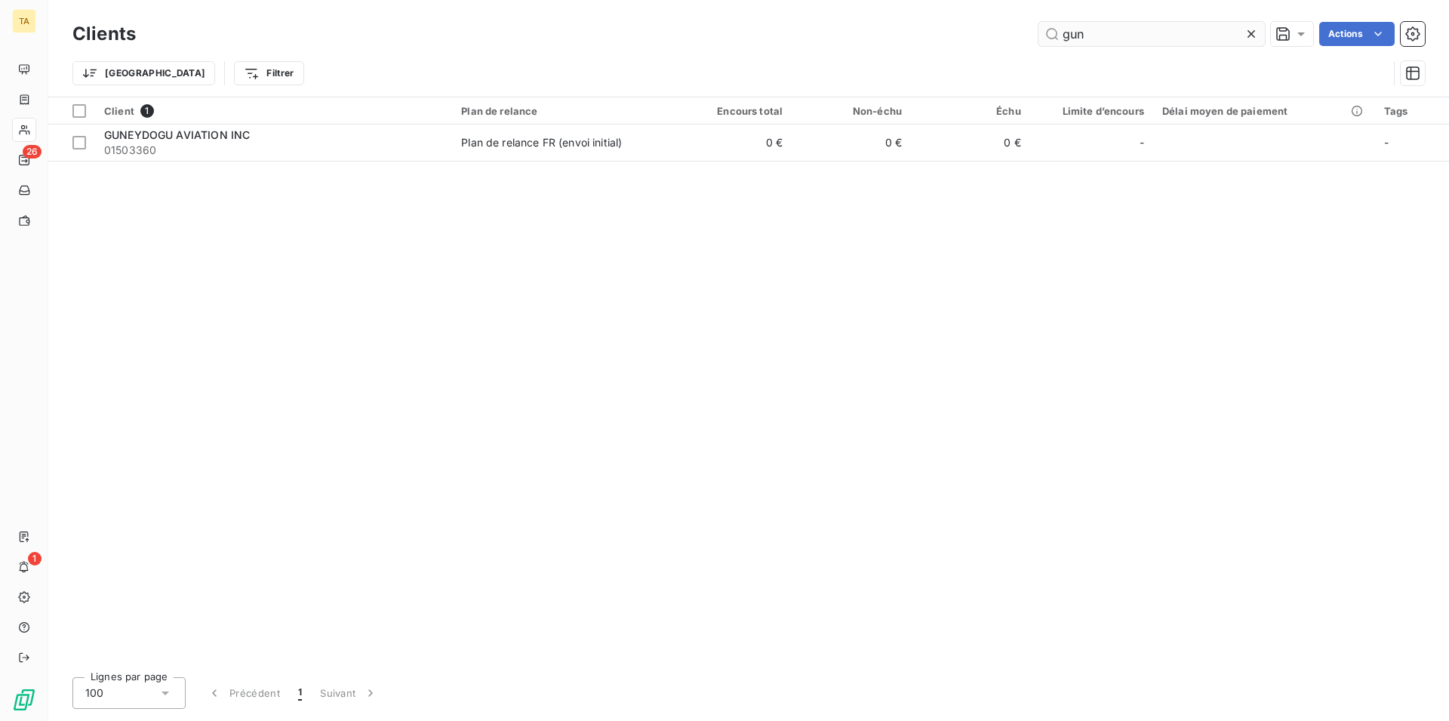
drag, startPoint x: 1098, startPoint y: 40, endPoint x: 1040, endPoint y: 25, distance: 60.1
click at [1043, 32] on input "gun" at bounding box center [1152, 34] width 226 height 24
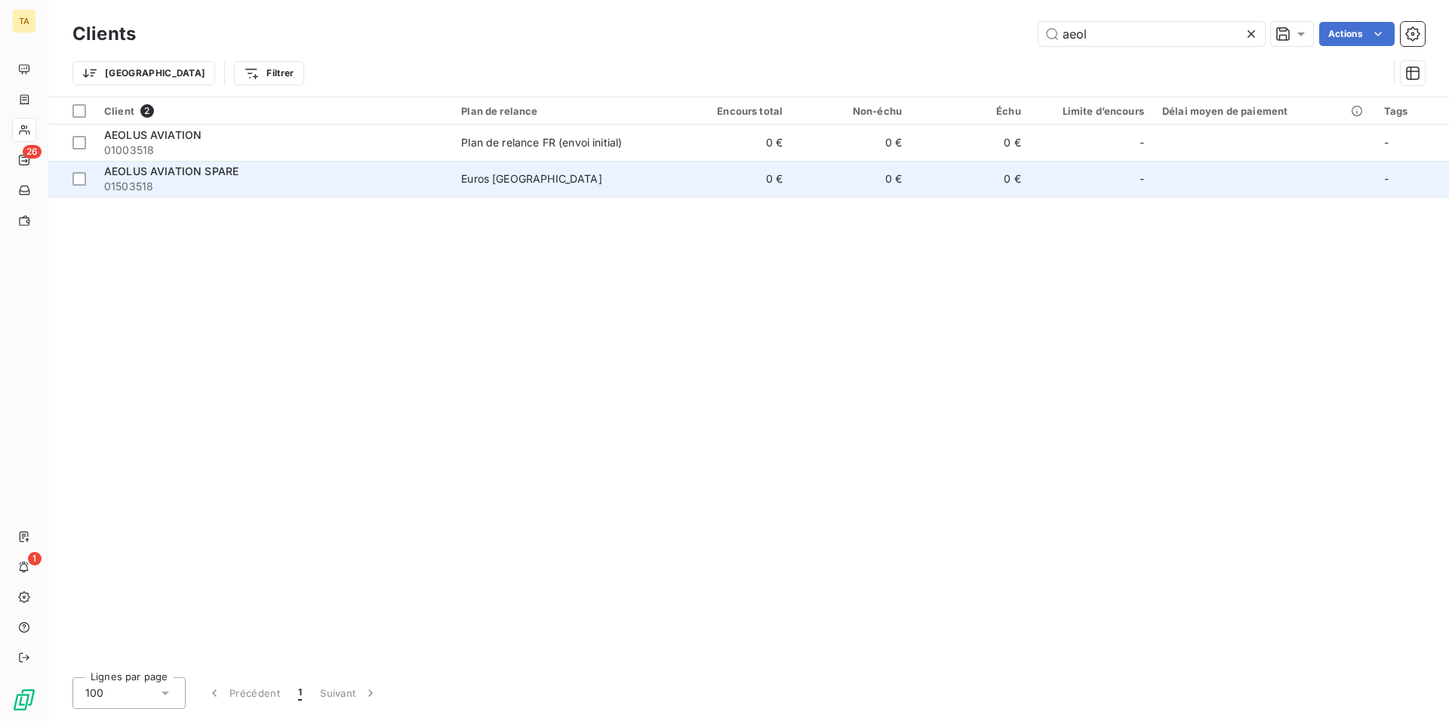
click at [125, 174] on span "AEOLUS AVIATION SPARE" at bounding box center [171, 171] width 134 height 13
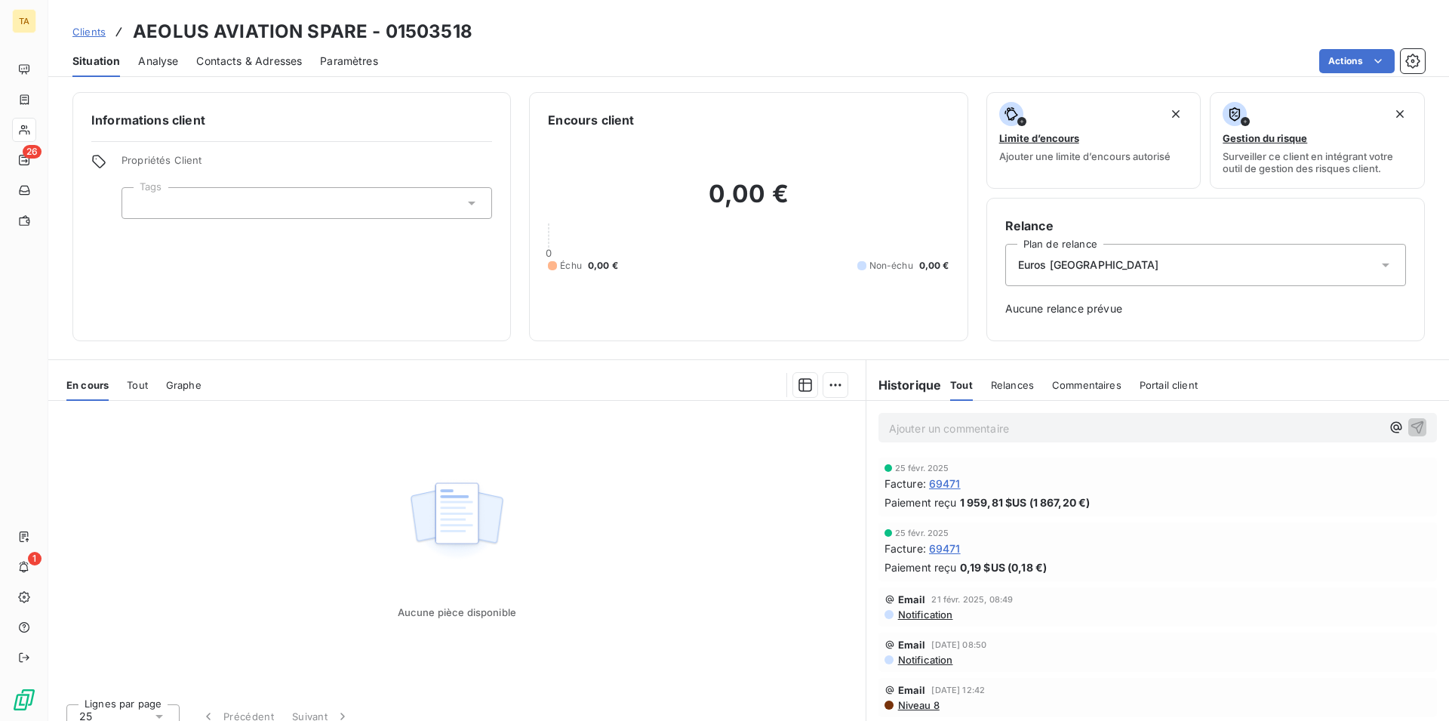
click at [232, 57] on span "Contacts & Adresses" at bounding box center [249, 61] width 106 height 15
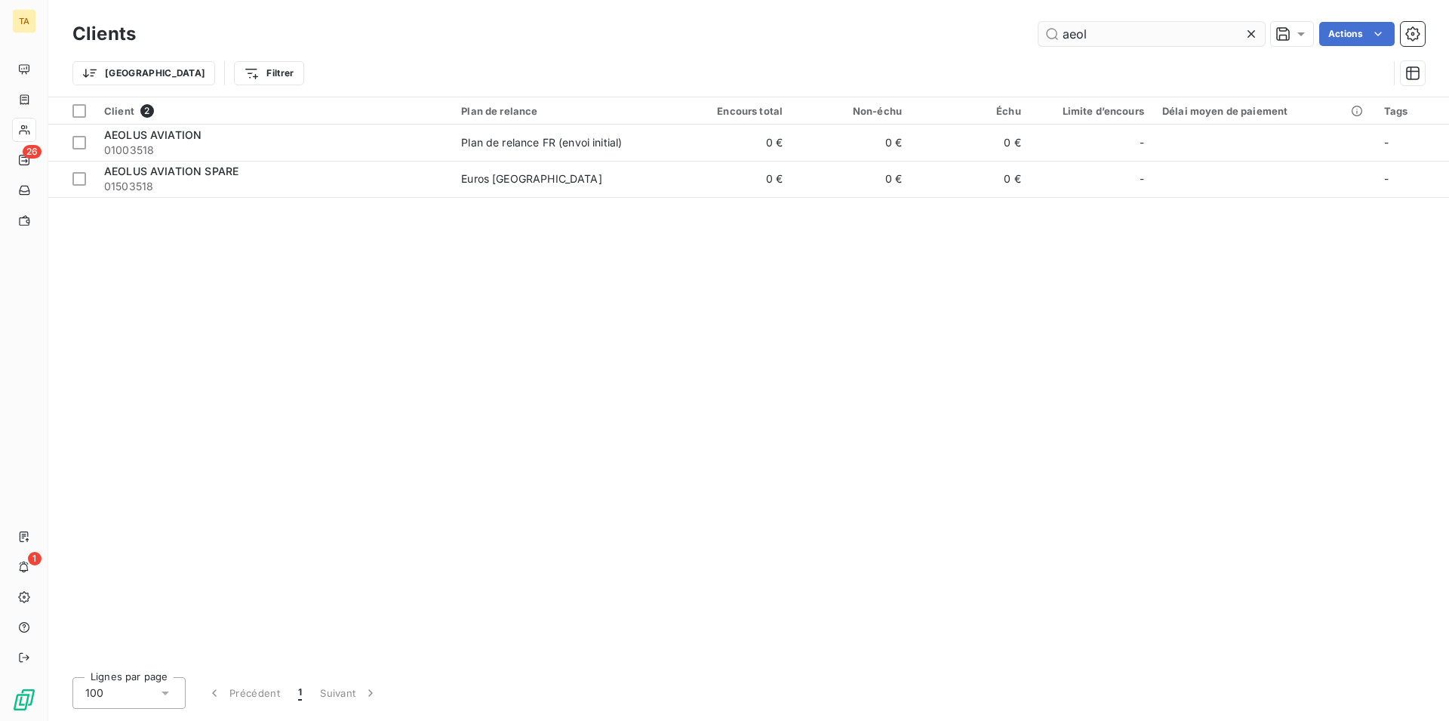
drag, startPoint x: 1184, startPoint y: 42, endPoint x: 995, endPoint y: 25, distance: 190.3
click at [1039, 25] on input "aeol" at bounding box center [1152, 34] width 226 height 24
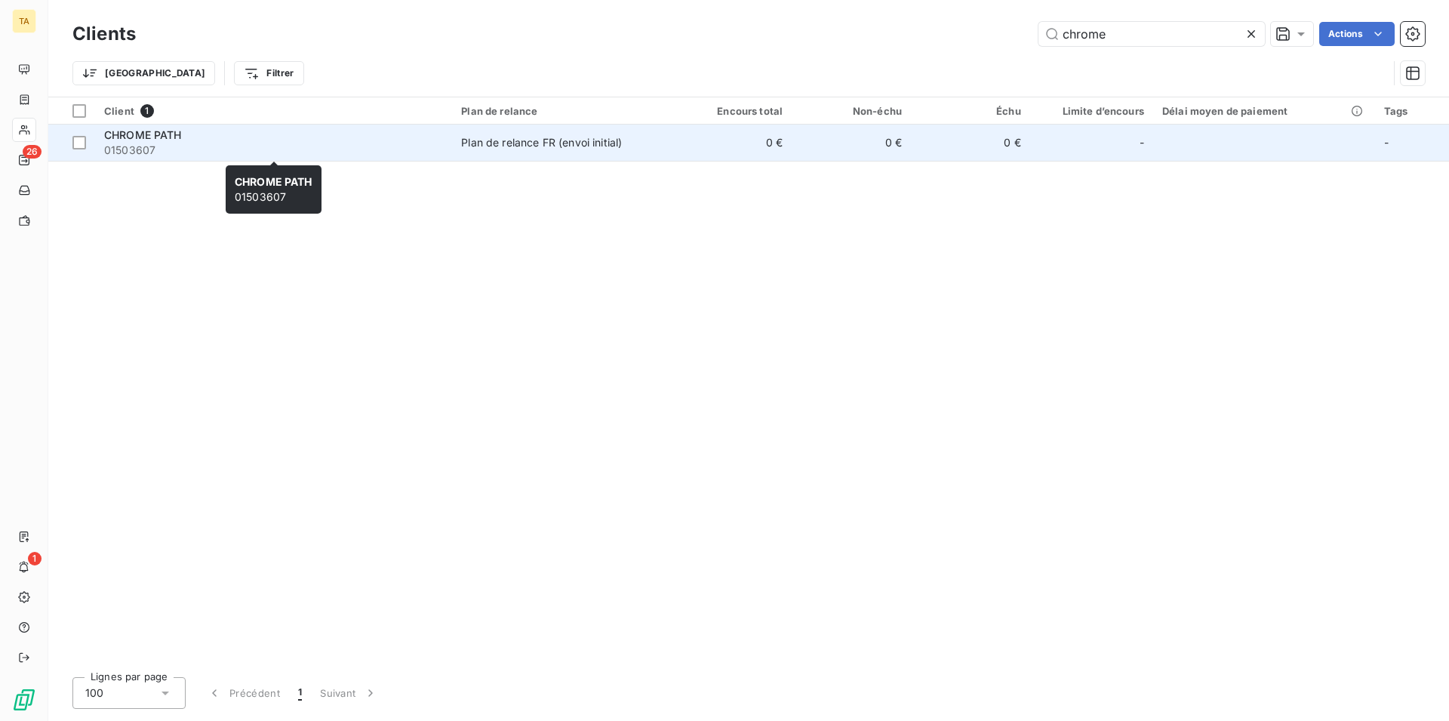
click at [171, 150] on span "01503607" at bounding box center [273, 150] width 339 height 15
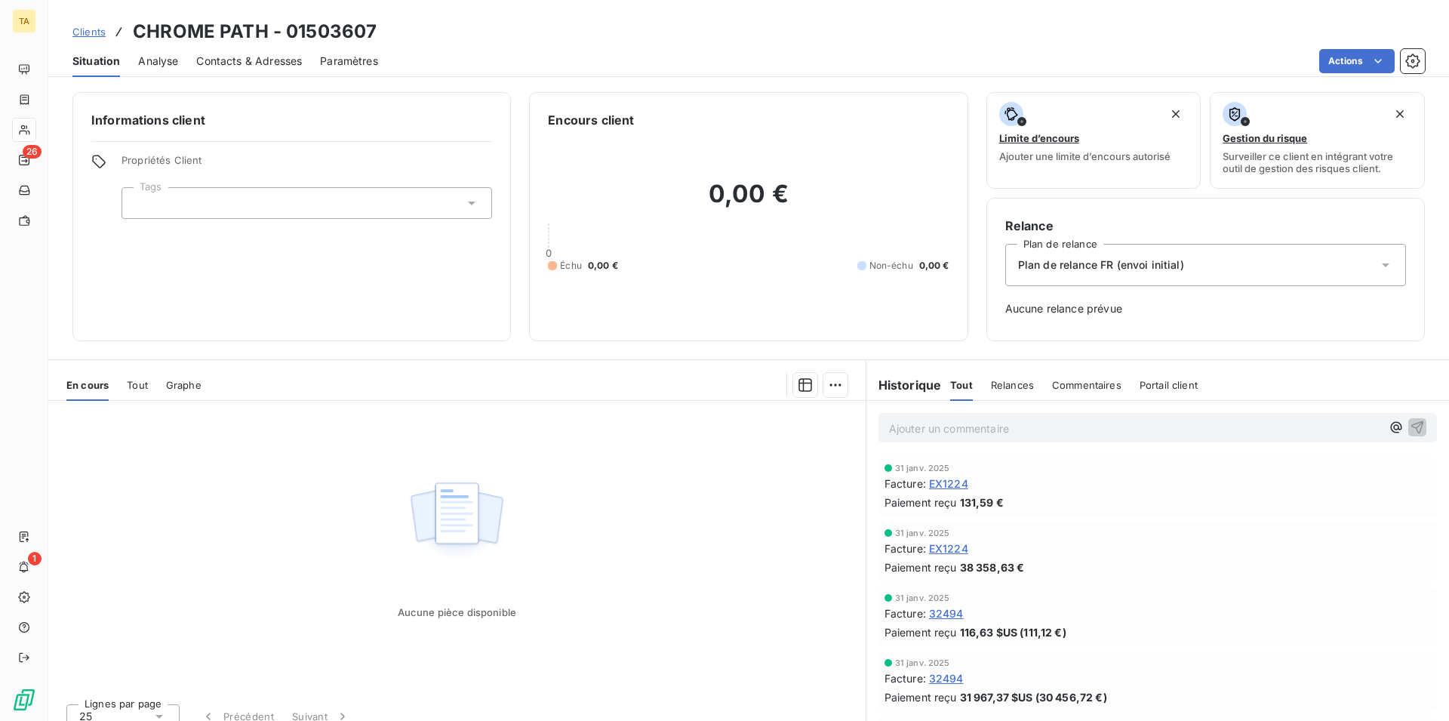
click at [278, 70] on div "Contacts & Adresses" at bounding box center [249, 61] width 106 height 32
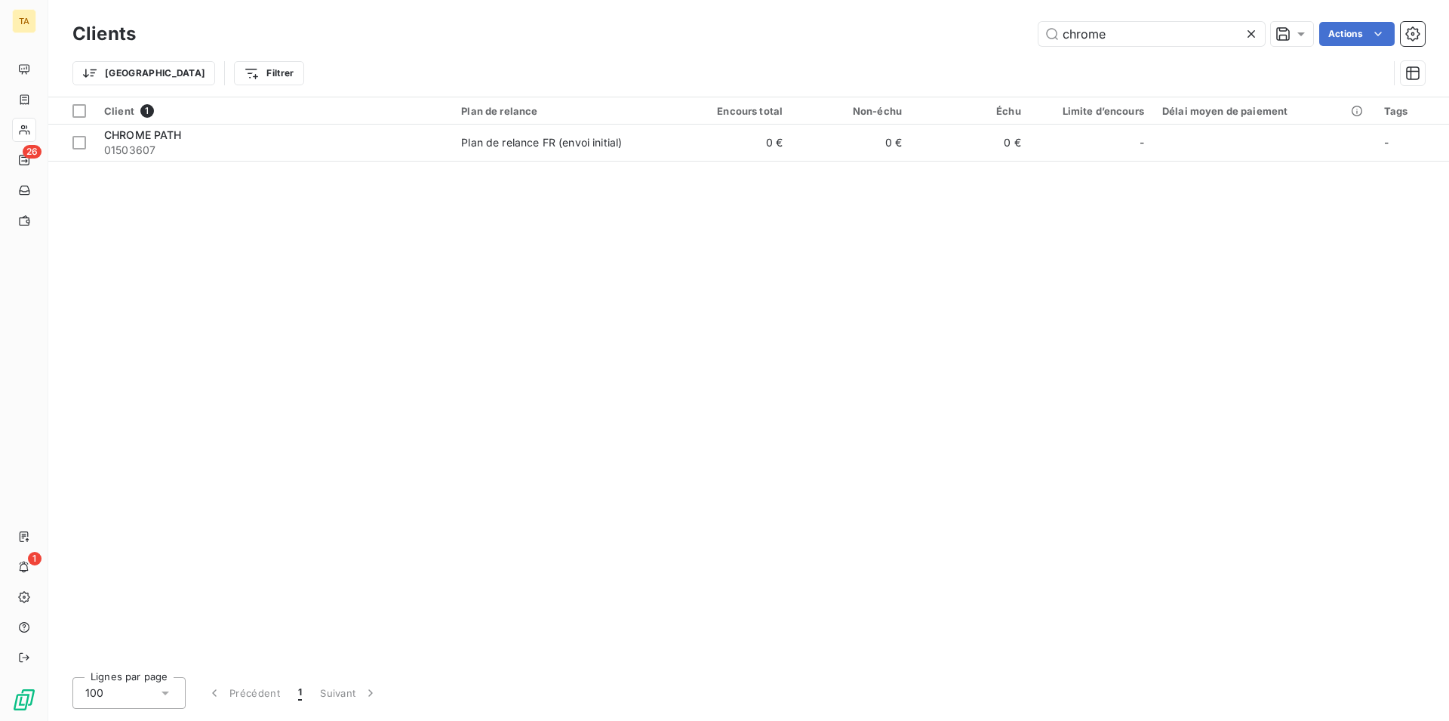
drag, startPoint x: 1116, startPoint y: 35, endPoint x: 902, endPoint y: 0, distance: 217.3
click at [1039, 22] on input "chrome" at bounding box center [1152, 34] width 226 height 24
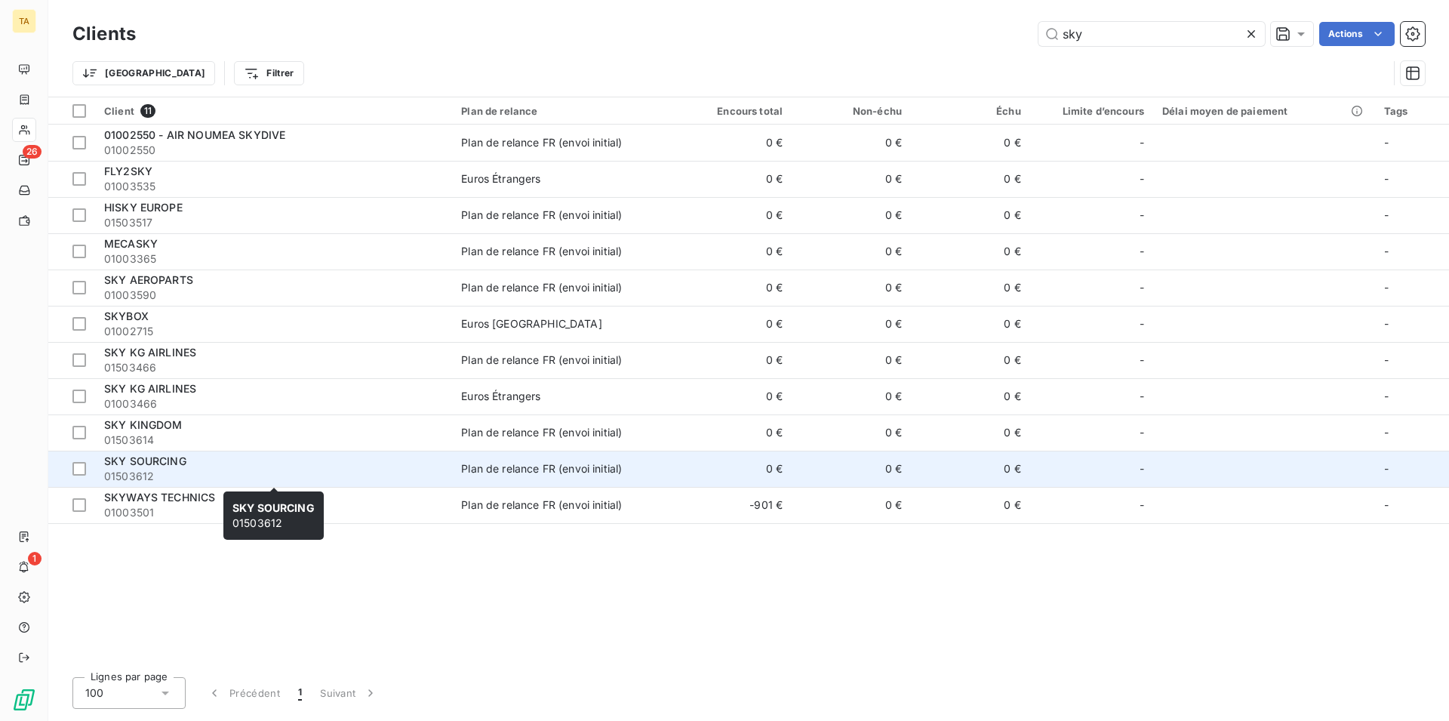
click at [165, 459] on span "SKY SOURCING" at bounding box center [145, 460] width 82 height 13
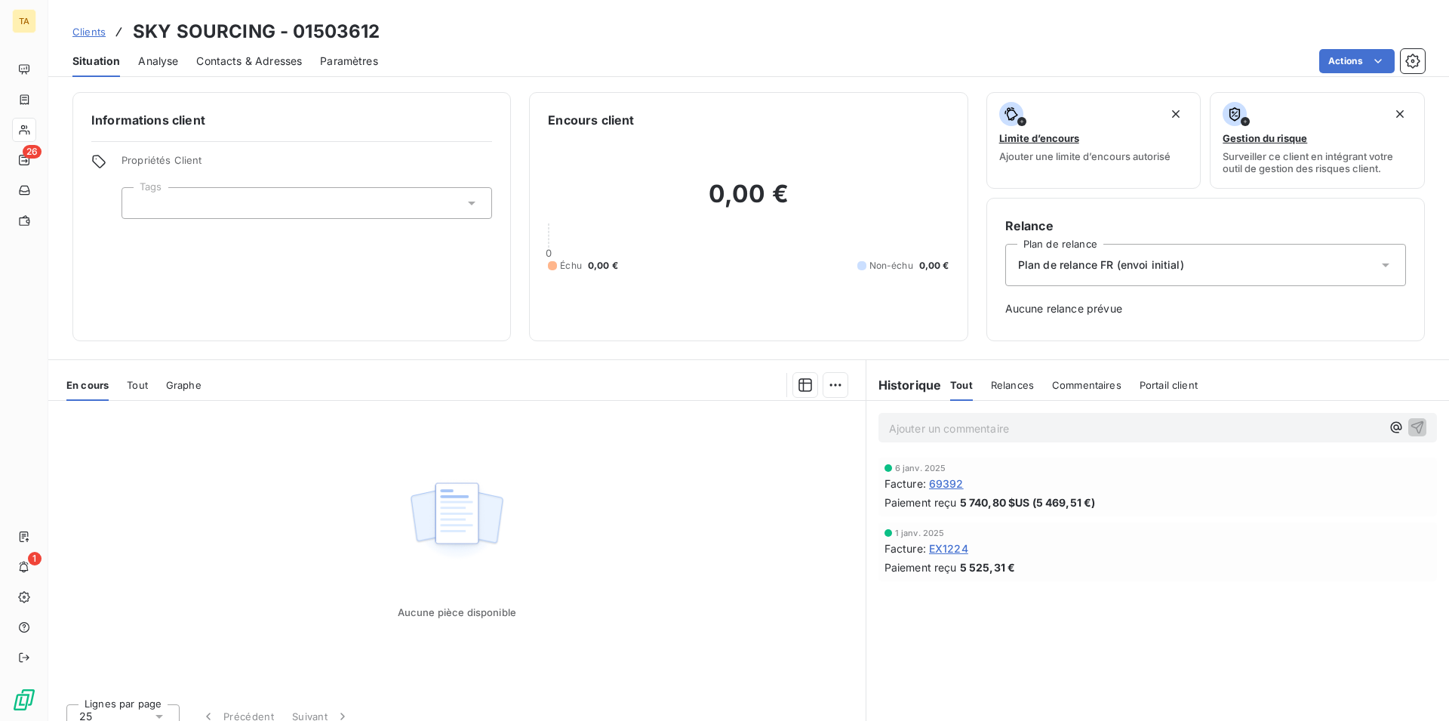
click at [271, 68] on span "Contacts & Adresses" at bounding box center [249, 61] width 106 height 15
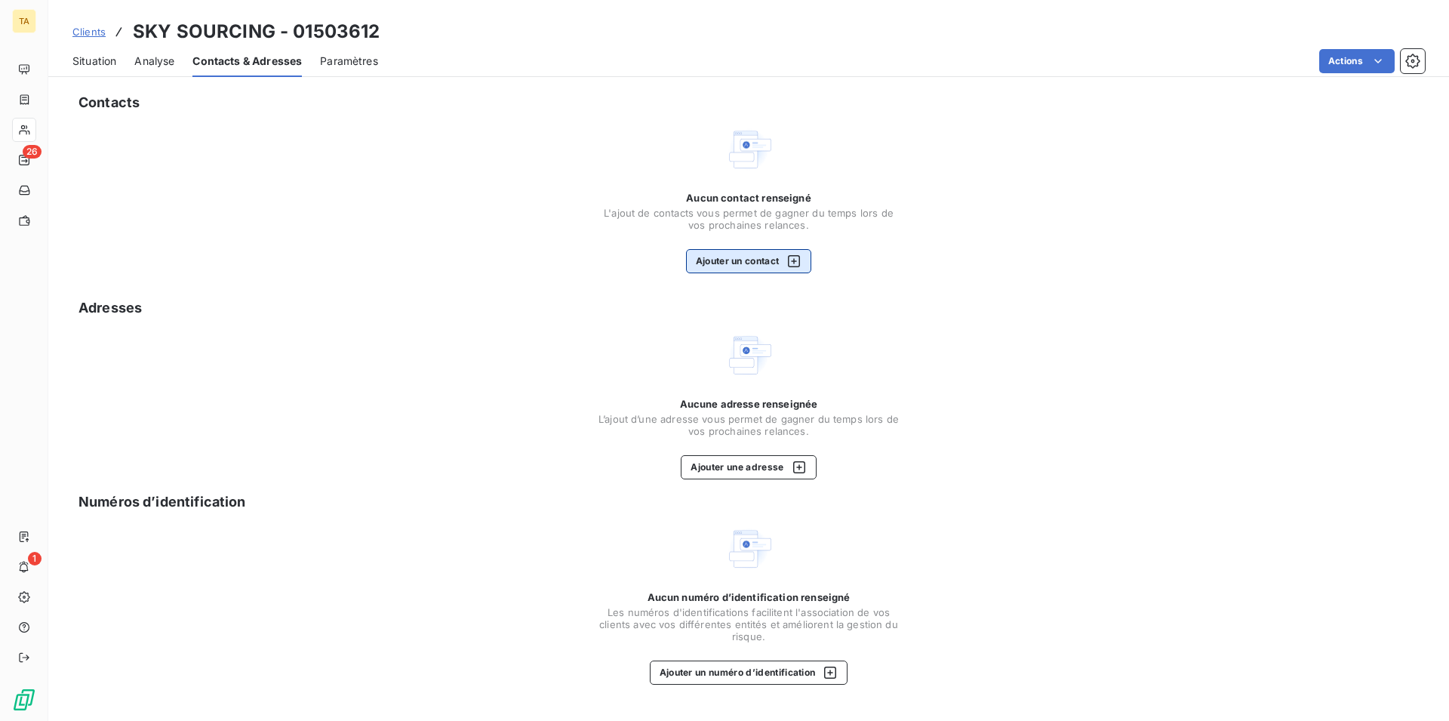
click at [736, 266] on button "Ajouter un contact" at bounding box center [749, 261] width 126 height 24
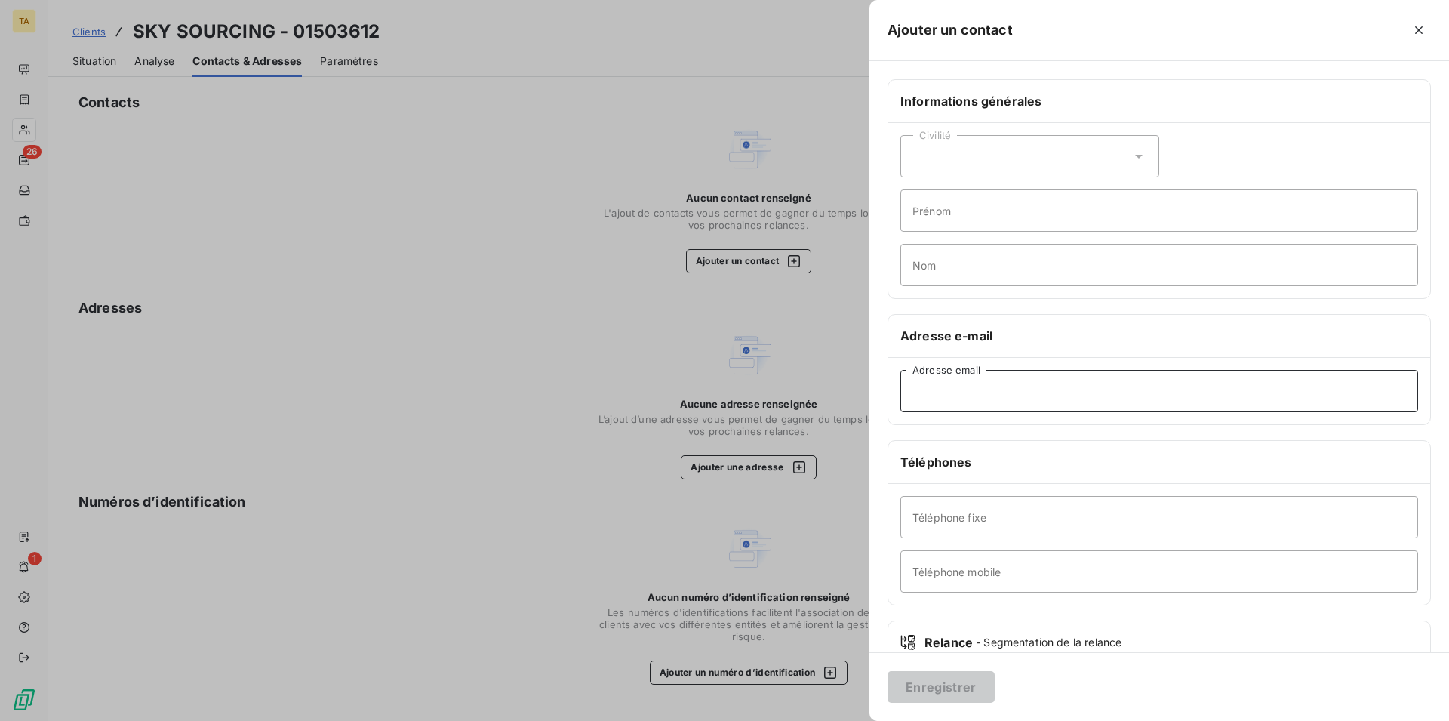
click at [1065, 384] on input "Adresse email" at bounding box center [1160, 391] width 518 height 42
drag, startPoint x: 974, startPoint y: 680, endPoint x: 965, endPoint y: 682, distance: 8.6
click at [965, 682] on button "Enregistrer" at bounding box center [941, 687] width 107 height 32
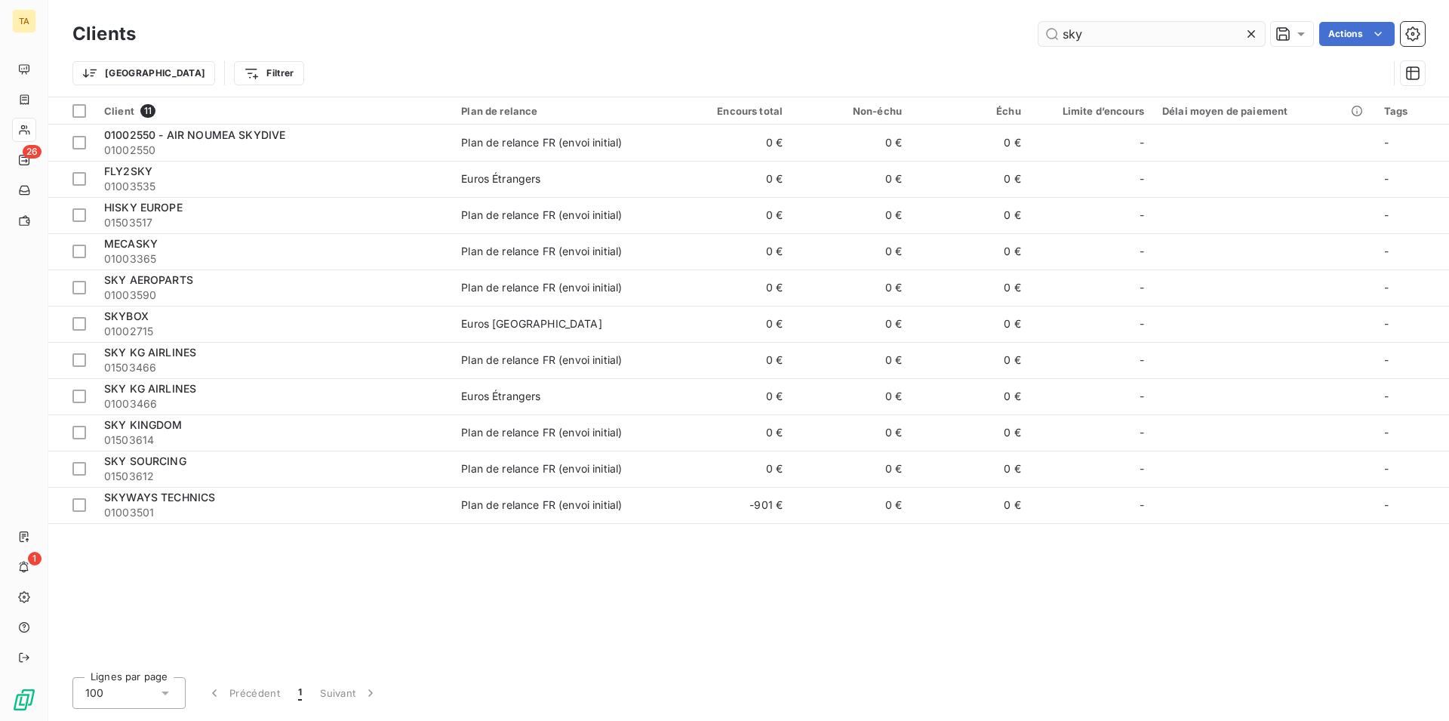
drag, startPoint x: 1098, startPoint y: 28, endPoint x: 964, endPoint y: 23, distance: 134.4
click at [1039, 23] on input "sky" at bounding box center [1152, 34] width 226 height 24
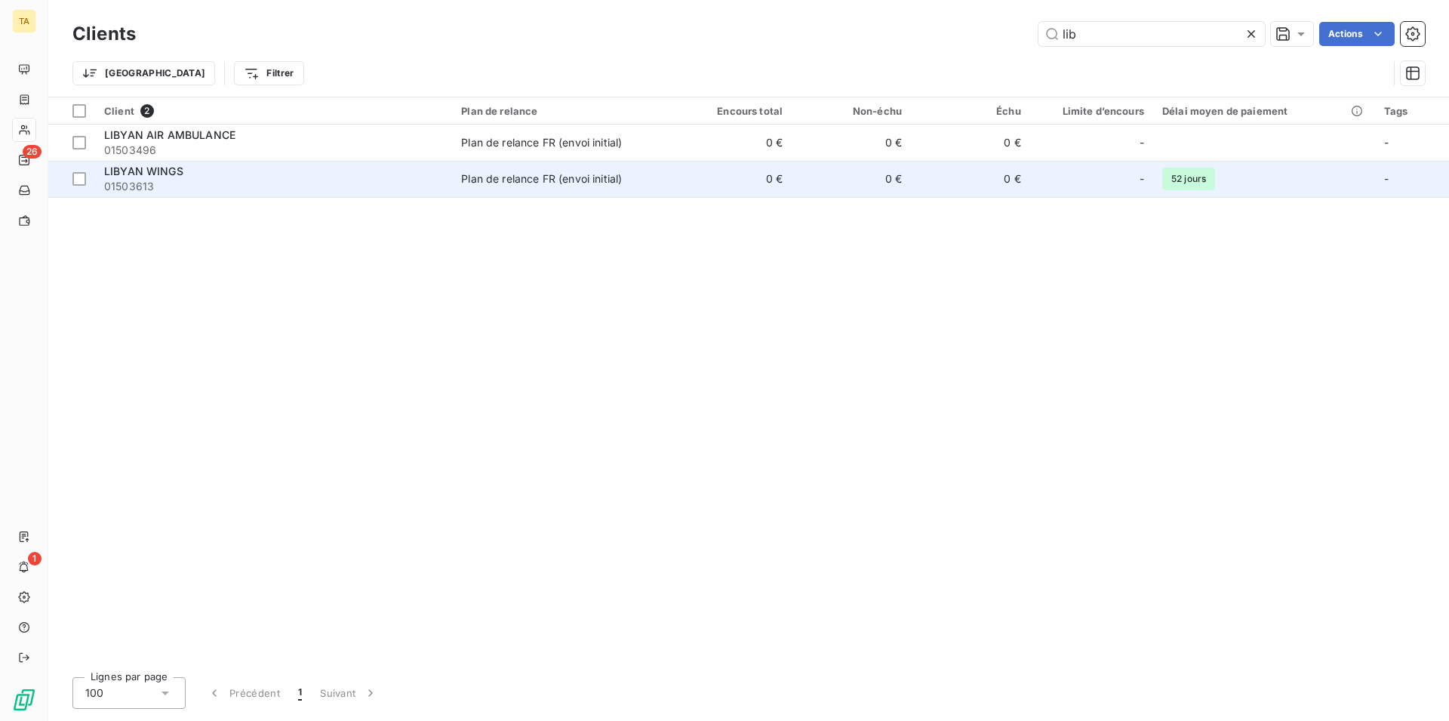
click at [117, 177] on span "LIBYAN WINGS" at bounding box center [143, 171] width 79 height 13
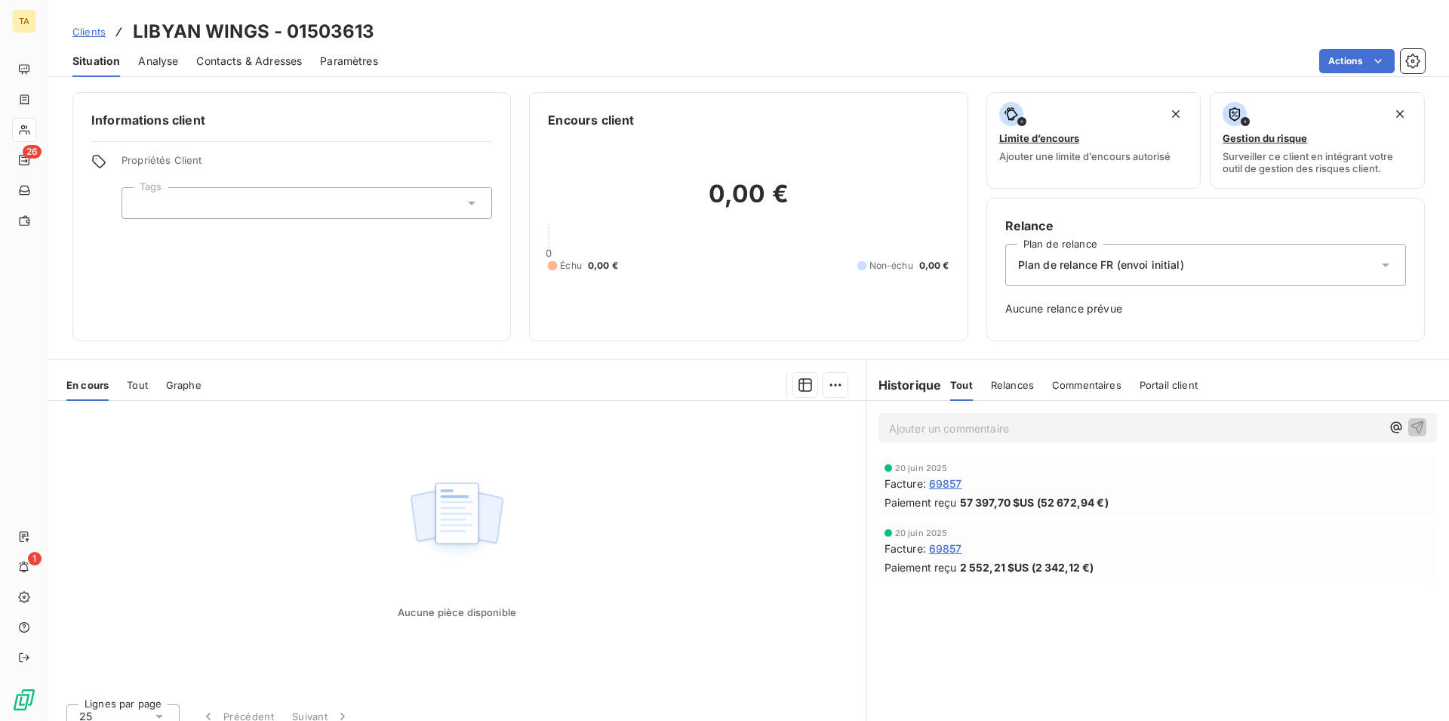
click at [266, 63] on span "Contacts & Adresses" at bounding box center [249, 61] width 106 height 15
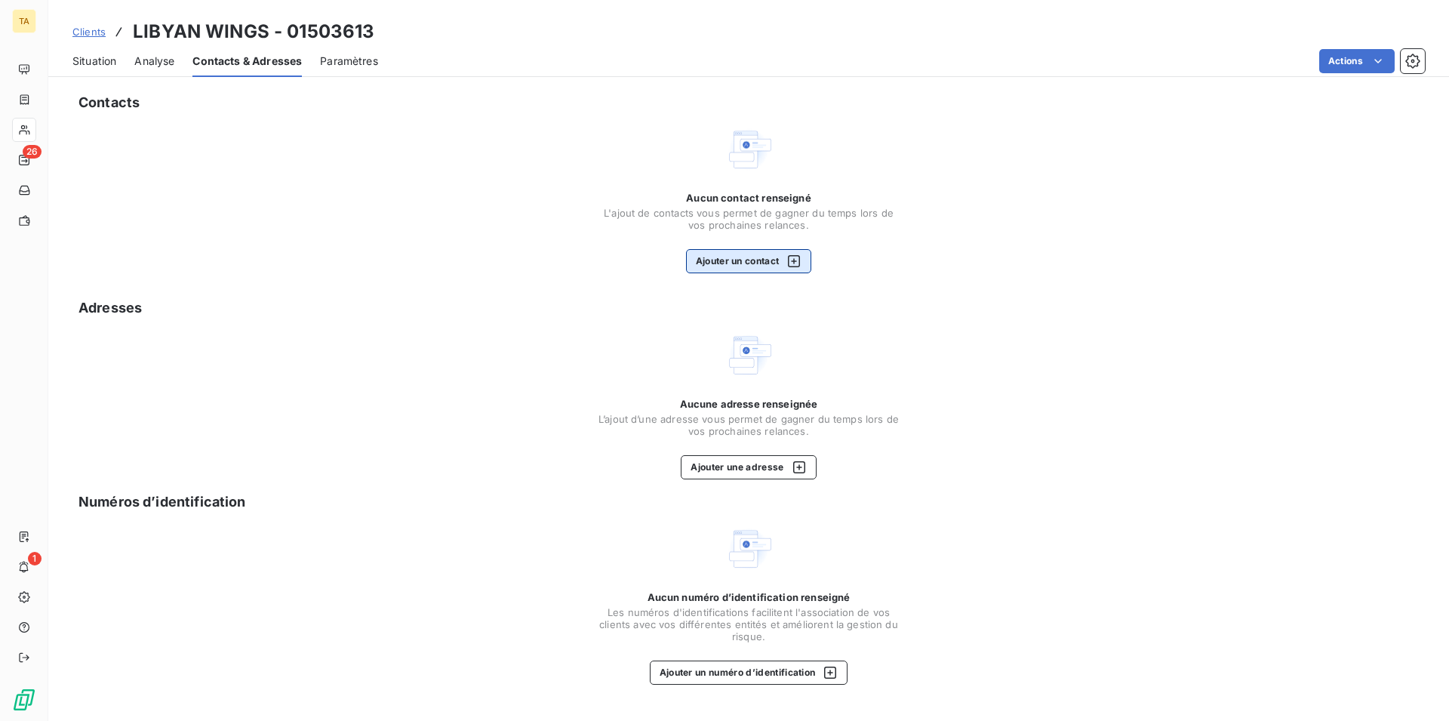
click at [725, 264] on button "Ajouter un contact" at bounding box center [749, 261] width 126 height 24
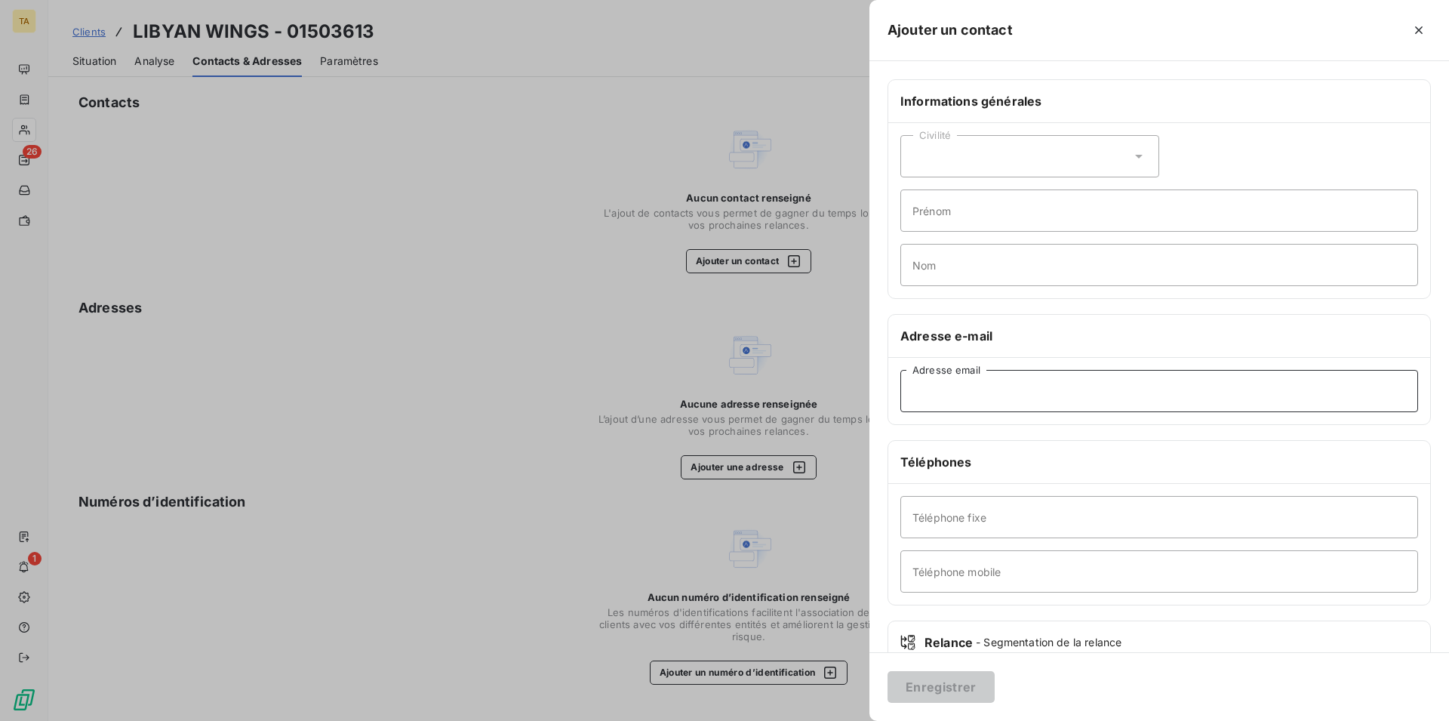
click at [918, 389] on input "Adresse email" at bounding box center [1160, 391] width 518 height 42
click at [951, 682] on button "Enregistrer" at bounding box center [941, 687] width 107 height 32
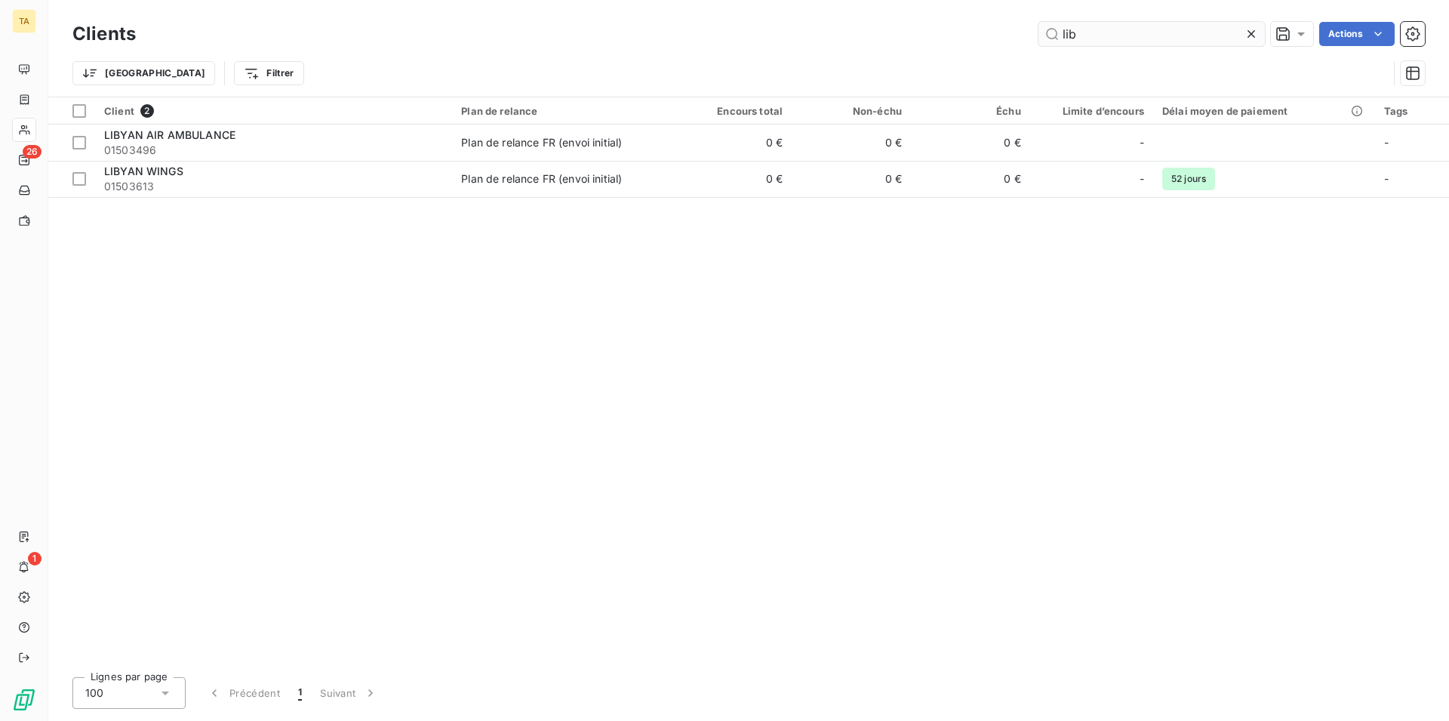
drag, startPoint x: 1091, startPoint y: 39, endPoint x: 984, endPoint y: 23, distance: 108.4
click at [1039, 23] on input "lib" at bounding box center [1152, 34] width 226 height 24
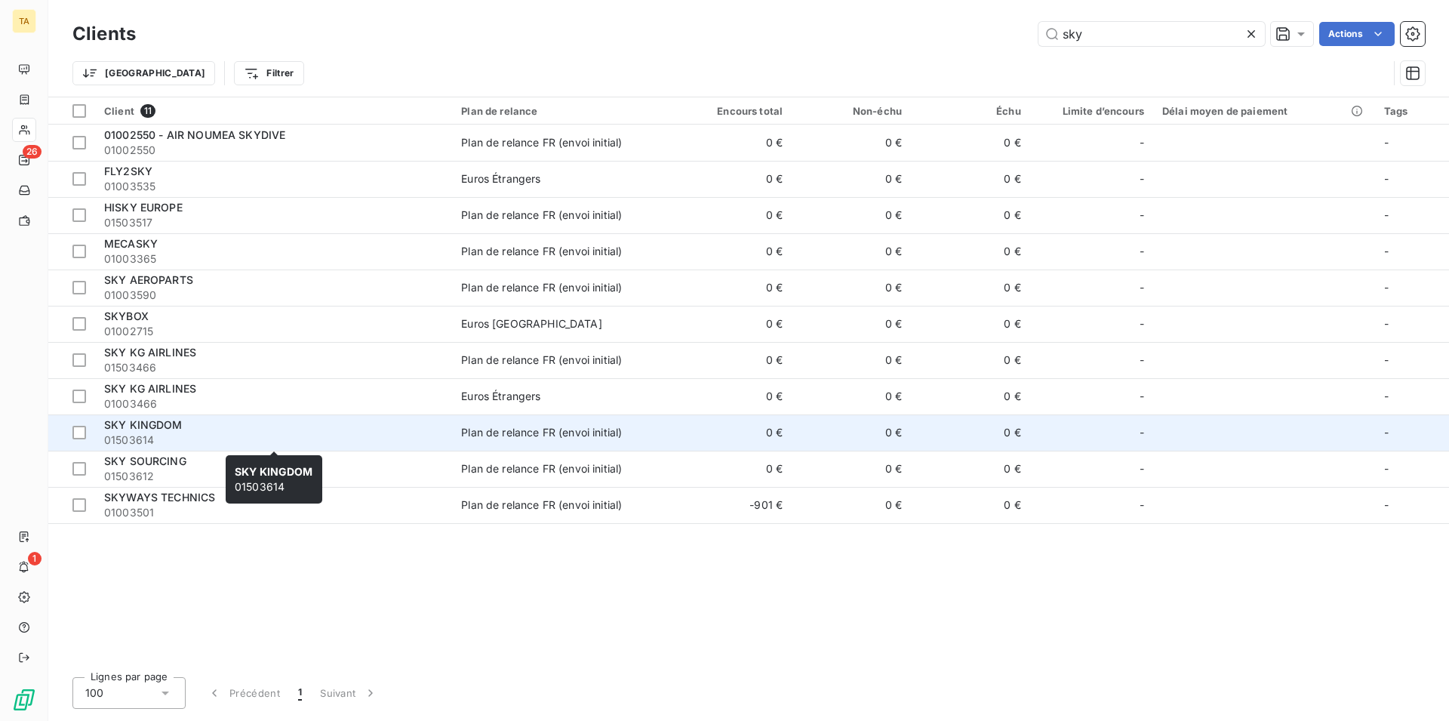
click at [148, 427] on span "SKY KINGDOM" at bounding box center [143, 424] width 79 height 13
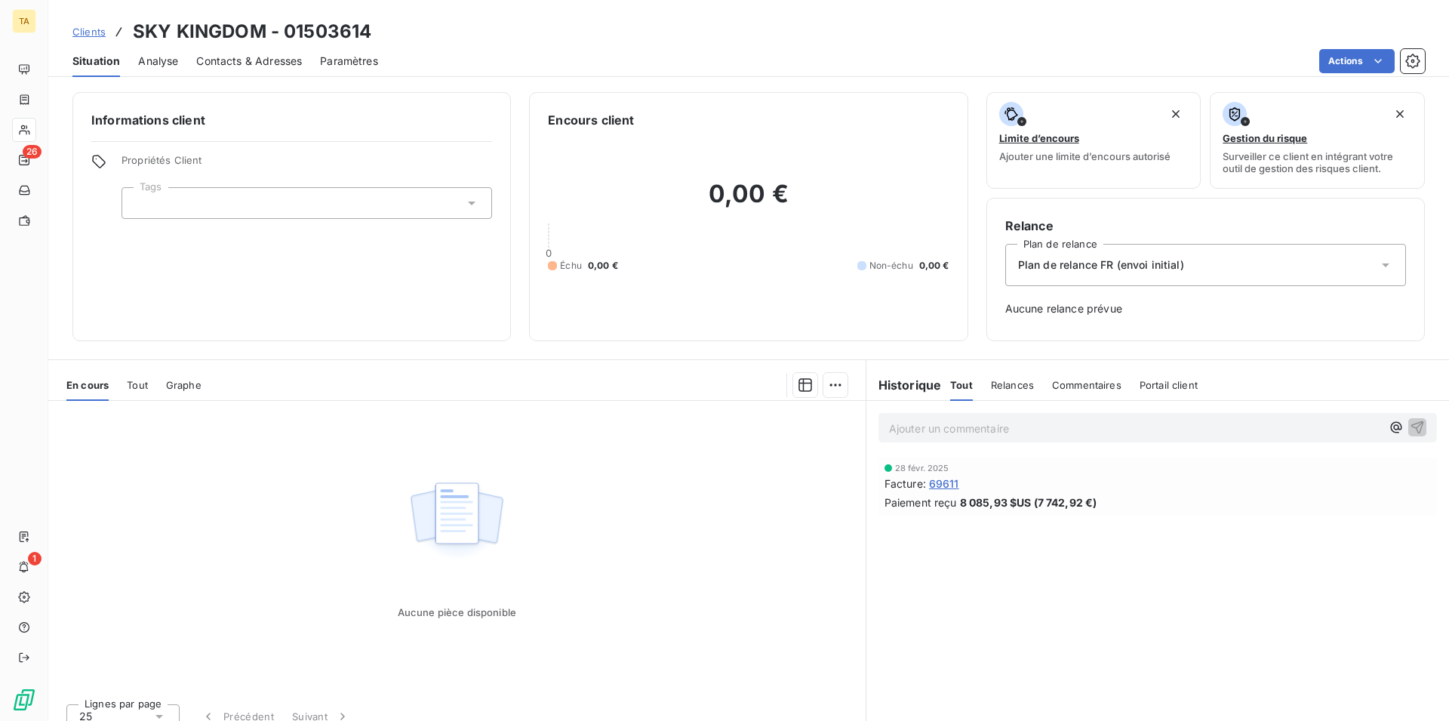
click at [279, 66] on span "Contacts & Adresses" at bounding box center [249, 61] width 106 height 15
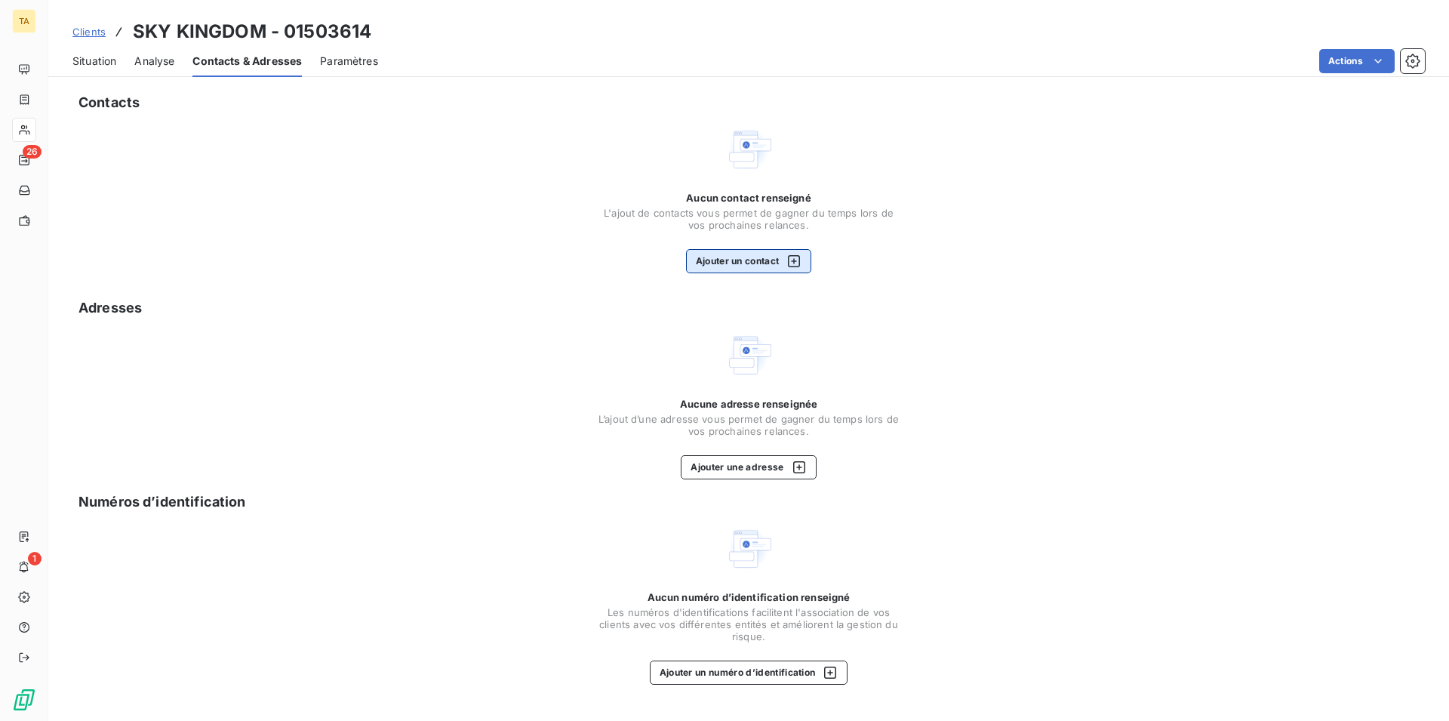
click at [765, 254] on button "Ajouter un contact" at bounding box center [749, 261] width 126 height 24
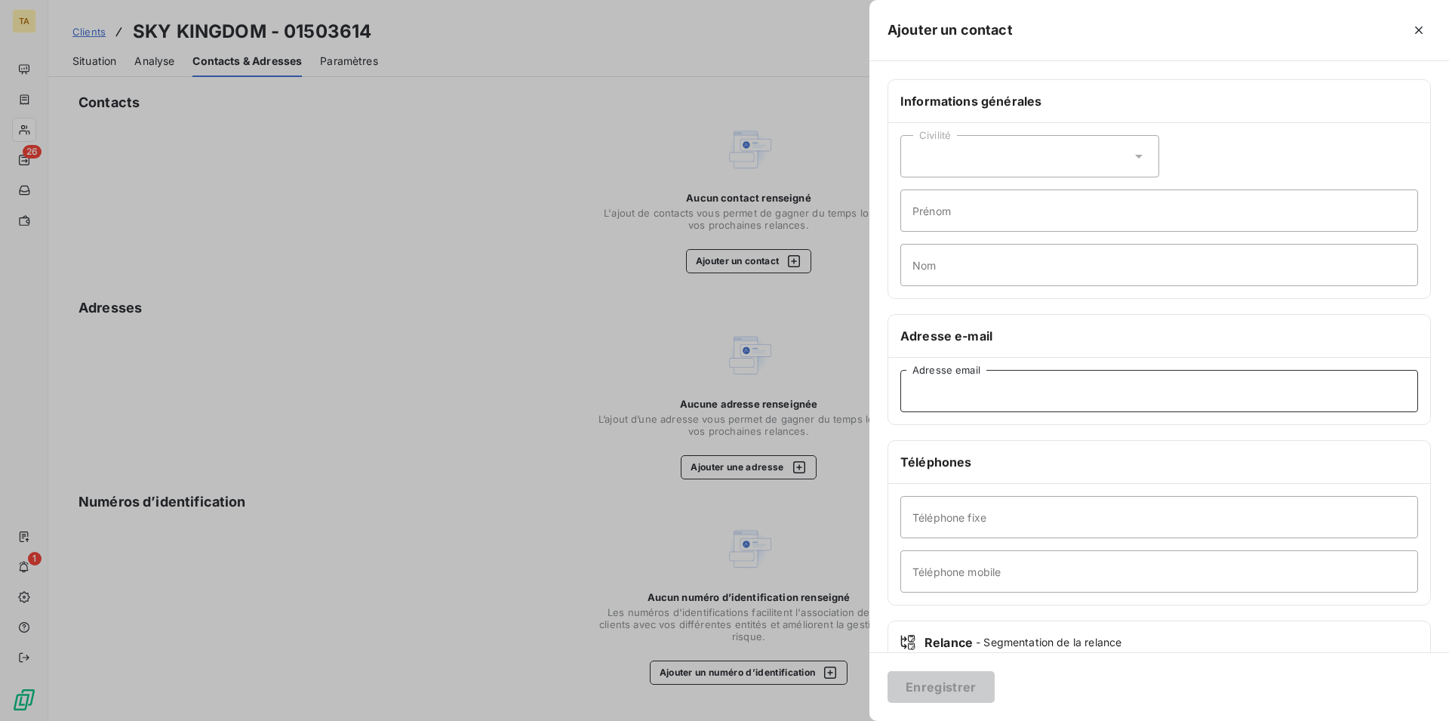
click at [990, 400] on input "Adresse email" at bounding box center [1160, 391] width 518 height 42
click at [975, 682] on button "Enregistrer" at bounding box center [941, 687] width 107 height 32
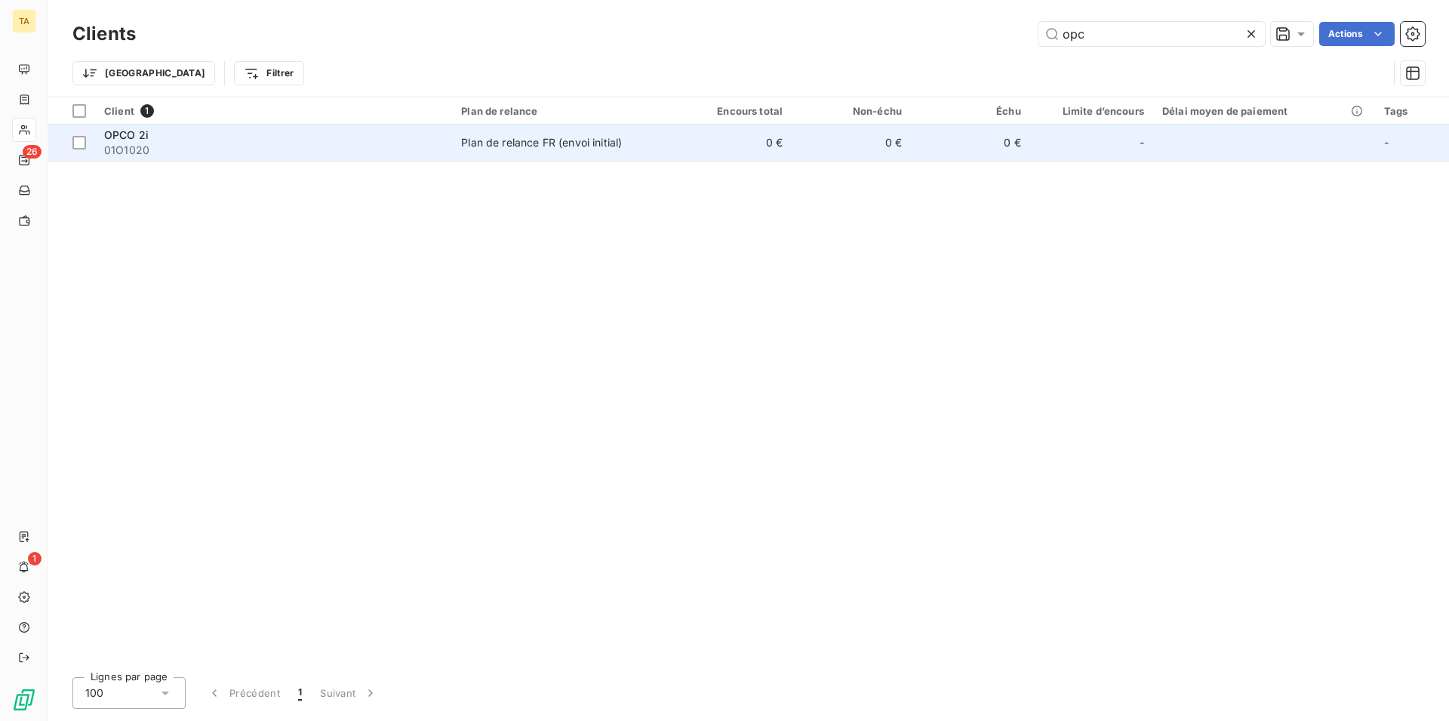
click at [128, 152] on span "01O1020" at bounding box center [273, 150] width 339 height 15
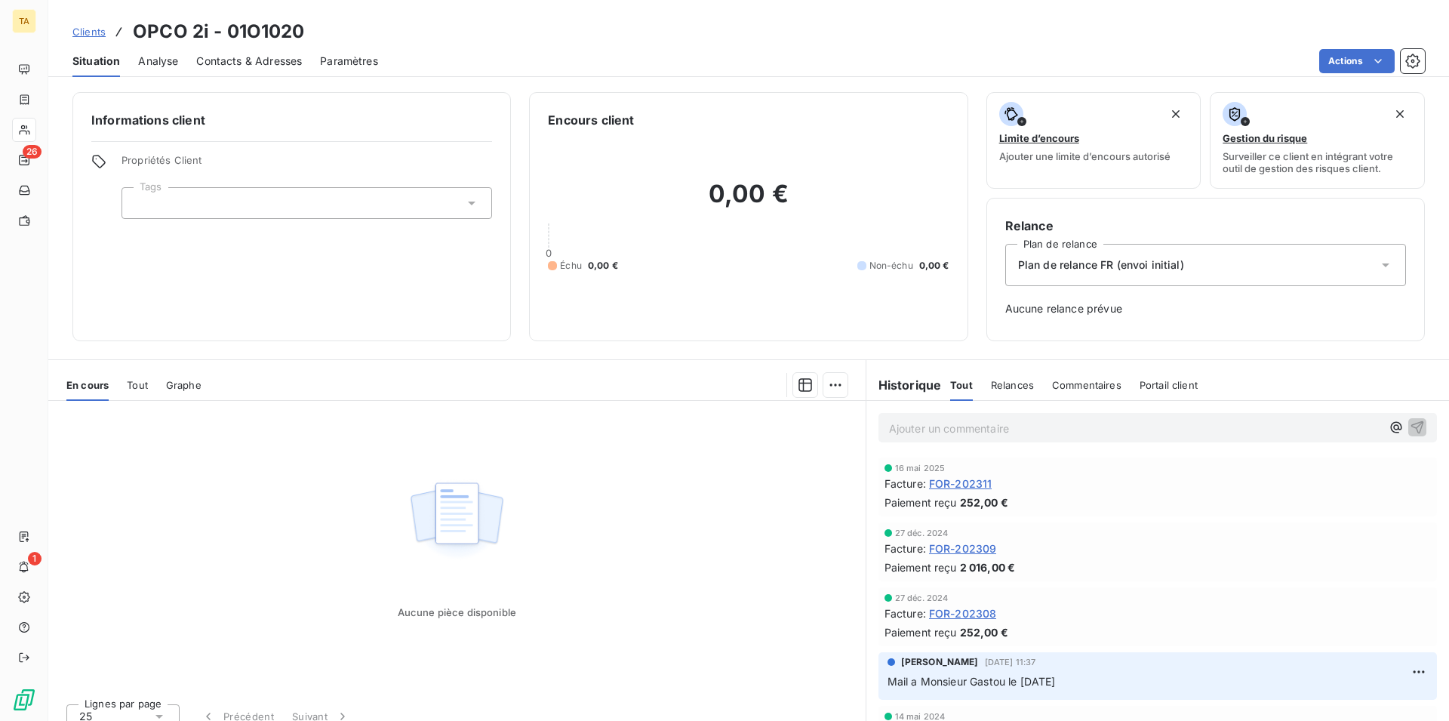
click at [243, 61] on span "Contacts & Adresses" at bounding box center [249, 61] width 106 height 15
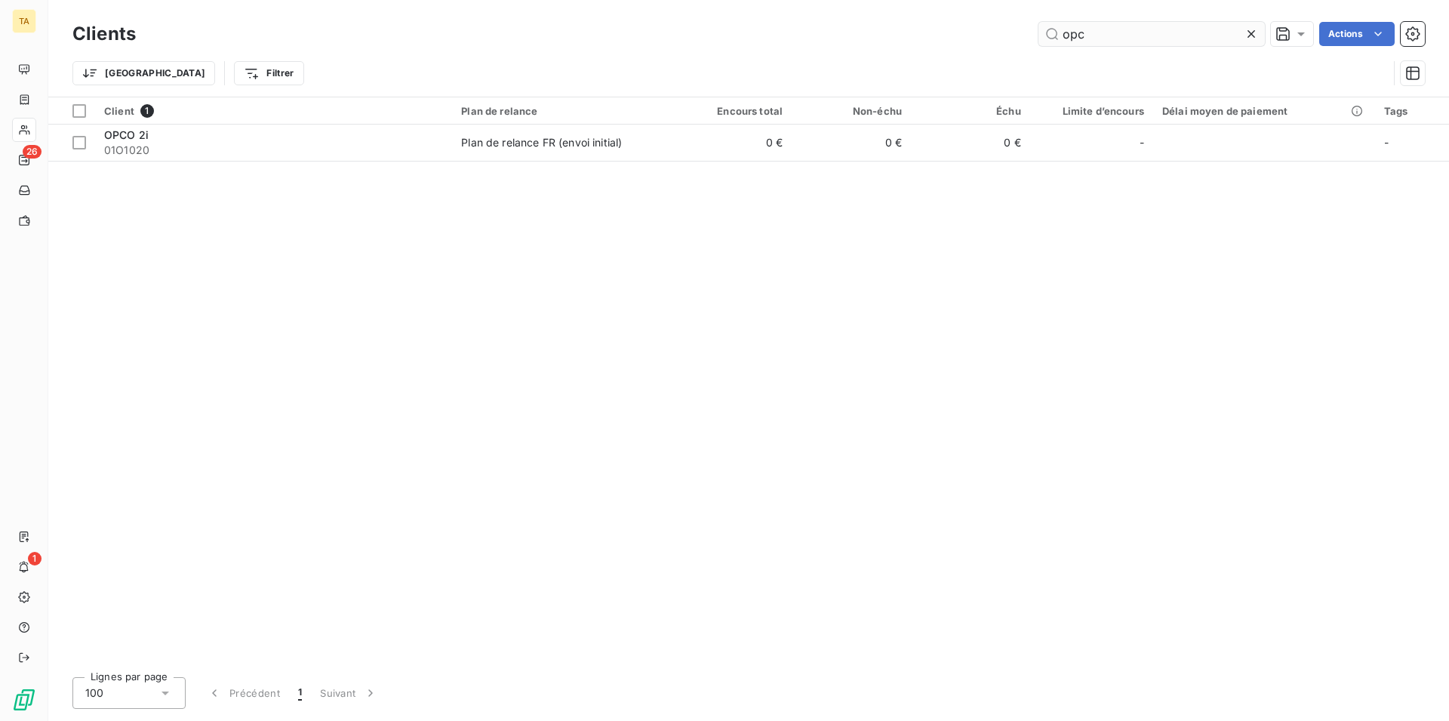
drag, startPoint x: 1138, startPoint y: 29, endPoint x: 974, endPoint y: 29, distance: 163.8
click at [1039, 29] on input "opc" at bounding box center [1152, 34] width 226 height 24
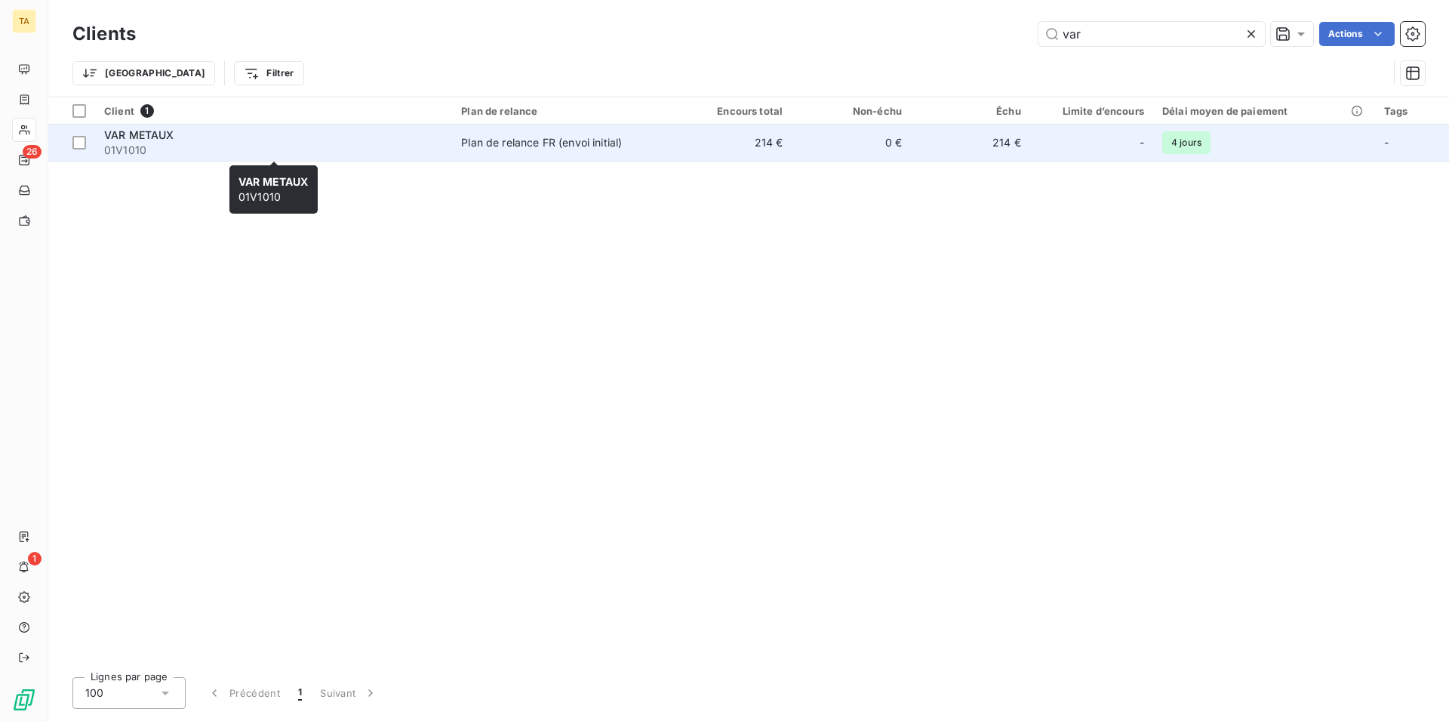
click at [168, 143] on span "01V1010" at bounding box center [273, 150] width 339 height 15
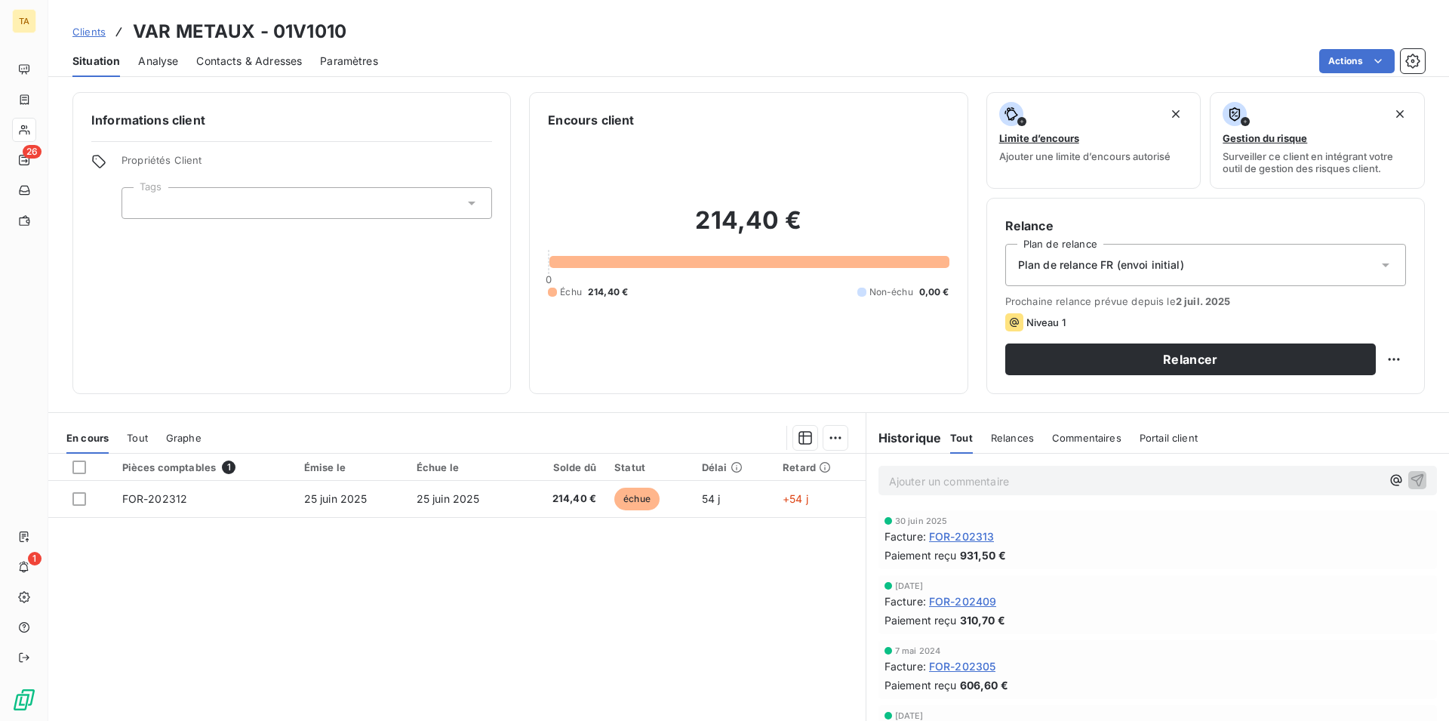
click at [260, 57] on span "Contacts & Adresses" at bounding box center [249, 61] width 106 height 15
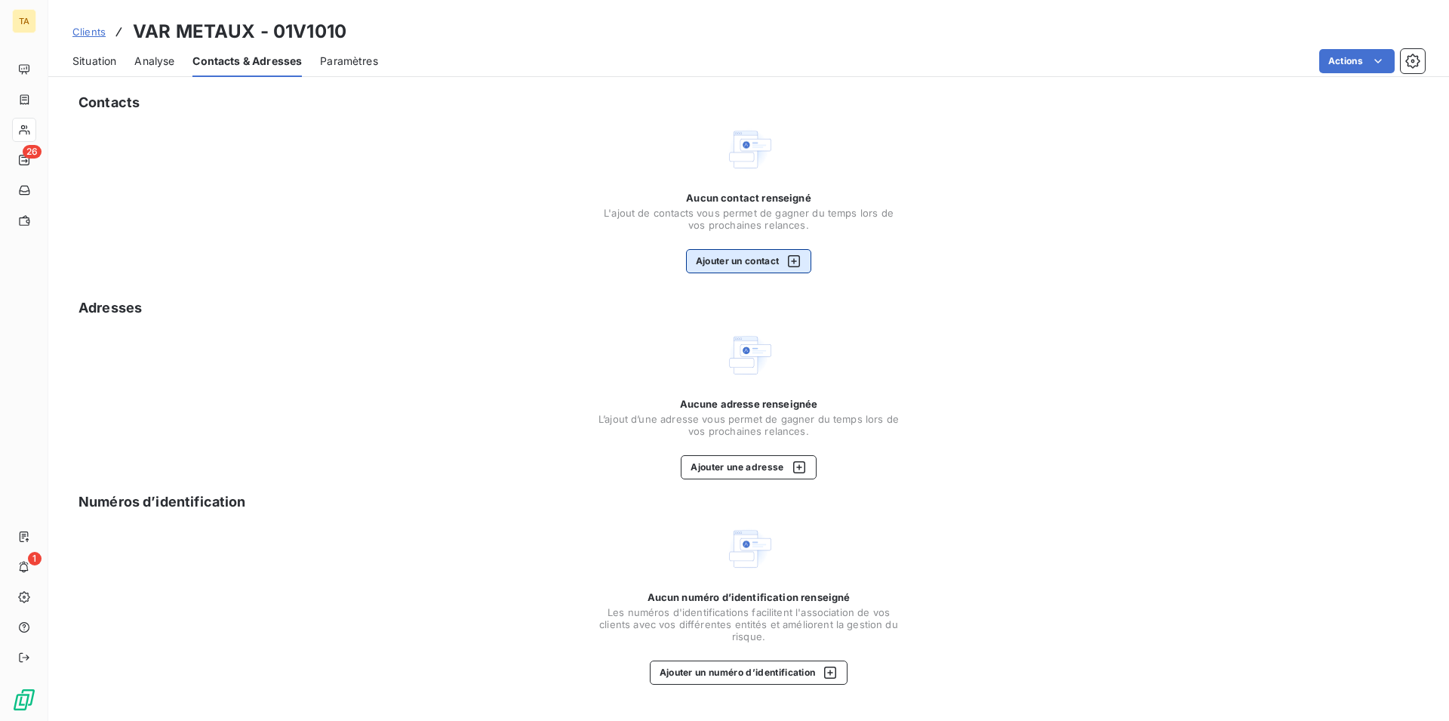
click at [725, 256] on button "Ajouter un contact" at bounding box center [749, 261] width 126 height 24
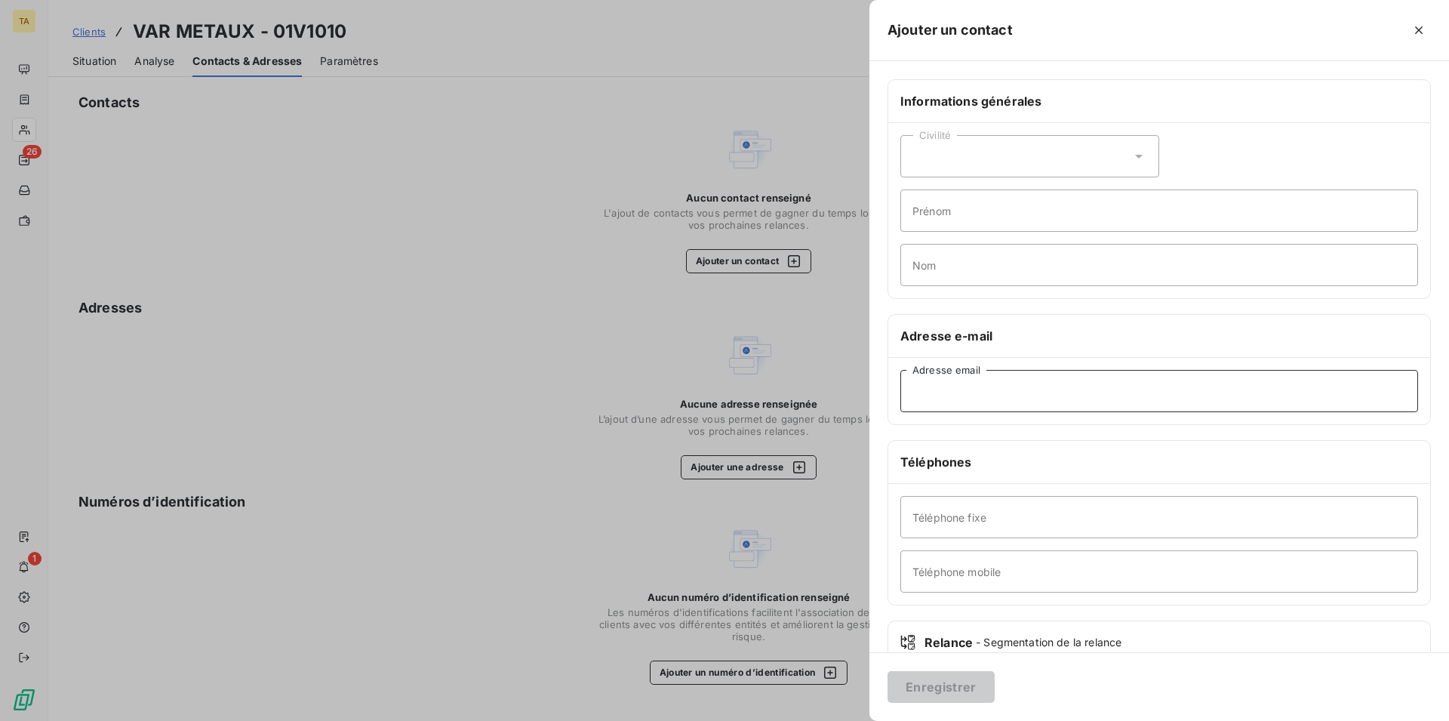
click at [1015, 401] on input "Adresse email" at bounding box center [1160, 391] width 518 height 42
click at [971, 683] on button "Enregistrer" at bounding box center [941, 687] width 107 height 32
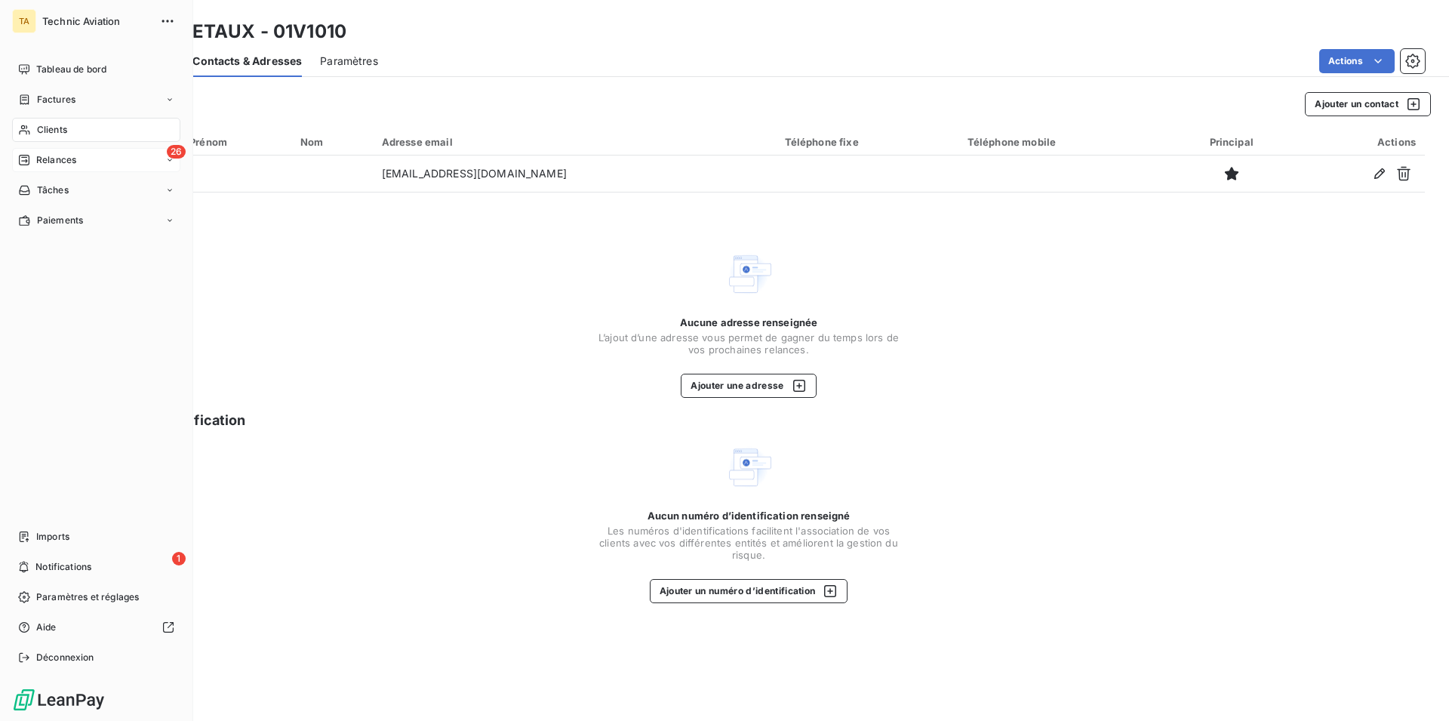
click at [168, 156] on div "26" at bounding box center [176, 152] width 19 height 14
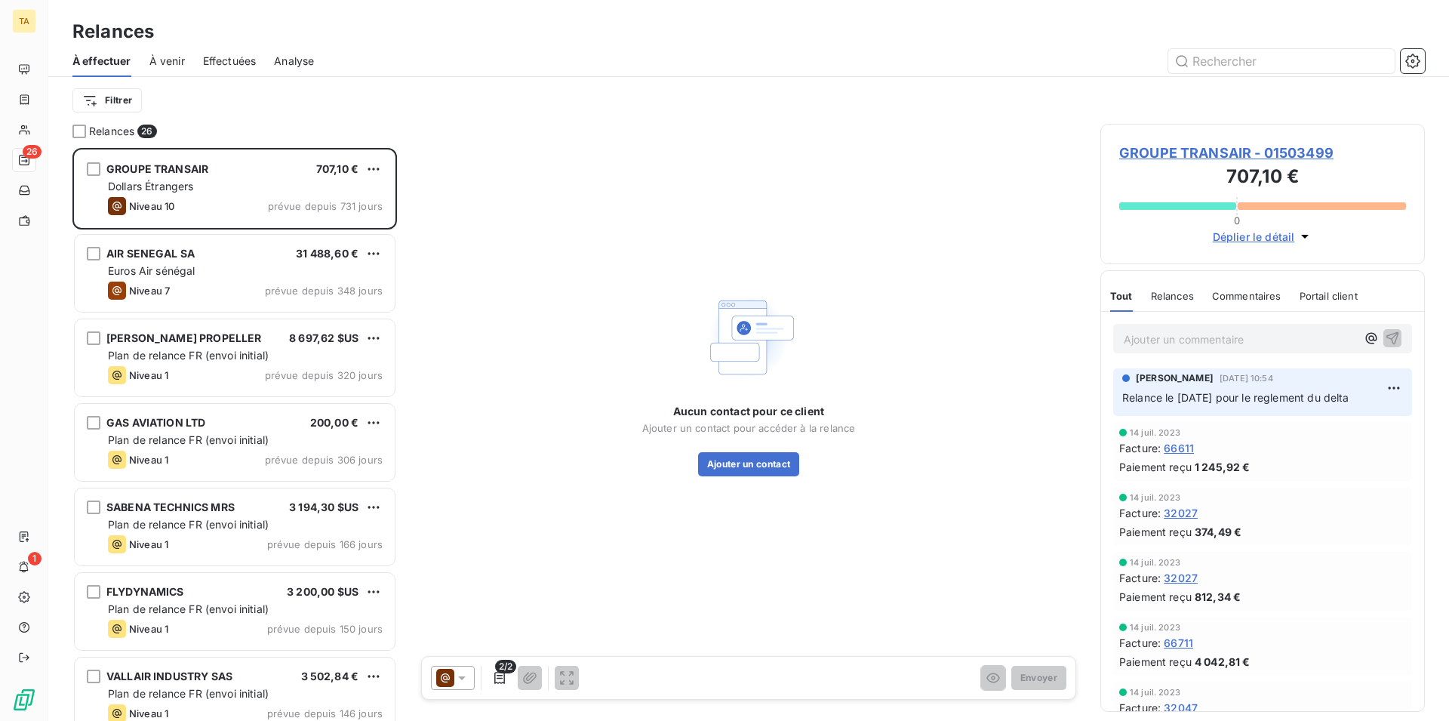
click at [171, 62] on span "À venir" at bounding box center [166, 61] width 35 height 15
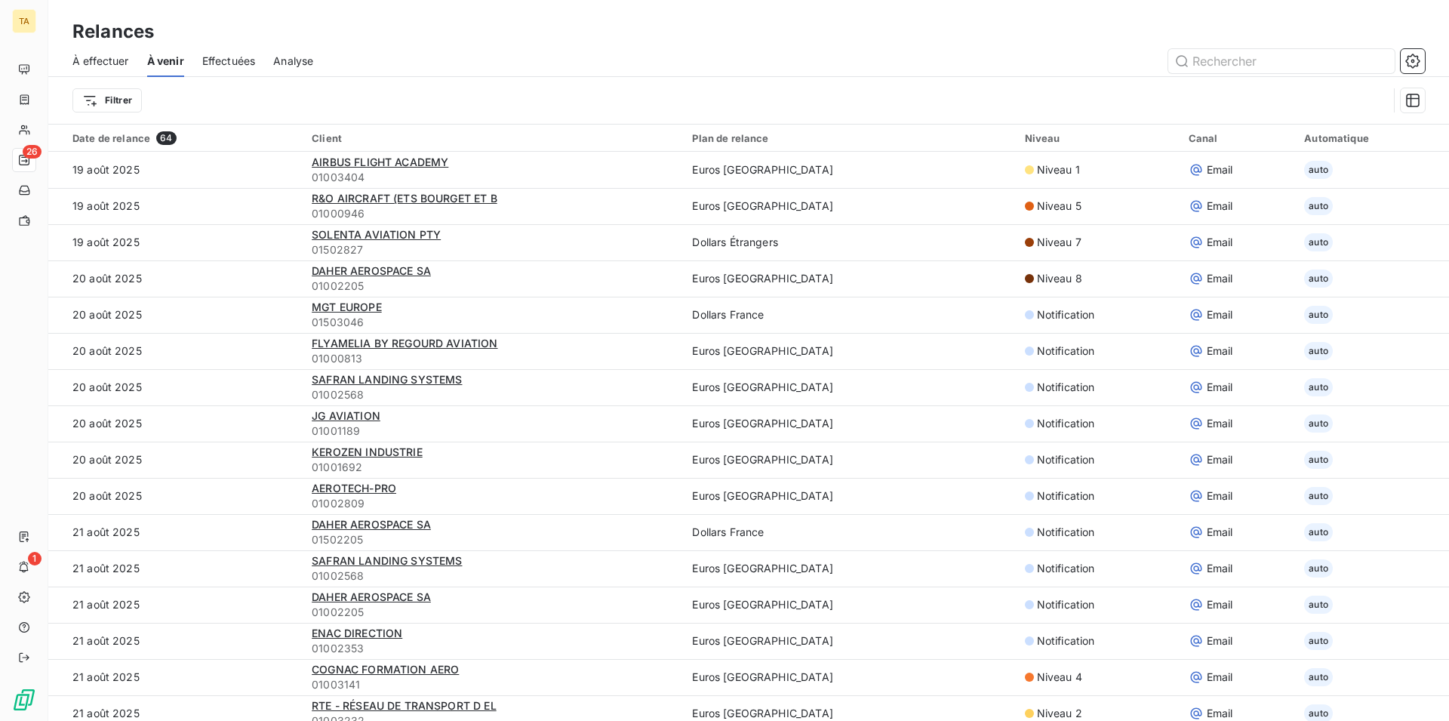
click at [223, 56] on span "Effectuées" at bounding box center [229, 61] width 54 height 15
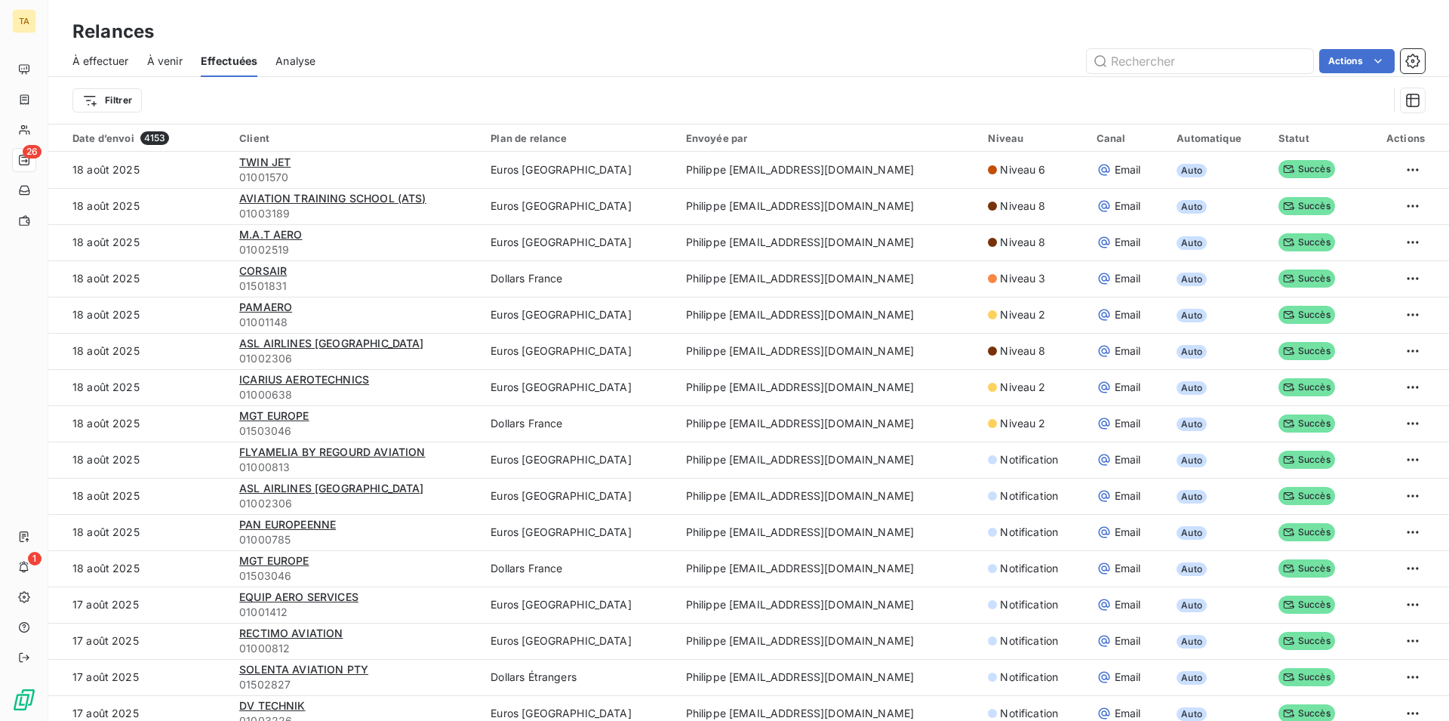
click at [157, 59] on span "À venir" at bounding box center [164, 61] width 35 height 15
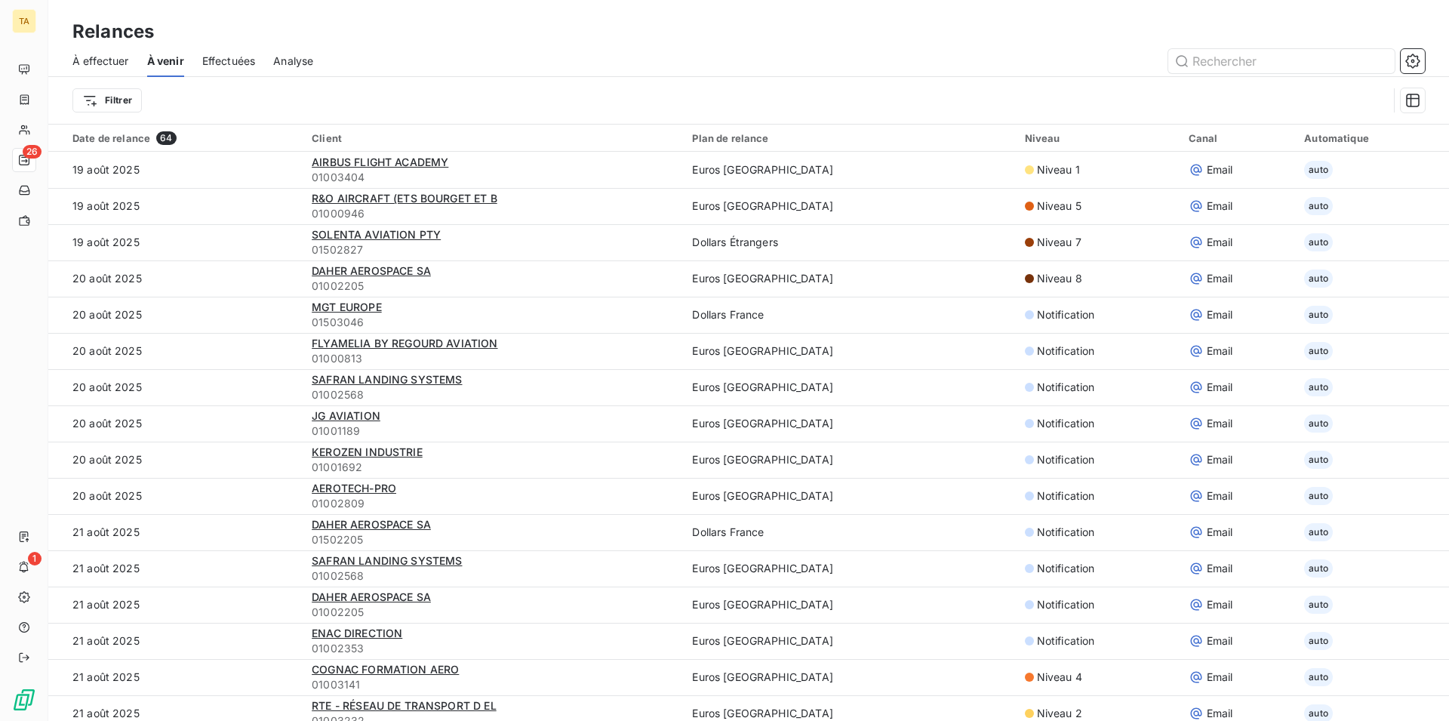
click at [95, 54] on span "À effectuer" at bounding box center [100, 61] width 57 height 15
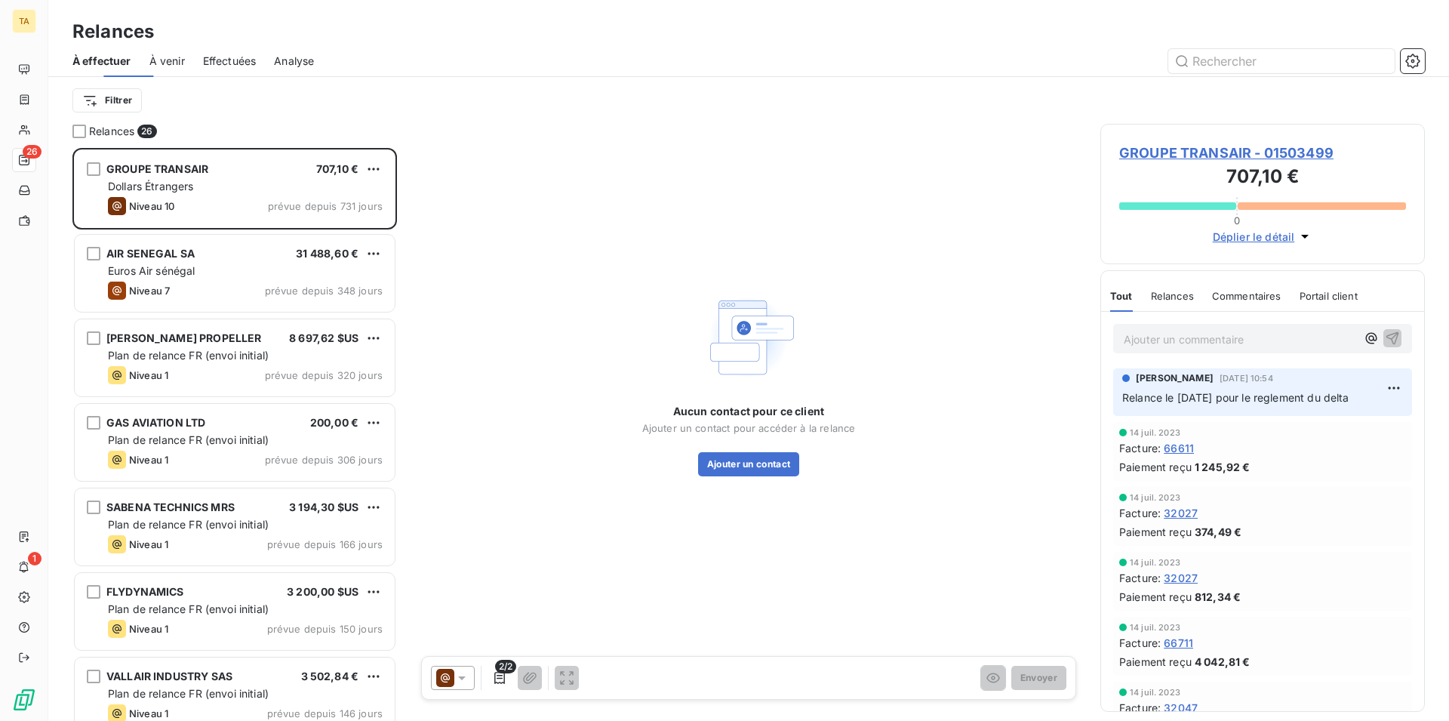
scroll to position [560, 312]
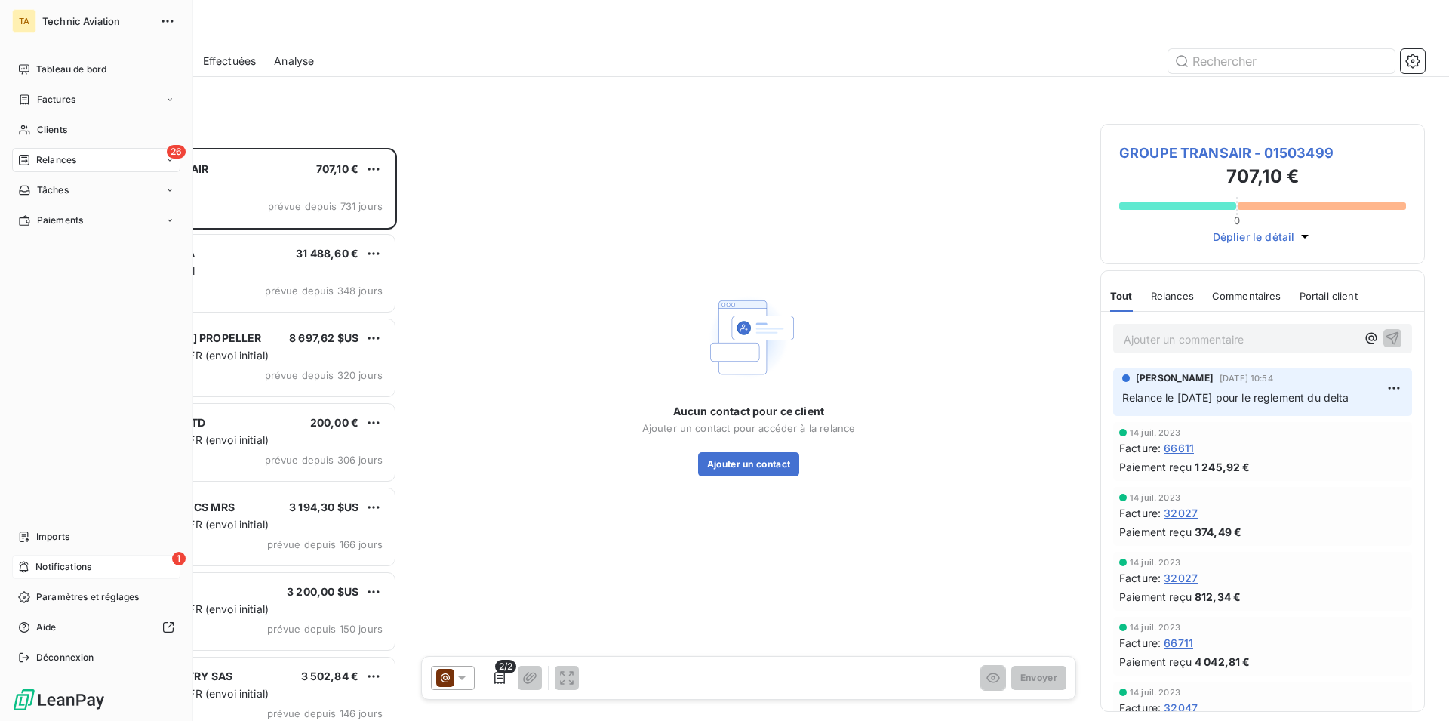
click at [26, 568] on icon at bounding box center [23, 567] width 11 height 12
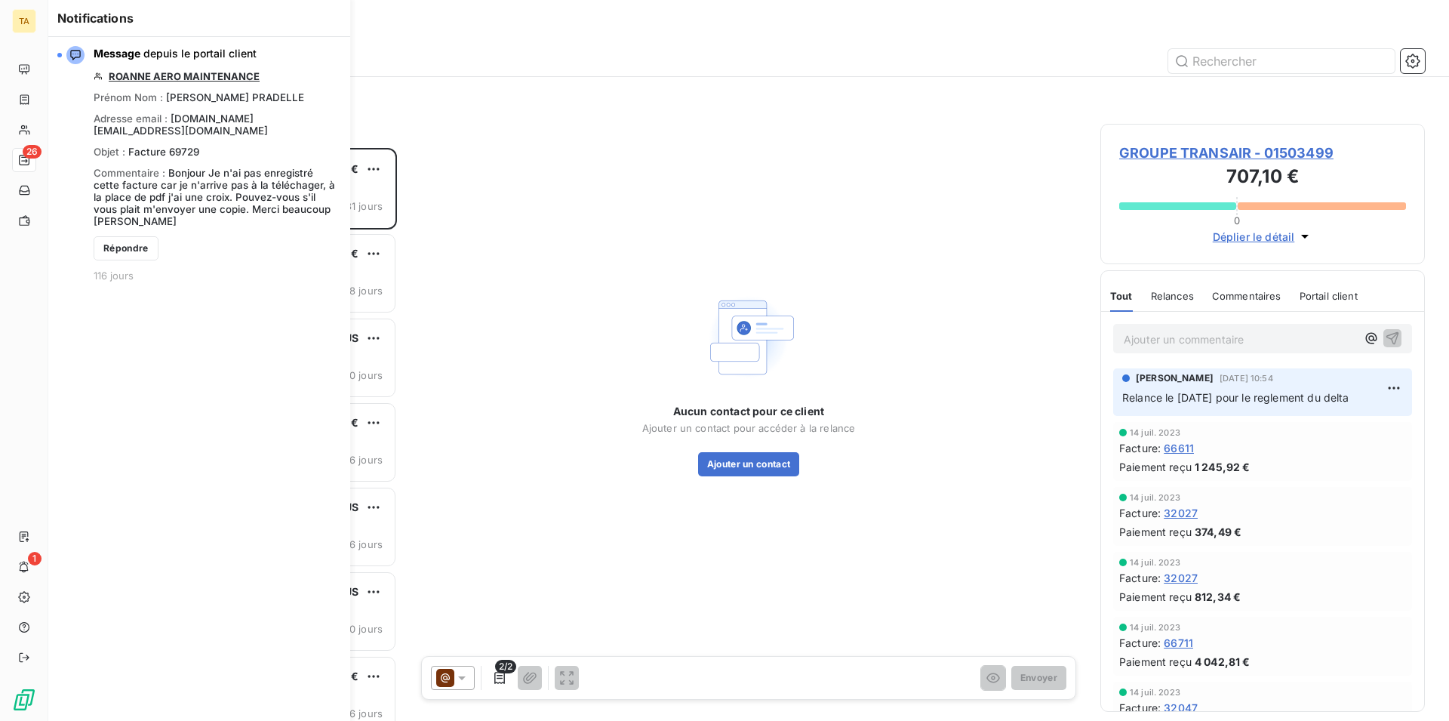
click at [102, 294] on div "Message depuis le portail client ROANNE AERO MAINTENANCE Prénom Nom : [PERSON_N…" at bounding box center [199, 379] width 302 height 684
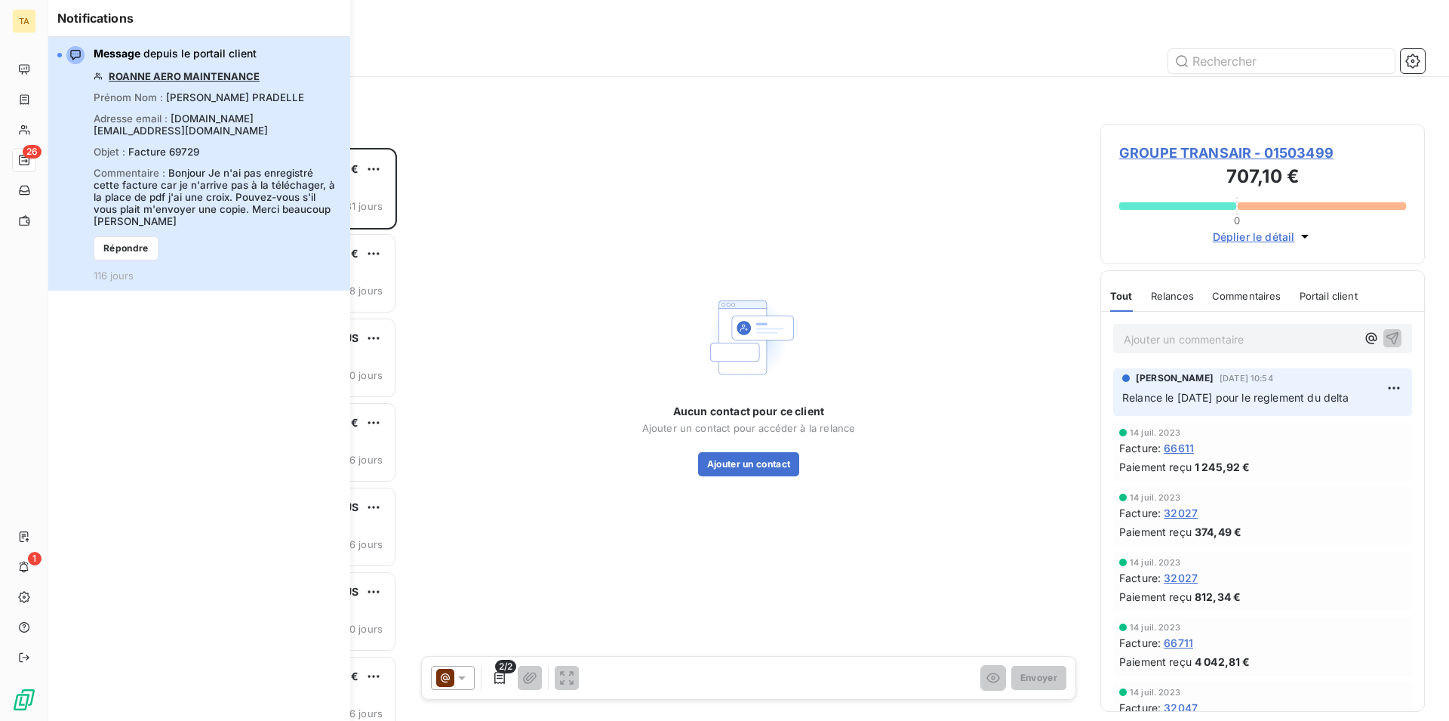
click at [72, 51] on icon "button" at bounding box center [75, 55] width 12 height 12
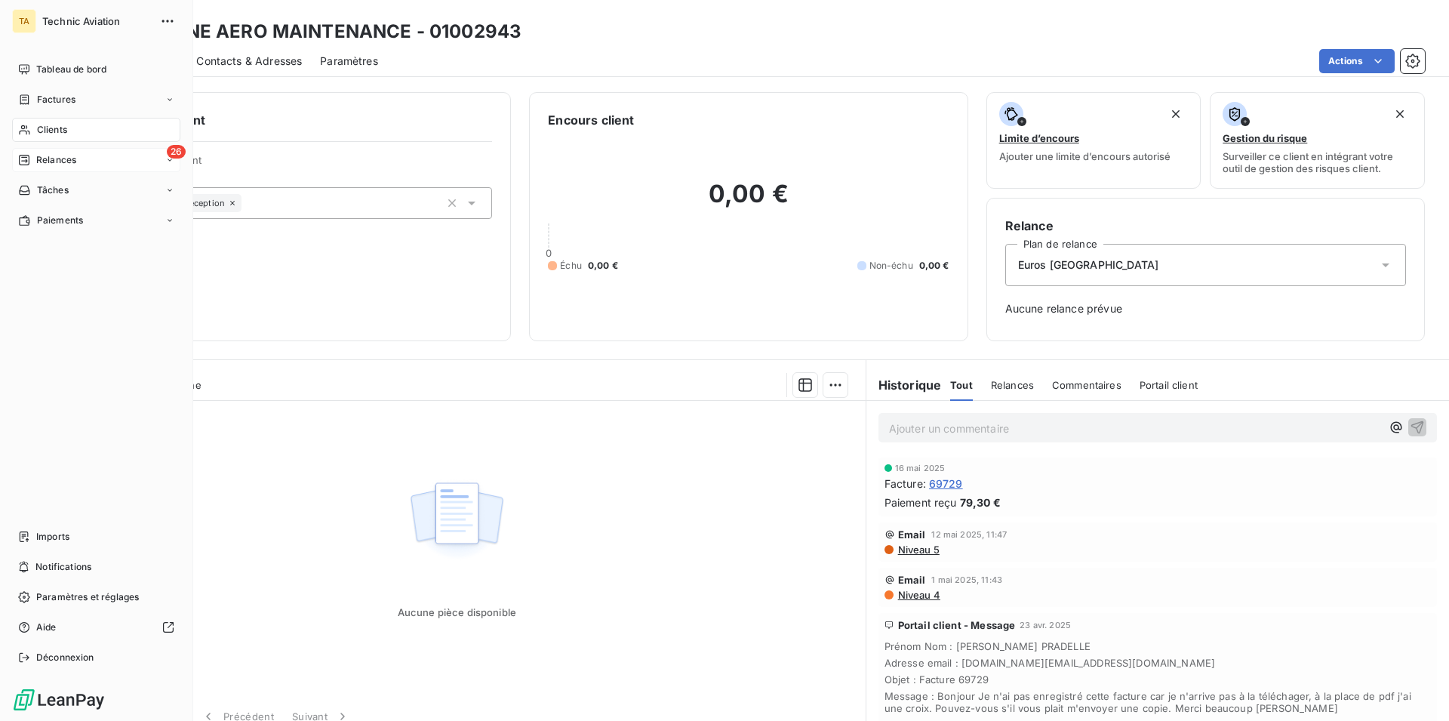
click at [42, 159] on span "Relances" at bounding box center [56, 160] width 40 height 14
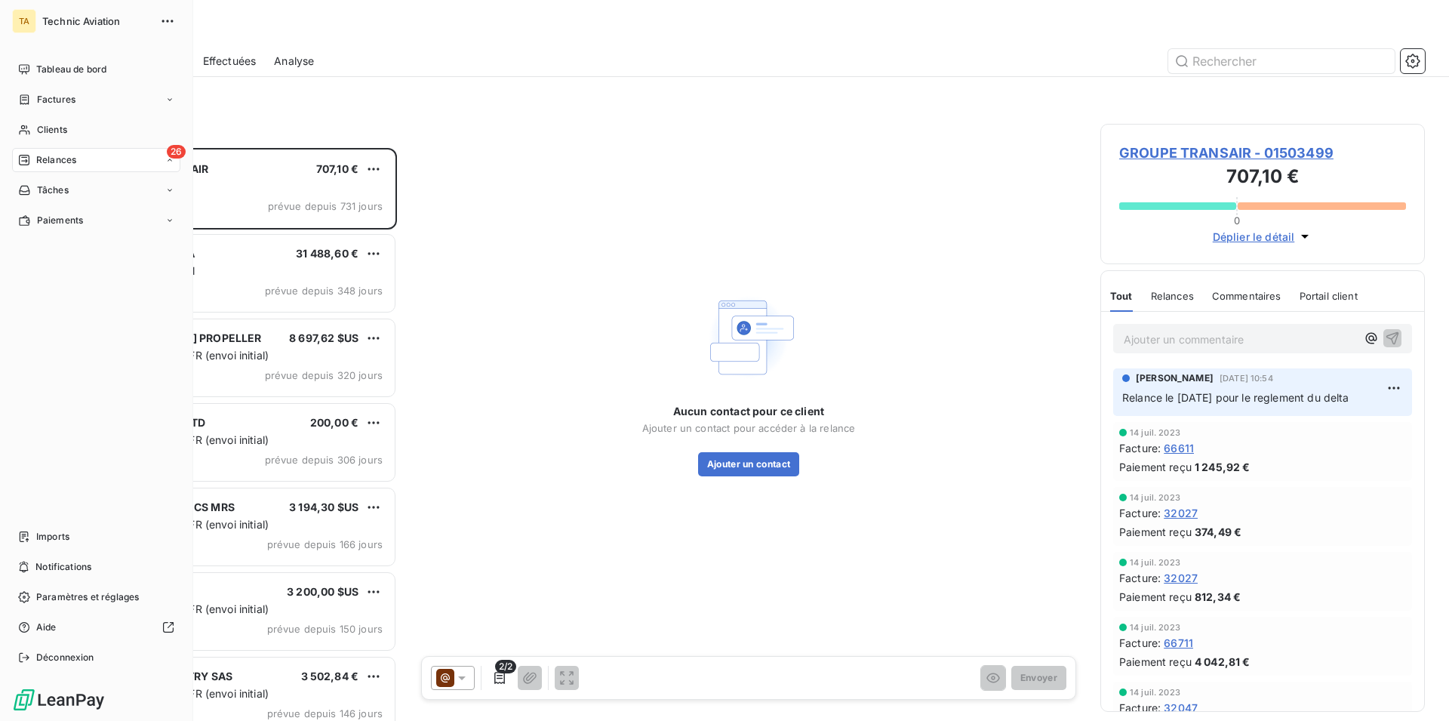
scroll to position [560, 312]
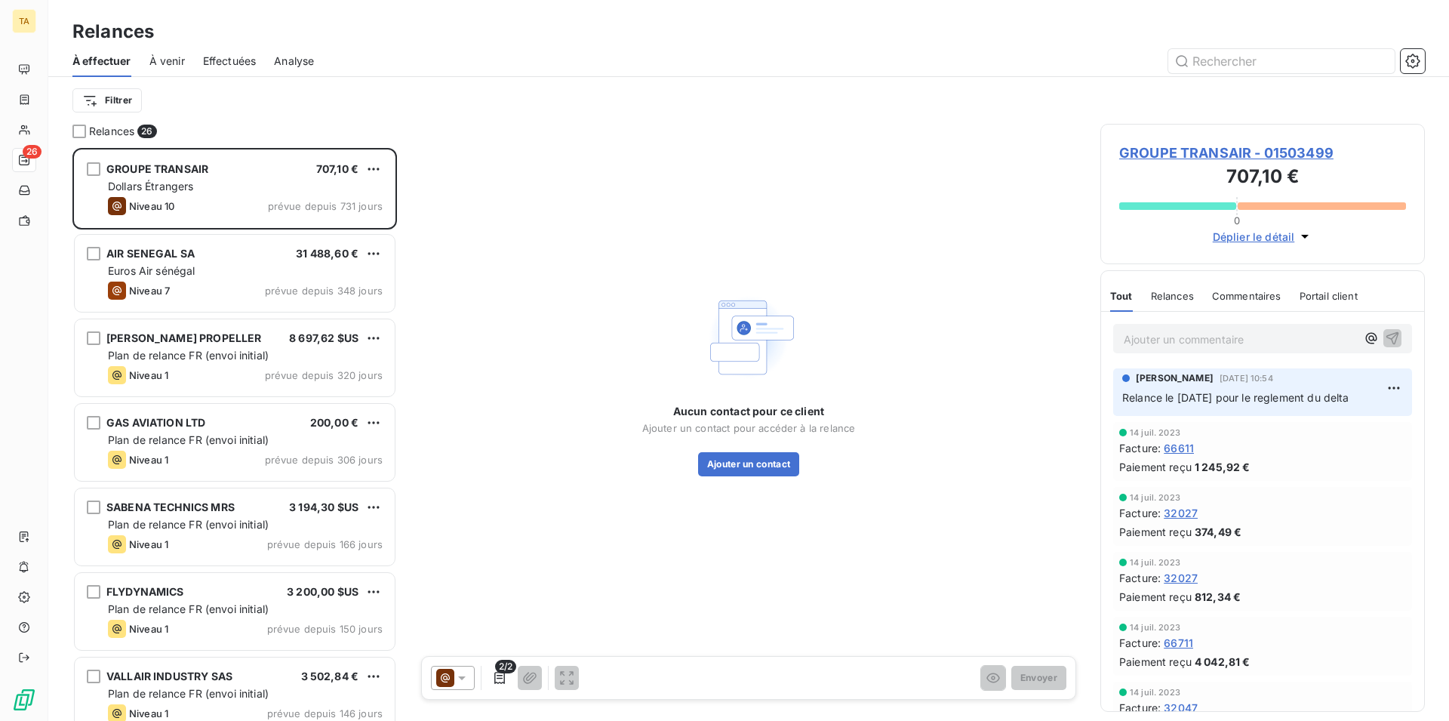
click at [978, 79] on div "Filtrer" at bounding box center [748, 100] width 1353 height 47
